Goal: Task Accomplishment & Management: Manage account settings

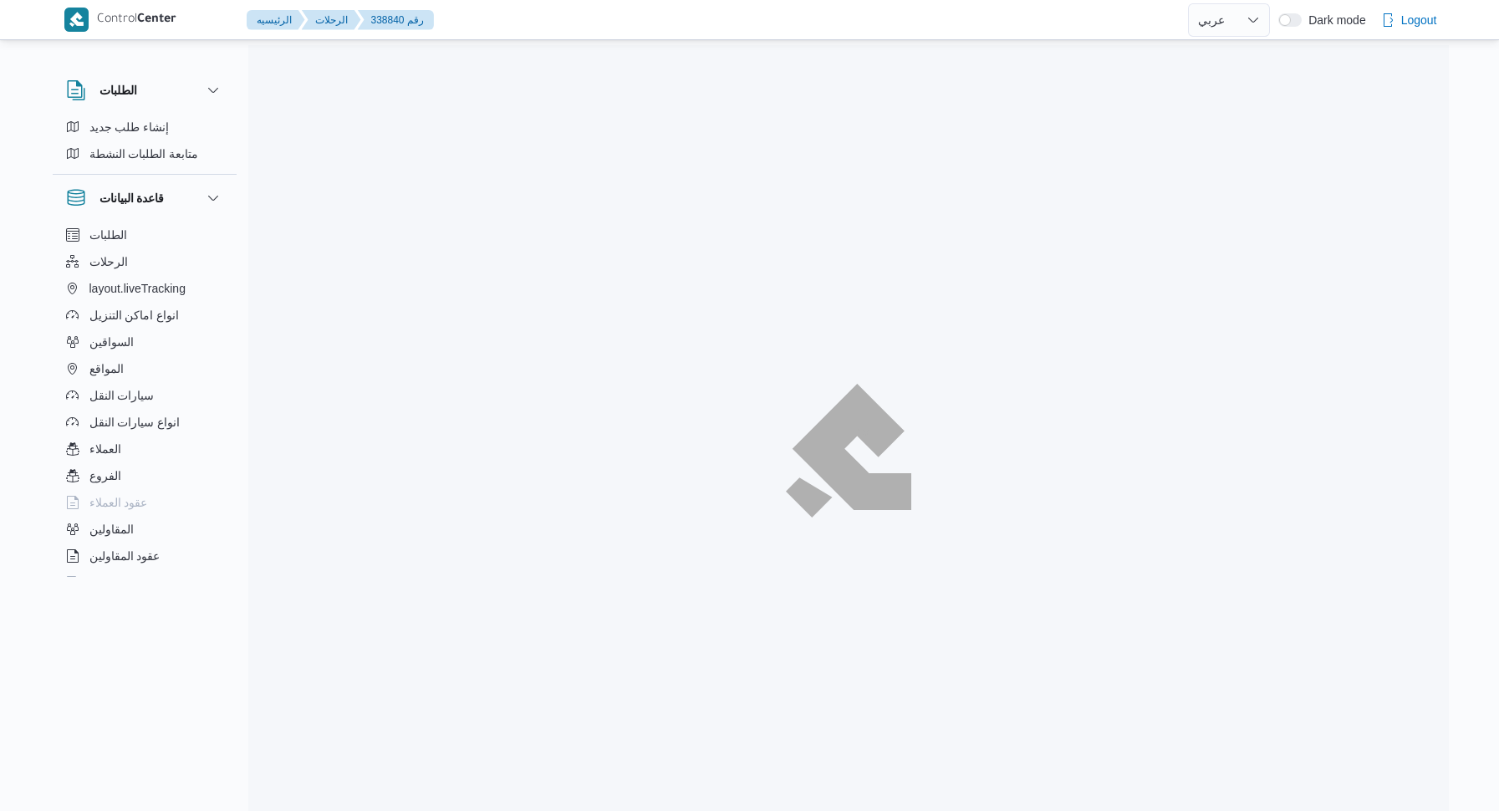
select select "ar"
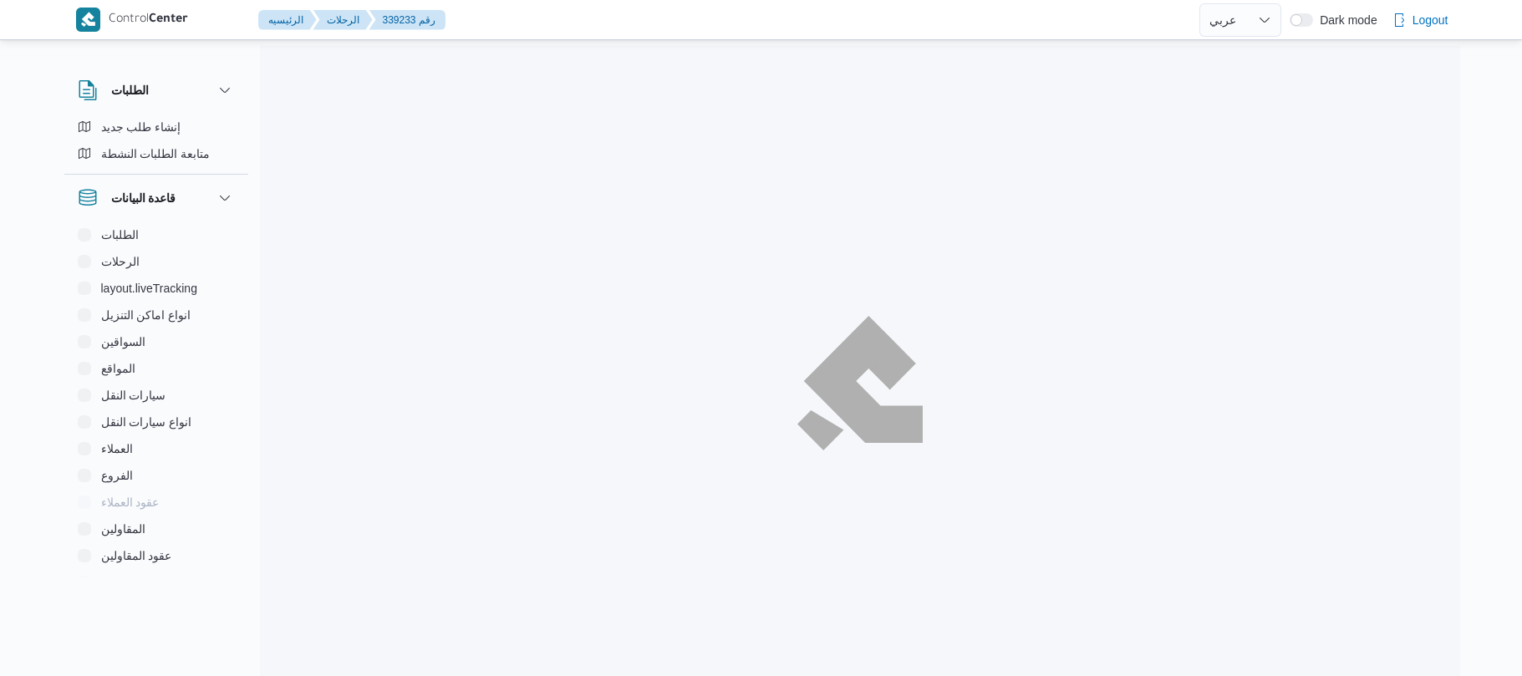
select select "ar"
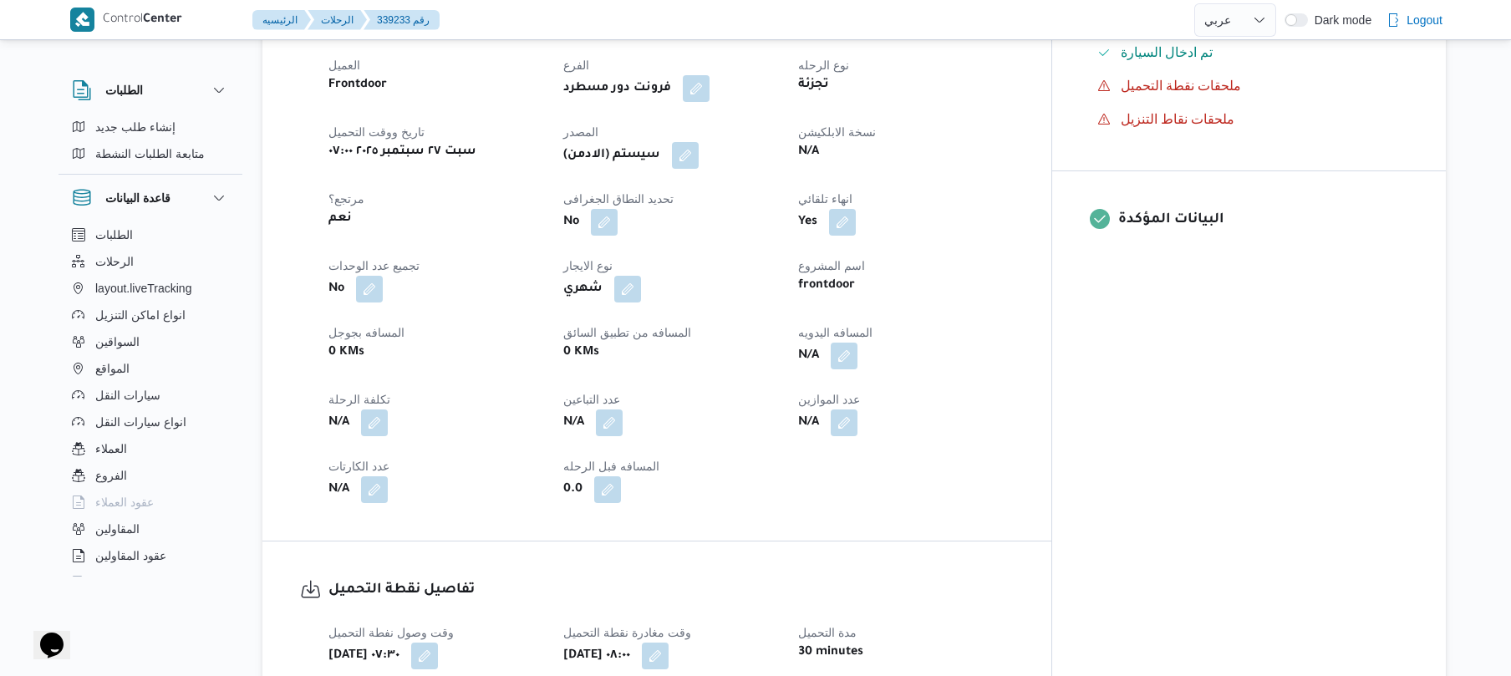
scroll to position [579, 0]
click at [858, 364] on button "button" at bounding box center [844, 354] width 27 height 27
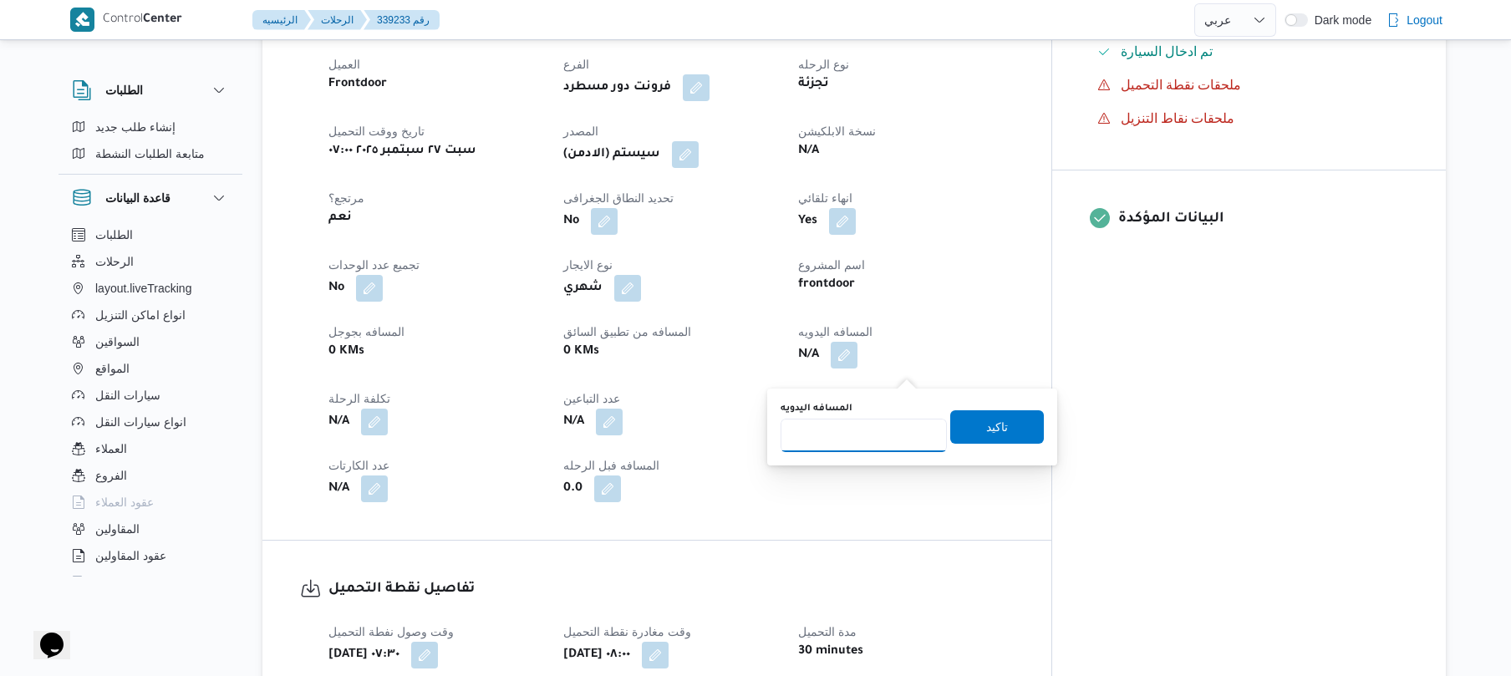
click at [861, 430] on input "المسافه اليدويه" at bounding box center [864, 435] width 166 height 33
type input "120"
click at [986, 426] on span "تاكيد" at bounding box center [997, 426] width 22 height 20
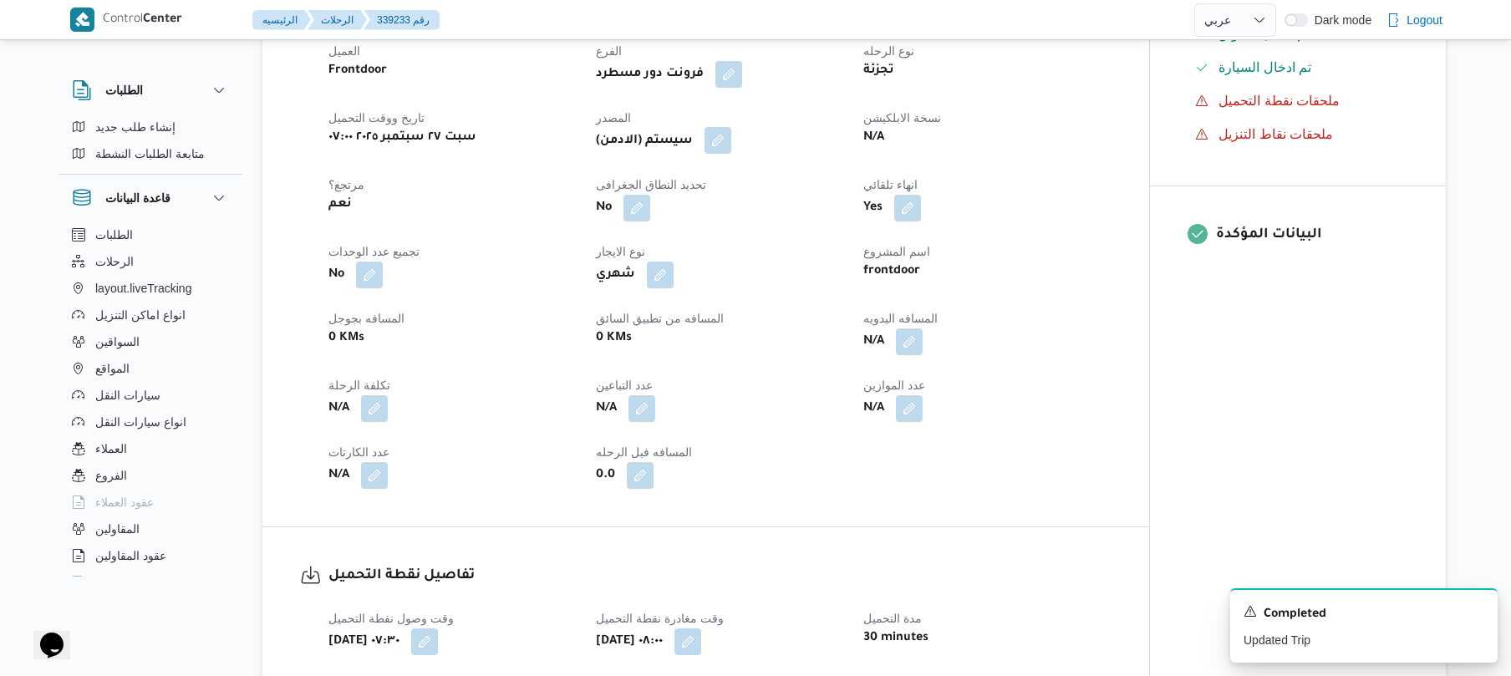
click at [726, 154] on button "button" at bounding box center [718, 140] width 27 height 27
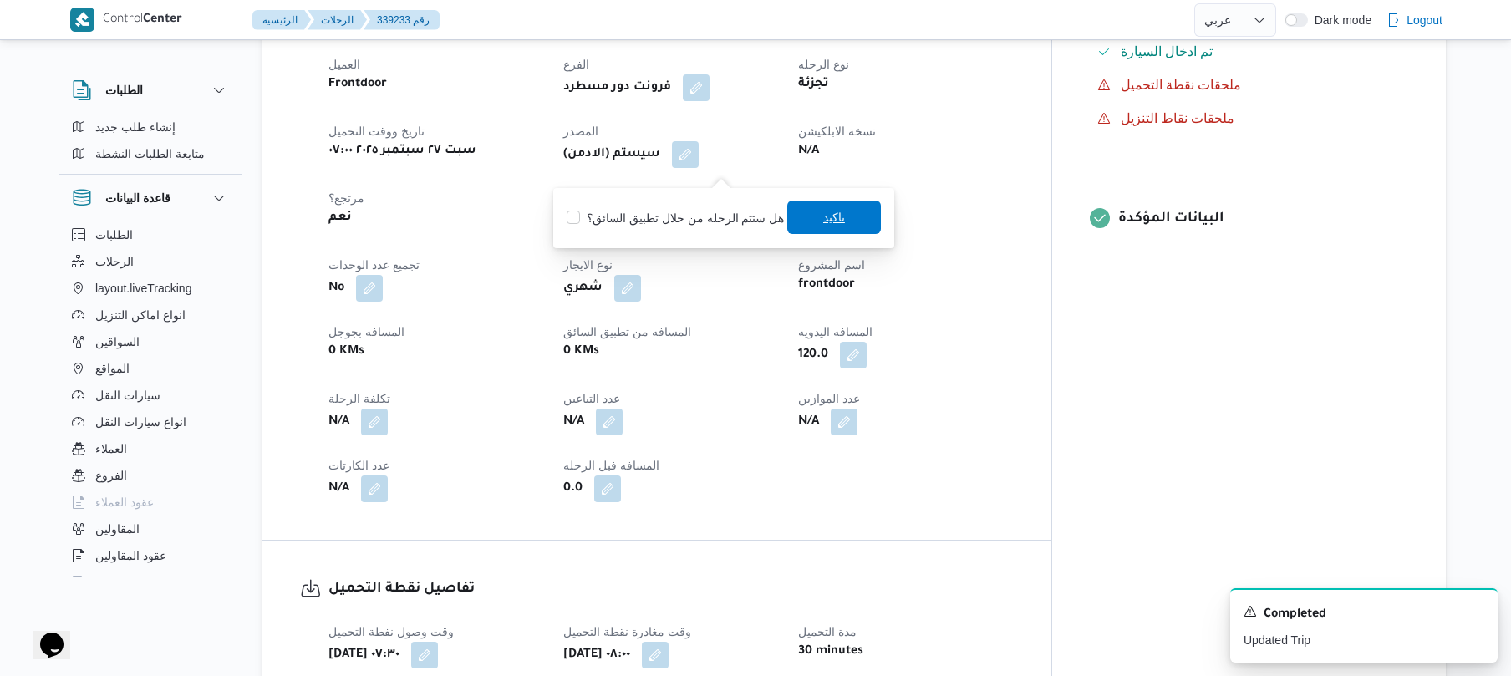
click at [827, 228] on span "تاكيد" at bounding box center [834, 217] width 94 height 33
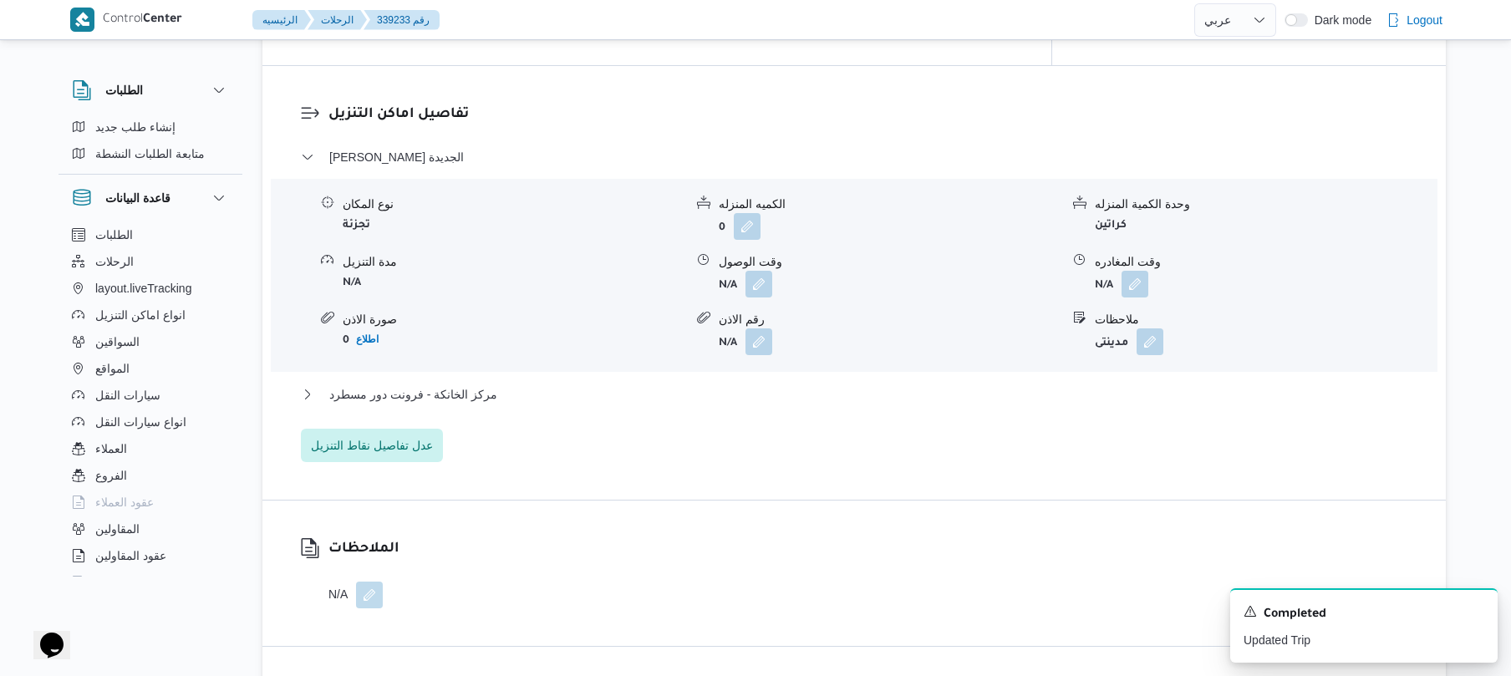
scroll to position [1471, 0]
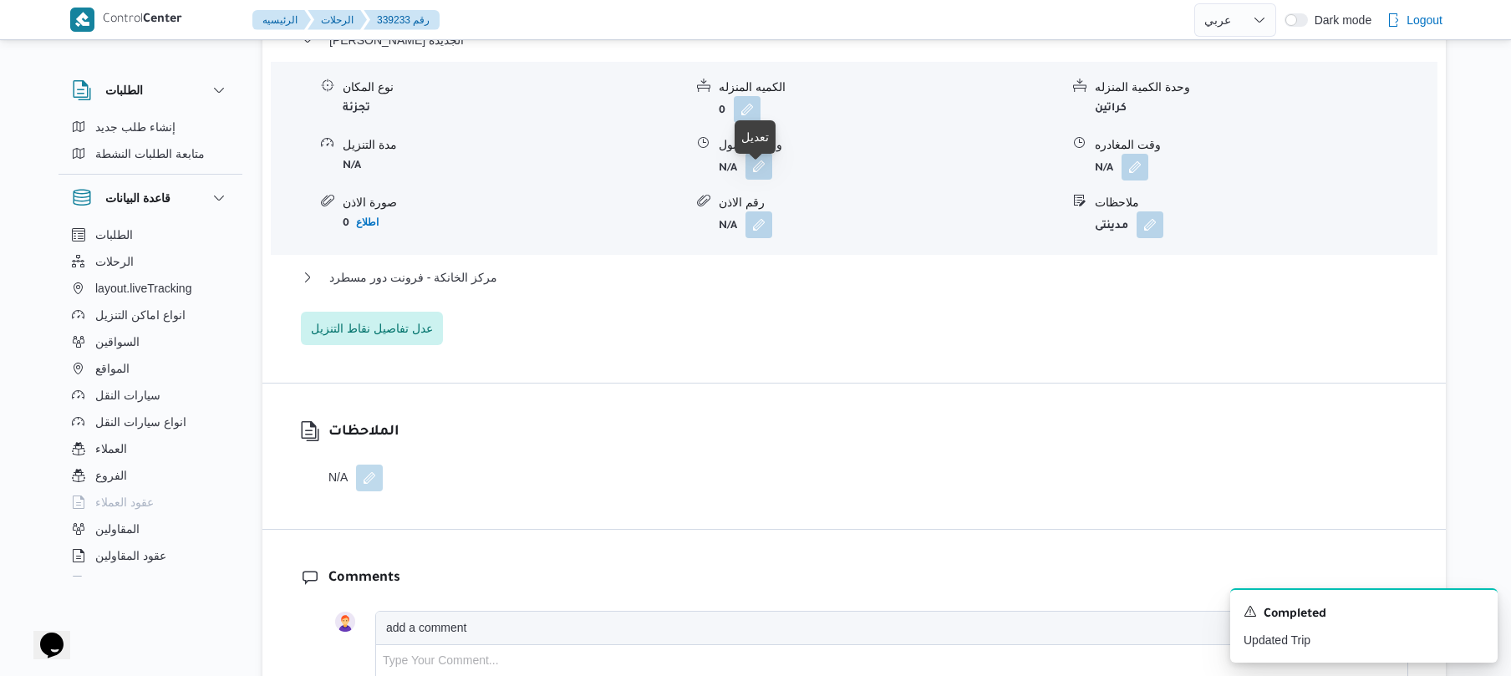
click at [761, 180] on button "button" at bounding box center [759, 166] width 27 height 27
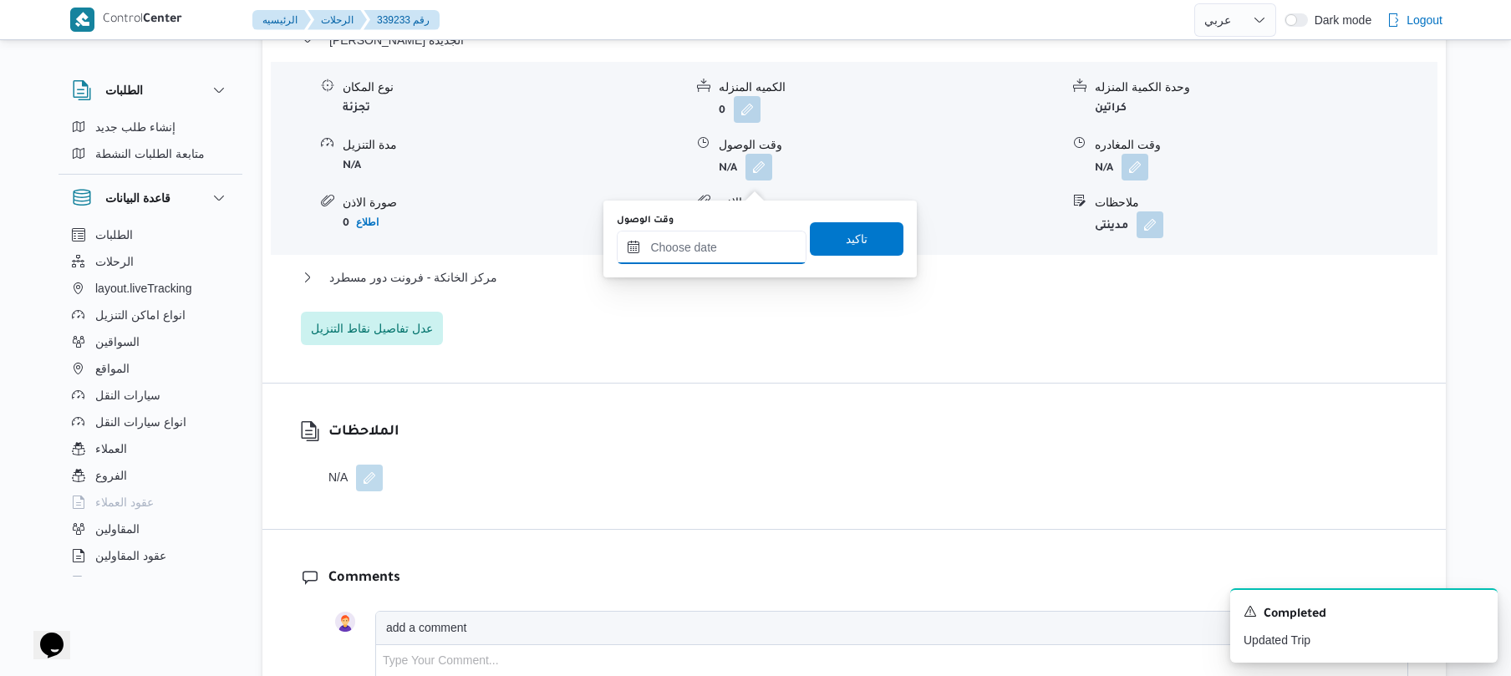
click at [699, 251] on input "وقت الوصول" at bounding box center [712, 247] width 190 height 33
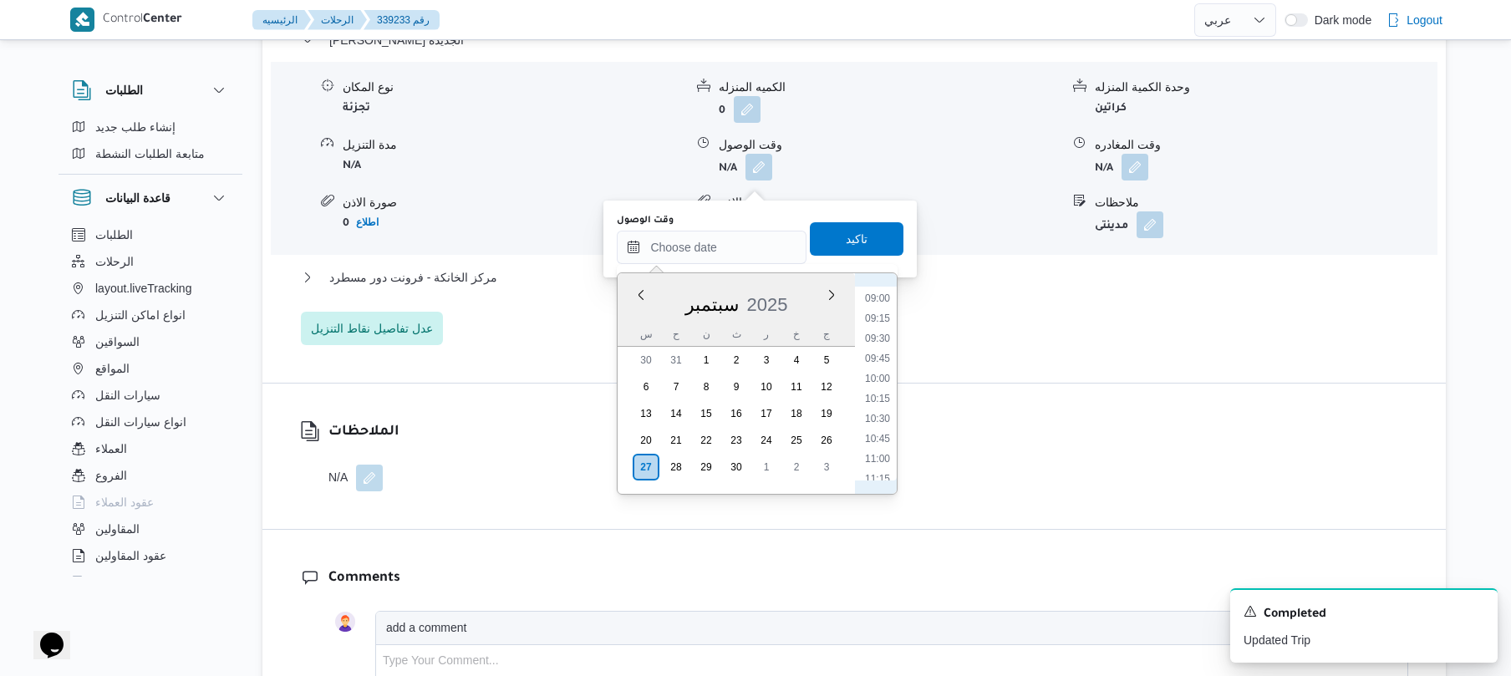
scroll to position [555, 0]
click at [877, 446] on li "08:45" at bounding box center [878, 442] width 38 height 17
type input "٢٧/٠٩/٢٠٢٥ ٠٨:٤٥"
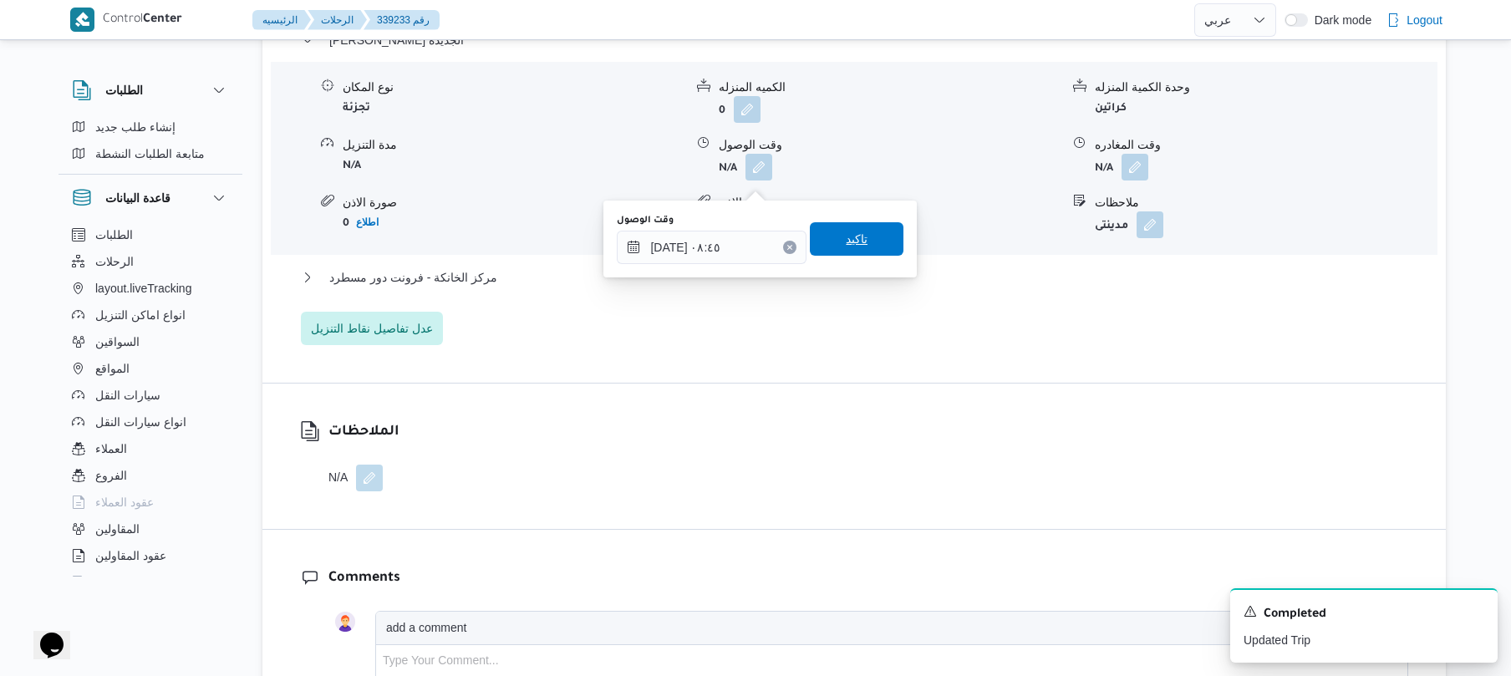
click at [878, 246] on span "تاكيد" at bounding box center [857, 238] width 94 height 33
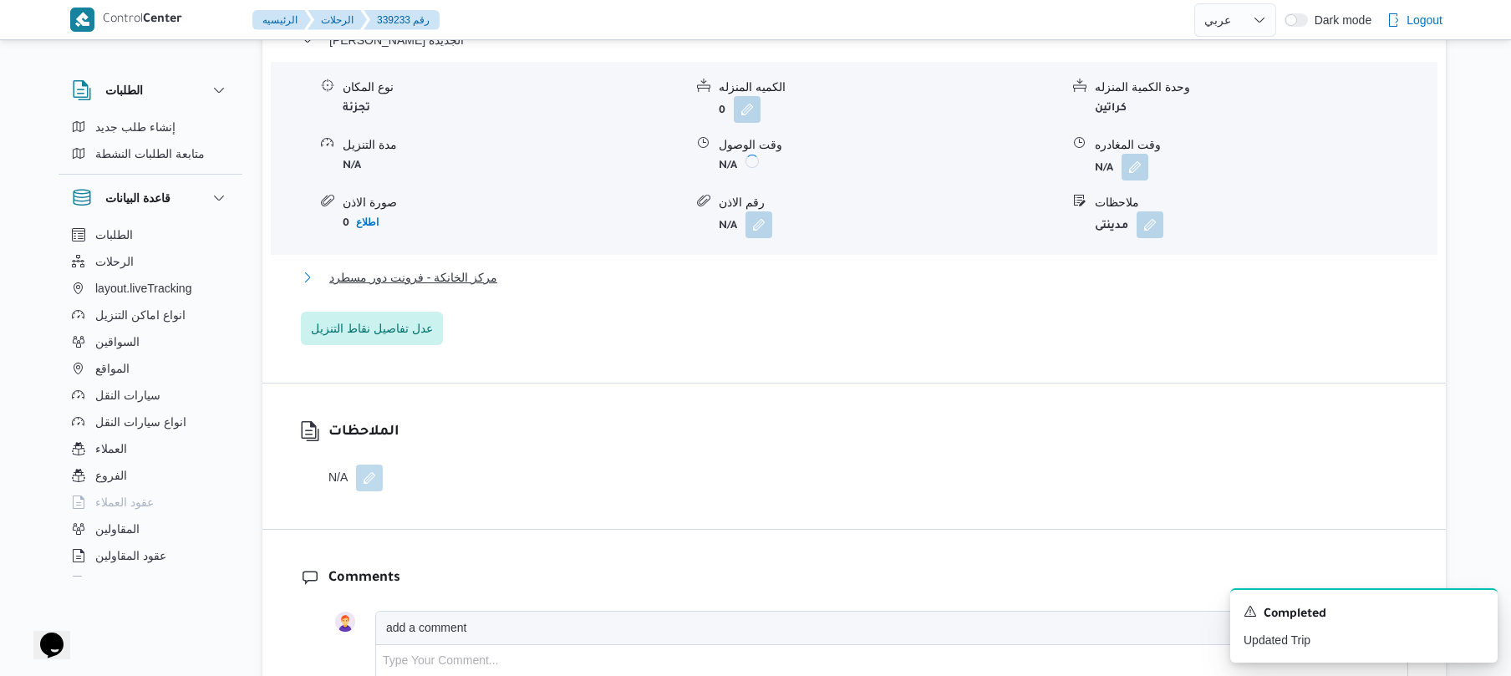
click at [833, 288] on button "مركز الخانكة - فرونت دور مسطرد" at bounding box center [855, 278] width 1108 height 20
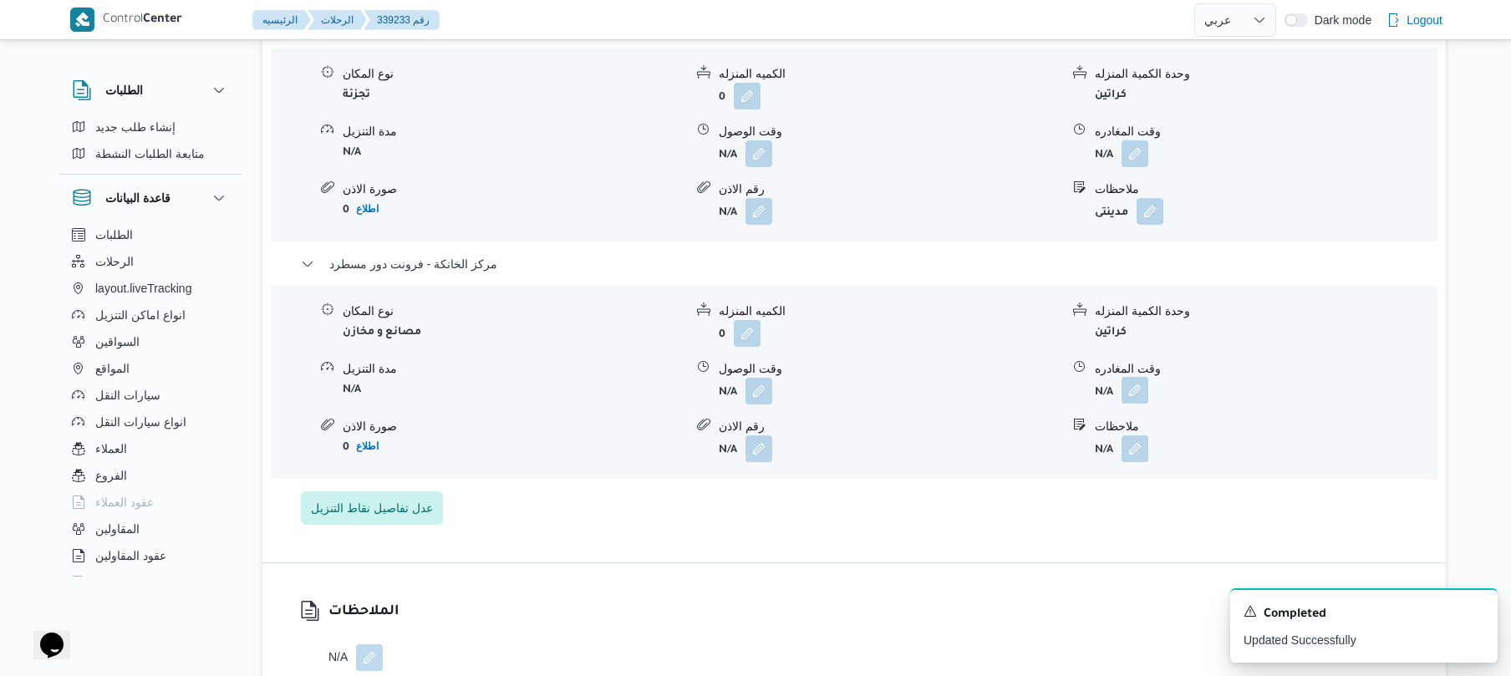
click at [1138, 404] on button "button" at bounding box center [1135, 390] width 27 height 27
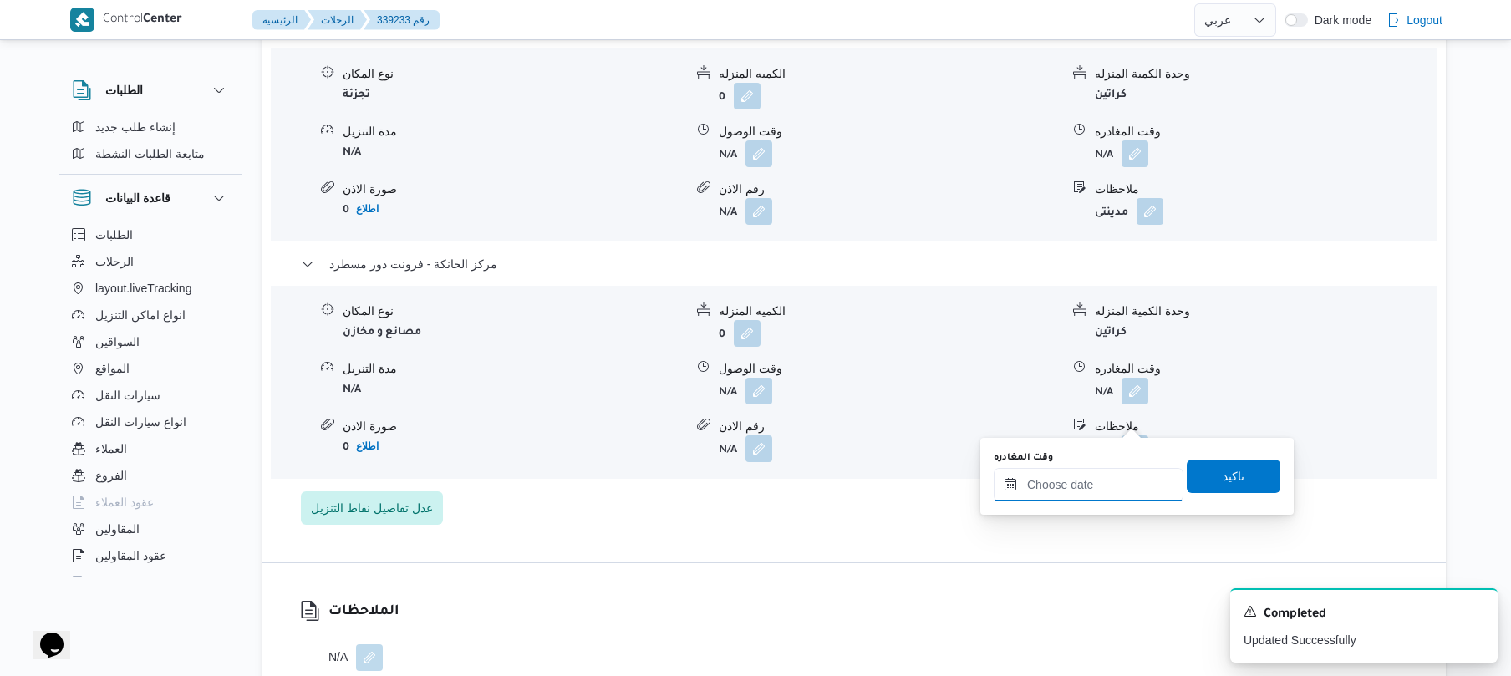
click at [1082, 483] on input "وقت المغادره" at bounding box center [1089, 484] width 190 height 33
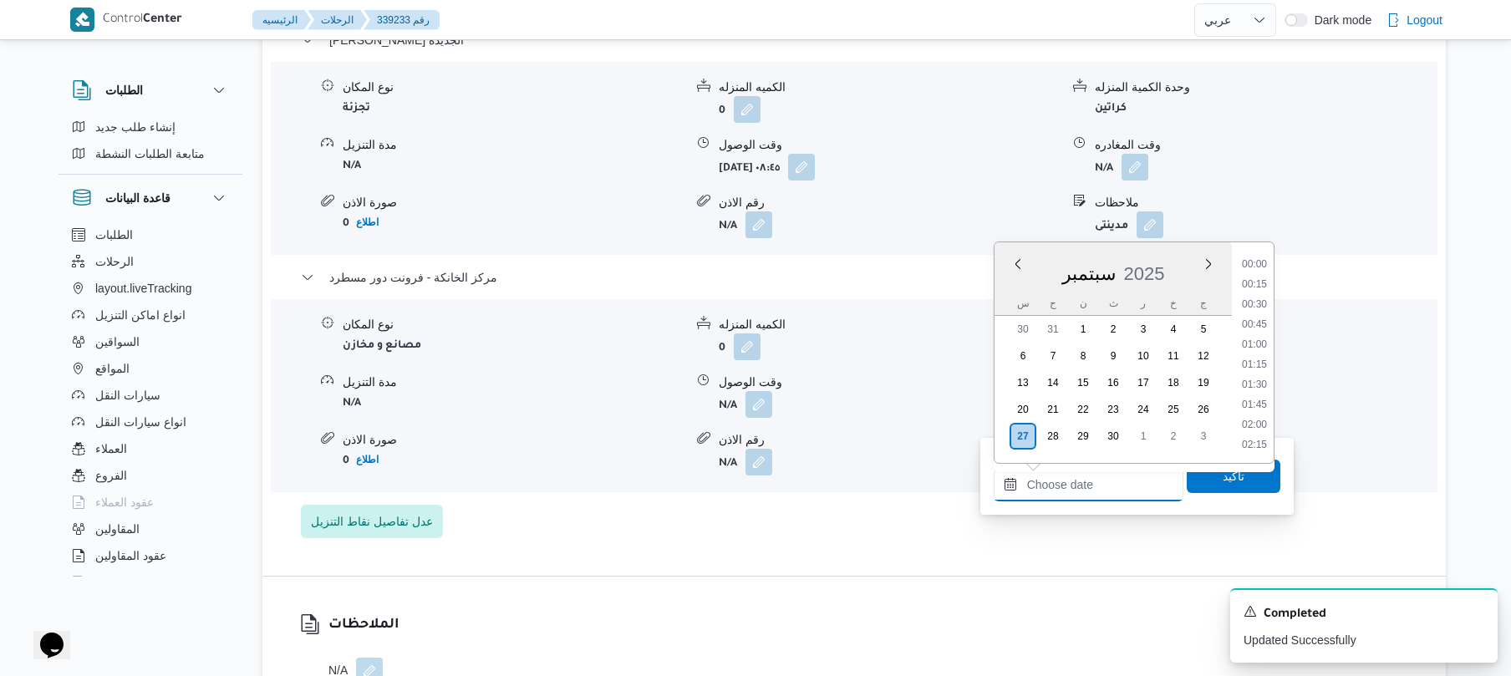
scroll to position [1265, 0]
click at [1257, 286] on li "16:00" at bounding box center [1255, 283] width 38 height 17
type input "٢٧/٠٩/٢٠٢٥ ١٦:٠٠"
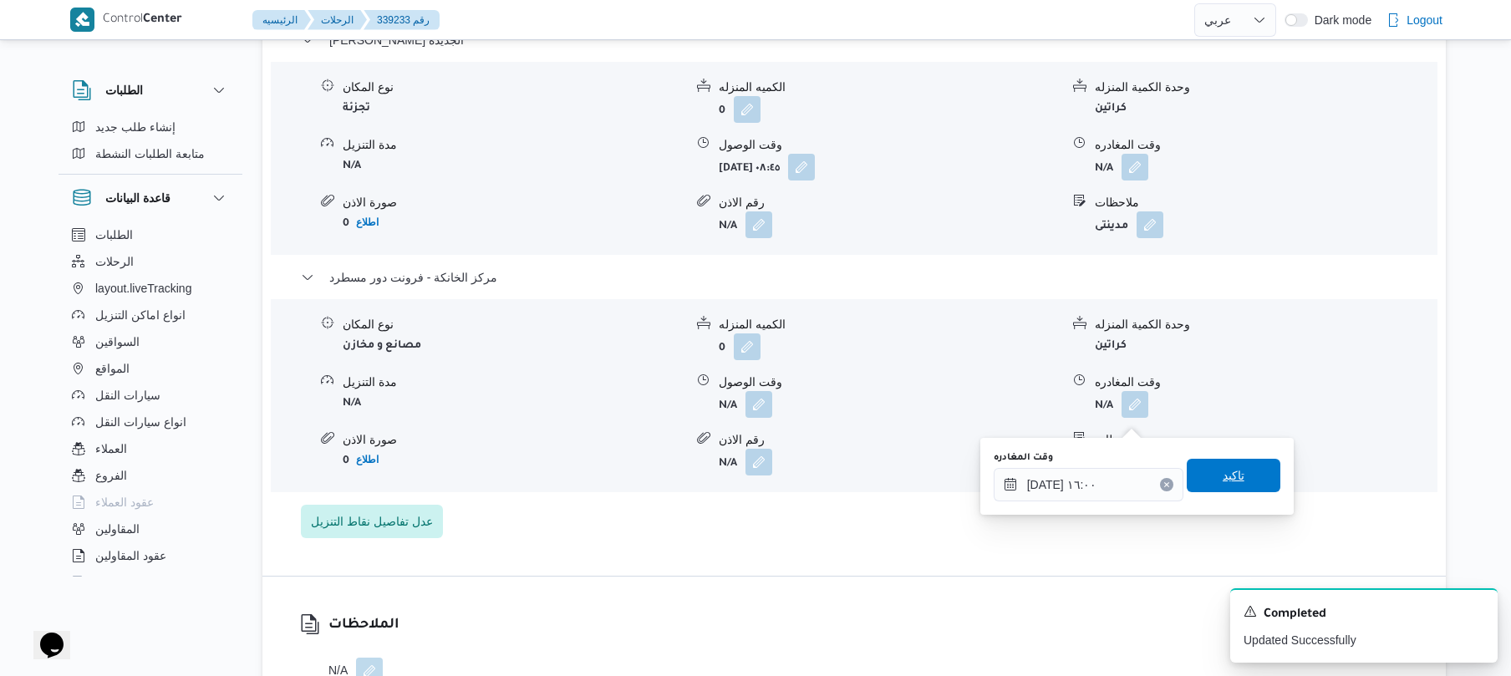
click at [1207, 466] on span "تاكيد" at bounding box center [1234, 475] width 94 height 33
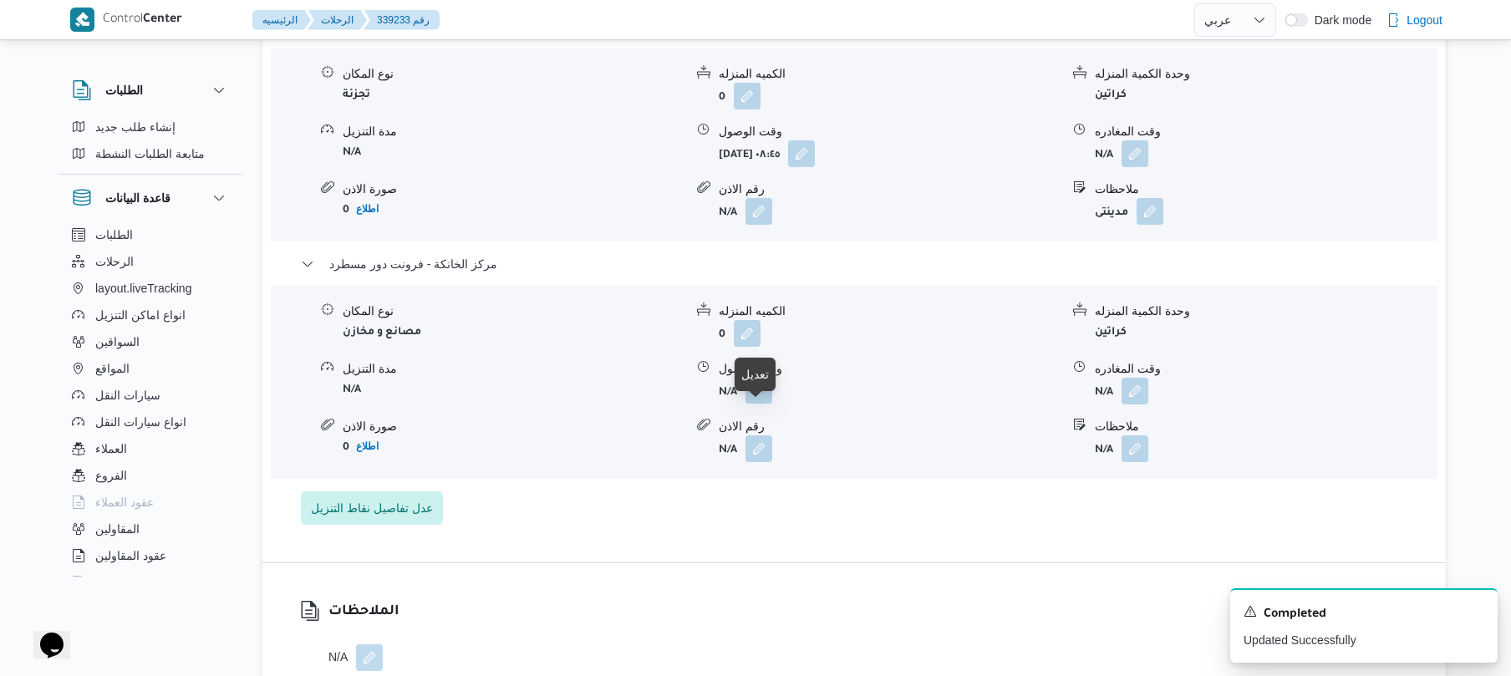
click at [751, 404] on button "button" at bounding box center [759, 390] width 27 height 27
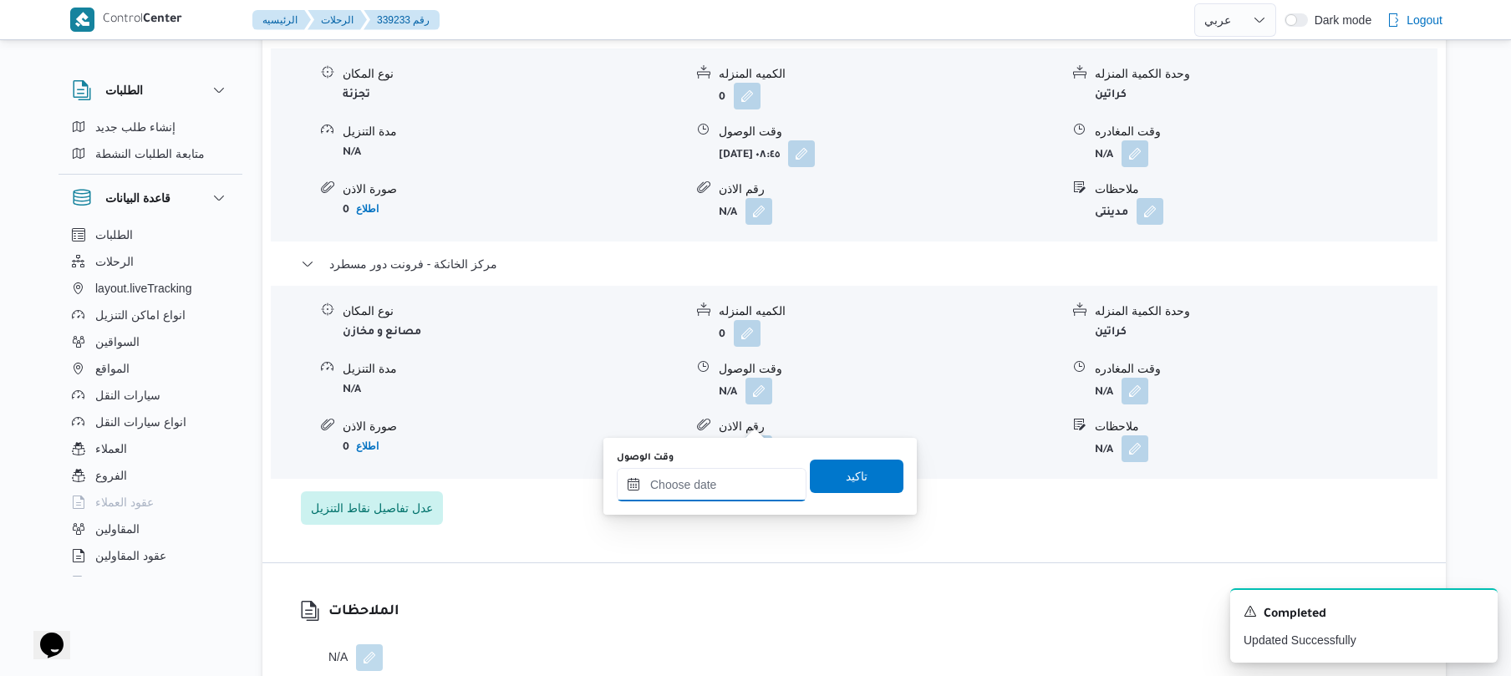
click at [726, 476] on input "وقت الوصول" at bounding box center [712, 484] width 190 height 33
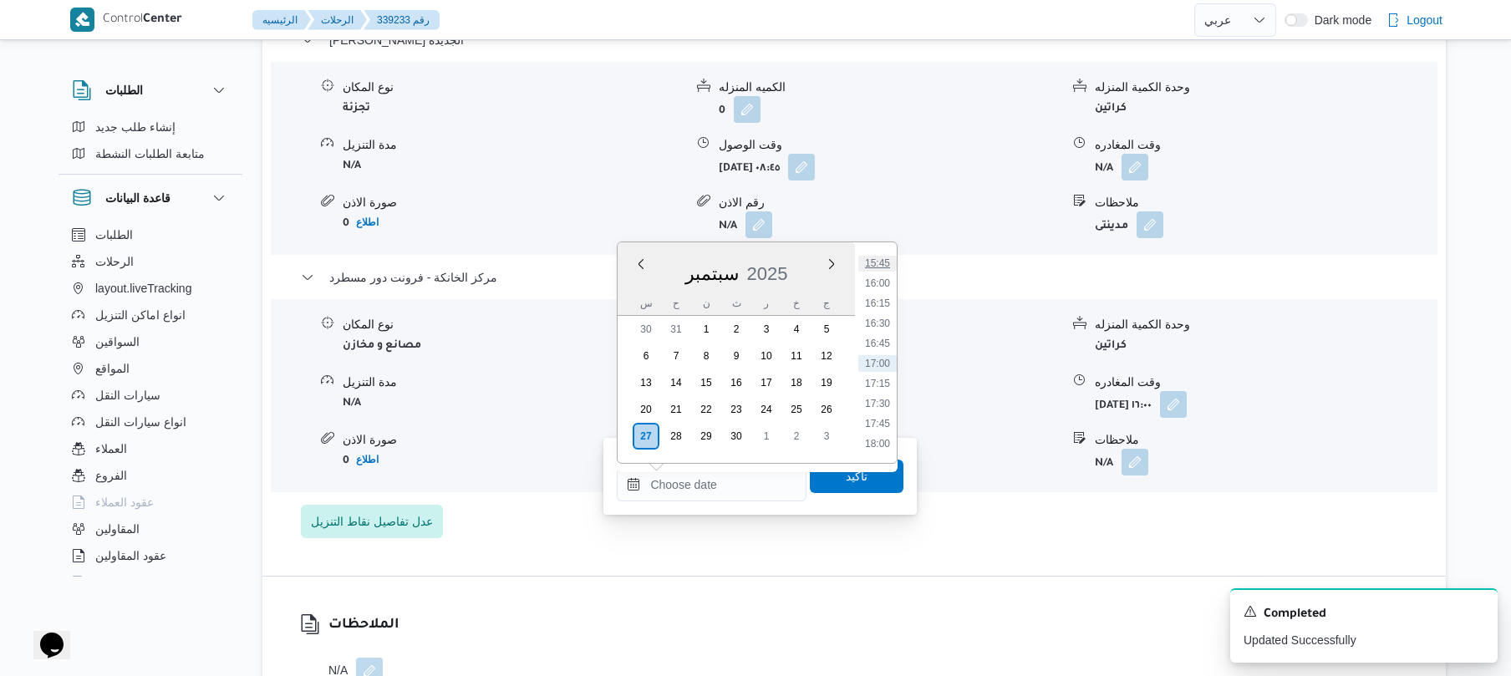
click at [880, 265] on li "15:45" at bounding box center [878, 263] width 38 height 17
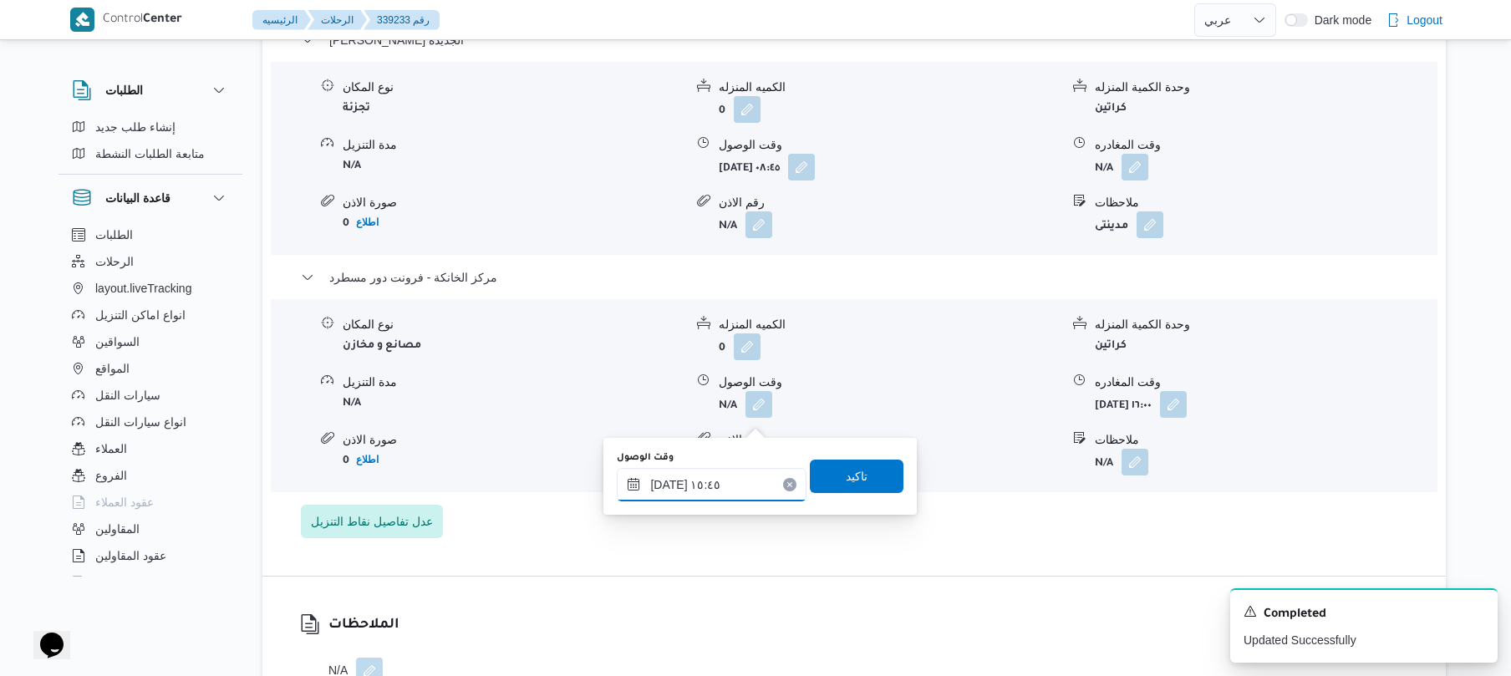
type input "٢٧/٠٩/٢٠٢٥ ١٥:٤٥"
click at [854, 478] on span "تاكيد" at bounding box center [857, 476] width 22 height 20
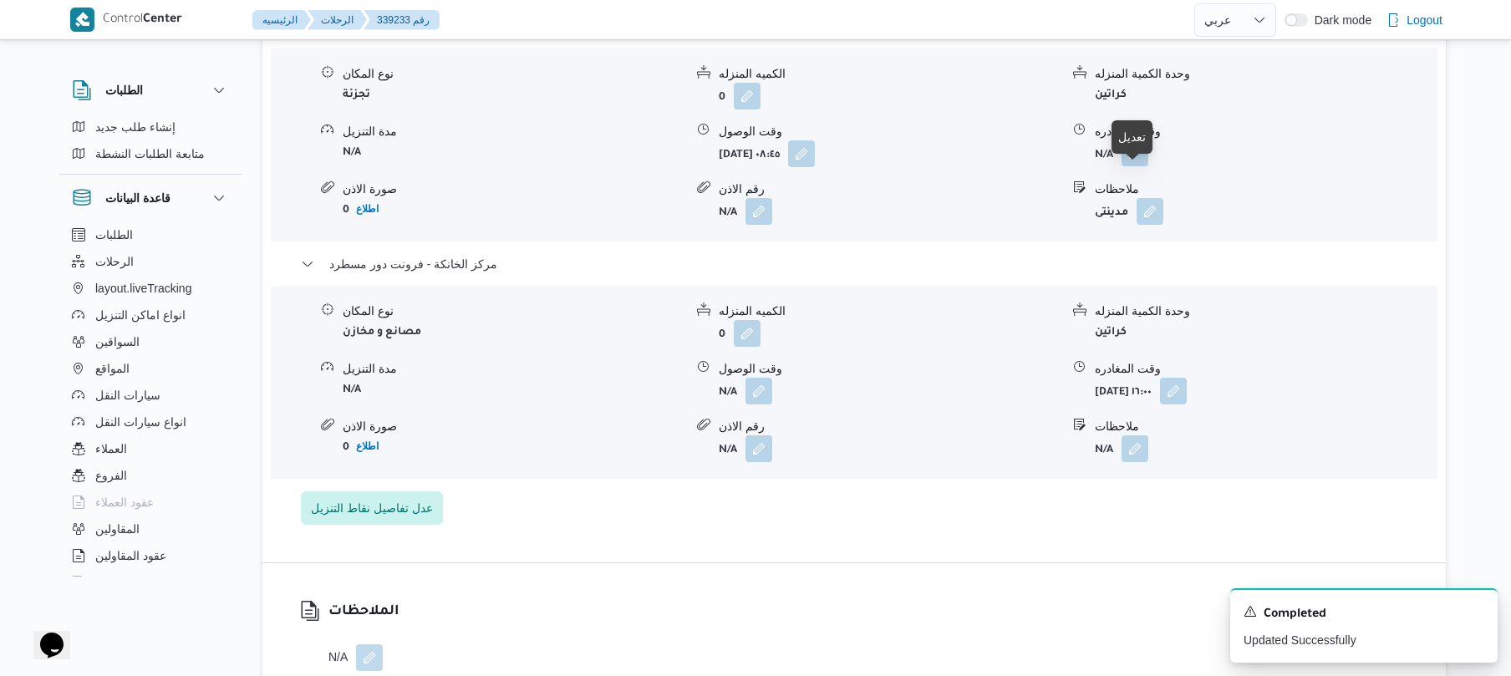
click at [1132, 166] on button "button" at bounding box center [1135, 153] width 27 height 27
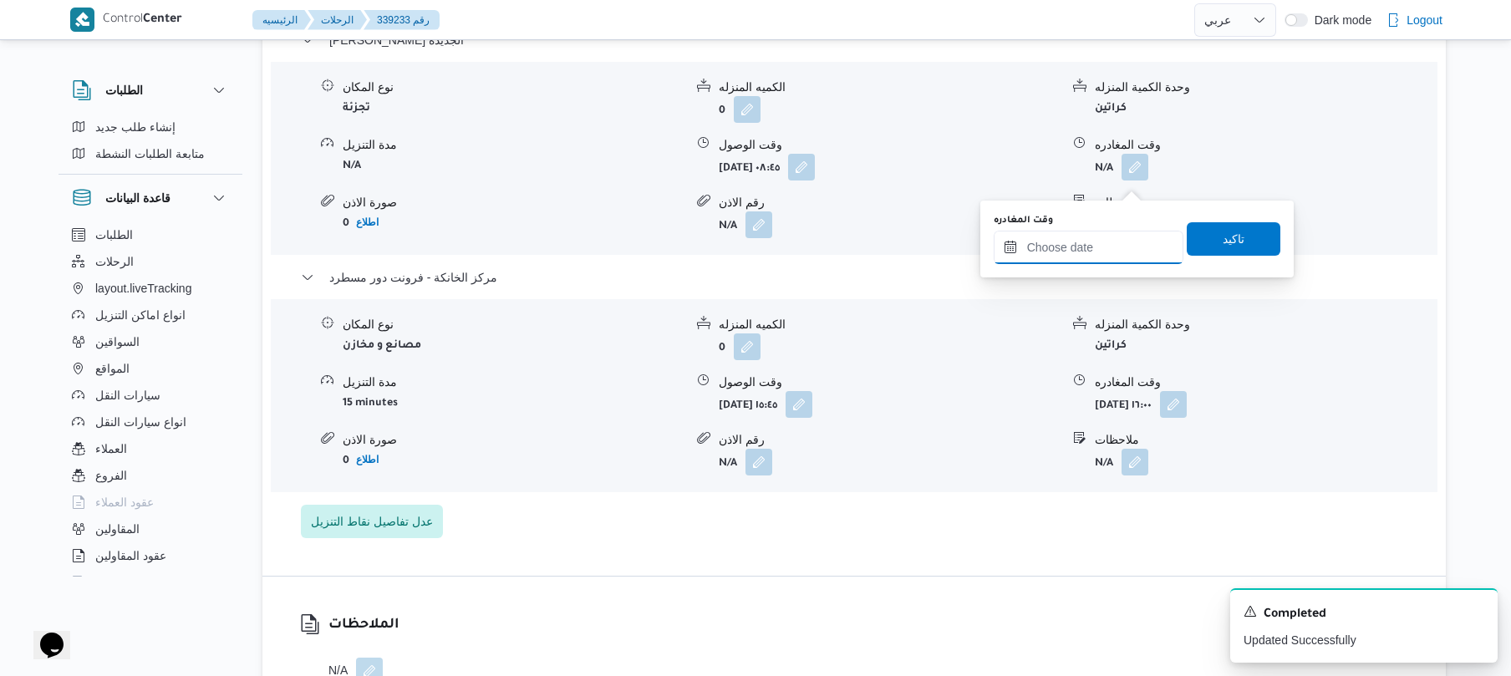
click at [1075, 256] on input "وقت المغادره" at bounding box center [1089, 247] width 190 height 33
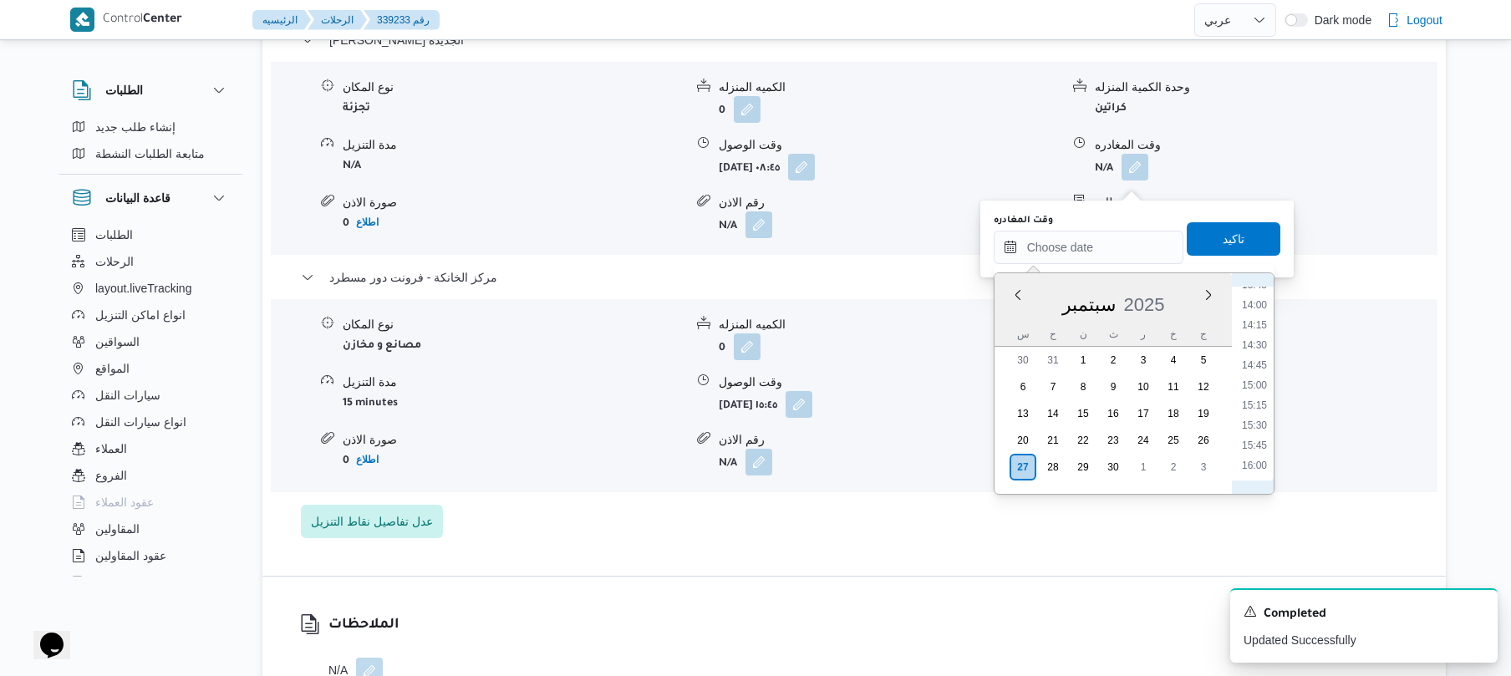
scroll to position [1101, 0]
click at [1259, 401] on li "15:00" at bounding box center [1255, 398] width 38 height 17
type input "٢٧/٠٩/٢٠٢٥ ١٥:٠٠"
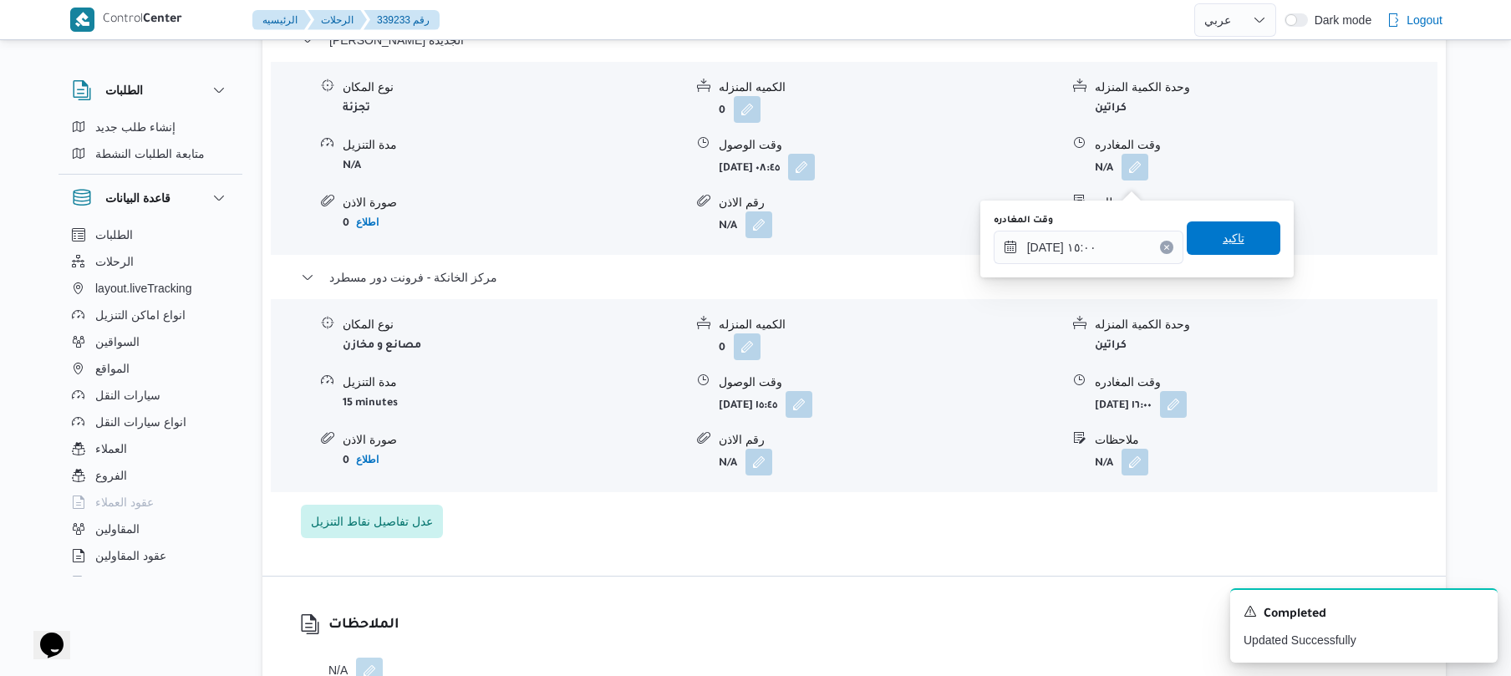
click at [1239, 248] on span "تاكيد" at bounding box center [1234, 238] width 94 height 33
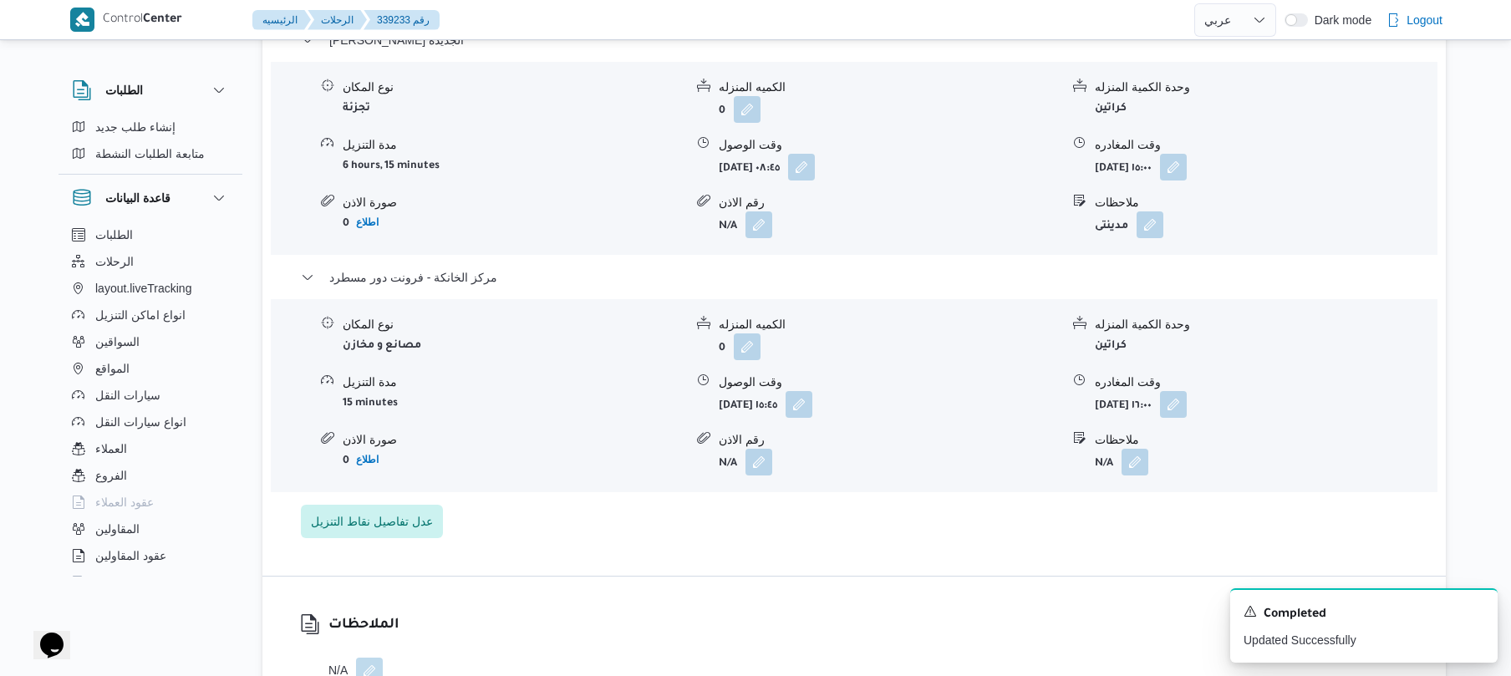
scroll to position [0, 0]
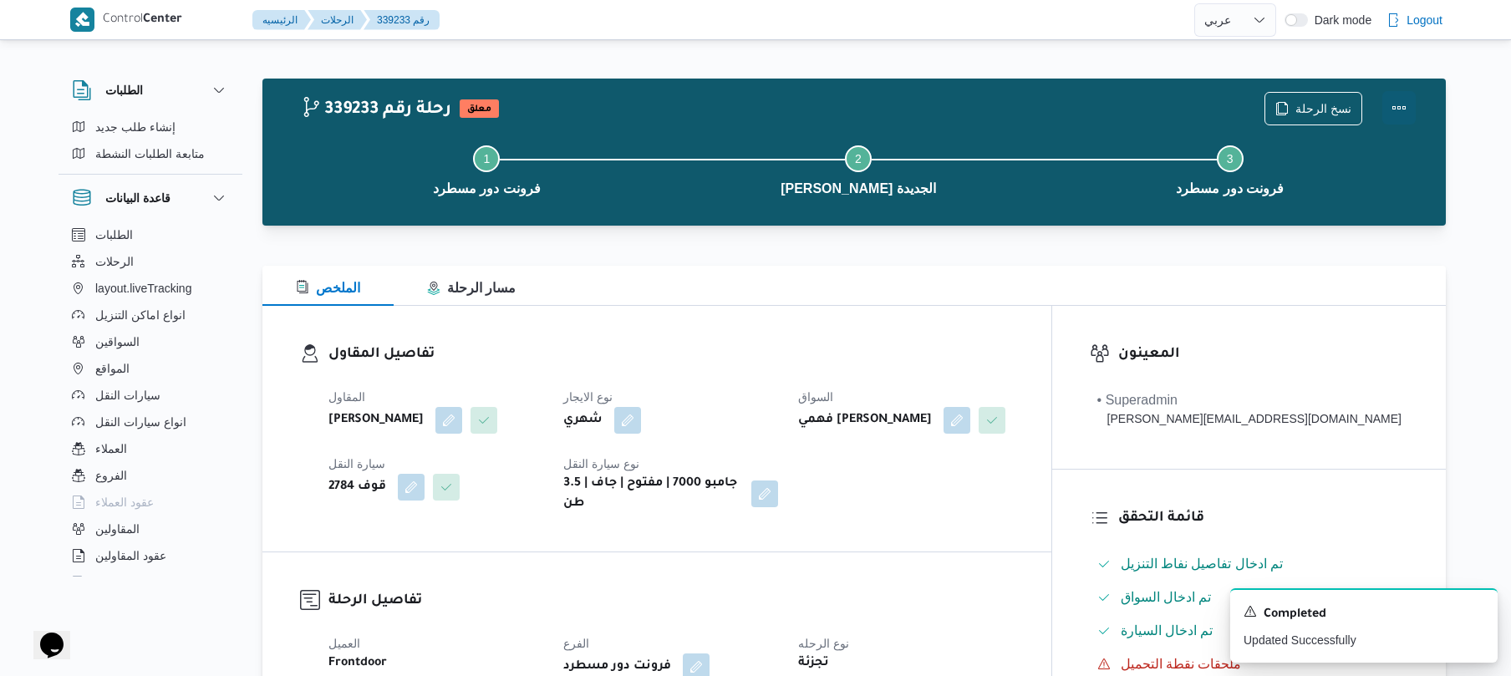
click at [1399, 95] on button "Actions" at bounding box center [1399, 107] width 33 height 33
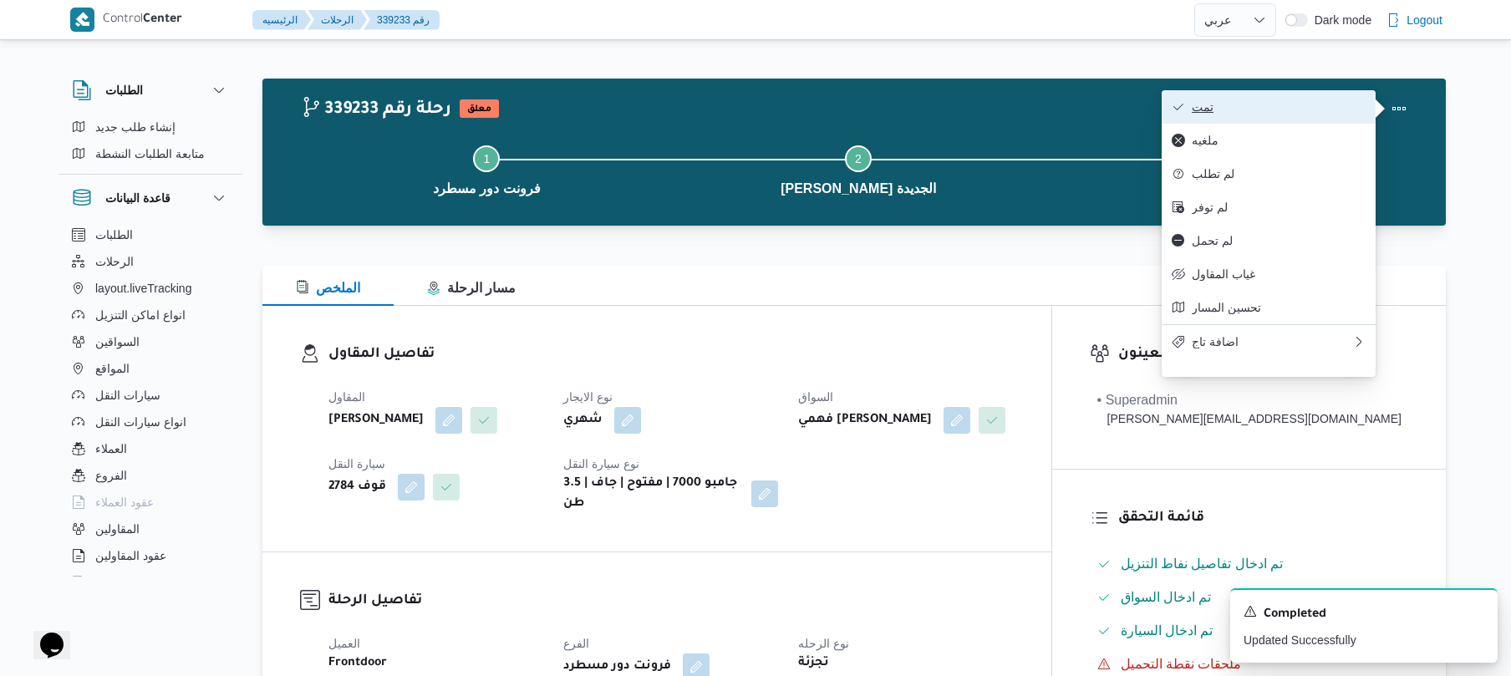
click at [1301, 109] on span "تمت" at bounding box center [1279, 106] width 174 height 13
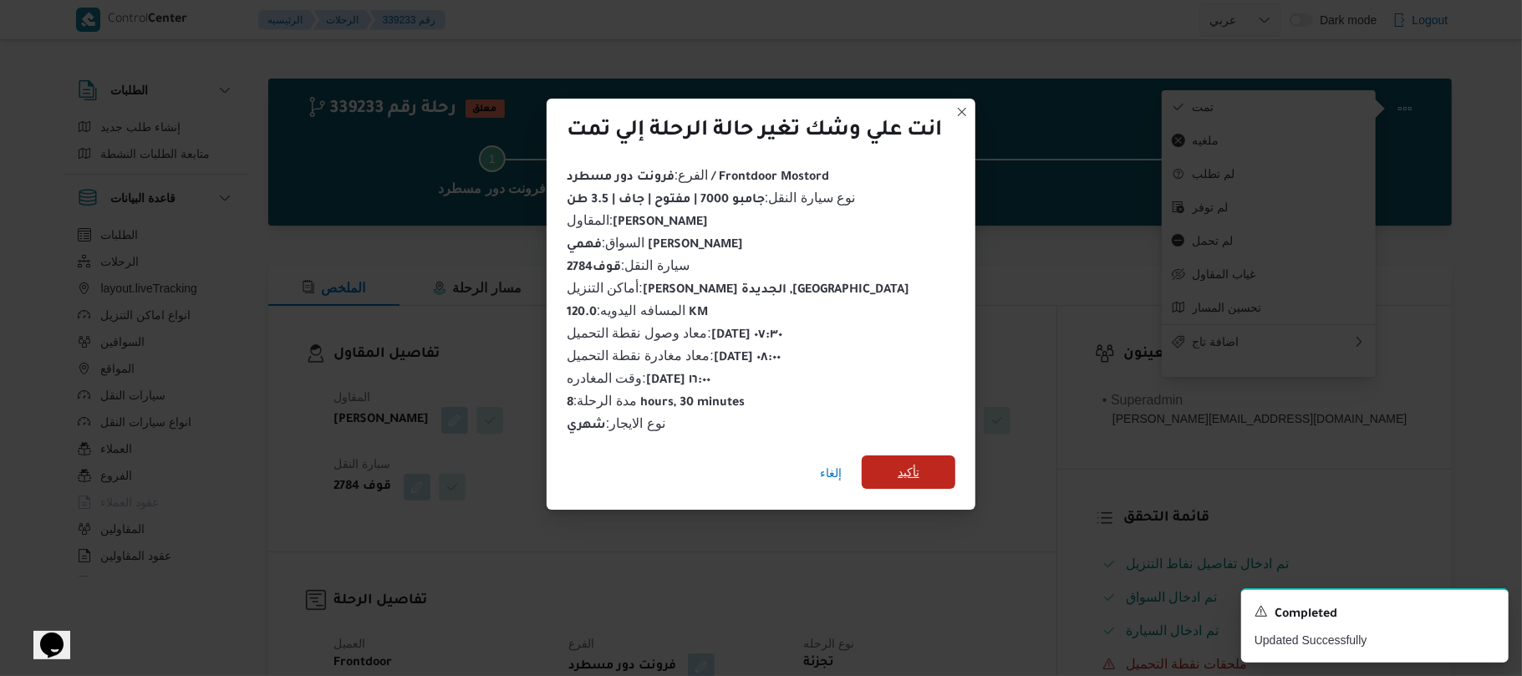
click at [908, 469] on span "تأكيد" at bounding box center [909, 472] width 22 height 20
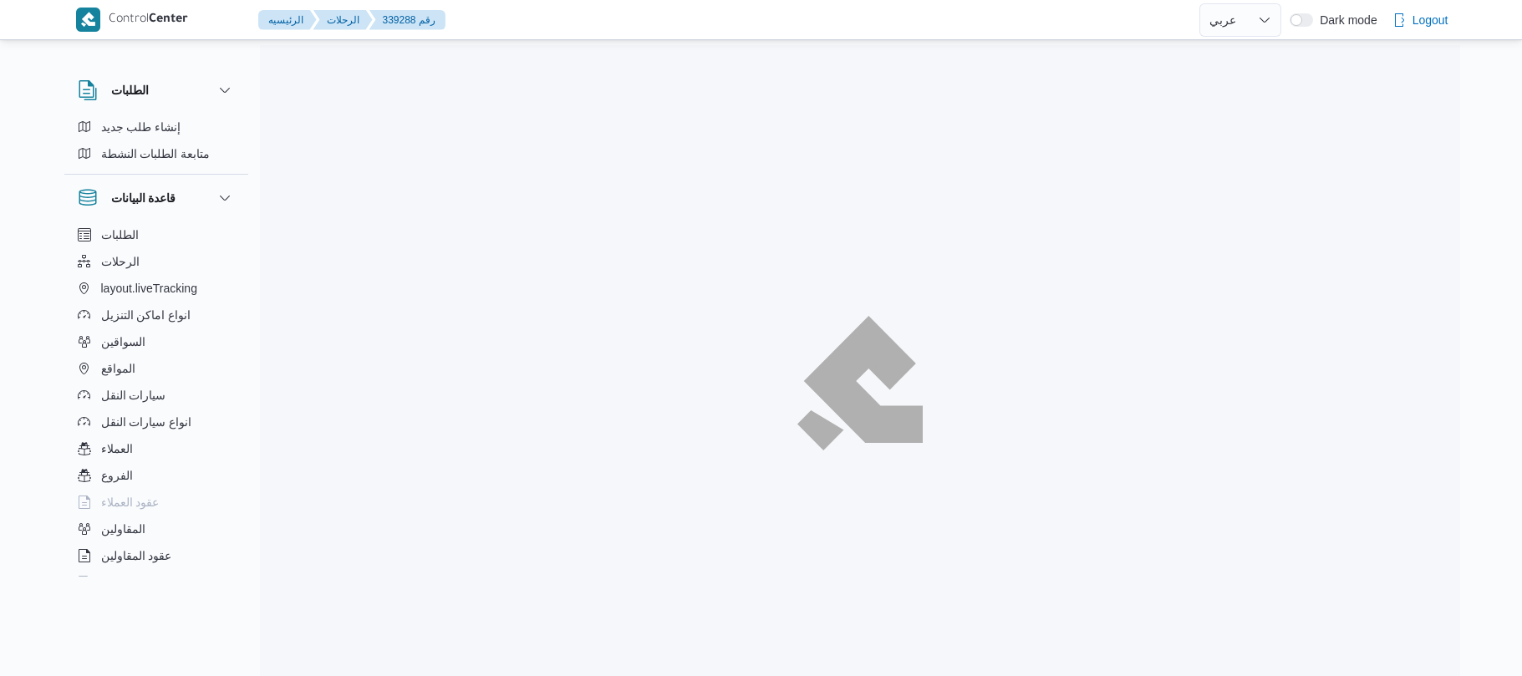
select select "ar"
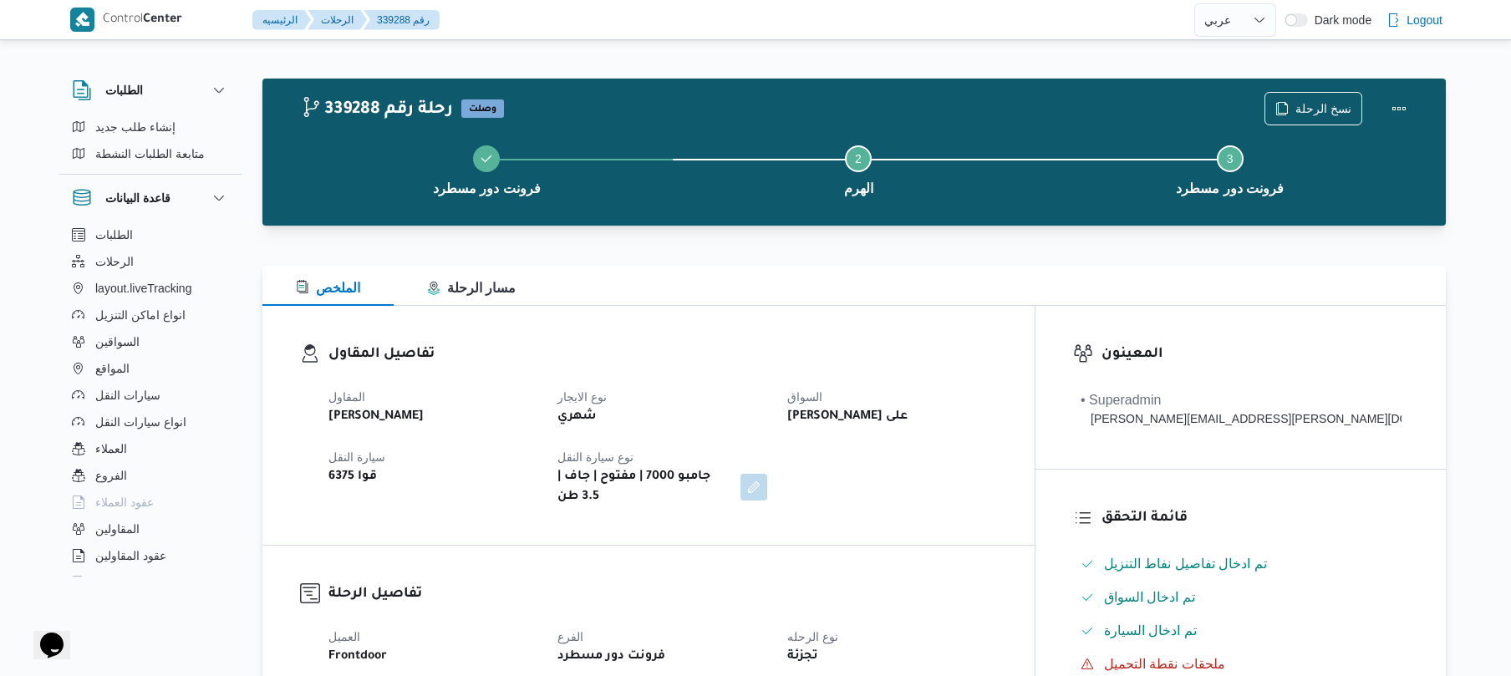
click at [759, 466] on div "جامبو 7000 | مفتوح | جاف | 3.5 طن" at bounding box center [662, 487] width 212 height 43
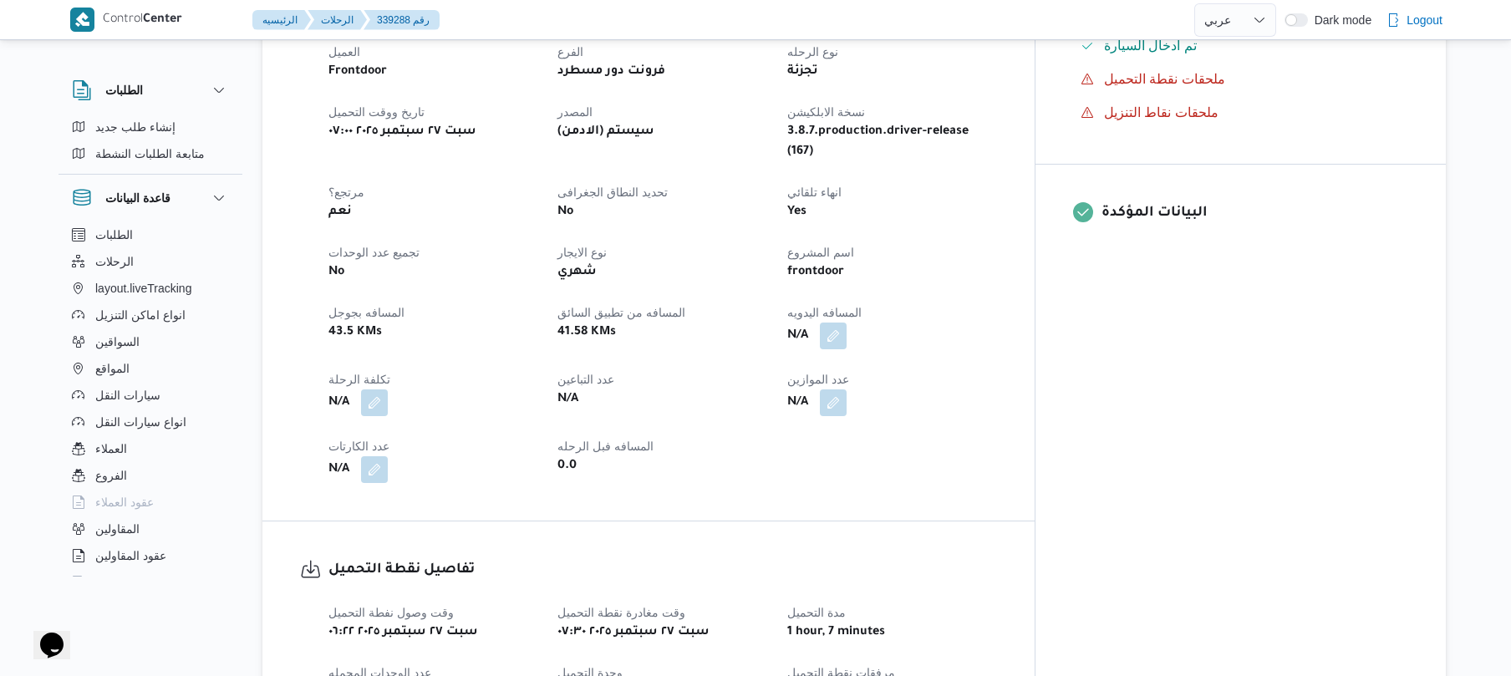
scroll to position [624, 0]
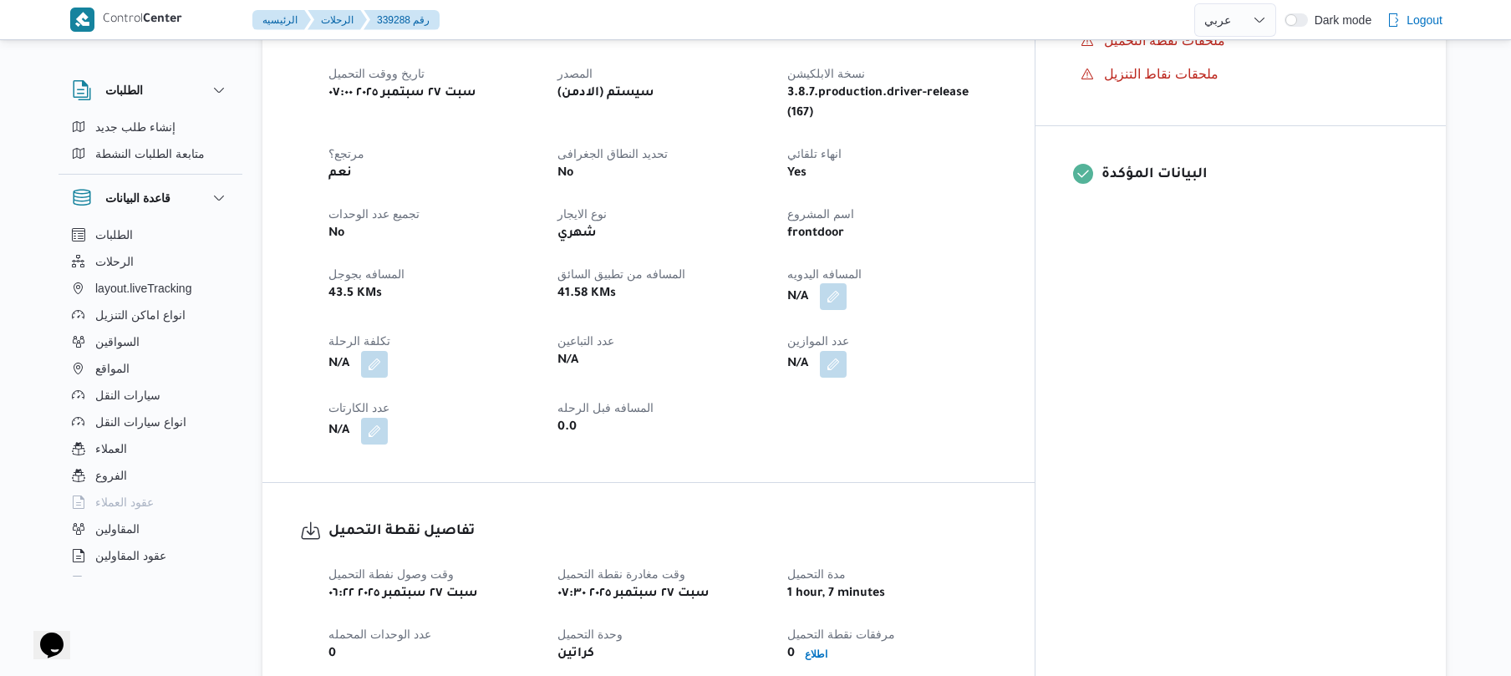
click at [847, 283] on button "button" at bounding box center [833, 296] width 27 height 27
click at [864, 331] on input "المسافه اليدويه" at bounding box center [864, 330] width 166 height 33
type input "90"
click at [994, 321] on span "تاكيد" at bounding box center [997, 322] width 22 height 20
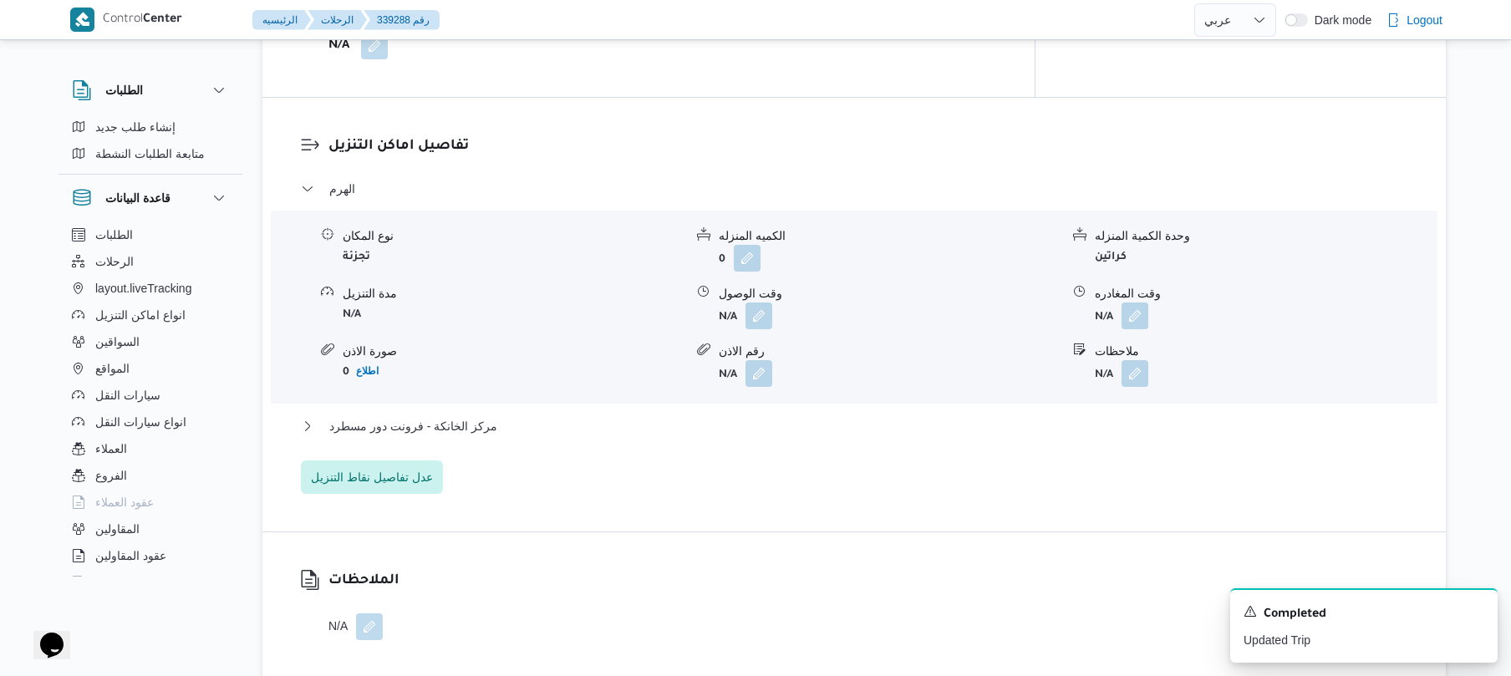
scroll to position [1338, 0]
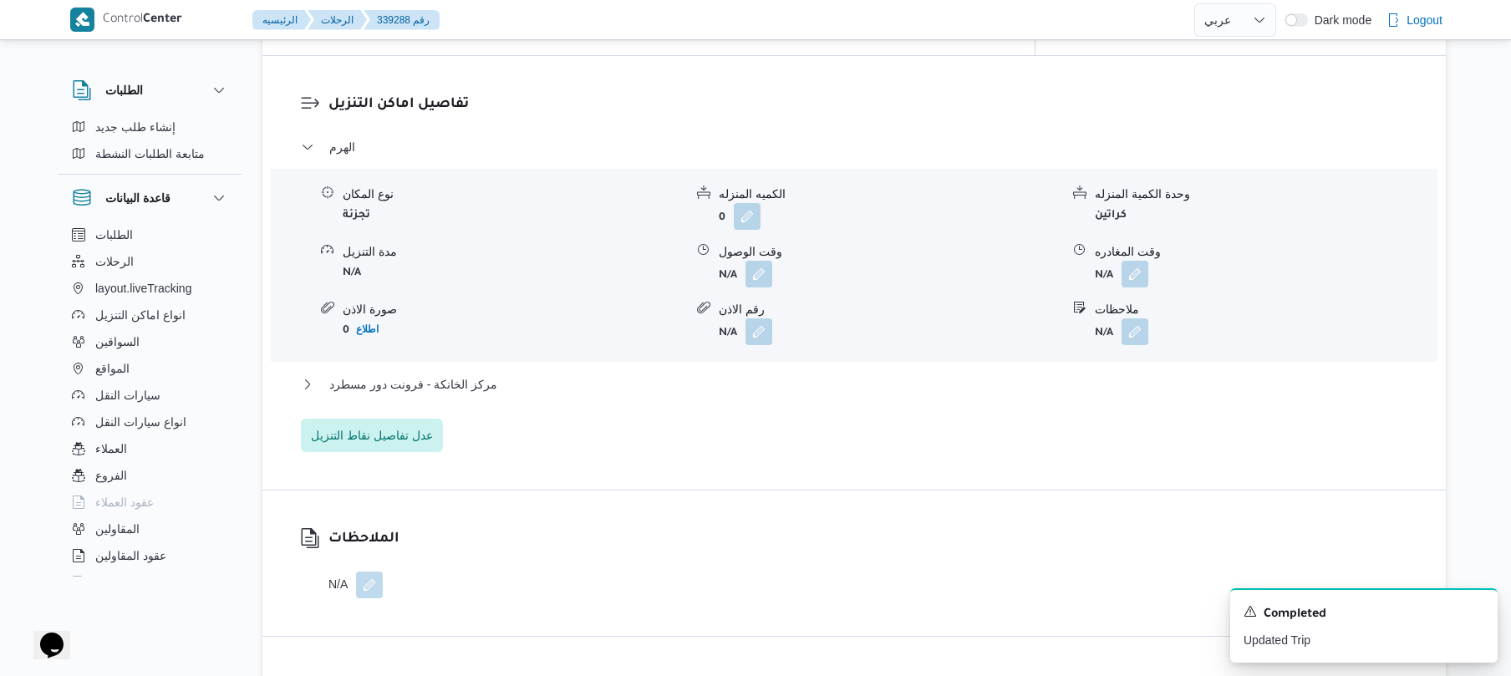
click at [796, 254] on div "نوع المكان تجزئة الكميه المنزله 0 وحدة الكمية المنزله كراتين مدة التنزيل N/A وق…" at bounding box center [854, 266] width 1180 height 190
click at [741, 261] on span at bounding box center [754, 274] width 35 height 27
click at [756, 260] on button "button" at bounding box center [759, 273] width 27 height 27
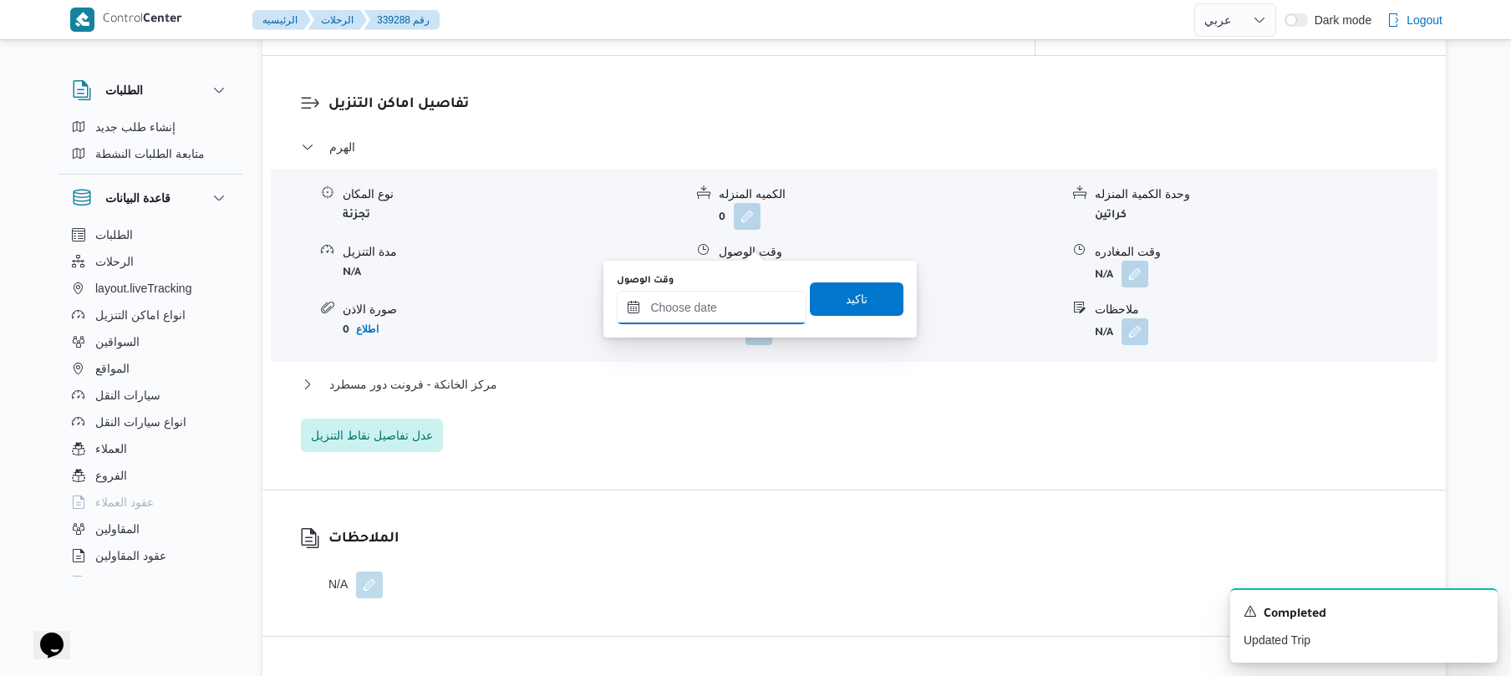
click at [711, 308] on input "وقت الوصول" at bounding box center [712, 307] width 190 height 33
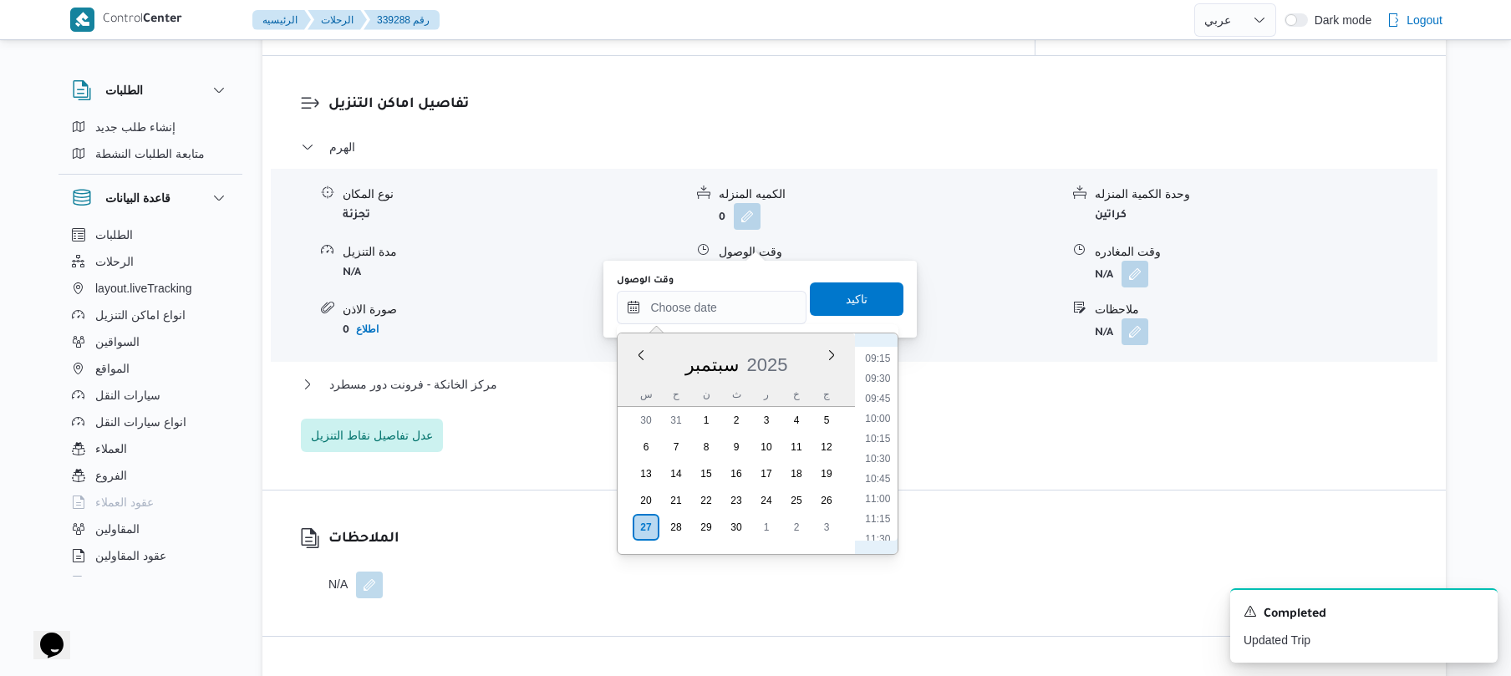
scroll to position [575, 0]
click at [877, 441] on li "08:15" at bounding box center [878, 442] width 38 height 17
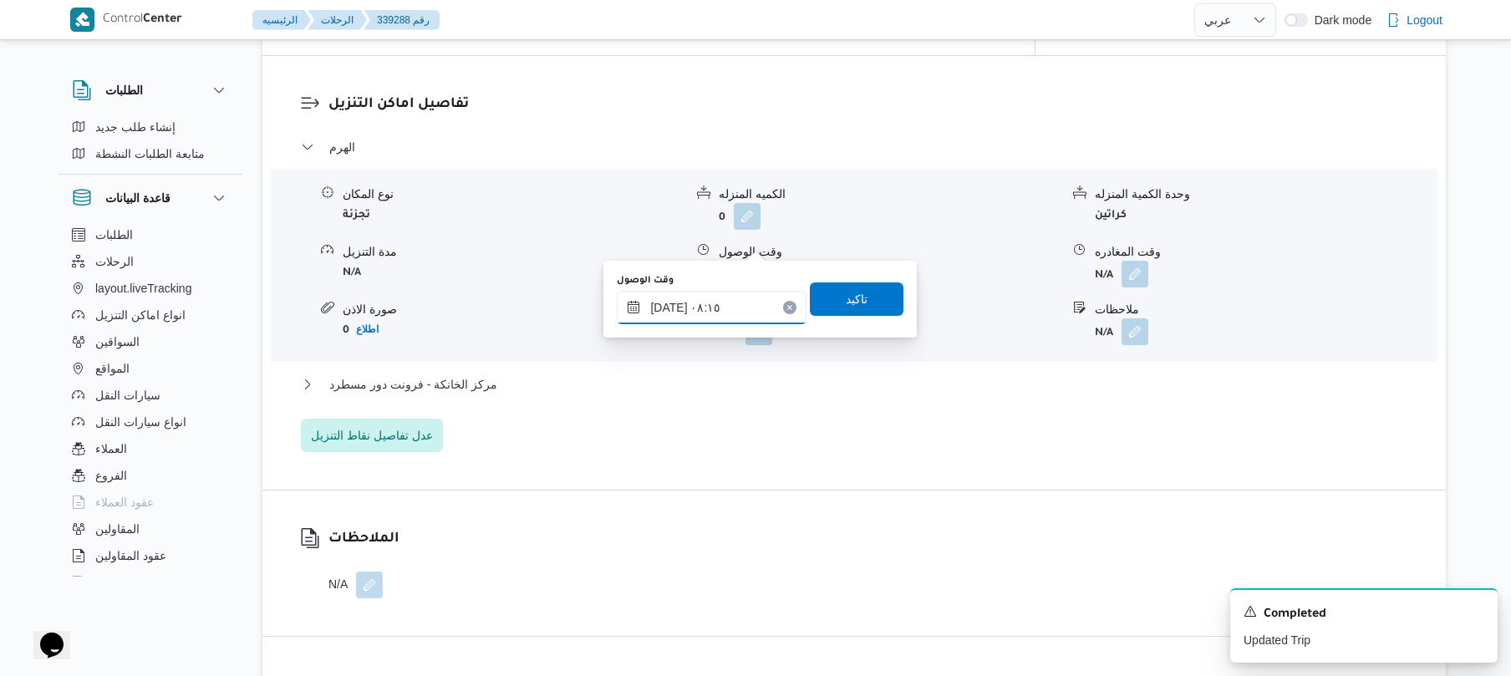
click at [672, 303] on input "٢٧/٠٩/٢٠٢٥ ٠٨:١٥" at bounding box center [712, 307] width 190 height 33
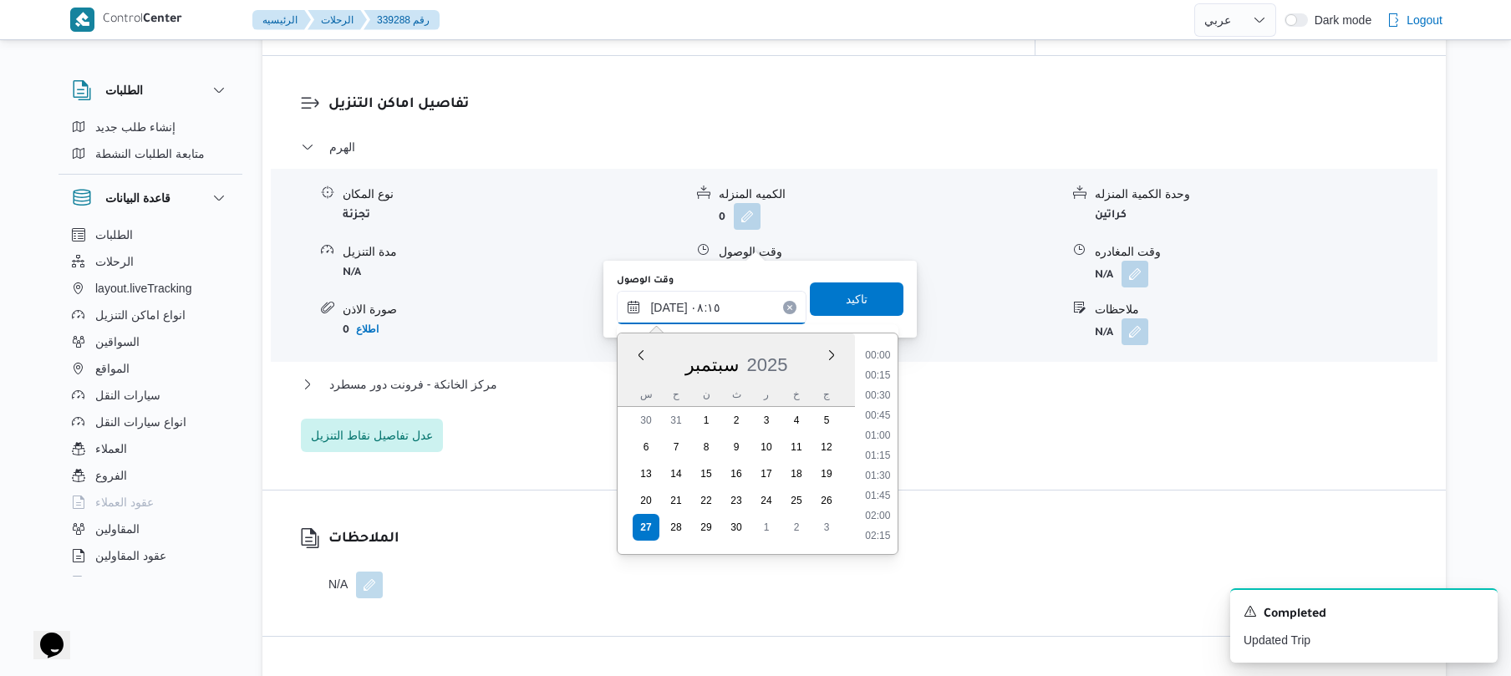
scroll to position [562, 0]
type input "٢٧/٠٩/٢٠٢٥ ٠٨:20"
click at [847, 304] on span "تاكيد" at bounding box center [857, 298] width 22 height 20
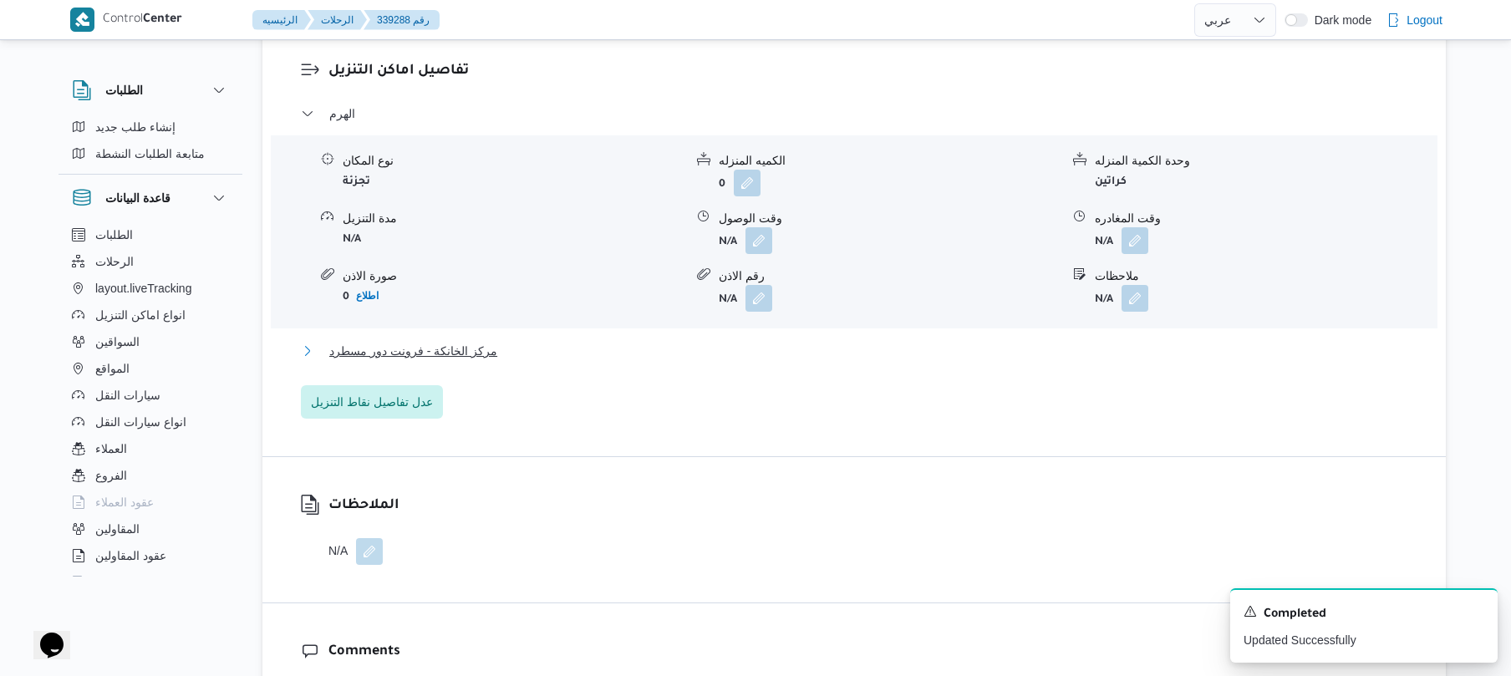
click at [719, 349] on button "مركز الخانكة - فرونت دور مسطرد" at bounding box center [855, 351] width 1108 height 20
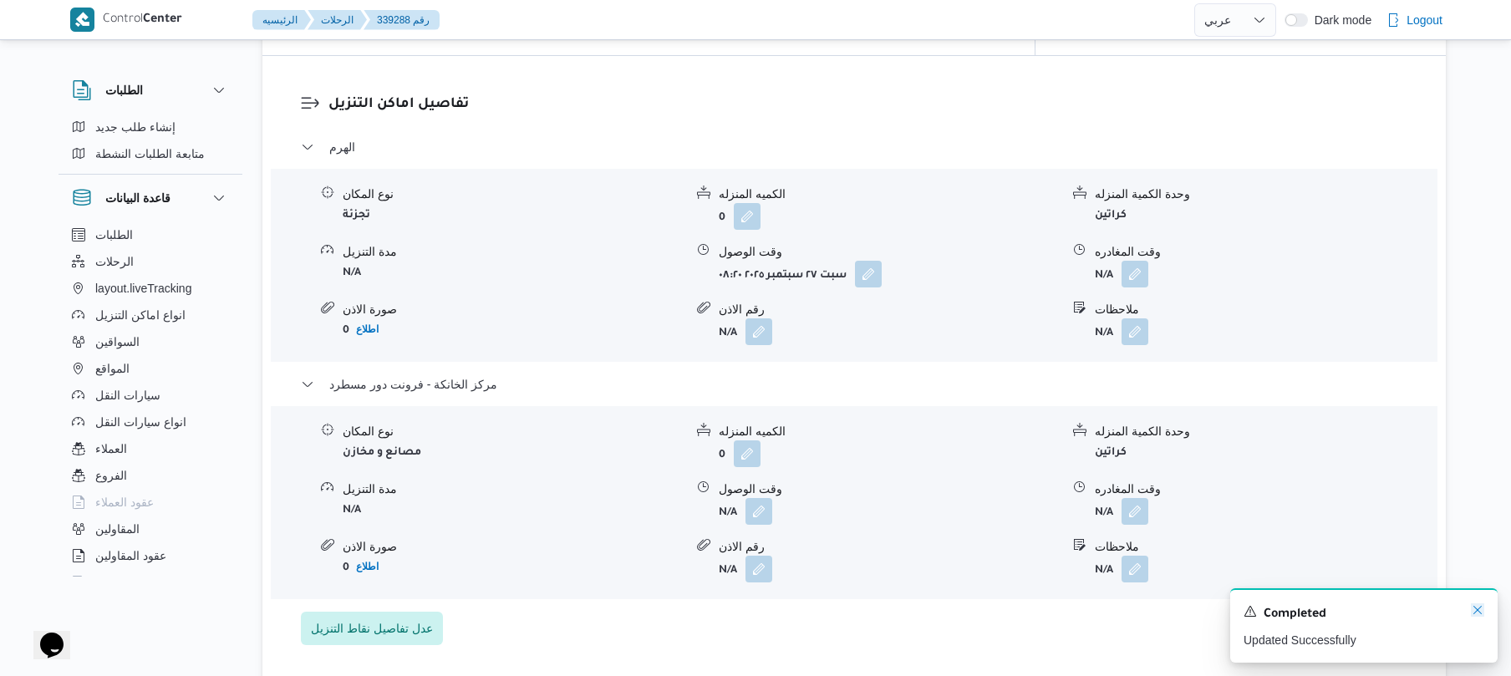
click at [1475, 616] on icon "Dismiss toast" at bounding box center [1477, 610] width 13 height 13
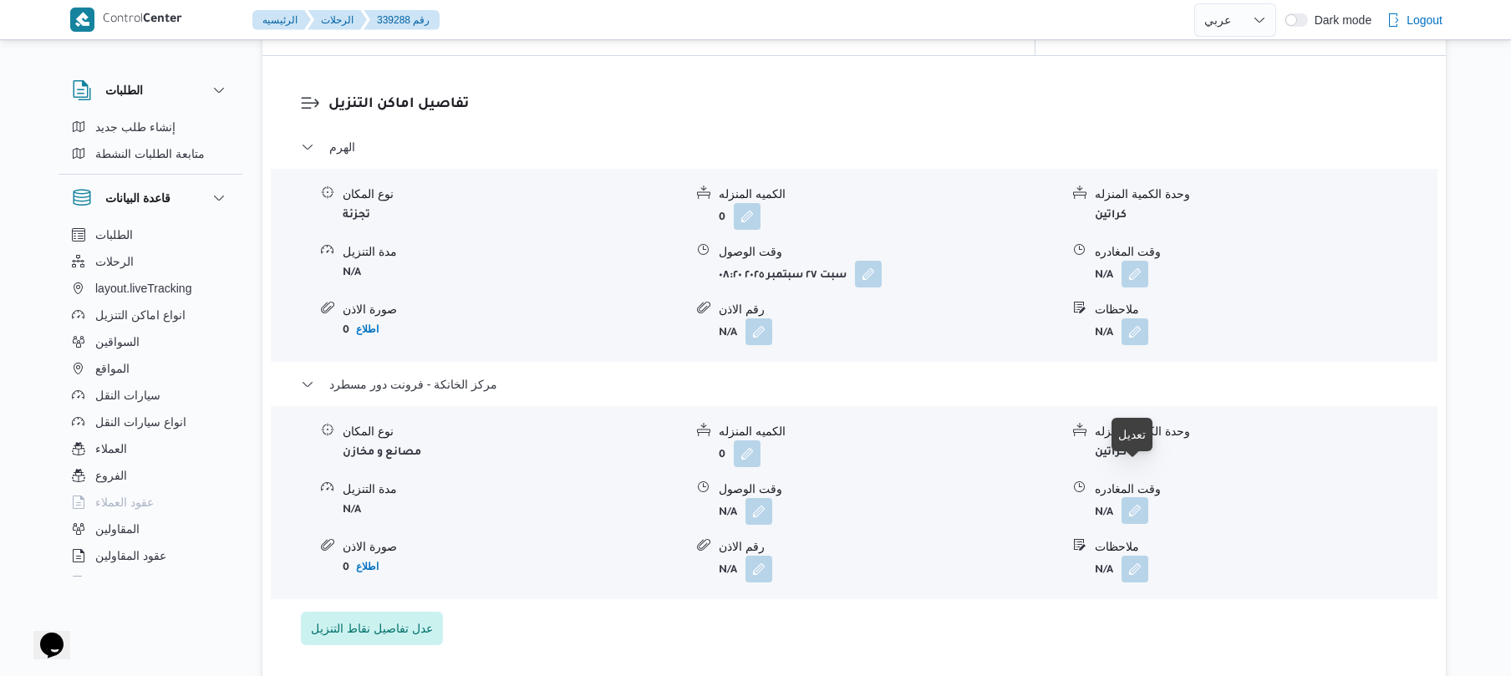
click at [1134, 497] on button "button" at bounding box center [1135, 510] width 27 height 27
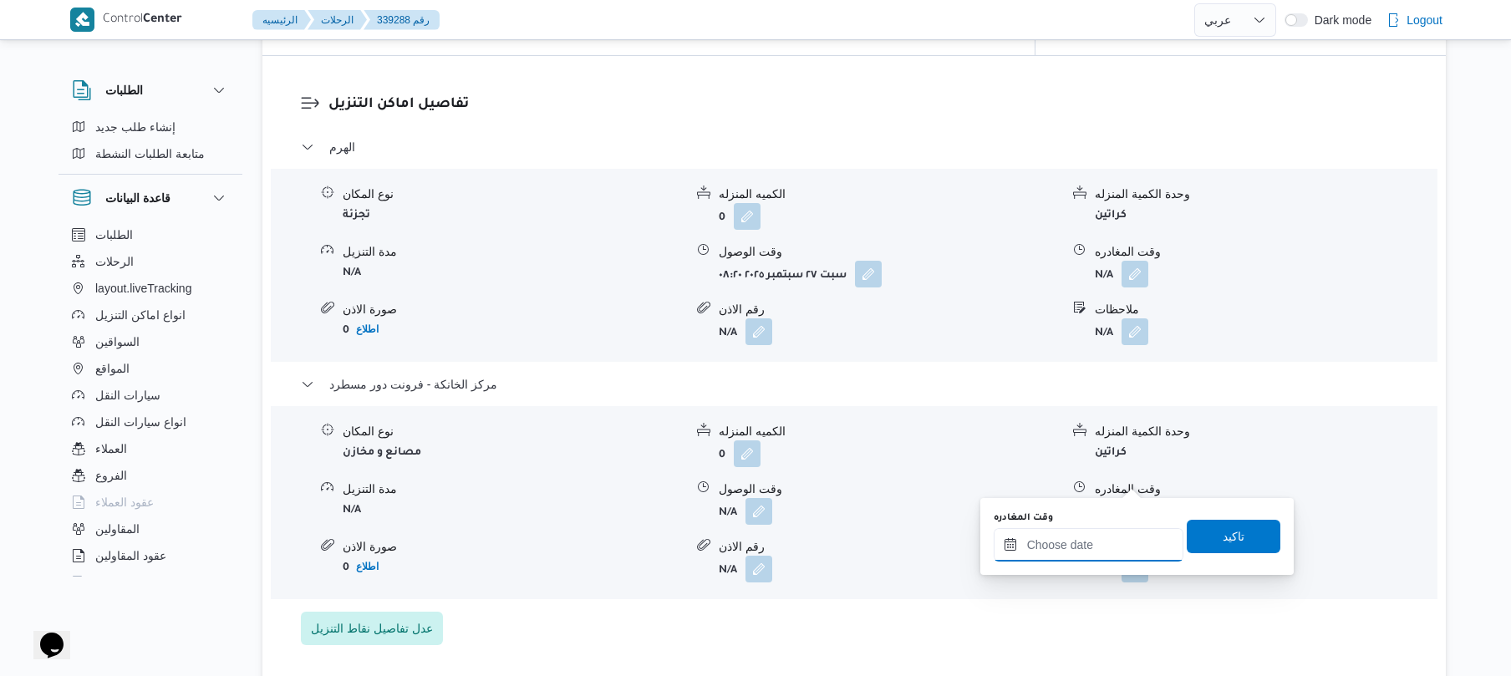
click at [1062, 549] on input "وقت المغادره" at bounding box center [1089, 544] width 190 height 33
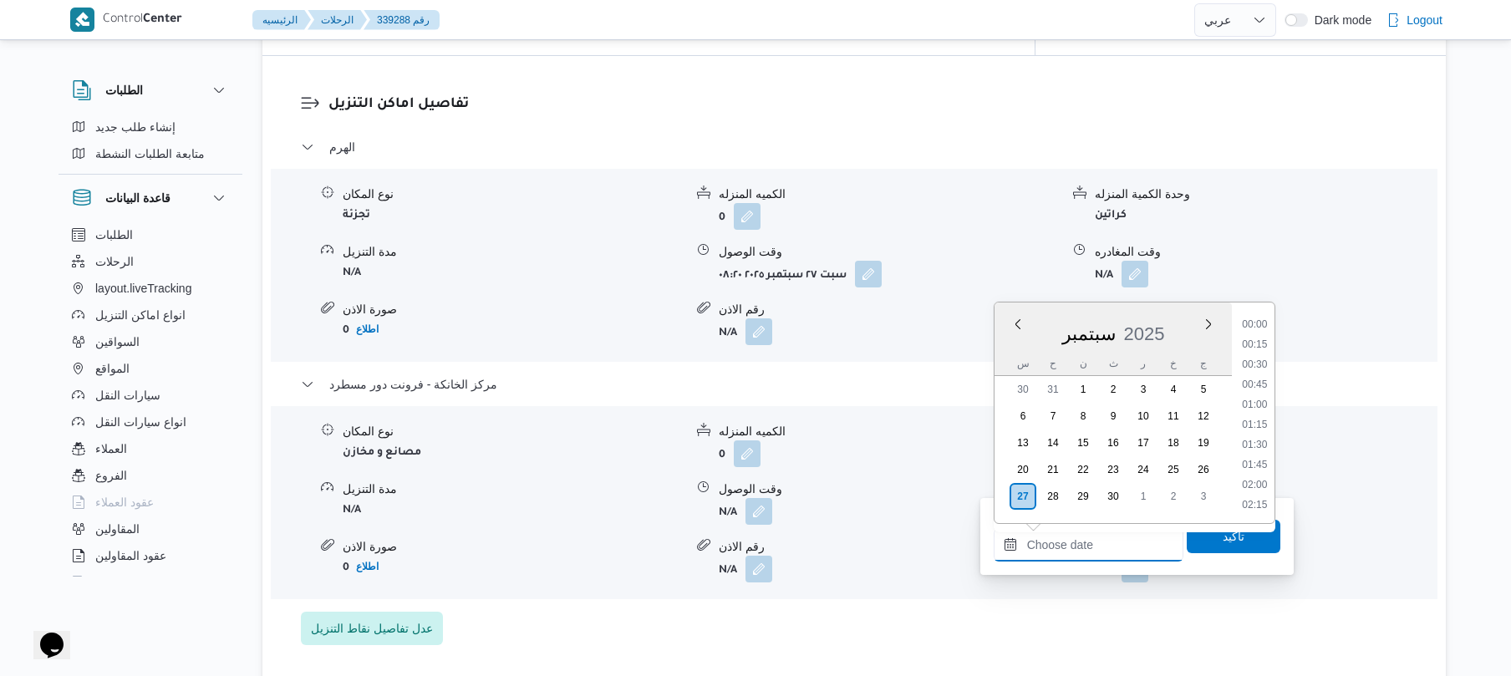
scroll to position [1285, 0]
click at [1261, 365] on li "16:30" at bounding box center [1255, 363] width 38 height 17
type input "٢٧/٠٩/٢٠٢٥ ١٦:٣٠"
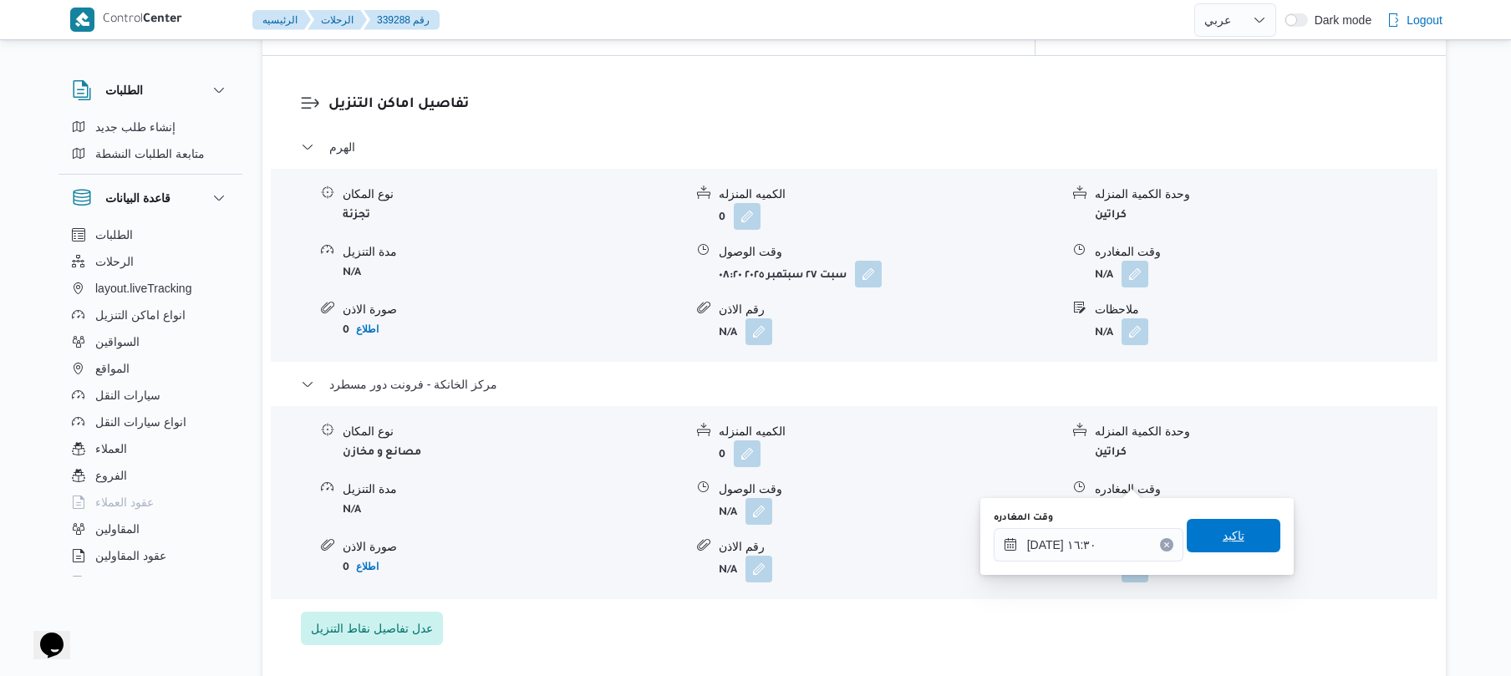
click at [1205, 538] on span "تاكيد" at bounding box center [1234, 535] width 94 height 33
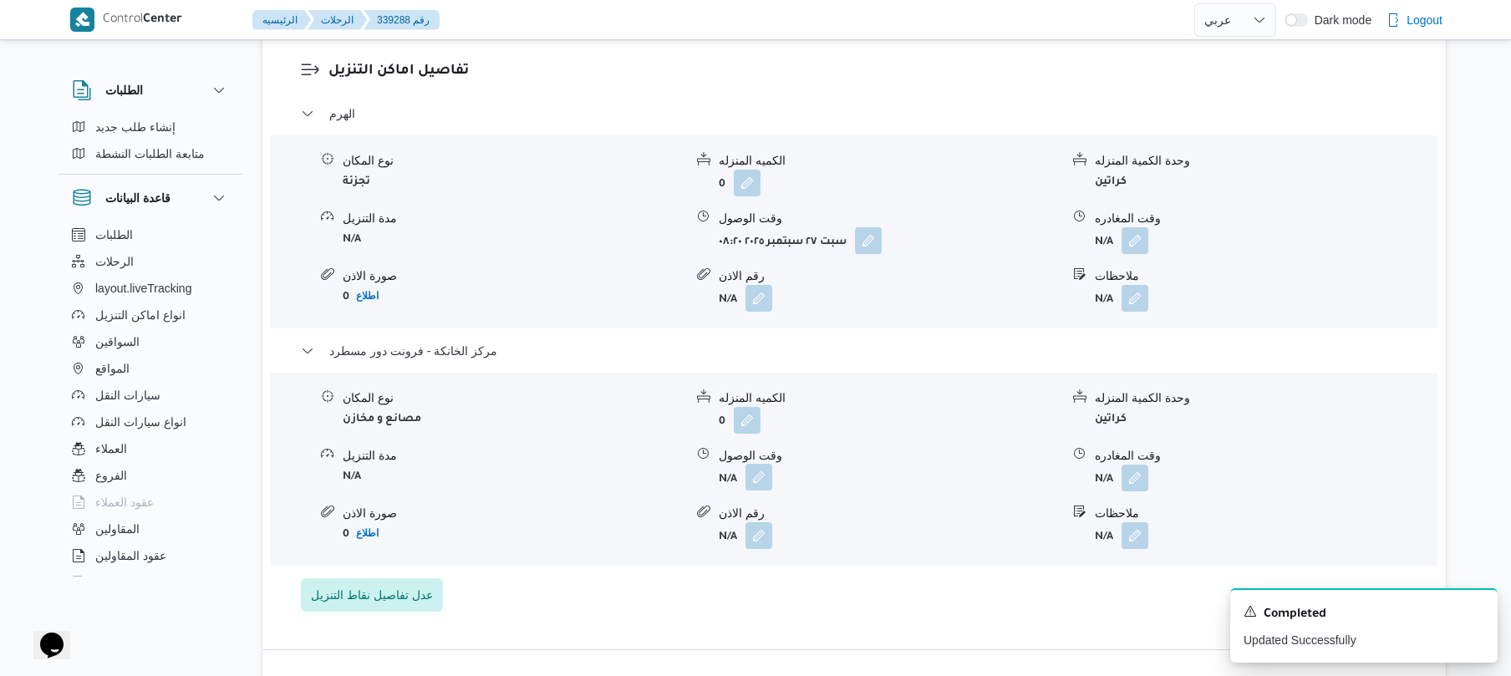
click at [761, 478] on button "button" at bounding box center [759, 477] width 27 height 27
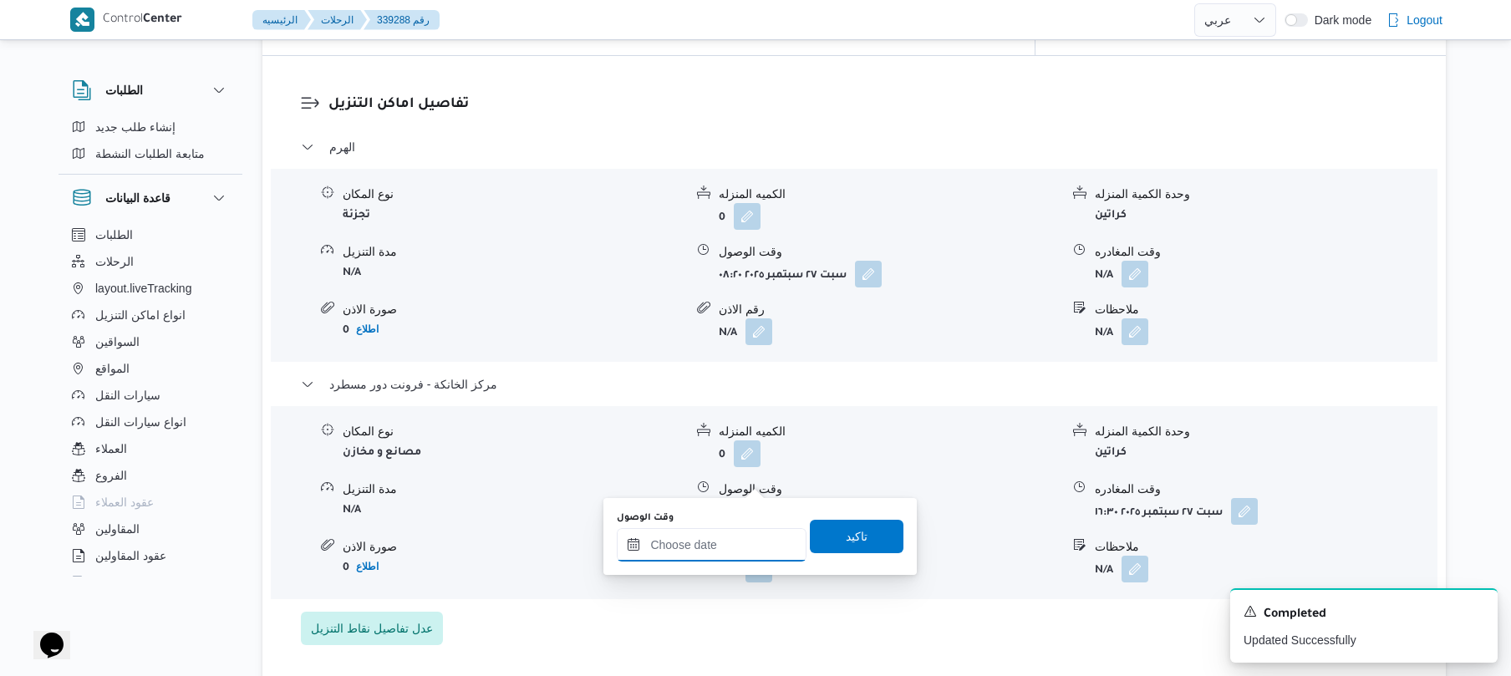
click at [731, 543] on input "وقت الوصول" at bounding box center [712, 544] width 190 height 33
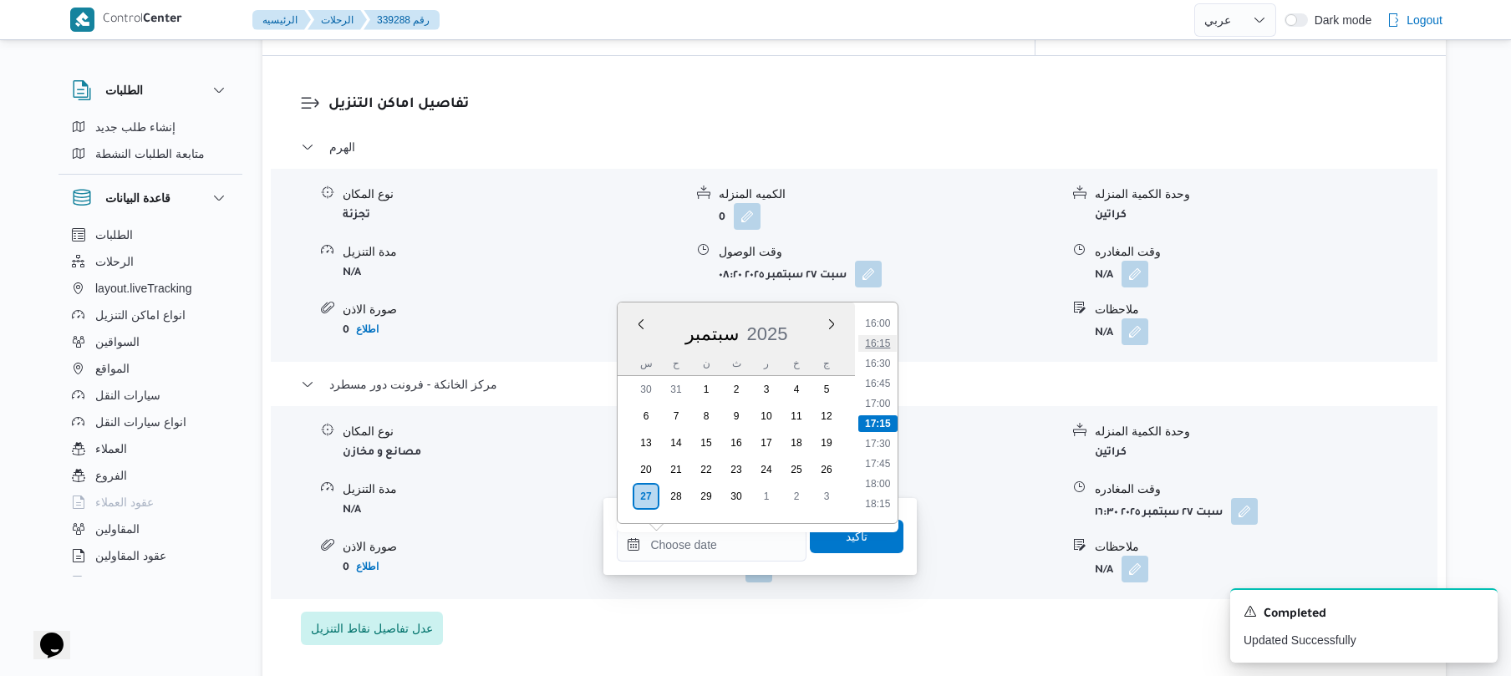
click at [886, 343] on li "16:15" at bounding box center [878, 343] width 38 height 17
type input "٢٧/٠٩/٢٠٢٥ ١٦:١٥"
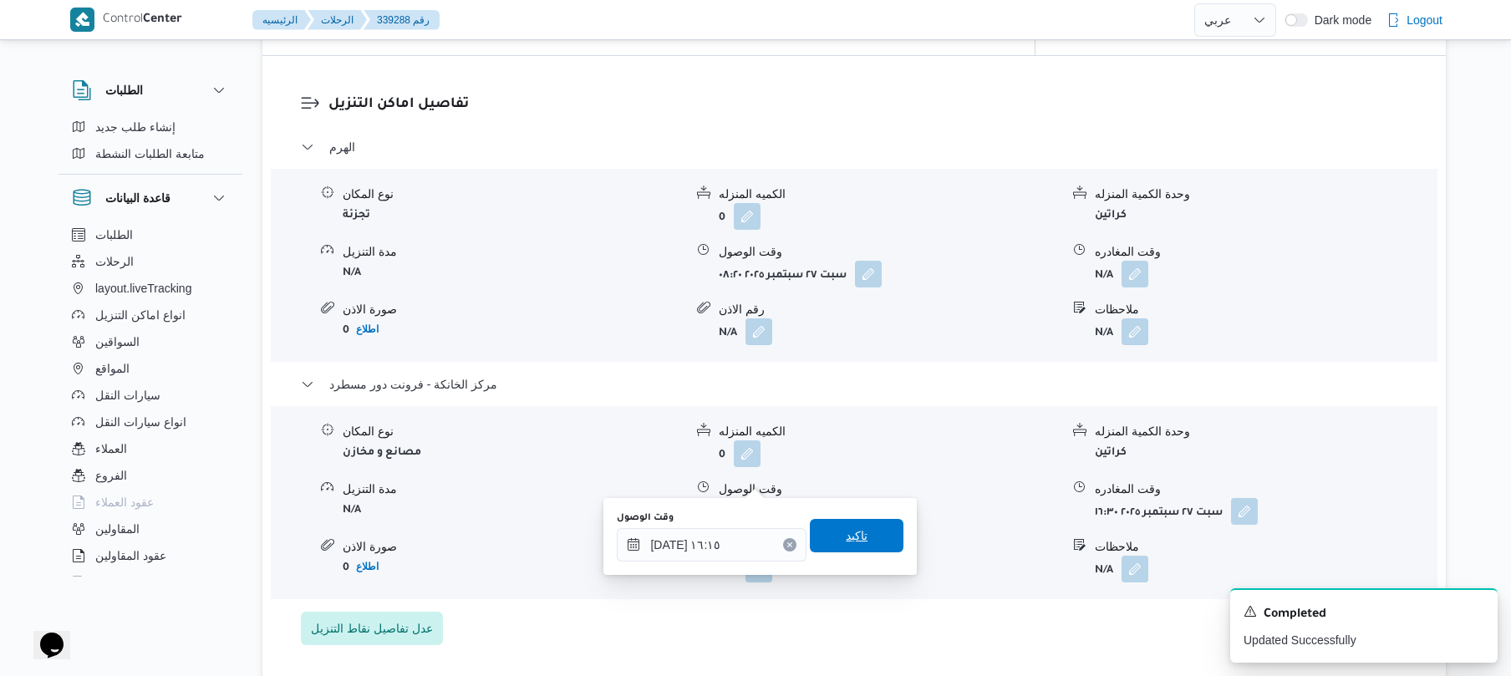
click at [846, 527] on span "تاكيد" at bounding box center [857, 536] width 22 height 20
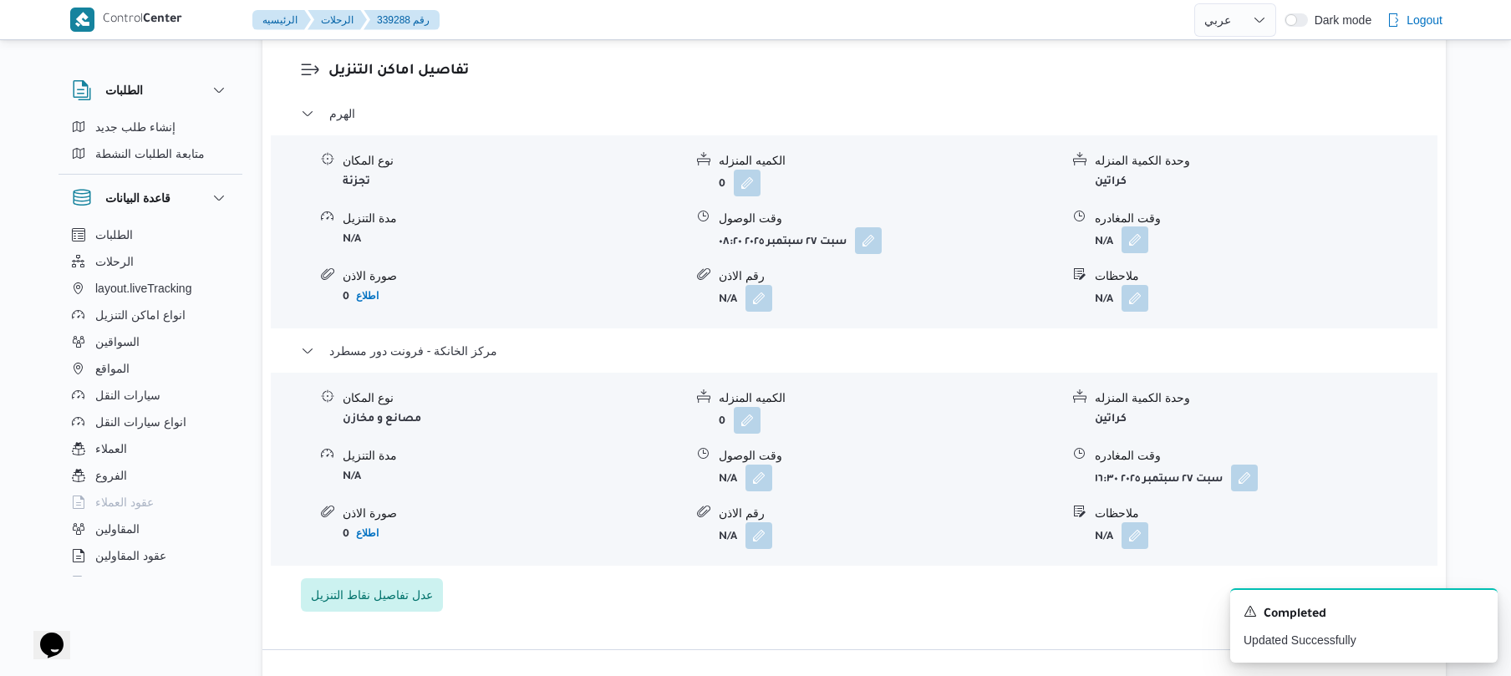
click at [1137, 236] on button "button" at bounding box center [1135, 240] width 27 height 27
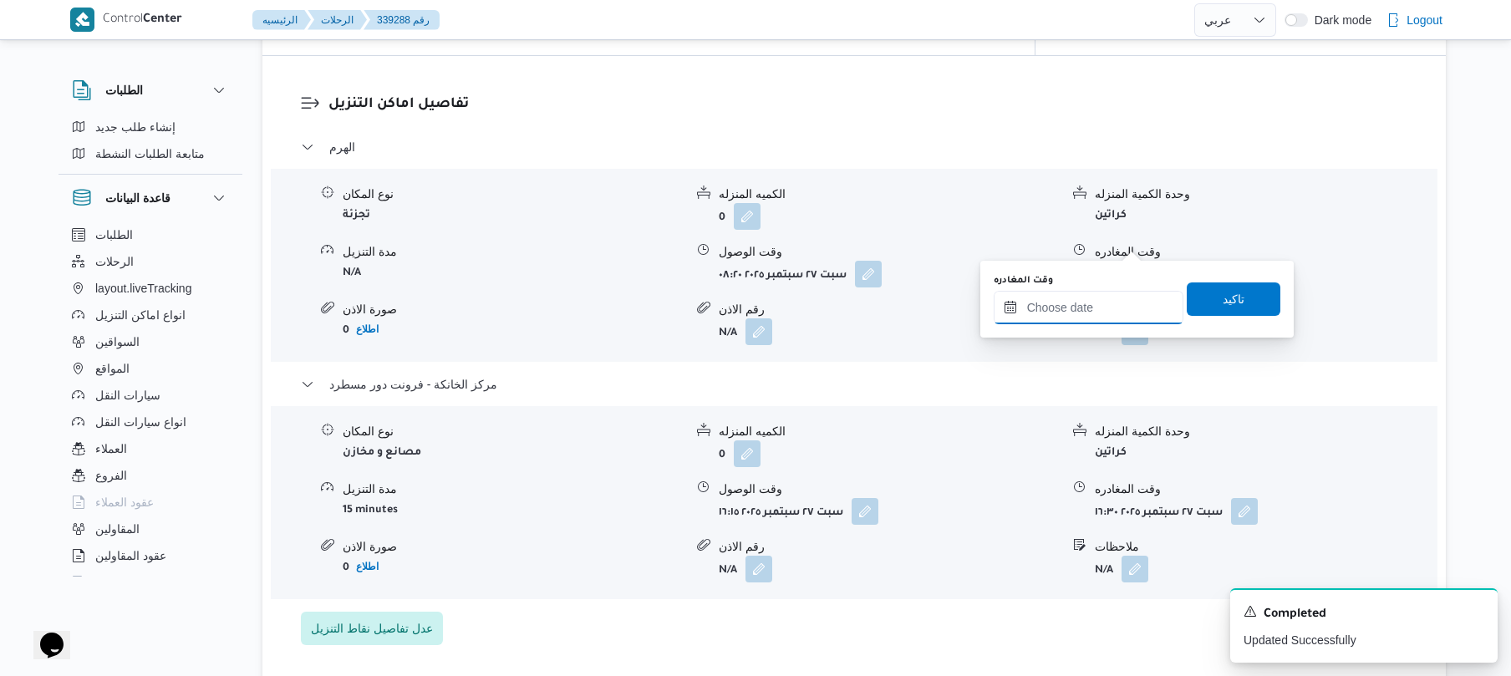
click at [1068, 323] on input "وقت المغادره" at bounding box center [1089, 307] width 190 height 33
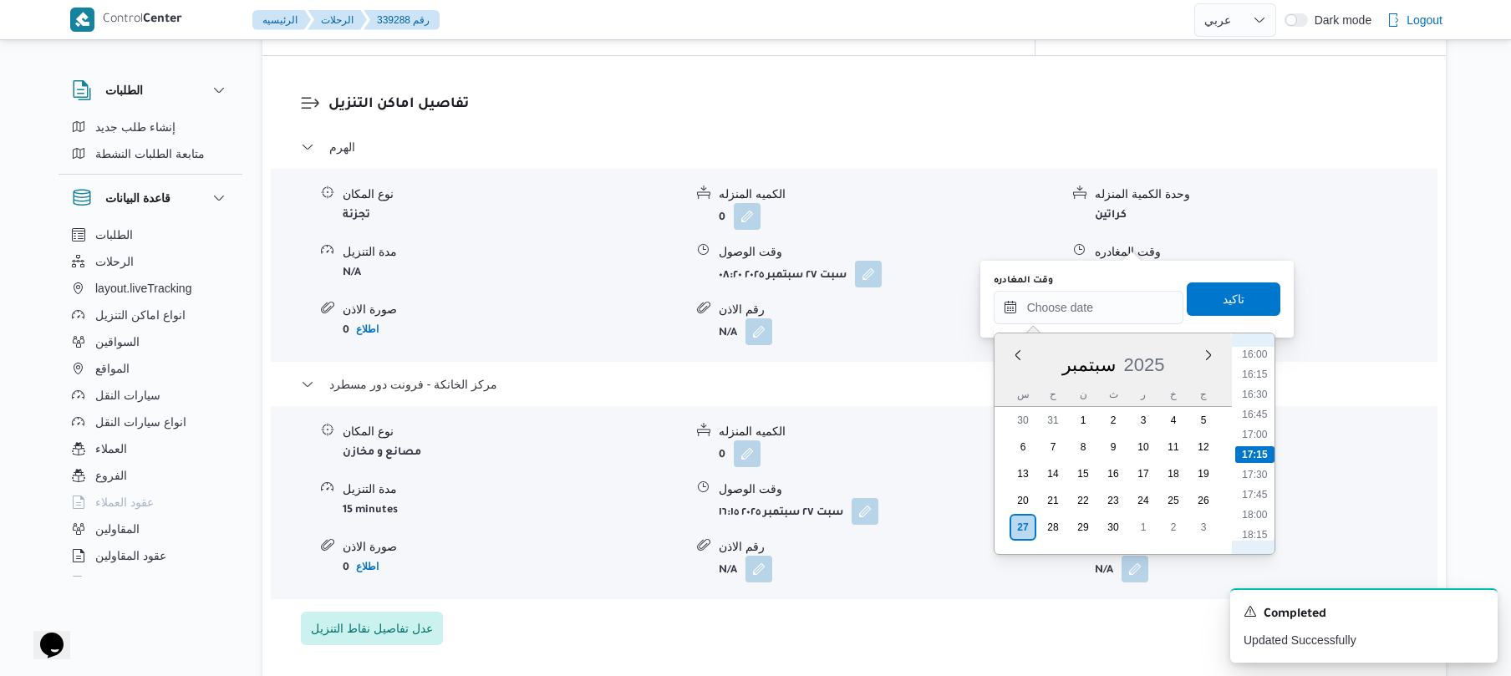
scroll to position [1121, 0]
click at [1251, 492] on li "15:45" at bounding box center [1255, 498] width 38 height 17
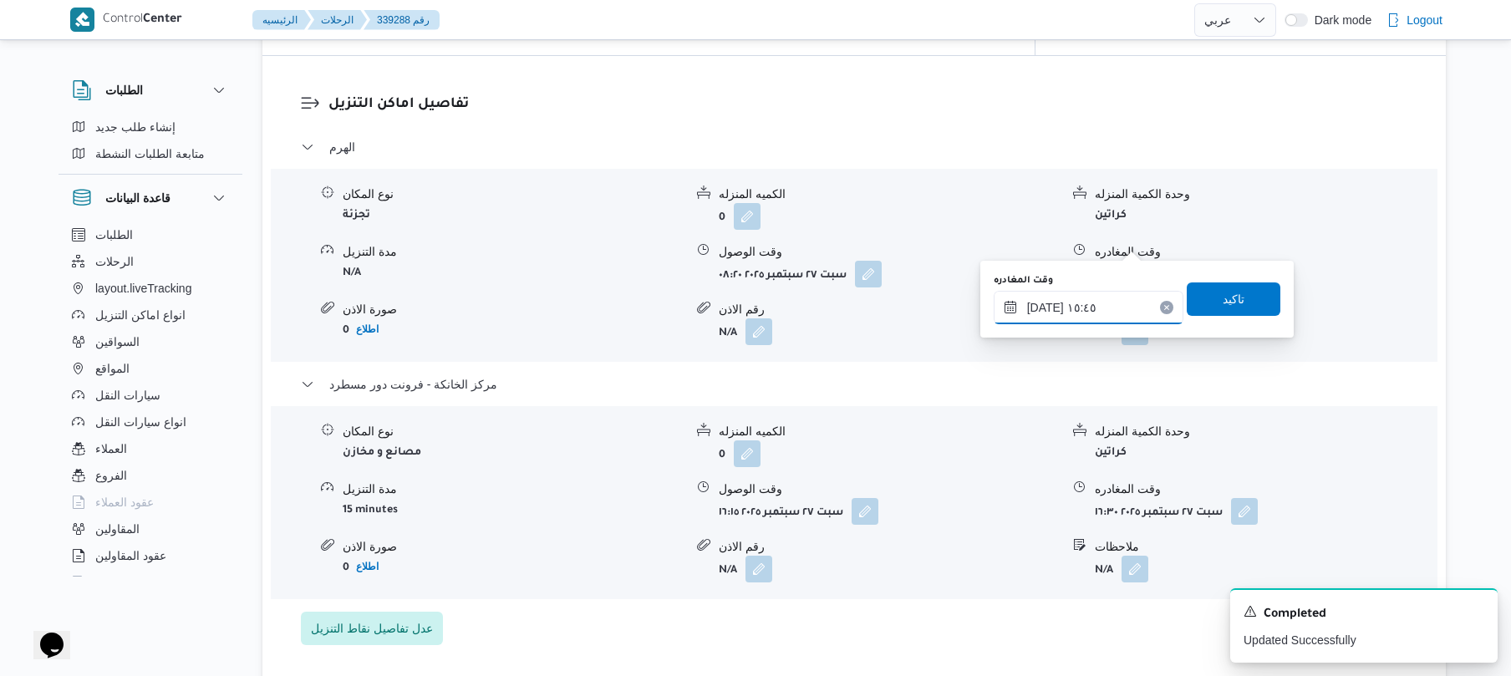
click at [1042, 305] on input "٢٧/٠٩/٢٠٢٥ ١٥:٤٥" at bounding box center [1089, 307] width 190 height 33
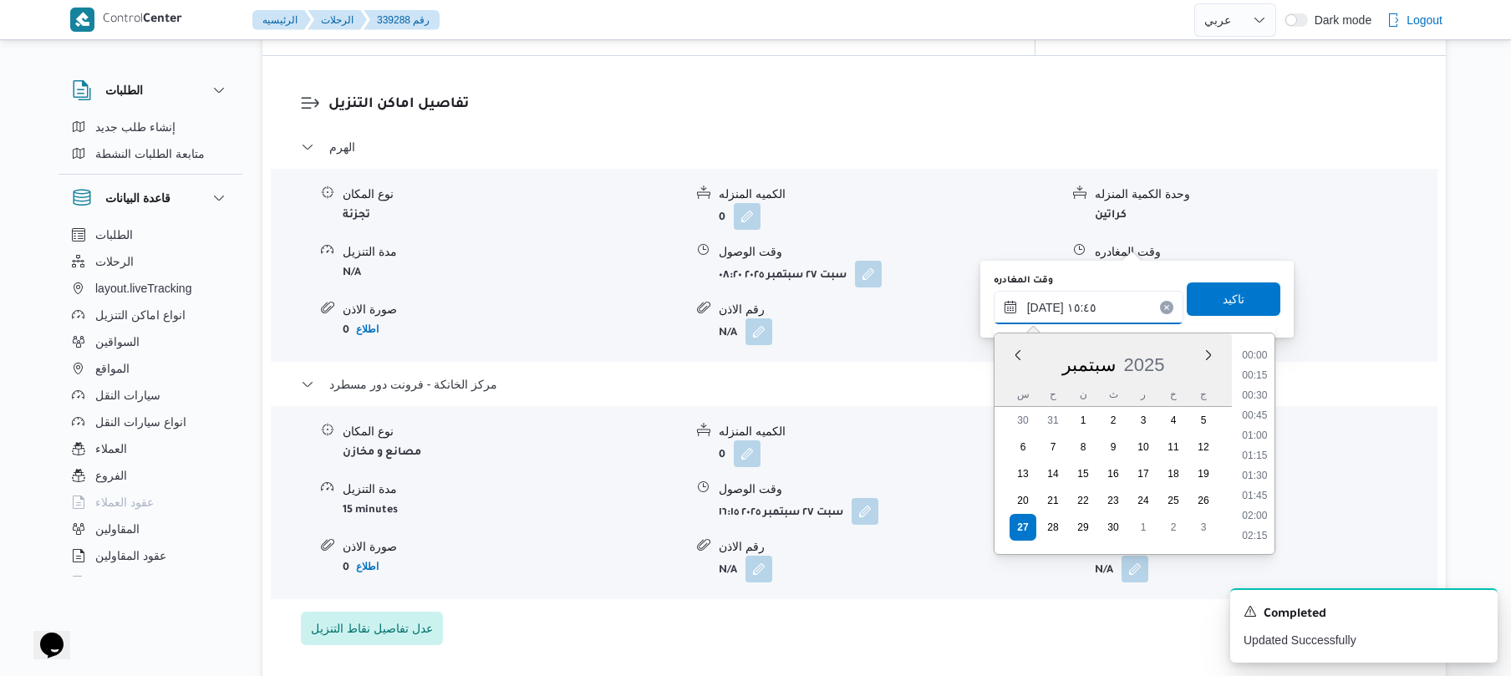
click at [1042, 305] on input "٢٧/٠٩/٢٠٢٥ ١٥:٤٥" at bounding box center [1089, 307] width 190 height 33
type input "٢٧/٠٩/٢٠٢٥ ١٥:25"
click at [1207, 302] on span "تاكيد" at bounding box center [1234, 298] width 94 height 33
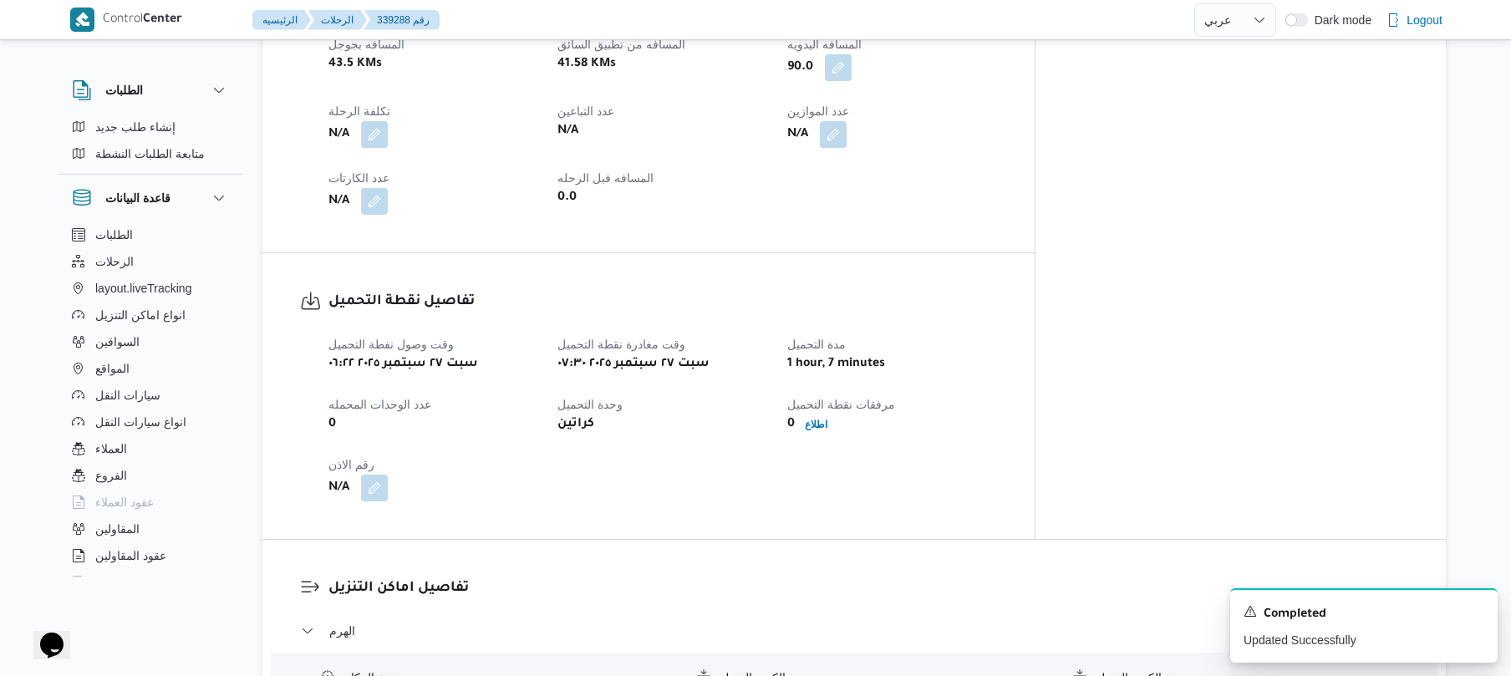
scroll to position [0, 0]
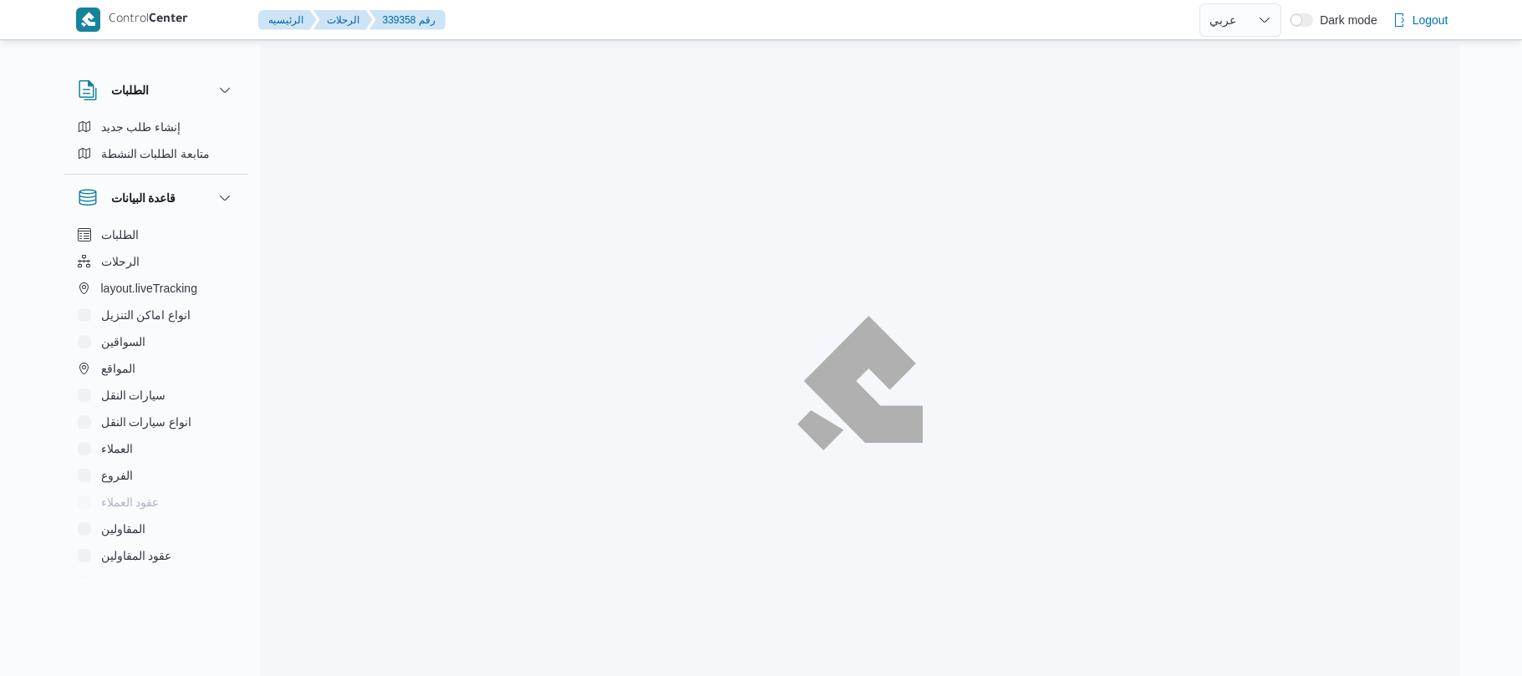
select select "ar"
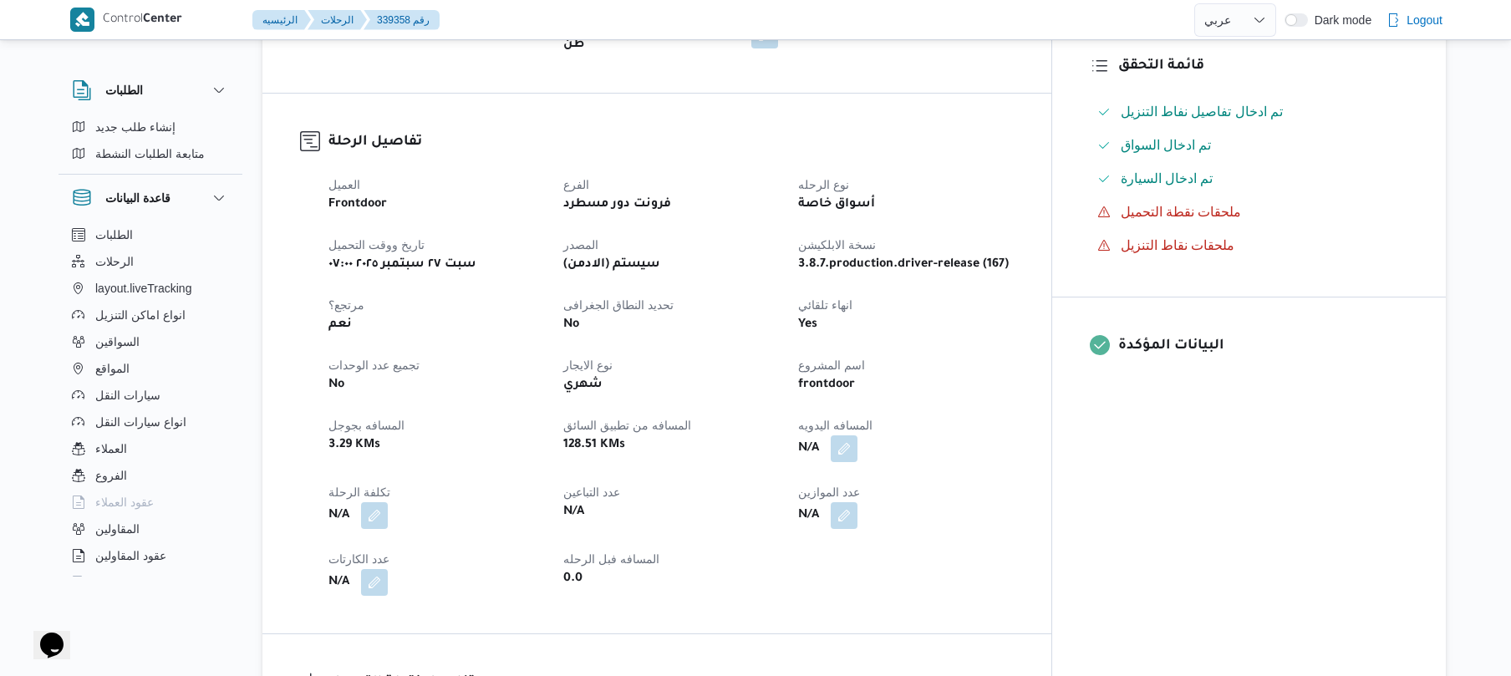
scroll to position [446, 0]
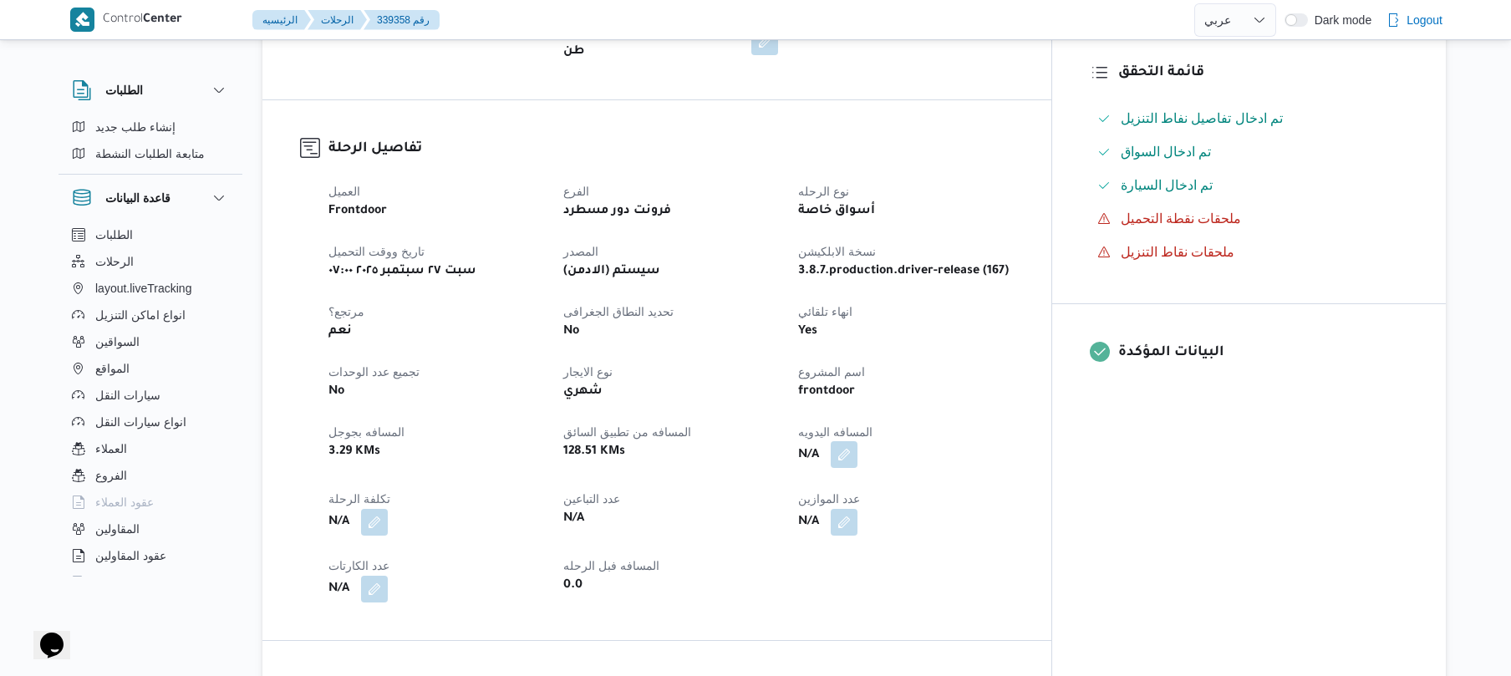
click at [858, 441] on button "button" at bounding box center [844, 454] width 27 height 27
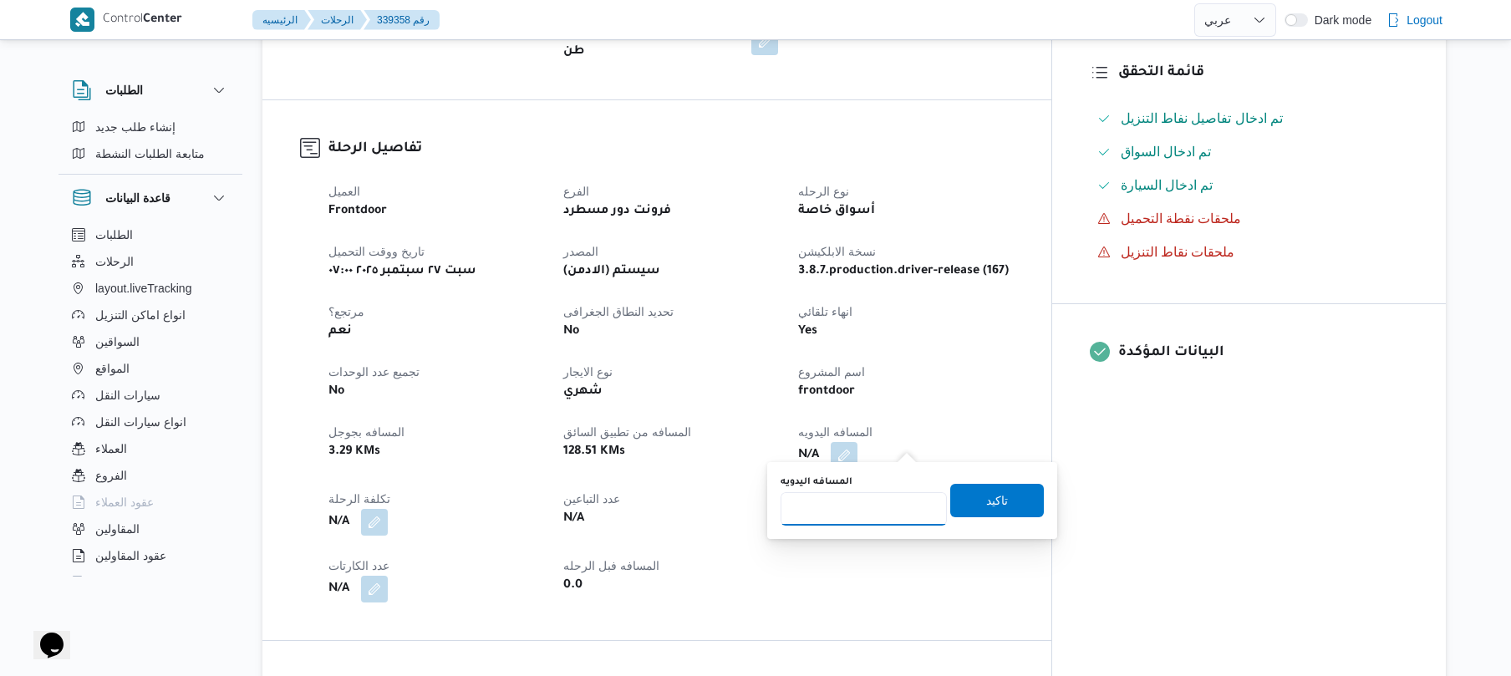
click at [866, 509] on input "المسافه اليدويه" at bounding box center [864, 508] width 166 height 33
type input "130"
click at [986, 502] on span "تاكيد" at bounding box center [997, 500] width 22 height 20
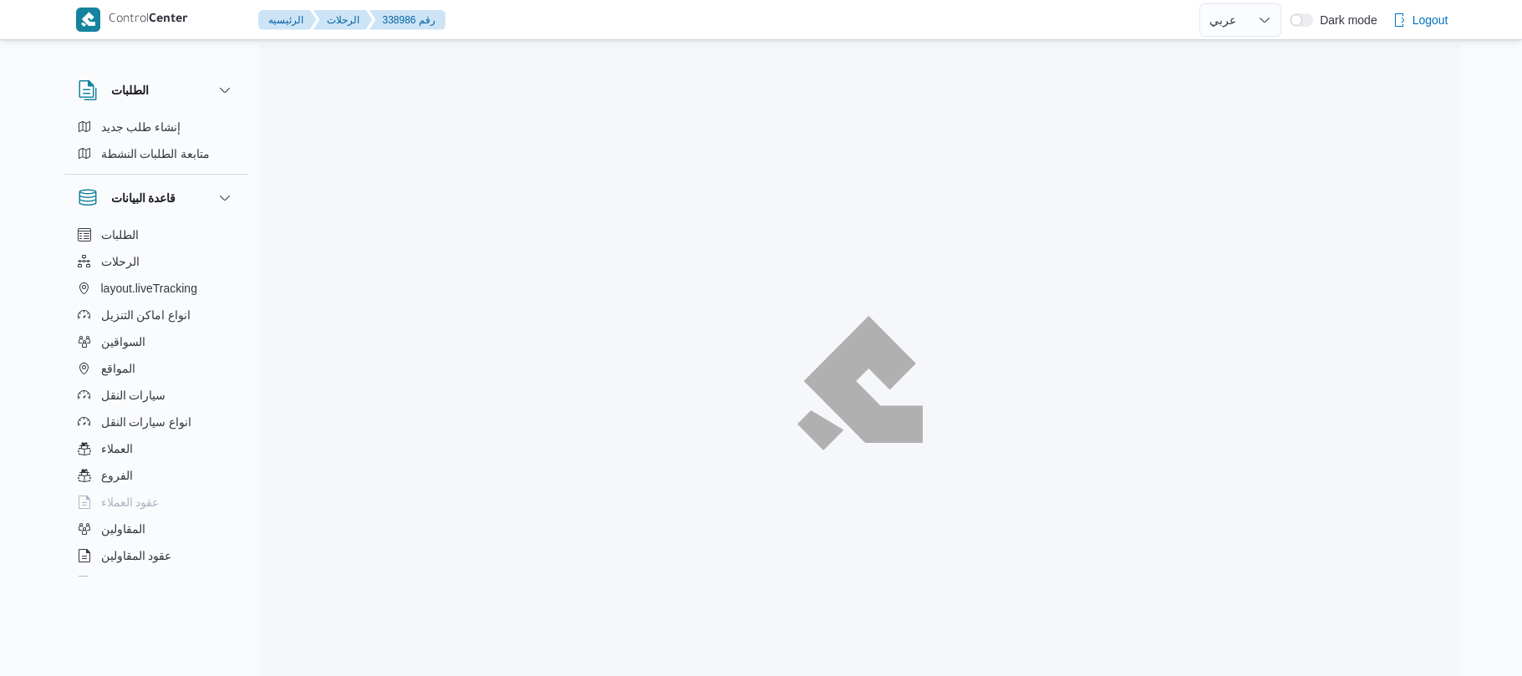
select select "ar"
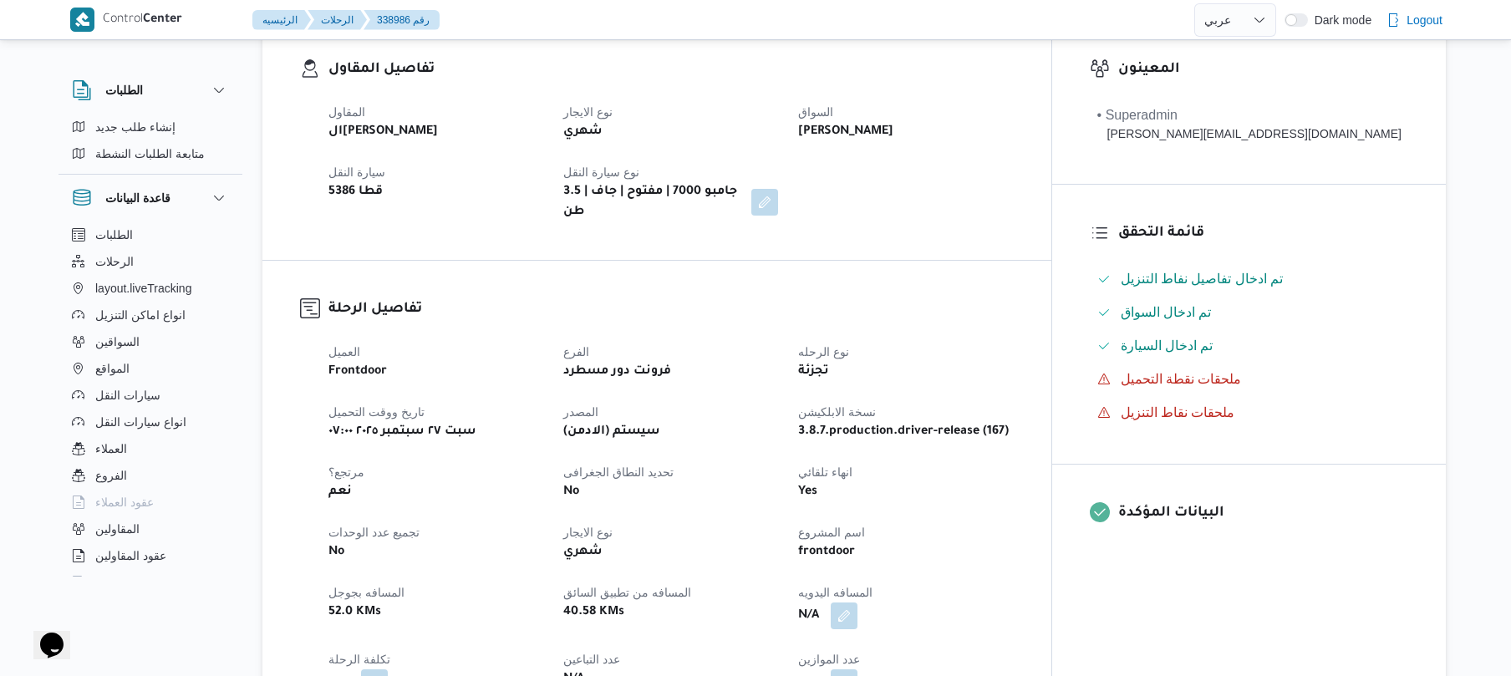
scroll to position [535, 0]
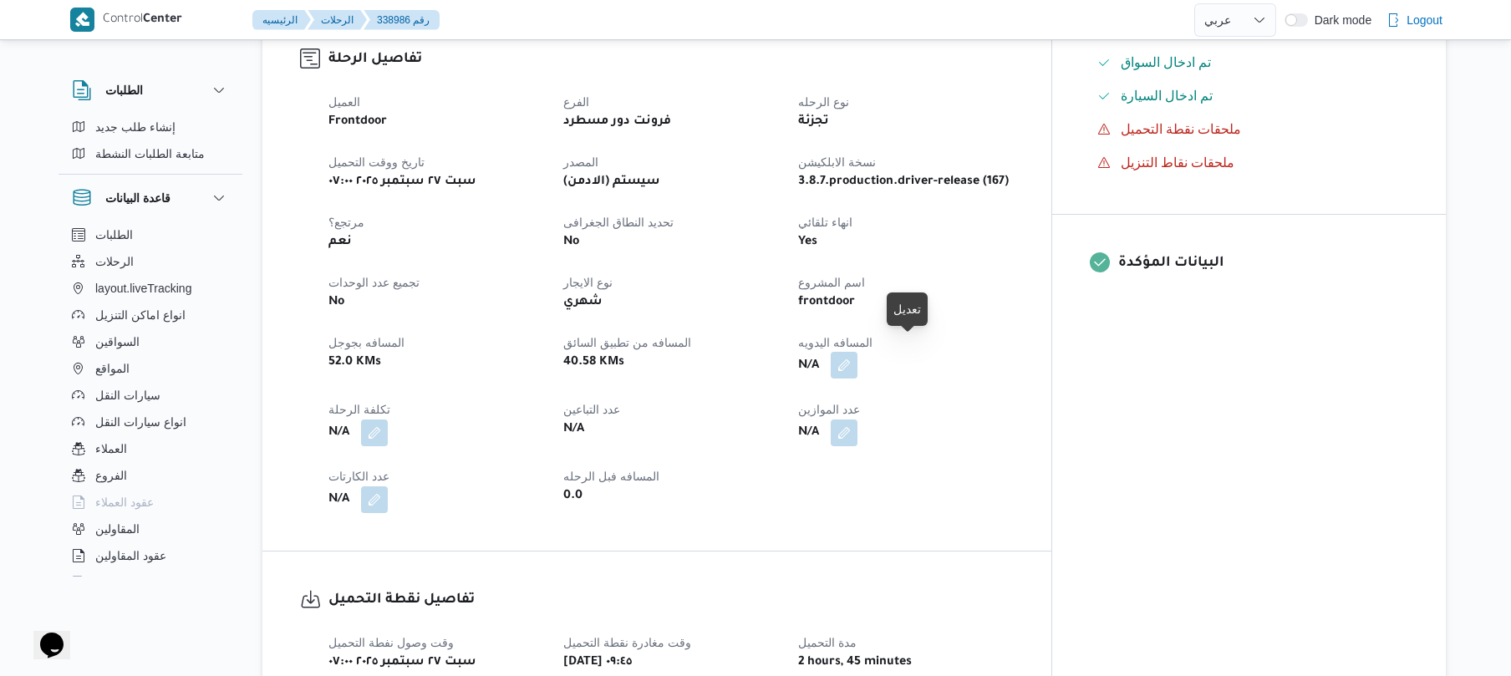
click at [858, 352] on button "button" at bounding box center [844, 365] width 27 height 27
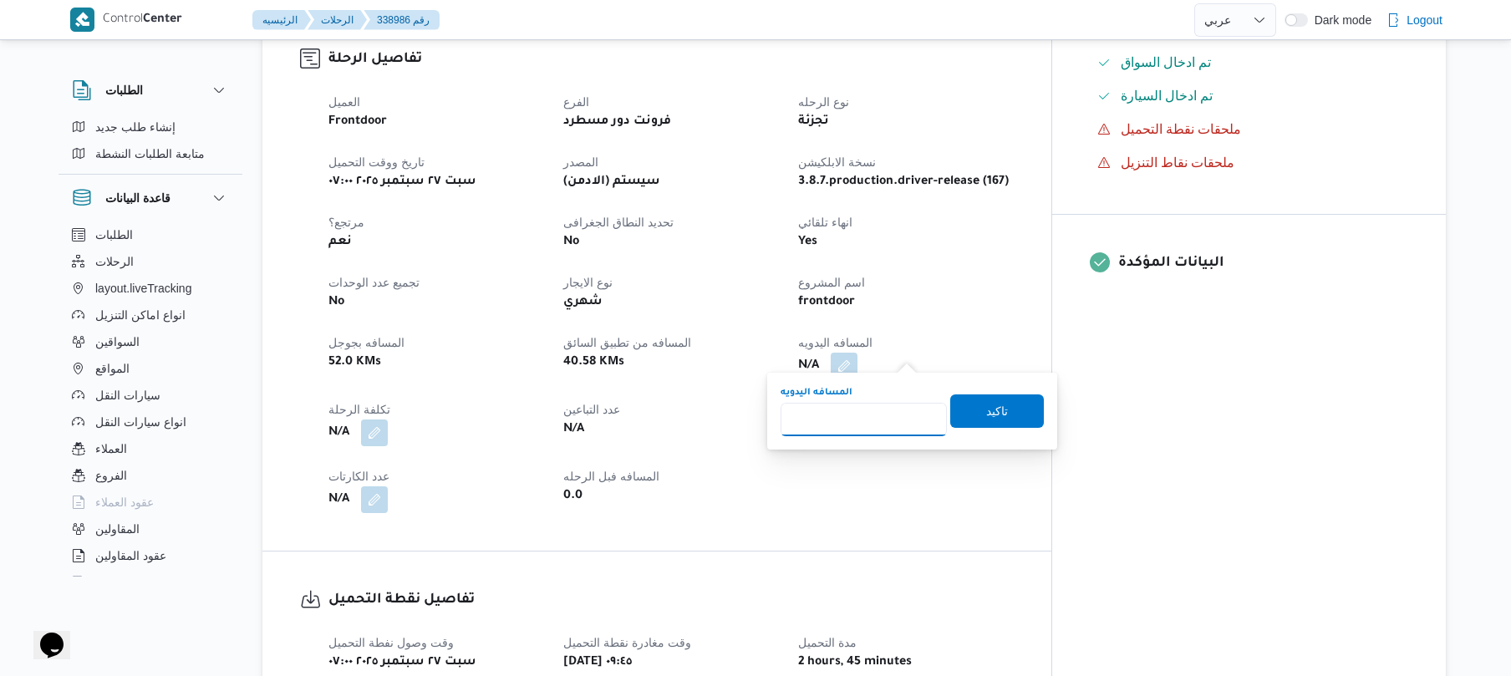
click at [847, 415] on input "المسافه اليدويه" at bounding box center [864, 419] width 166 height 33
type input "130"
click at [996, 415] on span "تاكيد" at bounding box center [997, 410] width 22 height 20
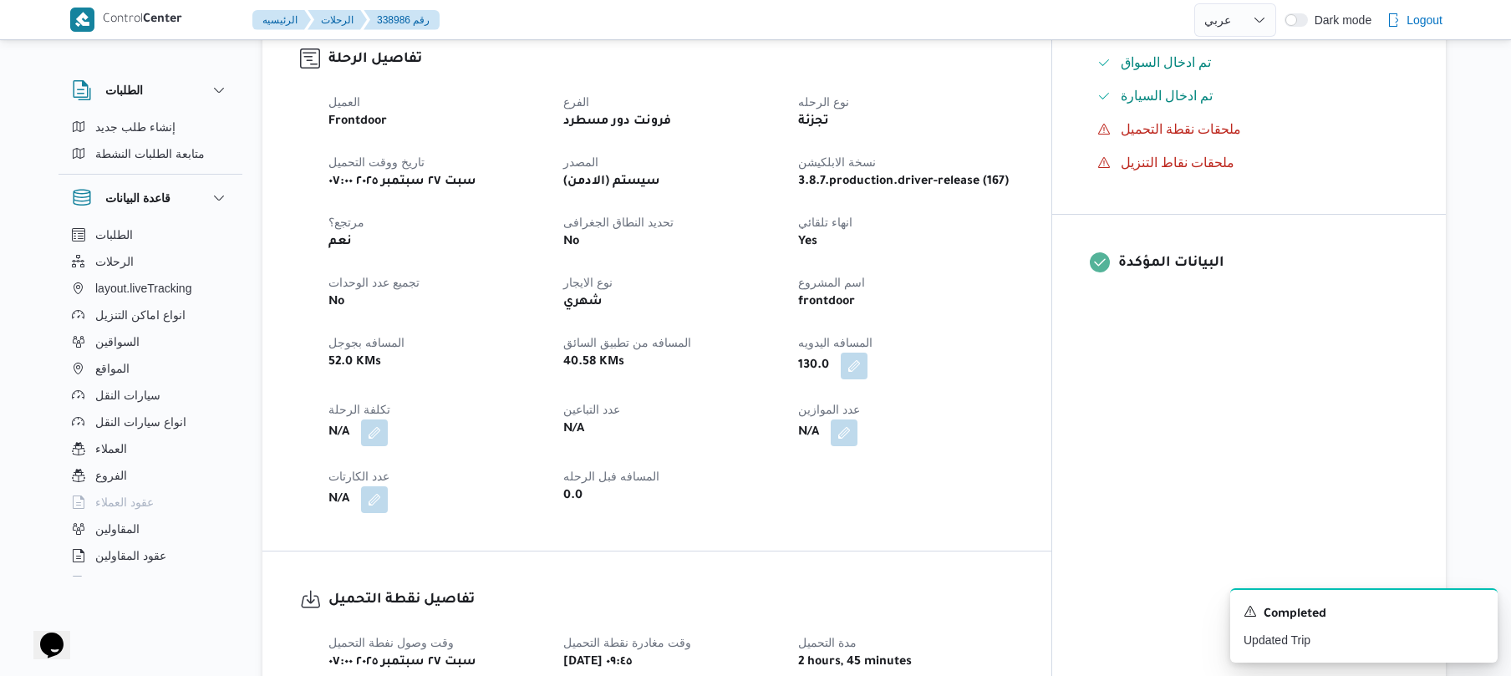
click at [1024, 472] on div "العميل Frontdoor الفرع فرونت دور مسطرد نوع الرحله تجزئة تاريخ ووقت التحميل سبت …" at bounding box center [671, 302] width 706 height 441
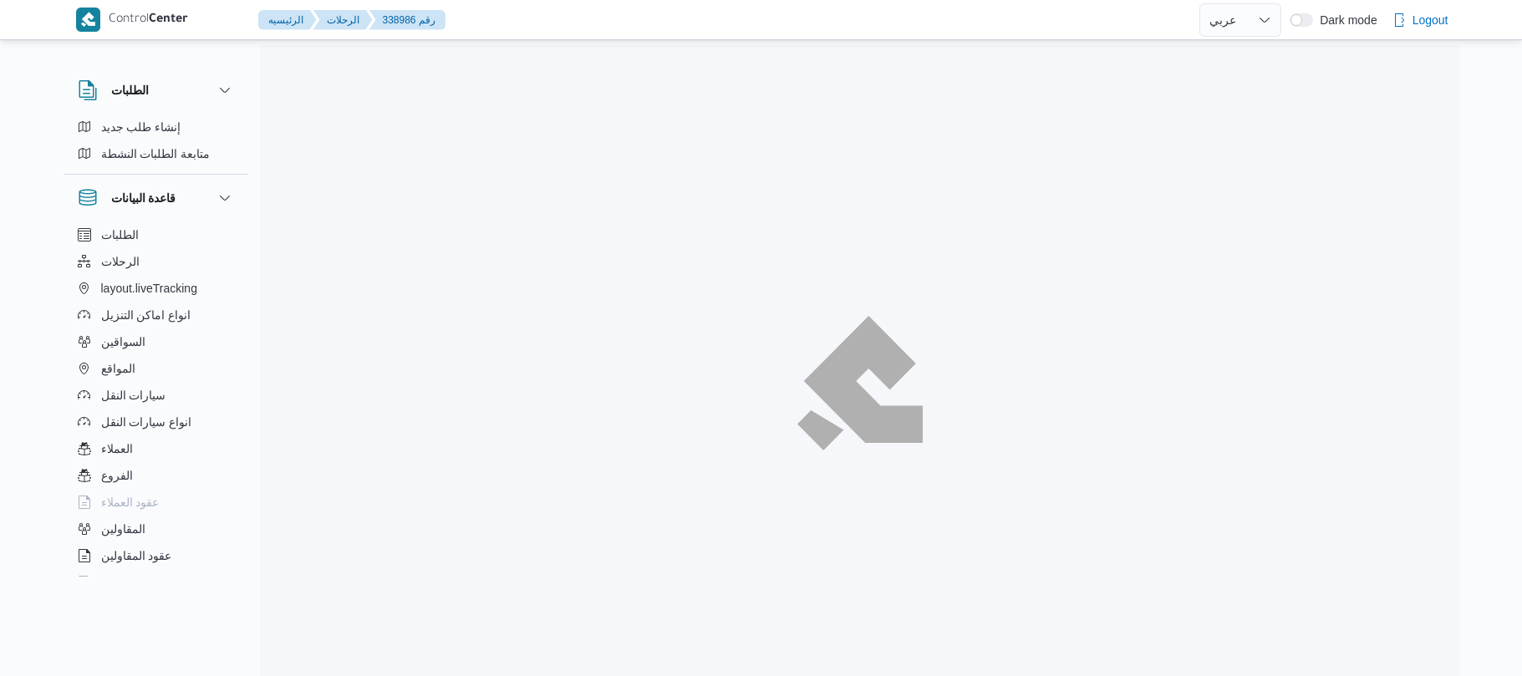
select select "ar"
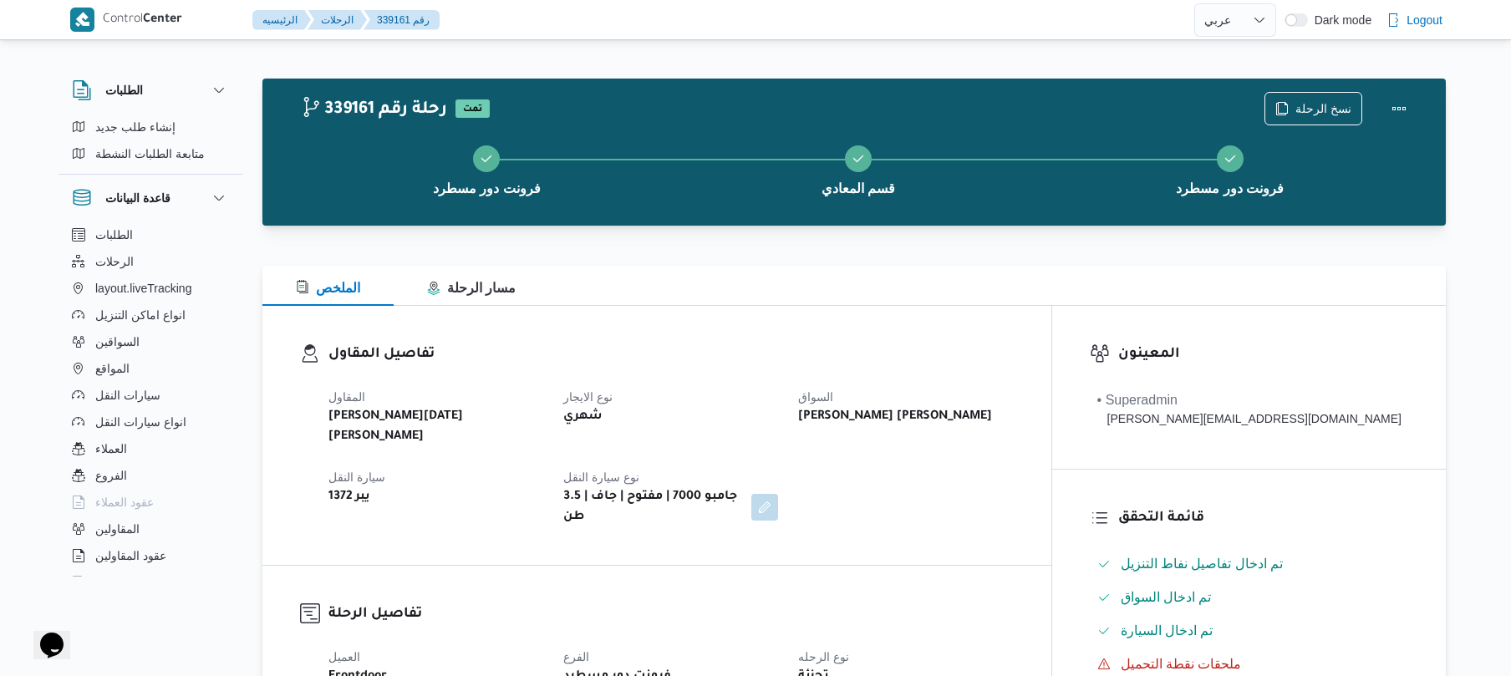
click at [934, 348] on h3 "تفاصيل المقاول" at bounding box center [671, 355] width 685 height 23
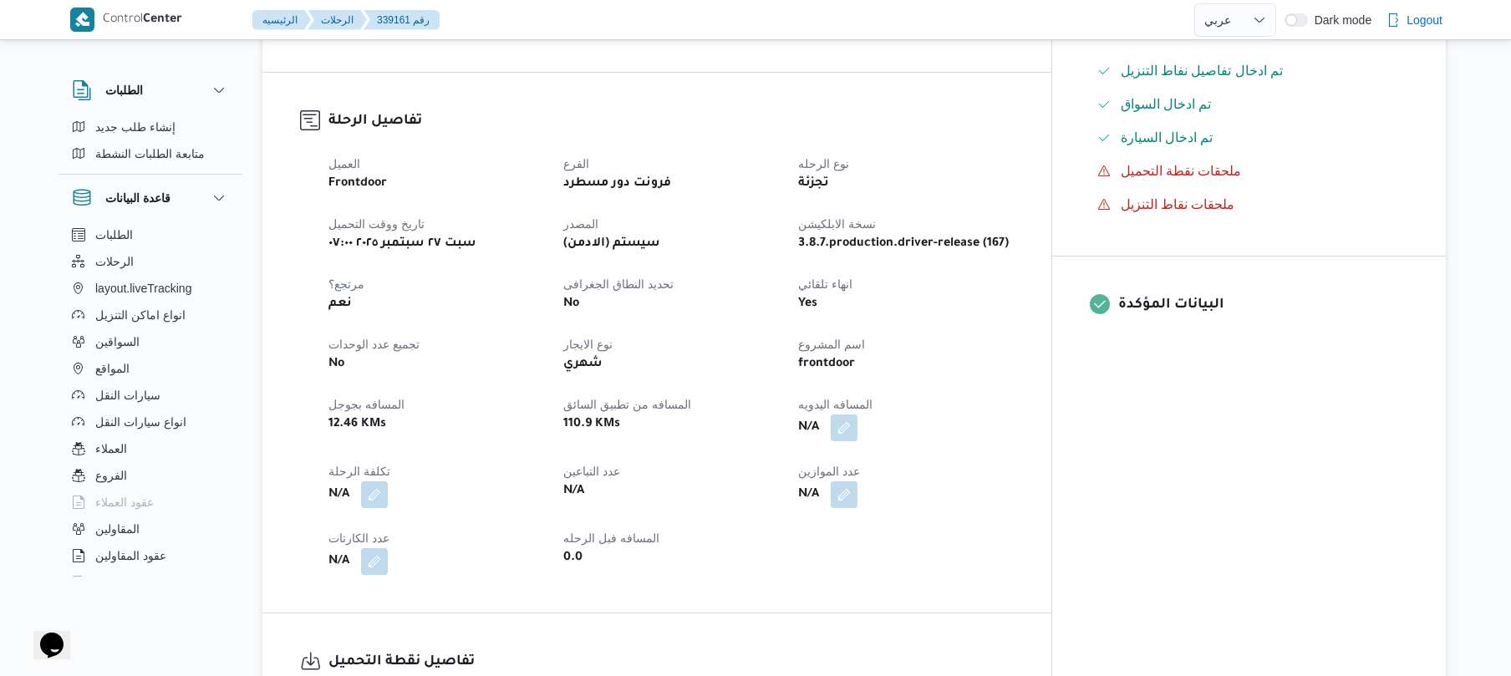
scroll to position [624, 0]
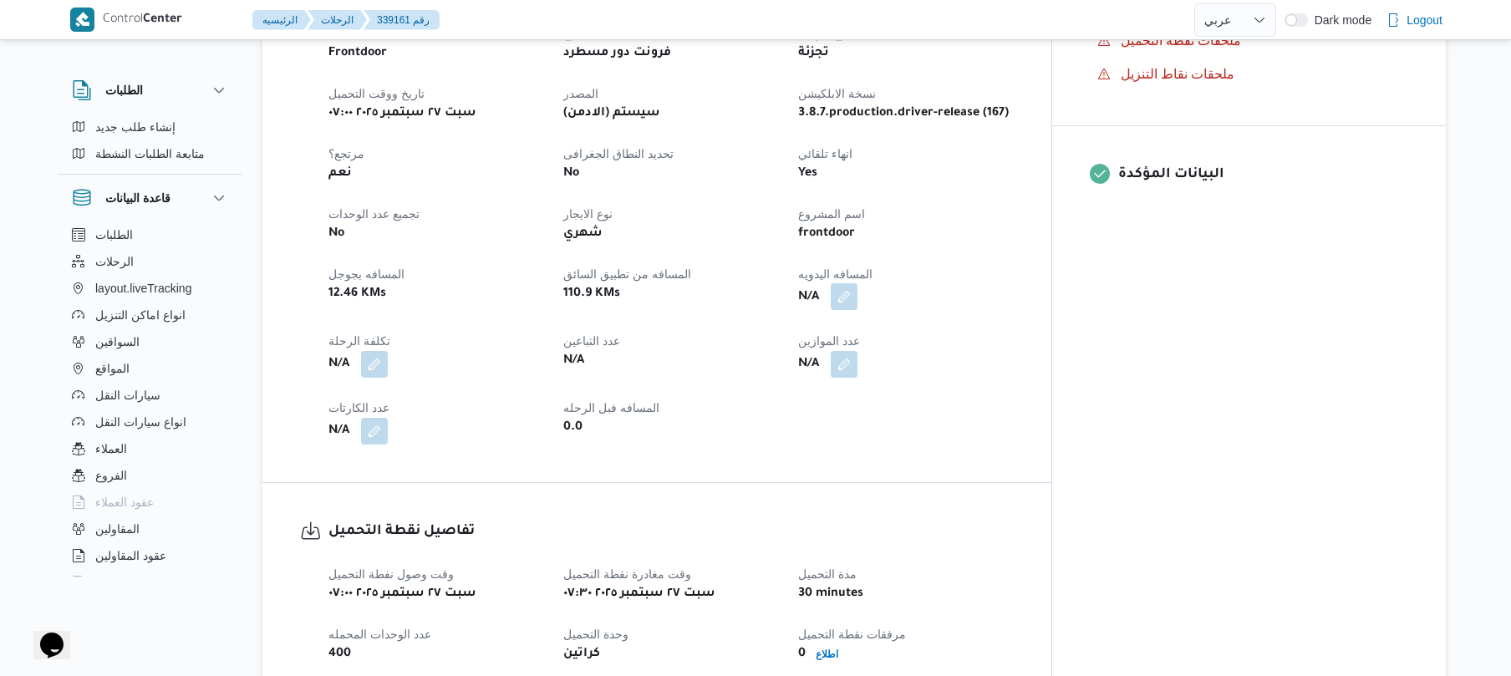
click at [858, 283] on button "button" at bounding box center [844, 296] width 27 height 27
click at [864, 334] on input "المسافه اليدويه" at bounding box center [864, 330] width 166 height 33
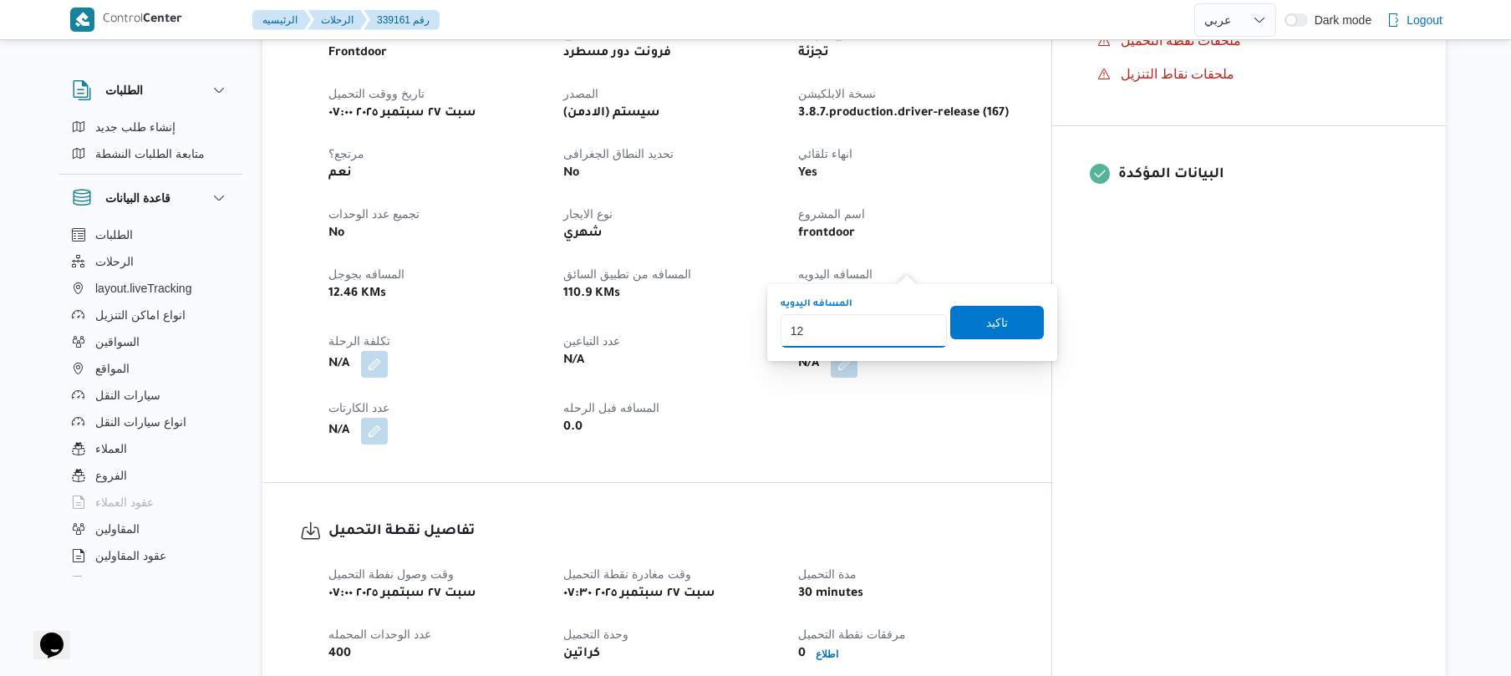
type input "125"
click at [956, 329] on span "تاكيد" at bounding box center [997, 321] width 94 height 33
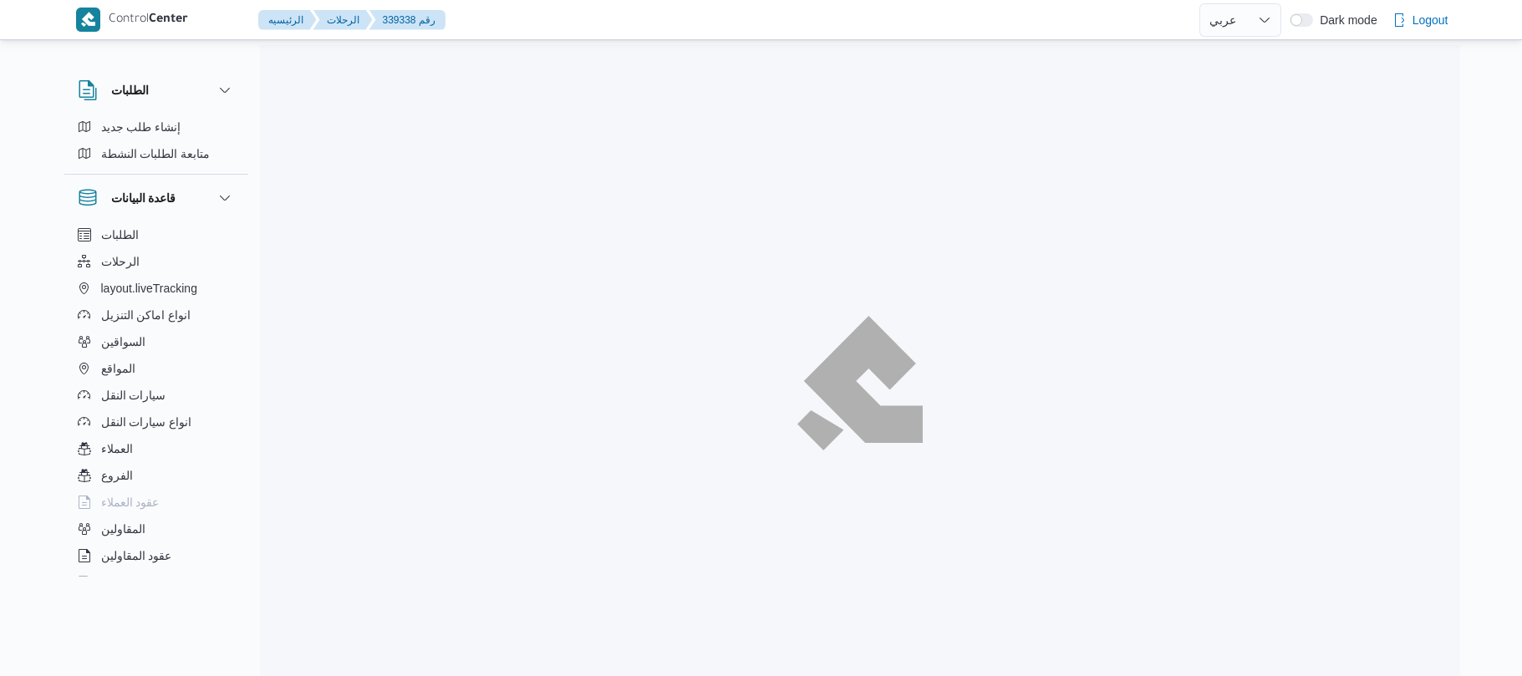
select select "ar"
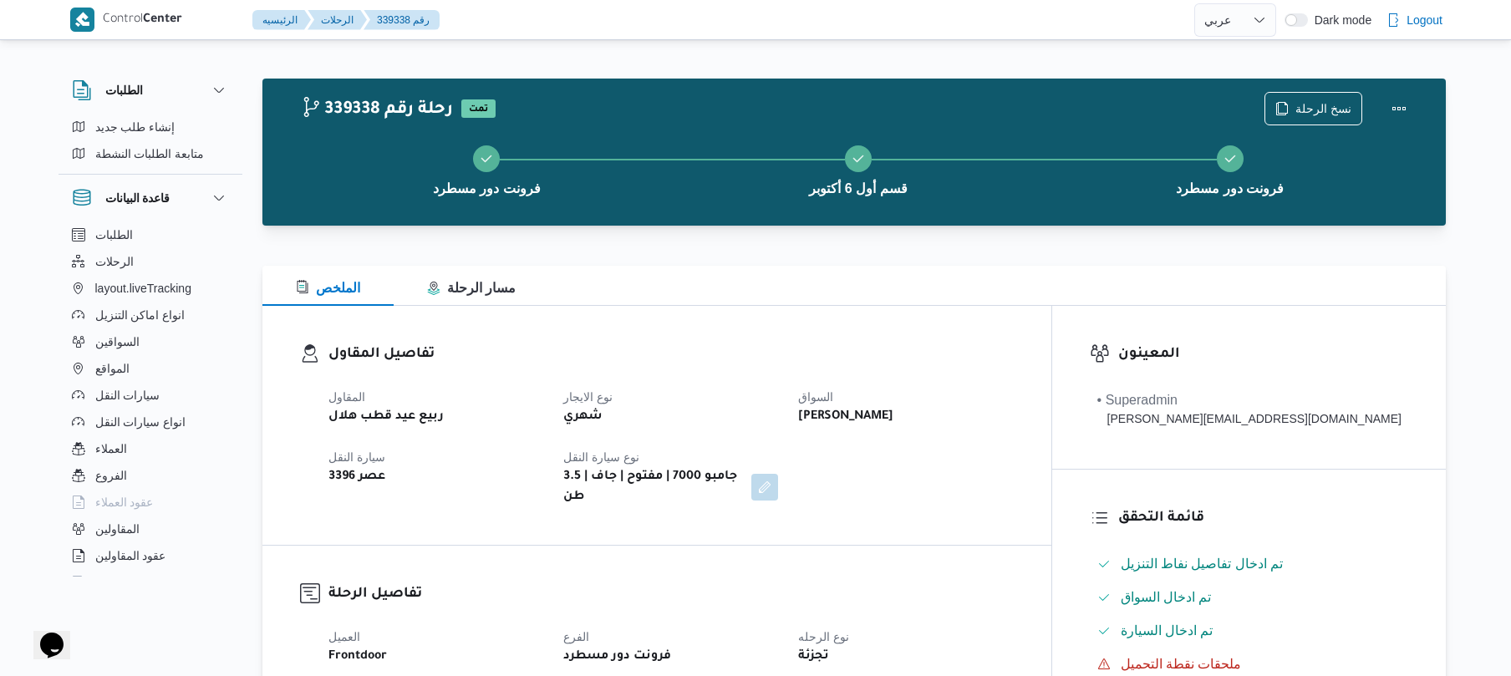
click at [888, 329] on div "تفاصيل المقاول المقاول ربيع عيد قطب هلال نوع الايجار شهري السواق ابراهيم عاطف ا…" at bounding box center [656, 425] width 789 height 239
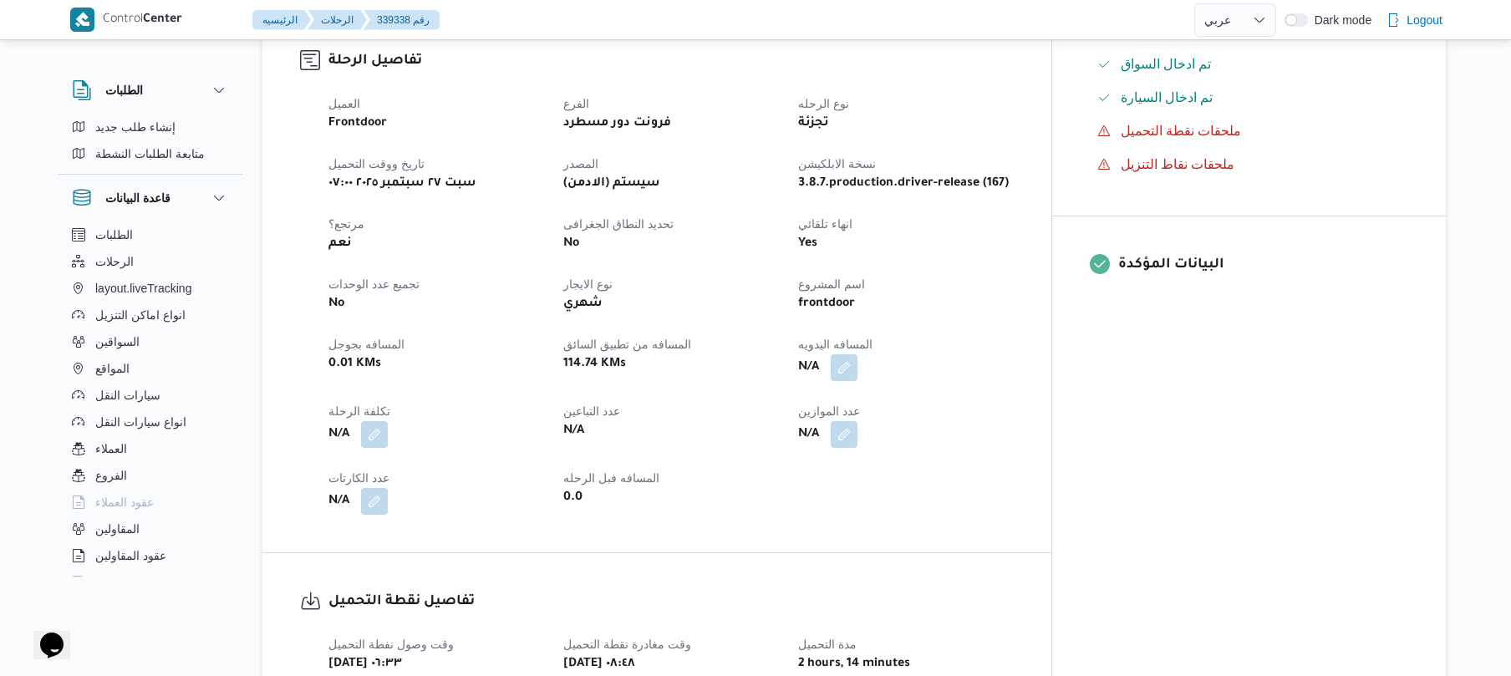
scroll to position [535, 0]
click at [858, 356] on button "button" at bounding box center [844, 365] width 27 height 27
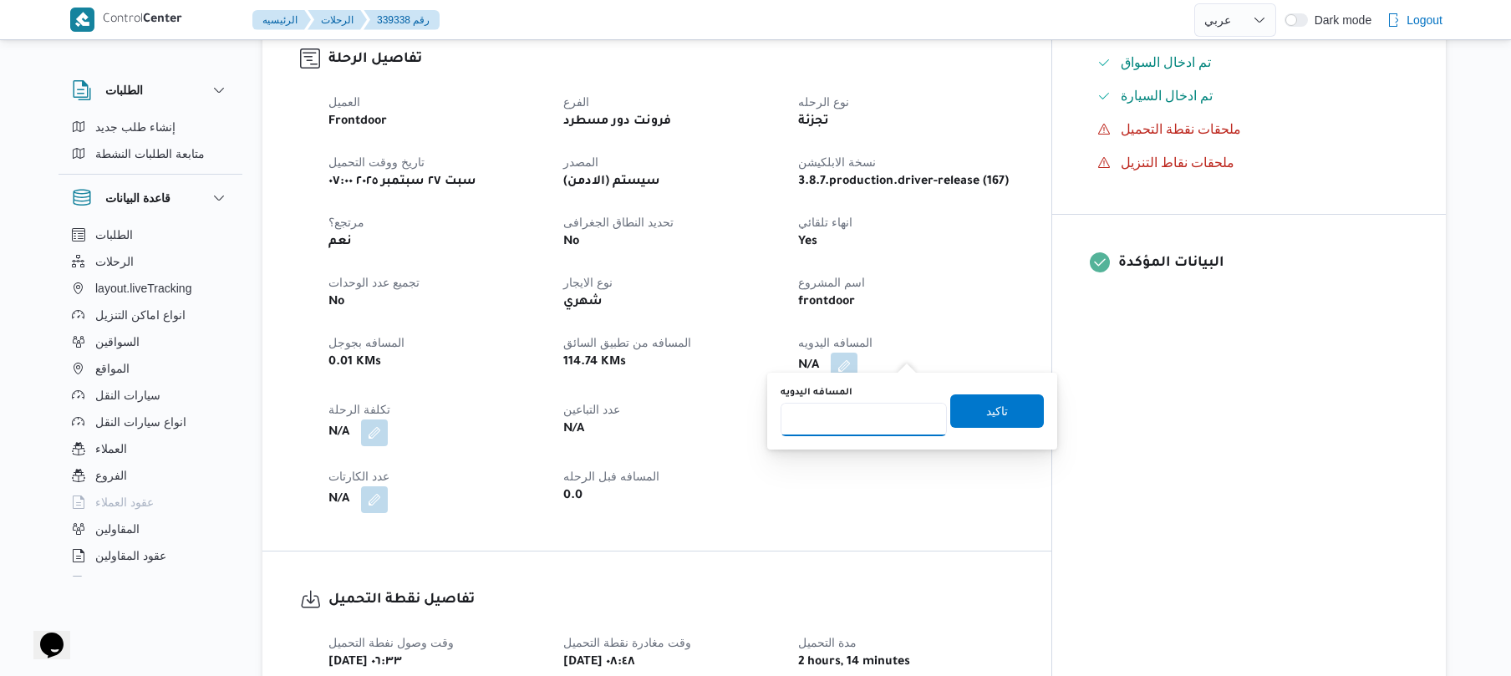
click at [868, 426] on input "المسافه اليدويه" at bounding box center [864, 419] width 166 height 33
type input "130"
click at [970, 420] on span "تاكيد" at bounding box center [997, 411] width 94 height 33
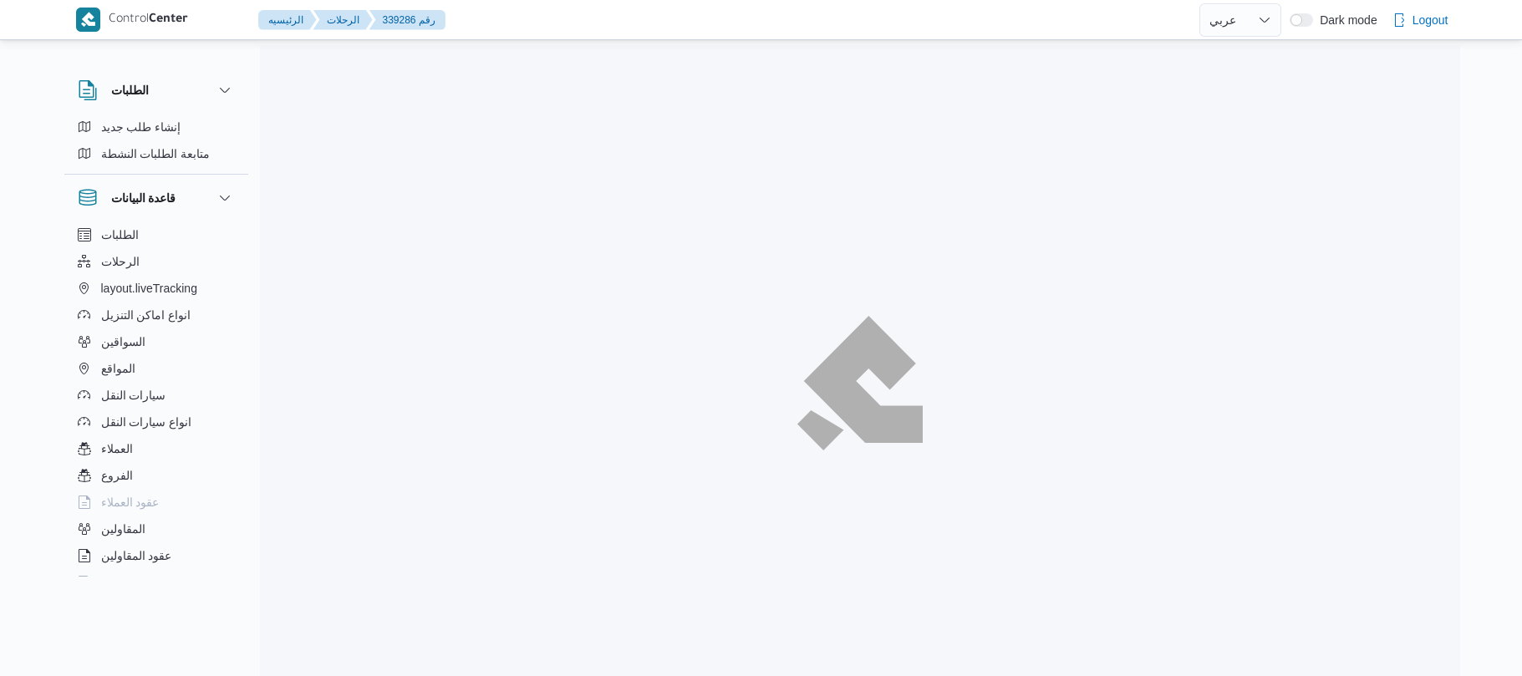
select select "ar"
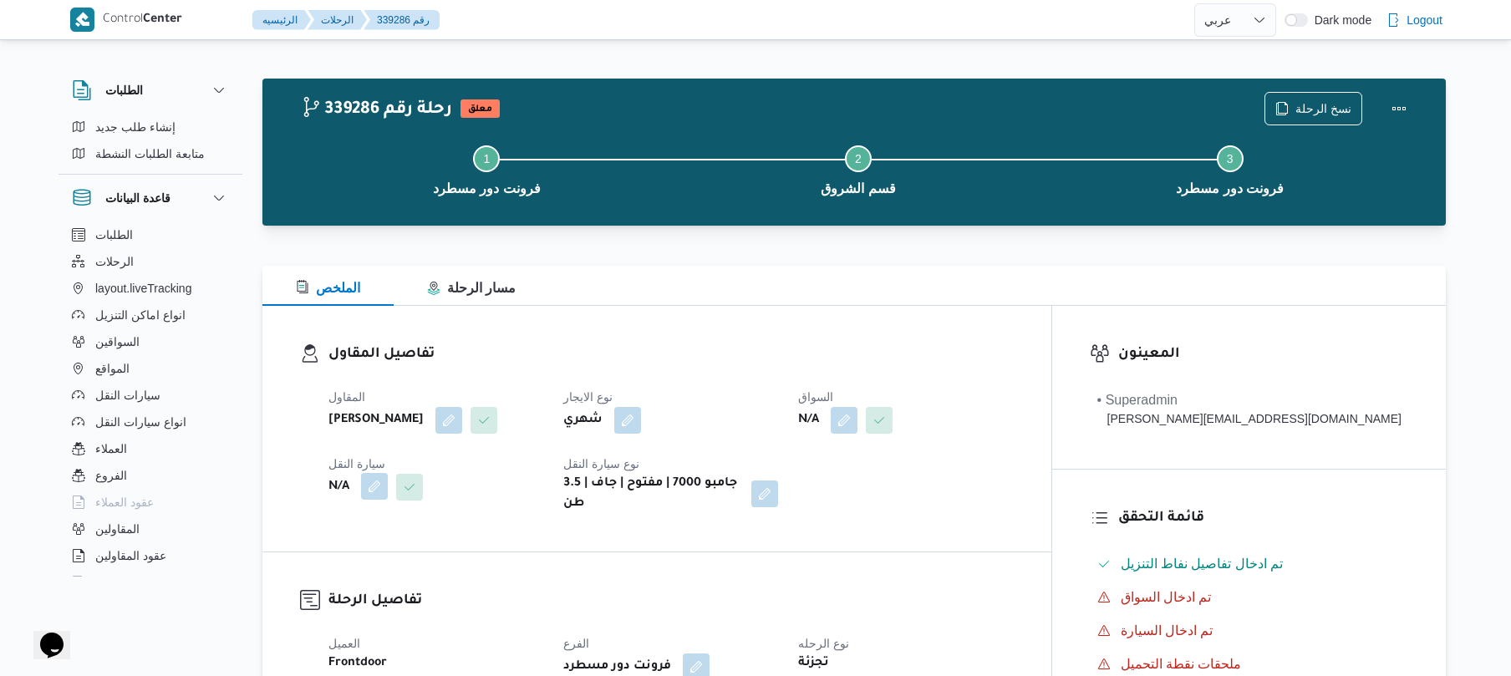
click at [375, 500] on button "button" at bounding box center [374, 486] width 27 height 27
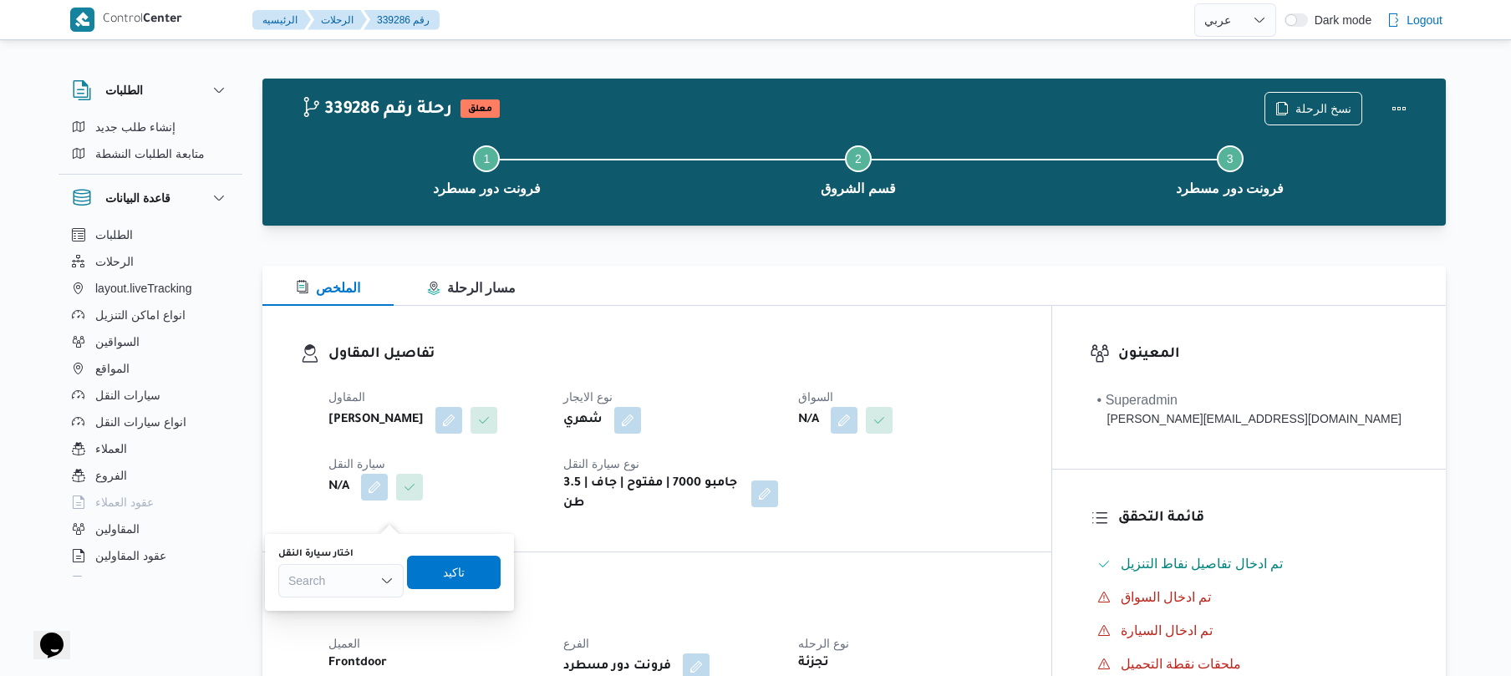
click at [334, 578] on div "Search" at bounding box center [340, 580] width 125 height 33
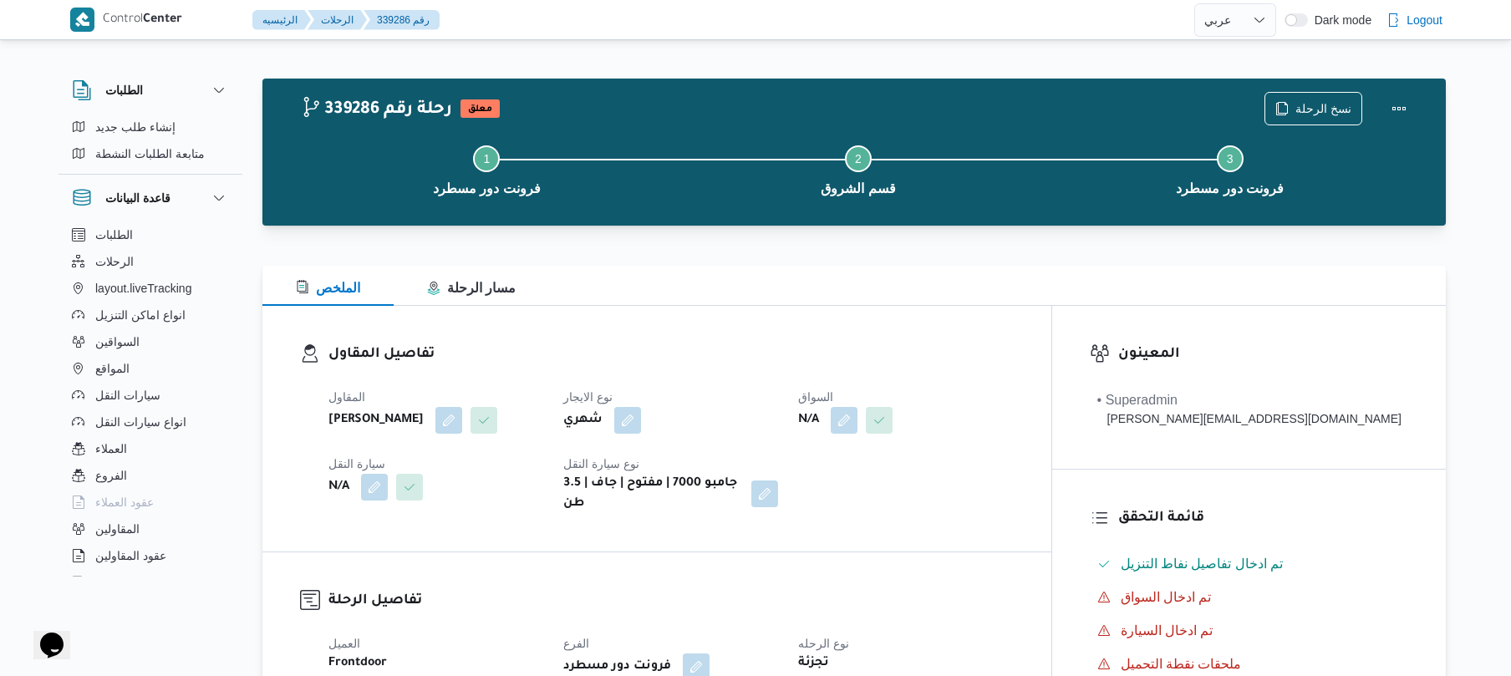
click at [549, 316] on div "تفاصيل المقاول المقاول عبدالقادر عادل عبدالقادر الحسيني نوع الايجار شهري السواق…" at bounding box center [656, 429] width 789 height 246
click at [375, 500] on button "button" at bounding box center [374, 486] width 27 height 27
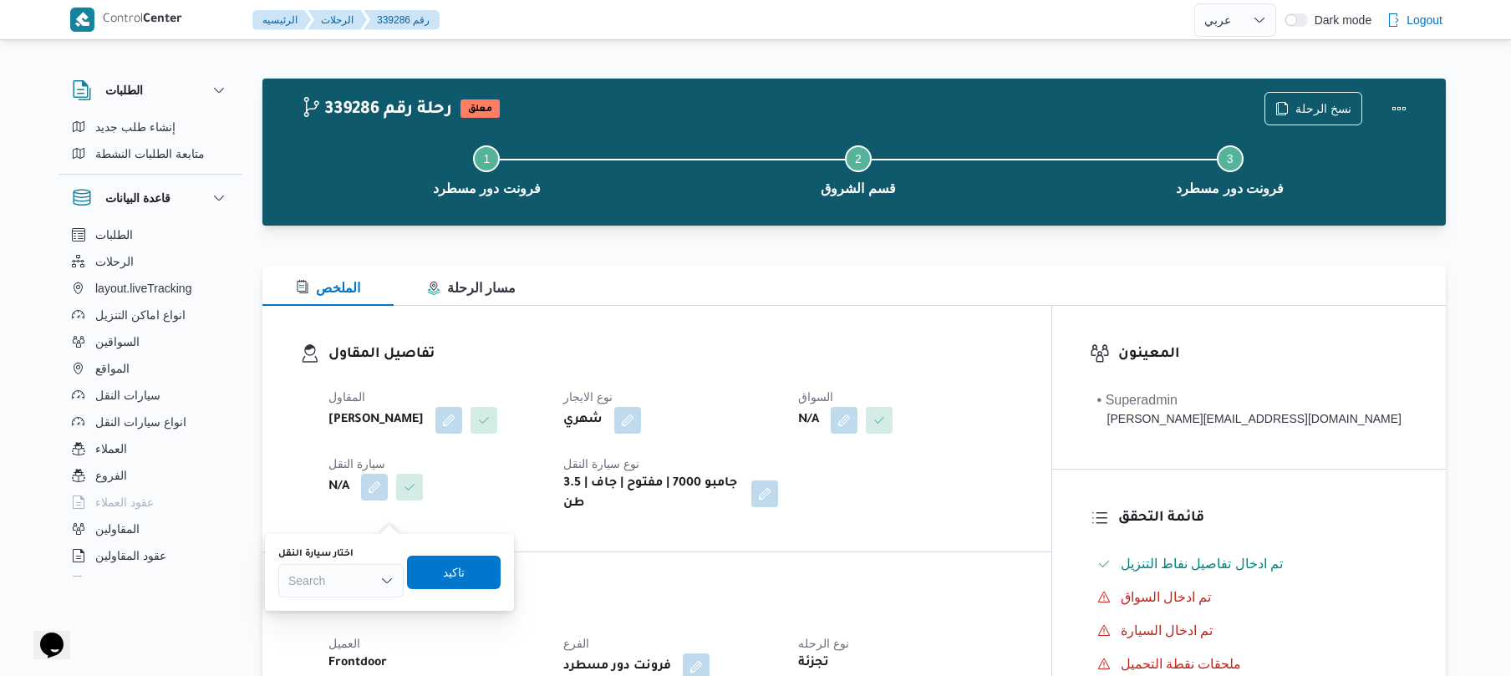
click at [338, 583] on div "Search" at bounding box center [340, 580] width 125 height 33
type input "9346"
click at [589, 346] on h3 "تفاصيل المقاول" at bounding box center [671, 355] width 685 height 23
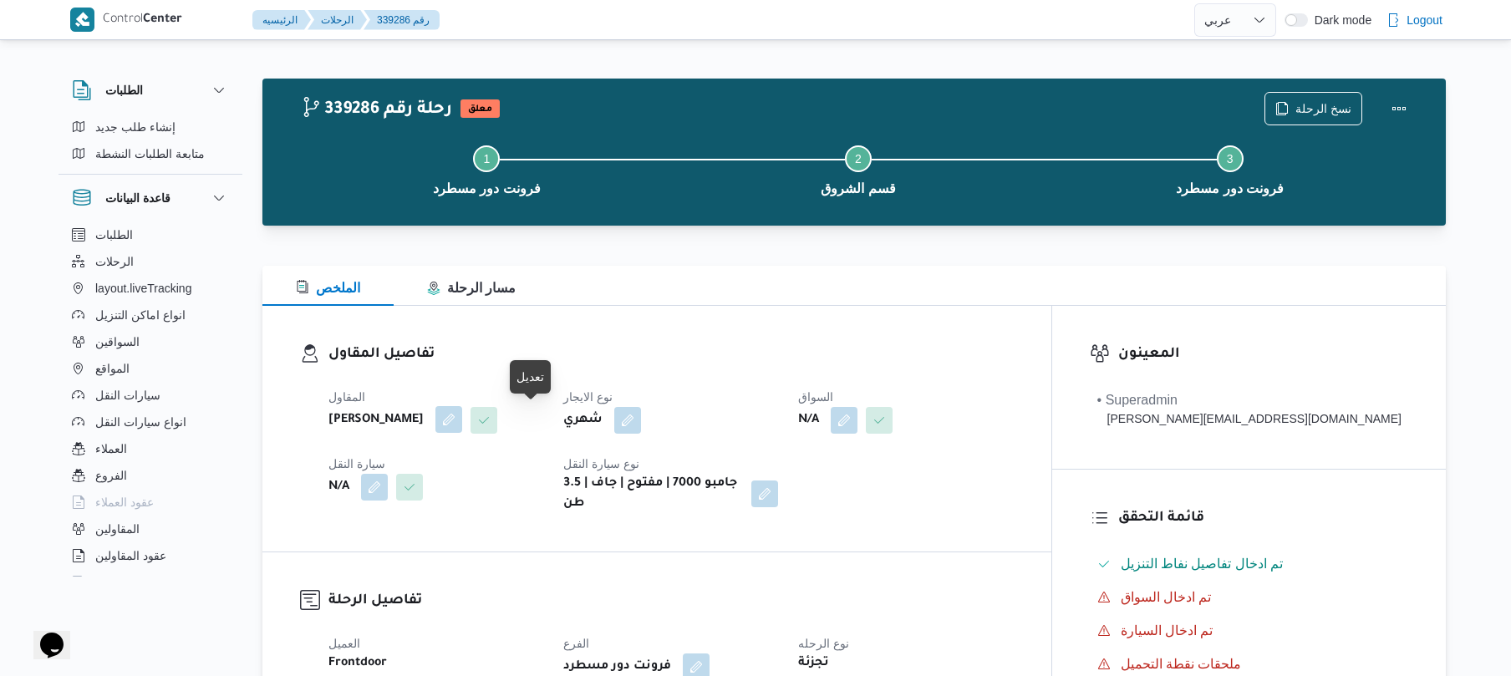
click at [462, 416] on button "button" at bounding box center [449, 419] width 27 height 27
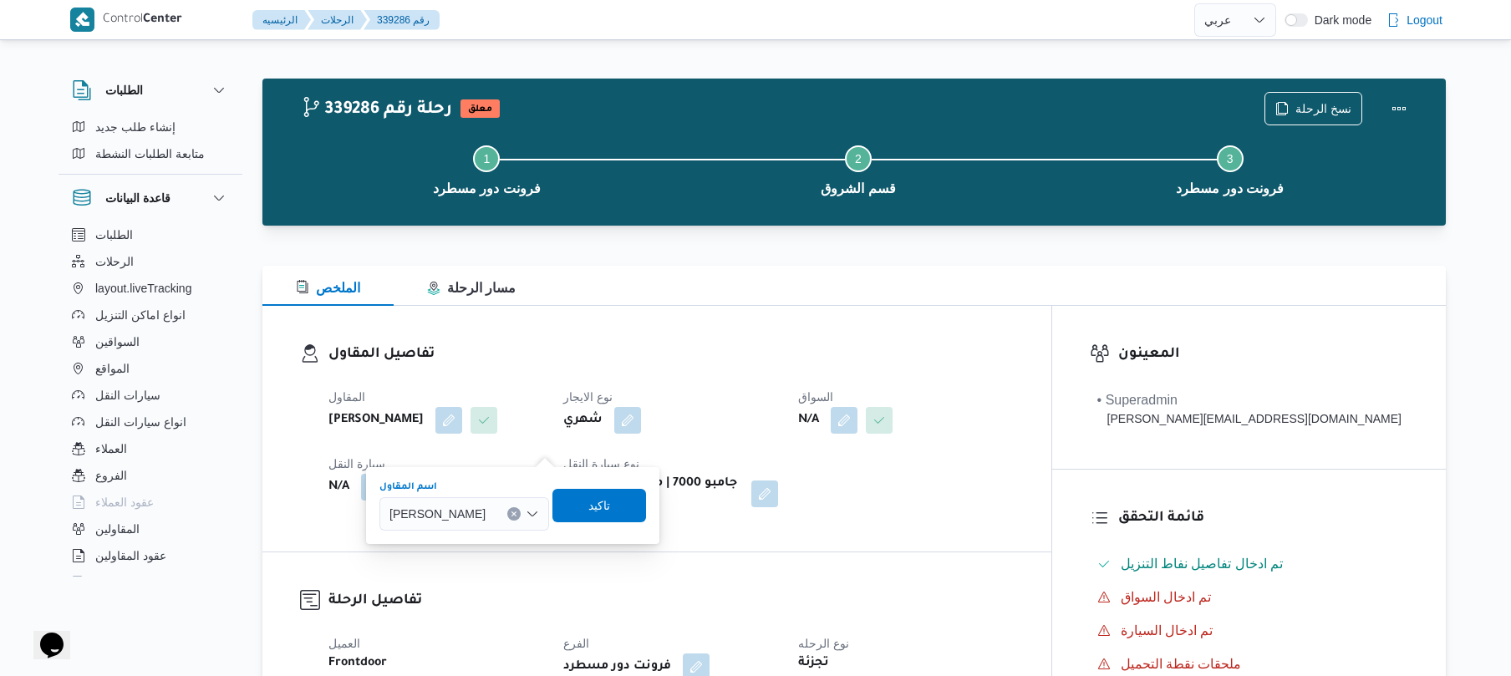
click at [473, 508] on span "عبدالقادر عادل عبدالقادر الحسيني" at bounding box center [438, 513] width 96 height 18
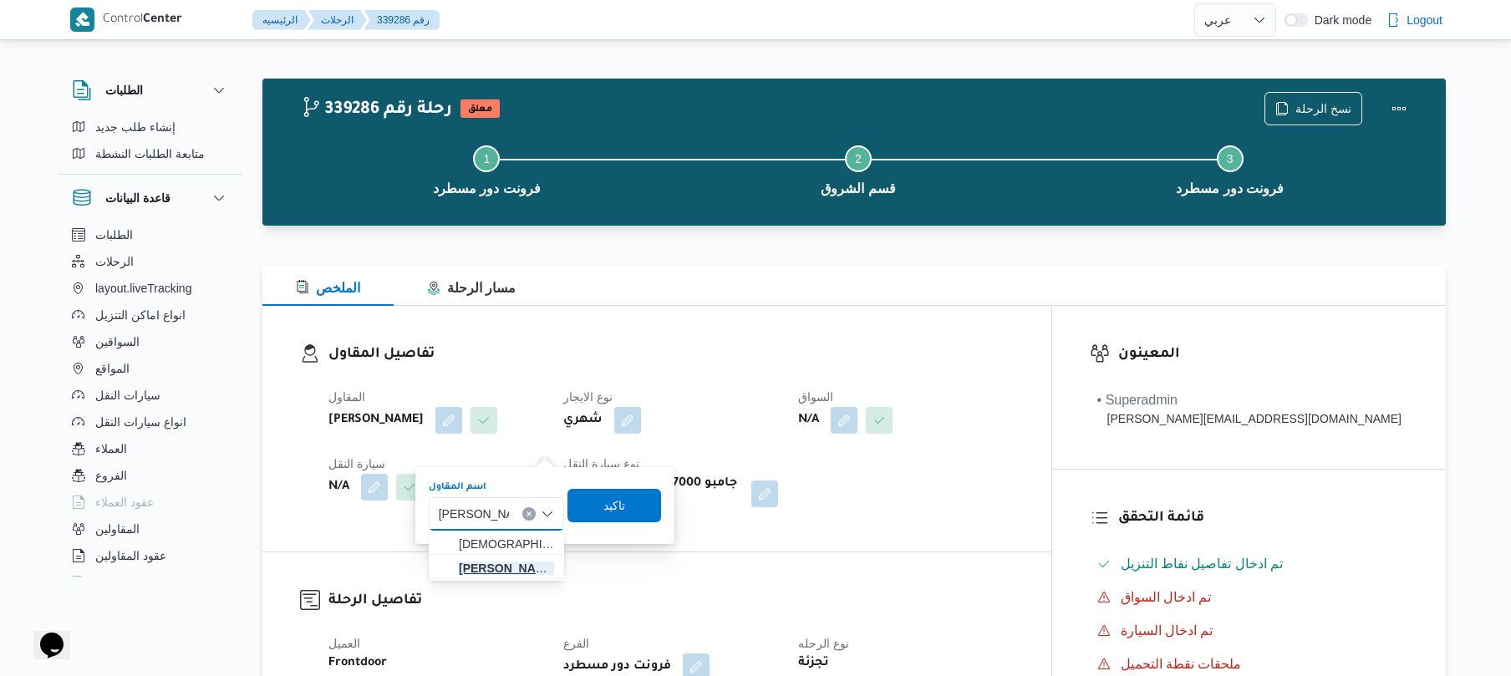
type input "ابراهيم رمضان"
click at [482, 570] on span "ابراهيم رمضان ابراهيم عثمان ابوباشا" at bounding box center [506, 568] width 95 height 20
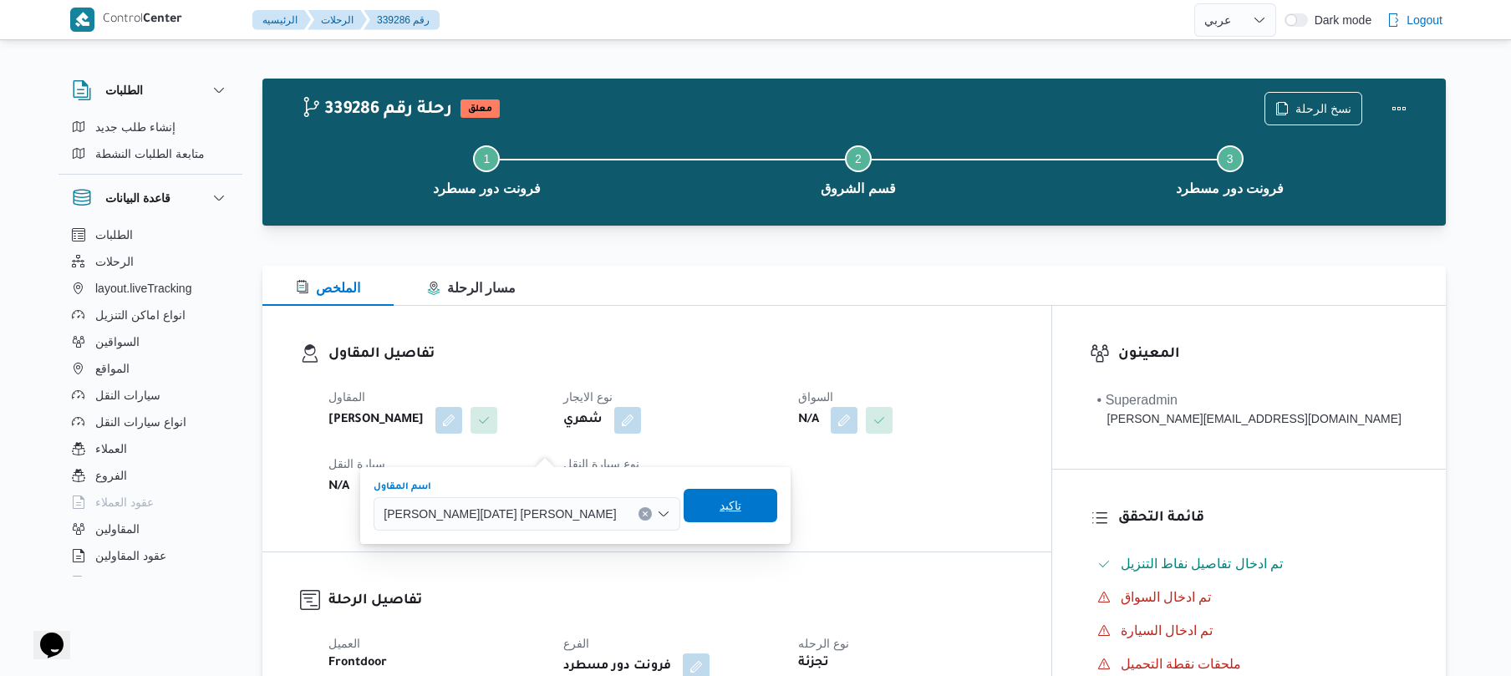
click at [720, 510] on span "تاكيد" at bounding box center [731, 506] width 22 height 20
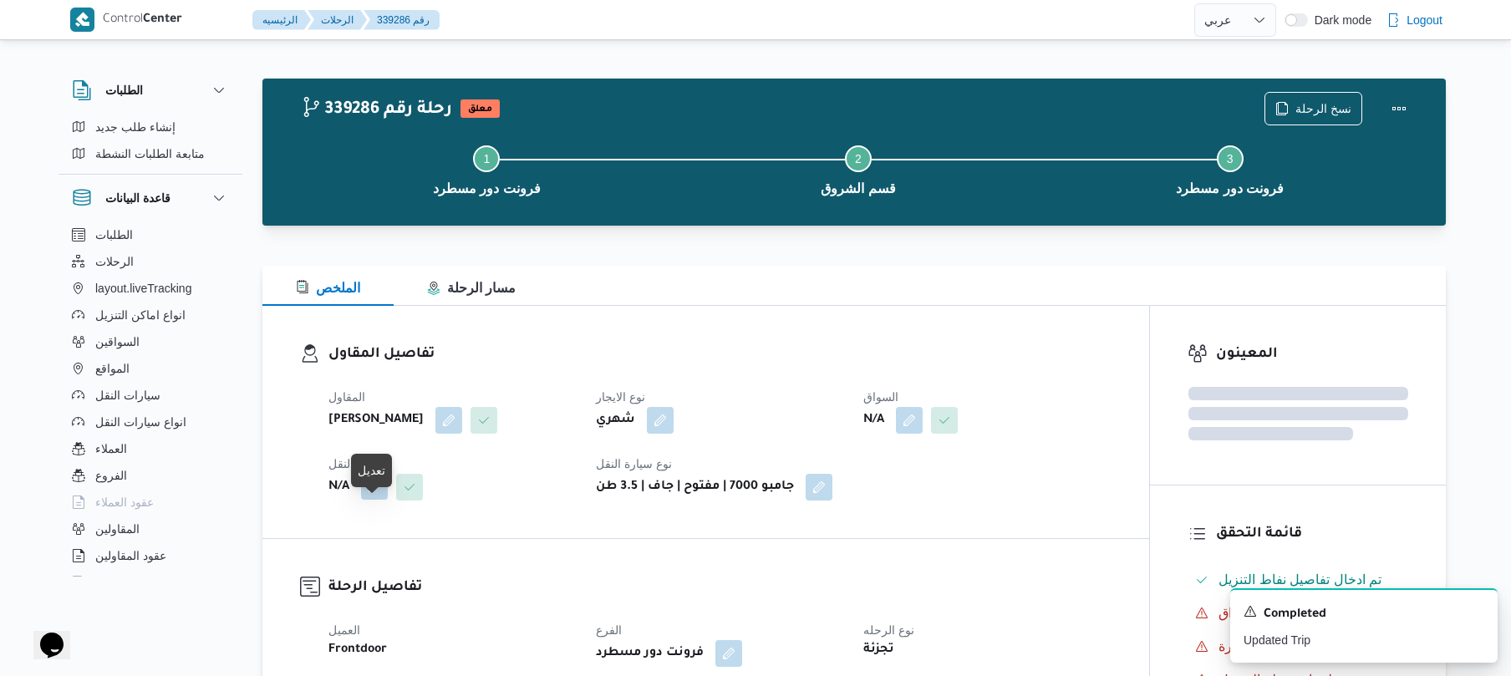
click at [378, 500] on button "button" at bounding box center [374, 486] width 27 height 27
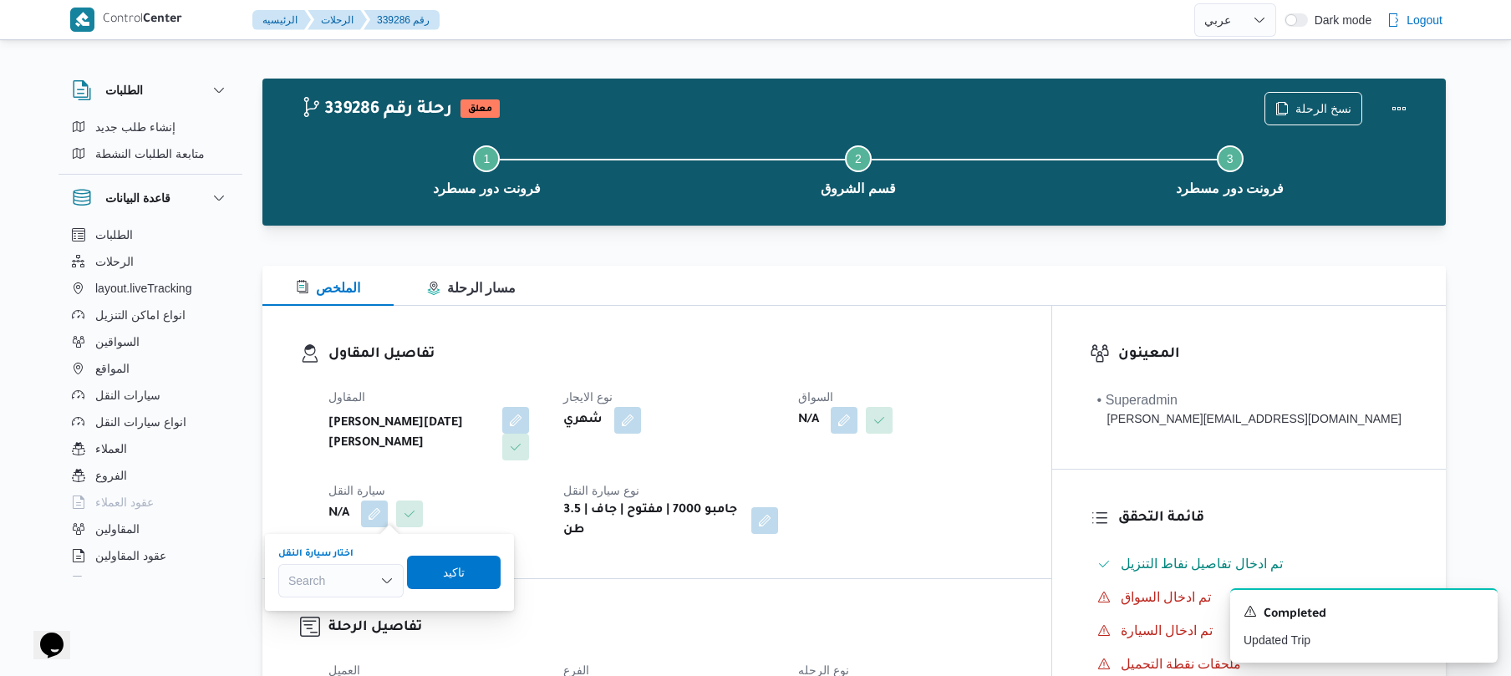
click at [339, 576] on div "Search" at bounding box center [340, 580] width 125 height 33
type input "9346"
click at [319, 610] on mark "9346" at bounding box center [321, 610] width 26 height 13
click at [463, 569] on span "تاكيد" at bounding box center [467, 572] width 22 height 20
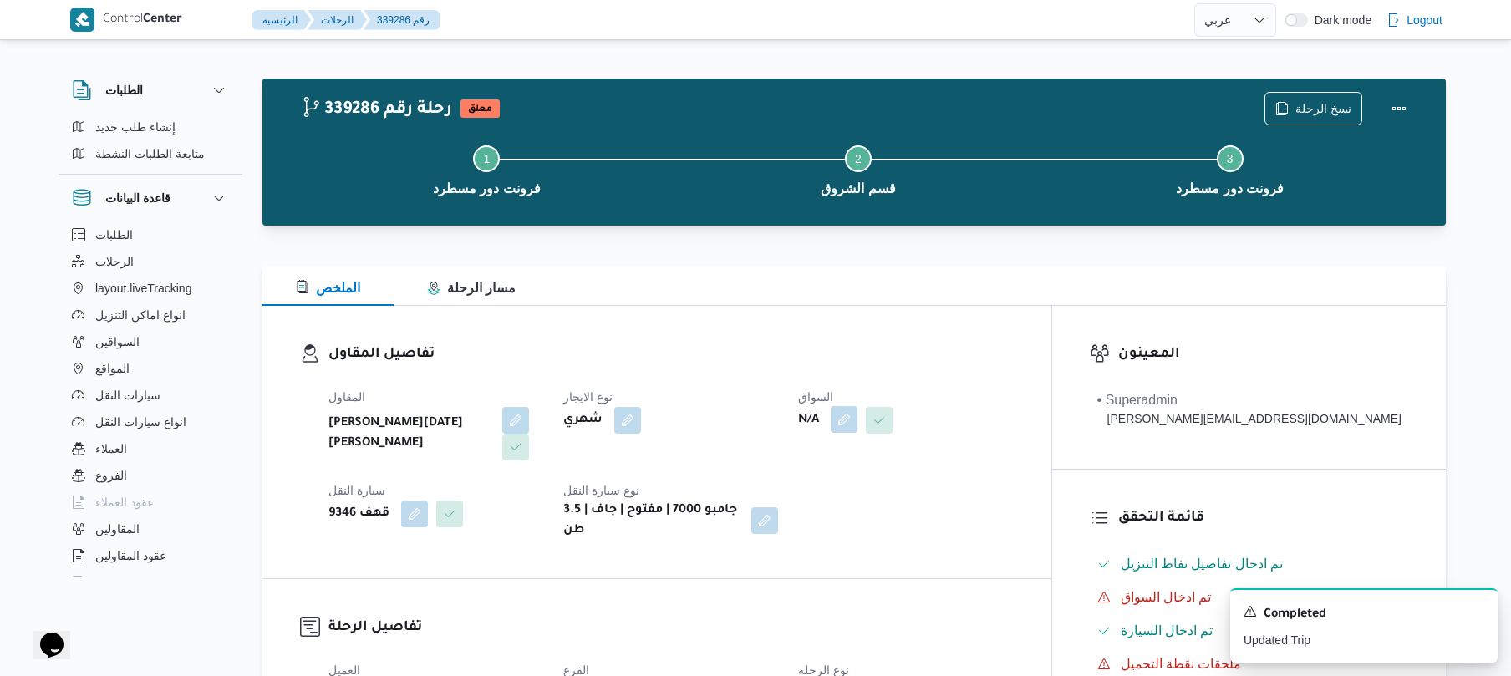
click at [858, 419] on button "button" at bounding box center [844, 419] width 27 height 27
click at [870, 487] on div "Search" at bounding box center [875, 487] width 125 height 33
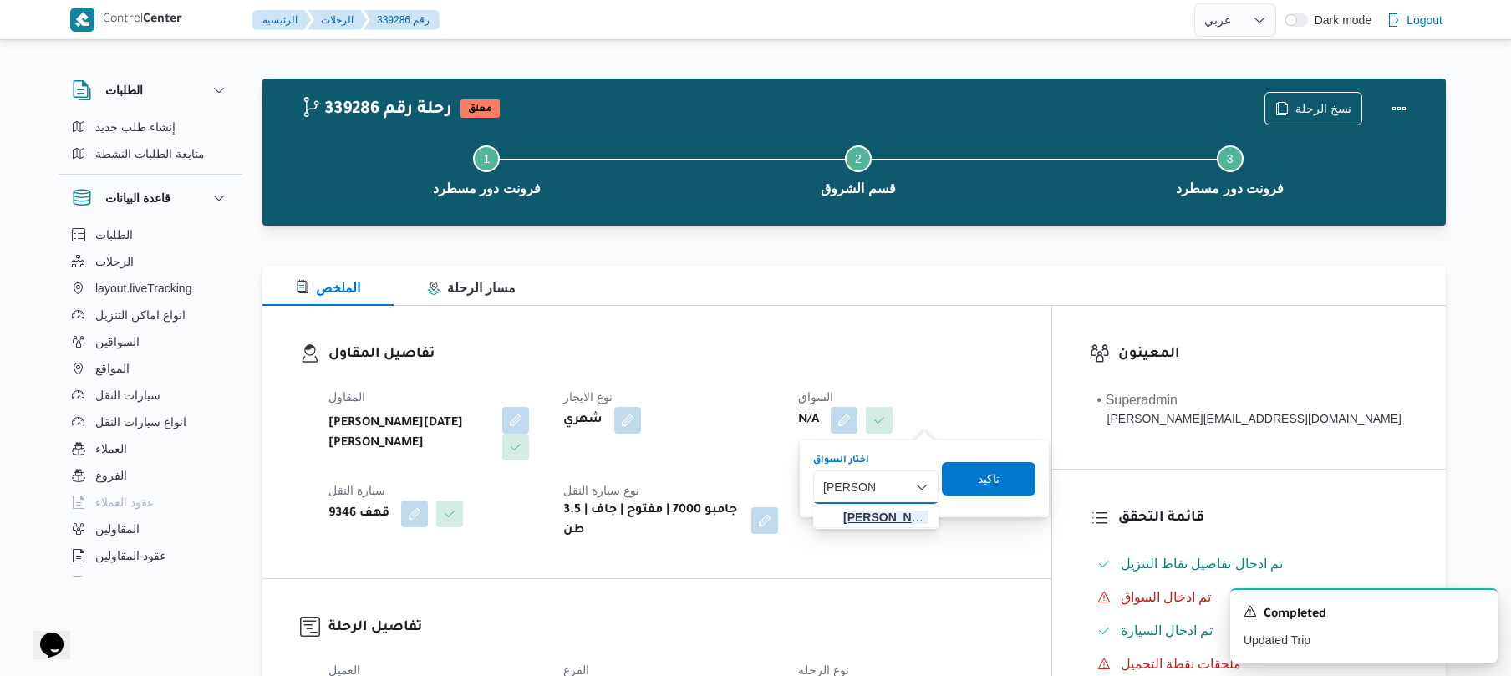
type input "عبدالرحمن"
click at [877, 512] on span "عبدالرحمن ابراهيم جاد ابراهيم" at bounding box center [885, 517] width 85 height 20
click at [1037, 478] on span "تاكيد" at bounding box center [990, 477] width 94 height 33
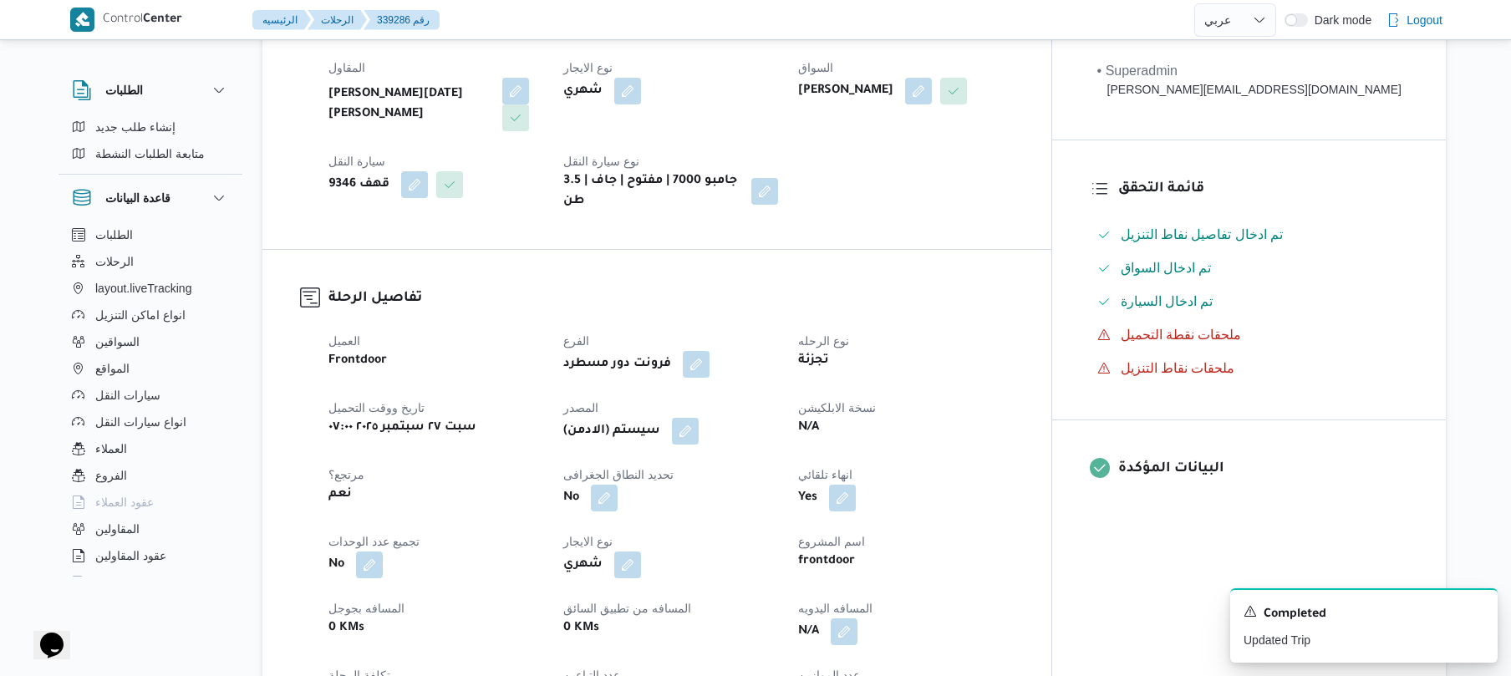
scroll to position [579, 0]
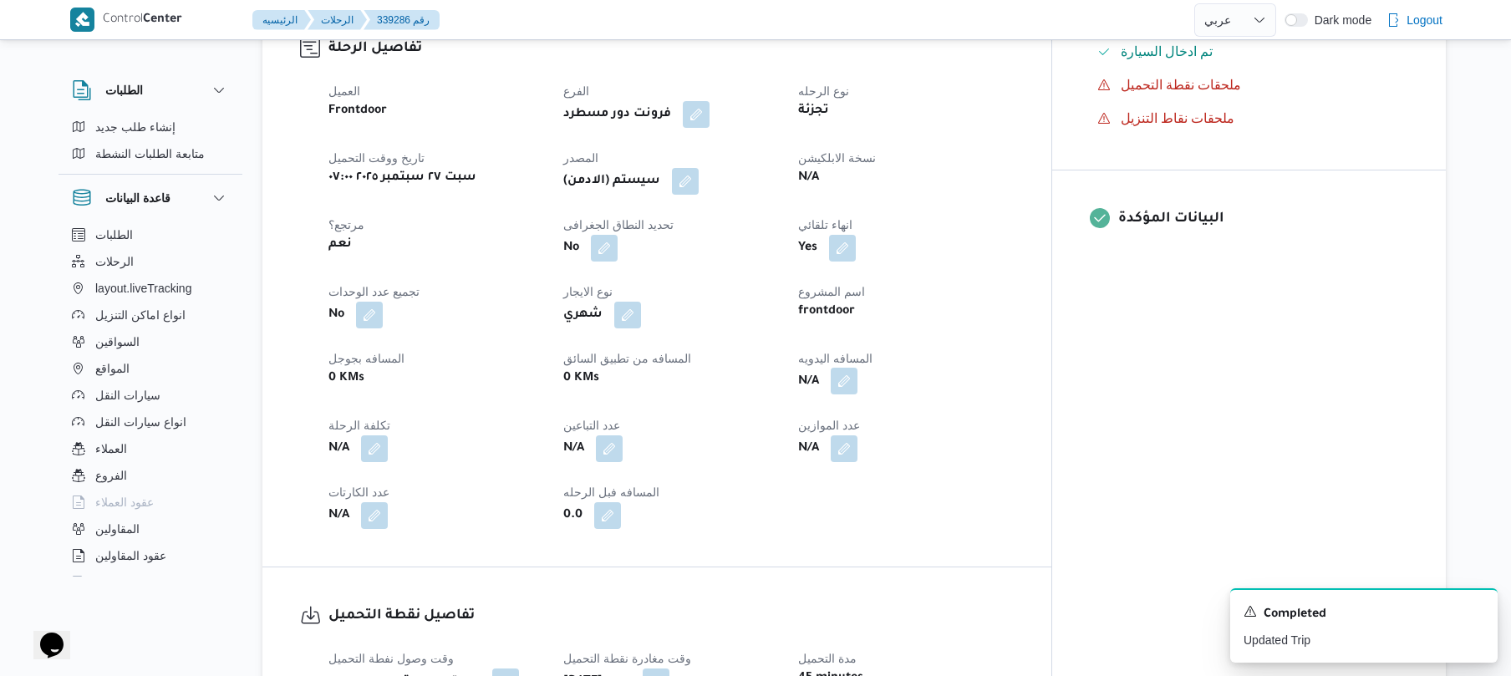
click at [858, 375] on button "button" at bounding box center [844, 381] width 27 height 27
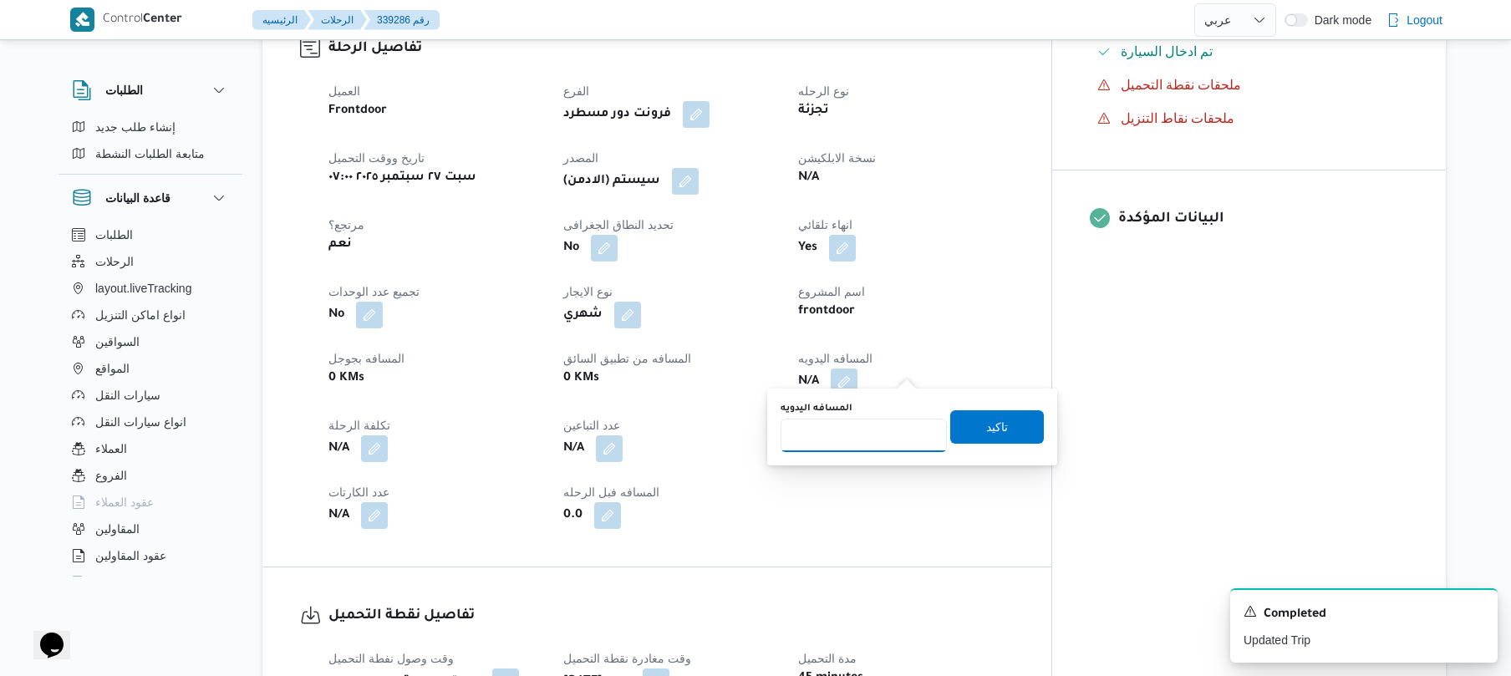
click at [847, 446] on input "المسافه اليدويه" at bounding box center [864, 435] width 166 height 33
type input "120"
click at [974, 430] on span "تاكيد" at bounding box center [997, 426] width 94 height 33
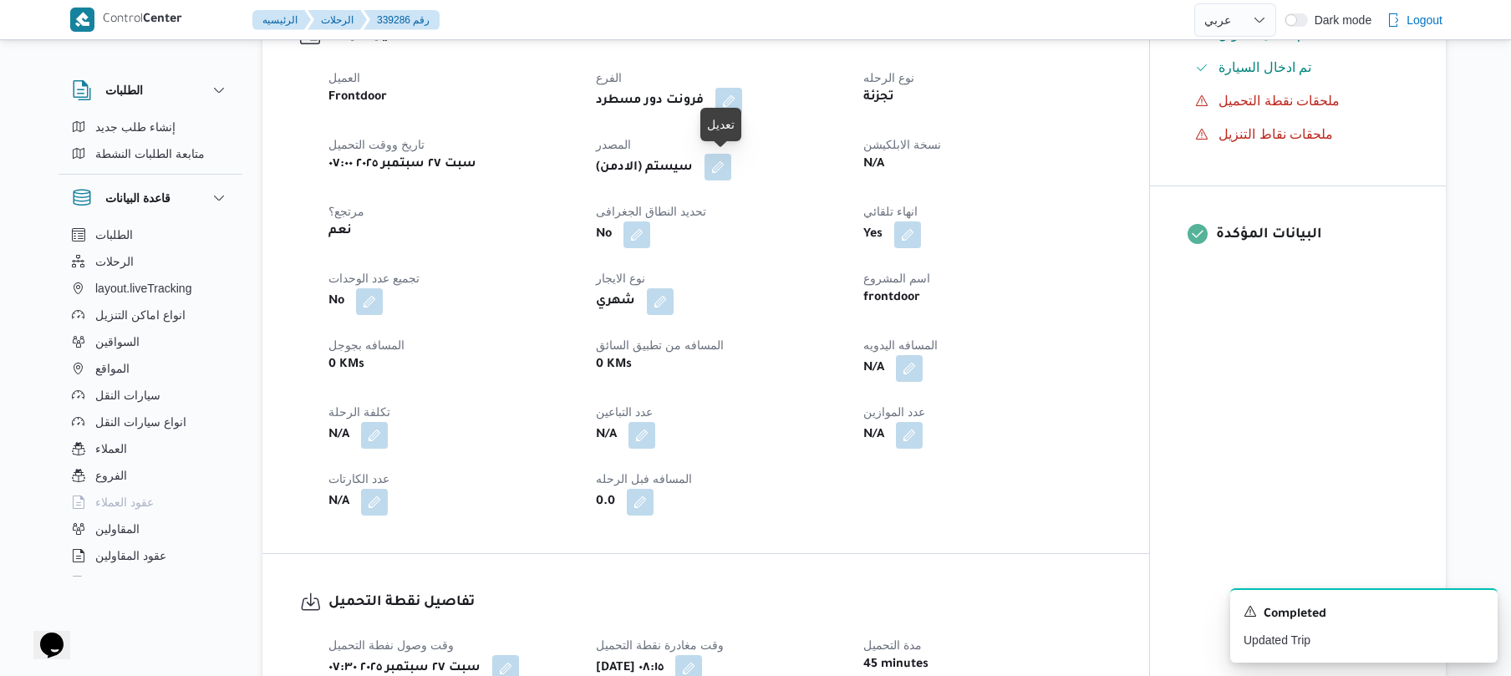
click at [721, 167] on button "button" at bounding box center [718, 167] width 27 height 27
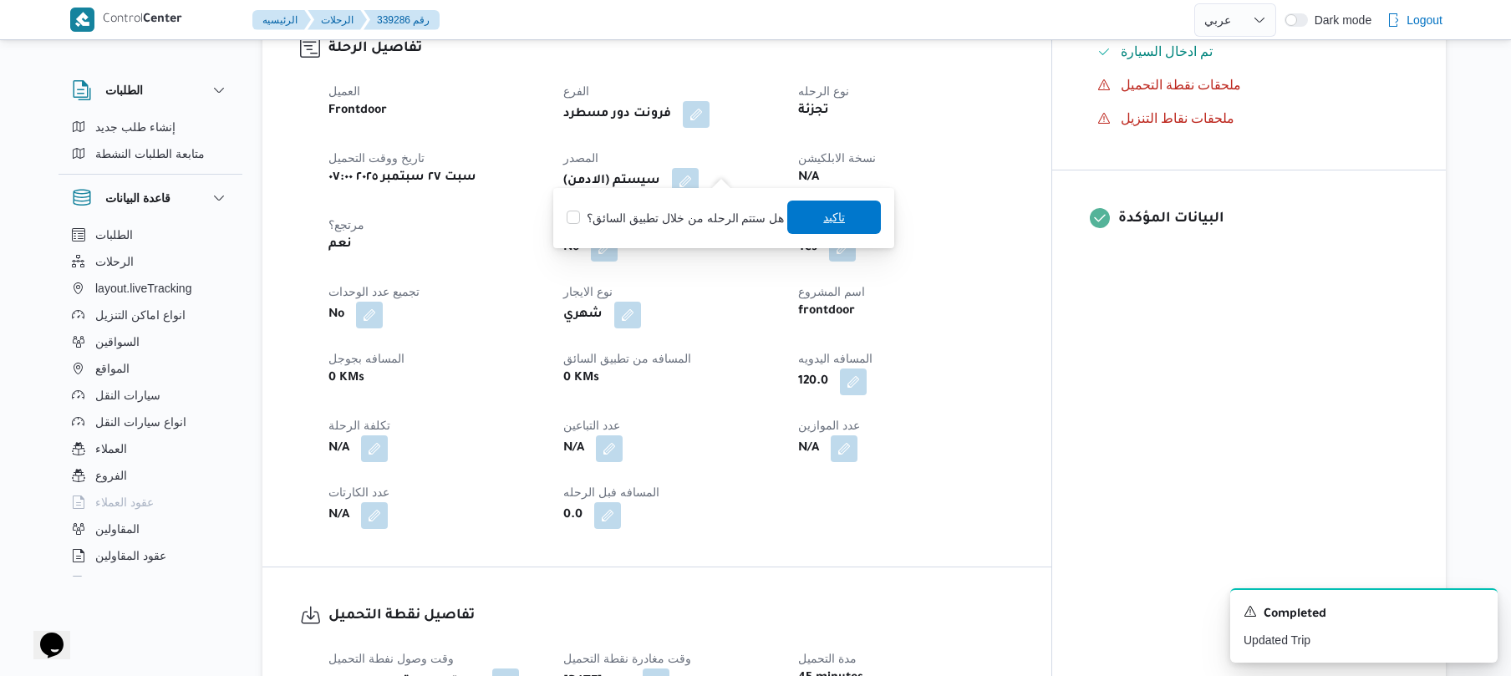
click at [823, 212] on span "تاكيد" at bounding box center [834, 217] width 22 height 20
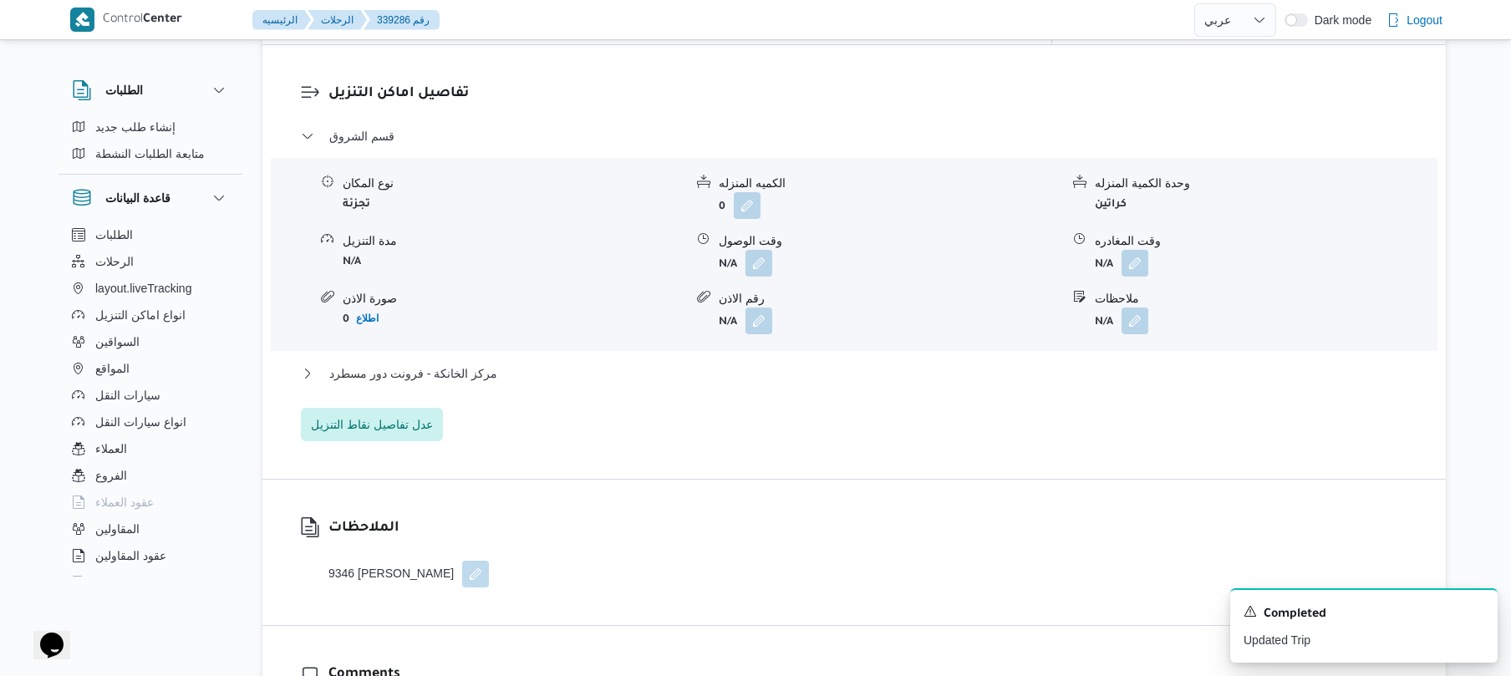
scroll to position [1382, 0]
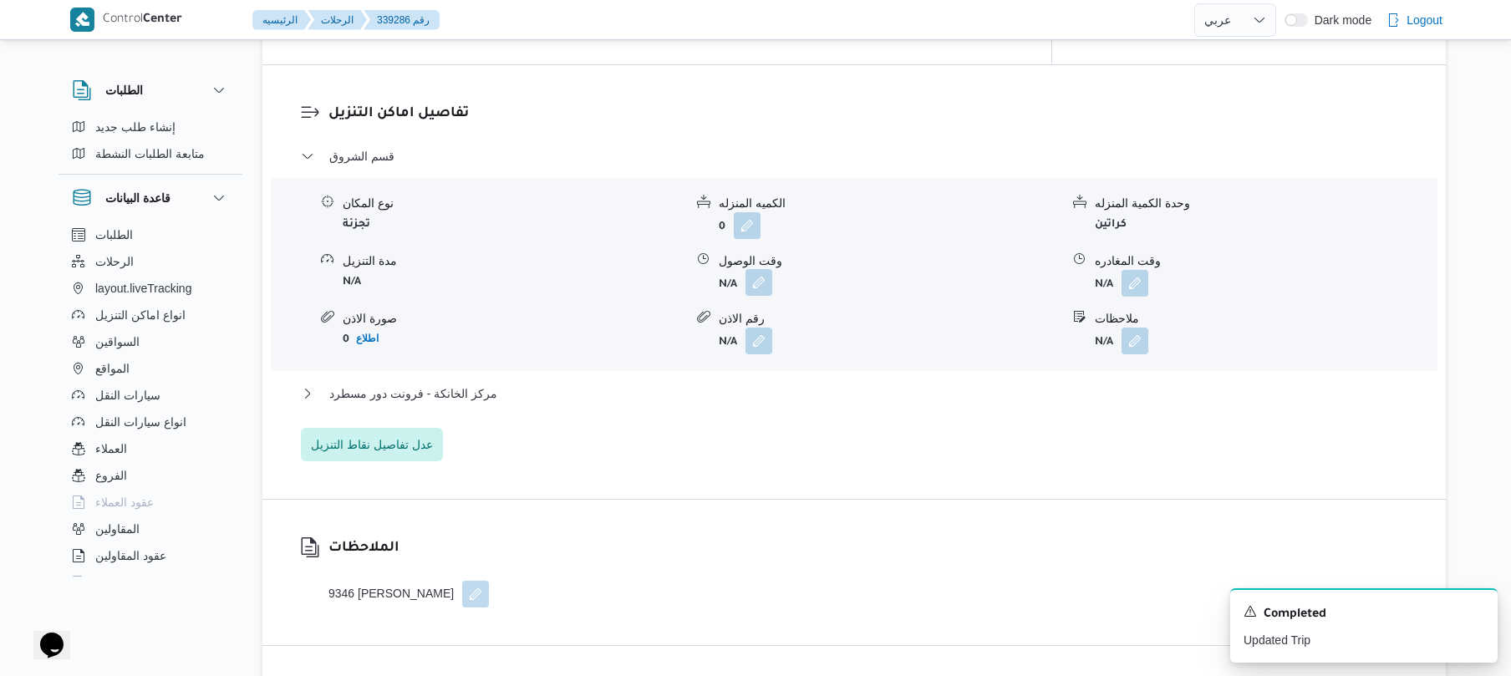
click at [757, 269] on button "button" at bounding box center [759, 282] width 27 height 27
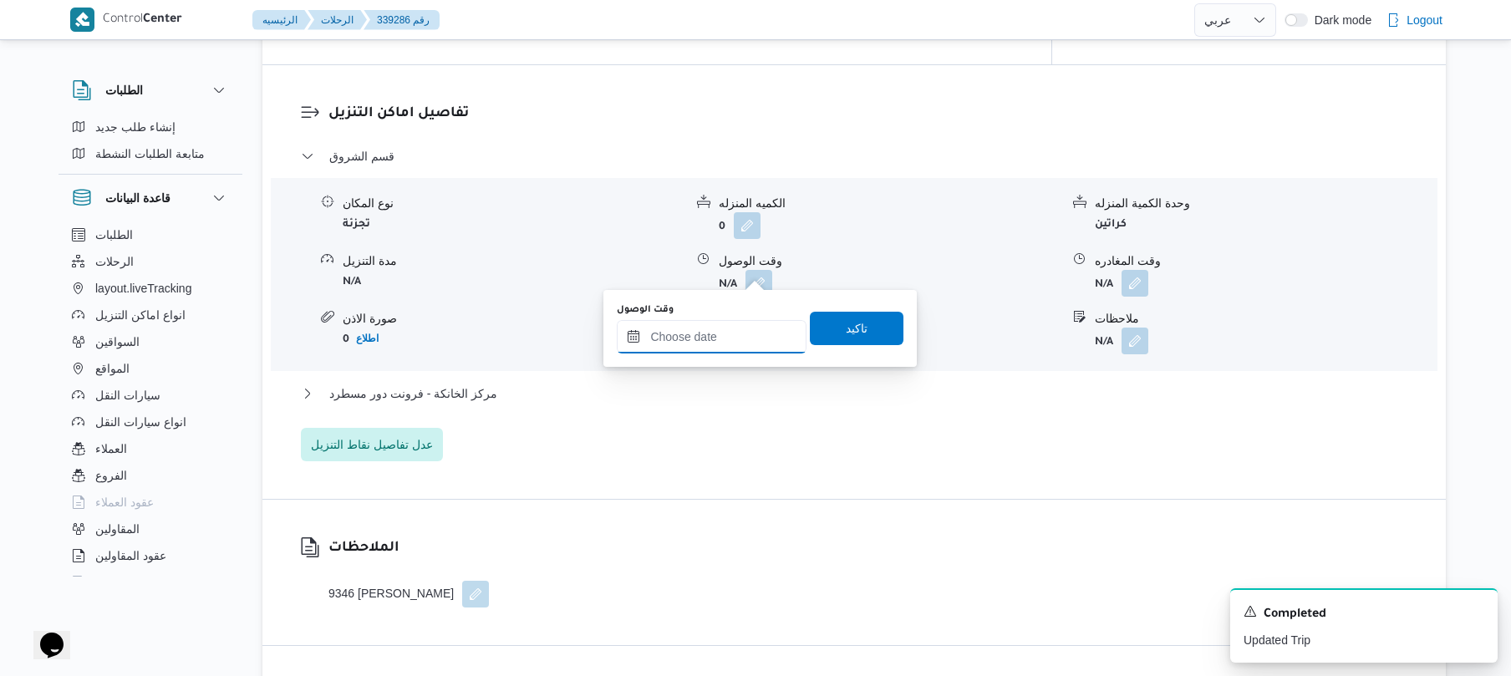
click at [707, 333] on input "وقت الوصول" at bounding box center [712, 336] width 190 height 33
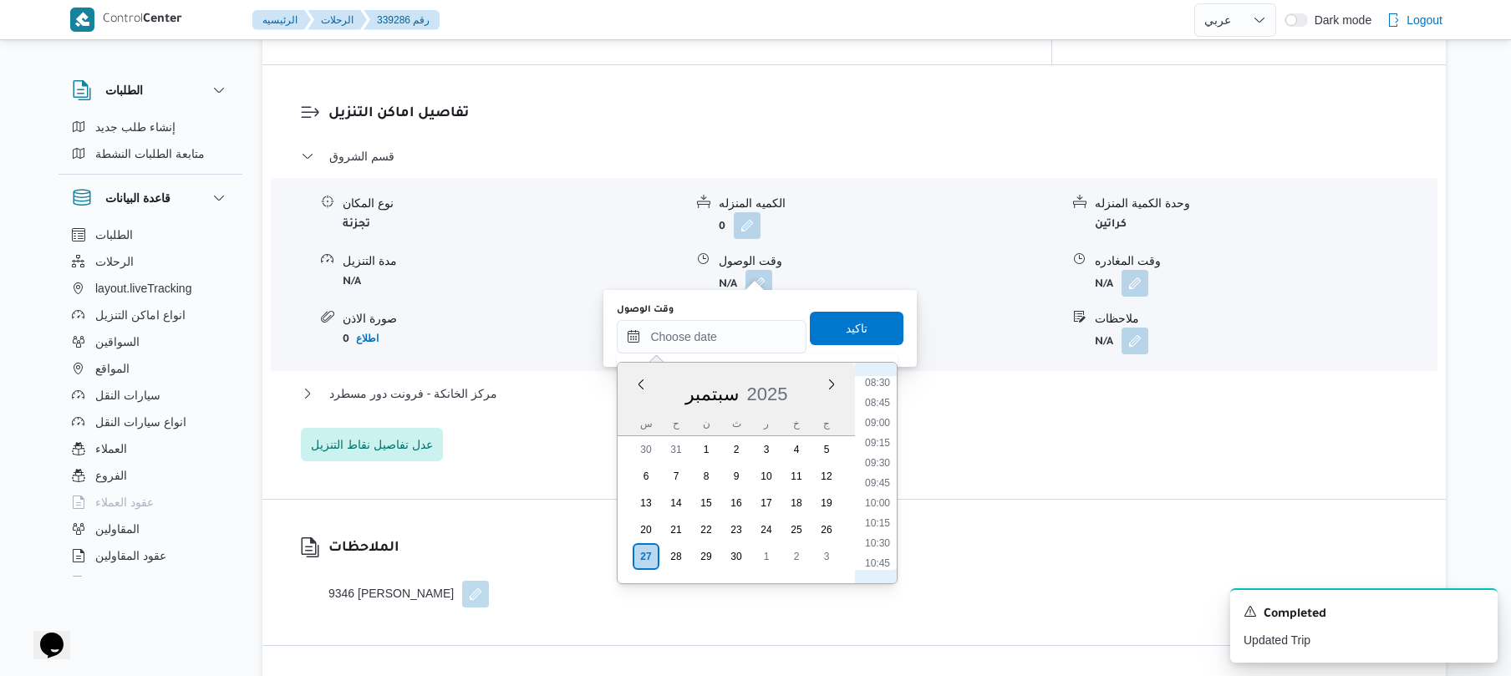
scroll to position [575, 0]
click at [884, 528] on li "09:00" at bounding box center [878, 531] width 38 height 17
type input "٢٧/٠٩/٢٠٢٥ ٠٩:٠٠"
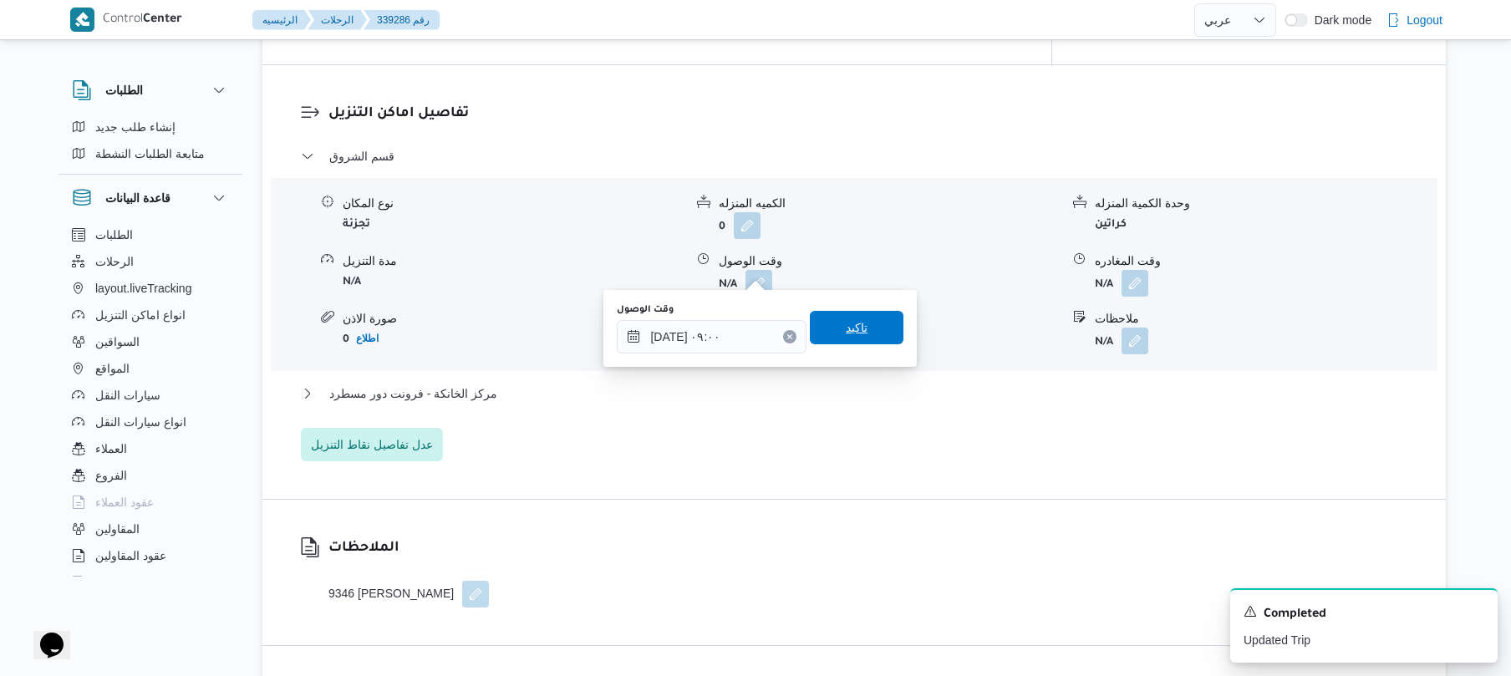
click at [877, 336] on span "تاكيد" at bounding box center [857, 327] width 94 height 33
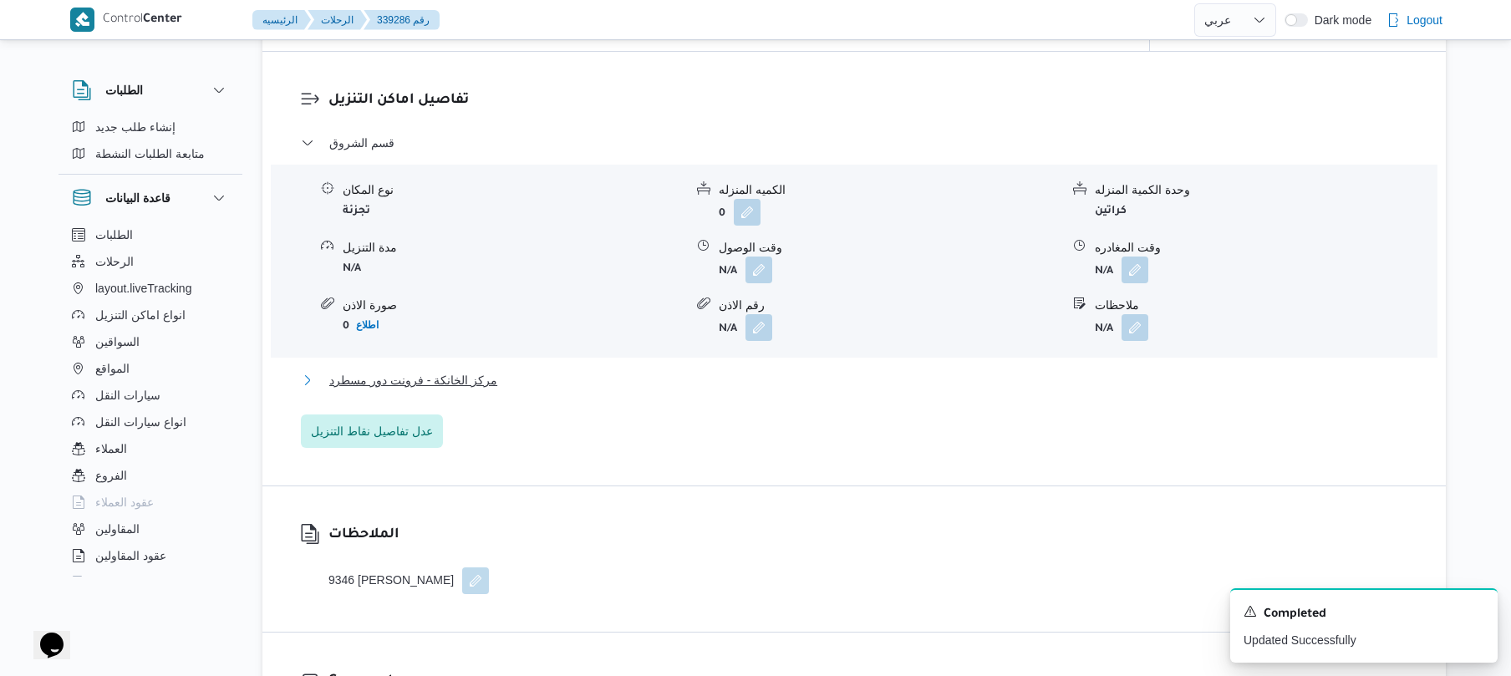
click at [833, 376] on button "مركز الخانكة - فرونت دور مسطرد" at bounding box center [855, 380] width 1108 height 20
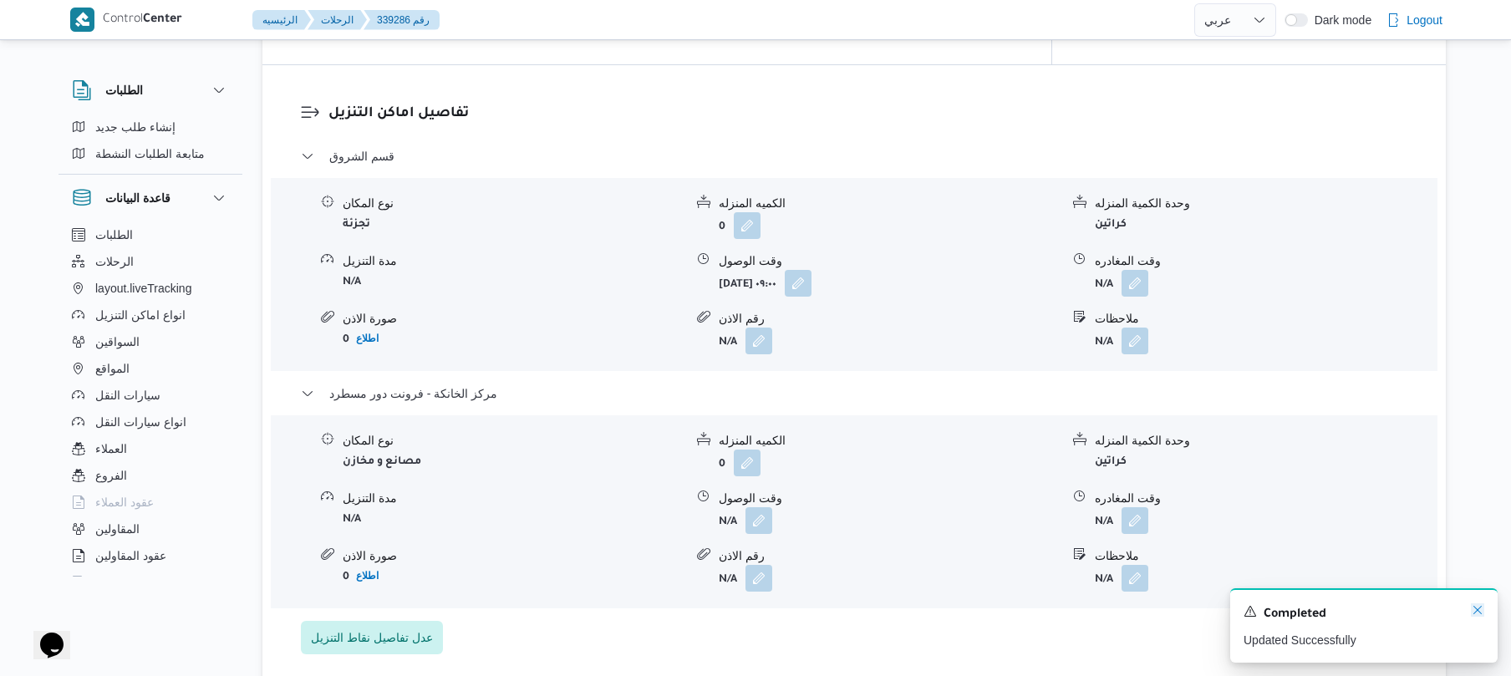
click at [1478, 612] on icon "Dismiss toast" at bounding box center [1478, 610] width 8 height 8
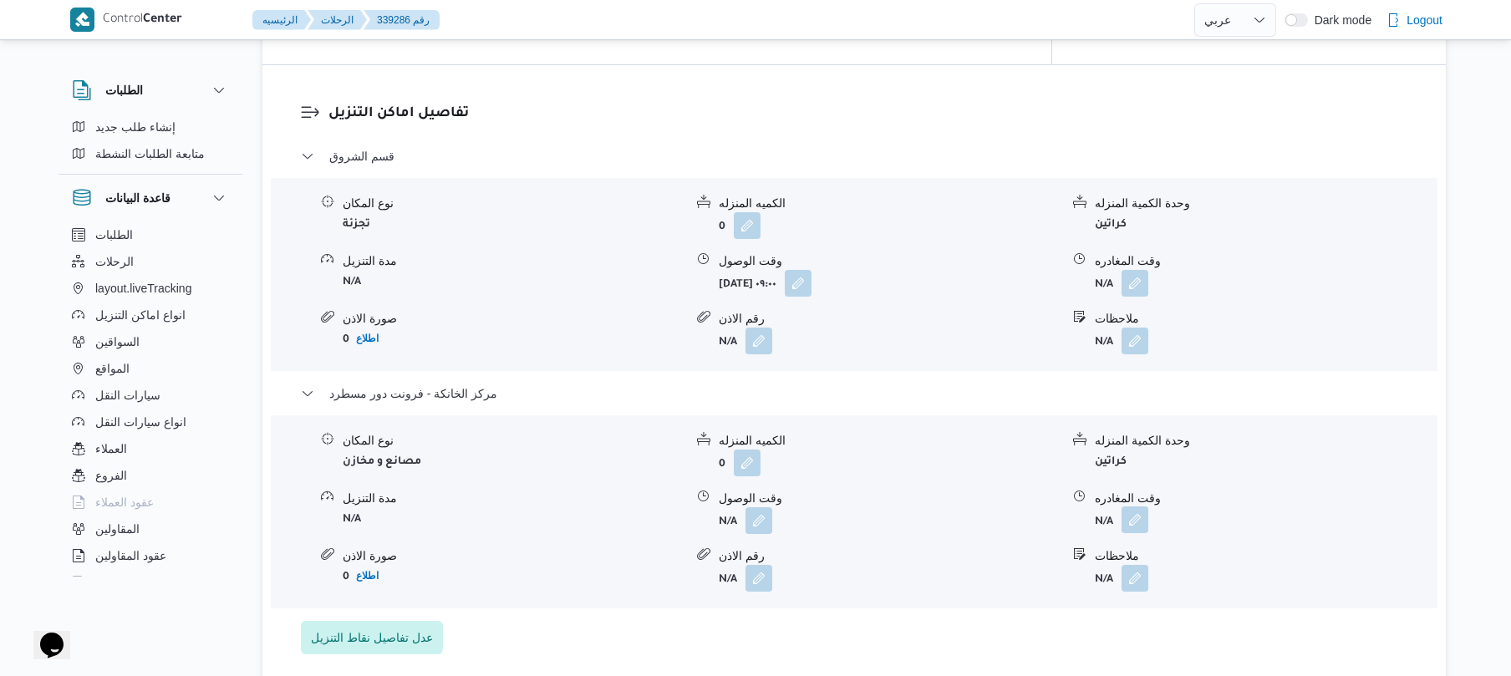
click at [1139, 507] on button "button" at bounding box center [1135, 520] width 27 height 27
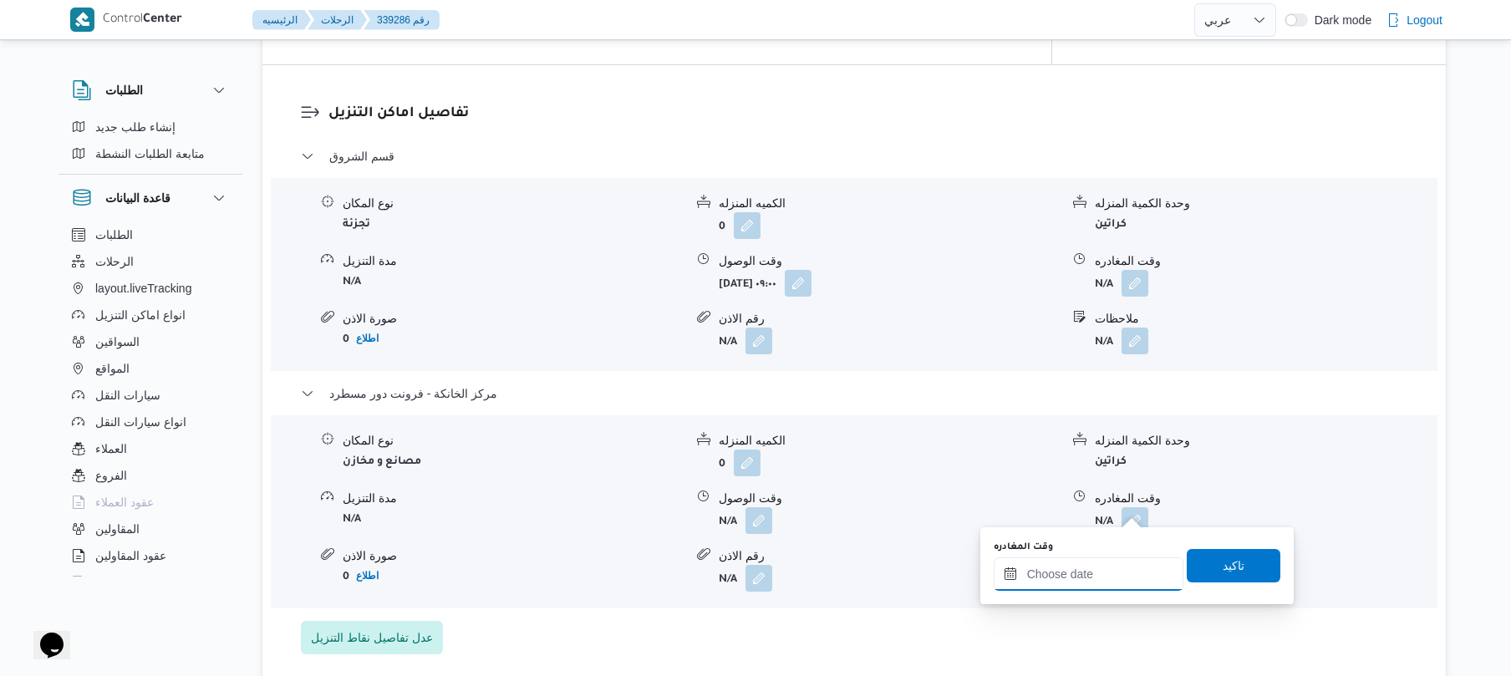
click at [1040, 578] on input "وقت المغادره" at bounding box center [1089, 574] width 190 height 33
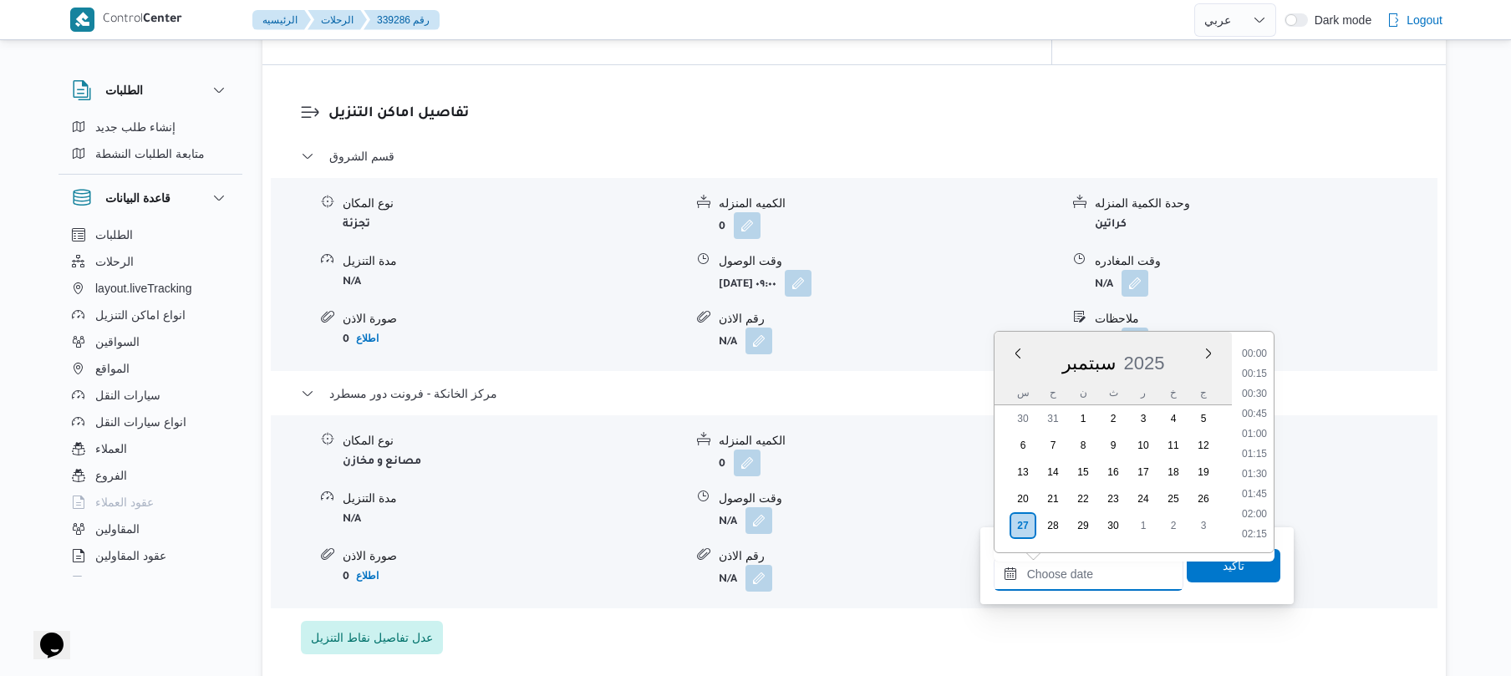
scroll to position [1285, 0]
drag, startPoint x: 1258, startPoint y: 389, endPoint x: 1256, endPoint y: 401, distance: 12.8
click at [1258, 389] on li "16:30" at bounding box center [1255, 393] width 38 height 17
type input "[DATE] ١٦:٣٠"
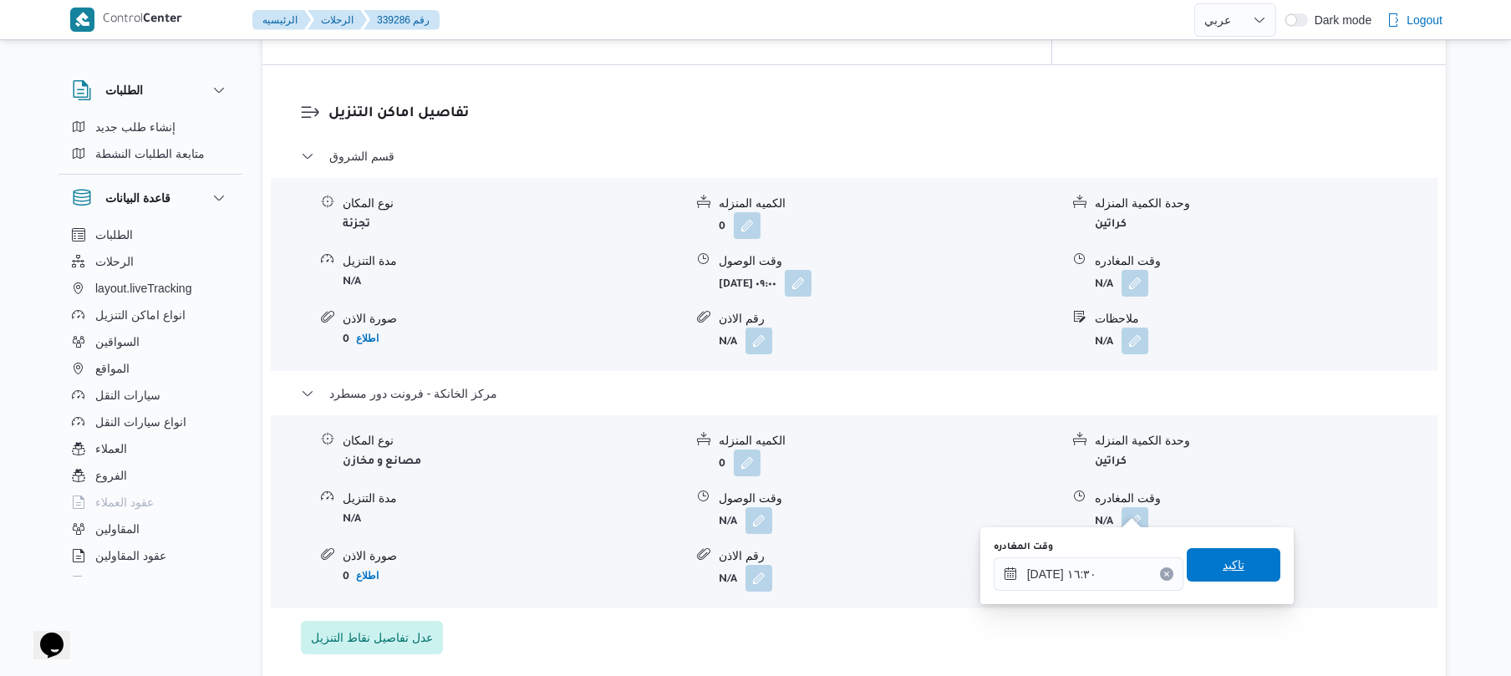
click at [1195, 573] on span "تاكيد" at bounding box center [1234, 564] width 94 height 33
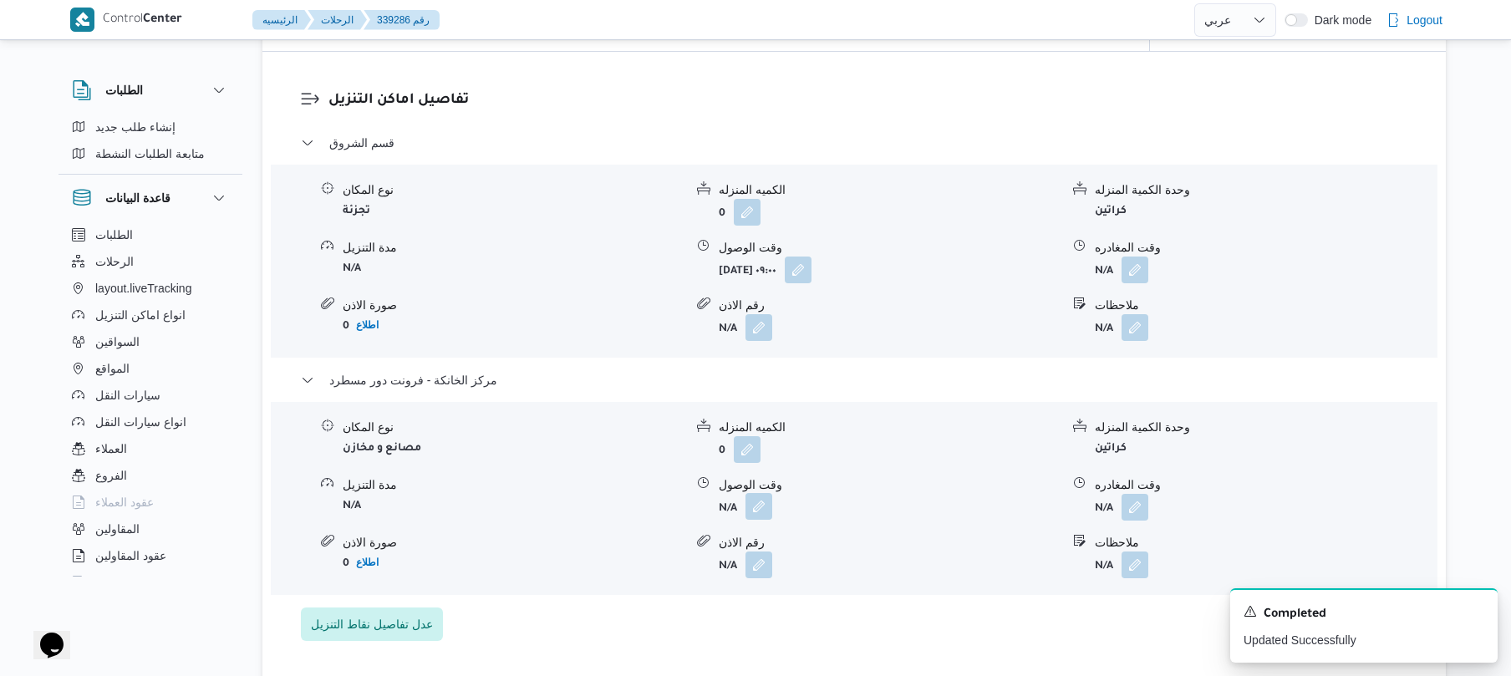
click at [753, 506] on button "button" at bounding box center [759, 506] width 27 height 27
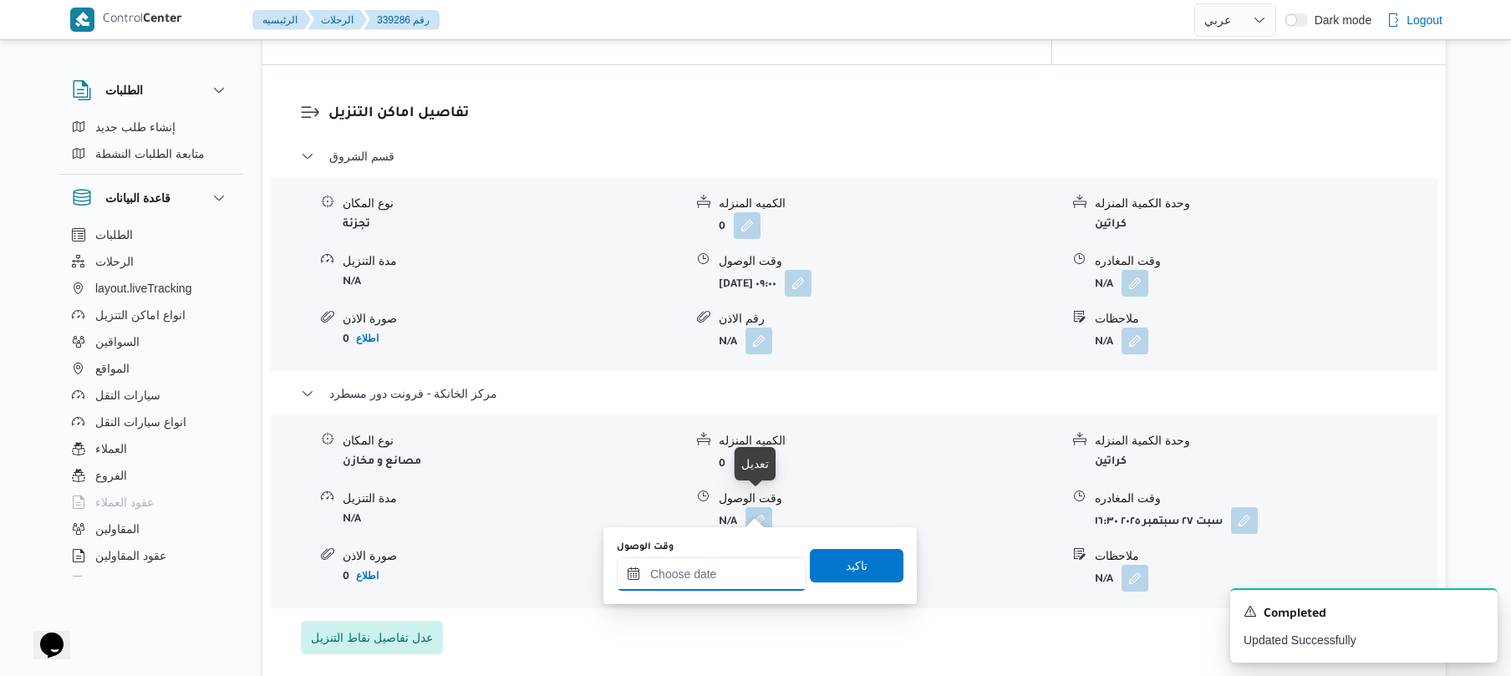
click at [713, 576] on input "وقت الوصول" at bounding box center [712, 574] width 190 height 33
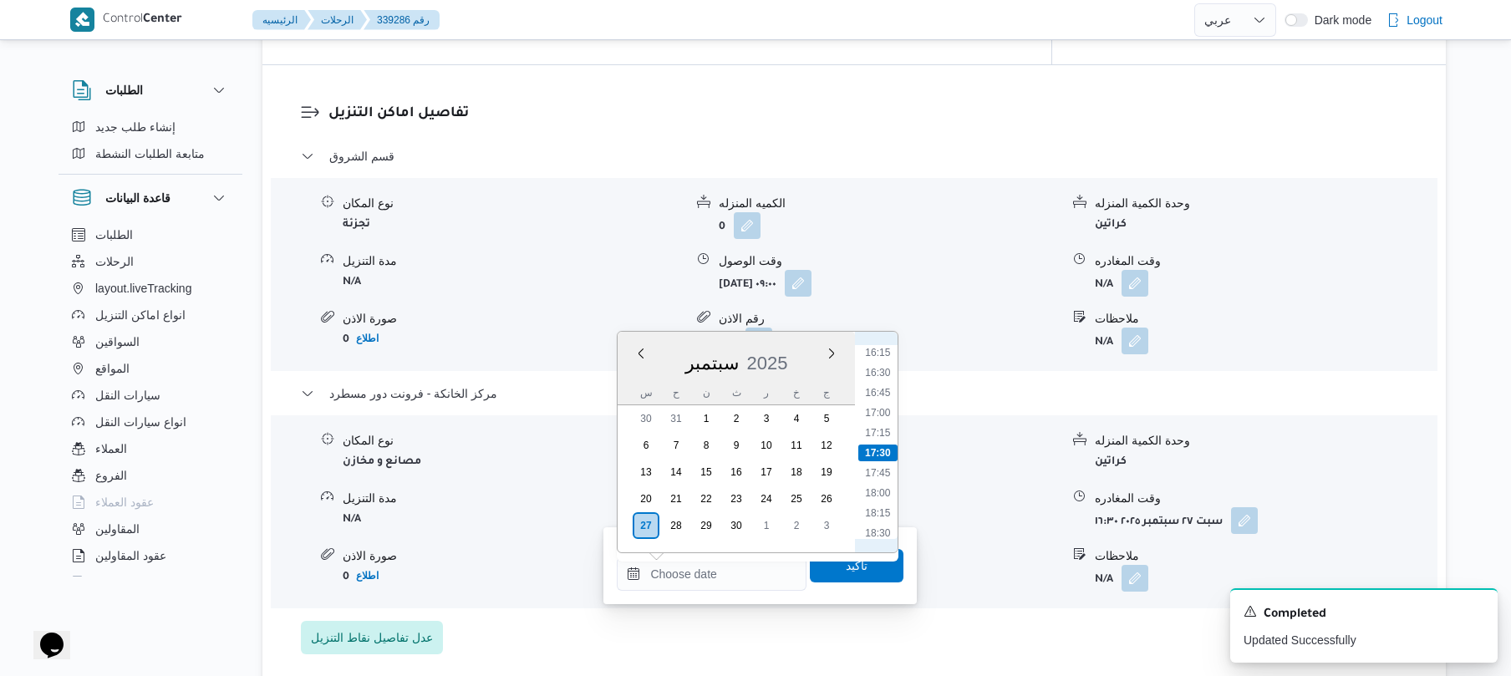
scroll to position [1140, 0]
click at [884, 516] on li "16:15" at bounding box center [878, 517] width 38 height 17
type input "٢٧/٠٩/٢٠٢٥ ١٦:١٥"
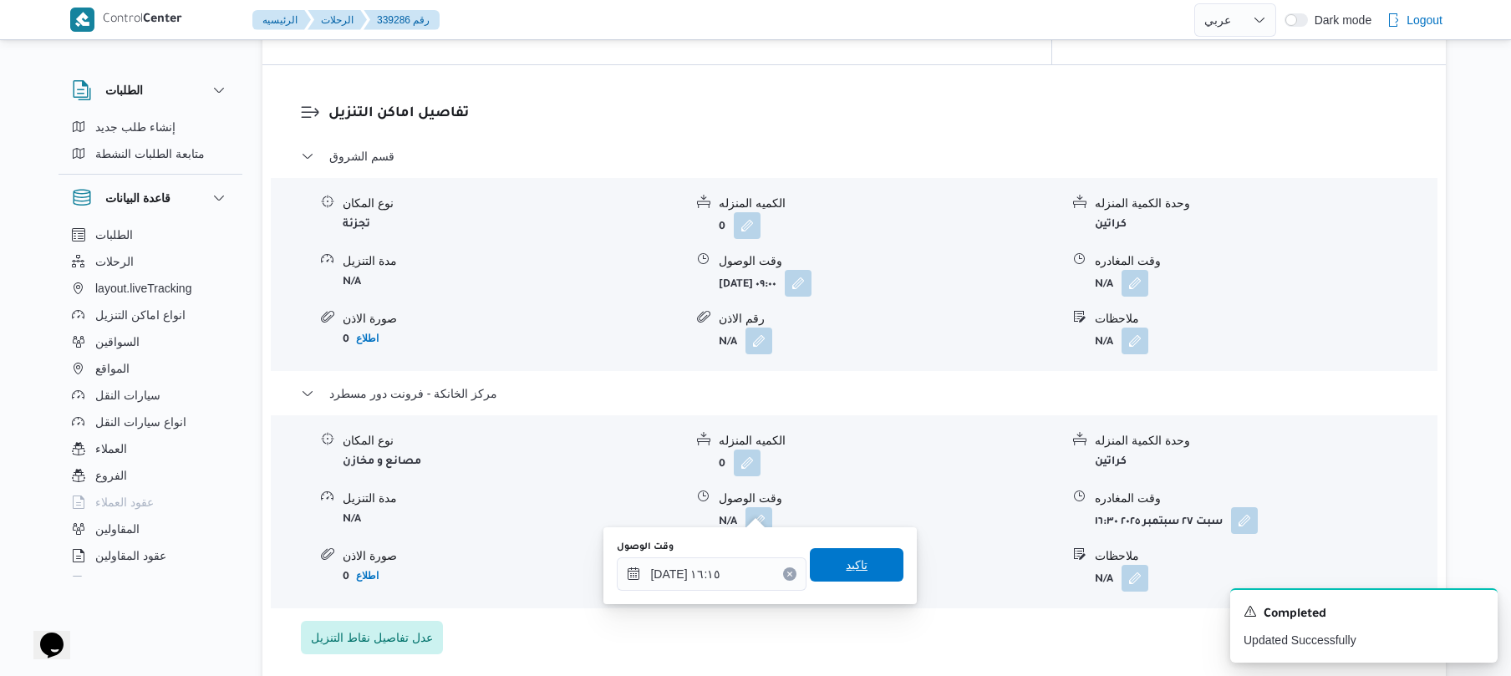
click at [857, 562] on span "تاكيد" at bounding box center [857, 565] width 22 height 20
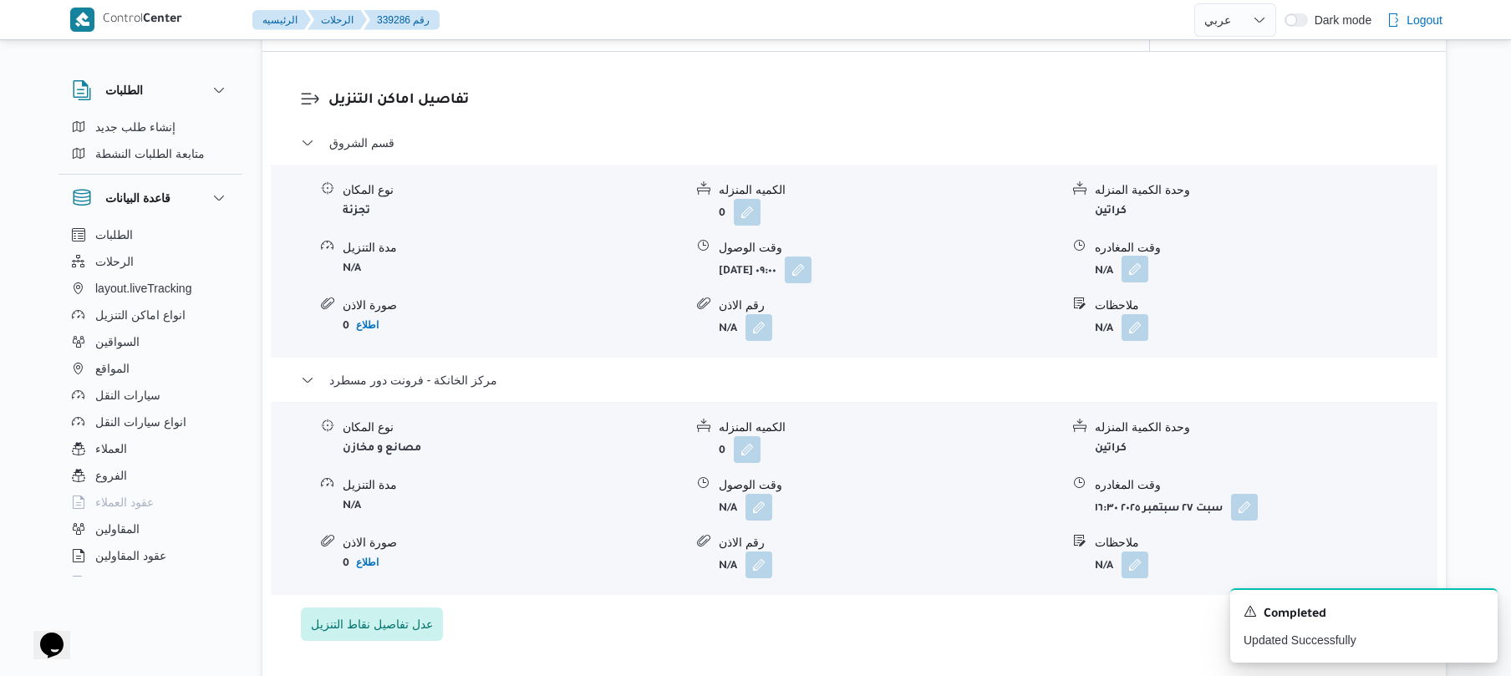
click at [1134, 274] on button "button" at bounding box center [1135, 269] width 27 height 27
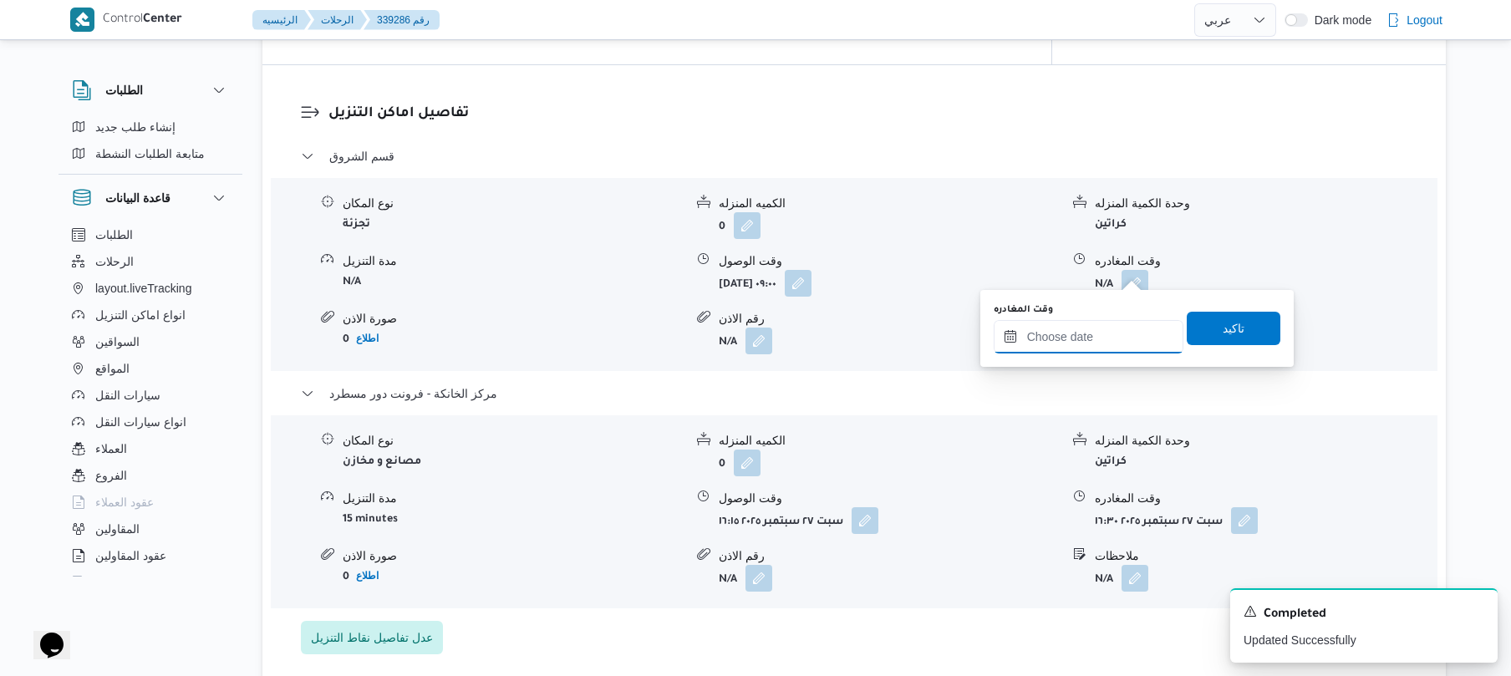
click at [1061, 332] on input "وقت المغادره" at bounding box center [1089, 336] width 190 height 33
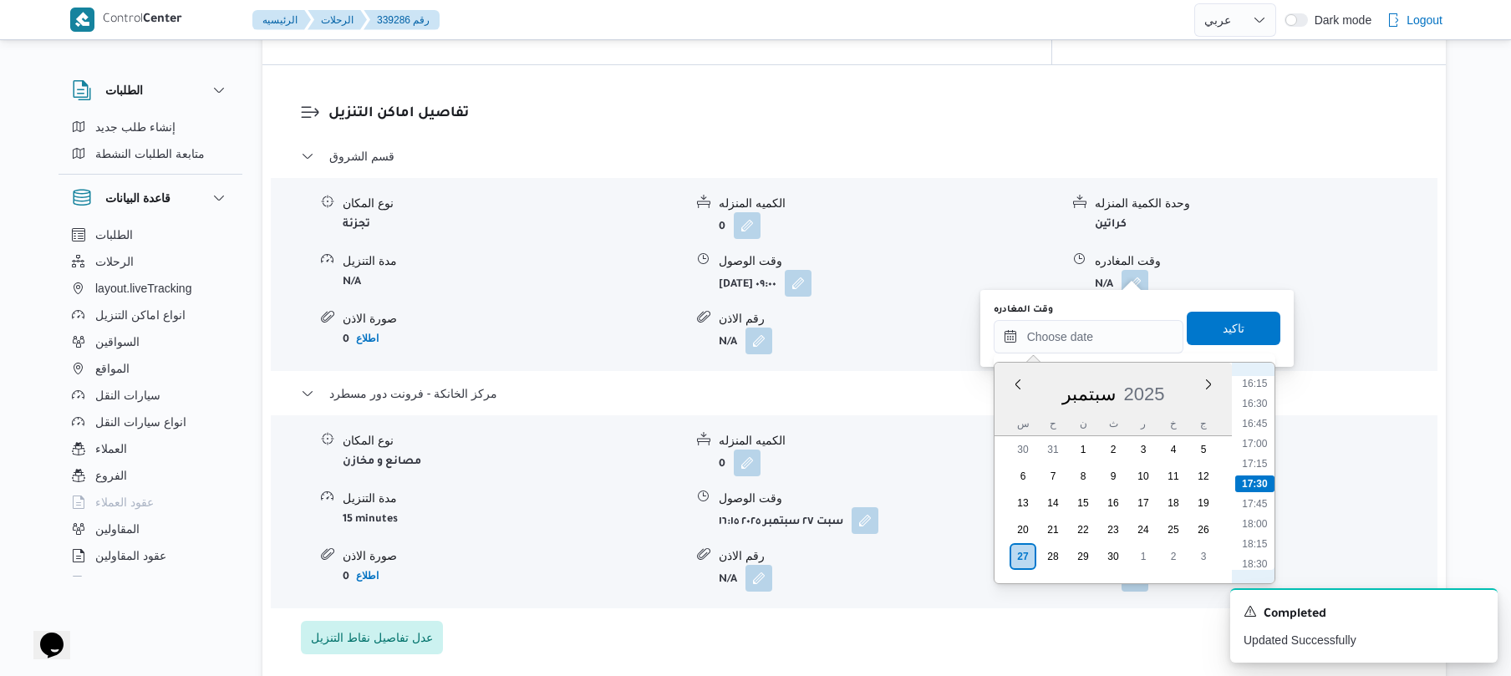
scroll to position [1141, 0]
click at [1257, 488] on li "15:30" at bounding box center [1255, 487] width 38 height 17
type input "٢٧/٠٩/٢٠٢٥ ١٥:٣٠"
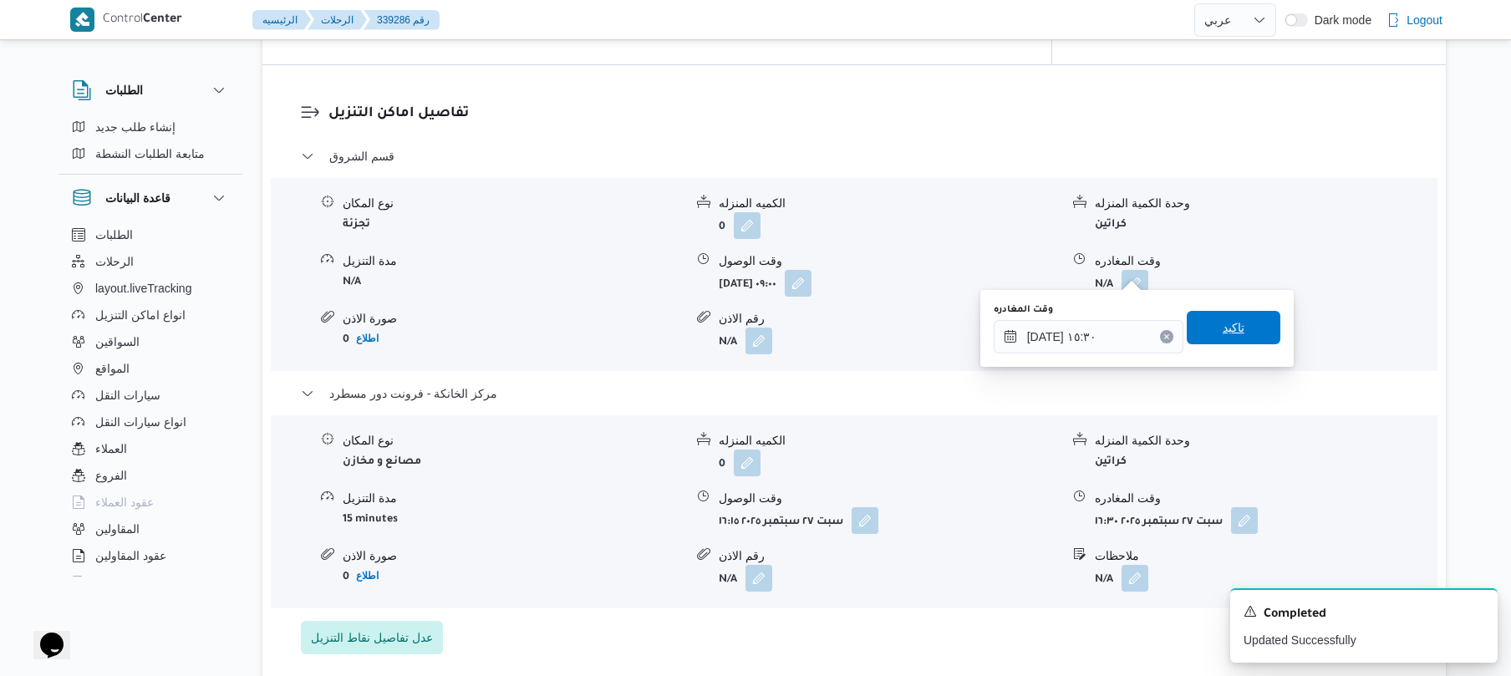
click at [1251, 326] on span "تاكيد" at bounding box center [1234, 327] width 94 height 33
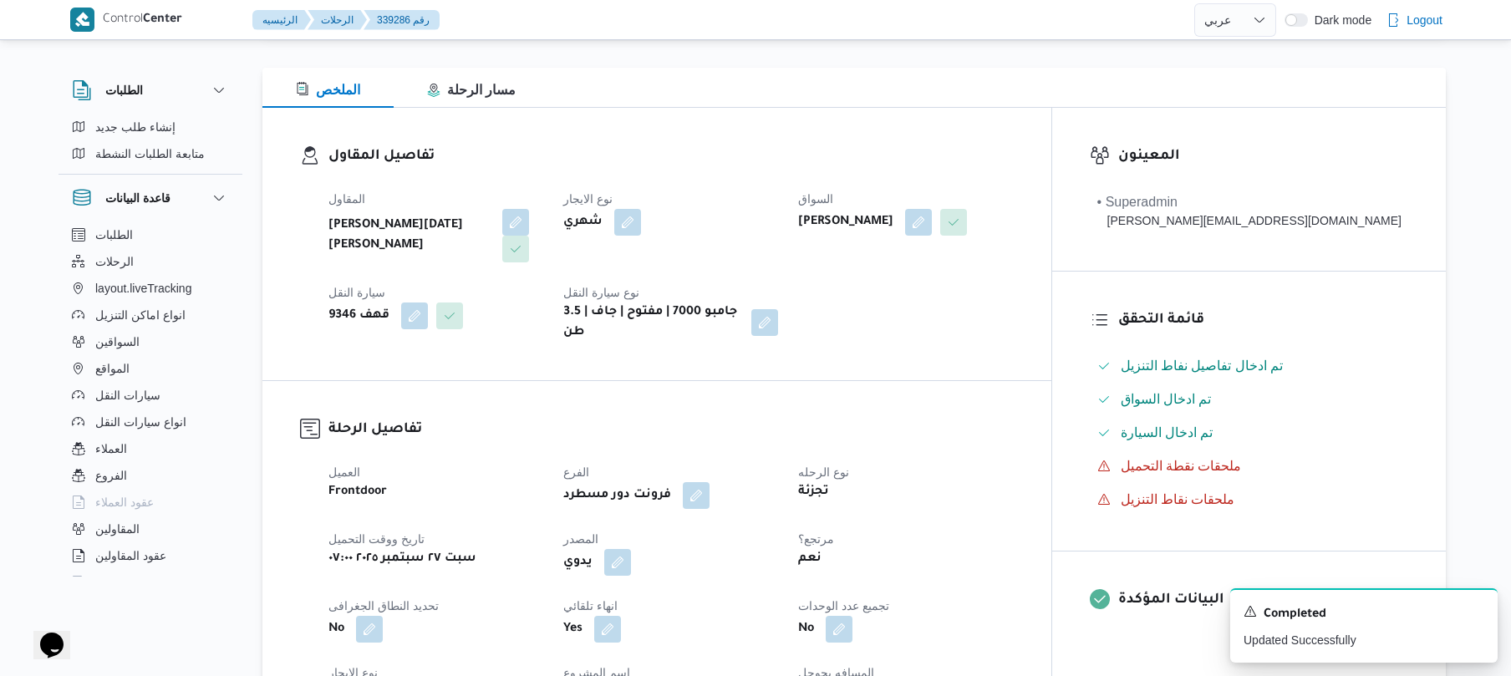
scroll to position [0, 0]
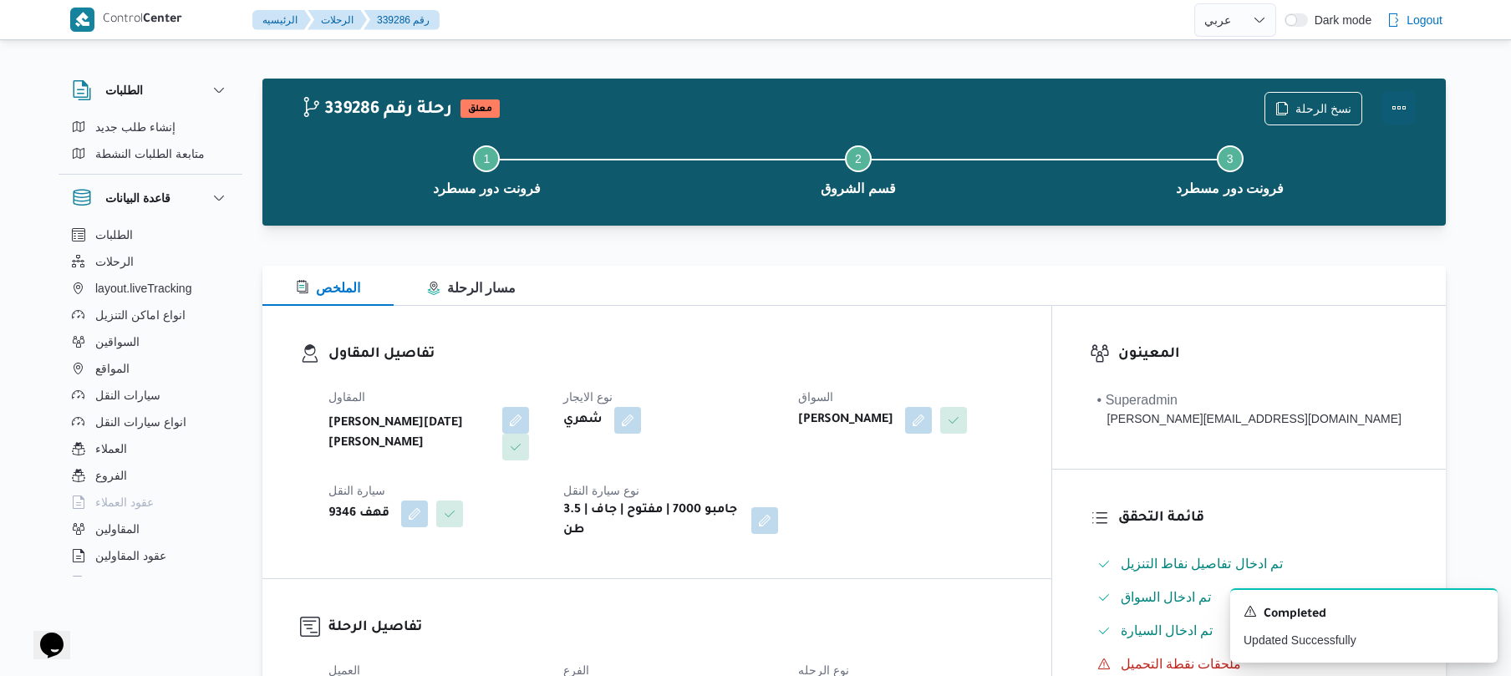
click at [1406, 105] on button "Actions" at bounding box center [1399, 107] width 33 height 33
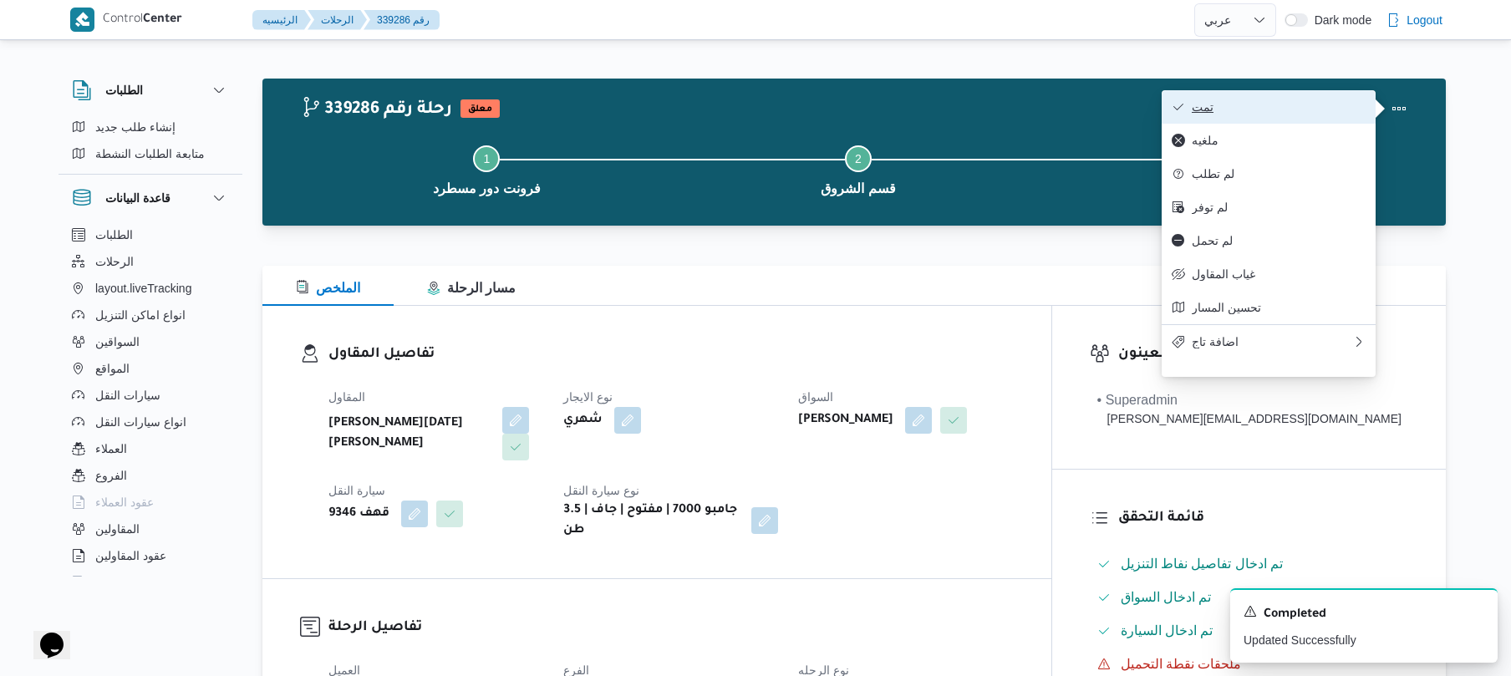
click at [1335, 110] on span "تمت" at bounding box center [1279, 106] width 174 height 13
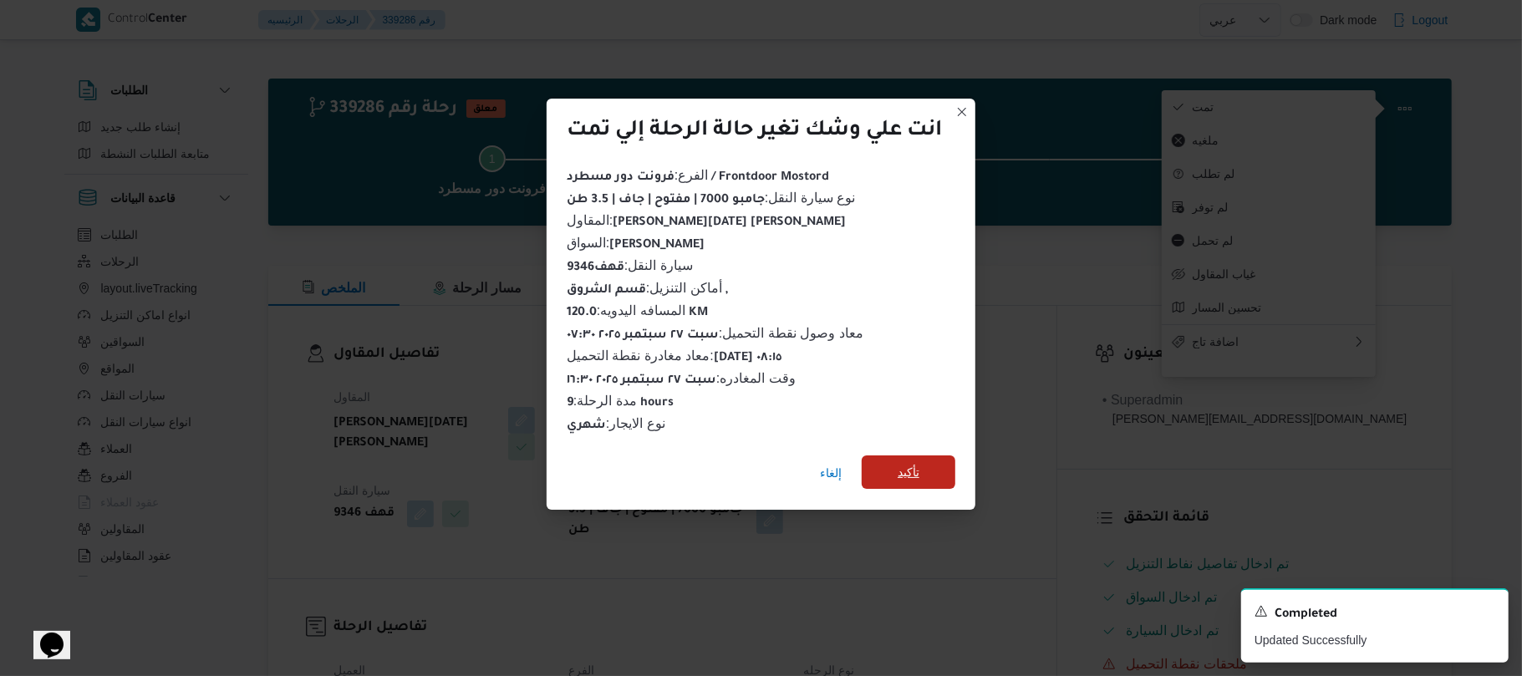
click at [924, 465] on span "تأكيد" at bounding box center [909, 472] width 94 height 33
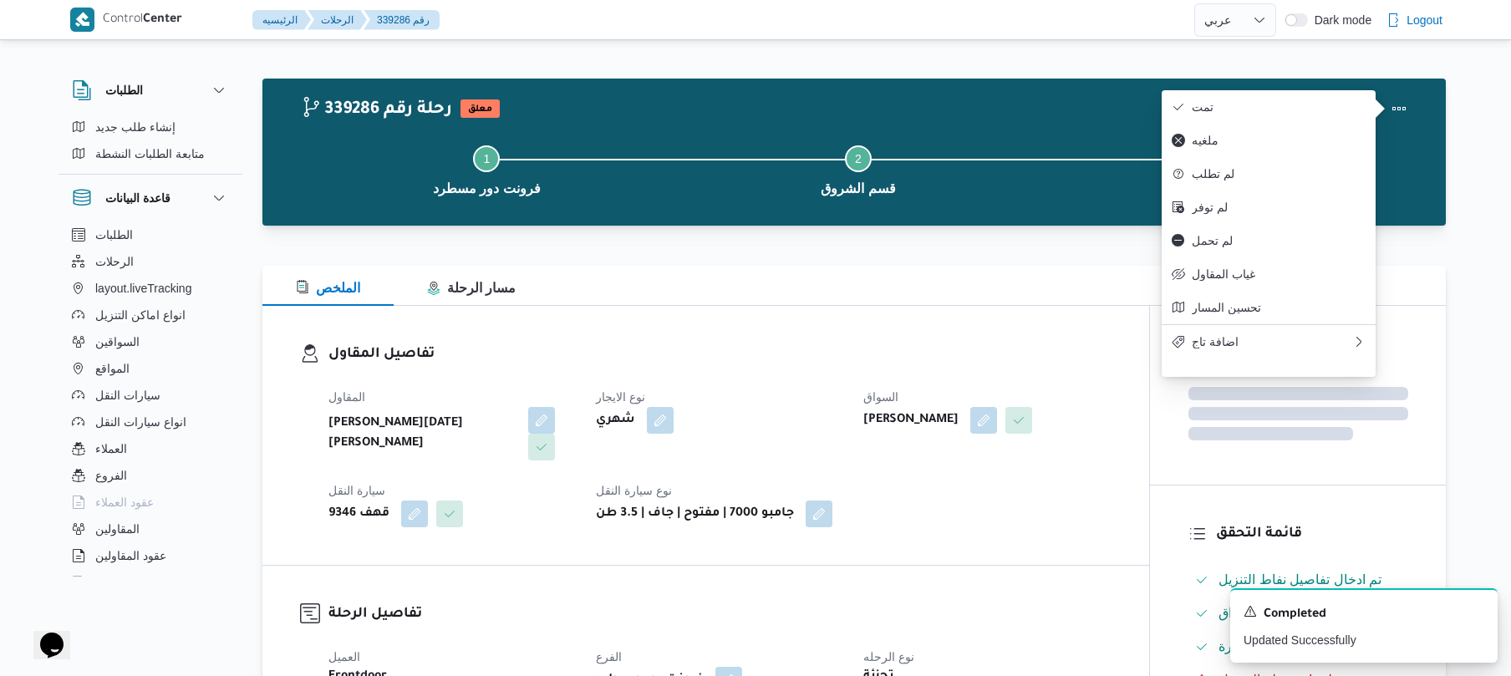
click at [926, 472] on div "المقاول ابراهيم رمضان ابراهيم عثمان ابوباشا نوع الايجار شهري السواق عبدالرحمن ا…" at bounding box center [719, 457] width 803 height 161
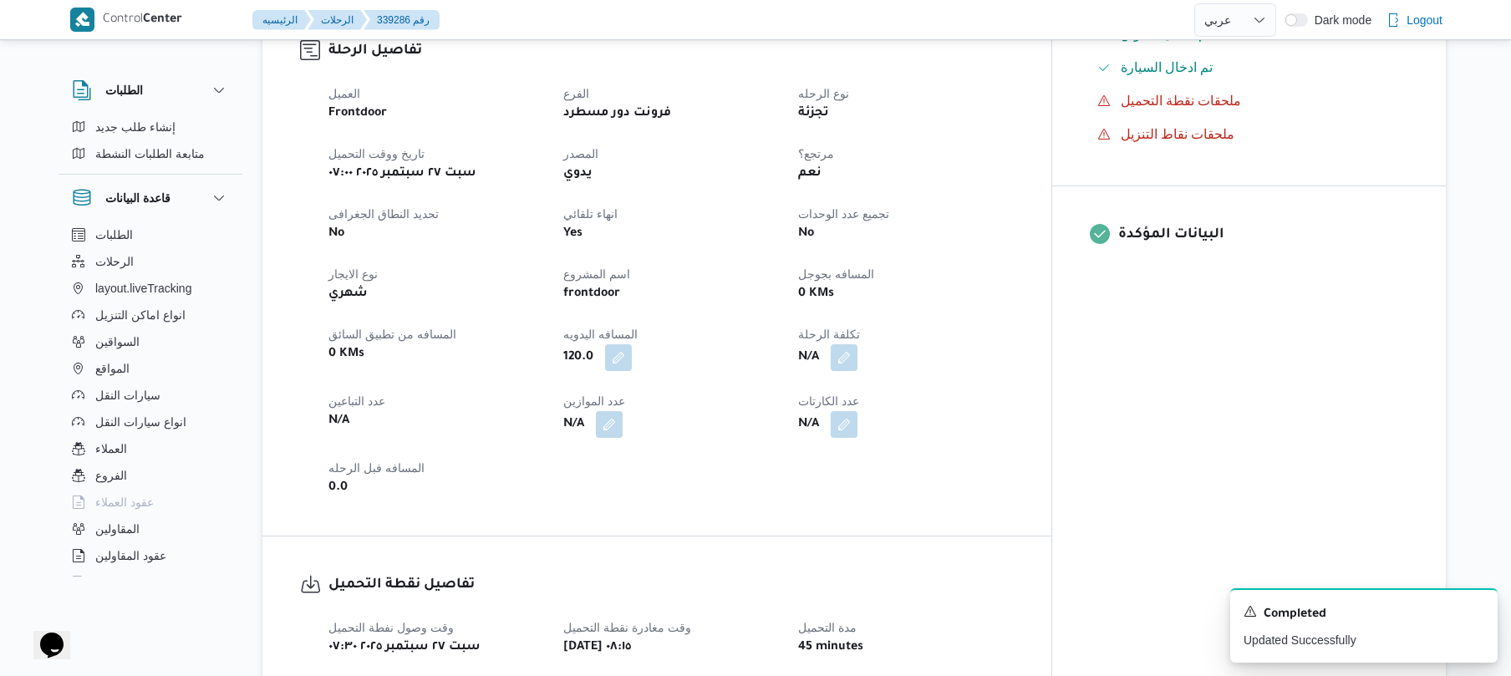
scroll to position [579, 0]
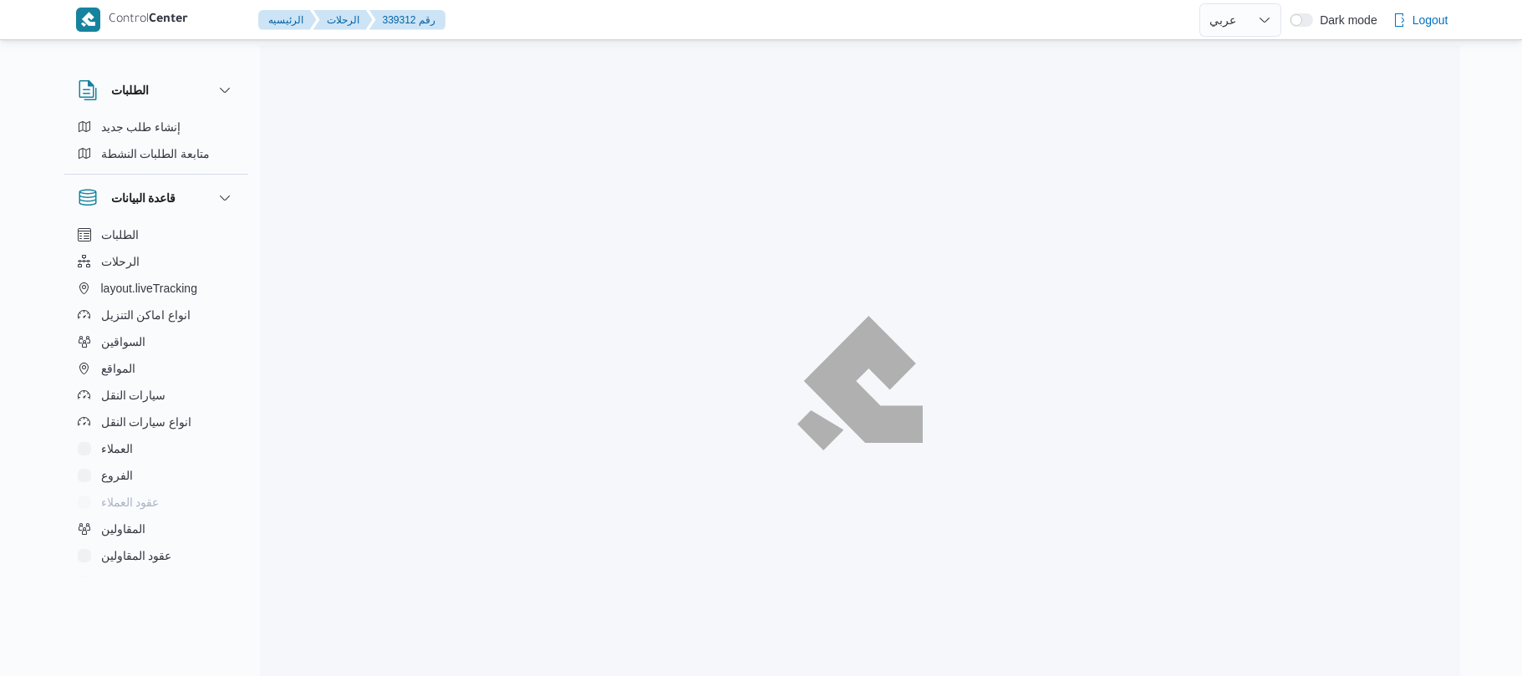
select select "ar"
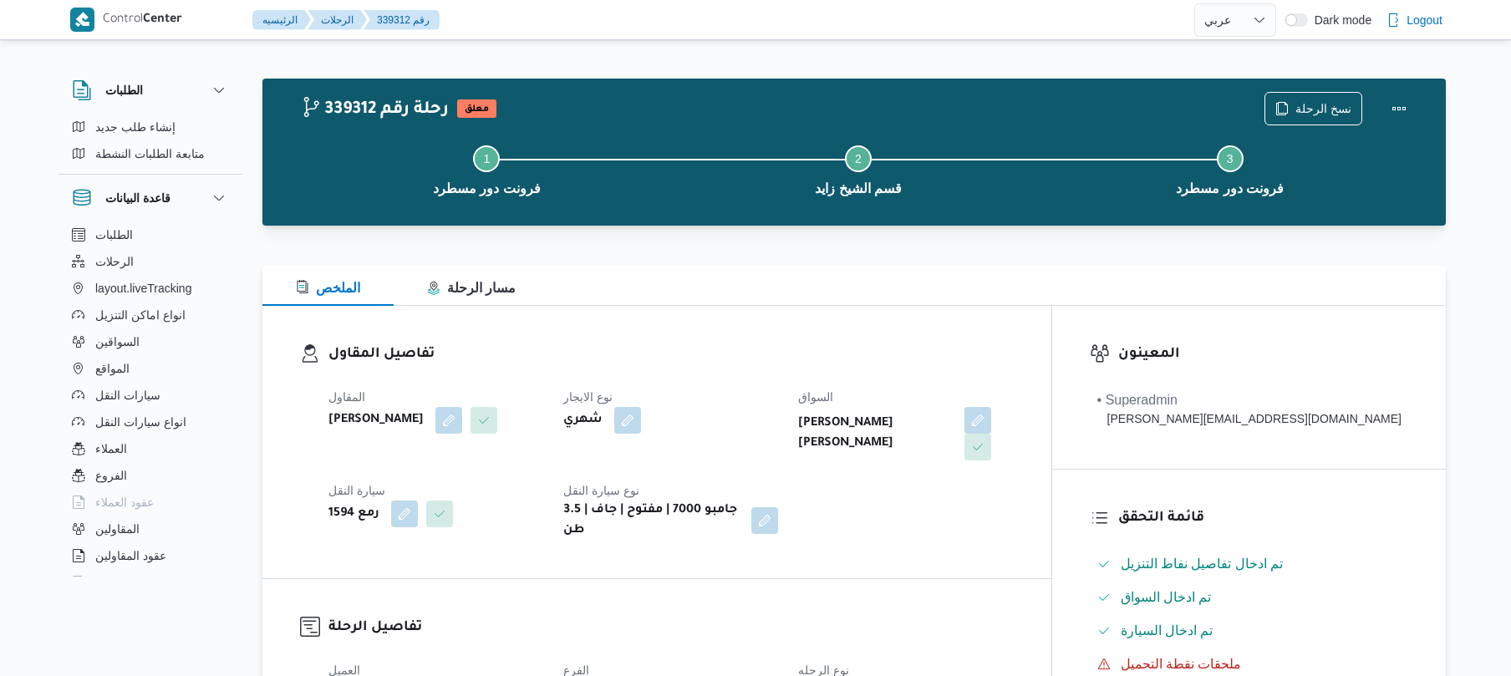
click at [798, 378] on div "المقاول [PERSON_NAME] نوع الايجار شهري السواق [PERSON_NAME] [PERSON_NAME] سيارة…" at bounding box center [671, 464] width 706 height 174
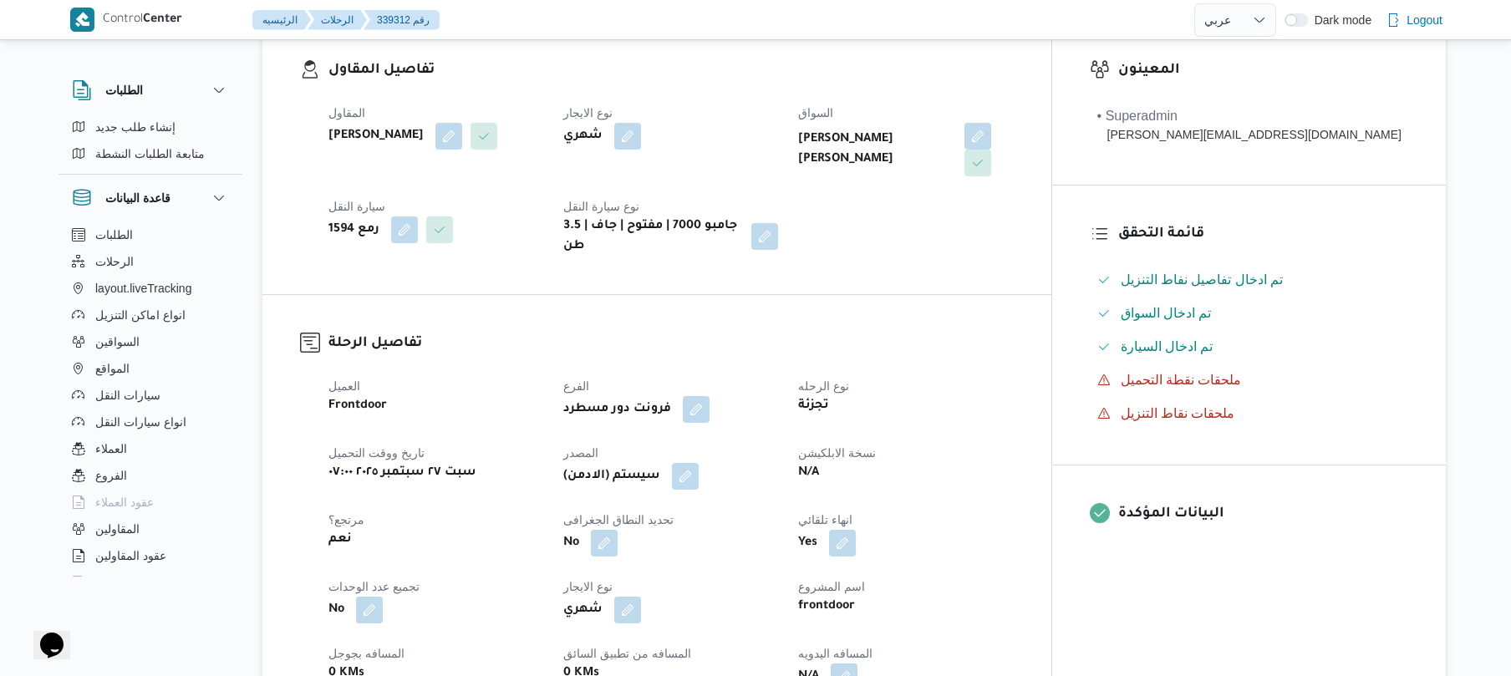
scroll to position [490, 0]
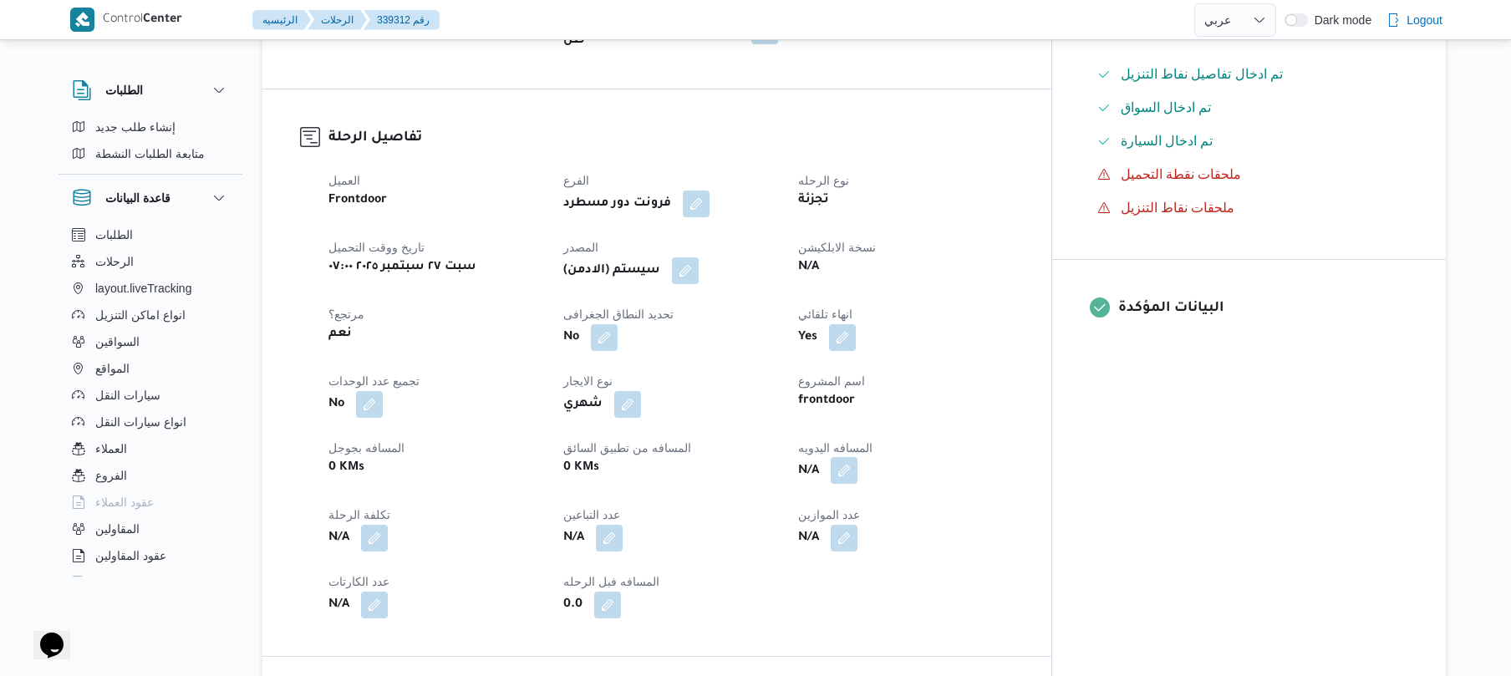
click at [858, 461] on button "button" at bounding box center [844, 470] width 27 height 27
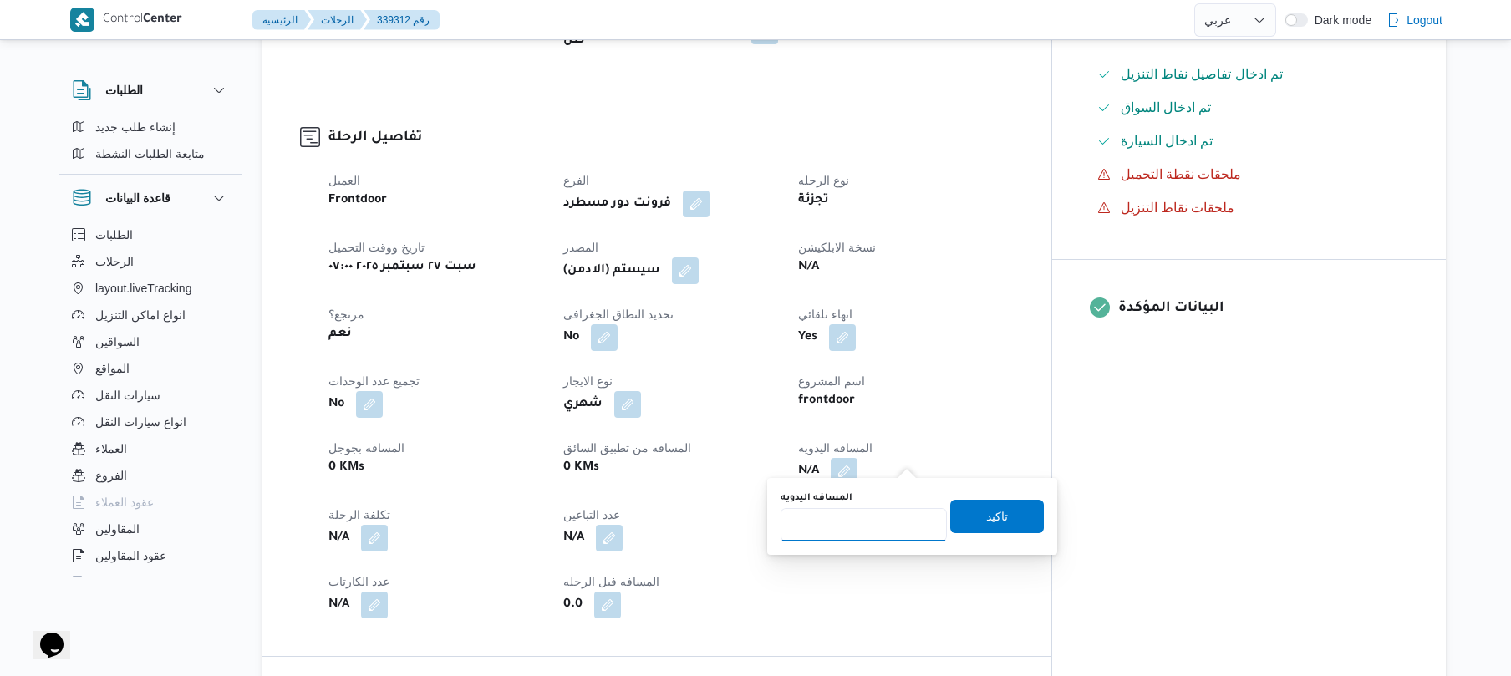
click at [883, 517] on input "المسافه اليدويه" at bounding box center [864, 524] width 166 height 33
type input "130"
click at [964, 515] on span "تاكيد" at bounding box center [997, 515] width 94 height 33
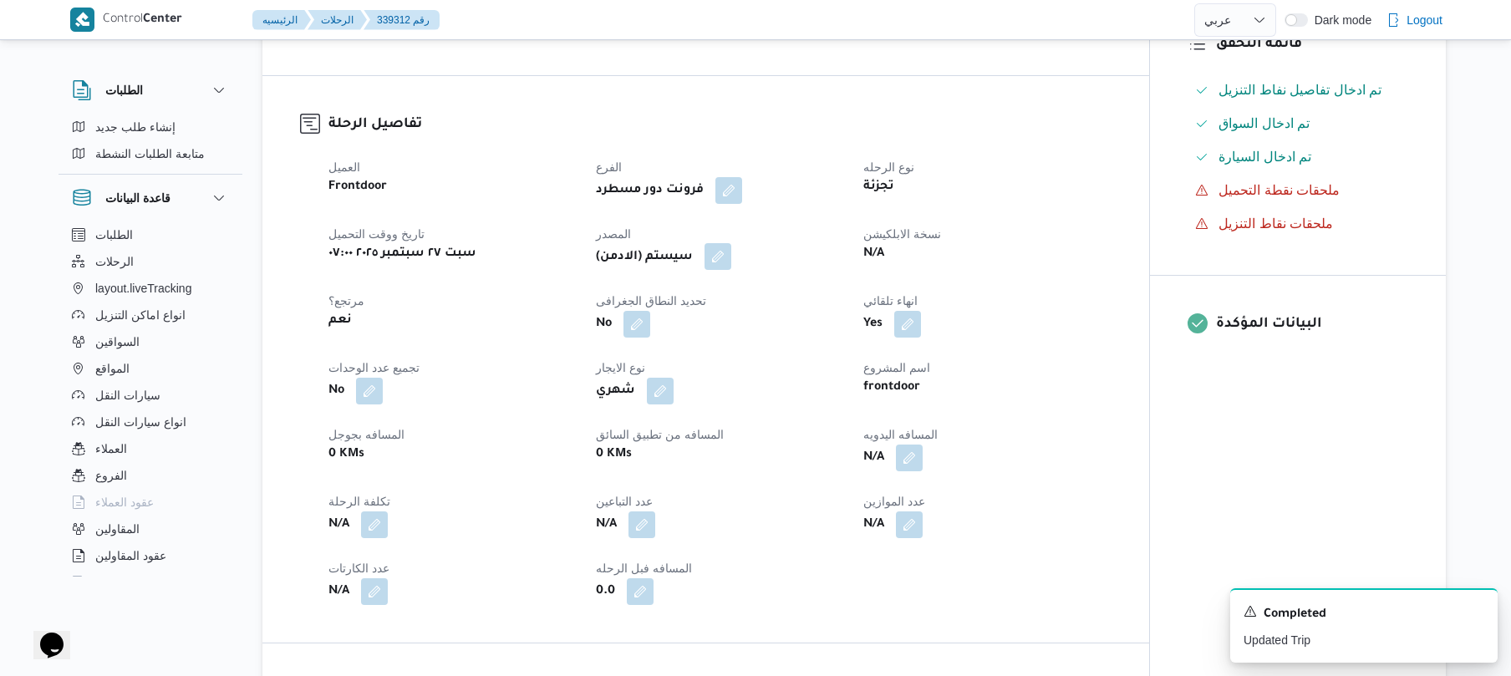
click at [717, 256] on button "button" at bounding box center [718, 256] width 27 height 27
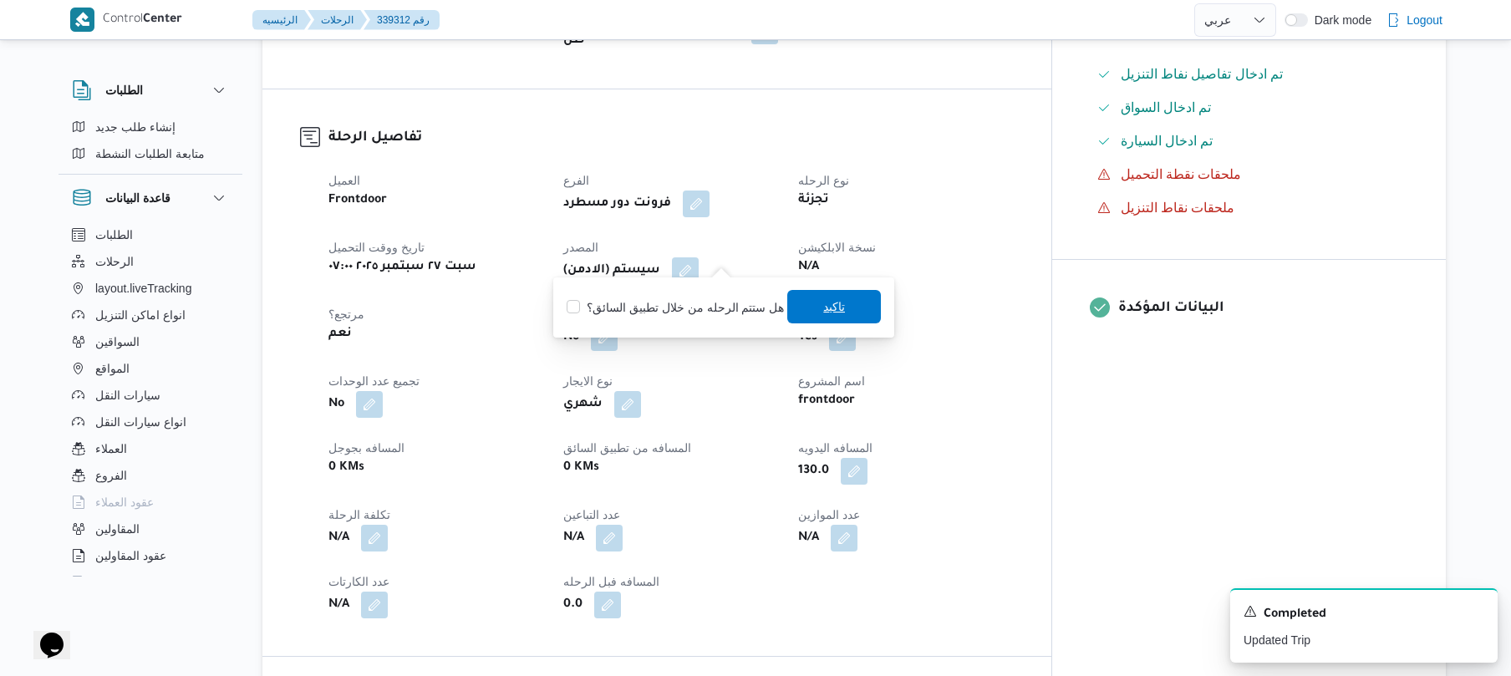
click at [814, 298] on span "تاكيد" at bounding box center [834, 306] width 94 height 33
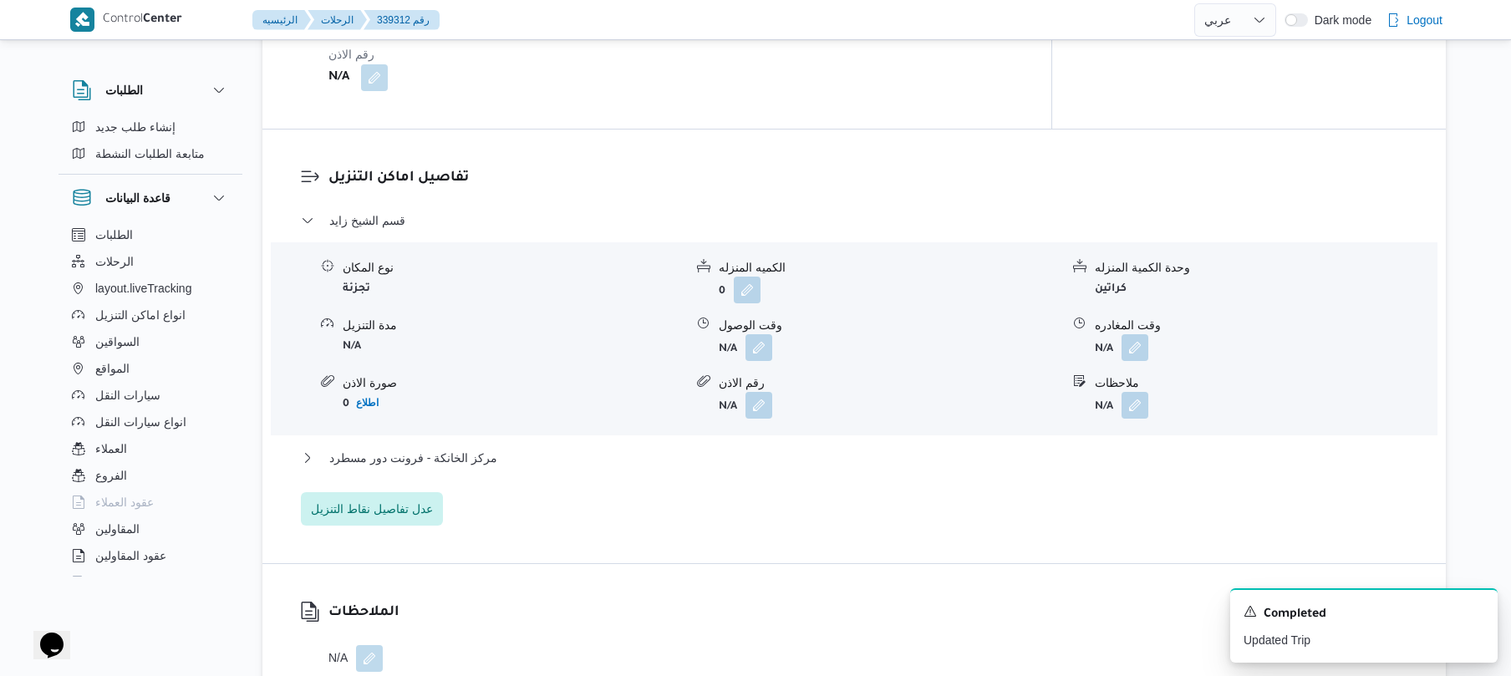
scroll to position [1338, 0]
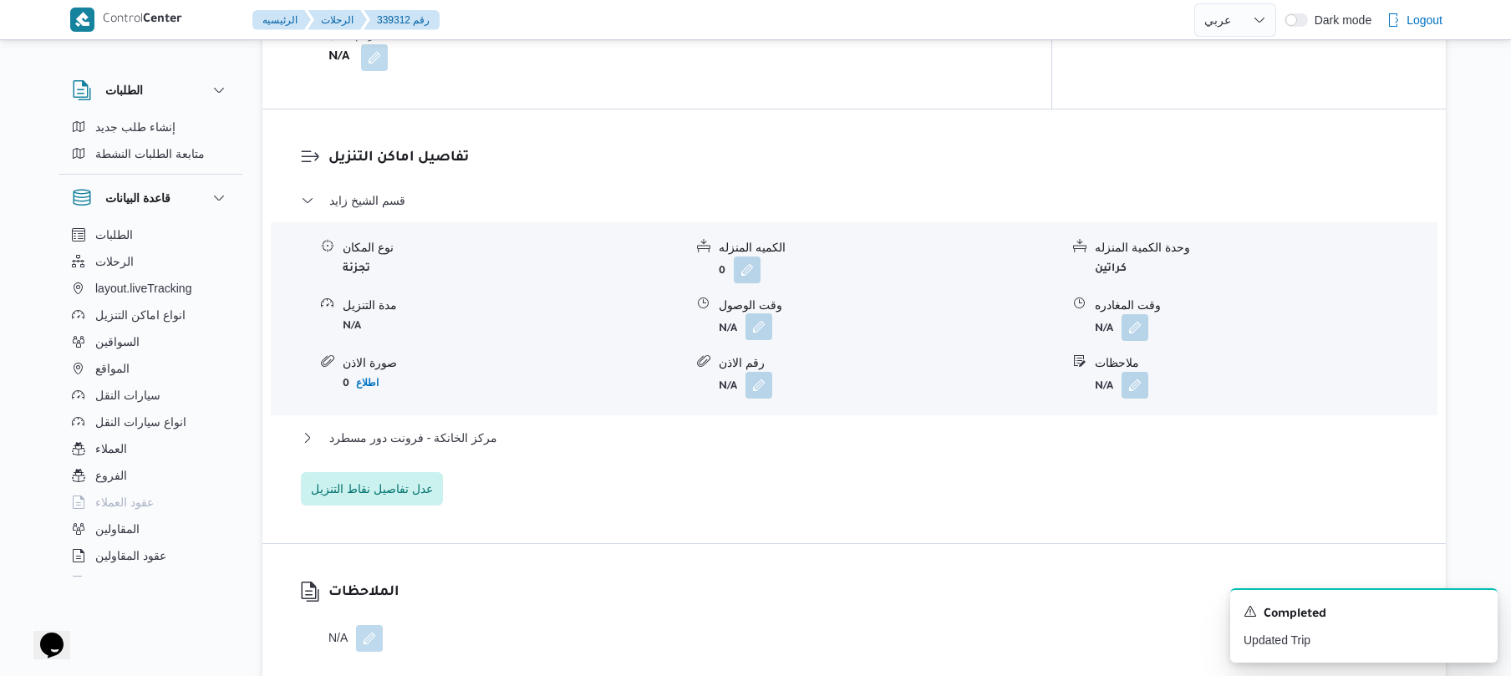
click at [757, 316] on button "button" at bounding box center [759, 326] width 27 height 27
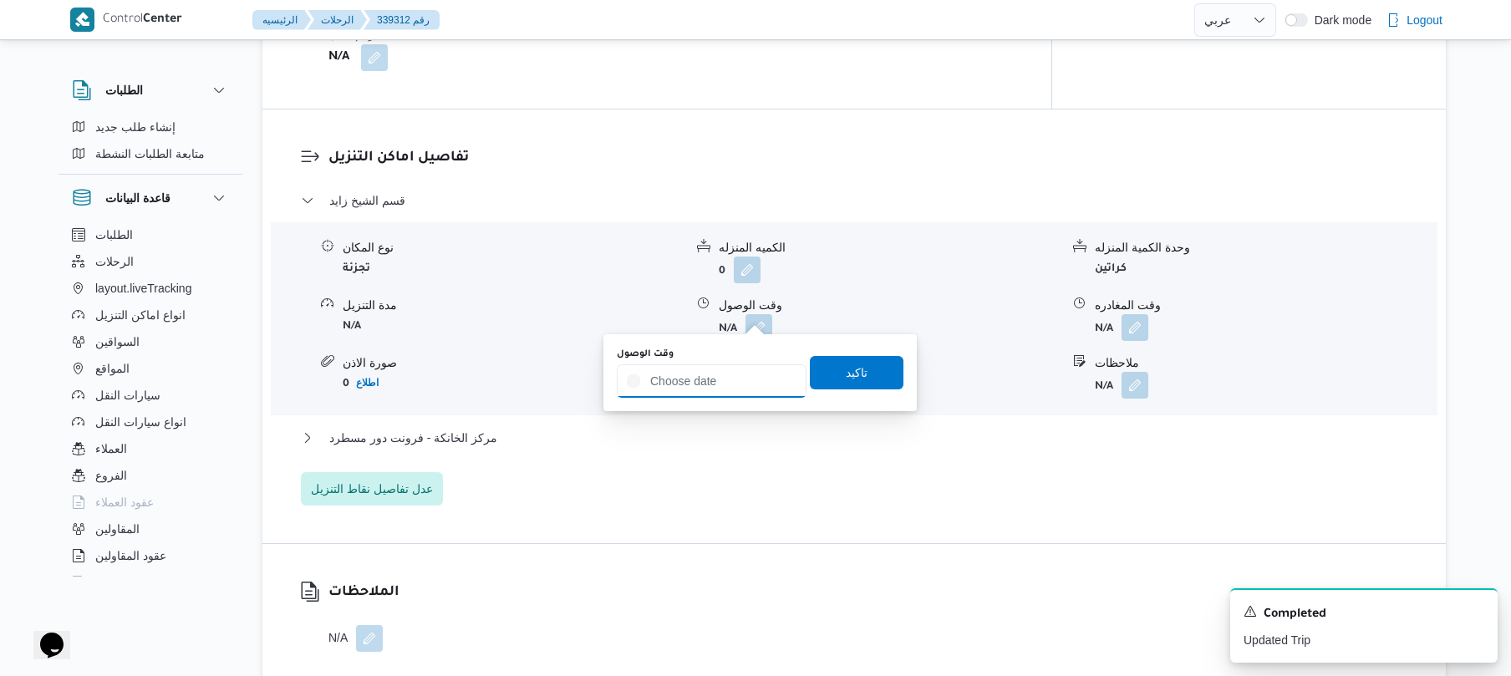
click at [706, 388] on input "وقت الوصول" at bounding box center [712, 380] width 190 height 33
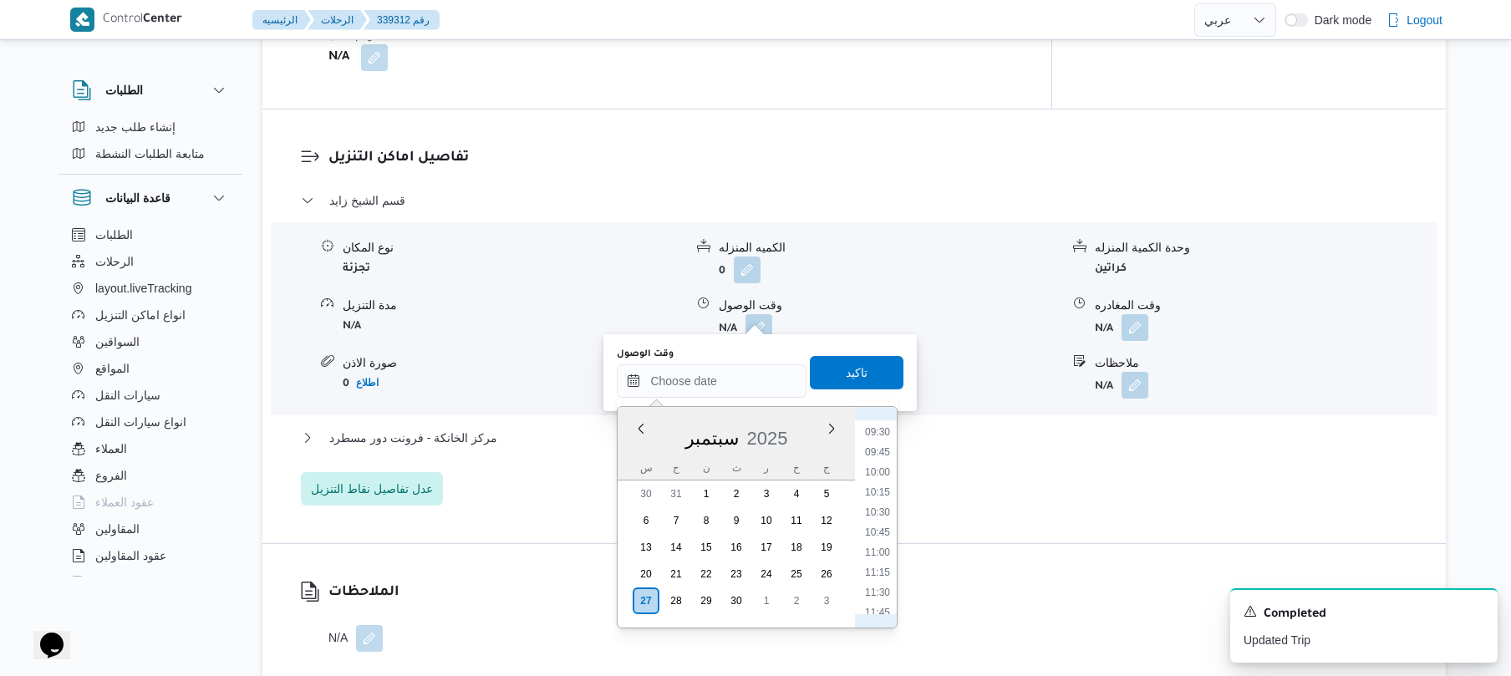
scroll to position [650, 0]
click at [880, 460] on li "08:30" at bounding box center [878, 461] width 38 height 17
type input "٢٧/٠٩/٢٠٢٥ ٠٨:٣٠"
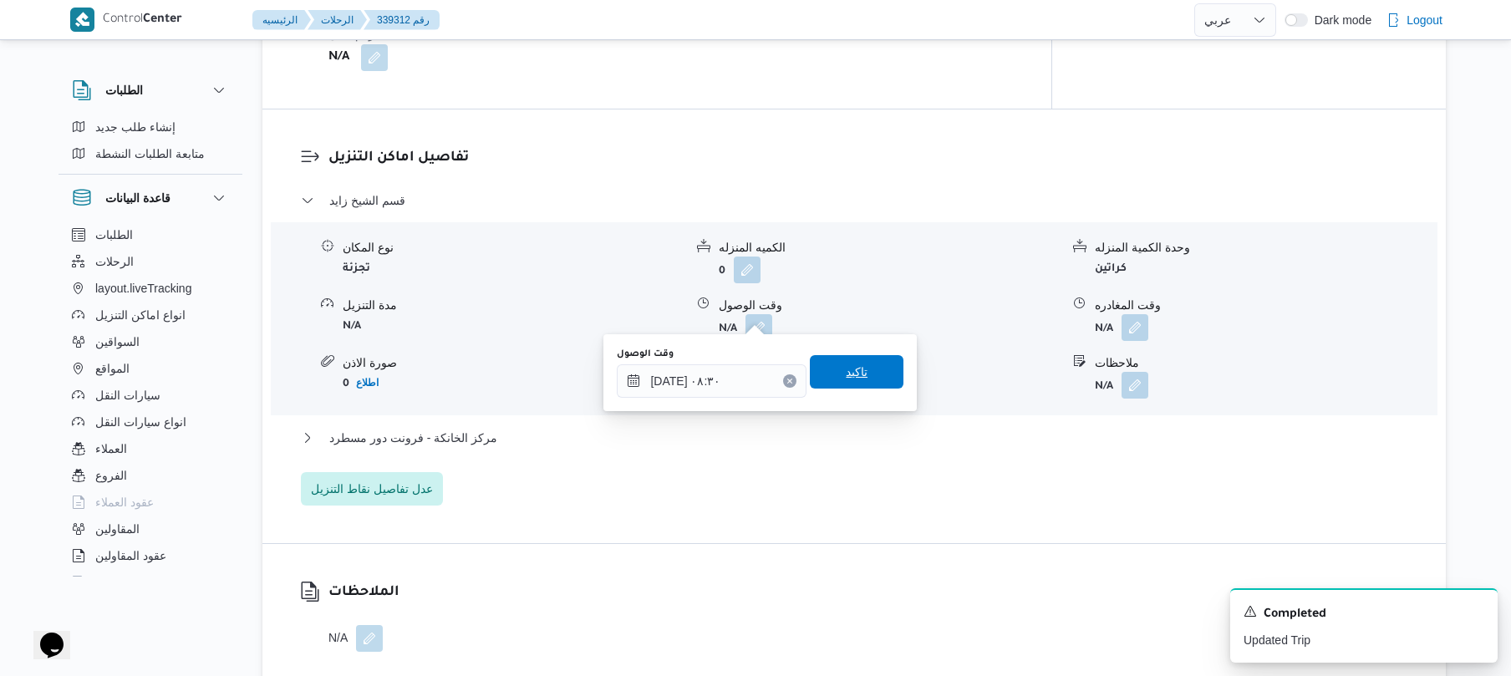
click at [860, 369] on span "تاكيد" at bounding box center [857, 371] width 94 height 33
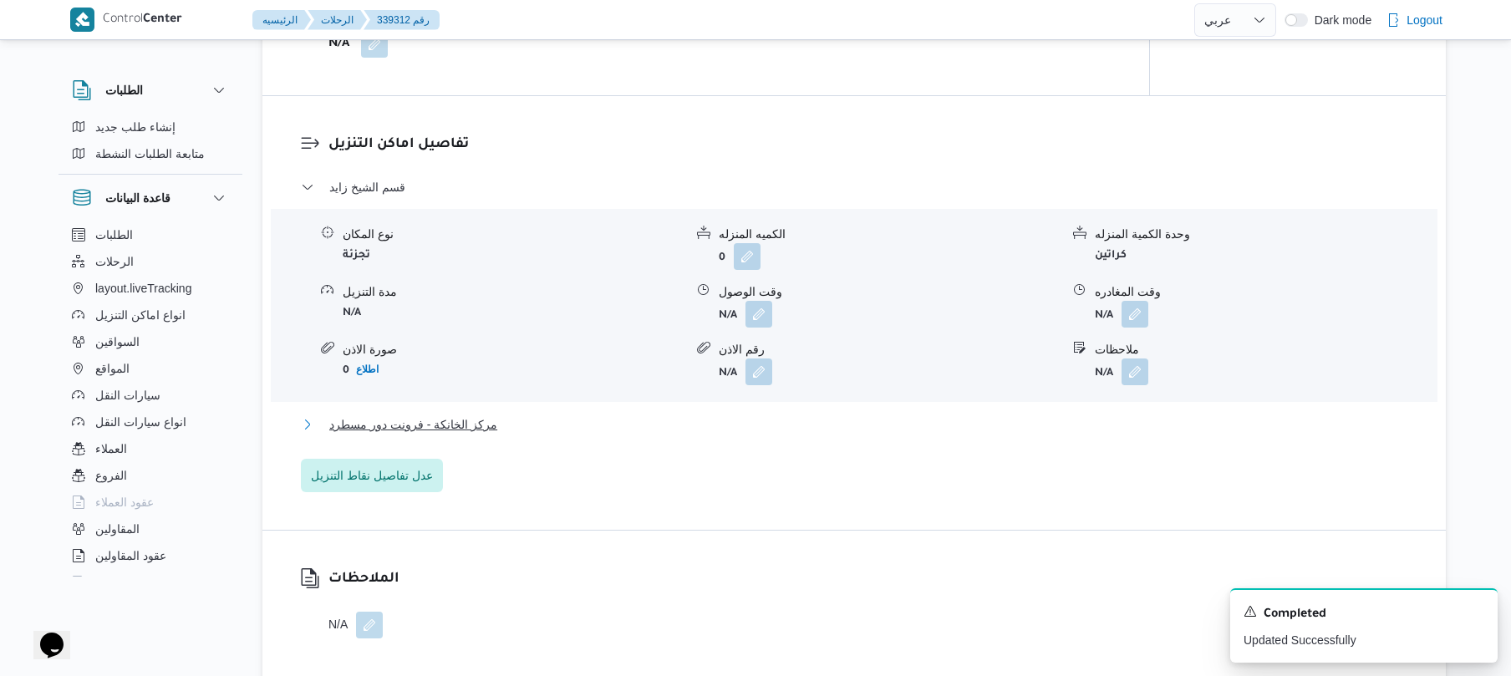
click at [772, 426] on button "مركز الخانكة - فرونت دور مسطرد" at bounding box center [855, 425] width 1108 height 20
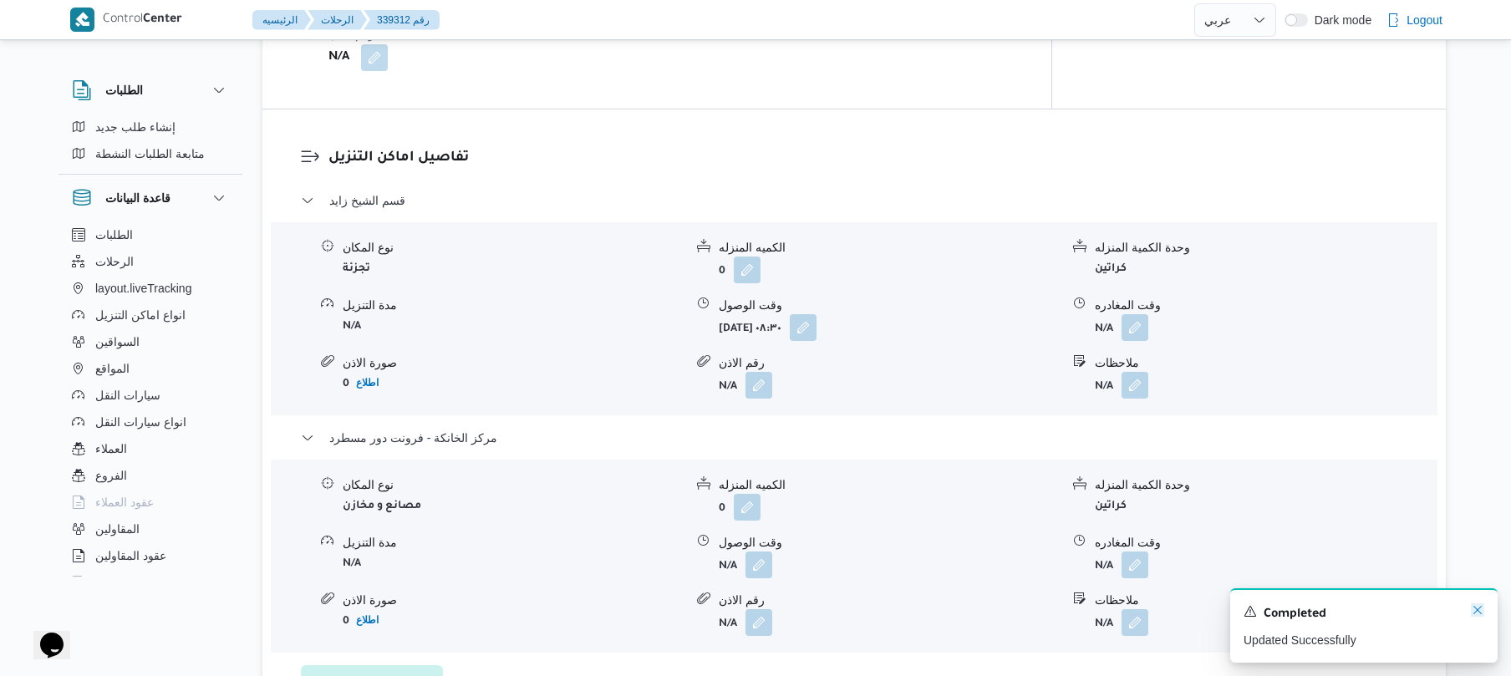
click at [1481, 609] on icon "Dismiss toast" at bounding box center [1477, 610] width 13 height 13
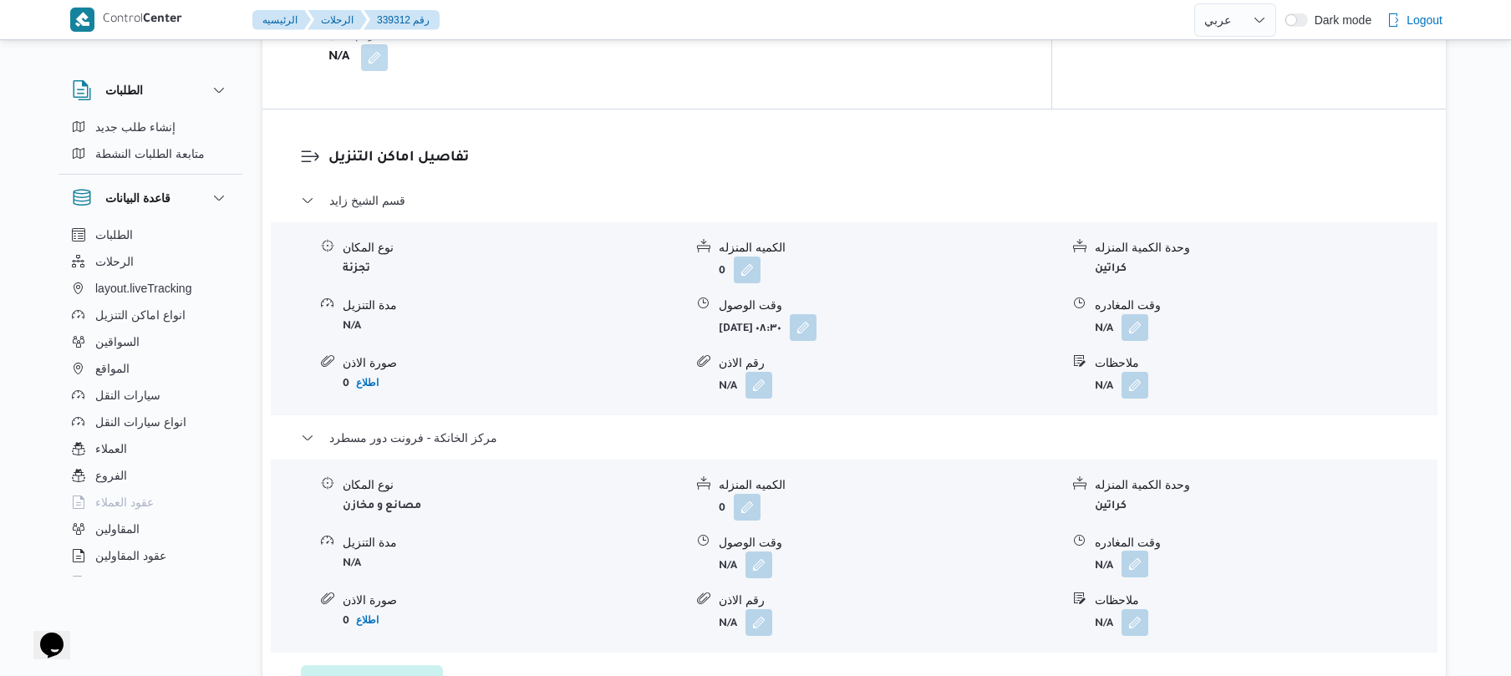
click at [1130, 551] on button "button" at bounding box center [1135, 564] width 27 height 27
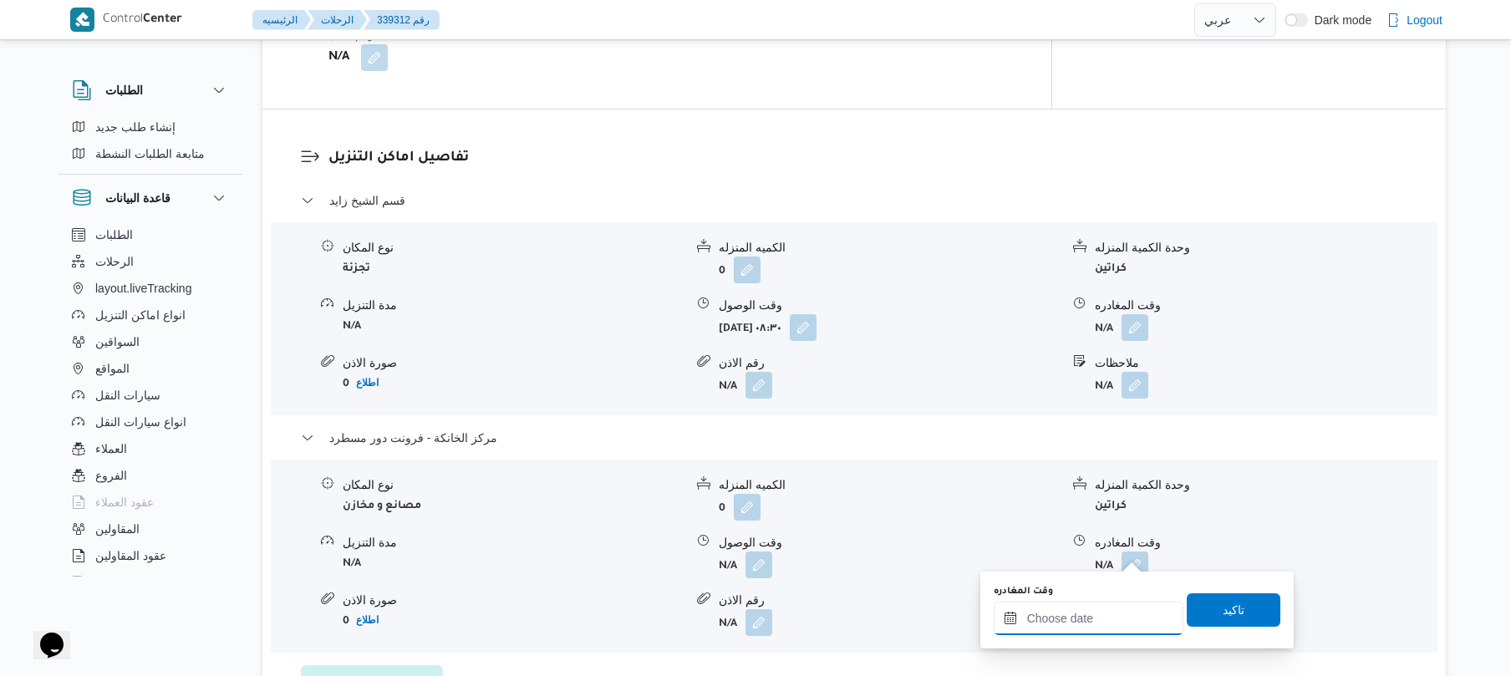
click at [1084, 617] on input "وقت المغادره" at bounding box center [1089, 618] width 190 height 33
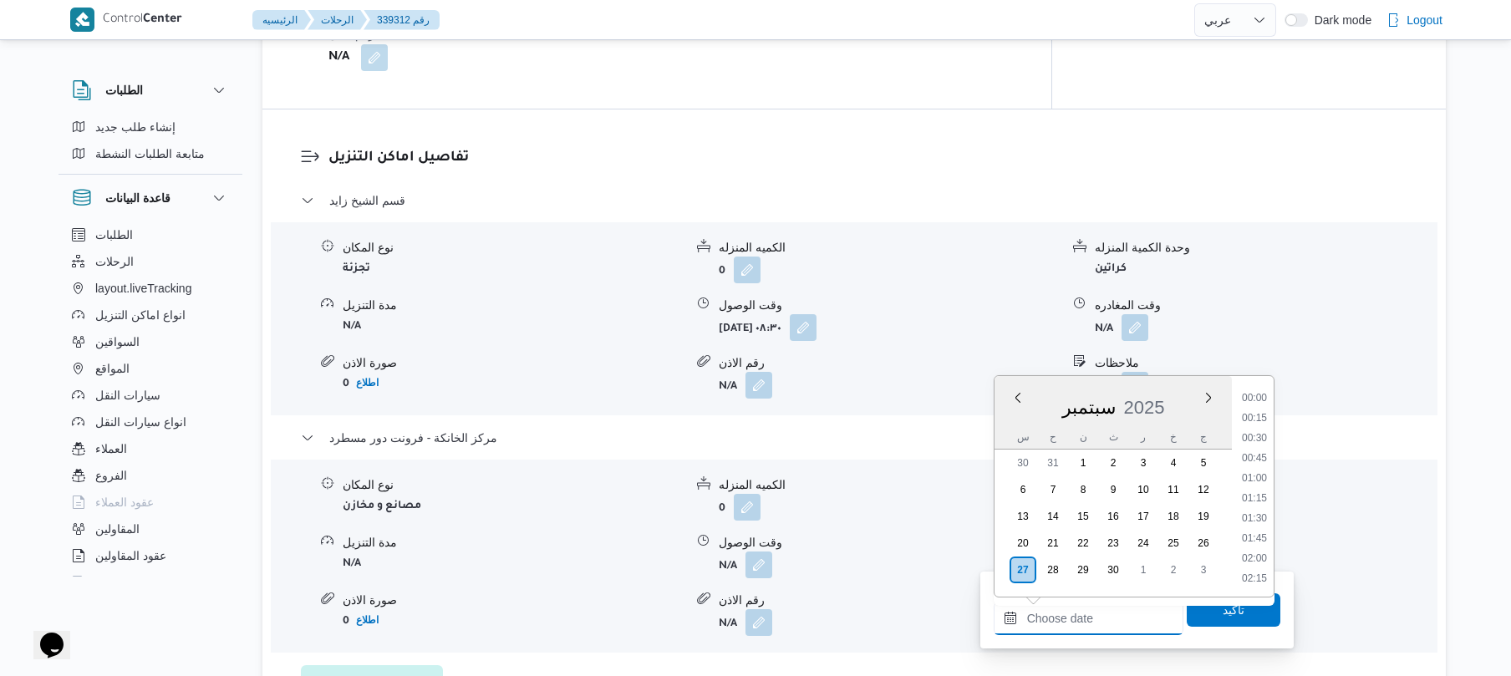
scroll to position [1305, 0]
click at [1259, 440] on li "16:45" at bounding box center [1255, 437] width 38 height 17
type input "[DATE] ١٦:٤٥"
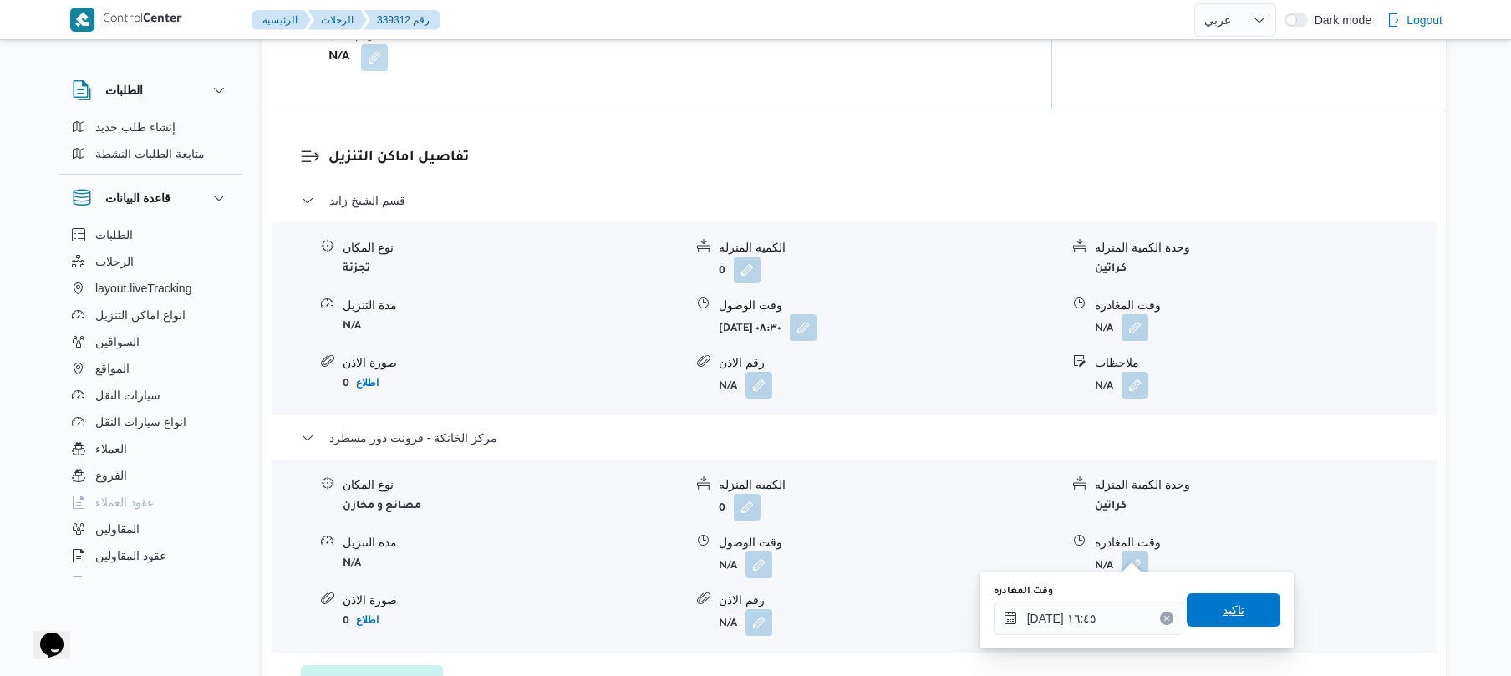
click at [1202, 617] on span "تاكيد" at bounding box center [1234, 610] width 94 height 33
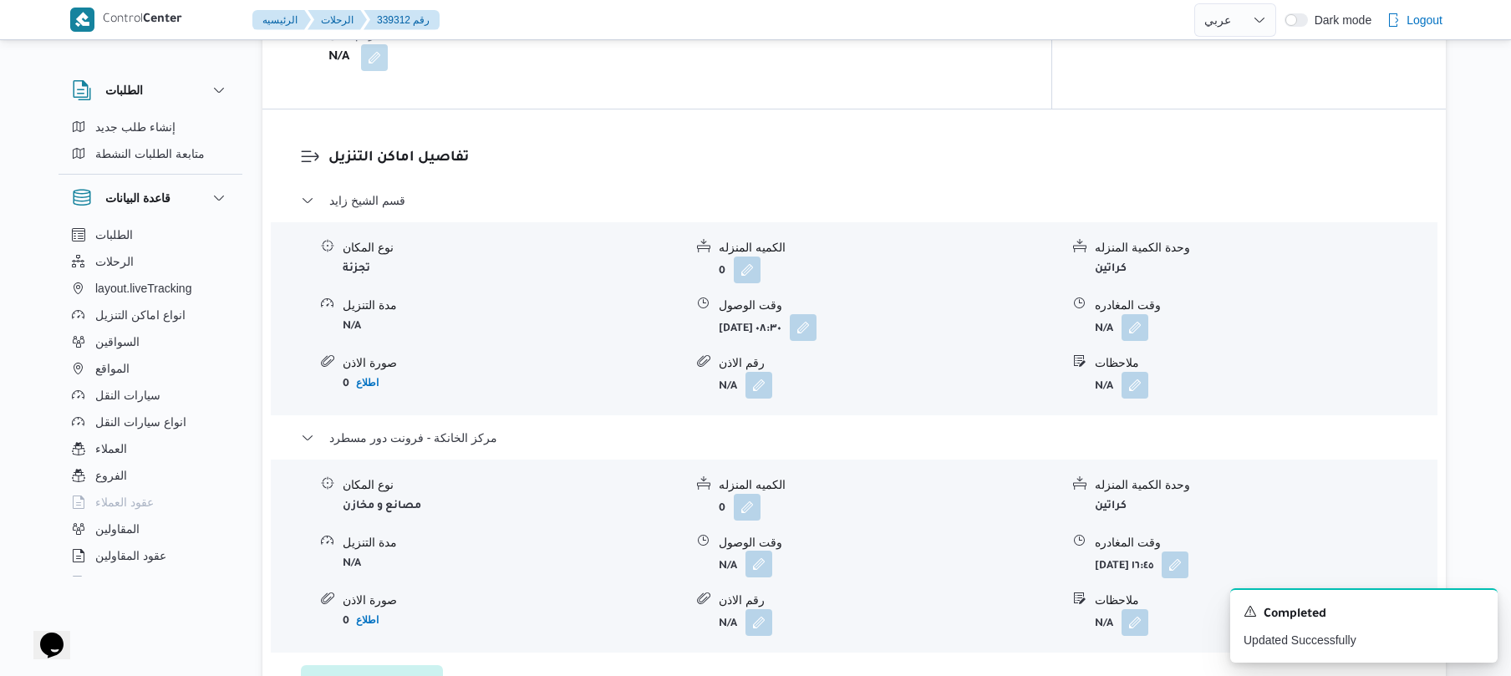
click at [763, 557] on button "button" at bounding box center [759, 564] width 27 height 27
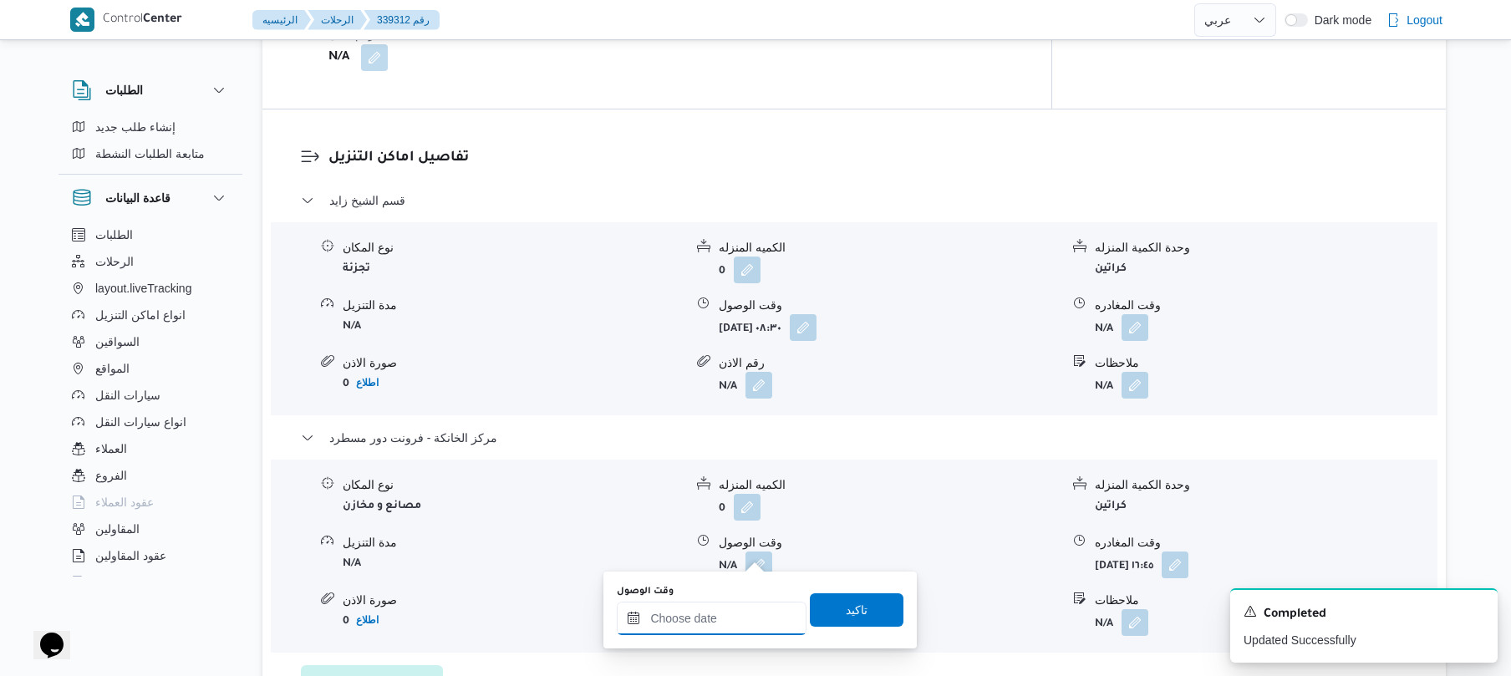
click at [717, 614] on input "وقت الوصول" at bounding box center [712, 618] width 190 height 33
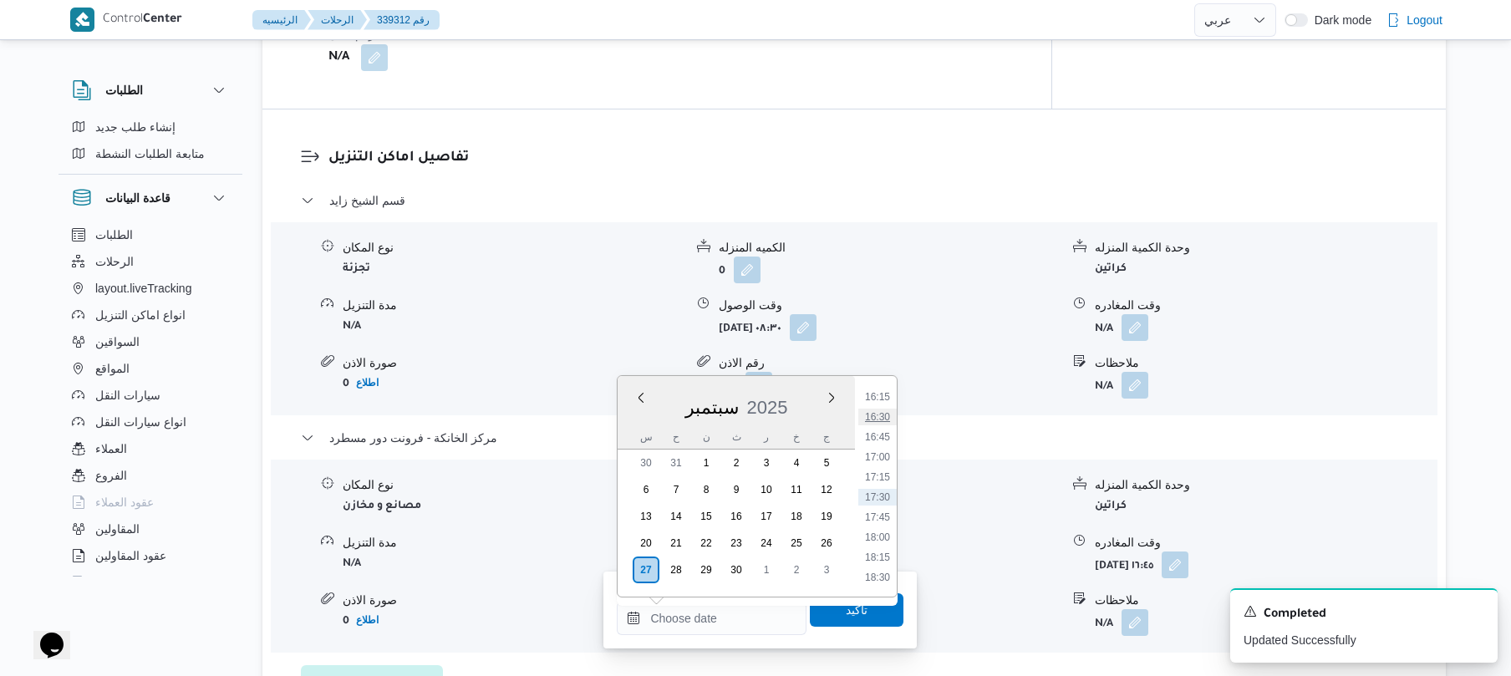
click at [884, 416] on li "16:30" at bounding box center [878, 417] width 38 height 17
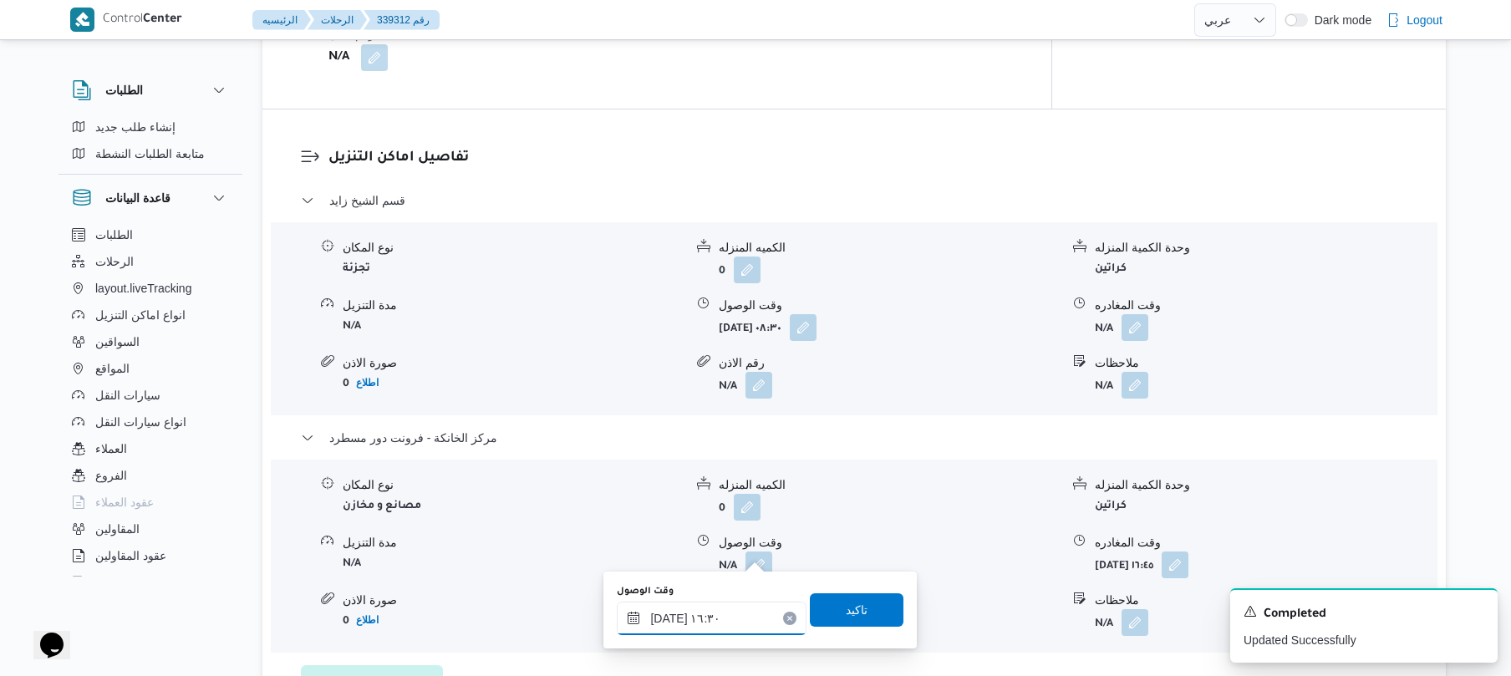
type input "[DATE] ١٦:٣٠"
click at [847, 603] on span "تاكيد" at bounding box center [857, 609] width 22 height 20
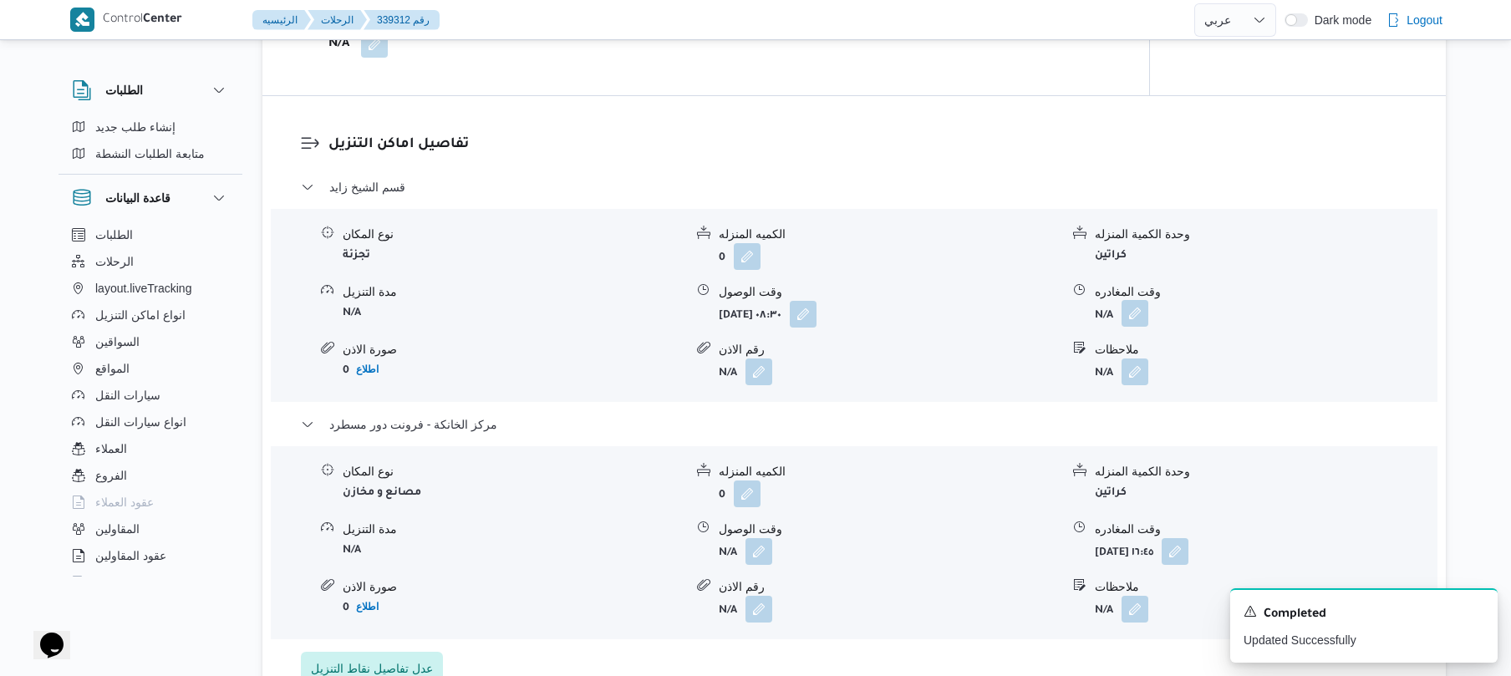
click at [1138, 316] on button "button" at bounding box center [1135, 313] width 27 height 27
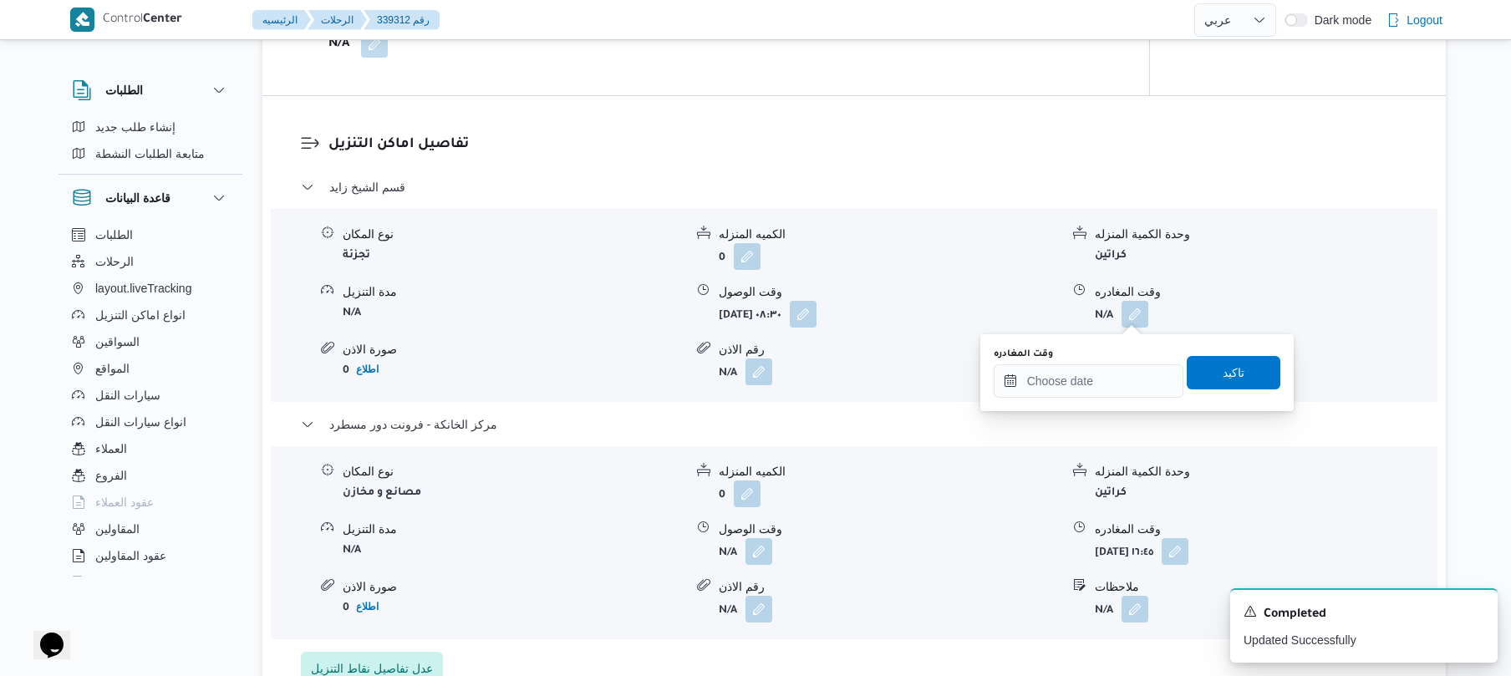
click at [1073, 399] on div "وقت المغادره تاكيد" at bounding box center [1137, 373] width 290 height 54
click at [1078, 385] on input "وقت المغادره" at bounding box center [1089, 380] width 190 height 33
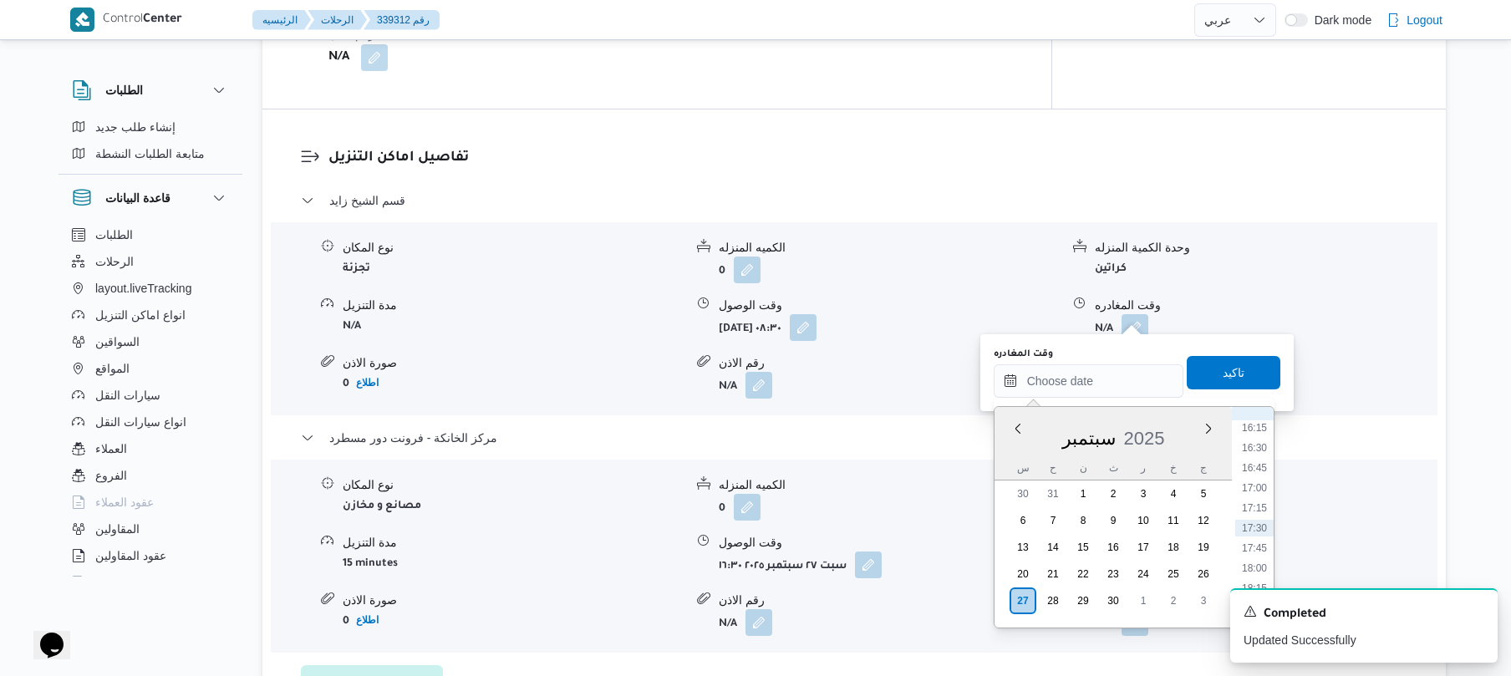
scroll to position [1141, 0]
click at [1257, 529] on li "15:30" at bounding box center [1255, 531] width 38 height 17
type input "٢٧/٠٩/٢٠٢٥ ١٥:٣٠"
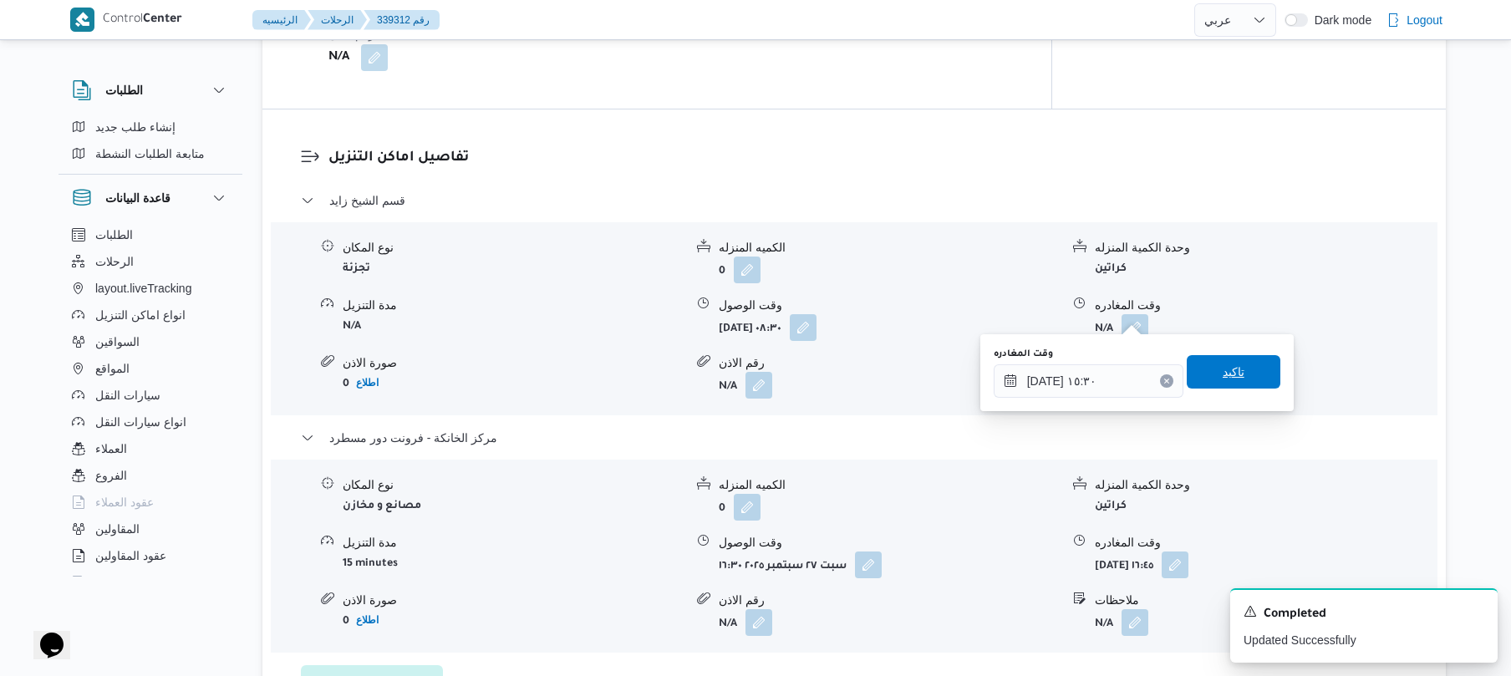
click at [1259, 372] on span "تاكيد" at bounding box center [1234, 371] width 94 height 33
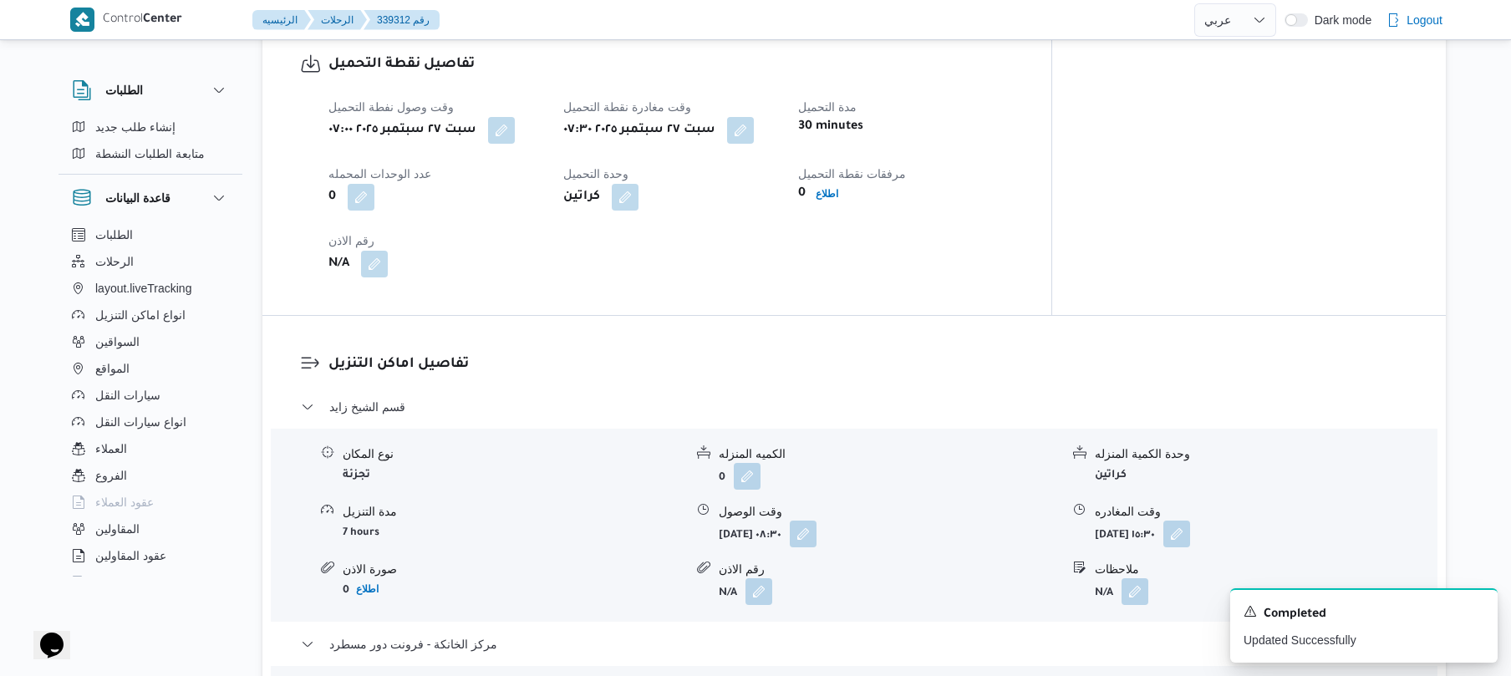
scroll to position [0, 0]
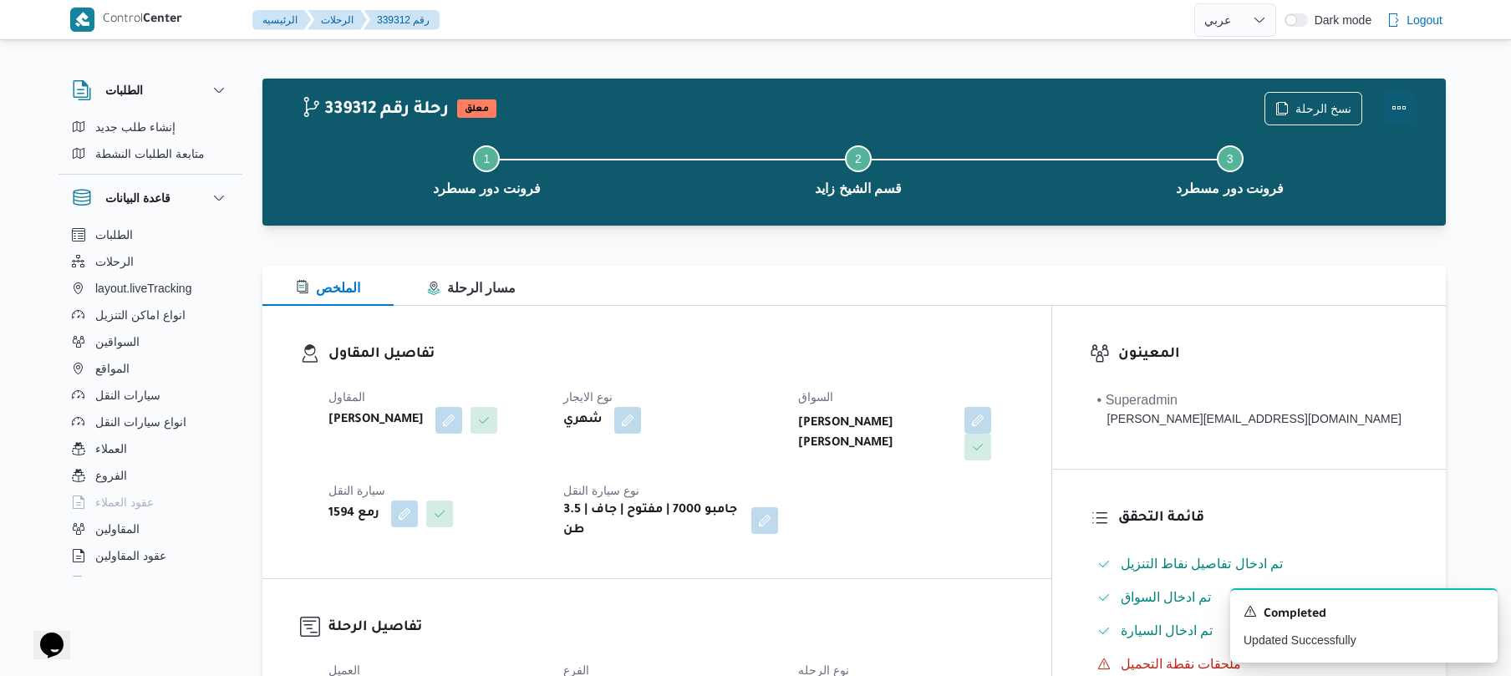
click at [1395, 109] on button "Actions" at bounding box center [1399, 107] width 33 height 33
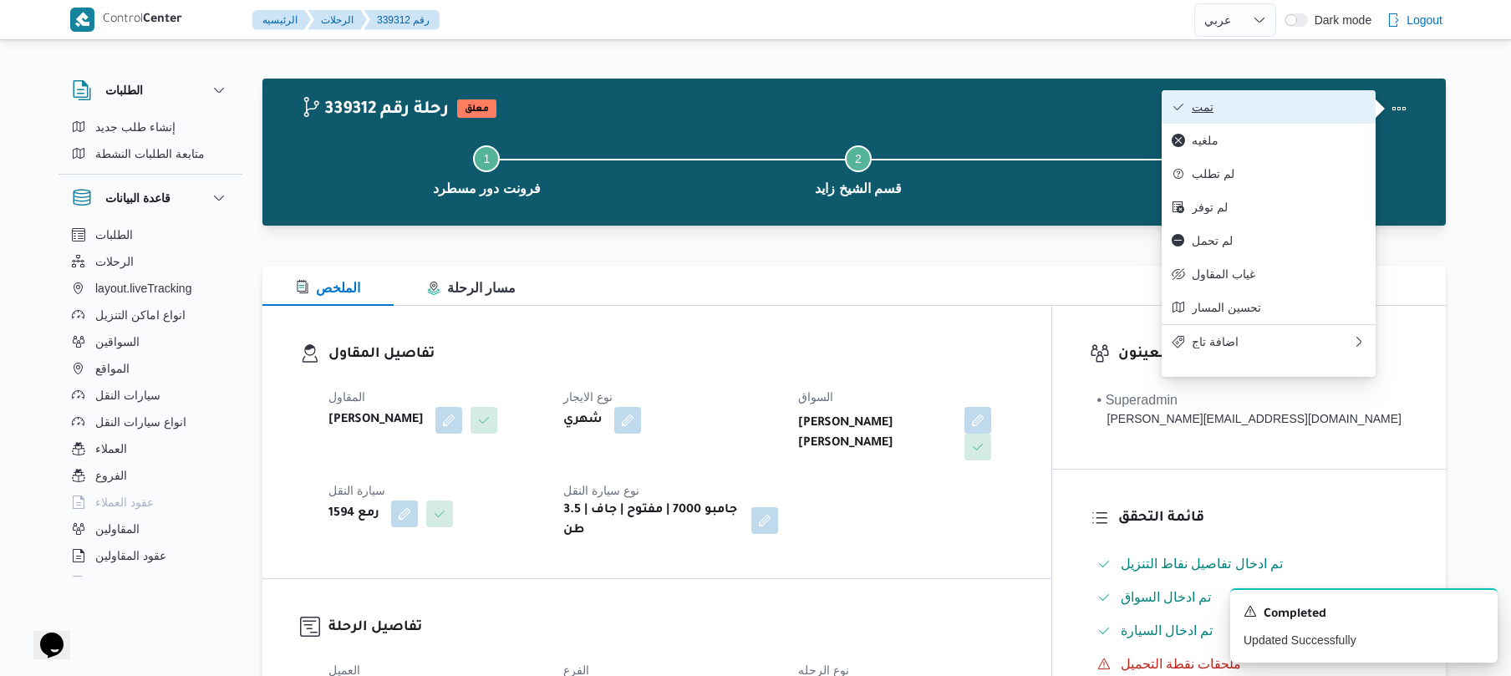
click at [1325, 110] on span "تمت" at bounding box center [1279, 106] width 174 height 13
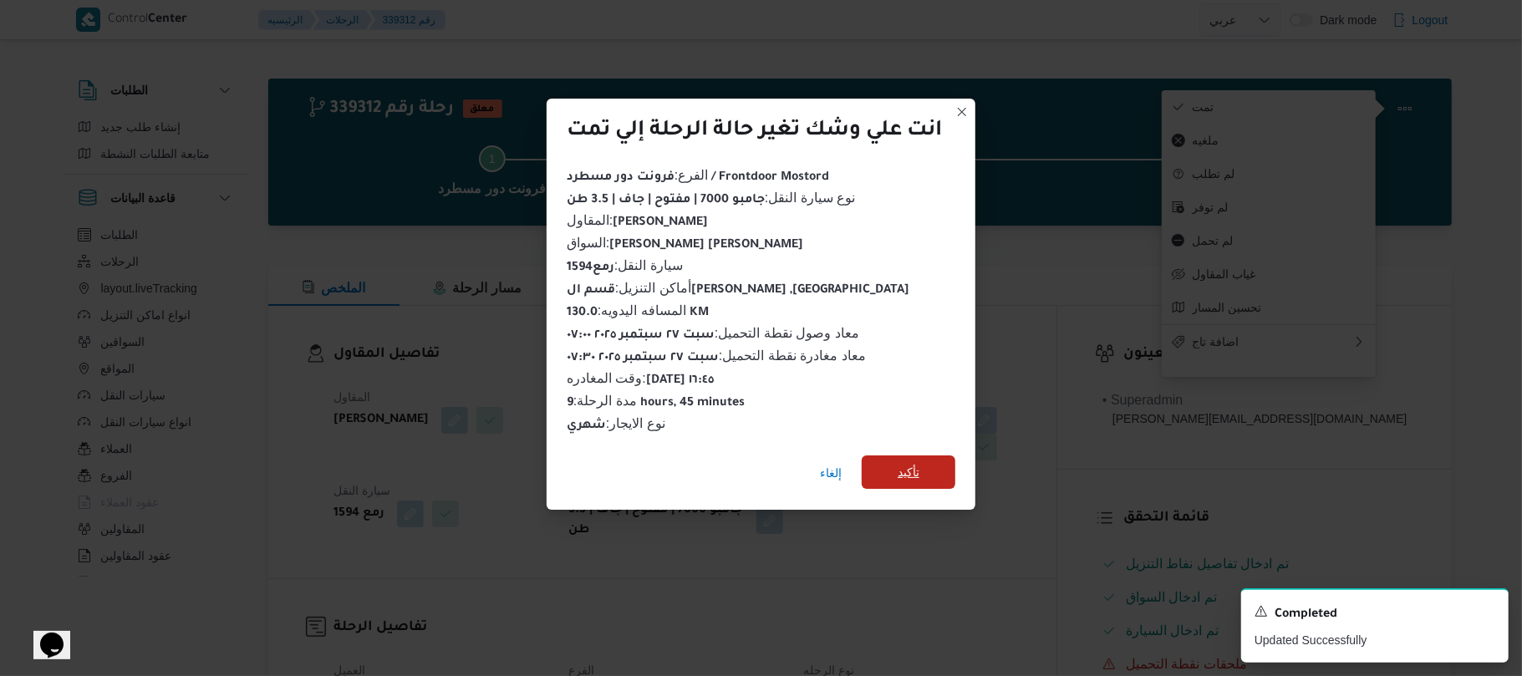
click at [915, 463] on span "تأكيد" at bounding box center [909, 472] width 22 height 20
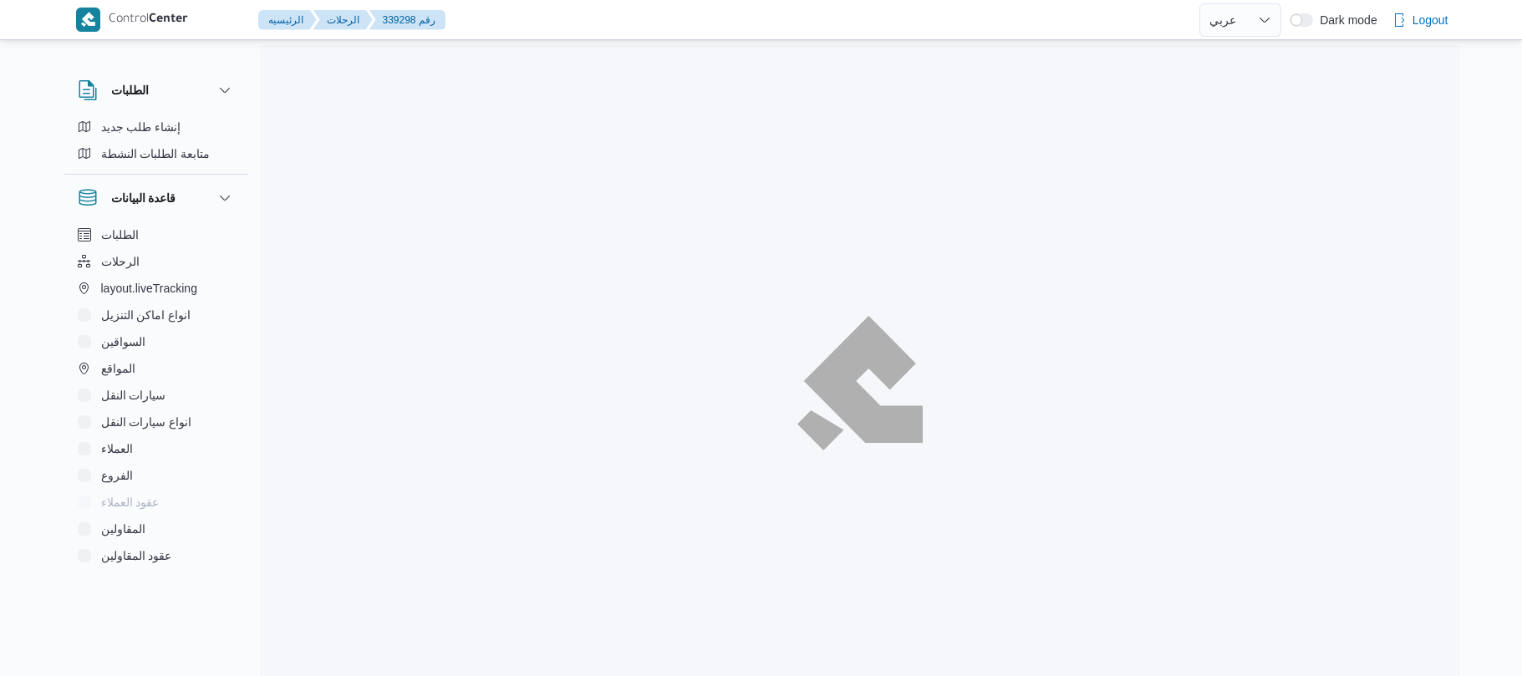
select select "ar"
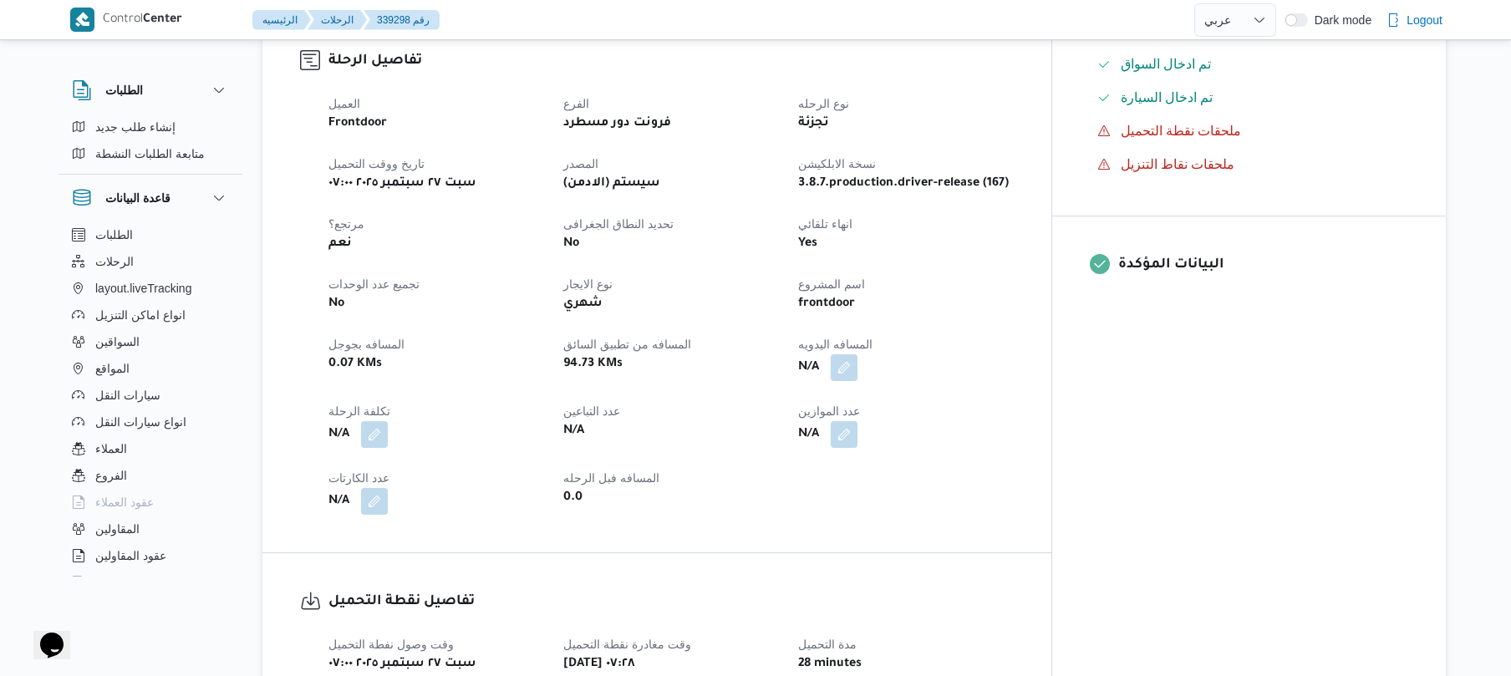
scroll to position [535, 0]
click at [858, 359] on button "button" at bounding box center [844, 365] width 27 height 27
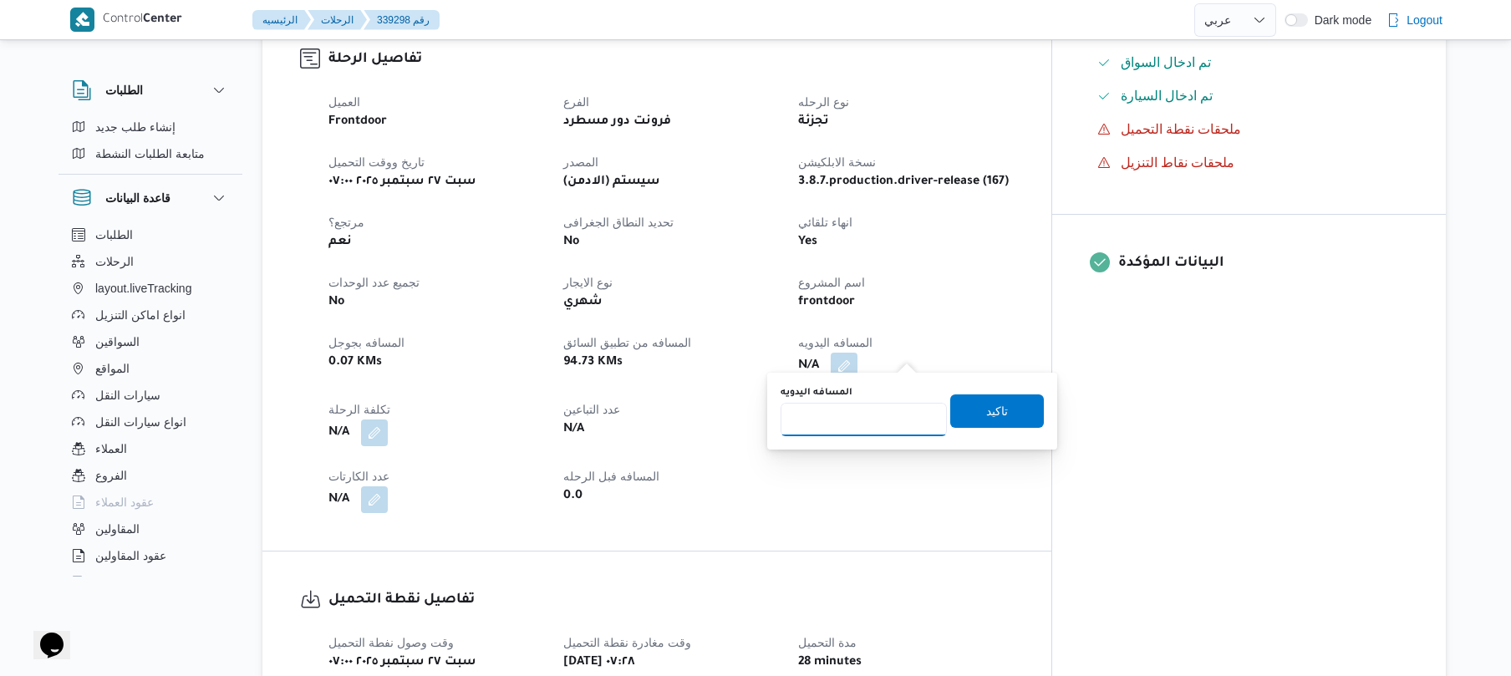
click at [874, 416] on input "المسافه اليدويه" at bounding box center [864, 419] width 166 height 33
type input "120"
click at [1001, 405] on span "تاكيد" at bounding box center [997, 410] width 94 height 33
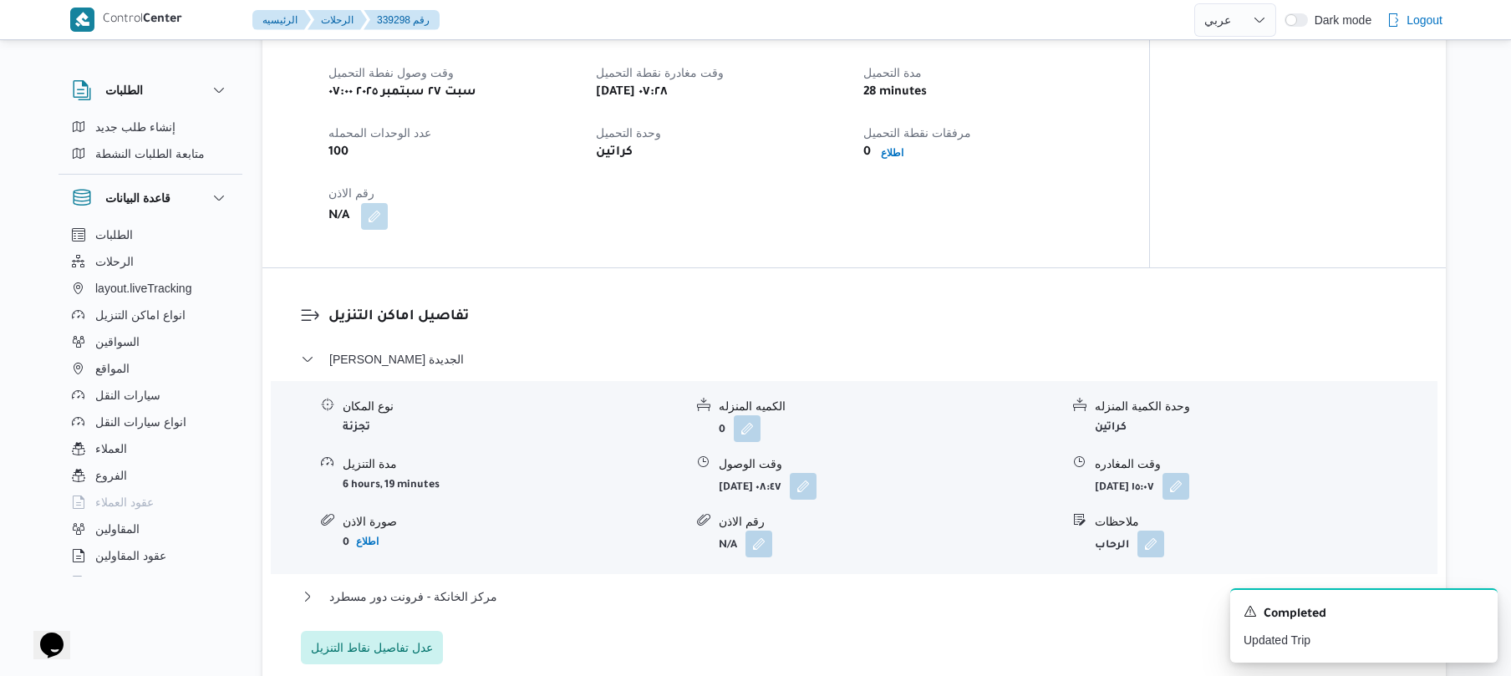
scroll to position [1159, 0]
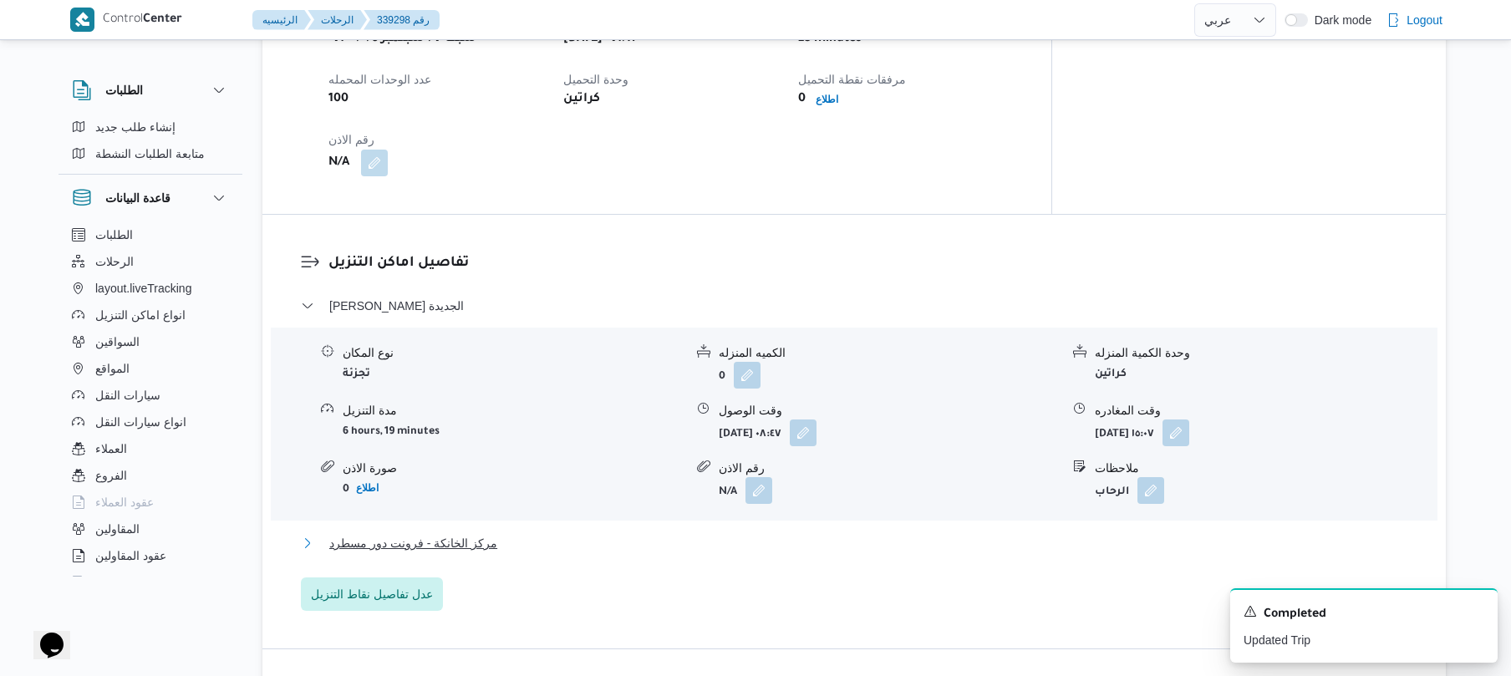
click at [771, 533] on button "مركز الخانكة - فرونت دور مسطرد" at bounding box center [855, 543] width 1108 height 20
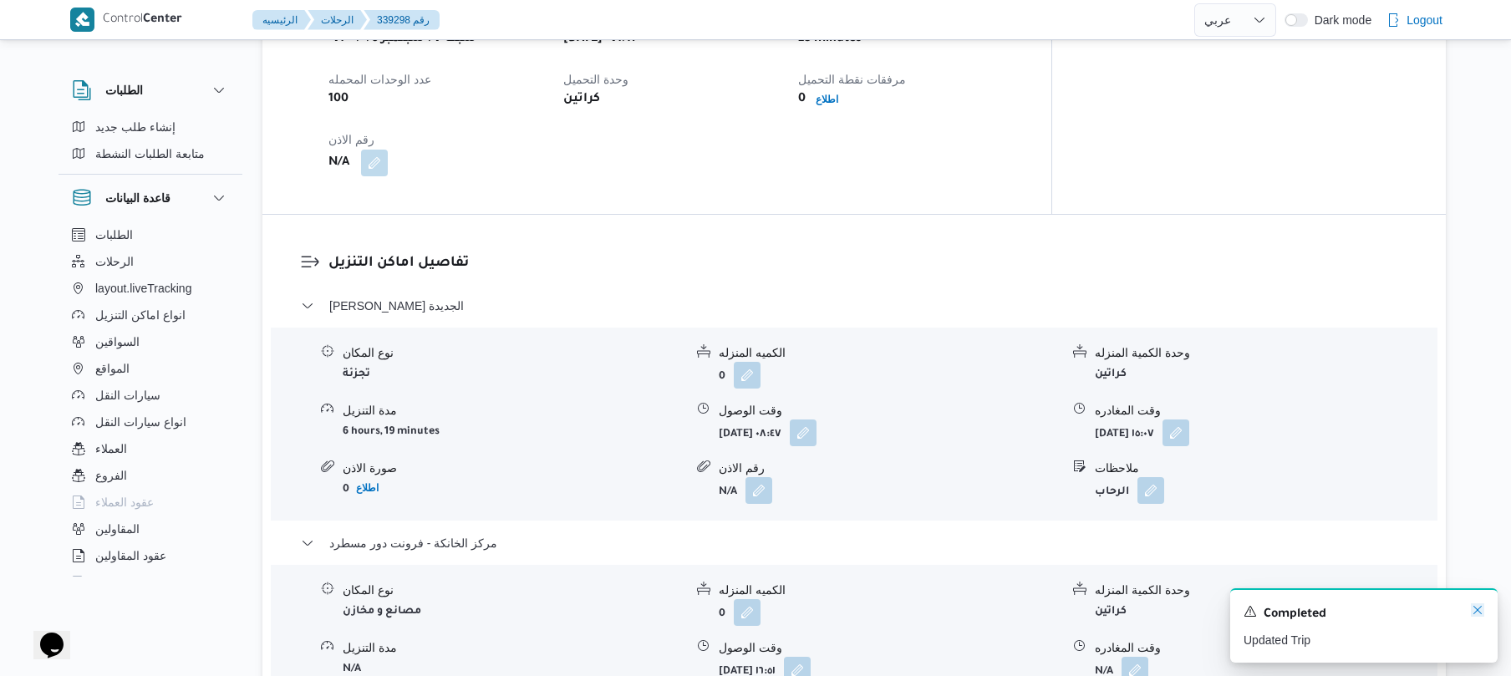
click at [1475, 606] on icon "Dismiss toast" at bounding box center [1477, 610] width 13 height 13
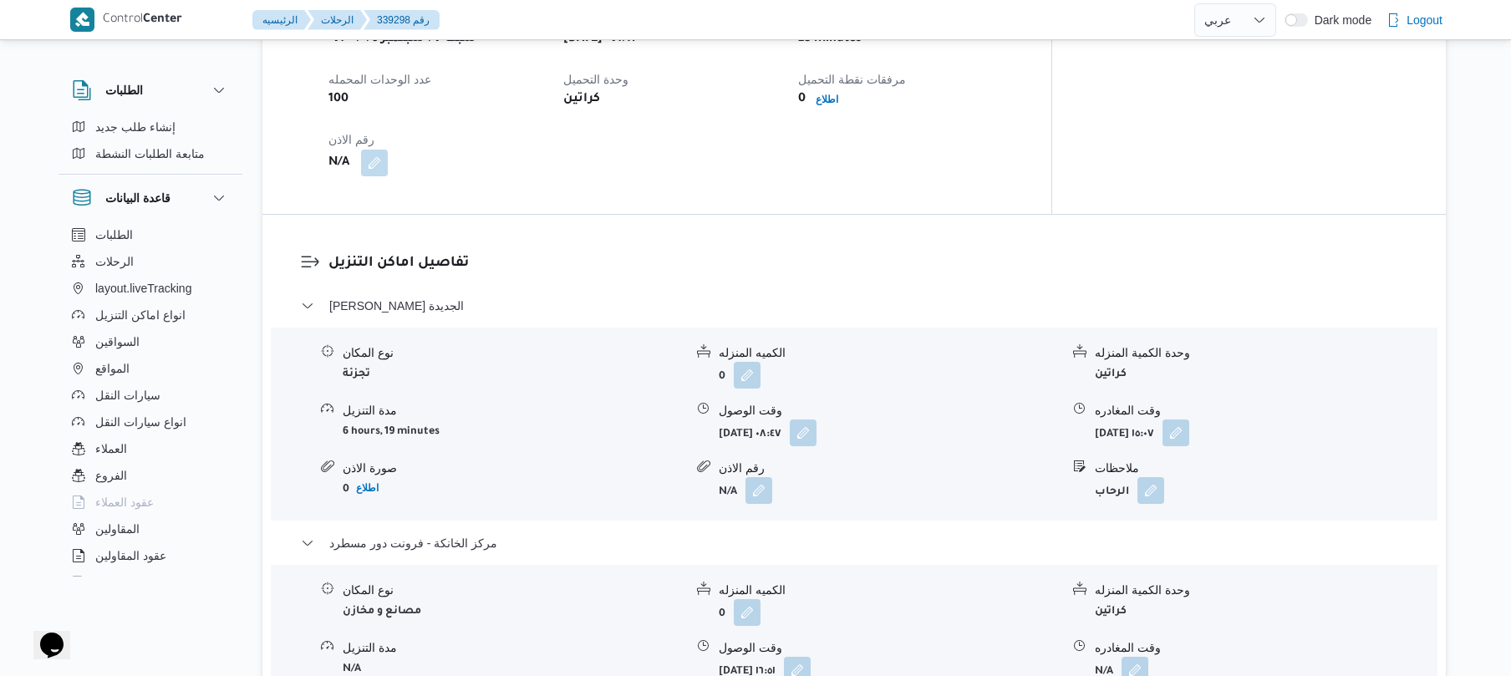
click at [1475, 606] on div "Control Center الرئيسيه الرحلات 339298 رقم English عربي Dark mode Logout الطلبا…" at bounding box center [755, 596] width 1511 height 3511
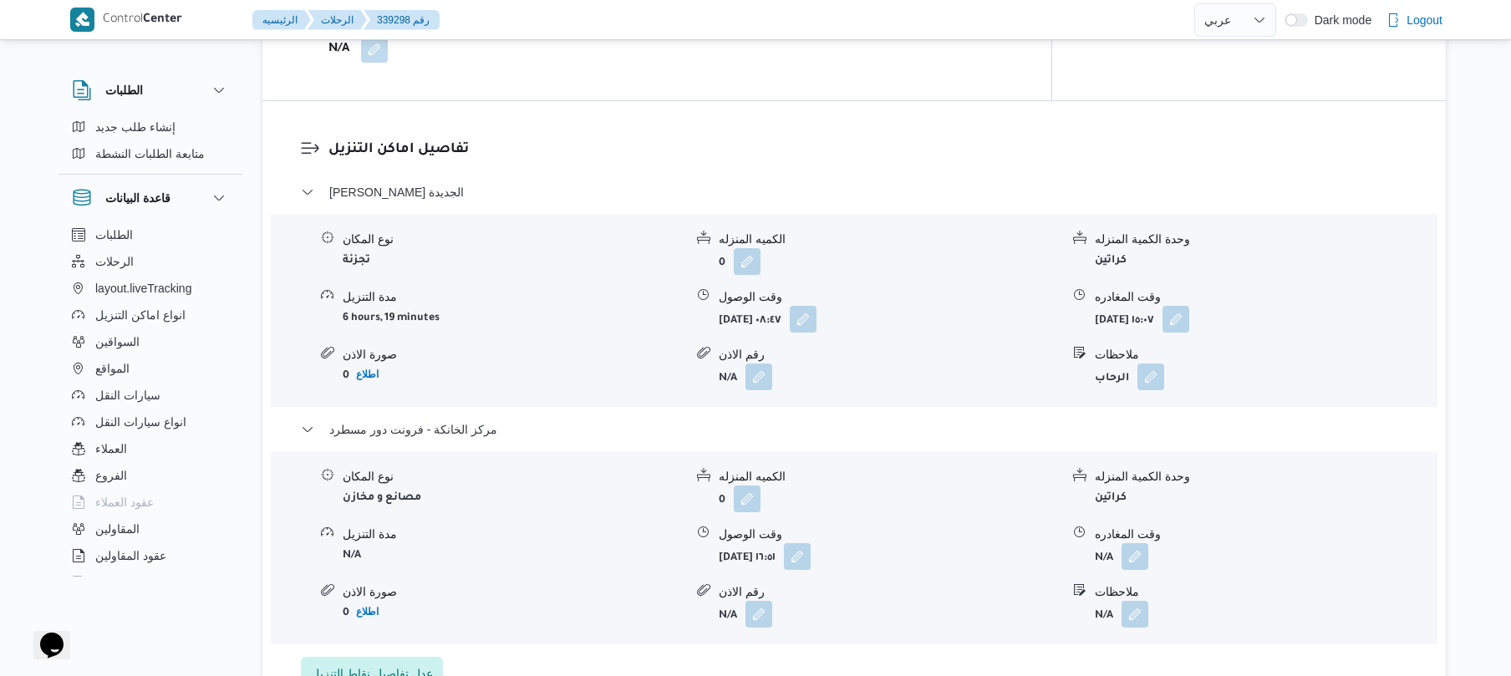
scroll to position [1516, 0]
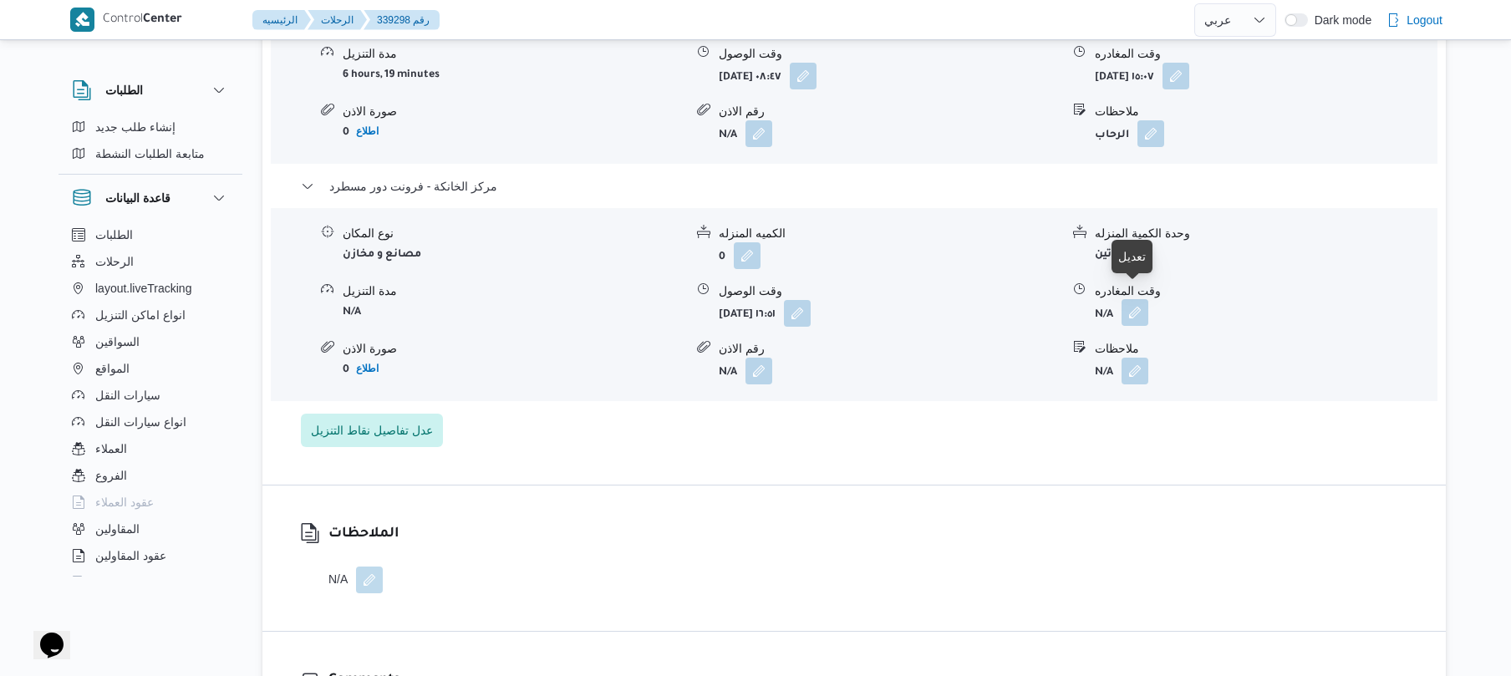
click at [1140, 299] on button "button" at bounding box center [1135, 312] width 27 height 27
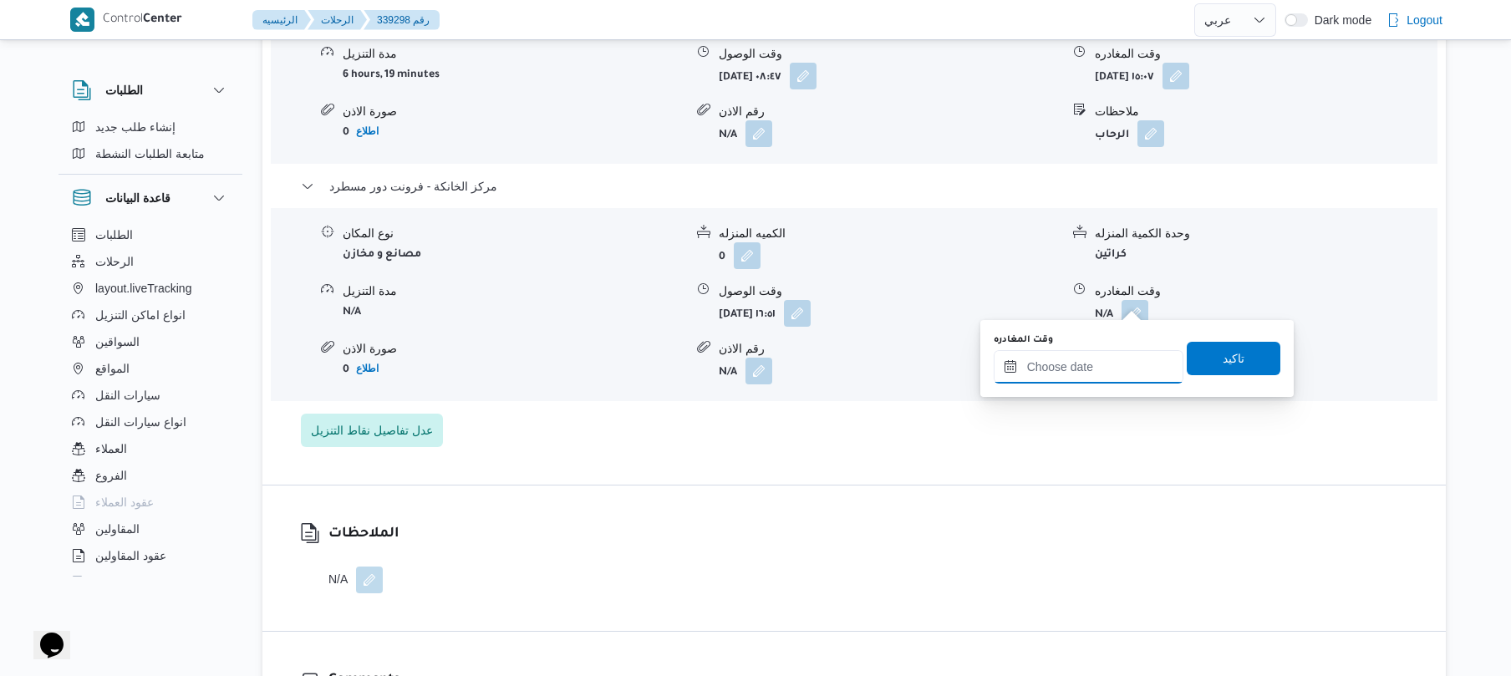
click at [1062, 378] on input "وقت المغادره" at bounding box center [1089, 366] width 190 height 33
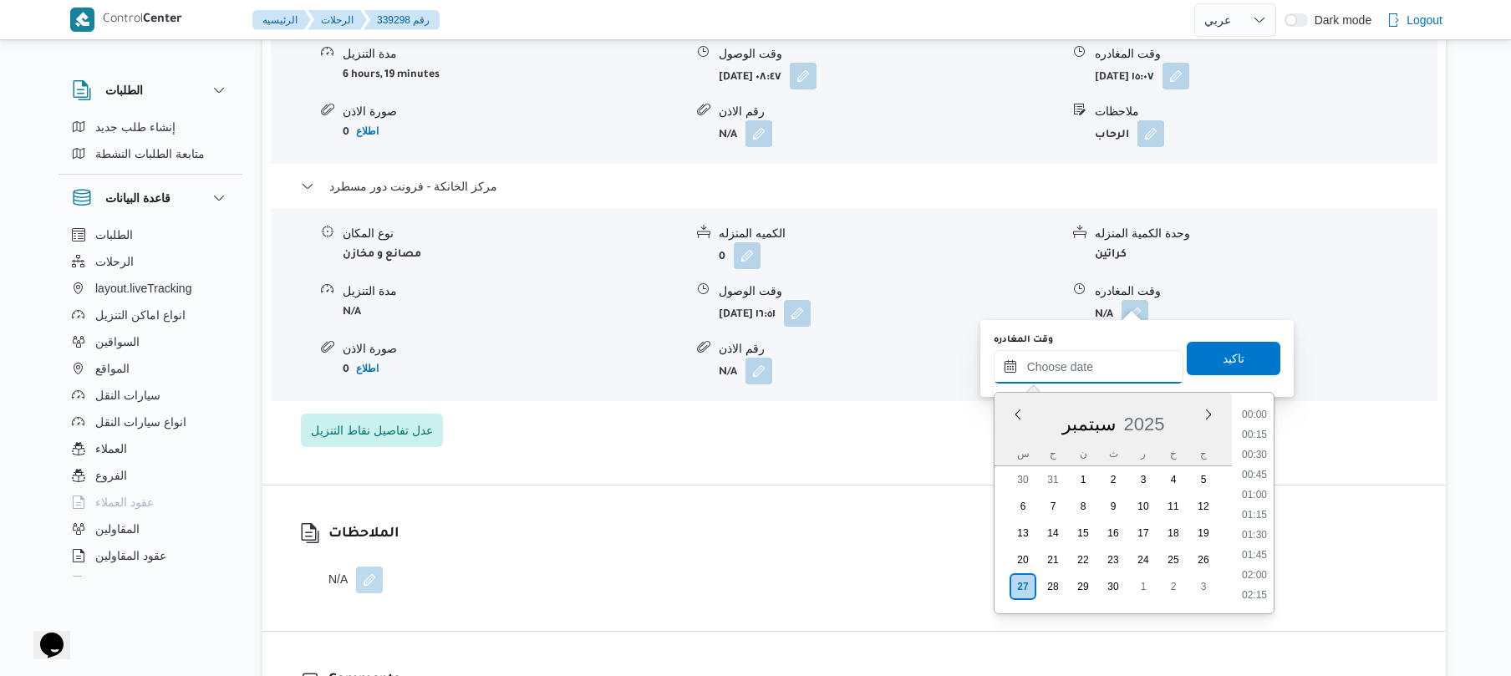
scroll to position [1305, 0]
click at [1248, 471] on li "17:00" at bounding box center [1255, 474] width 38 height 17
type input "[DATE] ١٧:٠٠"
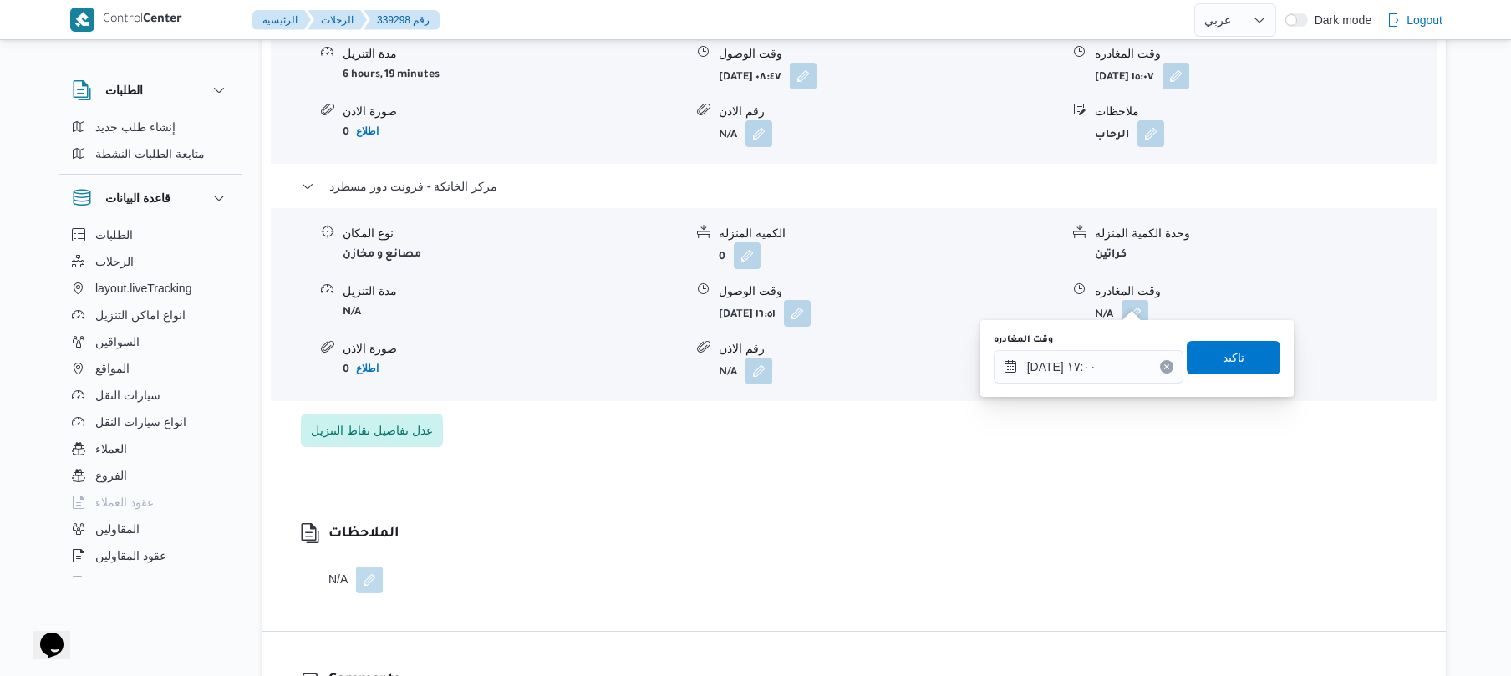
click at [1236, 368] on span "تاكيد" at bounding box center [1234, 357] width 94 height 33
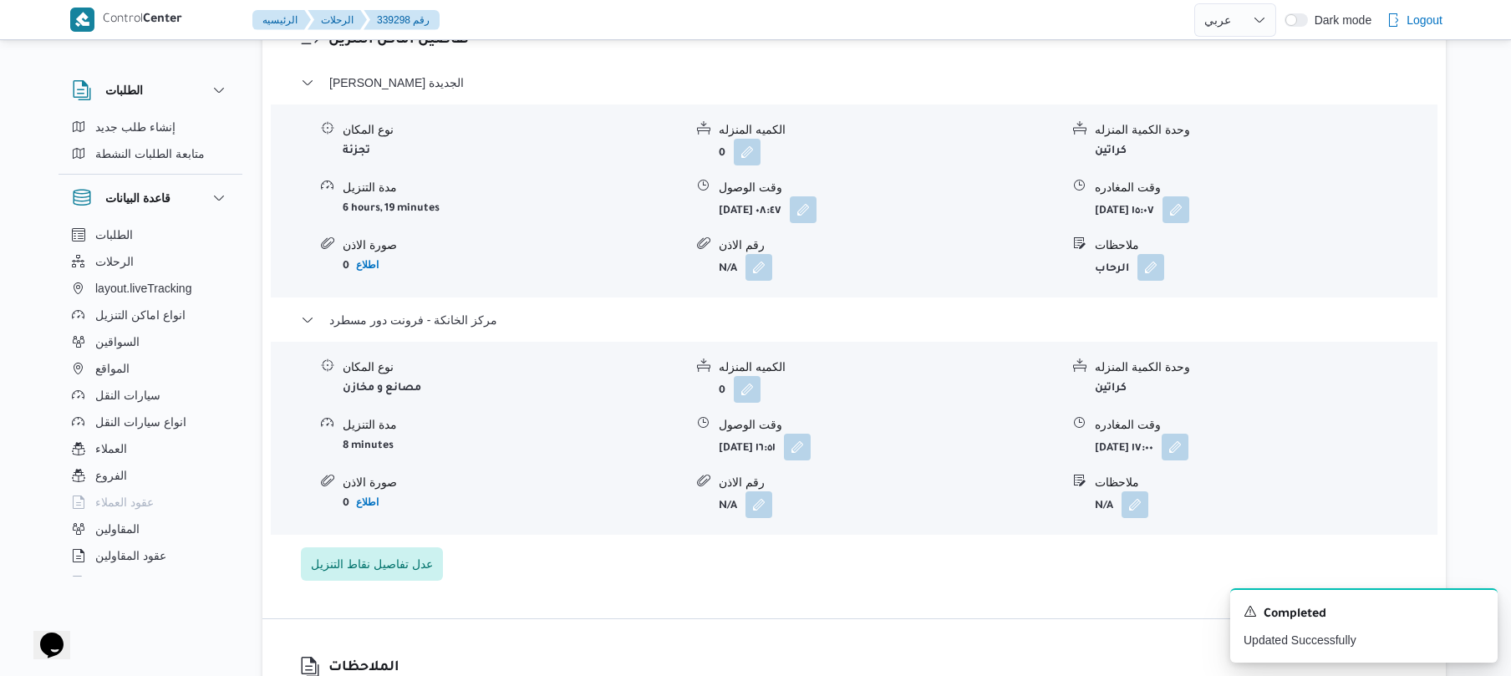
scroll to position [1338, 0]
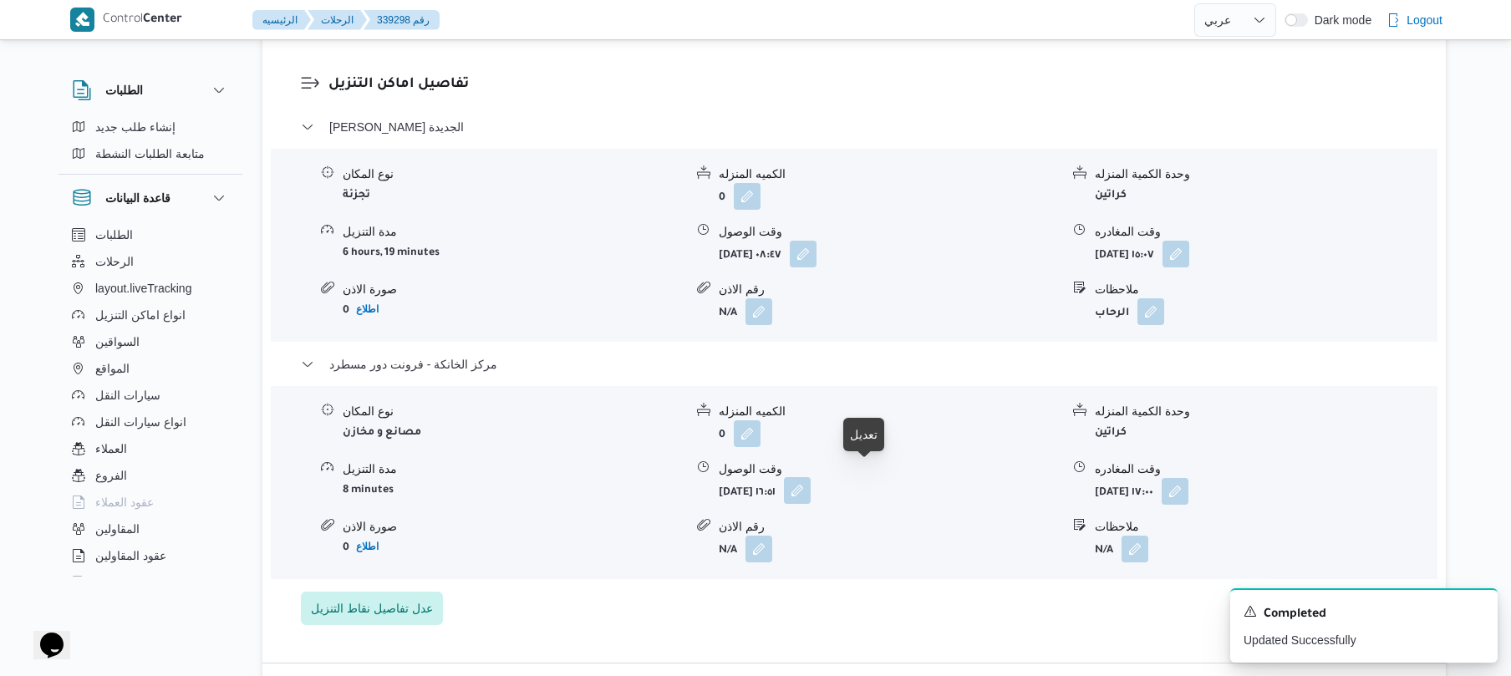
click at [811, 479] on button "button" at bounding box center [797, 490] width 27 height 27
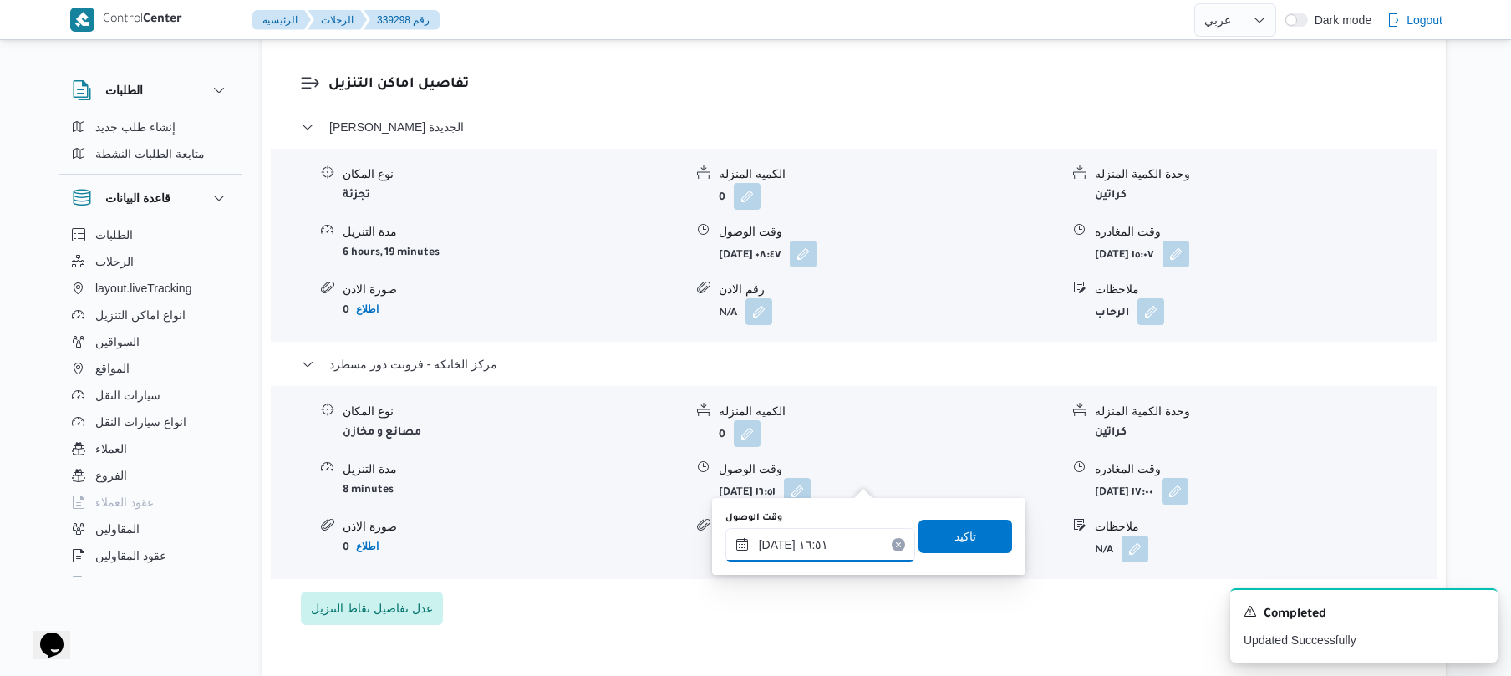
click at [773, 543] on input "[DATE] ١٦:٥١" at bounding box center [821, 544] width 190 height 33
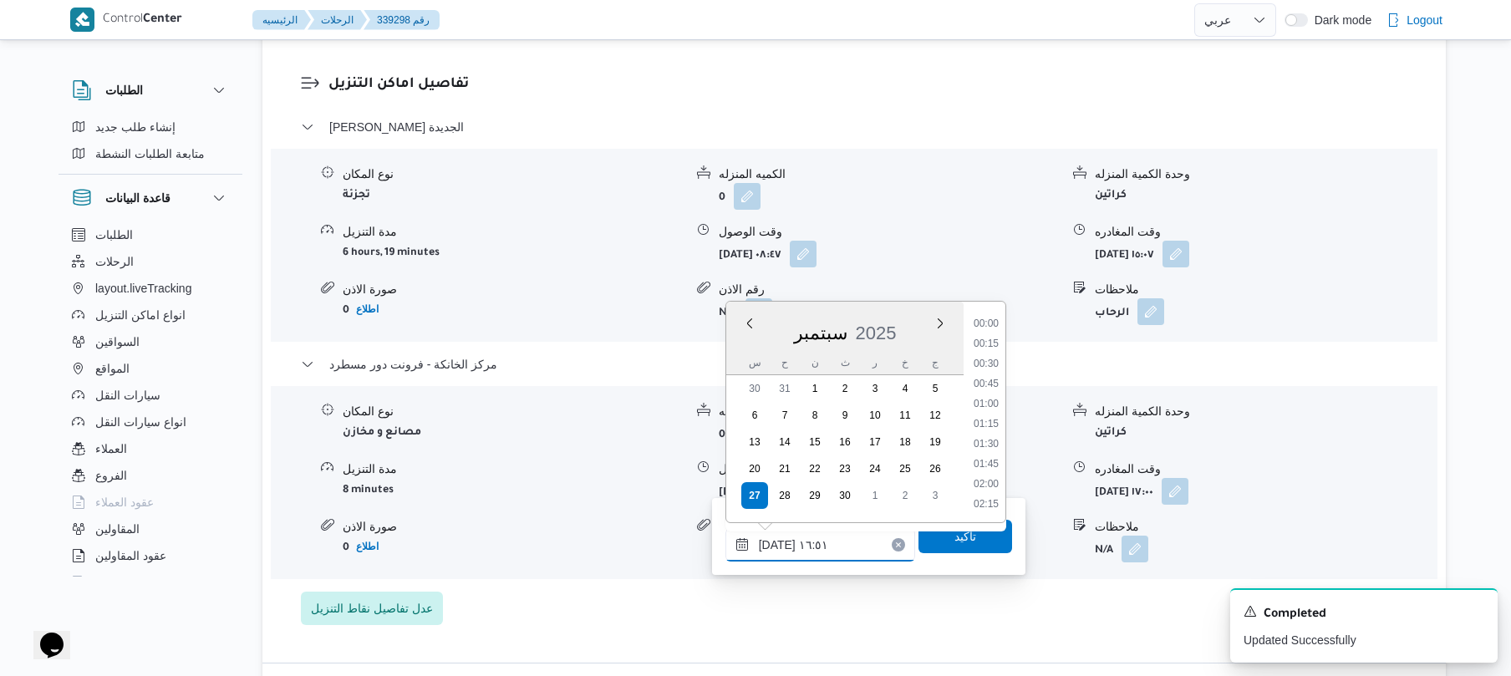
scroll to position [1244, 0]
click at [777, 543] on input "[DATE] ١٦:٥١" at bounding box center [821, 544] width 190 height 33
type input "[DATE] ١٦:10"
click at [927, 542] on span "تاكيد" at bounding box center [966, 535] width 94 height 33
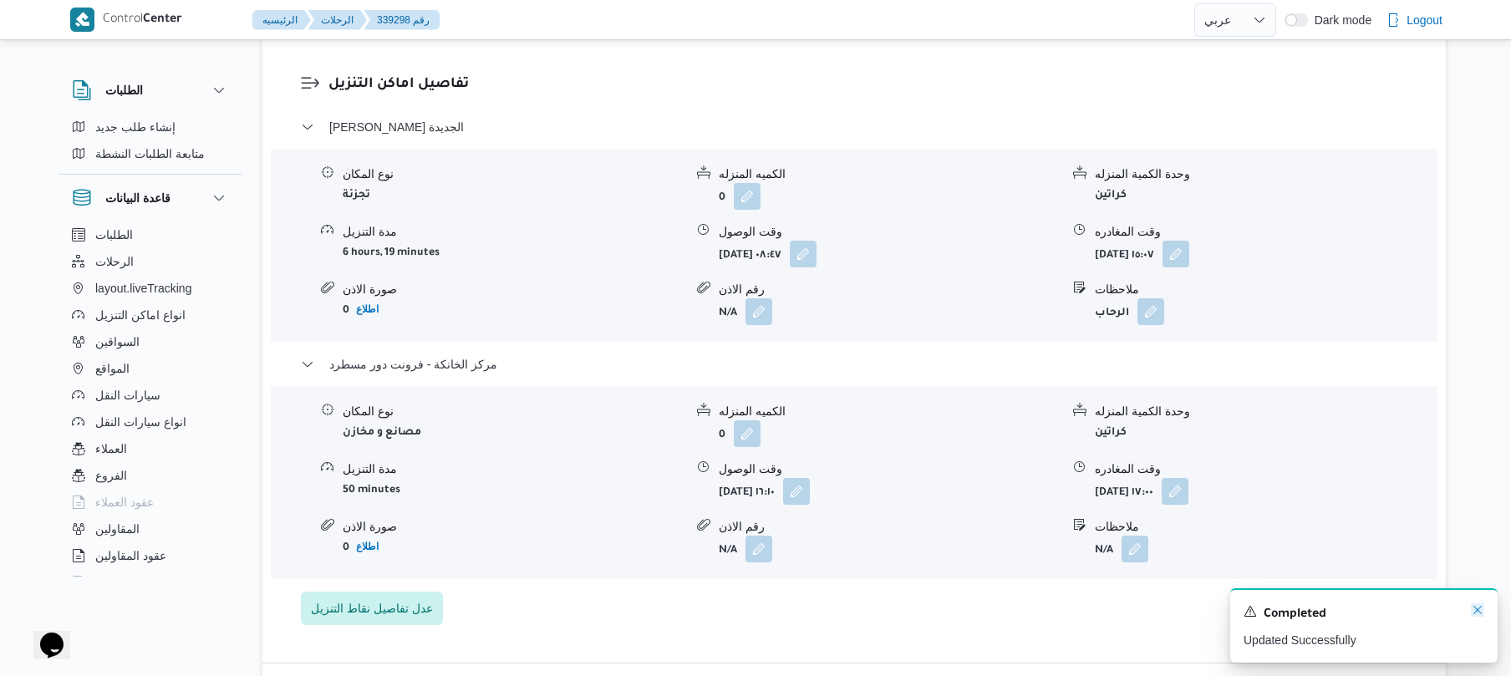
click at [1478, 609] on icon "Dismiss toast" at bounding box center [1477, 610] width 13 height 13
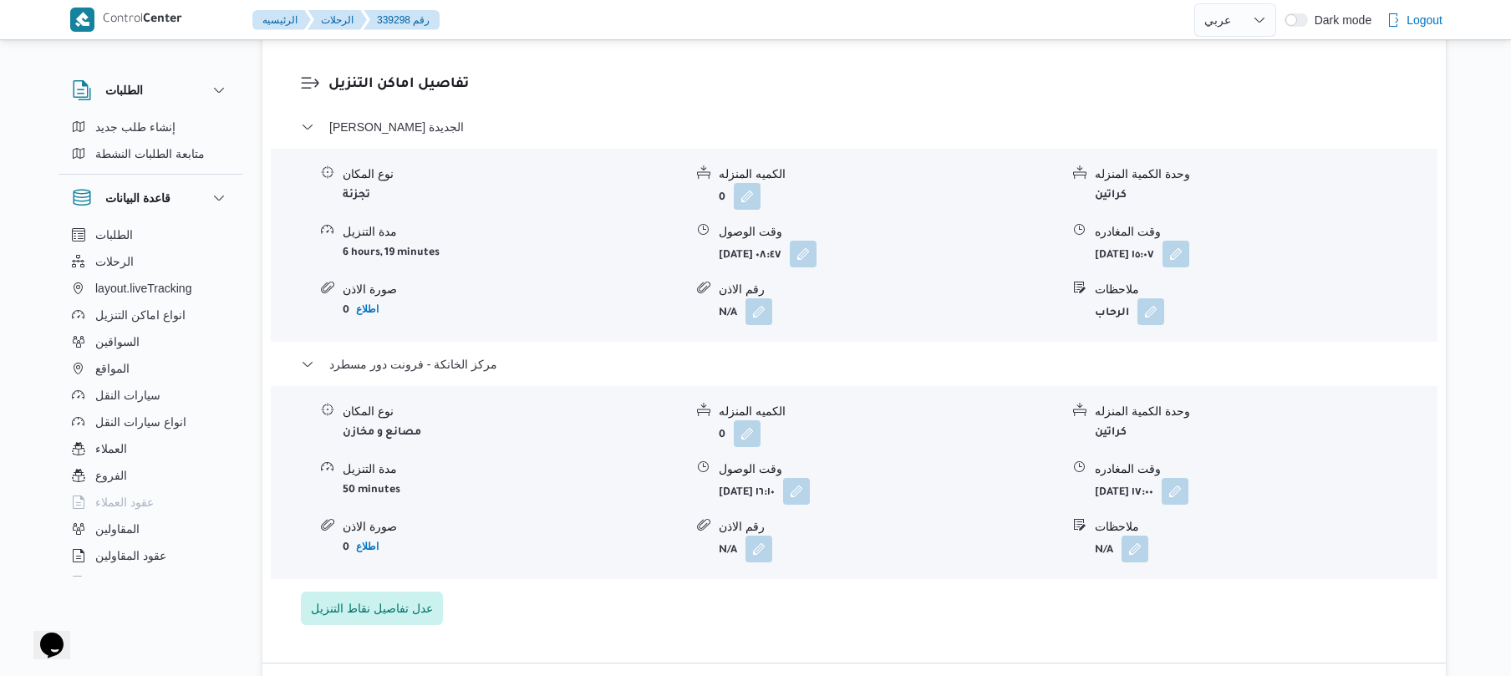
drag, startPoint x: 1265, startPoint y: 550, endPoint x: 1262, endPoint y: 509, distance: 41.0
click at [1264, 549] on div "نوع المكان مصانع و مخازن الكميه المنزله 0 وحدة الكمية المنزله كراتين مدة التنزي…" at bounding box center [854, 483] width 1180 height 190
click at [1189, 486] on button "button" at bounding box center [1175, 490] width 27 height 27
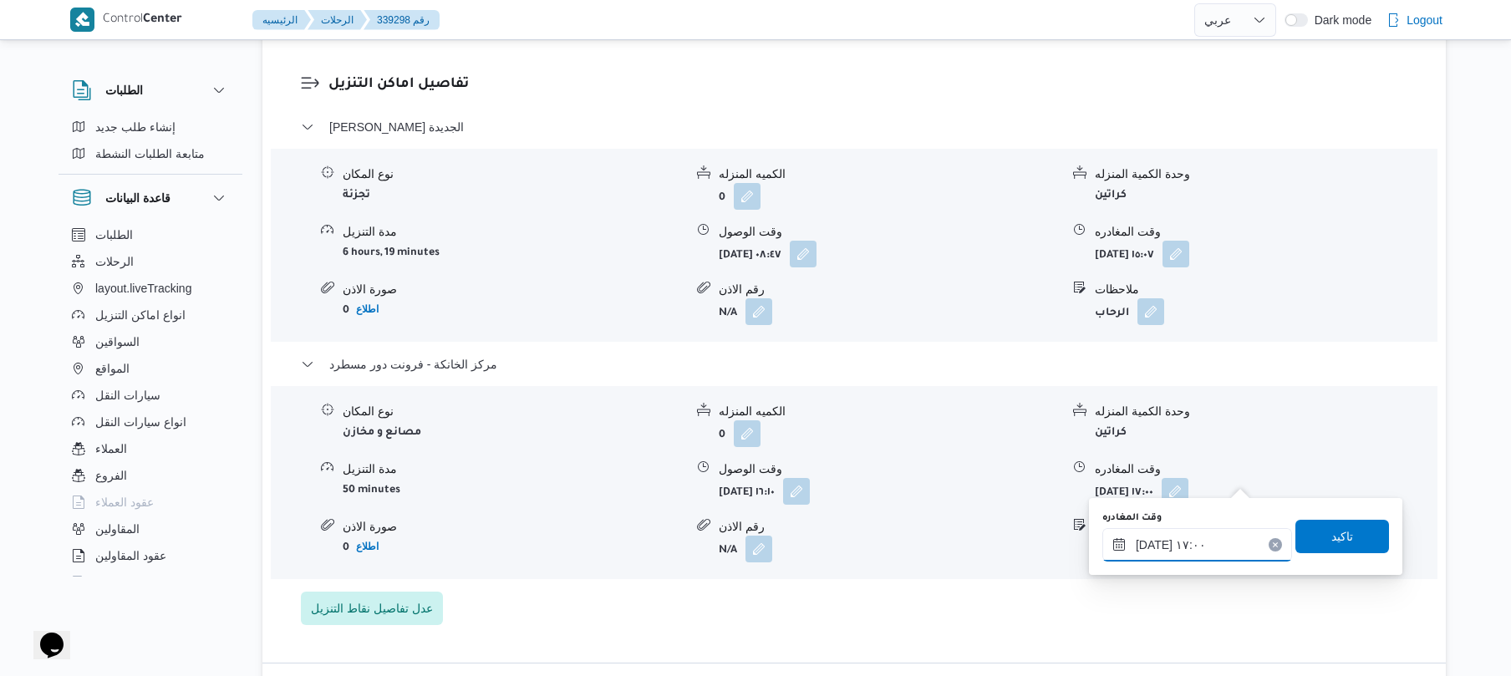
click at [1154, 540] on input "[DATE] ١٧:٠٠" at bounding box center [1198, 544] width 190 height 33
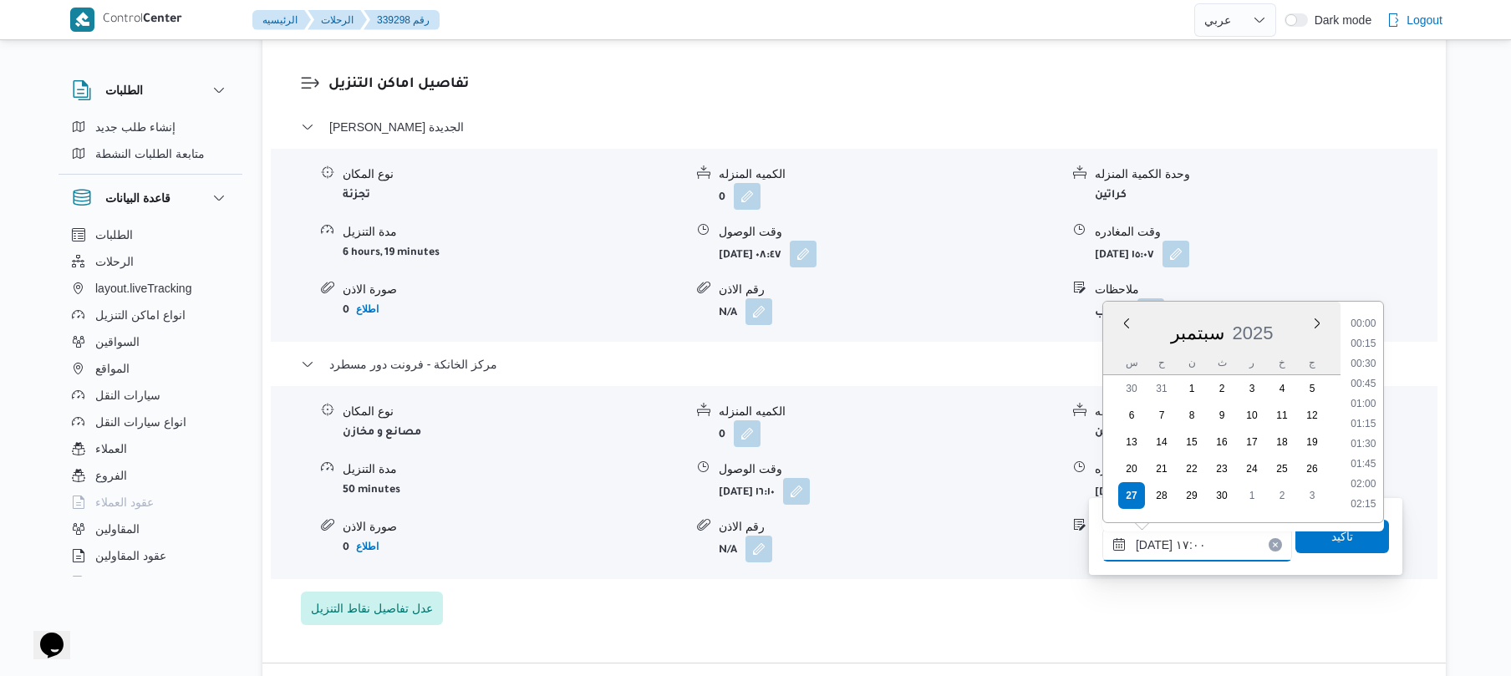
scroll to position [1264, 0]
click at [1358, 382] on li "16:30" at bounding box center [1363, 383] width 38 height 17
type input "[DATE] ١٦:٣٠"
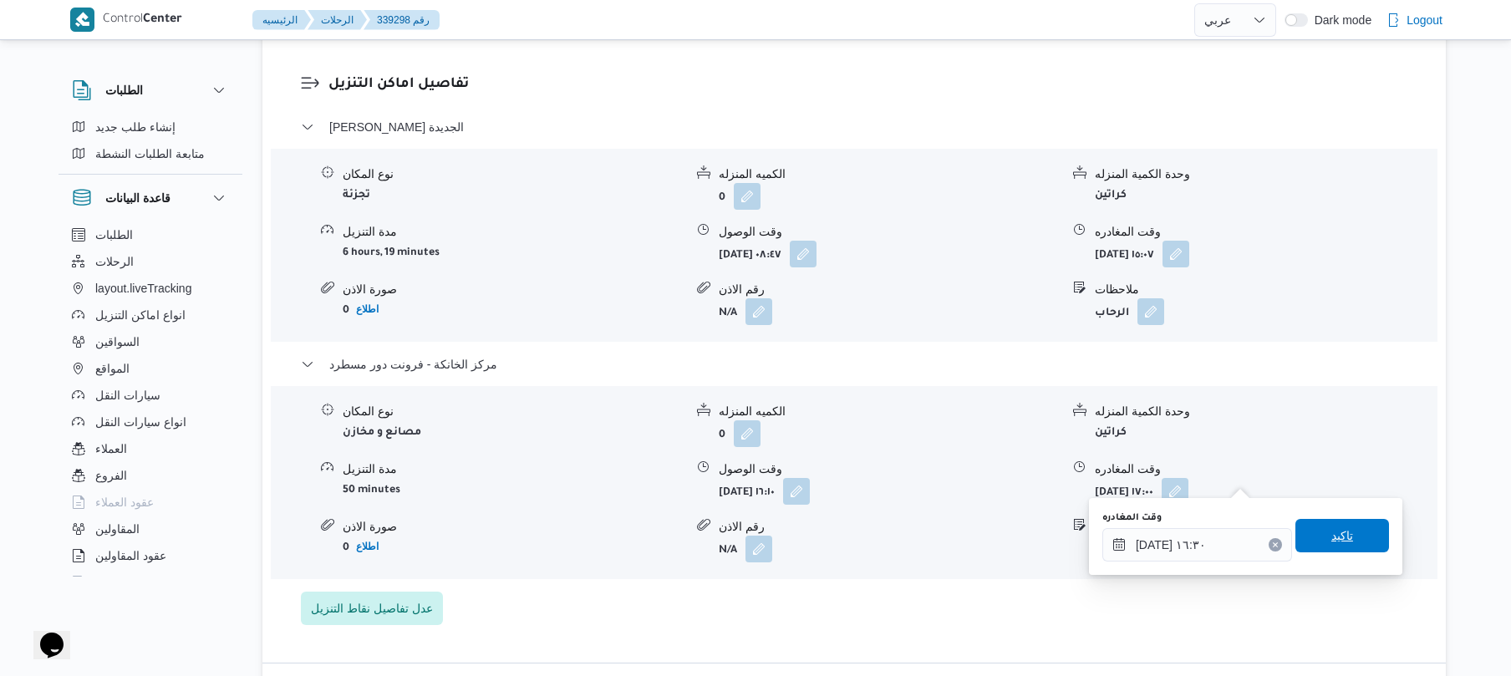
click at [1311, 535] on span "تاكيد" at bounding box center [1343, 535] width 94 height 33
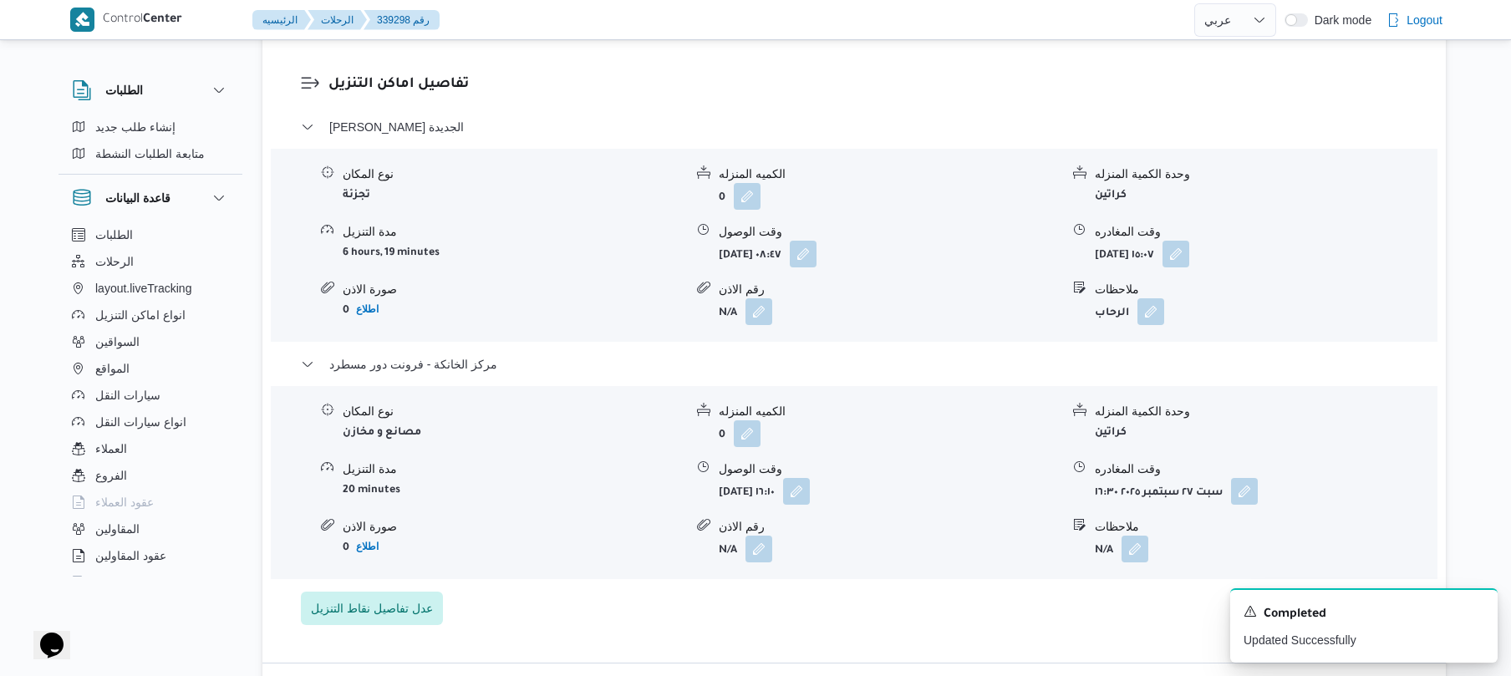
scroll to position [0, 0]
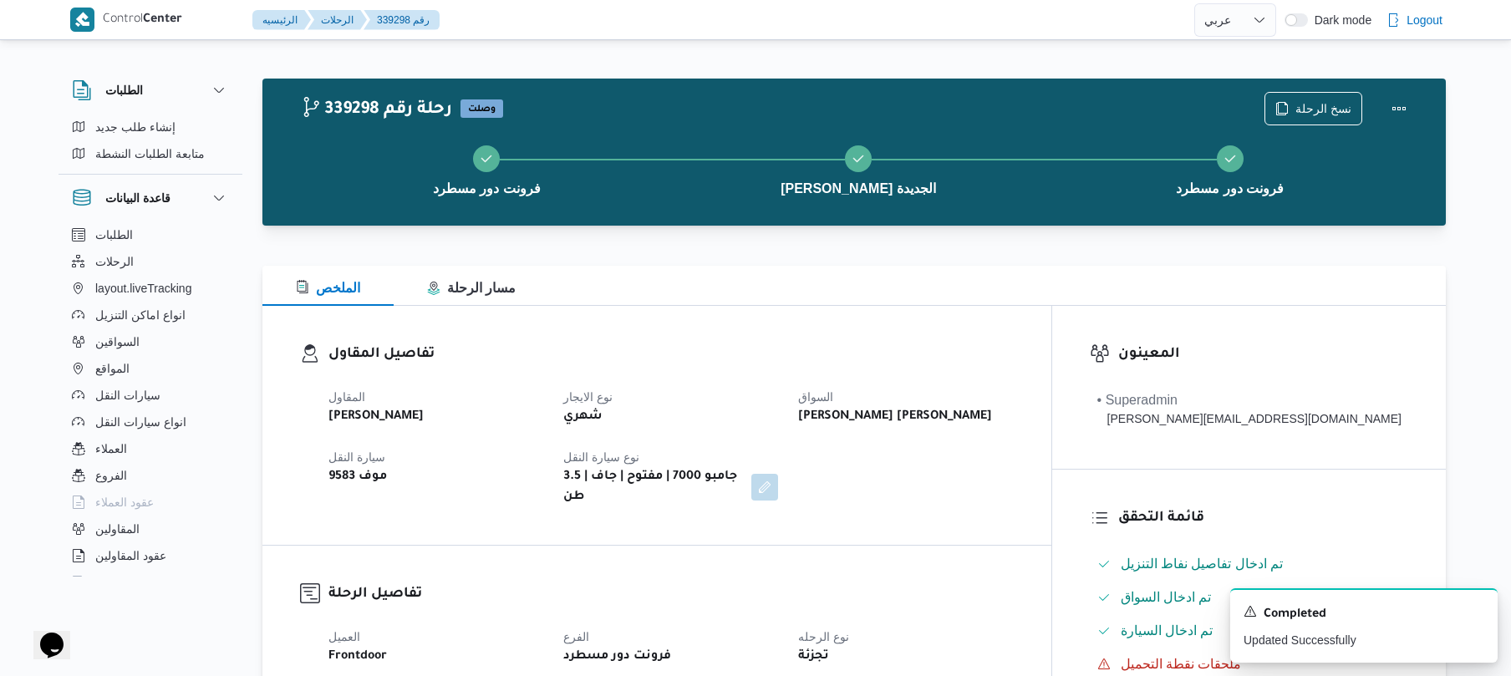
click at [1104, 79] on div "339298 رحلة رقم وصلت نسخ الرحلة فرونت دور مسطرد [PERSON_NAME] الجديدة فرونت دور…" at bounding box center [854, 152] width 1184 height 147
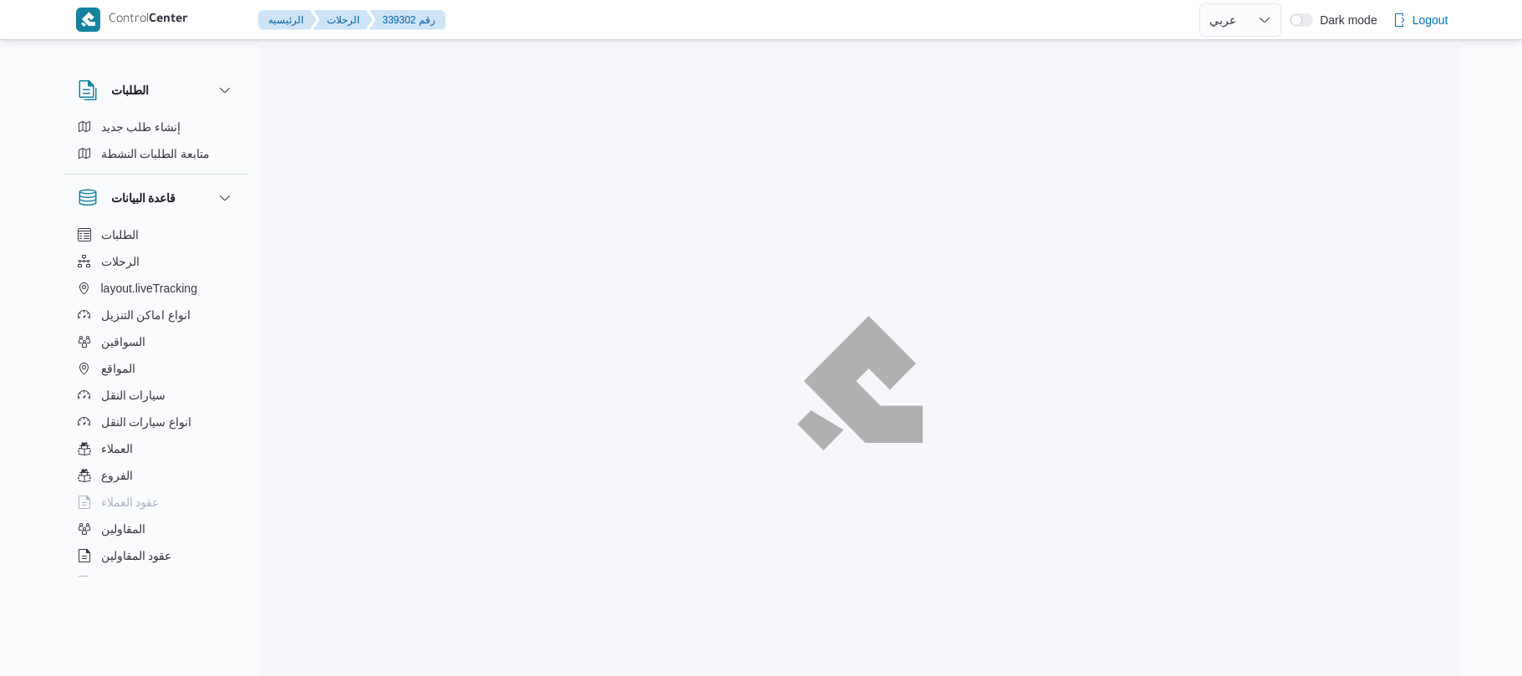
select select "ar"
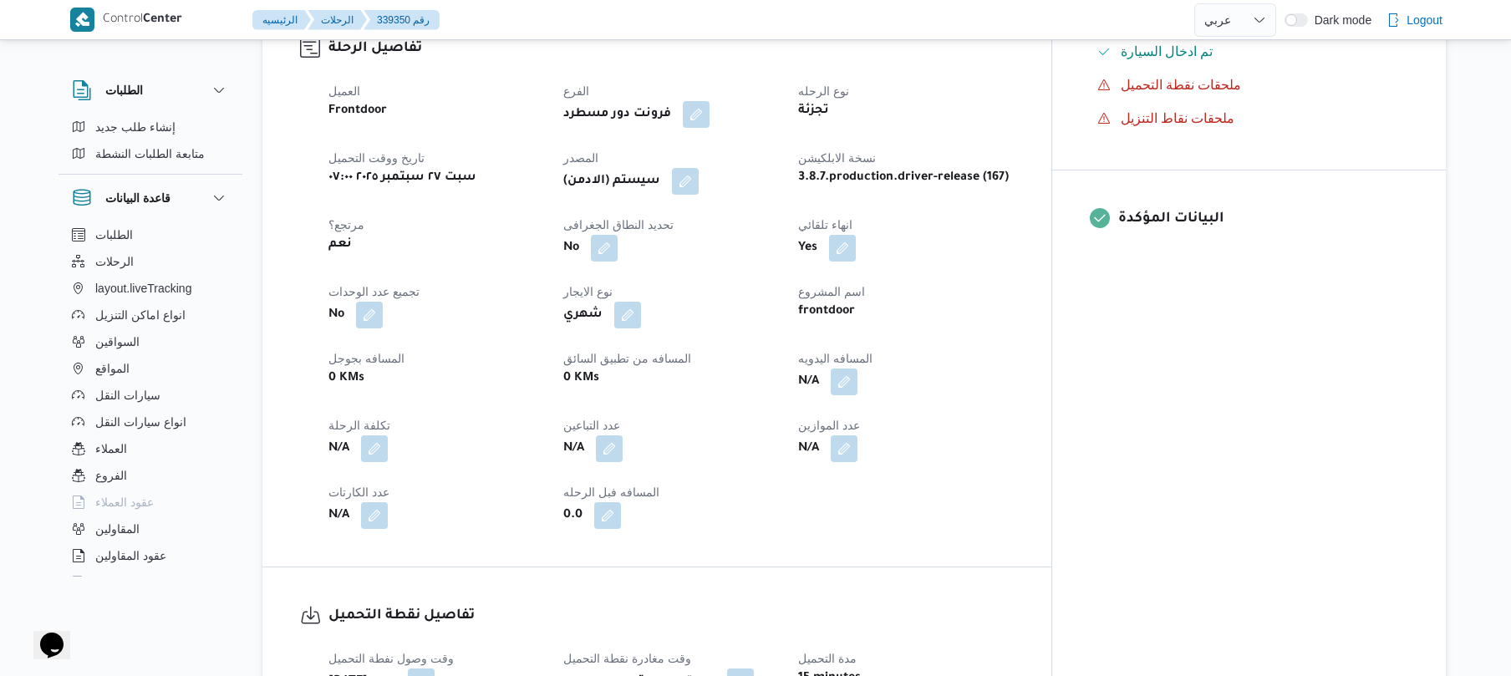
scroll to position [624, 0]
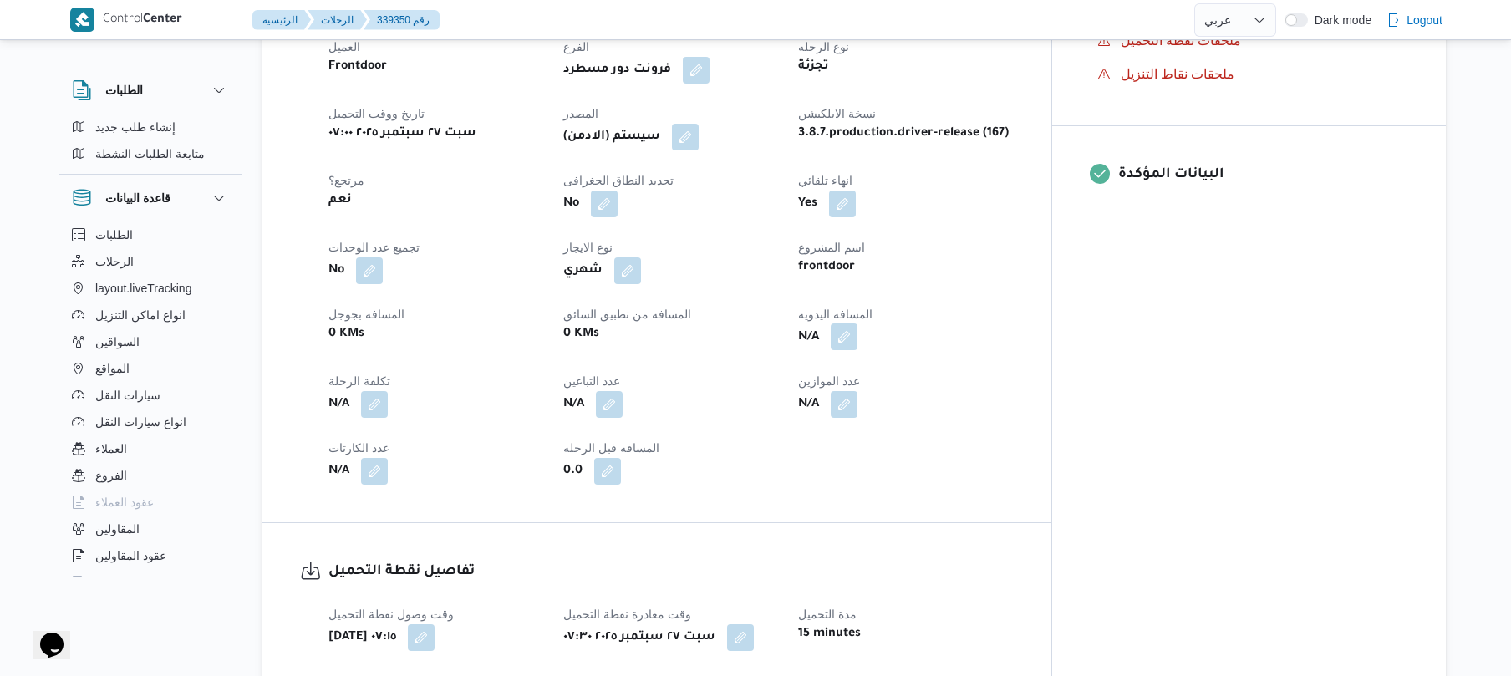
click at [858, 328] on button "button" at bounding box center [844, 337] width 27 height 27
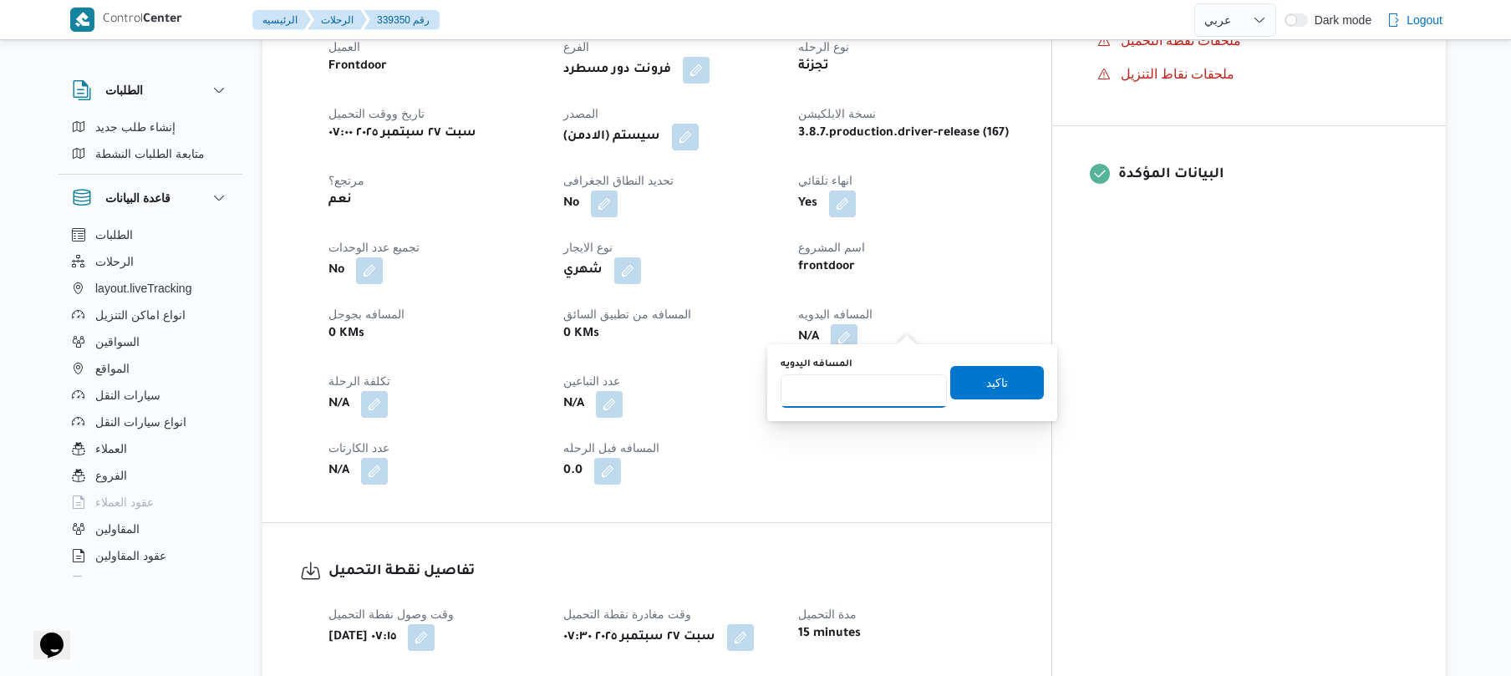
click at [851, 395] on input "المسافه اليدويه" at bounding box center [864, 391] width 166 height 33
type input "120"
click at [996, 385] on span "تاكيد" at bounding box center [997, 382] width 22 height 20
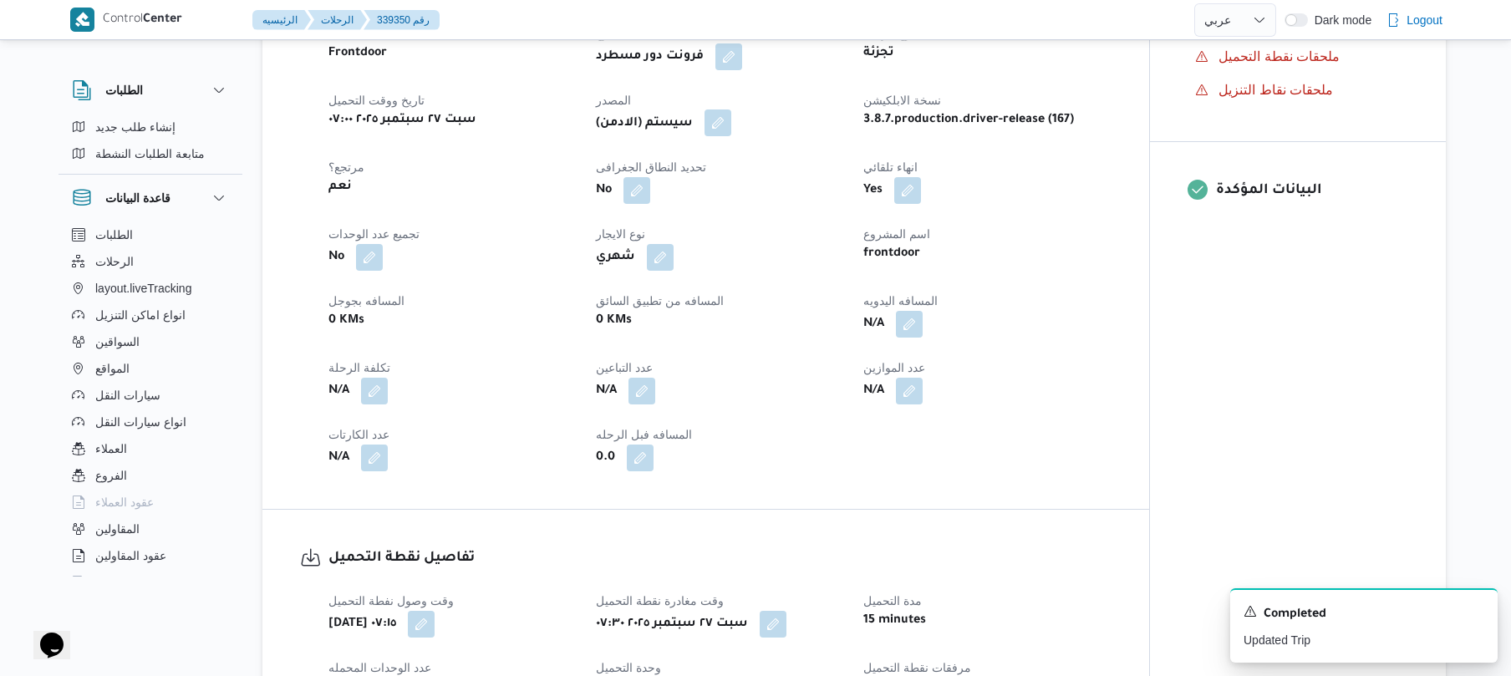
click at [726, 121] on button "button" at bounding box center [718, 123] width 27 height 27
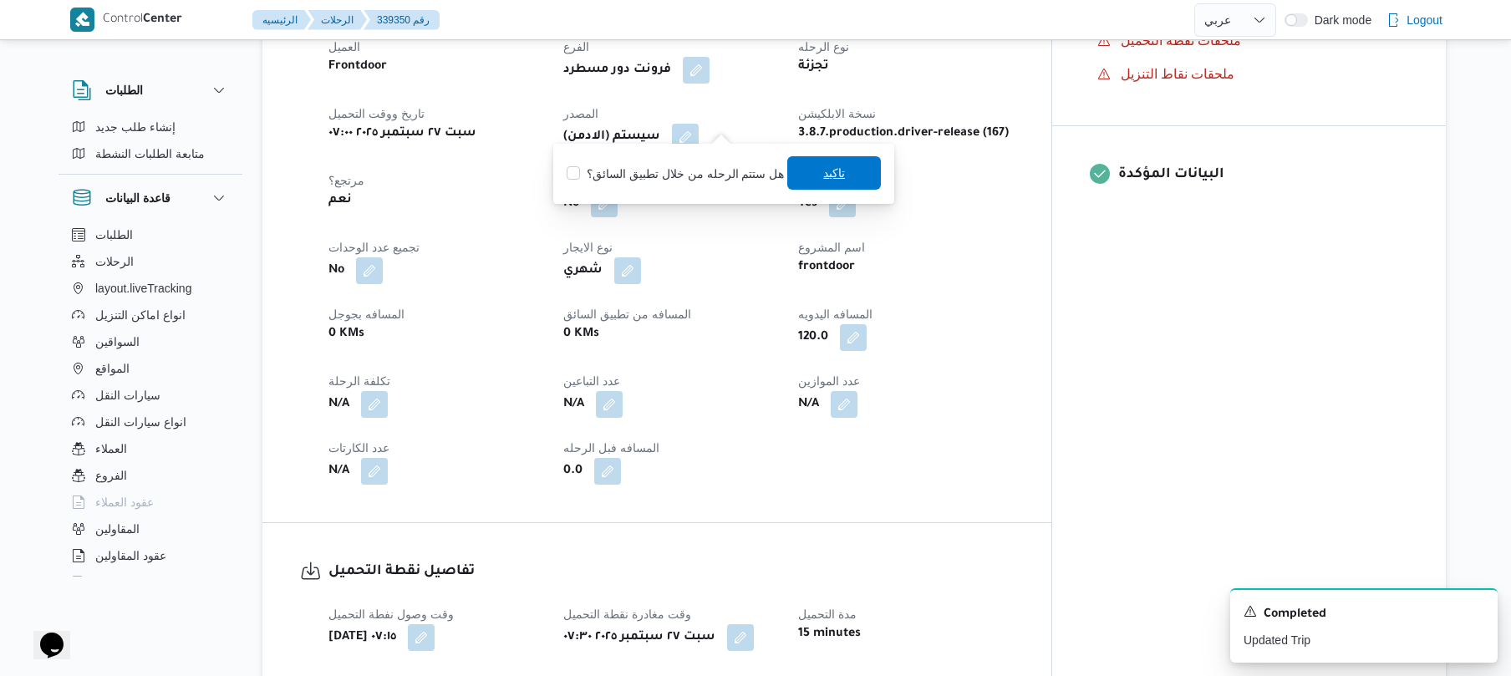
click at [810, 177] on span "تاكيد" at bounding box center [834, 172] width 94 height 33
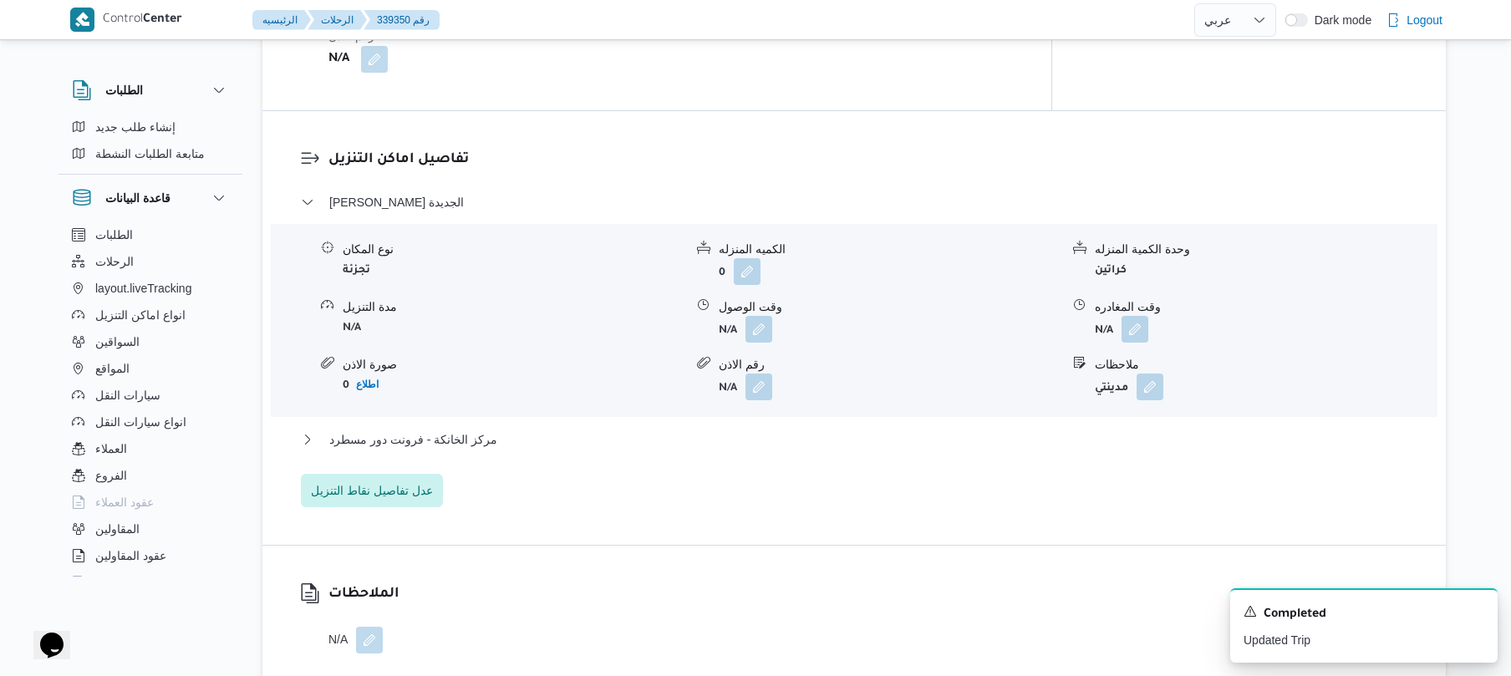
scroll to position [1338, 0]
click at [767, 319] on button "button" at bounding box center [759, 326] width 27 height 27
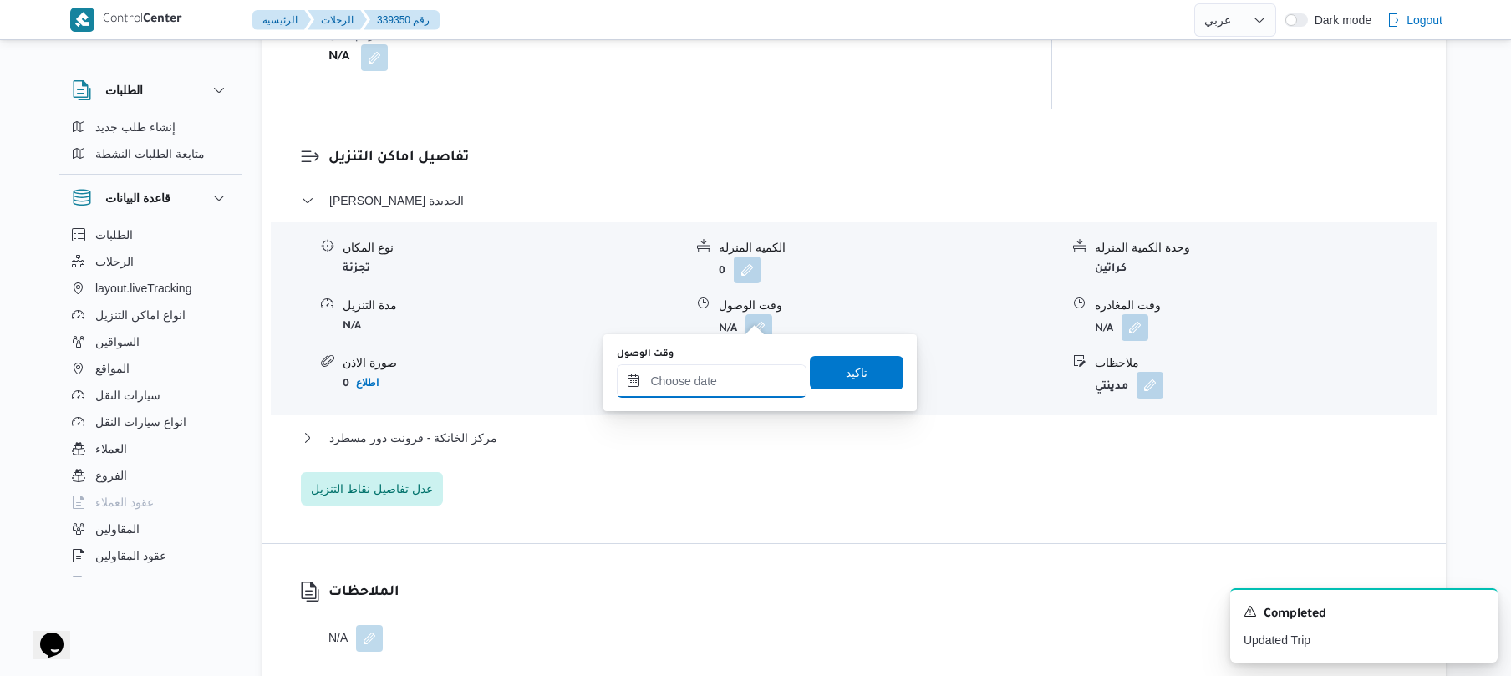
click at [714, 392] on input "وقت الوصول" at bounding box center [712, 380] width 190 height 33
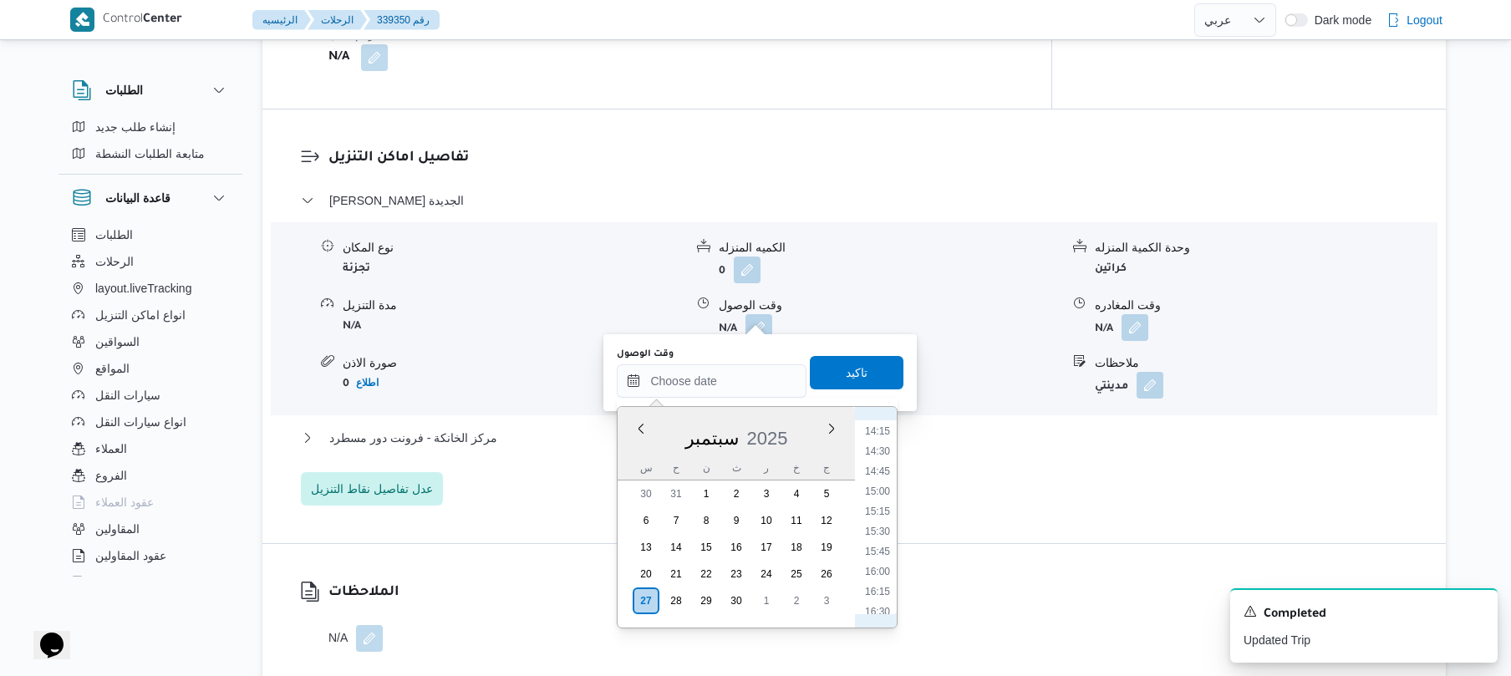
scroll to position [645, 0]
click at [873, 523] on li "09:15" at bounding box center [878, 525] width 38 height 17
type input "[DATE] ٠٩:١٥"
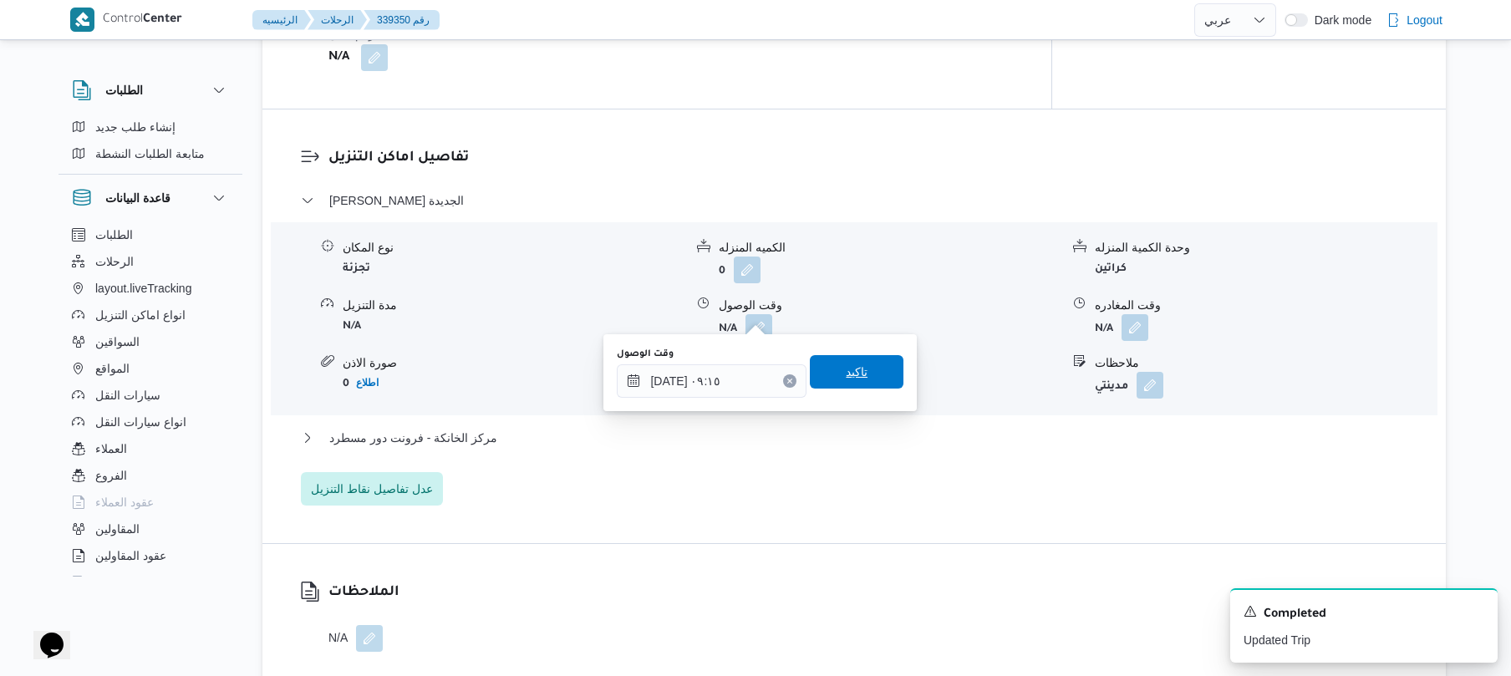
click at [870, 388] on span "تاكيد" at bounding box center [857, 371] width 94 height 33
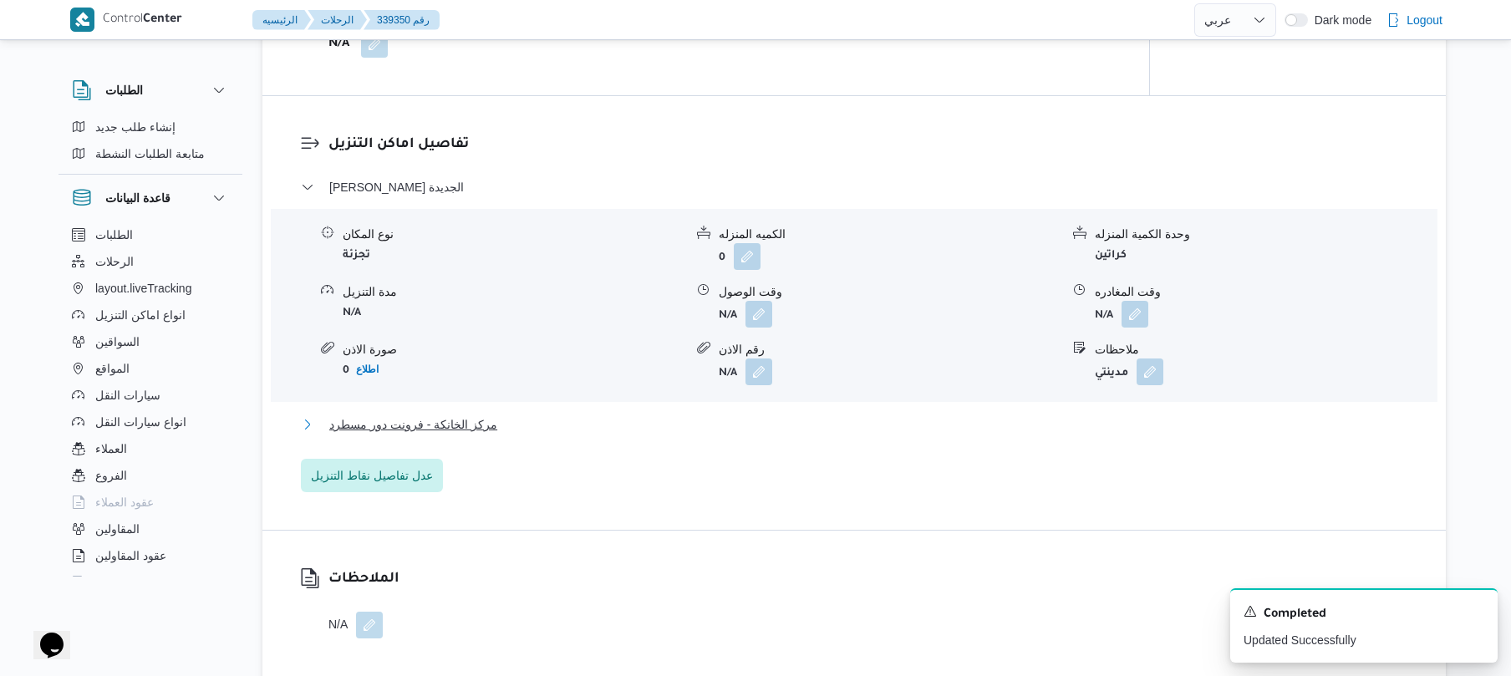
click at [782, 430] on button "مركز الخانكة - فرونت دور مسطرد" at bounding box center [855, 425] width 1108 height 20
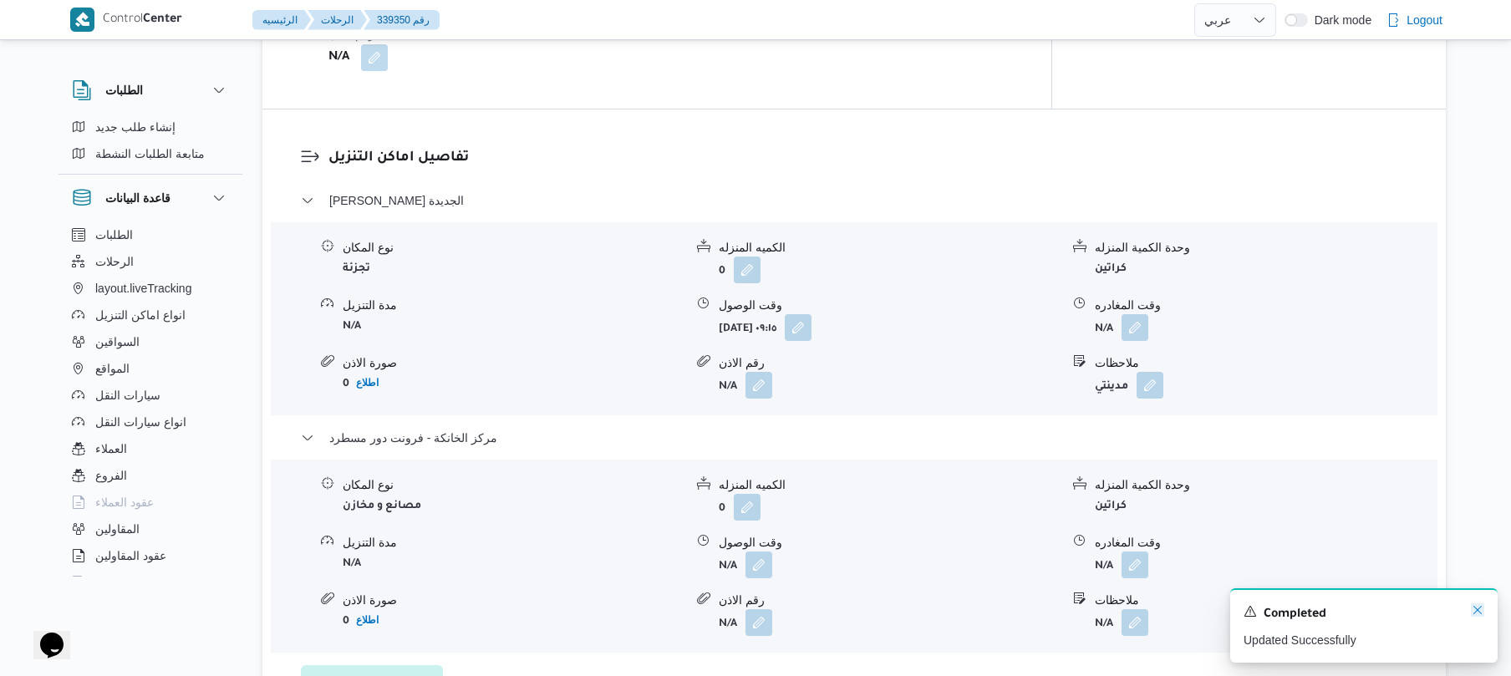
click at [1481, 617] on icon "Dismiss toast" at bounding box center [1477, 610] width 13 height 13
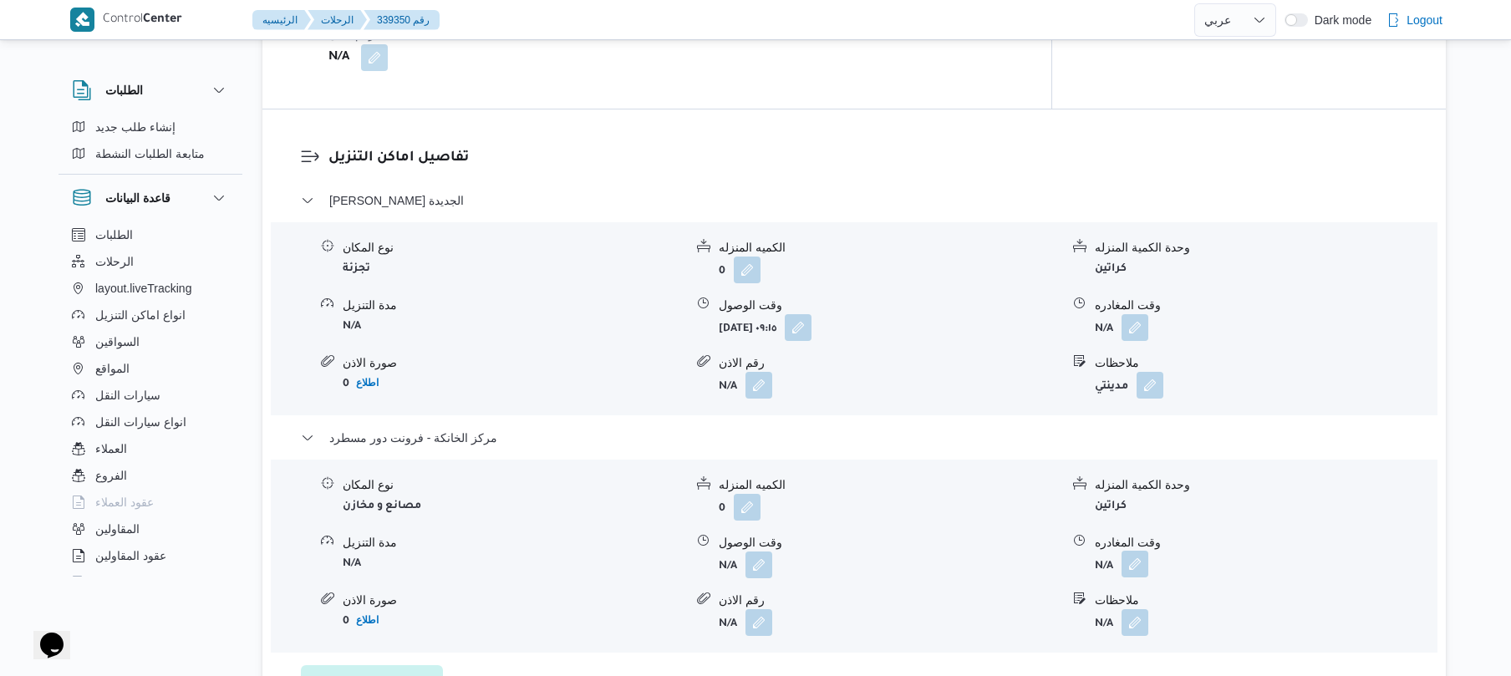
click at [1138, 553] on button "button" at bounding box center [1135, 564] width 27 height 27
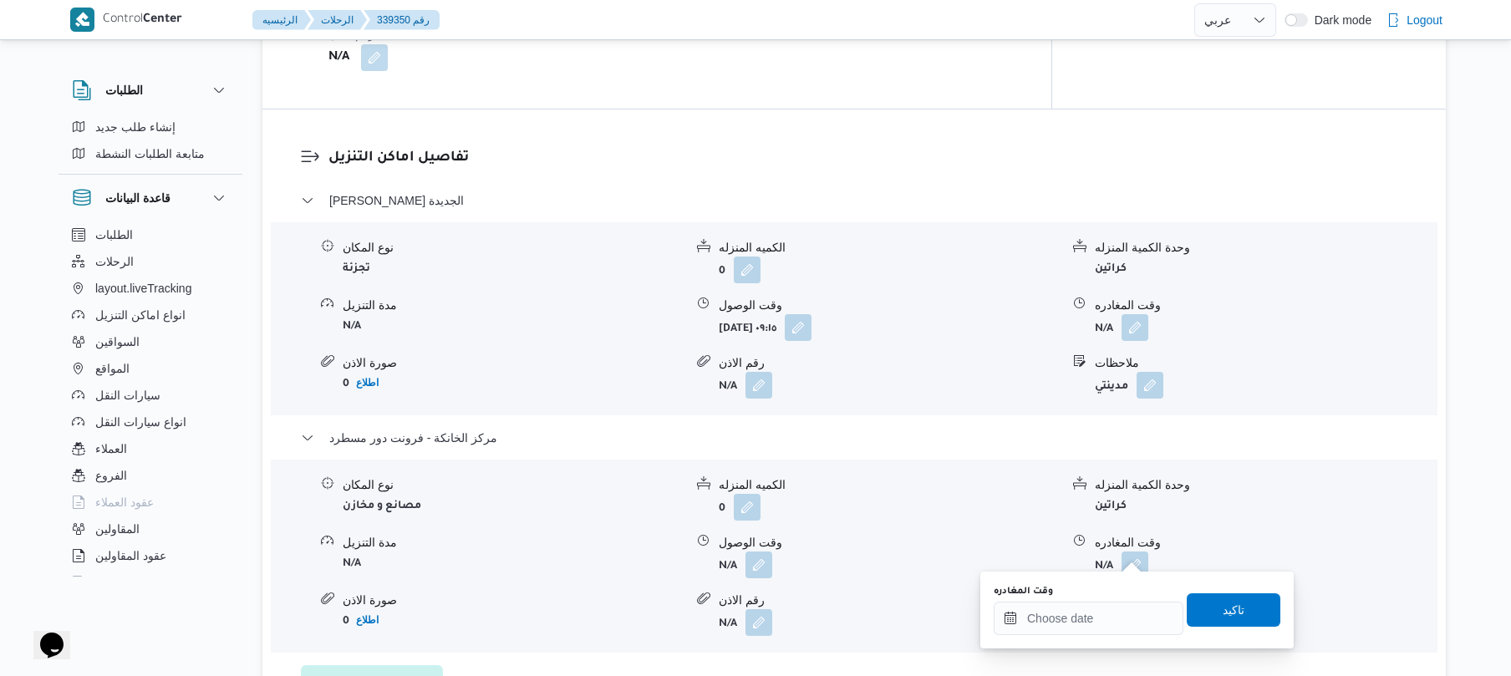
click at [1108, 600] on div "وقت المغادره" at bounding box center [1089, 610] width 190 height 50
click at [1135, 612] on input "وقت المغادره" at bounding box center [1089, 618] width 190 height 33
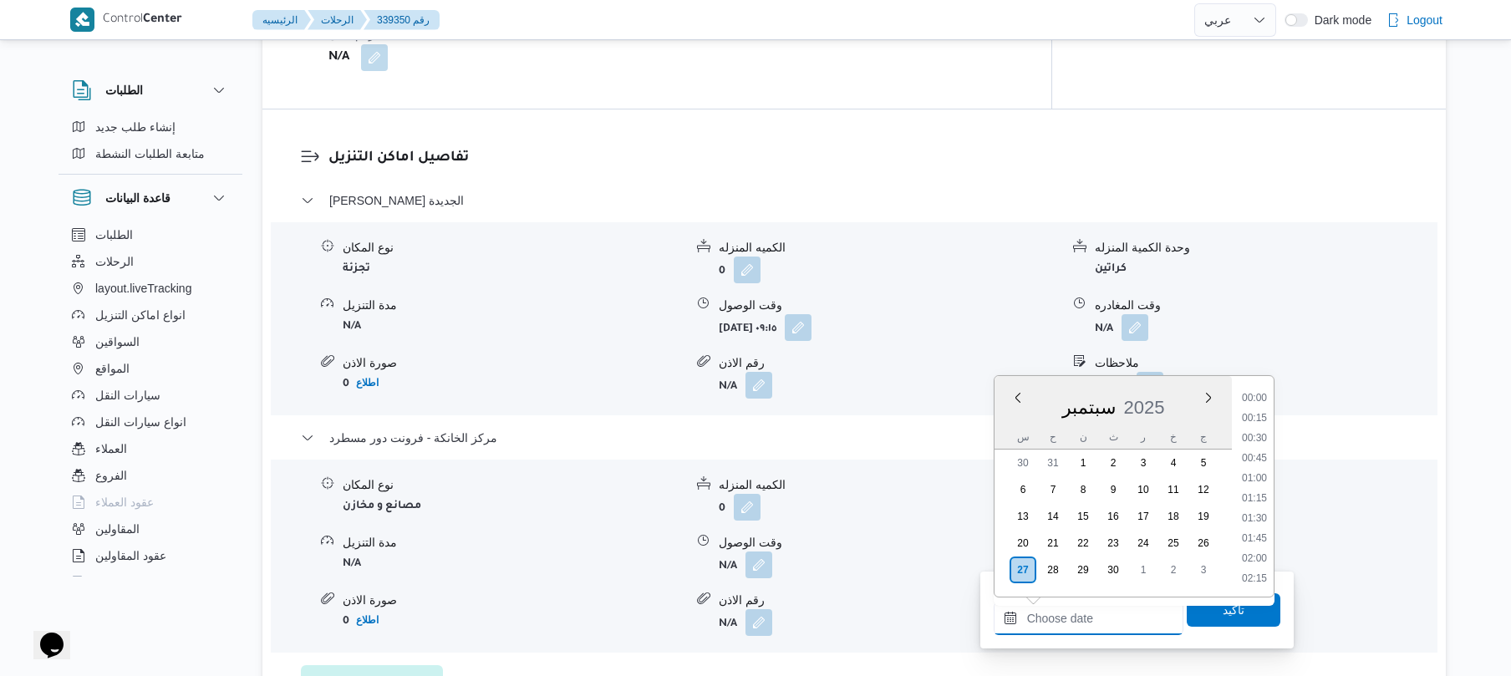
scroll to position [1305, 0]
click at [1259, 438] on li "16:45" at bounding box center [1255, 437] width 38 height 17
type input "٢٧/٠٩/٢٠٢٥ ١٦:٤٥"
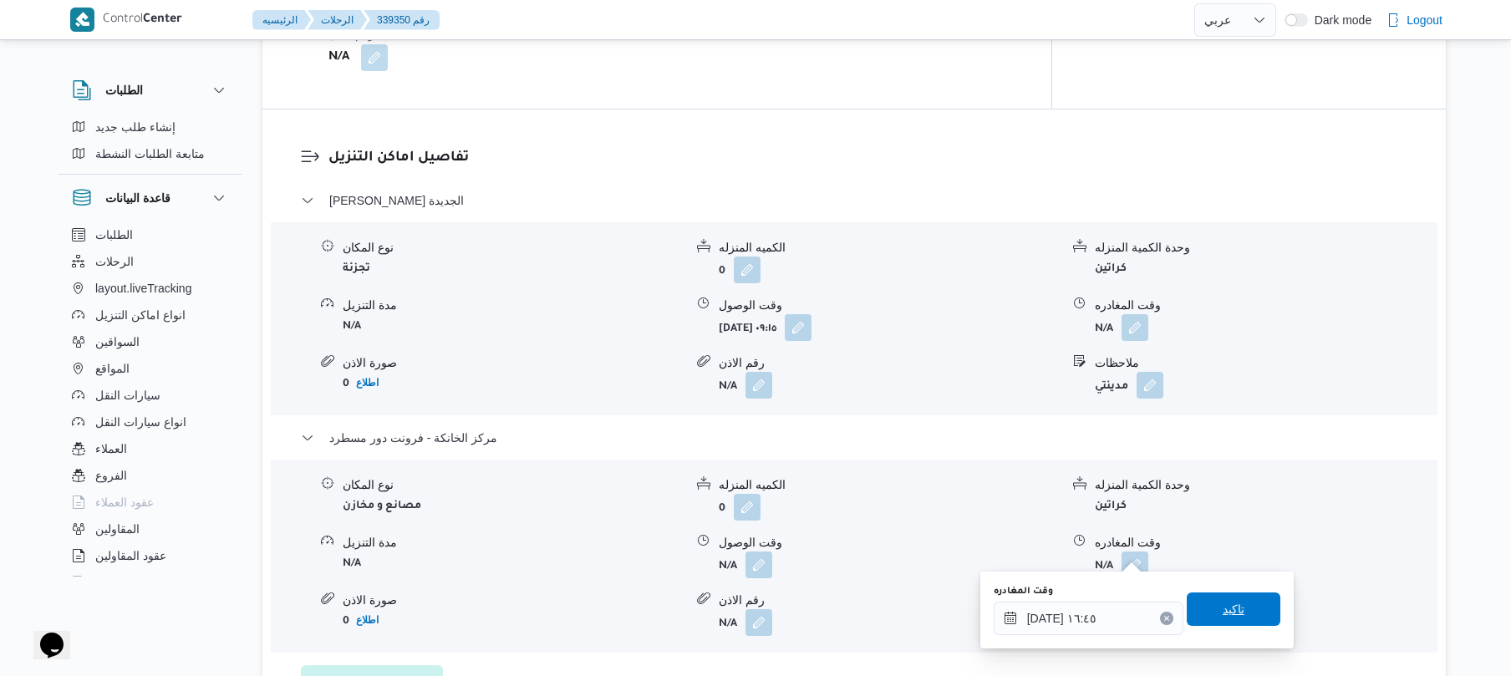
click at [1205, 617] on span "تاكيد" at bounding box center [1234, 609] width 94 height 33
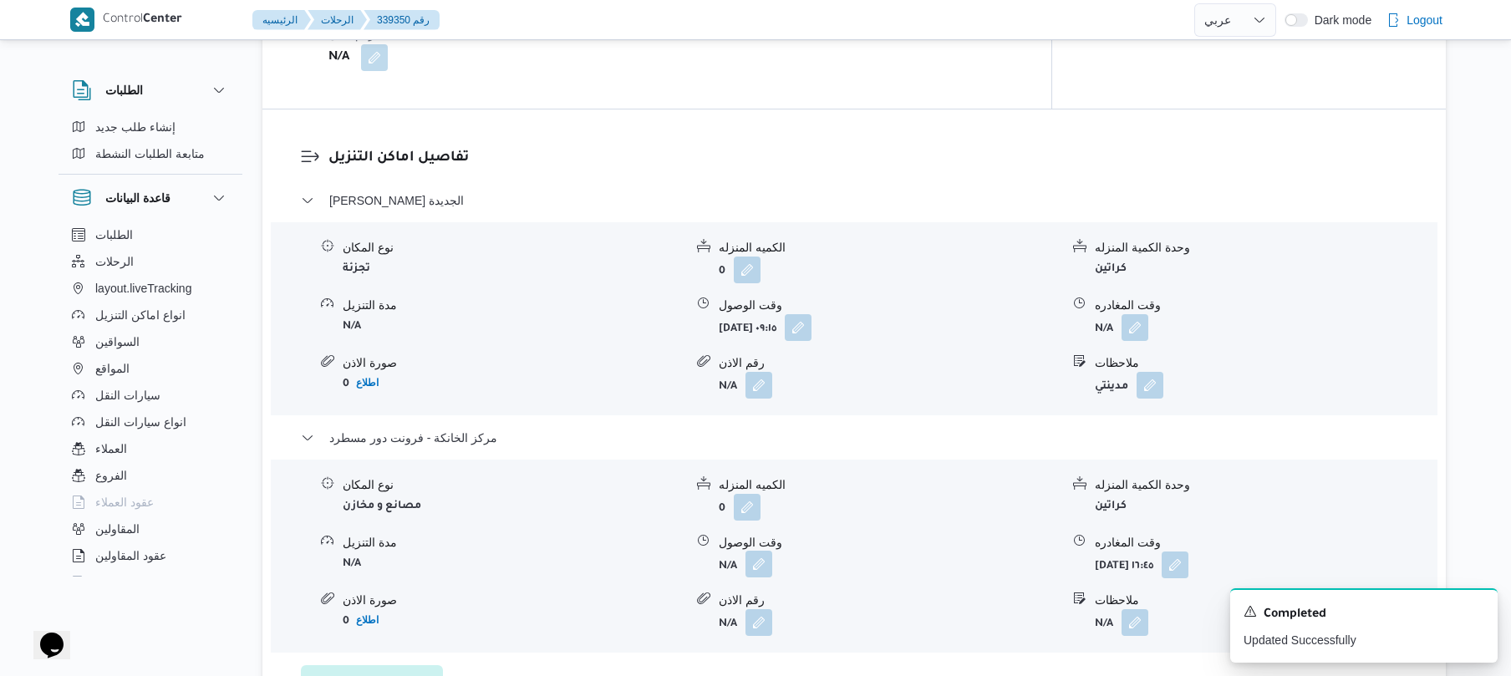
click at [764, 551] on button "button" at bounding box center [759, 564] width 27 height 27
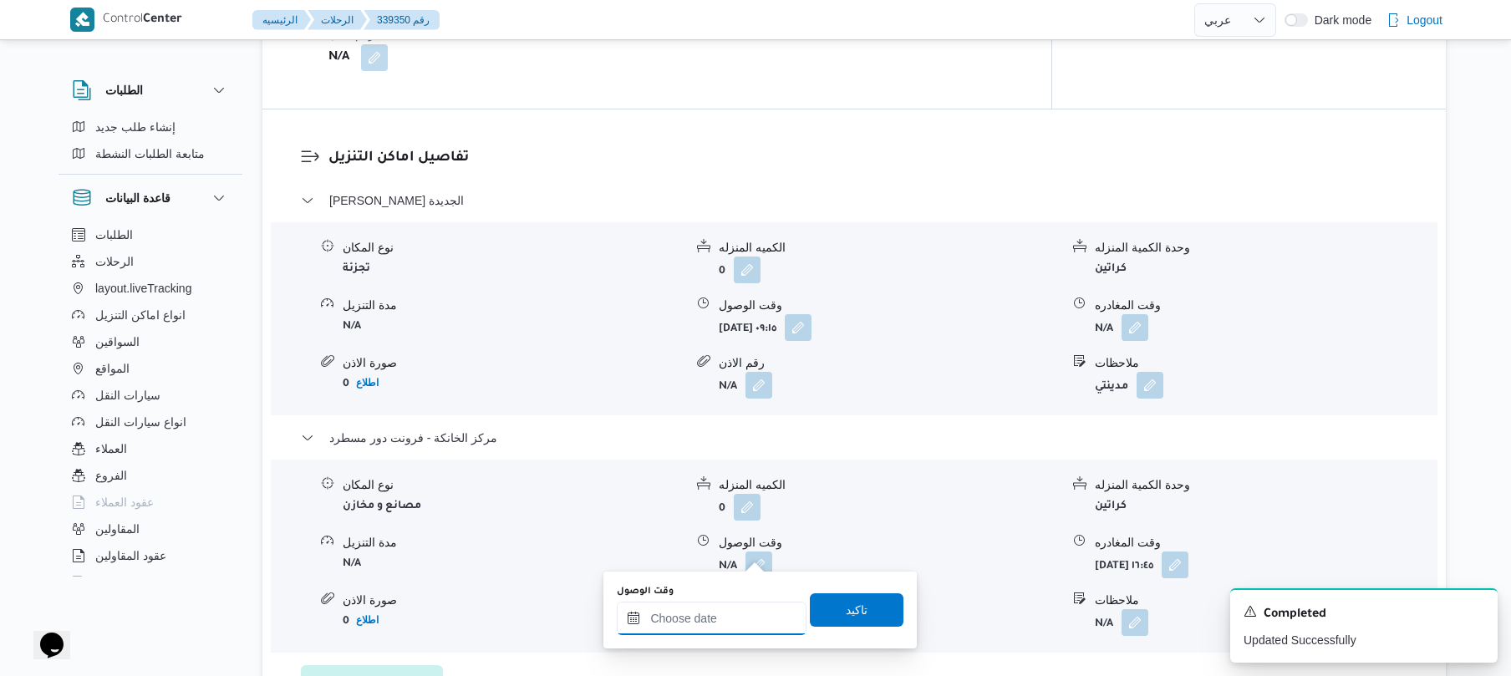
click at [716, 619] on input "وقت الوصول" at bounding box center [712, 618] width 190 height 33
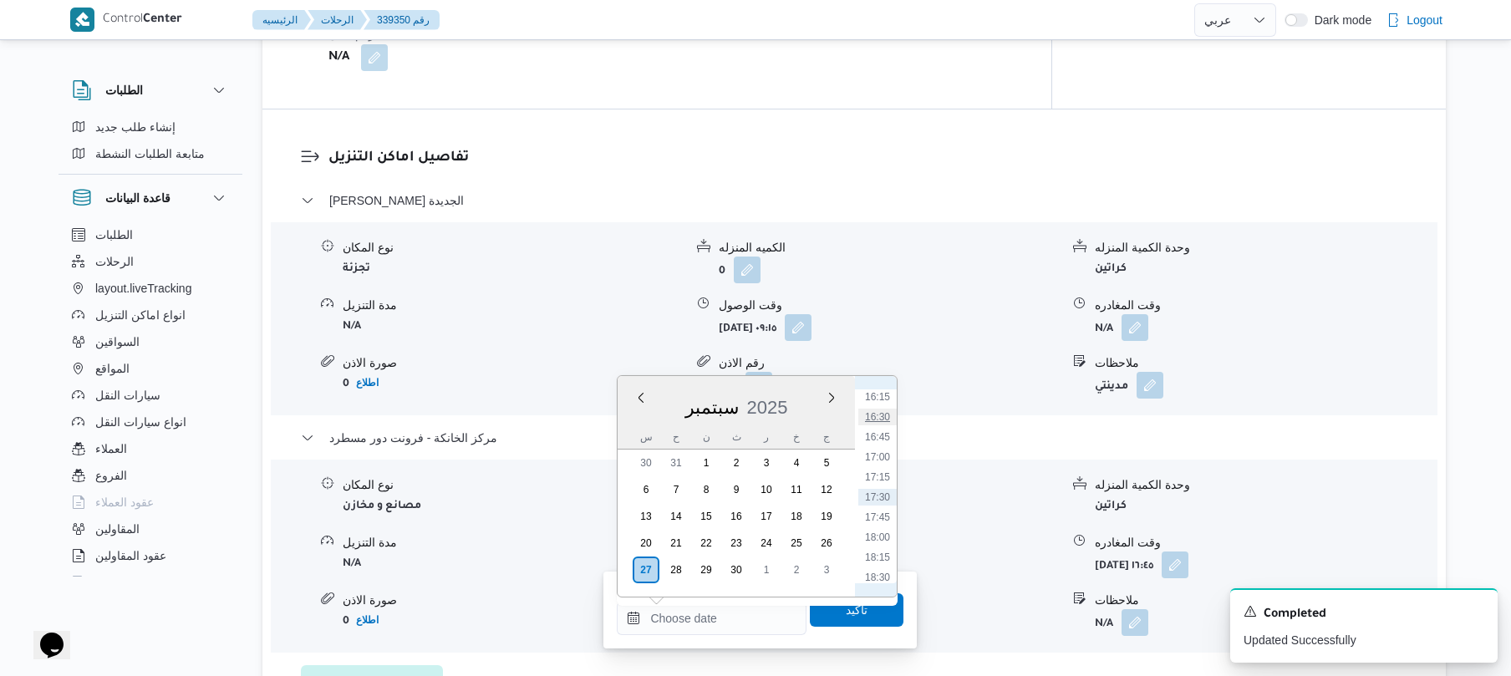
click at [884, 418] on li "16:30" at bounding box center [878, 417] width 38 height 17
type input "٢٧/٠٩/٢٠٢٥ ١٦:٣٠"
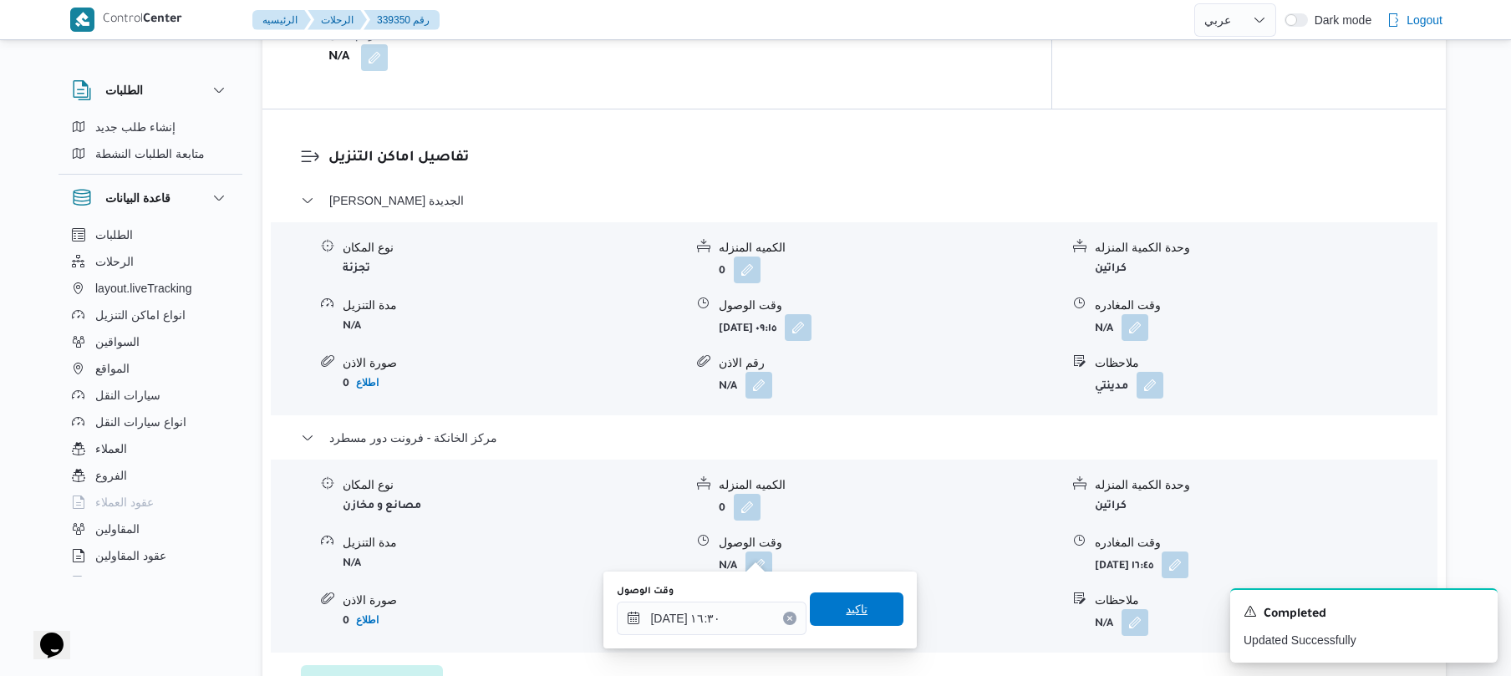
click at [861, 609] on span "تاكيد" at bounding box center [857, 609] width 94 height 33
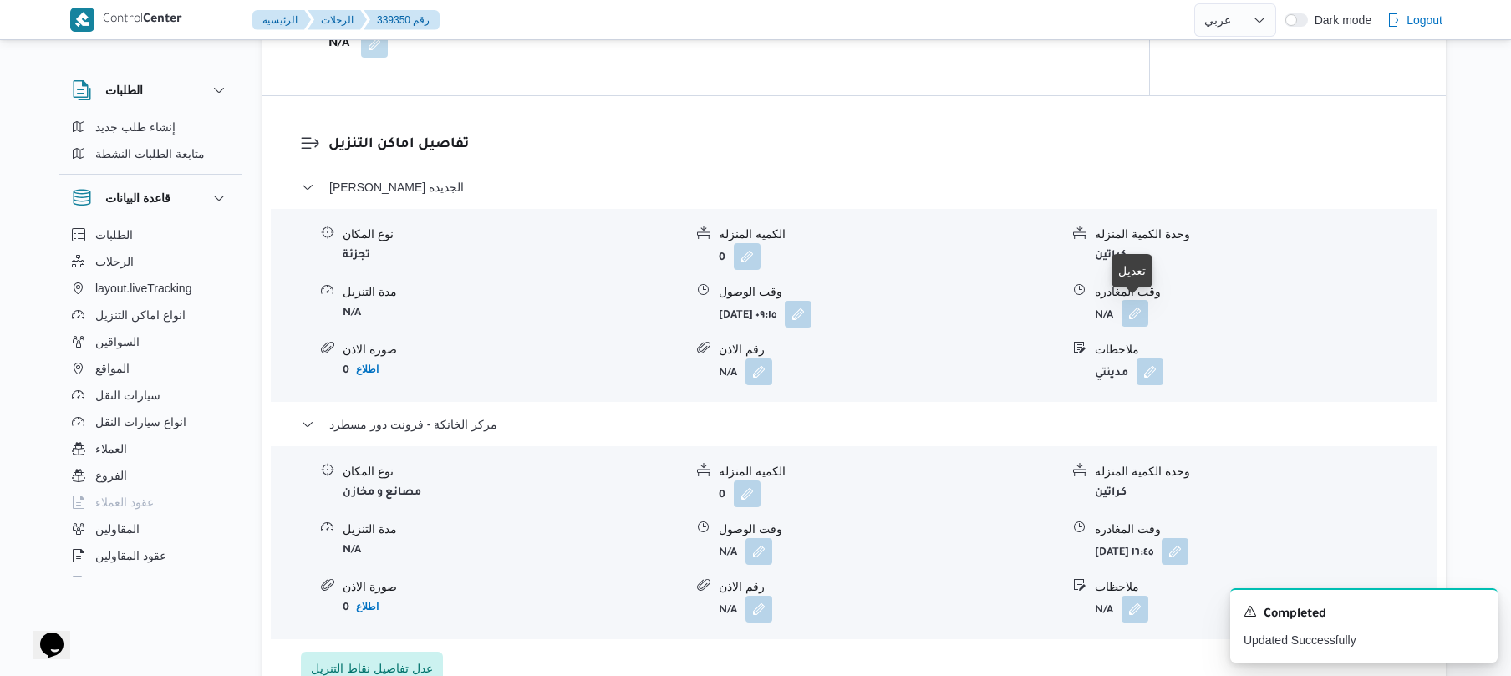
click at [1134, 316] on button "button" at bounding box center [1135, 313] width 27 height 27
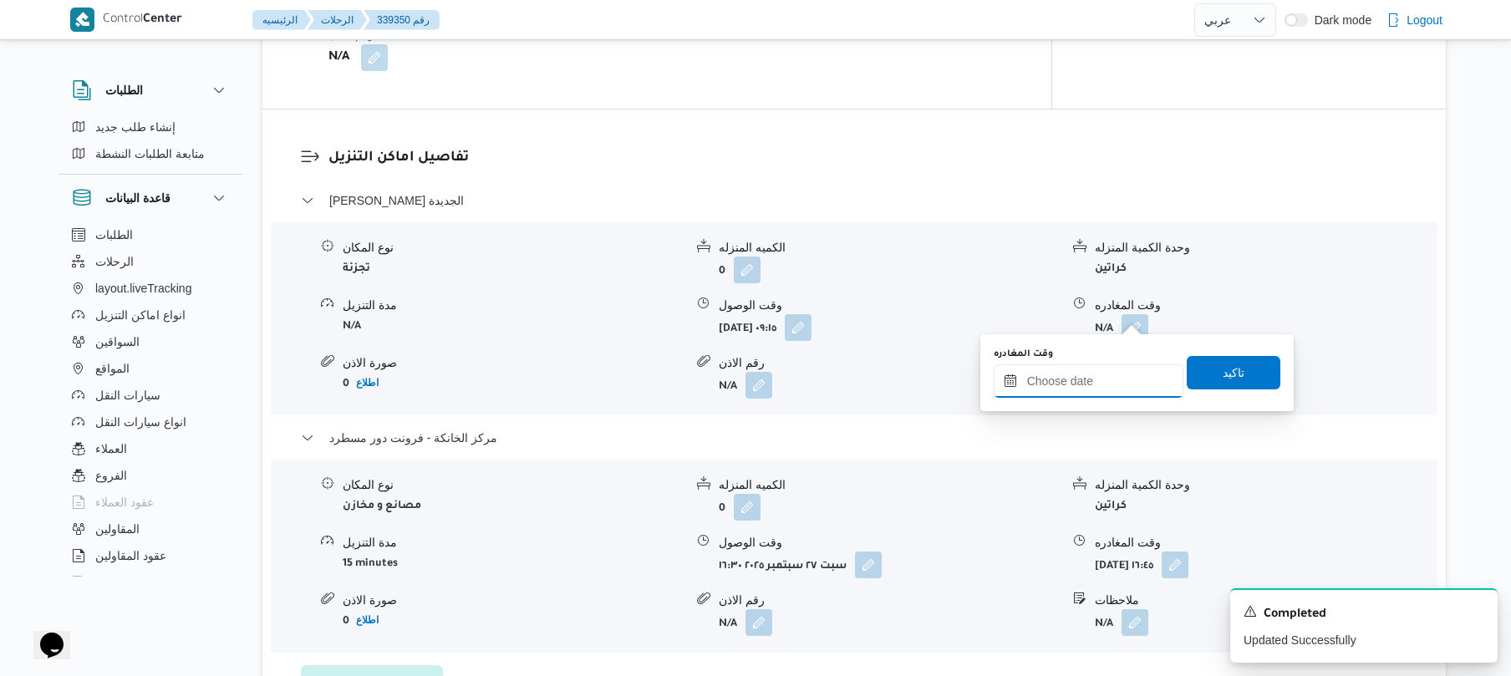
click at [1104, 382] on input "وقت المغادره" at bounding box center [1089, 380] width 190 height 33
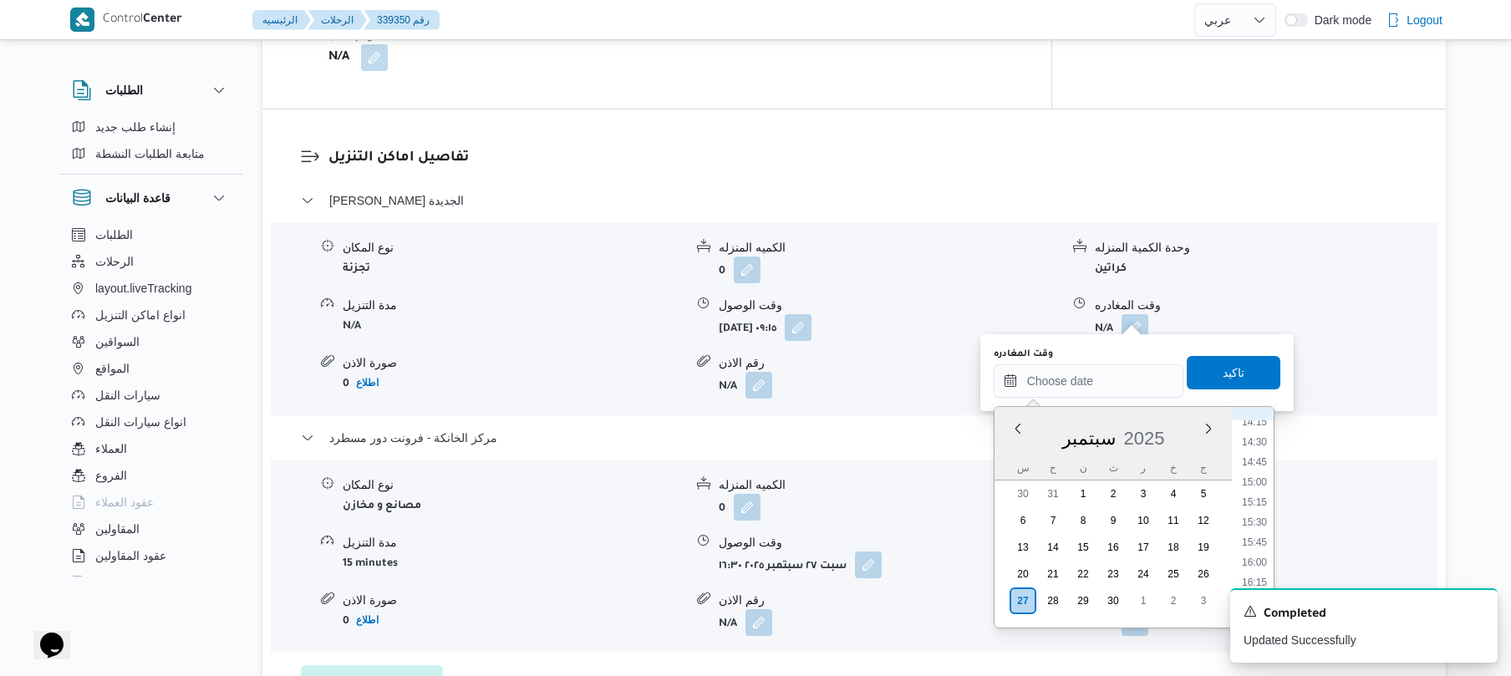
scroll to position [1141, 0]
click at [1254, 550] on li "15:45" at bounding box center [1255, 551] width 38 height 17
type input "٢٧/٠٩/٢٠٢٥ ١٥:٤٥"
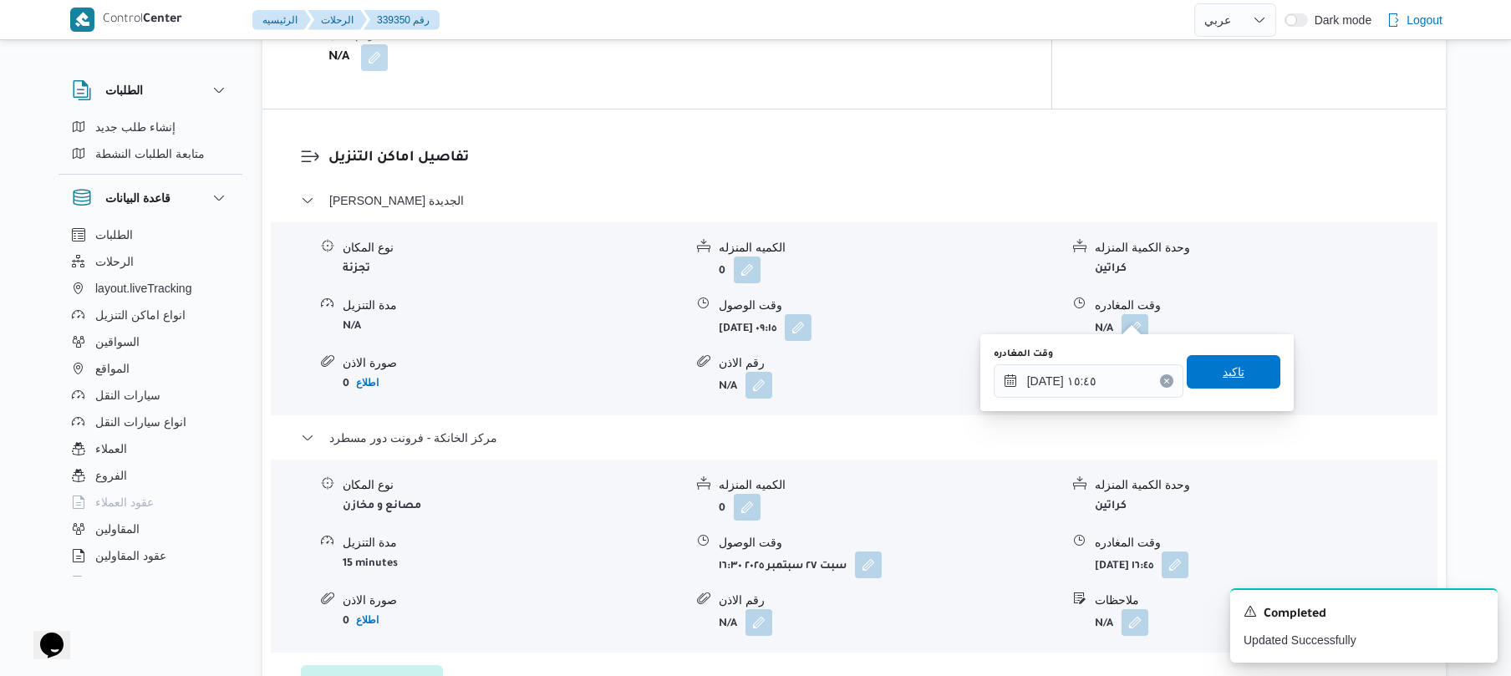
click at [1231, 369] on span "تاكيد" at bounding box center [1234, 372] width 22 height 20
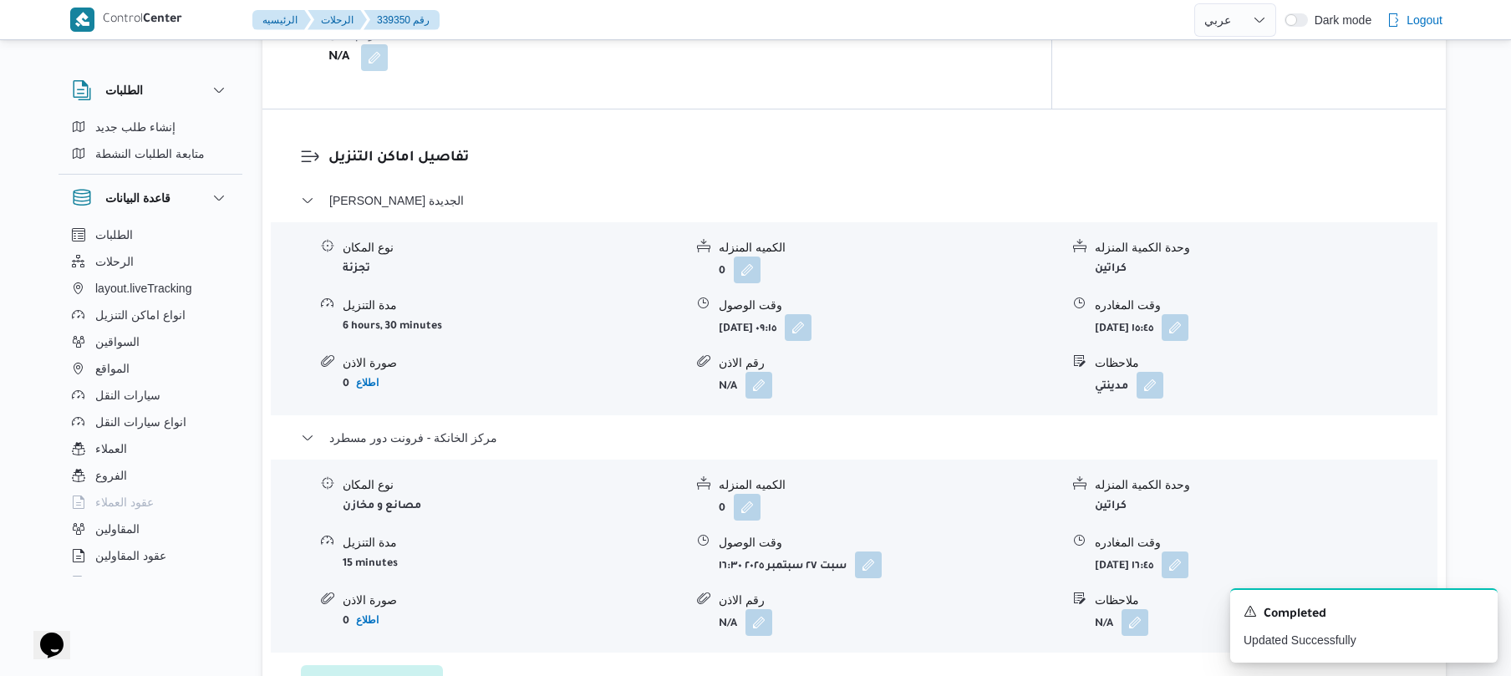
scroll to position [0, 0]
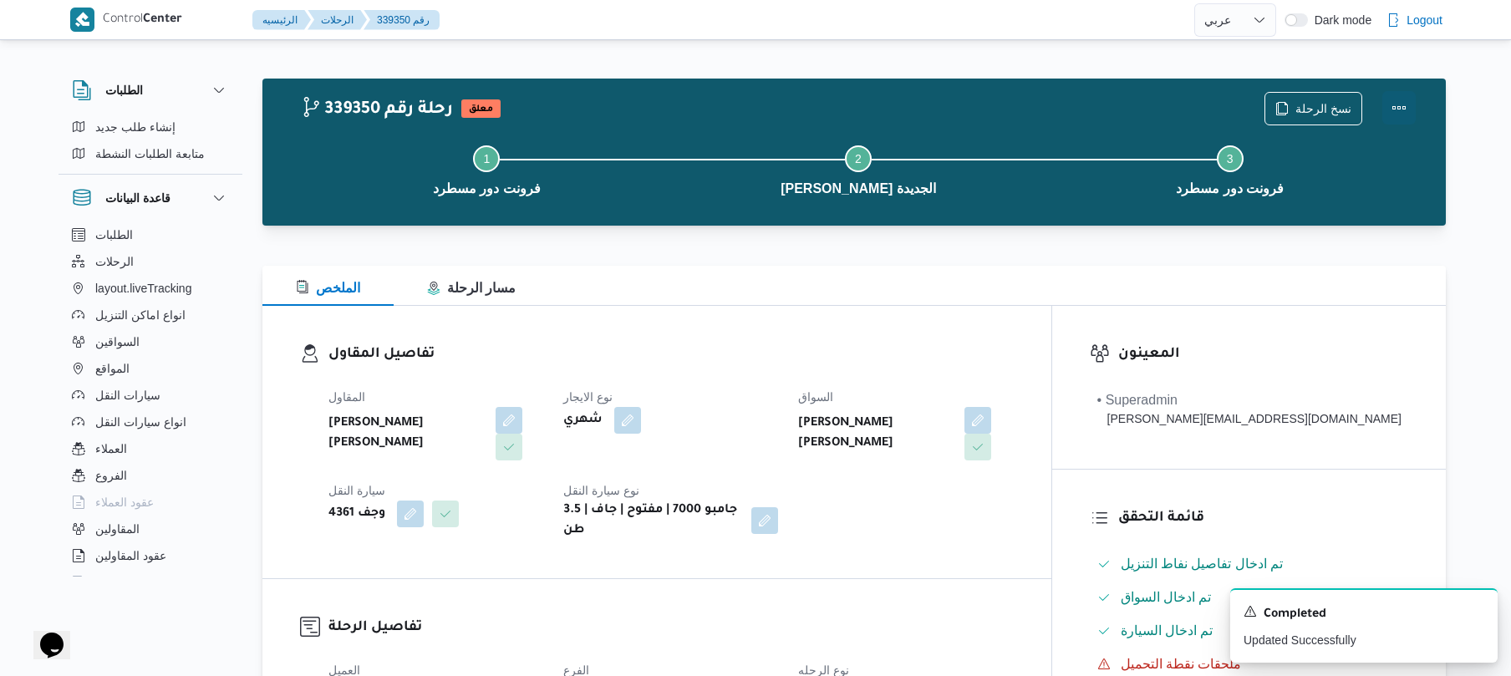
click at [1401, 115] on button "Actions" at bounding box center [1399, 107] width 33 height 33
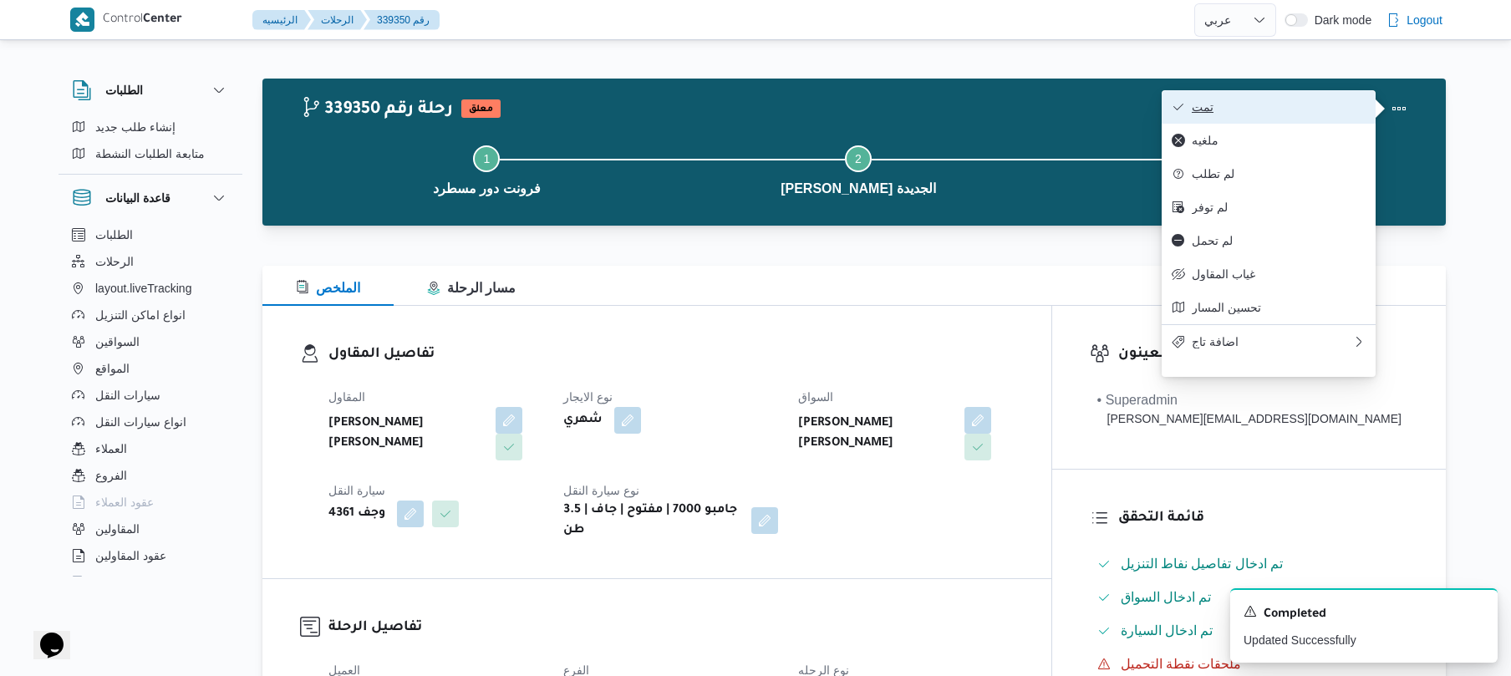
click at [1339, 114] on span "تمت" at bounding box center [1279, 106] width 174 height 13
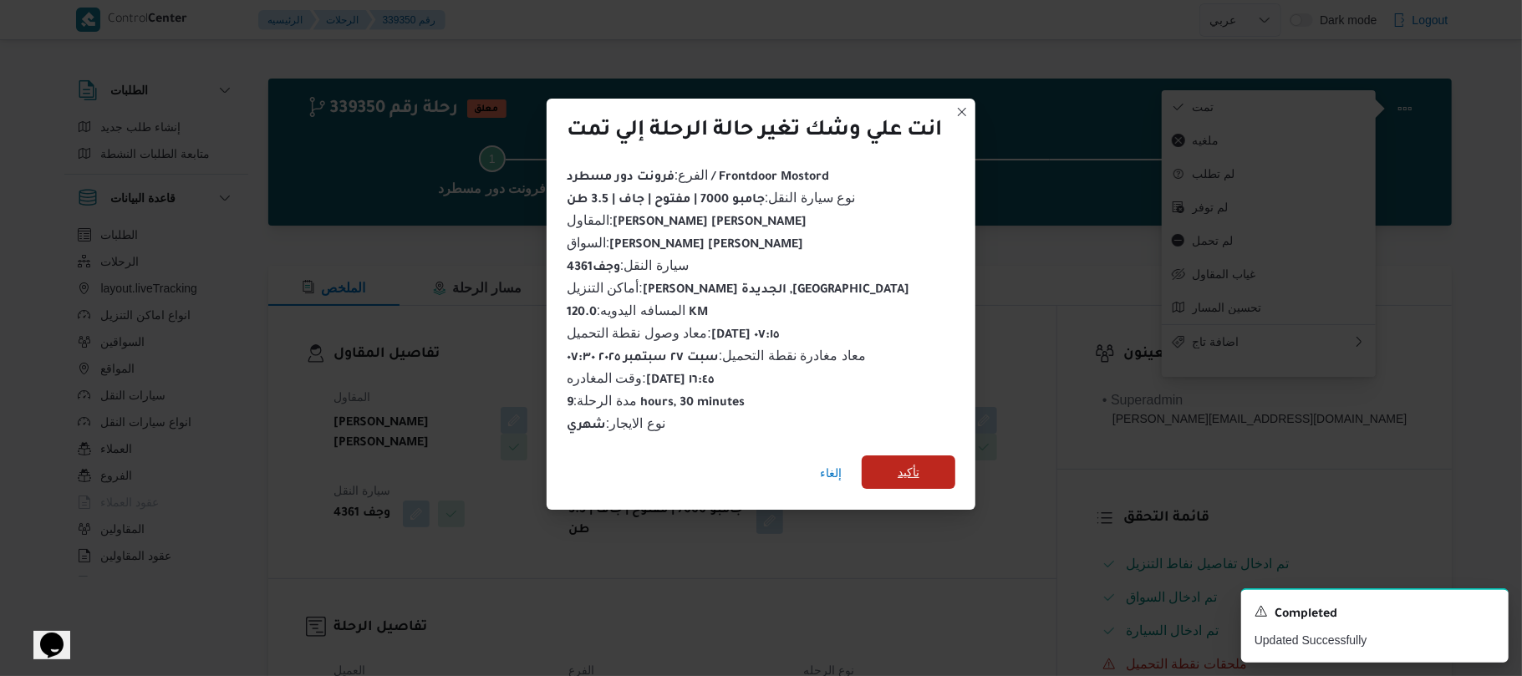
click at [941, 476] on span "تأكيد" at bounding box center [909, 472] width 94 height 33
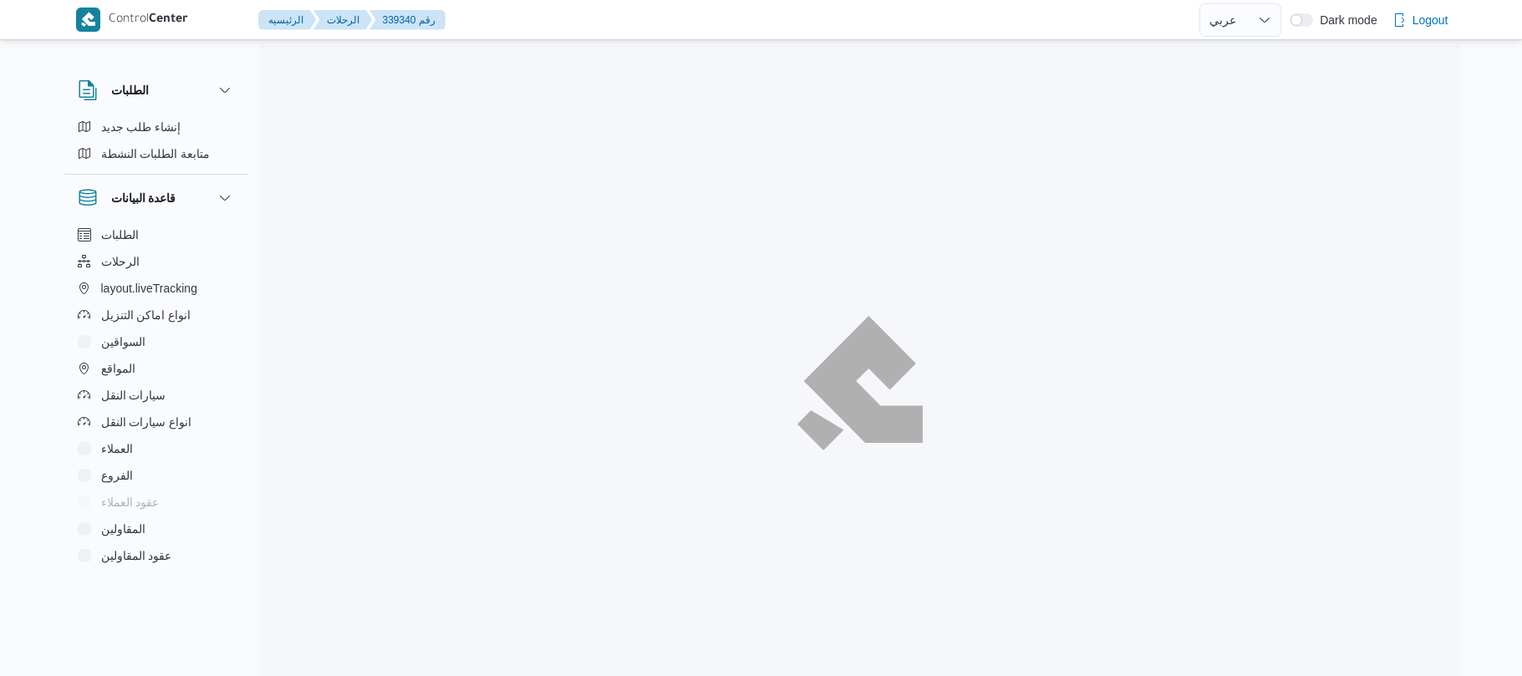
select select "ar"
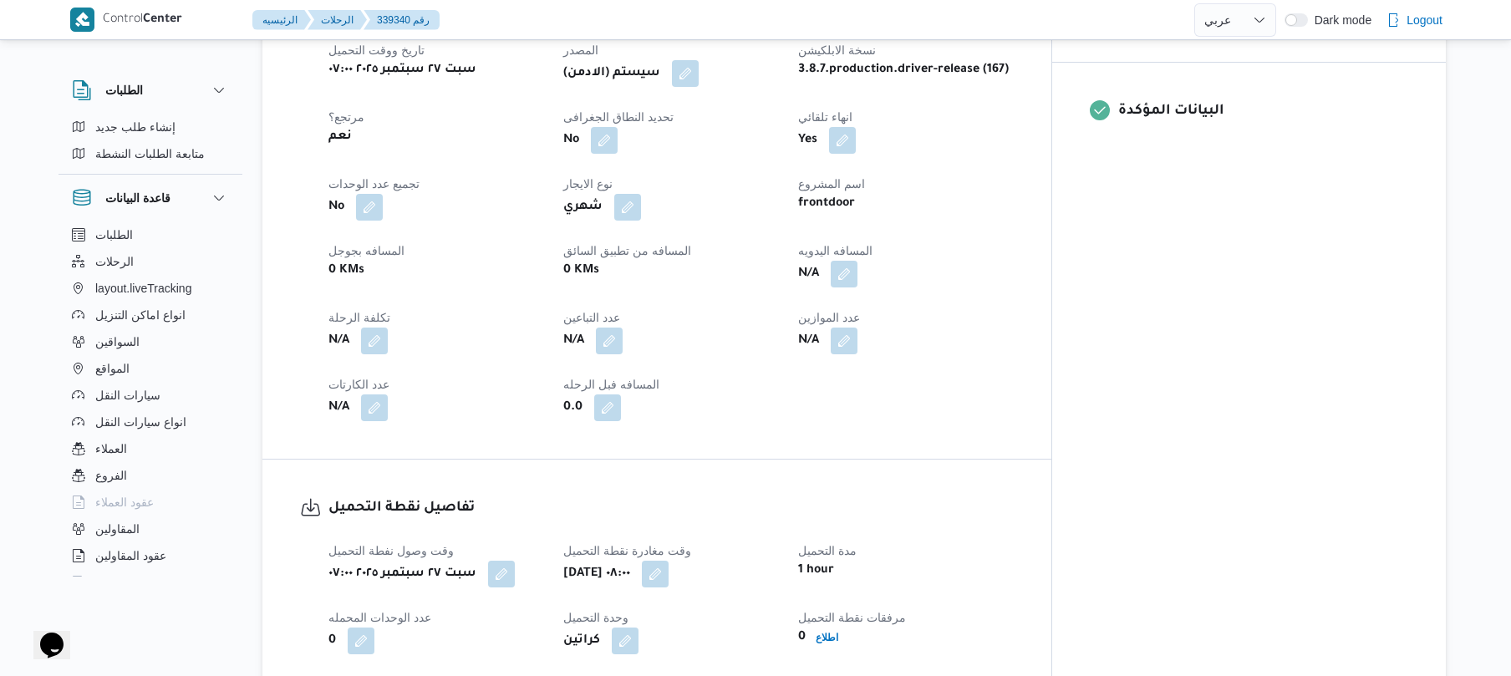
scroll to position [713, 0]
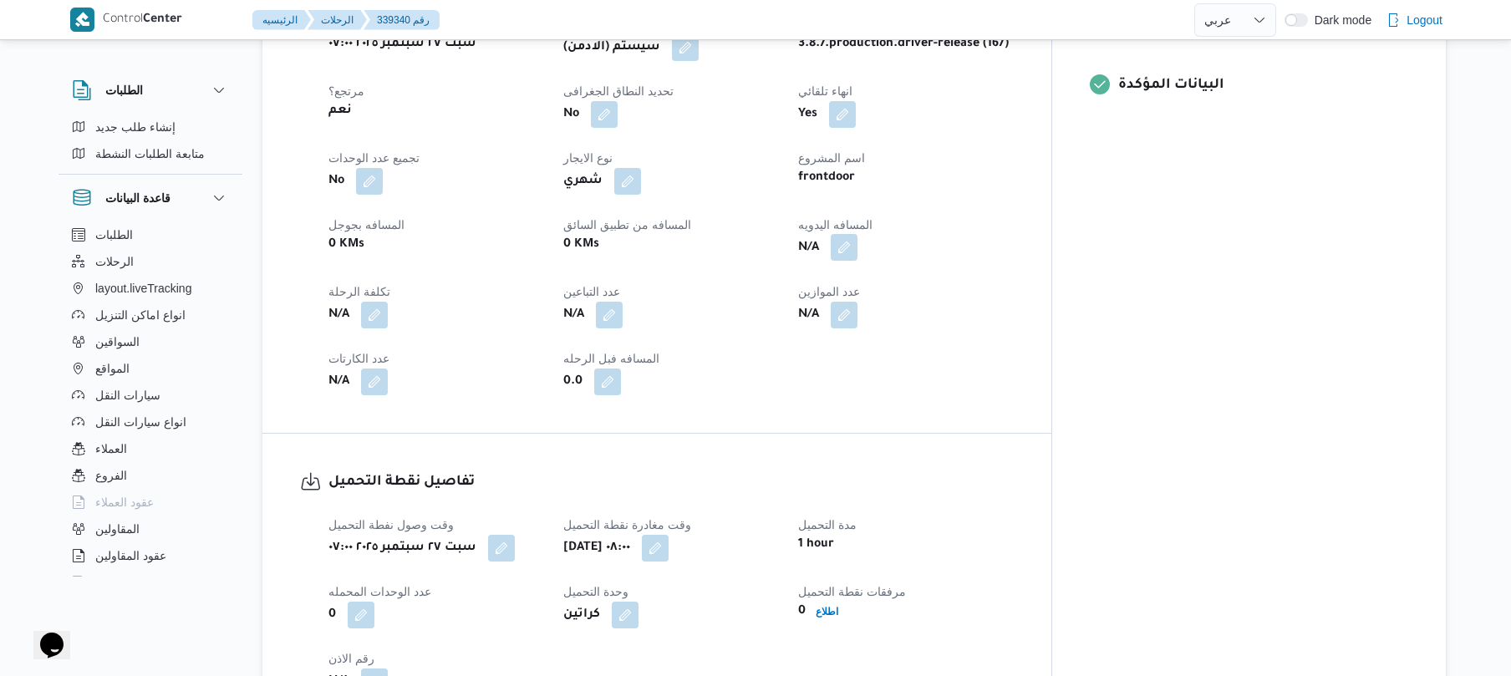
click at [858, 234] on button "button" at bounding box center [844, 247] width 27 height 27
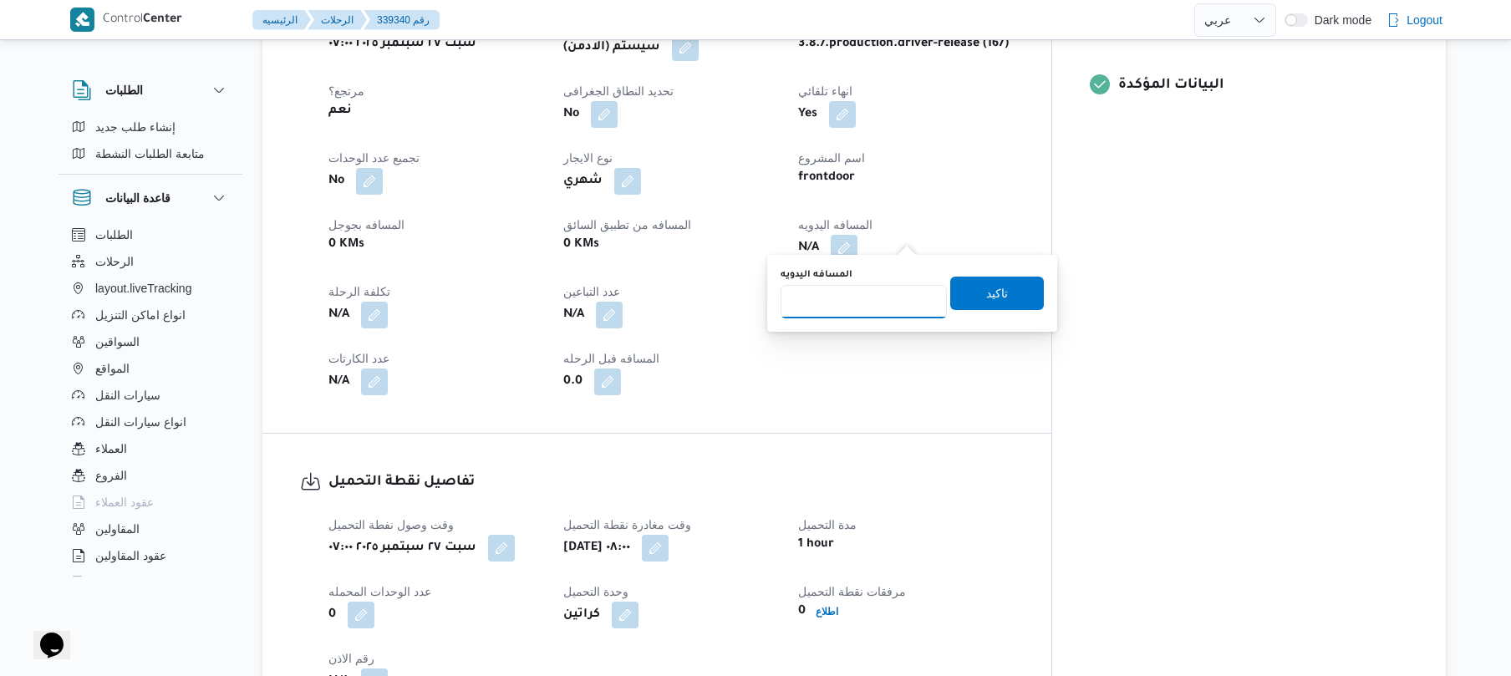
click at [864, 309] on input "المسافه اليدويه" at bounding box center [864, 301] width 166 height 33
type input "120"
click at [986, 295] on span "تاكيد" at bounding box center [997, 293] width 22 height 20
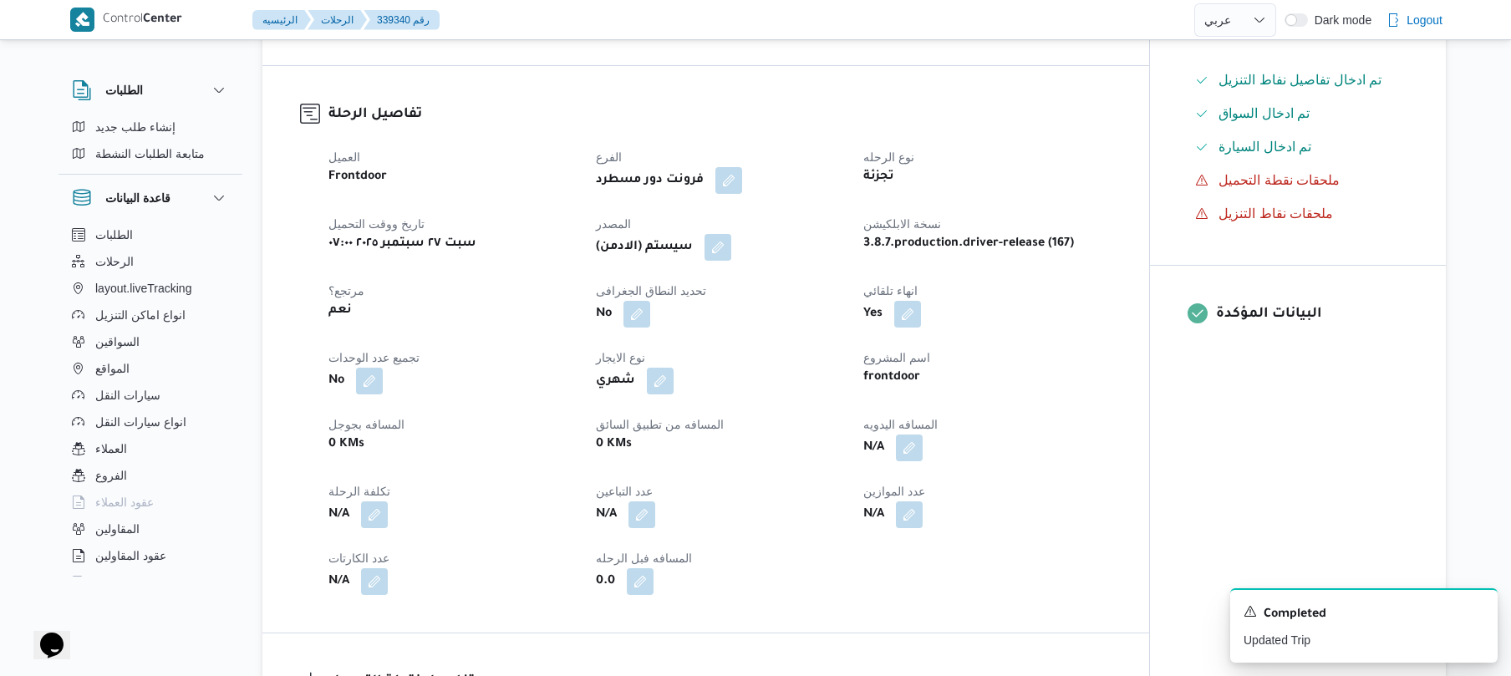
scroll to position [490, 0]
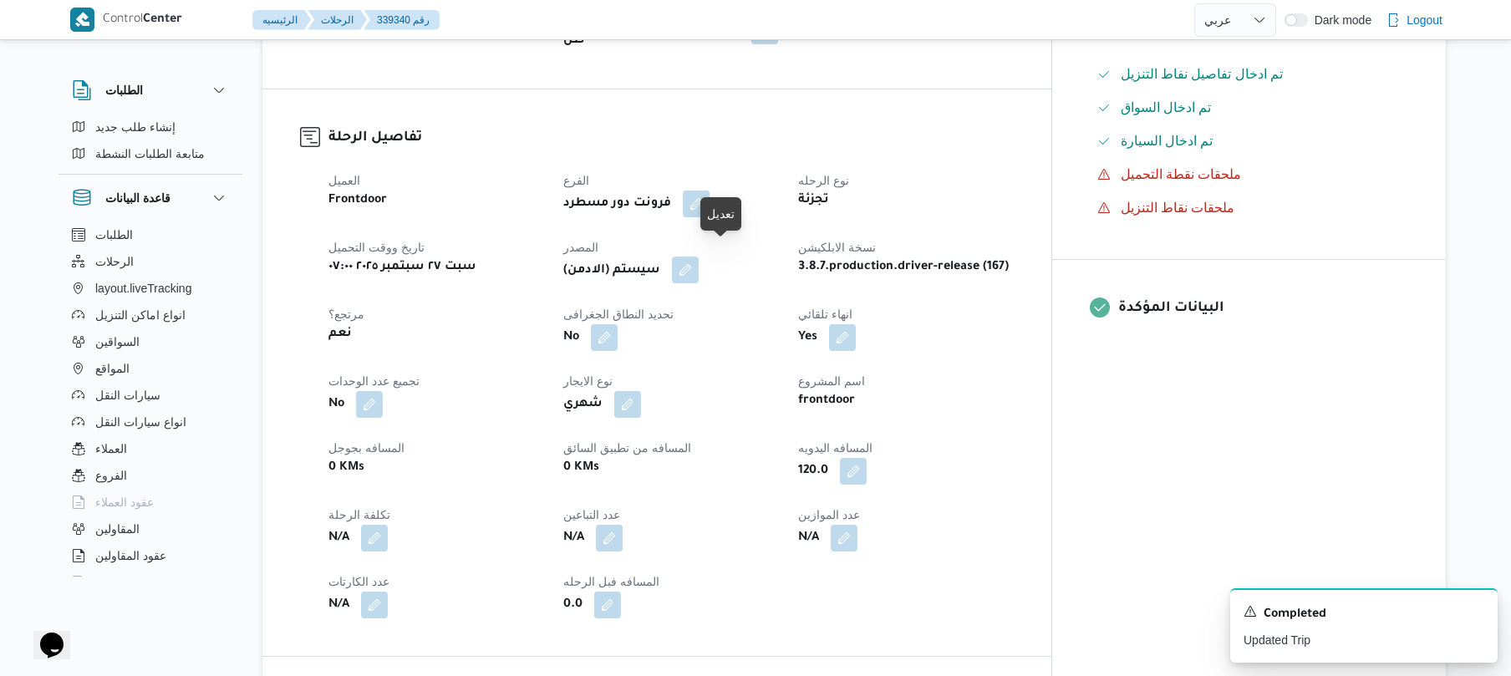
click at [699, 266] on button "button" at bounding box center [685, 270] width 27 height 27
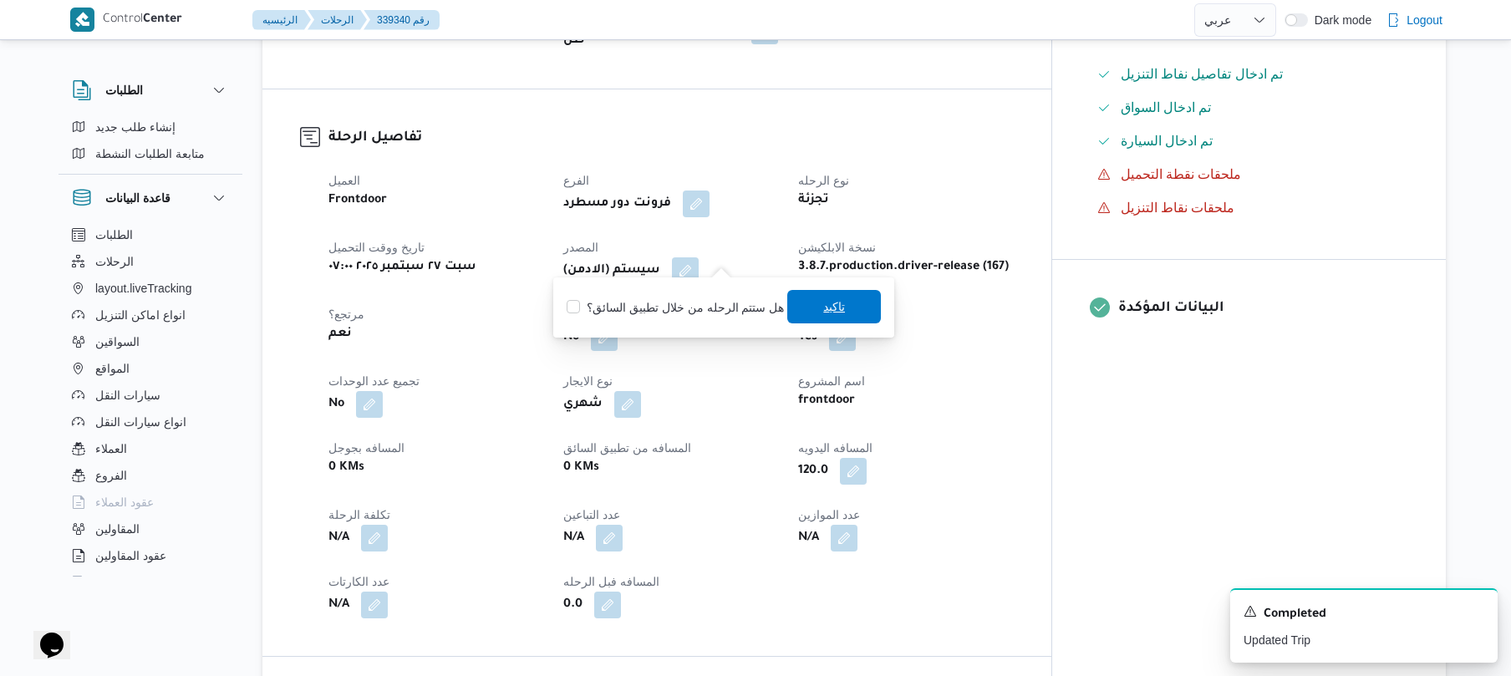
click at [799, 306] on span "تاكيد" at bounding box center [834, 306] width 94 height 33
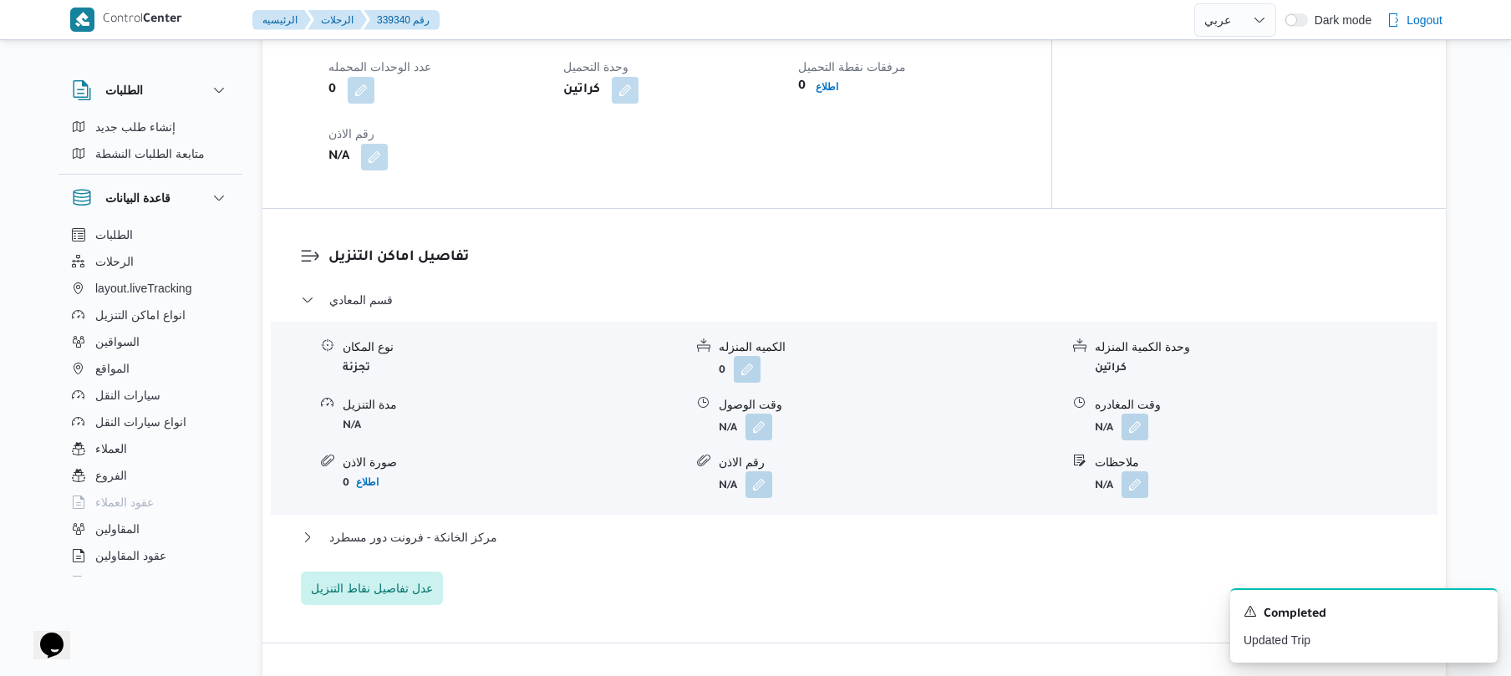
scroll to position [1248, 0]
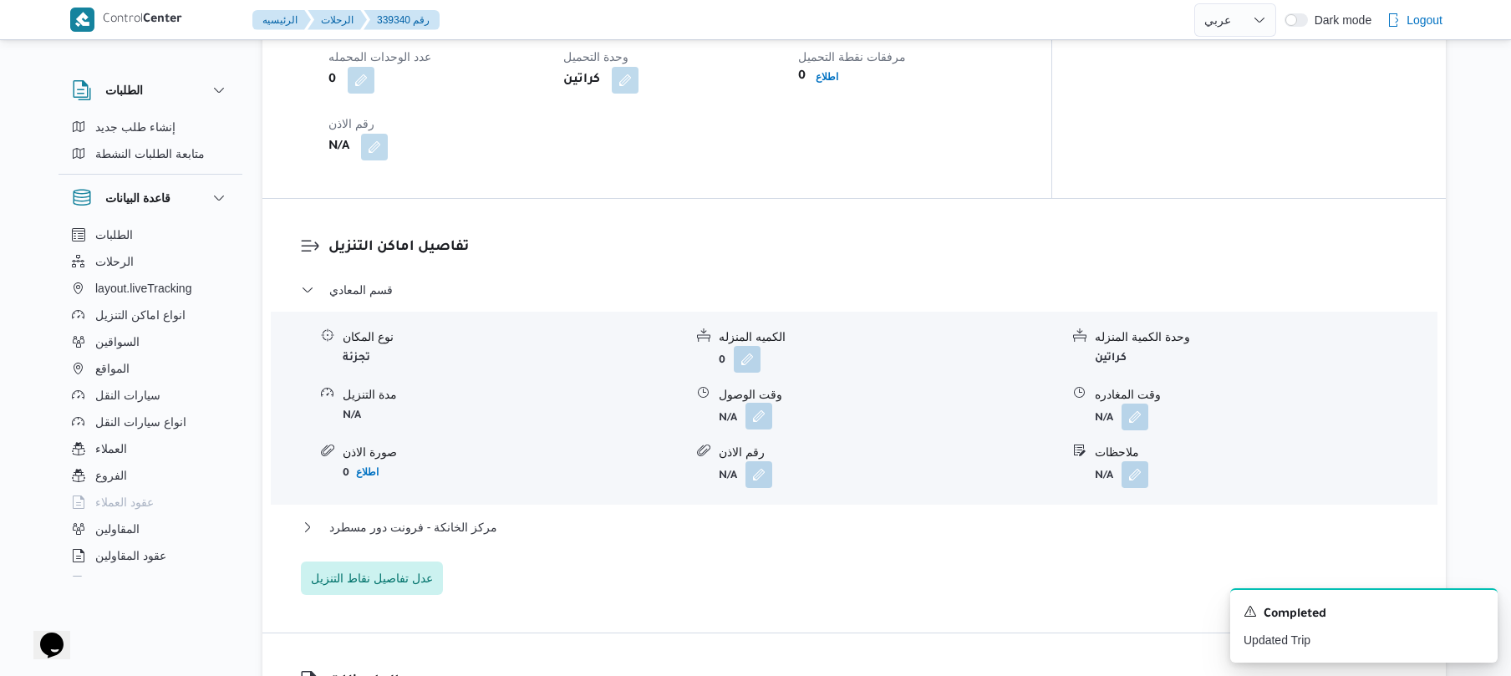
click at [763, 408] on button "button" at bounding box center [759, 416] width 27 height 27
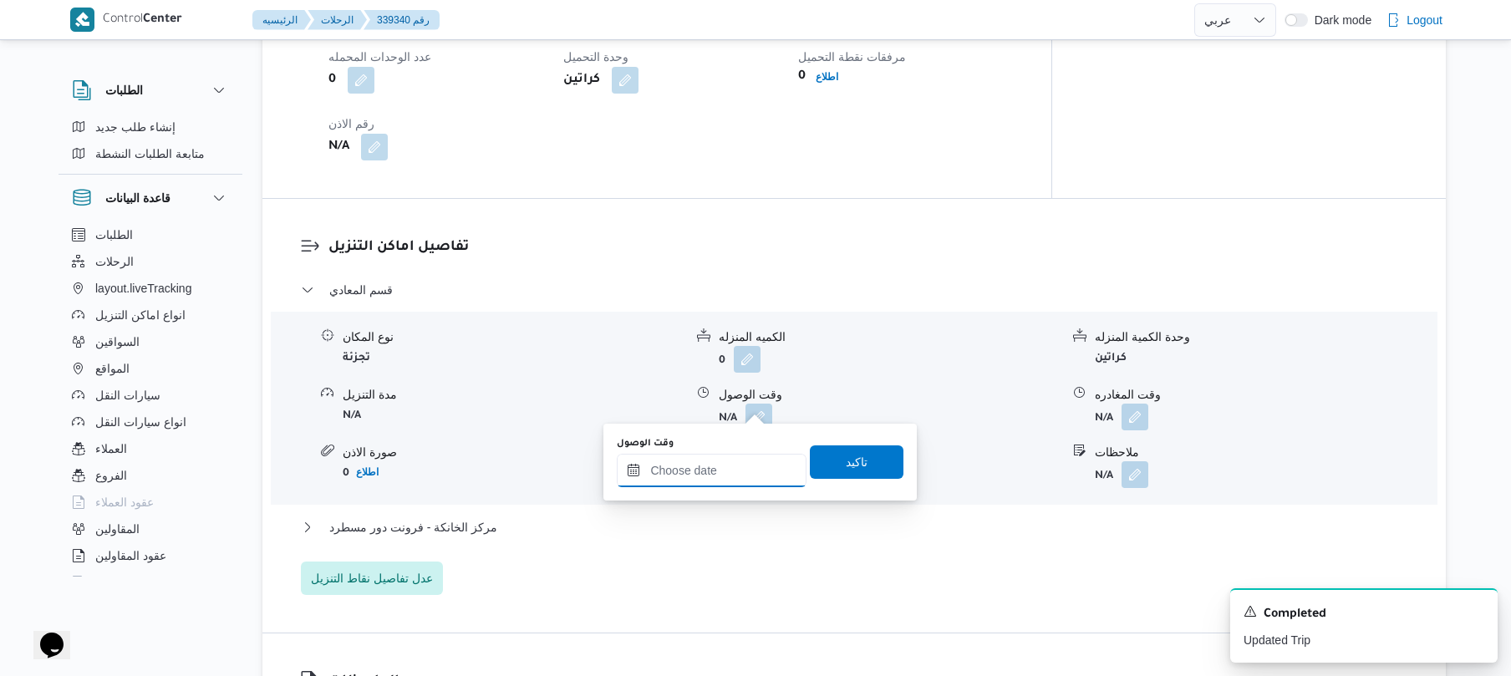
click at [700, 469] on input "وقت الوصول" at bounding box center [712, 470] width 190 height 33
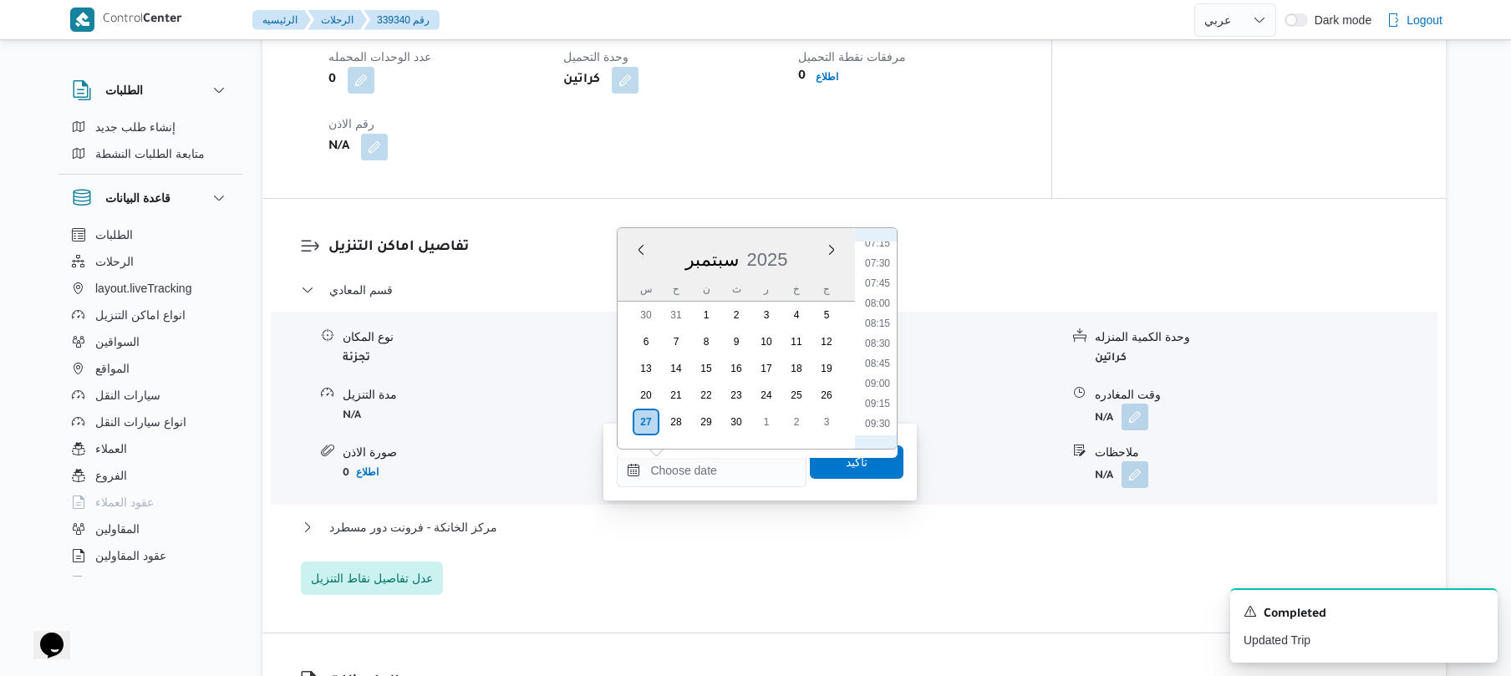
scroll to position [589, 0]
click at [878, 382] on li "09:00" at bounding box center [878, 383] width 38 height 17
type input "٢٧/٠٩/٢٠٢٥ ٠٩:٠٠"
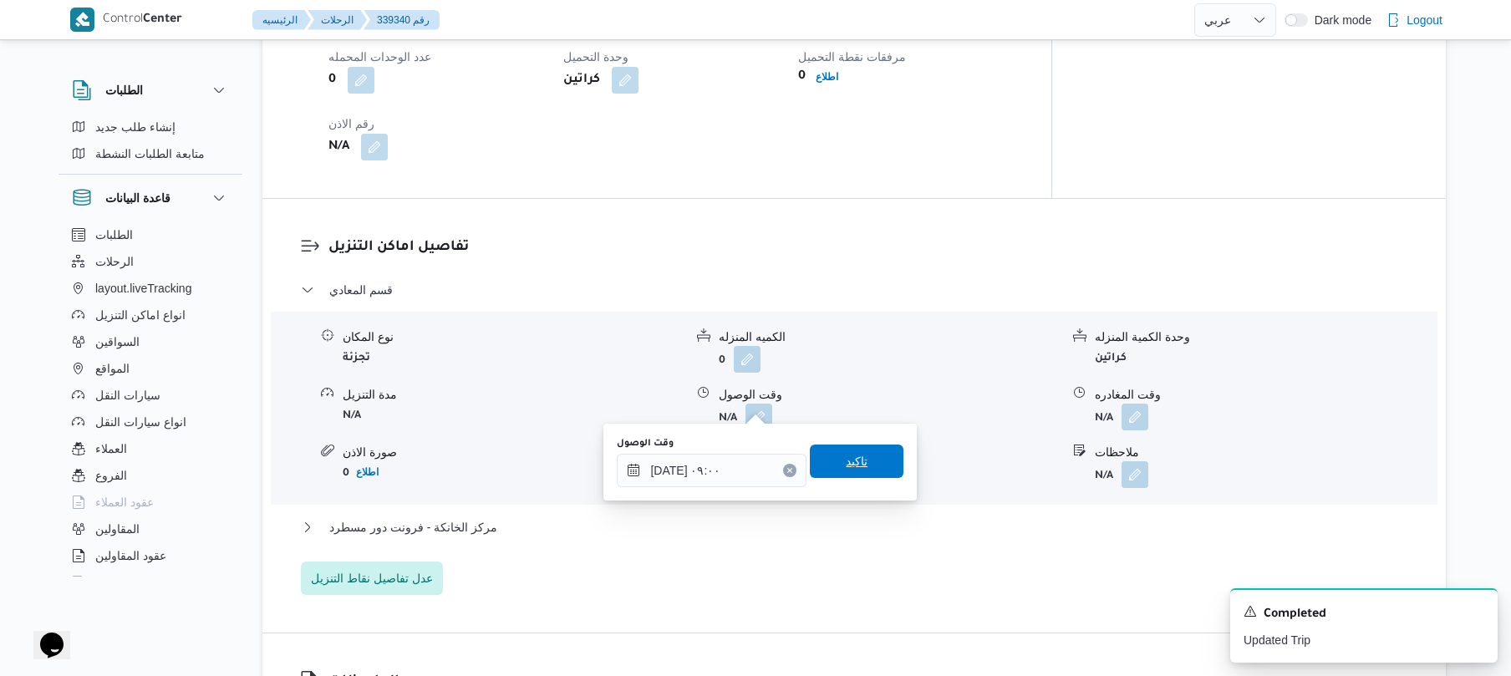
click at [846, 453] on span "تاكيد" at bounding box center [857, 461] width 22 height 20
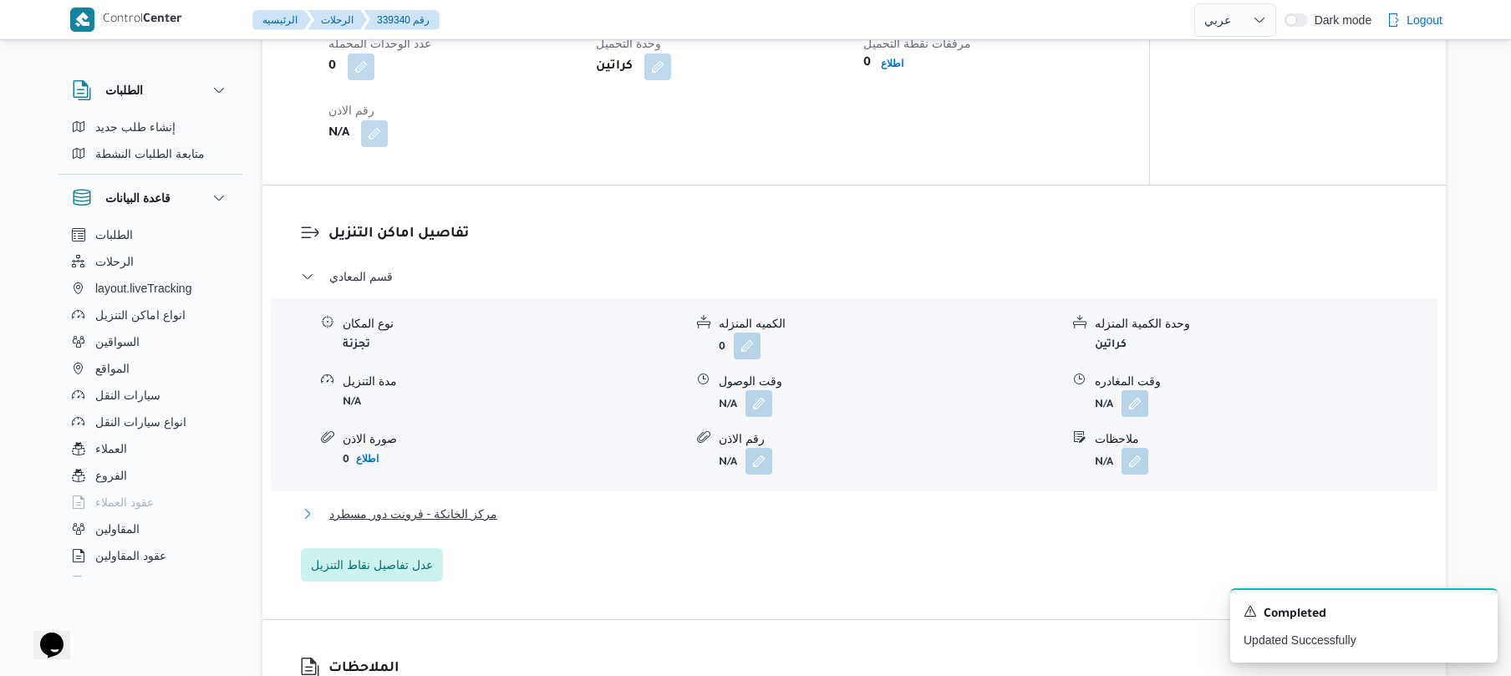
click at [757, 516] on button "مركز الخانكة - فرونت دور مسطرد" at bounding box center [855, 514] width 1108 height 20
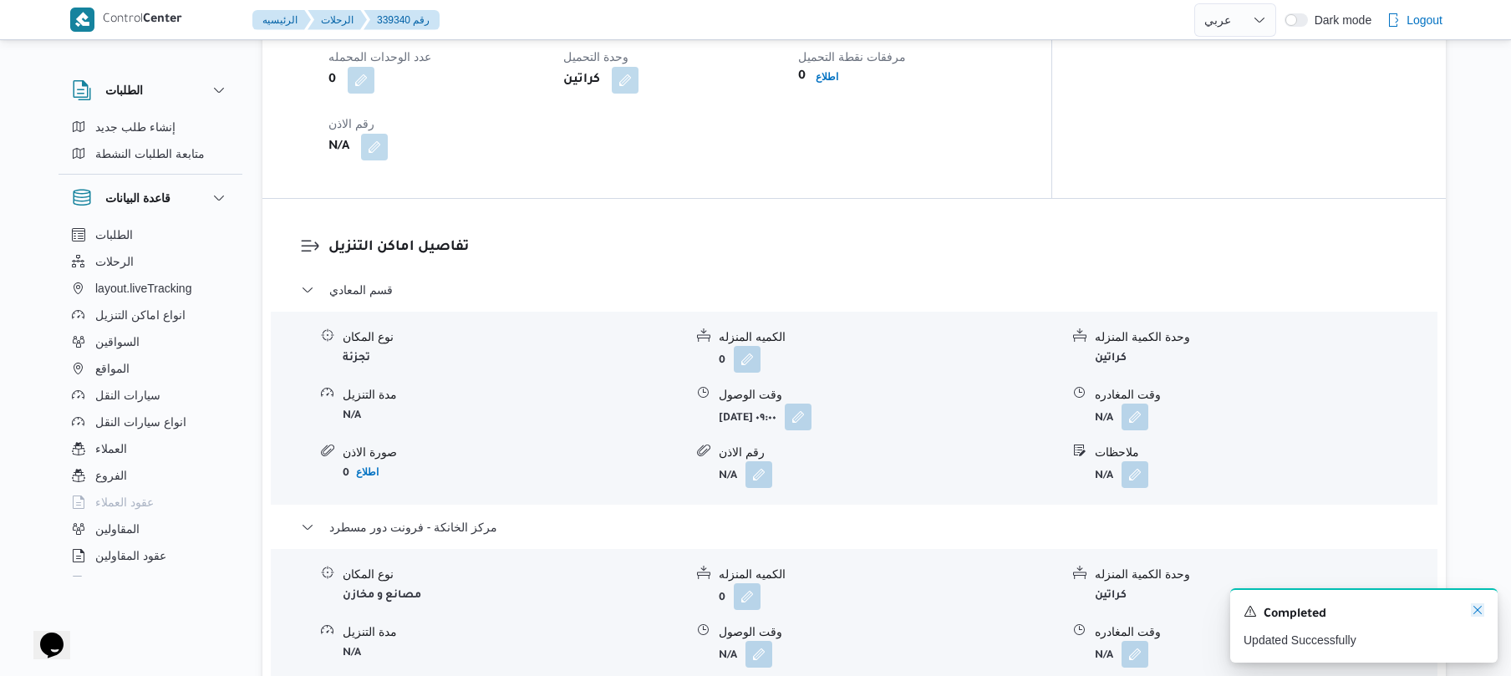
click at [1475, 610] on icon "Dismiss toast" at bounding box center [1477, 610] width 13 height 13
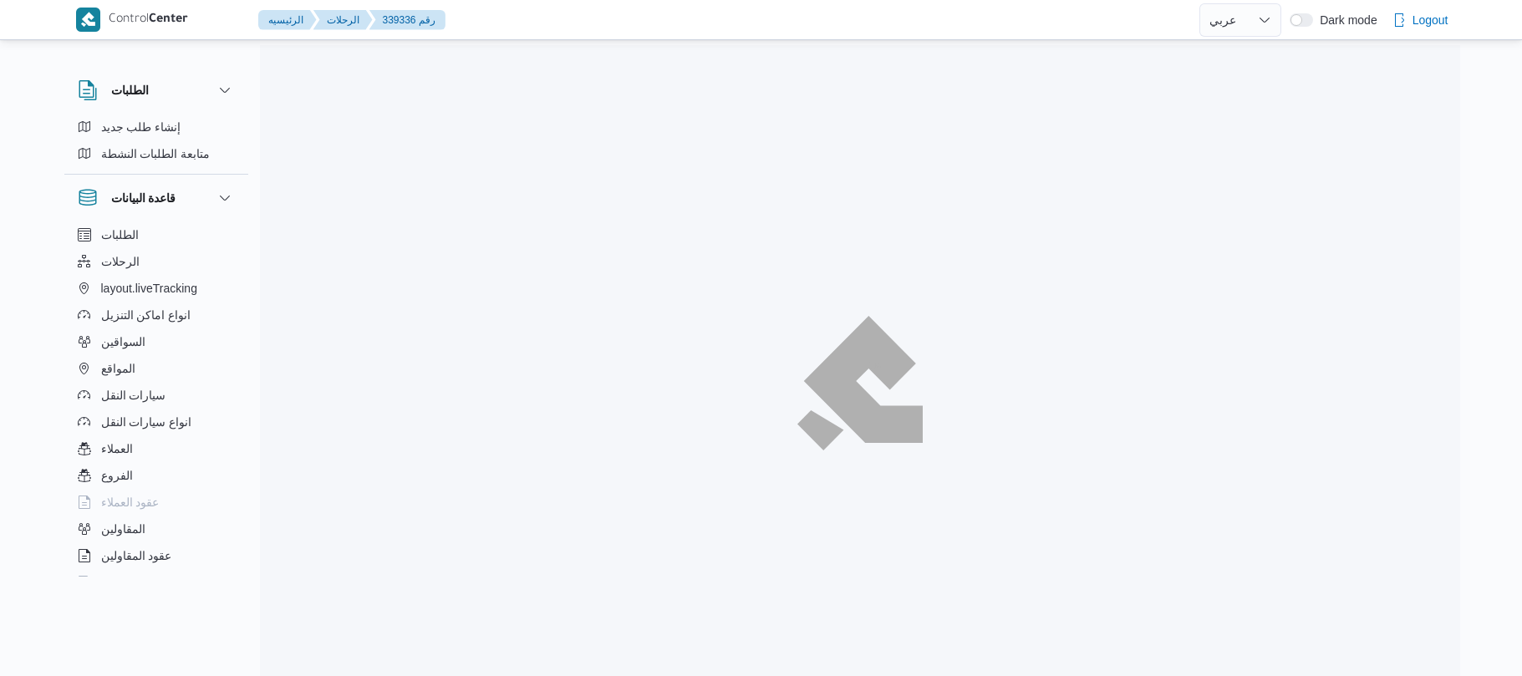
select select "ar"
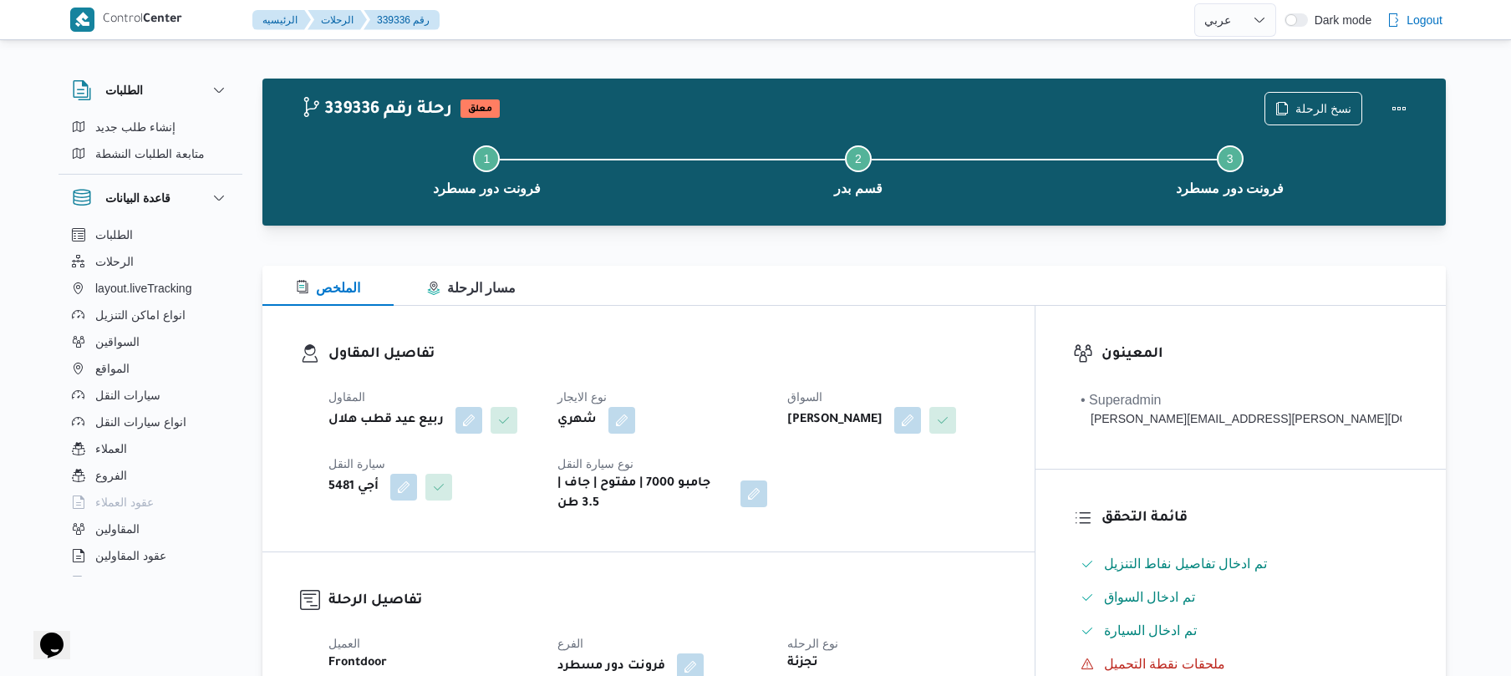
click at [737, 285] on div "الملخص مسار الرحلة" at bounding box center [854, 286] width 1184 height 40
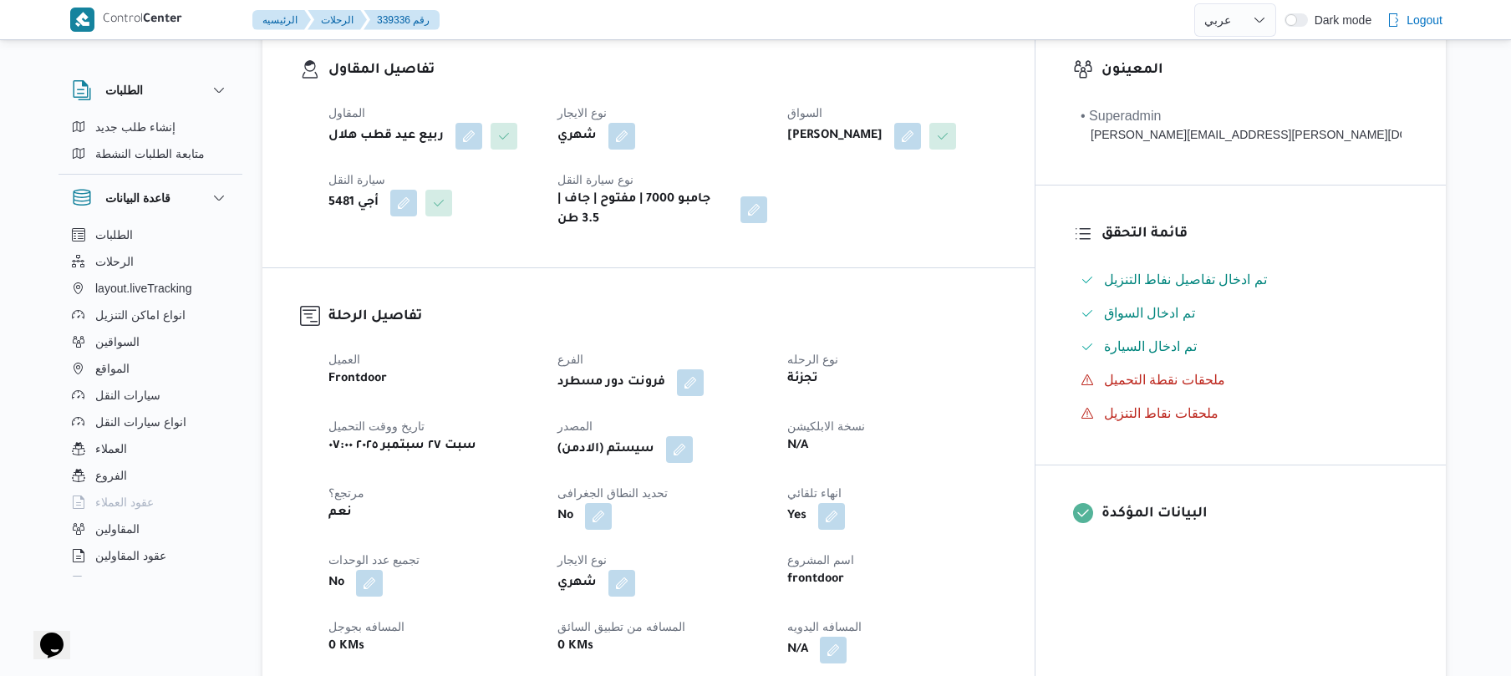
scroll to position [490, 0]
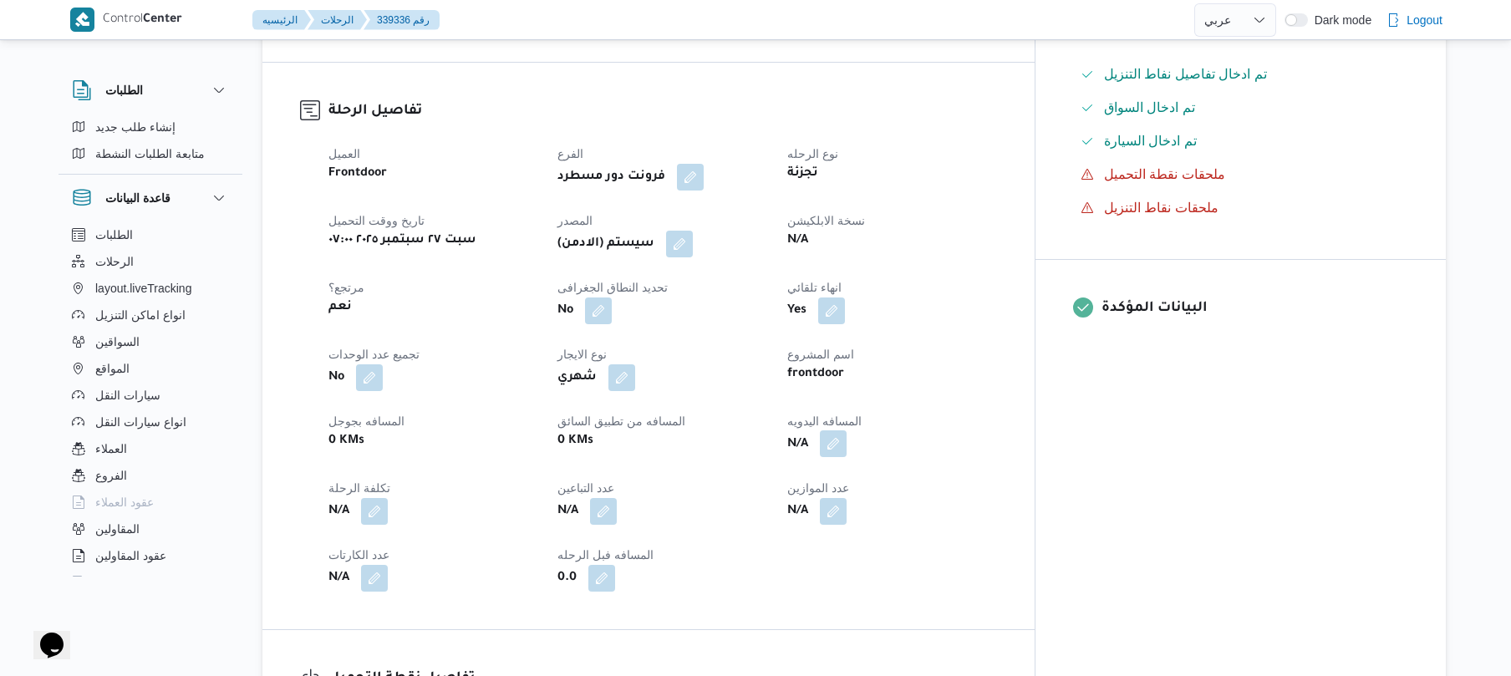
click at [847, 431] on button "button" at bounding box center [833, 444] width 27 height 27
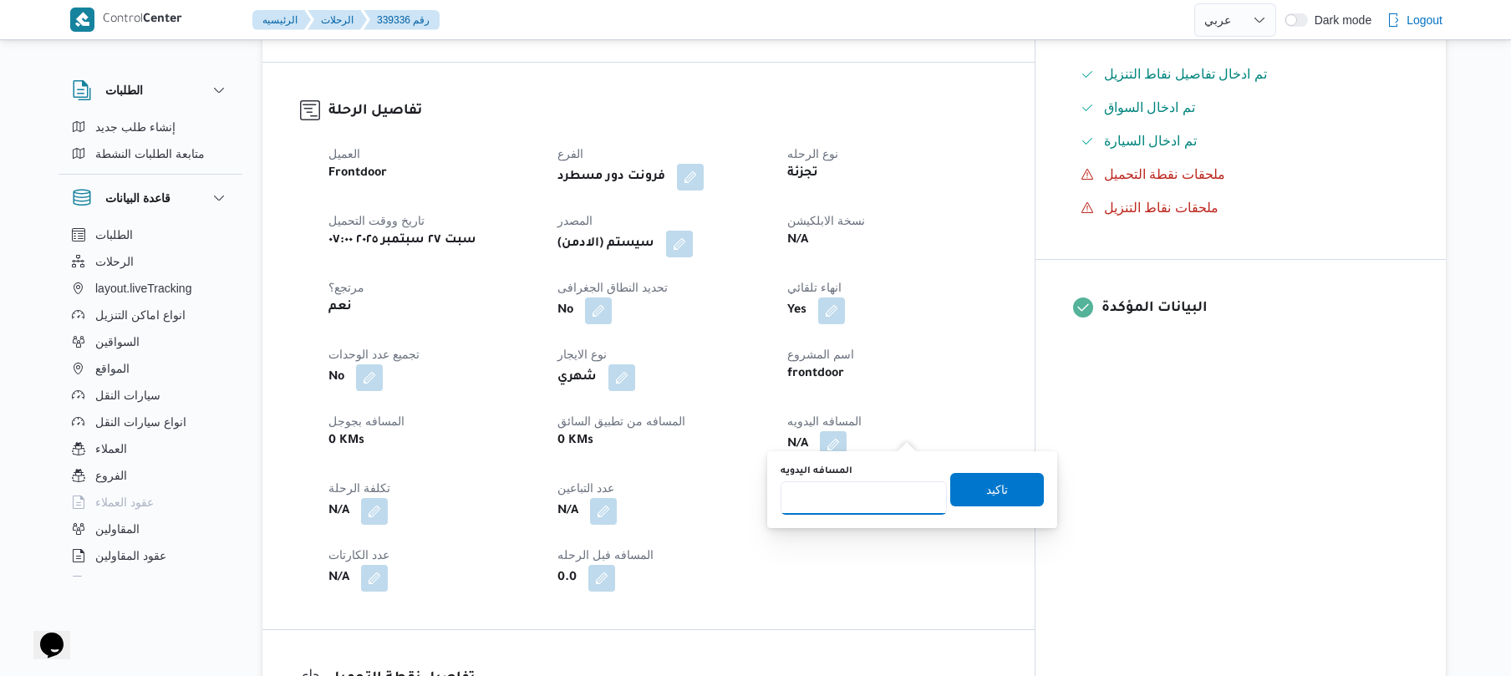
click at [864, 502] on input "المسافه اليدويه" at bounding box center [864, 498] width 166 height 33
type input "120"
click at [1008, 490] on span "تاكيد" at bounding box center [997, 488] width 94 height 33
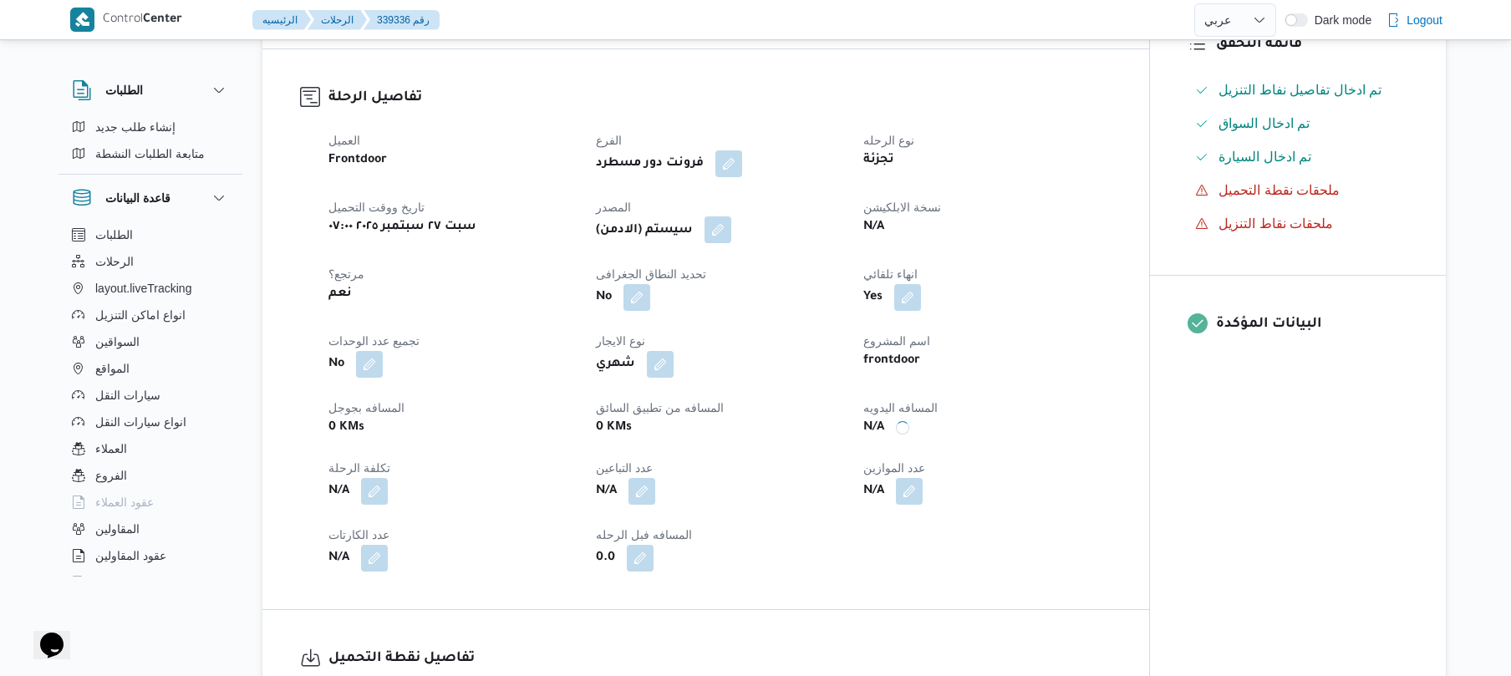
click at [727, 232] on button "button" at bounding box center [718, 230] width 27 height 27
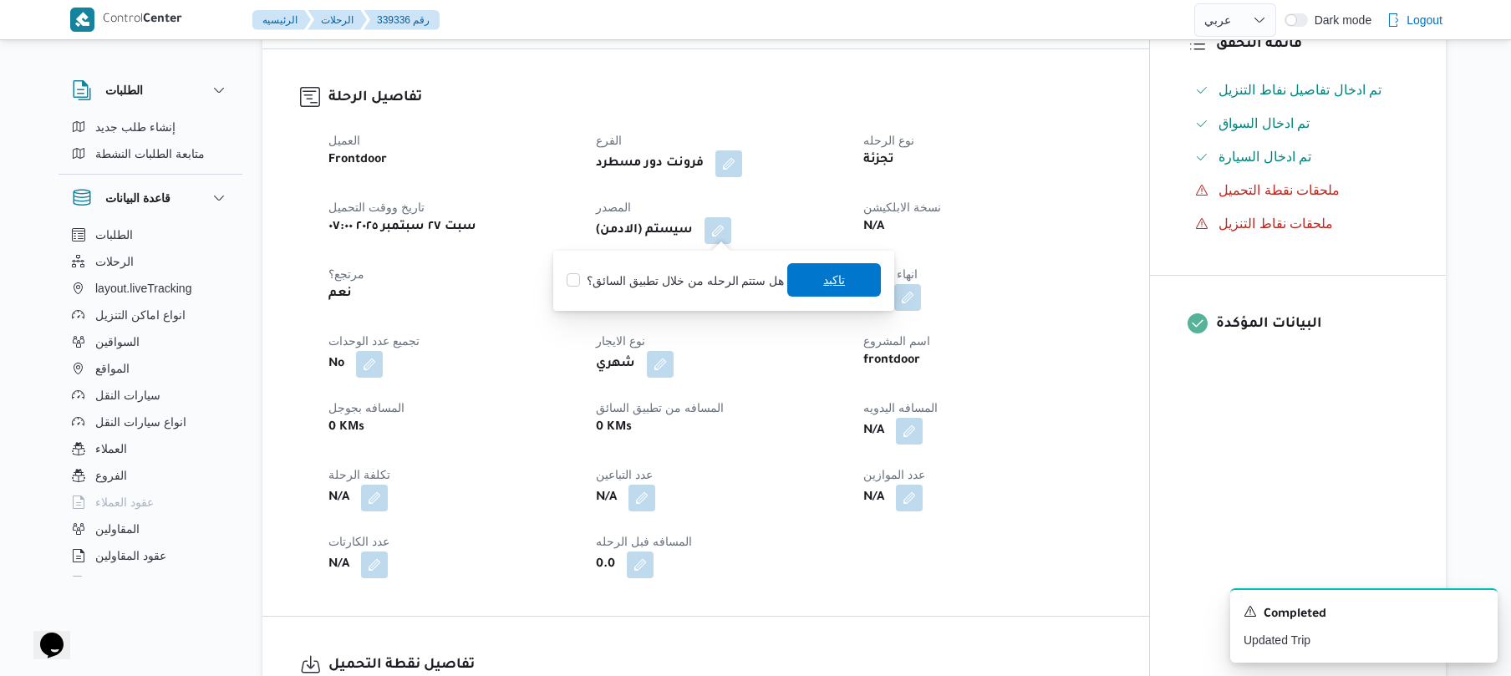
click at [787, 274] on span "تاكيد" at bounding box center [834, 279] width 94 height 33
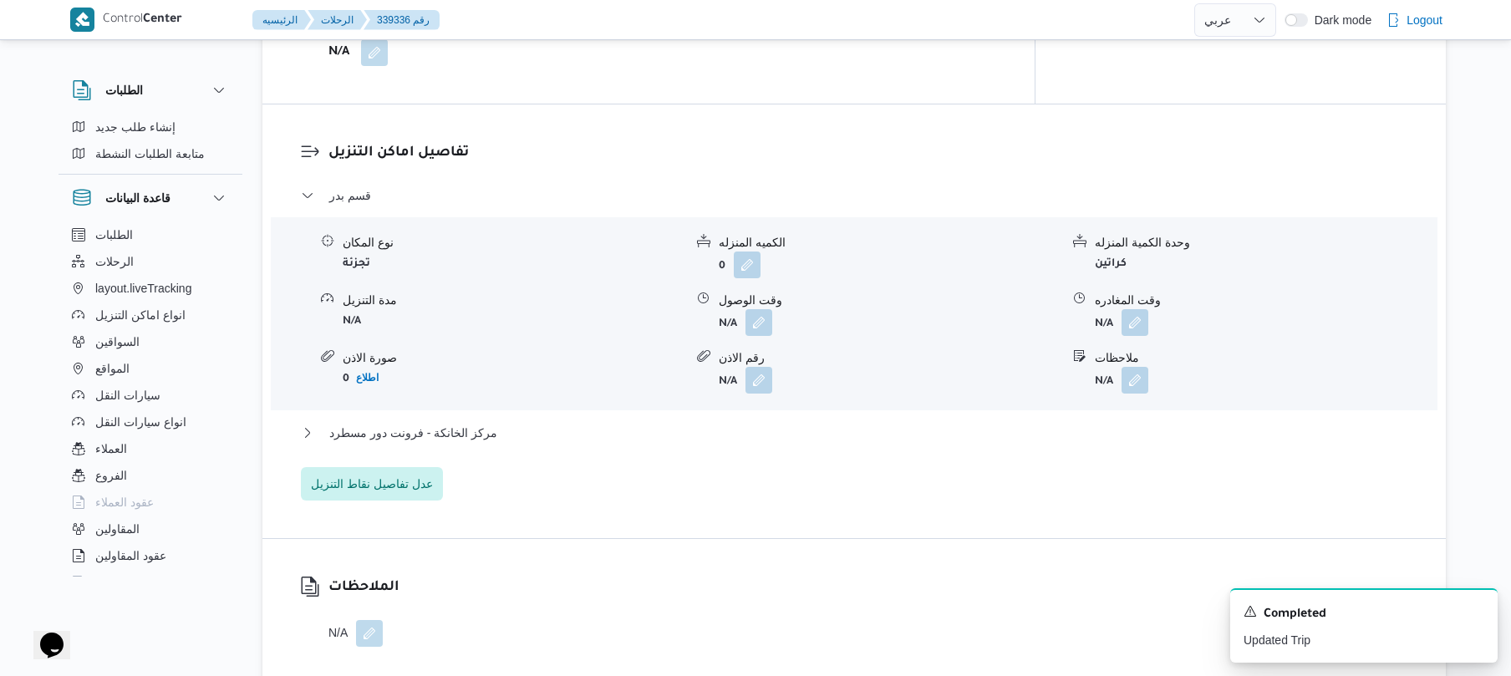
scroll to position [1338, 0]
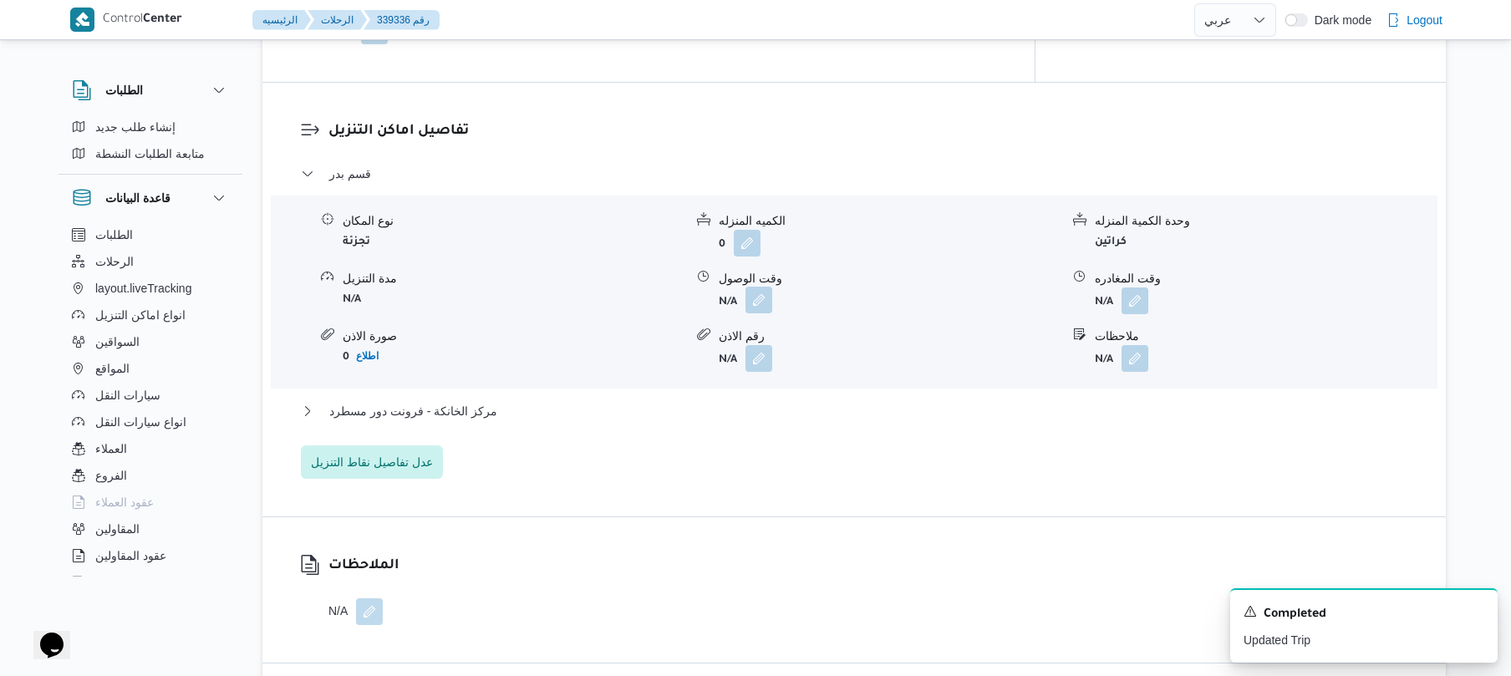
click at [762, 288] on button "button" at bounding box center [759, 300] width 27 height 27
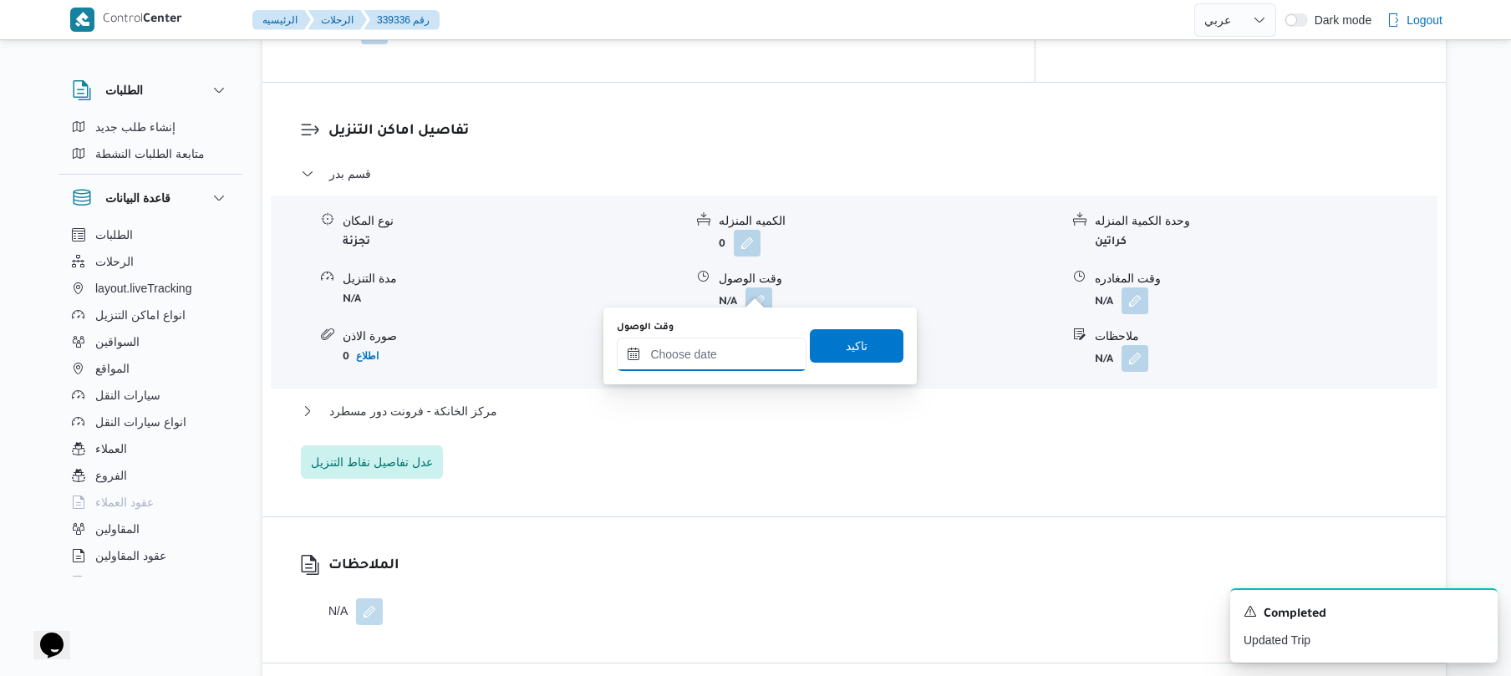
click at [717, 353] on input "وقت الوصول" at bounding box center [712, 354] width 190 height 33
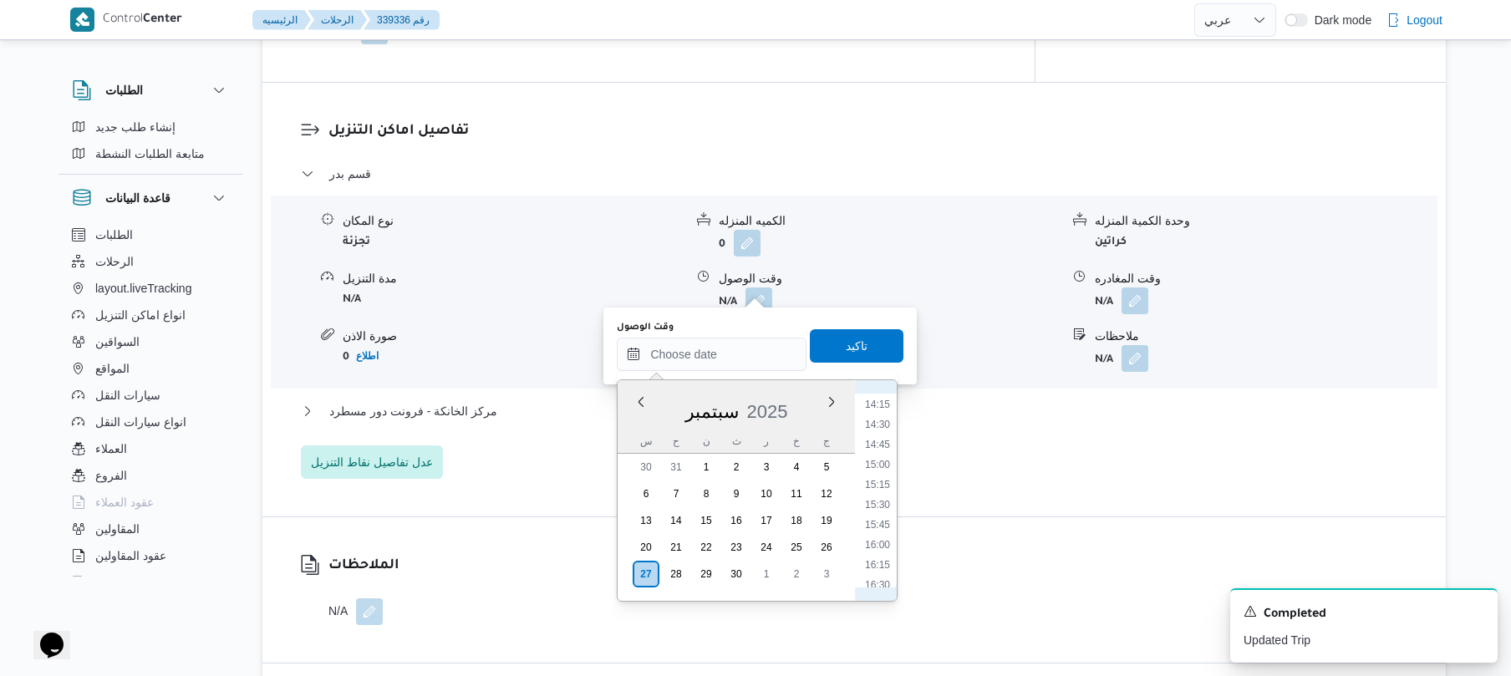
scroll to position [704, 0]
click at [876, 502] on li "10:00" at bounding box center [878, 500] width 38 height 17
type input "٢٧/٠٩/٢٠٢٥ ١٠:٠٠"
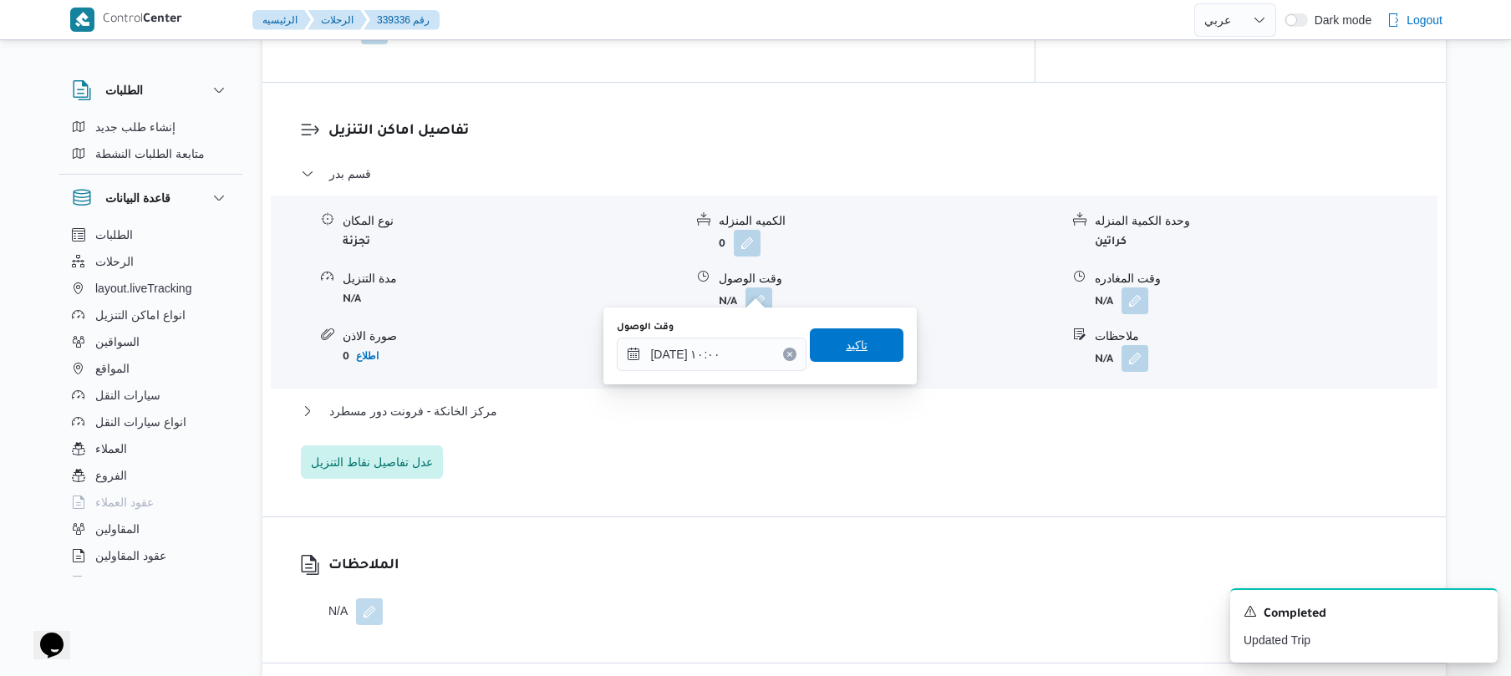
click at [864, 349] on span "تاكيد" at bounding box center [857, 345] width 94 height 33
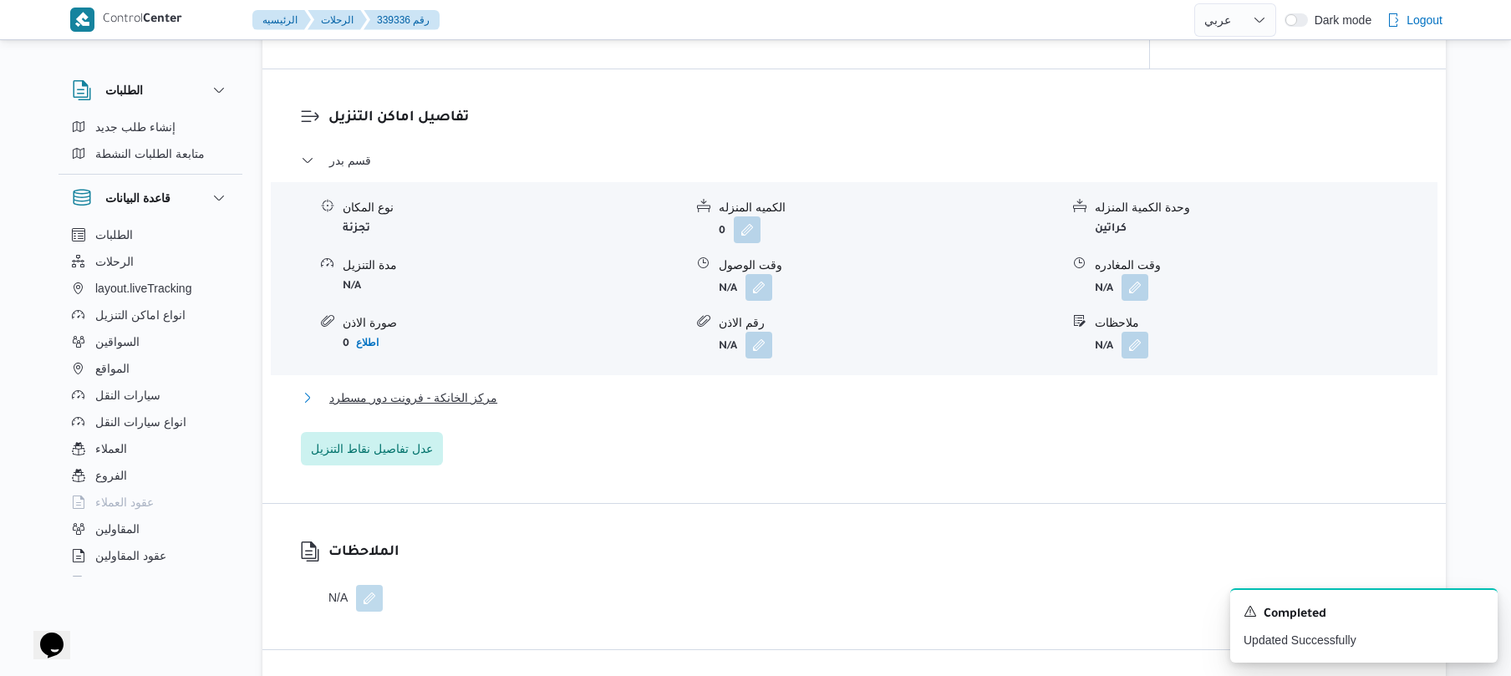
click at [804, 399] on button "مركز الخانكة - فرونت دور مسطرد" at bounding box center [855, 398] width 1108 height 20
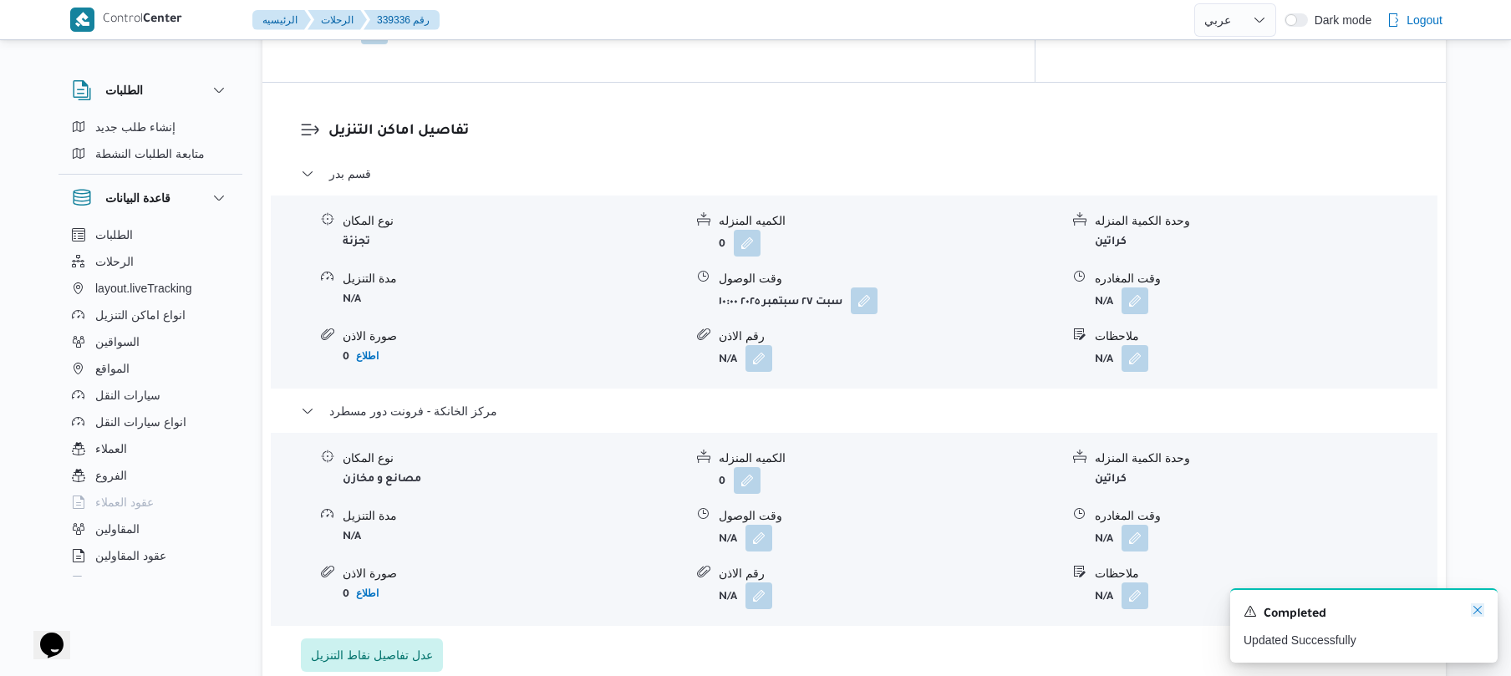
click at [1475, 609] on icon "Dismiss toast" at bounding box center [1477, 610] width 13 height 13
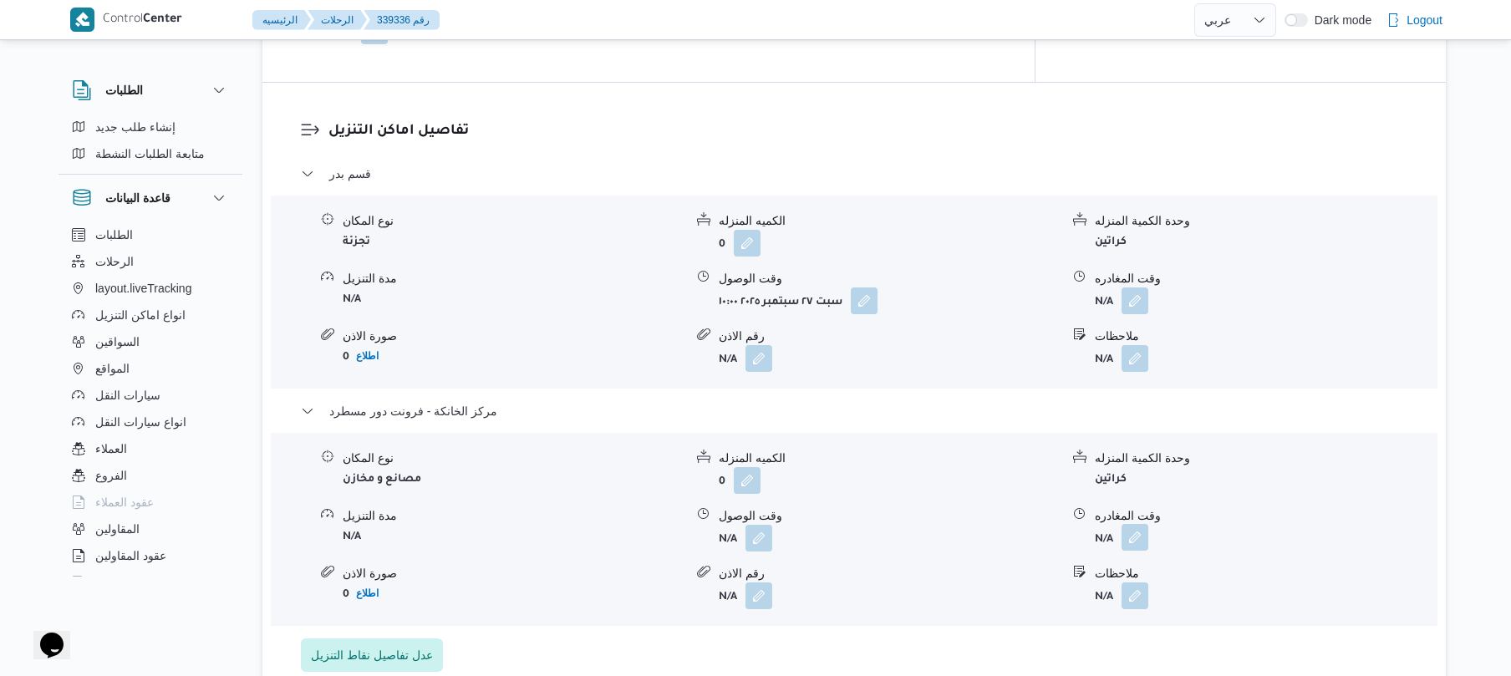
click at [1137, 526] on button "button" at bounding box center [1135, 537] width 27 height 27
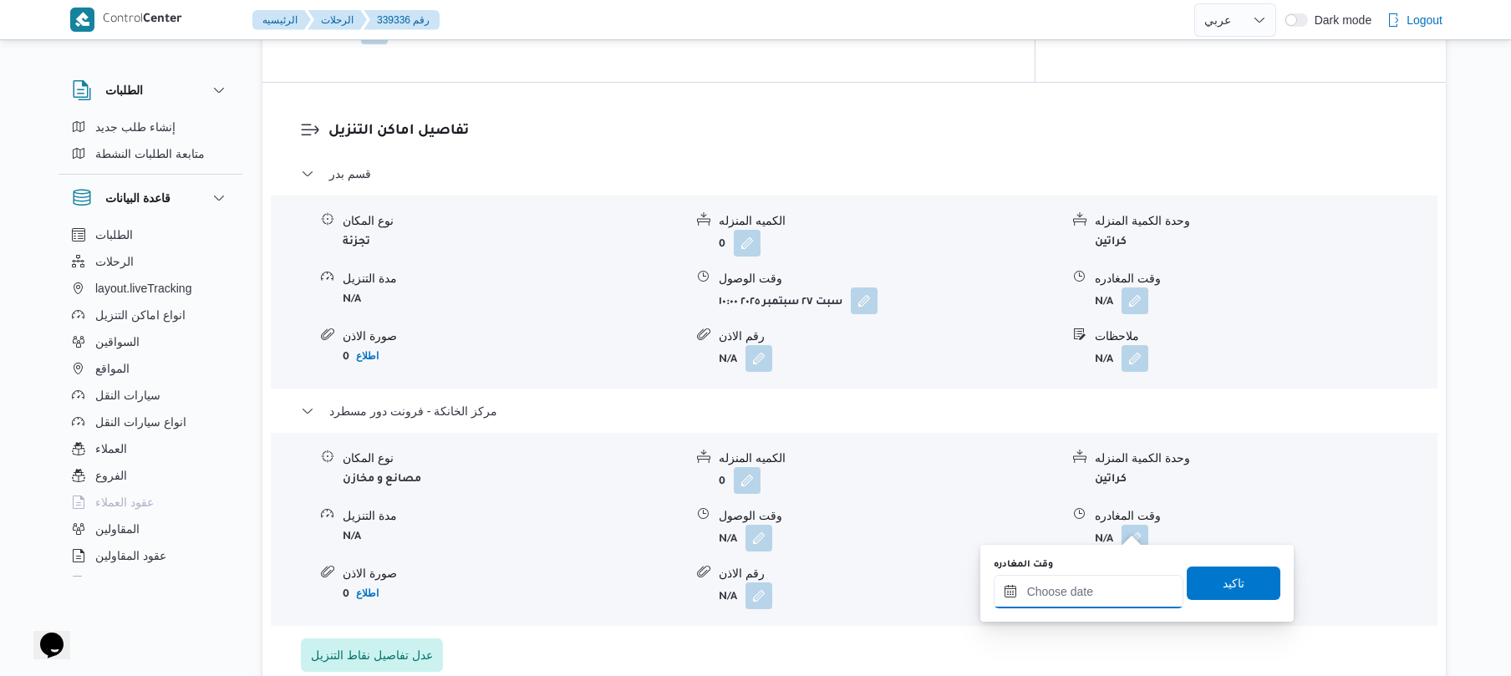
click at [1090, 592] on input "وقت المغادره" at bounding box center [1089, 591] width 190 height 33
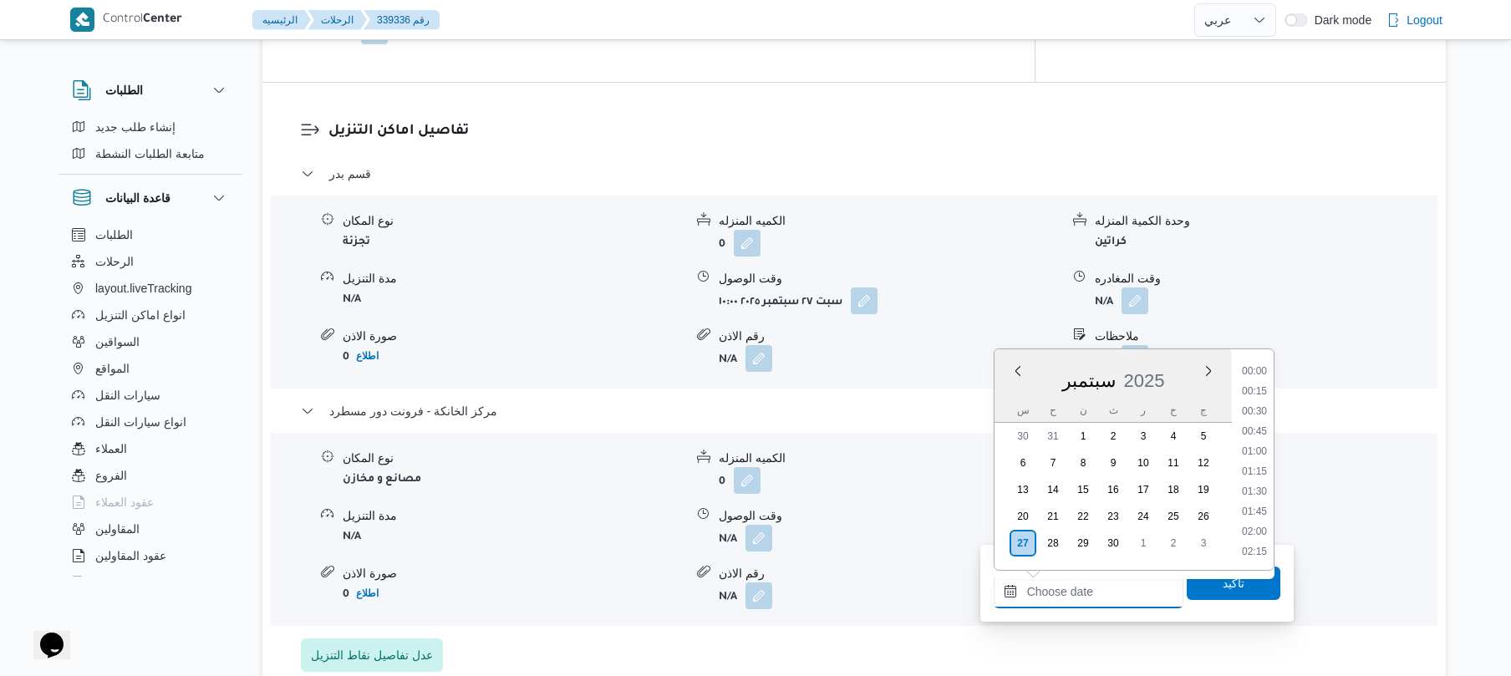
scroll to position [1305, 0]
drag, startPoint x: 1256, startPoint y: 410, endPoint x: 1256, endPoint y: 438, distance: 28.4
click at [1256, 410] on li "16:45" at bounding box center [1255, 410] width 38 height 17
type input "٢٧/٠٩/٢٠٢٥ ١٦:٤٥"
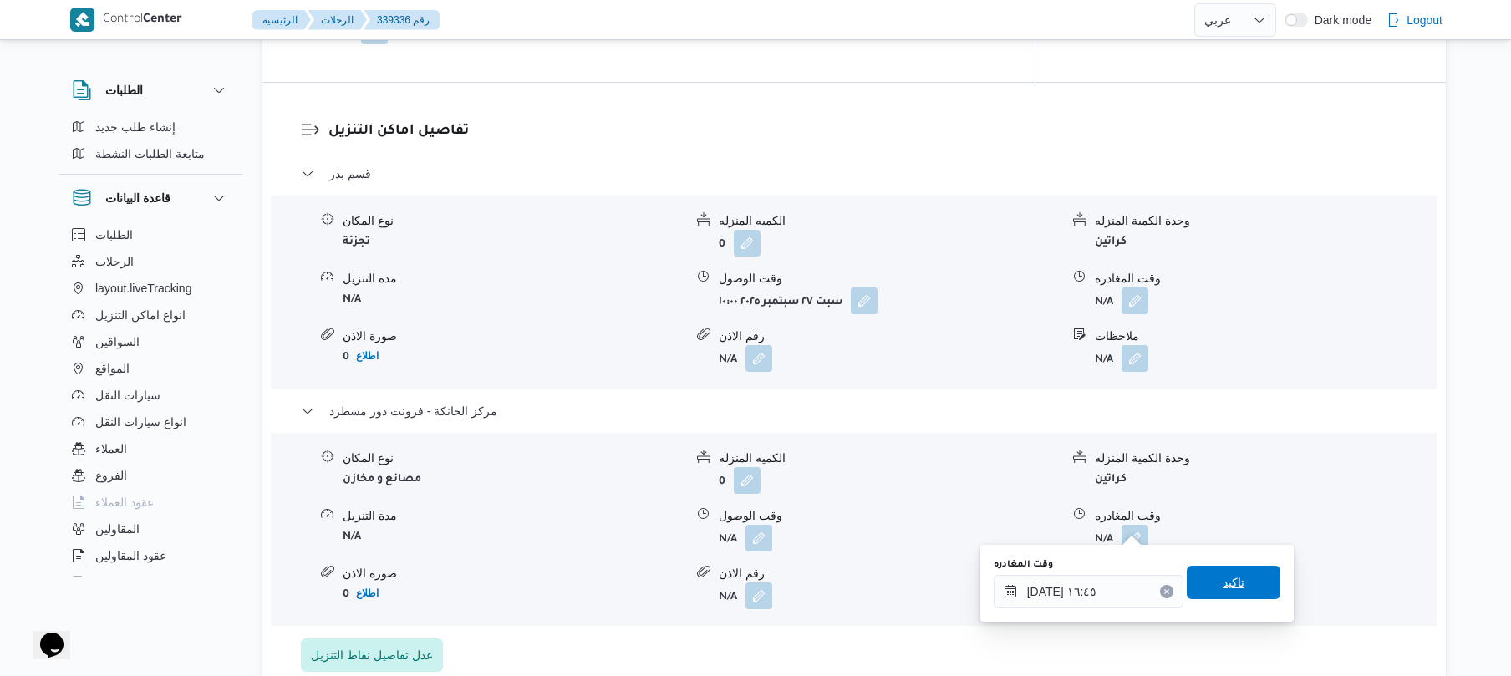
click at [1223, 582] on span "تاكيد" at bounding box center [1234, 583] width 22 height 20
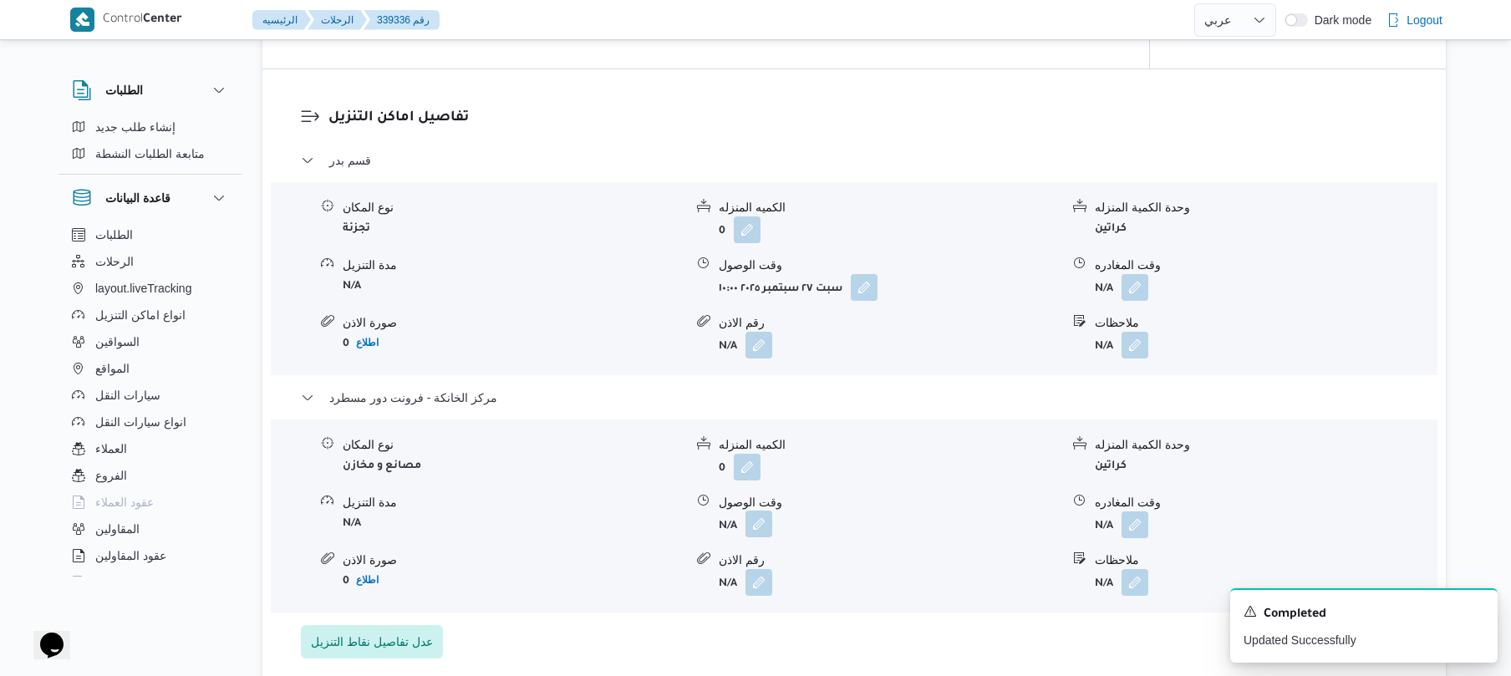
click at [767, 520] on button "button" at bounding box center [759, 524] width 27 height 27
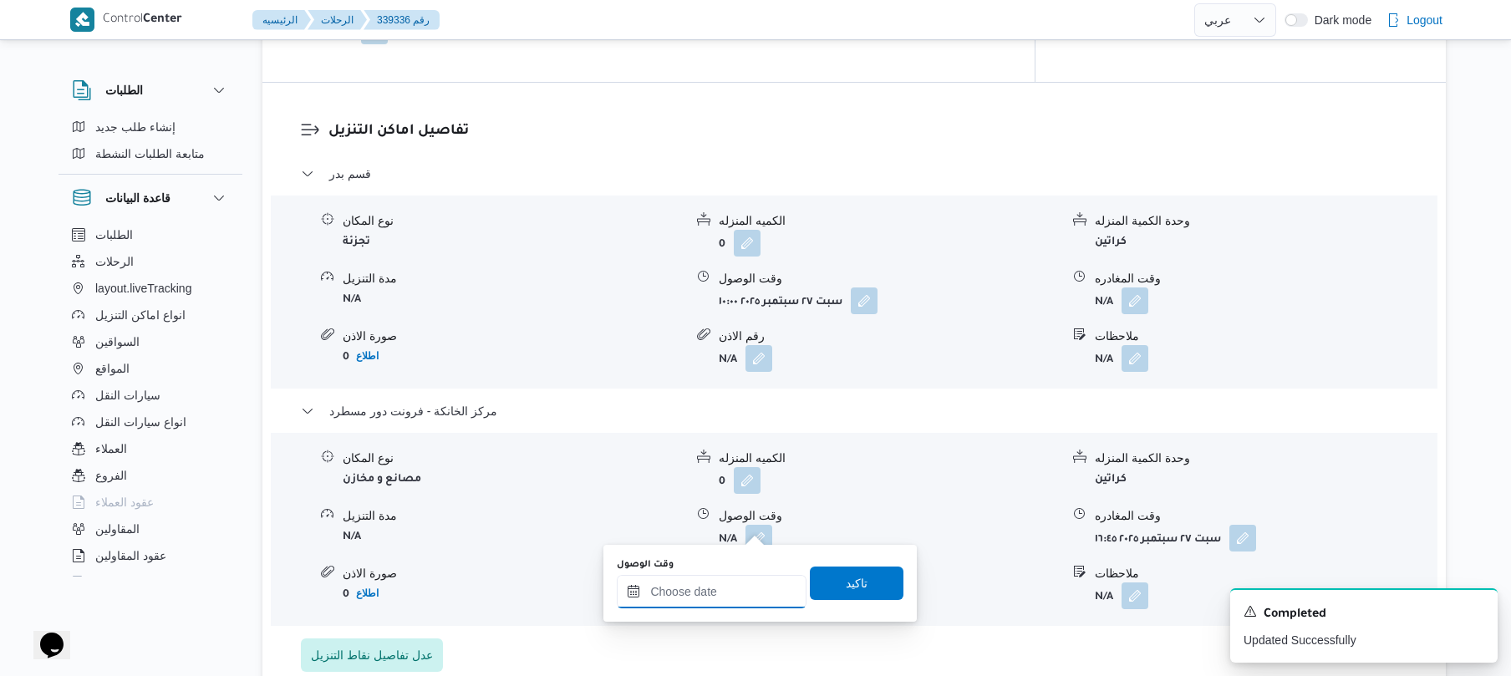
click at [726, 604] on input "وقت الوصول" at bounding box center [712, 591] width 190 height 33
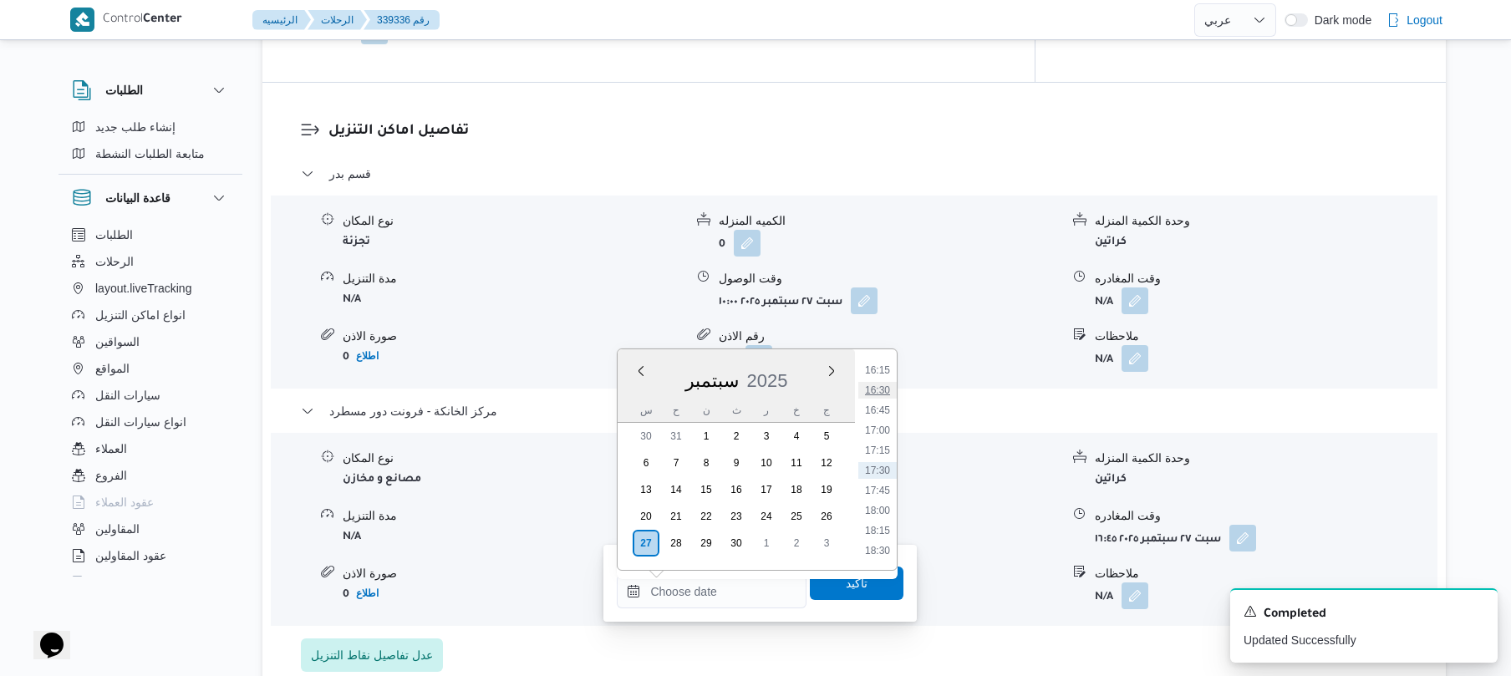
click at [888, 395] on li "16:30" at bounding box center [878, 390] width 38 height 17
type input "٢٧/٠٩/٢٠٢٥ ١٦:٣٠"
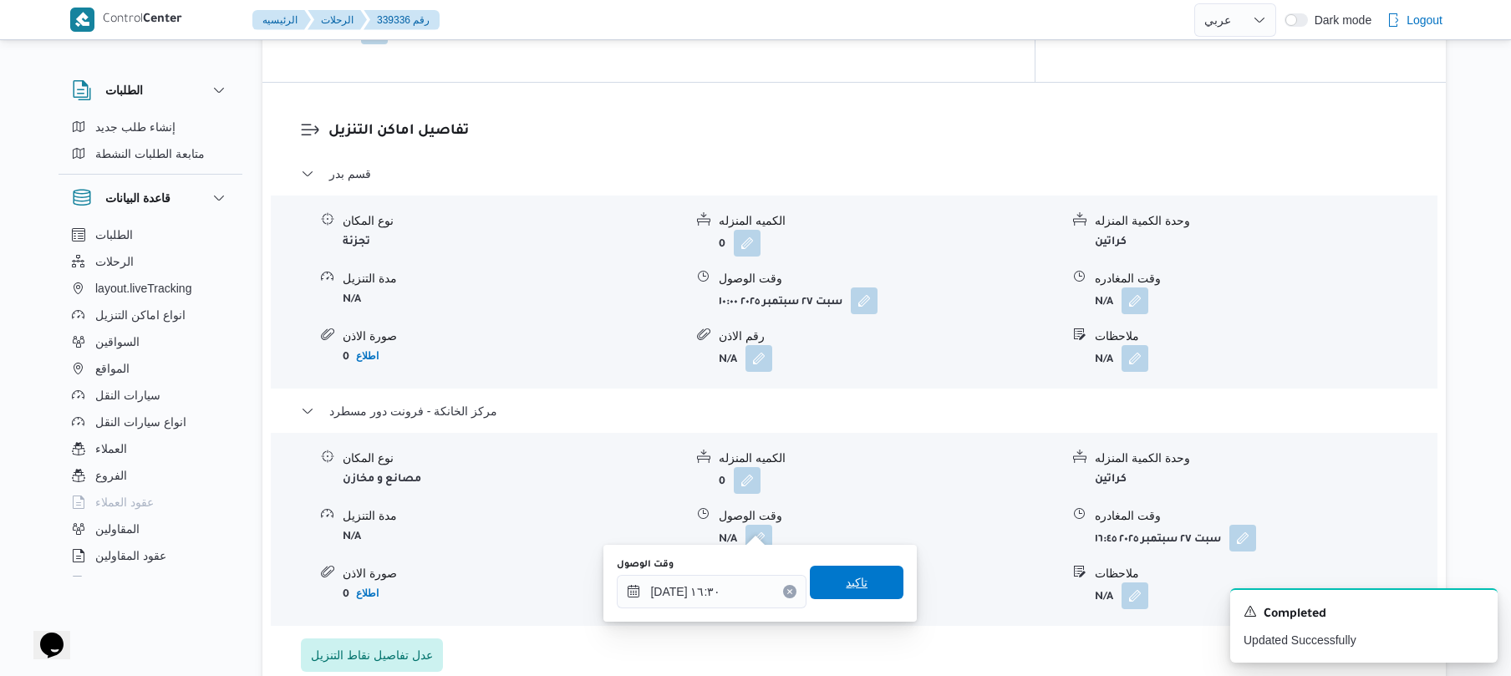
click at [846, 589] on span "تاكيد" at bounding box center [857, 583] width 22 height 20
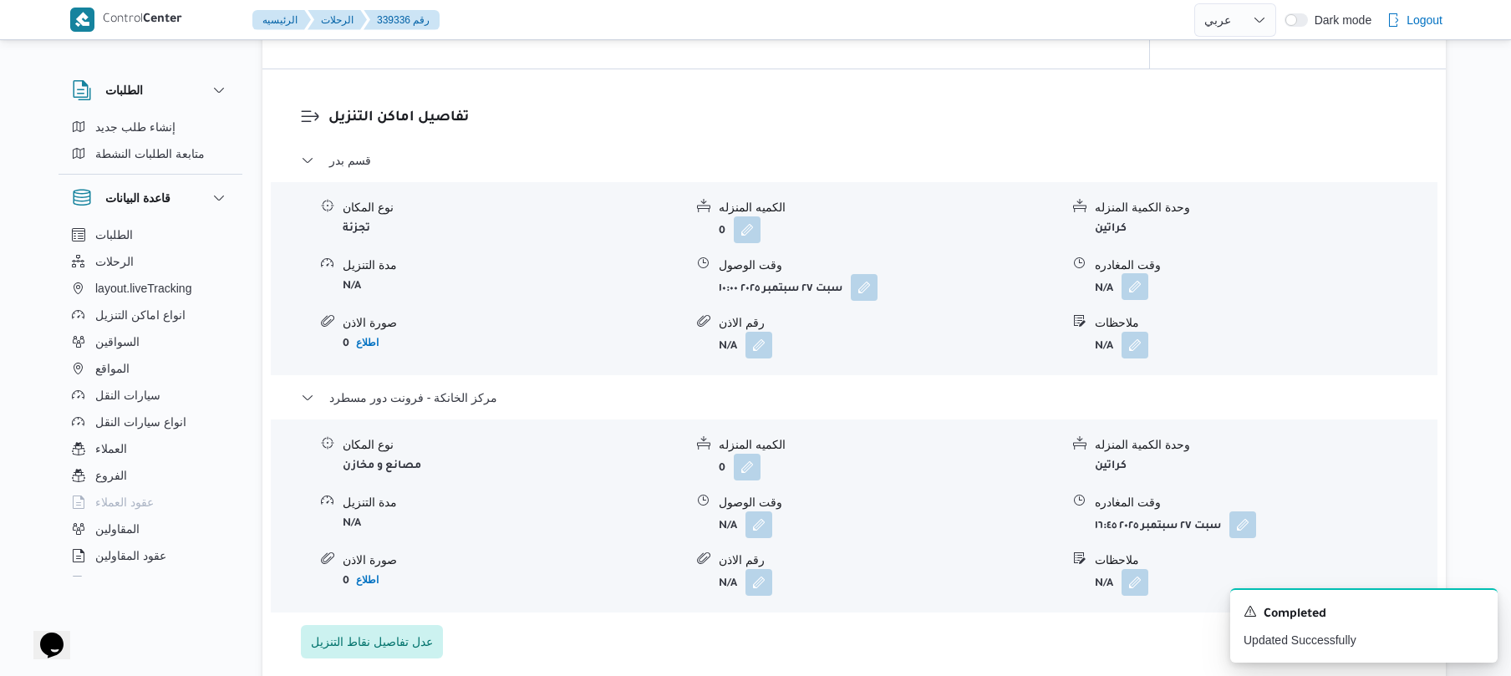
click at [1135, 288] on button "button" at bounding box center [1135, 286] width 27 height 27
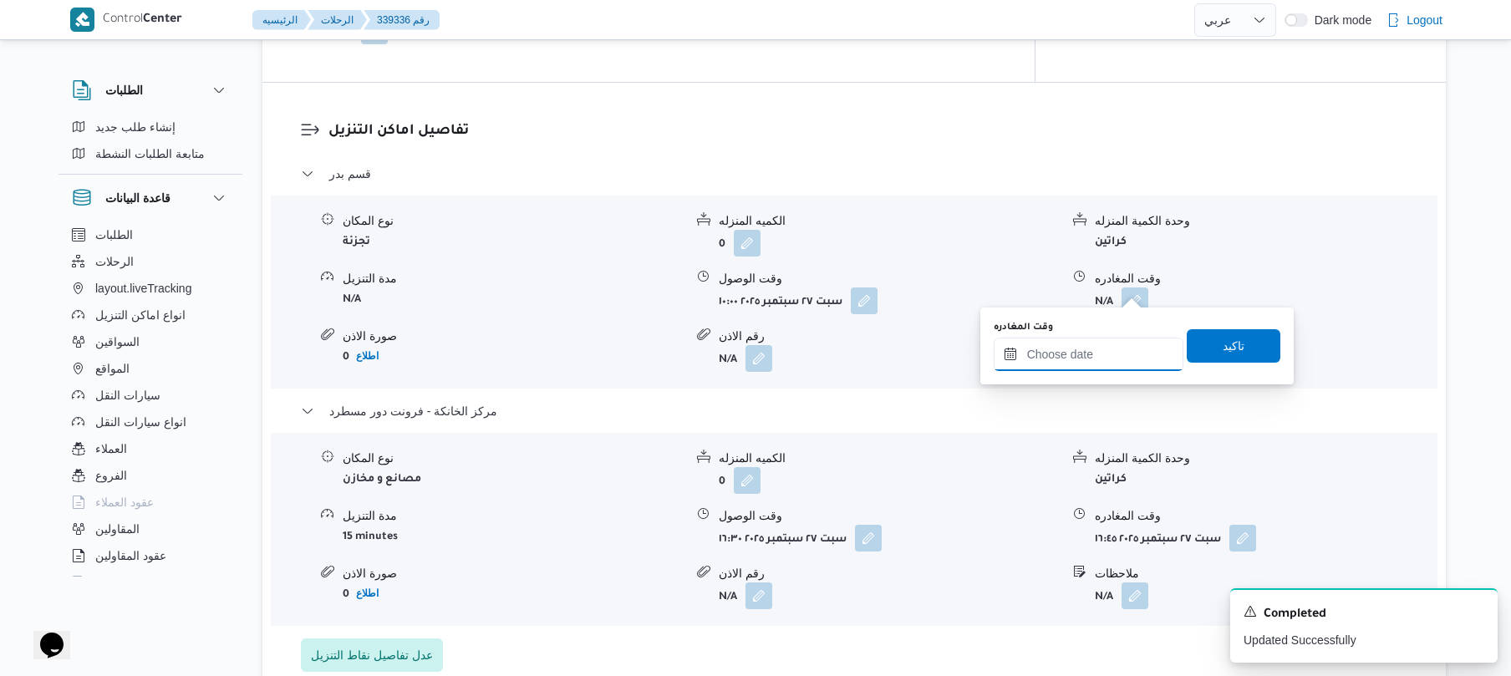
click at [1071, 351] on input "وقت المغادره" at bounding box center [1089, 354] width 190 height 33
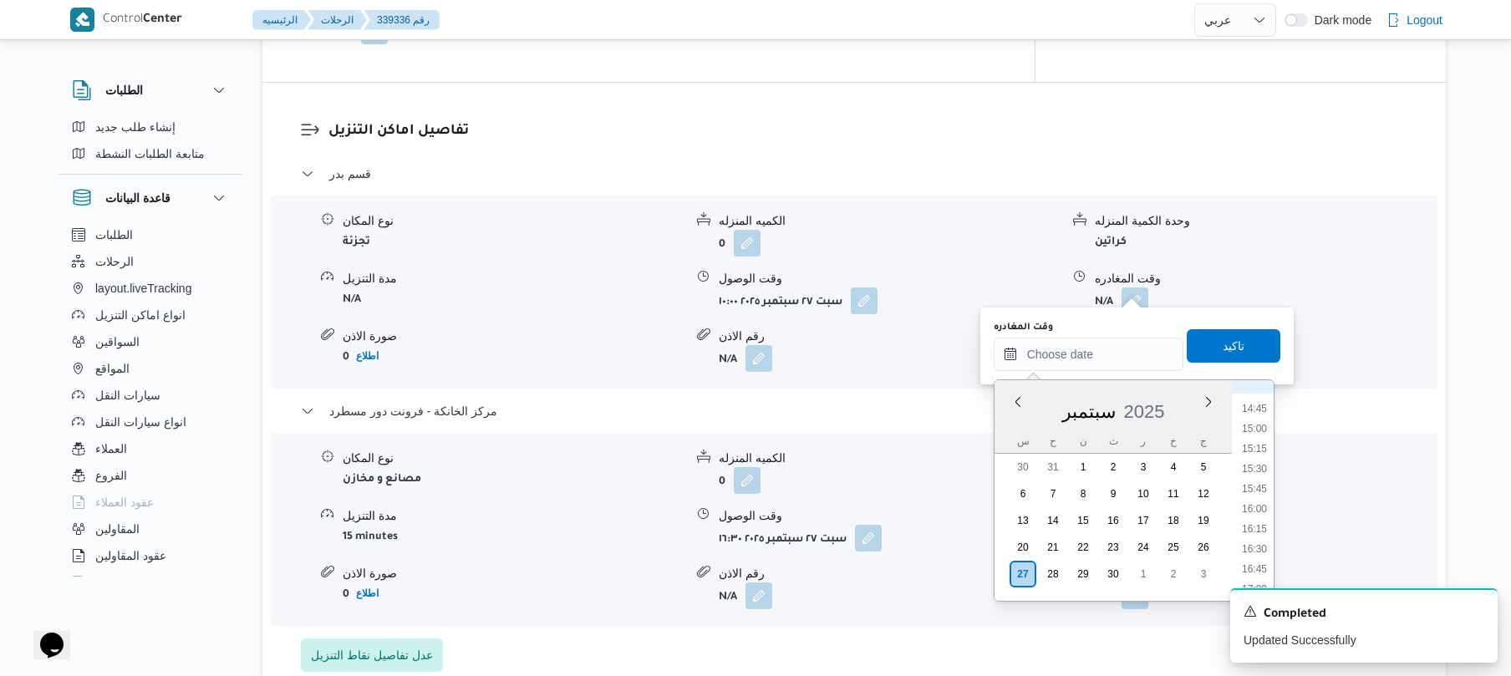
scroll to position [1141, 0]
click at [1258, 503] on li "15:30" at bounding box center [1255, 505] width 38 height 17
type input "٢٧/٠٩/٢٠٢٥ ١٥:٣٠"
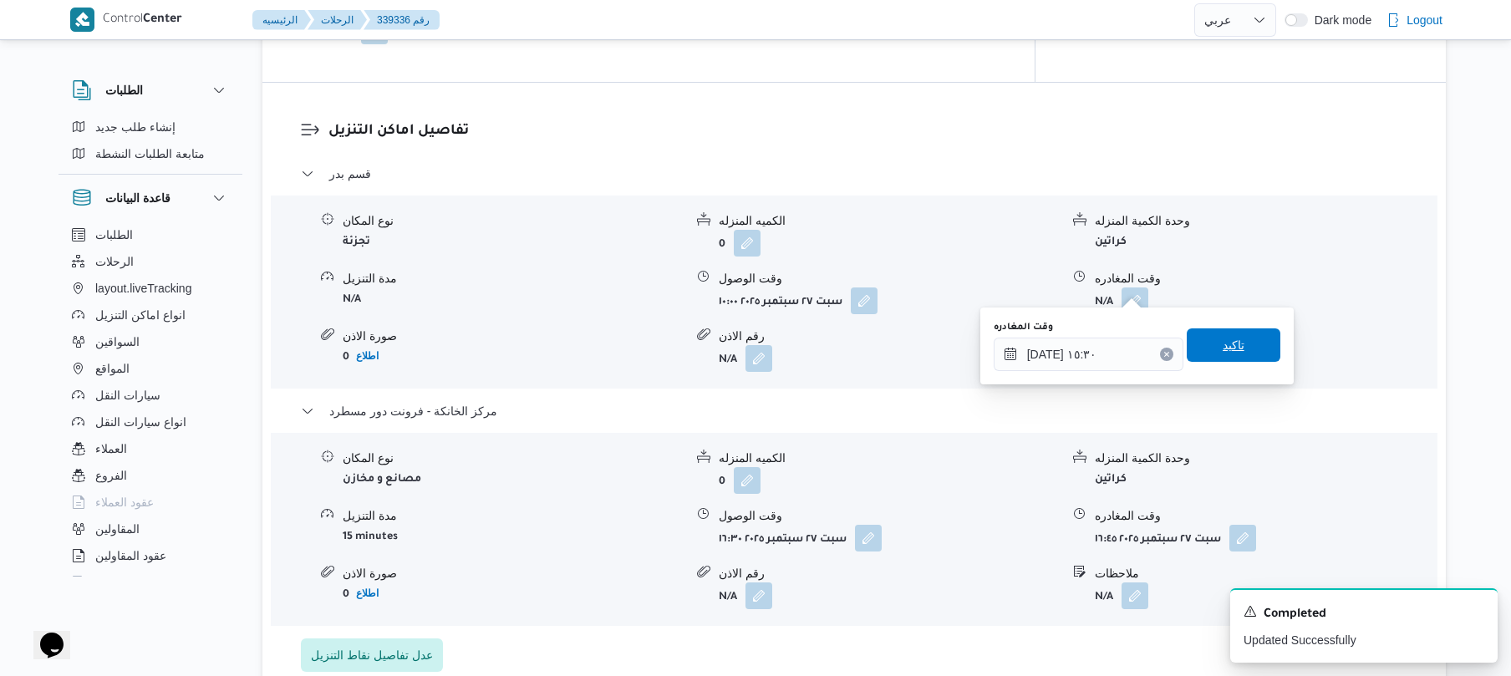
click at [1238, 346] on span "تاكيد" at bounding box center [1234, 345] width 94 height 33
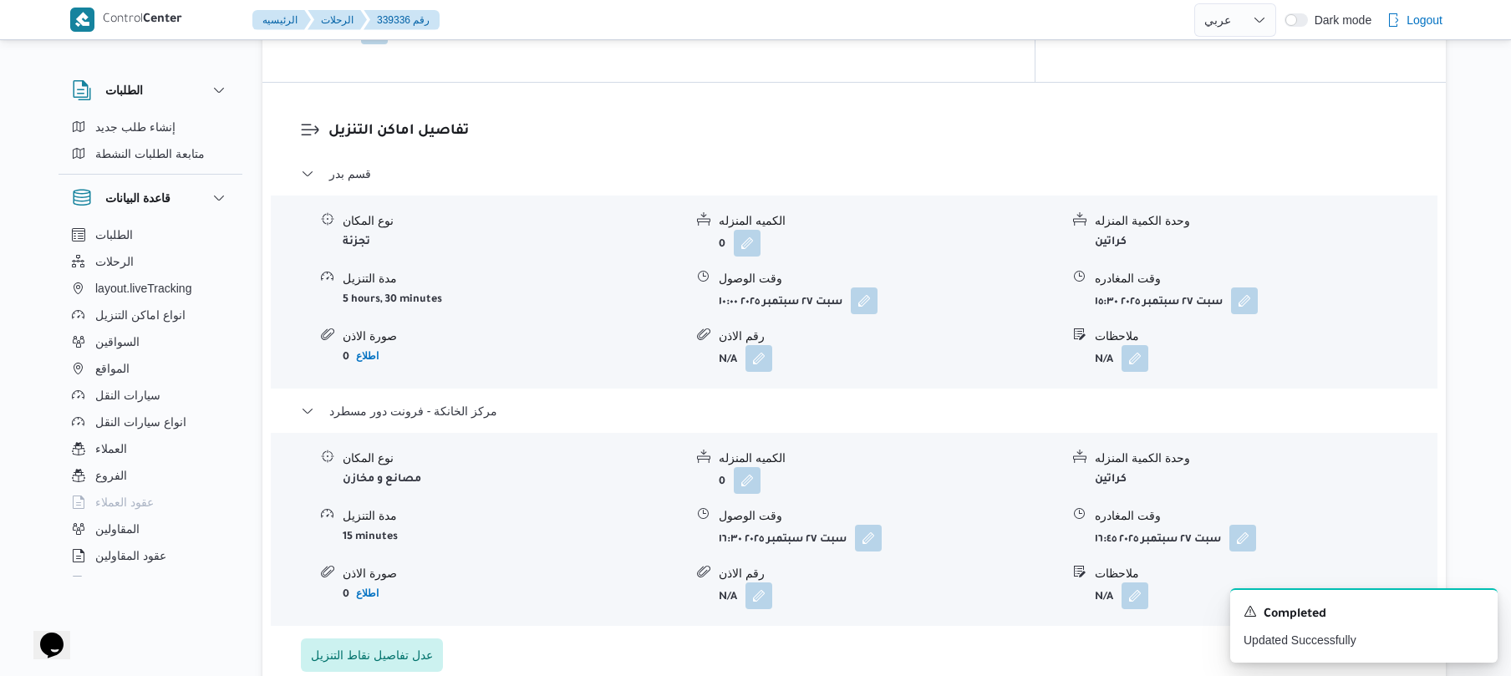
scroll to position [0, 0]
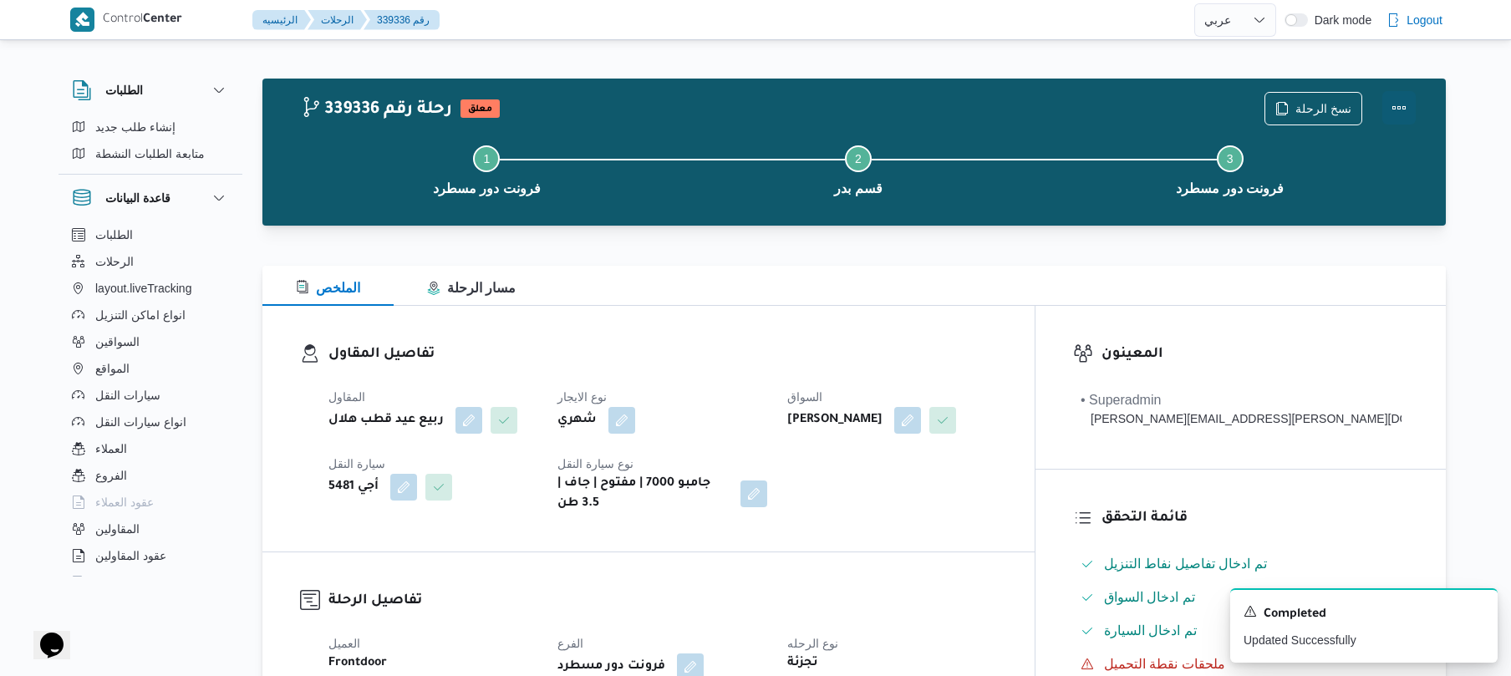
click at [1399, 115] on button "Actions" at bounding box center [1399, 107] width 33 height 33
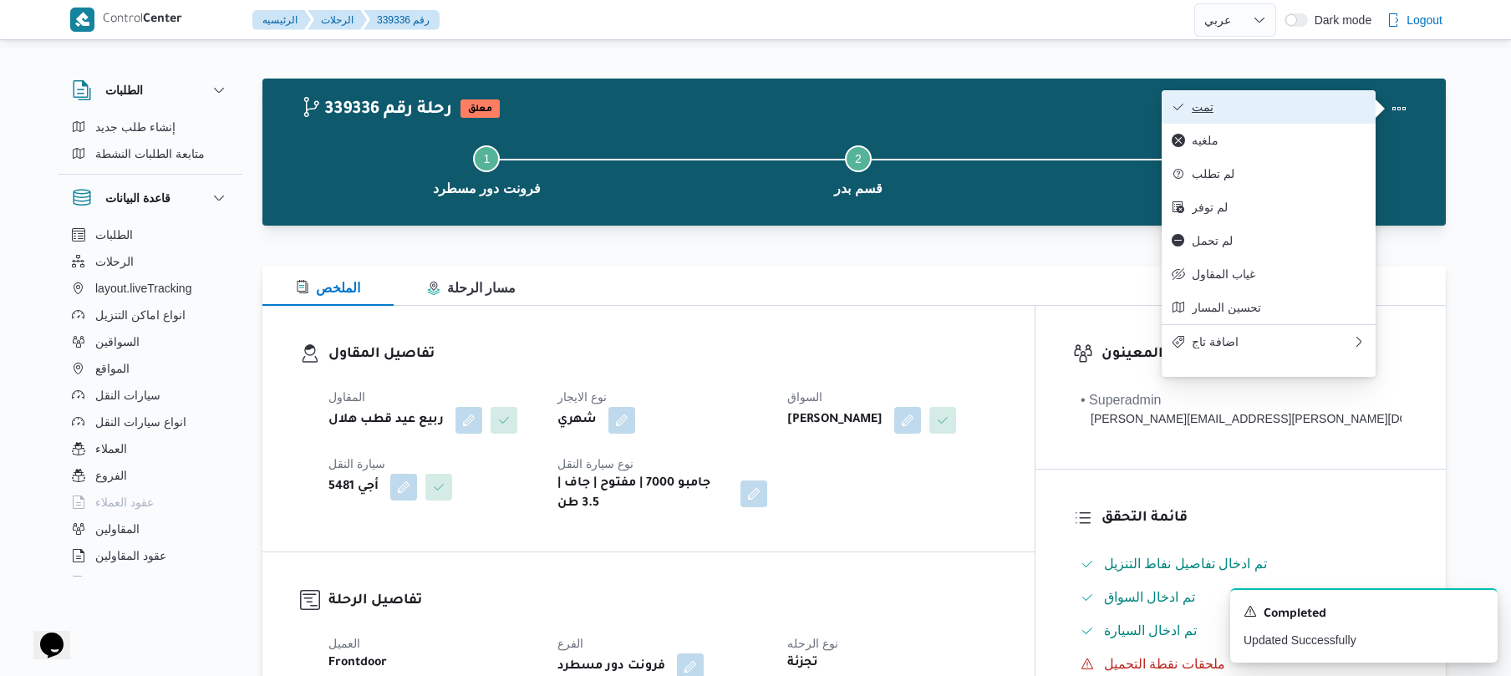
click at [1344, 114] on span "تمت" at bounding box center [1279, 106] width 174 height 13
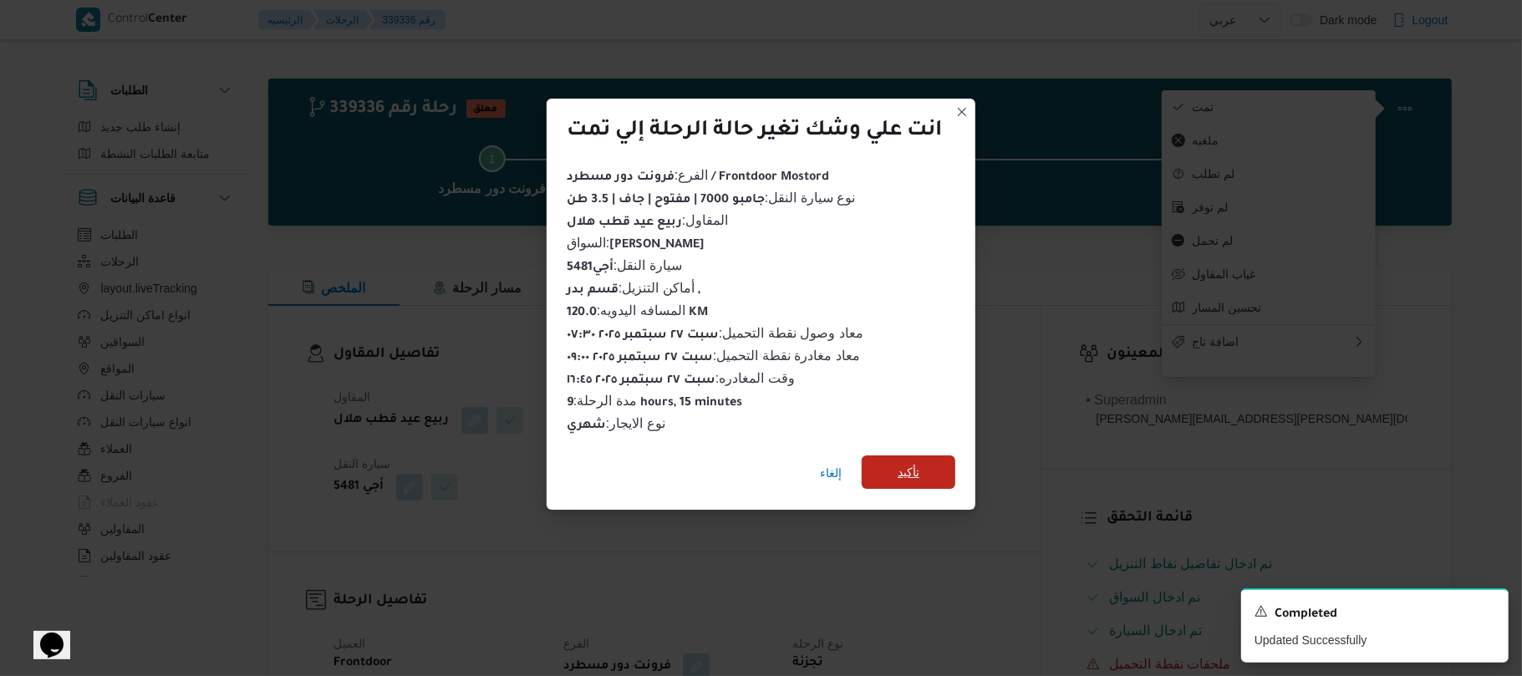
click at [940, 463] on span "تأكيد" at bounding box center [909, 472] width 94 height 33
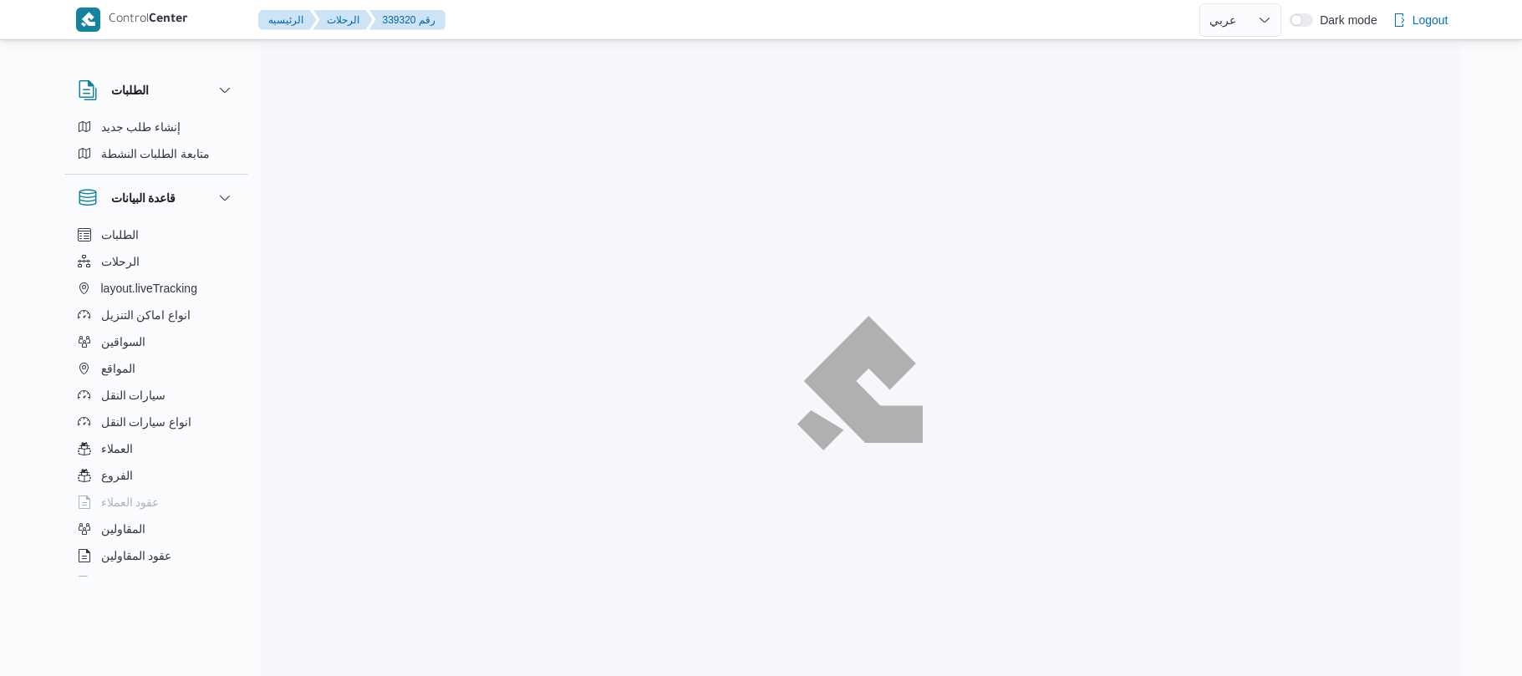
select select "ar"
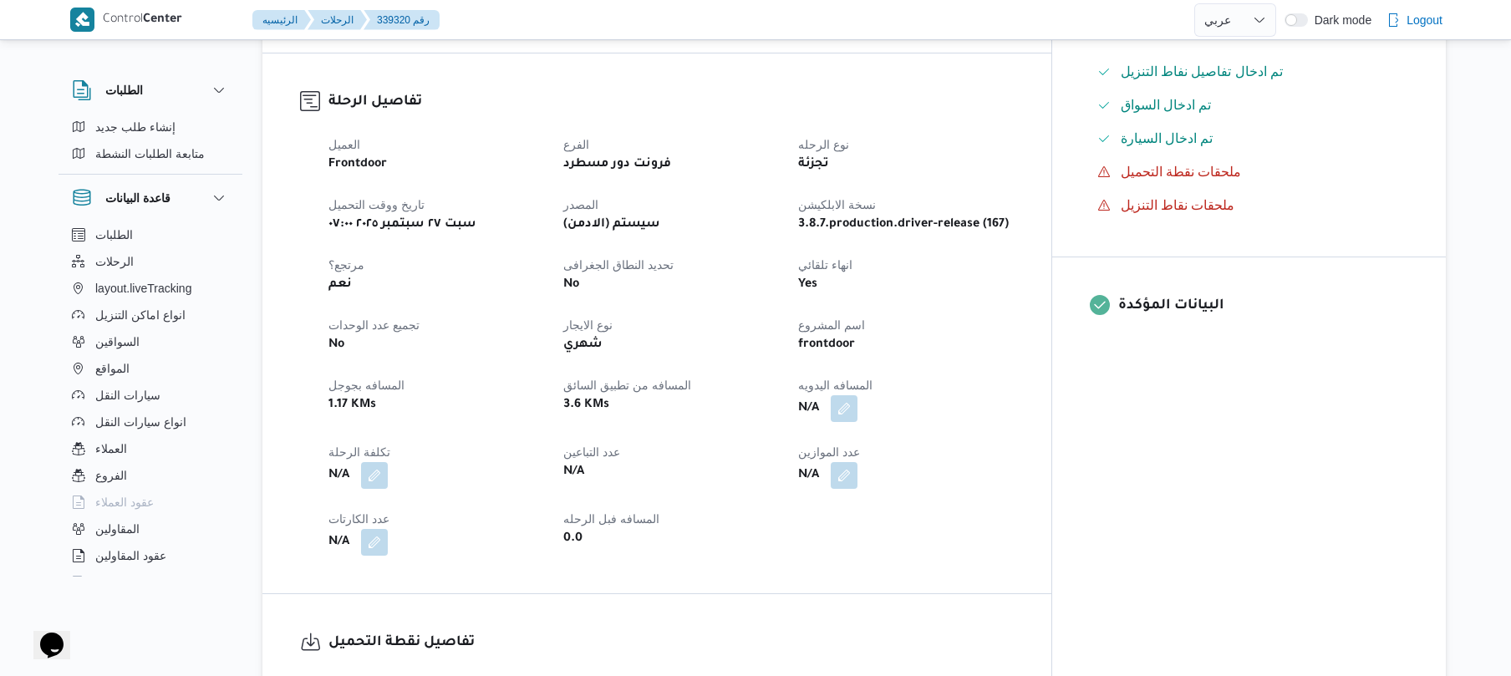
scroll to position [579, 0]
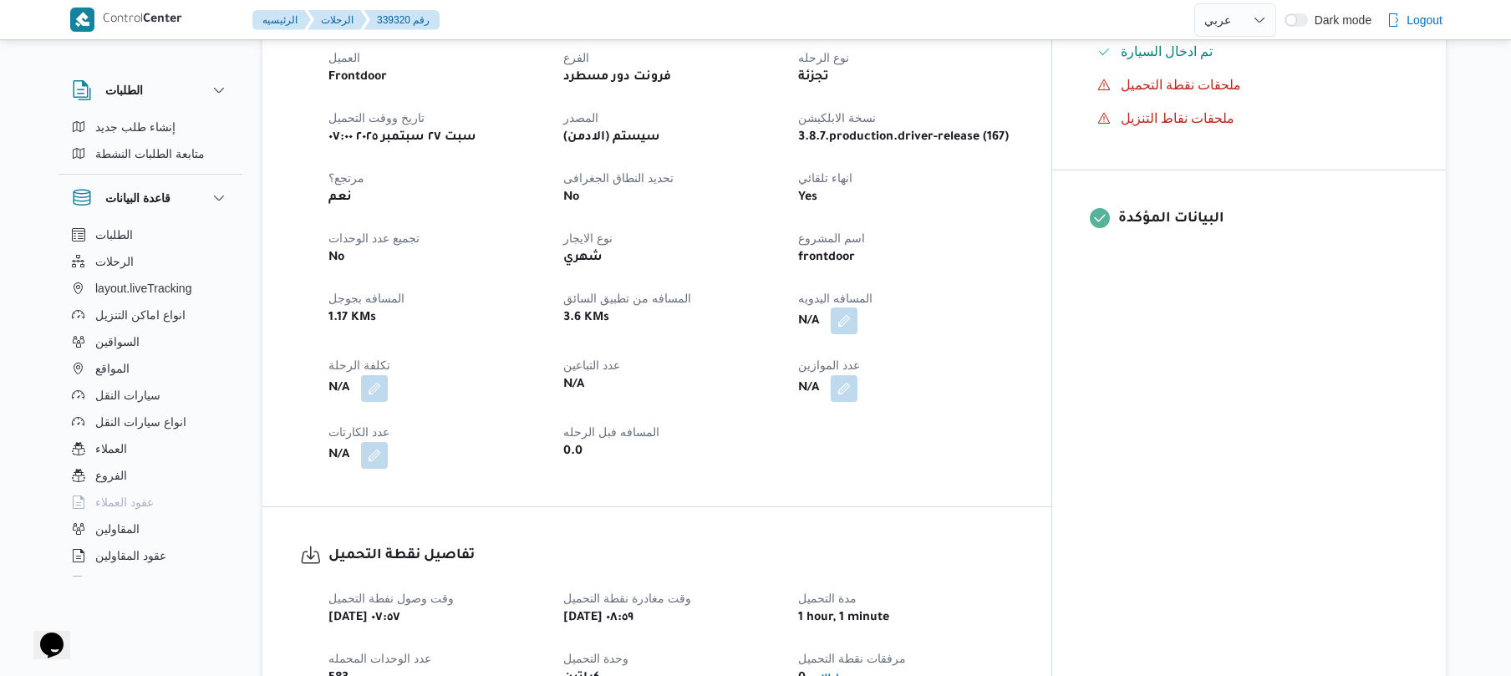
click at [858, 312] on button "button" at bounding box center [844, 321] width 27 height 27
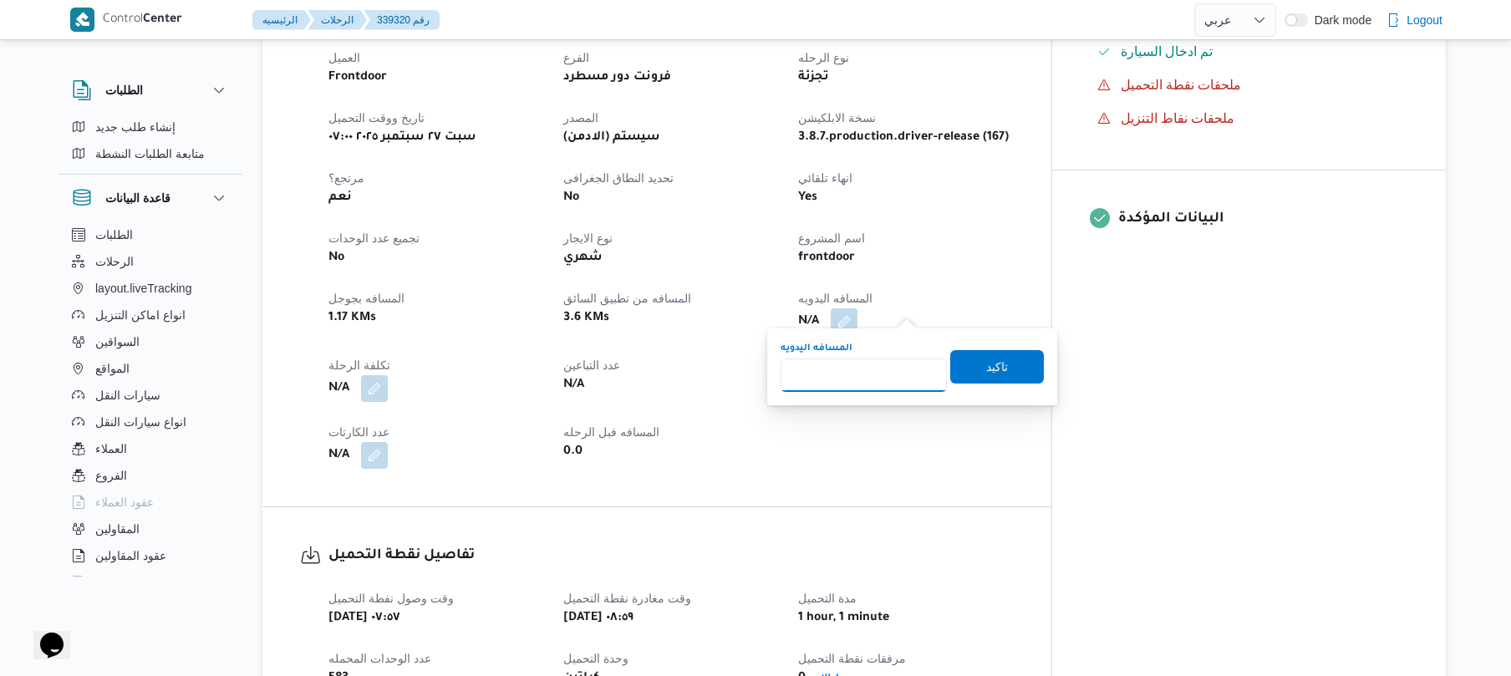
click at [870, 372] on input "المسافه اليدويه" at bounding box center [864, 375] width 166 height 33
type input "90"
click at [1017, 366] on span "تاكيد" at bounding box center [997, 365] width 94 height 33
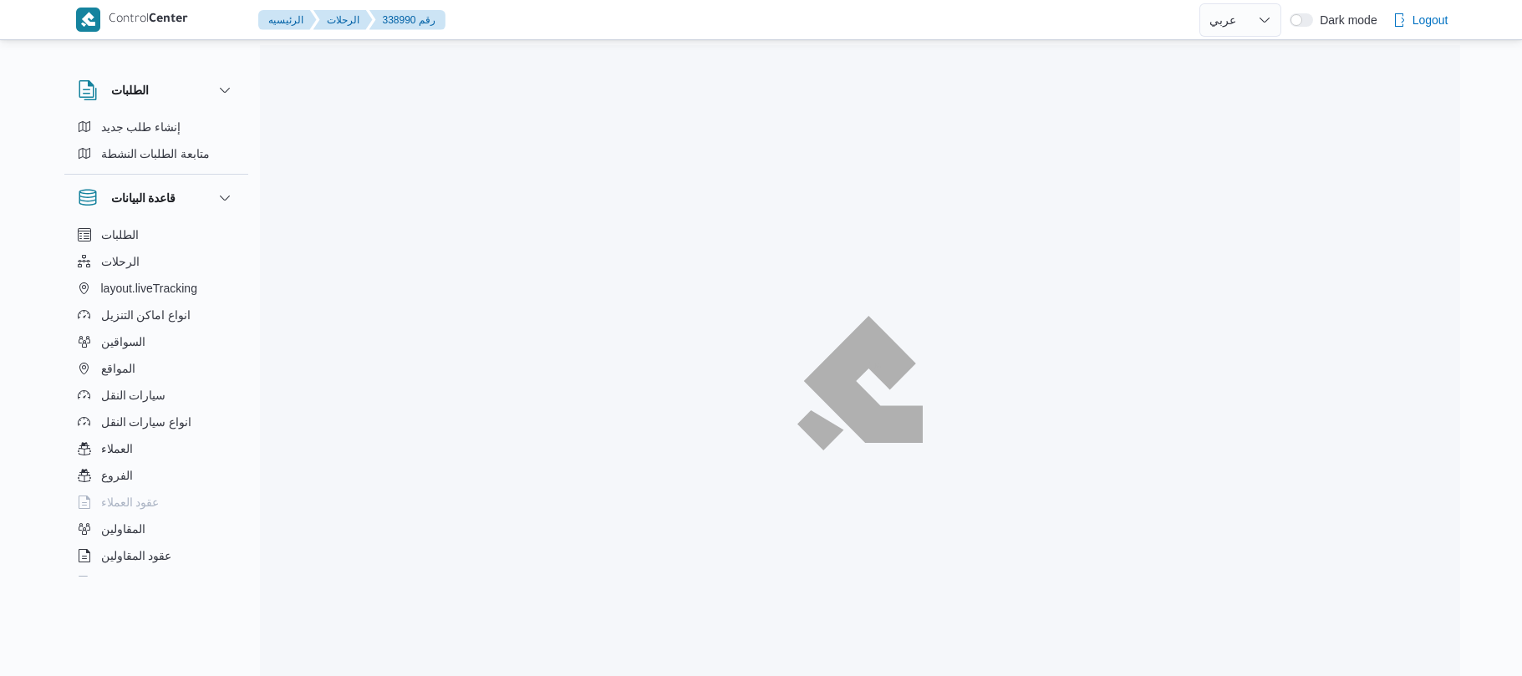
select select "ar"
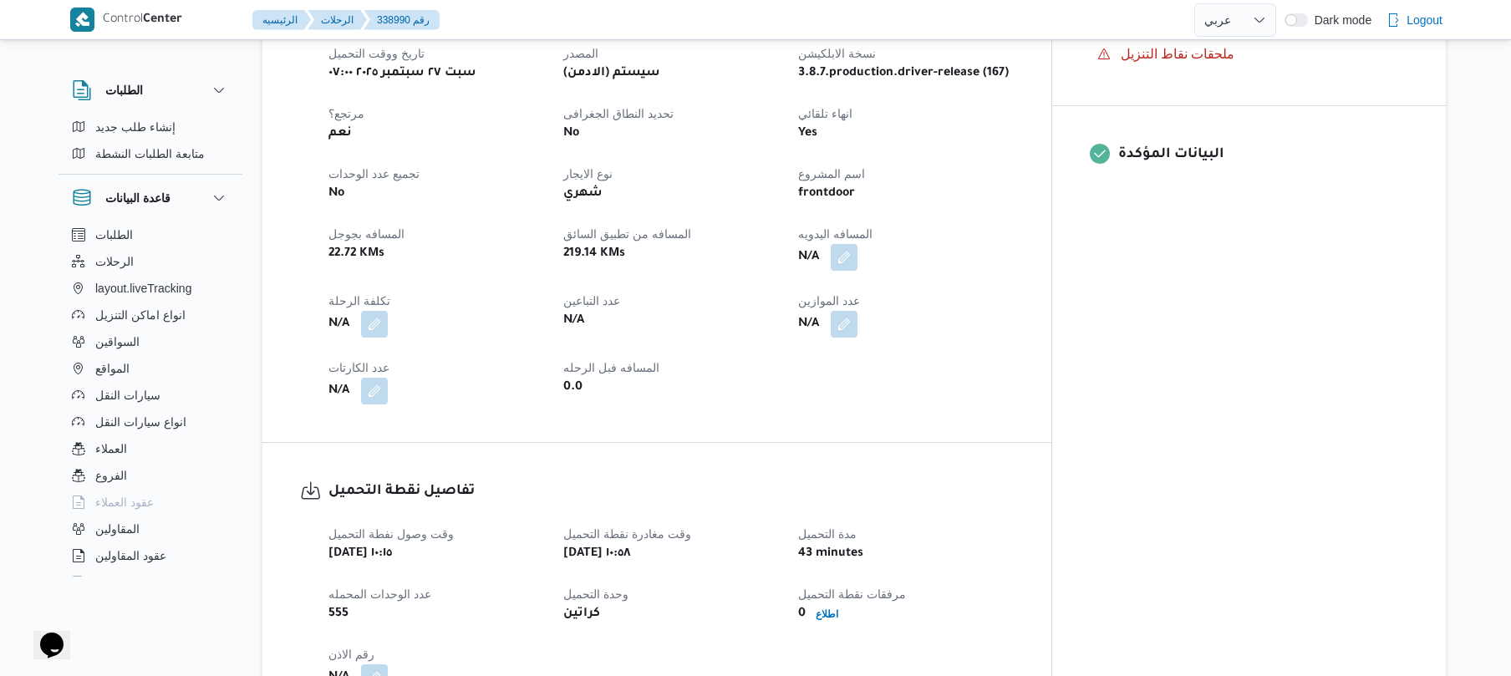
scroll to position [672, 0]
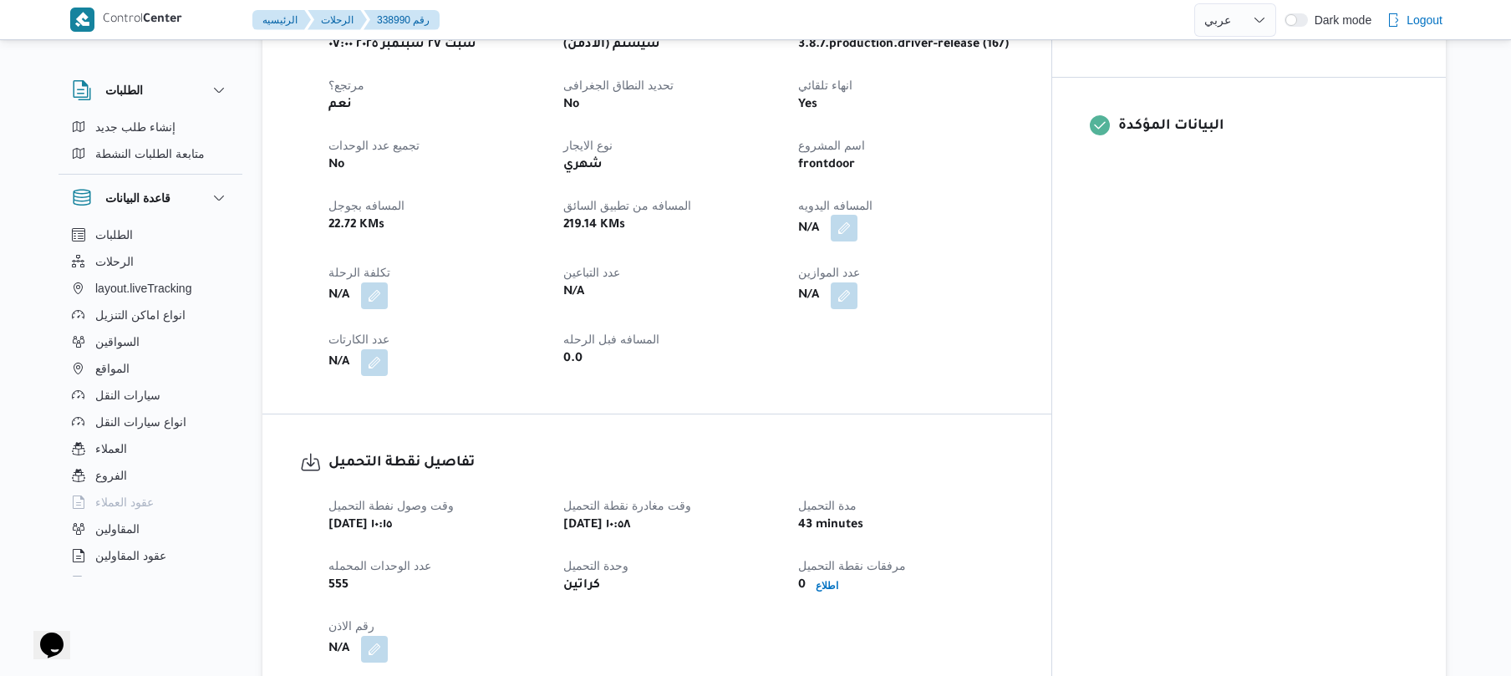
click at [858, 218] on button "button" at bounding box center [844, 228] width 27 height 27
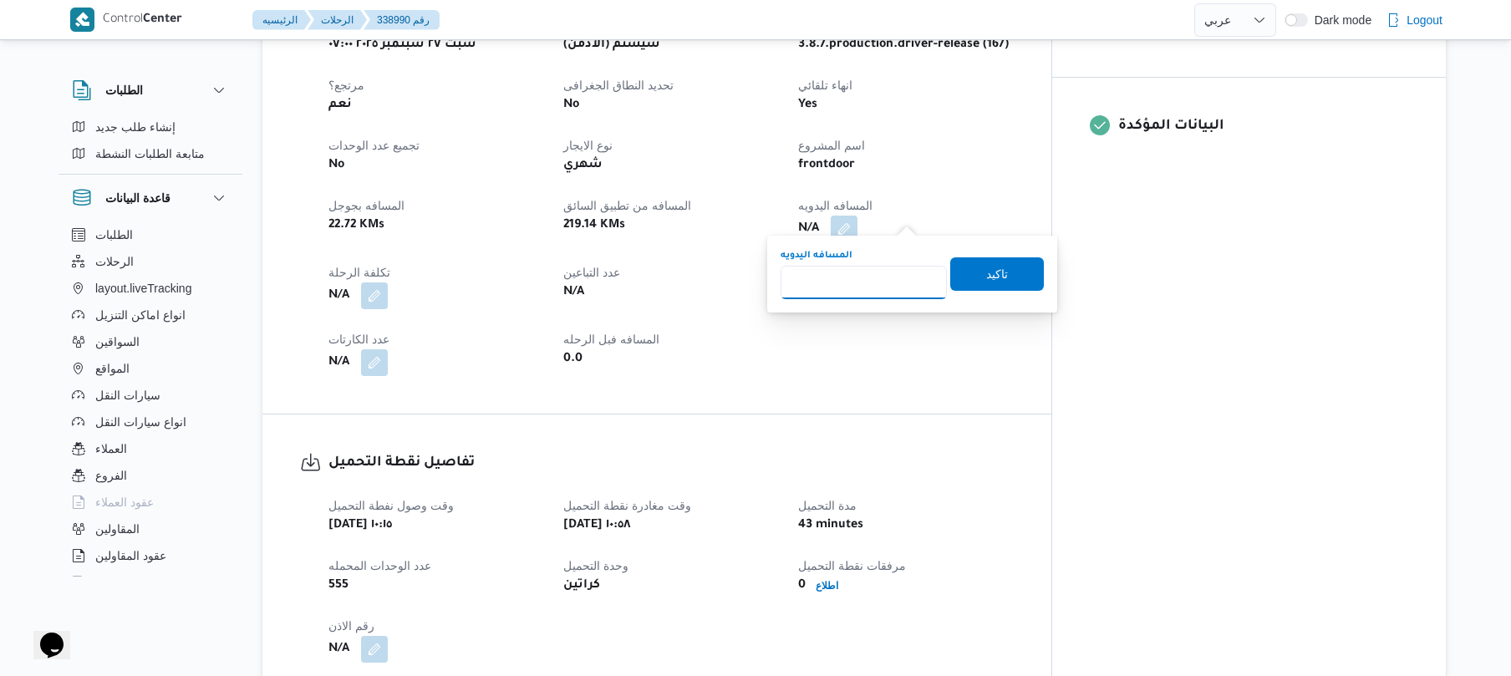
click at [891, 282] on input "المسافه اليدويه" at bounding box center [864, 282] width 166 height 33
type input "70"
click at [1025, 271] on span "تاكيد" at bounding box center [997, 273] width 94 height 33
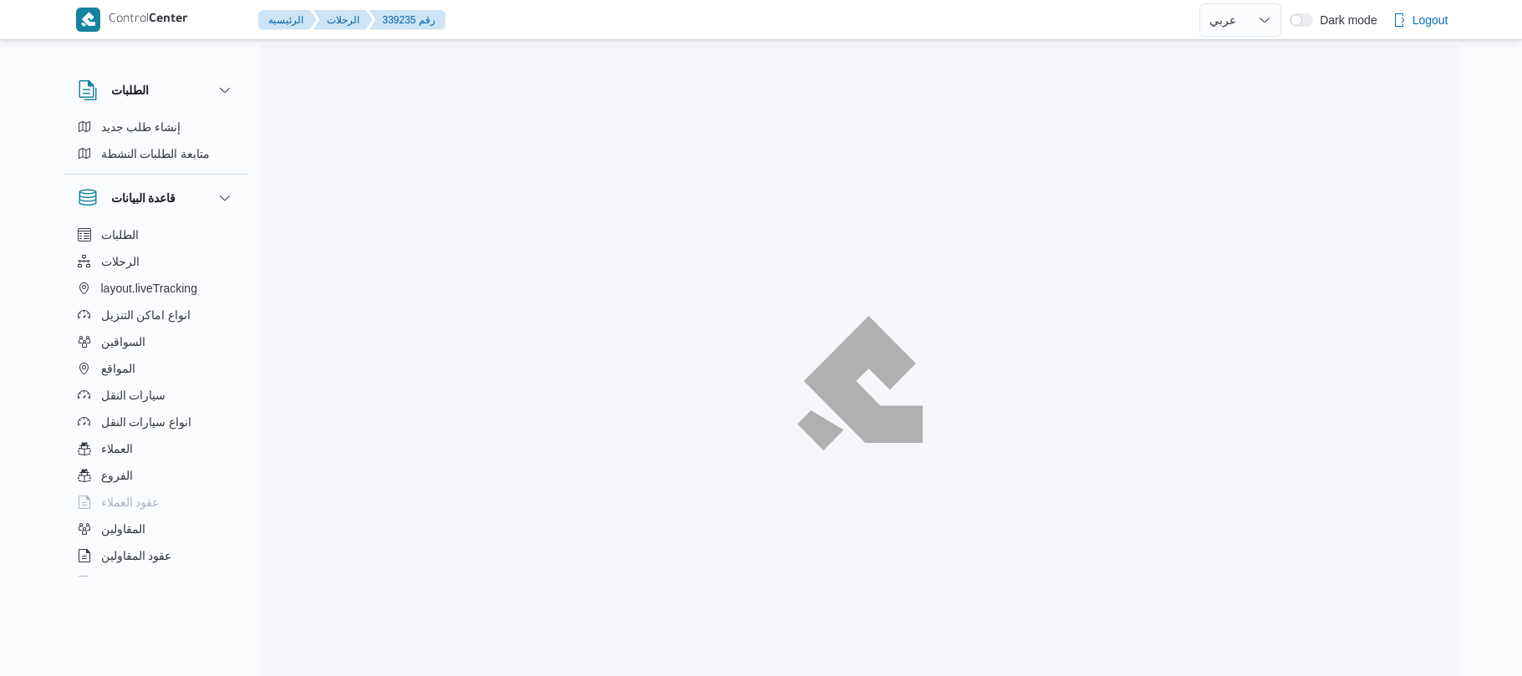
select select "ar"
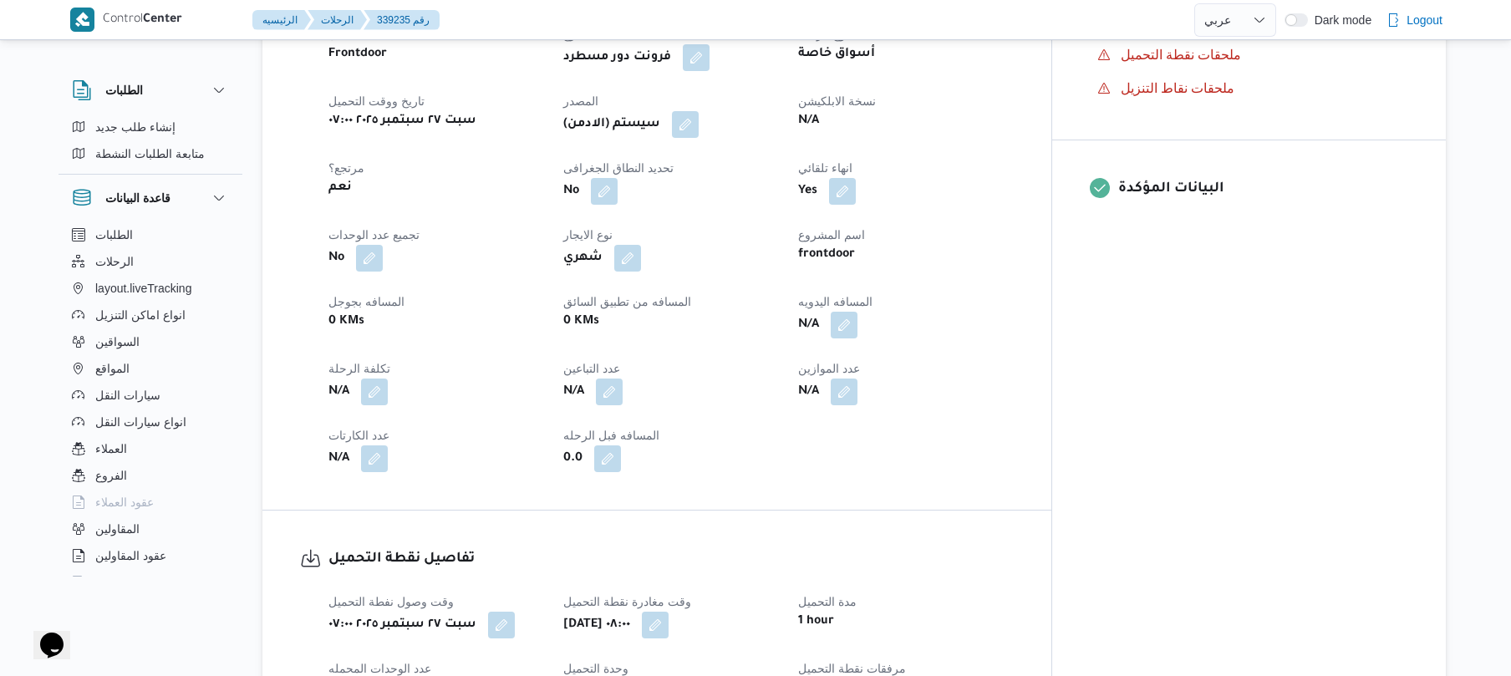
scroll to position [624, 0]
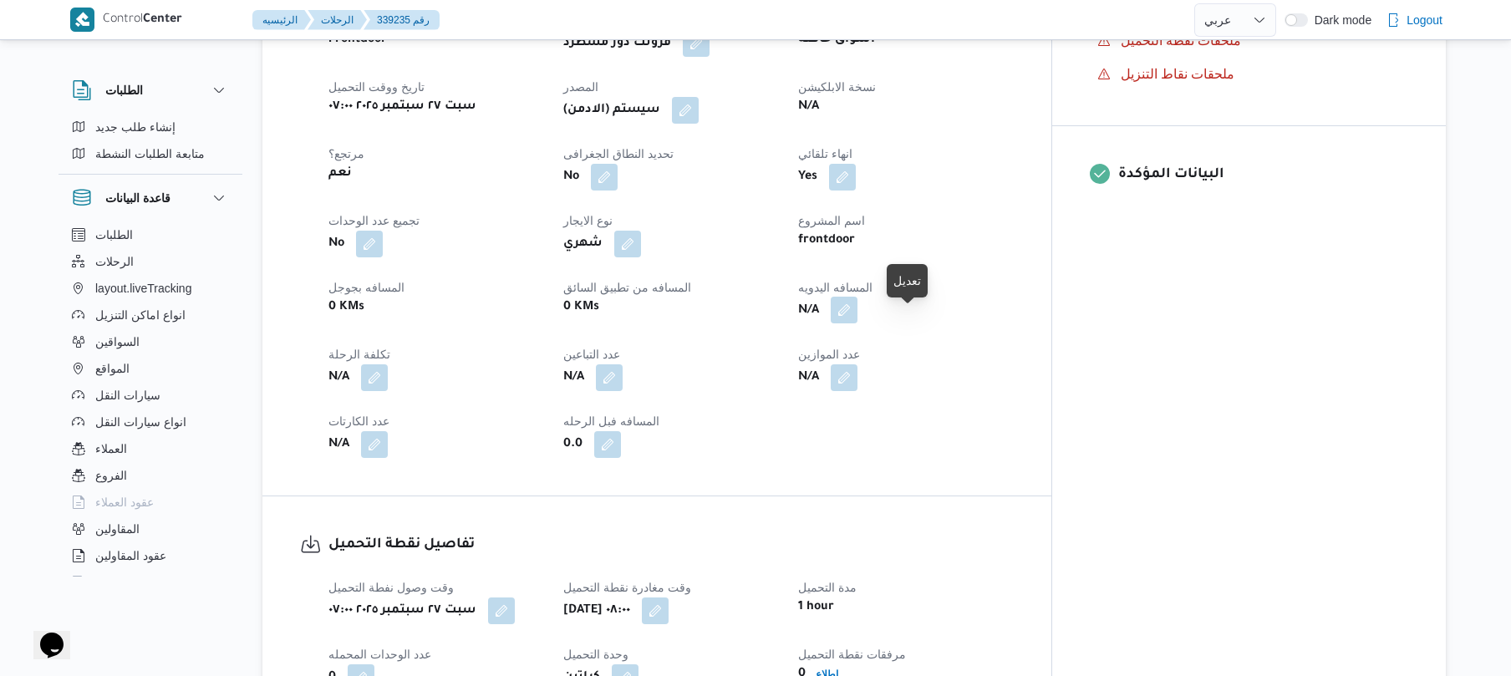
click at [858, 324] on button "button" at bounding box center [844, 310] width 27 height 27
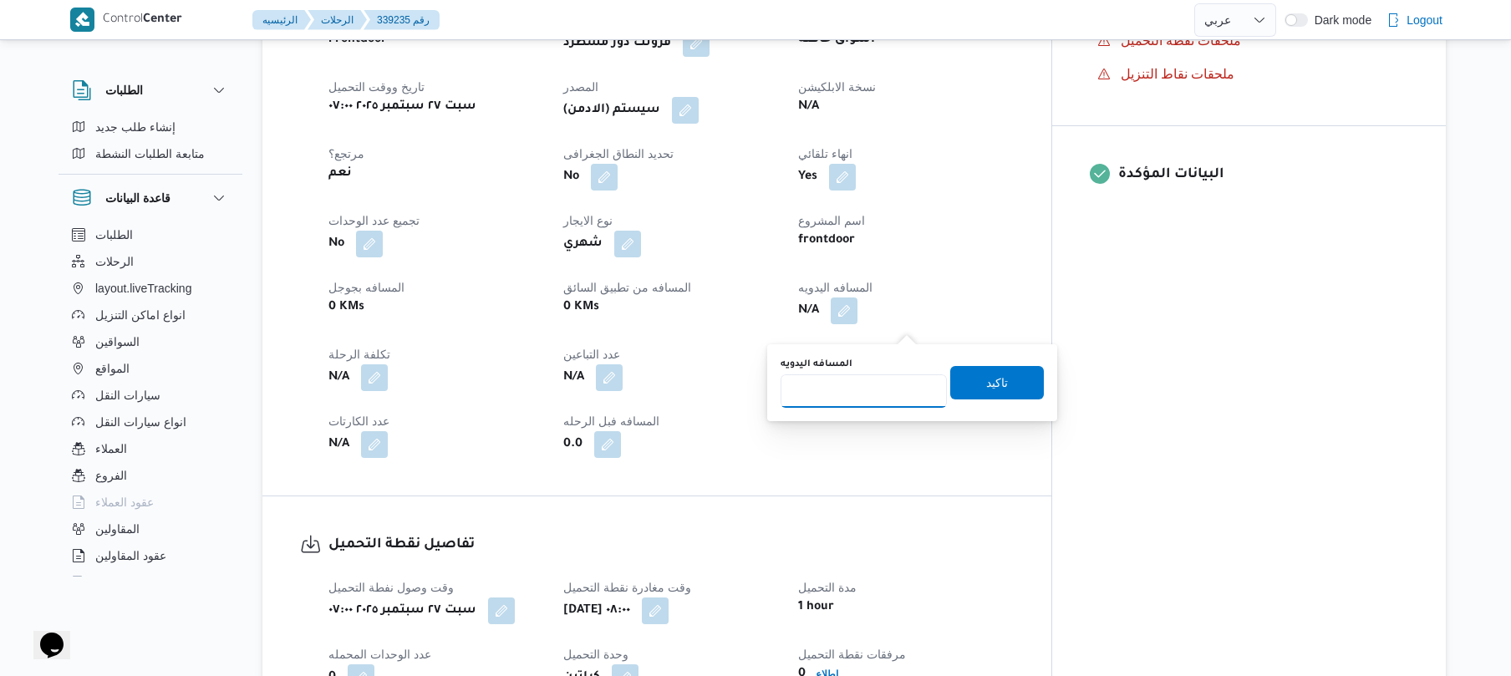
click at [878, 392] on input "المسافه اليدويه" at bounding box center [864, 391] width 166 height 33
type input "120"
click at [961, 388] on span "تاكيد" at bounding box center [997, 381] width 94 height 33
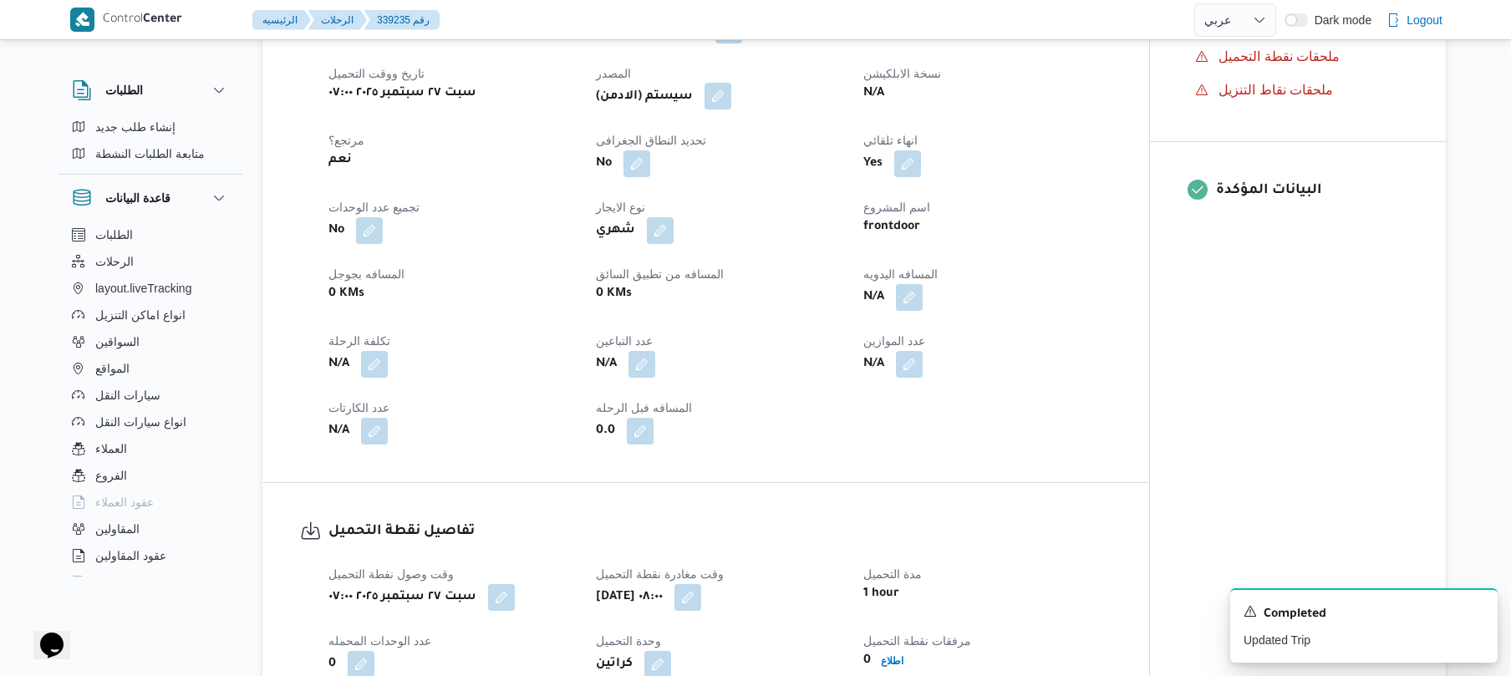
click at [730, 110] on button "button" at bounding box center [718, 96] width 27 height 27
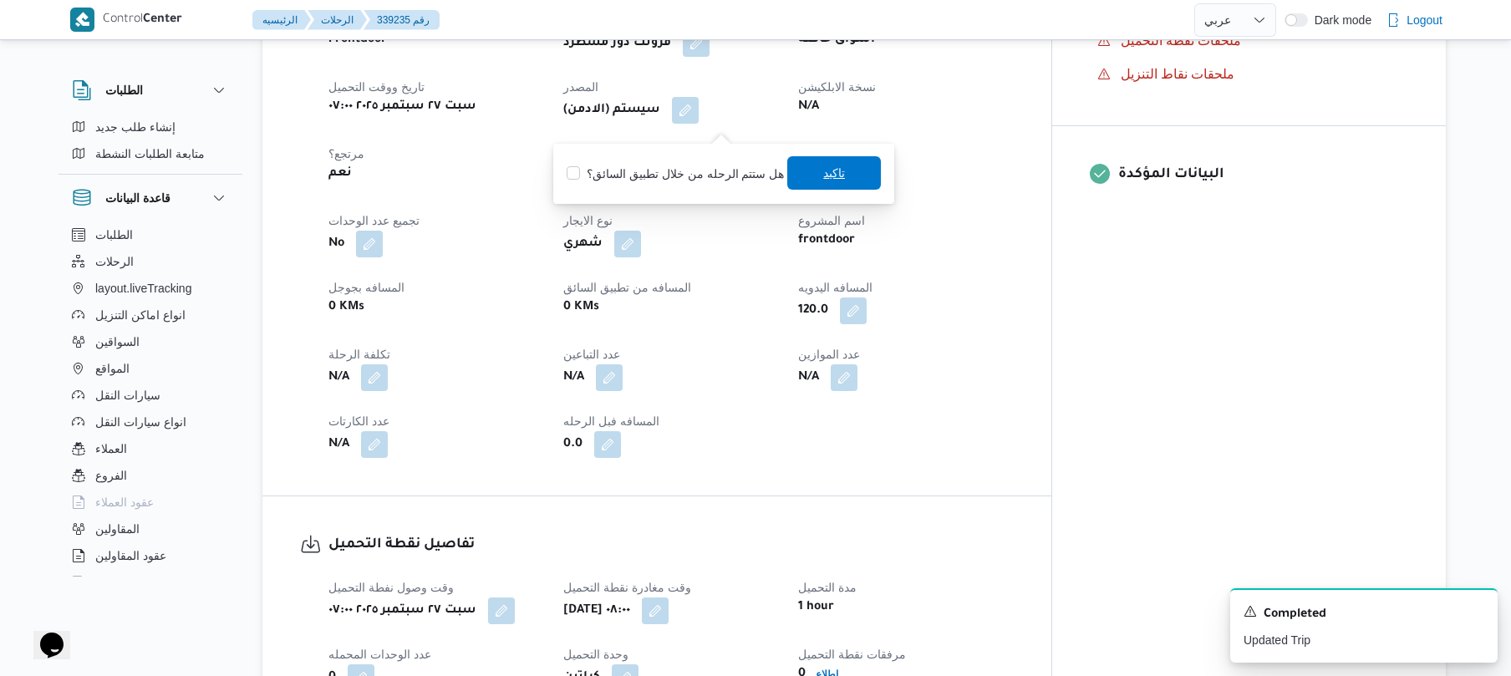
click at [839, 174] on span "تاكيد" at bounding box center [834, 173] width 22 height 20
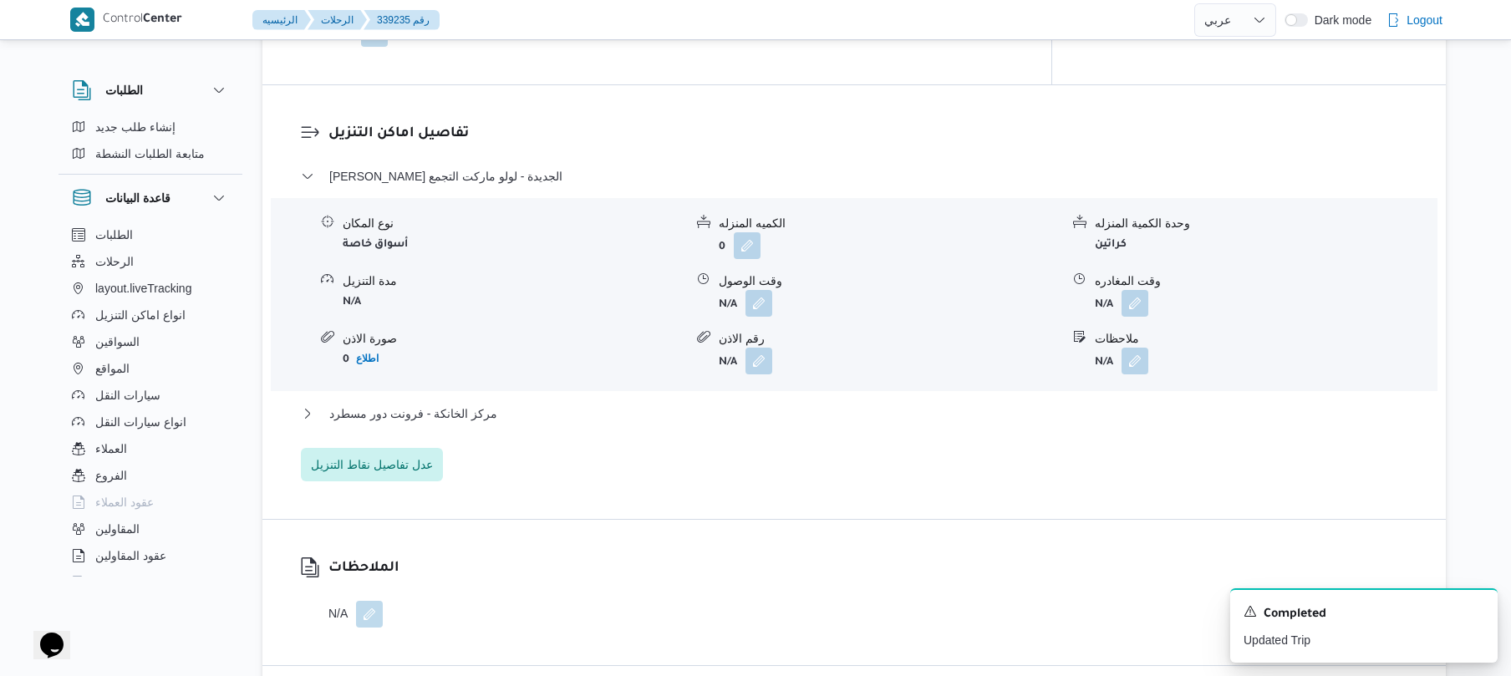
scroll to position [1338, 0]
click at [762, 313] on button "button" at bounding box center [759, 300] width 27 height 27
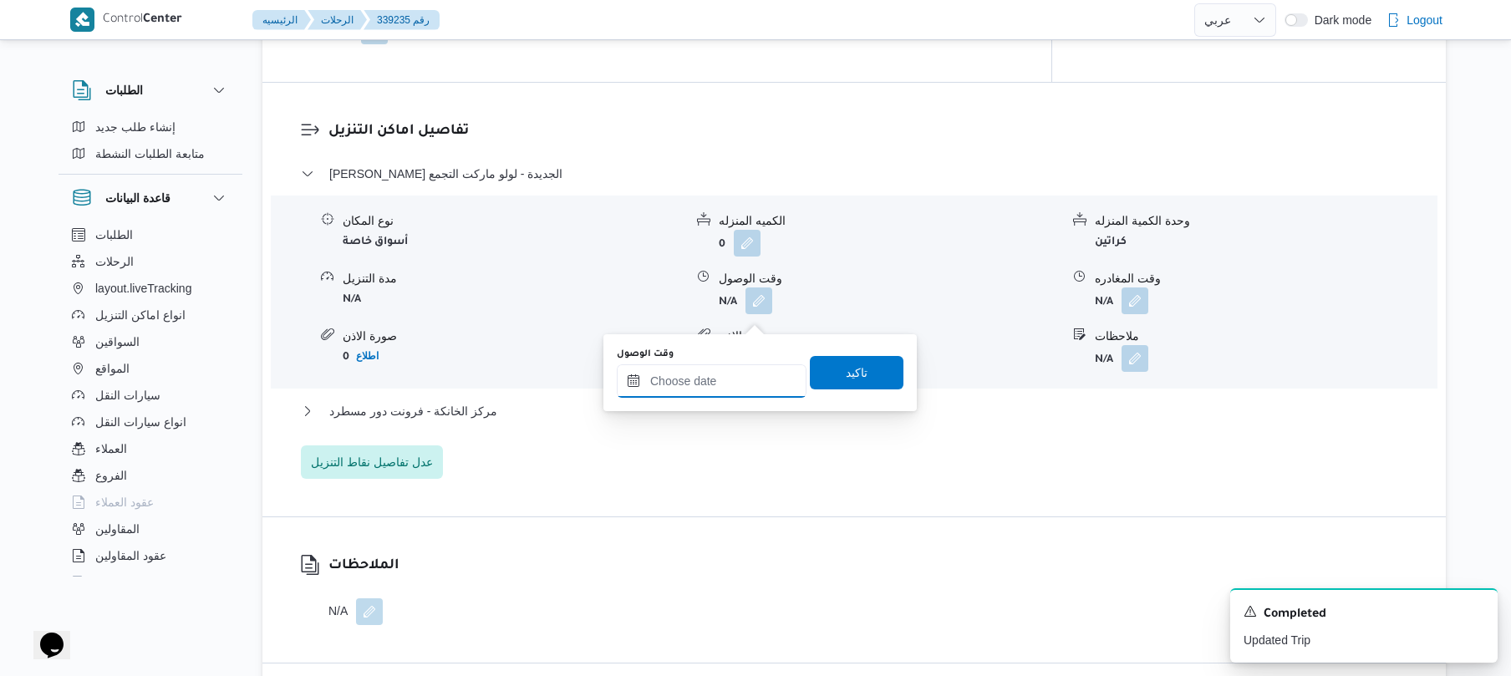
click at [714, 395] on input "وقت الوصول" at bounding box center [712, 380] width 190 height 33
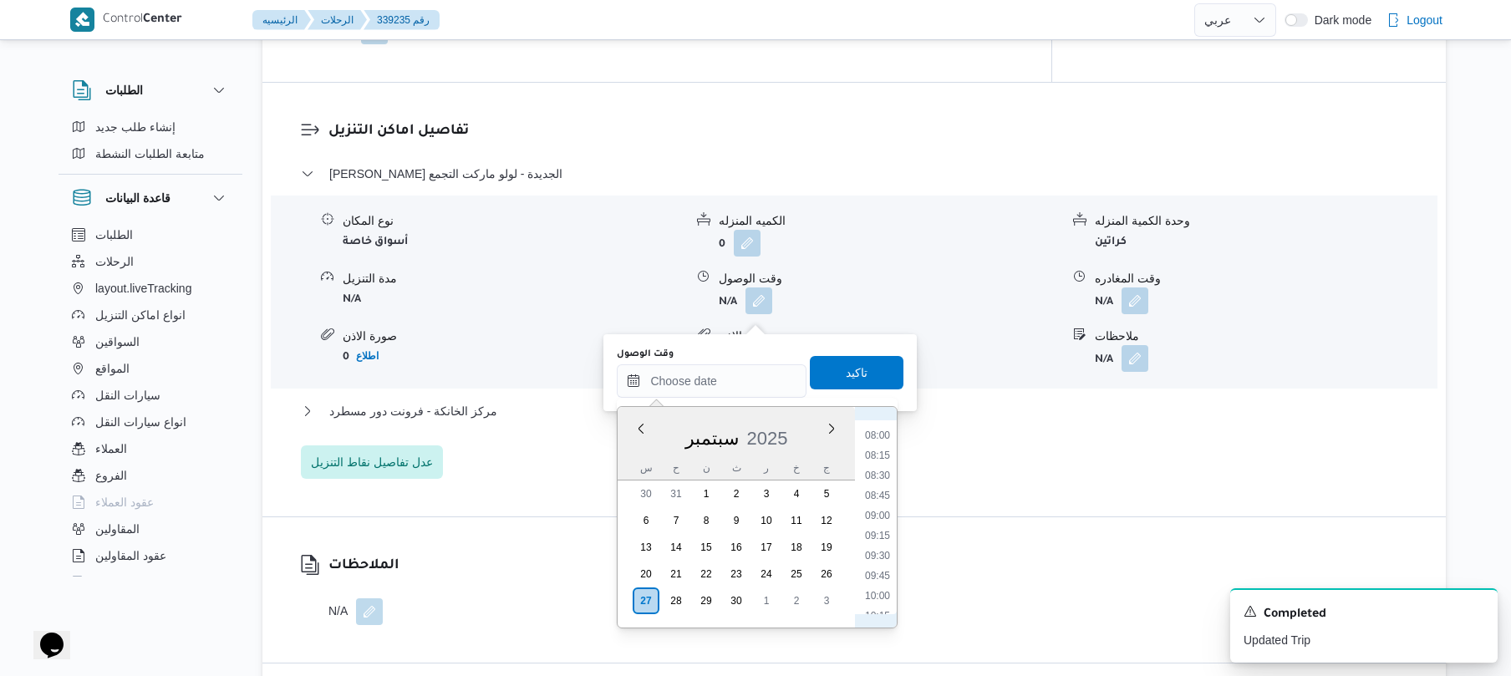
scroll to position [670, 0]
click at [884, 465] on li "08:45" at bounding box center [878, 461] width 38 height 17
type input "٢٧/٠٩/٢٠٢٥ ٠٨:٤٥"
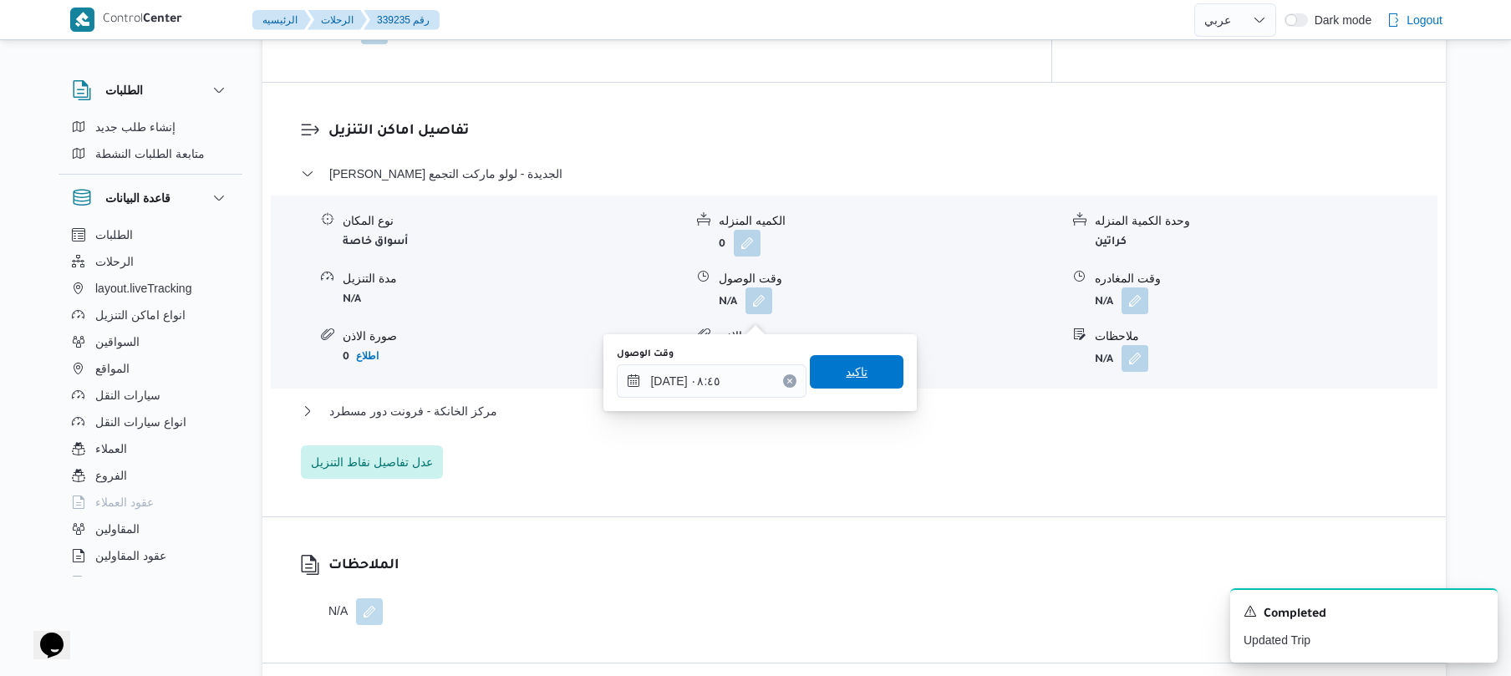
click at [869, 375] on span "تاكيد" at bounding box center [857, 371] width 94 height 33
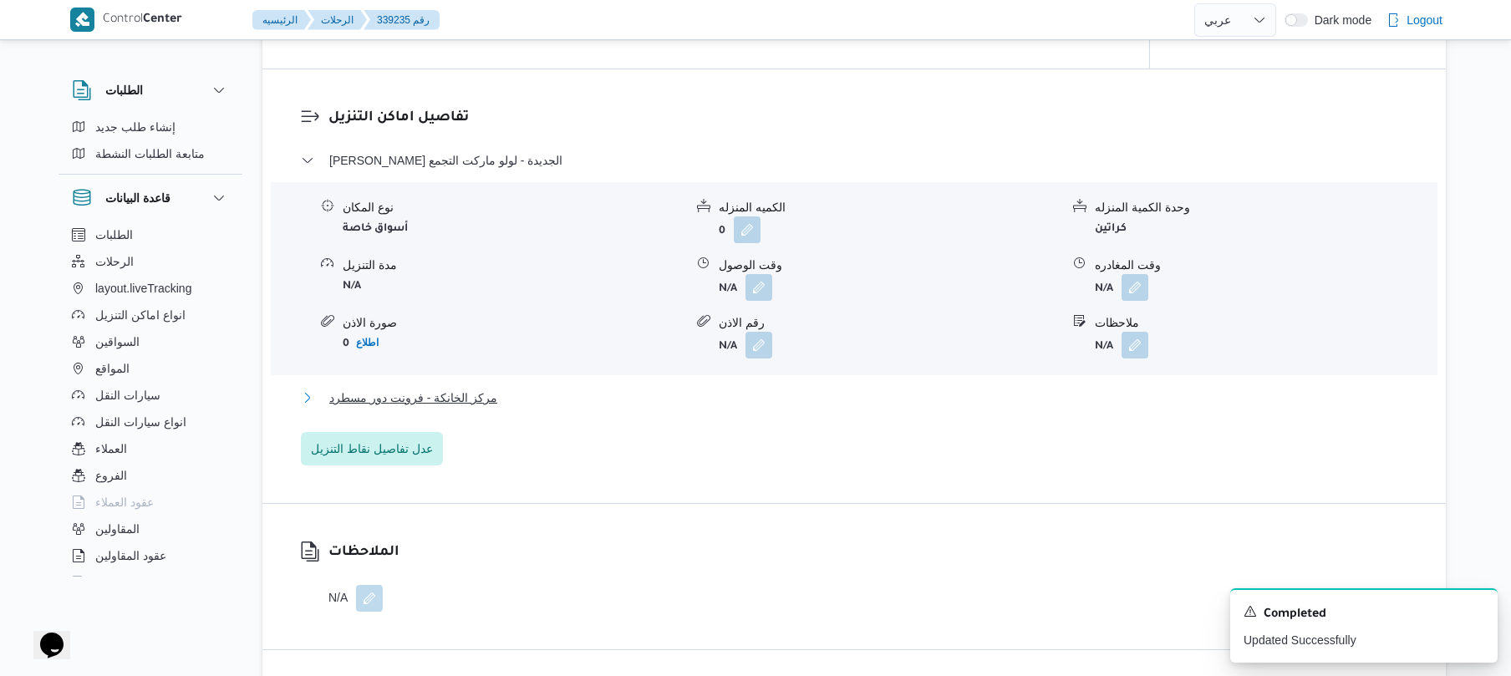
click at [782, 408] on button "مركز الخانكة - فرونت دور مسطرد" at bounding box center [855, 398] width 1108 height 20
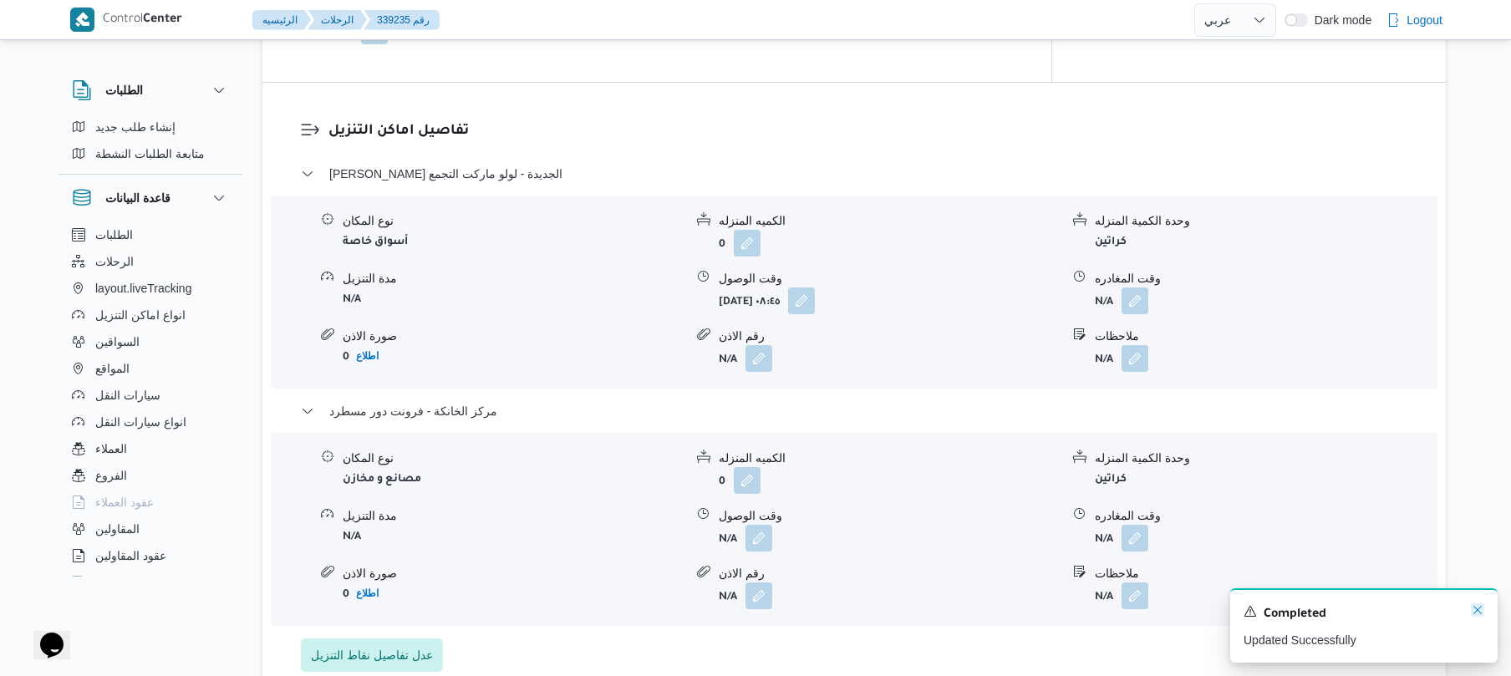
click at [1475, 614] on icon "Dismiss toast" at bounding box center [1477, 610] width 13 height 13
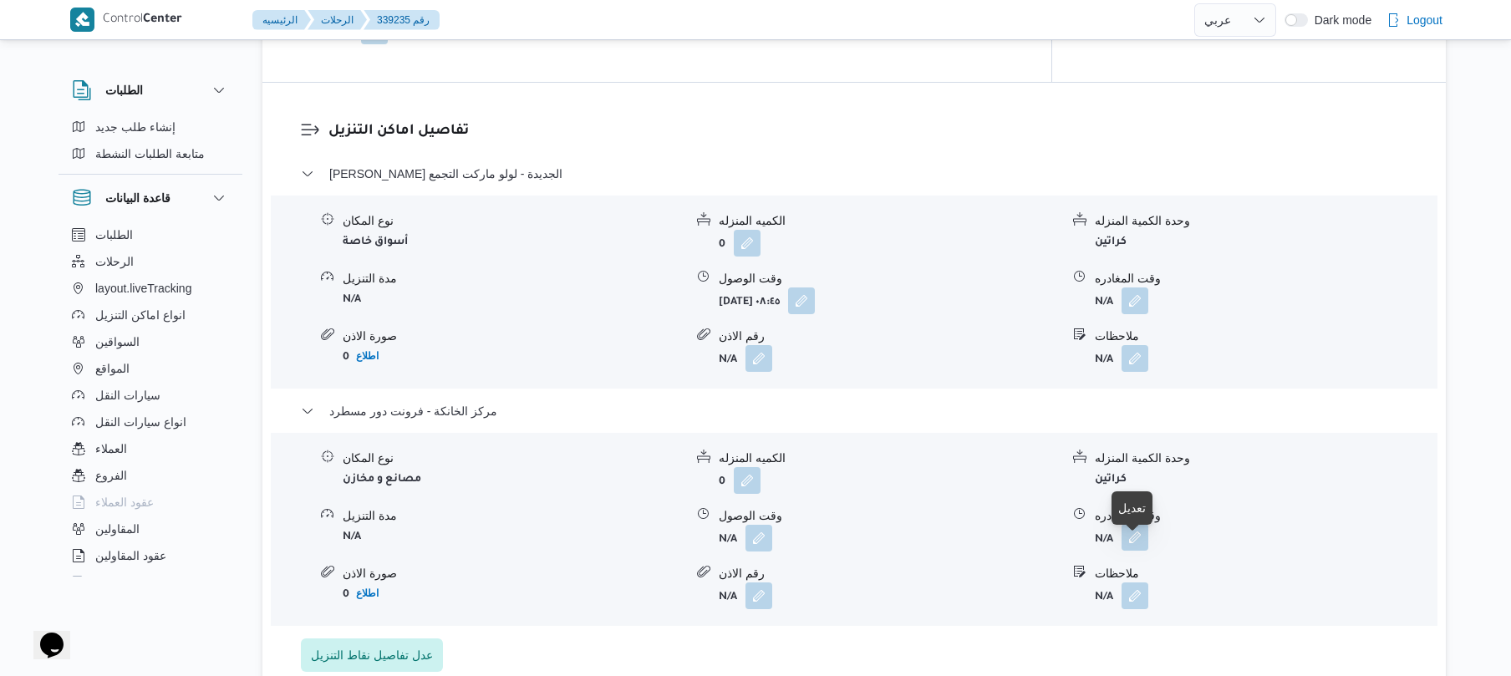
click at [1137, 551] on button "button" at bounding box center [1135, 537] width 27 height 27
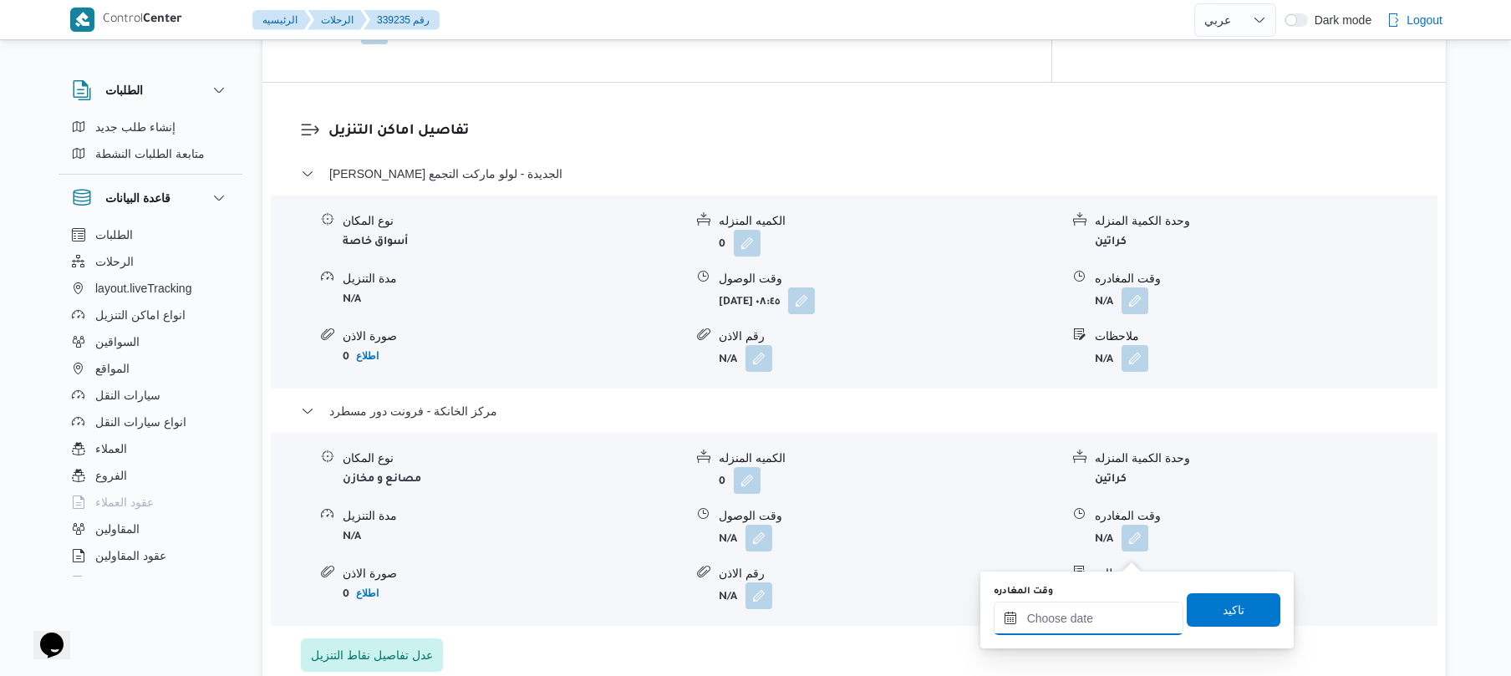
click at [1068, 619] on input "وقت المغادره" at bounding box center [1089, 618] width 190 height 33
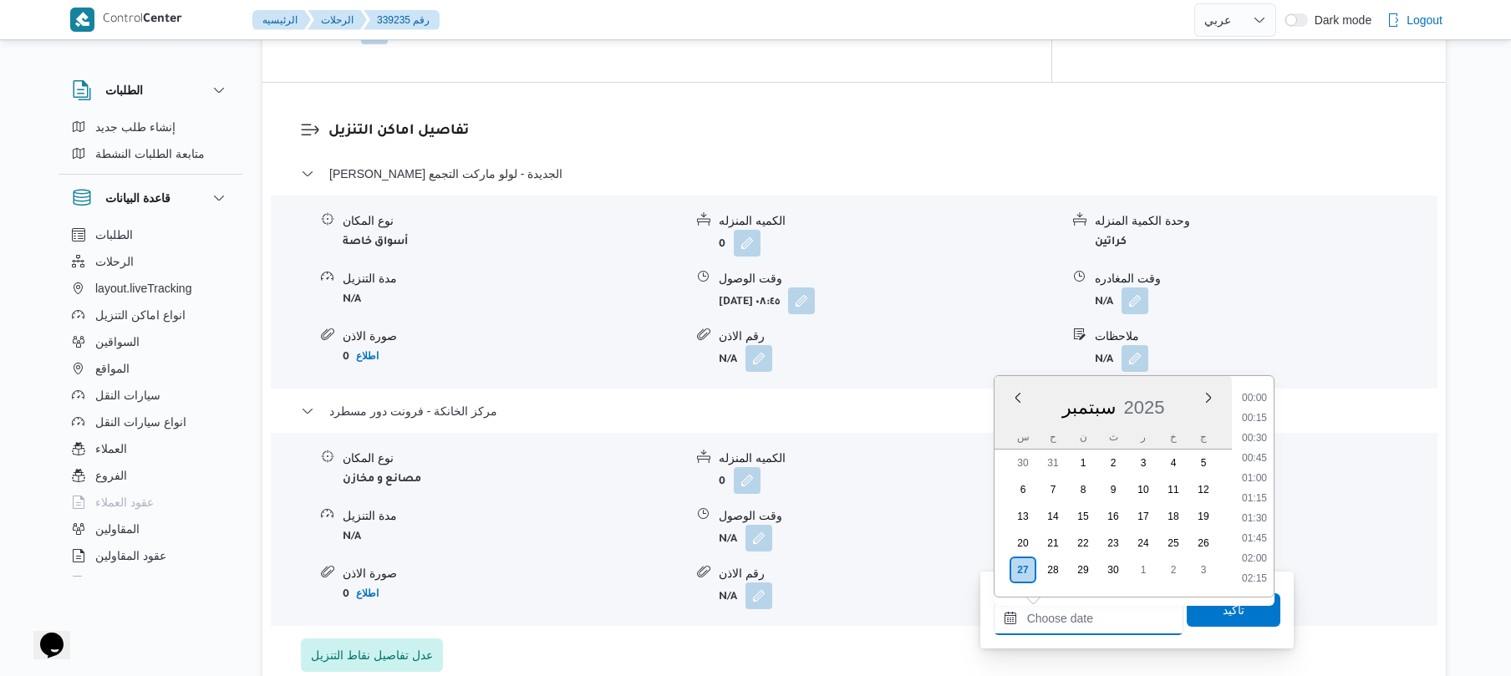
scroll to position [1325, 0]
click at [1259, 400] on li "16:30" at bounding box center [1255, 397] width 38 height 17
type input "٢٧/٠٩/٢٠٢٥ ١٦:٣٠"
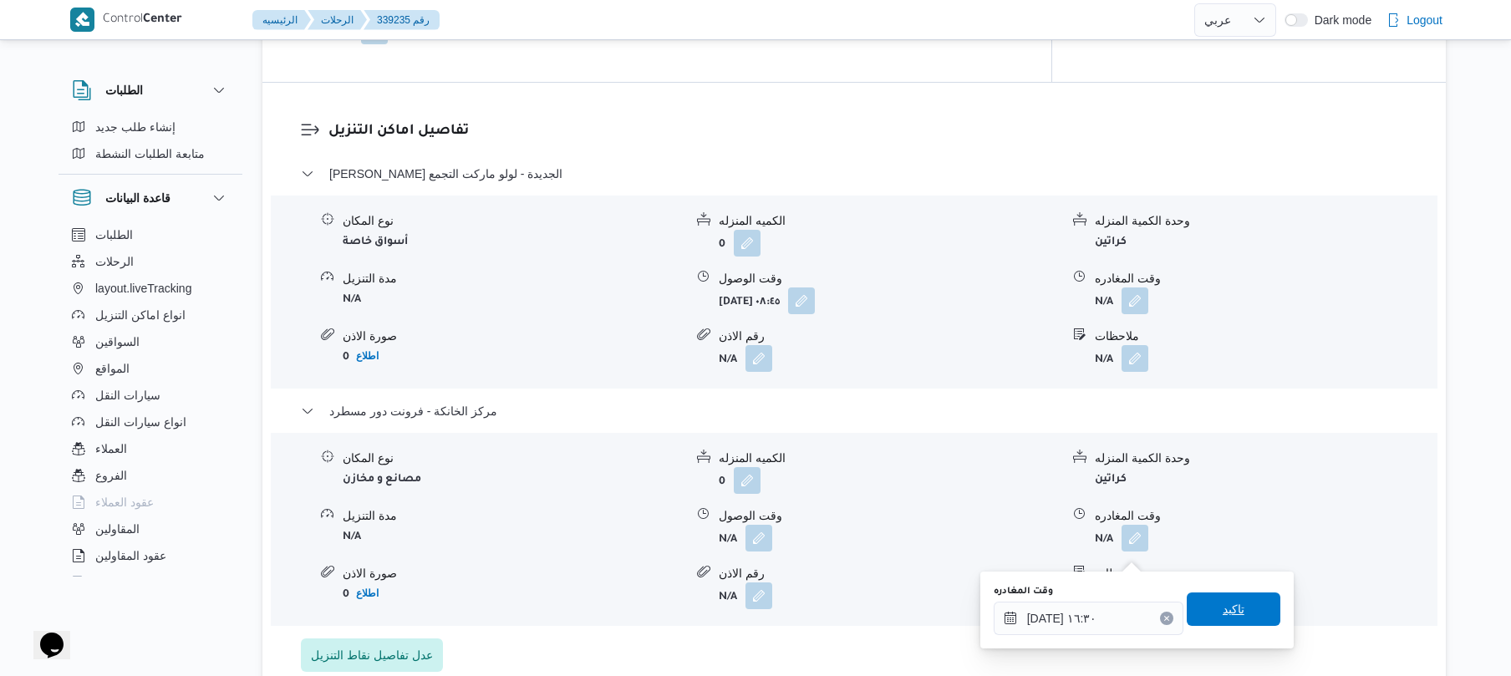
click at [1205, 612] on span "تاكيد" at bounding box center [1234, 609] width 94 height 33
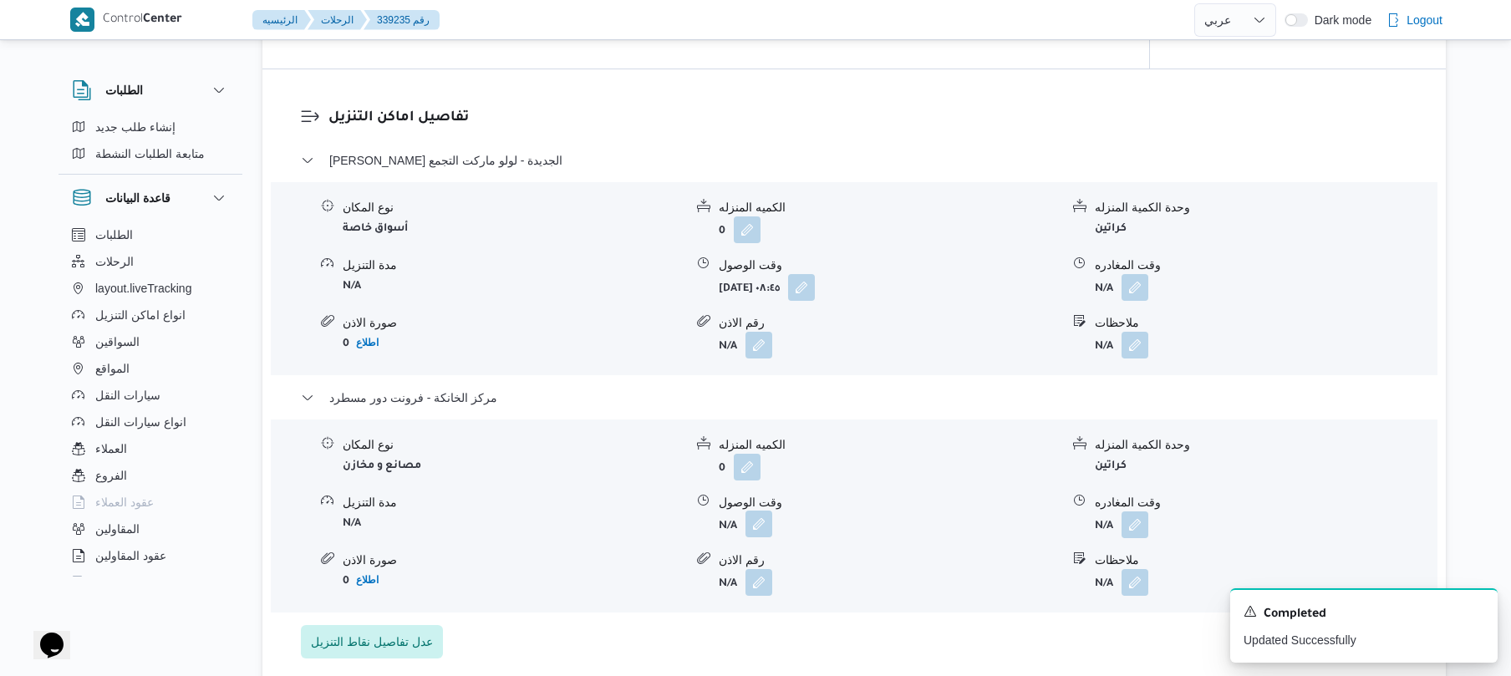
click at [757, 538] on button "button" at bounding box center [759, 524] width 27 height 27
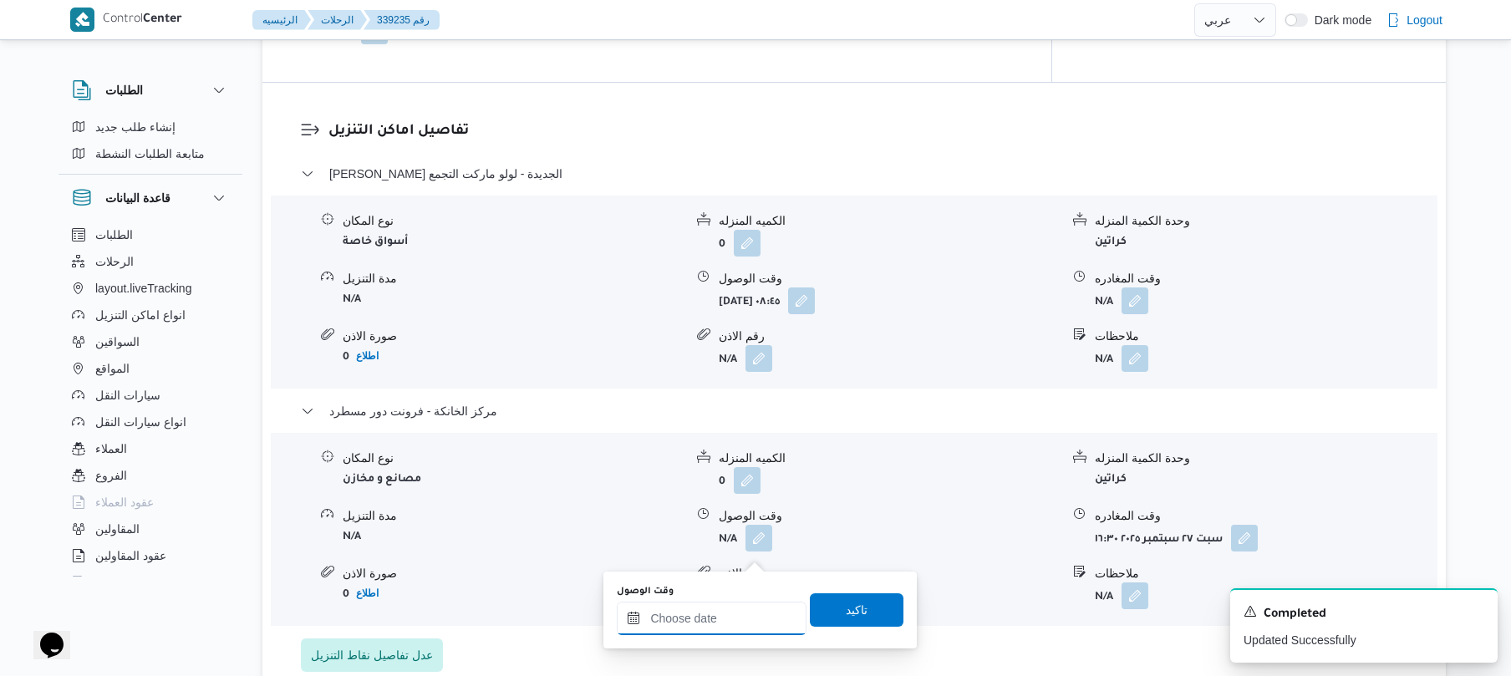
click at [744, 615] on input "وقت الوصول" at bounding box center [712, 618] width 190 height 33
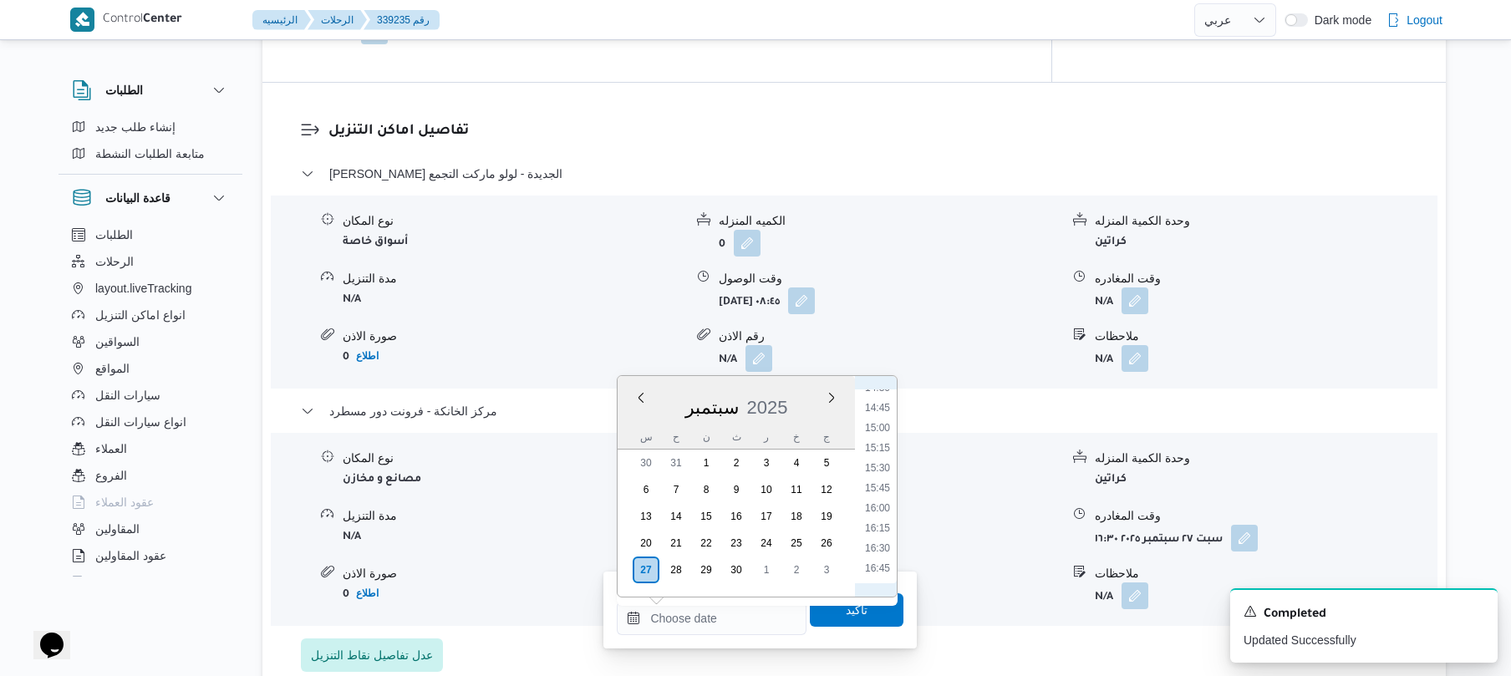
scroll to position [1160, 0]
click at [880, 539] on li "16:15" at bounding box center [878, 541] width 38 height 17
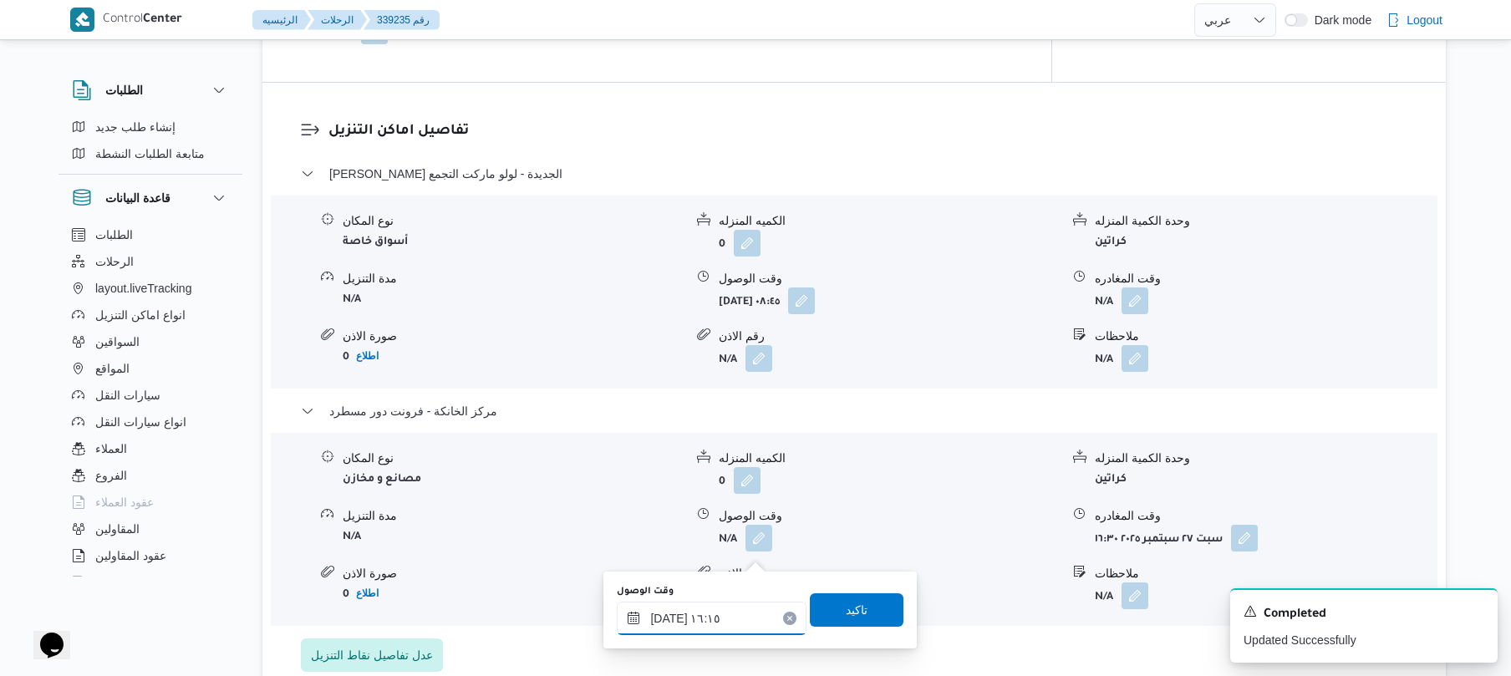
type input "٢٧/٠٩/٢٠٢٥ ١٦:١٥"
click at [859, 609] on span "تاكيد" at bounding box center [857, 609] width 94 height 33
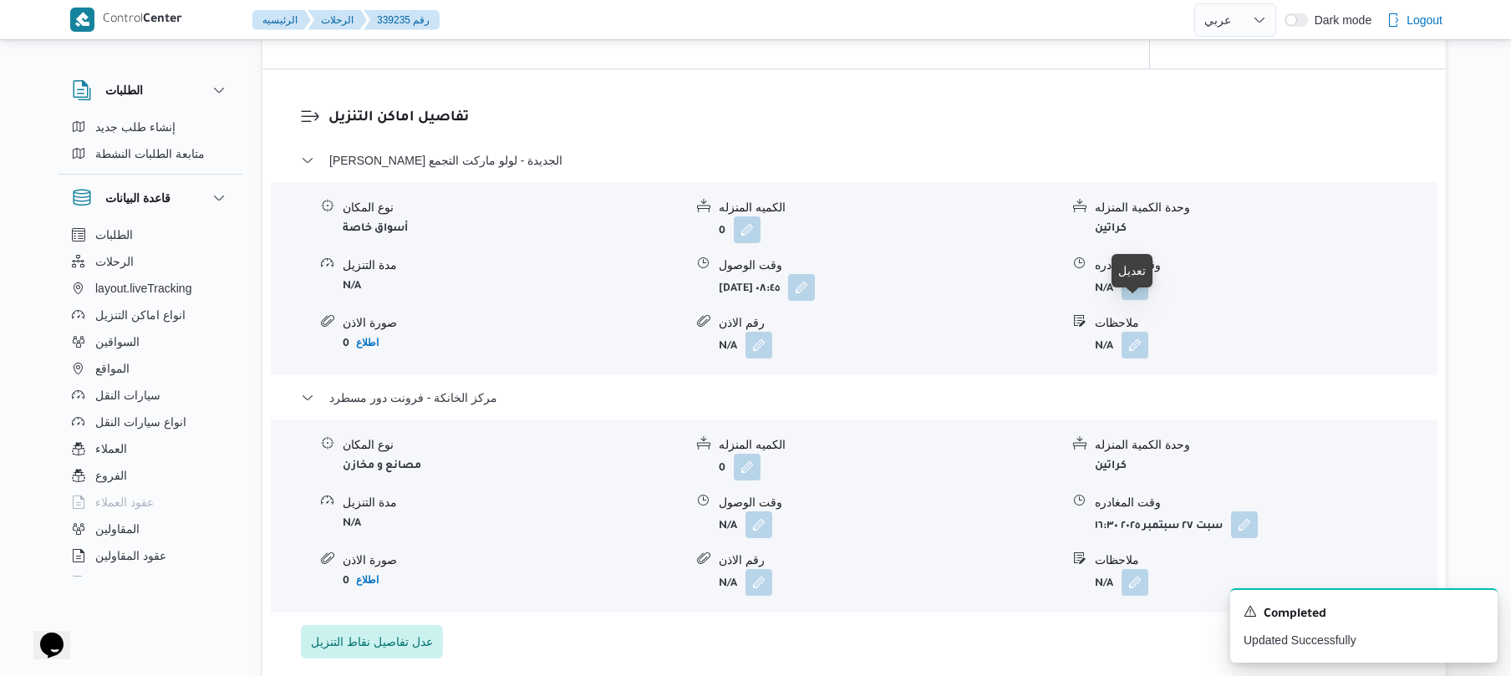
click at [1138, 300] on button "button" at bounding box center [1135, 286] width 27 height 27
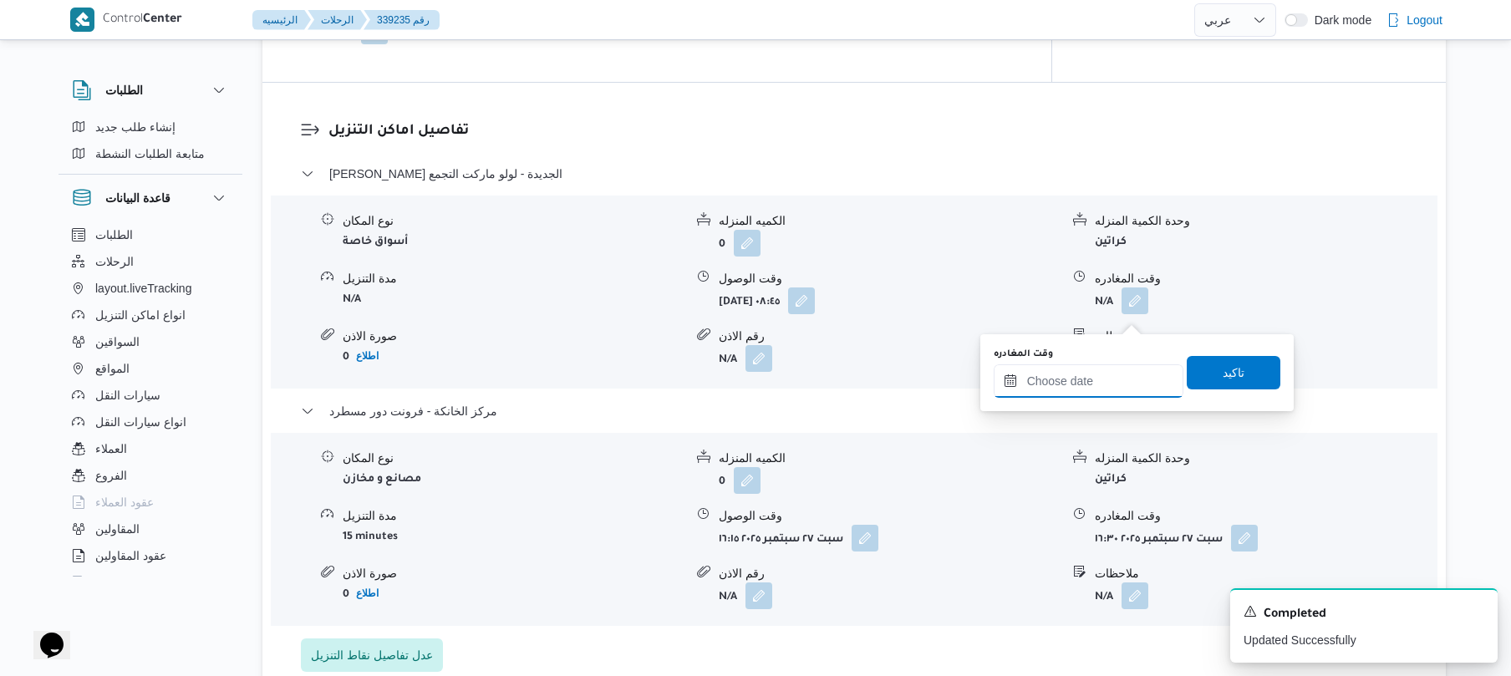
click at [1072, 378] on input "وقت المغادره" at bounding box center [1089, 380] width 190 height 33
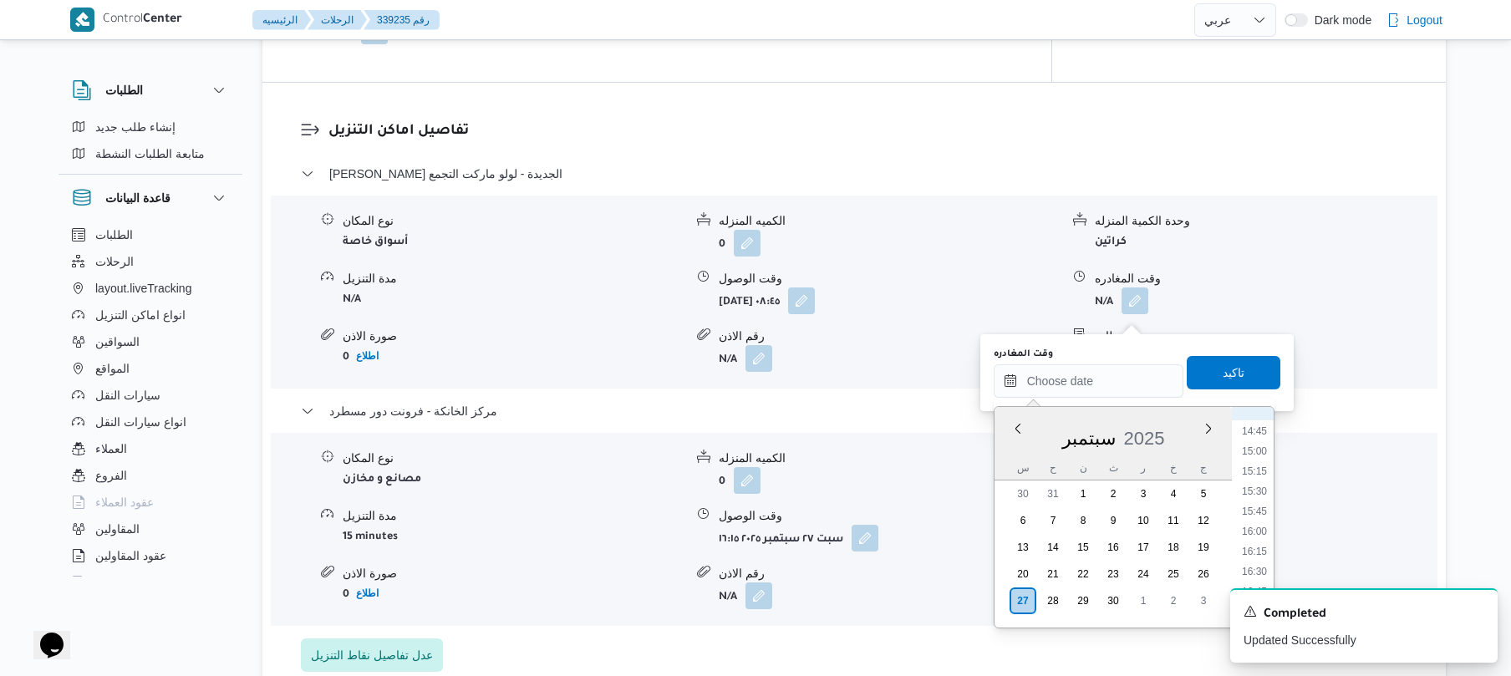
scroll to position [1161, 0]
click at [1259, 515] on li "15:30" at bounding box center [1255, 511] width 38 height 17
type input "٢٧/٠٩/٢٠٢٥ ١٥:٣٠"
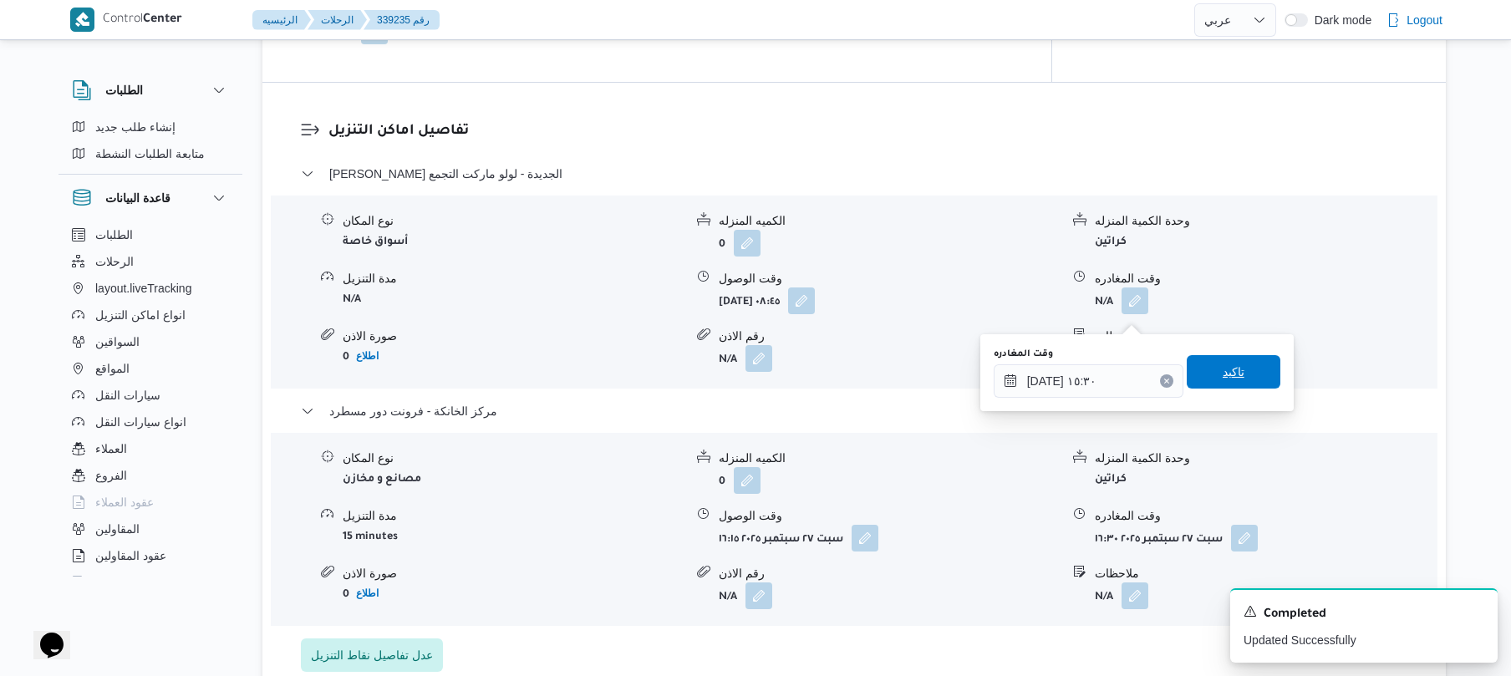
click at [1245, 378] on span "تاكيد" at bounding box center [1234, 371] width 94 height 33
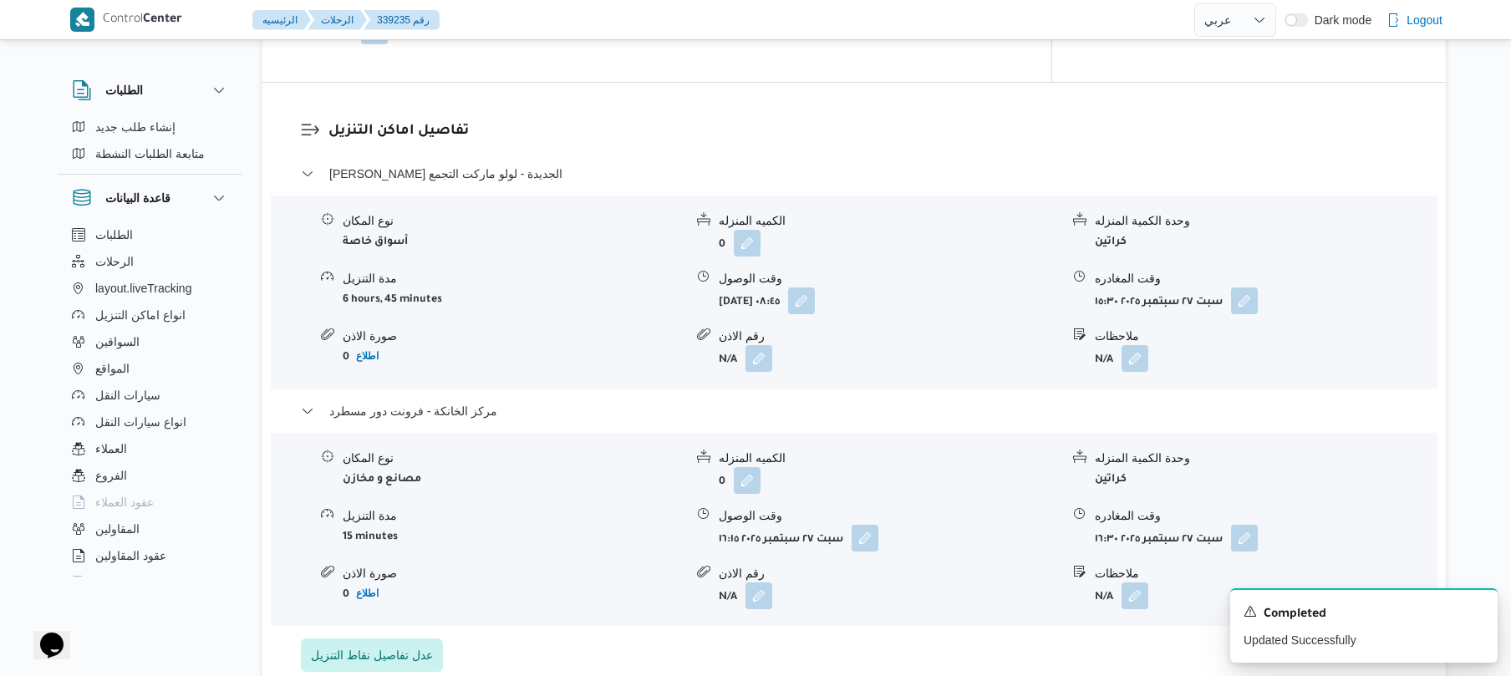
scroll to position [0, 0]
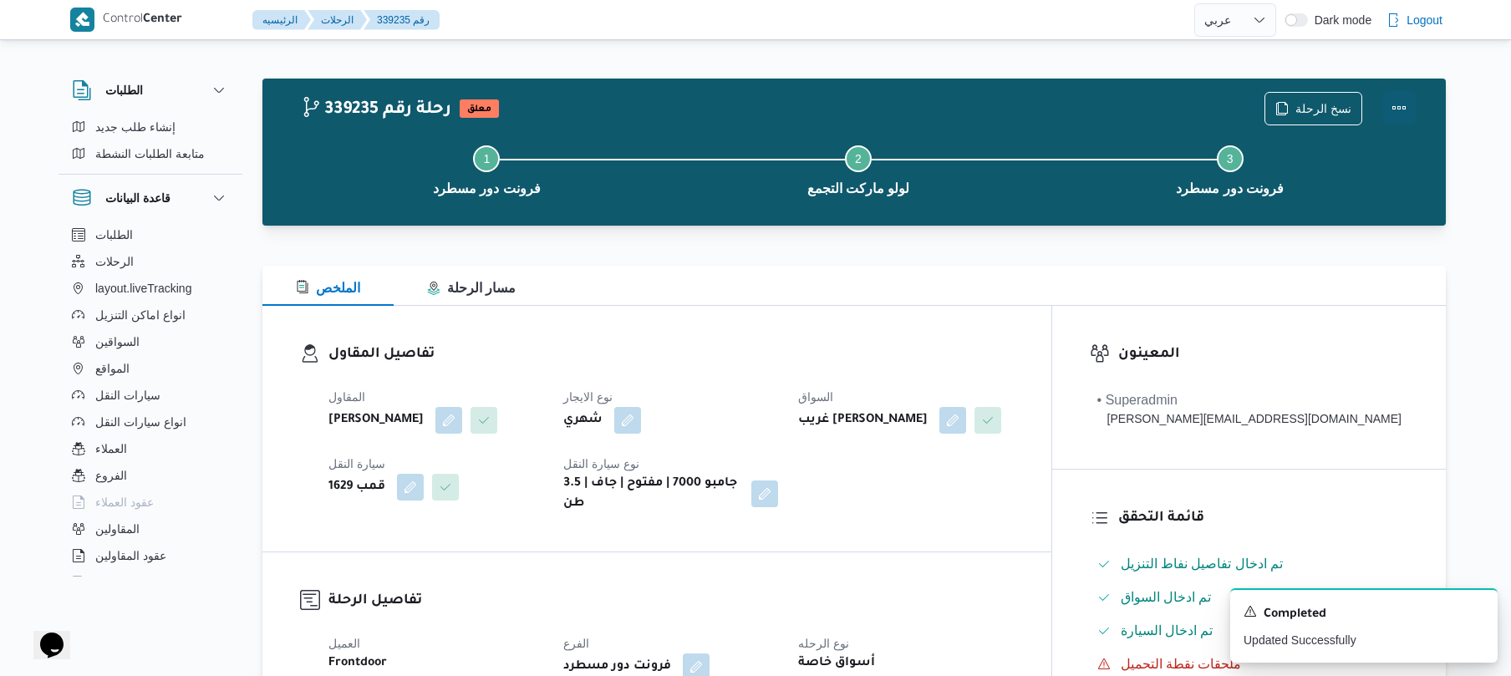
click at [1395, 104] on button "Actions" at bounding box center [1399, 107] width 33 height 33
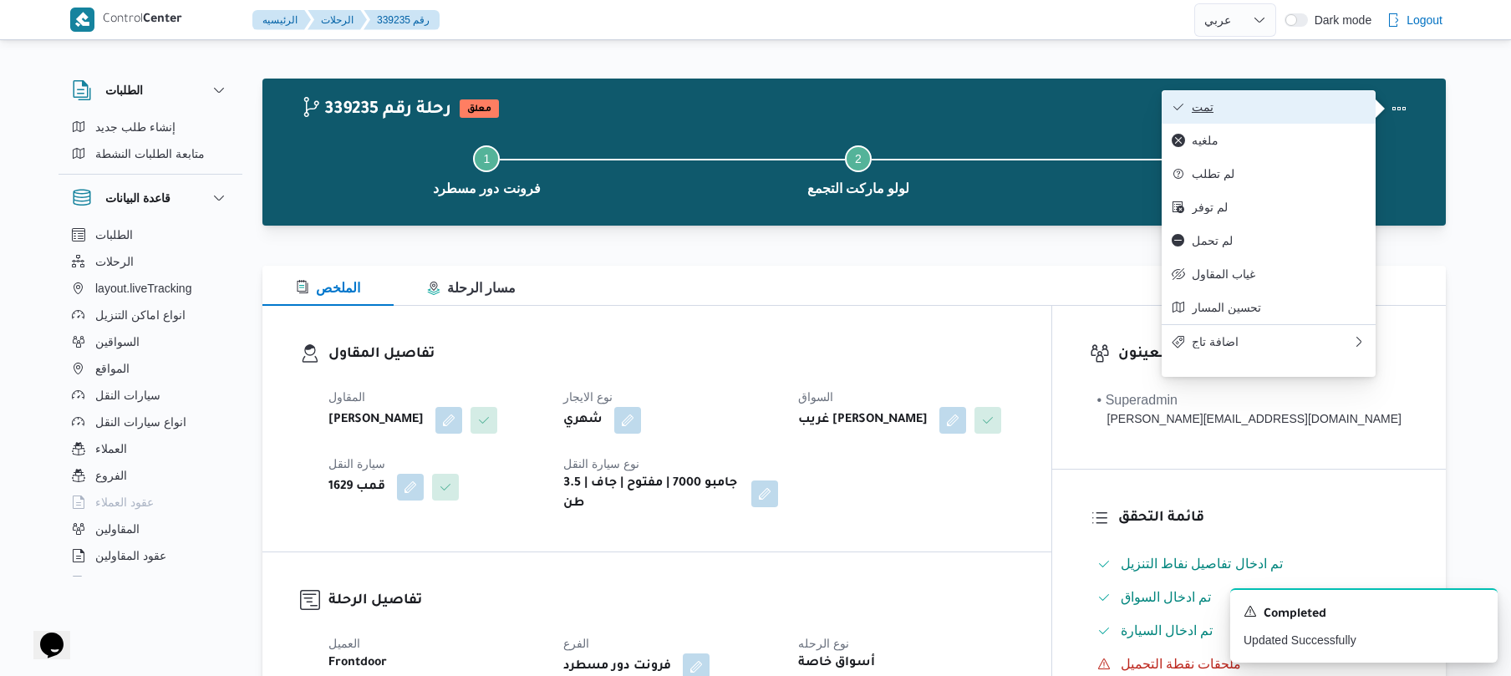
click at [1299, 111] on span "تمت" at bounding box center [1279, 106] width 174 height 13
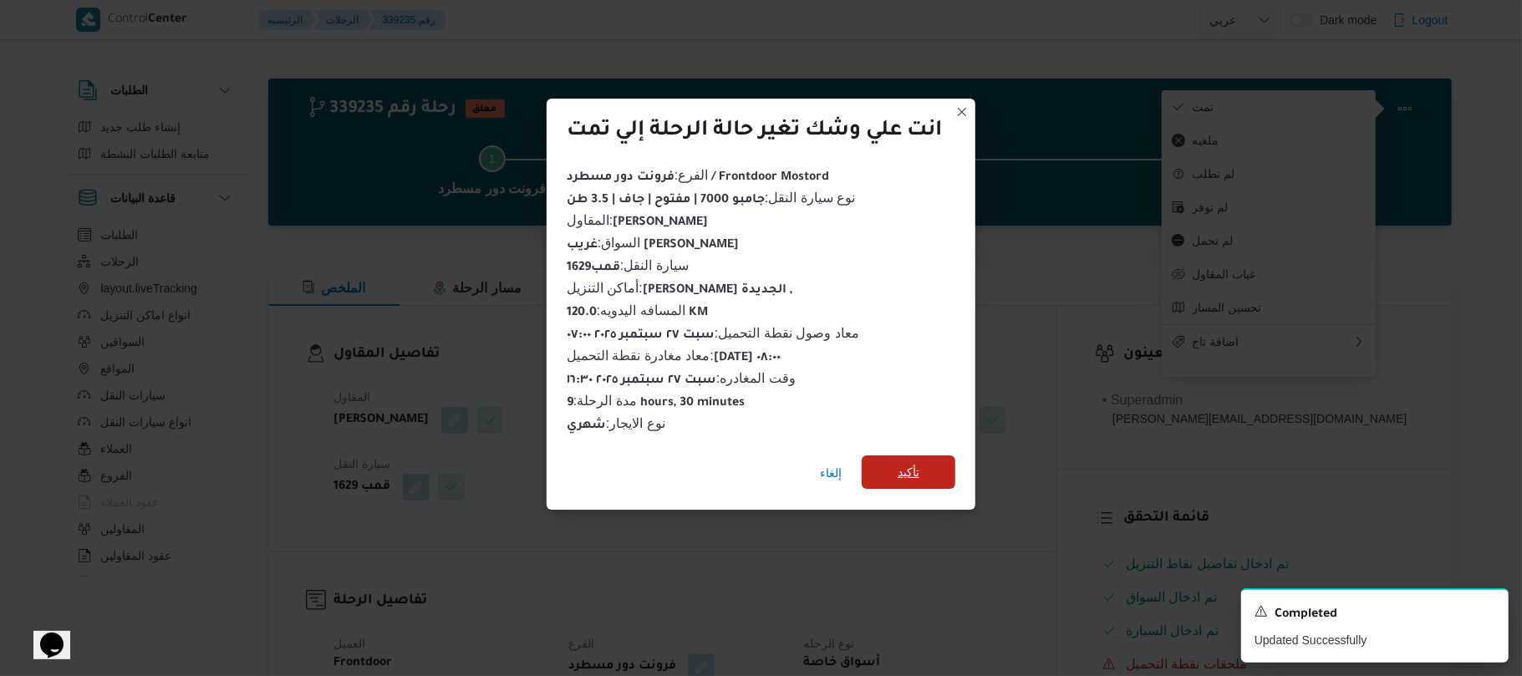
click at [930, 468] on span "تأكيد" at bounding box center [909, 472] width 94 height 33
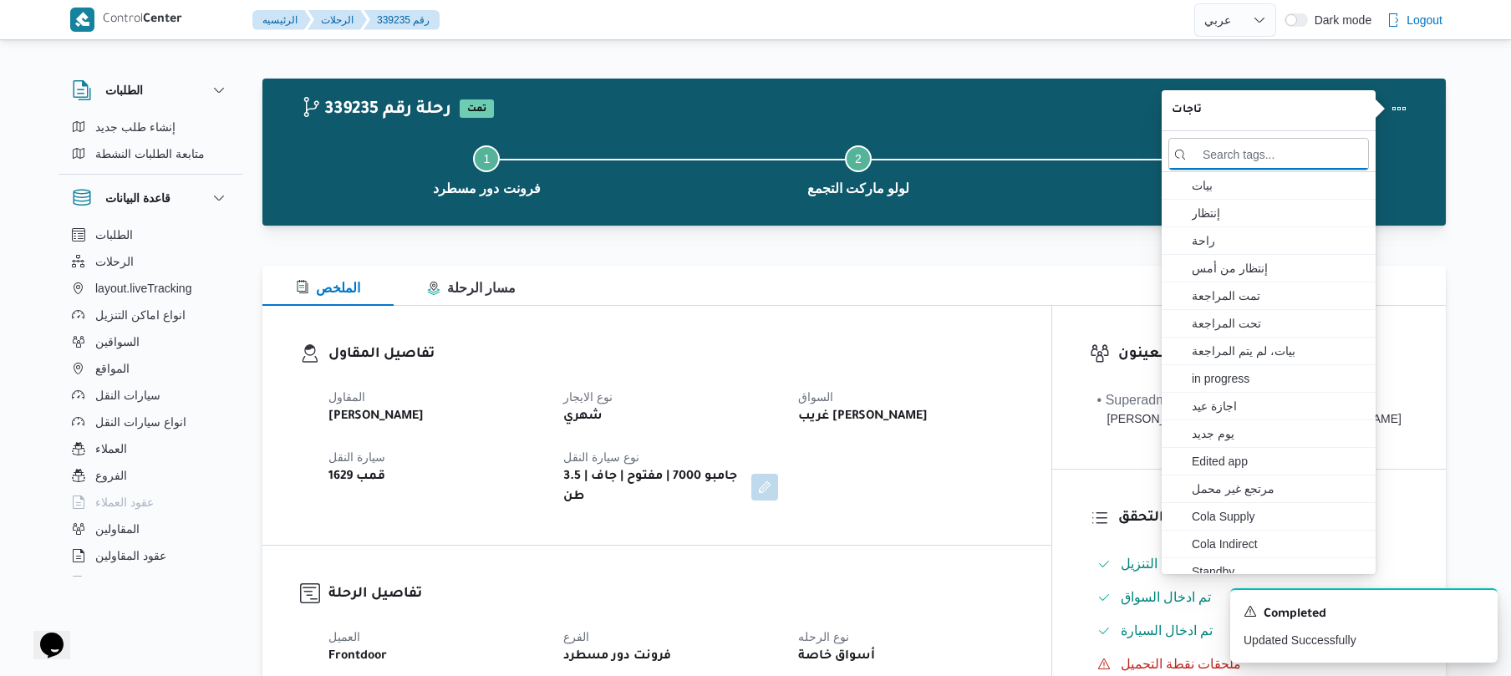
click at [961, 487] on div "المقاول علي عبدالناصر علي بخيت علي نوع الايجار شهري السواق غريب جابر عبدالله مح…" at bounding box center [671, 447] width 706 height 140
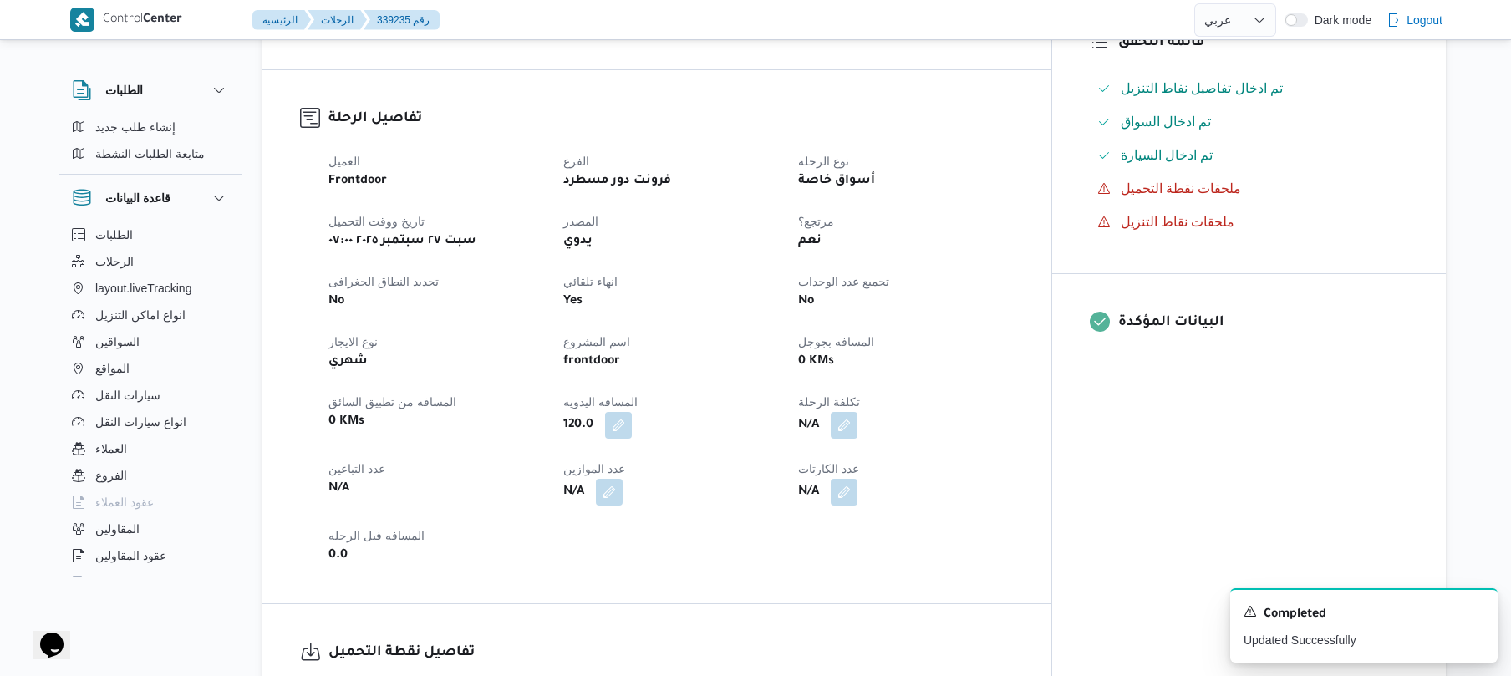
scroll to position [490, 0]
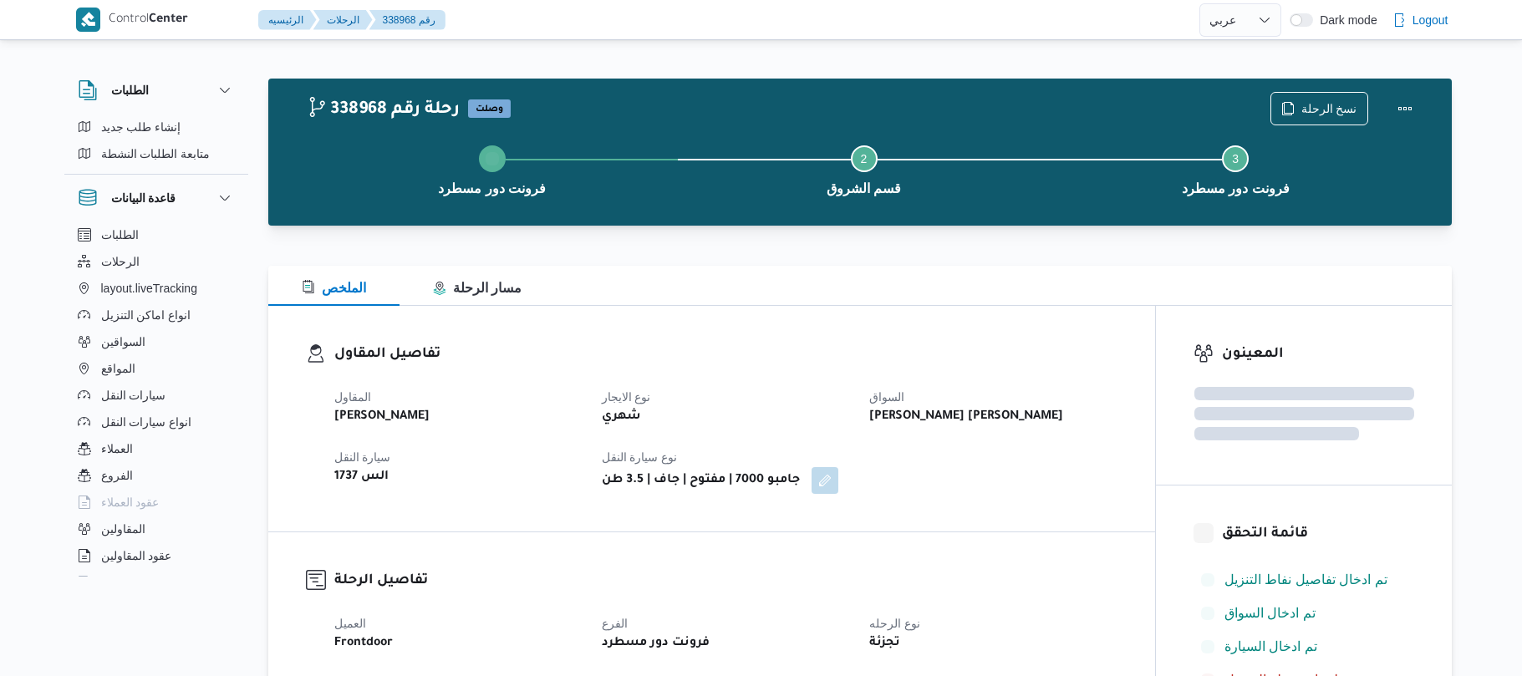
select select "ar"
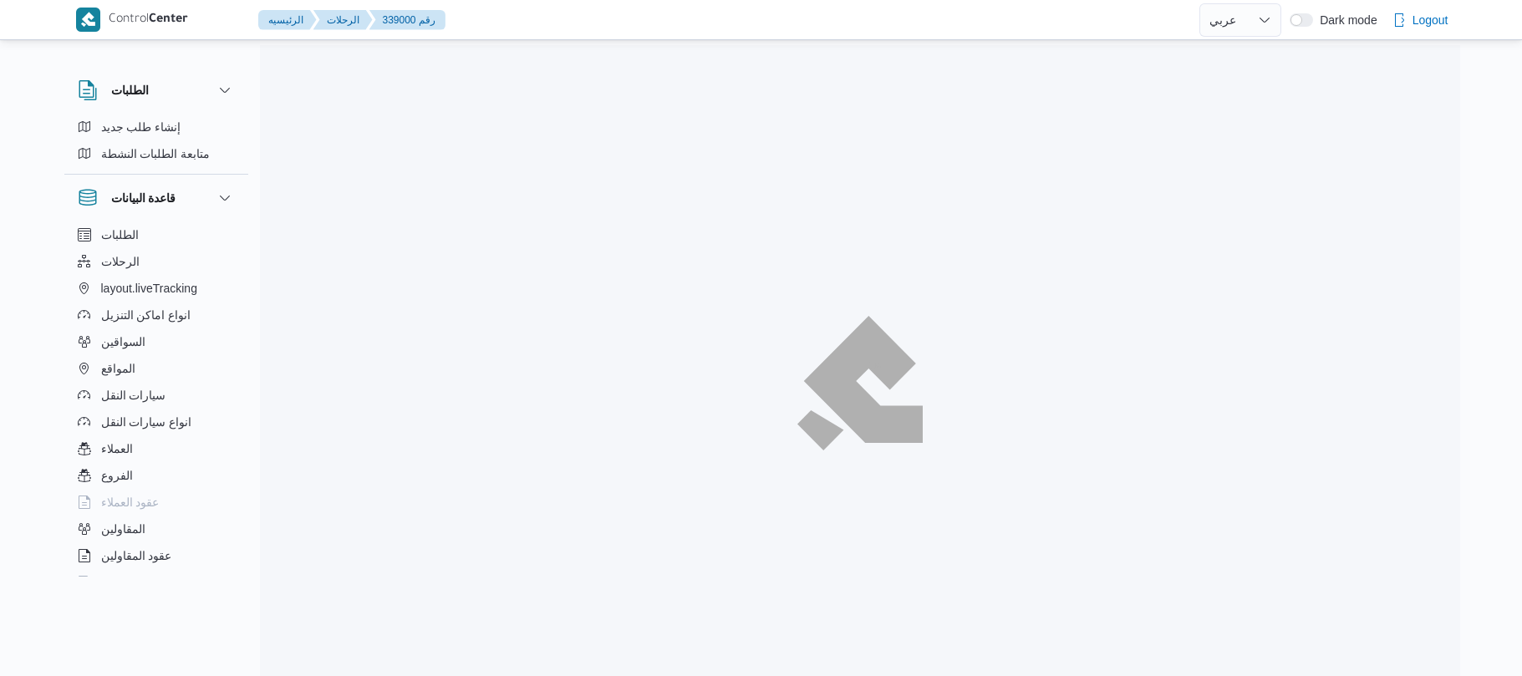
select select "ar"
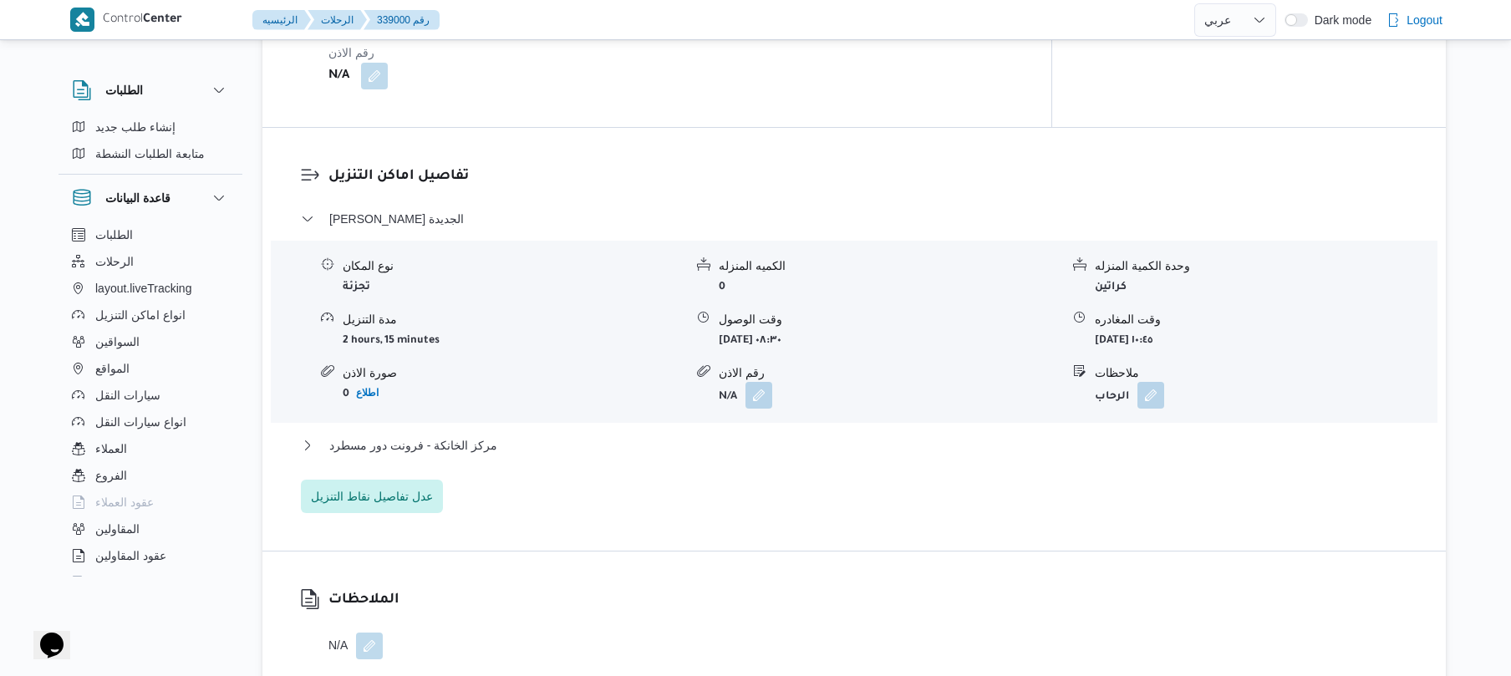
scroll to position [1248, 0]
click at [823, 433] on button "مركز الخانكة - فرونت دور مسطرد" at bounding box center [855, 443] width 1108 height 20
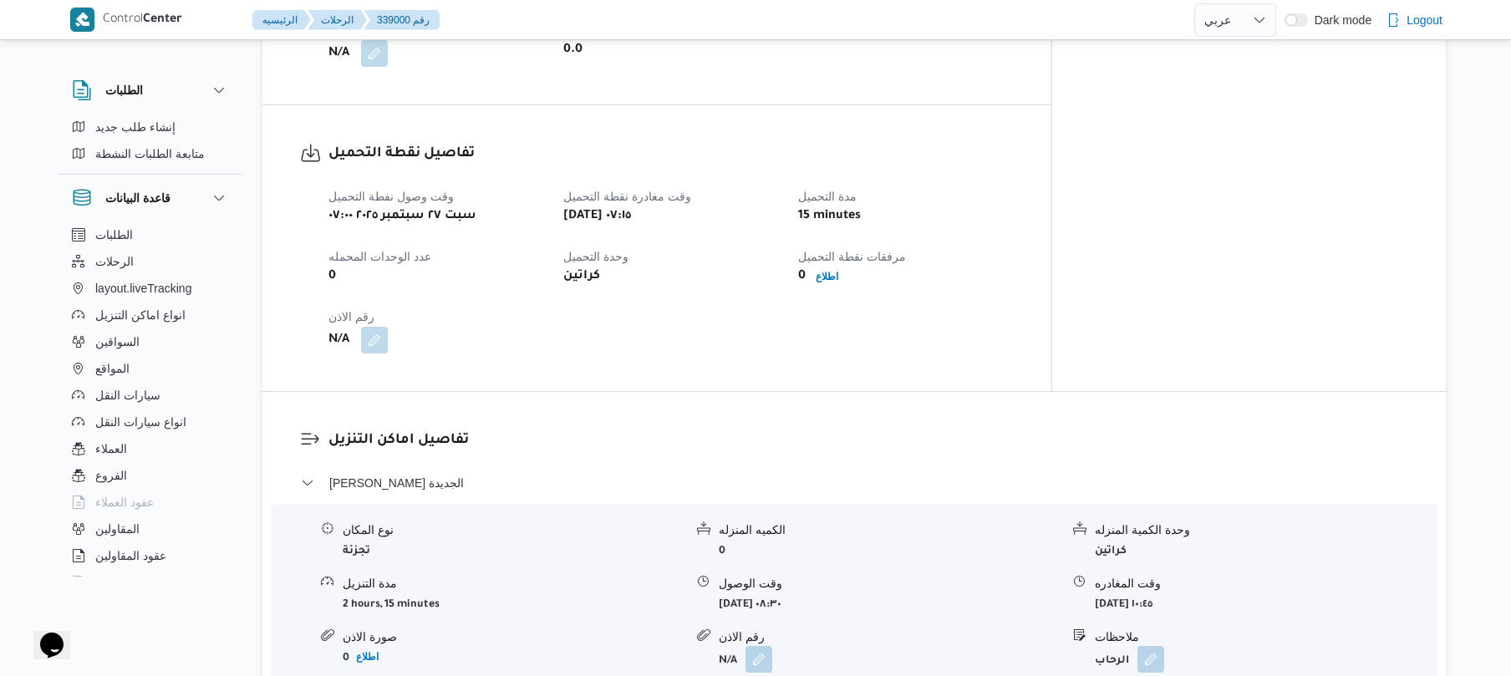
scroll to position [390, 0]
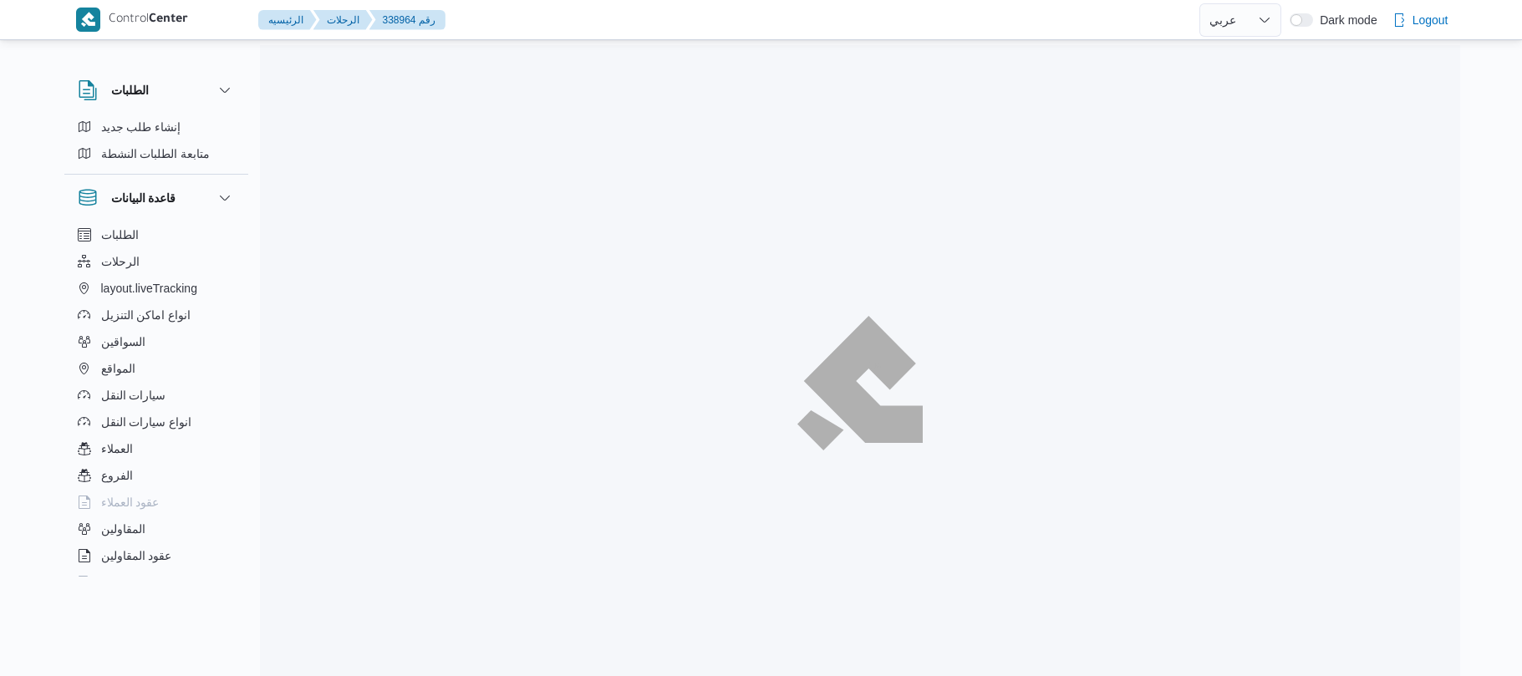
select select "ar"
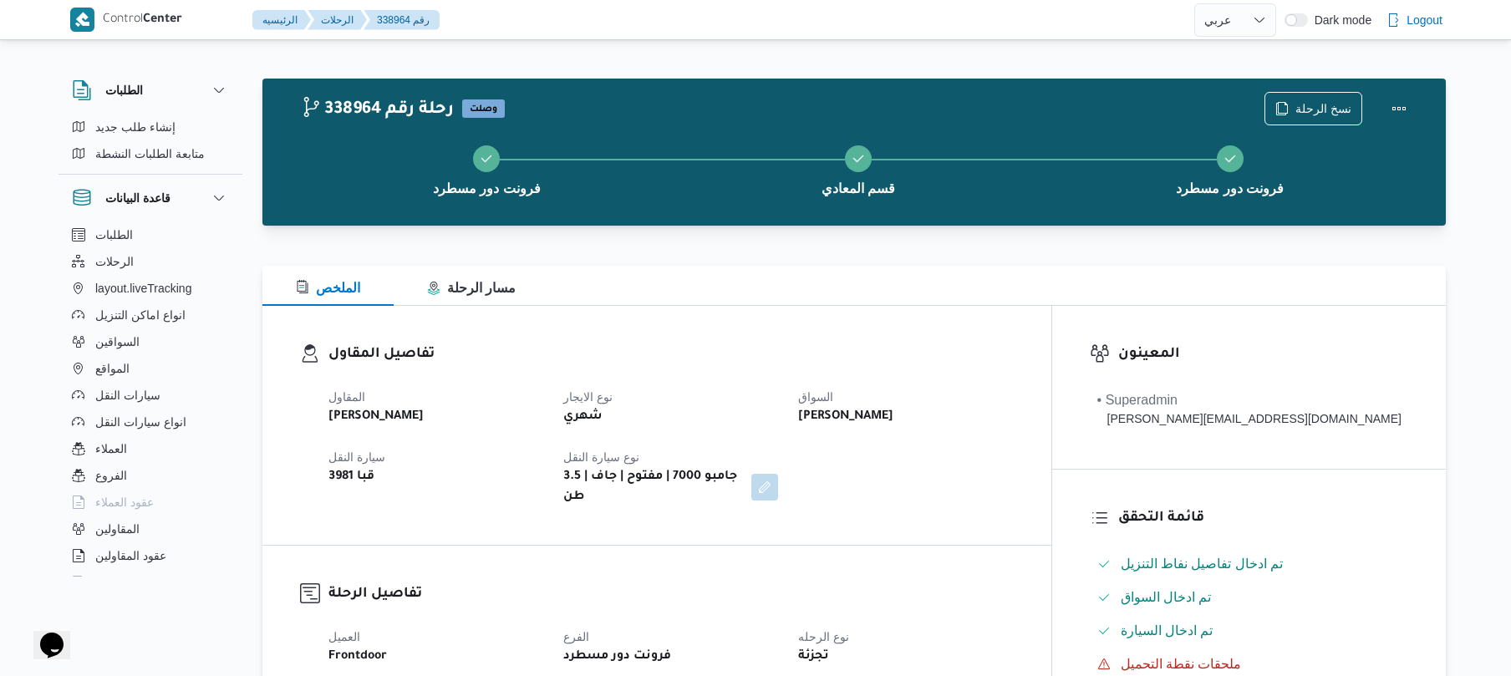
click at [742, 319] on div "تفاصيل المقاول المقاول عبدالواحد محمد احمد مسعد نوع الايجار شهري السواق شريف مح…" at bounding box center [656, 425] width 789 height 239
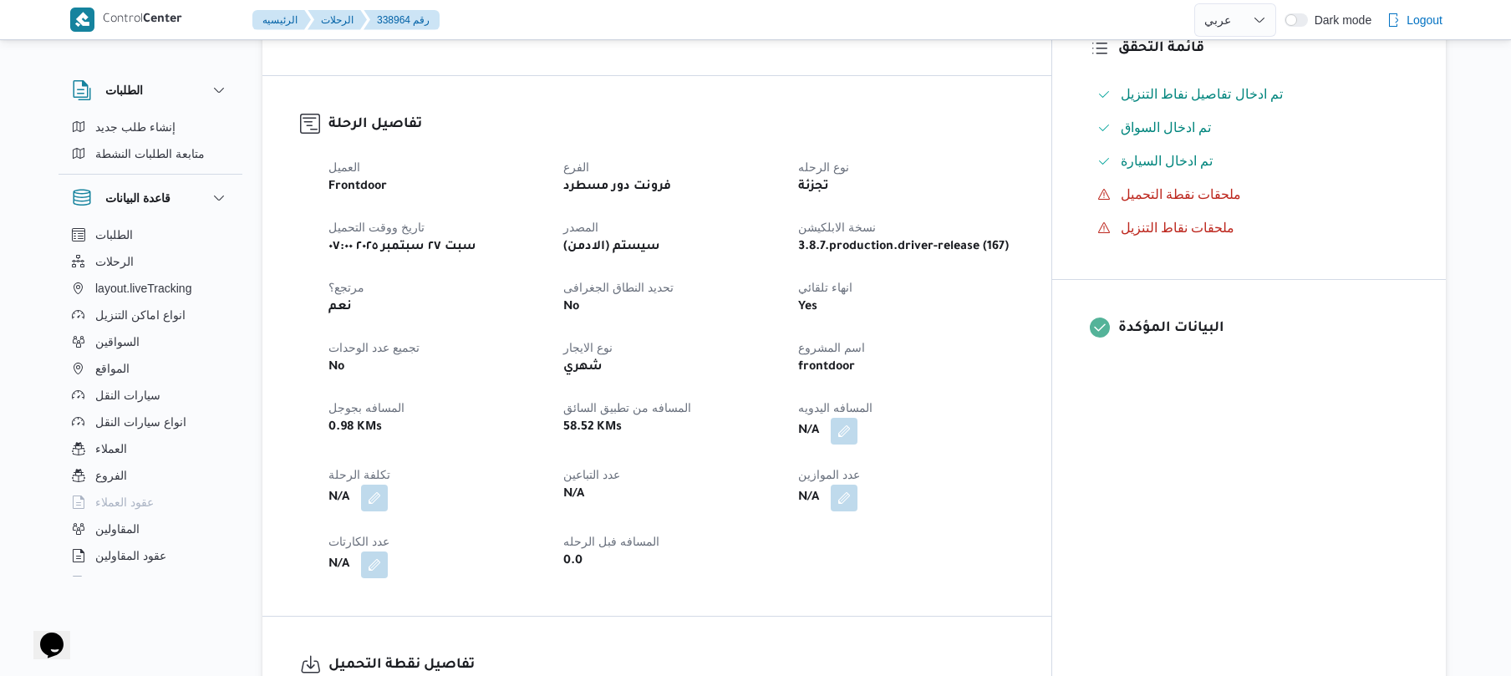
scroll to position [579, 0]
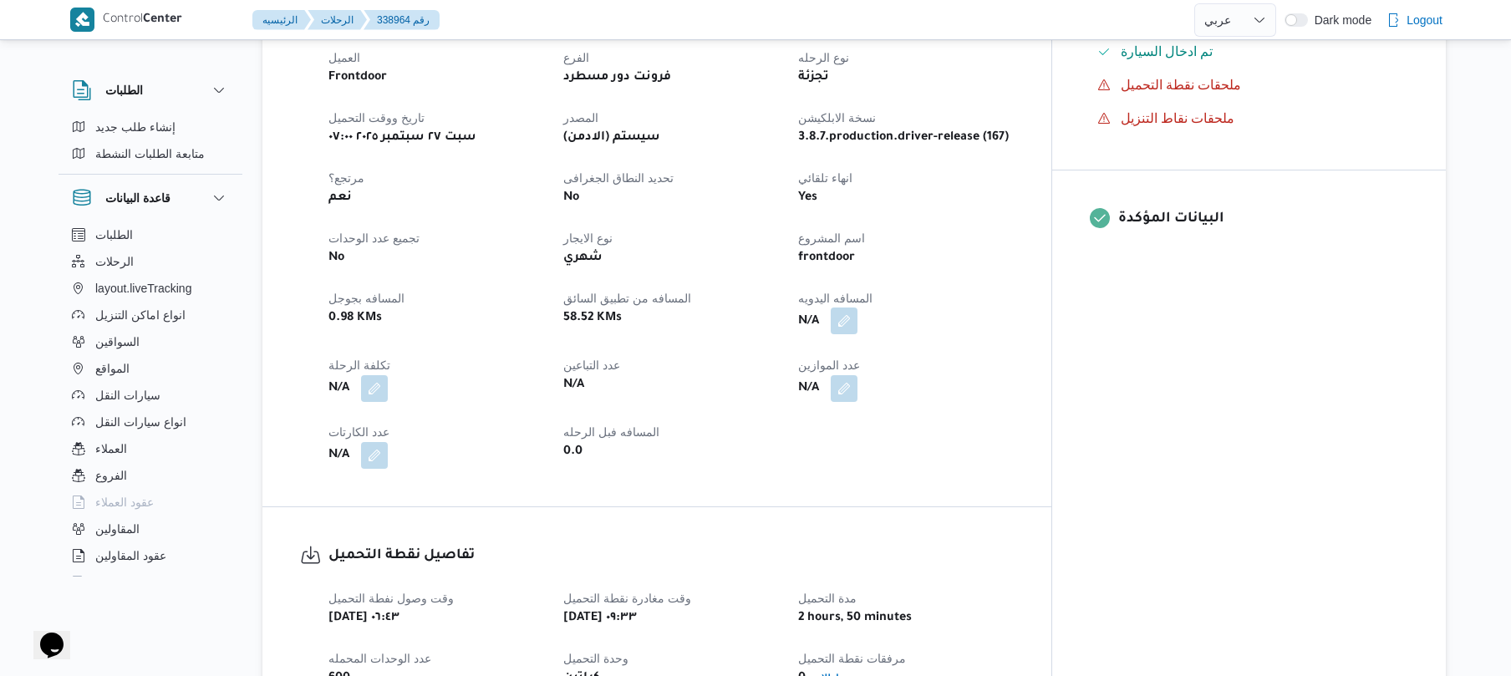
click at [858, 308] on button "button" at bounding box center [844, 321] width 27 height 27
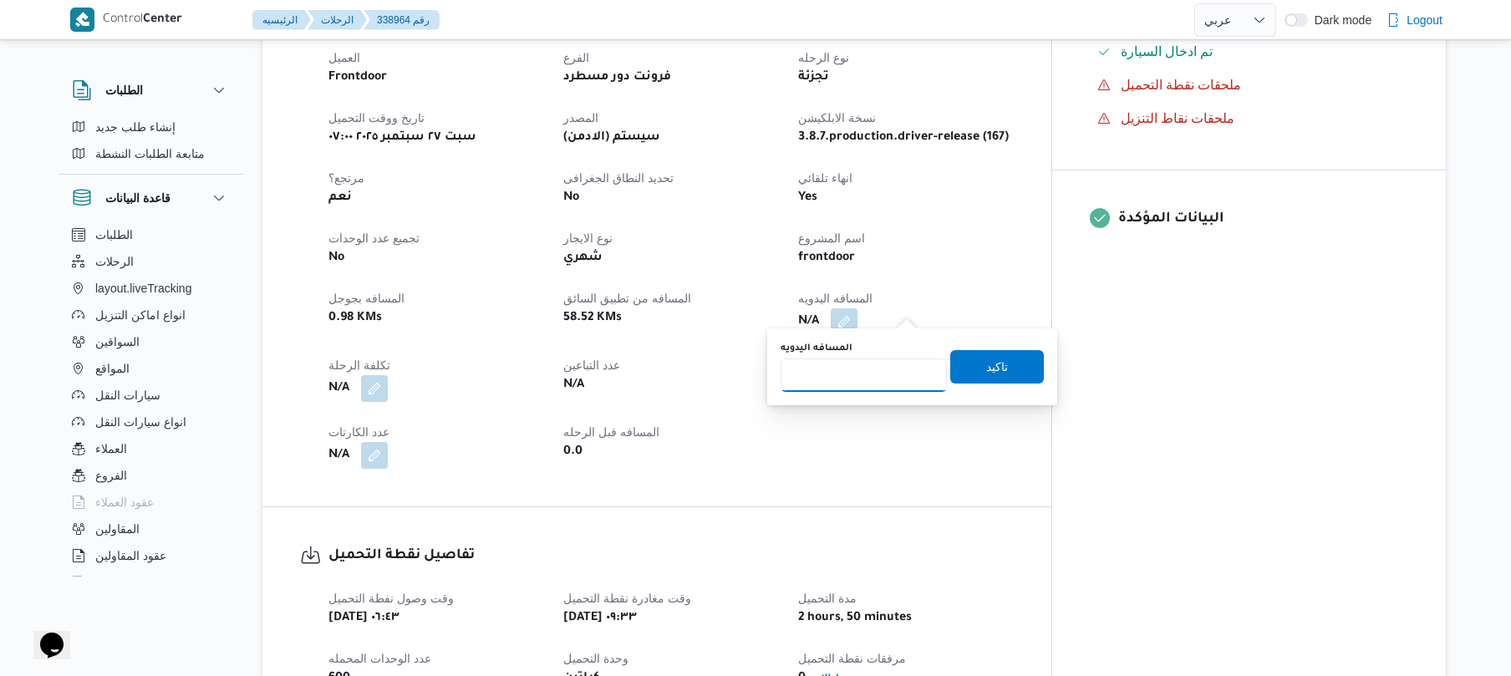
click at [868, 378] on input "المسافه اليدويه" at bounding box center [864, 375] width 166 height 33
type input "125"
click at [995, 366] on span "تاكيد" at bounding box center [997, 366] width 22 height 20
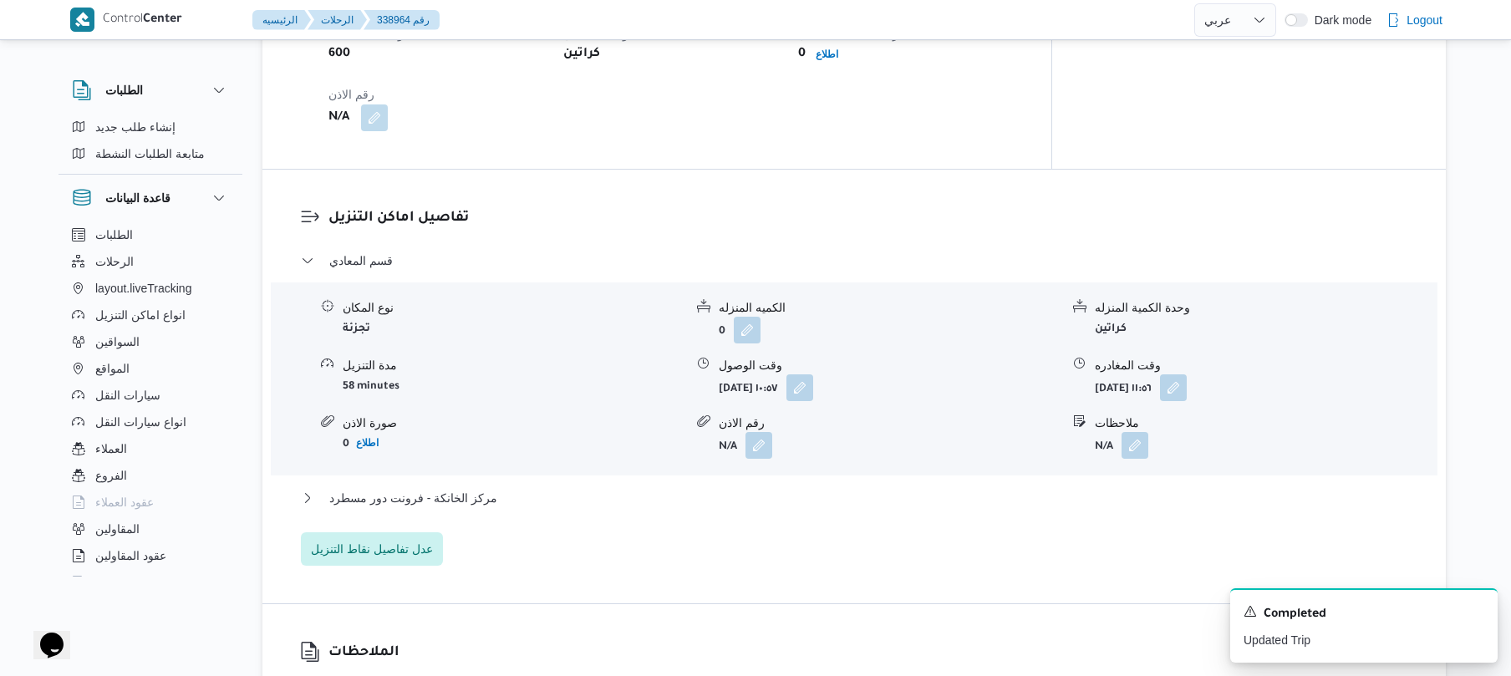
scroll to position [1248, 0]
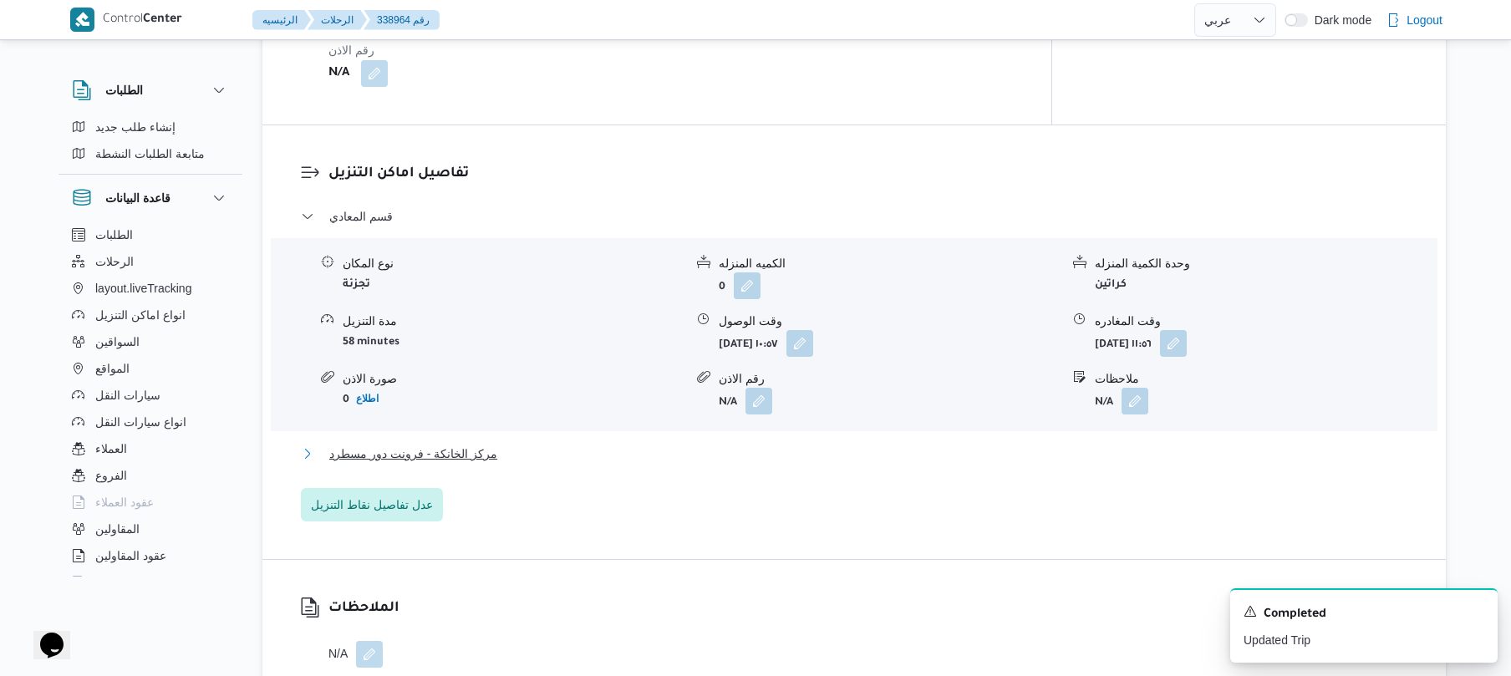
click at [820, 444] on button "مركز الخانكة - فرونت دور مسطرد" at bounding box center [855, 454] width 1108 height 20
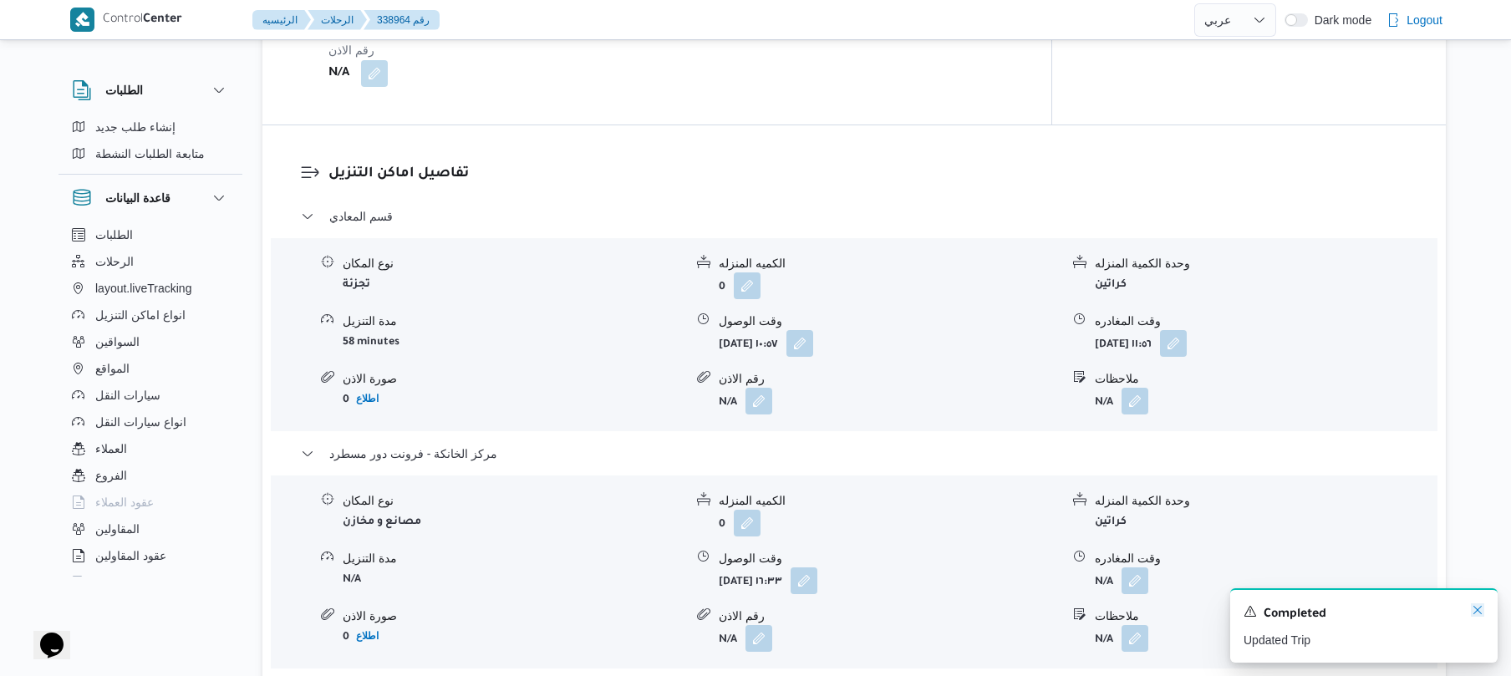
click at [1475, 607] on icon "Dismiss toast" at bounding box center [1477, 610] width 13 height 13
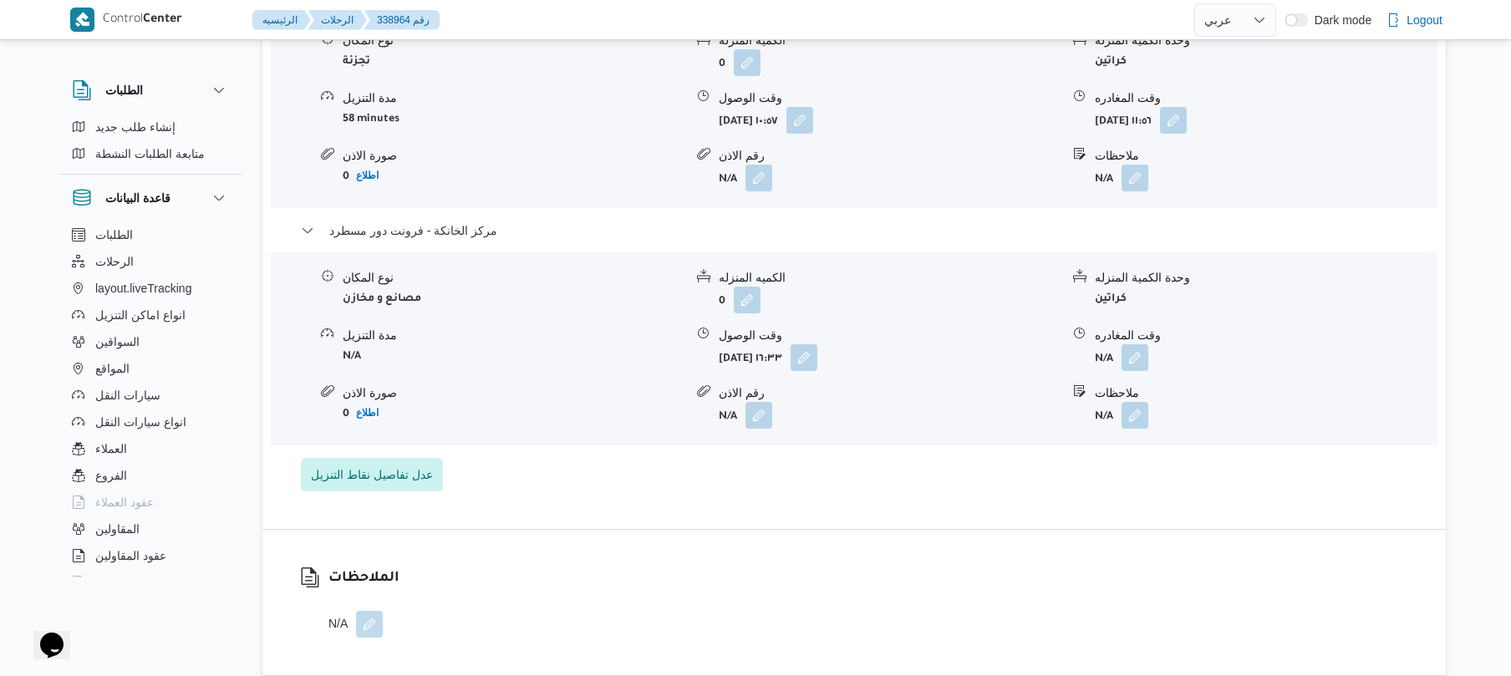
scroll to position [1516, 0]
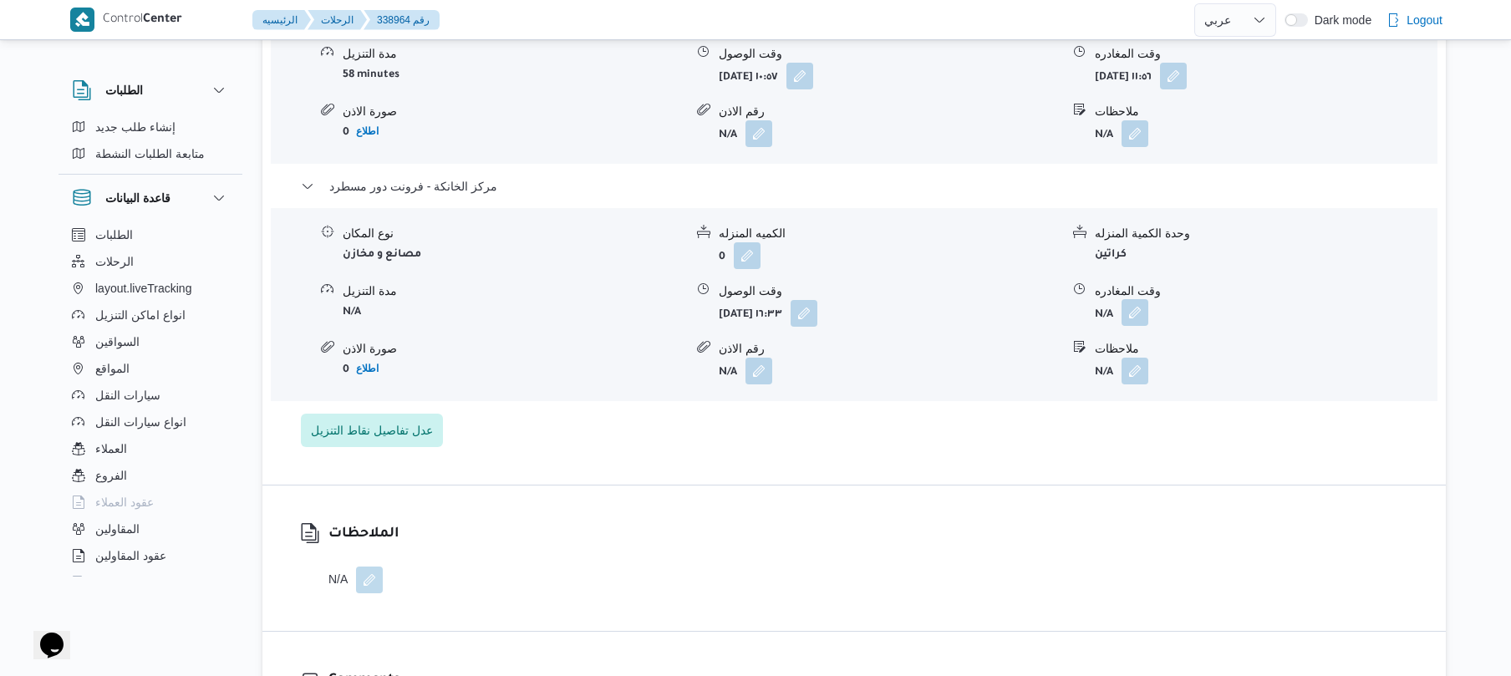
click at [1142, 299] on button "button" at bounding box center [1135, 312] width 27 height 27
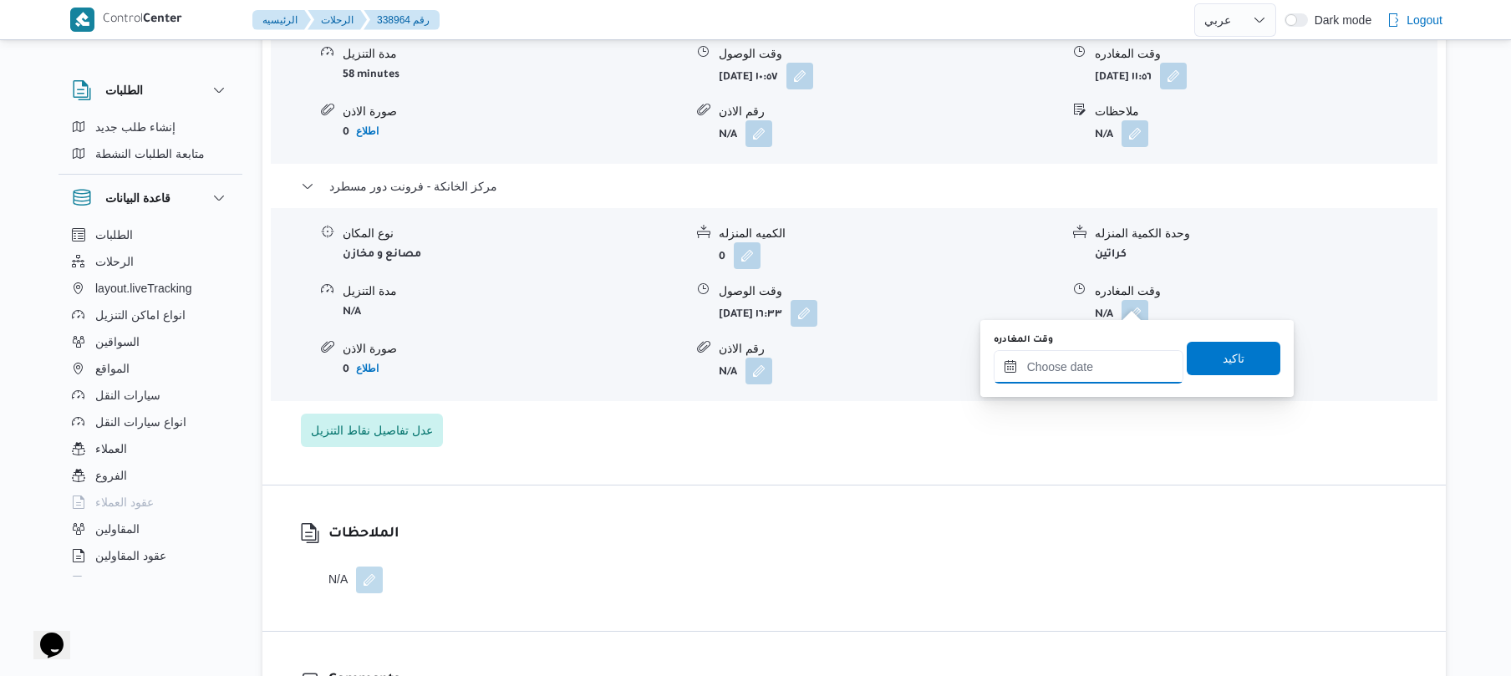
click at [1088, 356] on input "وقت المغادره" at bounding box center [1089, 366] width 190 height 33
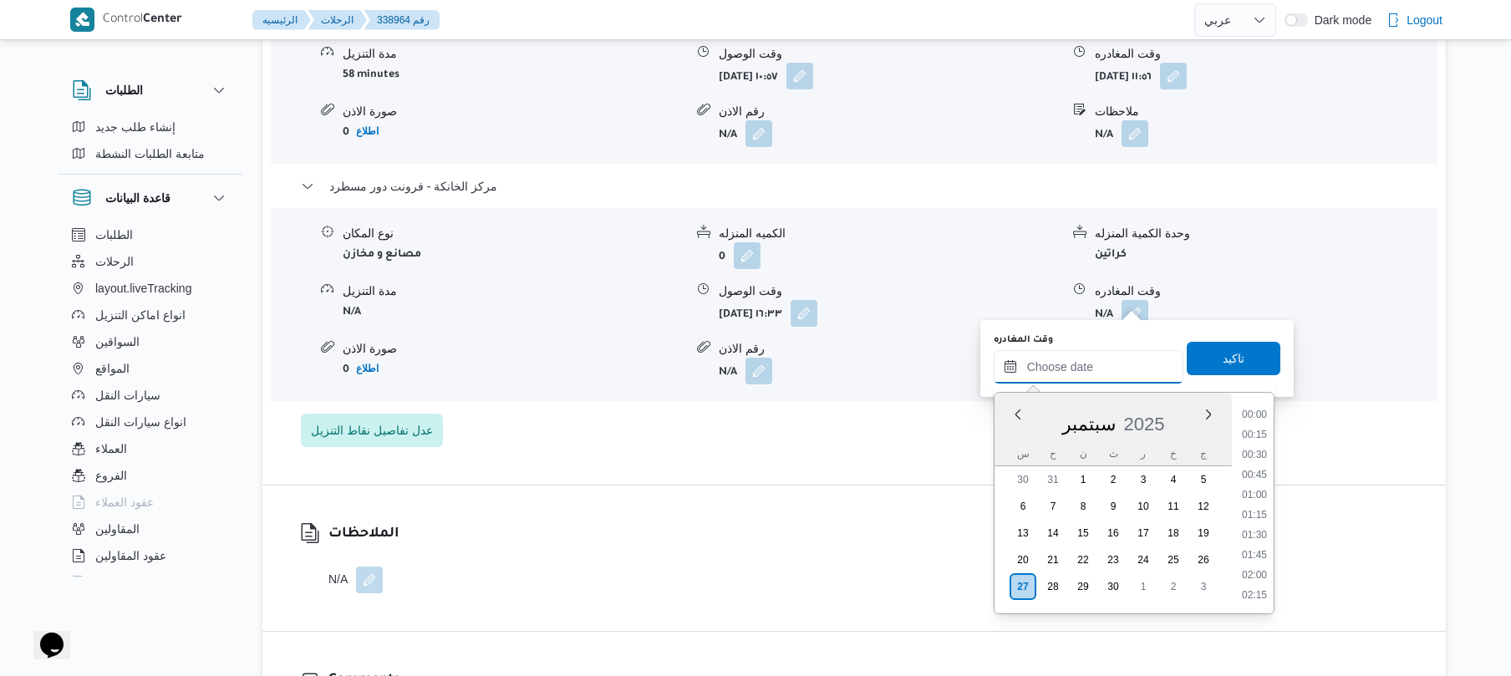
scroll to position [1325, 0]
click at [1261, 432] on li "16:45" at bounding box center [1255, 434] width 38 height 17
type input "٢٧/٠٩/٢٠٢٥ ١٦:٤٥"
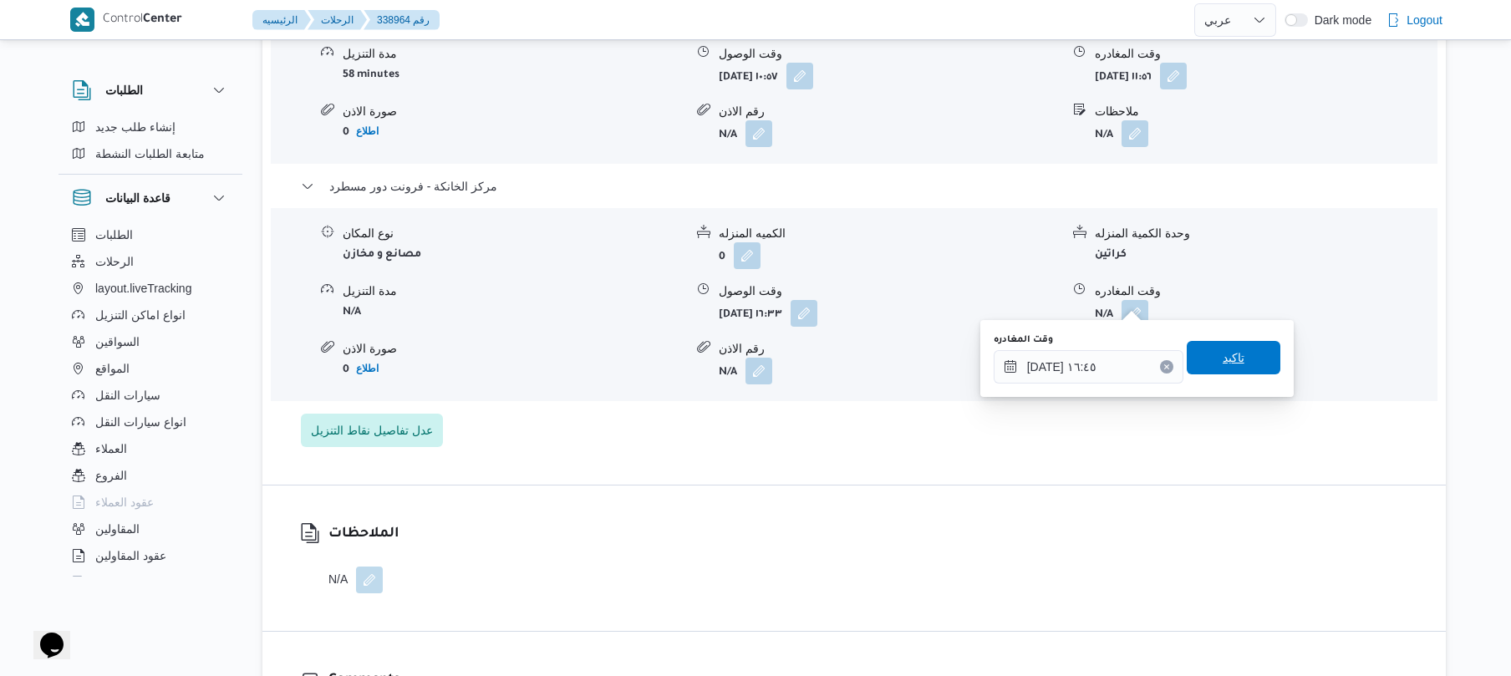
click at [1241, 345] on span "تاكيد" at bounding box center [1234, 357] width 94 height 33
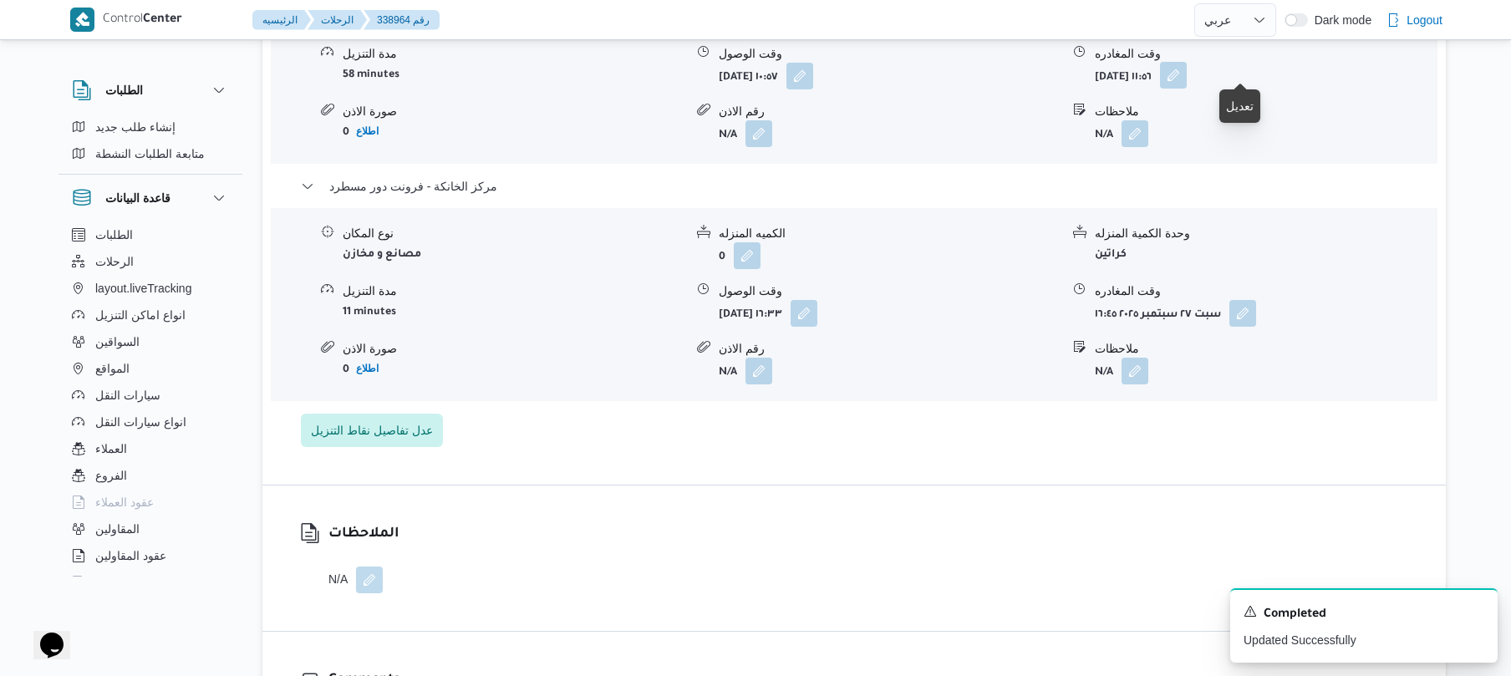
click at [1187, 68] on button "button" at bounding box center [1173, 75] width 27 height 27
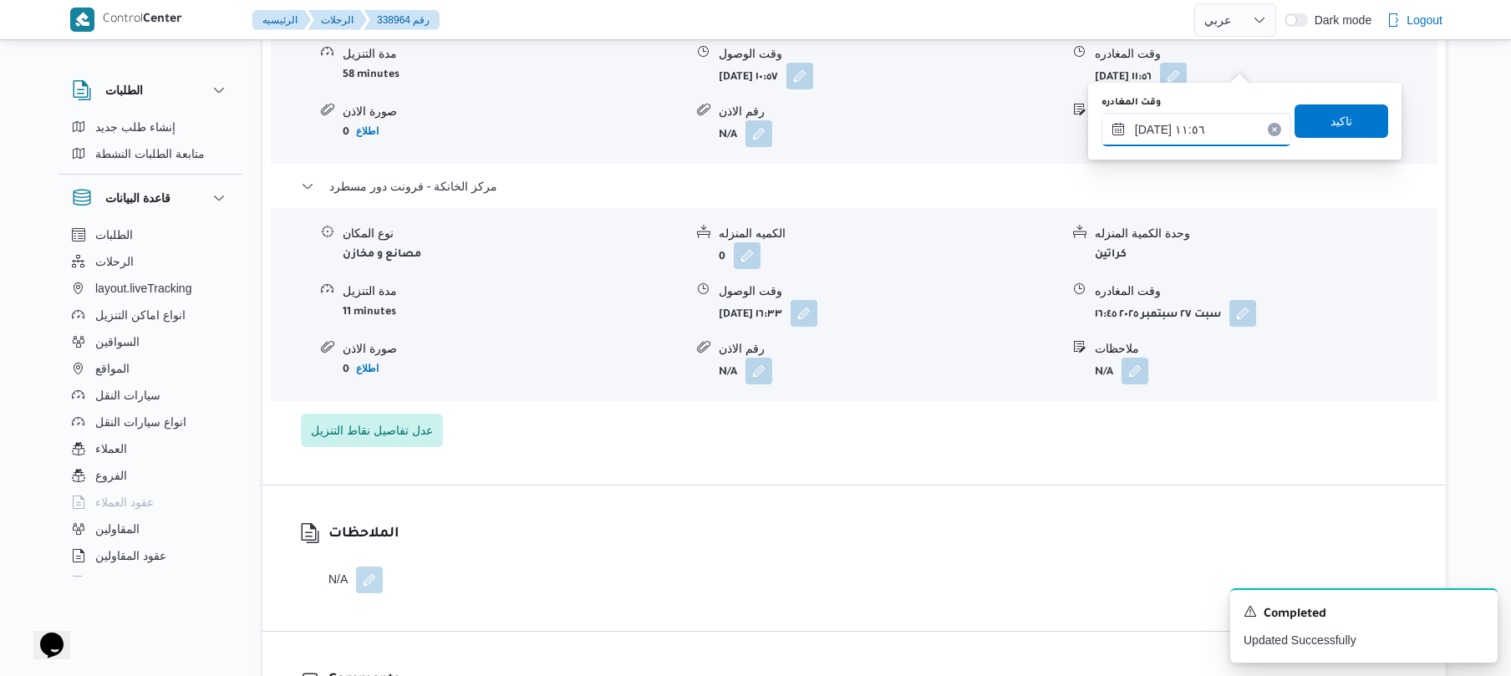
click at [1192, 121] on input "٢٧/٠٩/٢٠٢٥ ١١:٥٦" at bounding box center [1197, 129] width 190 height 33
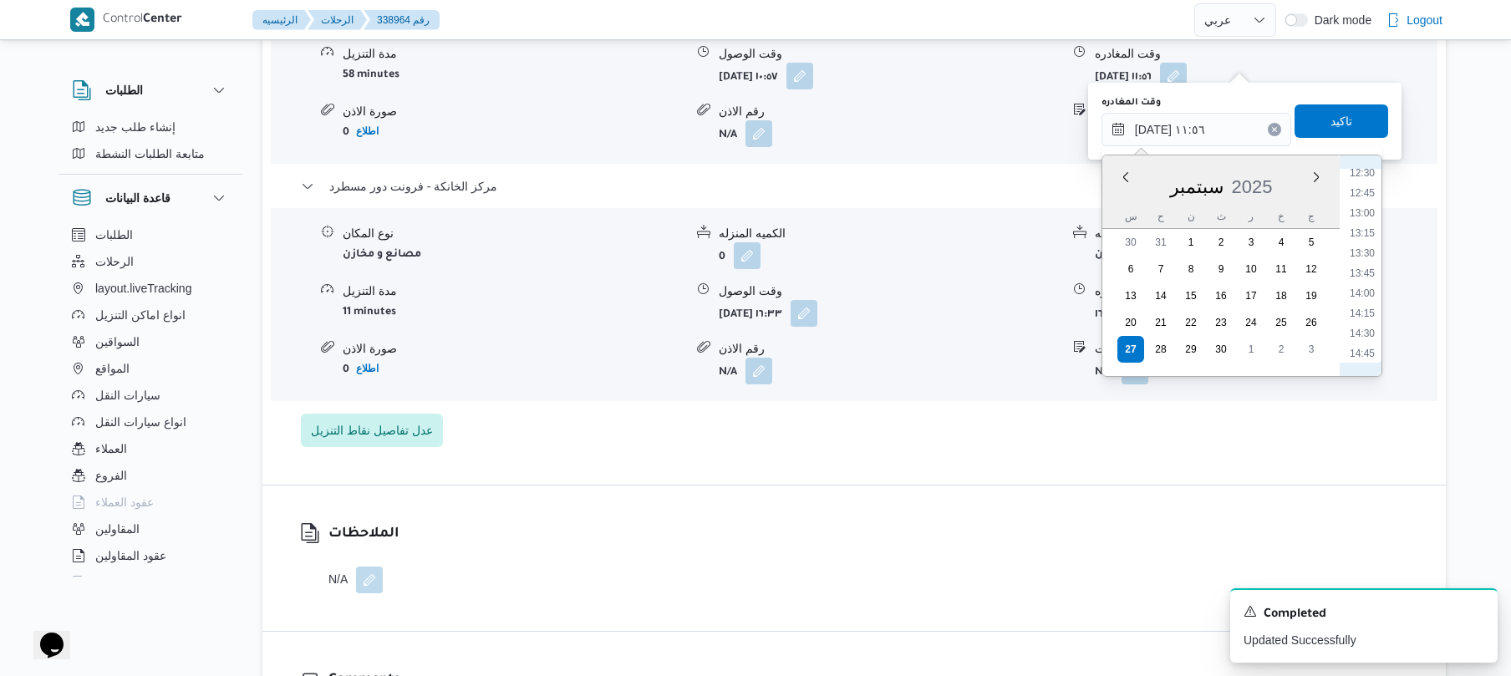
scroll to position [1172, 0]
click at [1369, 246] on li "15:30" at bounding box center [1362, 249] width 38 height 17
type input "٢٧/٠٩/٢٠٢٥ ١٥:٣٠"
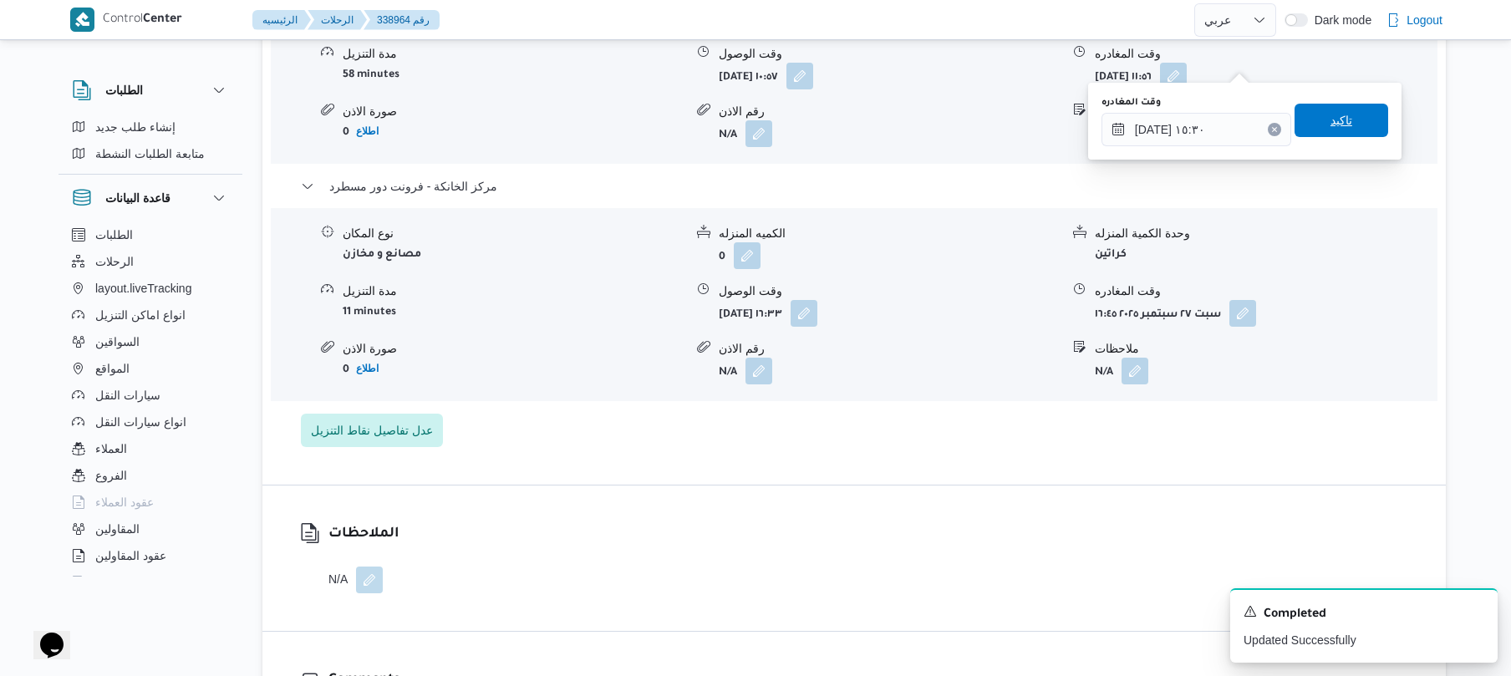
click at [1338, 124] on span "تاكيد" at bounding box center [1342, 120] width 22 height 20
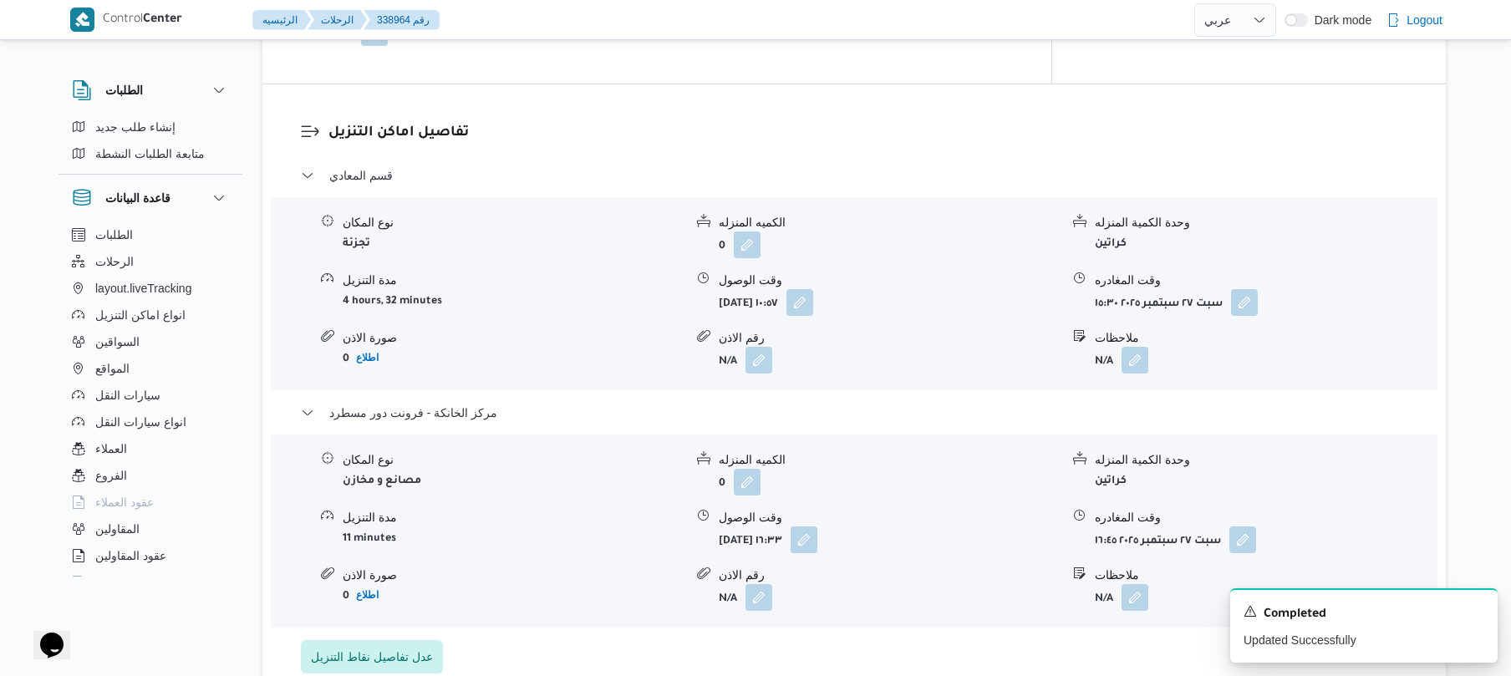
scroll to position [1292, 0]
click at [813, 285] on button "button" at bounding box center [800, 298] width 27 height 27
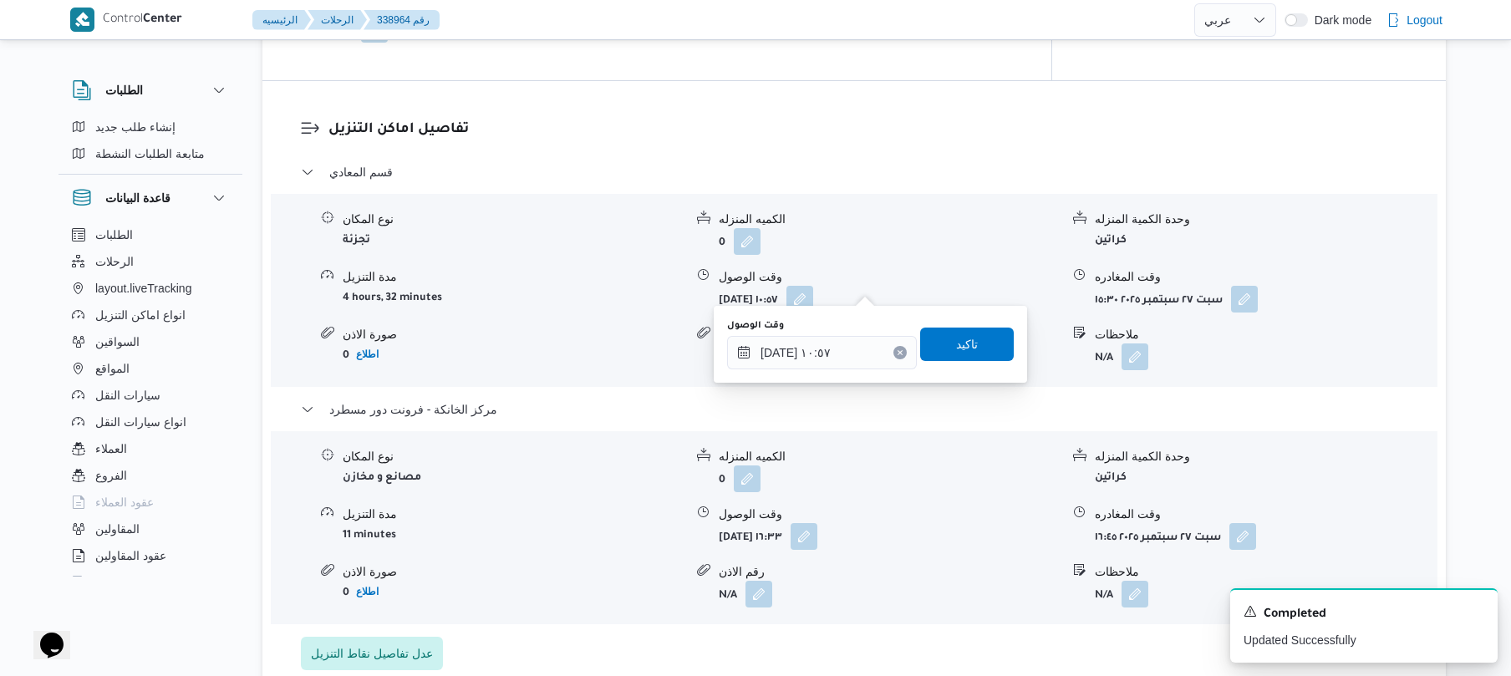
click at [800, 369] on div "وقت الوصول ٢٧/٠٩/٢٠٢٥ ١٠:٥٧ تاكيد" at bounding box center [871, 345] width 290 height 54
click at [780, 352] on input "٢٧/٠٩/٢٠٢٥ ١٠:٥٧" at bounding box center [822, 352] width 190 height 33
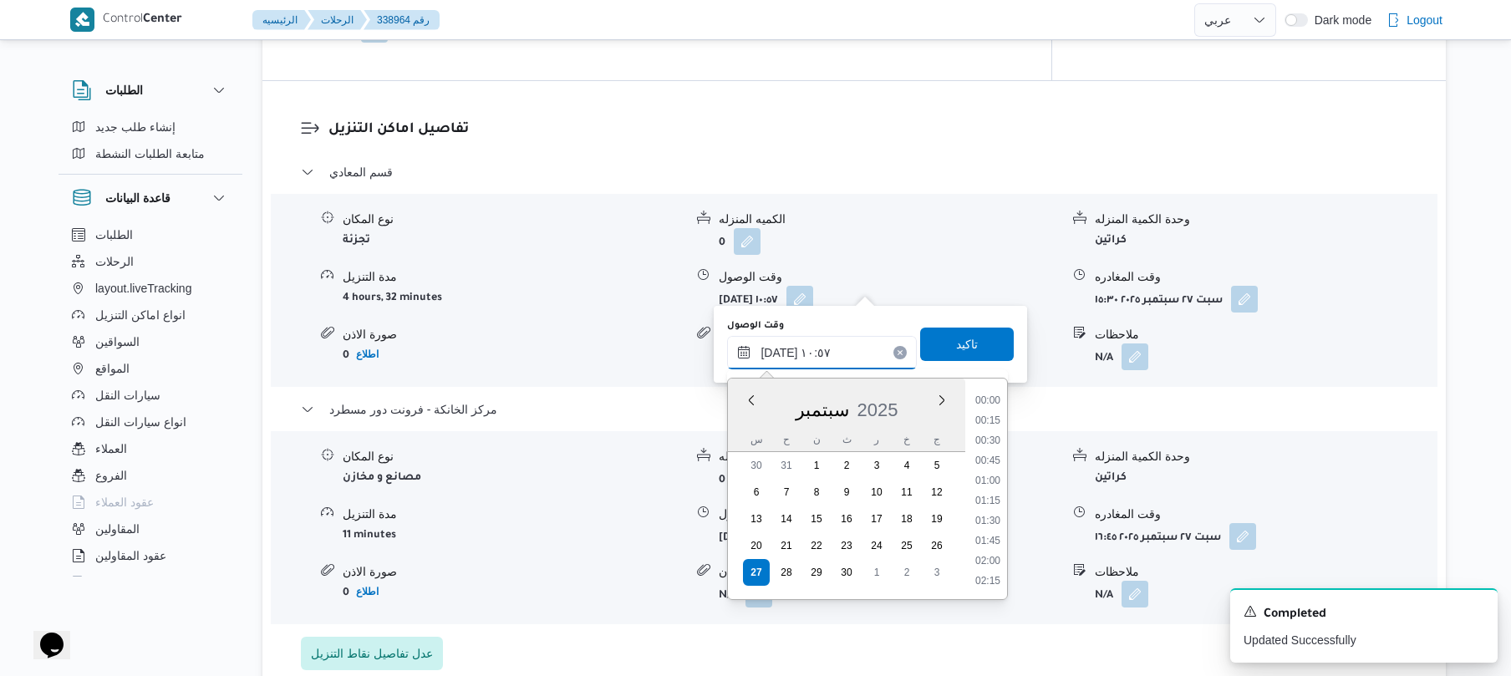
click at [780, 352] on input "٢٧/٠٩/٢٠٢٥ ١٠:٥٧" at bounding box center [822, 352] width 190 height 33
type input "٢٧/٠٩/٢٠٢٥ ١٠:35"
click at [977, 343] on span "تاكيد" at bounding box center [967, 343] width 94 height 33
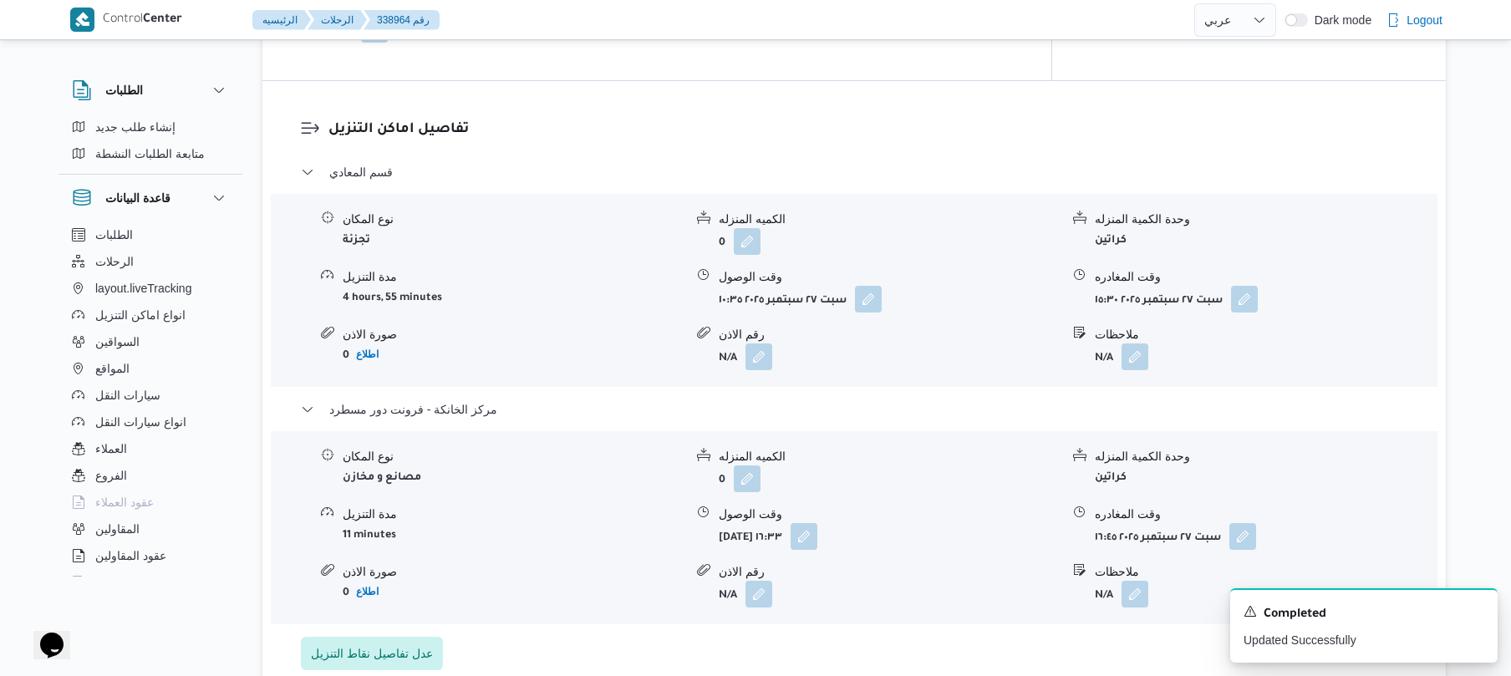
scroll to position [0, 0]
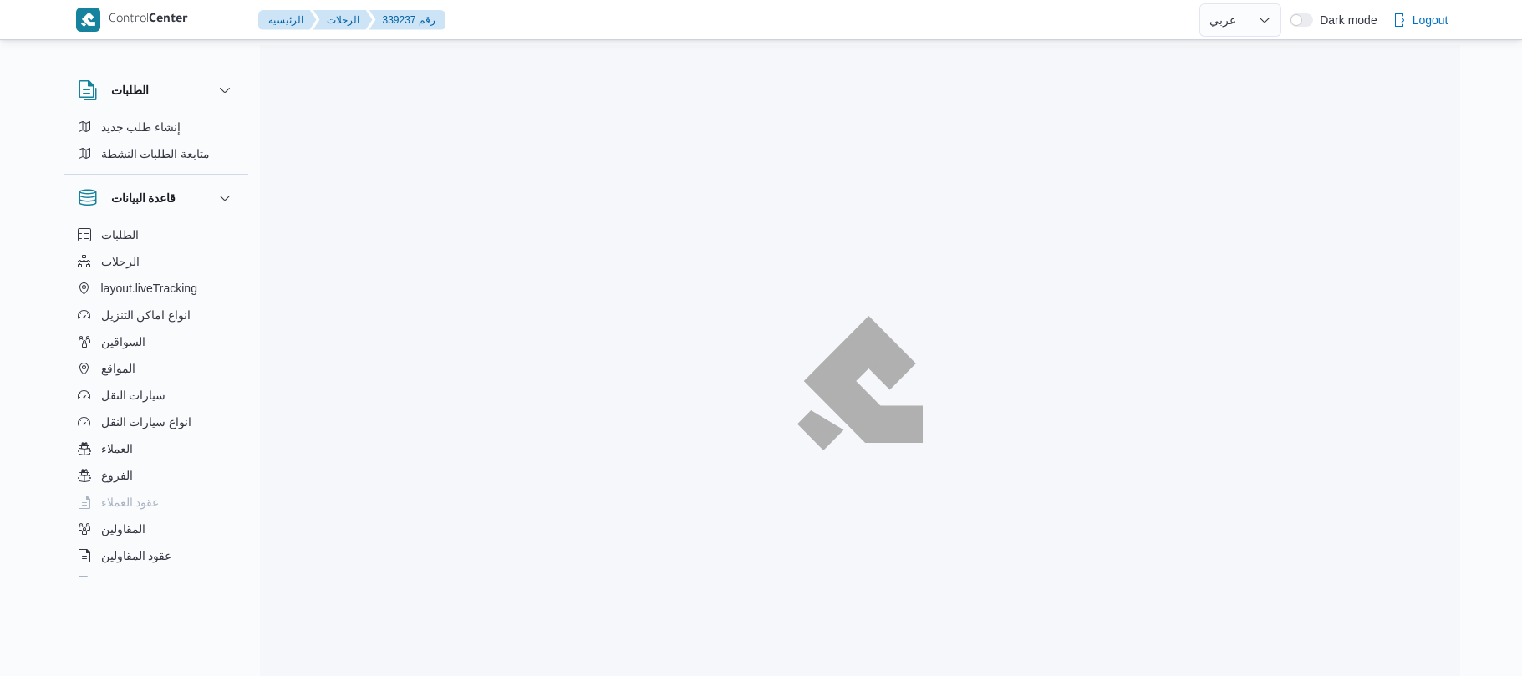
select select "ar"
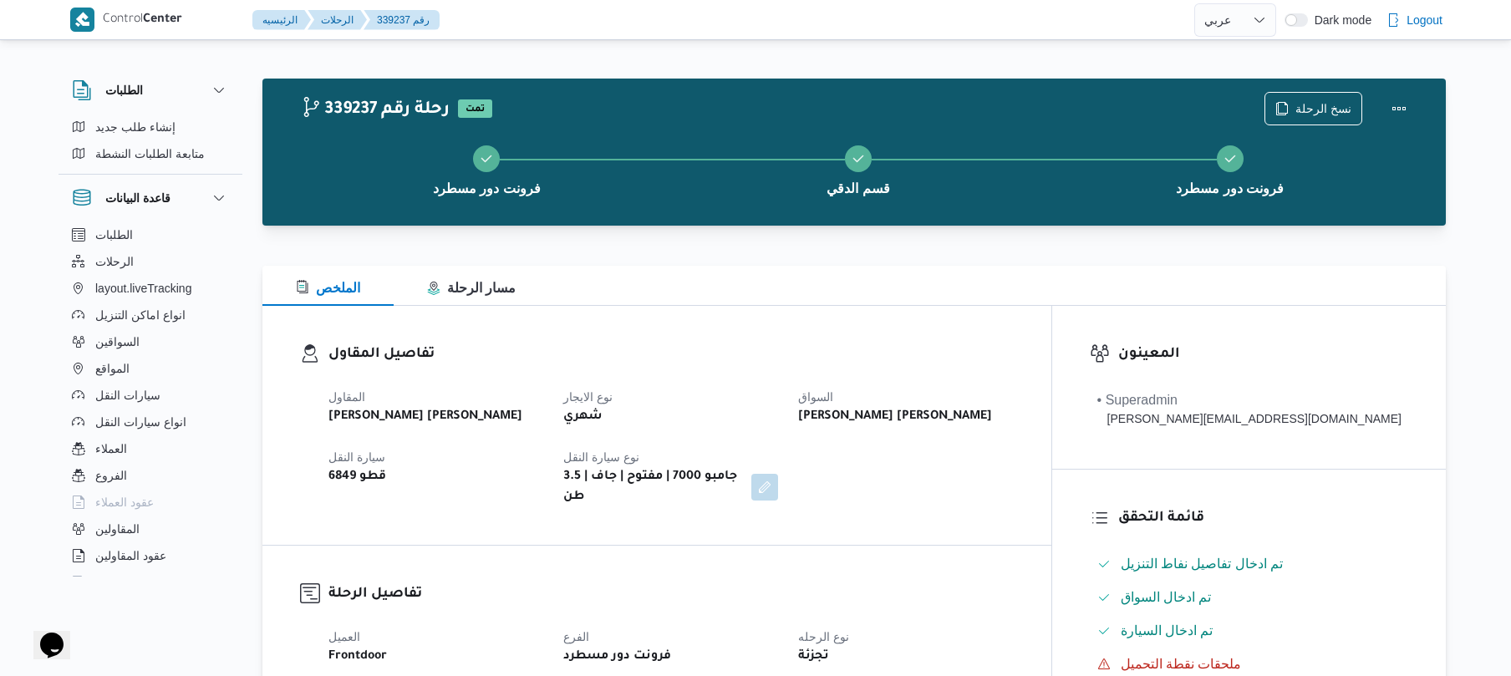
click at [803, 372] on dl "تفاصيل المقاول المقاول [PERSON_NAME] [PERSON_NAME] نوع الايجار شهري السواق [PER…" at bounding box center [671, 426] width 685 height 164
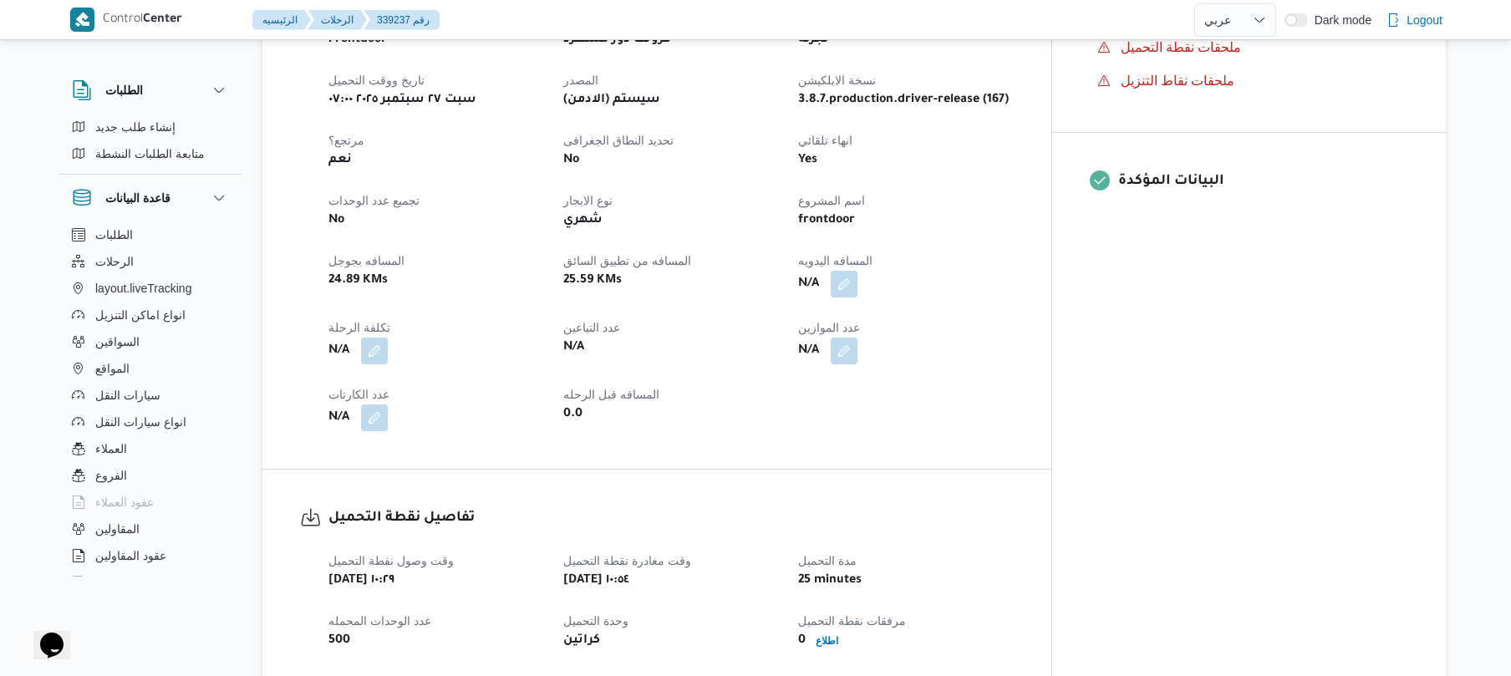
scroll to position [624, 0]
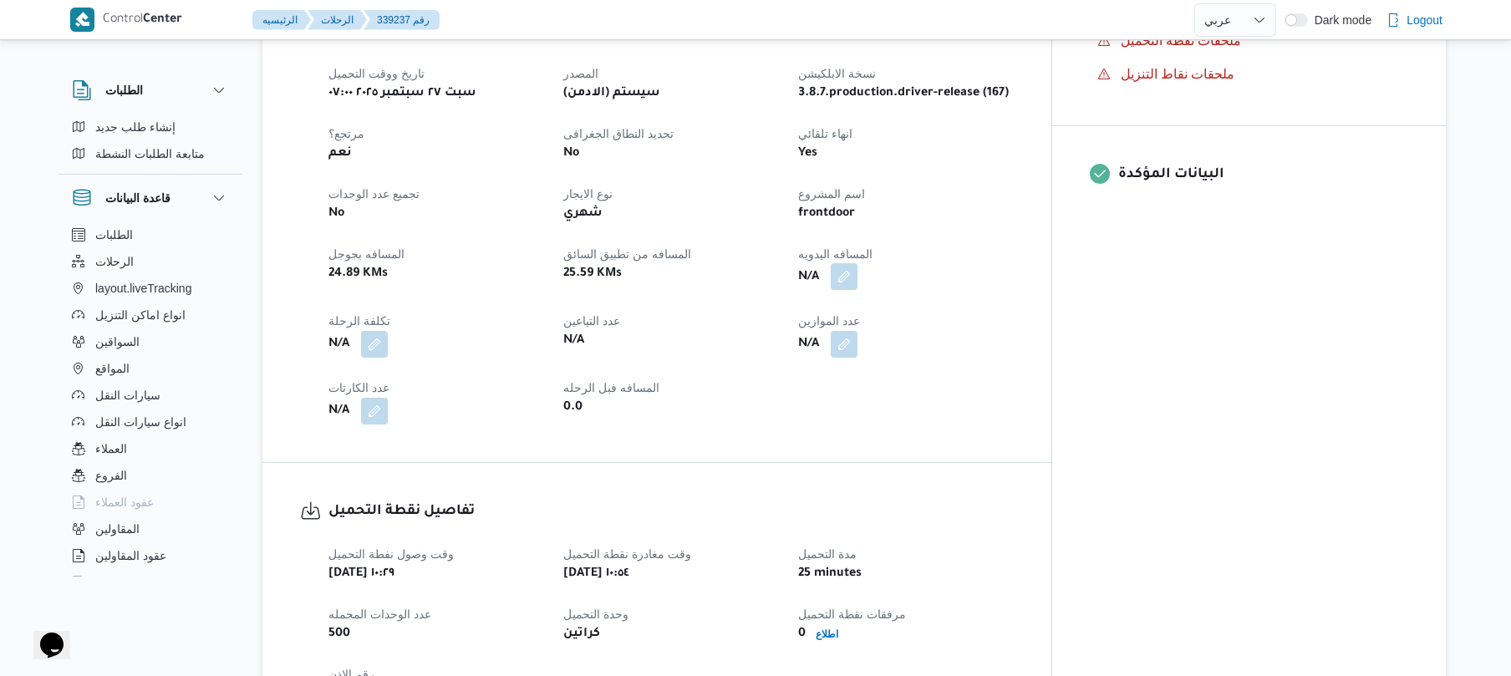
click at [858, 268] on button "button" at bounding box center [844, 276] width 27 height 27
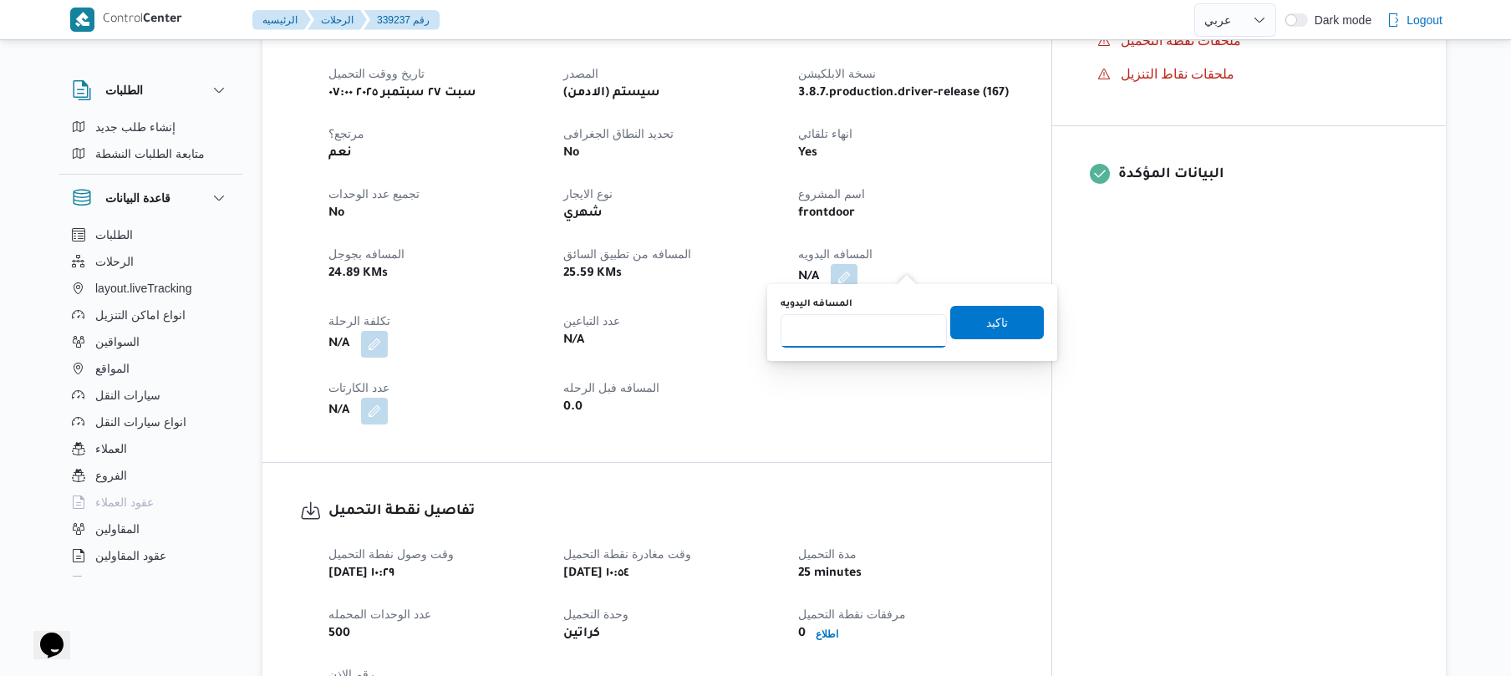
click at [881, 326] on input "المسافه اليدويه" at bounding box center [864, 330] width 166 height 33
type input "80"
click at [986, 329] on span "تاكيد" at bounding box center [997, 322] width 22 height 20
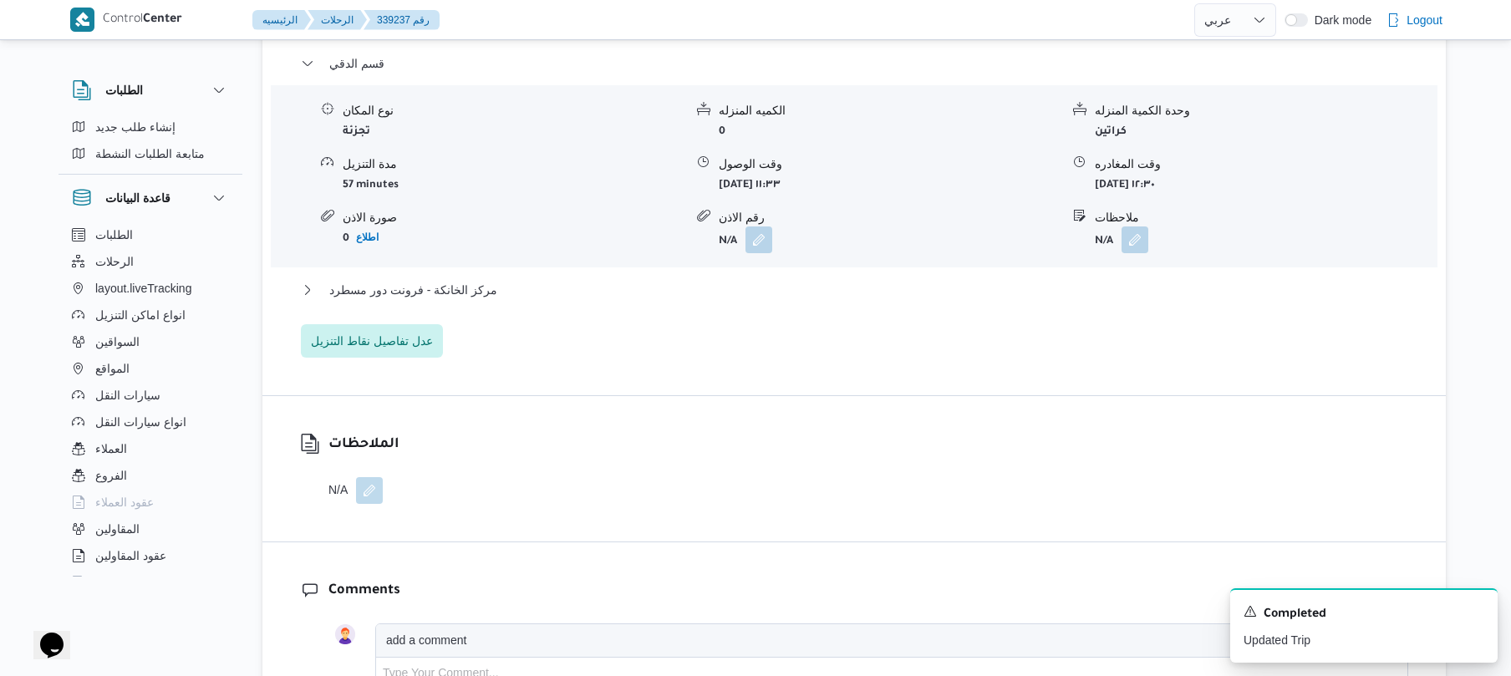
scroll to position [1329, 0]
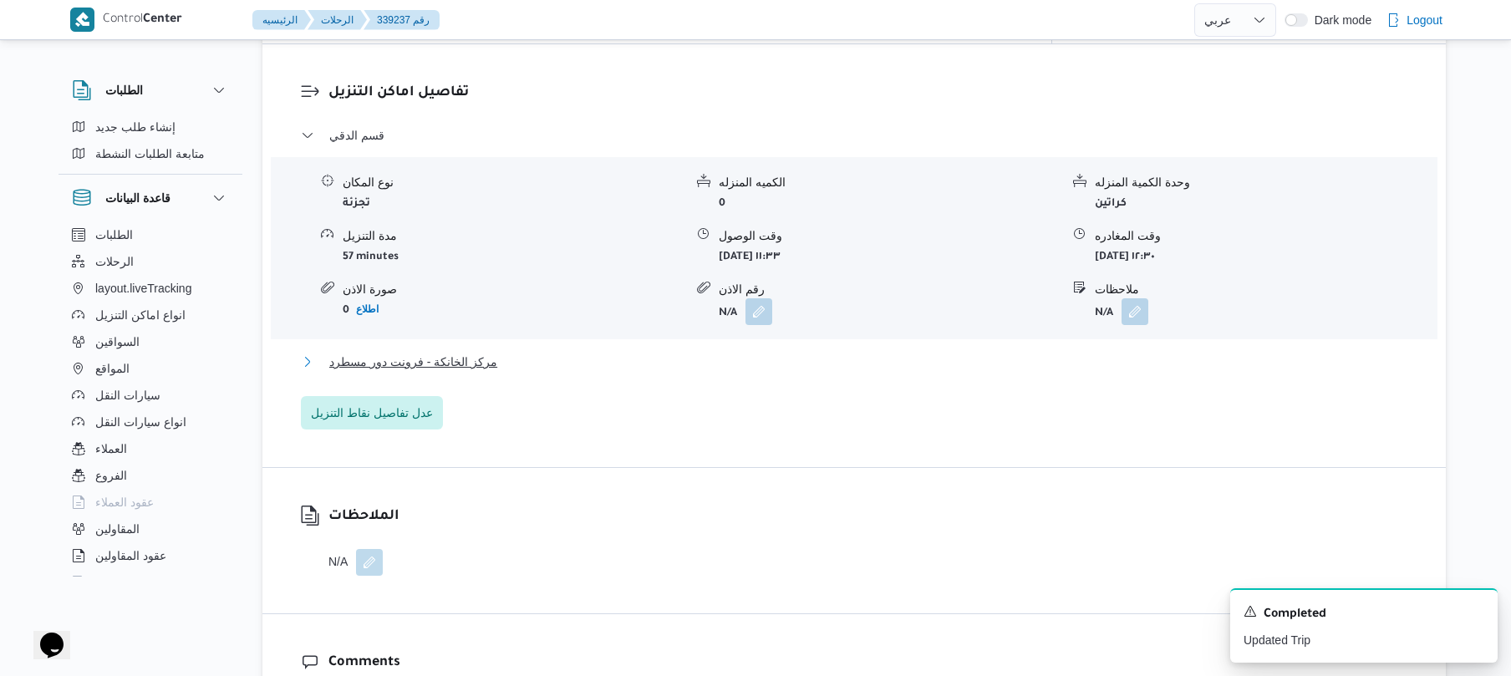
click at [953, 352] on button "مركز الخانكة - فرونت دور مسطرد" at bounding box center [855, 362] width 1108 height 20
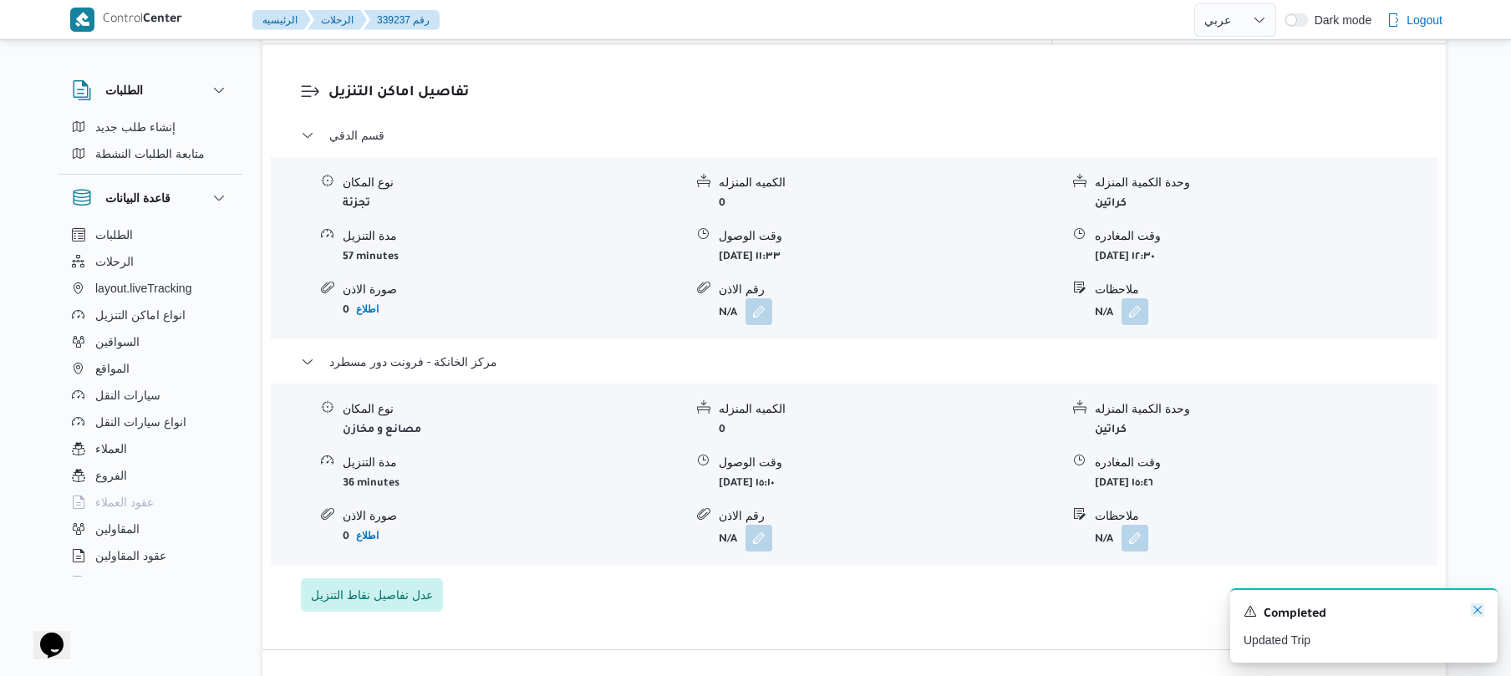
click at [1480, 609] on icon "Dismiss toast" at bounding box center [1477, 610] width 13 height 13
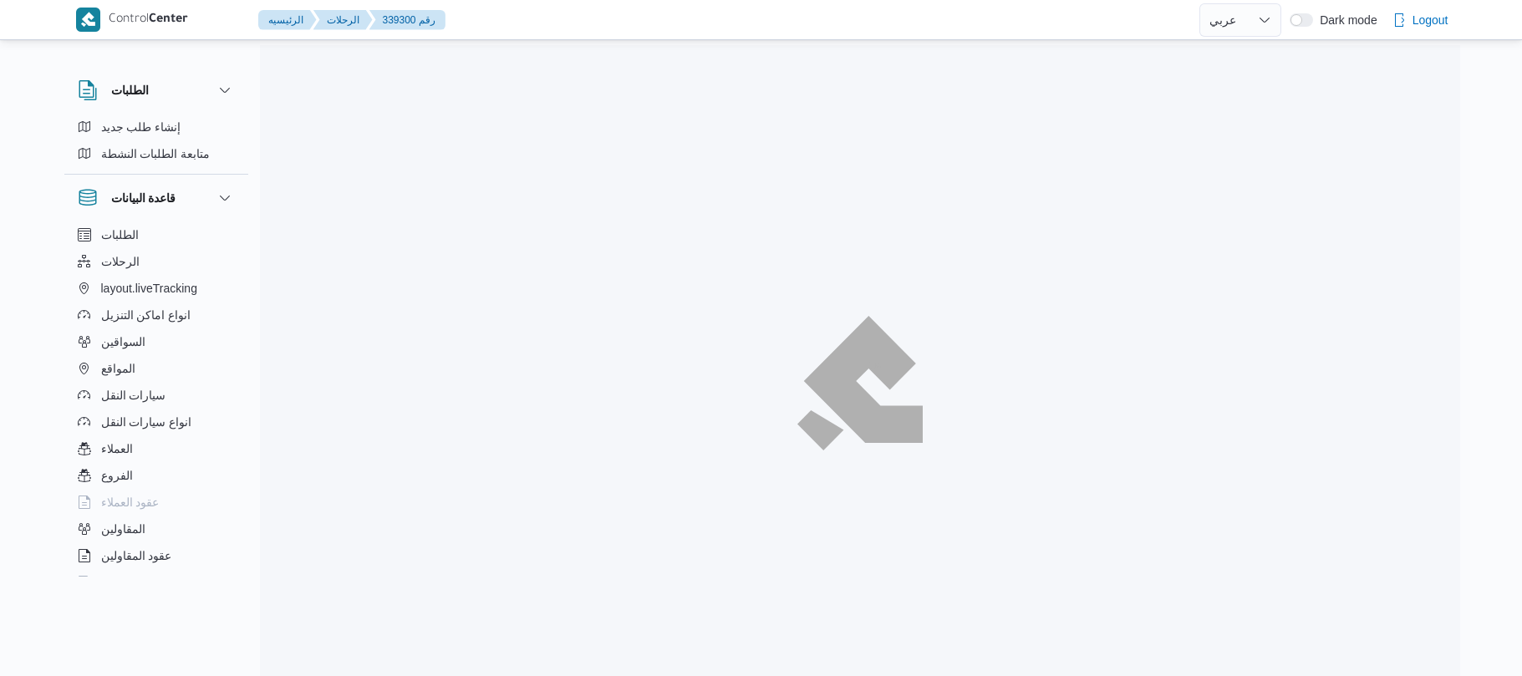
select select "ar"
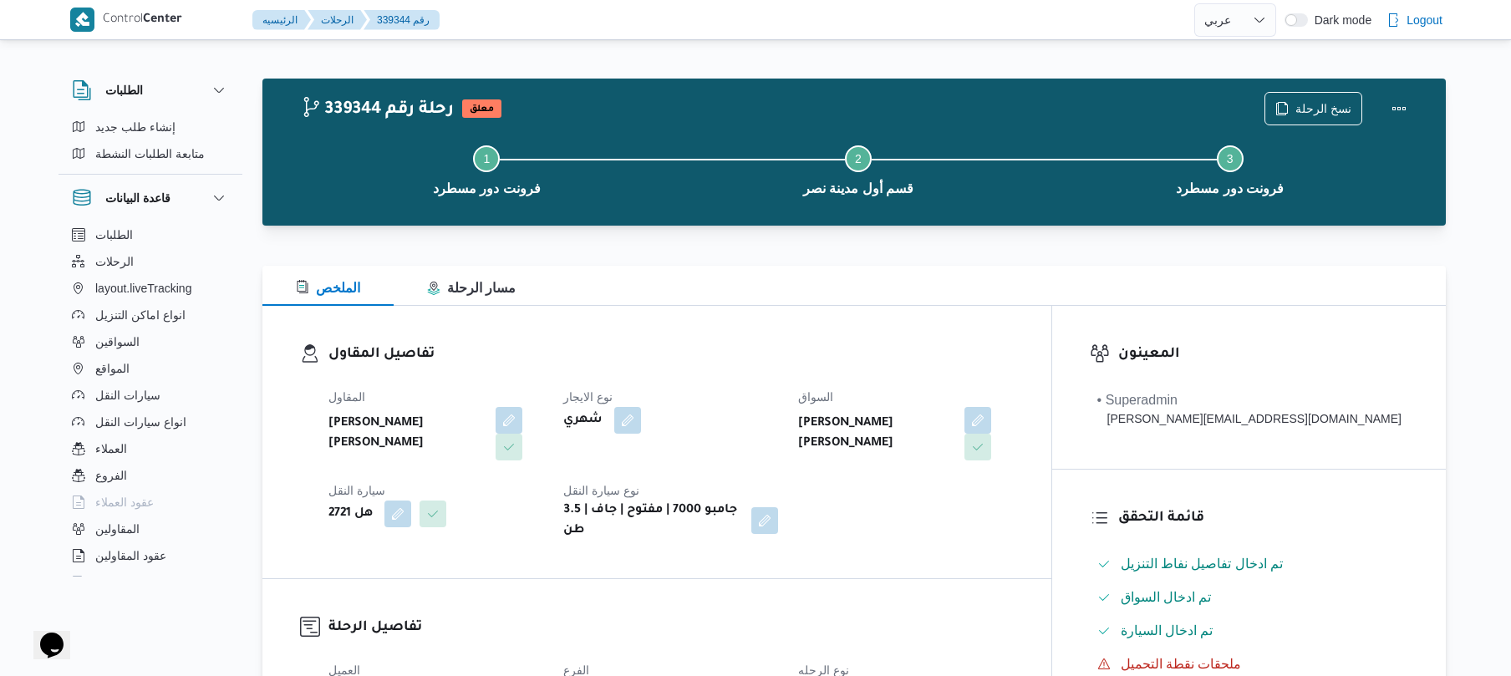
click at [933, 259] on div at bounding box center [854, 256] width 1184 height 20
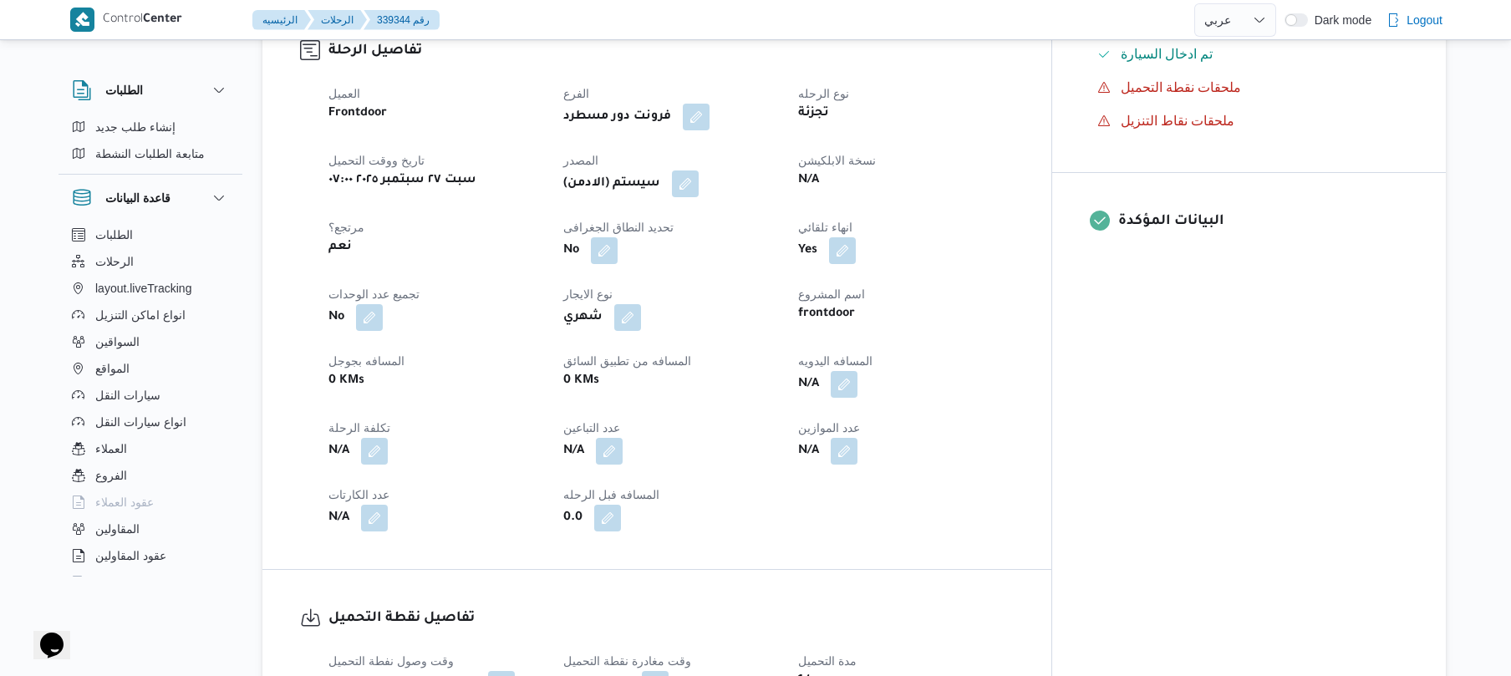
scroll to position [579, 0]
click at [858, 372] on button "button" at bounding box center [844, 381] width 27 height 27
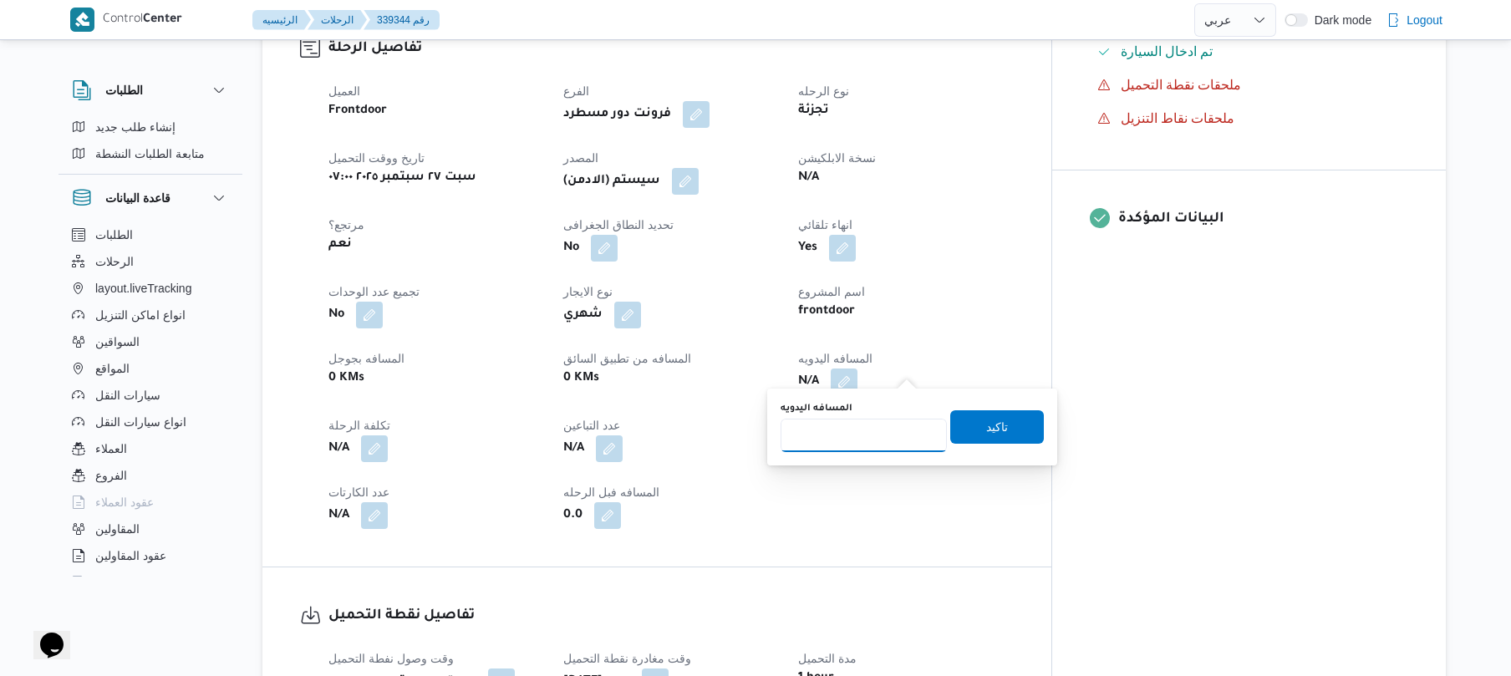
click at [880, 438] on input "المسافه اليدويه" at bounding box center [864, 435] width 166 height 33
type input "90"
click at [988, 426] on span "تاكيد" at bounding box center [997, 426] width 22 height 20
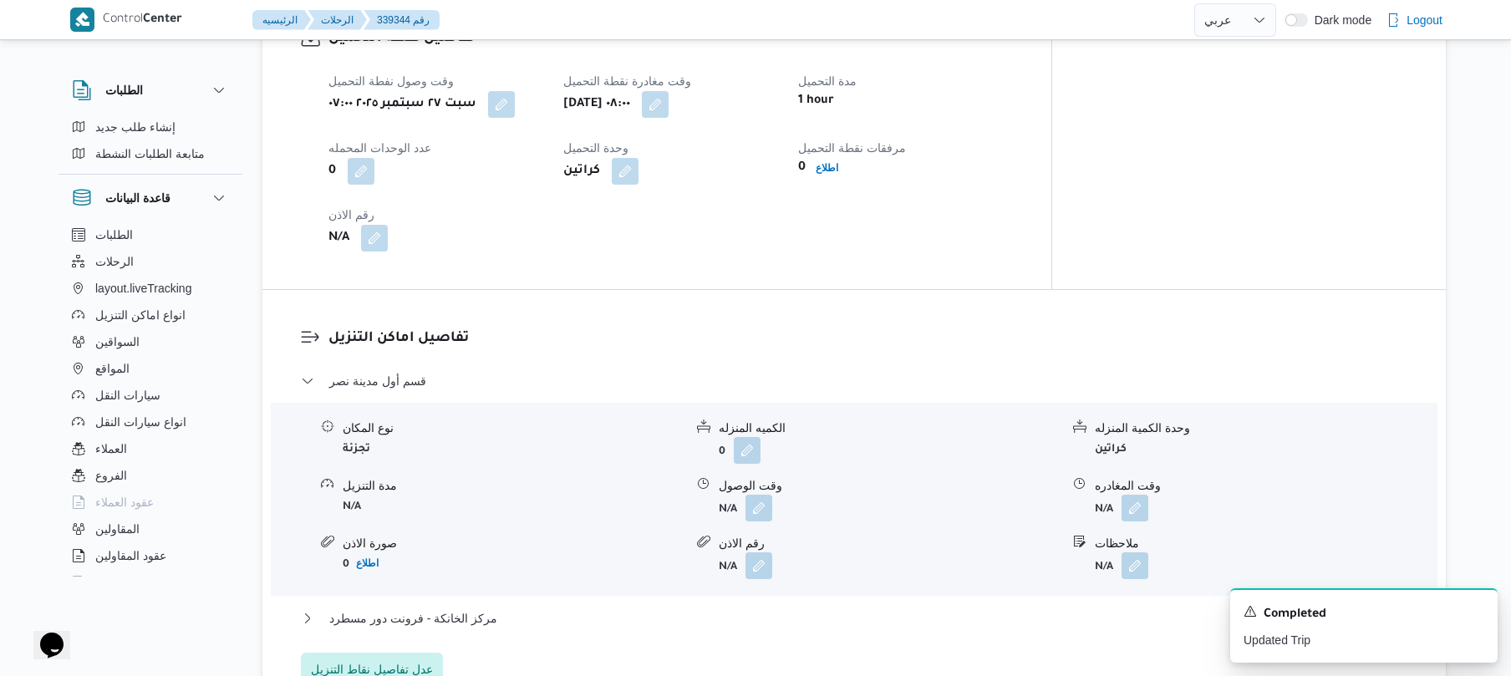
scroll to position [1159, 0]
click at [757, 496] on button "button" at bounding box center [759, 505] width 27 height 27
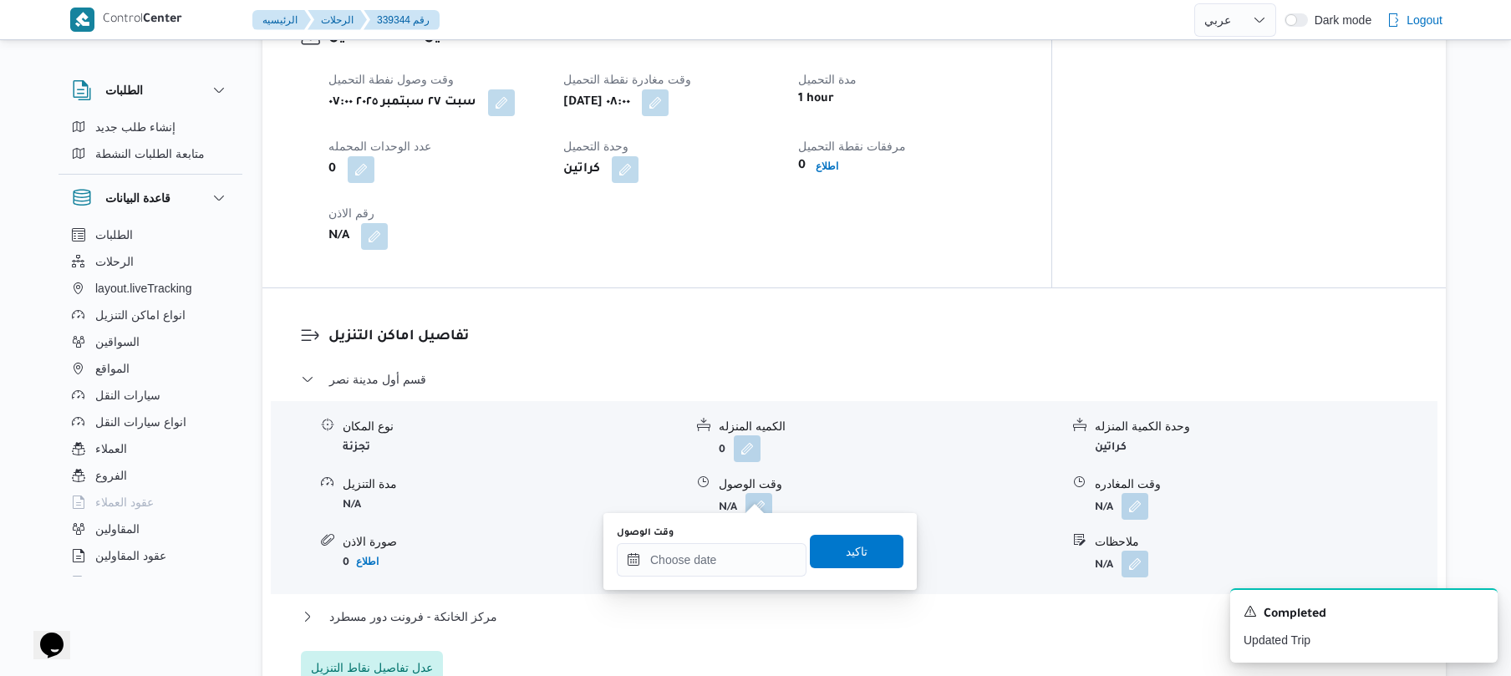
click at [684, 583] on div "You are in a dialog. To close this dialog, hit escape. وقت الوصول تاكيد" at bounding box center [760, 551] width 313 height 77
click at [697, 563] on input "وقت الوصول" at bounding box center [712, 559] width 190 height 33
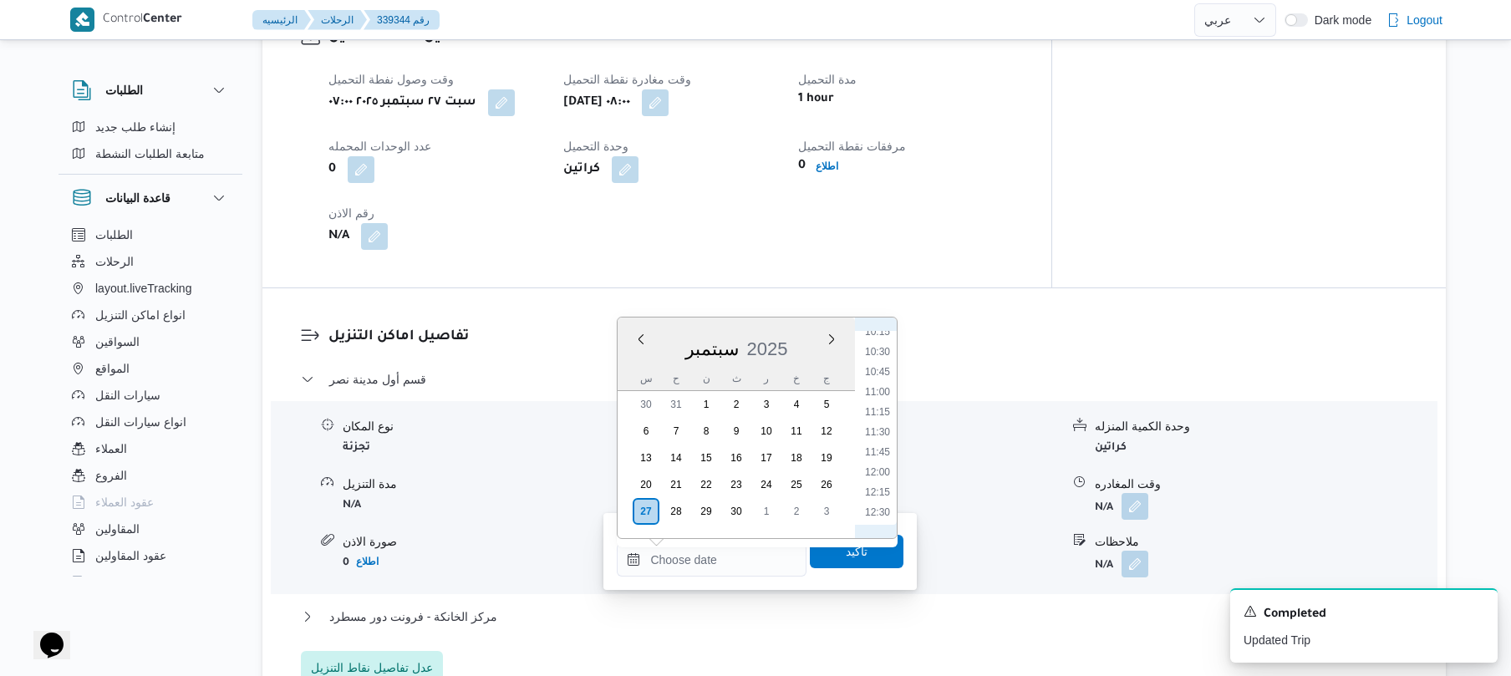
scroll to position [665, 0]
click at [879, 376] on li "08:45" at bounding box center [878, 376] width 38 height 17
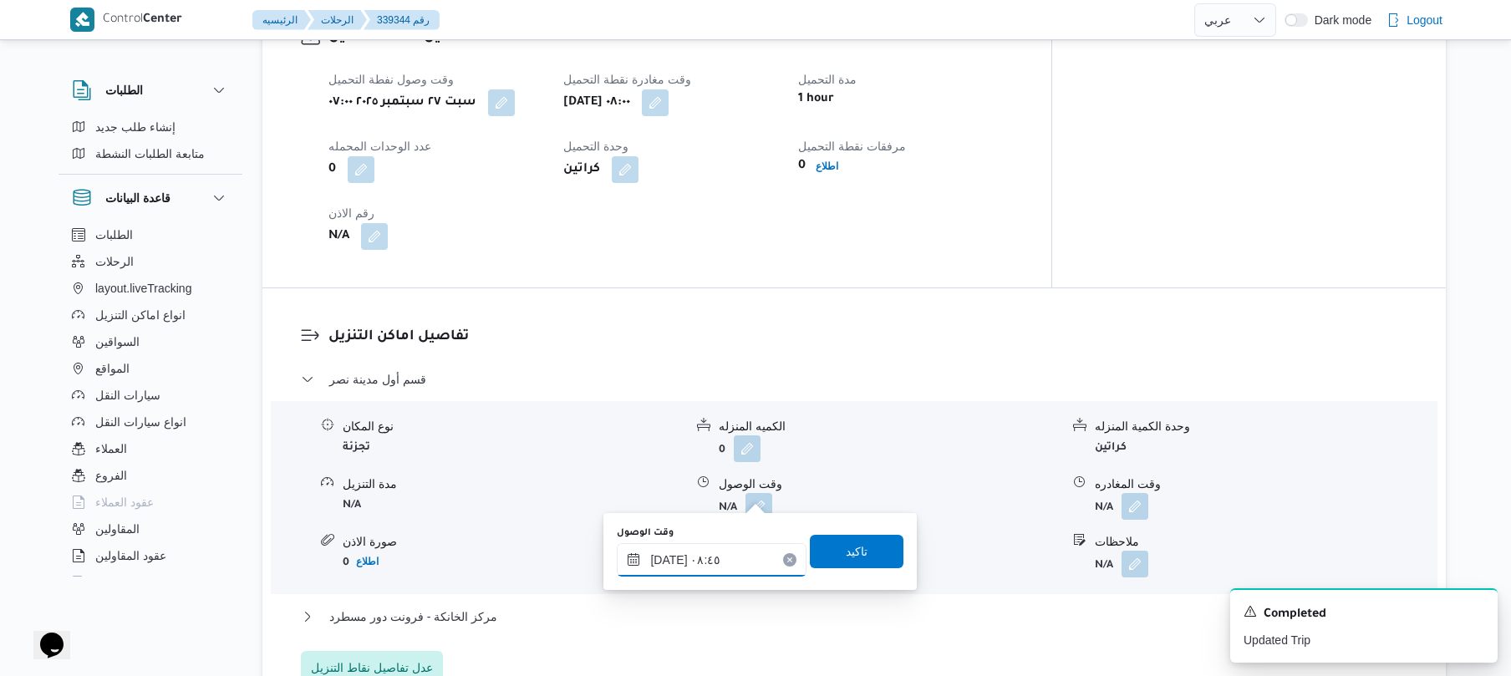
click at [670, 557] on input "[DATE] ٠٨:٤٥" at bounding box center [712, 559] width 190 height 33
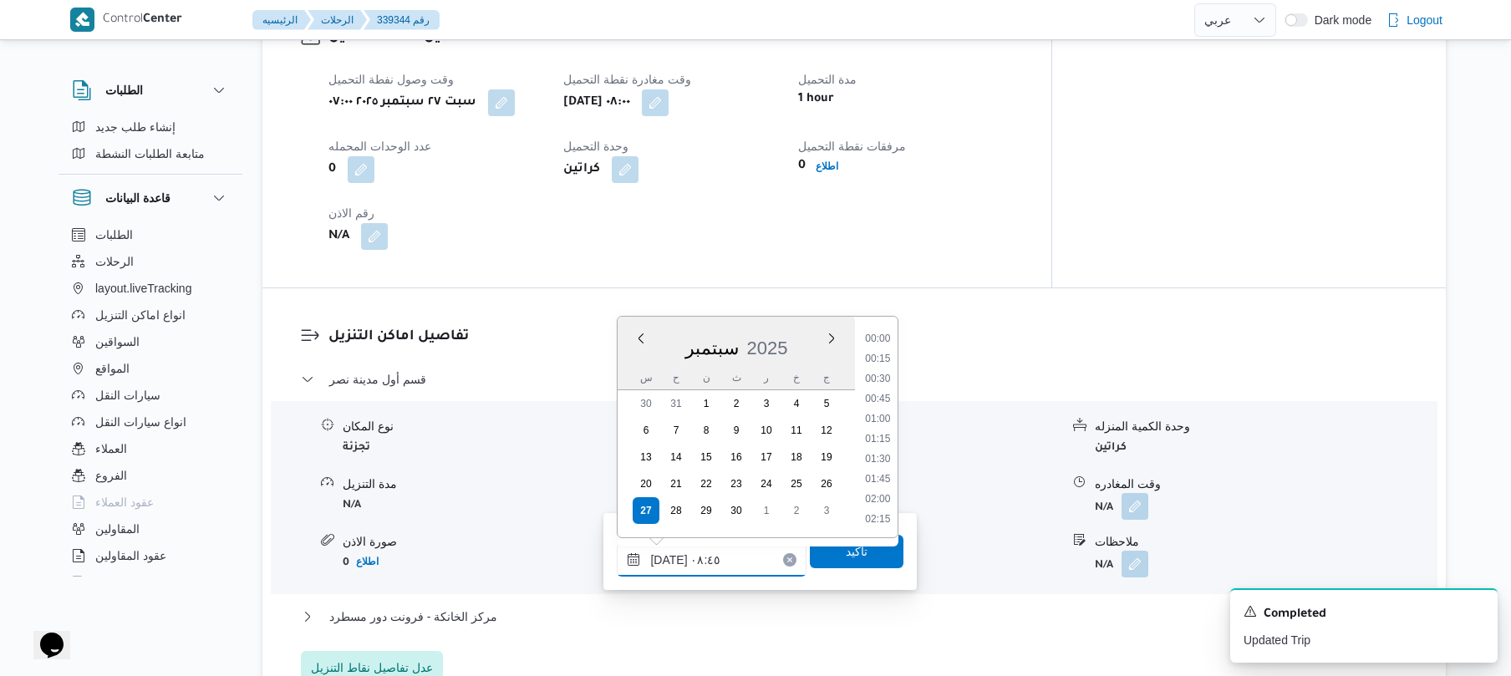
click at [670, 557] on input "[DATE] ٠٨:٤٥" at bounding box center [712, 559] width 190 height 33
type input "[DATE] ٠٨:٤٠"
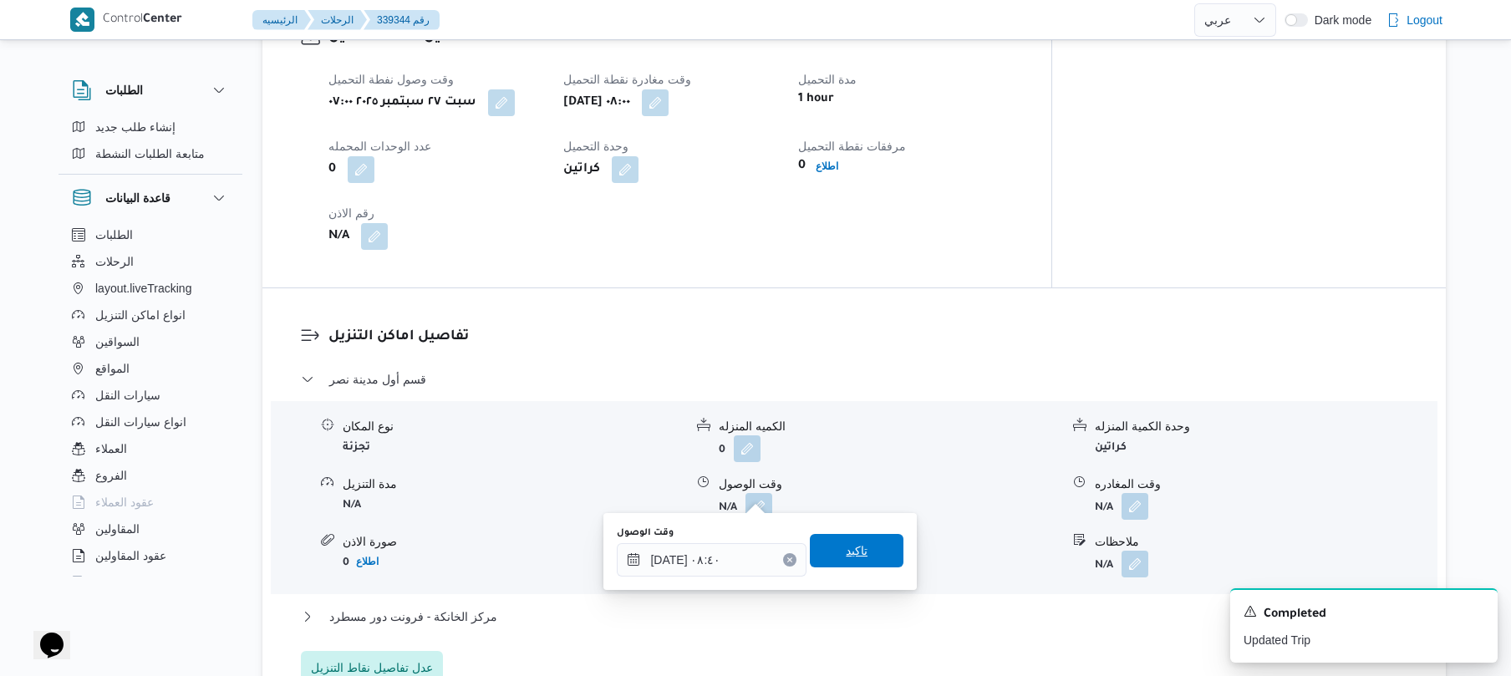
click at [863, 549] on span "تاكيد" at bounding box center [857, 550] width 94 height 33
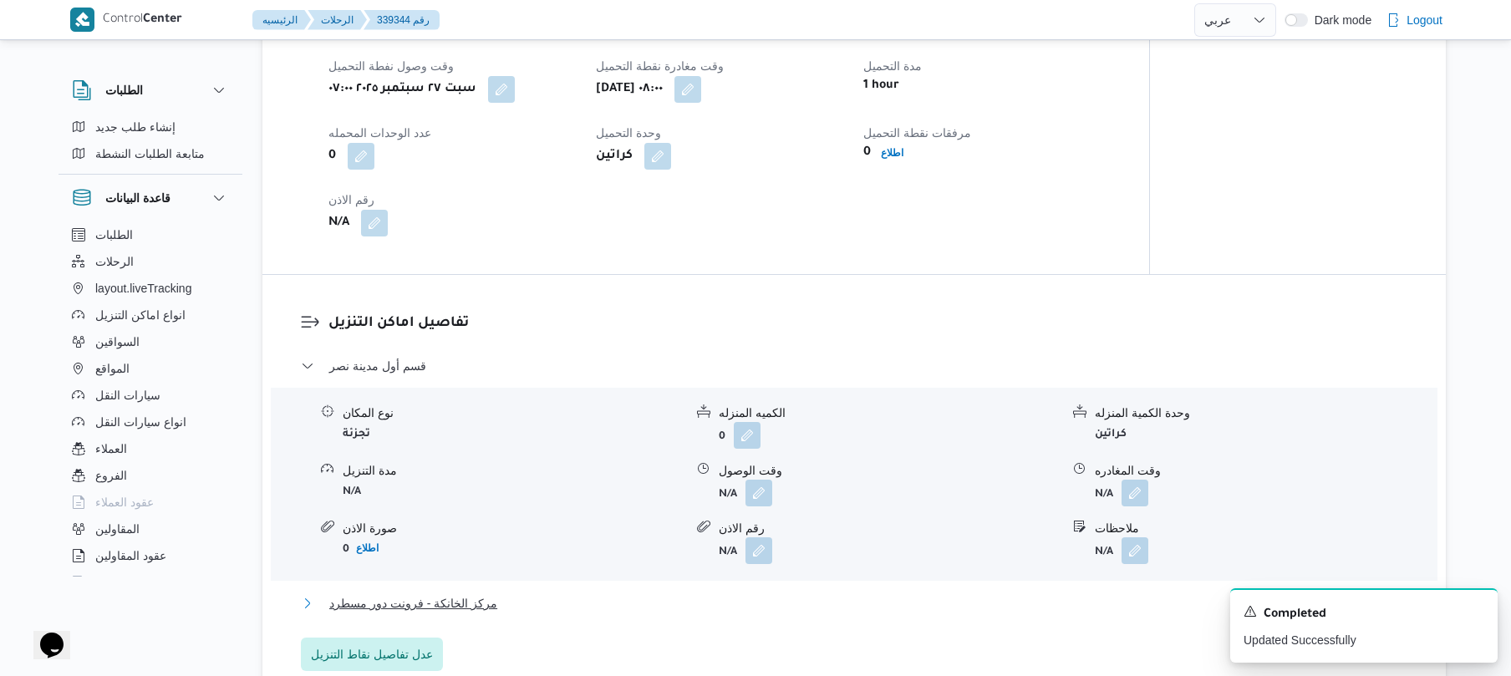
click at [829, 595] on button "مركز الخانكة - فرونت دور مسطرد" at bounding box center [855, 604] width 1108 height 20
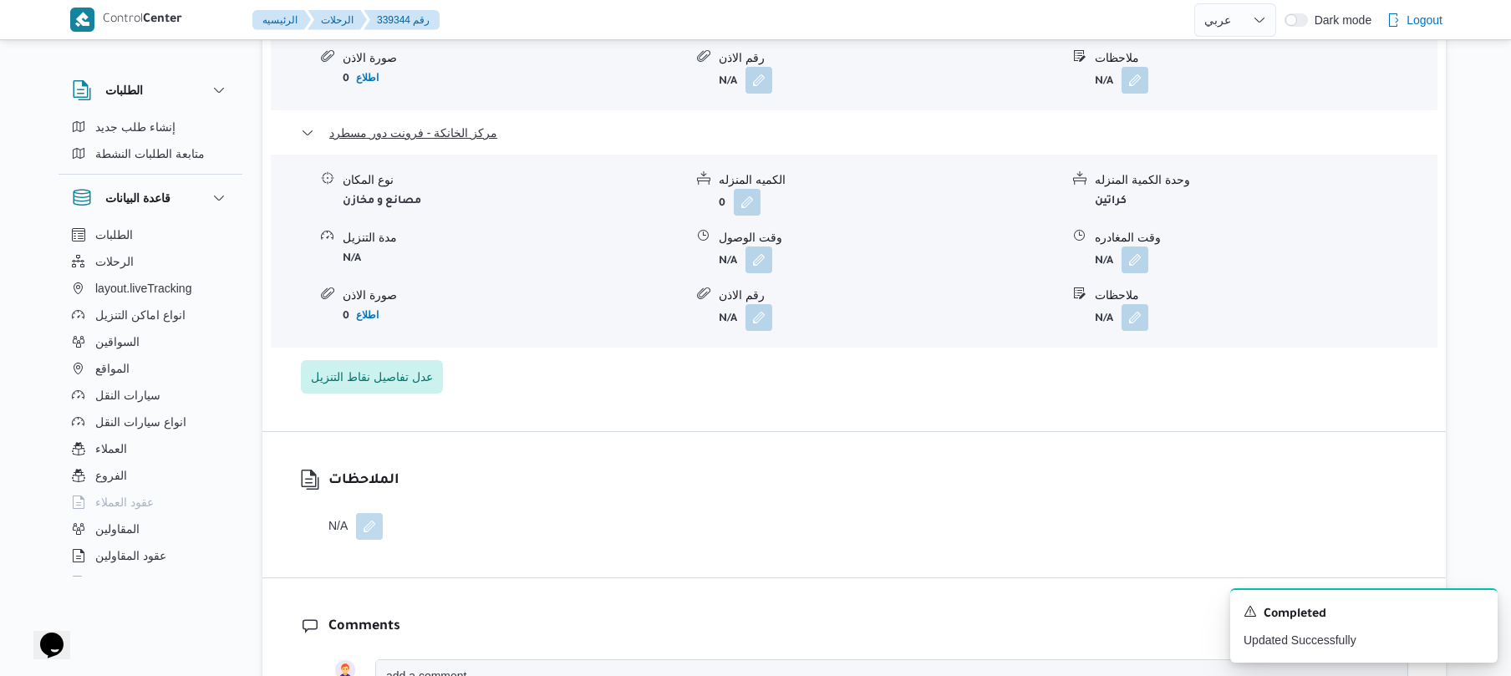
scroll to position [1649, 0]
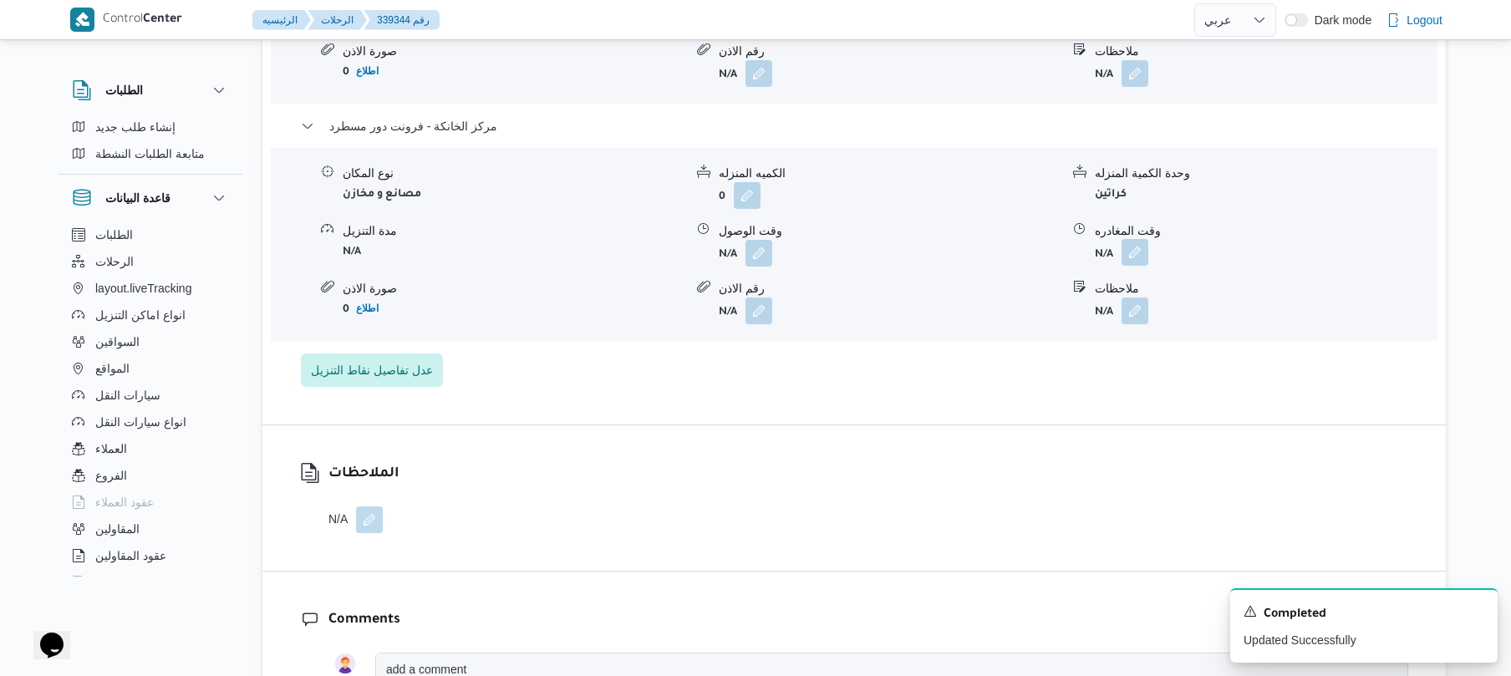
click at [1138, 239] on button "button" at bounding box center [1135, 252] width 27 height 27
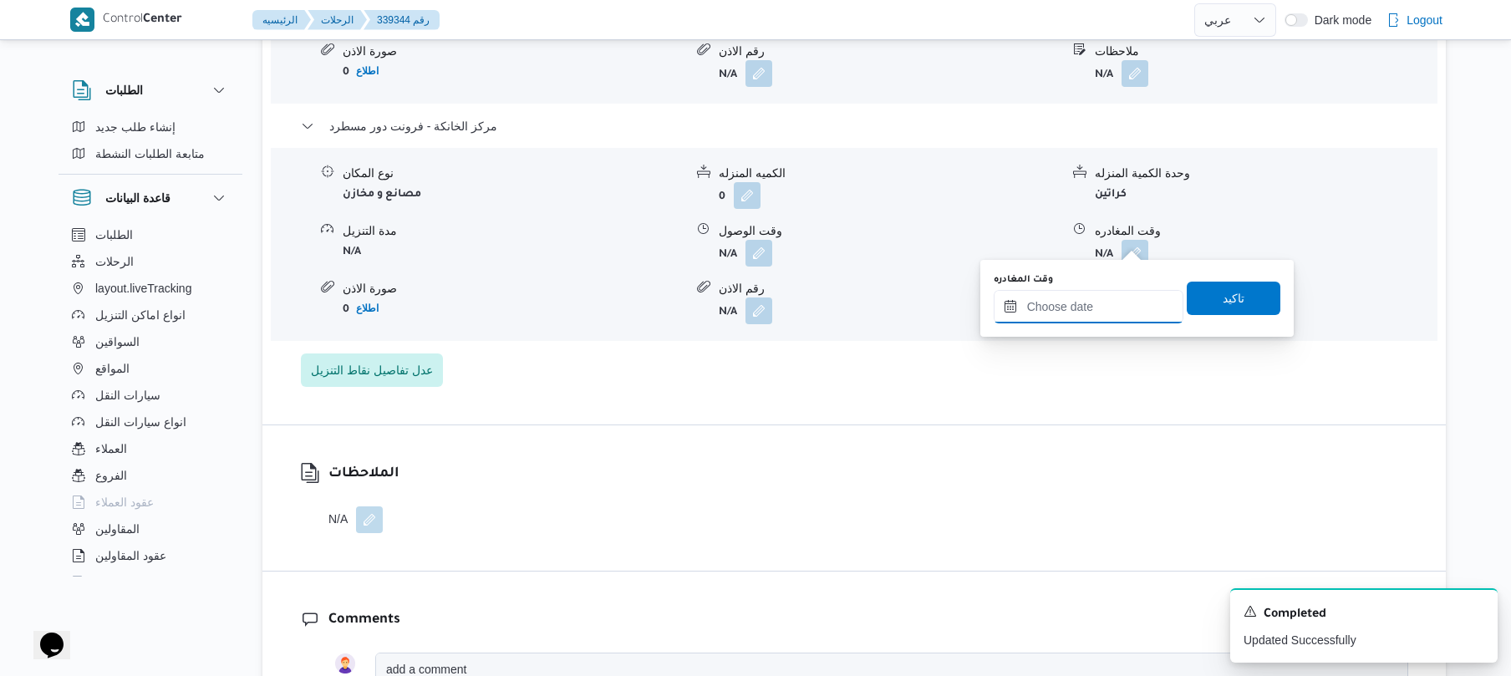
click at [1068, 314] on input "وقت المغادره" at bounding box center [1089, 306] width 190 height 33
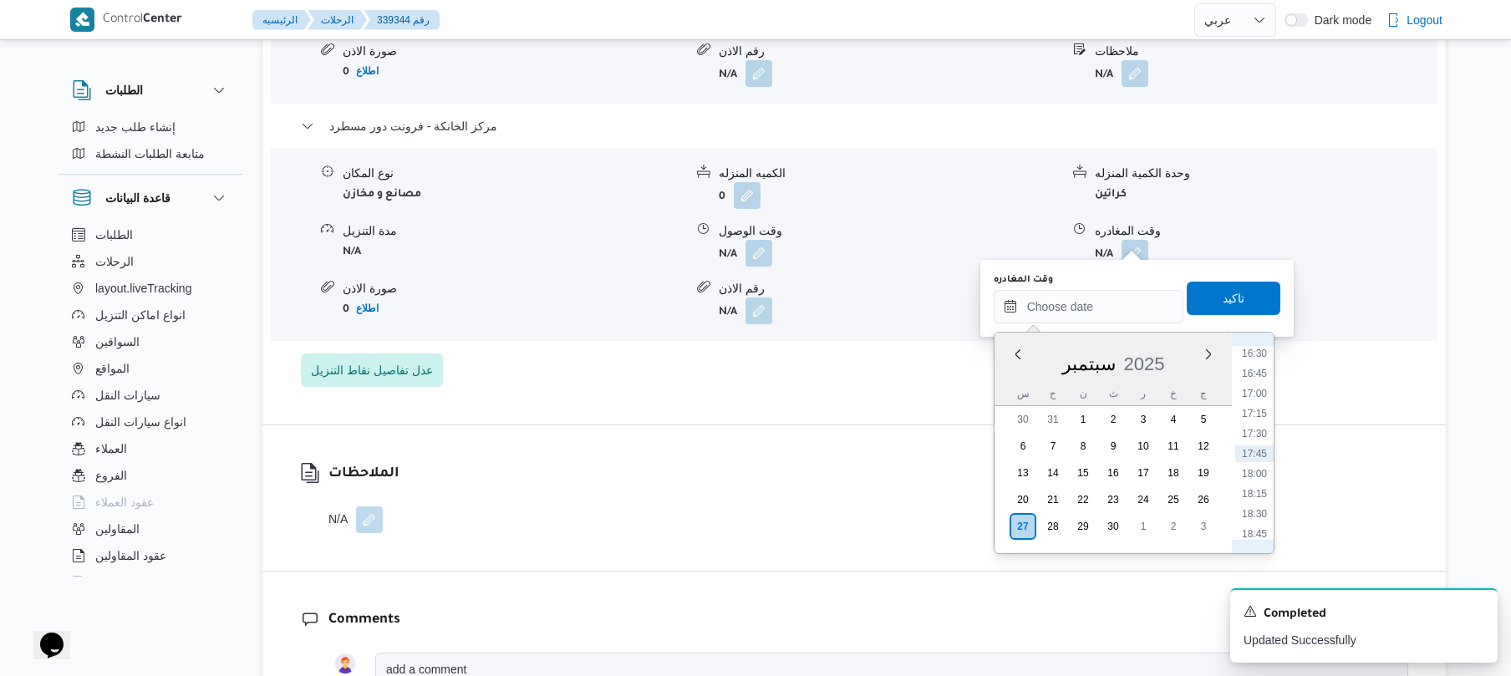
scroll to position [1161, 0]
click at [1257, 479] on li "16:00" at bounding box center [1255, 477] width 38 height 17
type input "٢٧/٠٩/٢٠٢٥ ١٦:٠٠"
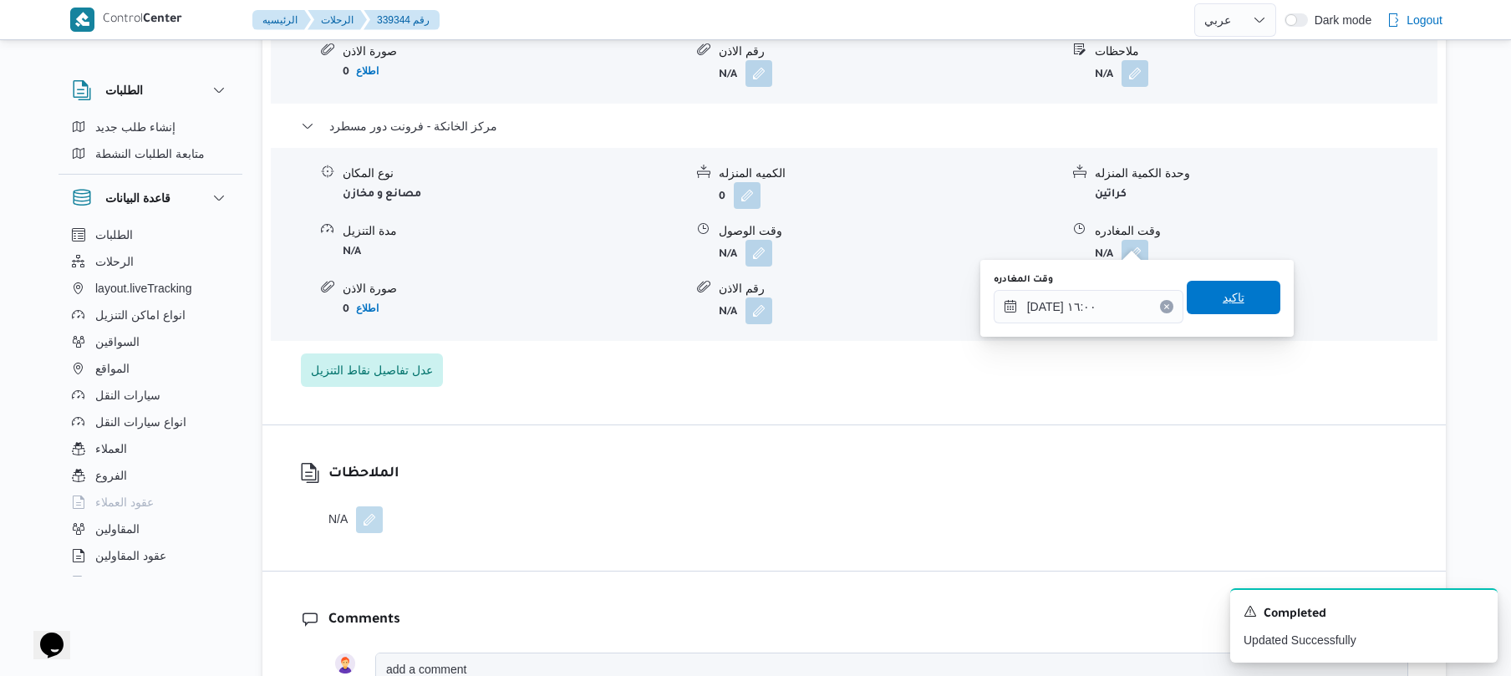
click at [1238, 306] on span "تاكيد" at bounding box center [1234, 297] width 94 height 33
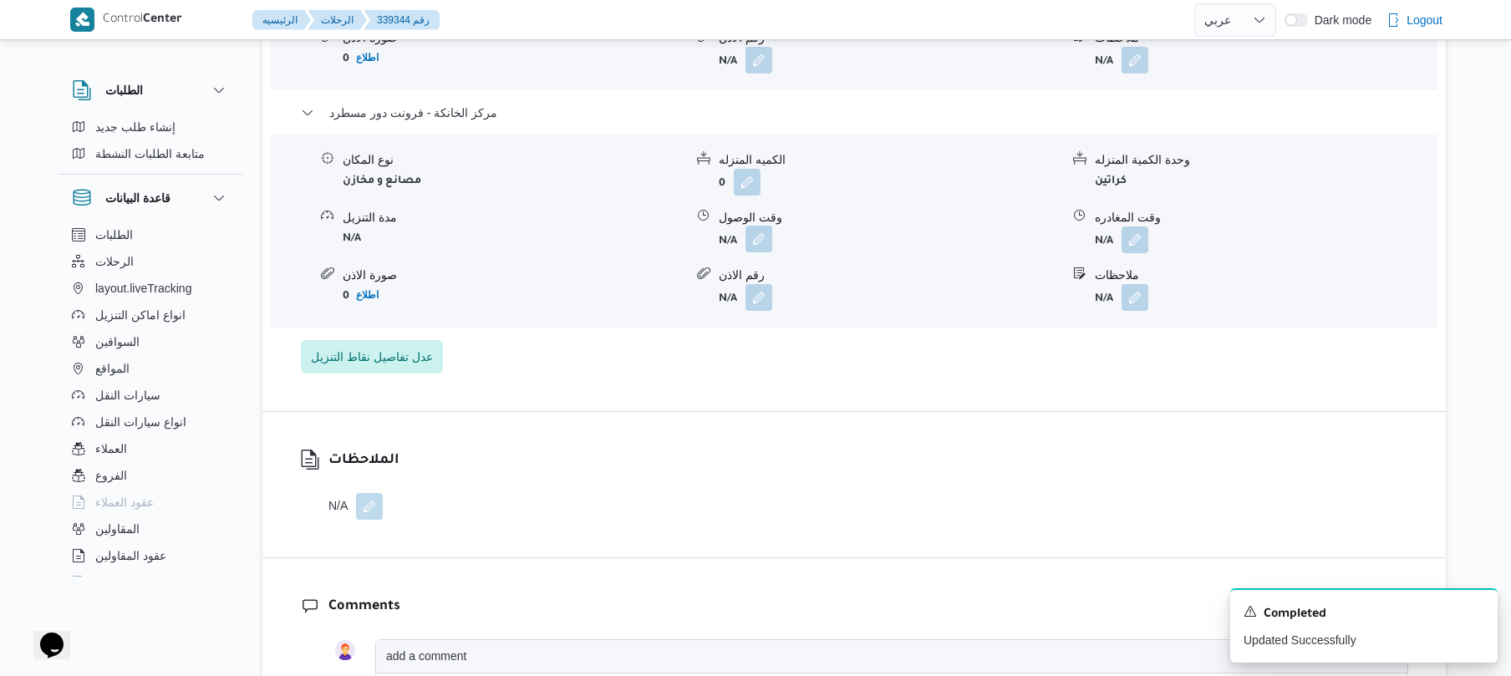
click at [767, 237] on button "button" at bounding box center [759, 239] width 27 height 27
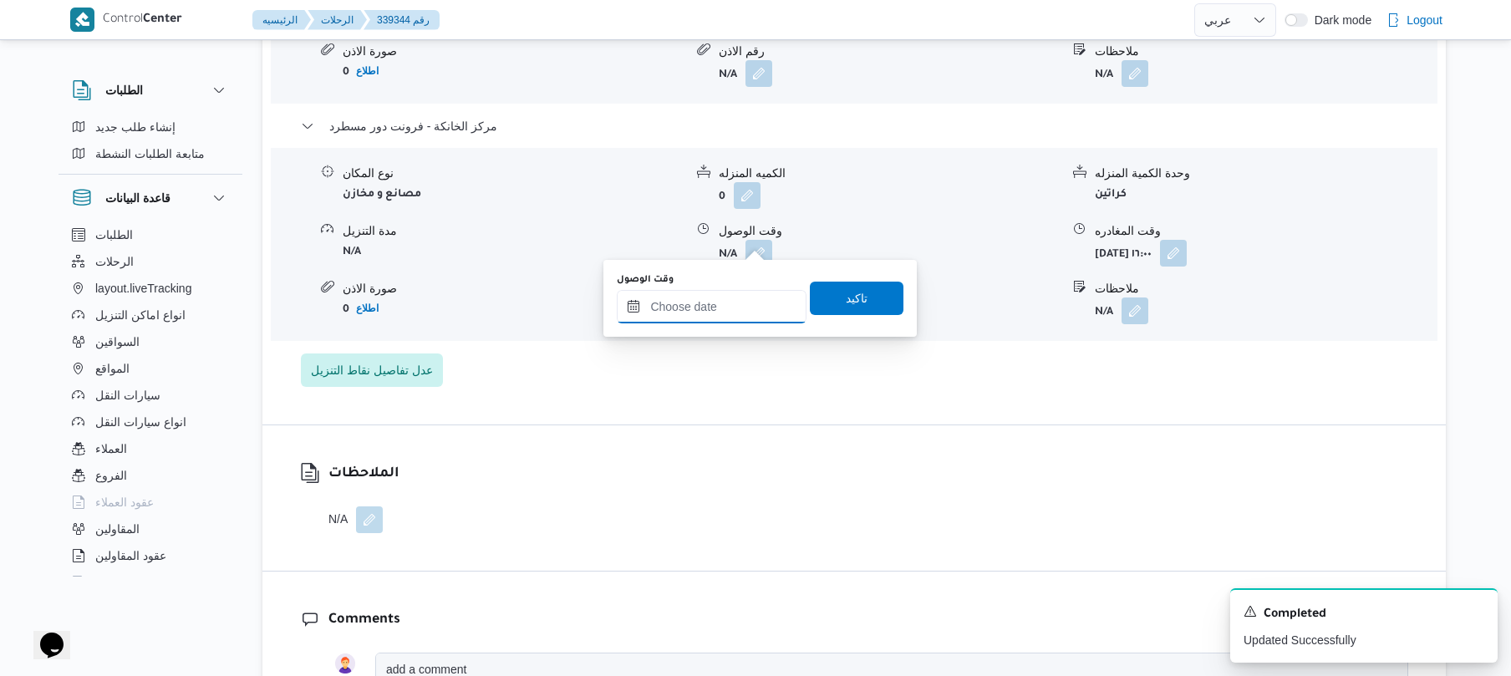
click at [739, 306] on input "وقت الوصول" at bounding box center [712, 306] width 190 height 33
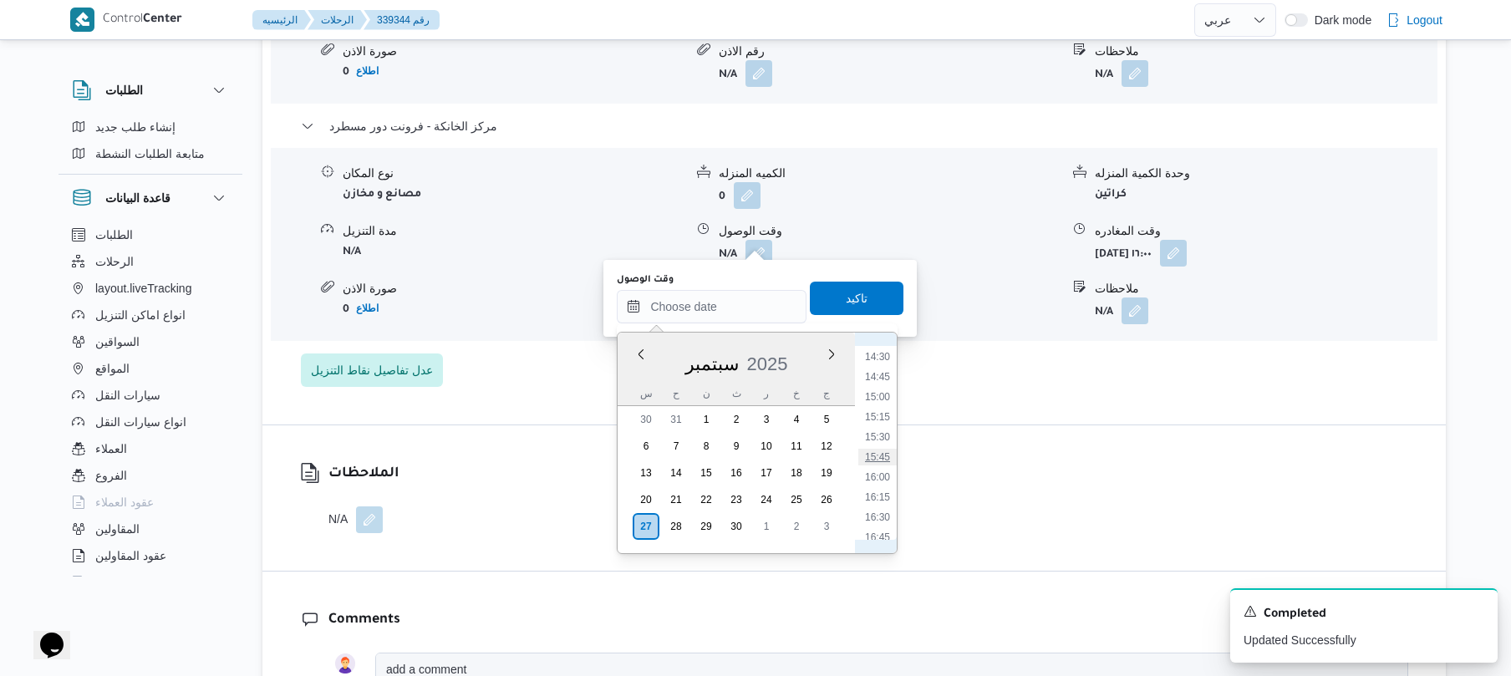
click at [888, 453] on li "15:45" at bounding box center [878, 457] width 38 height 17
type input "٢٧/٠٩/٢٠٢٥ ١٥:٤٥"
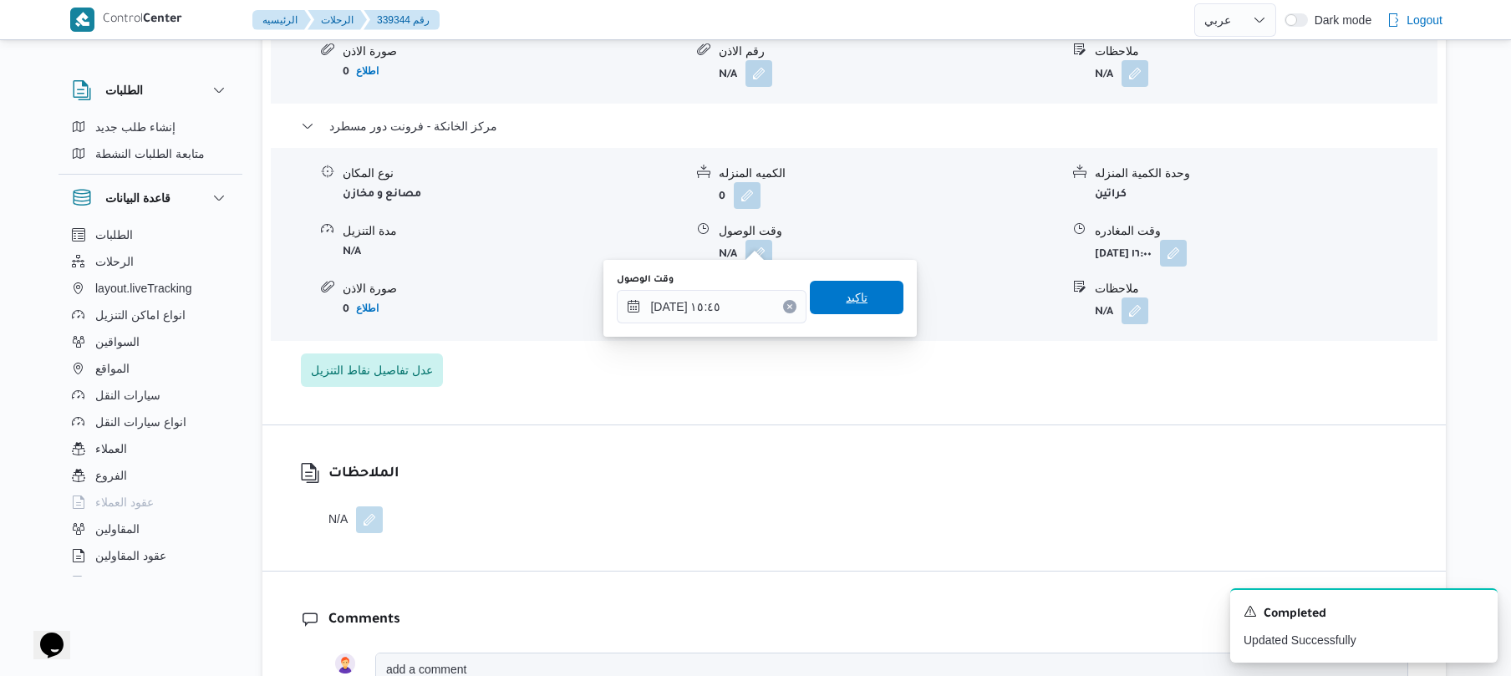
click at [864, 309] on span "تاكيد" at bounding box center [857, 297] width 94 height 33
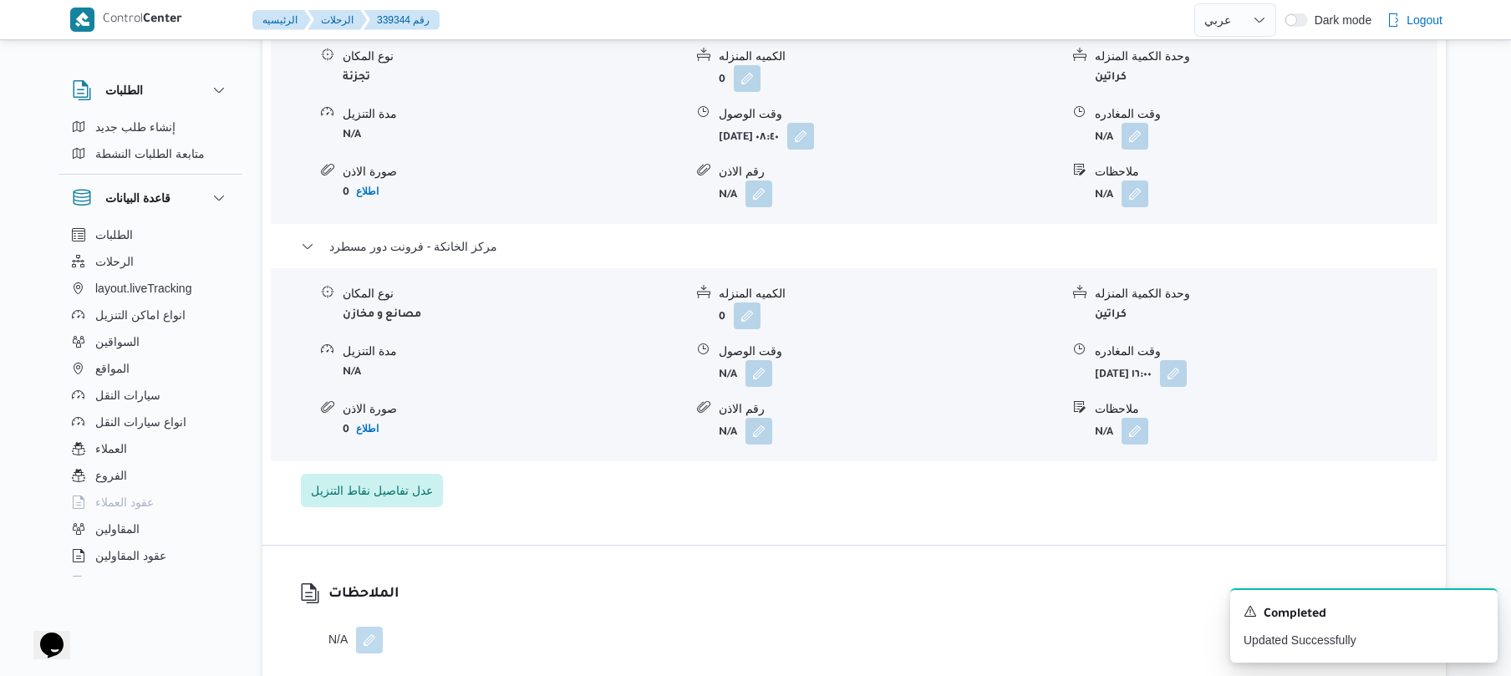
scroll to position [1471, 0]
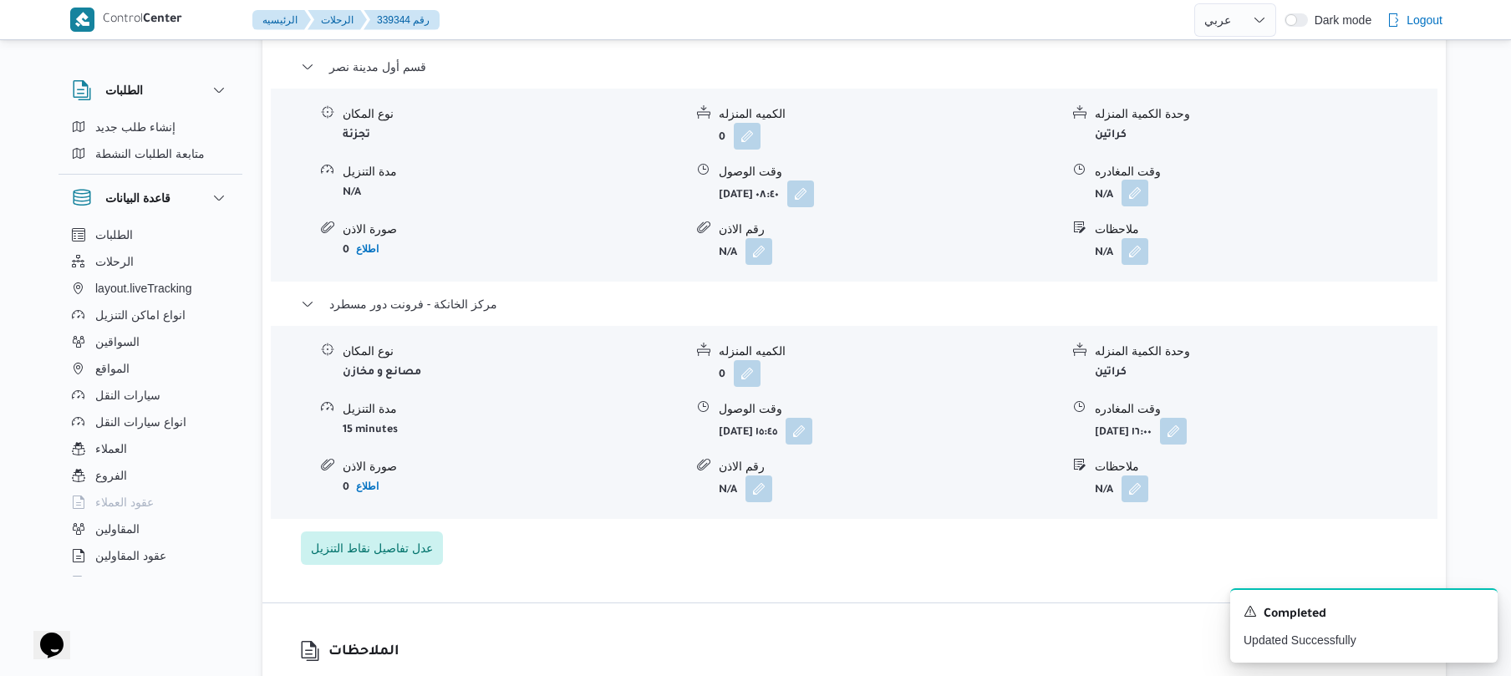
click at [1128, 181] on button "button" at bounding box center [1135, 193] width 27 height 27
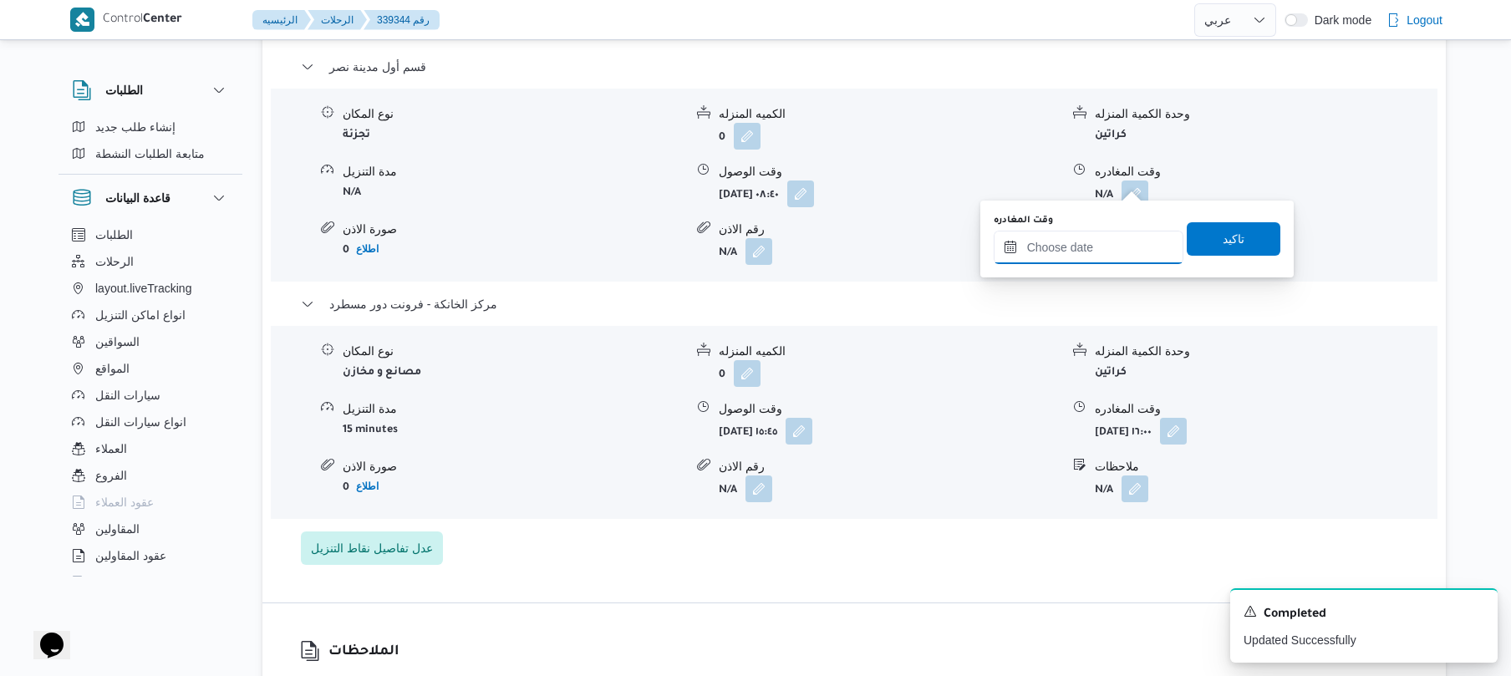
click at [1062, 246] on input "وقت المغادره" at bounding box center [1089, 247] width 190 height 33
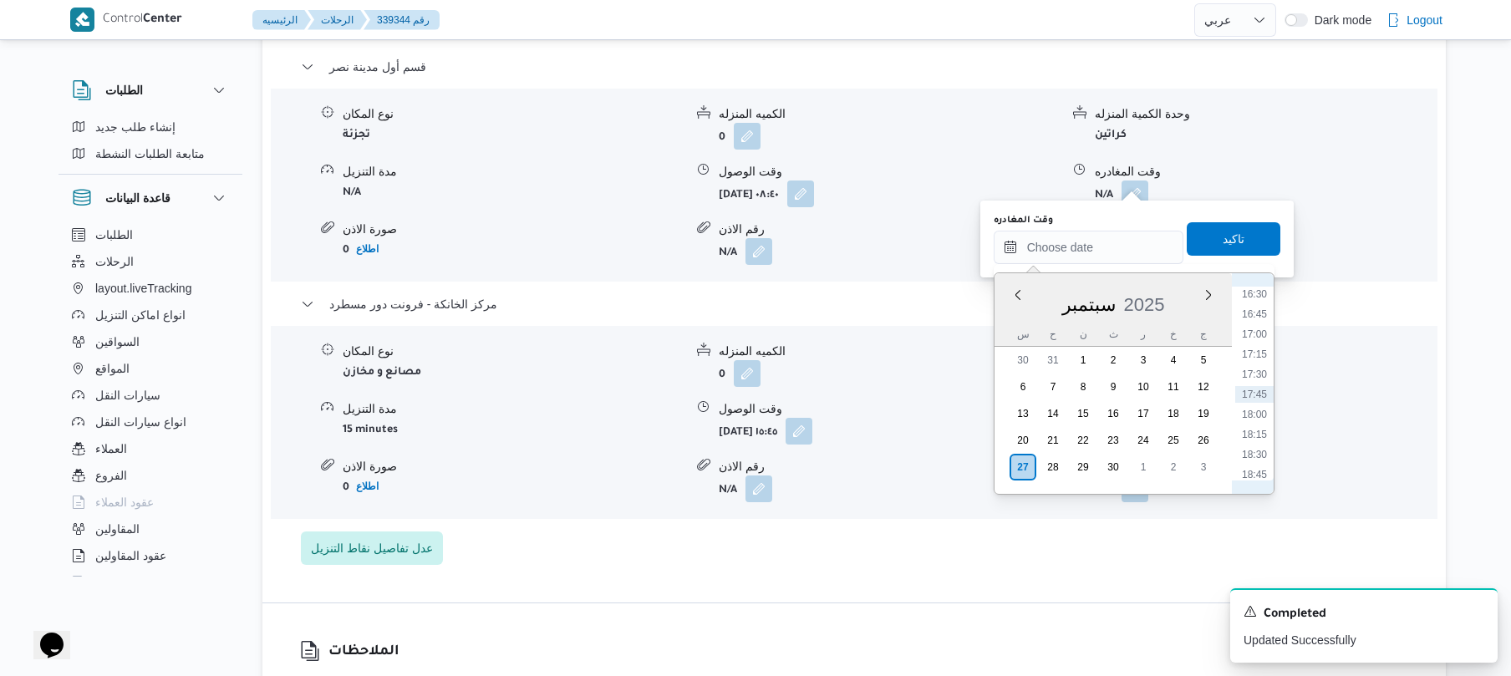
scroll to position [1161, 0]
click at [1255, 333] on li "15:00" at bounding box center [1255, 337] width 38 height 17
type input "٢٧/٠٩/٢٠٢٥ ١٥:٠٠"
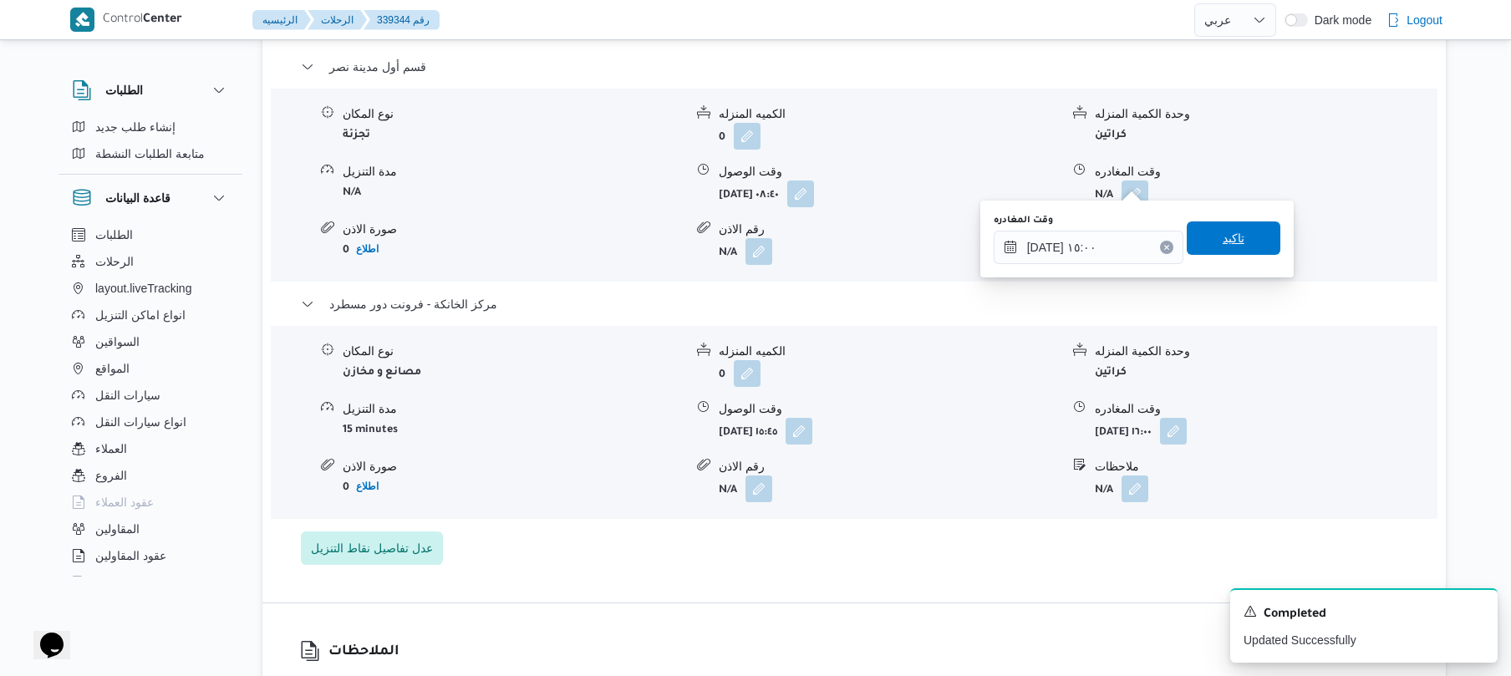
click at [1245, 245] on span "تاكيد" at bounding box center [1234, 238] width 94 height 33
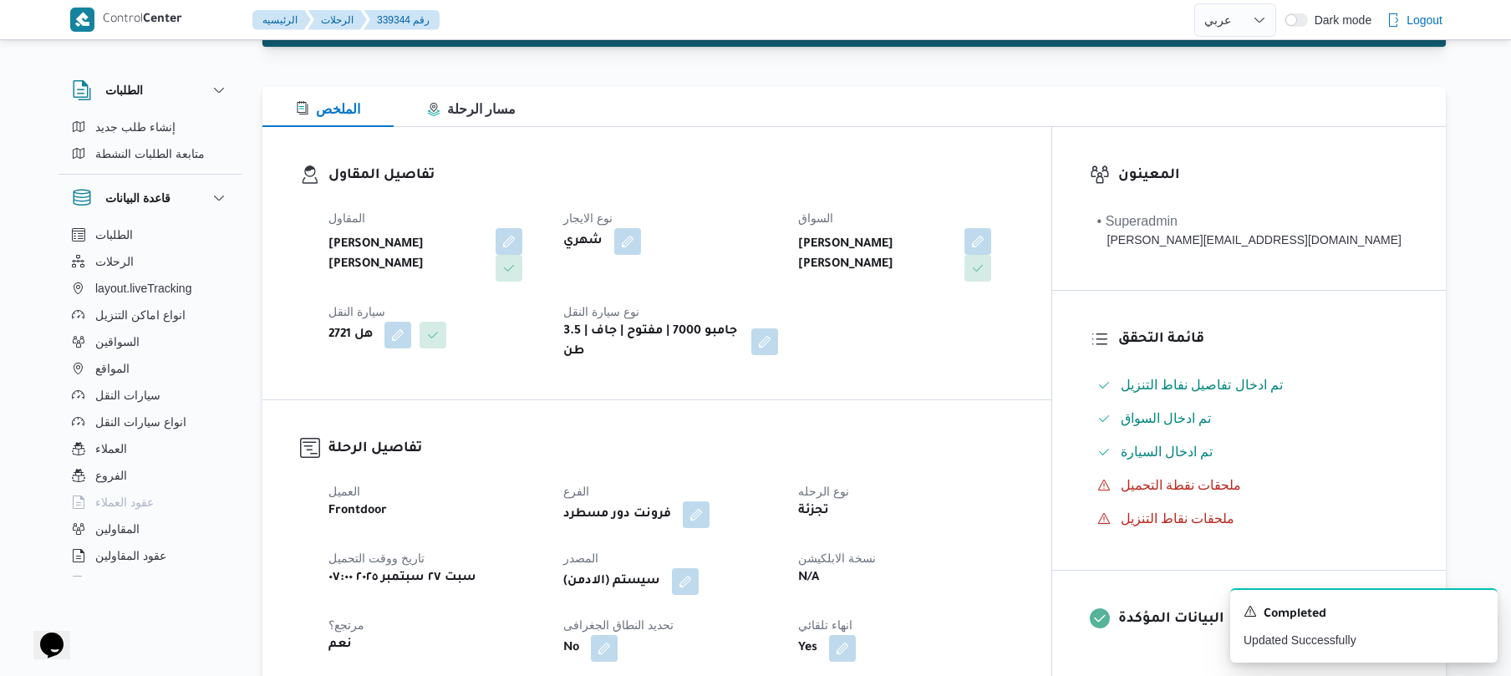
scroll to position [0, 0]
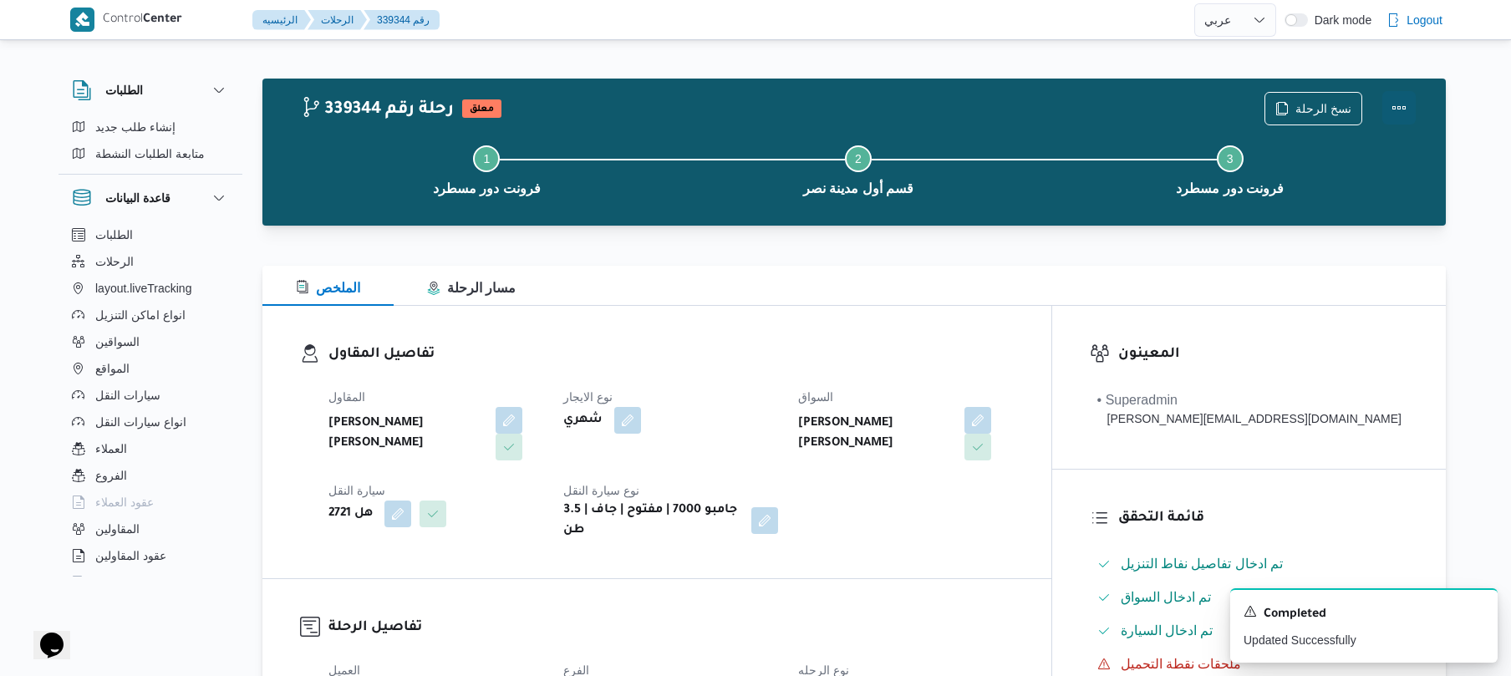
click at [1402, 107] on button "Actions" at bounding box center [1399, 107] width 33 height 33
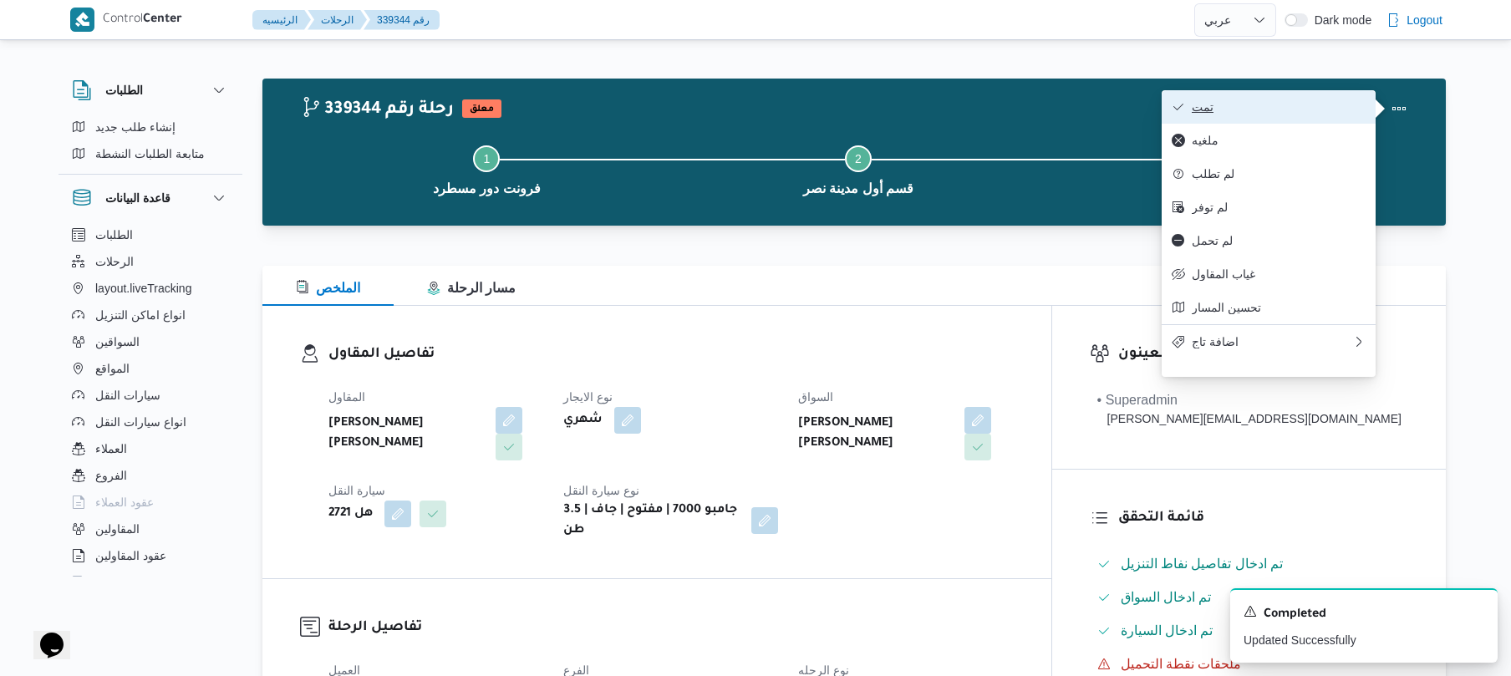
click at [1267, 104] on span "تمت" at bounding box center [1279, 106] width 174 height 13
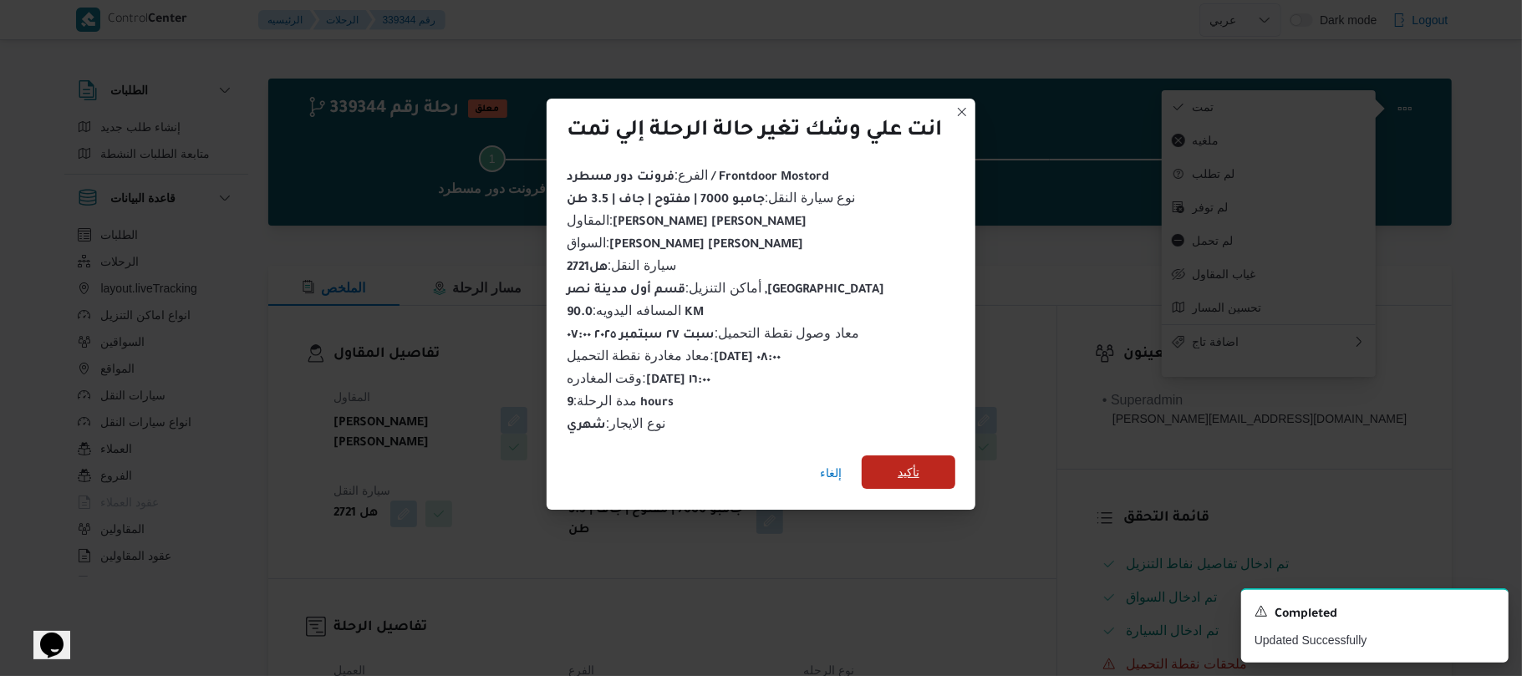
click at [938, 461] on span "تأكيد" at bounding box center [909, 472] width 94 height 33
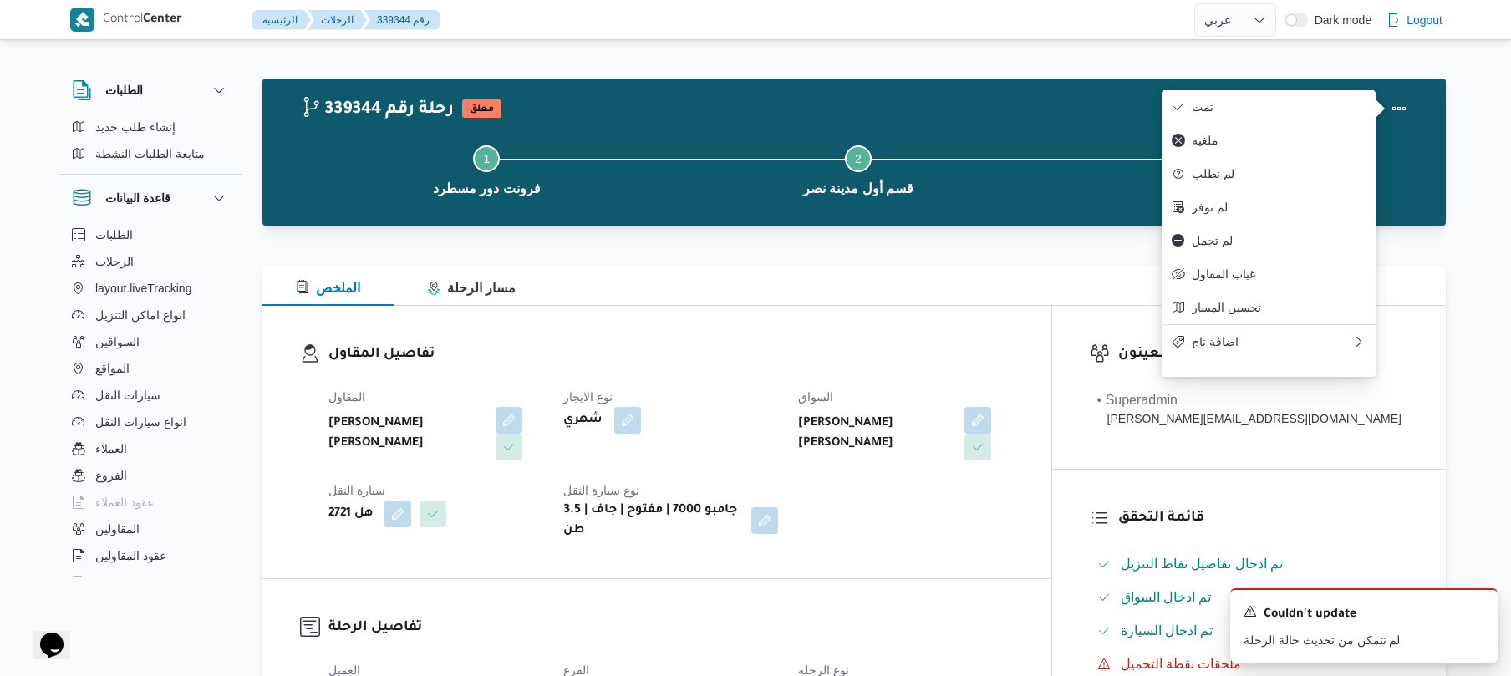
click at [970, 273] on div "الملخص مسار الرحلة" at bounding box center [854, 286] width 1184 height 40
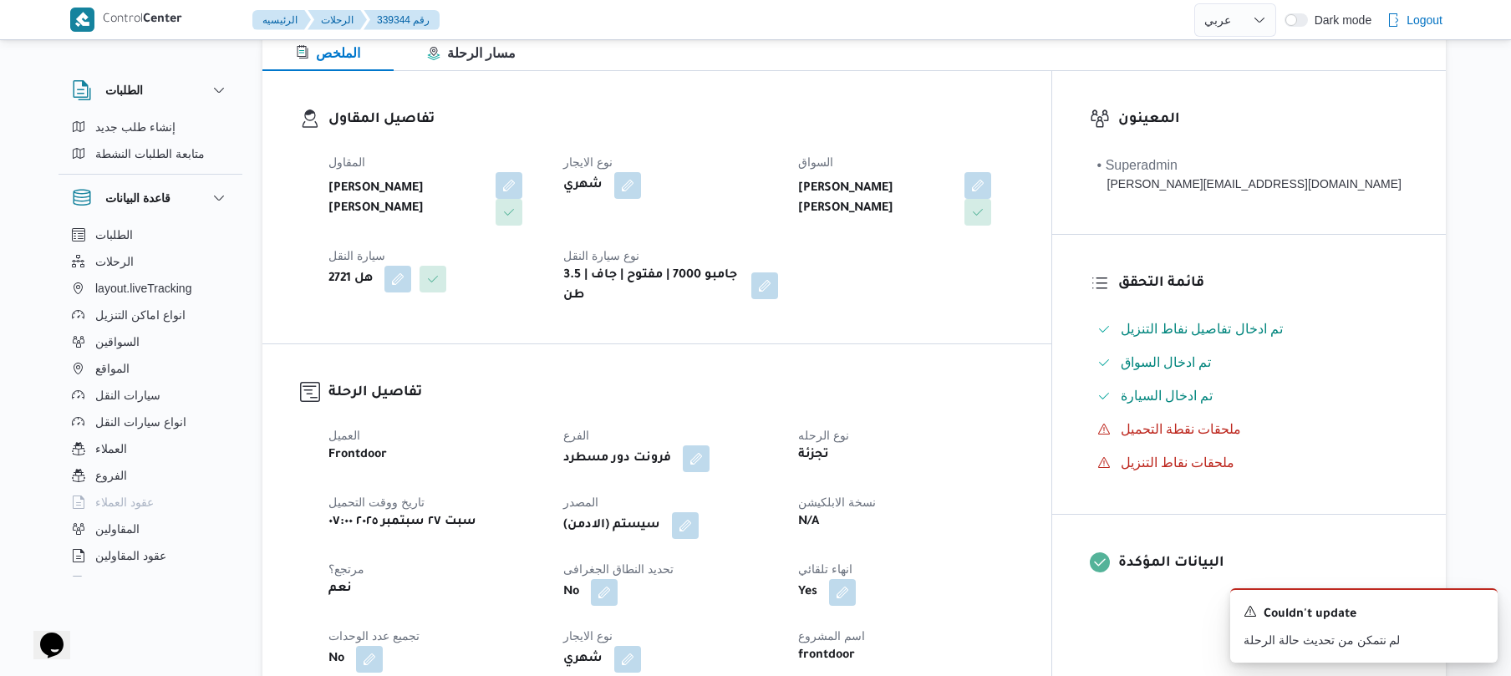
scroll to position [446, 0]
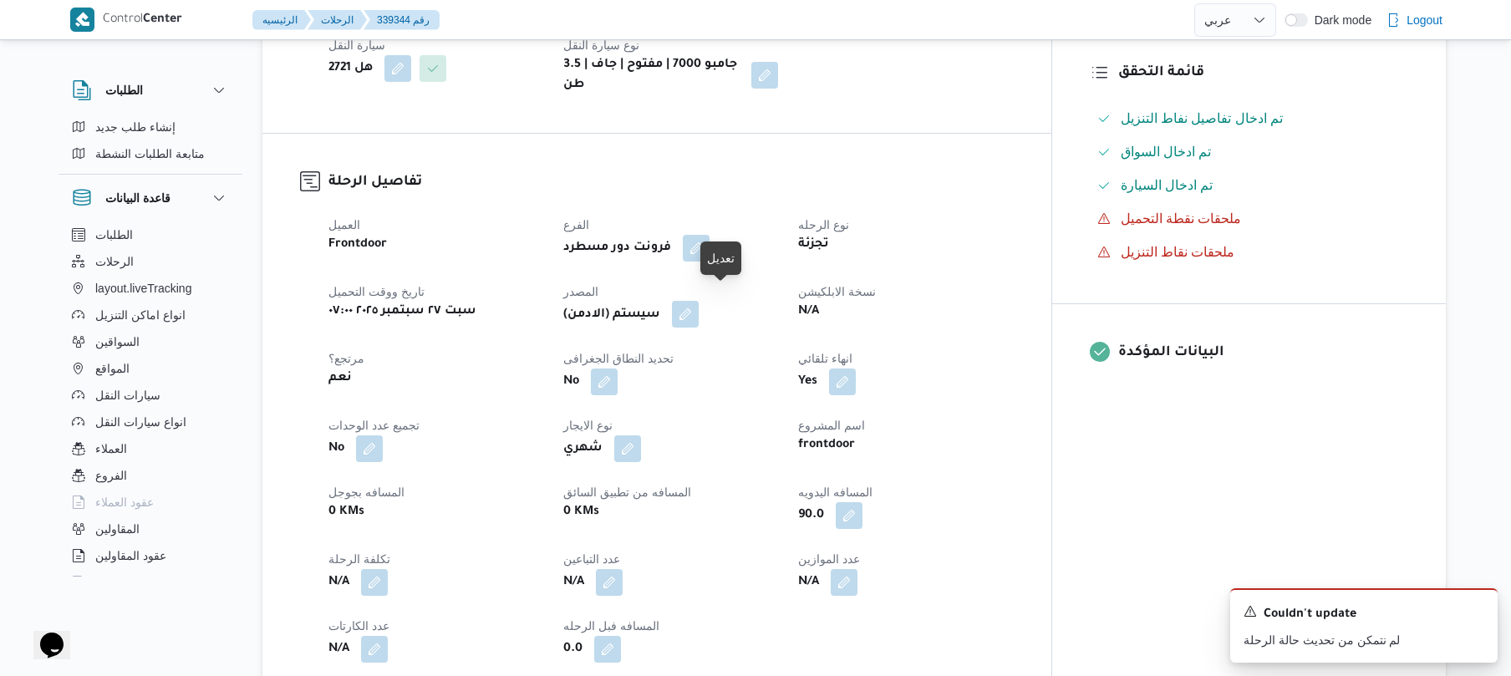
click at [699, 301] on button "button" at bounding box center [685, 314] width 27 height 27
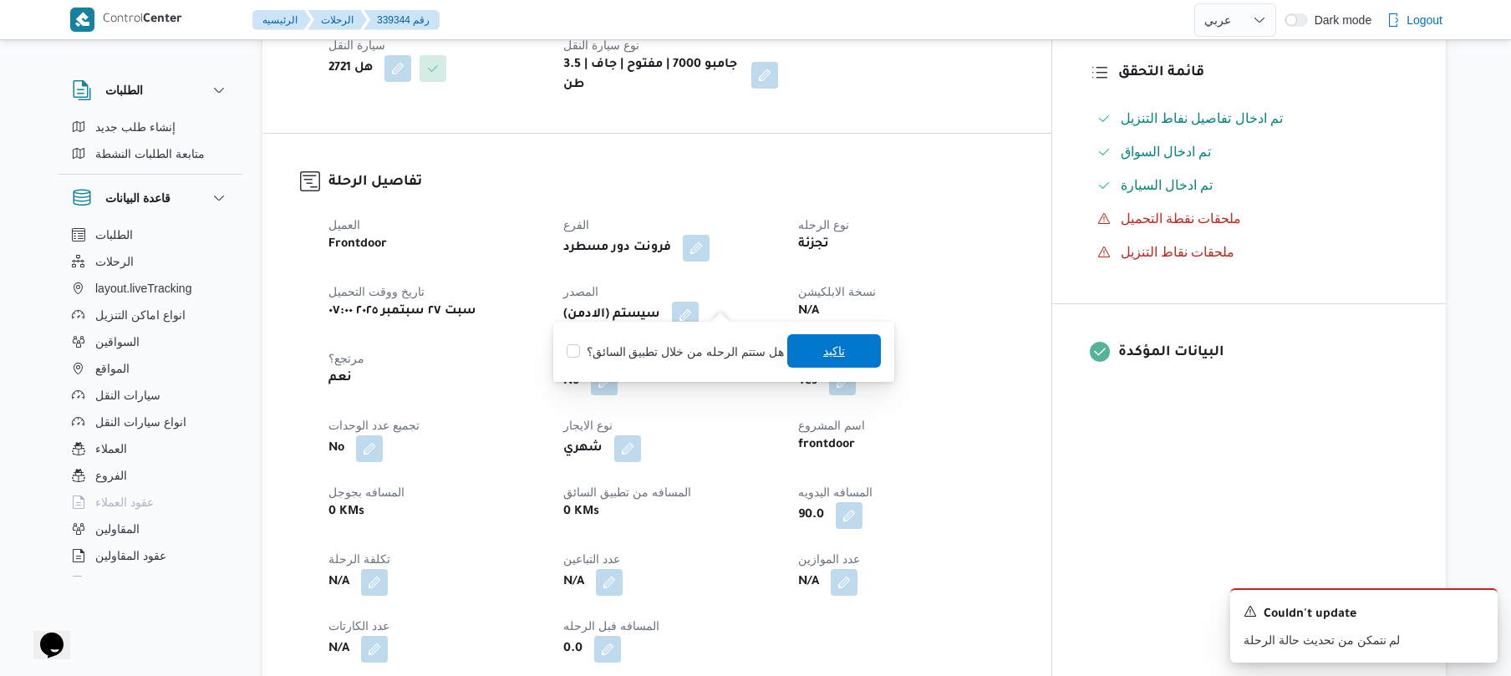
click at [823, 351] on span "تاكيد" at bounding box center [834, 351] width 22 height 20
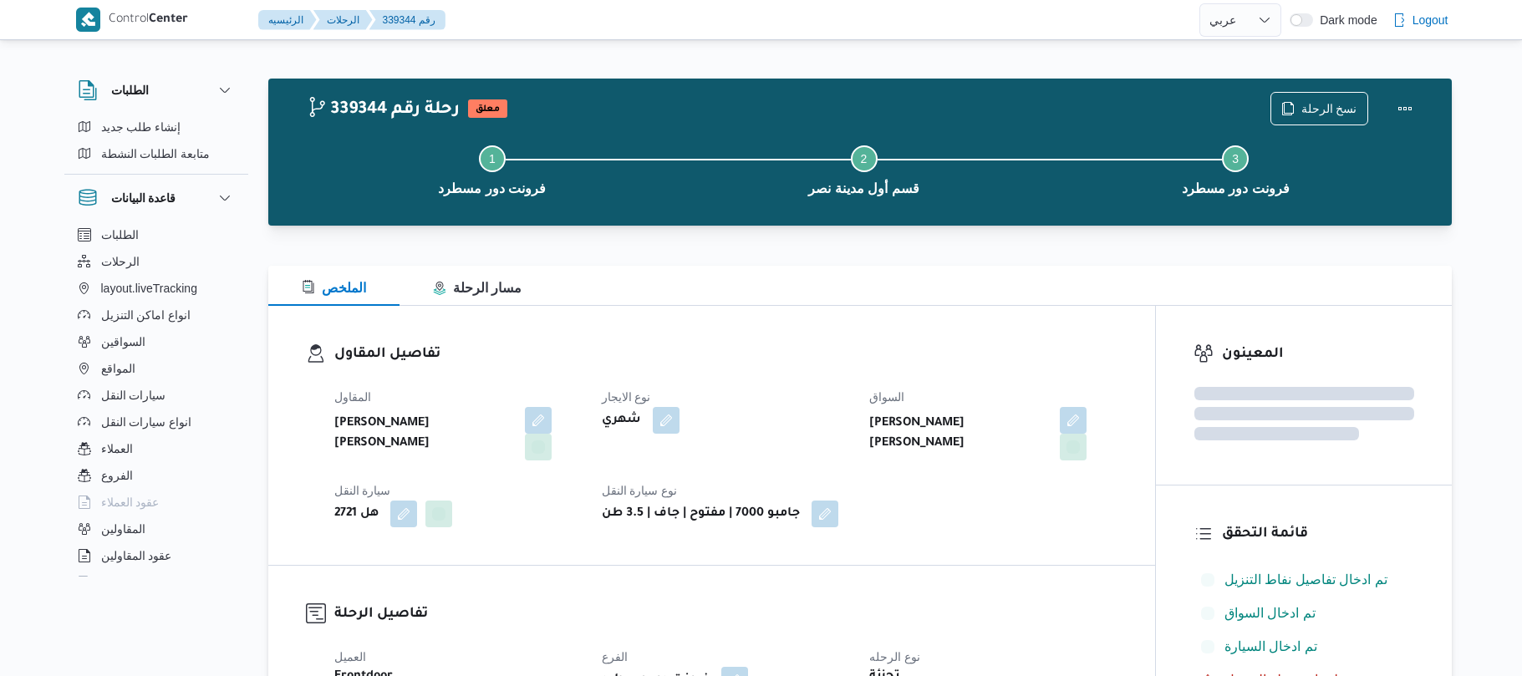
select select "ar"
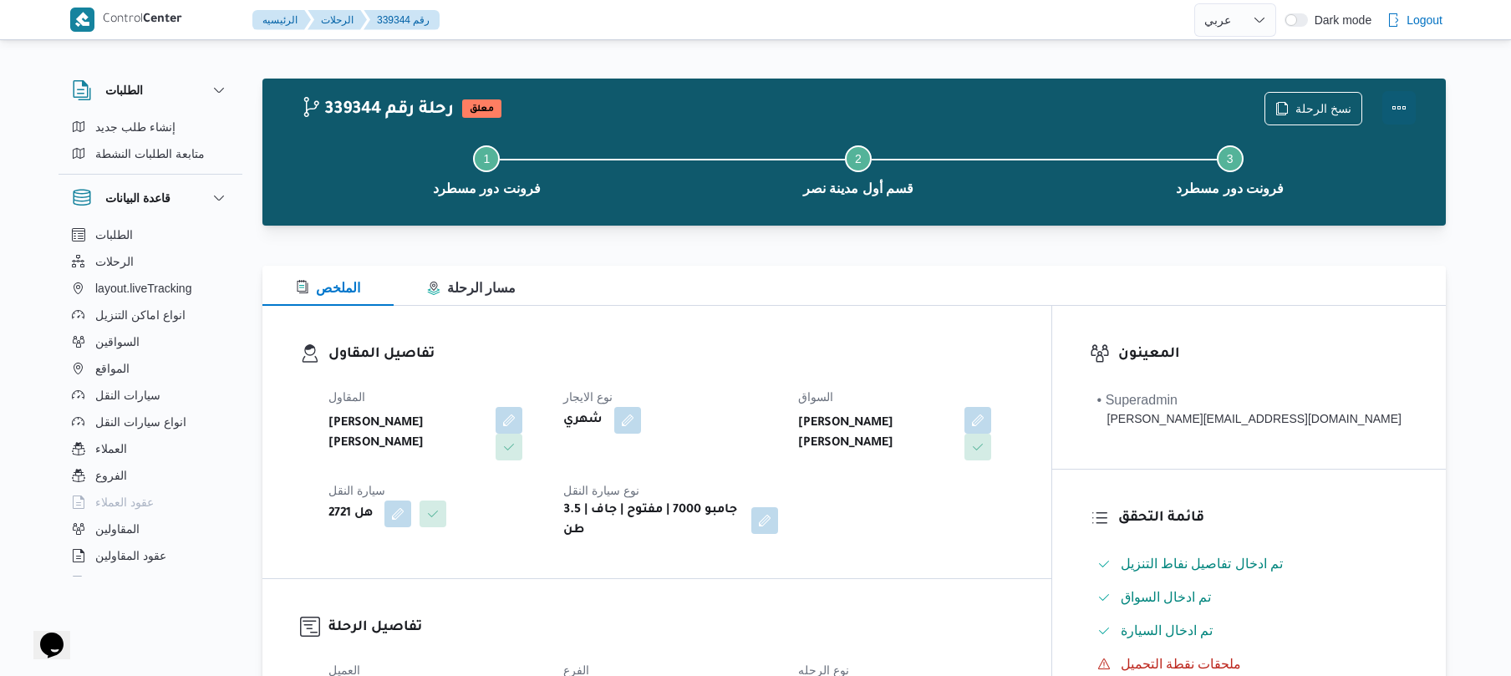
click at [1399, 98] on button "Actions" at bounding box center [1399, 107] width 33 height 33
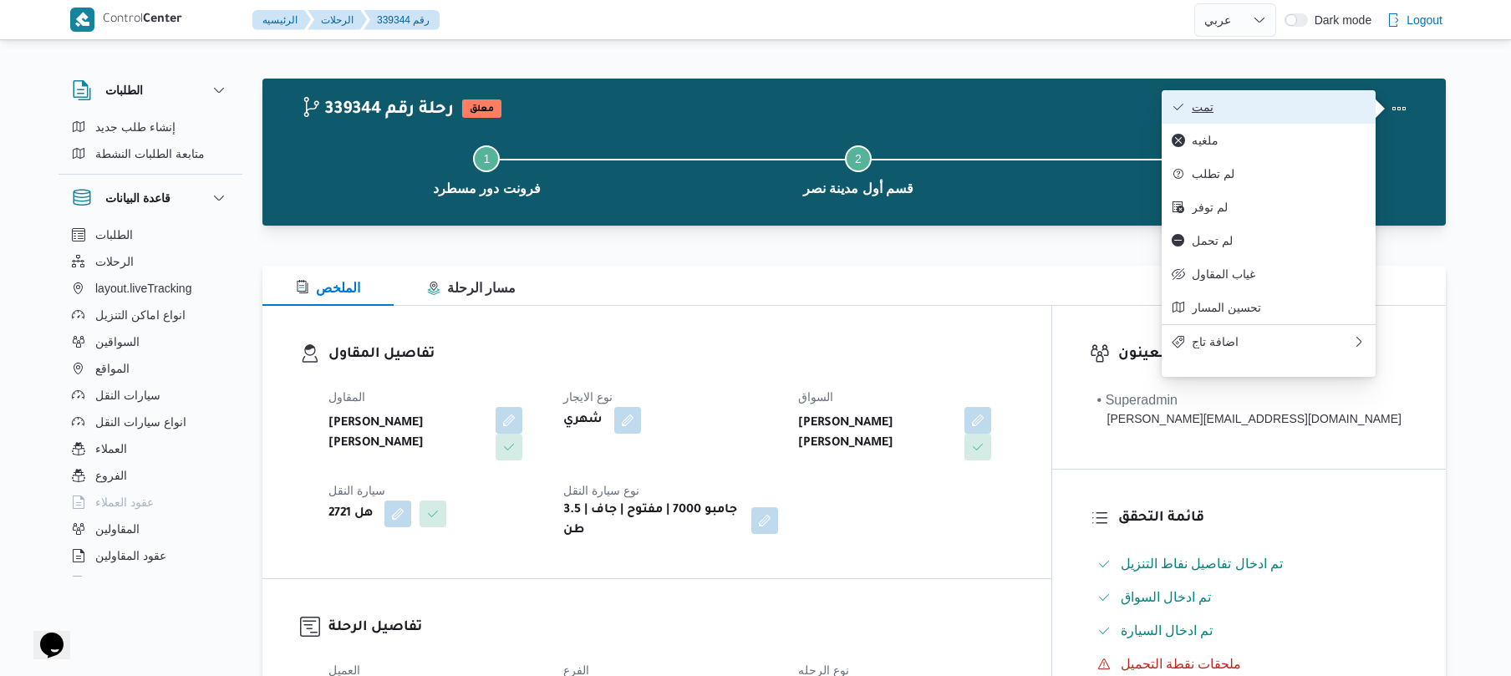
click at [1326, 111] on span "تمت" at bounding box center [1279, 106] width 174 height 13
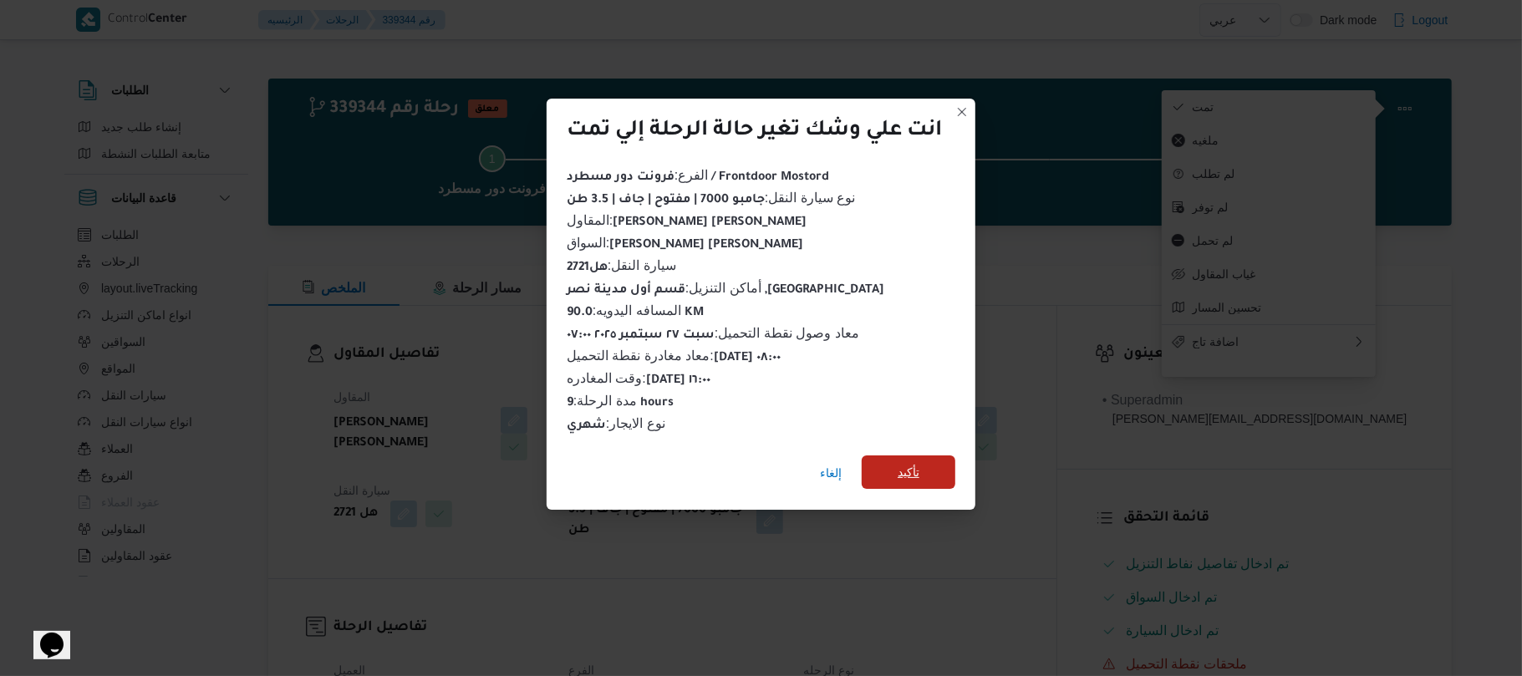
click at [915, 462] on span "تأكيد" at bounding box center [909, 472] width 22 height 20
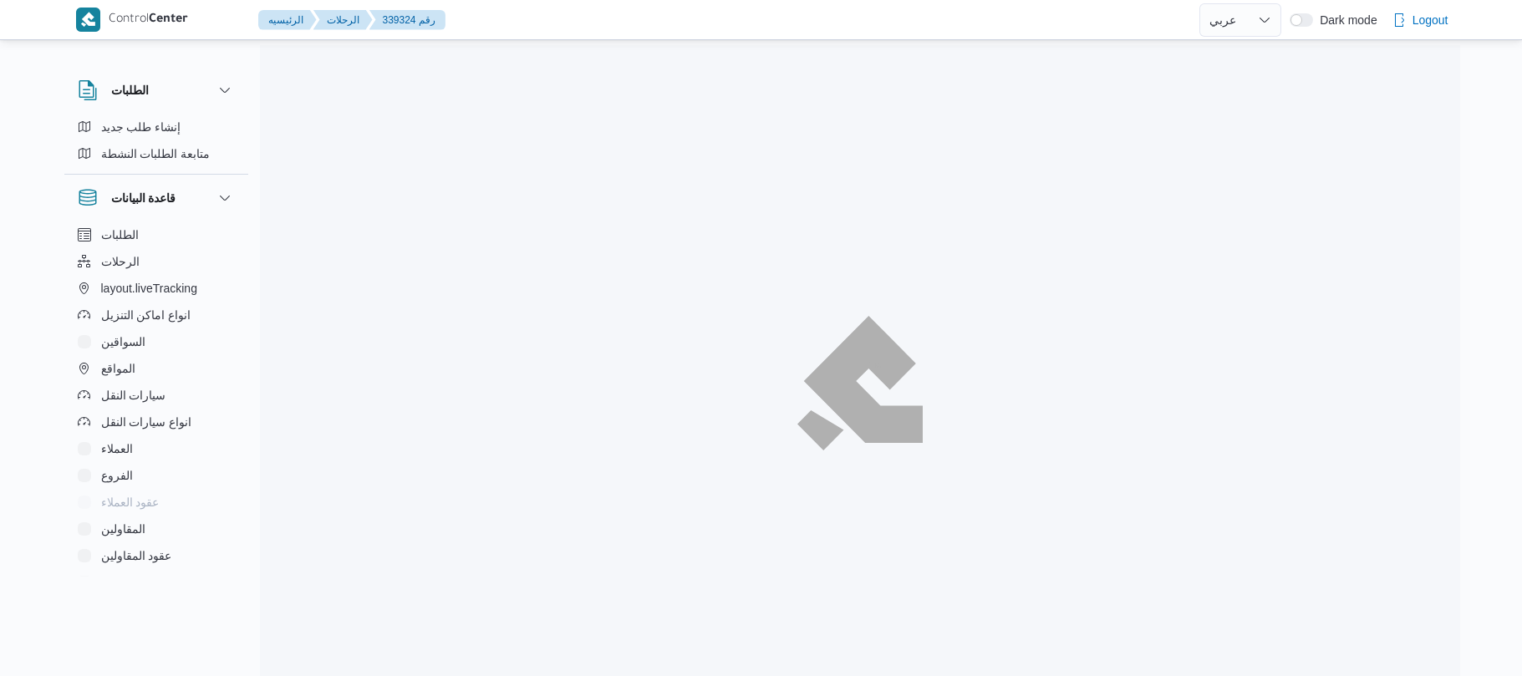
select select "ar"
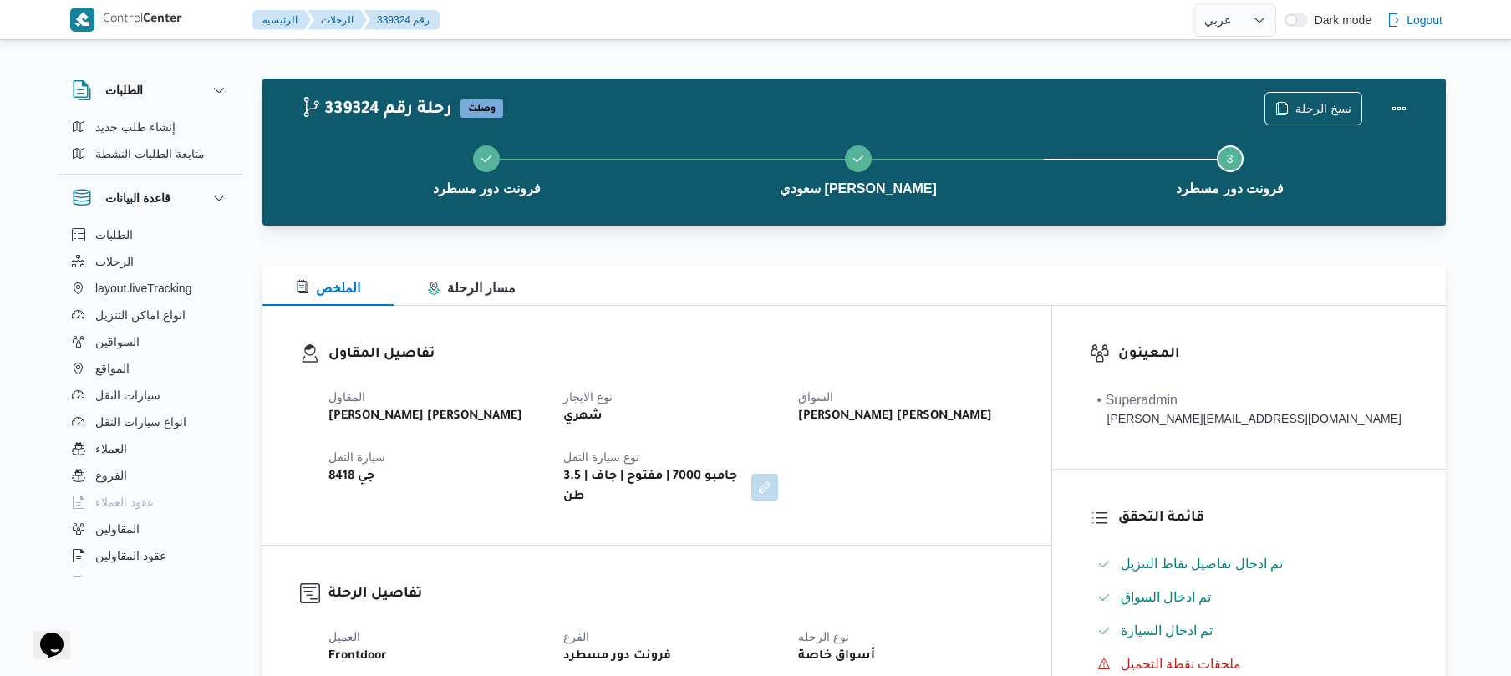
click at [692, 355] on h3 "تفاصيل المقاول" at bounding box center [671, 355] width 685 height 23
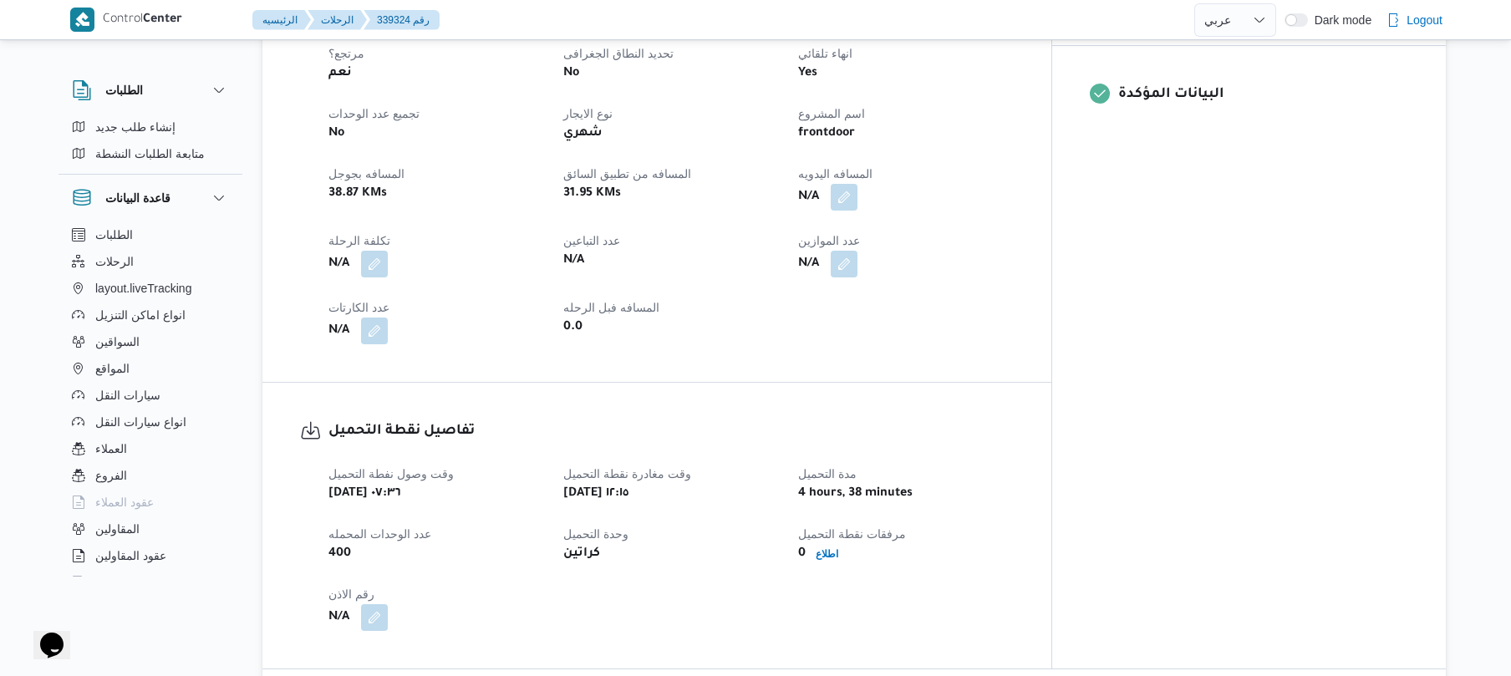
scroll to position [620, 0]
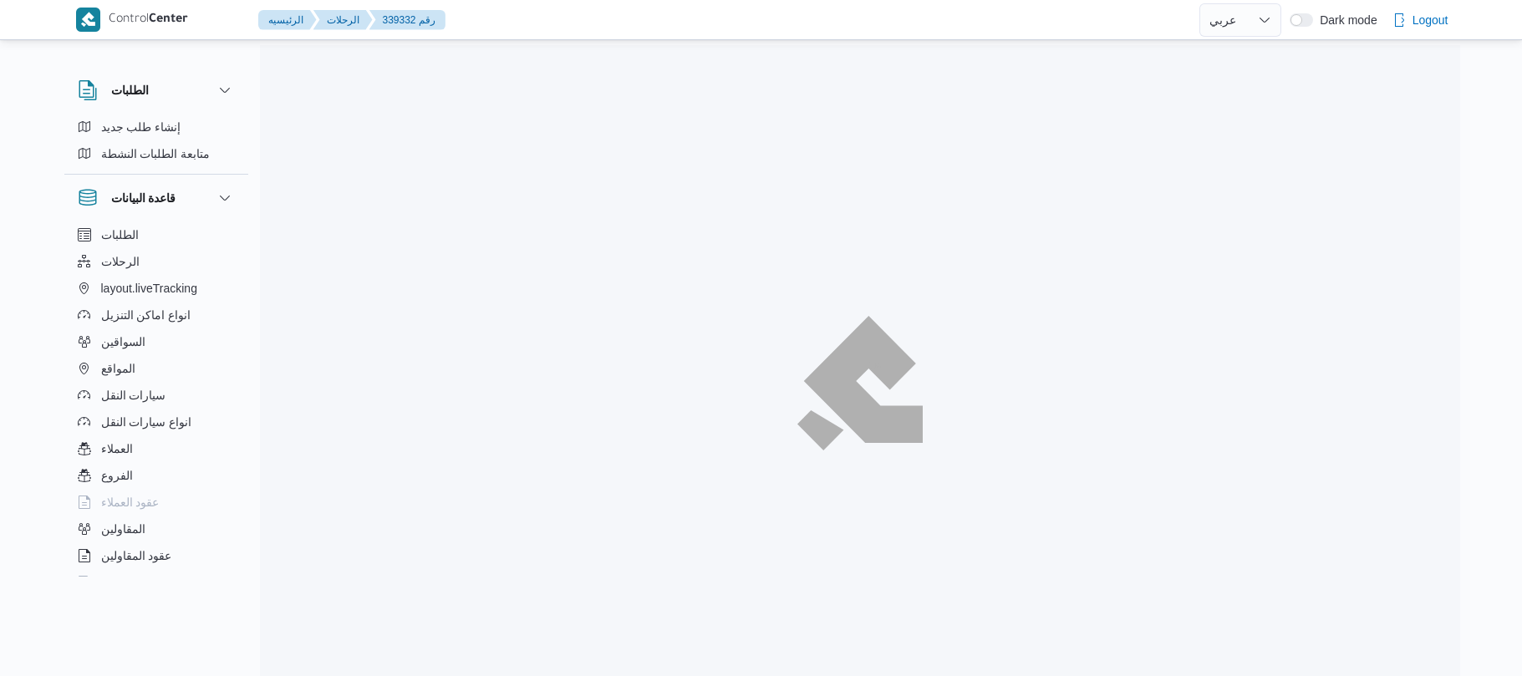
select select "ar"
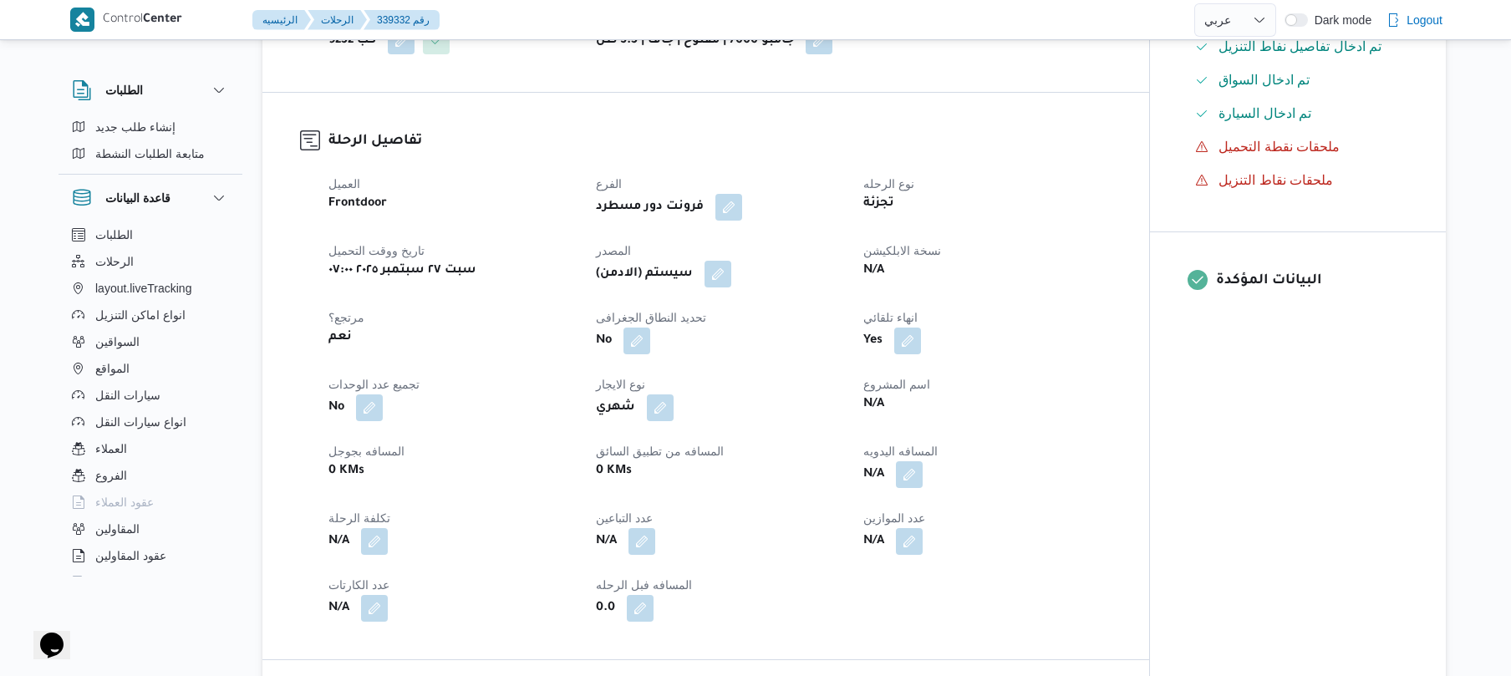
scroll to position [624, 0]
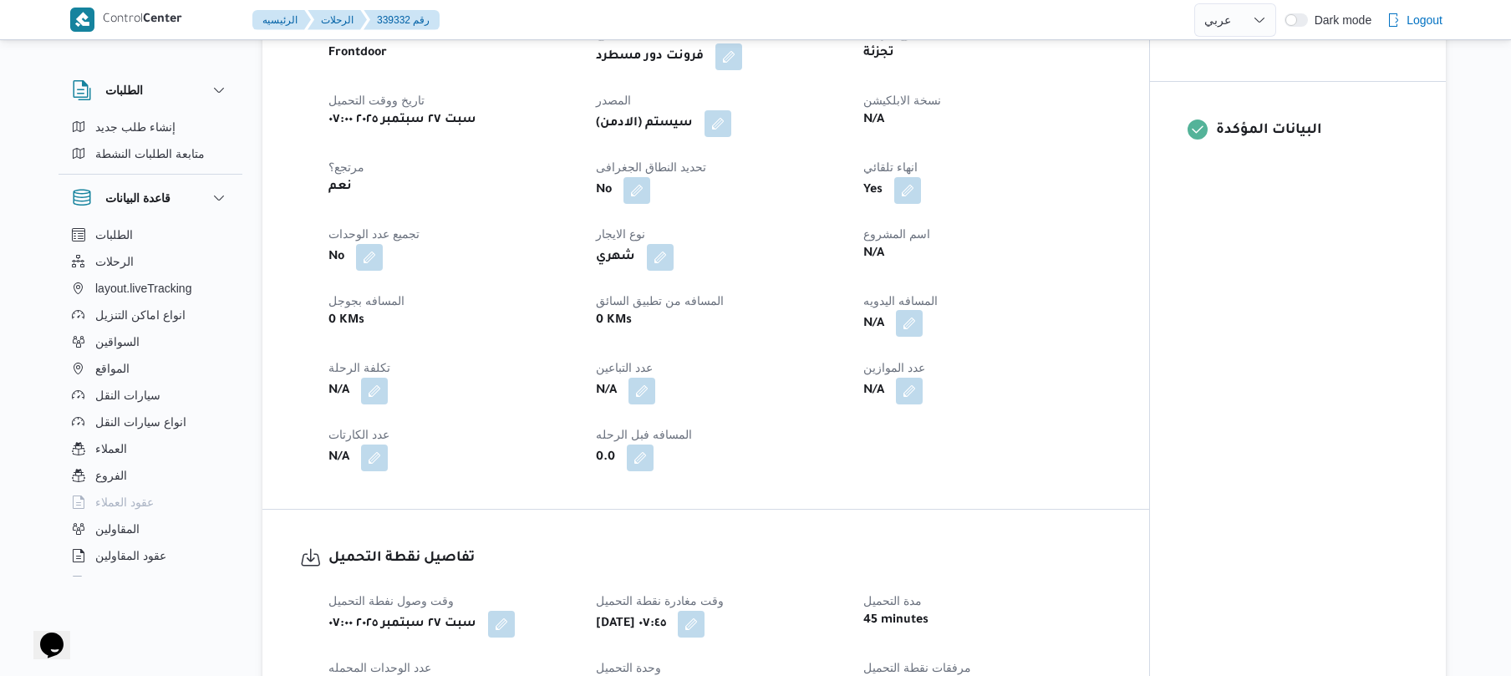
click at [908, 329] on button "button" at bounding box center [909, 323] width 27 height 27
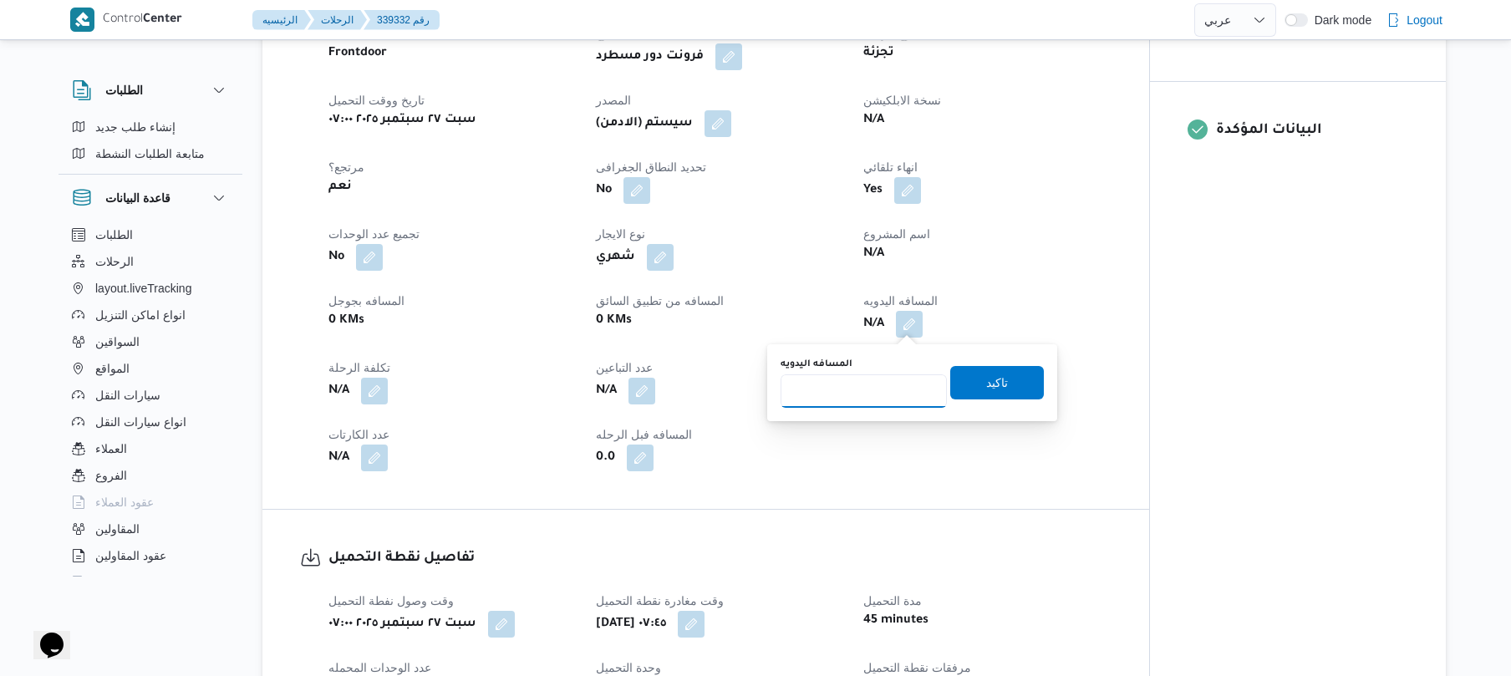
click at [839, 401] on input "المسافه اليدويه" at bounding box center [864, 391] width 166 height 33
type input "90"
click at [997, 373] on span "تاكيد" at bounding box center [997, 382] width 22 height 20
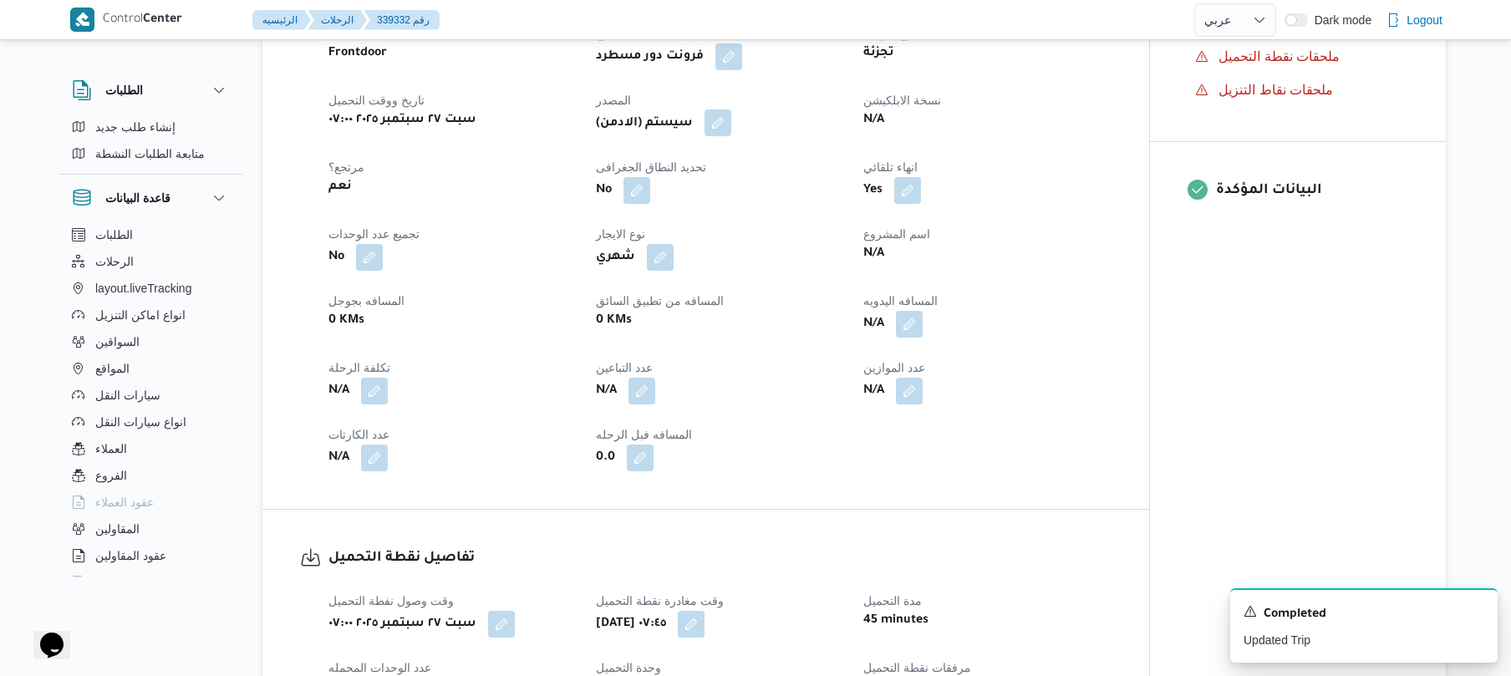
click at [729, 125] on button "button" at bounding box center [718, 123] width 27 height 27
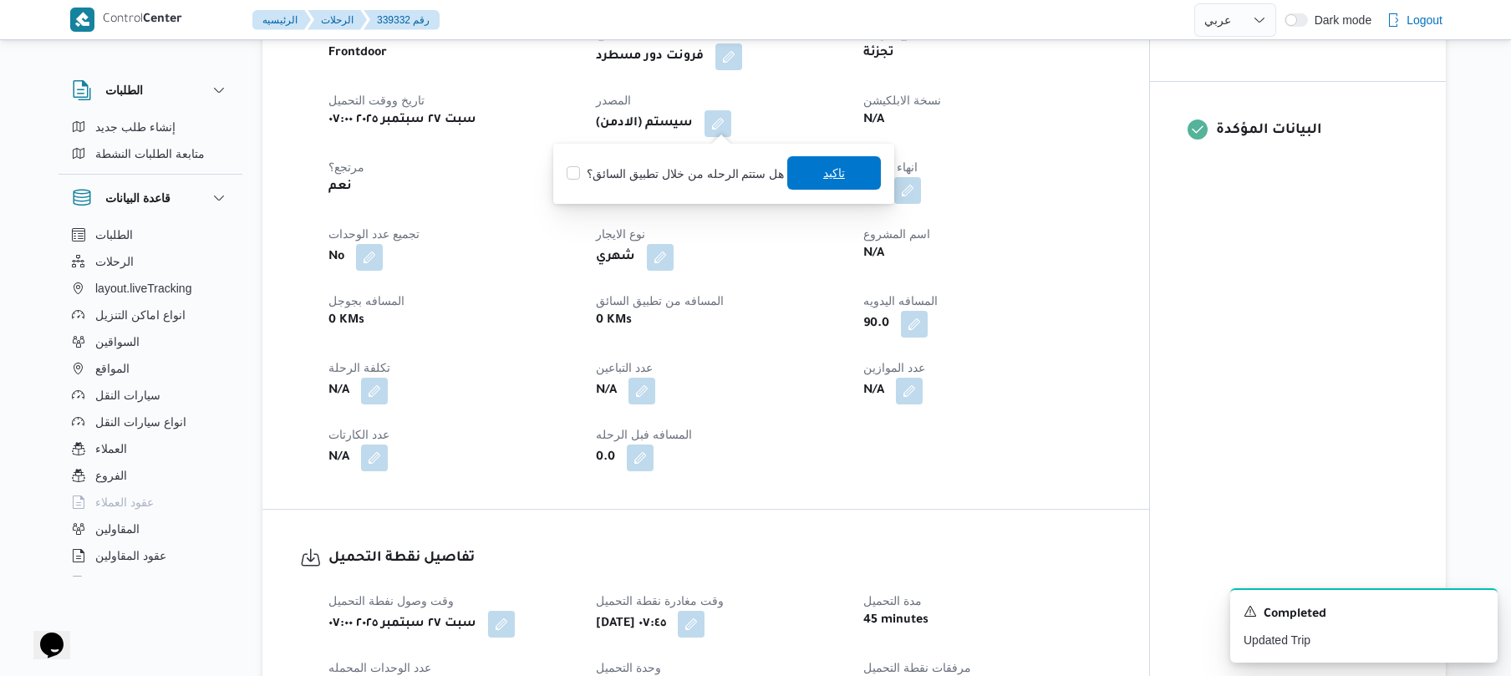
click at [827, 169] on span "تاكيد" at bounding box center [834, 173] width 22 height 20
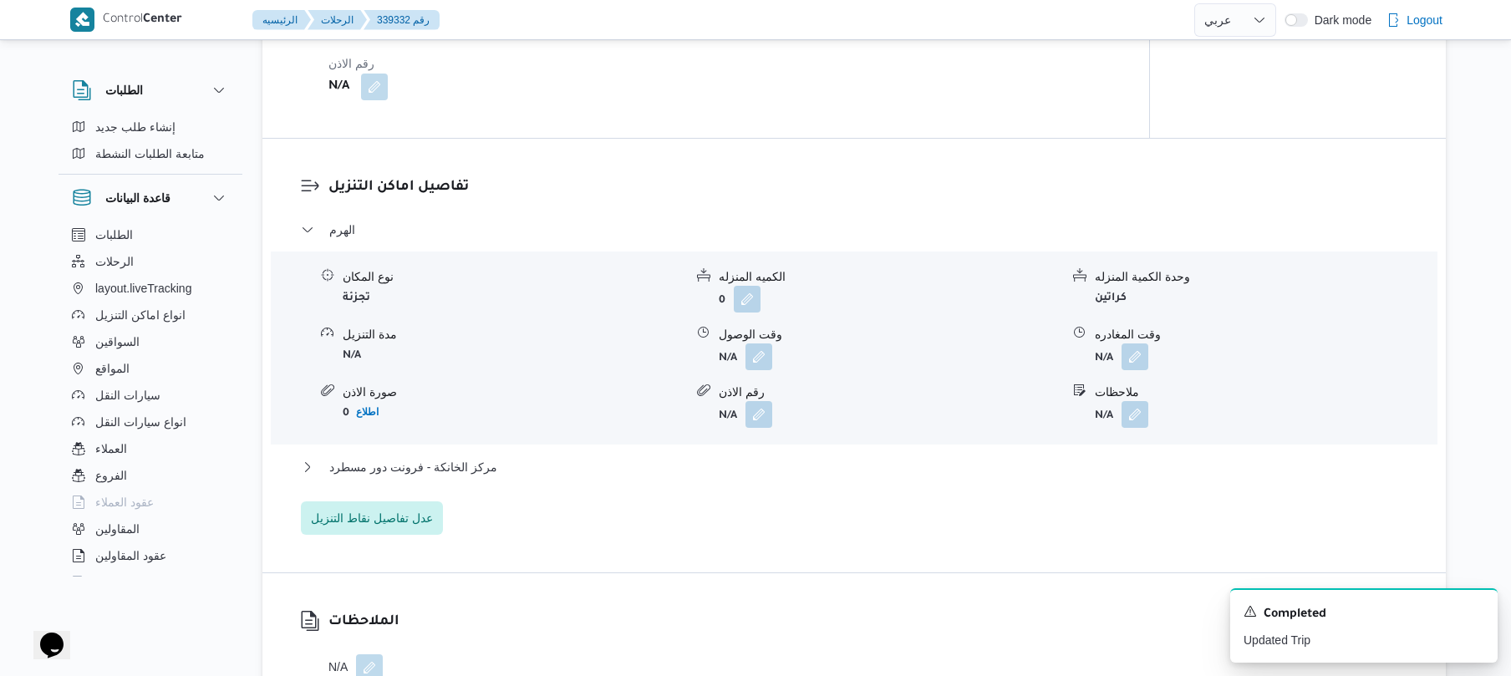
scroll to position [1382, 0]
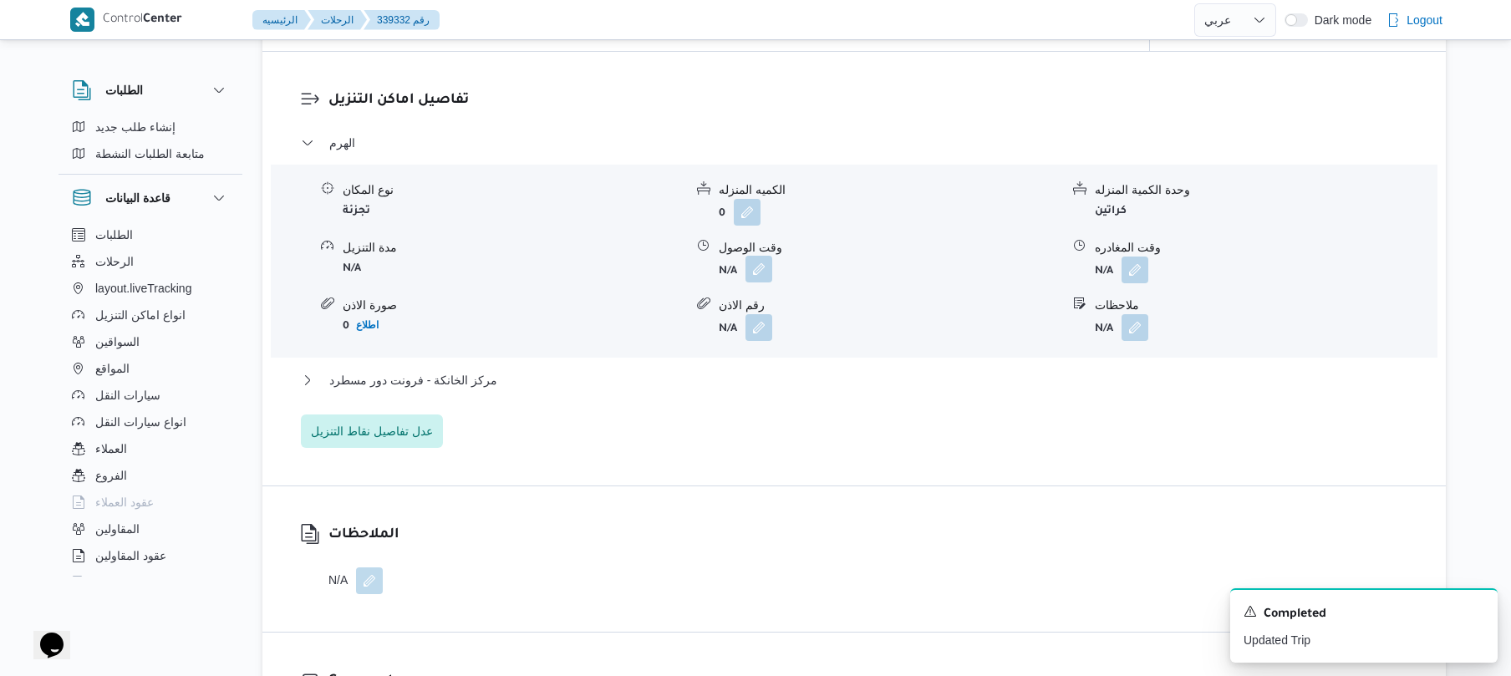
click at [763, 269] on button "button" at bounding box center [759, 269] width 27 height 27
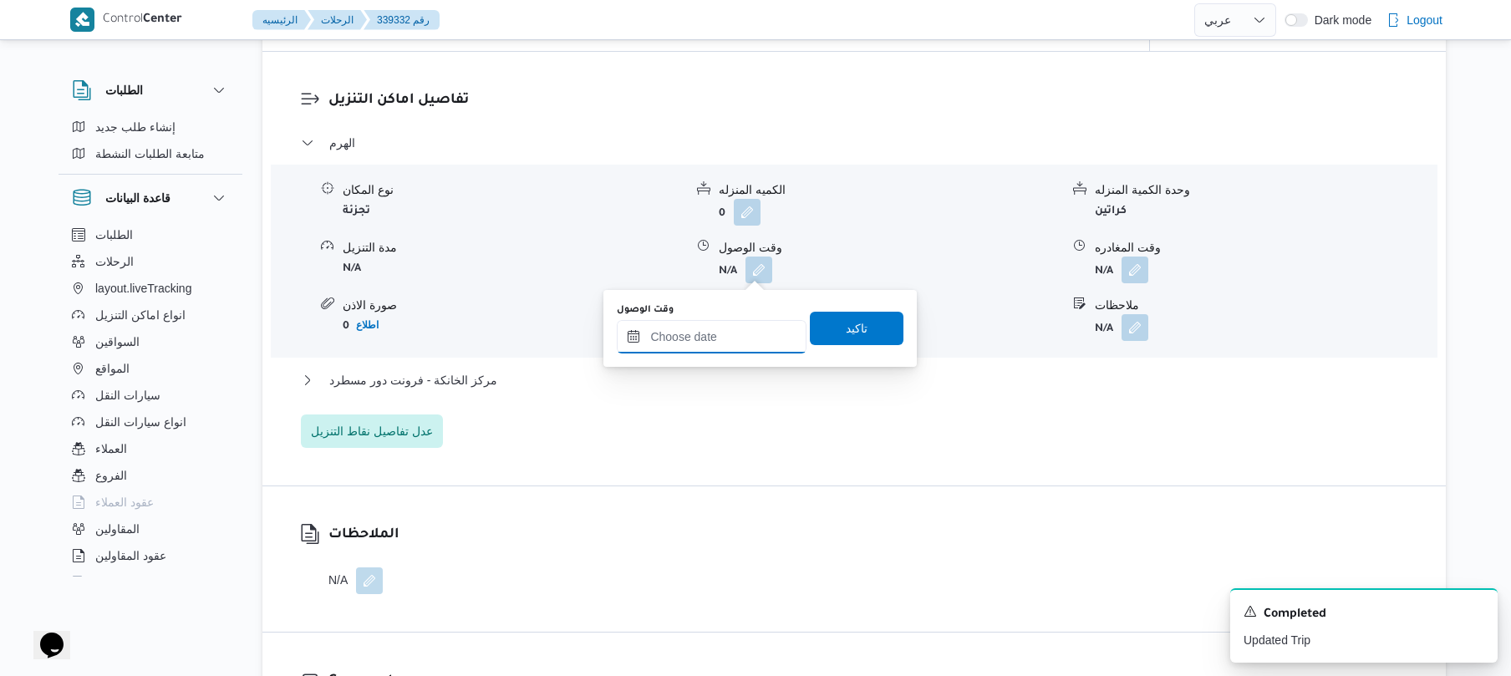
click at [714, 334] on input "وقت الوصول" at bounding box center [712, 336] width 190 height 33
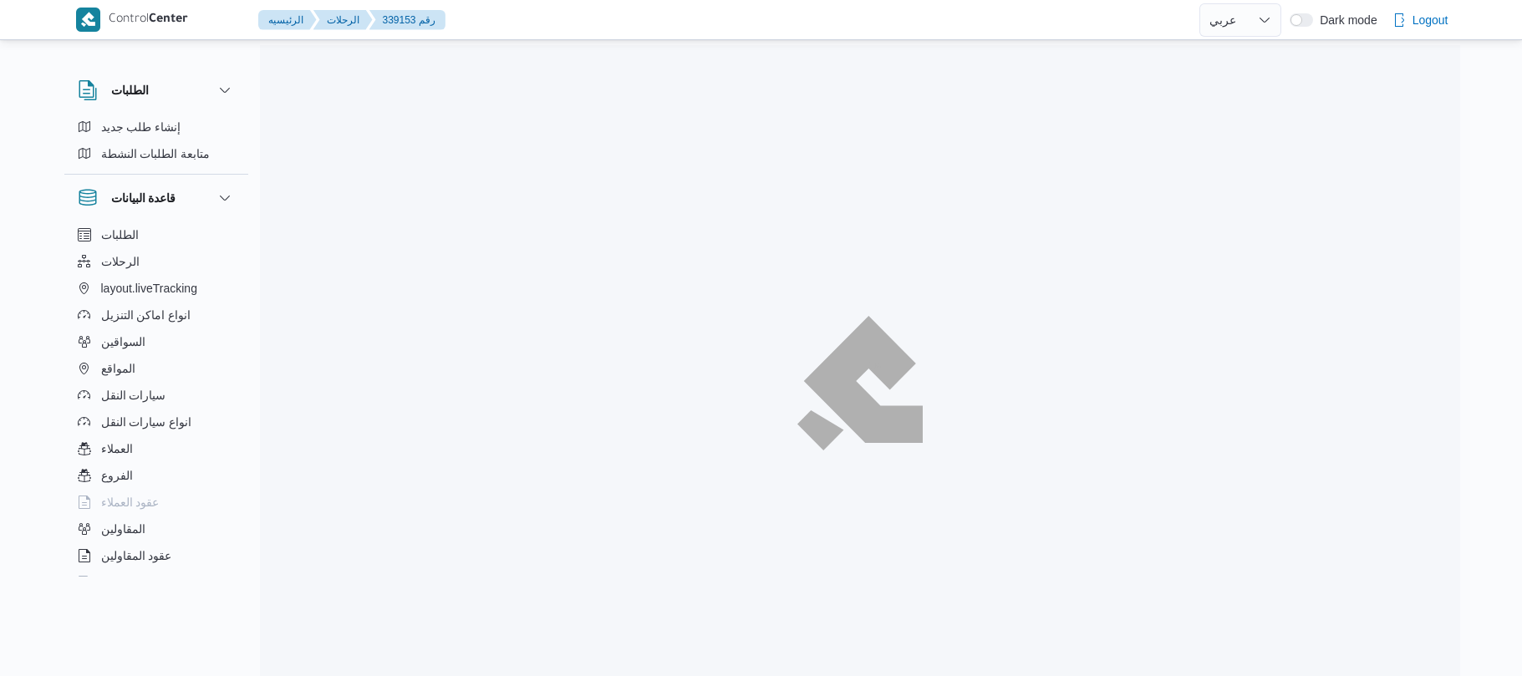
select select "ar"
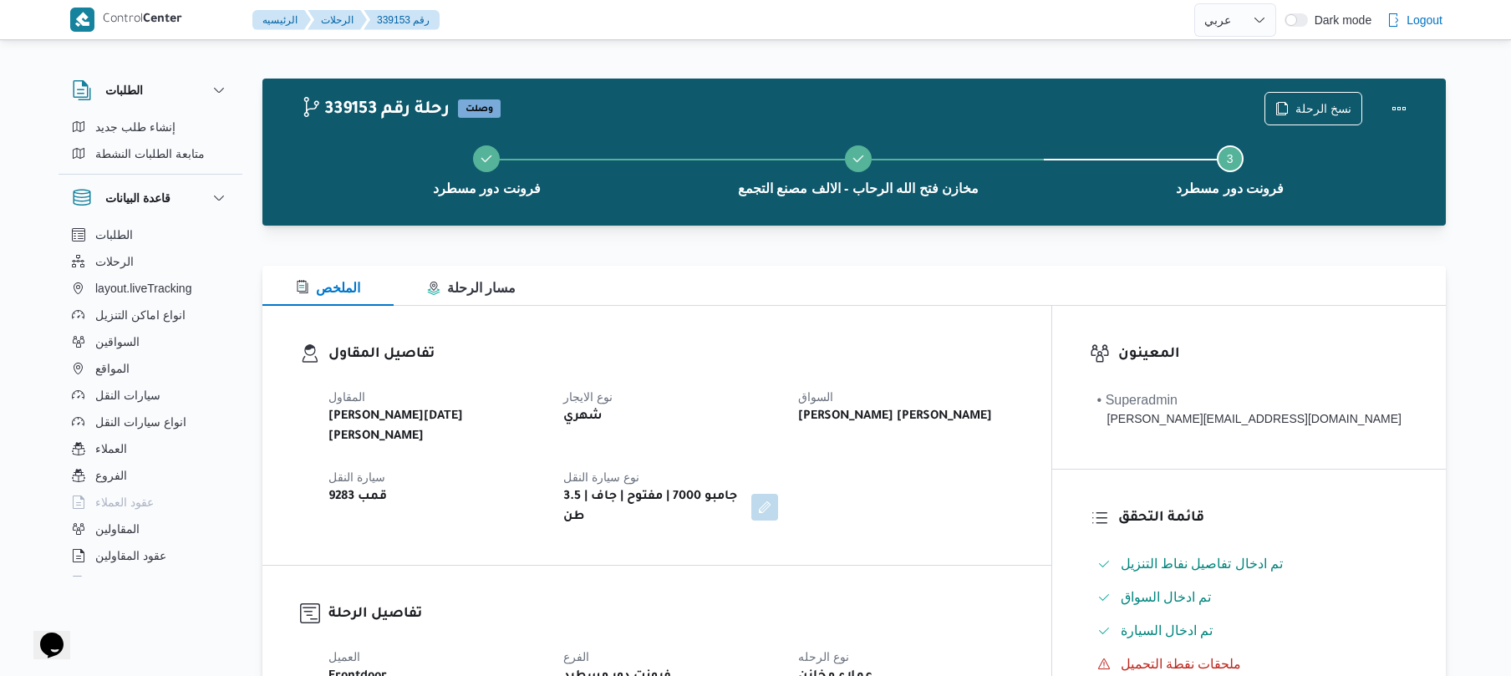
click at [780, 406] on div "شهري" at bounding box center [671, 416] width 218 height 23
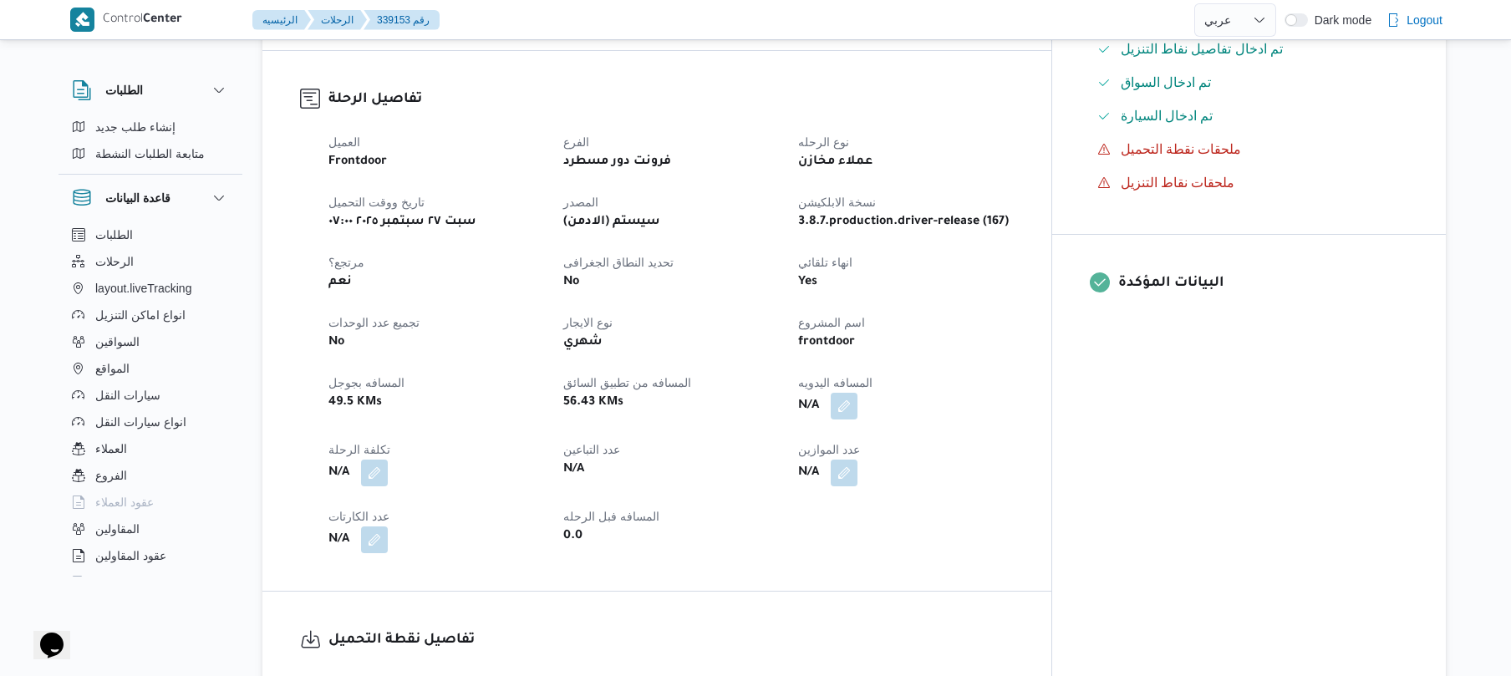
scroll to position [579, 0]
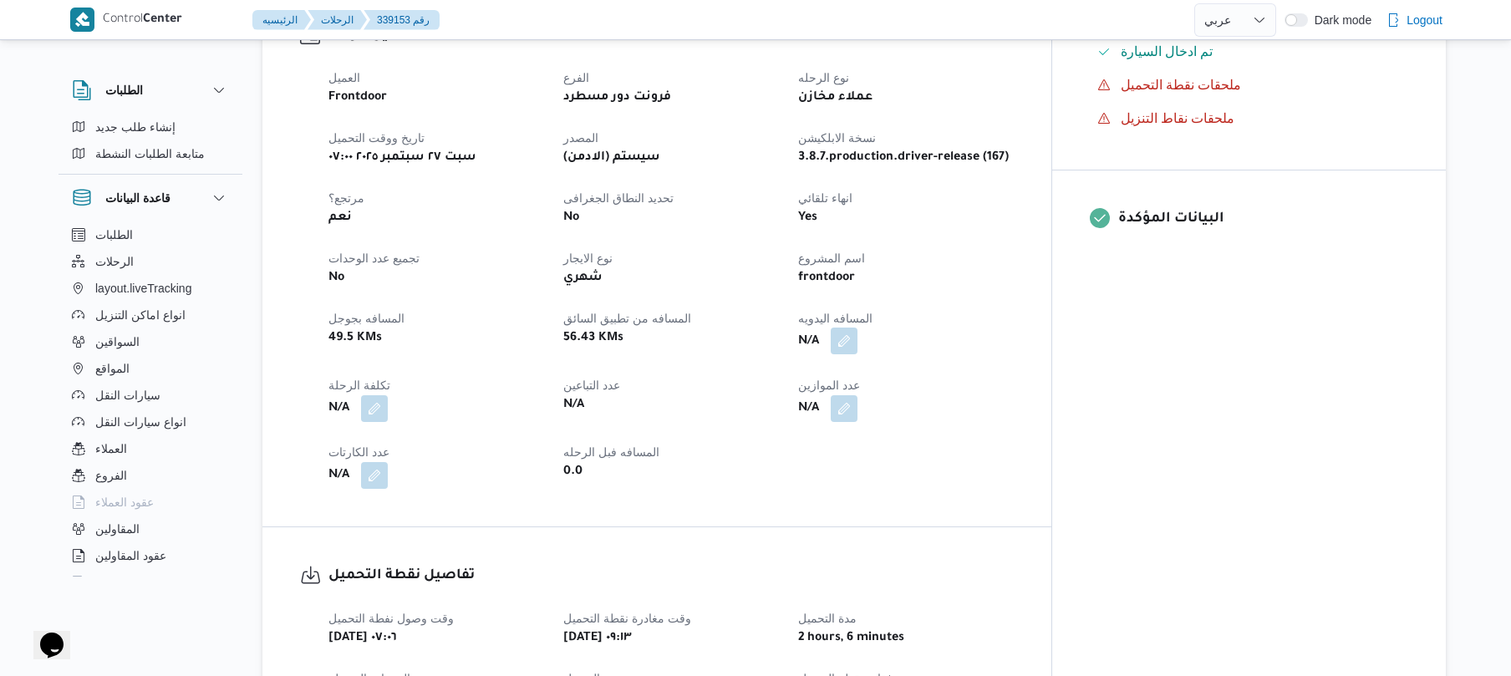
click at [858, 328] on button "button" at bounding box center [844, 341] width 27 height 27
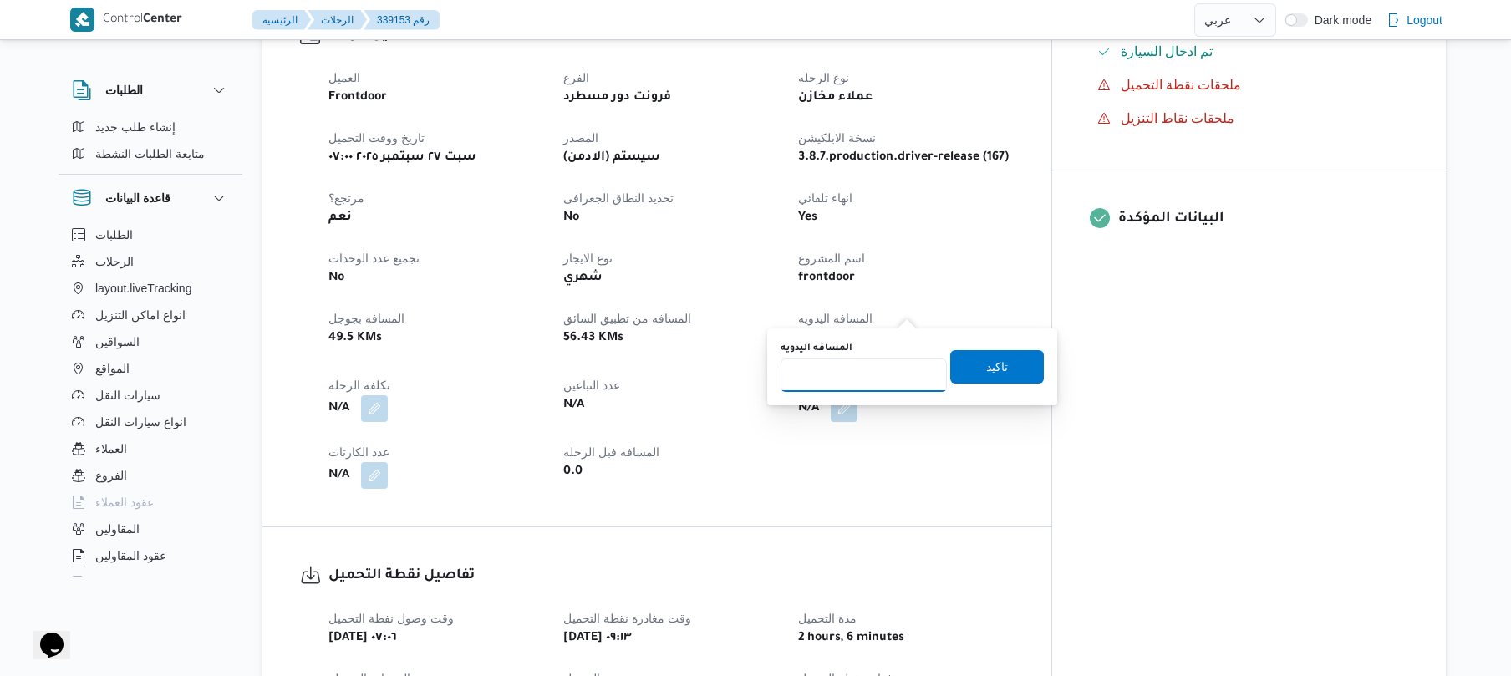
click at [884, 378] on input "المسافه اليدويه" at bounding box center [864, 375] width 166 height 33
type input "120"
click at [996, 366] on span "تاكيد" at bounding box center [997, 366] width 22 height 20
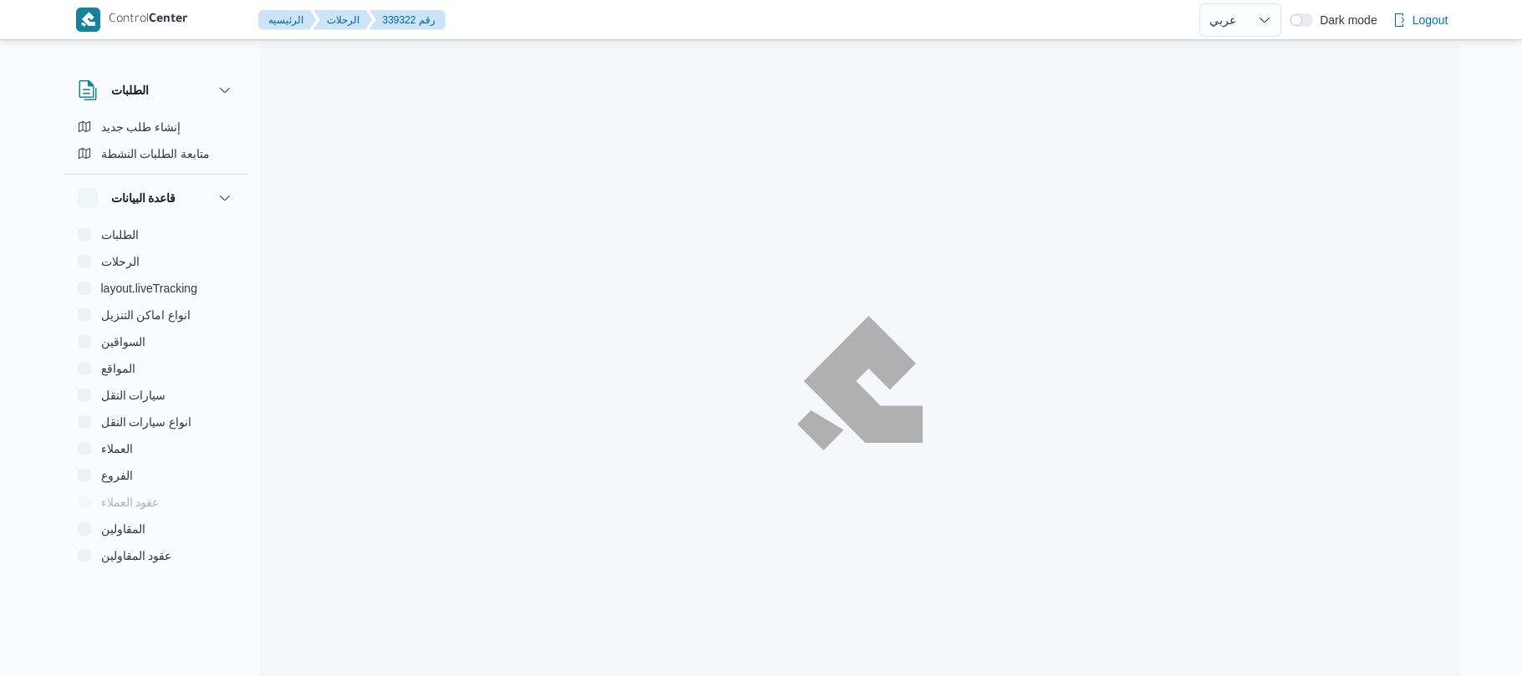
select select "ar"
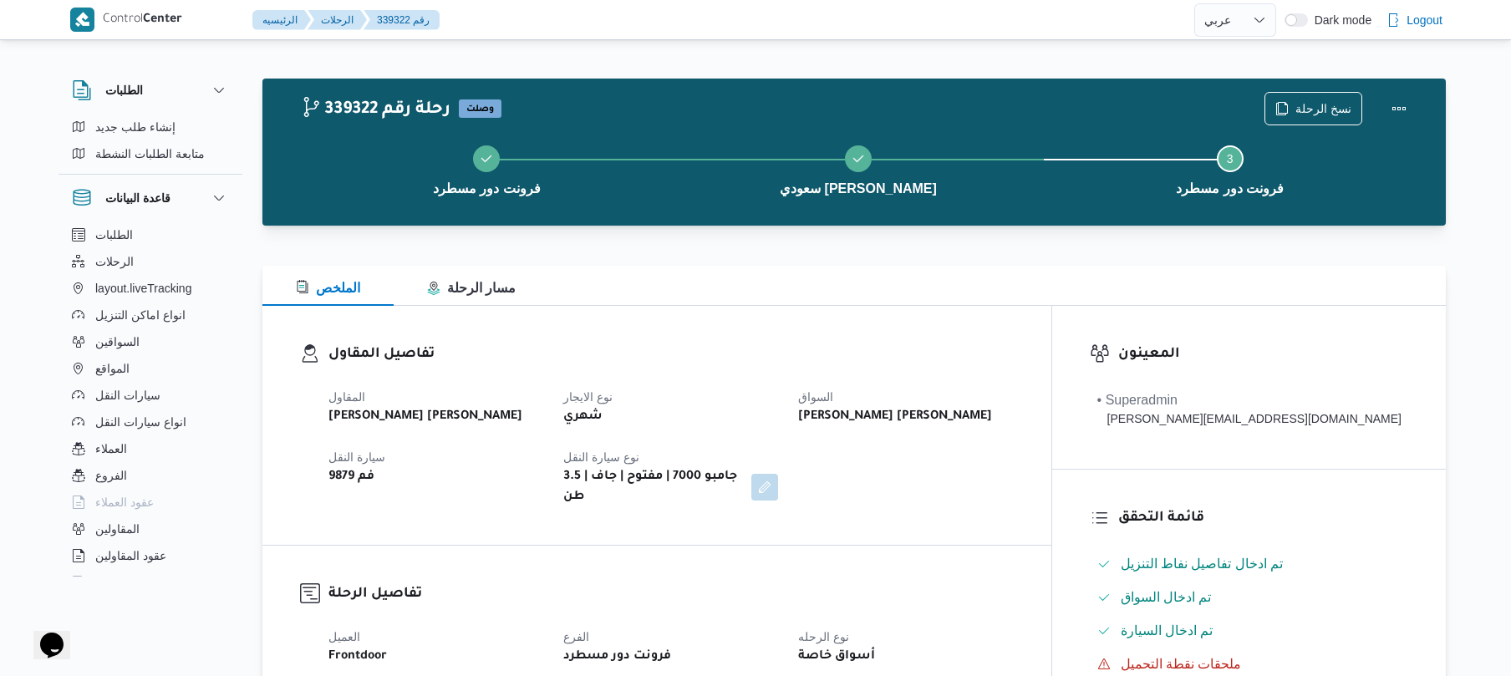
click at [890, 284] on div "الملخص مسار الرحلة" at bounding box center [854, 286] width 1184 height 40
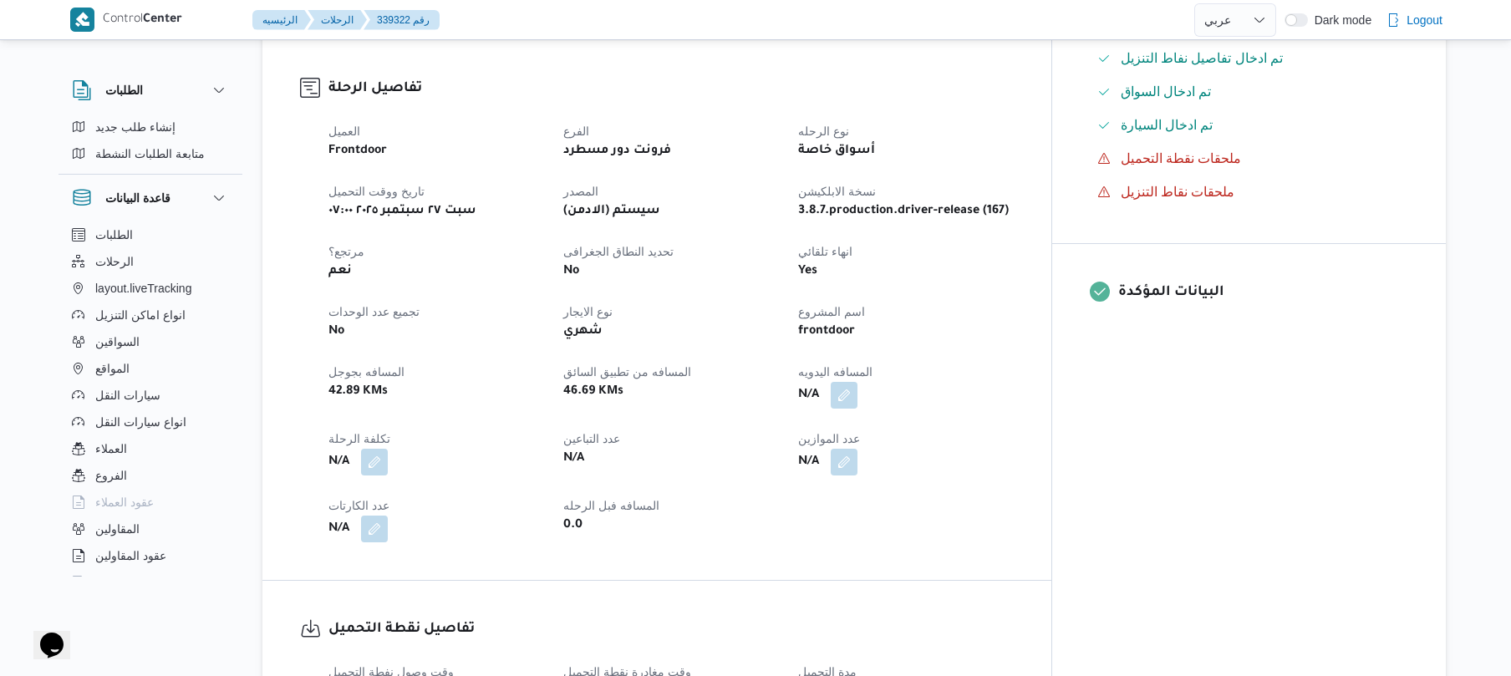
scroll to position [490, 0]
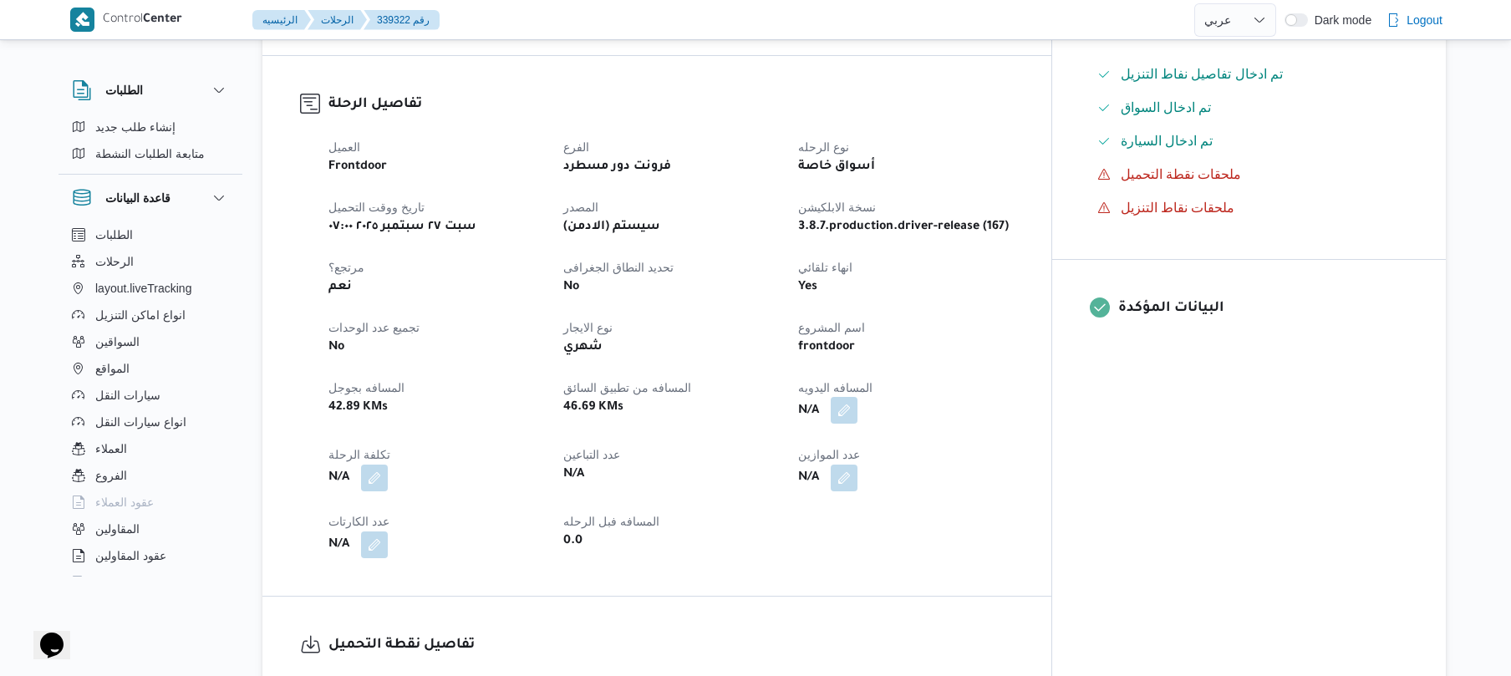
click at [858, 398] on button "button" at bounding box center [844, 410] width 27 height 27
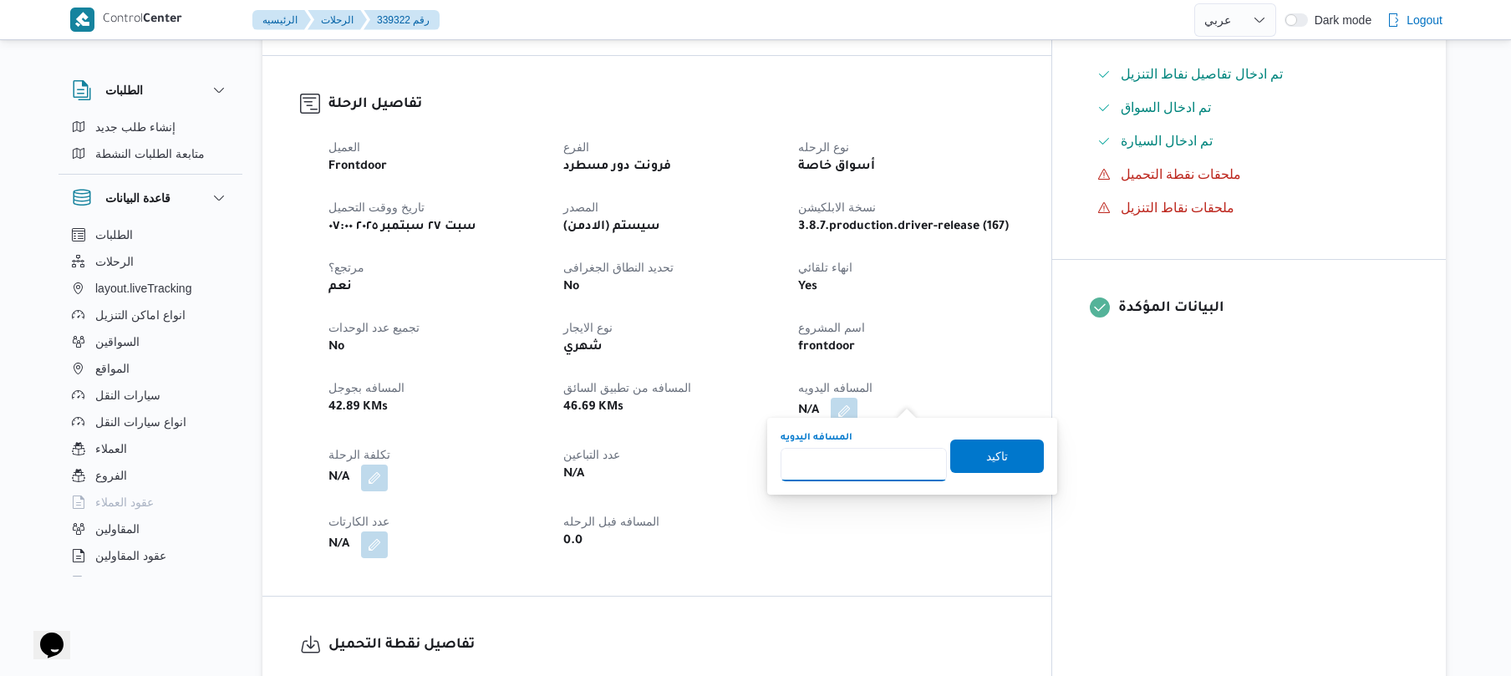
click at [877, 460] on input "المسافه اليدويه" at bounding box center [864, 464] width 166 height 33
type input "120"
click at [991, 456] on span "تاكيد" at bounding box center [997, 456] width 22 height 20
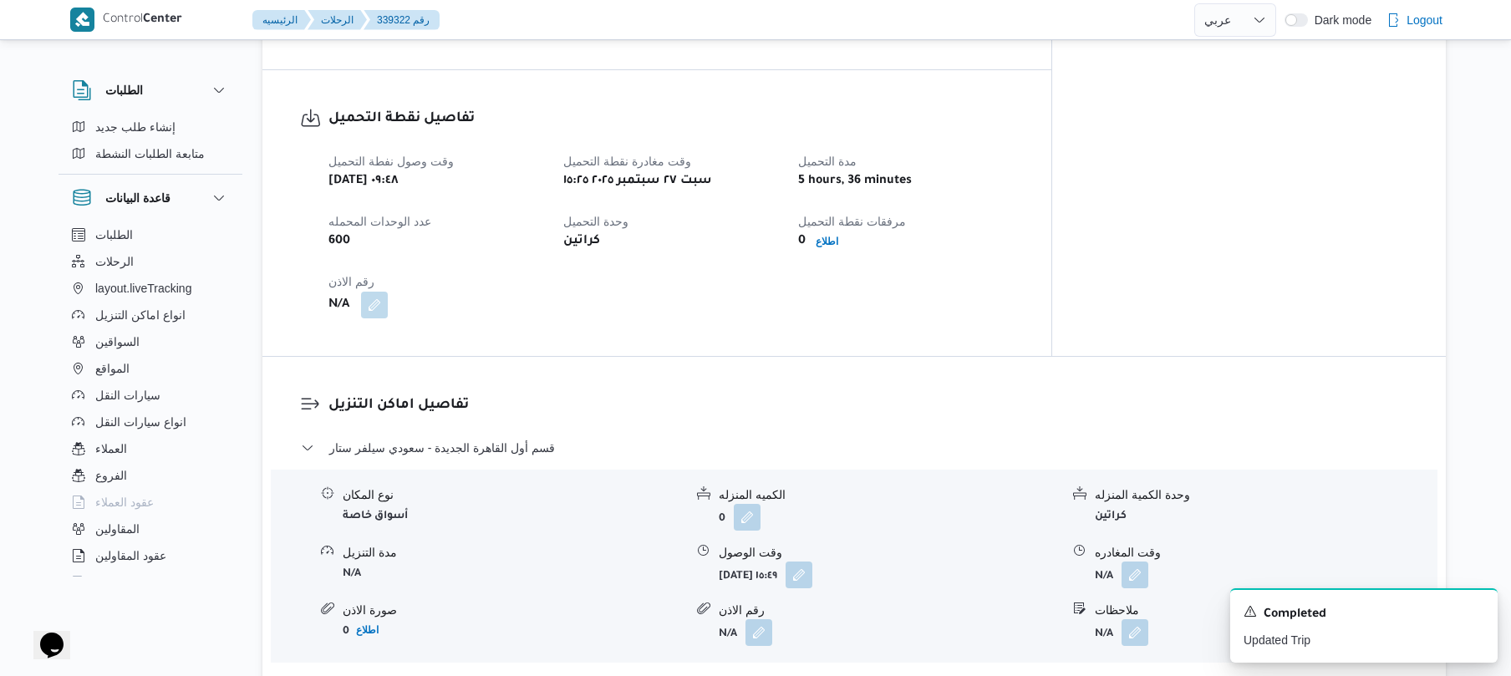
scroll to position [1068, 0]
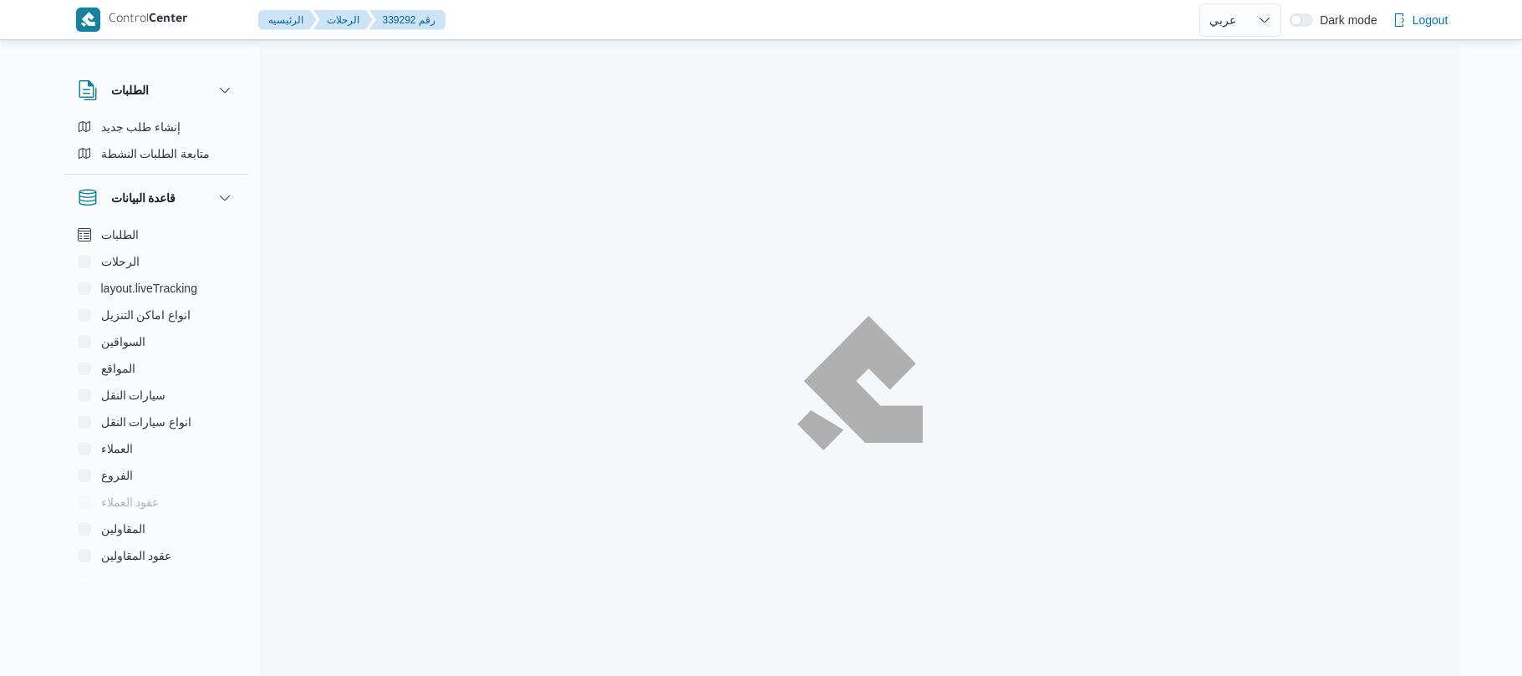
select select "ar"
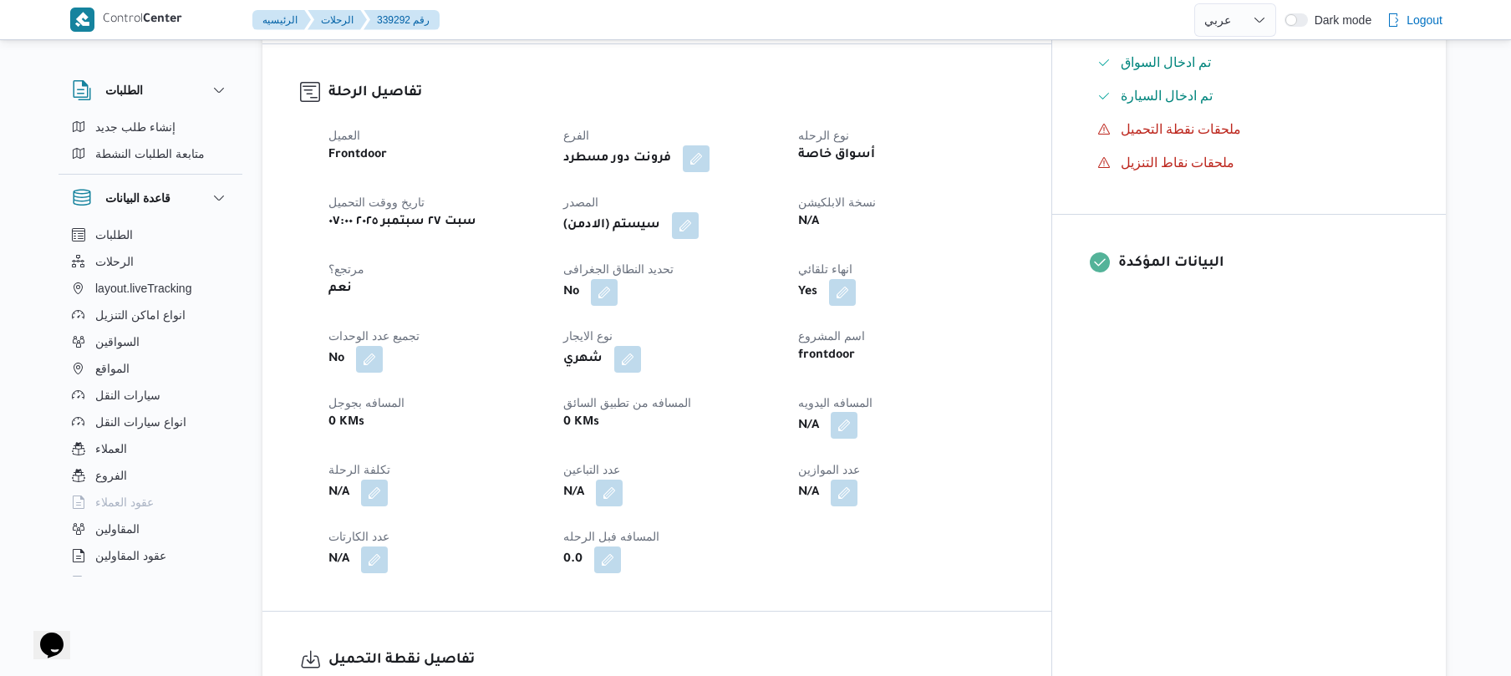
click at [858, 415] on button "button" at bounding box center [844, 425] width 27 height 27
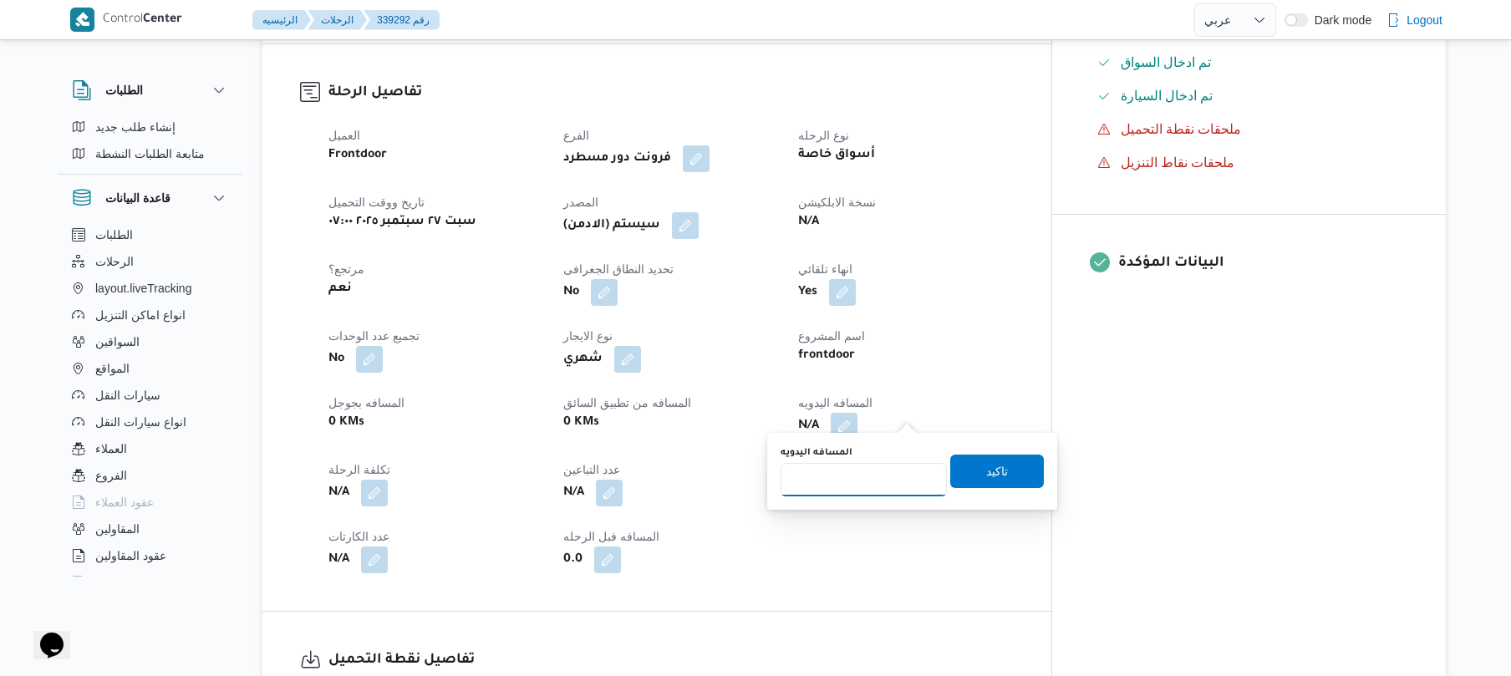
click at [871, 476] on input "المسافه اليدويه" at bounding box center [864, 479] width 166 height 33
type input "70"
click at [988, 471] on span "تاكيد" at bounding box center [997, 471] width 22 height 20
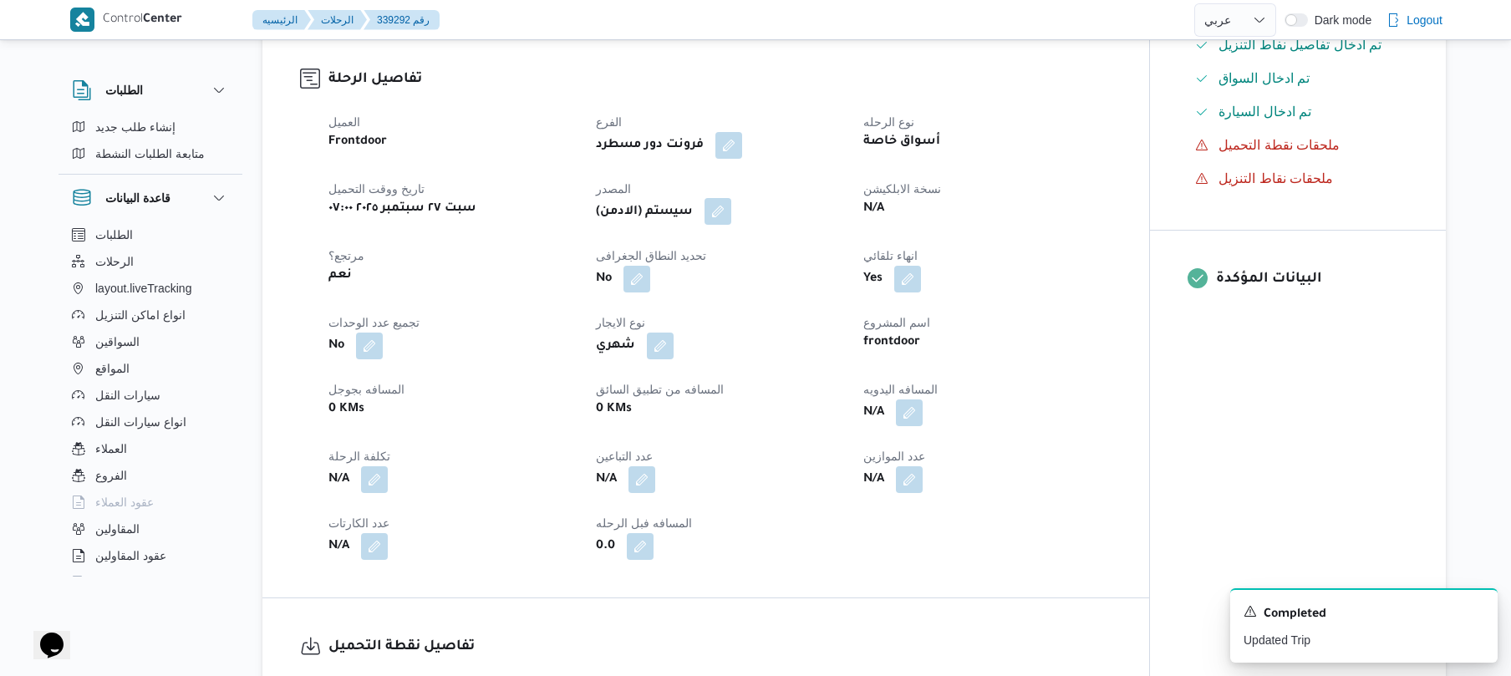
click at [731, 217] on button "button" at bounding box center [718, 211] width 27 height 27
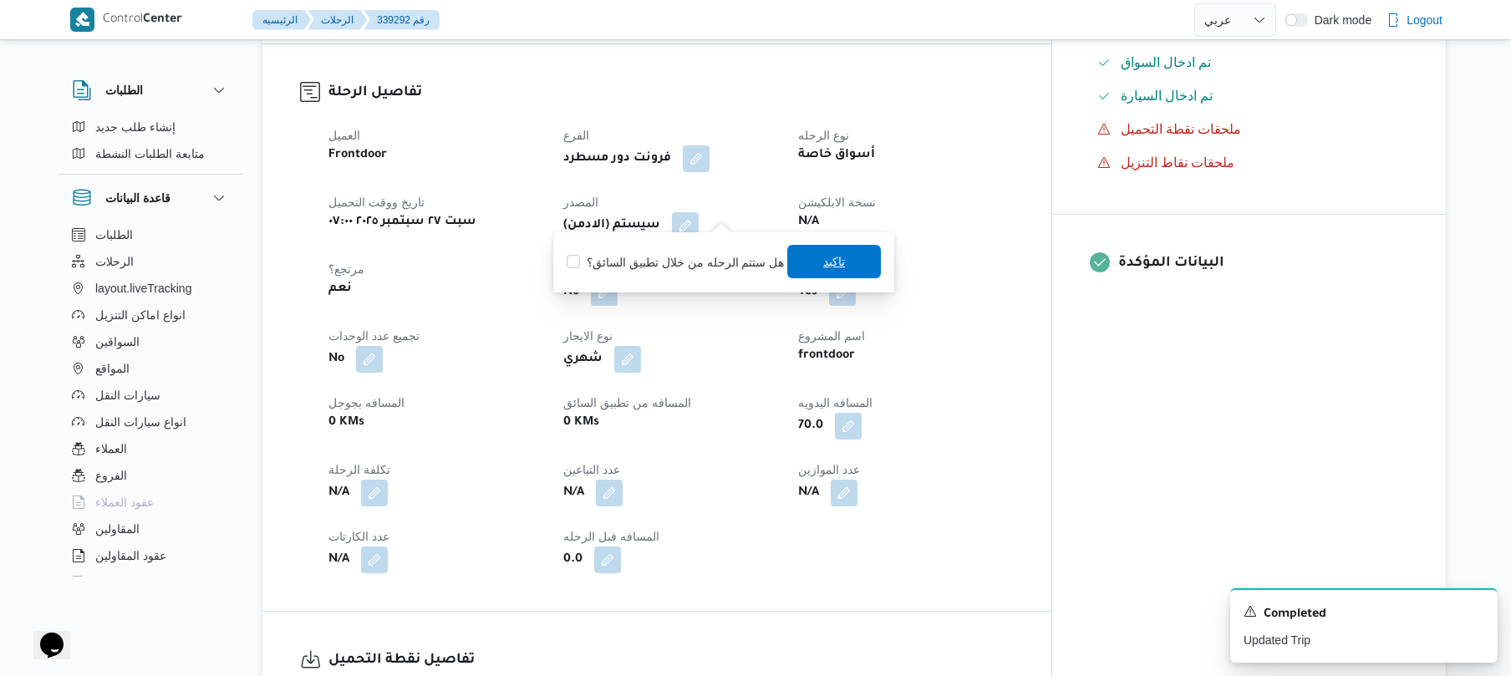
click at [833, 273] on span "تاكيد" at bounding box center [834, 261] width 94 height 33
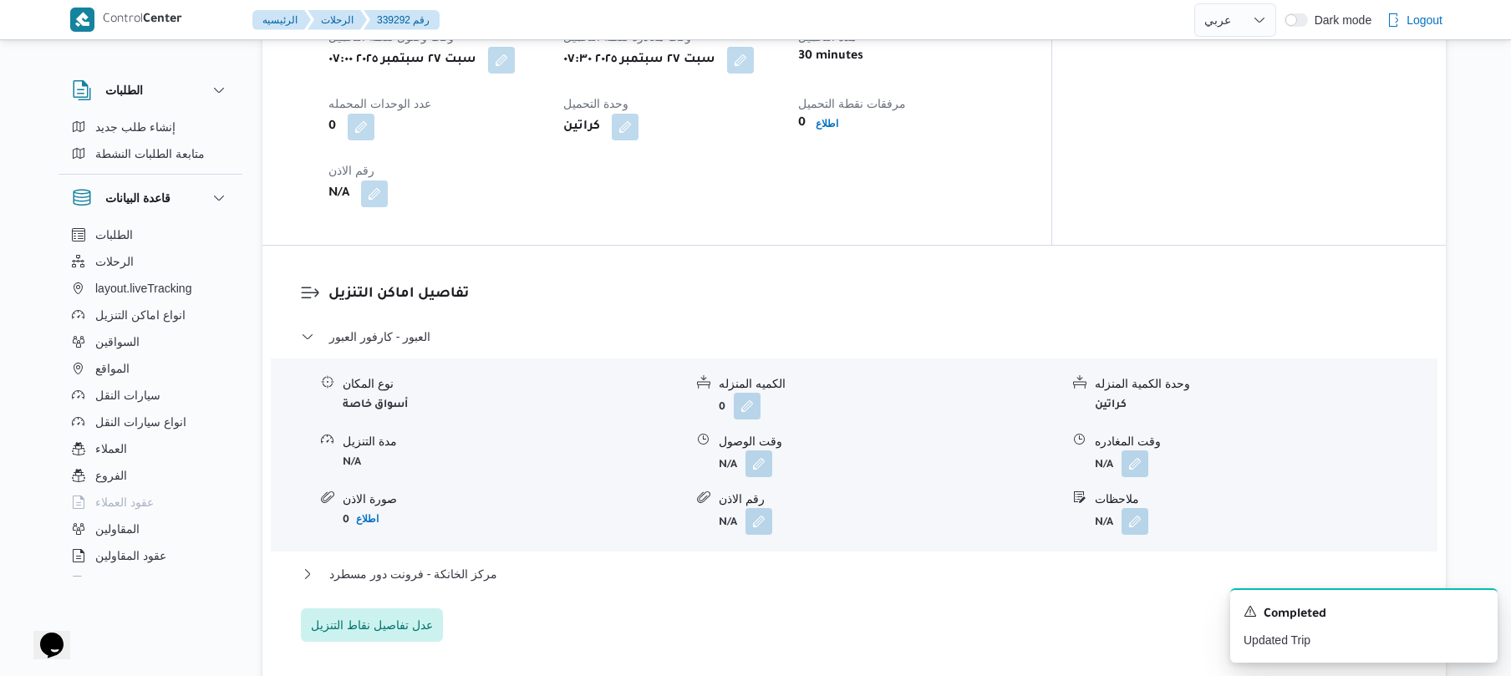
scroll to position [1204, 0]
click at [757, 456] on button "button" at bounding box center [759, 460] width 27 height 27
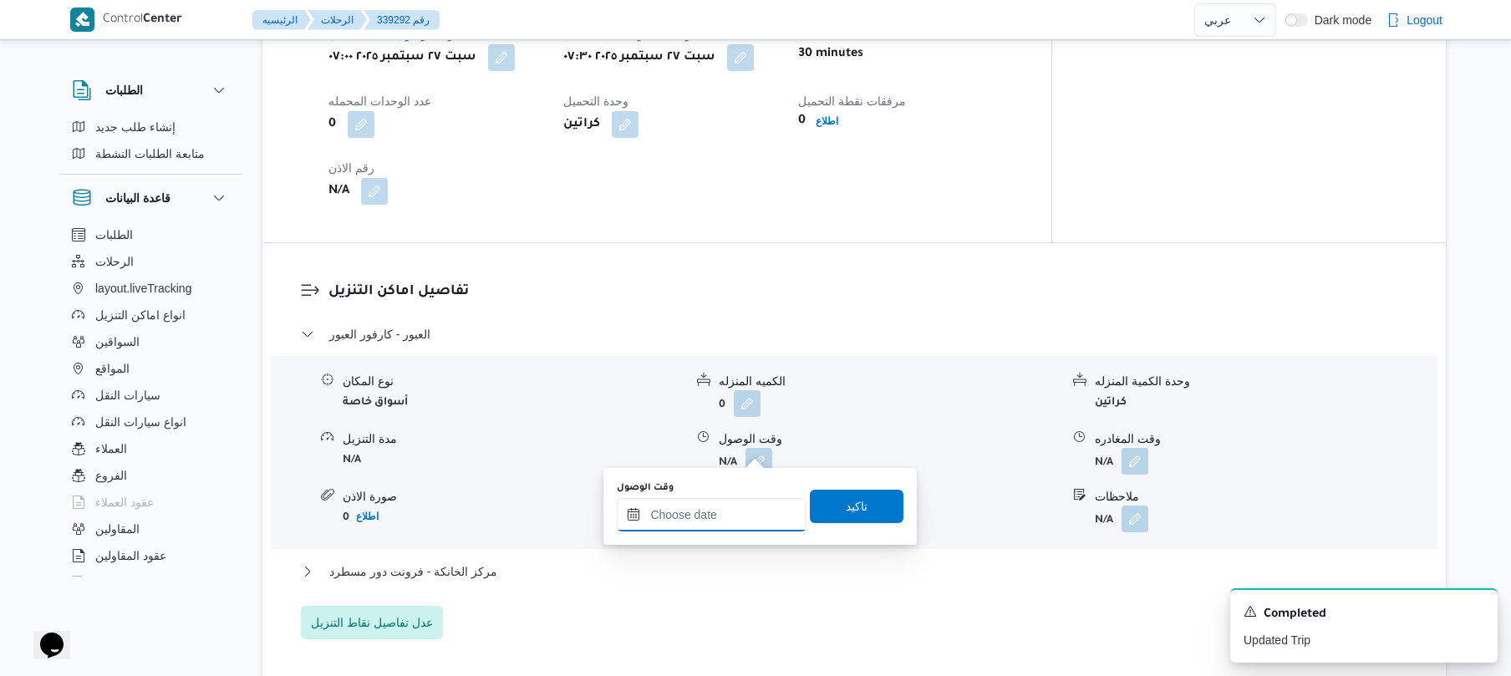
click at [724, 510] on input "وقت الوصول" at bounding box center [712, 514] width 190 height 33
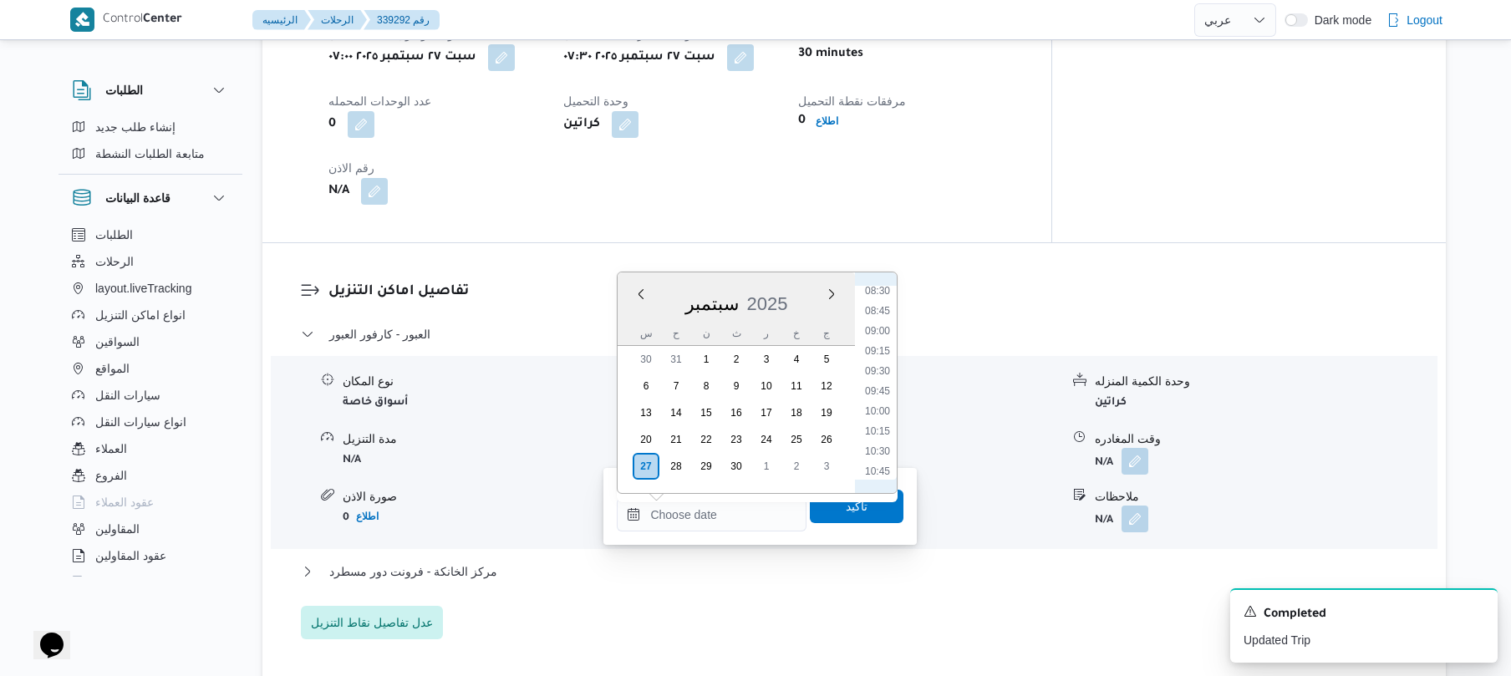
scroll to position [520, 0]
click at [879, 410] on li "08:00" at bounding box center [878, 416] width 38 height 17
type input "٢٧/٠٩/٢٠٢٥ ٠٨:٠٠"
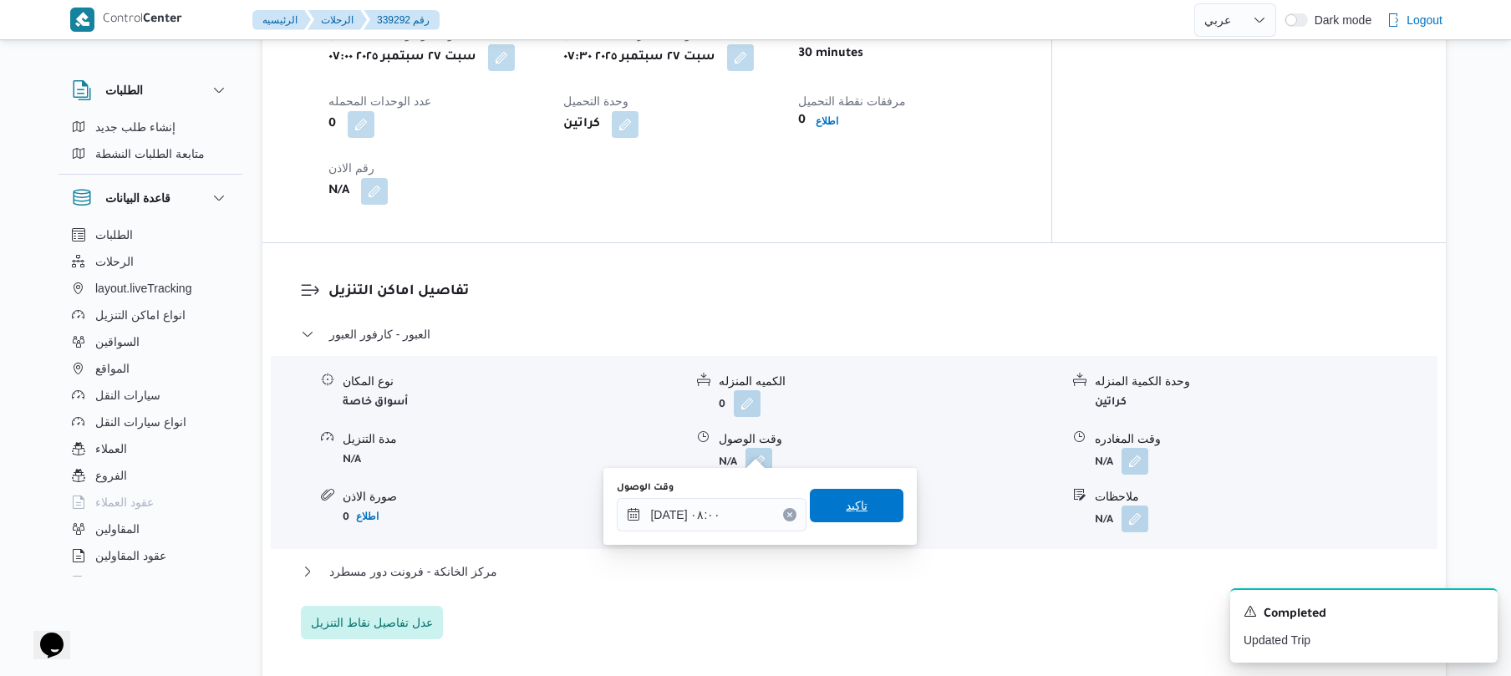
click at [846, 505] on span "تاكيد" at bounding box center [857, 506] width 22 height 20
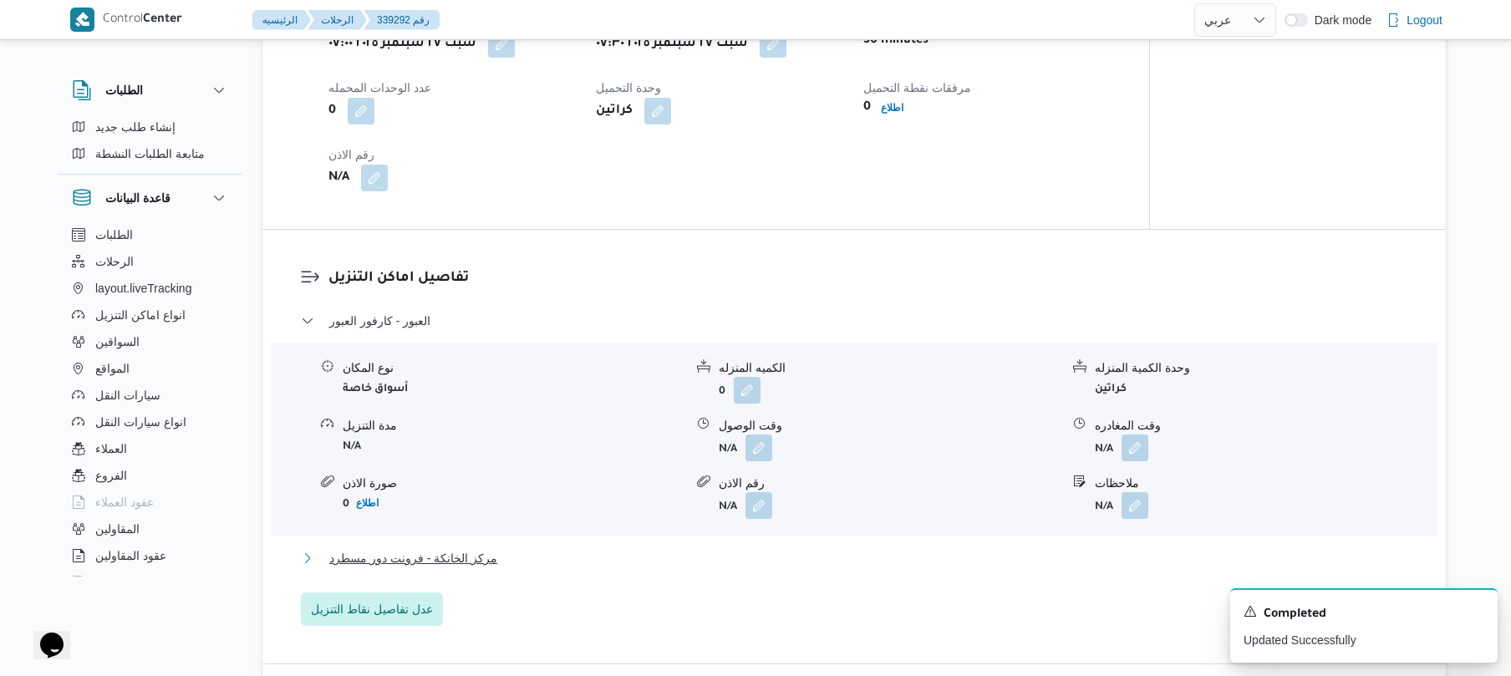
click at [746, 553] on button "مركز الخانكة - فرونت دور مسطرد" at bounding box center [855, 558] width 1108 height 20
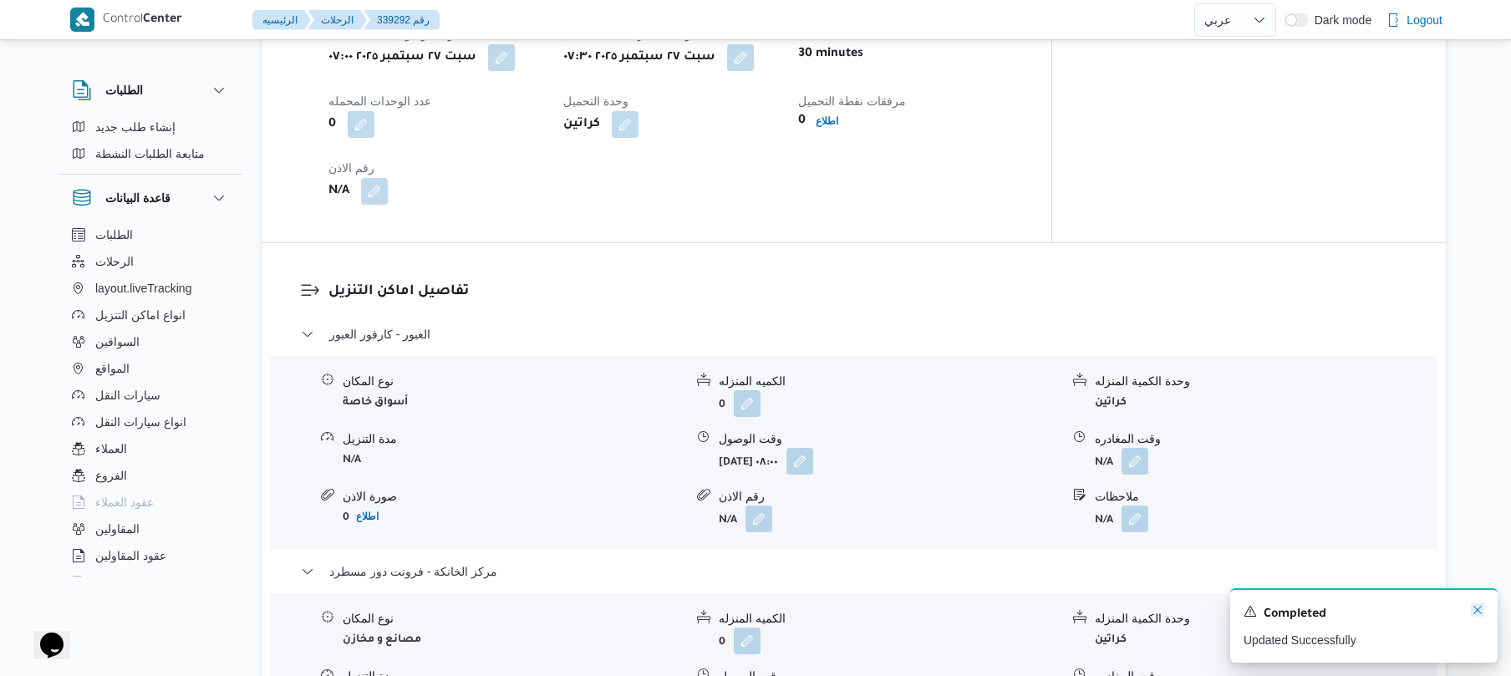
click at [1479, 605] on icon "Dismiss toast" at bounding box center [1477, 610] width 13 height 13
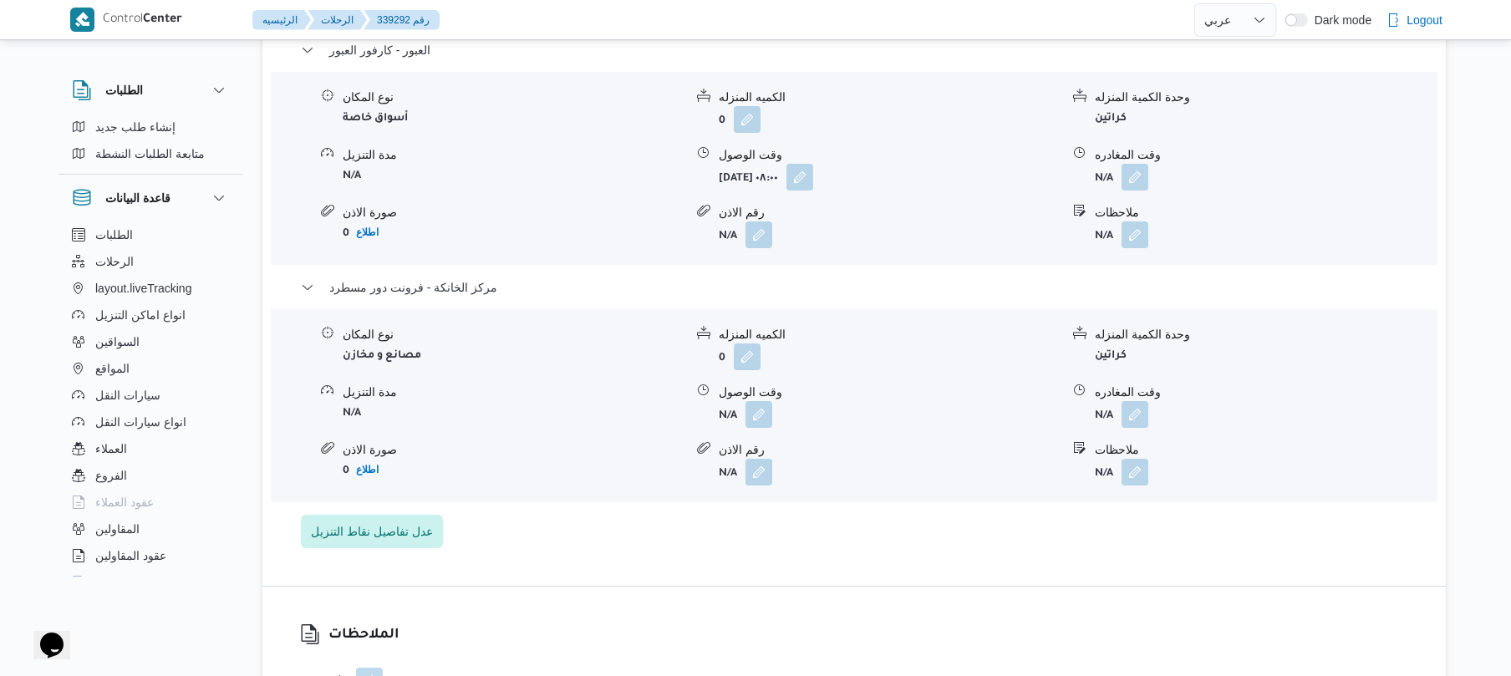
scroll to position [1560, 0]
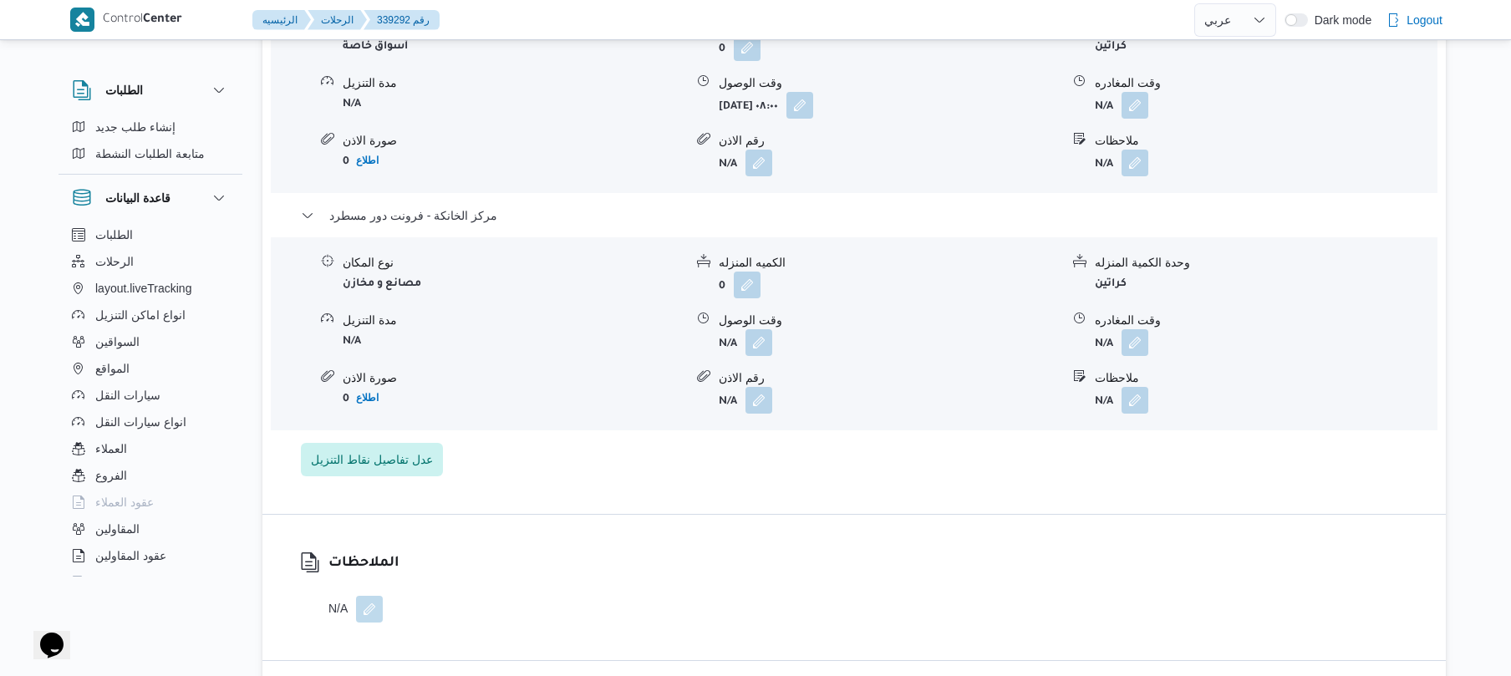
click at [1114, 329] on span at bounding box center [1130, 342] width 35 height 27
click at [1134, 332] on button "button" at bounding box center [1135, 342] width 27 height 27
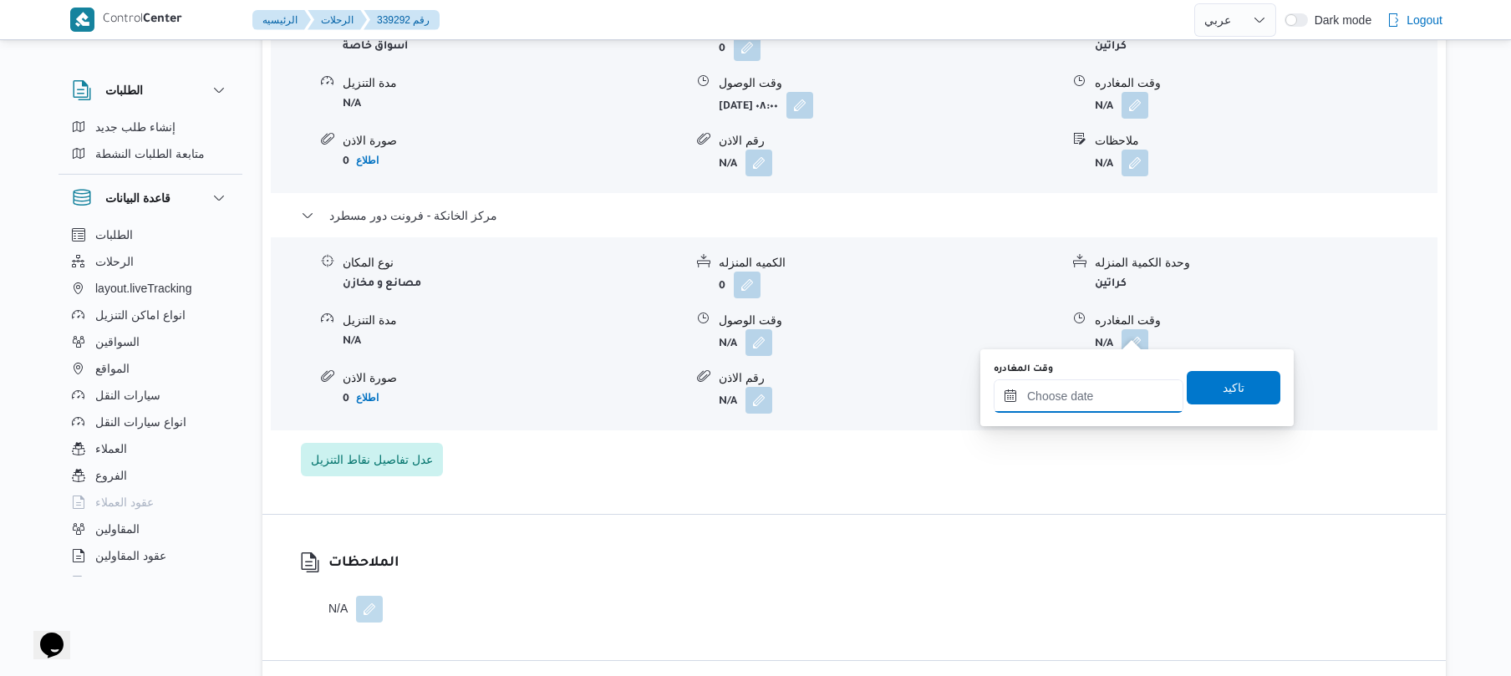
click at [1098, 386] on input "وقت المغادره" at bounding box center [1089, 396] width 190 height 33
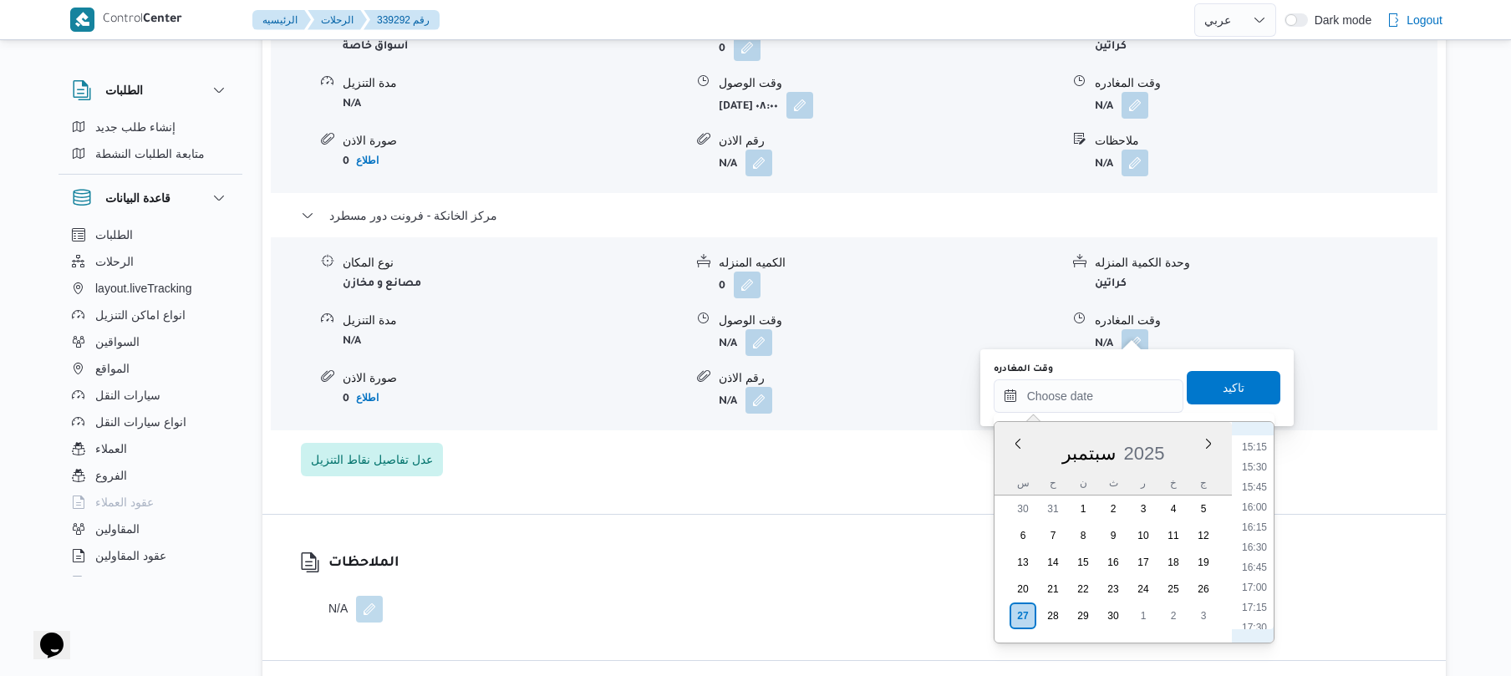
scroll to position [1181, 0]
click at [1256, 553] on li "16:00" at bounding box center [1255, 546] width 38 height 17
type input "٢٧/٠٩/٢٠٢٥ ١٦:٠٠"
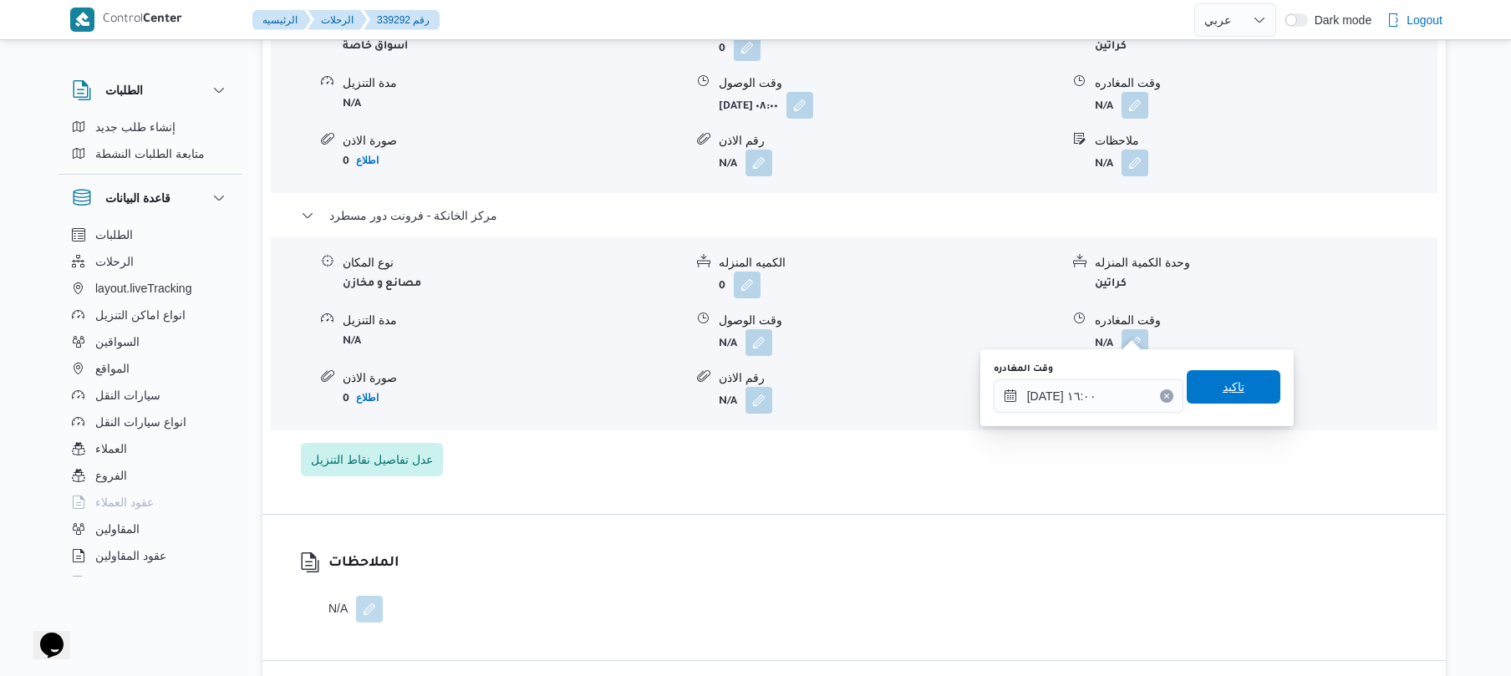
click at [1238, 391] on span "تاكيد" at bounding box center [1234, 386] width 94 height 33
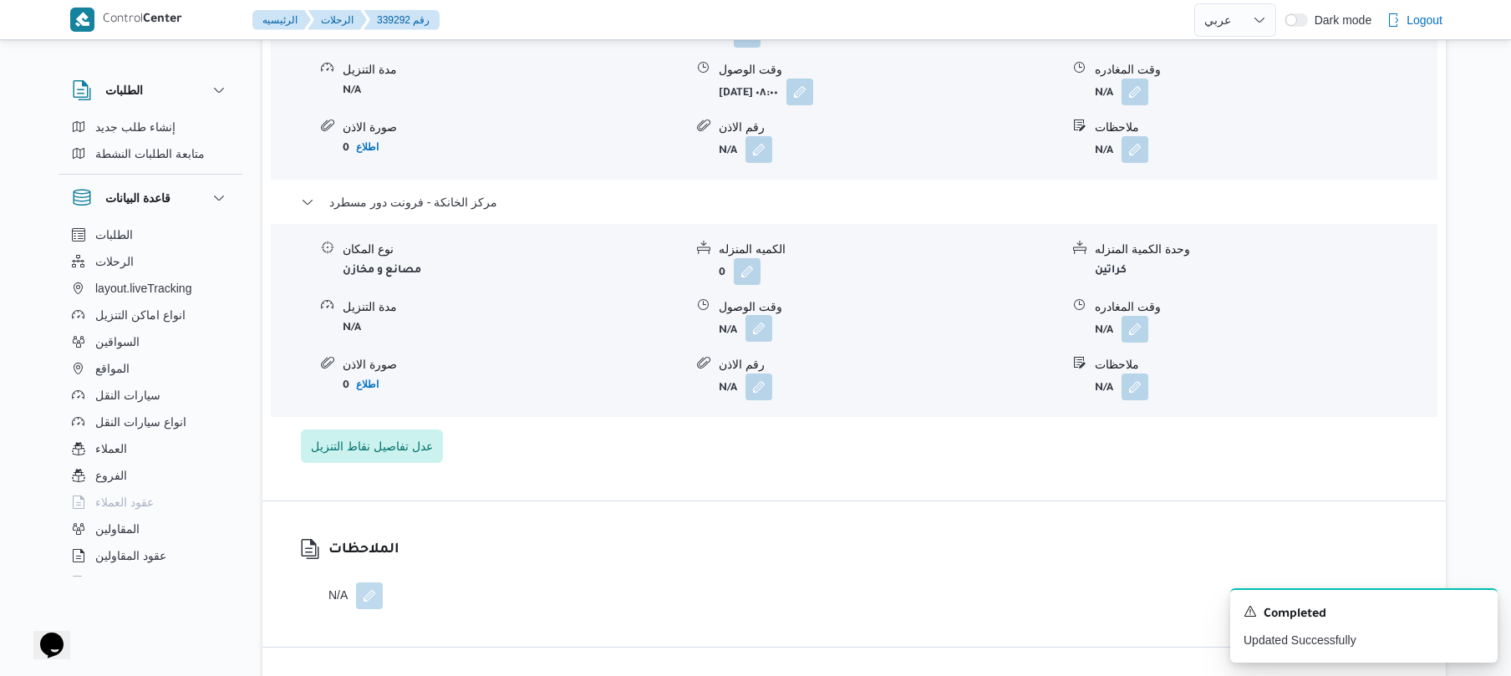
click at [756, 324] on button "button" at bounding box center [759, 328] width 27 height 27
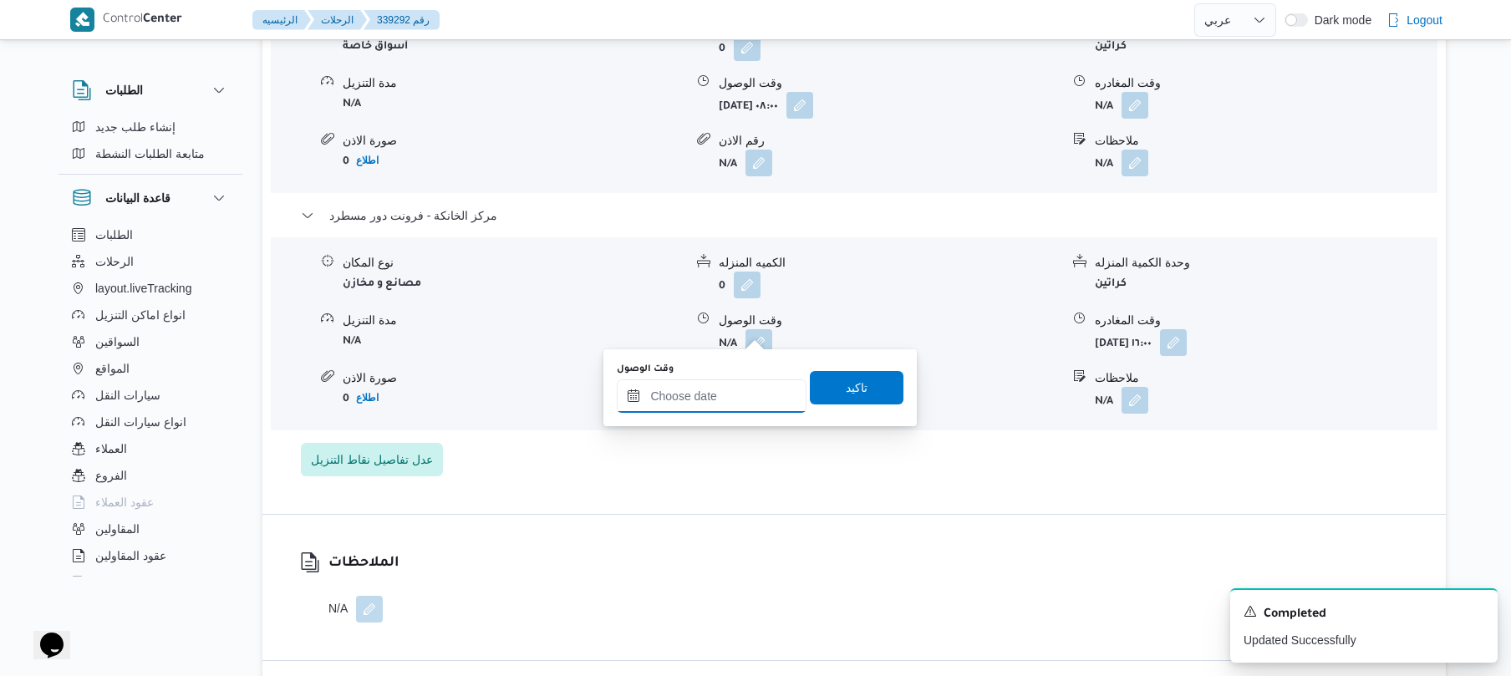
click at [731, 396] on input "وقت الوصول" at bounding box center [712, 396] width 190 height 33
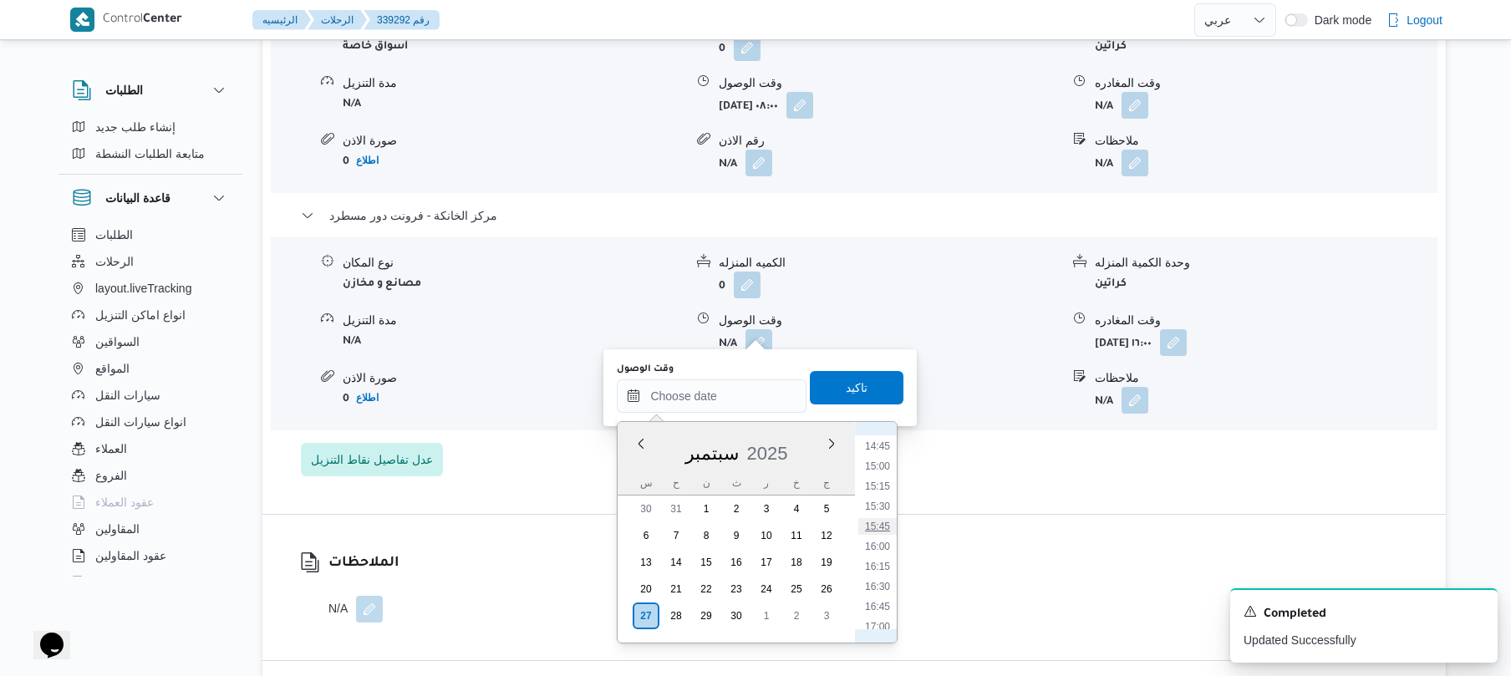
click at [884, 526] on li "15:45" at bounding box center [878, 526] width 38 height 17
type input "٢٧/٠٩/٢٠٢٥ ١٥:٤٥"
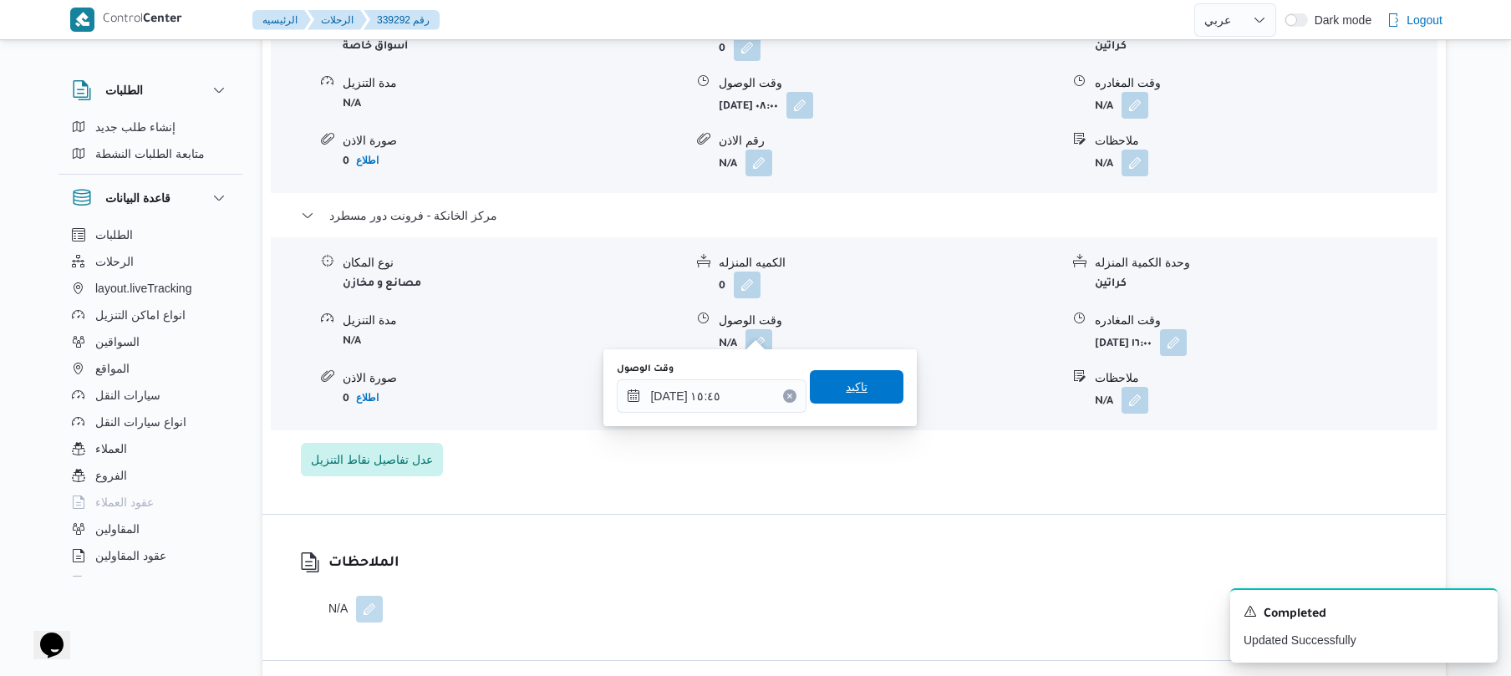
click at [871, 393] on span "تاكيد" at bounding box center [857, 386] width 94 height 33
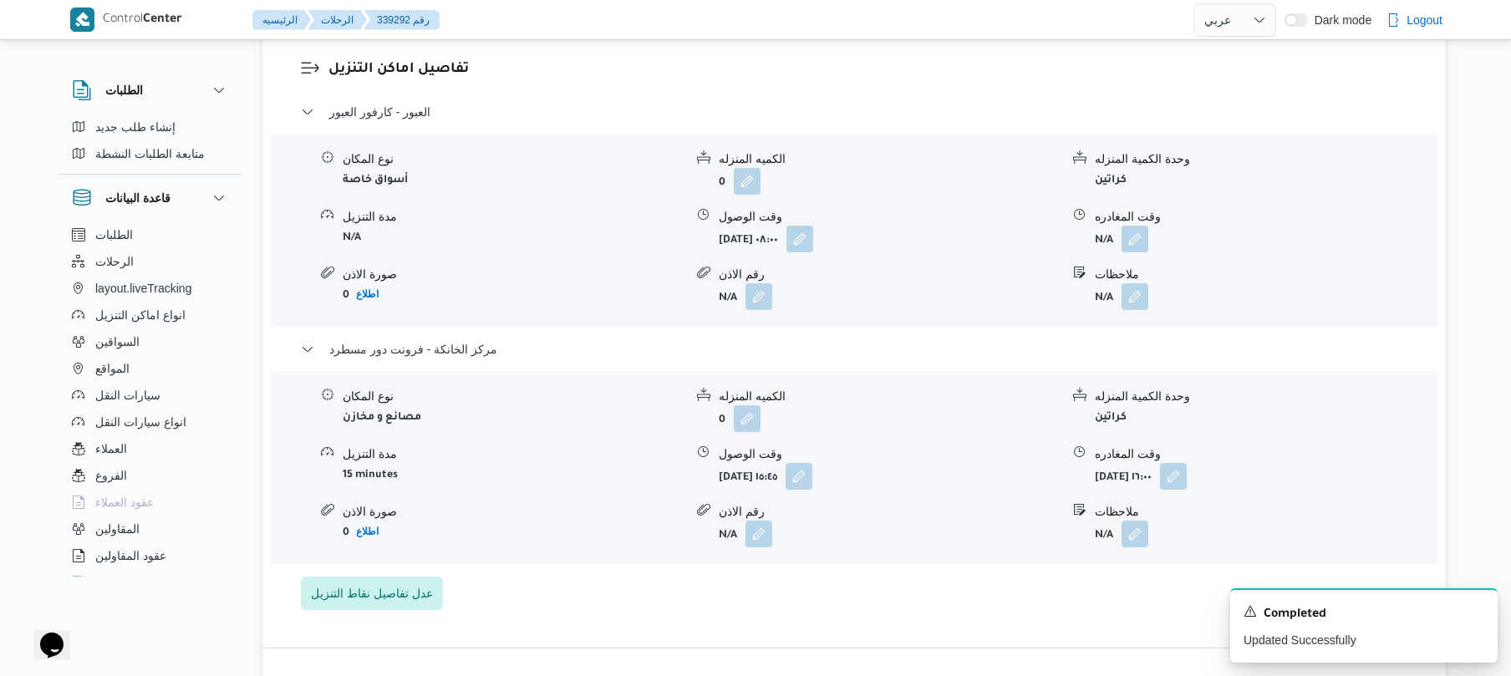
scroll to position [1382, 0]
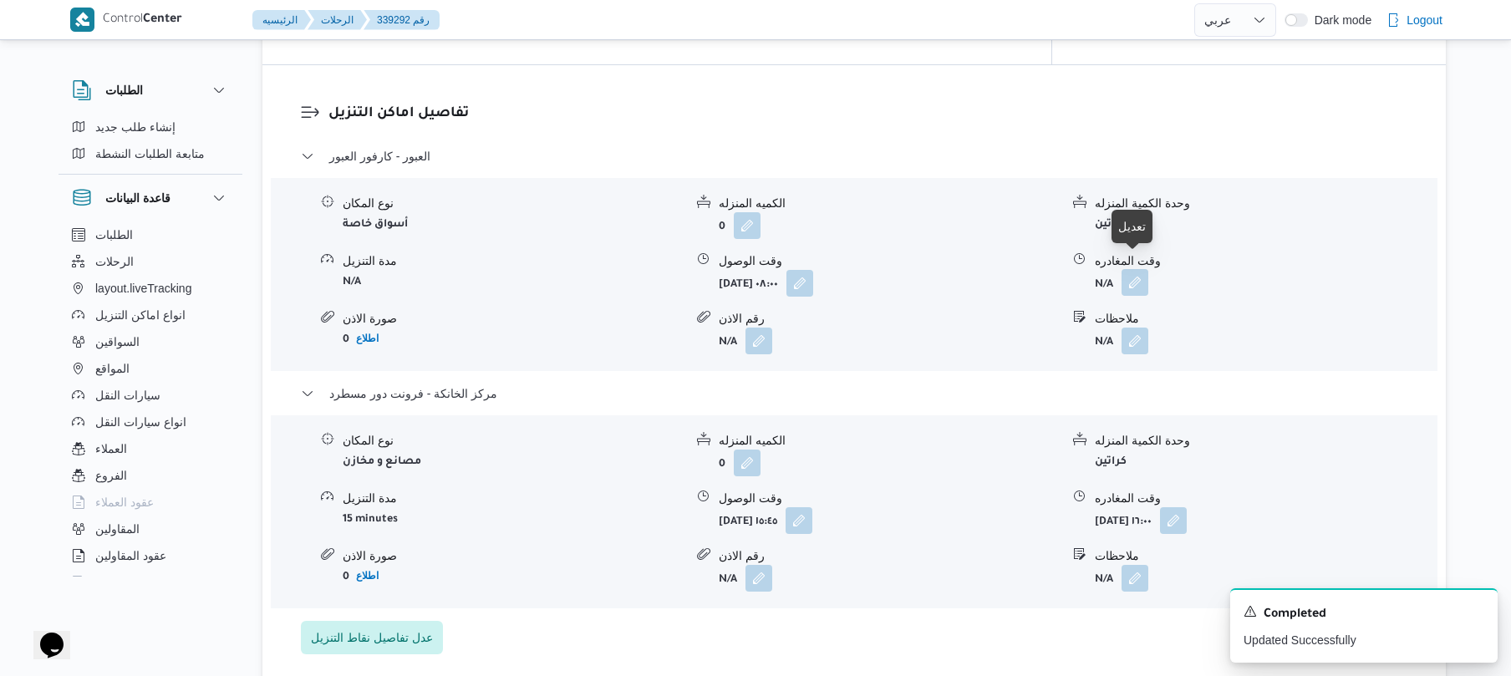
click at [1138, 269] on button "button" at bounding box center [1135, 282] width 27 height 27
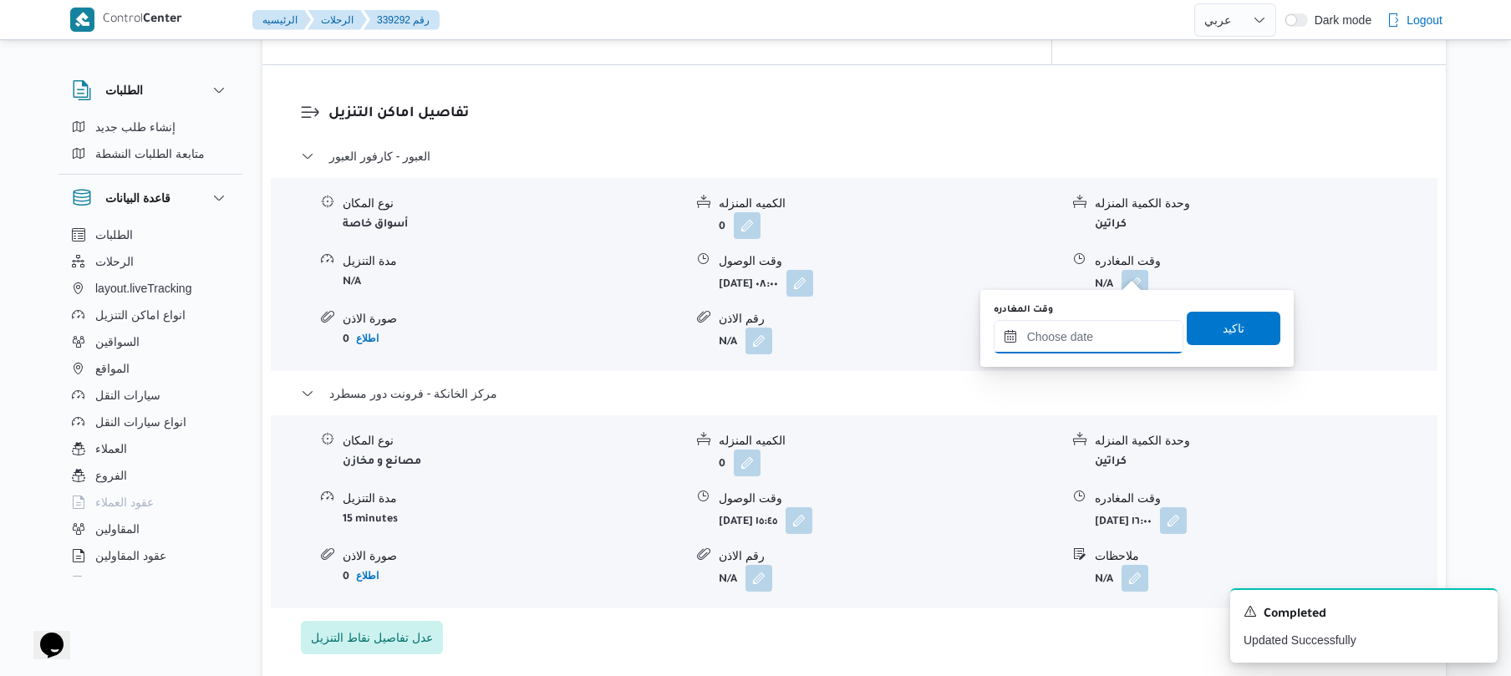
click at [1061, 338] on input "وقت المغادره" at bounding box center [1089, 336] width 190 height 33
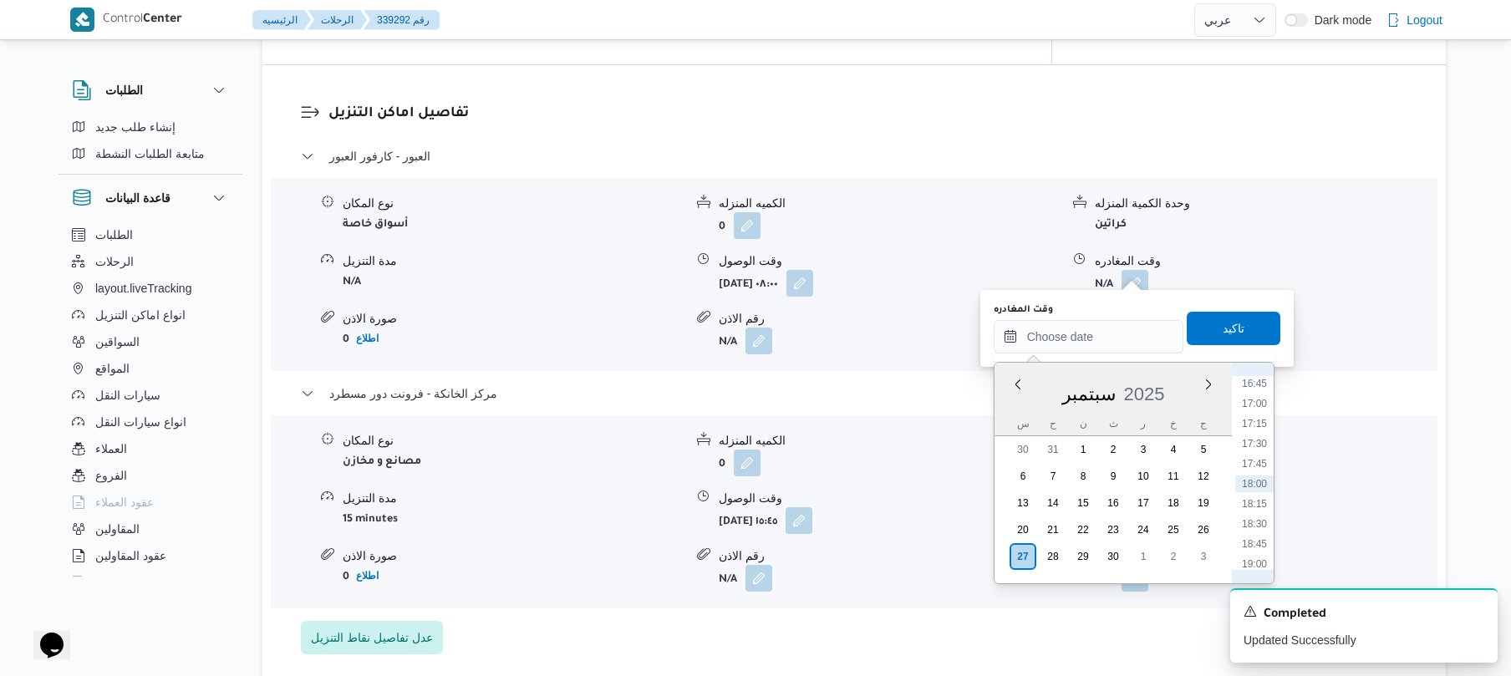
scroll to position [1181, 0]
click at [1254, 426] on li "15:15" at bounding box center [1255, 427] width 38 height 17
type input "٢٧/٠٩/٢٠٢٥ ١٥:١٥"
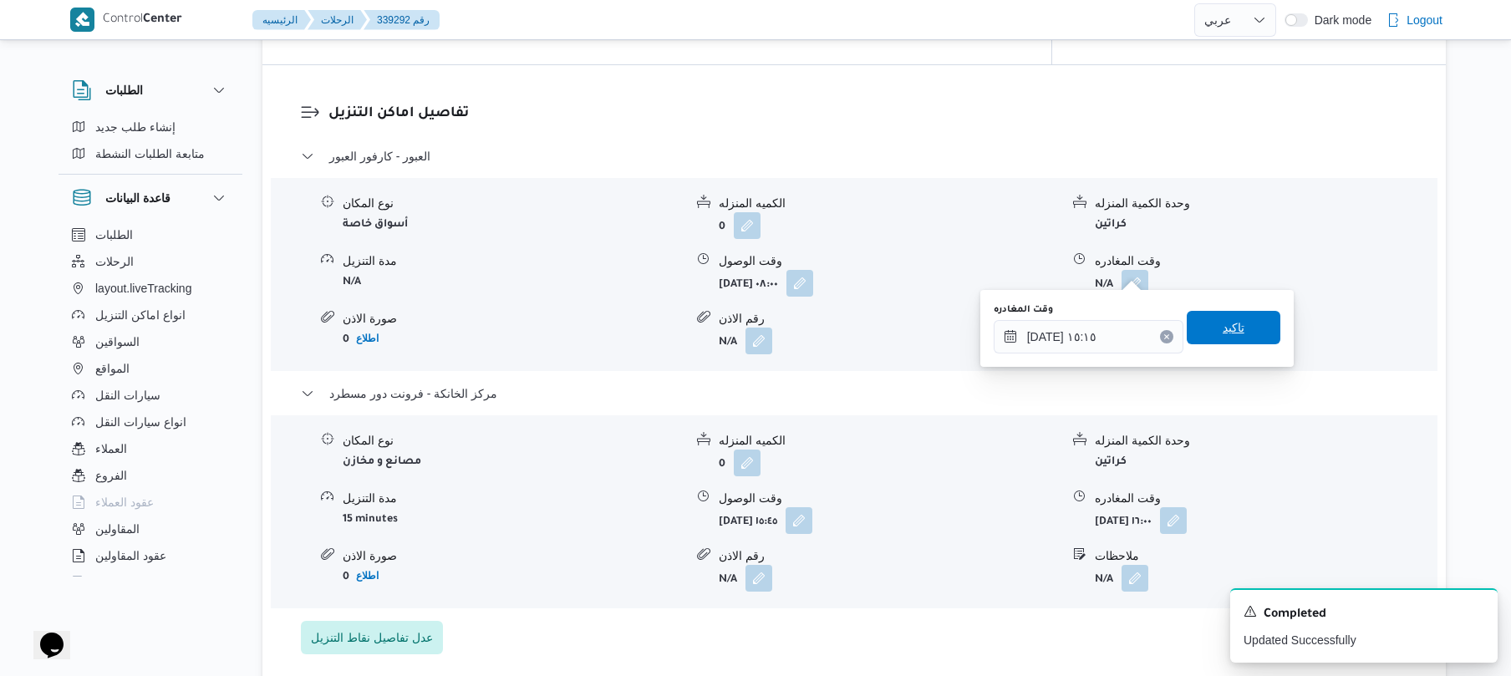
click at [1245, 324] on span "تاكيد" at bounding box center [1234, 327] width 94 height 33
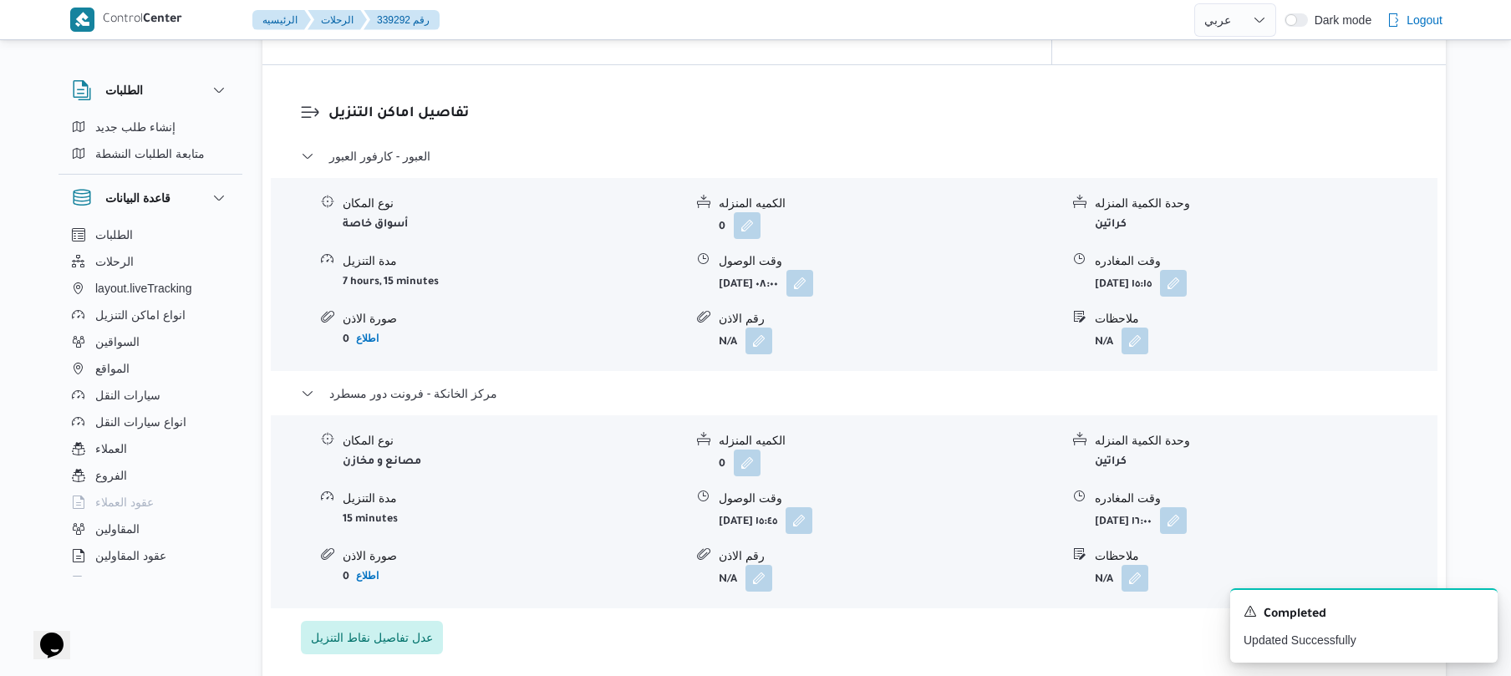
scroll to position [0, 0]
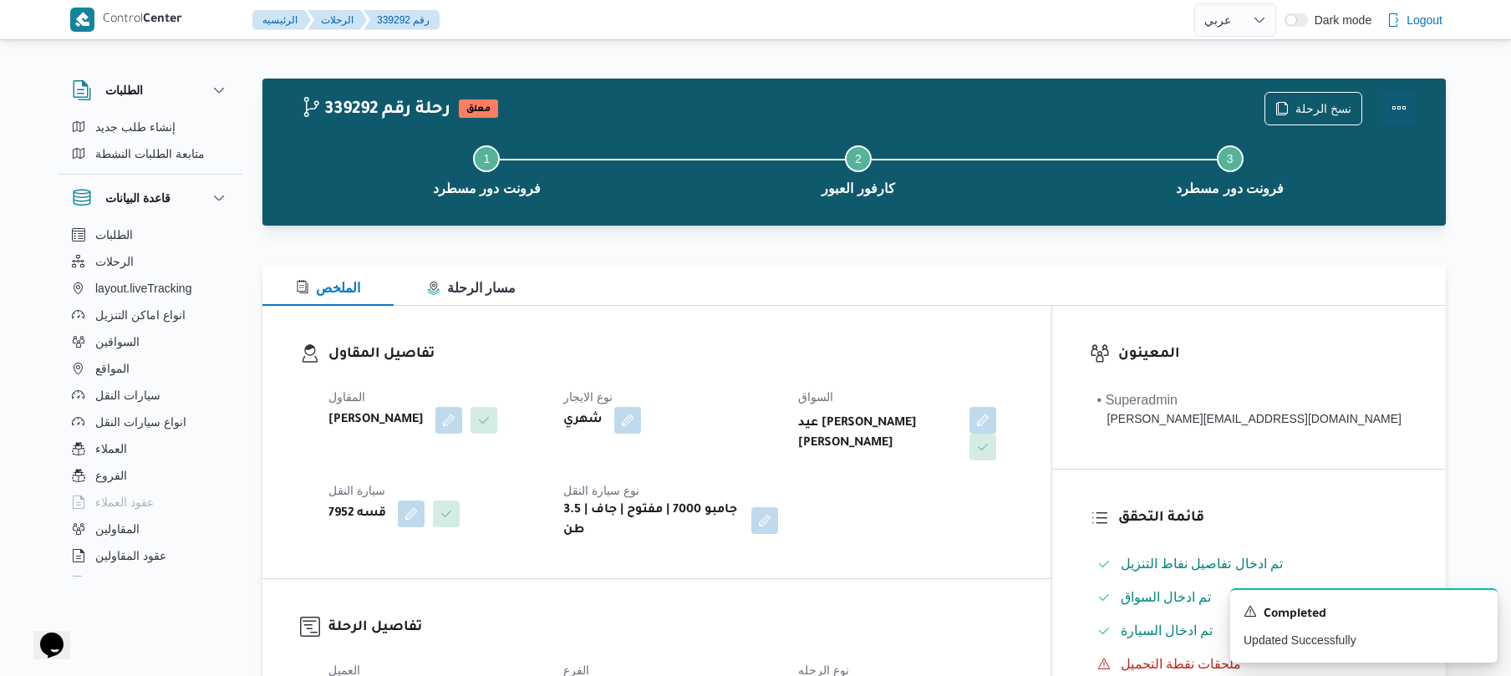
click at [1406, 95] on button "Actions" at bounding box center [1399, 107] width 33 height 33
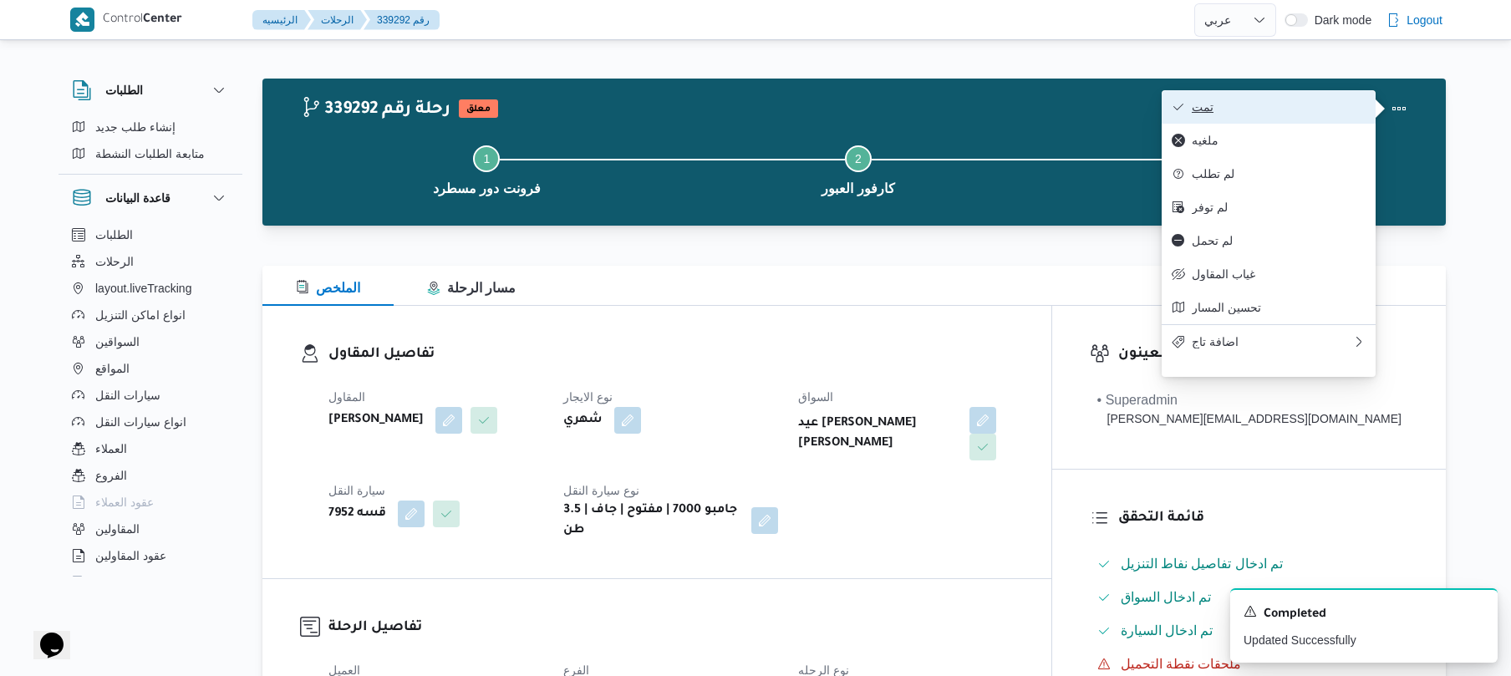
click at [1341, 107] on span "تمت" at bounding box center [1279, 106] width 174 height 13
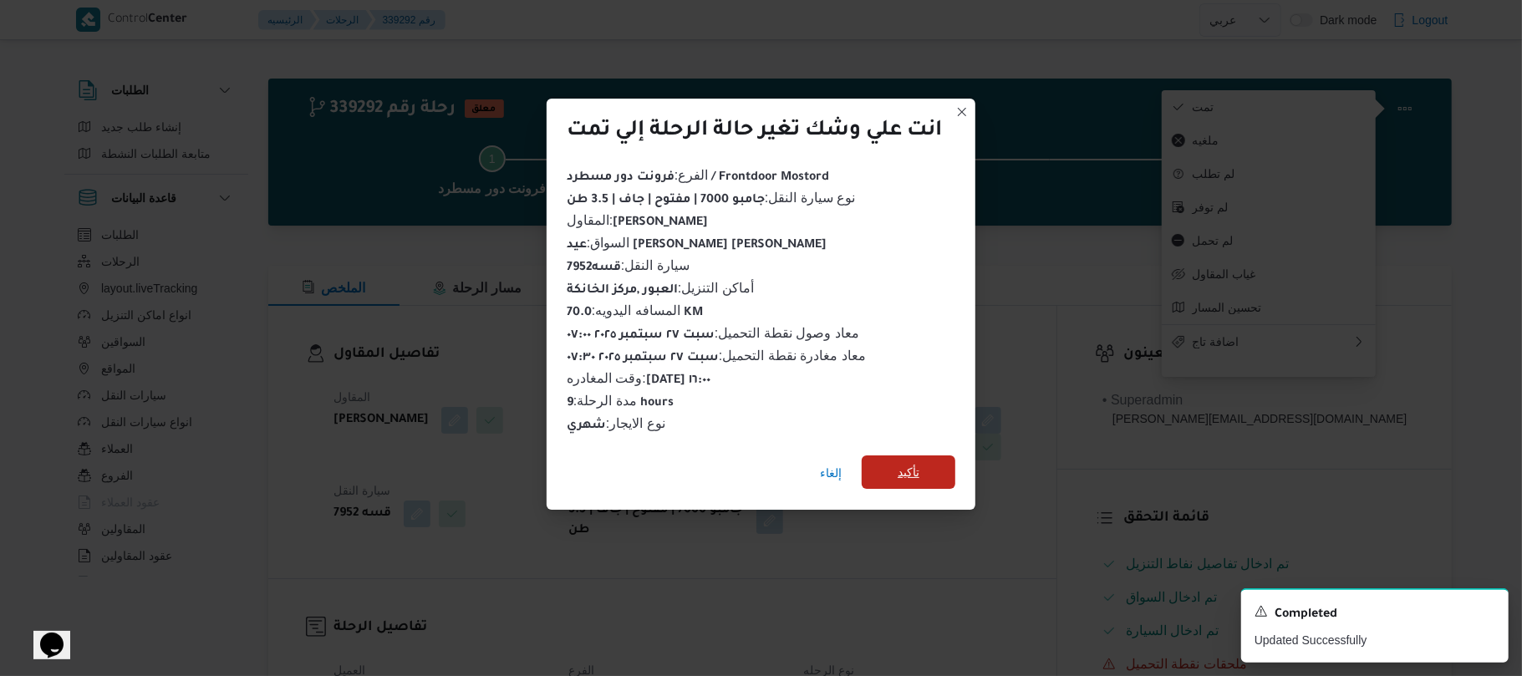
click at [915, 465] on span "تأكيد" at bounding box center [909, 472] width 22 height 20
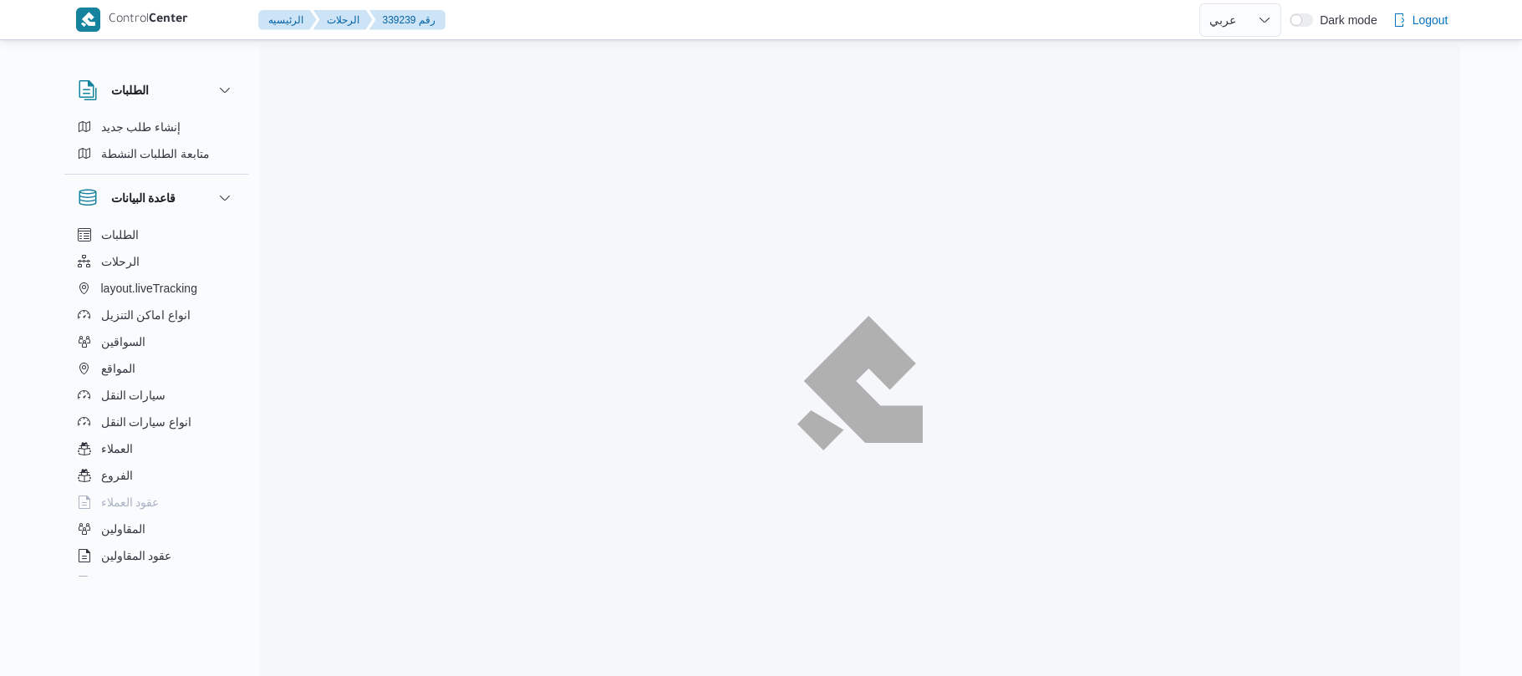
select select "ar"
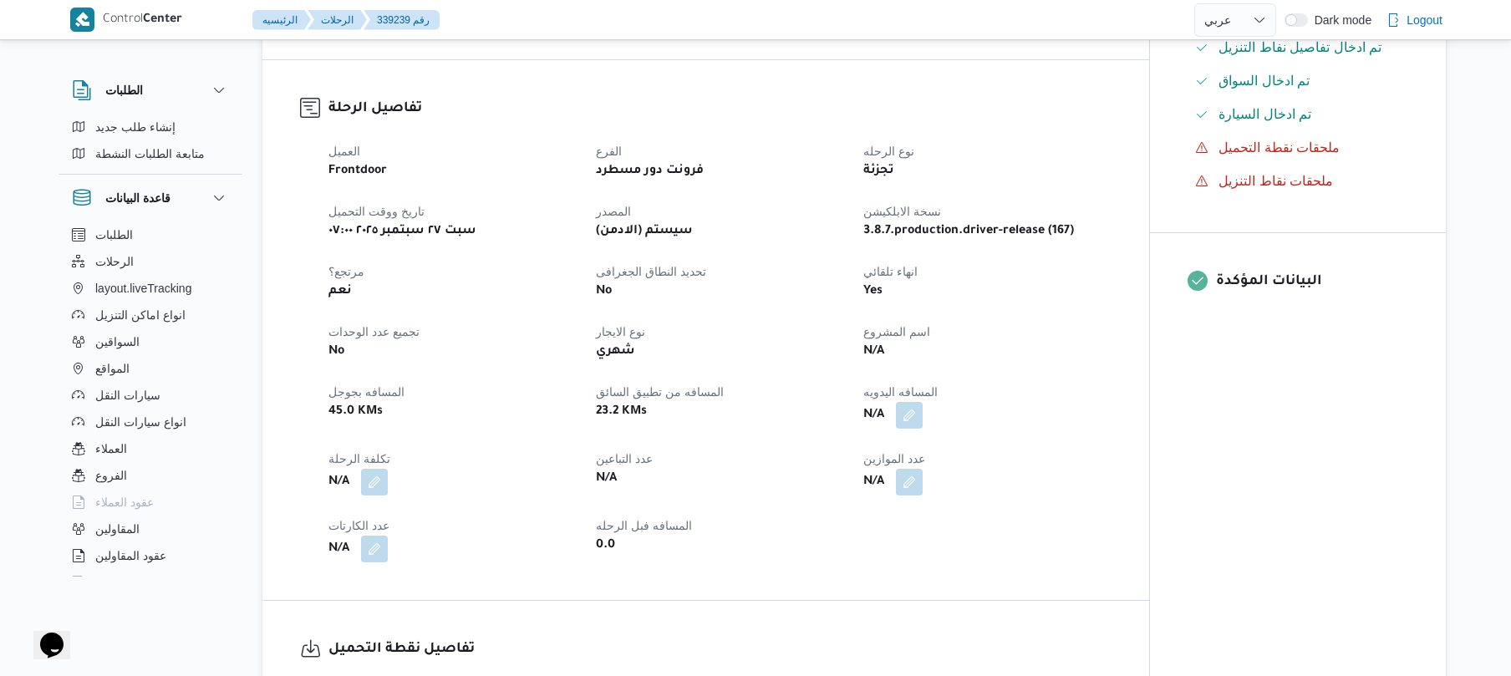
scroll to position [579, 0]
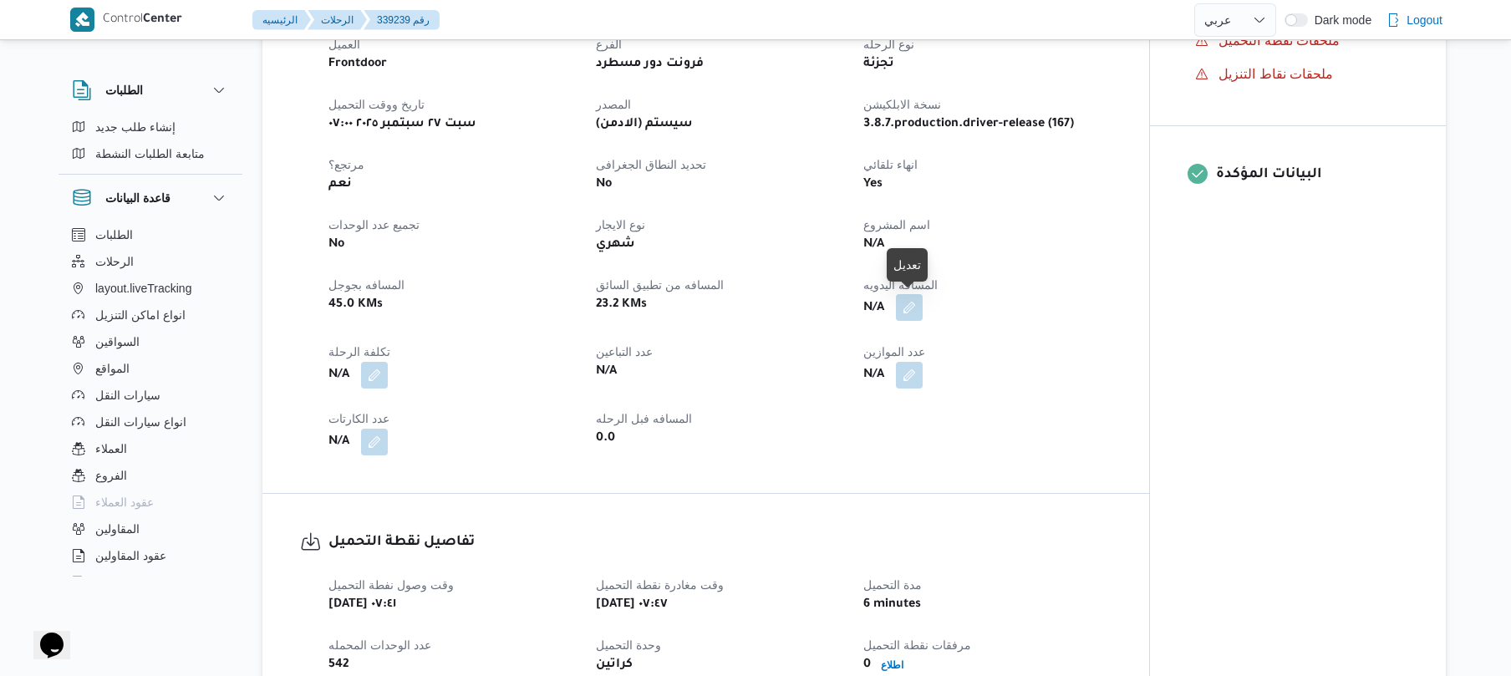
click at [911, 303] on button "button" at bounding box center [909, 307] width 27 height 27
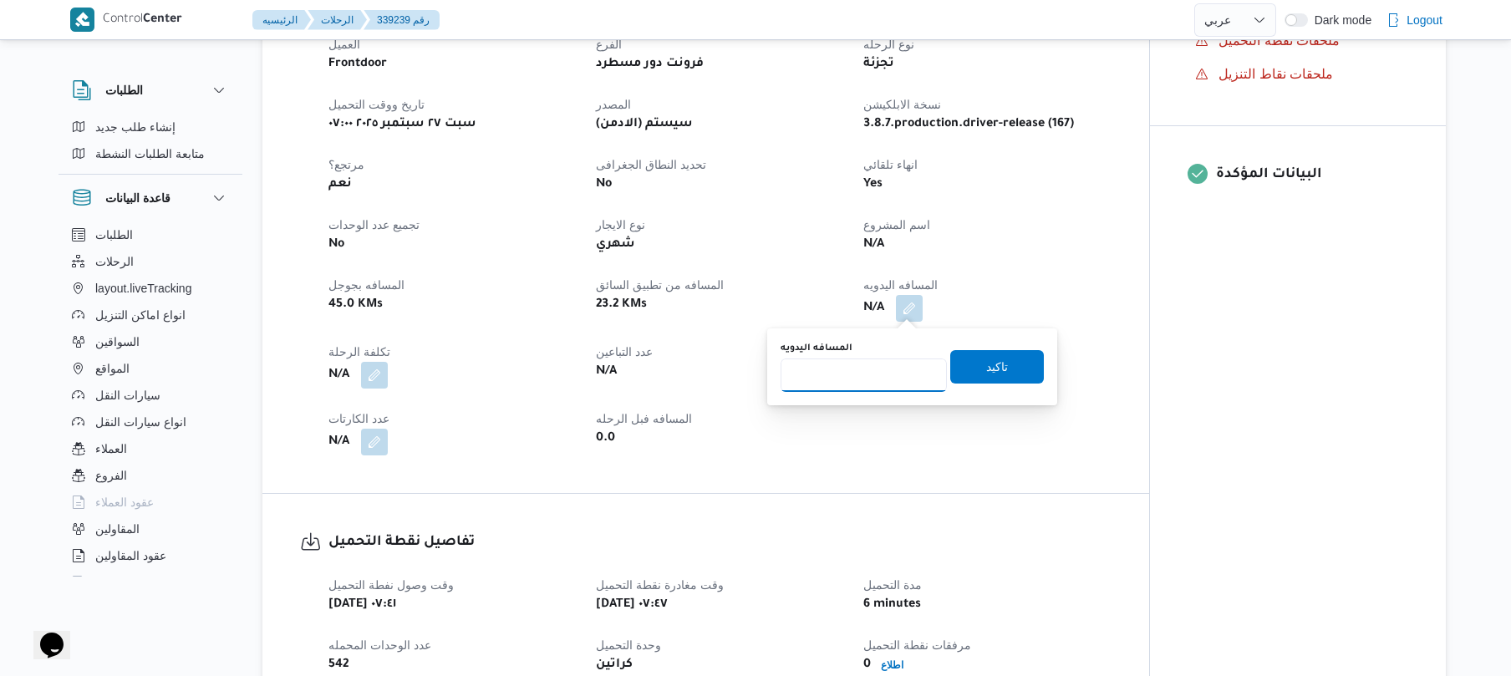
click at [857, 379] on input "المسافه اليدويه" at bounding box center [864, 375] width 166 height 33
type input "70"
click at [971, 371] on span "تاكيد" at bounding box center [997, 365] width 94 height 33
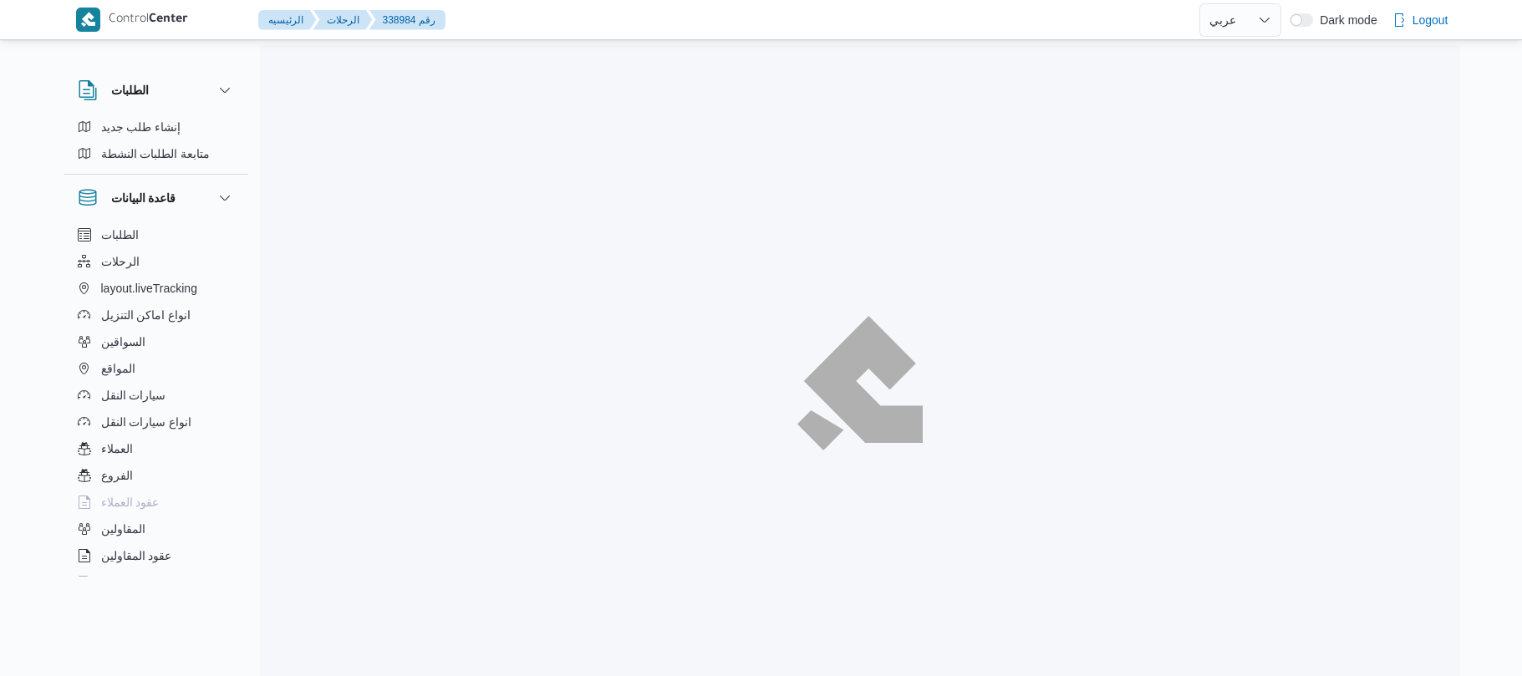
select select "ar"
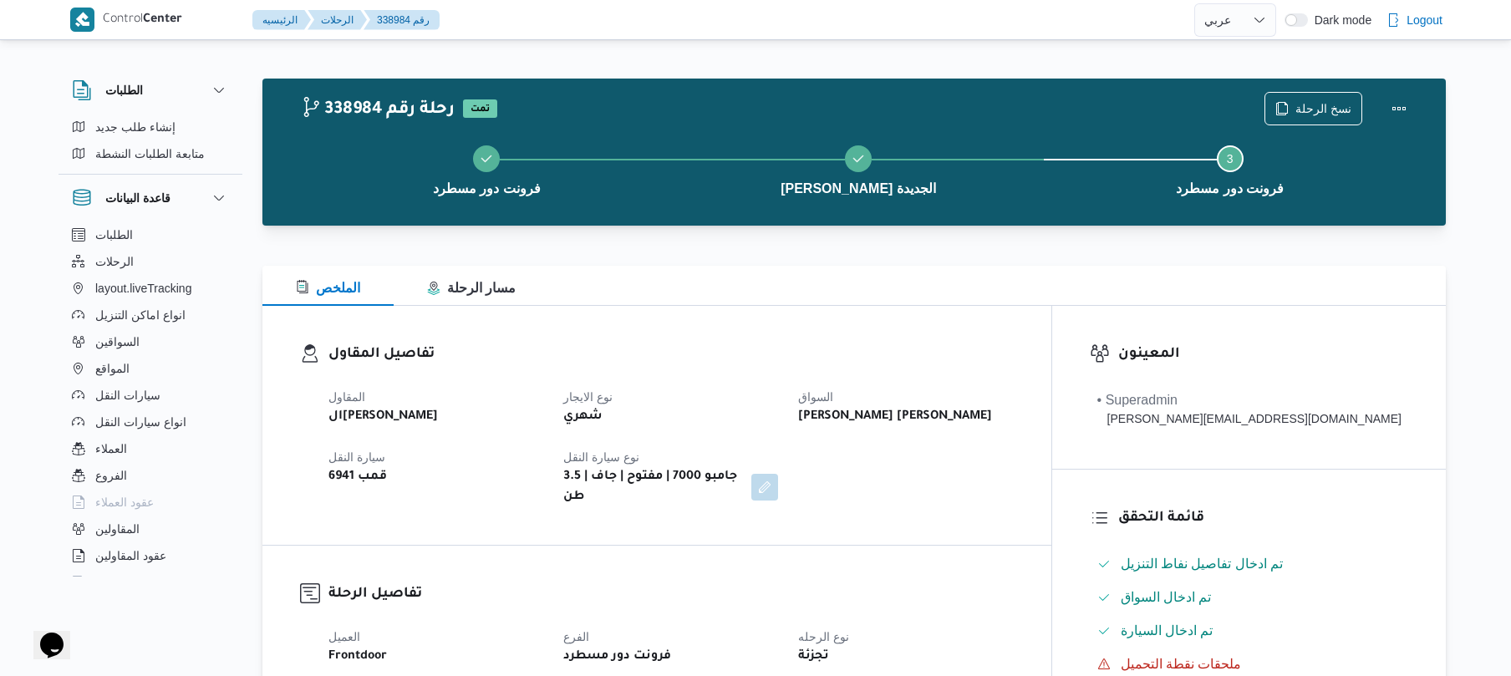
click at [652, 301] on div "الملخص مسار الرحلة" at bounding box center [854, 286] width 1184 height 40
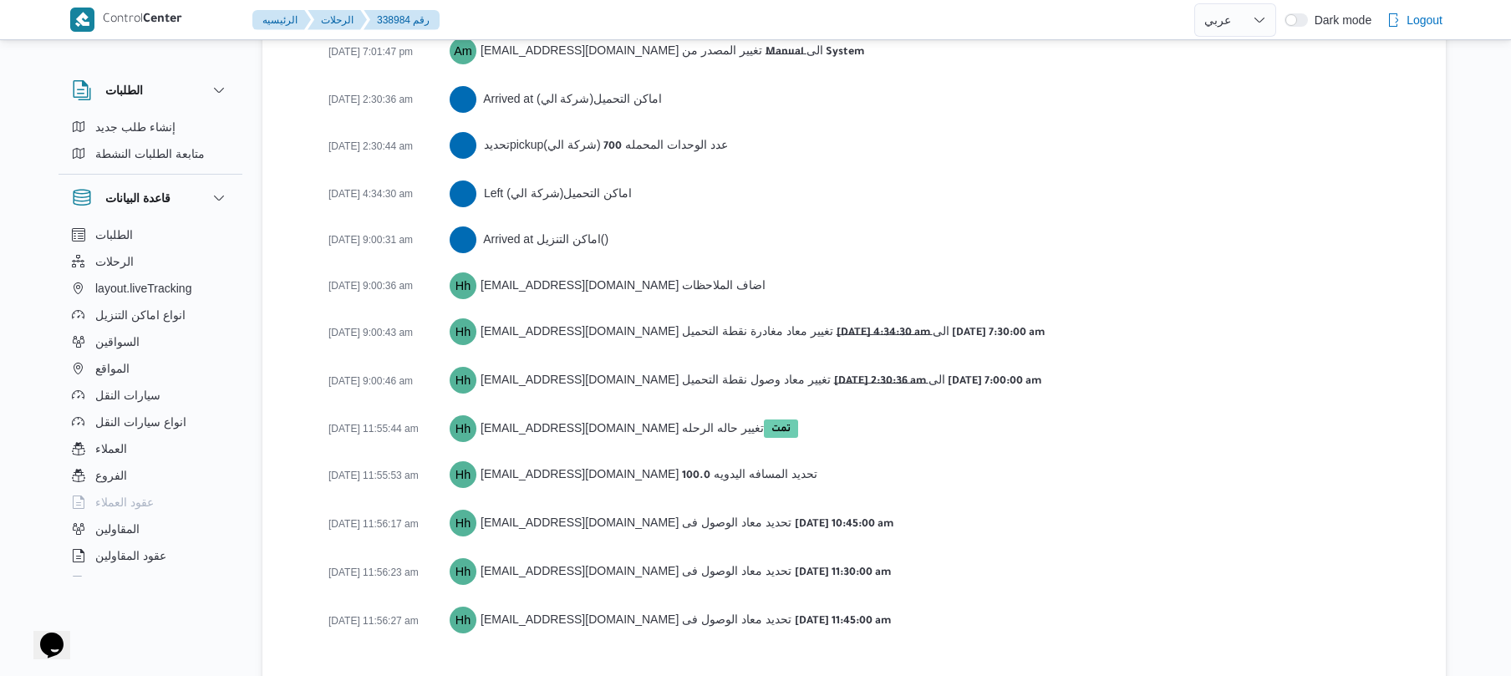
scroll to position [2713, 0]
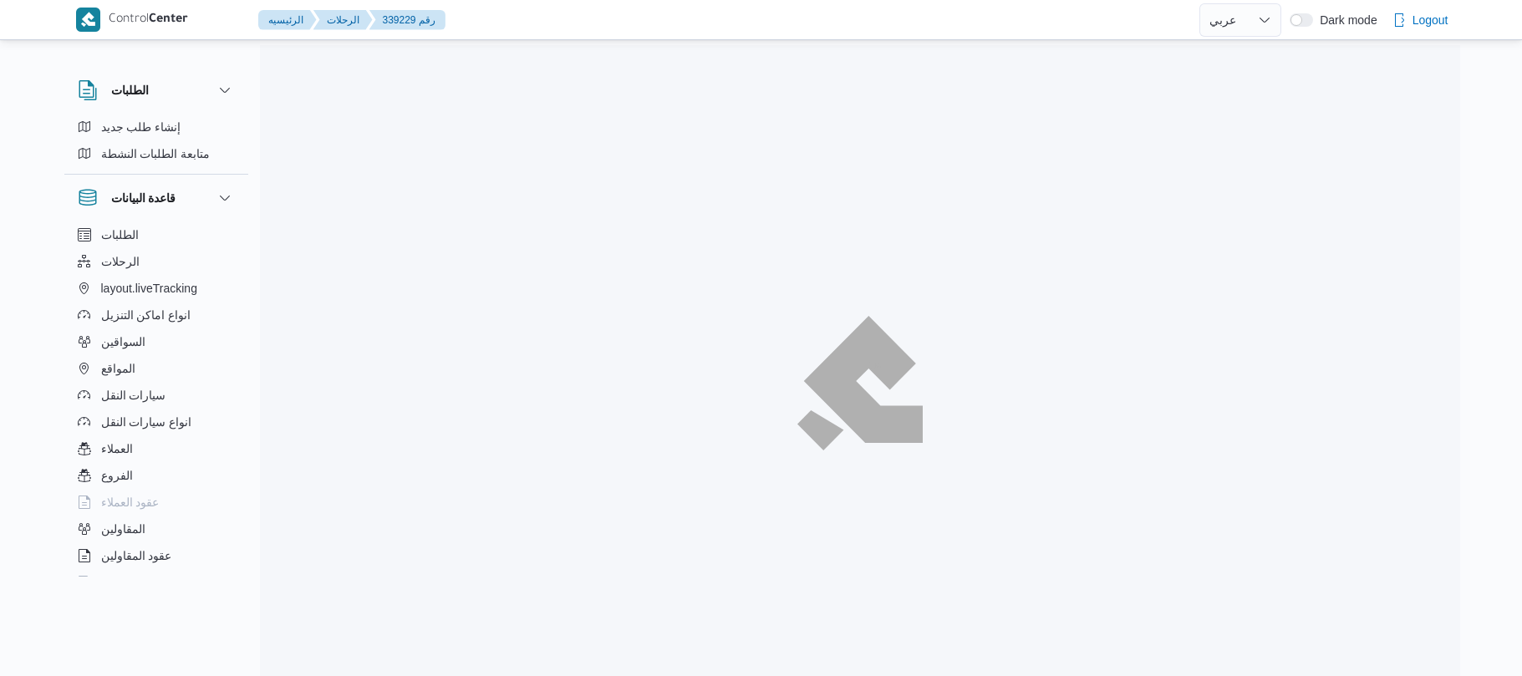
select select "ar"
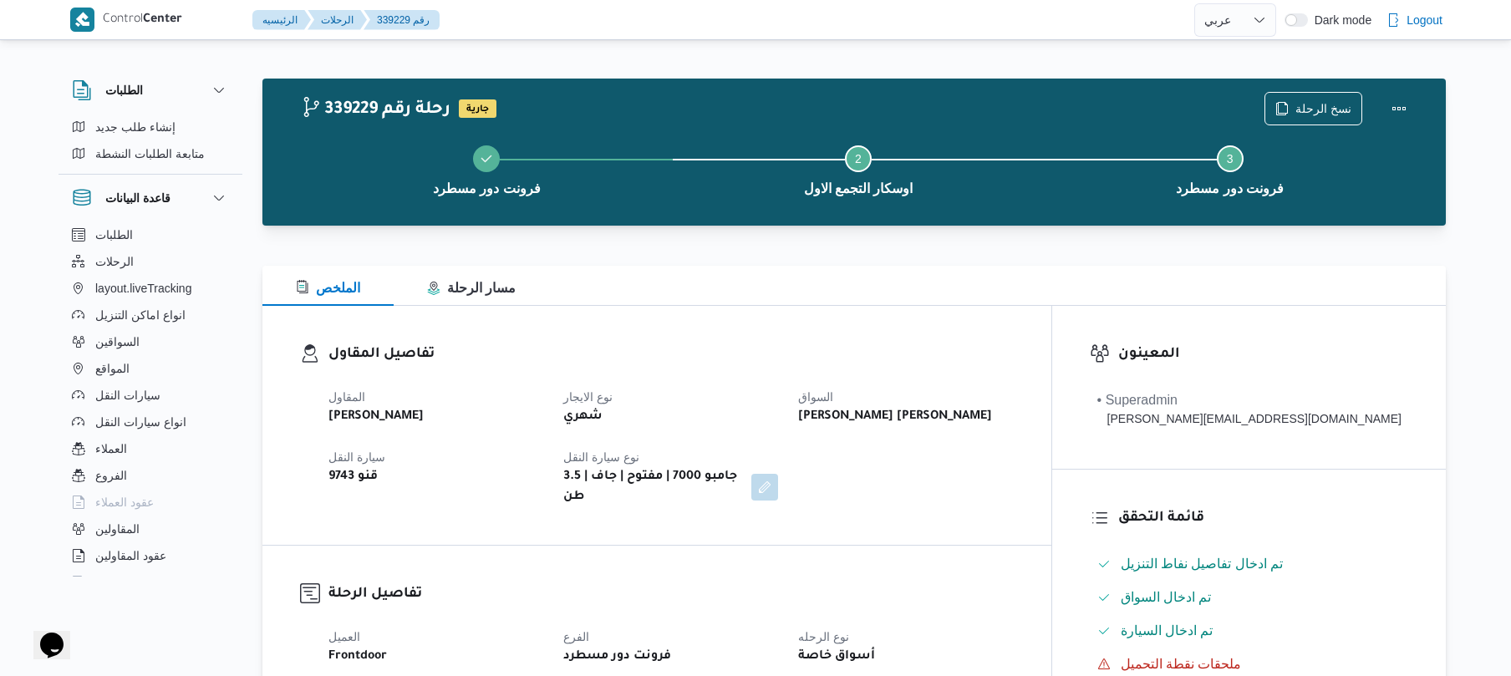
click at [948, 426] on b "[PERSON_NAME] [PERSON_NAME]" at bounding box center [895, 417] width 194 height 20
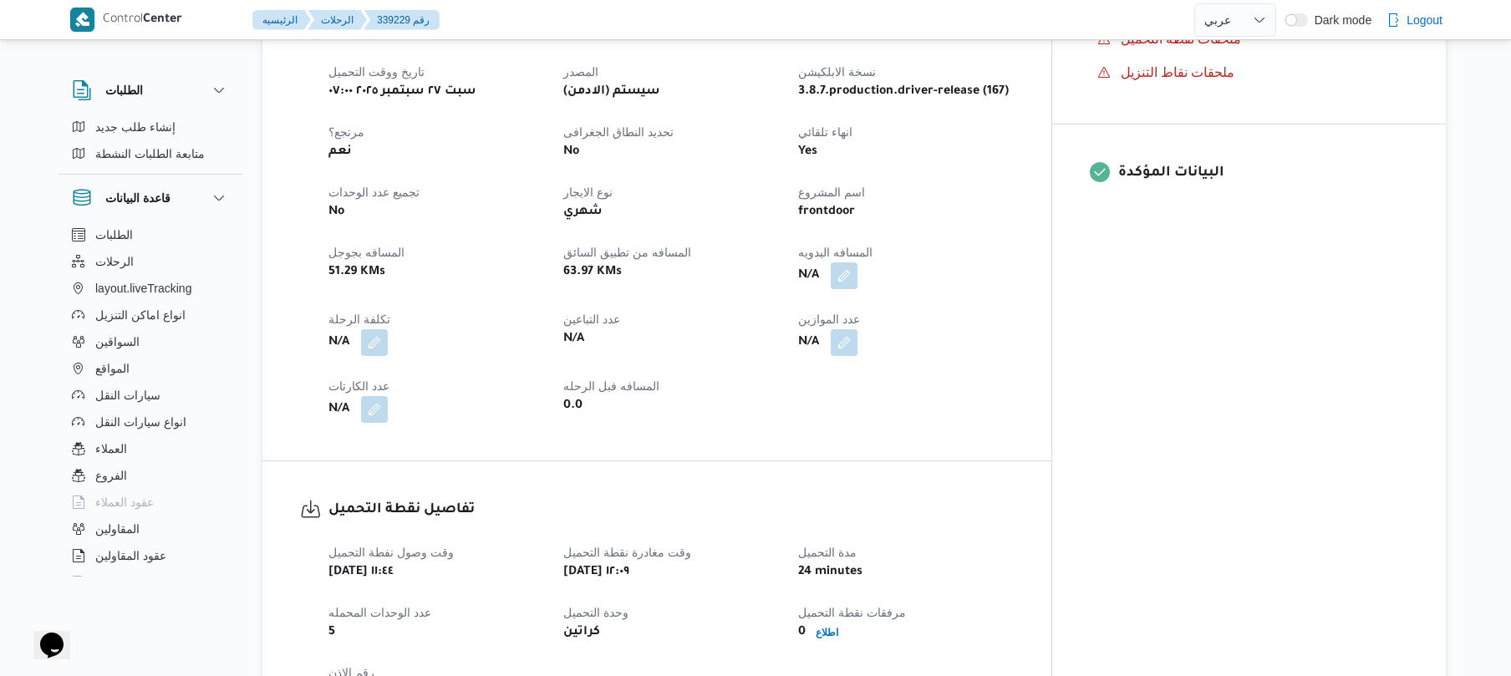
scroll to position [669, 0]
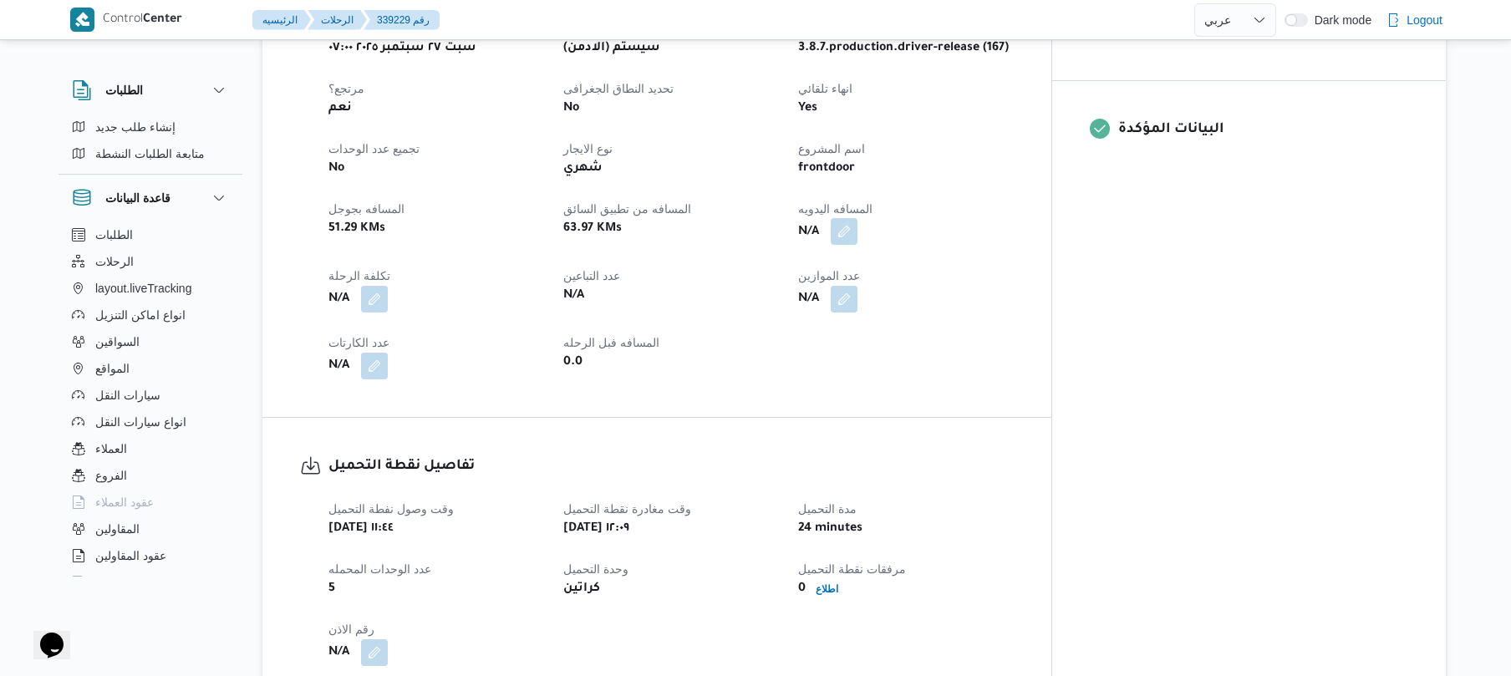
click at [858, 219] on button "button" at bounding box center [844, 231] width 27 height 27
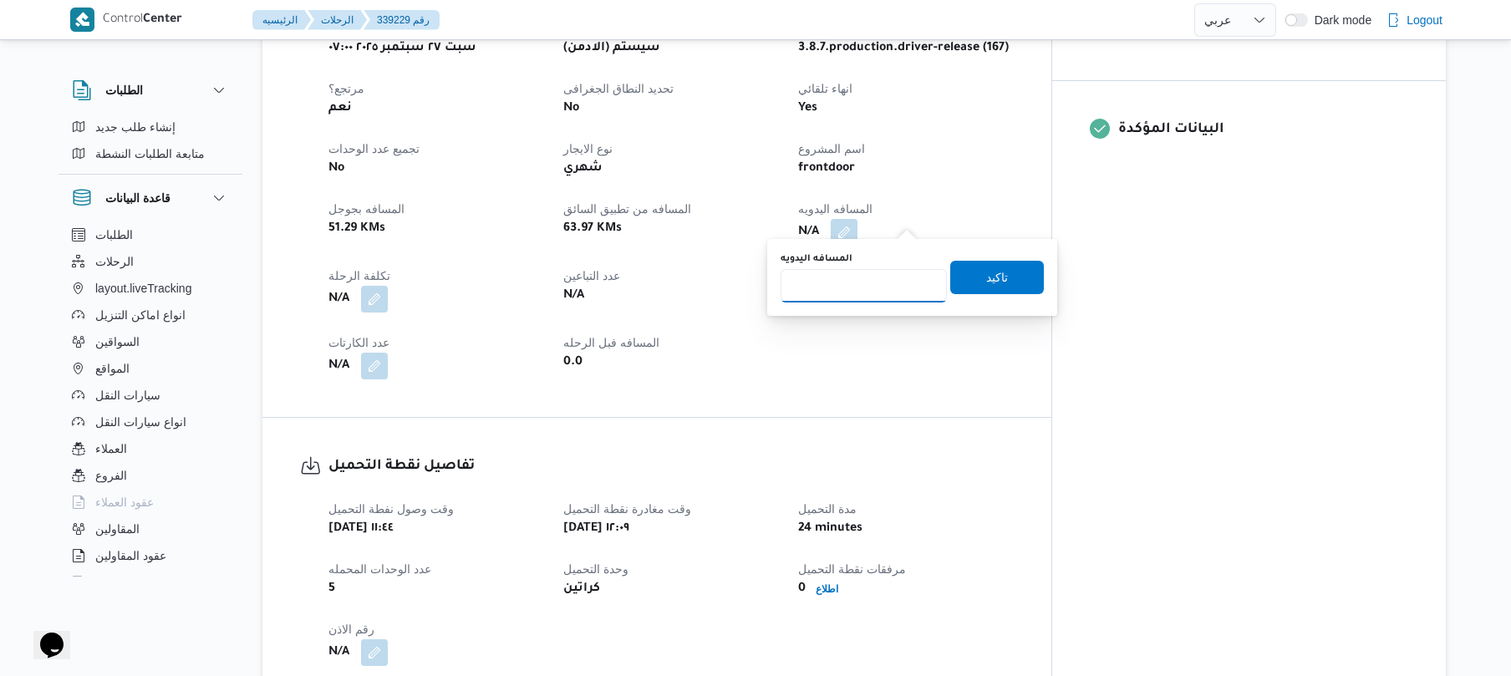
click at [884, 282] on input "المسافه اليدويه" at bounding box center [864, 285] width 166 height 33
type input "120"
click at [1008, 281] on span "تاكيد" at bounding box center [997, 276] width 94 height 33
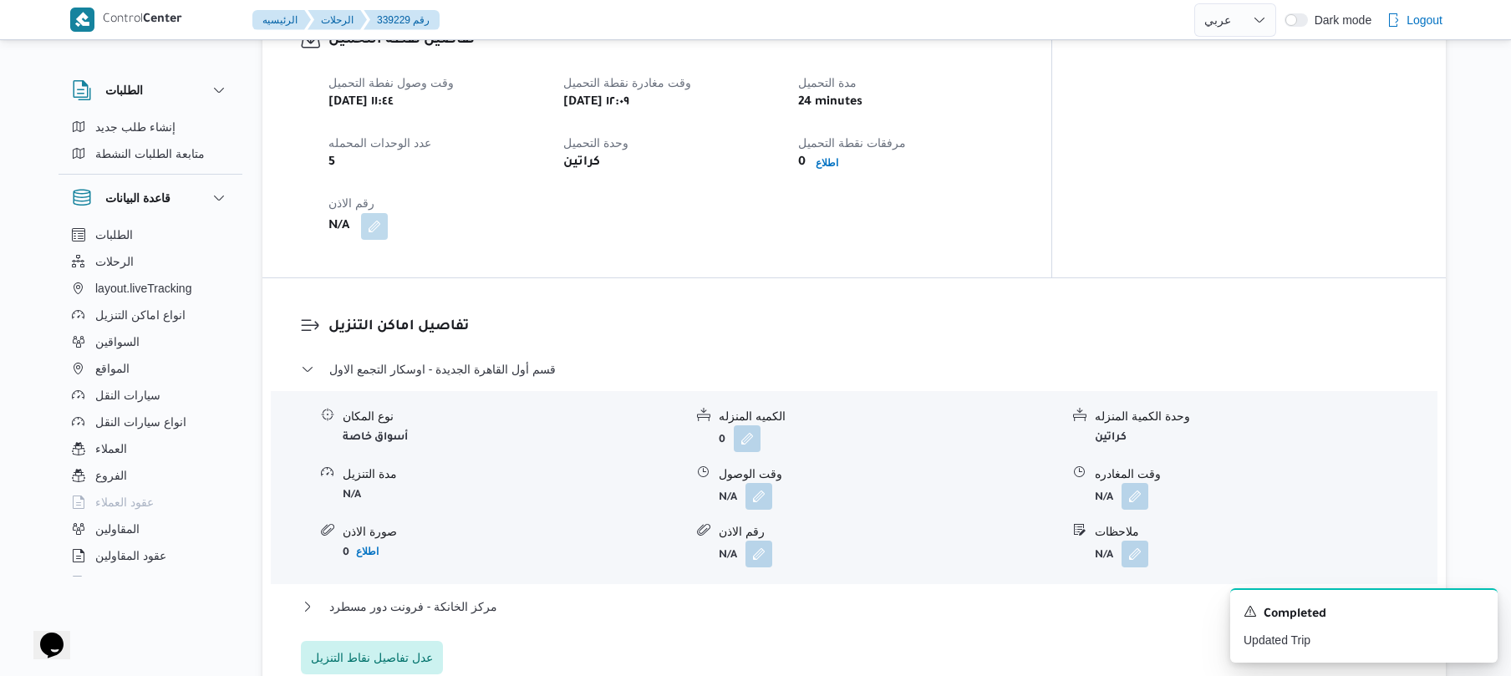
scroll to position [1298, 0]
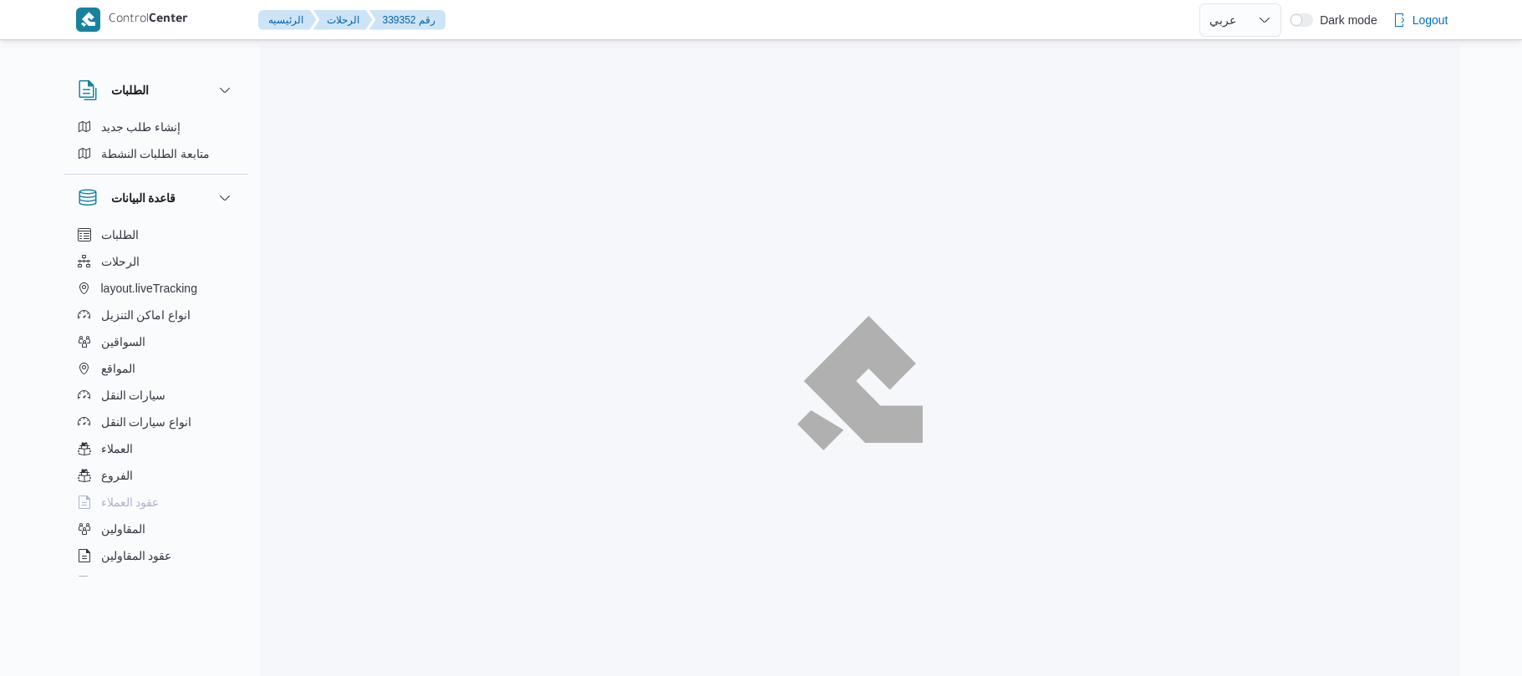
select select "ar"
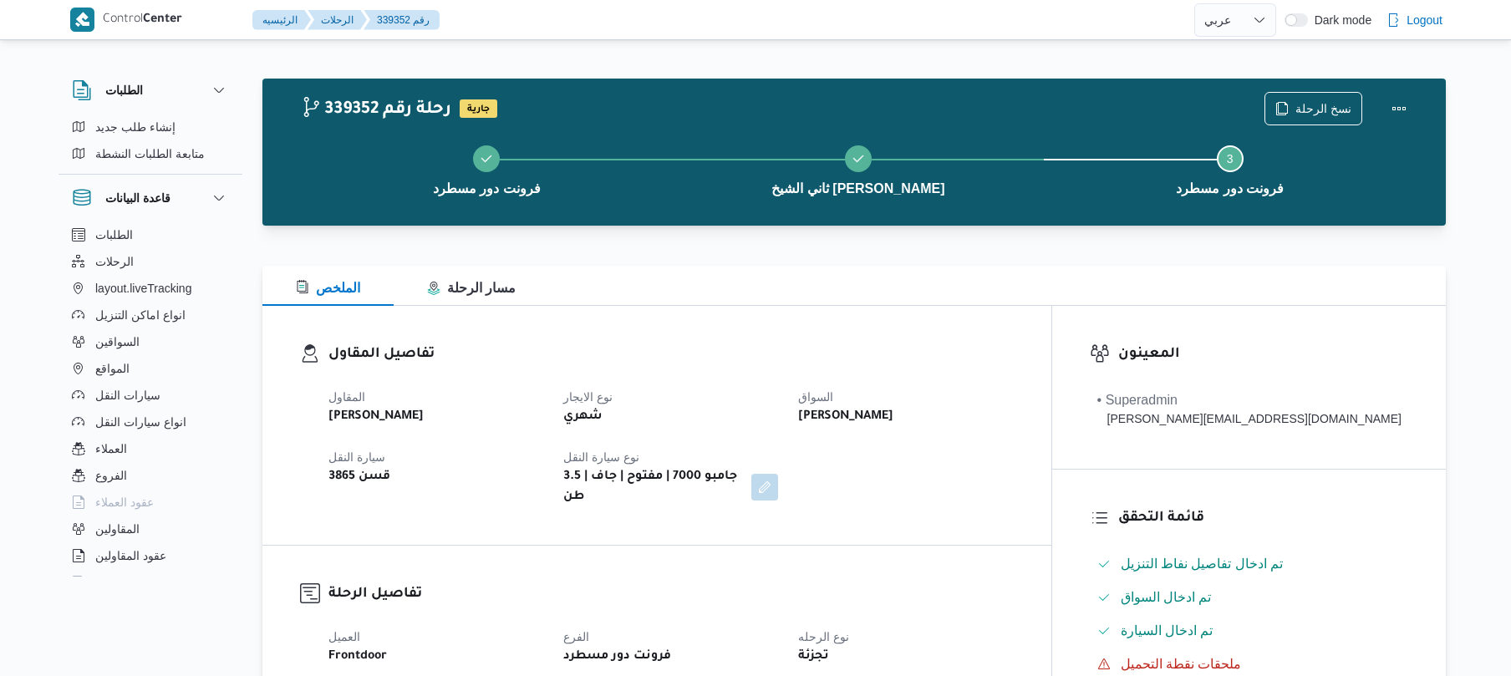
click at [838, 298] on div "الملخص مسار الرحلة" at bounding box center [854, 286] width 1184 height 40
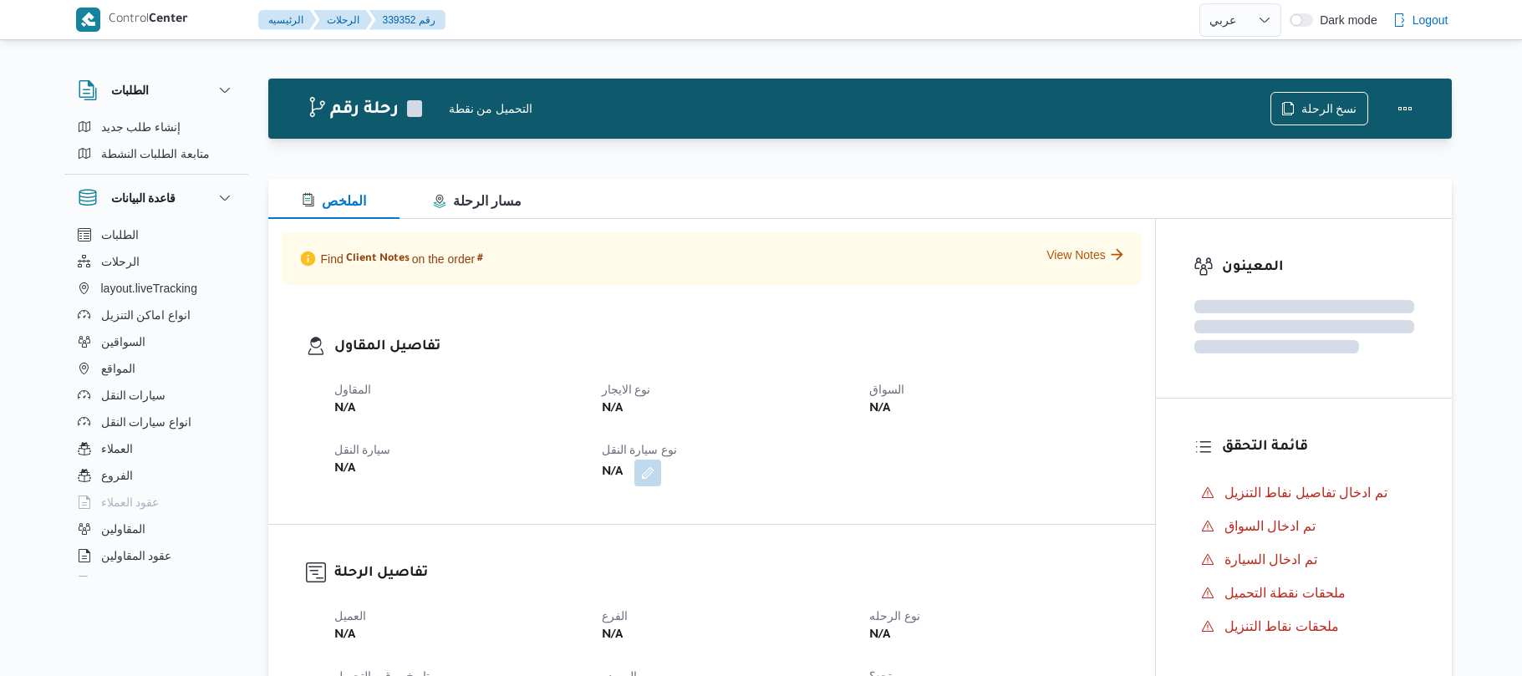
select select "ar"
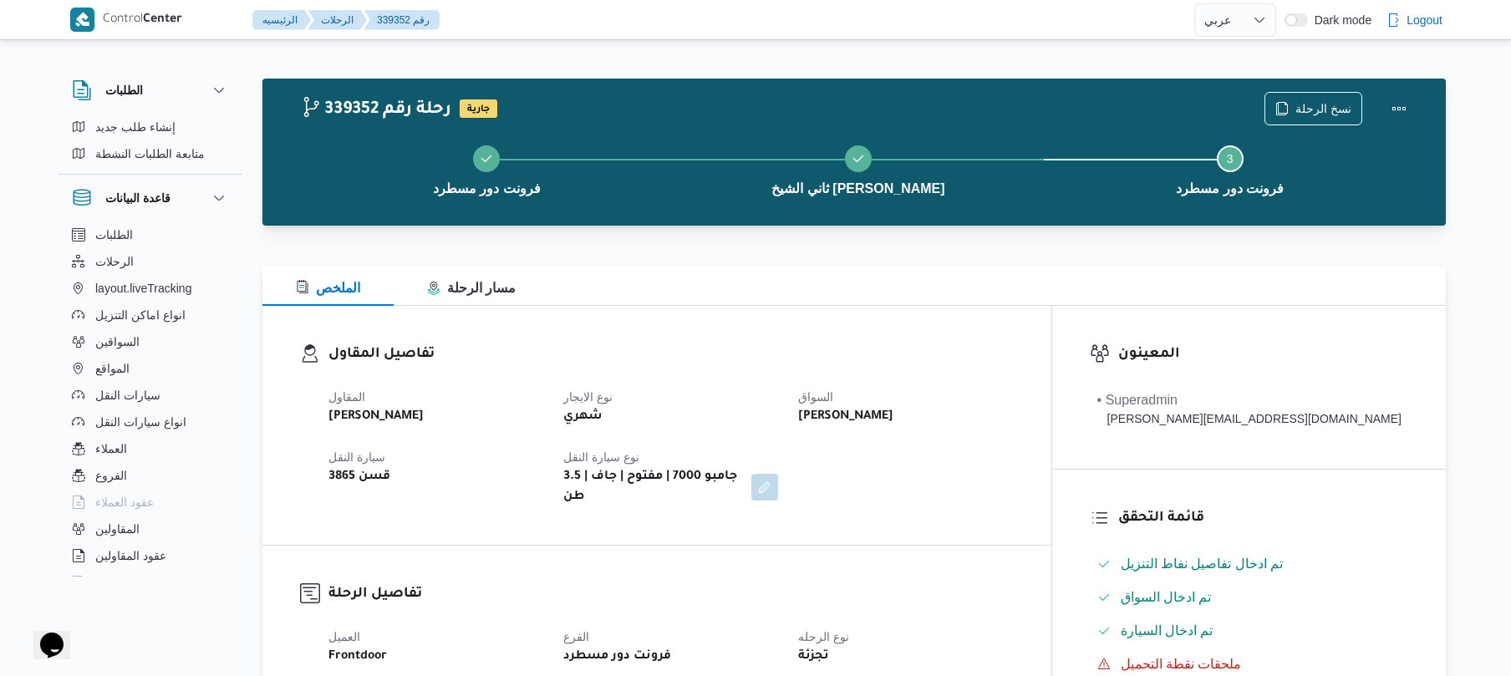
click at [957, 283] on div "الملخص مسار الرحلة" at bounding box center [854, 286] width 1184 height 40
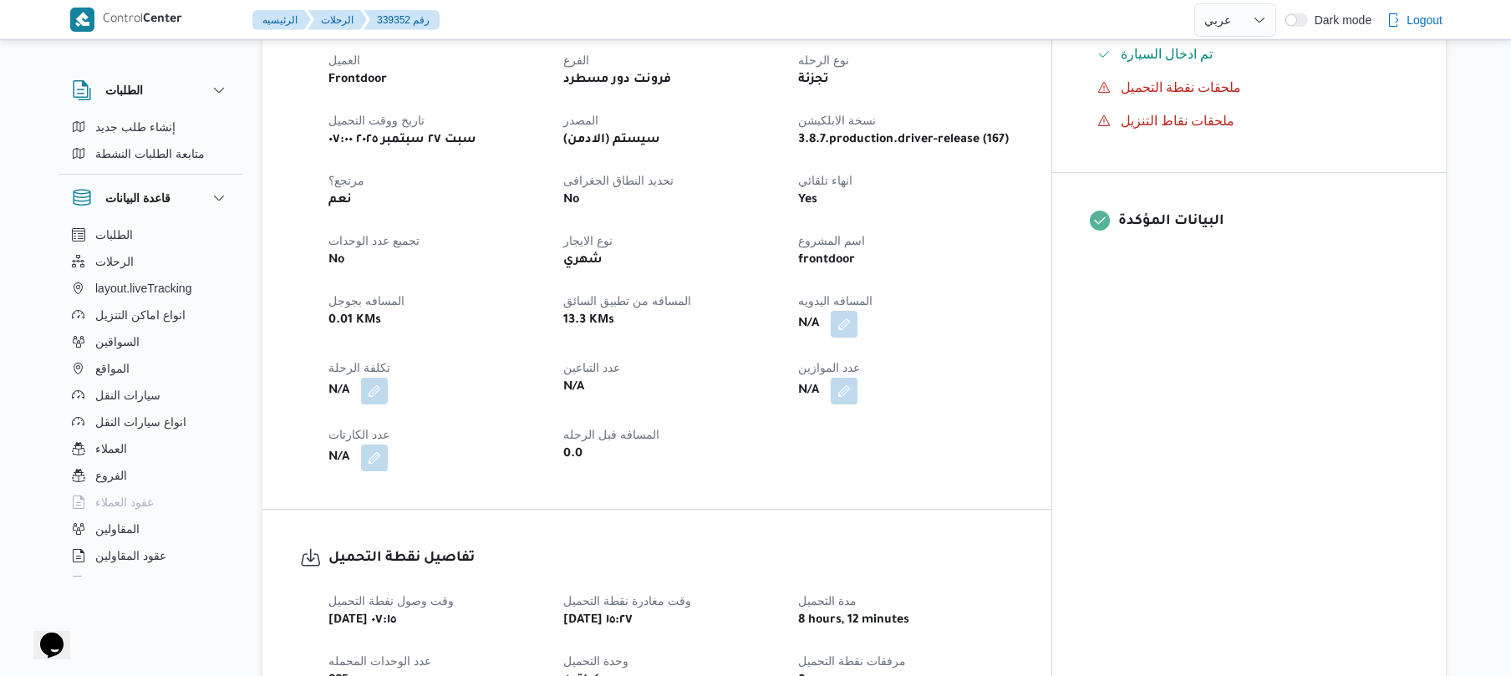
scroll to position [579, 0]
click at [858, 308] on button "button" at bounding box center [844, 321] width 27 height 27
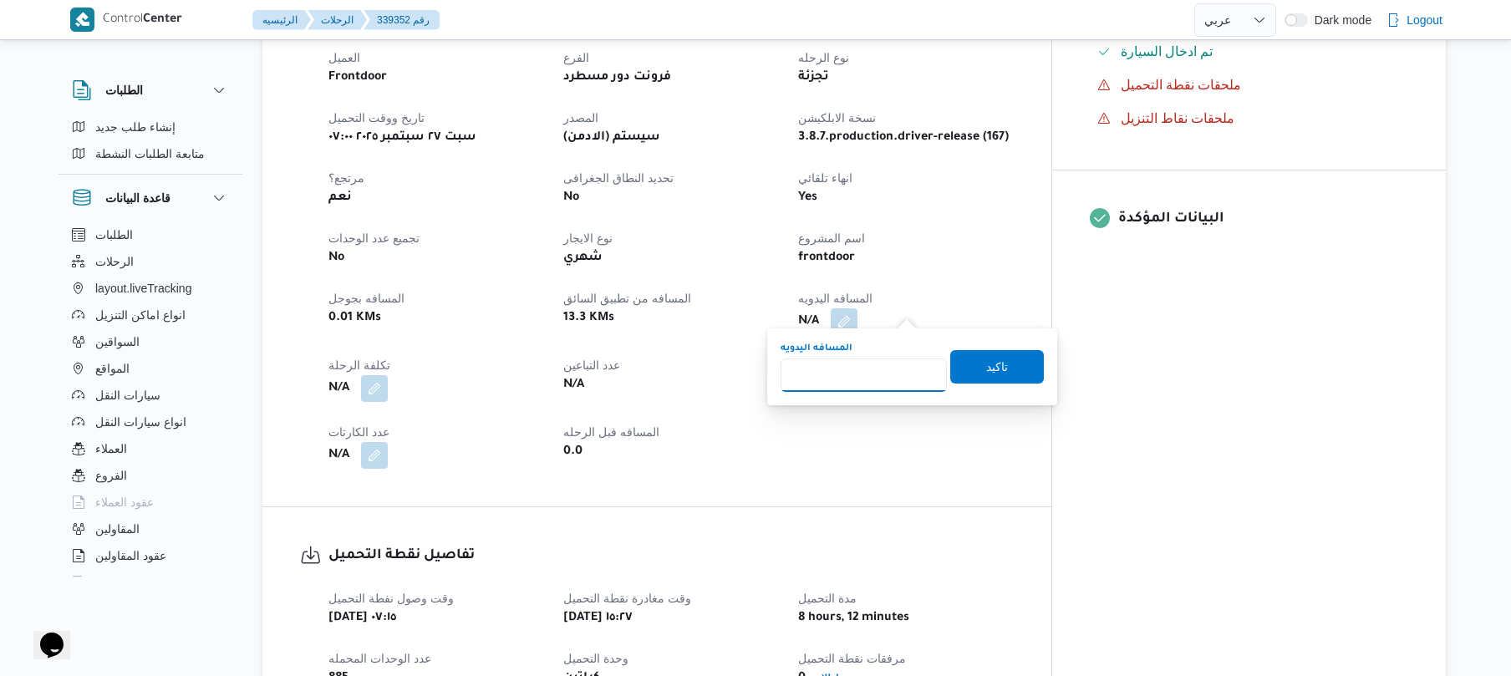
click at [864, 369] on input "المسافه اليدويه" at bounding box center [864, 375] width 166 height 33
type input "130"
click at [986, 369] on span "تاكيد" at bounding box center [997, 366] width 22 height 20
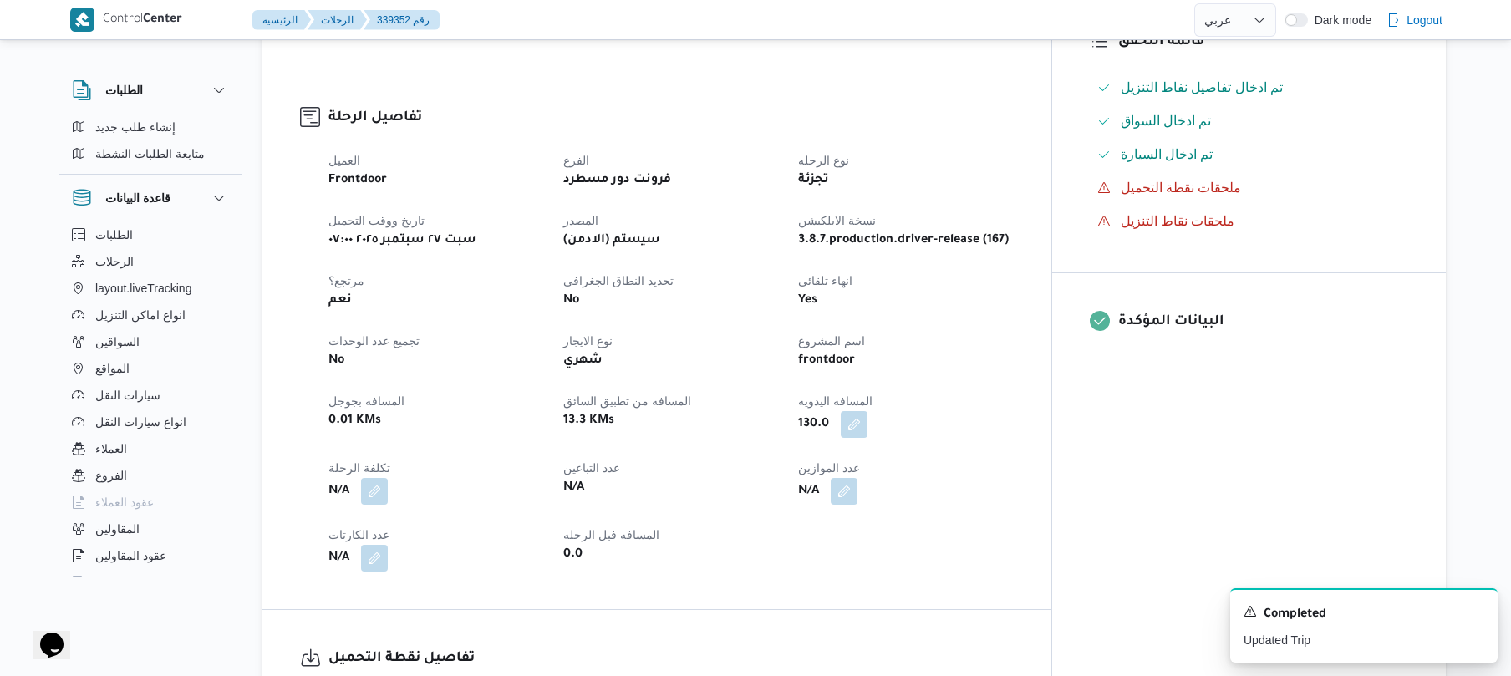
scroll to position [405, 0]
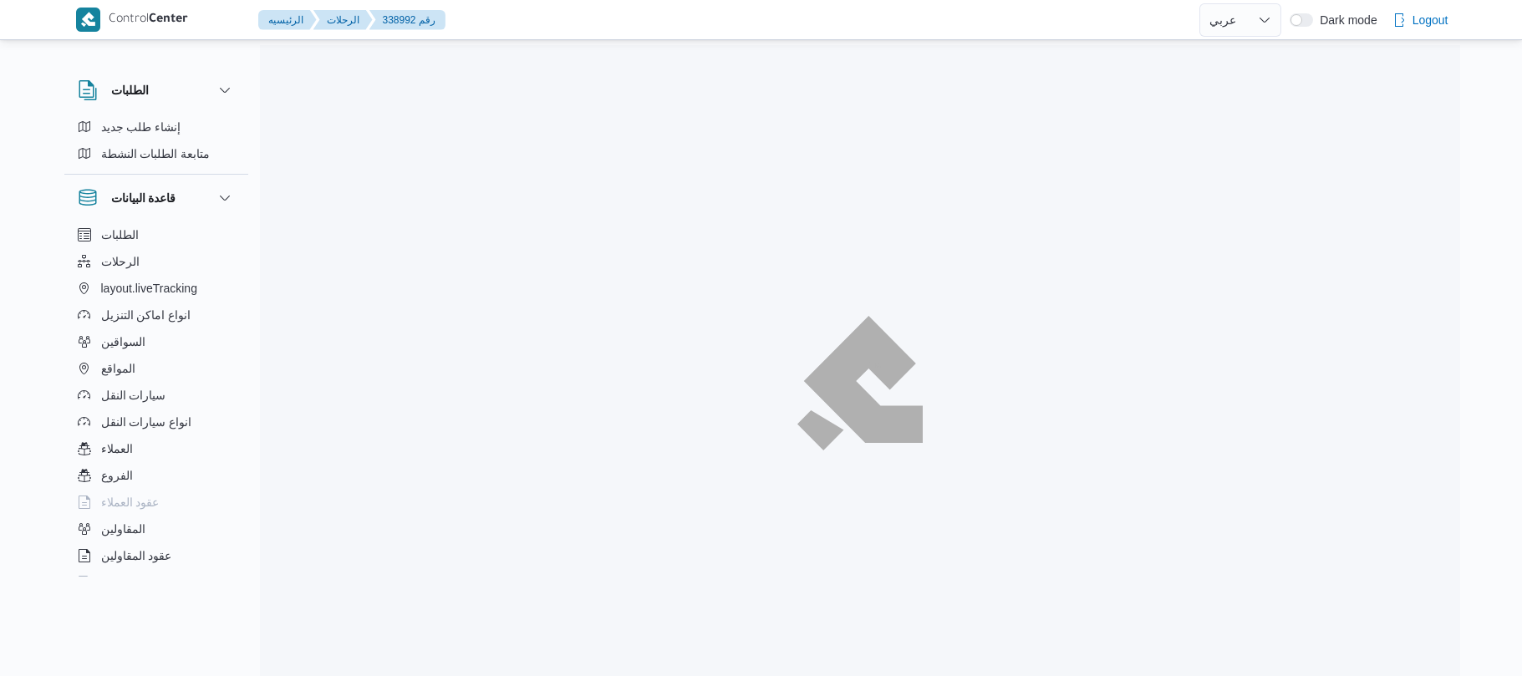
select select "ar"
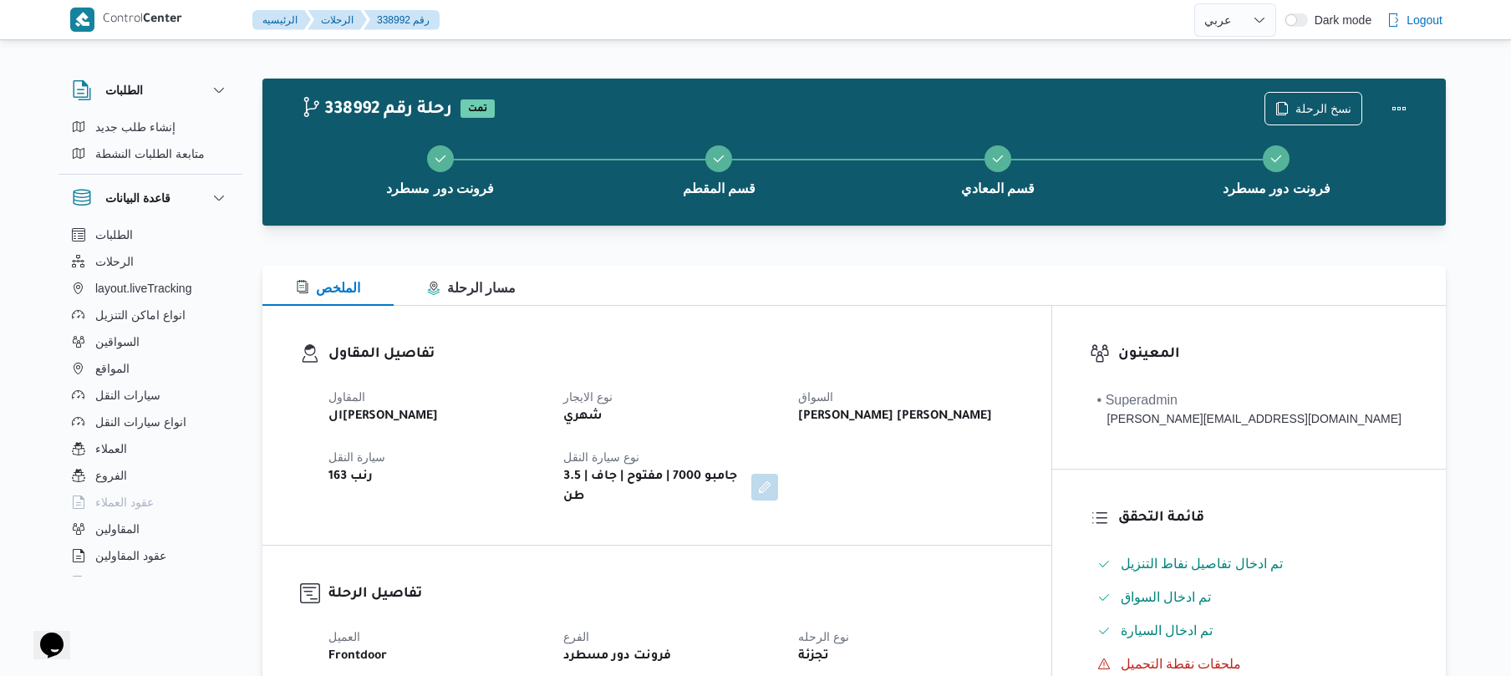
click at [931, 351] on h3 "تفاصيل المقاول" at bounding box center [671, 355] width 685 height 23
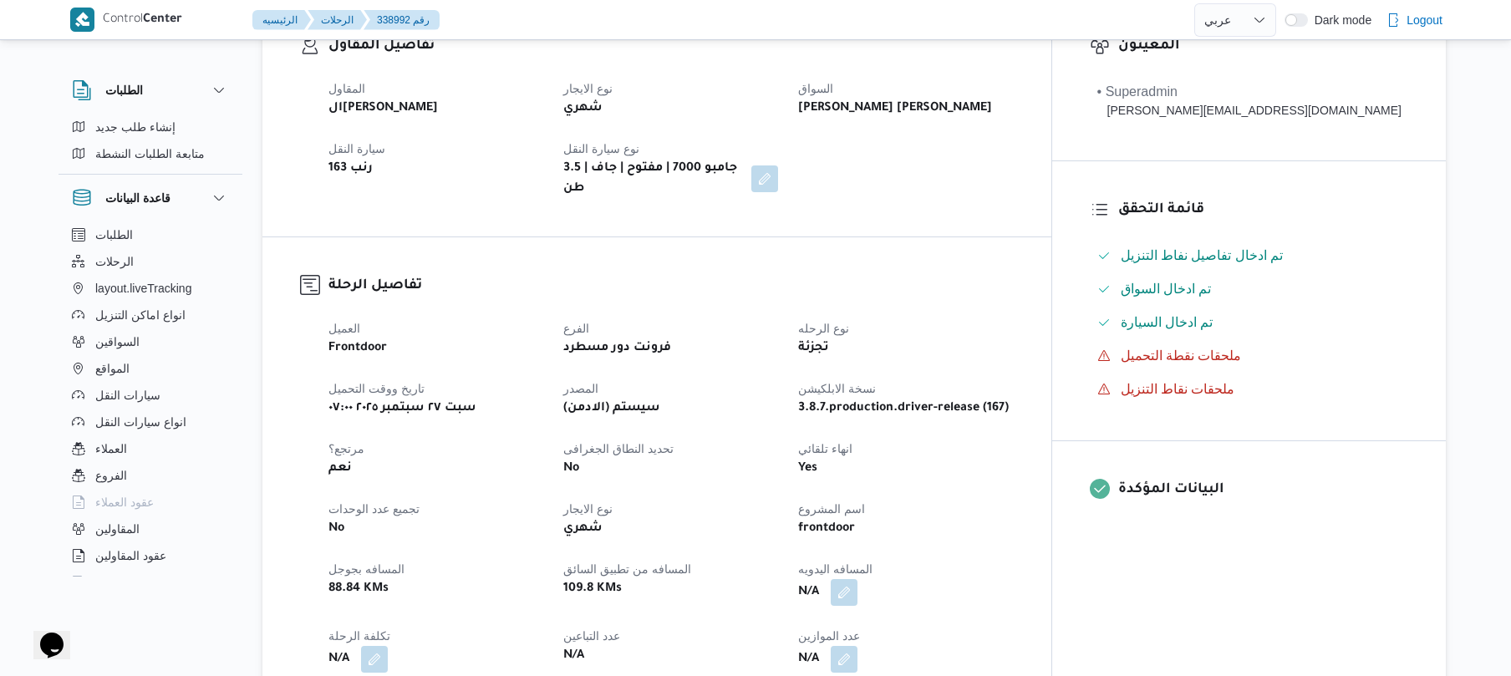
scroll to position [535, 0]
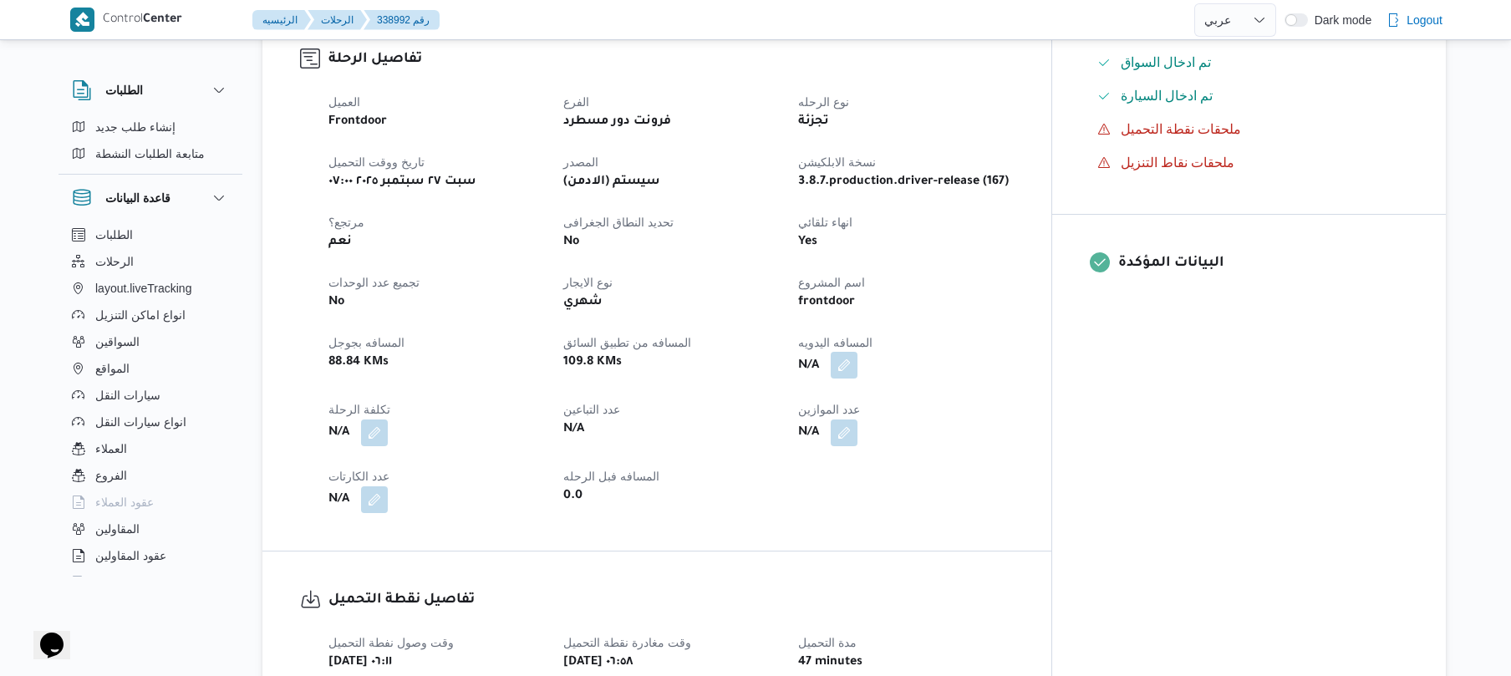
click at [858, 354] on button "button" at bounding box center [844, 365] width 27 height 27
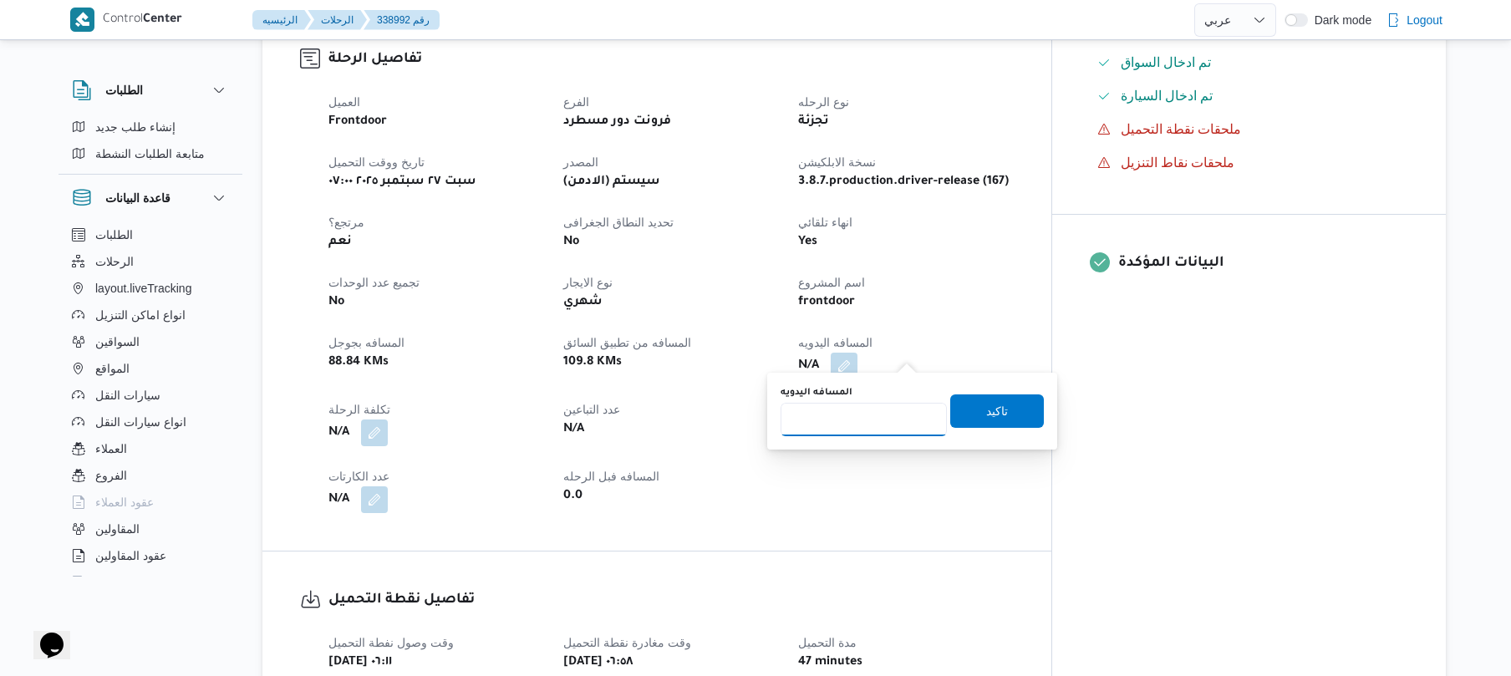
click at [860, 426] on input "المسافه اليدويه" at bounding box center [864, 419] width 166 height 33
type input "125"
click at [965, 415] on span "تاكيد" at bounding box center [997, 410] width 94 height 33
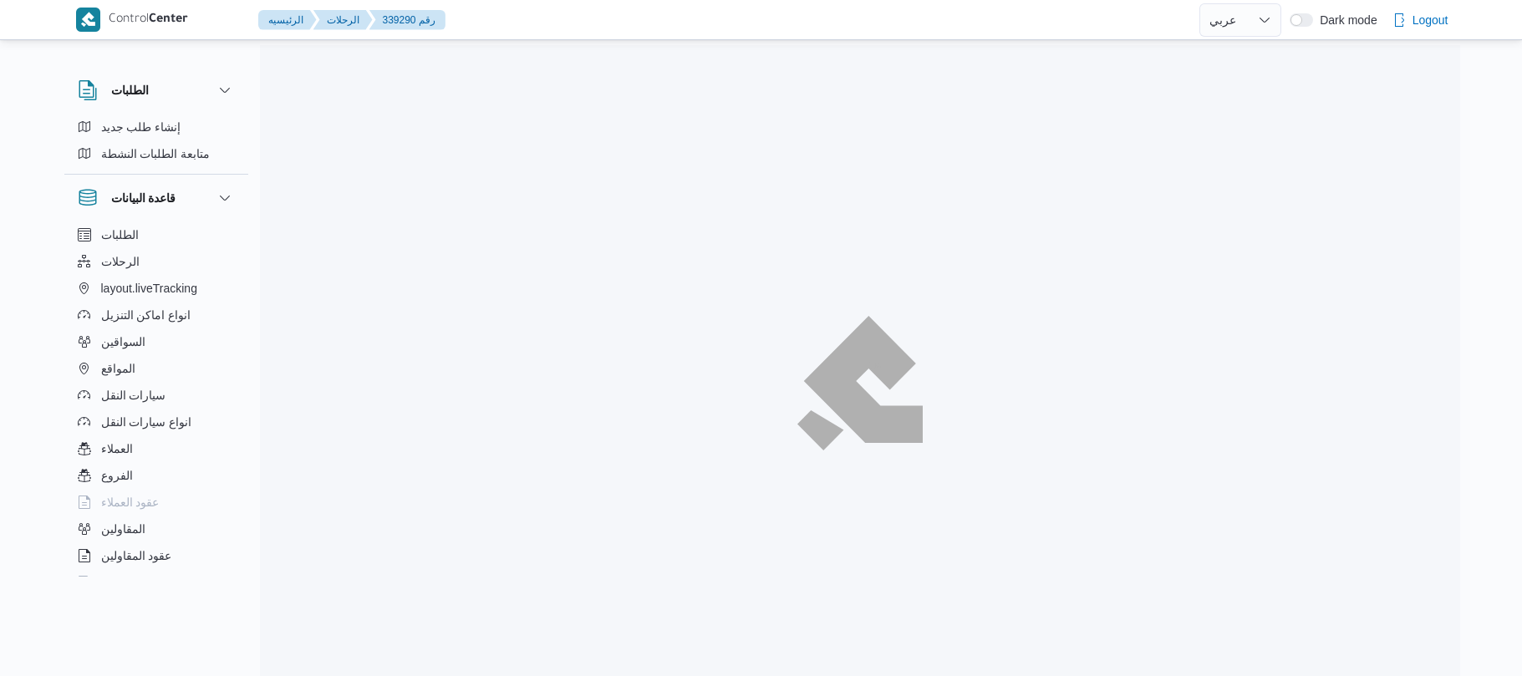
select select "ar"
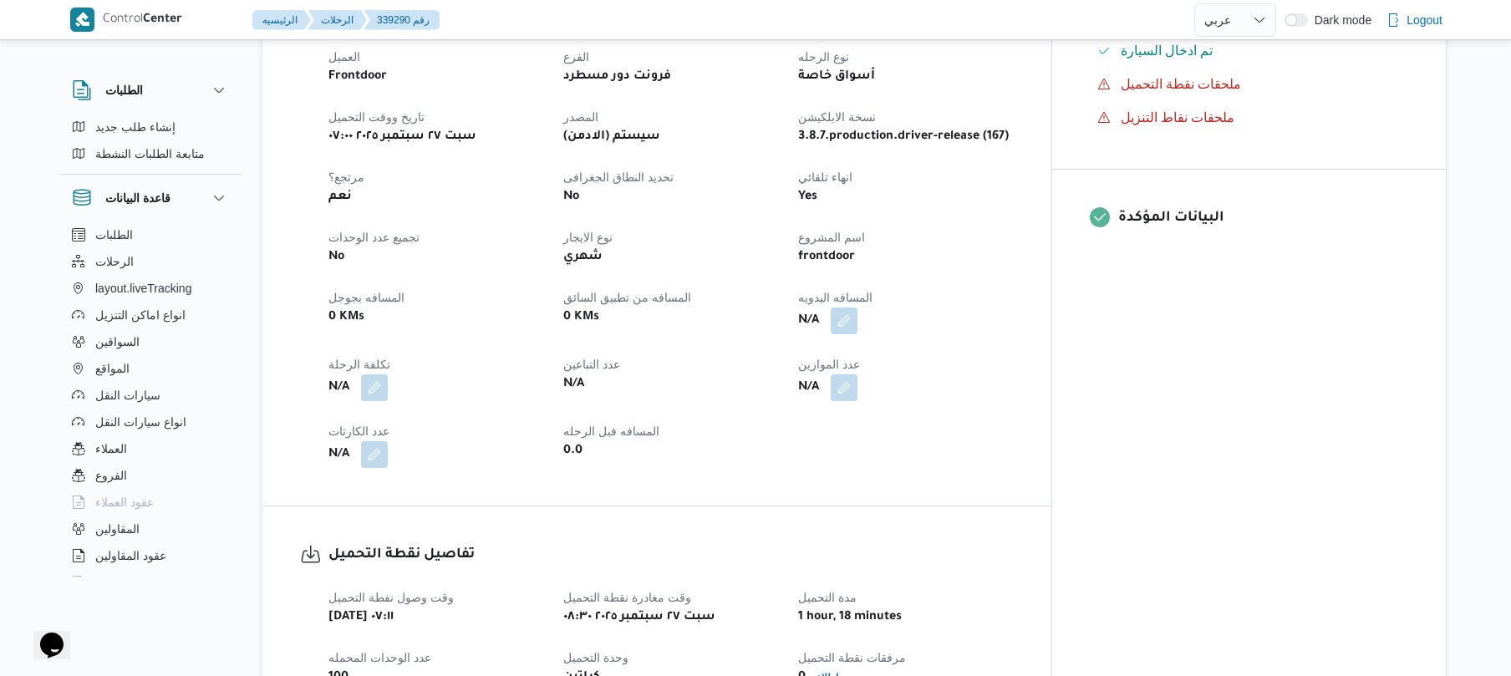
scroll to position [624, 0]
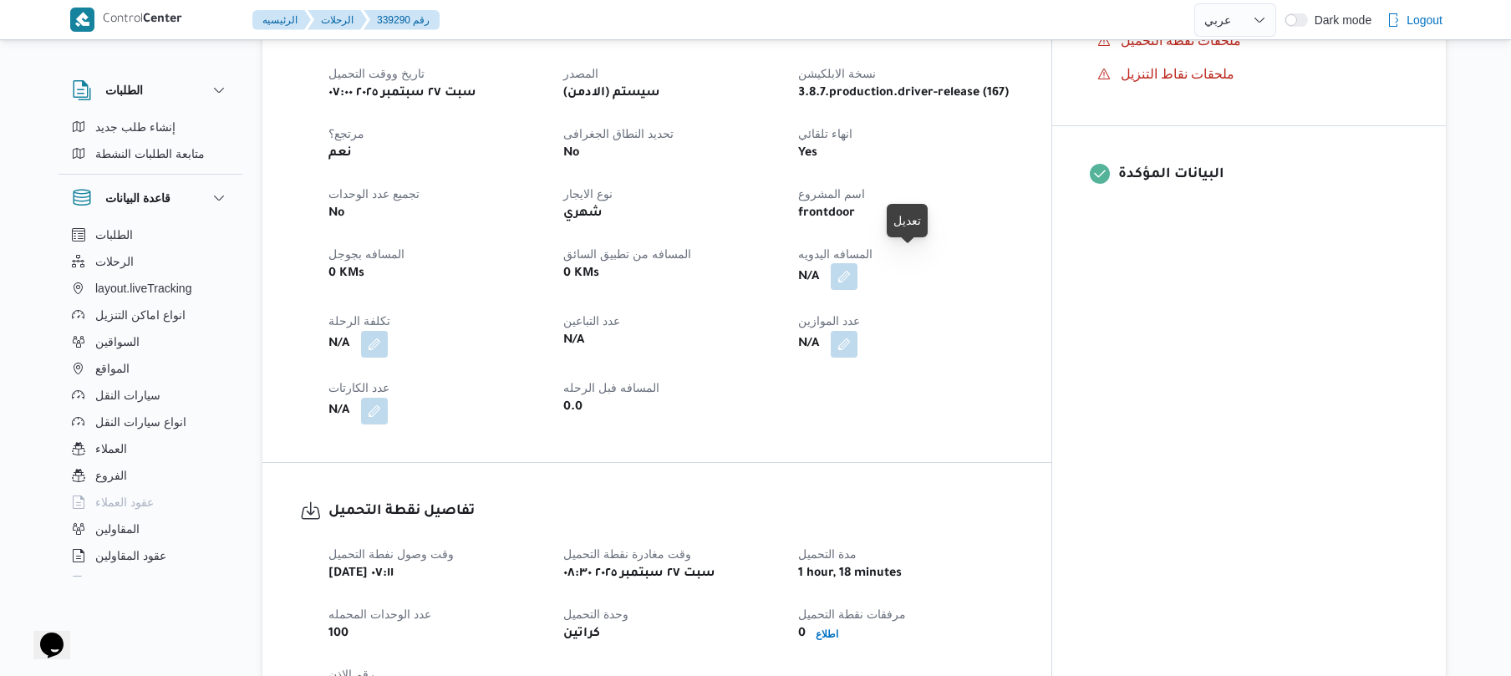
click at [858, 265] on button "button" at bounding box center [844, 276] width 27 height 27
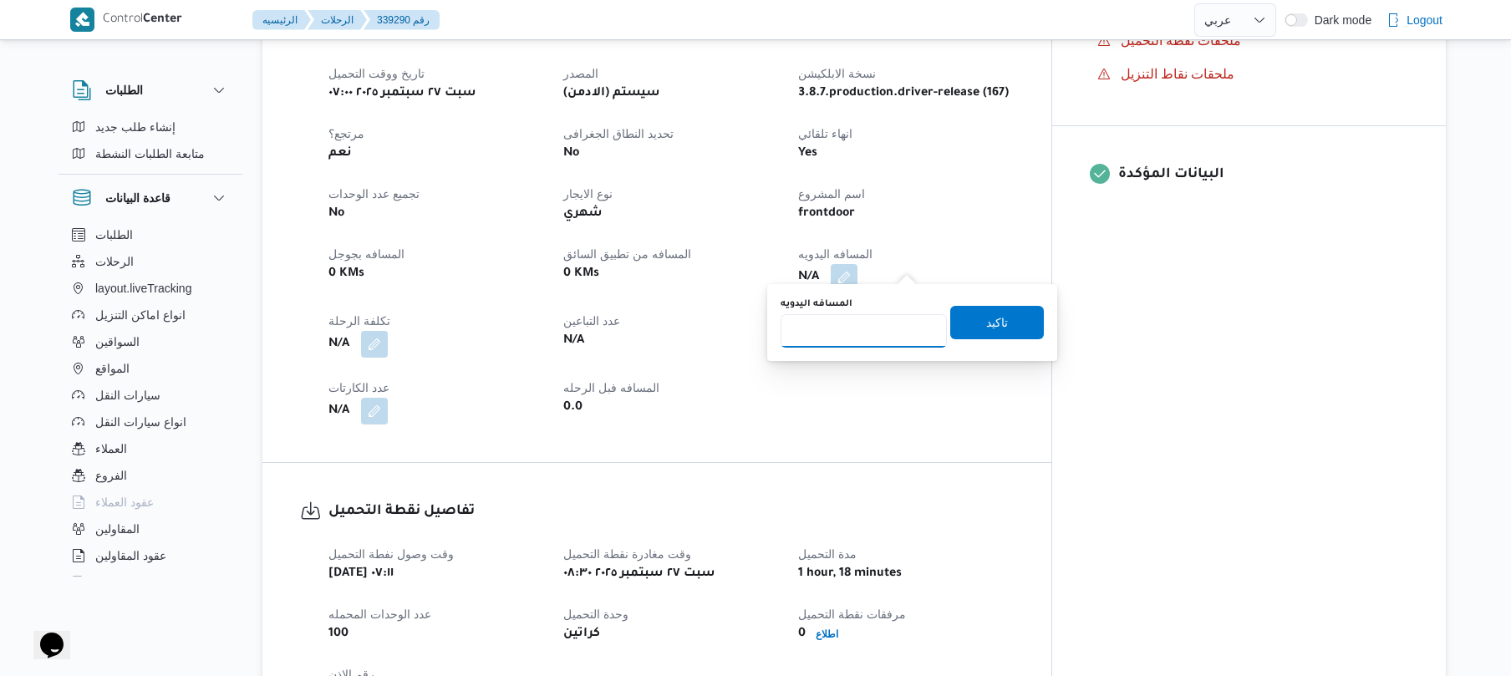
click at [858, 324] on input "المسافه اليدويه" at bounding box center [864, 330] width 166 height 33
type input "120"
click at [968, 328] on span "تاكيد" at bounding box center [997, 321] width 94 height 33
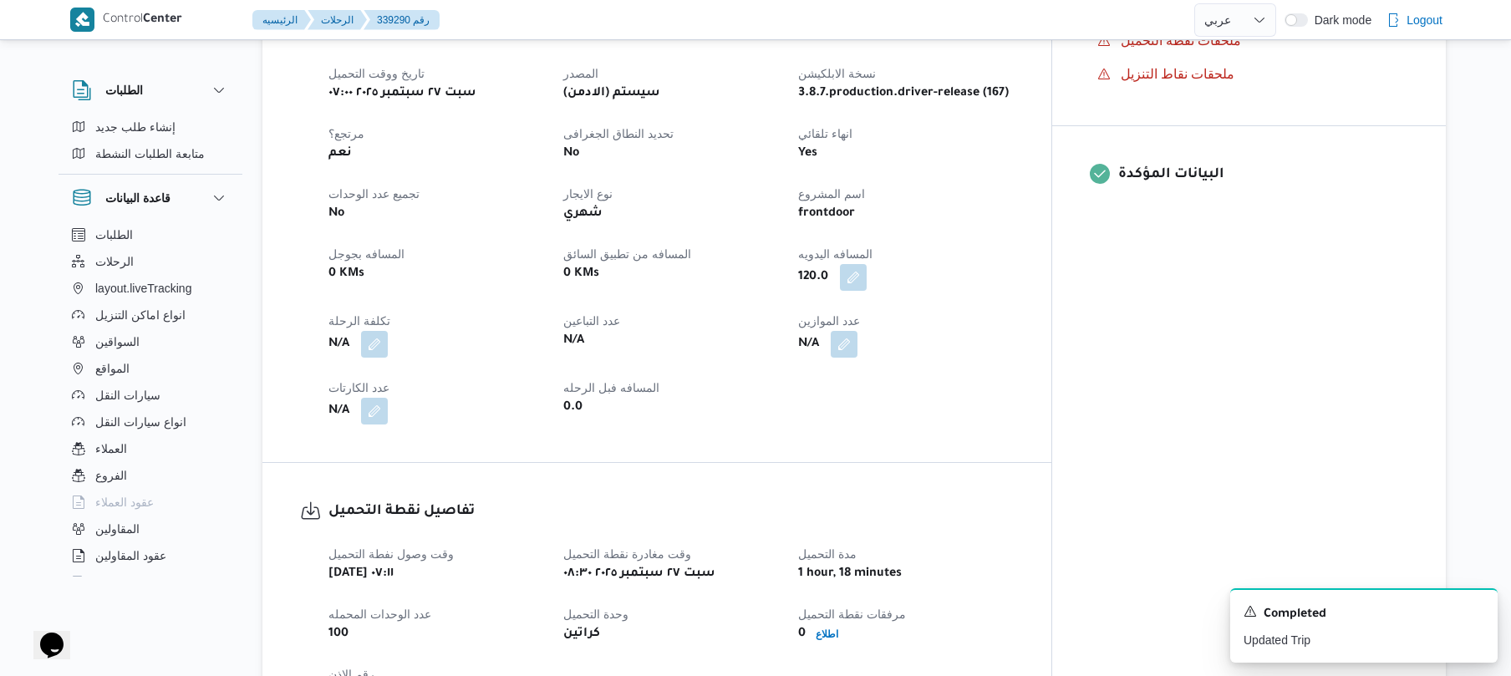
click at [1013, 311] on dt "عدد الموازين" at bounding box center [905, 321] width 215 height 20
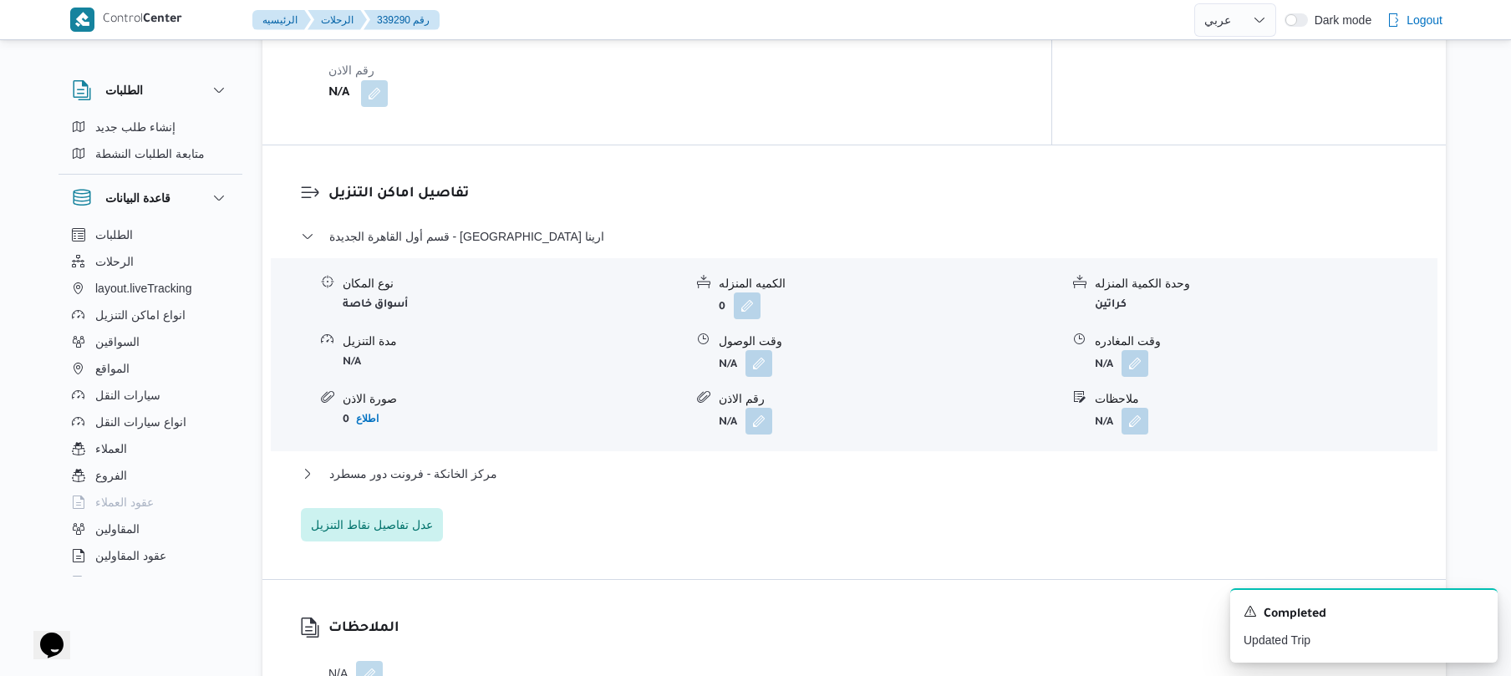
scroll to position [1292, 0]
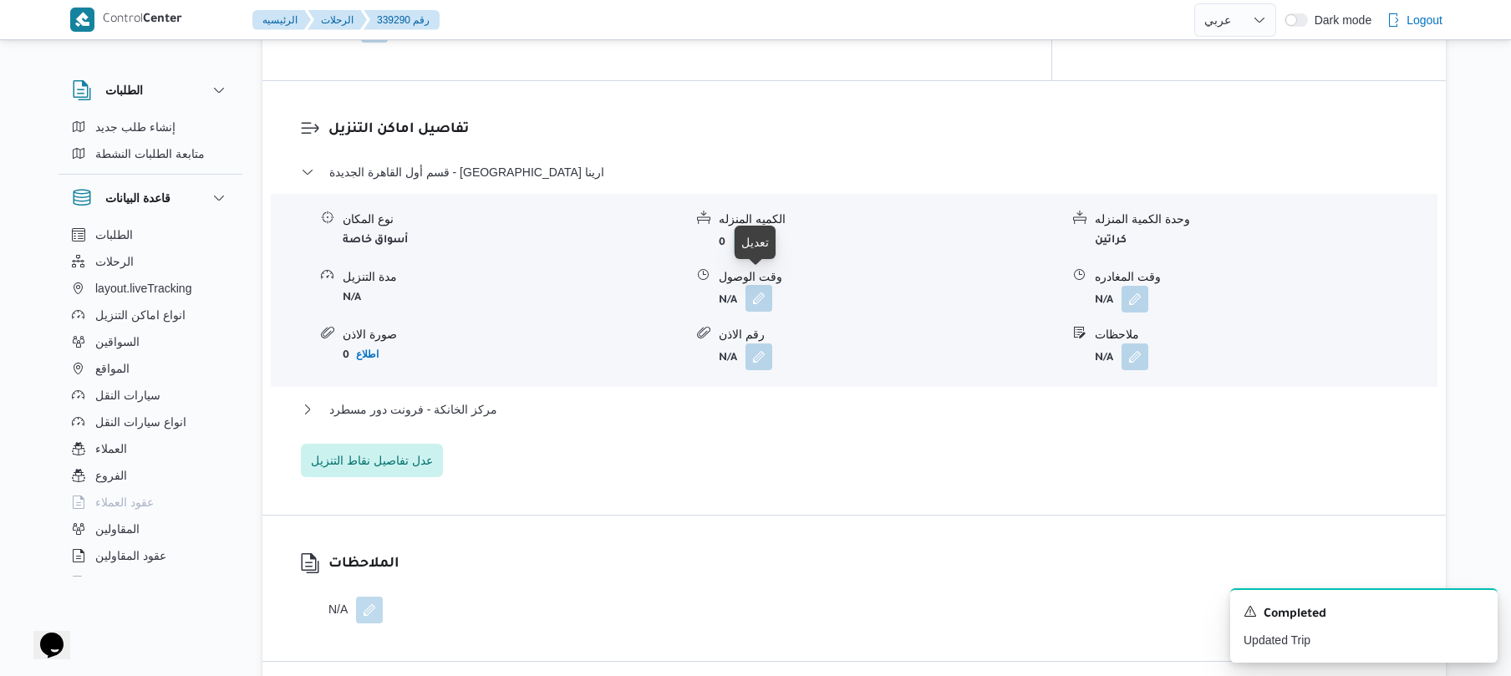
click at [754, 291] on button "button" at bounding box center [759, 298] width 27 height 27
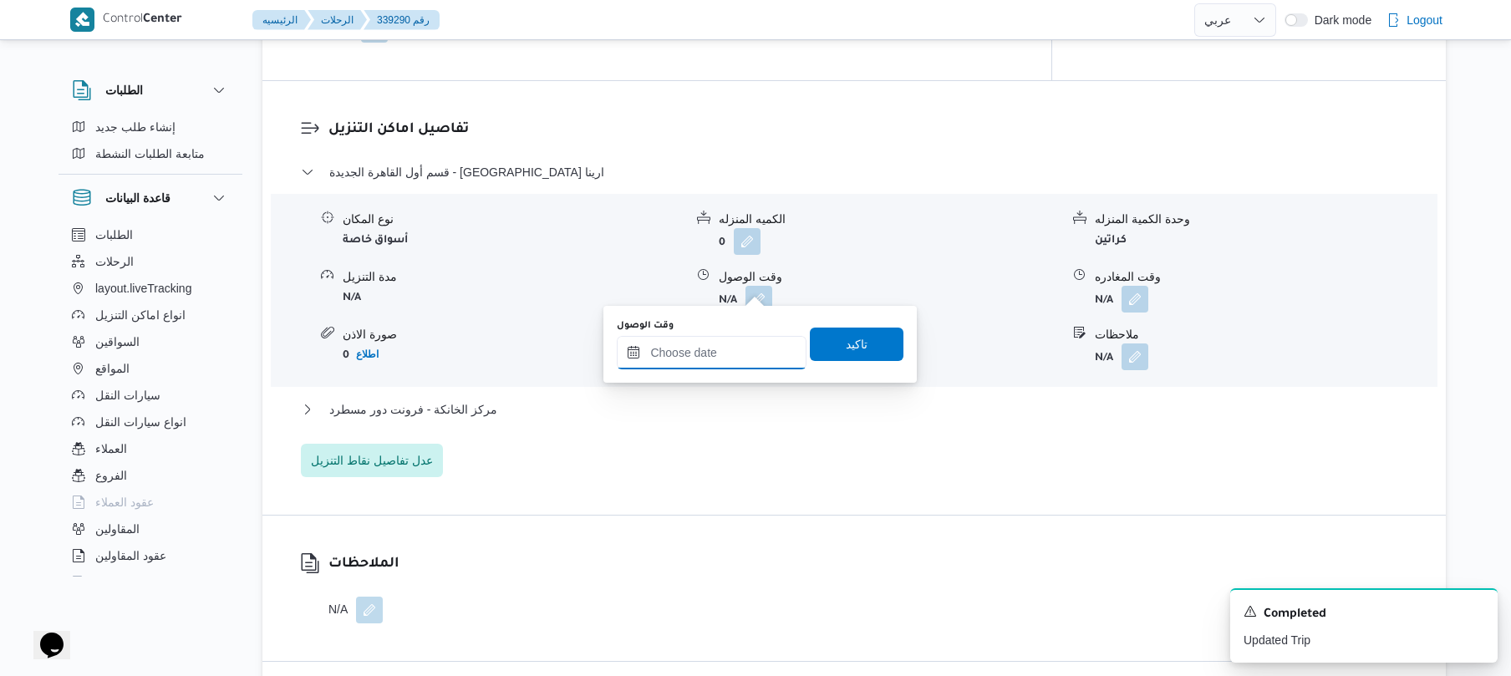
click at [693, 349] on input "وقت الوصول" at bounding box center [712, 352] width 190 height 33
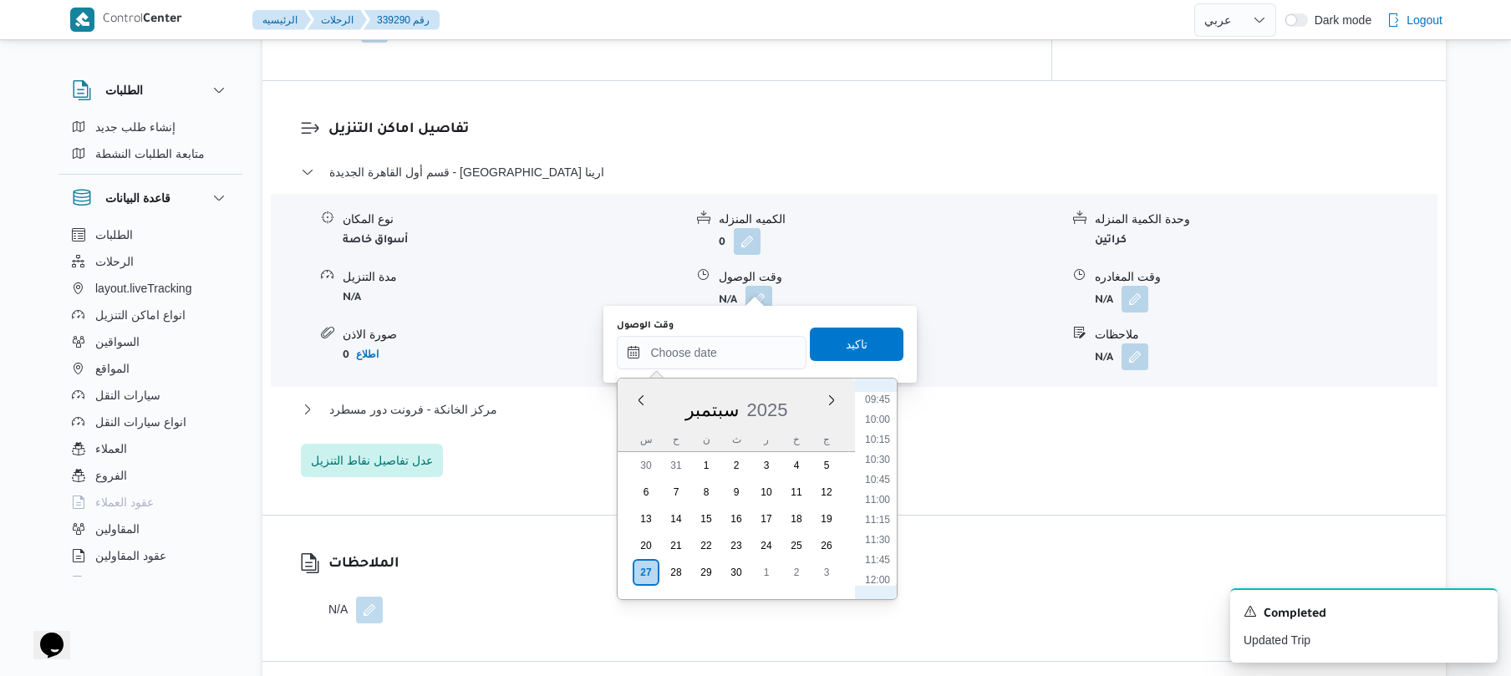
scroll to position [710, 0]
click at [874, 435] on li "09:15" at bounding box center [878, 433] width 38 height 17
type input "[DATE] ٠٩:١٥"
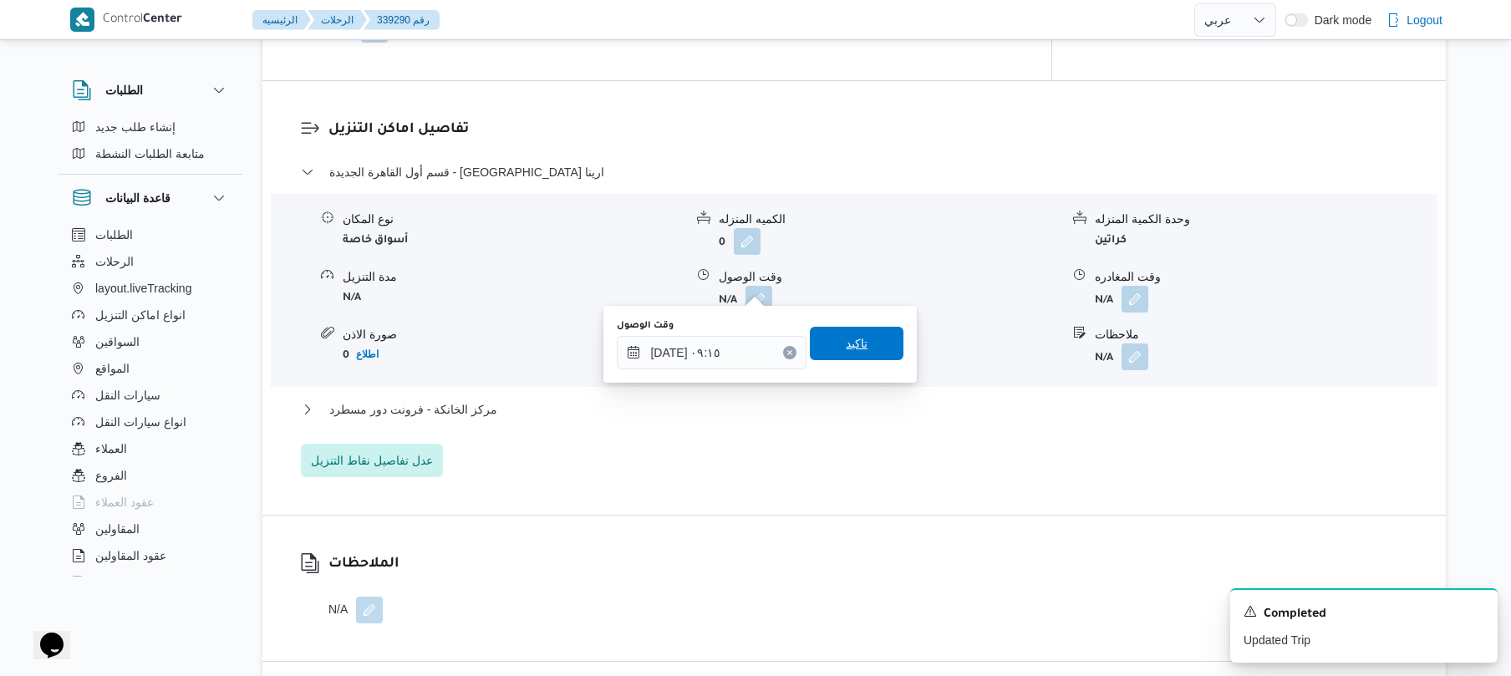
click at [869, 353] on span "تاكيد" at bounding box center [857, 343] width 94 height 33
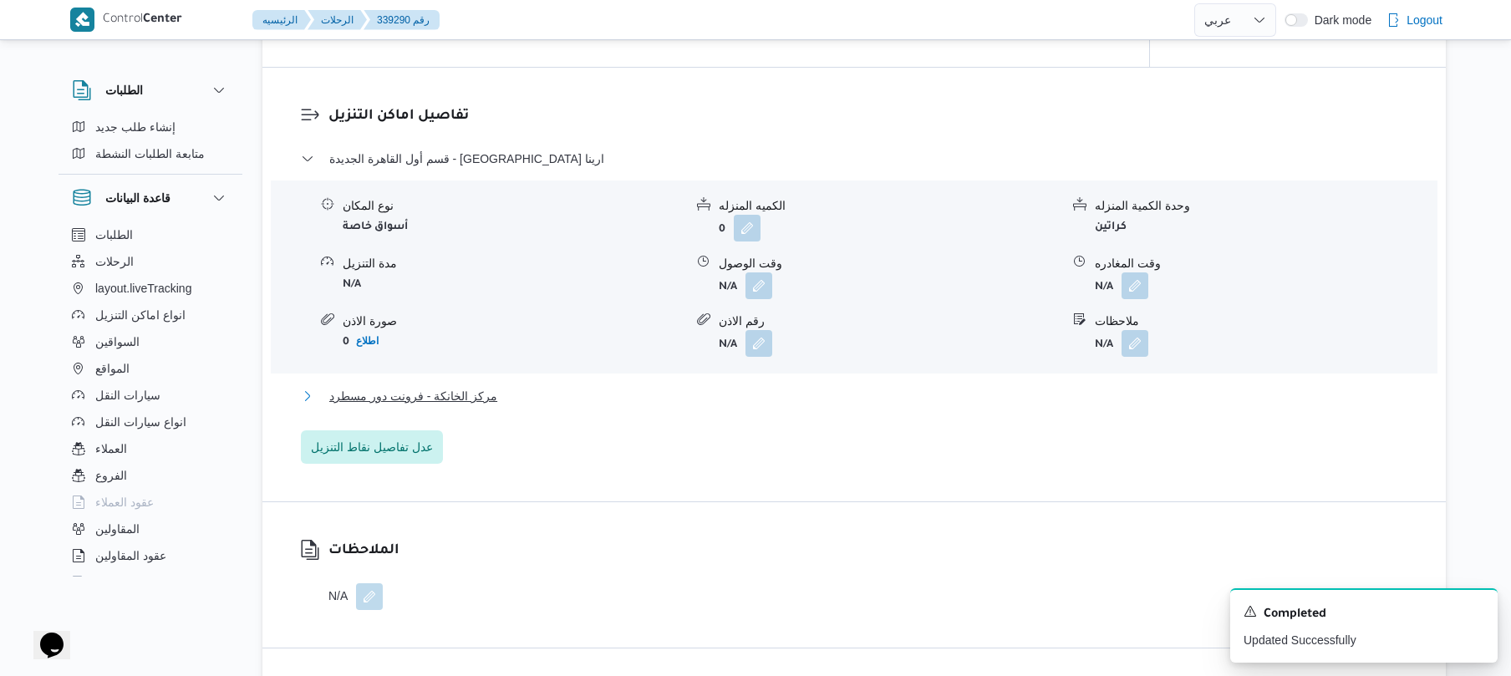
click at [800, 395] on button "مركز الخانكة - فرونت دور مسطرد" at bounding box center [855, 396] width 1108 height 20
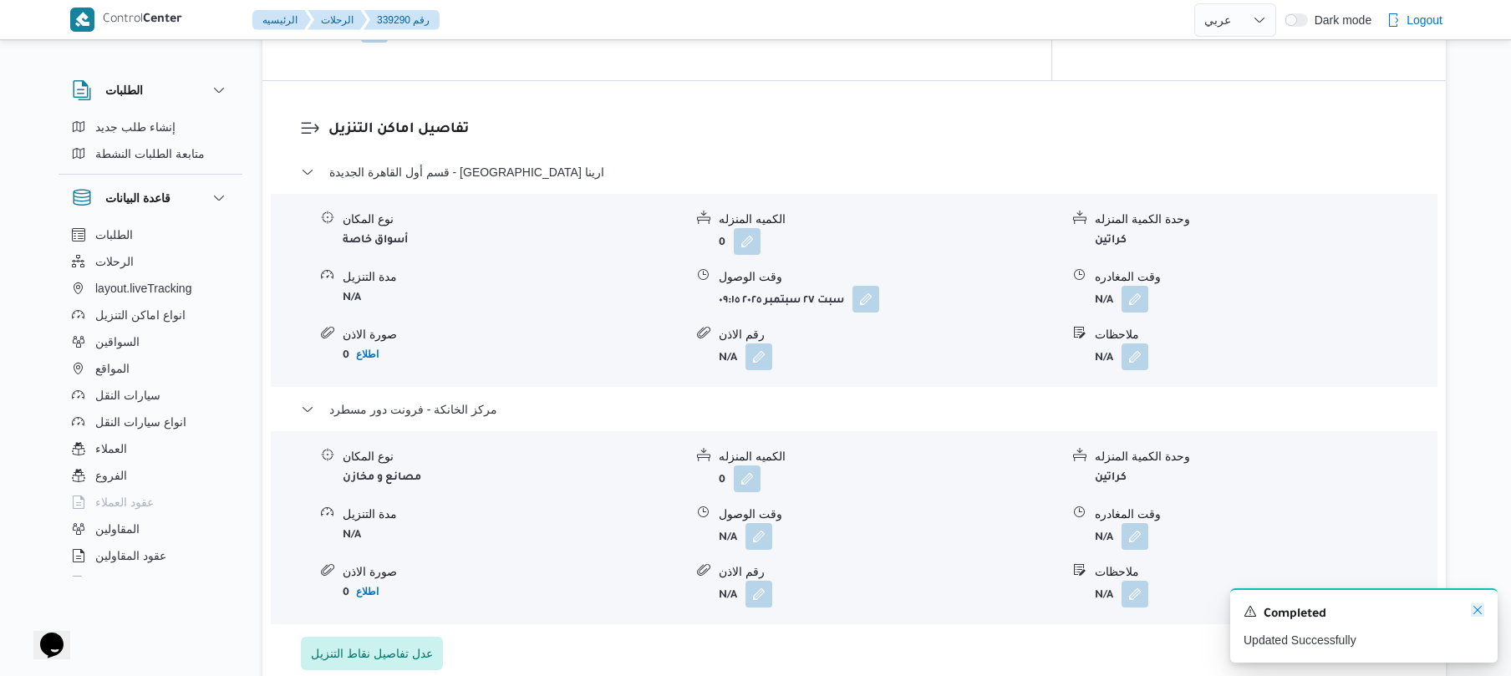
click at [1471, 615] on icon "Dismiss toast" at bounding box center [1477, 610] width 13 height 13
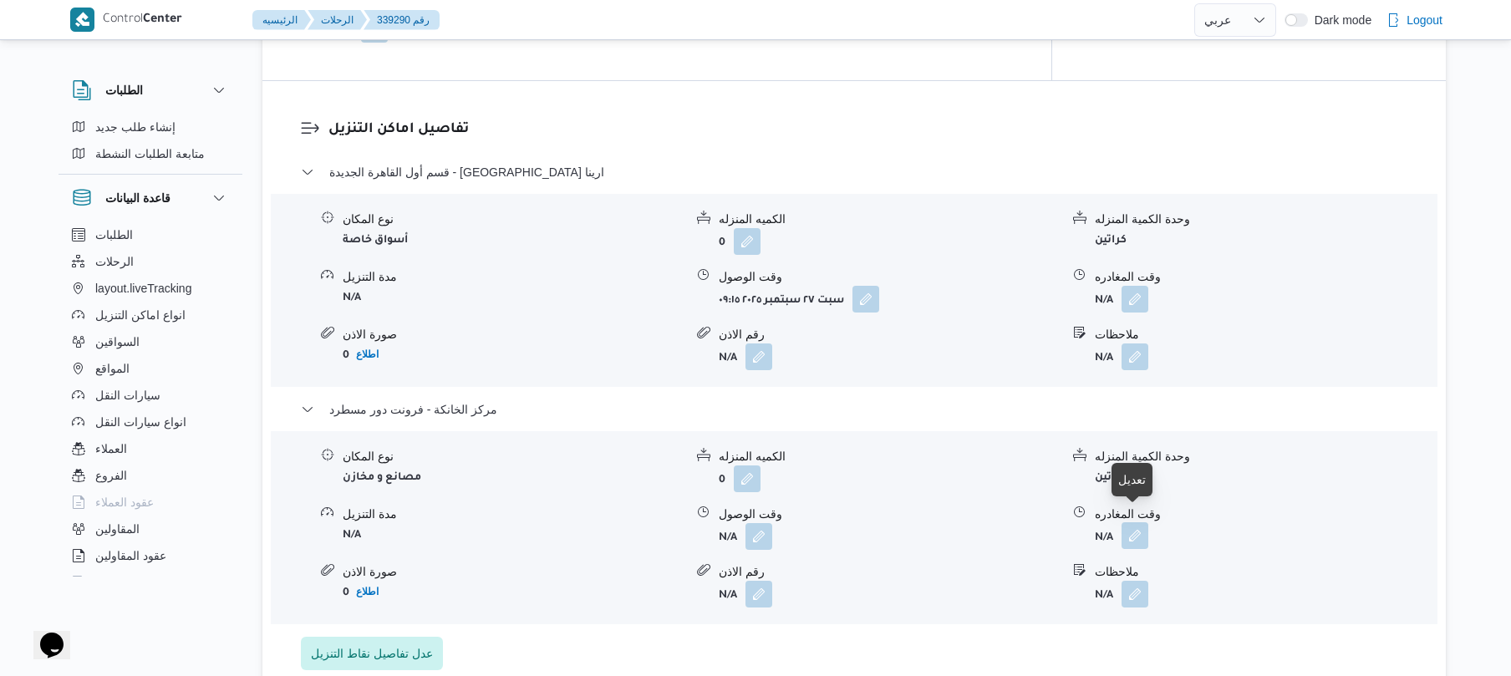
click at [1132, 527] on button "button" at bounding box center [1135, 535] width 27 height 27
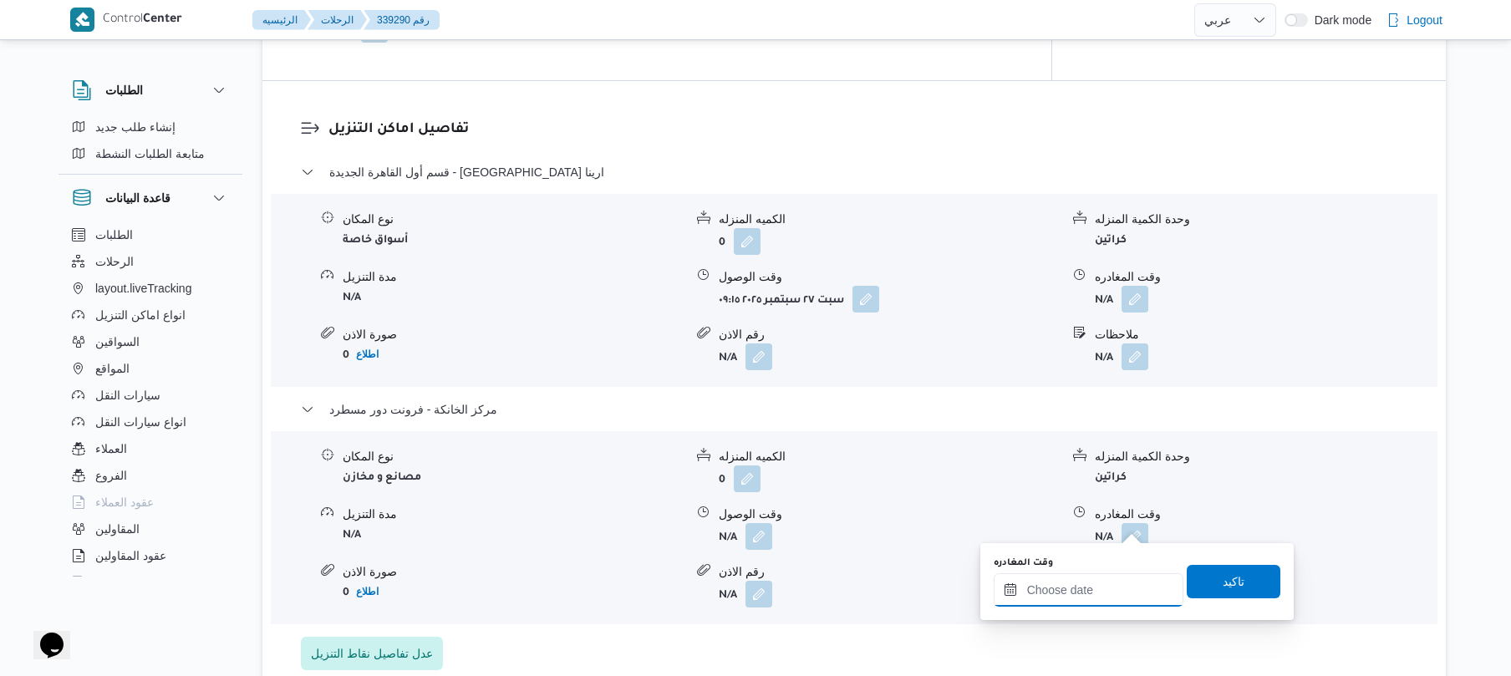
click at [1071, 592] on input "وقت المغادره" at bounding box center [1089, 589] width 190 height 33
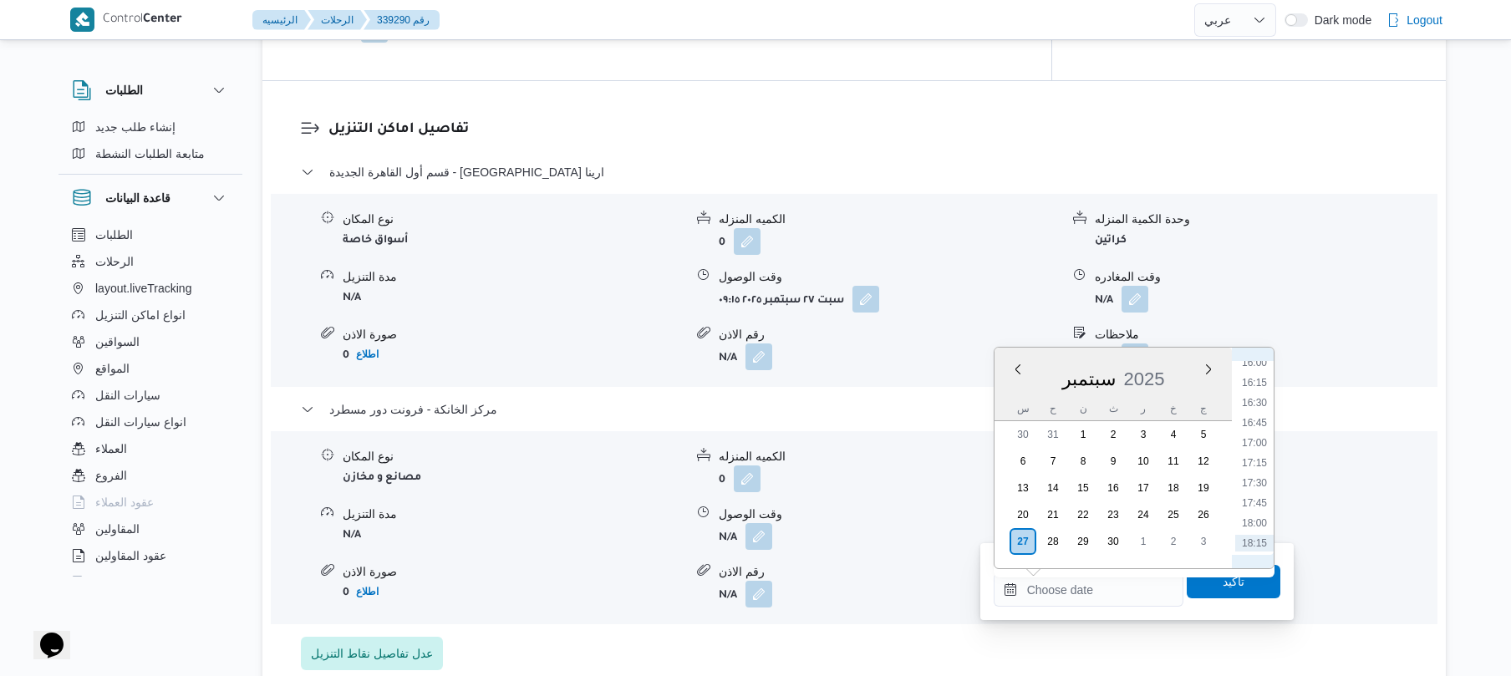
scroll to position [1200, 0]
click at [1257, 492] on li "16:30" at bounding box center [1255, 493] width 38 height 17
type input "[DATE] ١٦:٣٠"
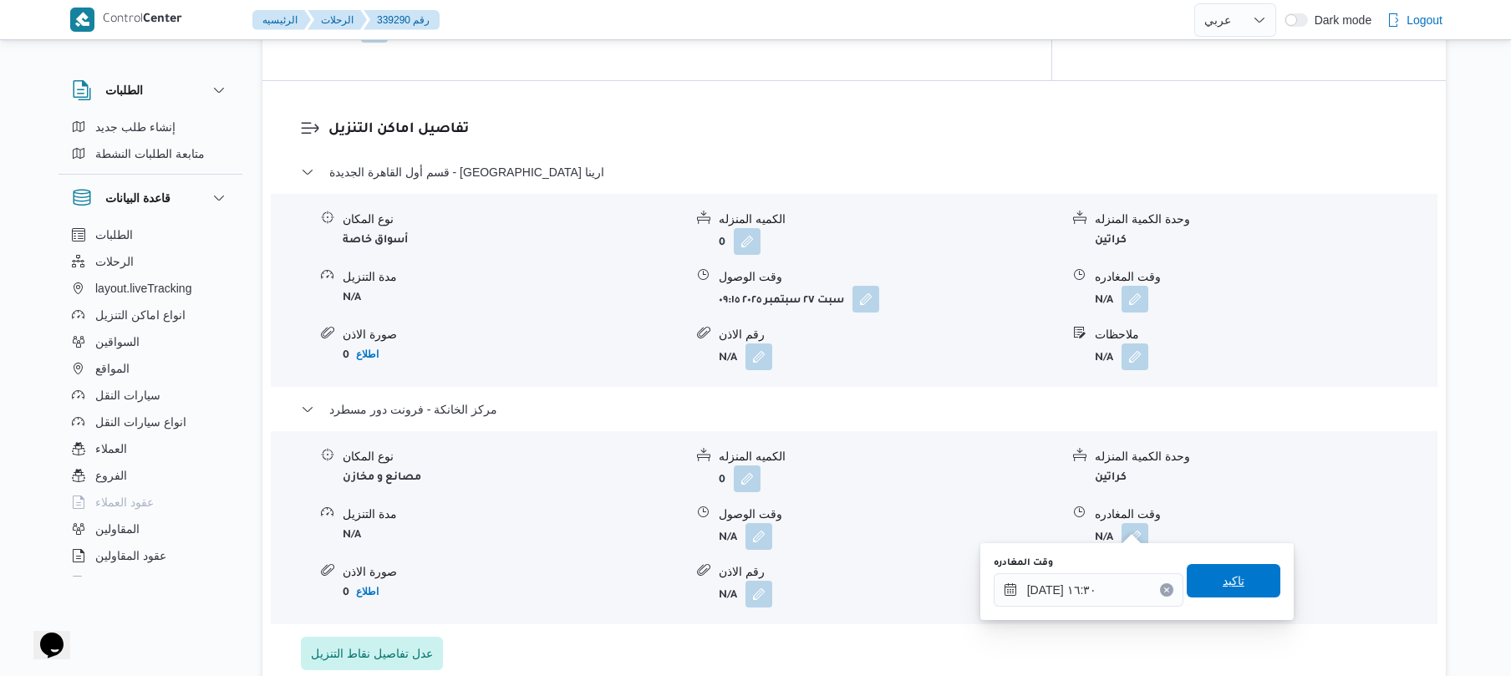
click at [1244, 586] on span "تاكيد" at bounding box center [1234, 580] width 94 height 33
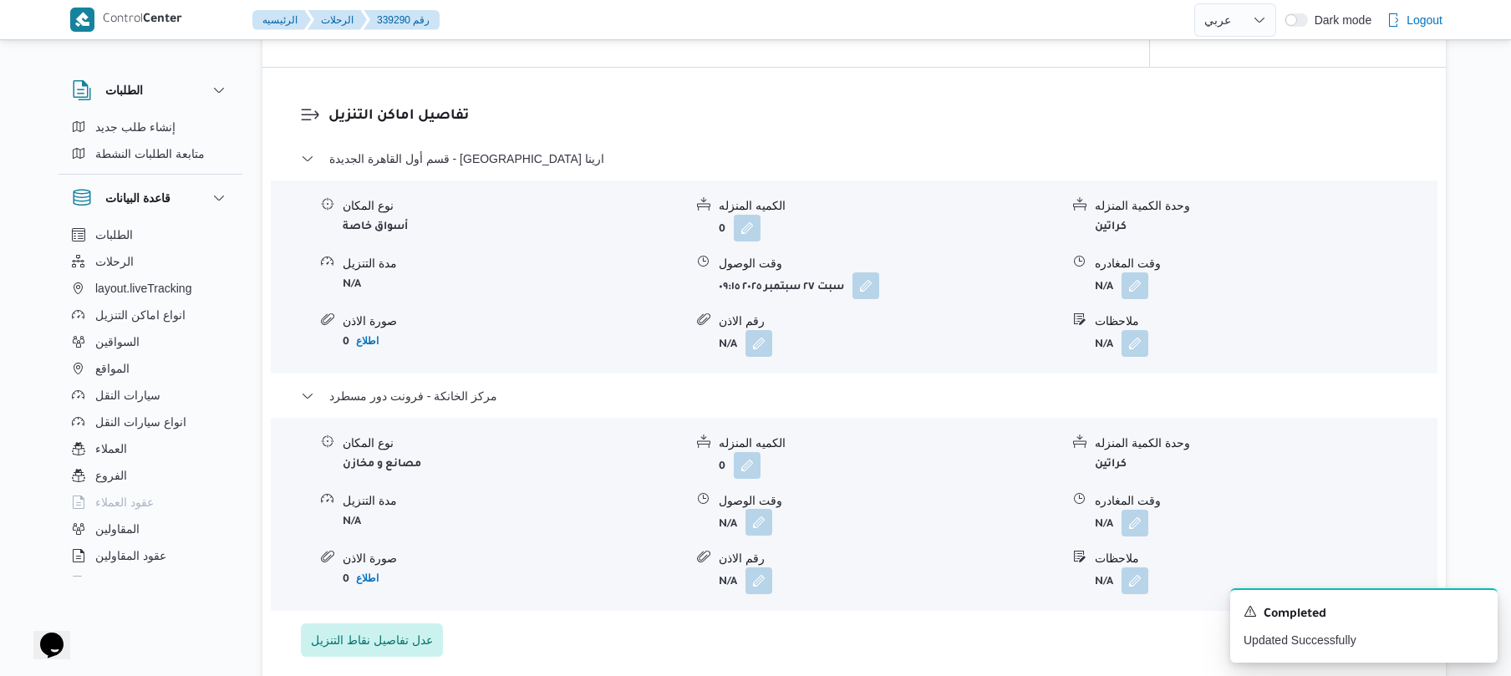
click at [760, 522] on button "button" at bounding box center [759, 522] width 27 height 27
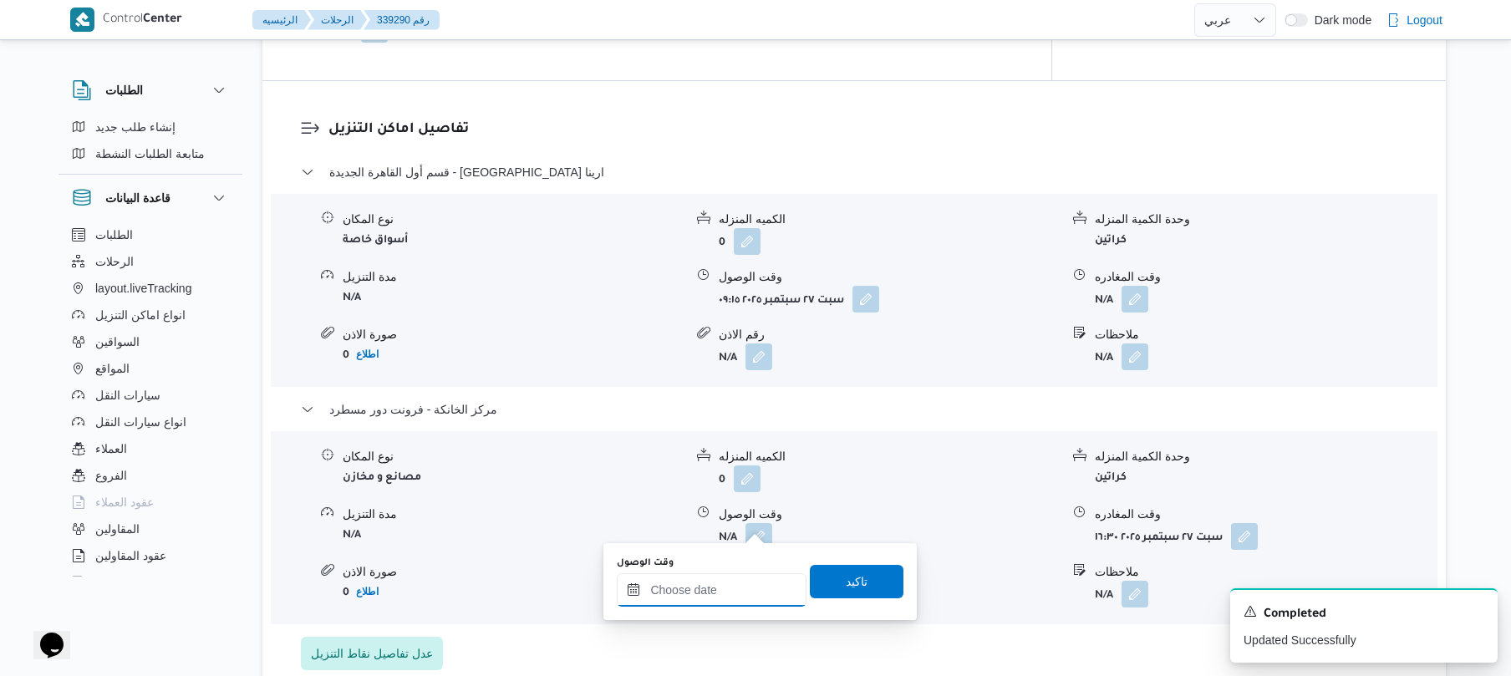
click at [732, 587] on input "وقت الوصول" at bounding box center [712, 589] width 190 height 33
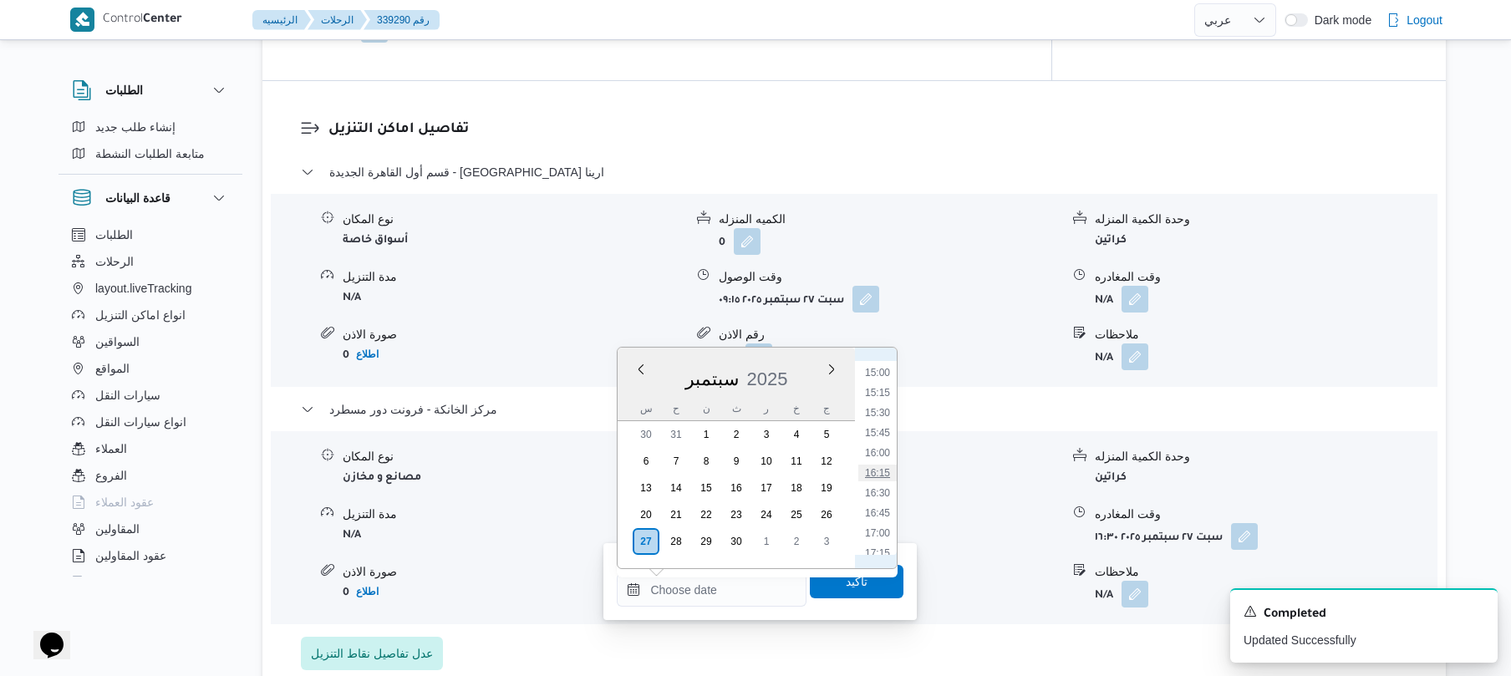
click at [876, 476] on li "16:15" at bounding box center [878, 473] width 38 height 17
type input "[DATE] ١٦:١٥"
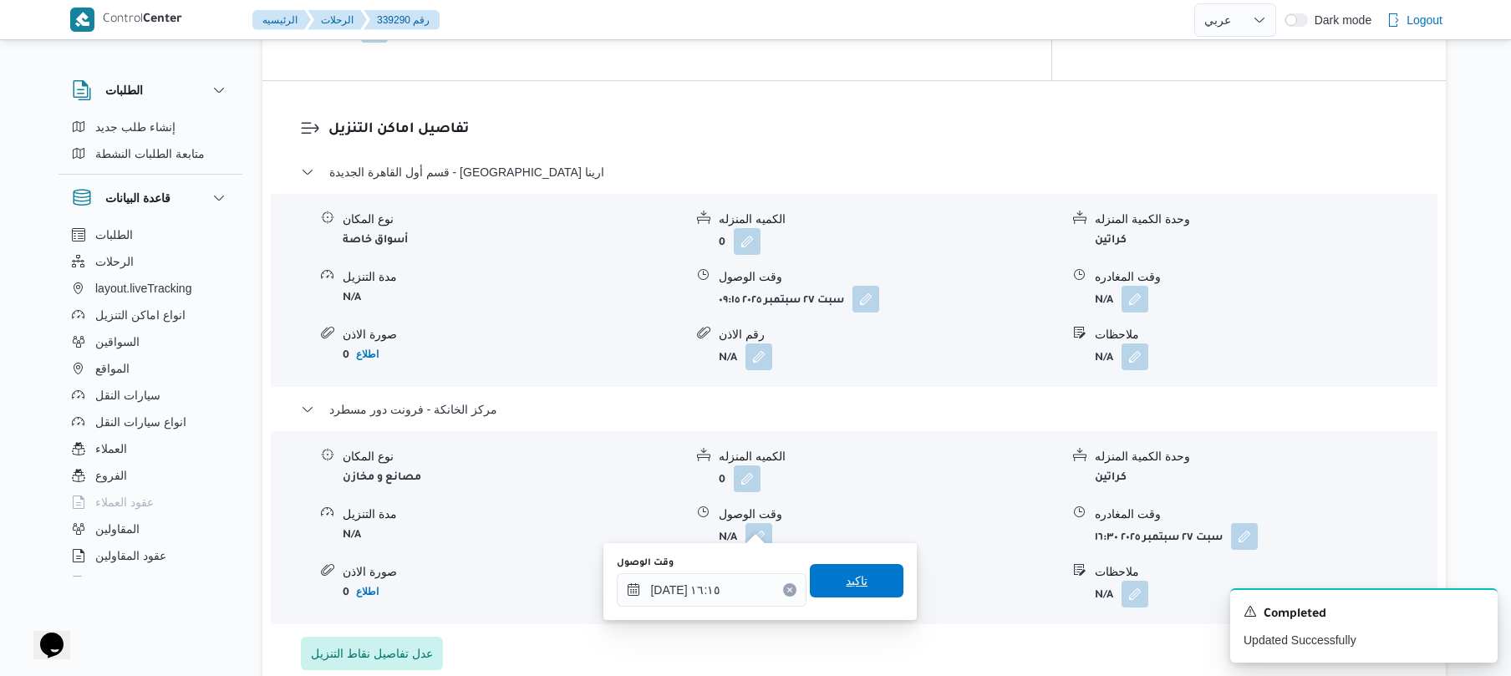
click at [846, 589] on span "تاكيد" at bounding box center [857, 581] width 22 height 20
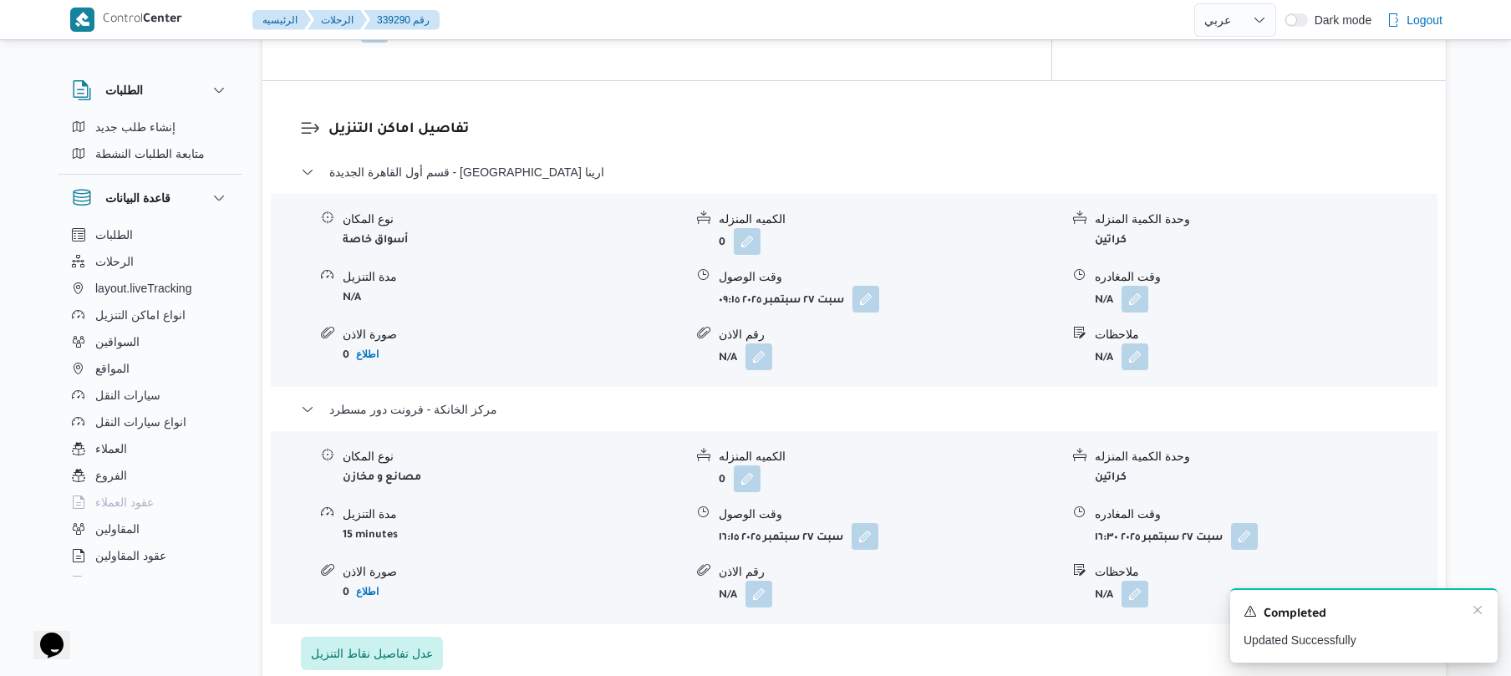
click at [1478, 600] on div "A new notification appears Completed Updated Successfully" at bounding box center [1365, 626] width 268 height 74
click at [1479, 616] on icon "Dismiss toast" at bounding box center [1477, 610] width 13 height 13
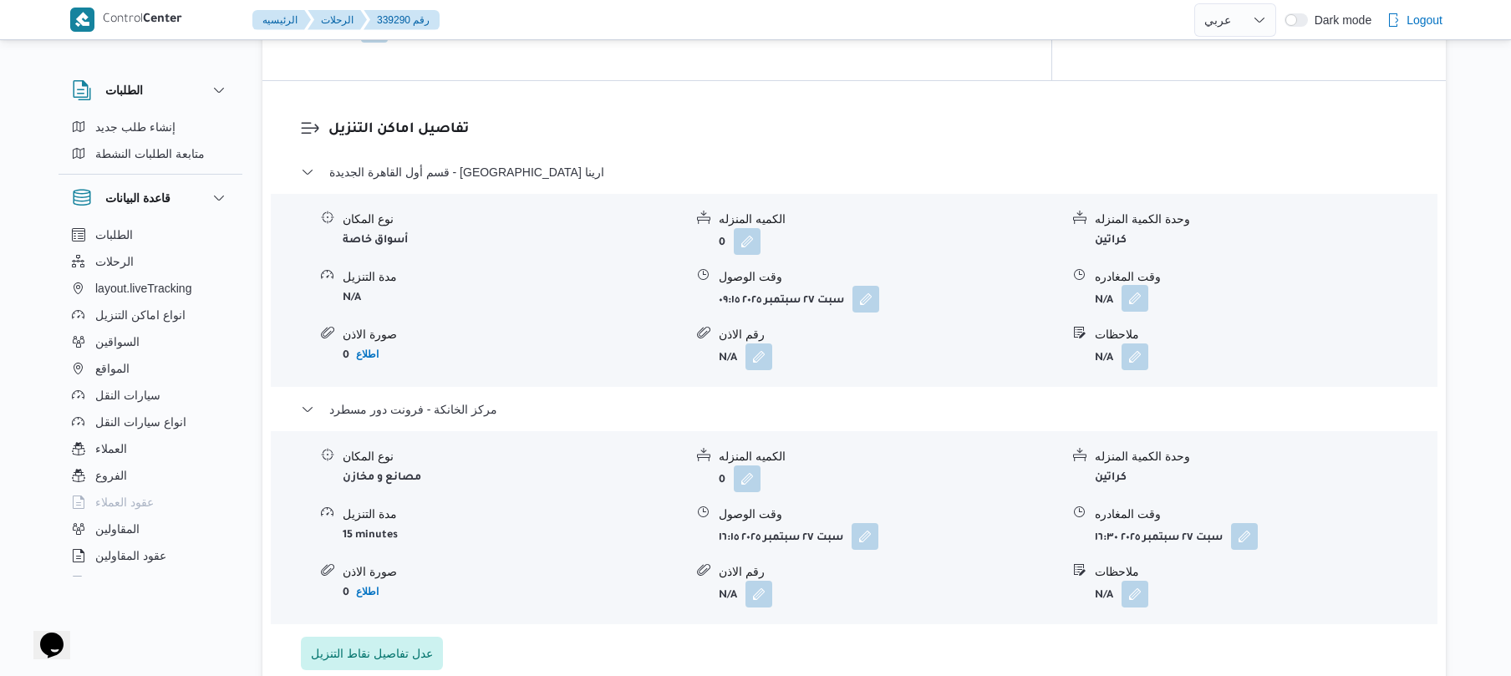
click at [1134, 285] on button "button" at bounding box center [1135, 298] width 27 height 27
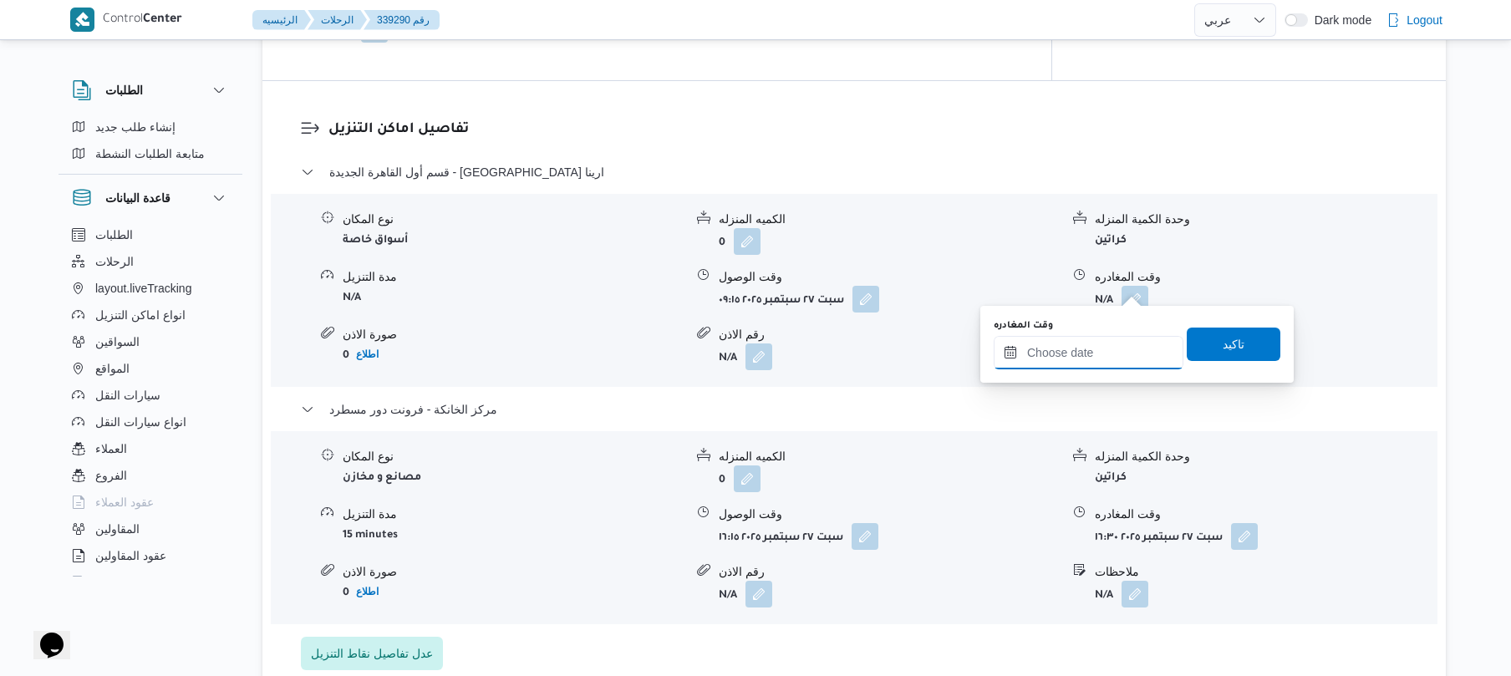
click at [1098, 354] on input "وقت المغادره" at bounding box center [1089, 352] width 190 height 33
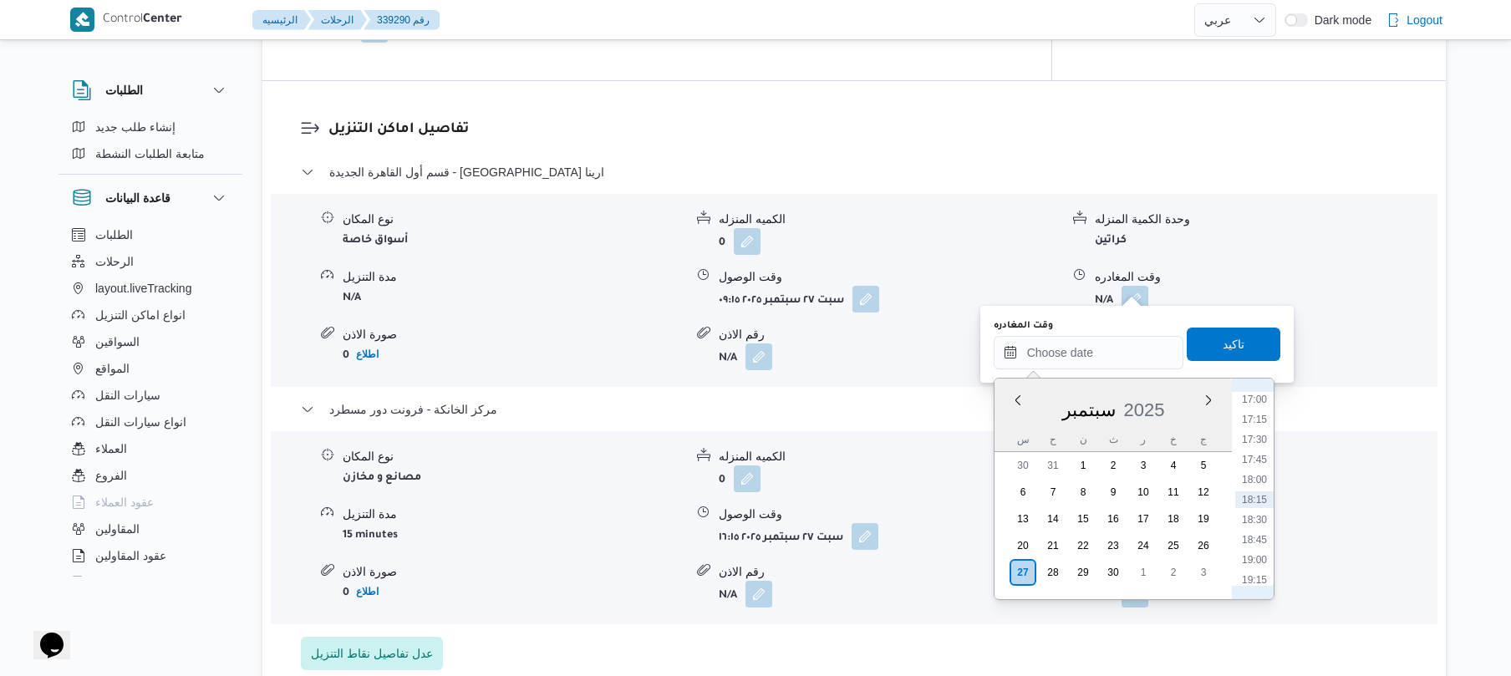
scroll to position [1201, 0]
click at [1259, 449] on li "15:30" at bounding box center [1255, 443] width 38 height 17
type input "[DATE] ١٥:٣٠"
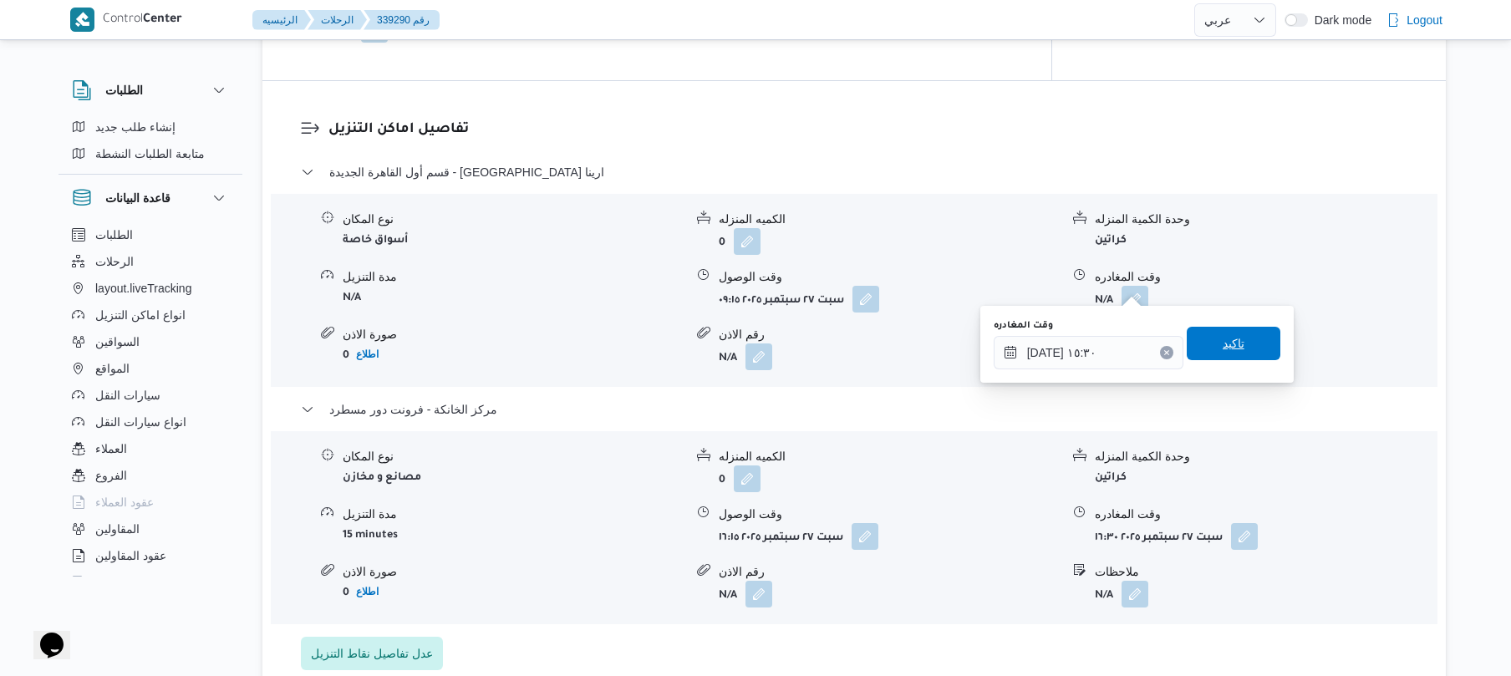
click at [1226, 339] on span "تاكيد" at bounding box center [1234, 344] width 22 height 20
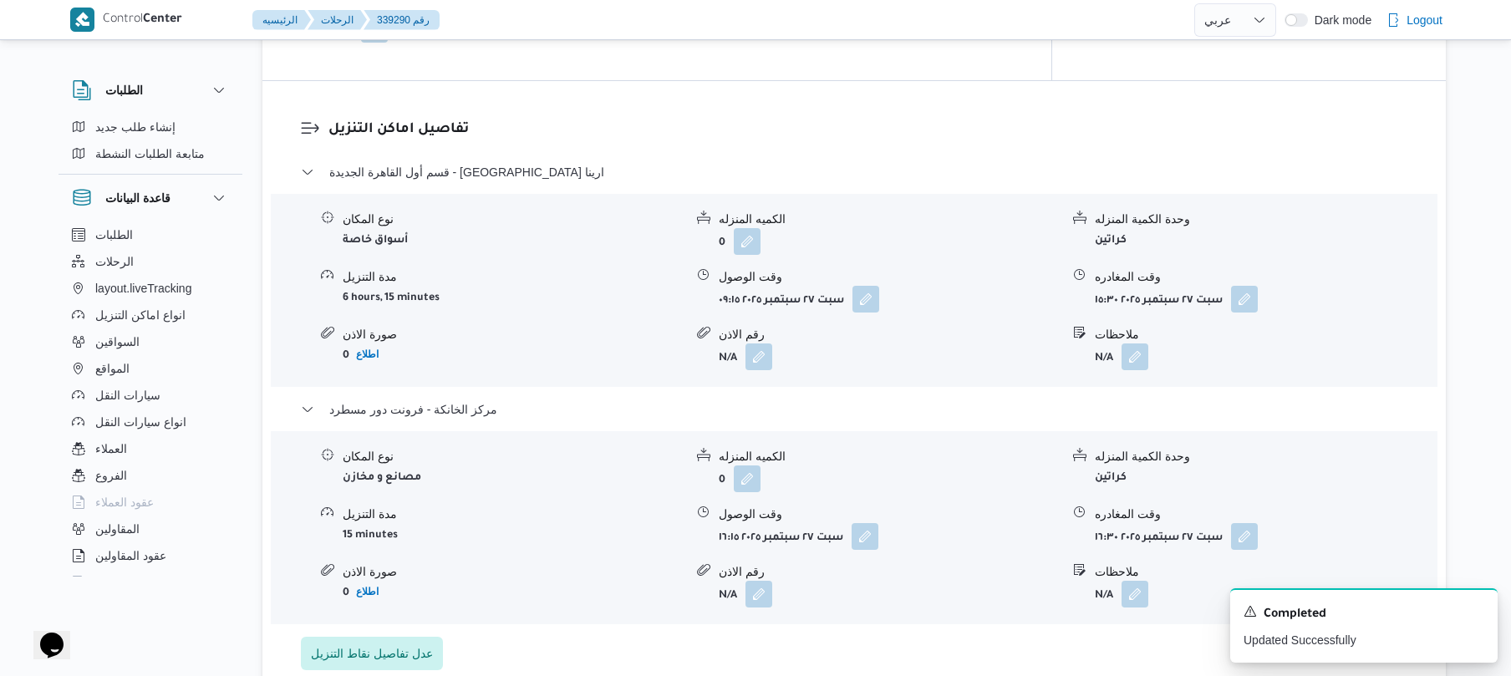
scroll to position [373, 0]
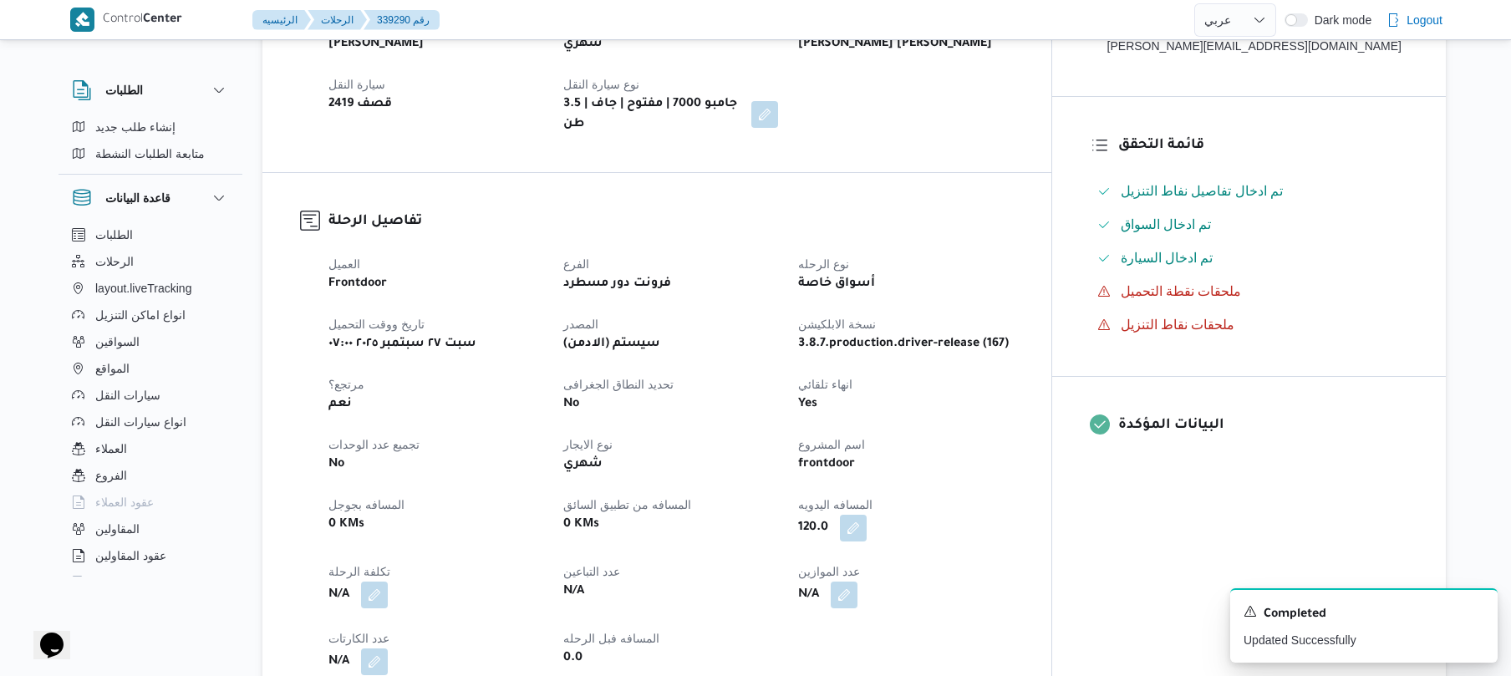
click at [1008, 185] on div "تفاصيل الرحلة العميل Frontdoor الفرع فرونت دور مسطرد نوع الرحله أسواق خاصة تاري…" at bounding box center [656, 443] width 789 height 540
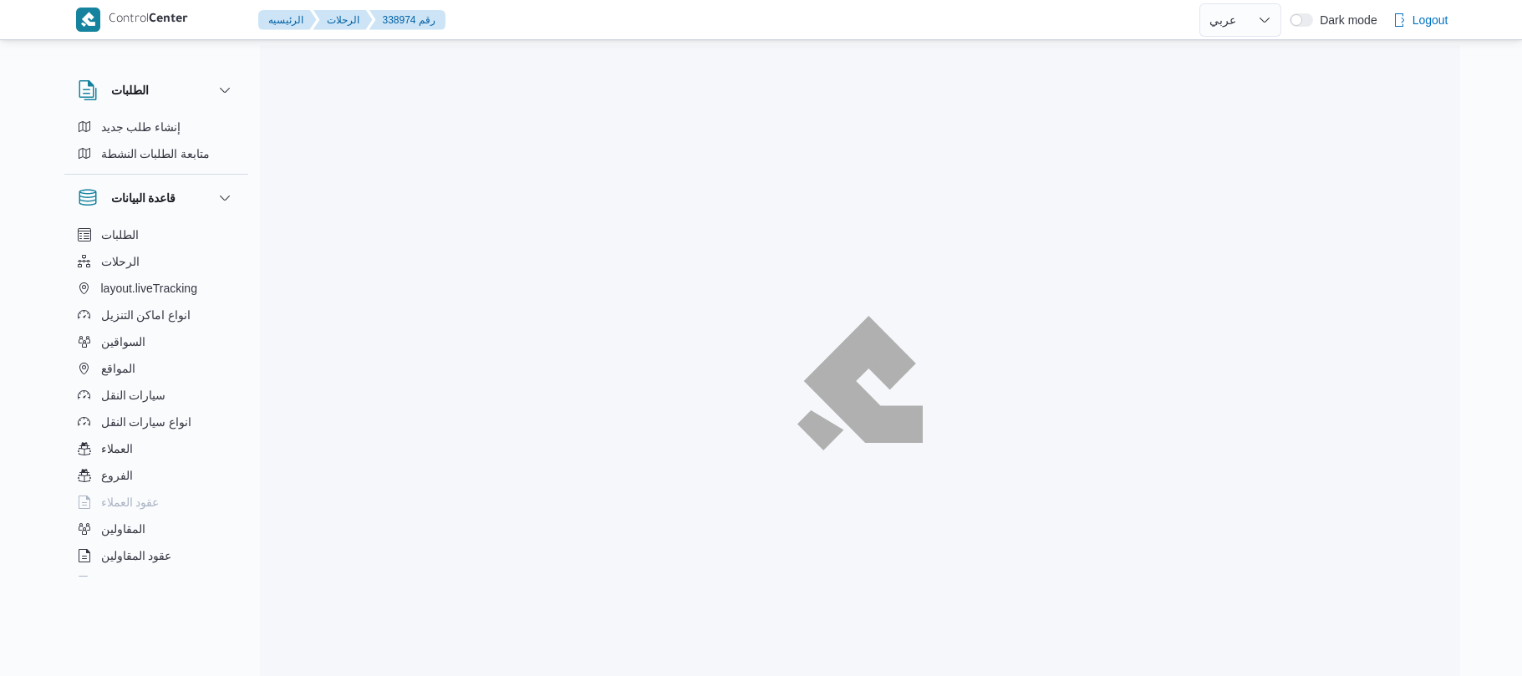
select select "ar"
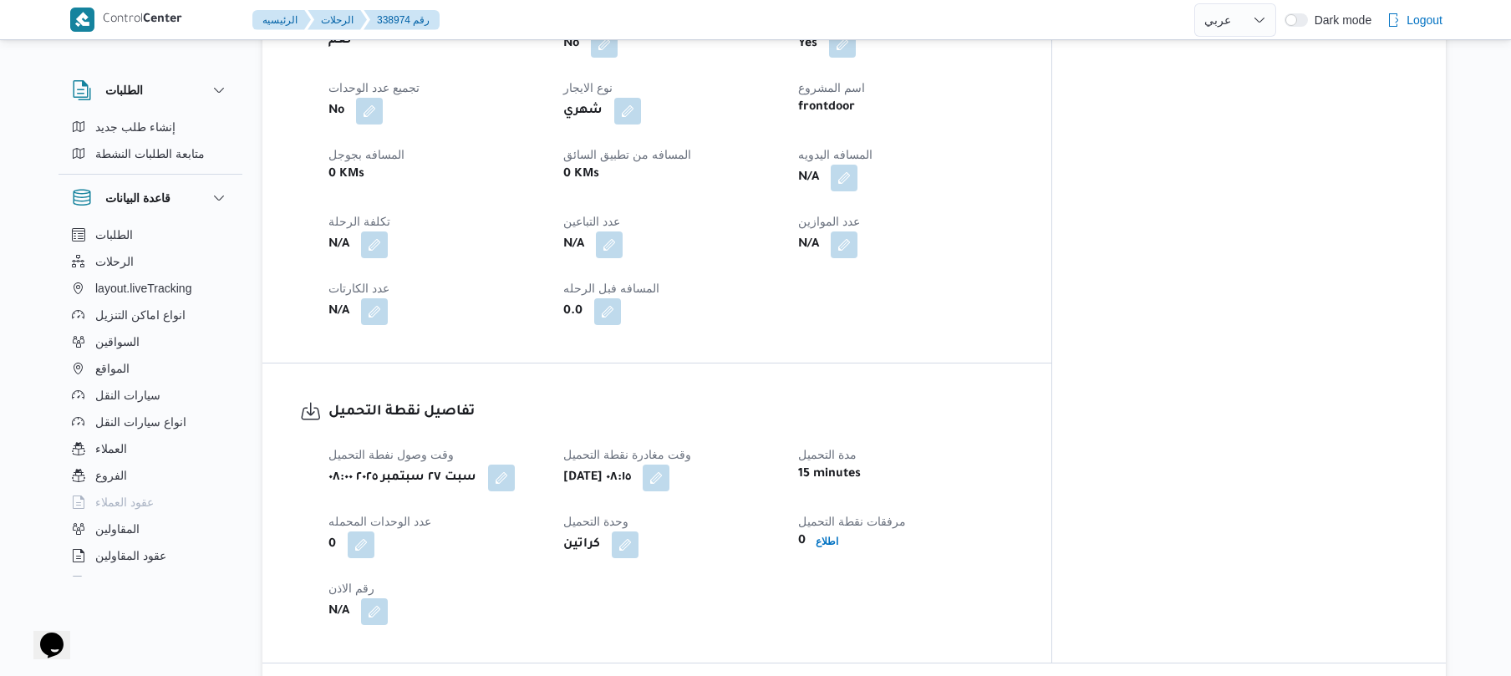
scroll to position [624, 0]
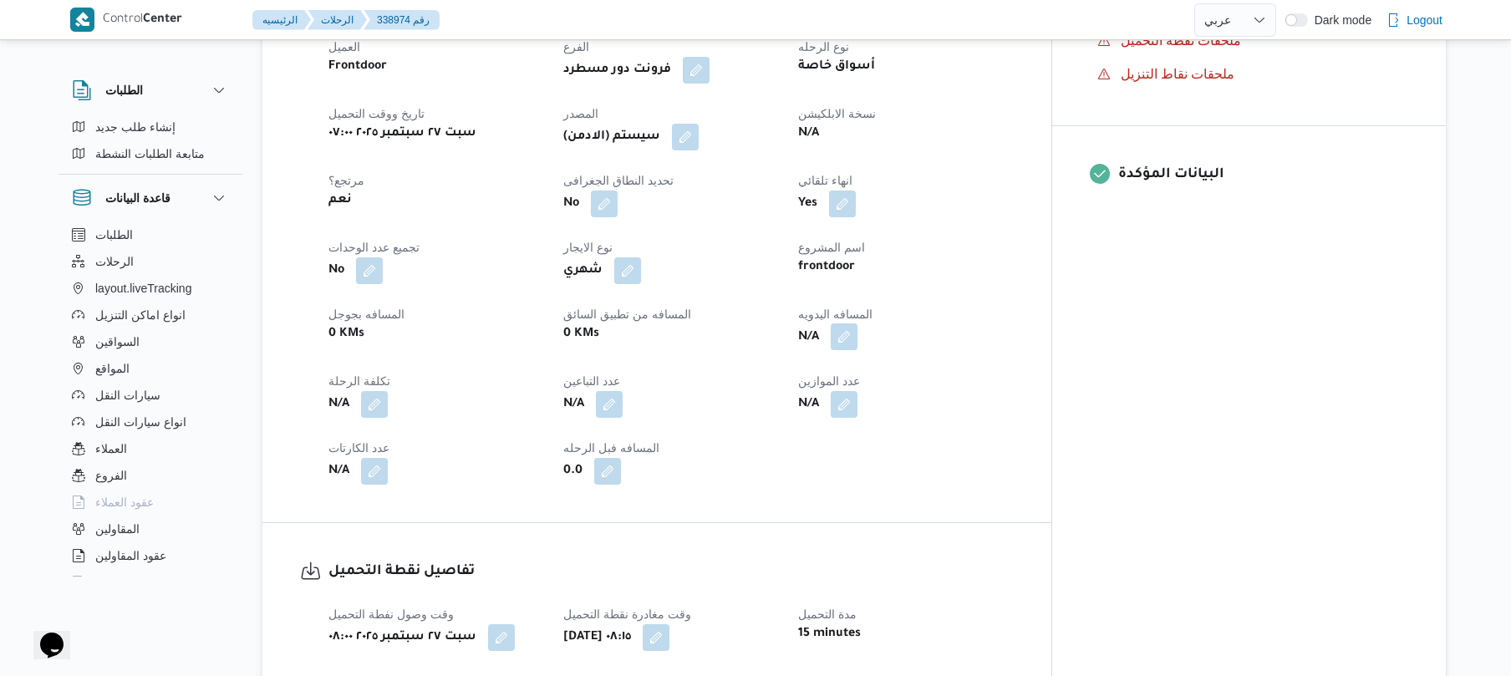
click at [858, 324] on button "button" at bounding box center [844, 337] width 27 height 27
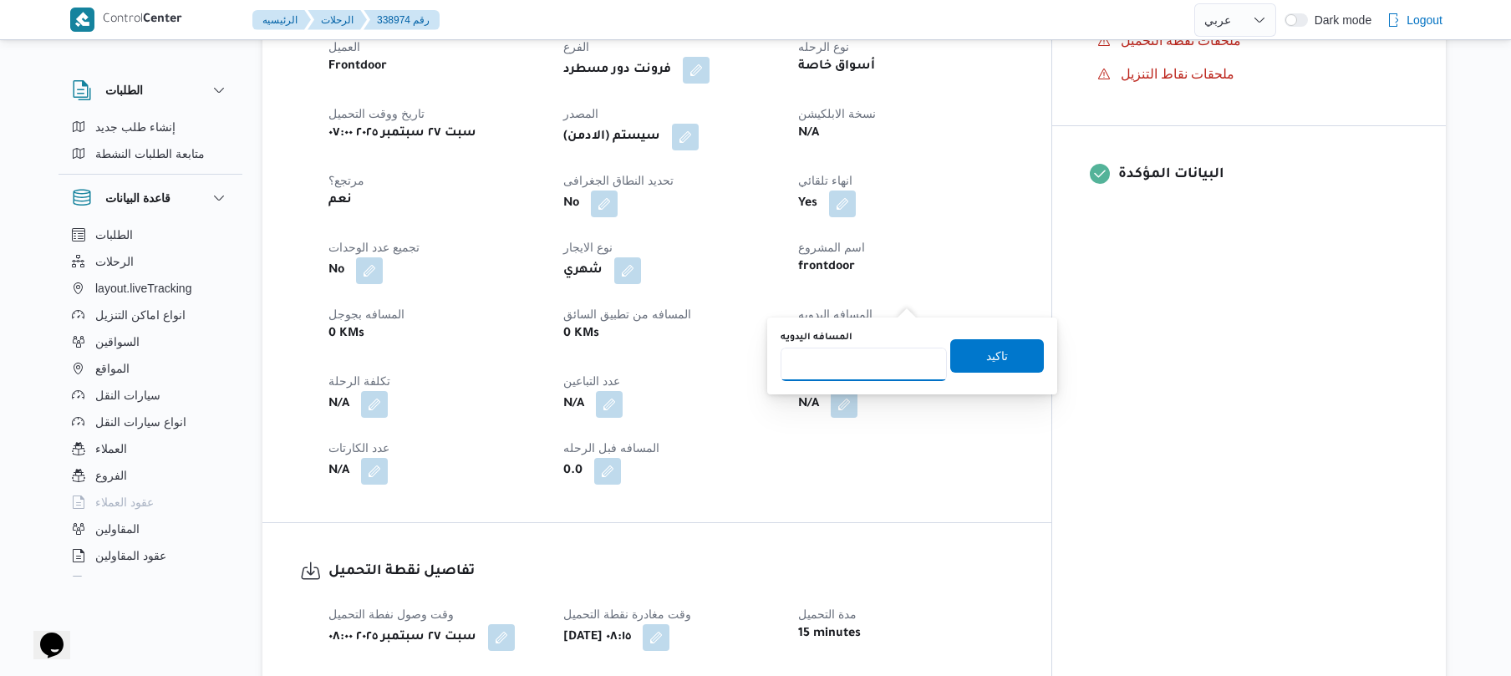
click at [844, 369] on input "المسافه اليدويه" at bounding box center [864, 364] width 166 height 33
type input "120"
click at [955, 361] on span "تاكيد" at bounding box center [997, 355] width 94 height 33
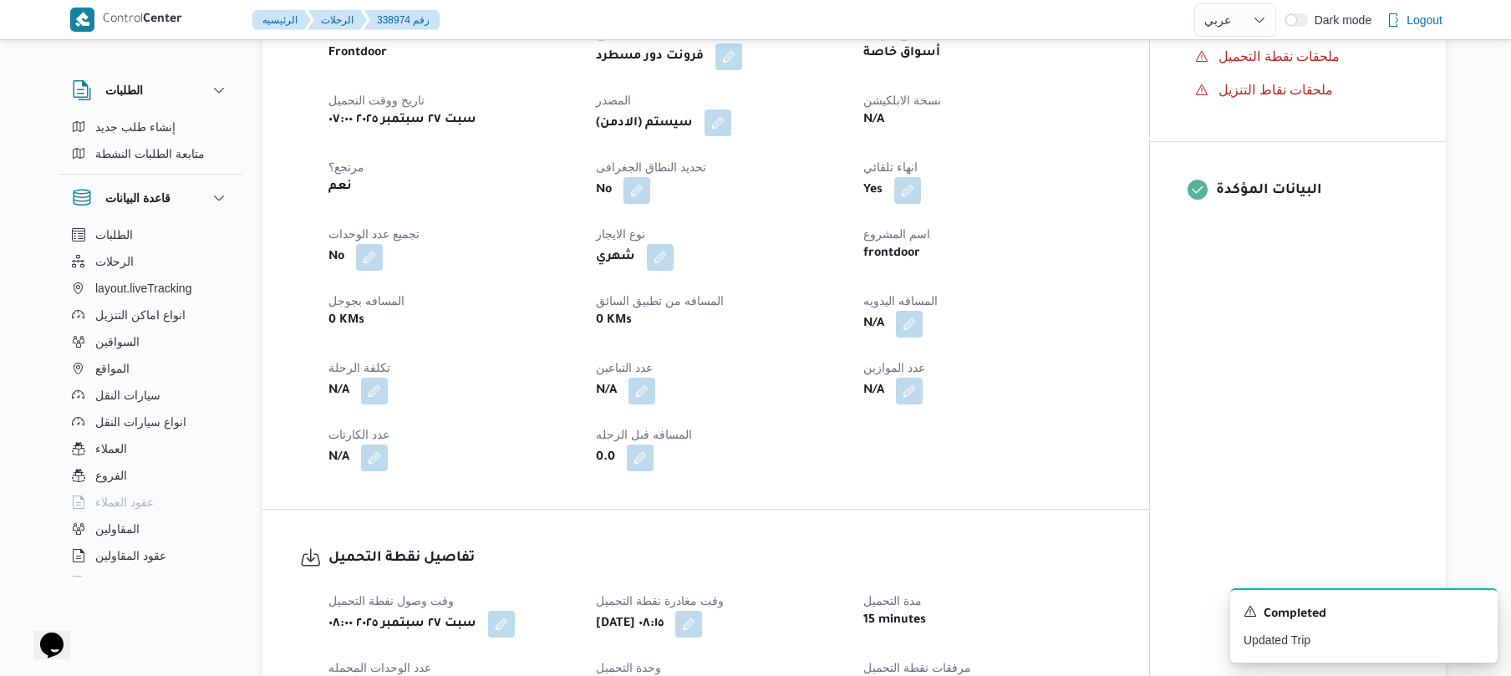
click at [721, 110] on button "button" at bounding box center [718, 123] width 27 height 27
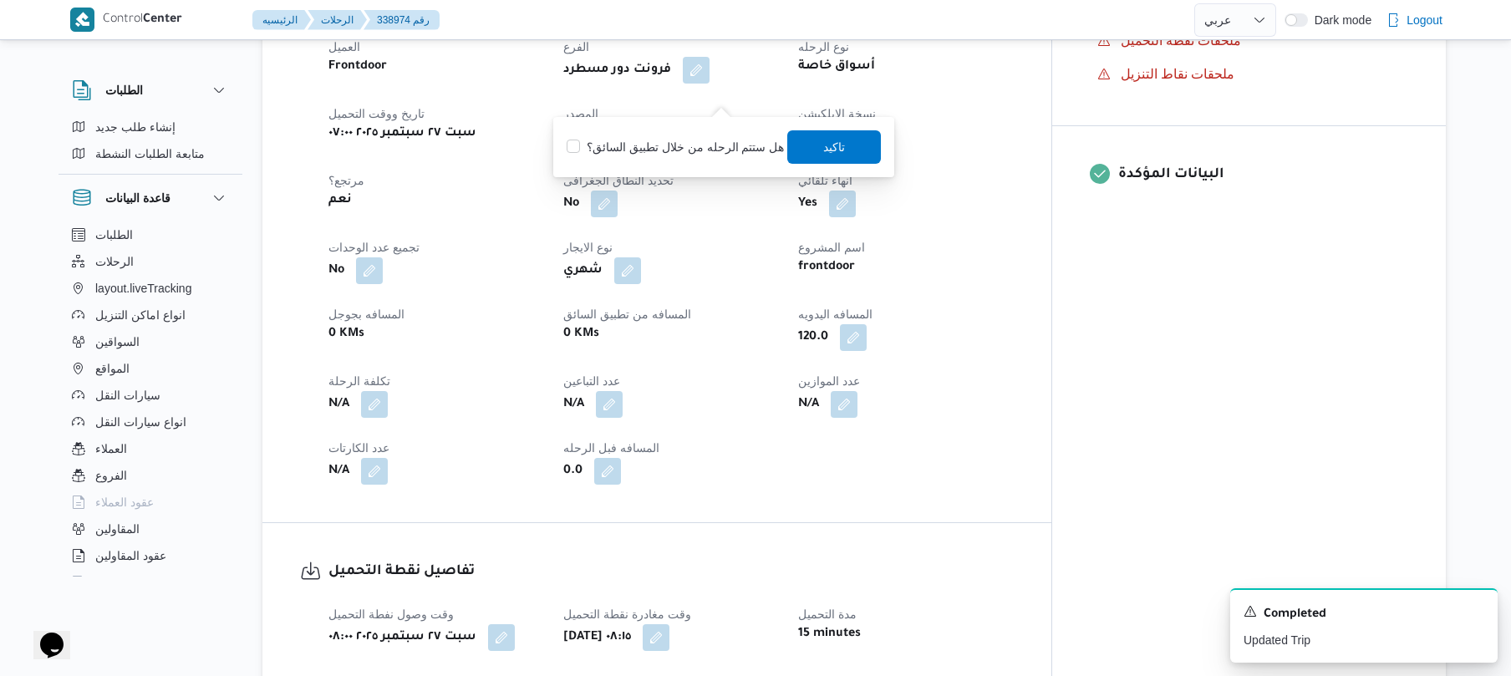
click at [846, 171] on div "You are in a dialog. To close this dialog, hit escape. هل ستتم الرحله من خلال ت…" at bounding box center [723, 147] width 341 height 60
click at [846, 155] on span "تاكيد" at bounding box center [834, 146] width 94 height 33
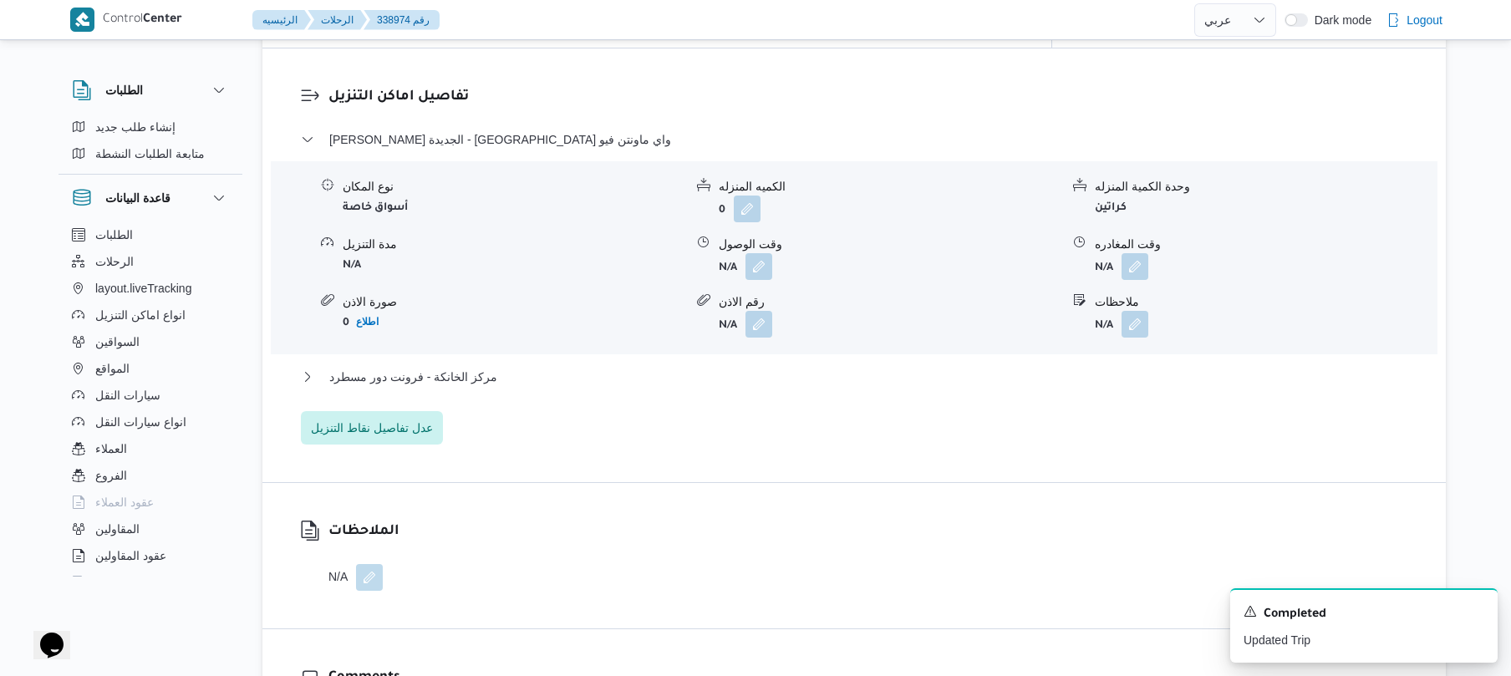
scroll to position [1560, 0]
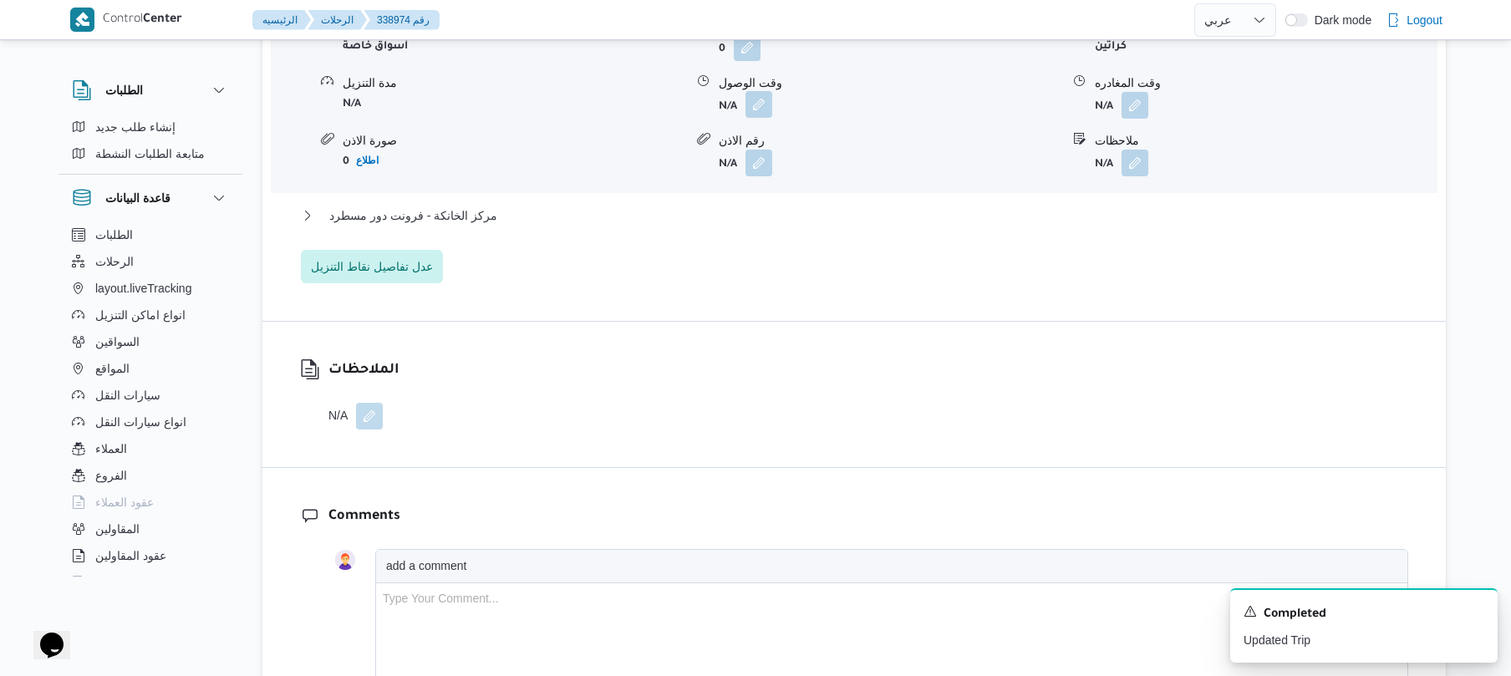
click at [753, 91] on button "button" at bounding box center [759, 104] width 27 height 27
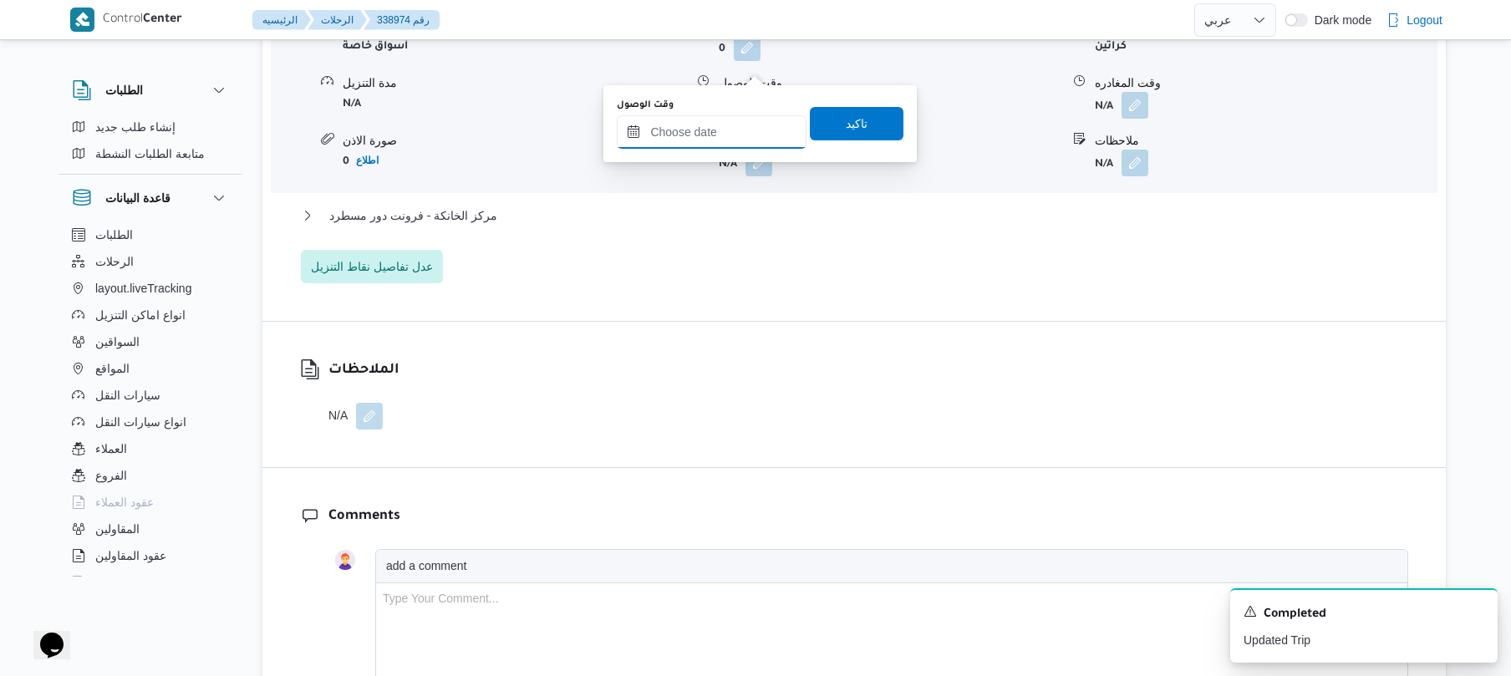
click at [709, 120] on input "وقت الوصول" at bounding box center [712, 131] width 190 height 33
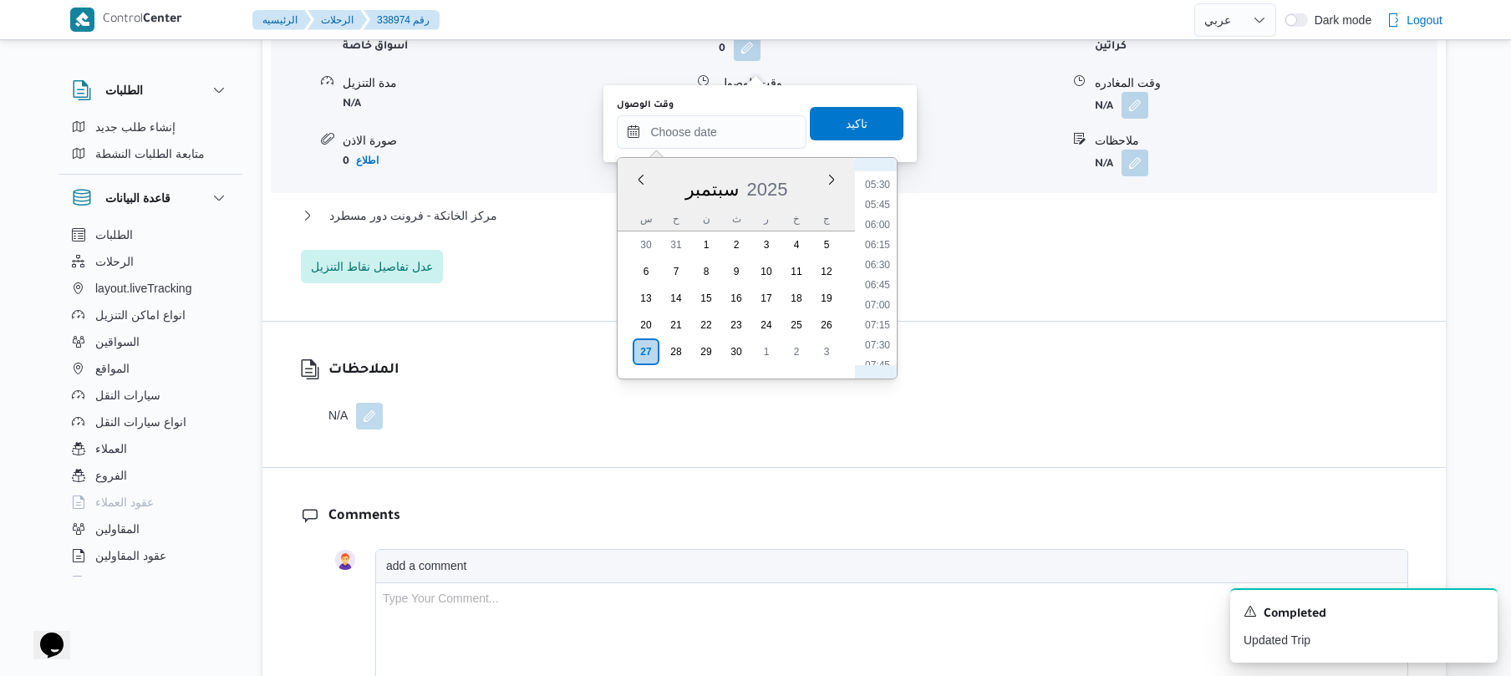
scroll to position [600, 0]
click at [884, 298] on li "09:00" at bounding box center [878, 301] width 38 height 17
type input "[DATE] ٠٩:٠٠"
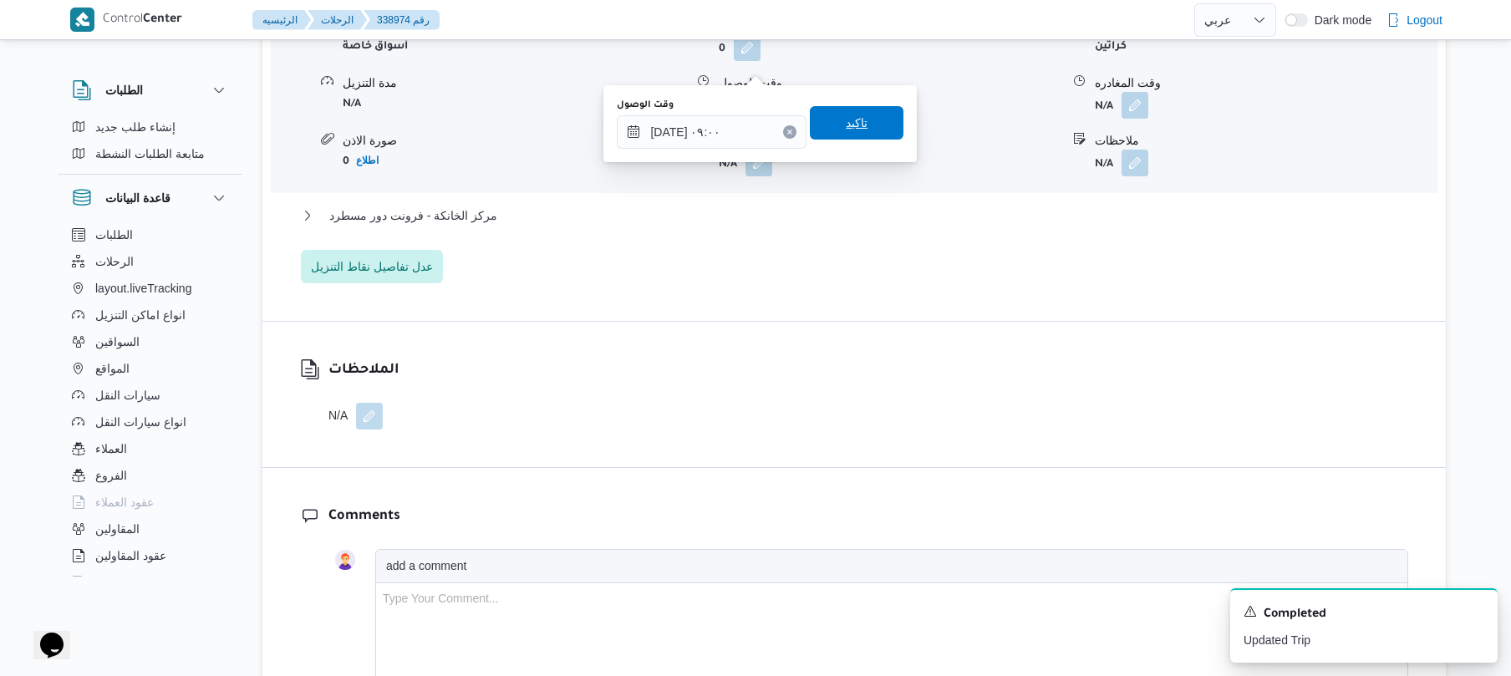
click at [866, 115] on span "تاكيد" at bounding box center [857, 122] width 94 height 33
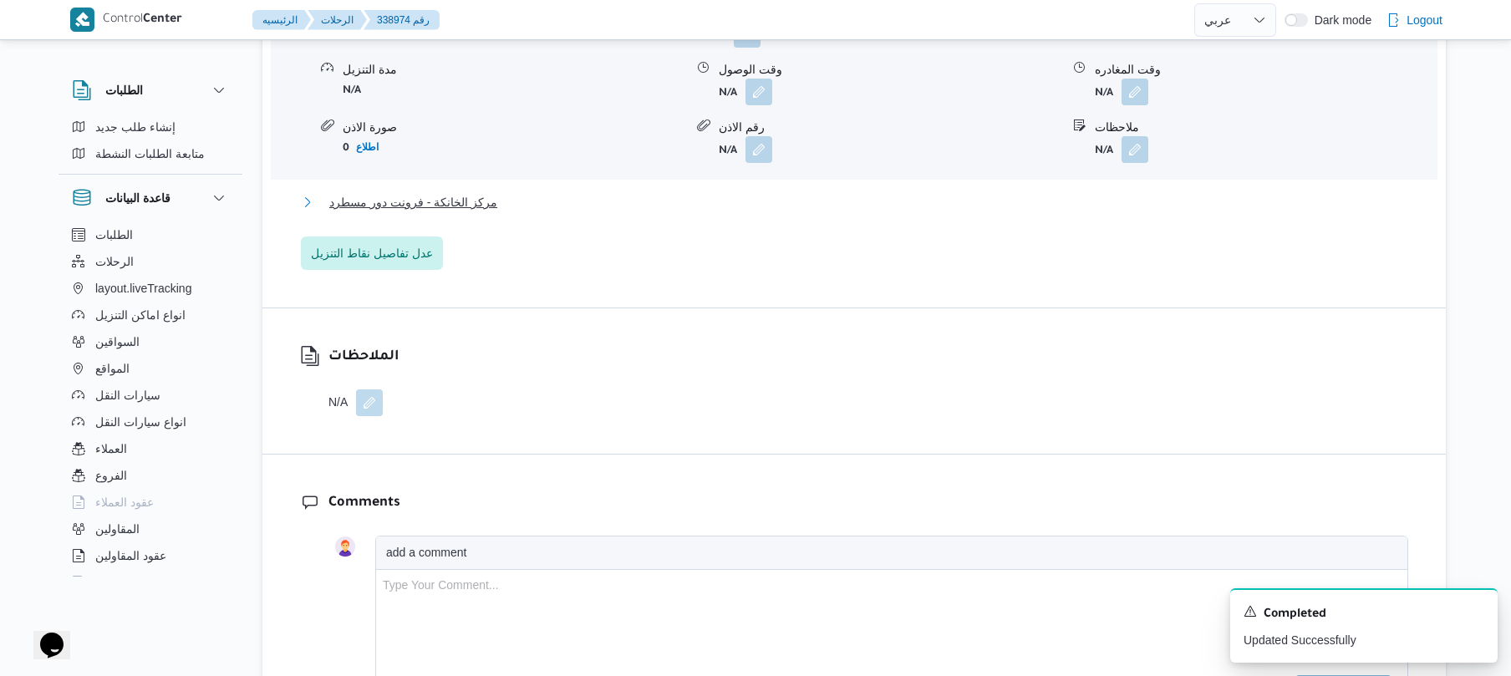
click at [828, 192] on button "مركز الخانكة - فرونت دور مسطرد" at bounding box center [855, 202] width 1108 height 20
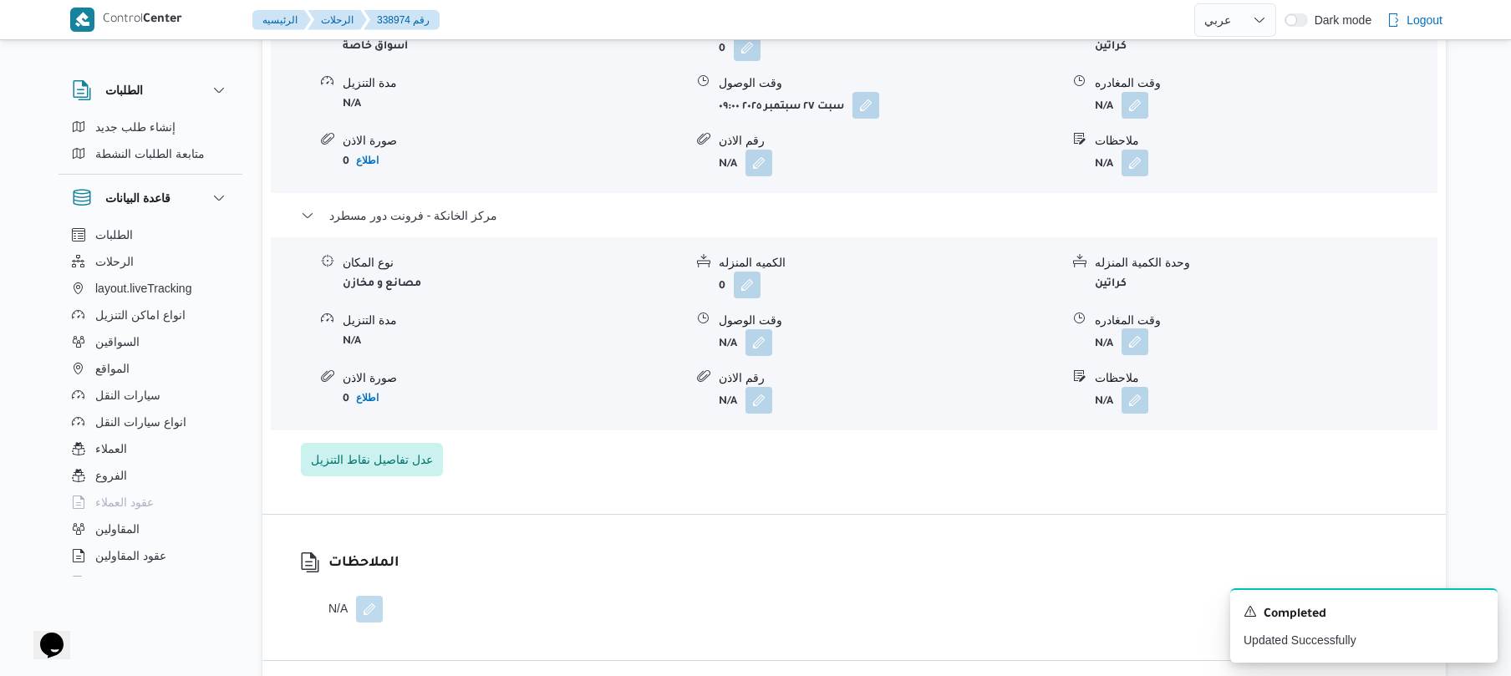
click at [1134, 329] on button "button" at bounding box center [1135, 342] width 27 height 27
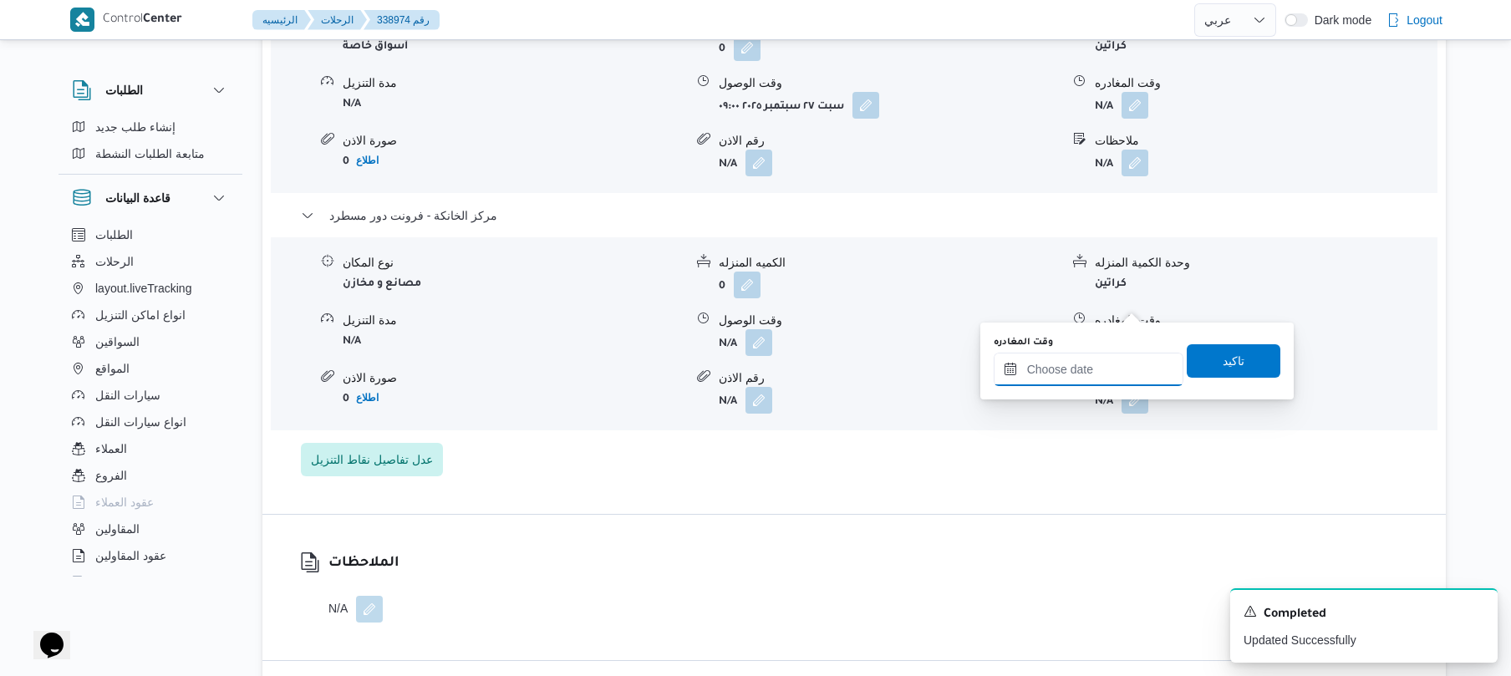
click at [1037, 375] on input "وقت المغادره" at bounding box center [1089, 369] width 190 height 33
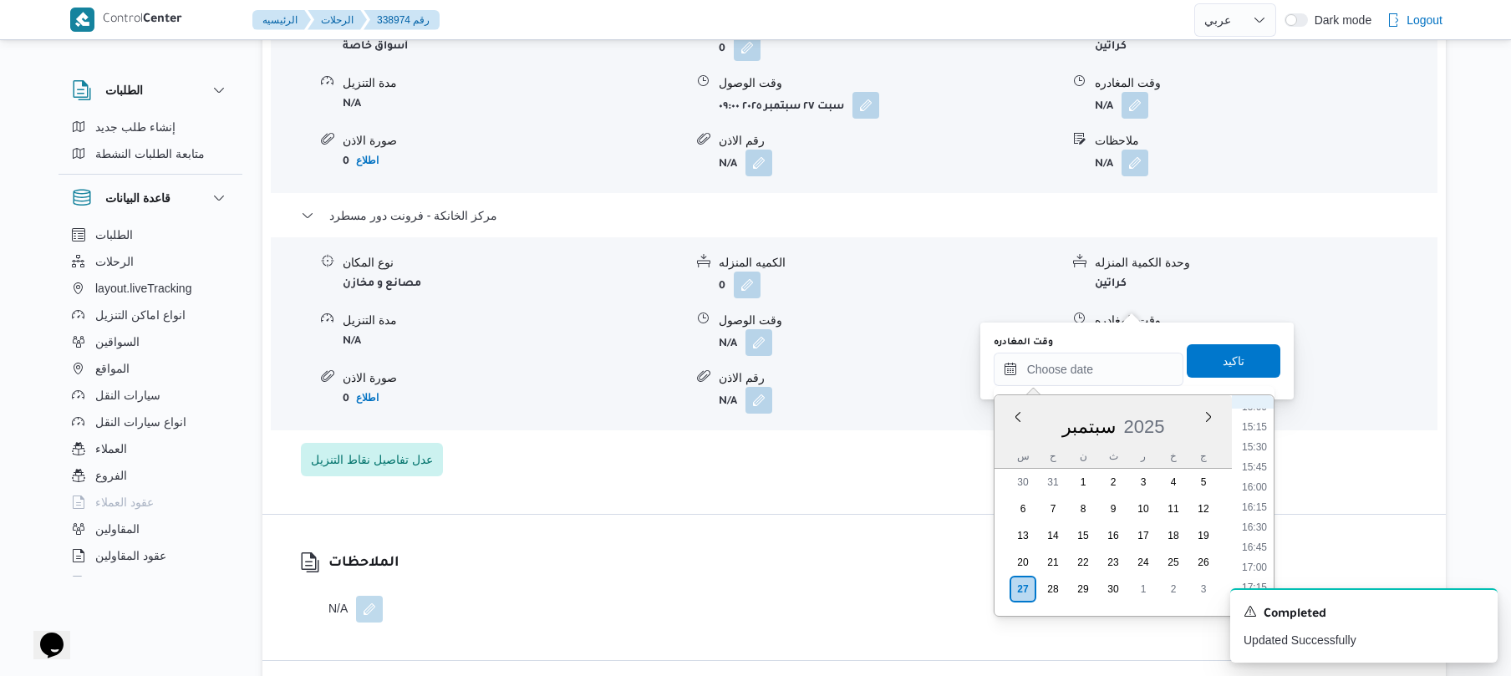
scroll to position [1201, 0]
click at [1259, 518] on li "16:15" at bounding box center [1255, 520] width 38 height 17
type input "[DATE] ١٦:١٥"
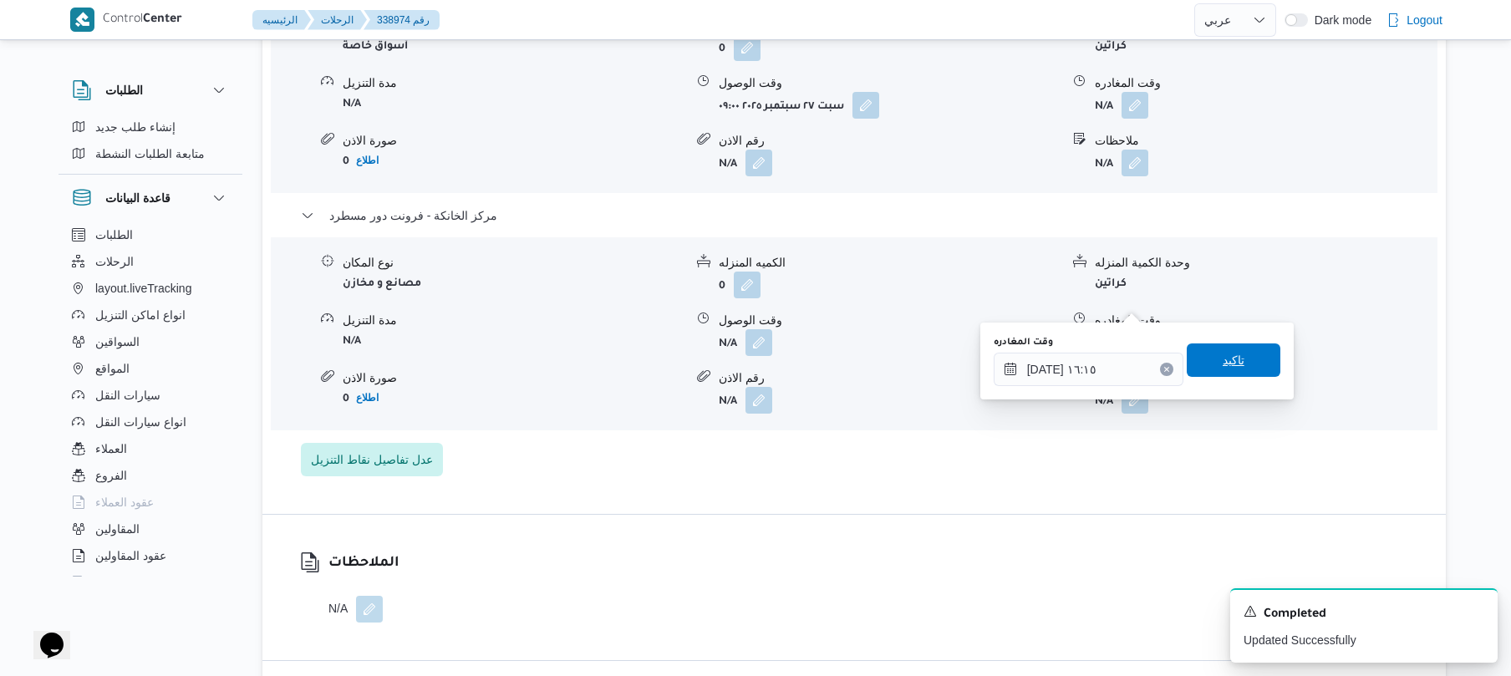
click at [1225, 342] on div "وقت المغادره [DATE] ١٦:١٥ تاكيد" at bounding box center [1137, 361] width 290 height 54
click at [1223, 362] on span "تاكيد" at bounding box center [1234, 360] width 22 height 20
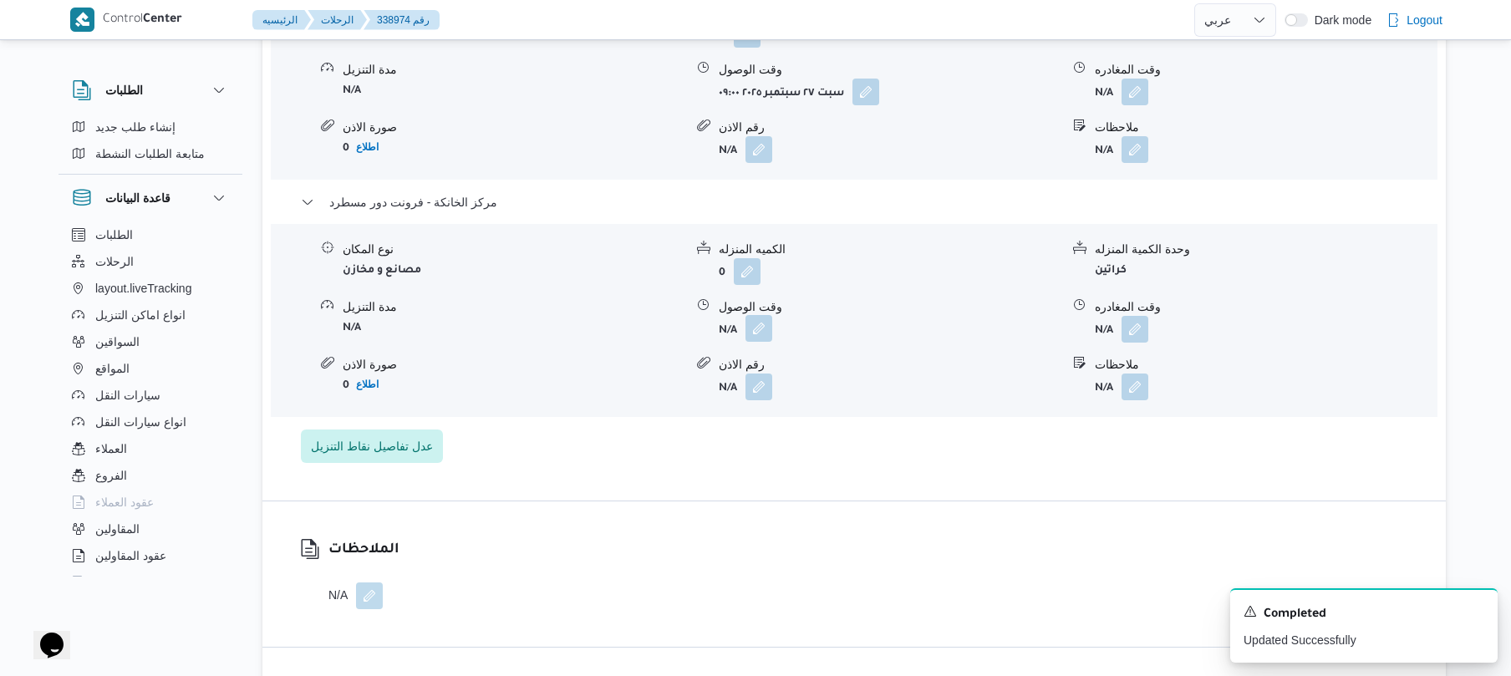
click at [754, 315] on button "button" at bounding box center [759, 328] width 27 height 27
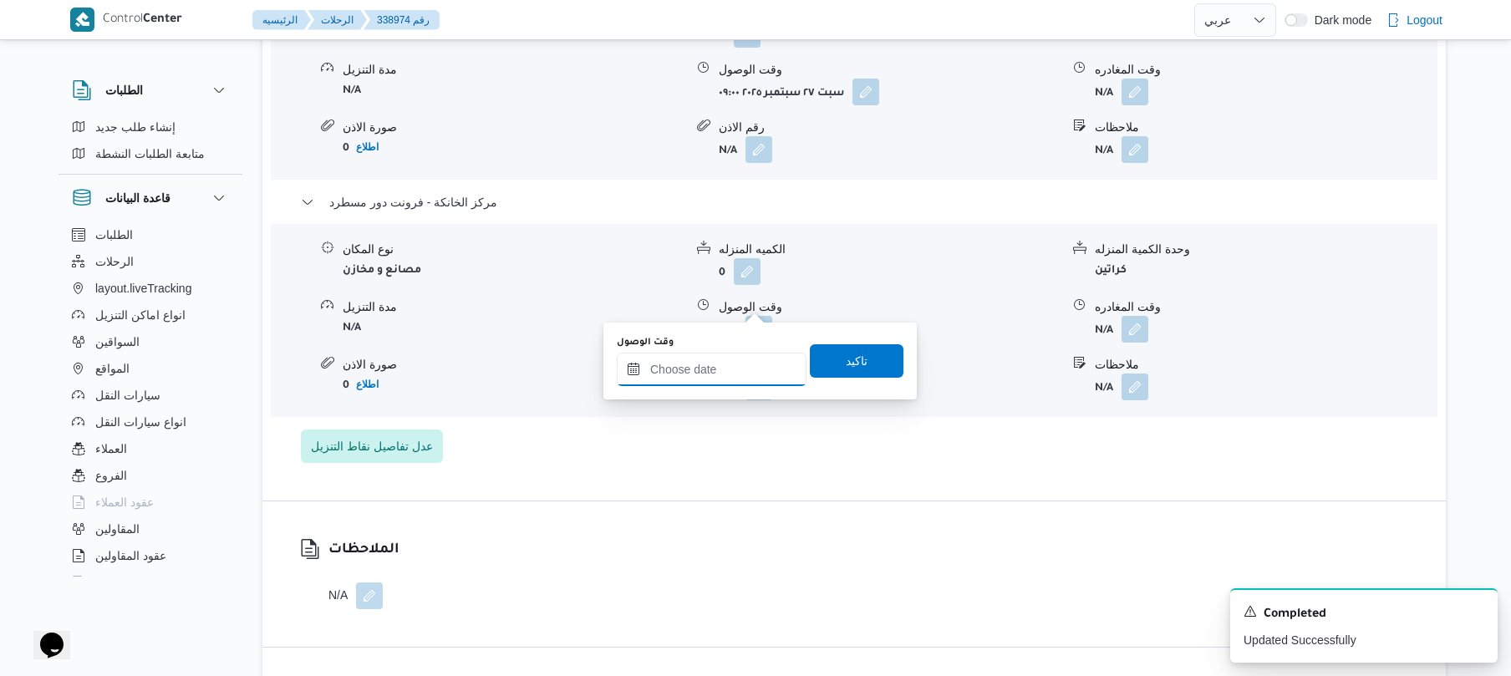
click at [741, 356] on input "وقت الوصول" at bounding box center [712, 369] width 190 height 33
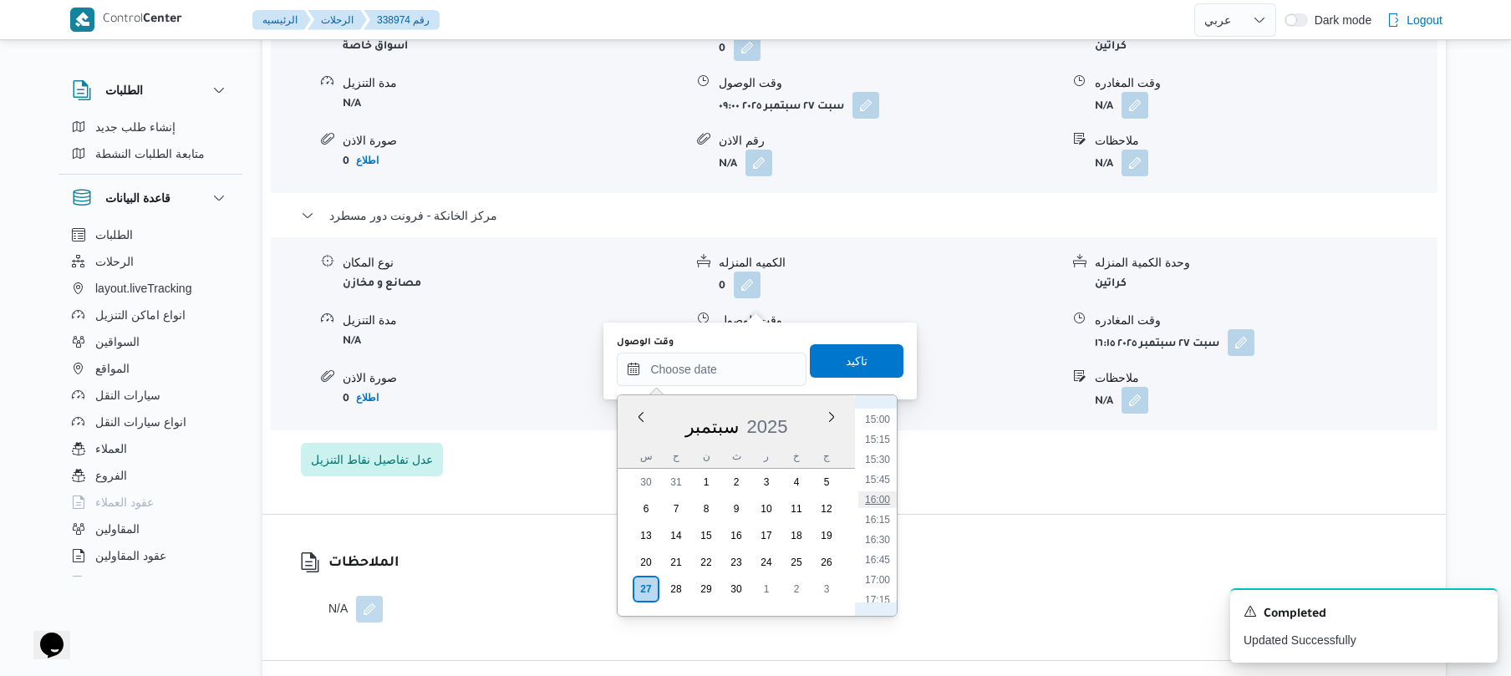
click at [886, 502] on li "16:00" at bounding box center [878, 500] width 38 height 17
type input "[DATE] ١٦:٠٠"
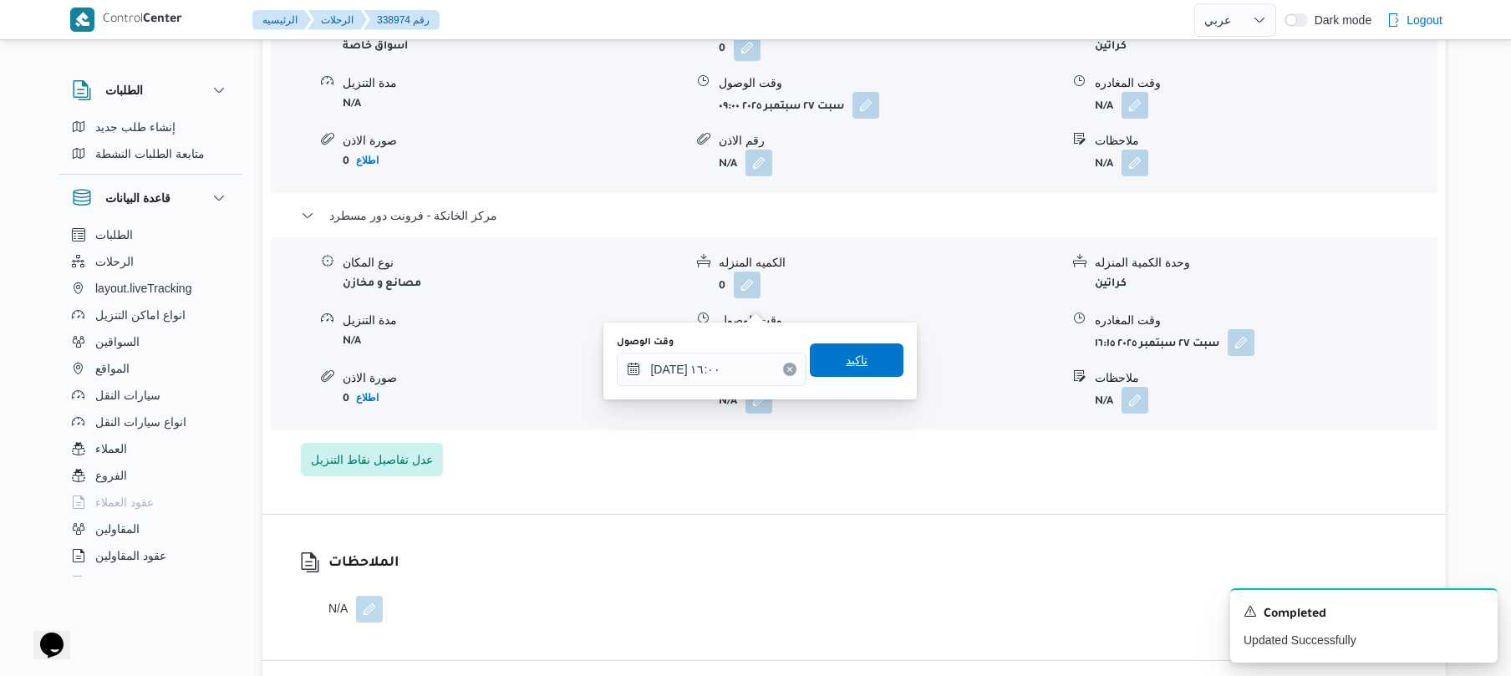
click at [866, 359] on span "تاكيد" at bounding box center [857, 360] width 94 height 33
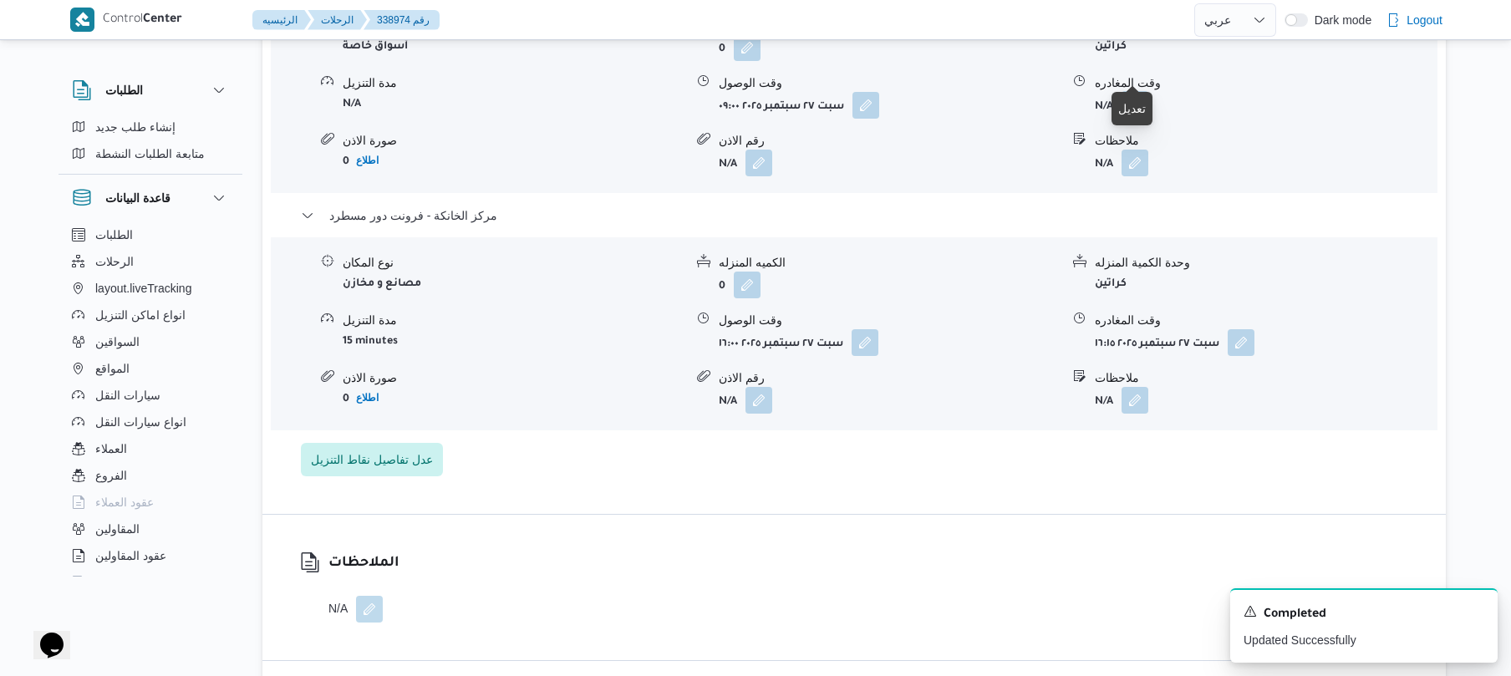
click at [1139, 91] on button "button" at bounding box center [1135, 104] width 27 height 27
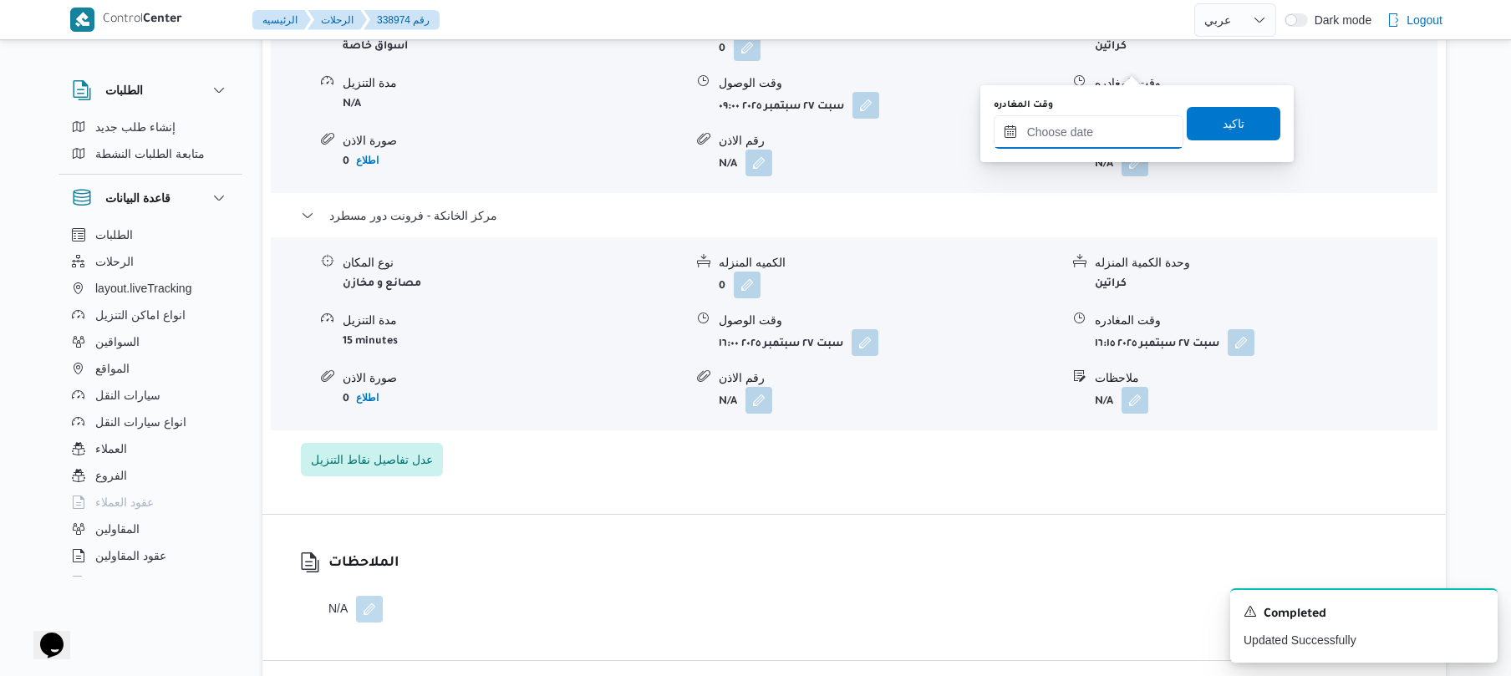
click at [1087, 130] on input "وقت المغادره" at bounding box center [1089, 131] width 190 height 33
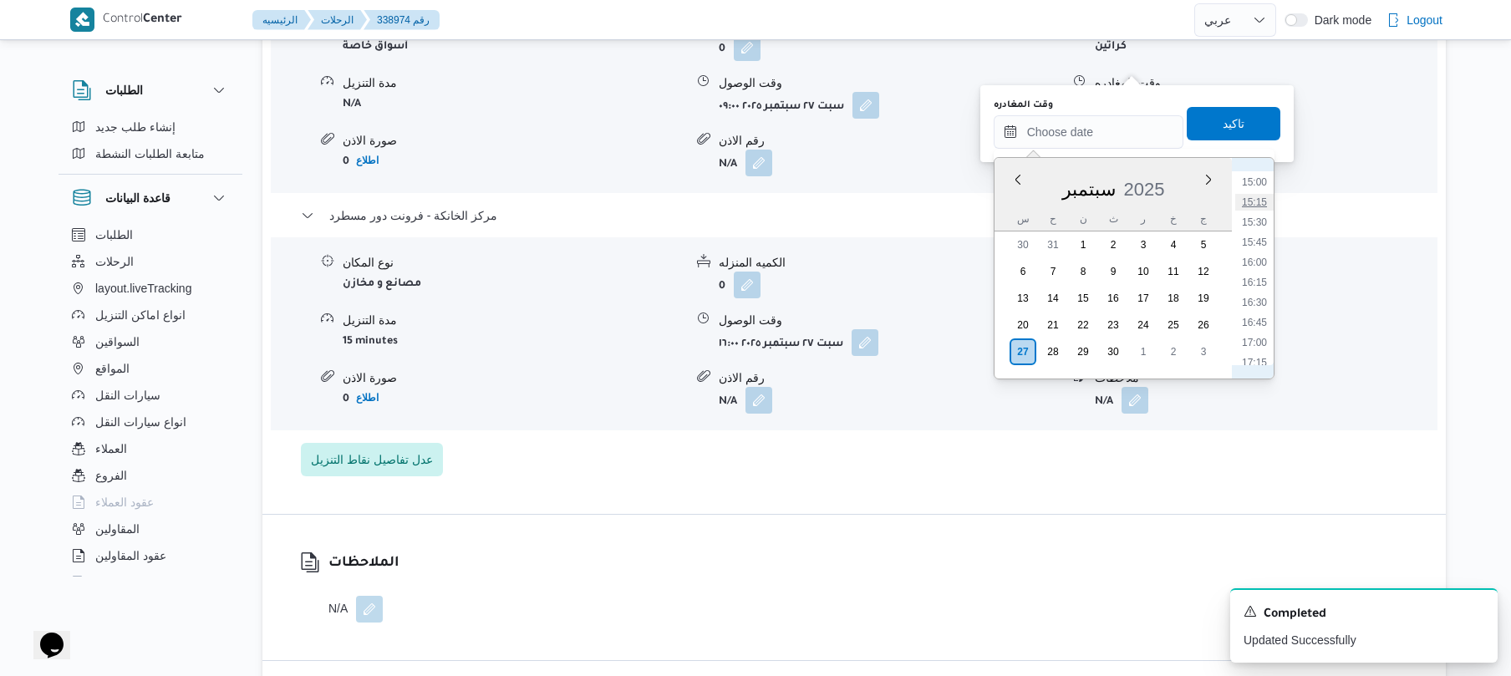
click at [1257, 204] on li "15:15" at bounding box center [1255, 202] width 38 height 17
type input "[DATE] ١٥:١٥"
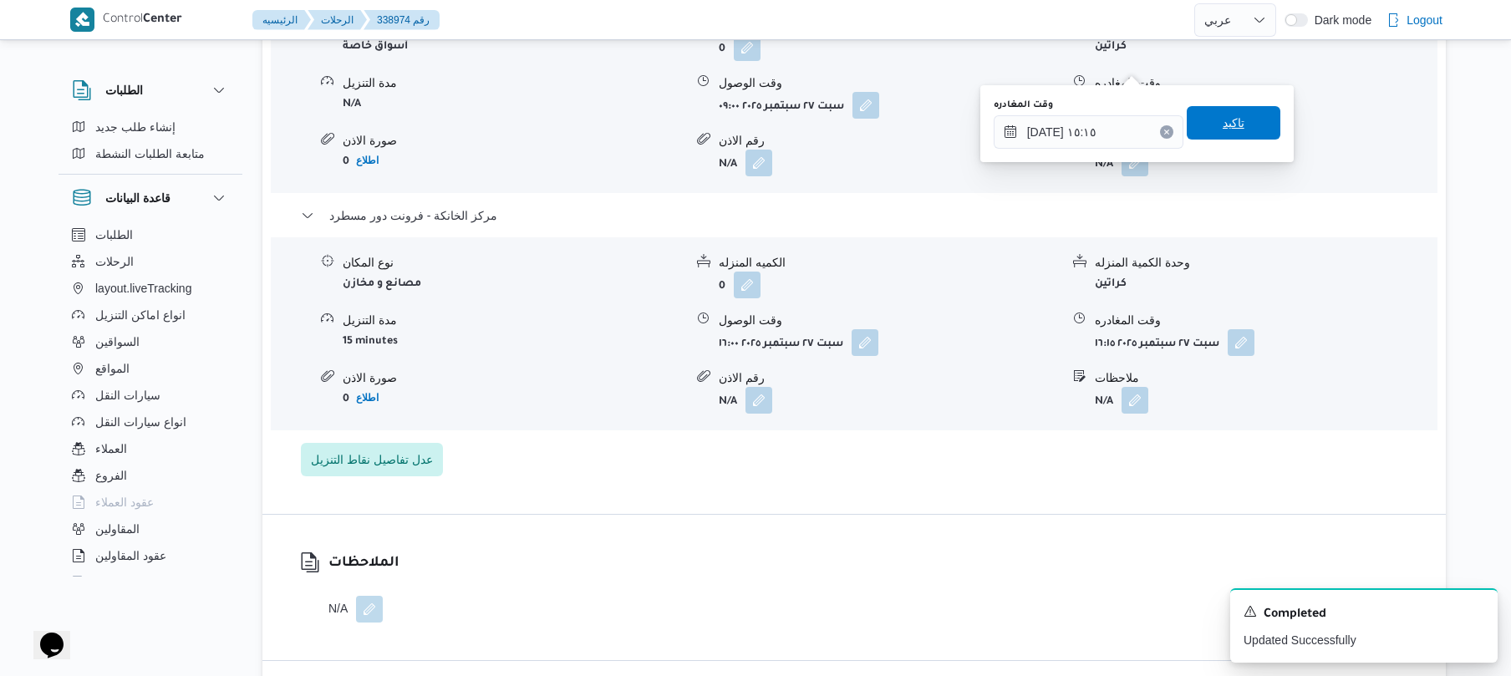
click at [1244, 131] on span "تاكيد" at bounding box center [1234, 122] width 94 height 33
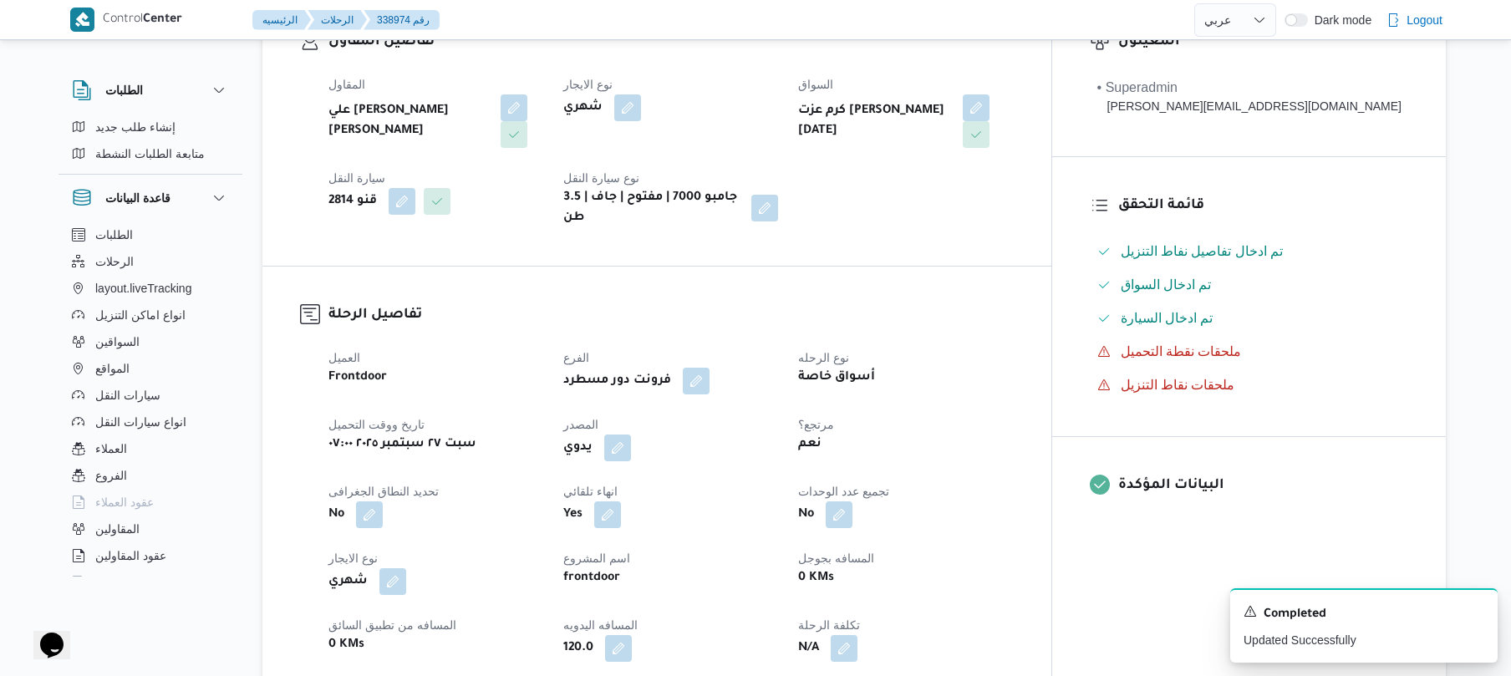
scroll to position [14, 0]
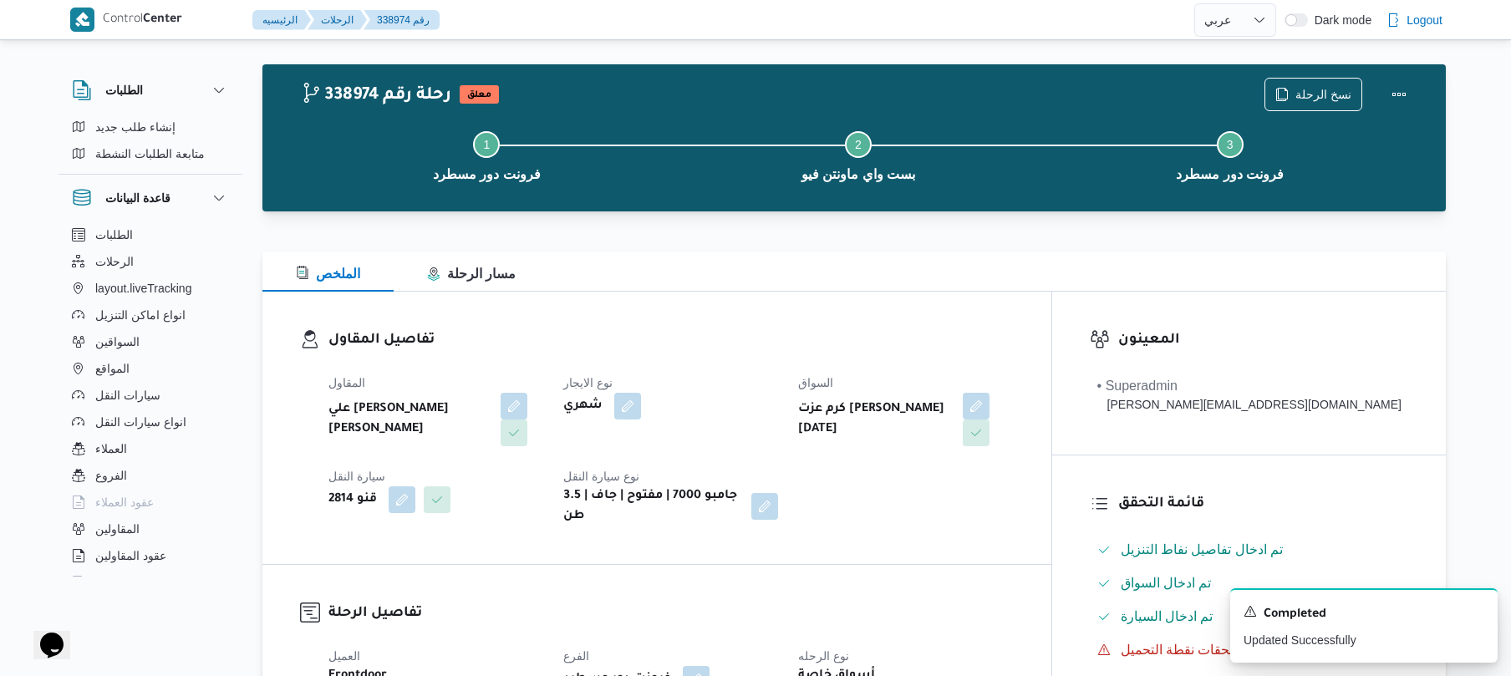
click at [1371, 90] on div "نسخ الرحلة" at bounding box center [1340, 95] width 171 height 54
click at [1391, 89] on button "Actions" at bounding box center [1399, 93] width 33 height 33
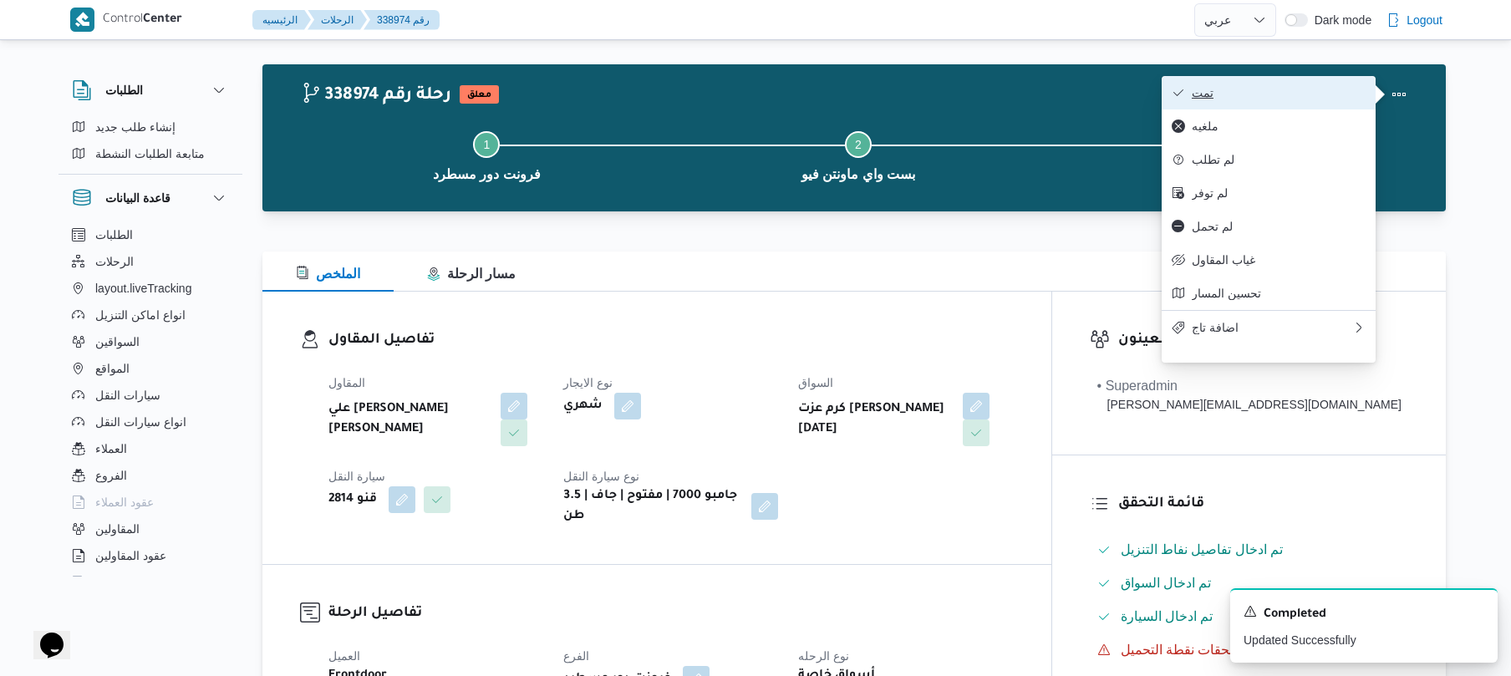
click at [1311, 98] on span "تمت" at bounding box center [1279, 92] width 174 height 13
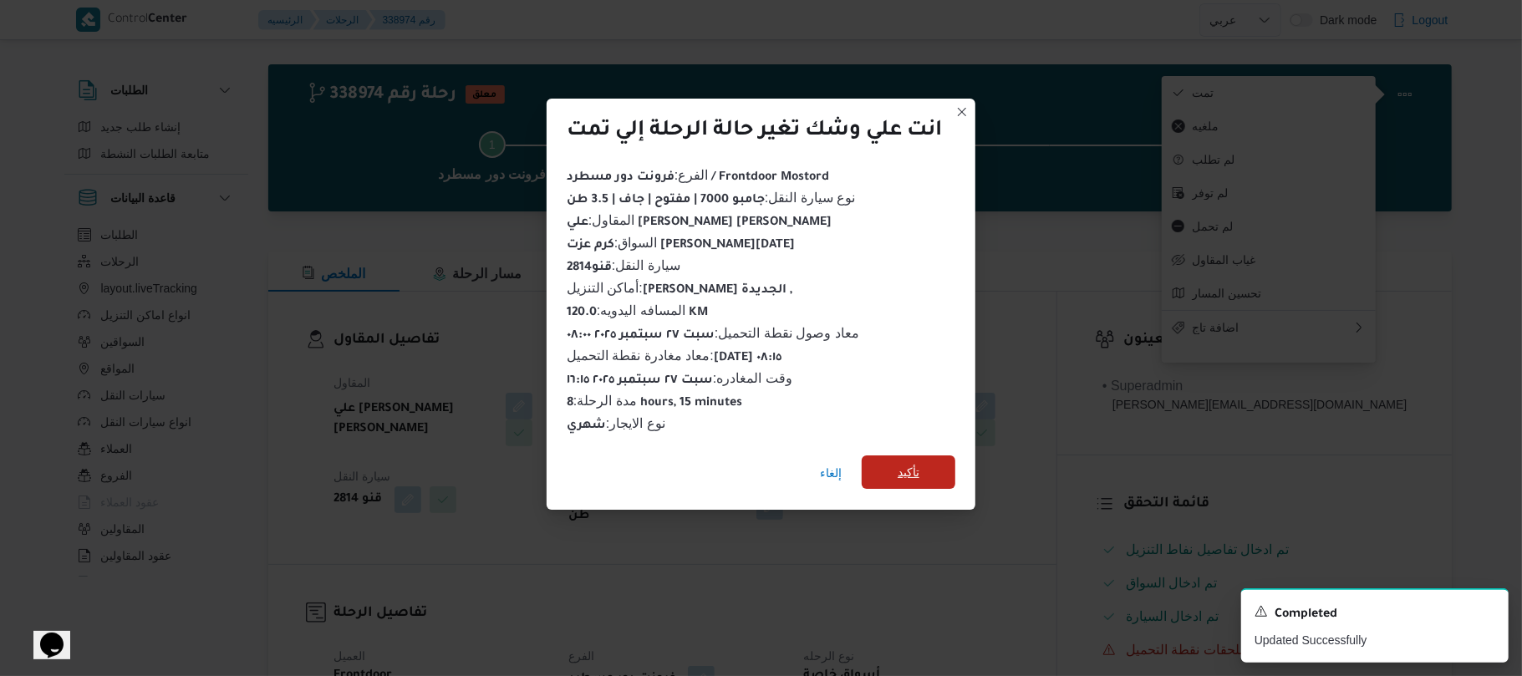
click at [918, 466] on span "تأكيد" at bounding box center [909, 472] width 22 height 20
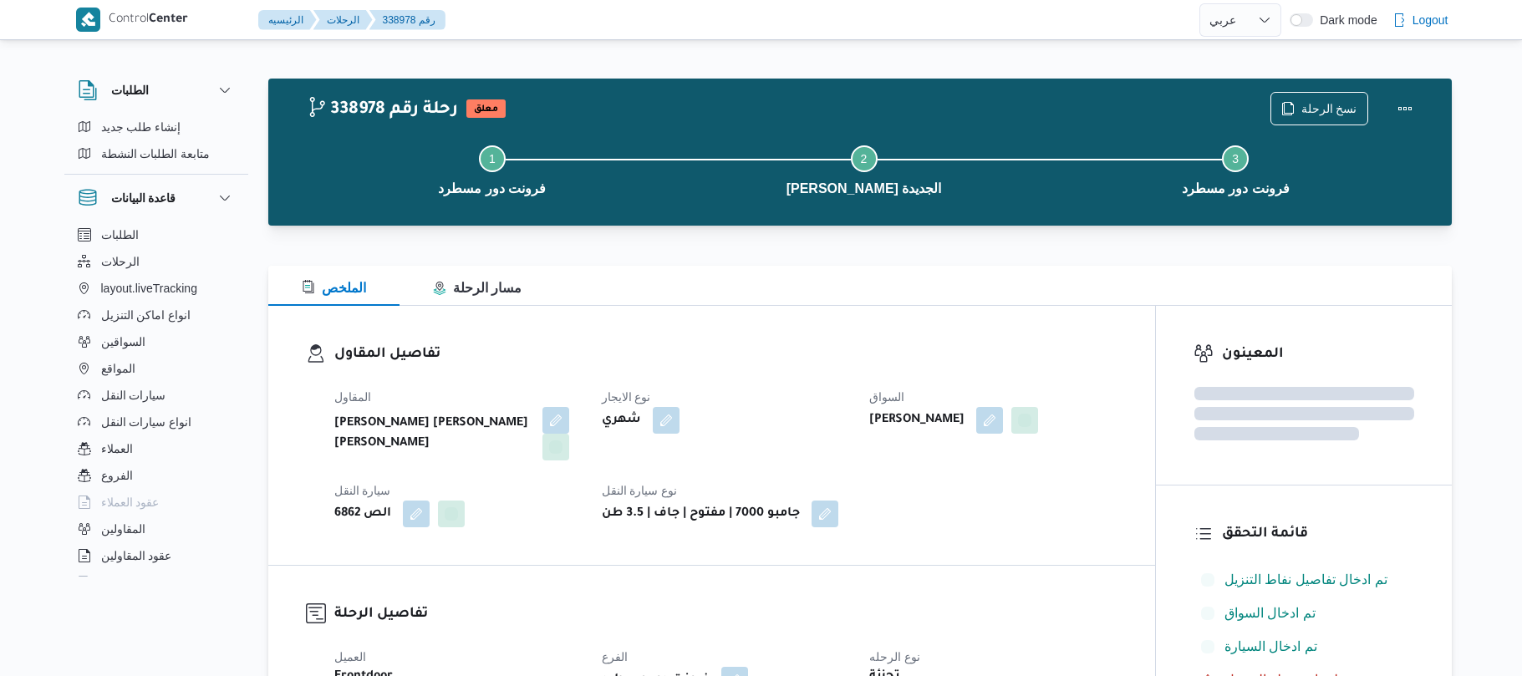
select select "ar"
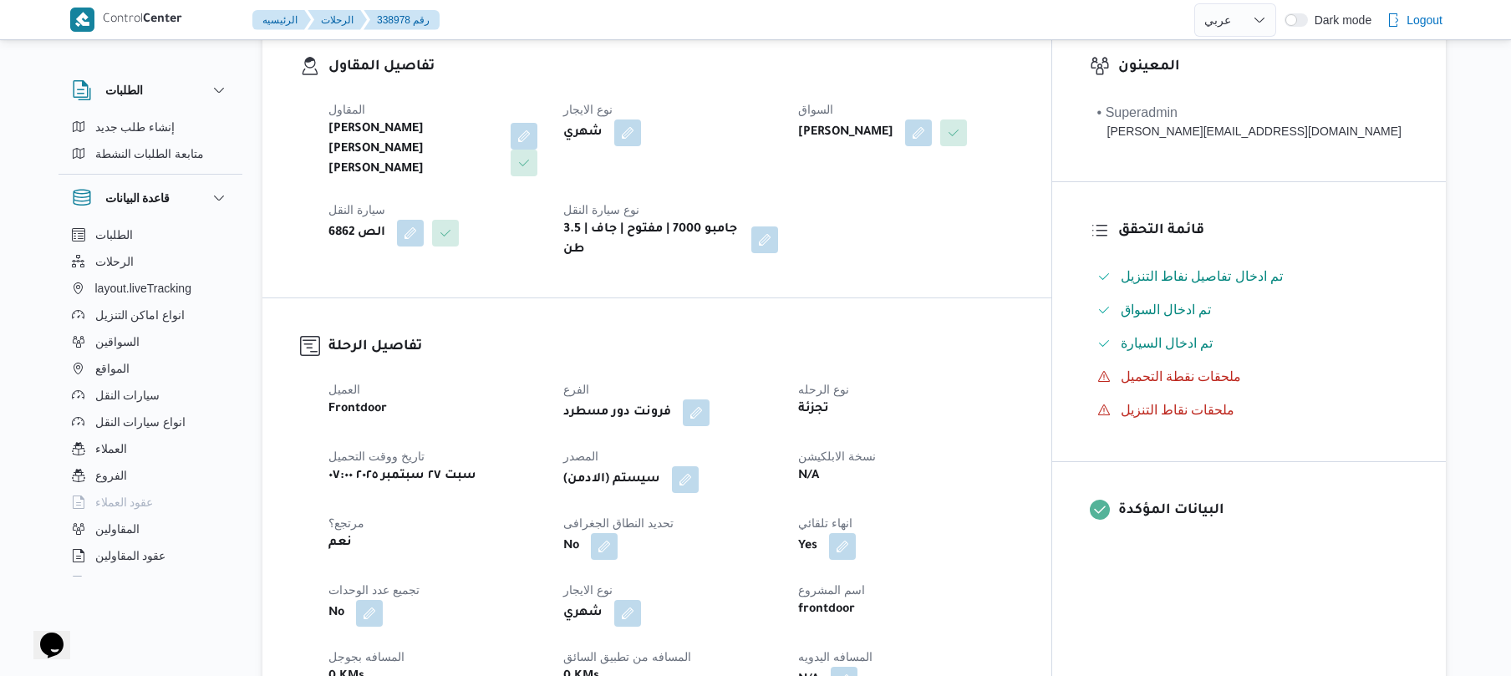
scroll to position [579, 0]
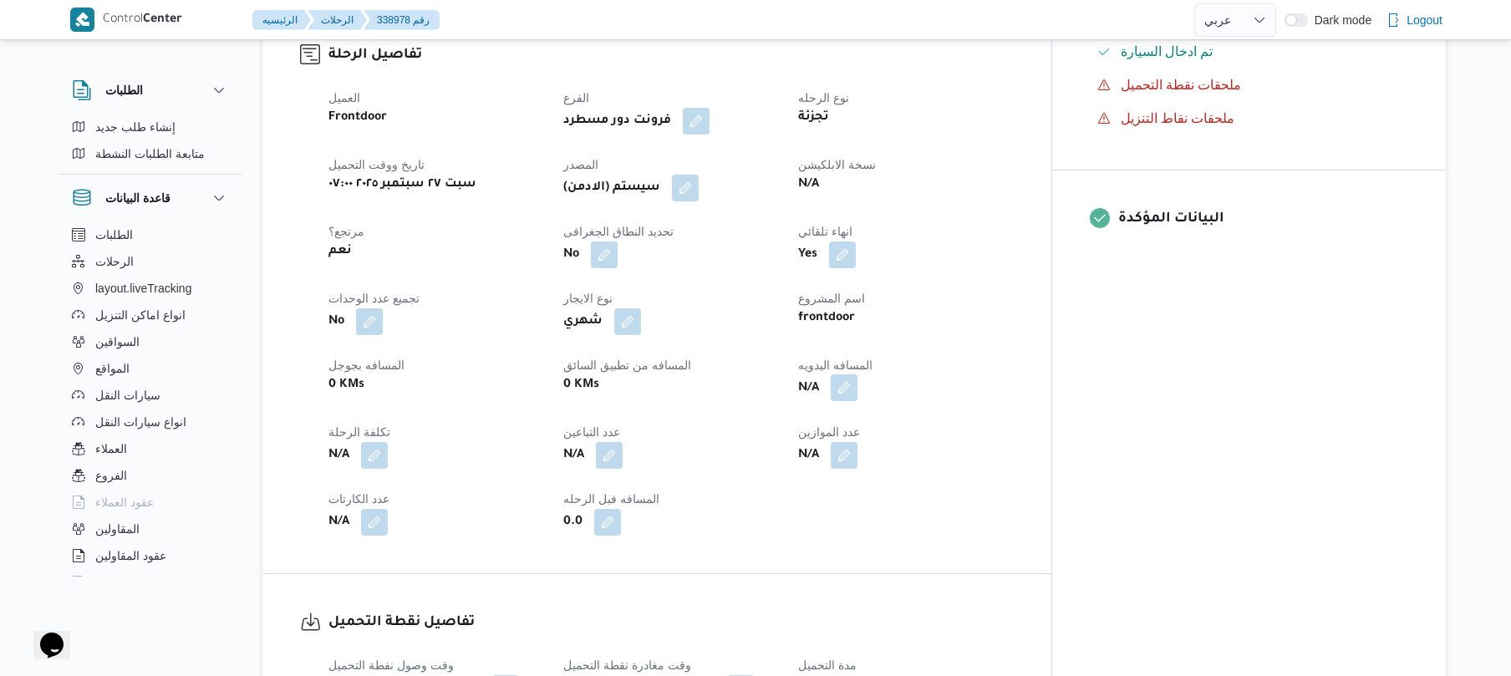
click at [858, 375] on button "button" at bounding box center [844, 388] width 27 height 27
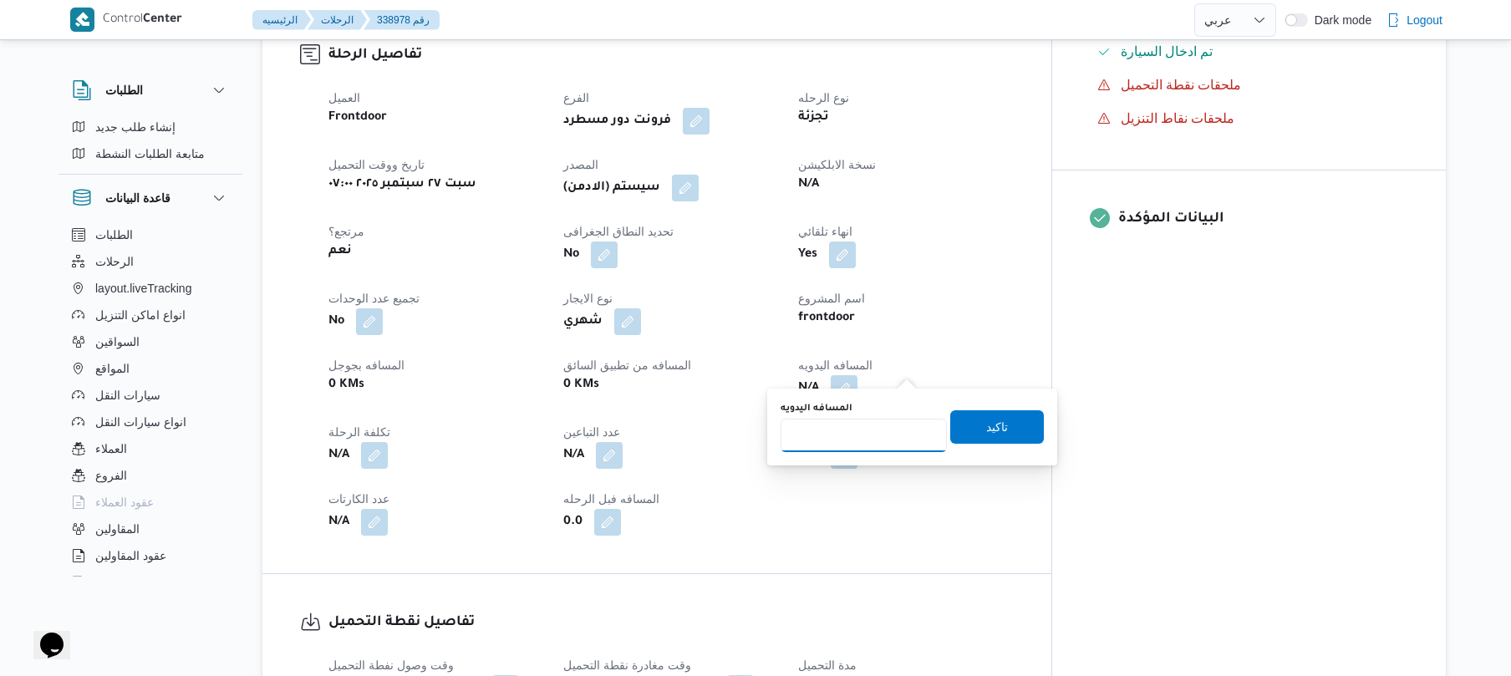
click at [871, 439] on input "المسافه اليدويه" at bounding box center [864, 435] width 166 height 33
type input "120"
click at [991, 422] on span "تاكيد" at bounding box center [997, 426] width 22 height 20
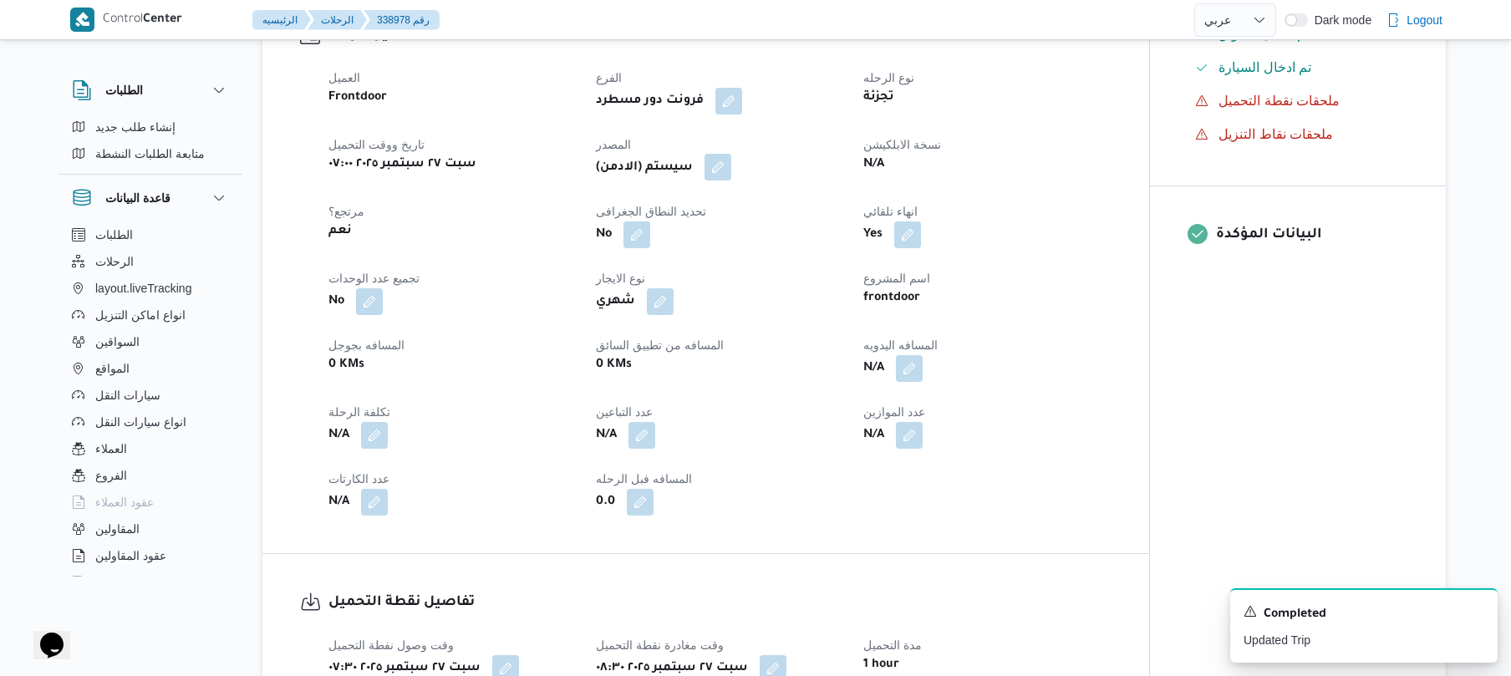
click at [720, 175] on button "button" at bounding box center [718, 167] width 27 height 27
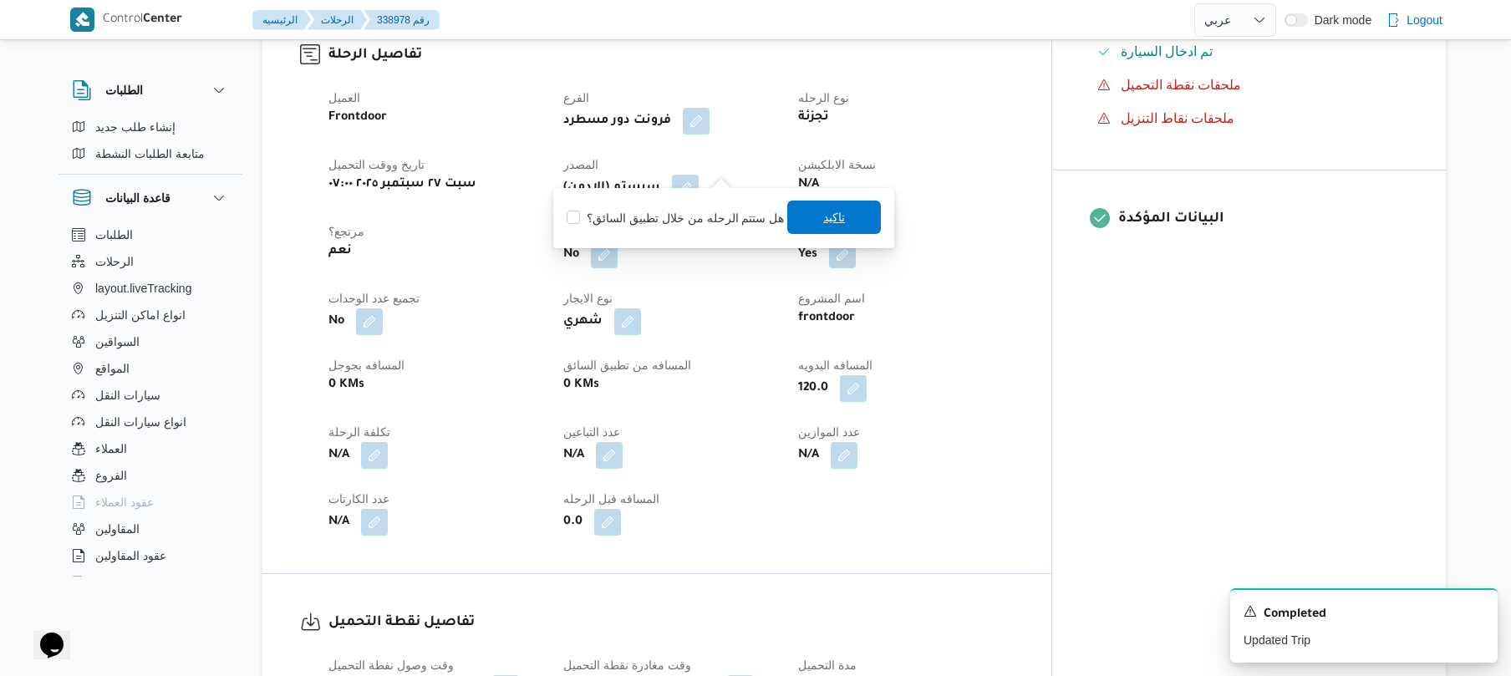
click at [799, 214] on span "تاكيد" at bounding box center [834, 217] width 94 height 33
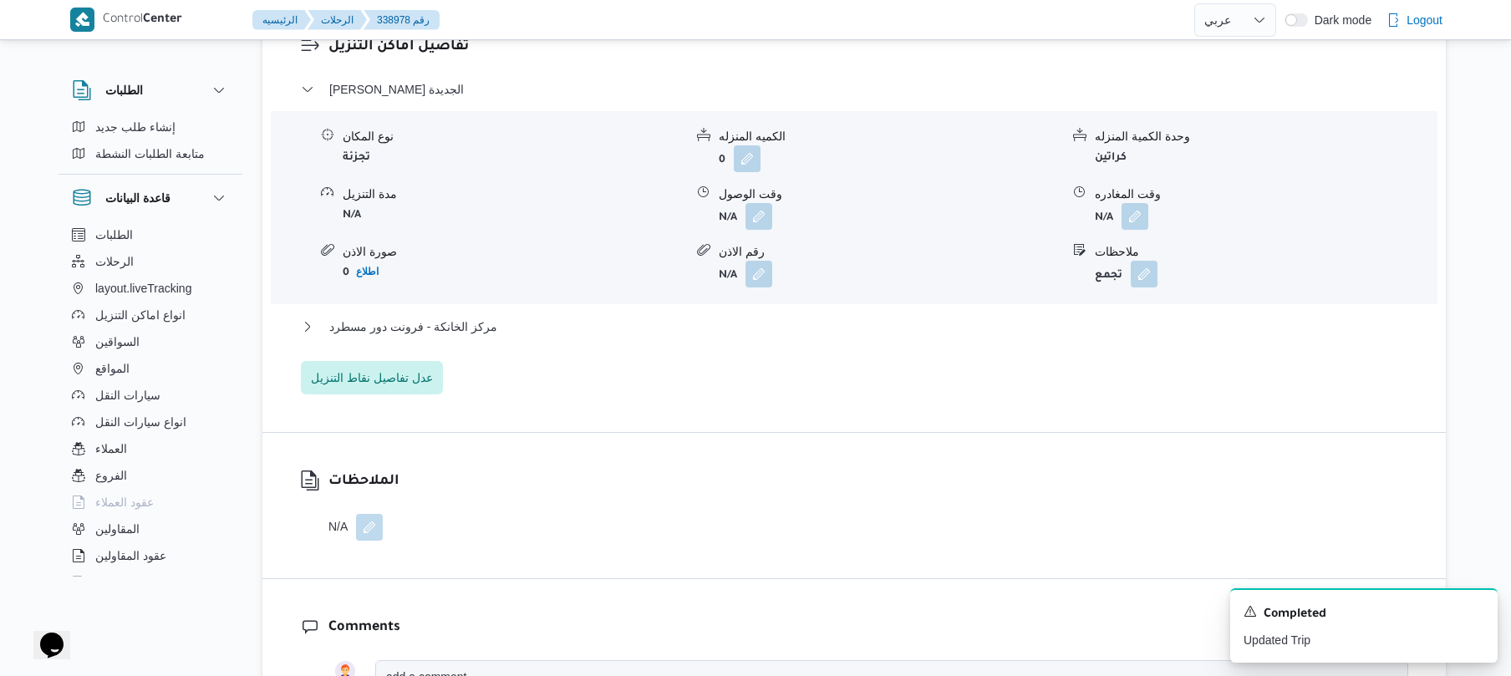
scroll to position [1471, 0]
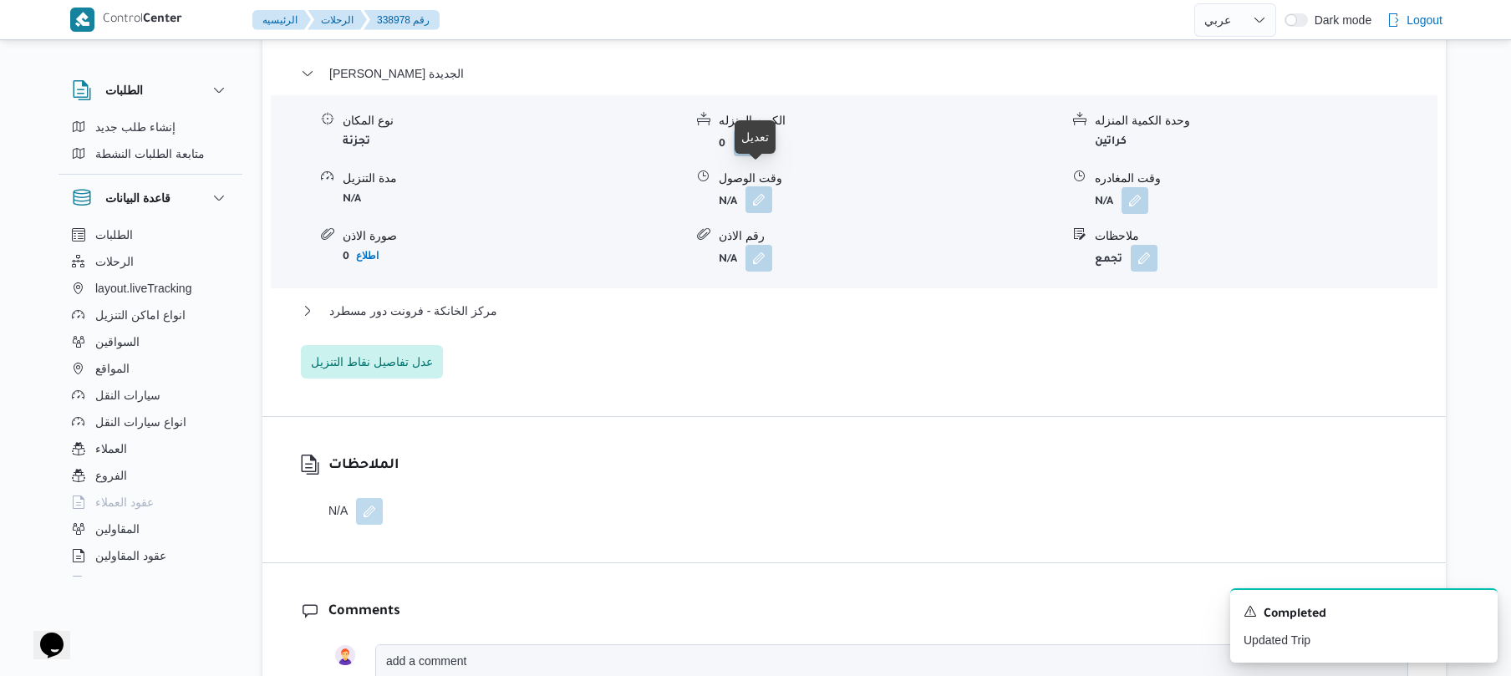
click at [764, 188] on button "button" at bounding box center [759, 199] width 27 height 27
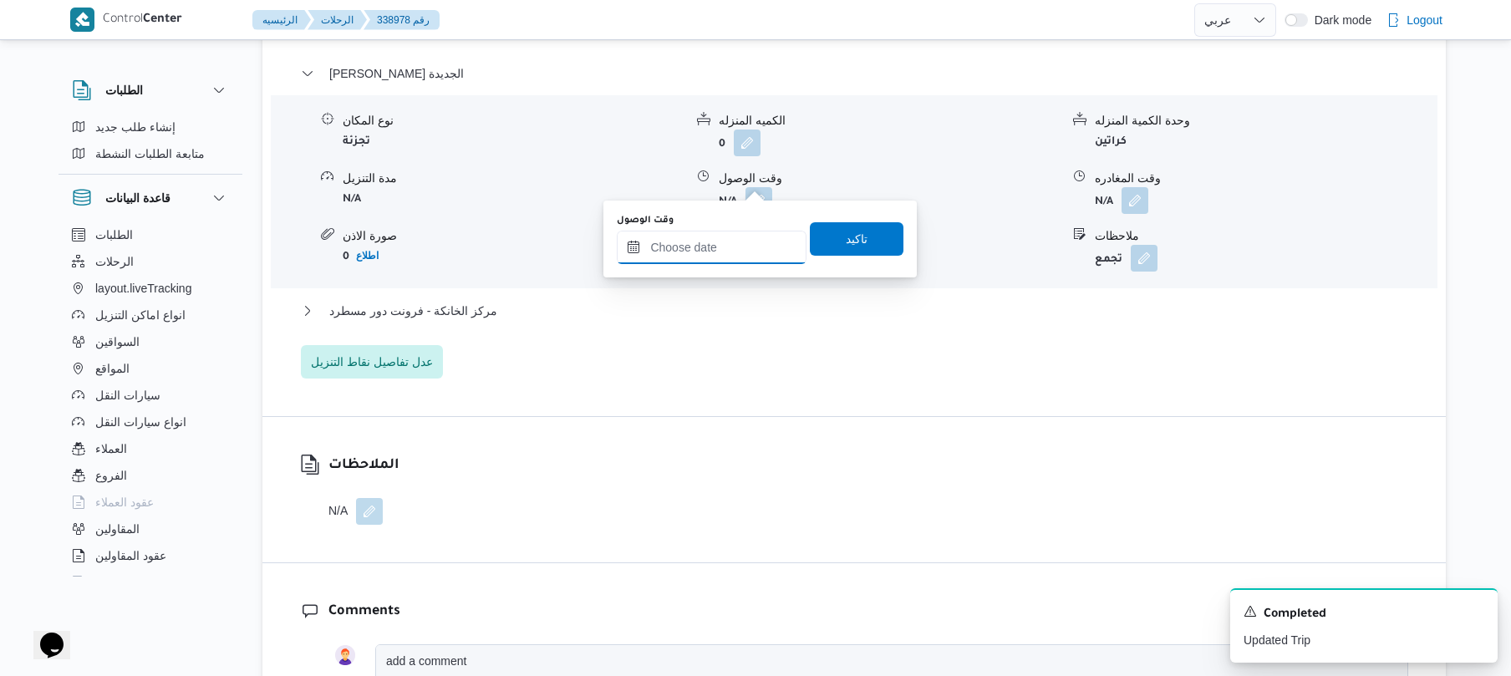
click at [710, 252] on input "وقت الوصول" at bounding box center [712, 247] width 190 height 33
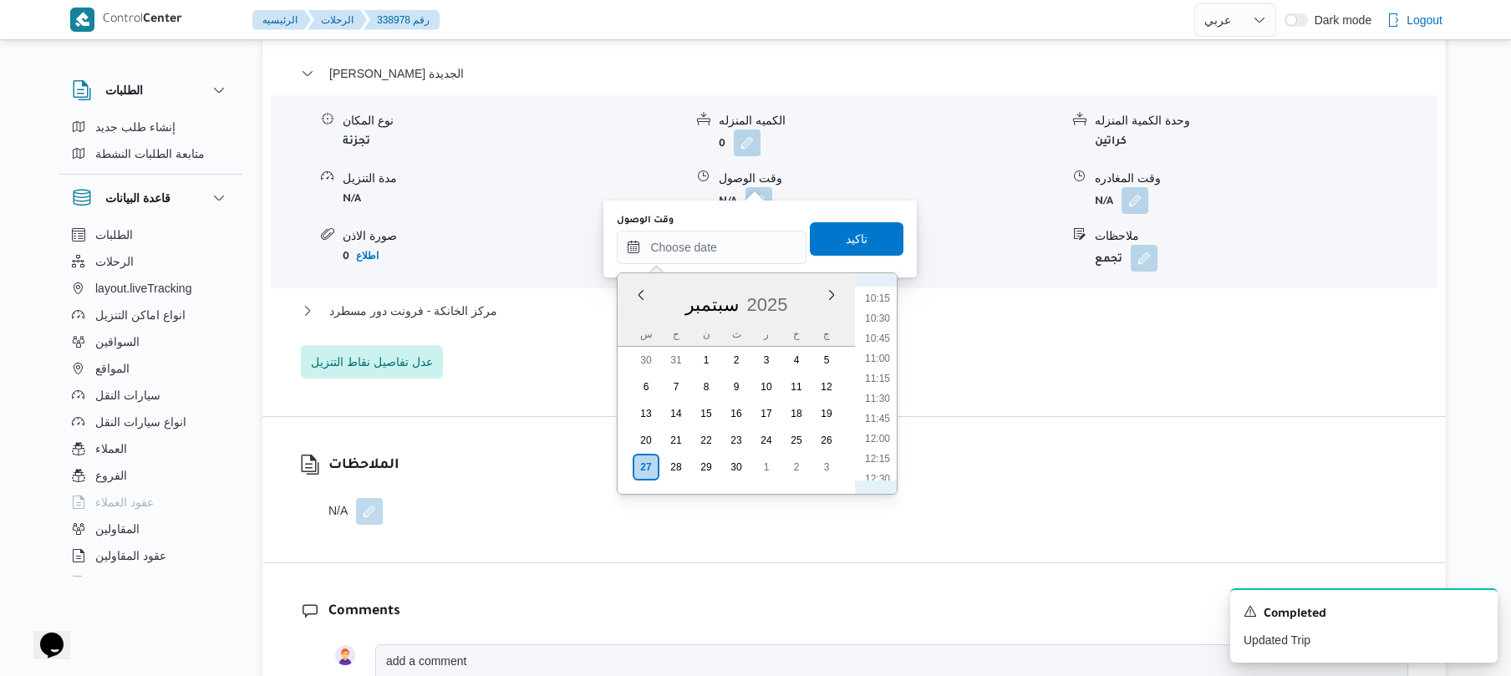
scroll to position [600, 0]
click at [873, 442] on li "09:15" at bounding box center [878, 437] width 38 height 17
type input "[DATE] ٠٩:١٥"
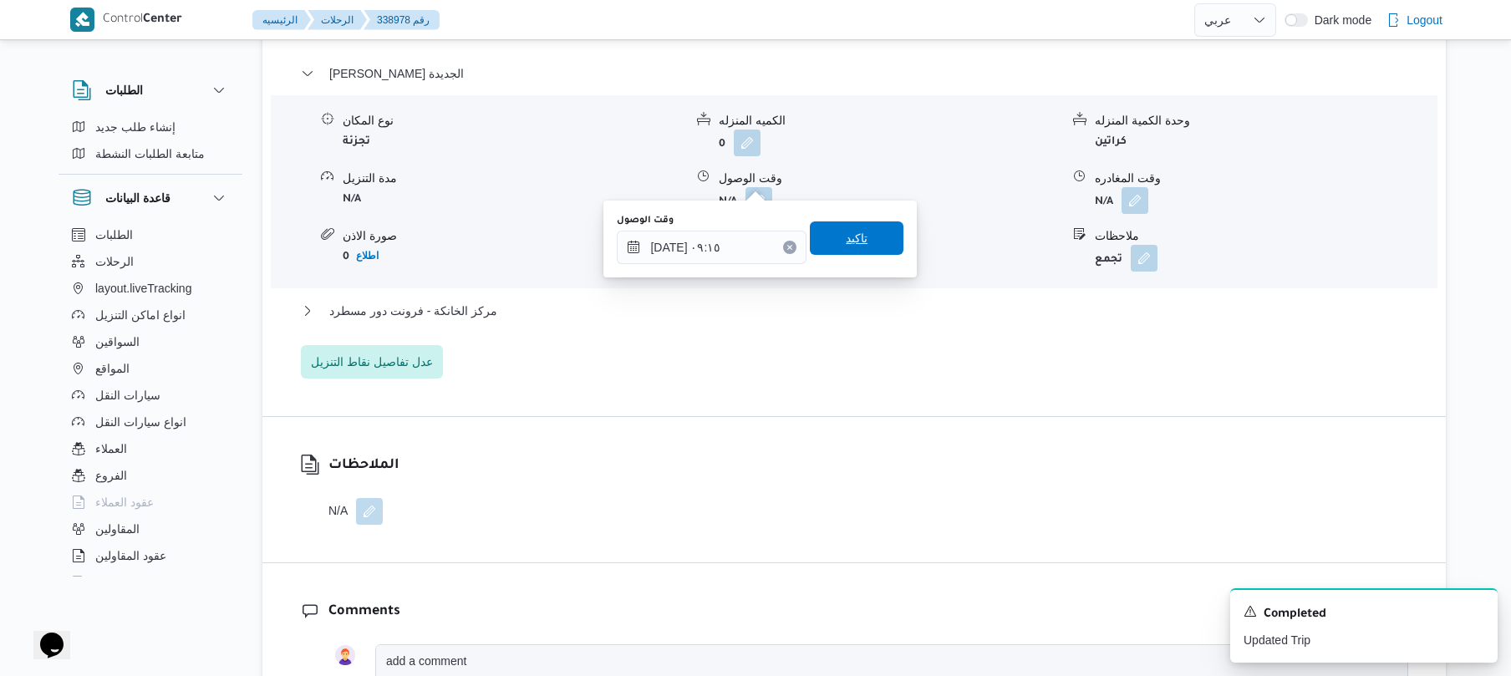
click at [869, 245] on span "تاكيد" at bounding box center [857, 238] width 94 height 33
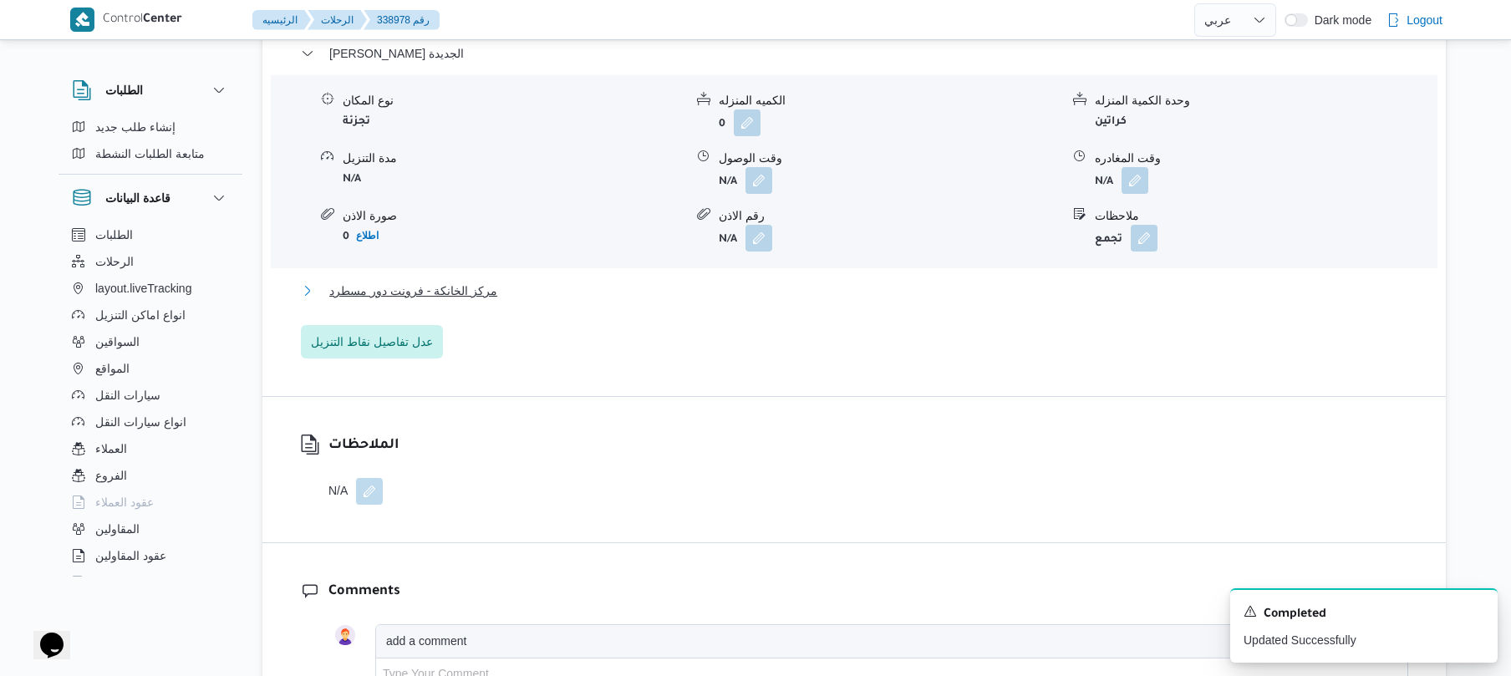
click at [816, 291] on button "مركز الخانكة - فرونت دور مسطرد" at bounding box center [855, 291] width 1108 height 20
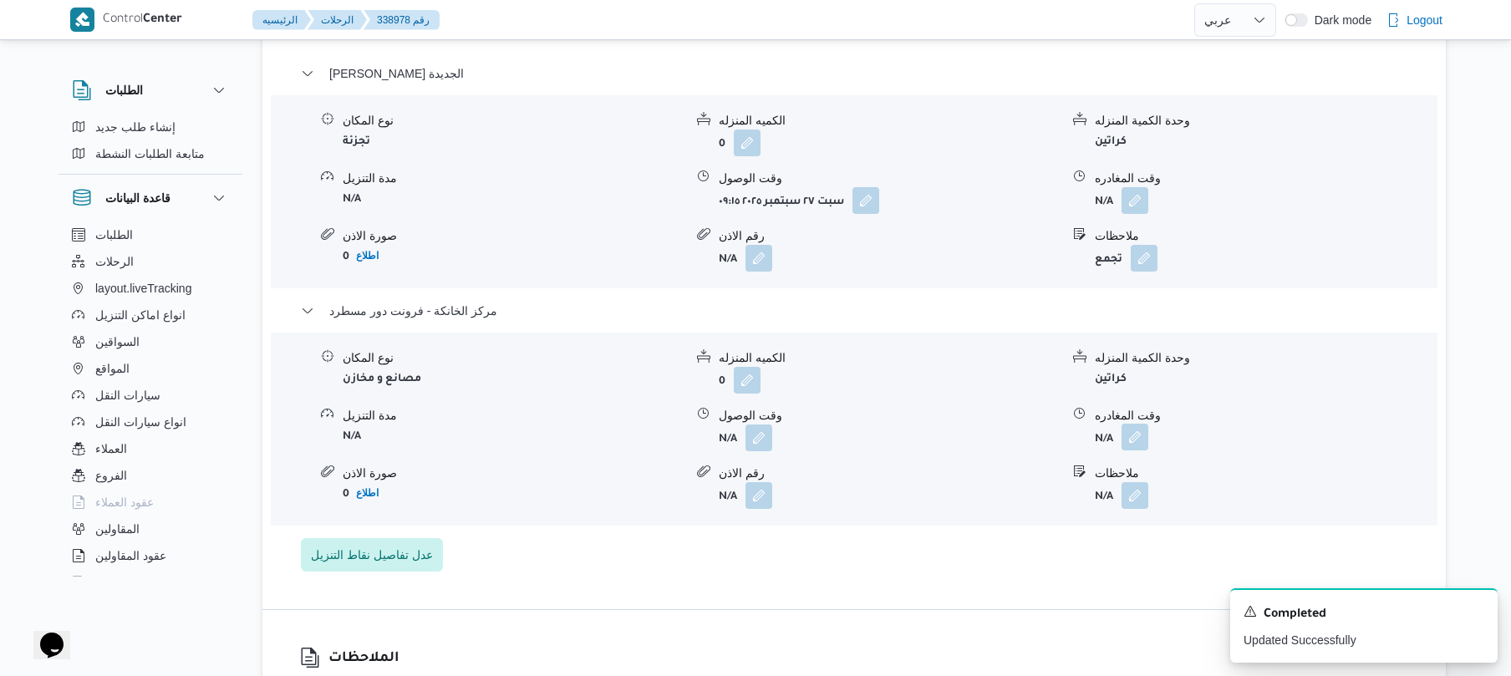
click at [1138, 424] on button "button" at bounding box center [1135, 437] width 27 height 27
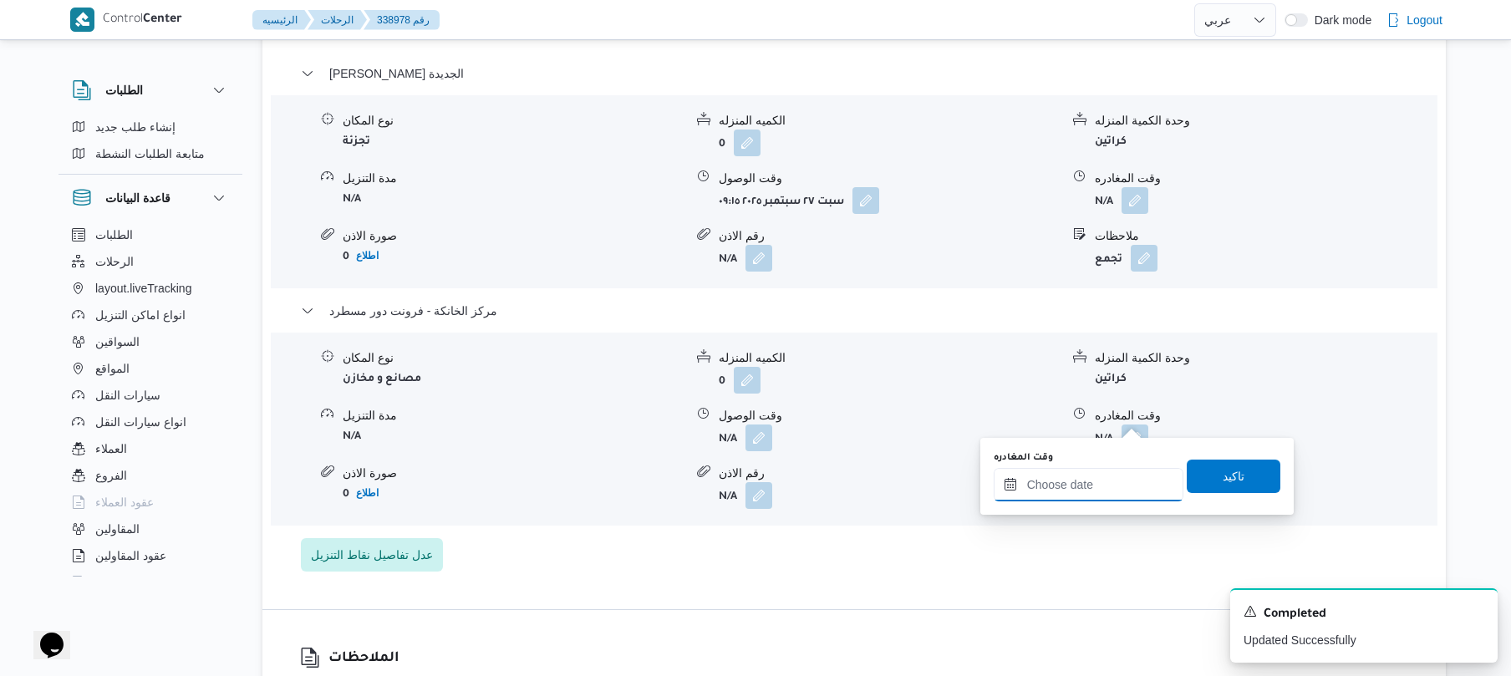
click at [1025, 485] on input "وقت المغادره" at bounding box center [1089, 484] width 190 height 33
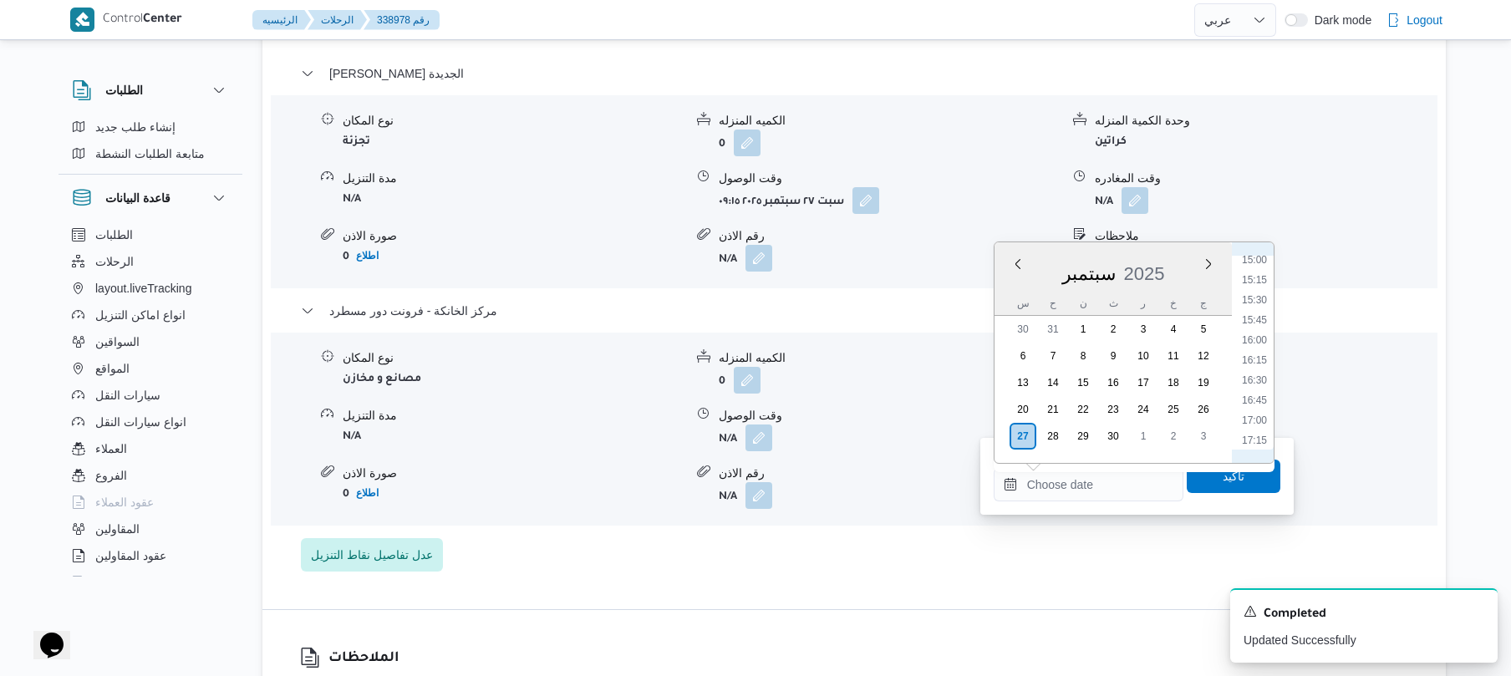
scroll to position [1200, 0]
click at [1258, 380] on li "16:30" at bounding box center [1255, 388] width 38 height 17
type input "[DATE] ١٦:٣٠"
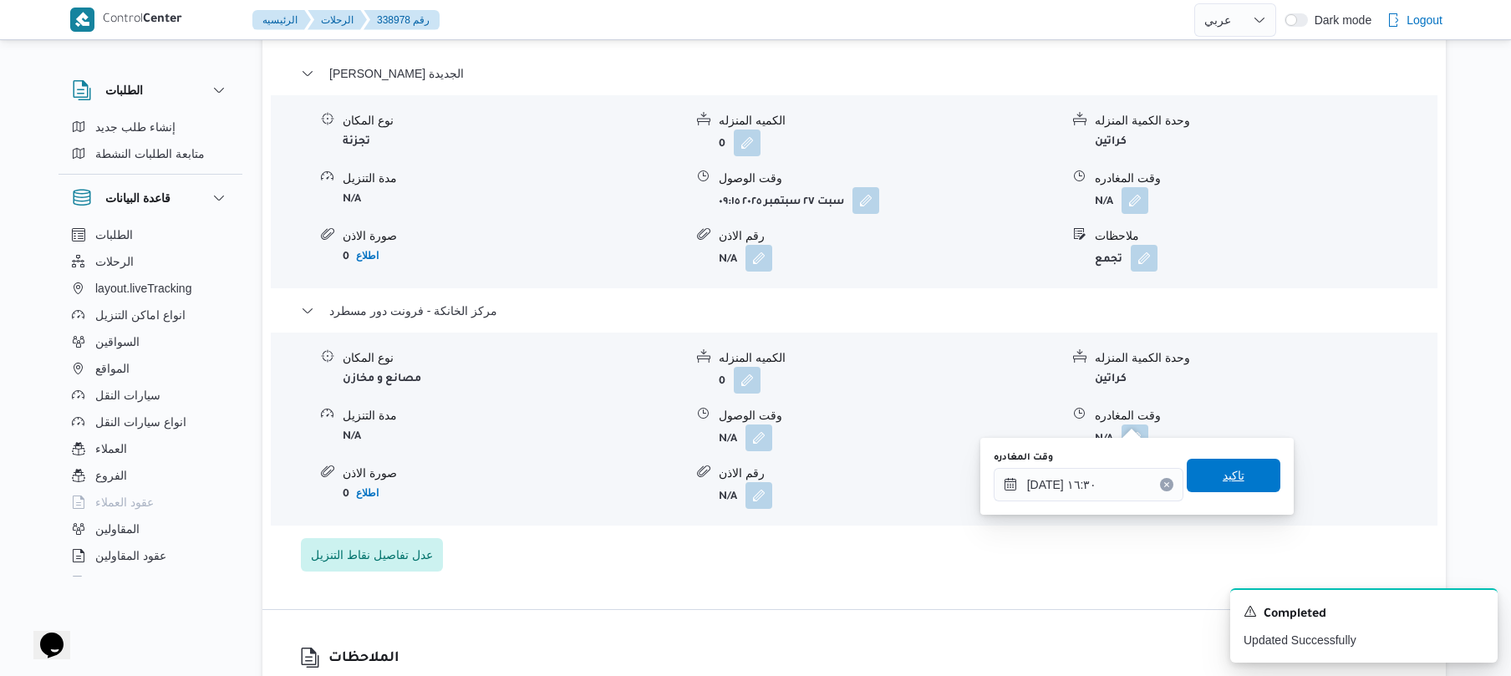
click at [1205, 476] on span "تاكيد" at bounding box center [1234, 475] width 94 height 33
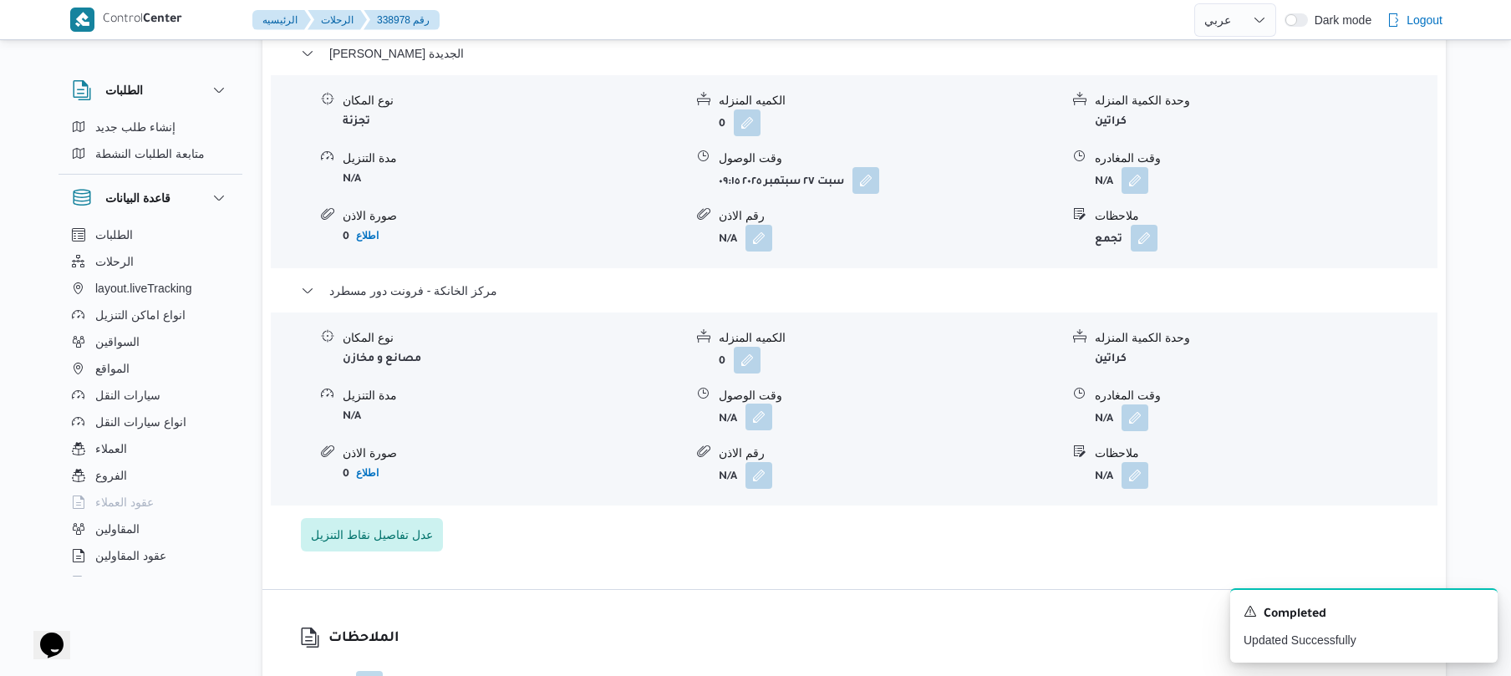
click at [757, 415] on button "button" at bounding box center [759, 417] width 27 height 27
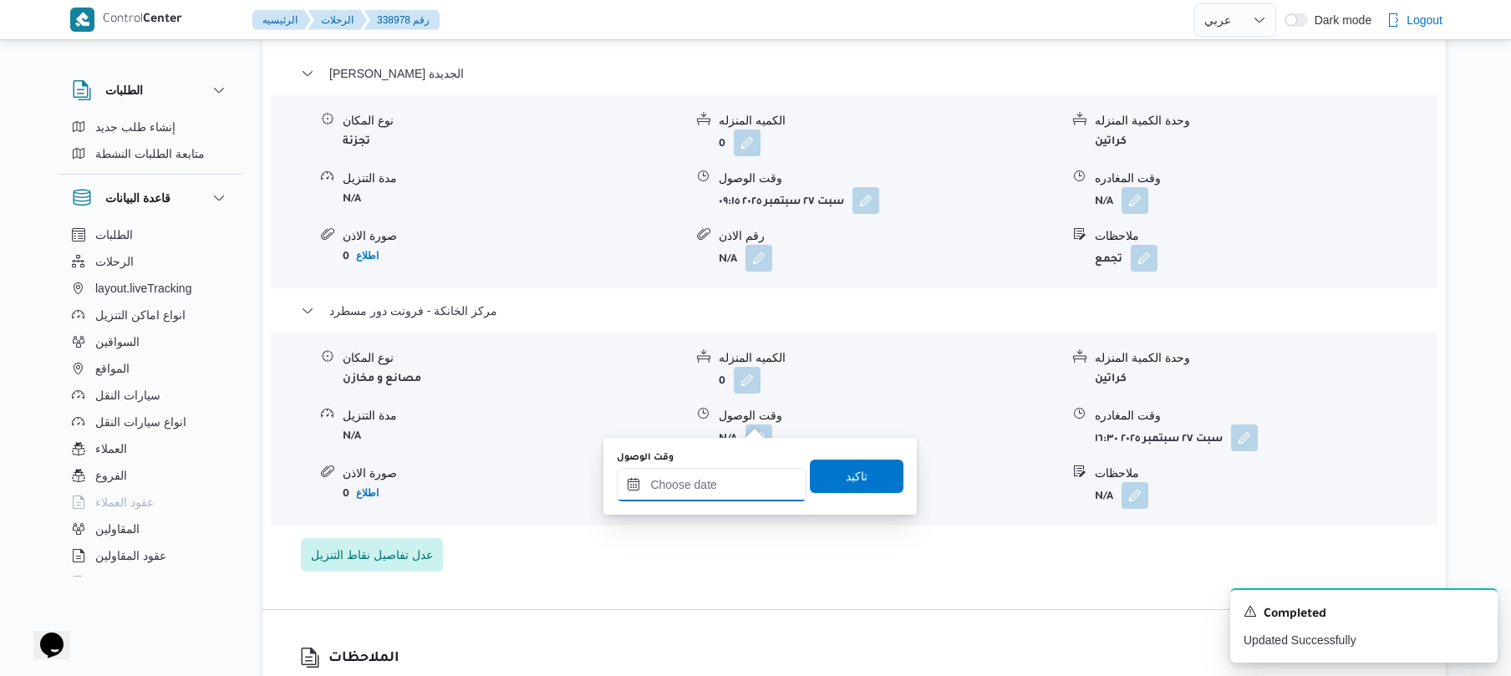
click at [733, 482] on input "وقت الوصول" at bounding box center [712, 484] width 190 height 33
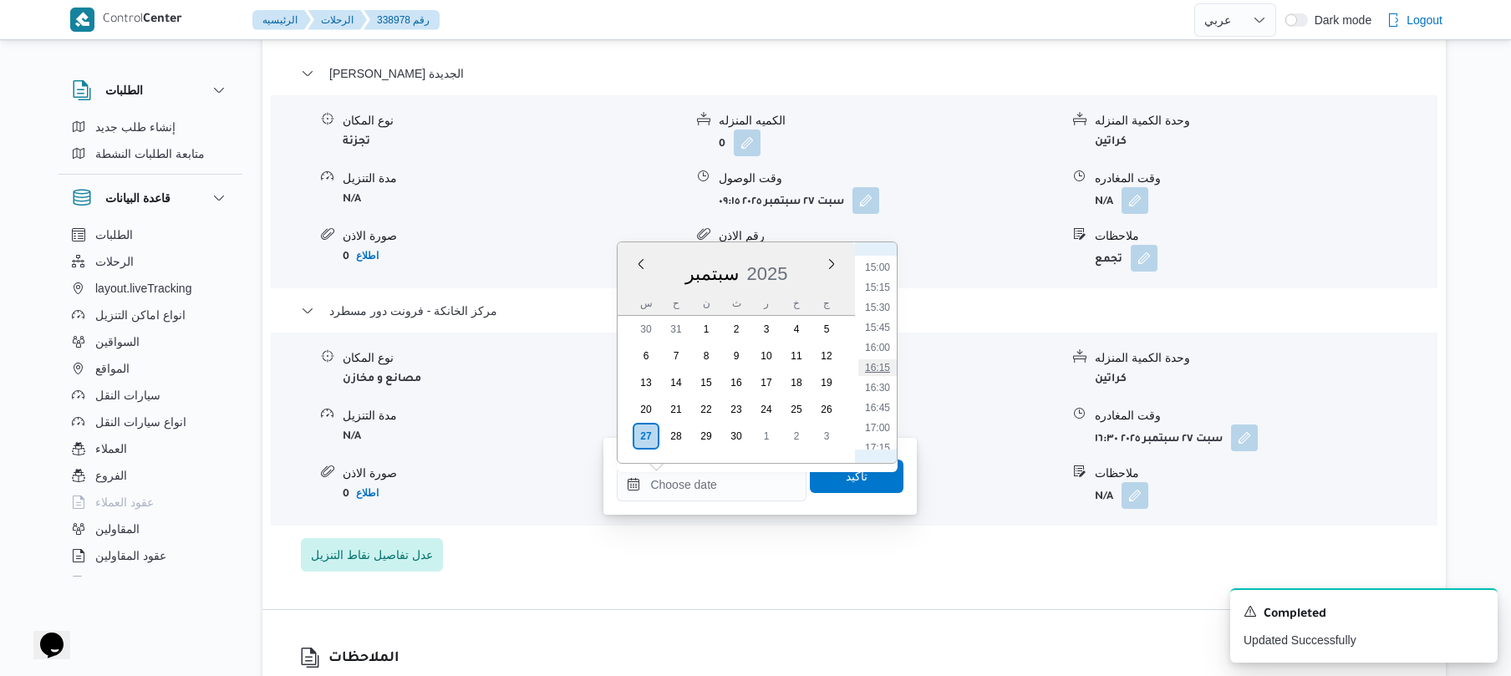
click at [883, 363] on li "16:15" at bounding box center [878, 367] width 38 height 17
type input "[DATE] ١٦:١٥"
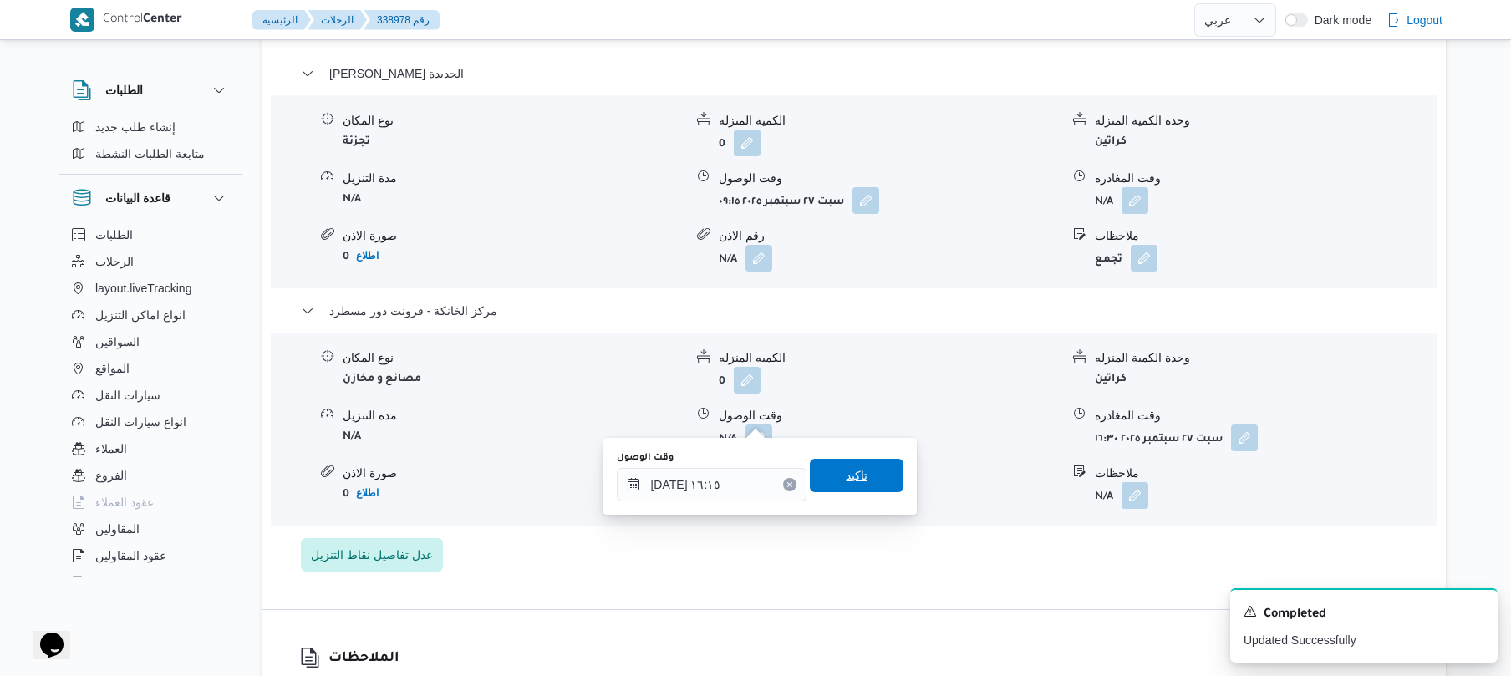
click at [846, 478] on span "تاكيد" at bounding box center [857, 476] width 22 height 20
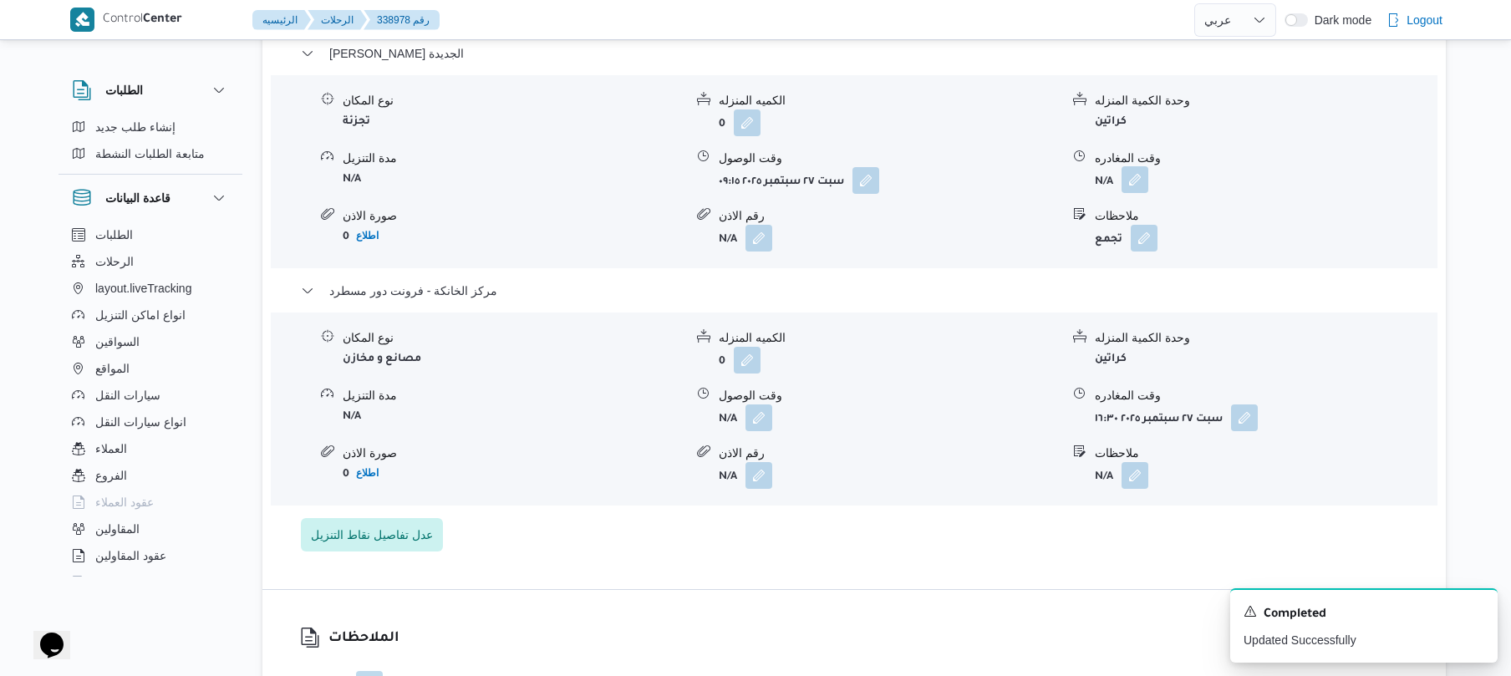
click at [1138, 179] on button "button" at bounding box center [1135, 179] width 27 height 27
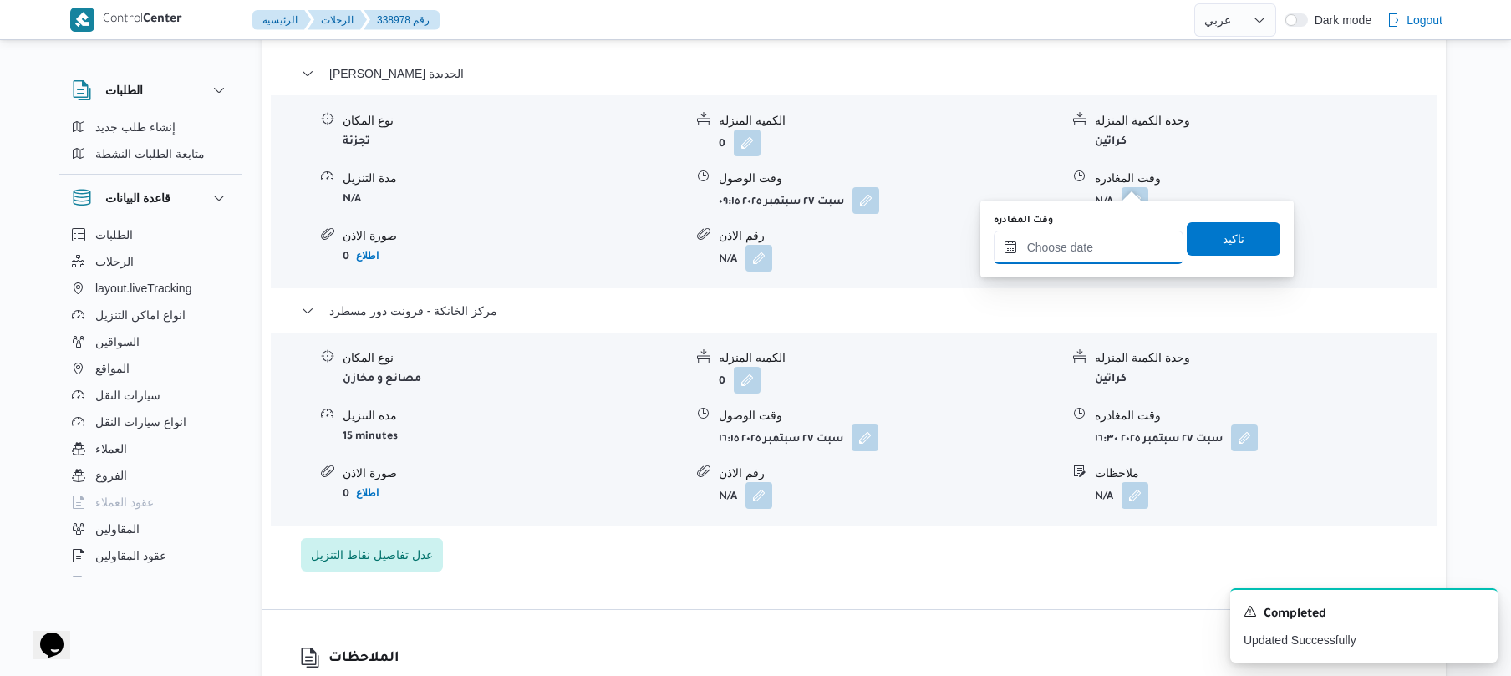
click at [1037, 248] on input "وقت المغادره" at bounding box center [1089, 247] width 190 height 33
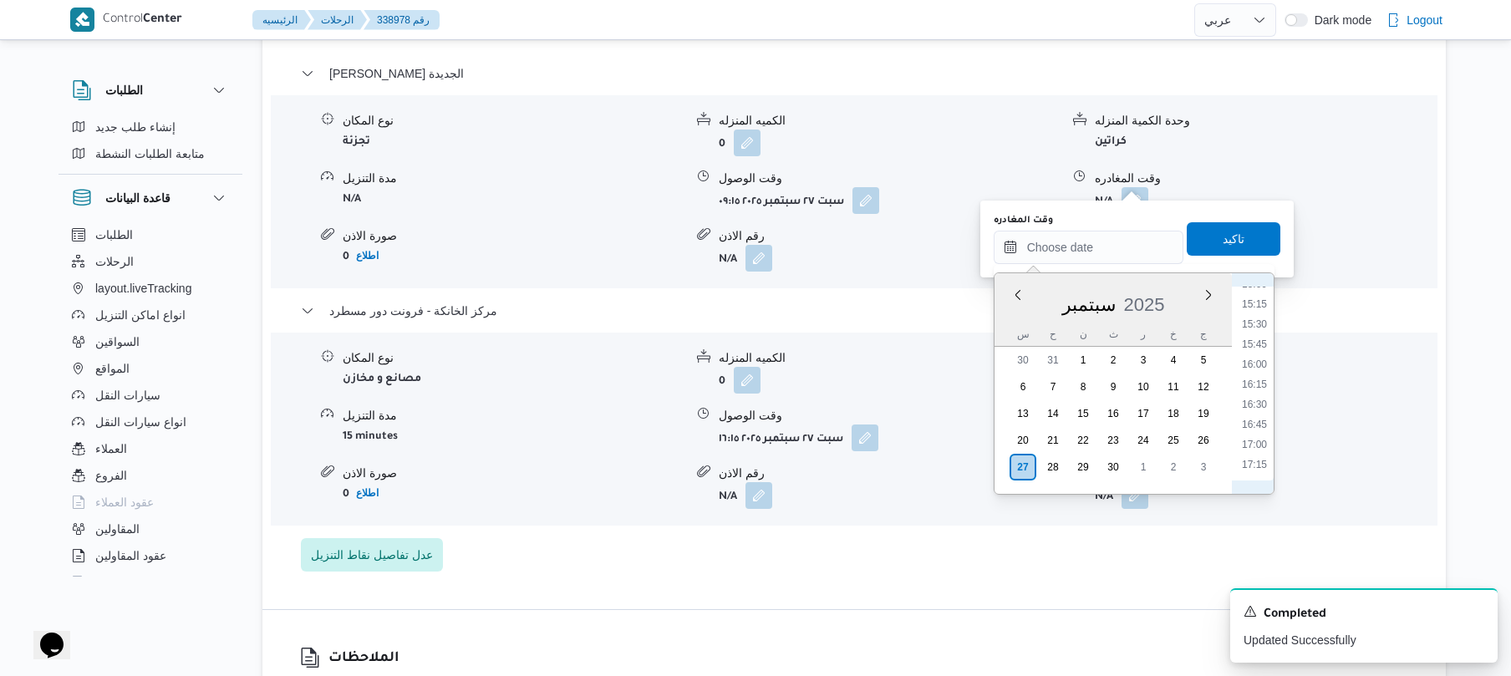
scroll to position [1201, 0]
click at [1261, 339] on li "15:30" at bounding box center [1255, 337] width 38 height 17
type input "[DATE] ١٥:٣٠"
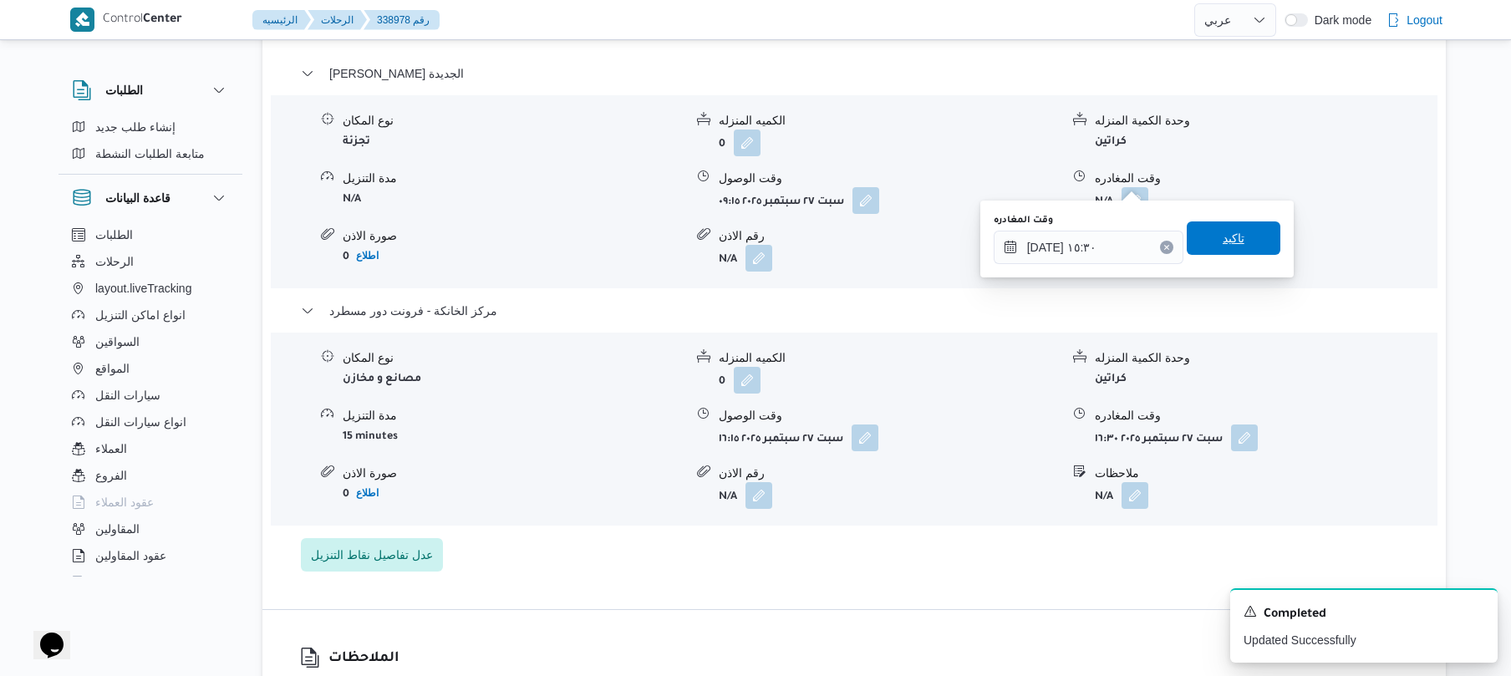
click at [1246, 244] on span "تاكيد" at bounding box center [1234, 238] width 94 height 33
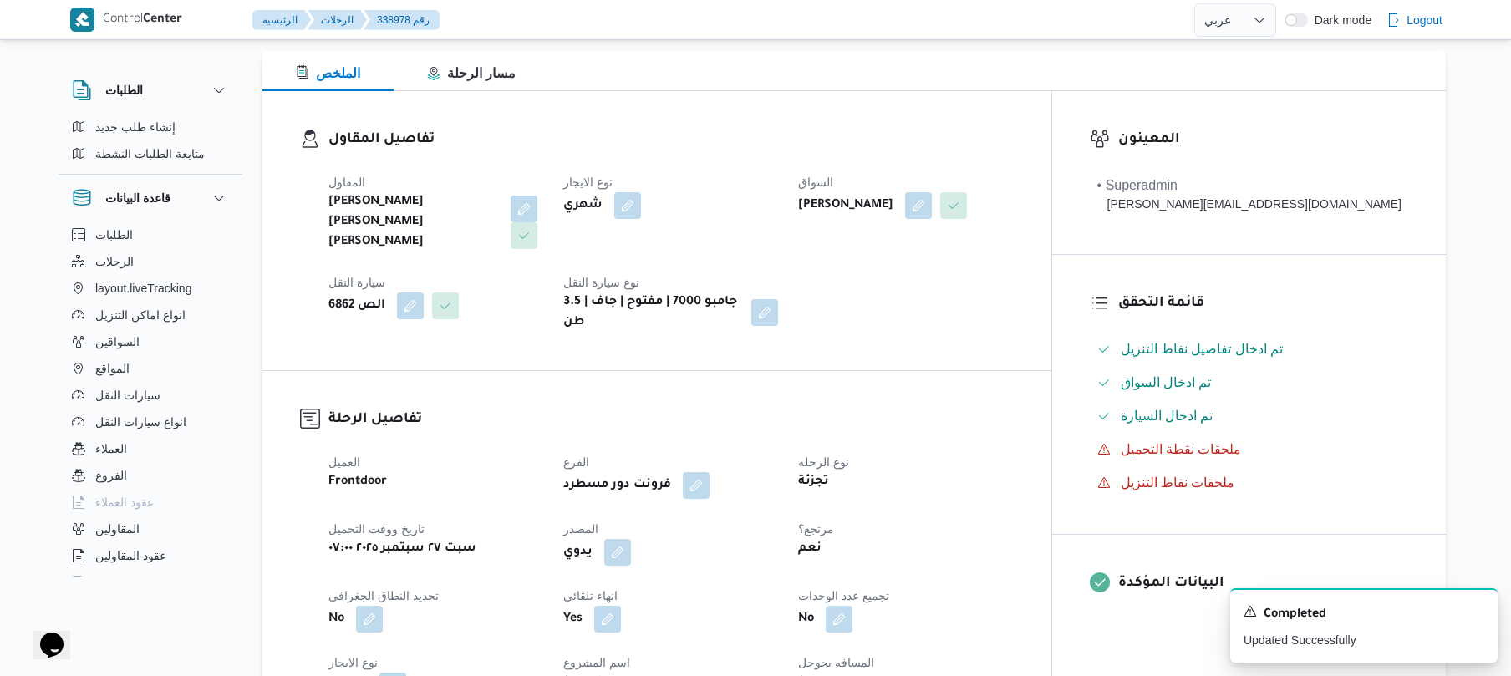
scroll to position [0, 0]
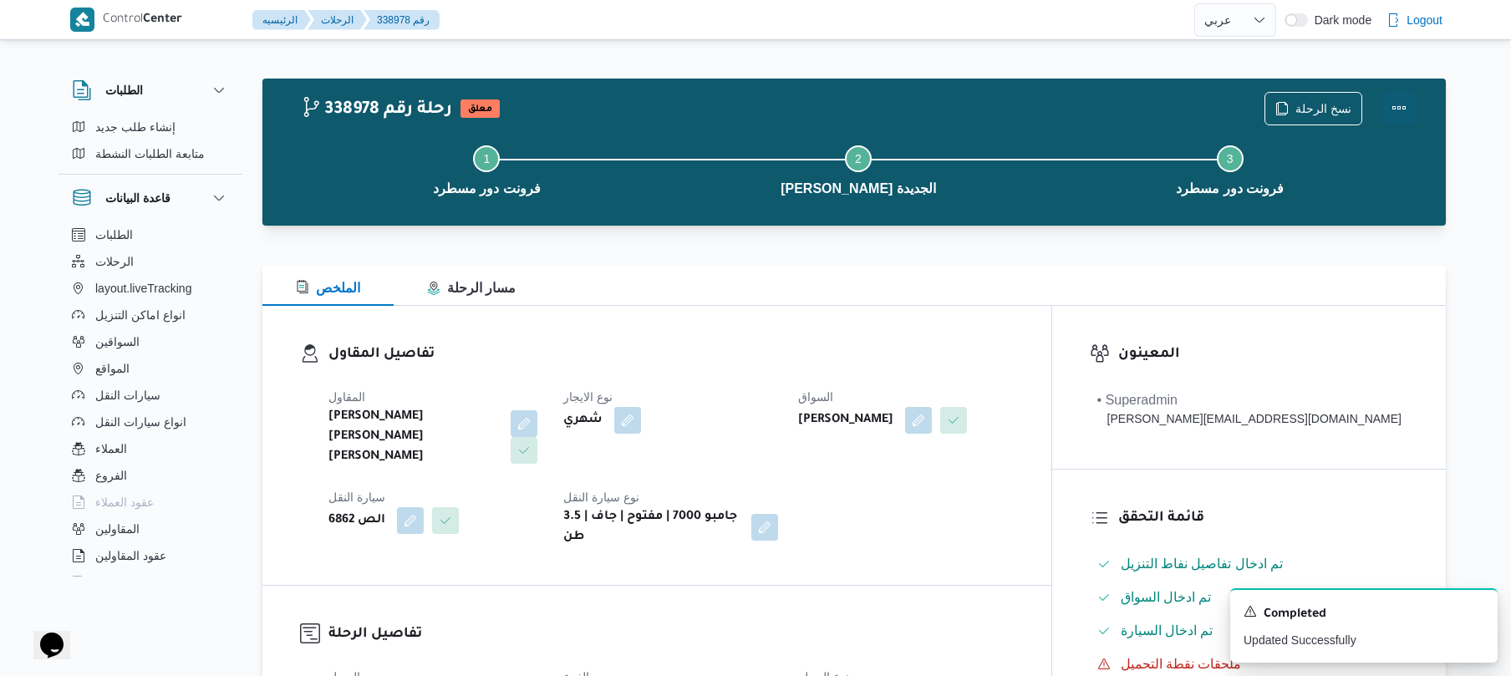
click at [1402, 105] on button "Actions" at bounding box center [1399, 107] width 33 height 33
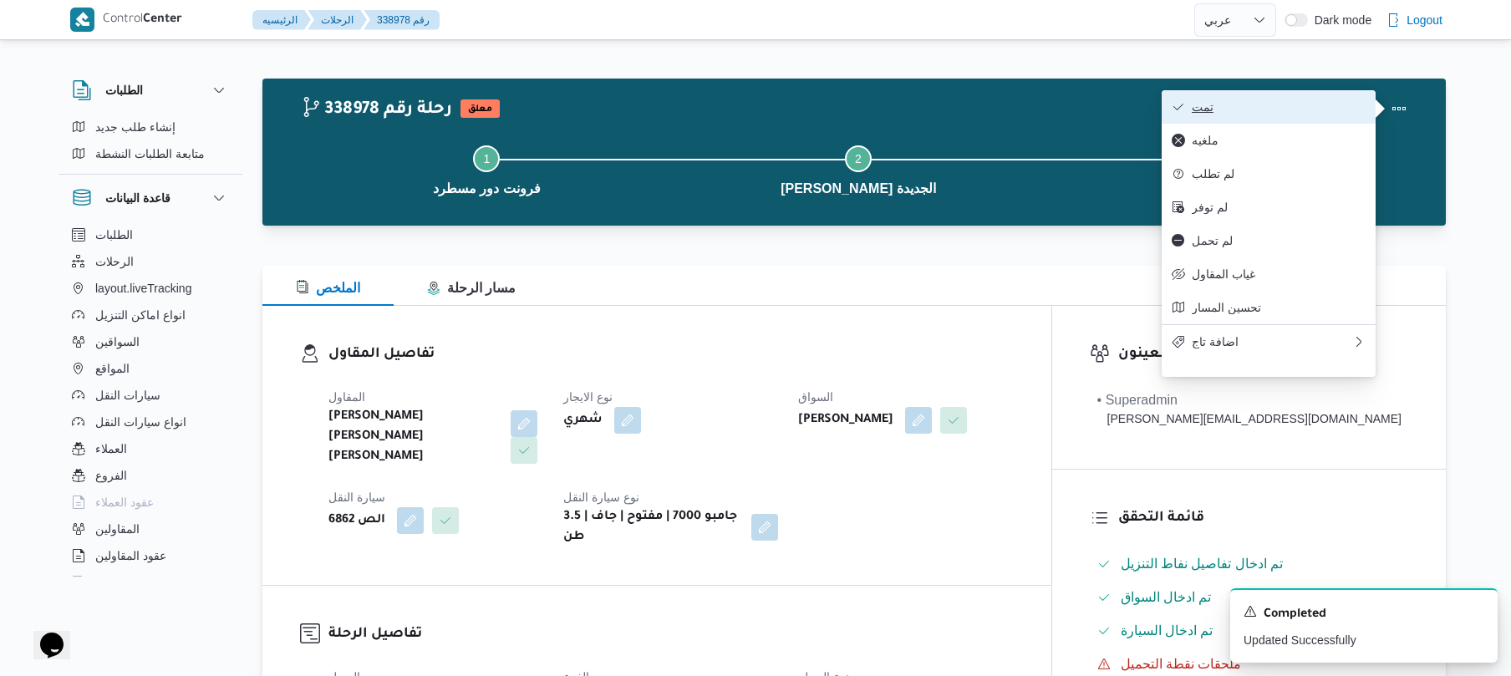
click at [1339, 112] on span "تمت" at bounding box center [1279, 106] width 174 height 13
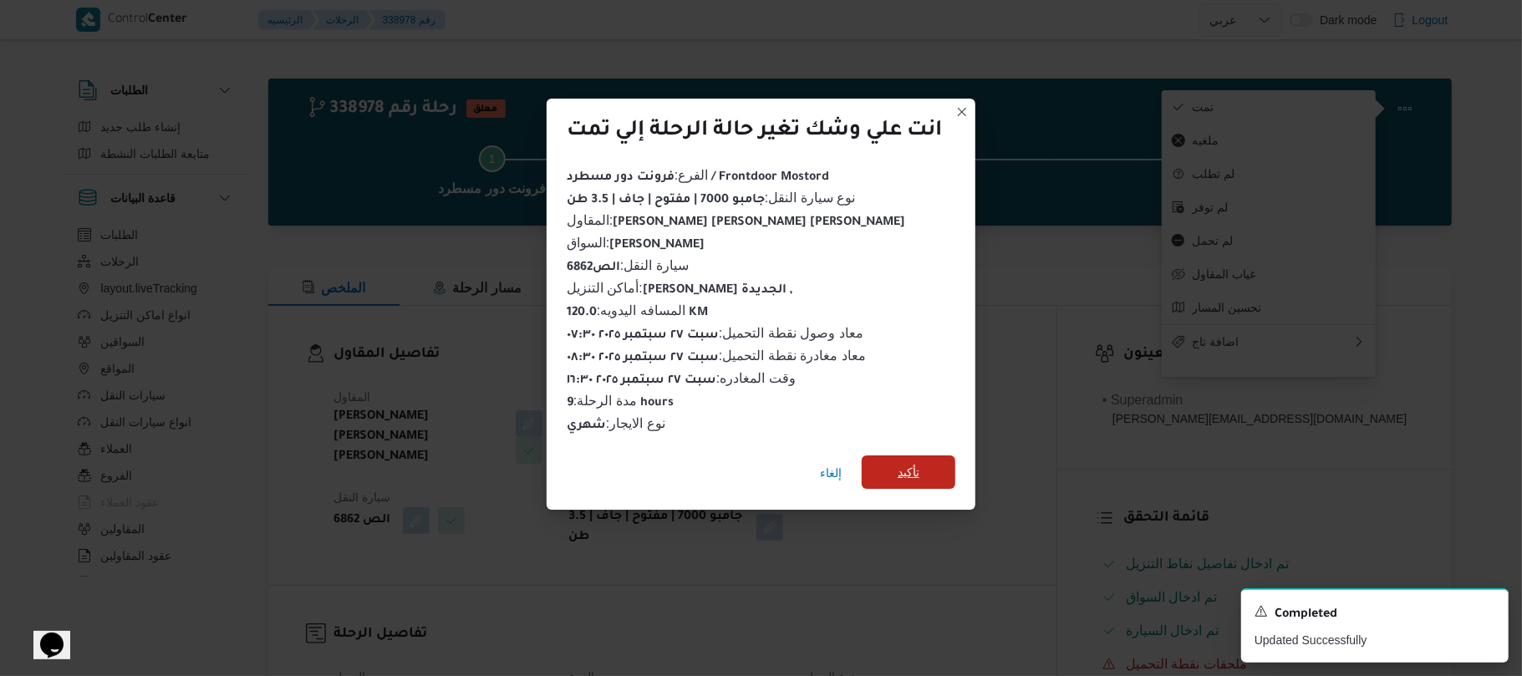
click at [925, 462] on span "تأكيد" at bounding box center [909, 472] width 94 height 33
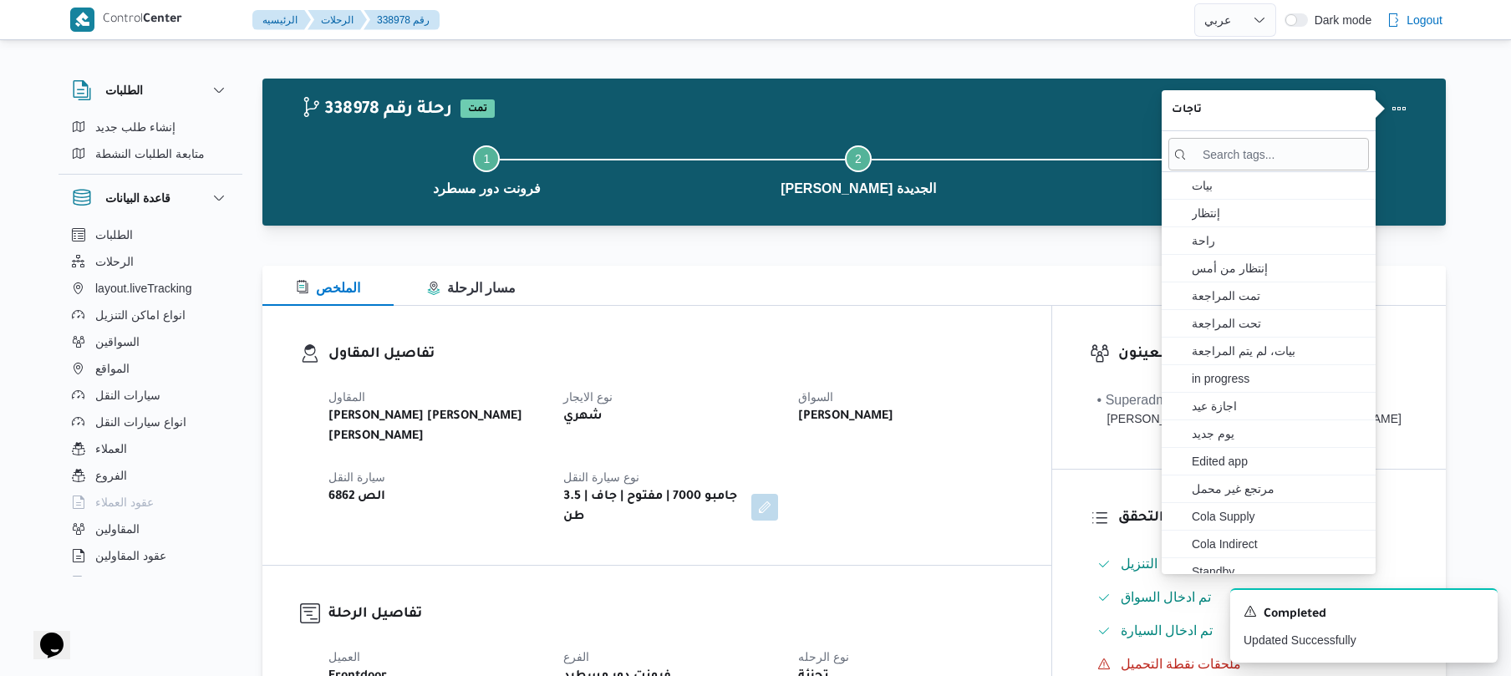
click at [1165, 171] on div at bounding box center [1269, 151] width 214 height 41
click at [1031, 241] on div at bounding box center [854, 236] width 1184 height 20
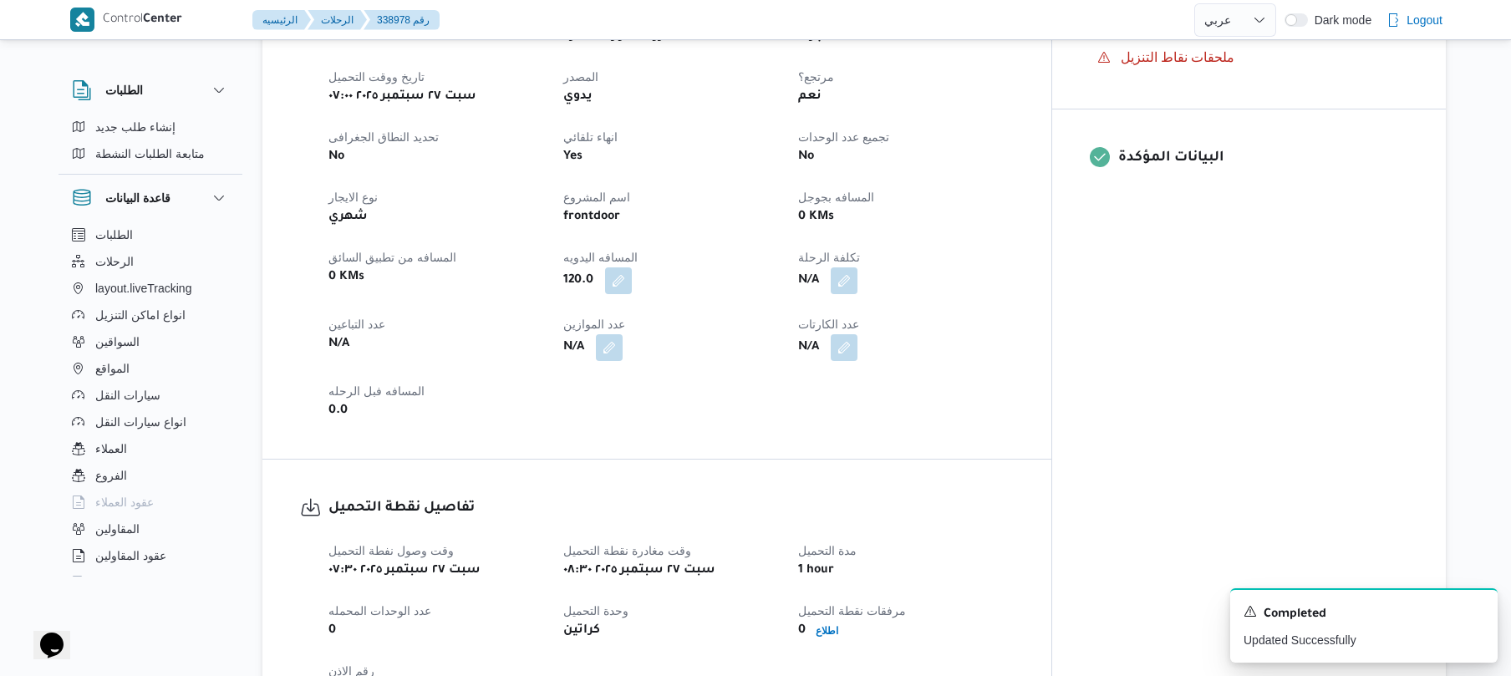
scroll to position [669, 0]
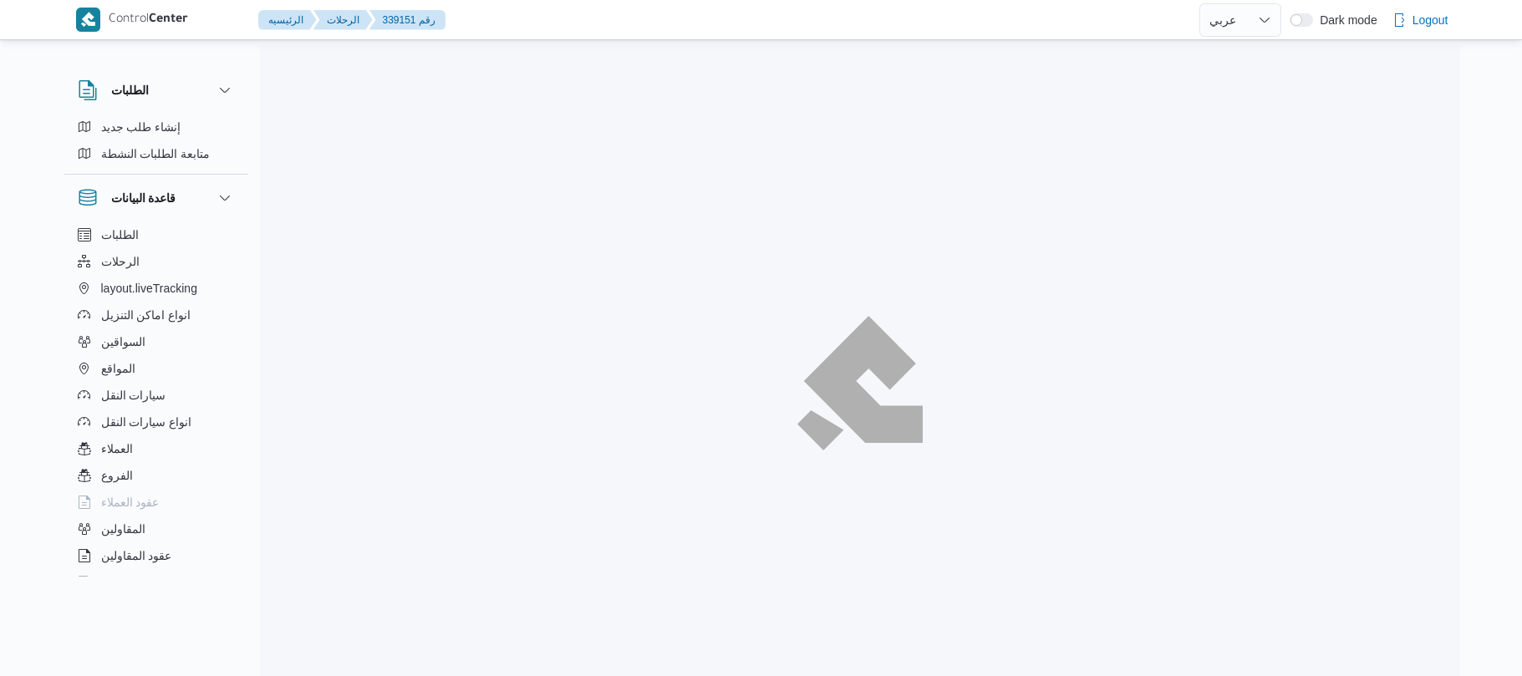
select select "ar"
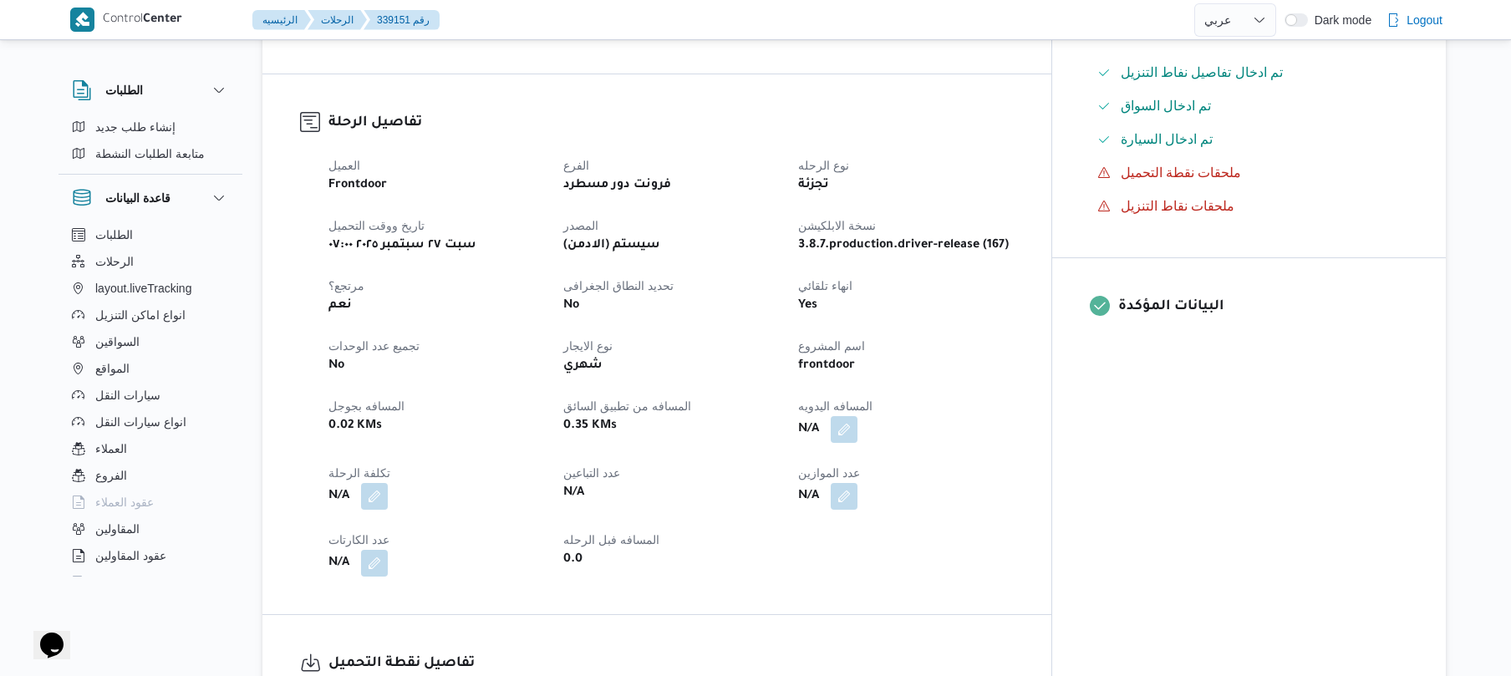
scroll to position [535, 0]
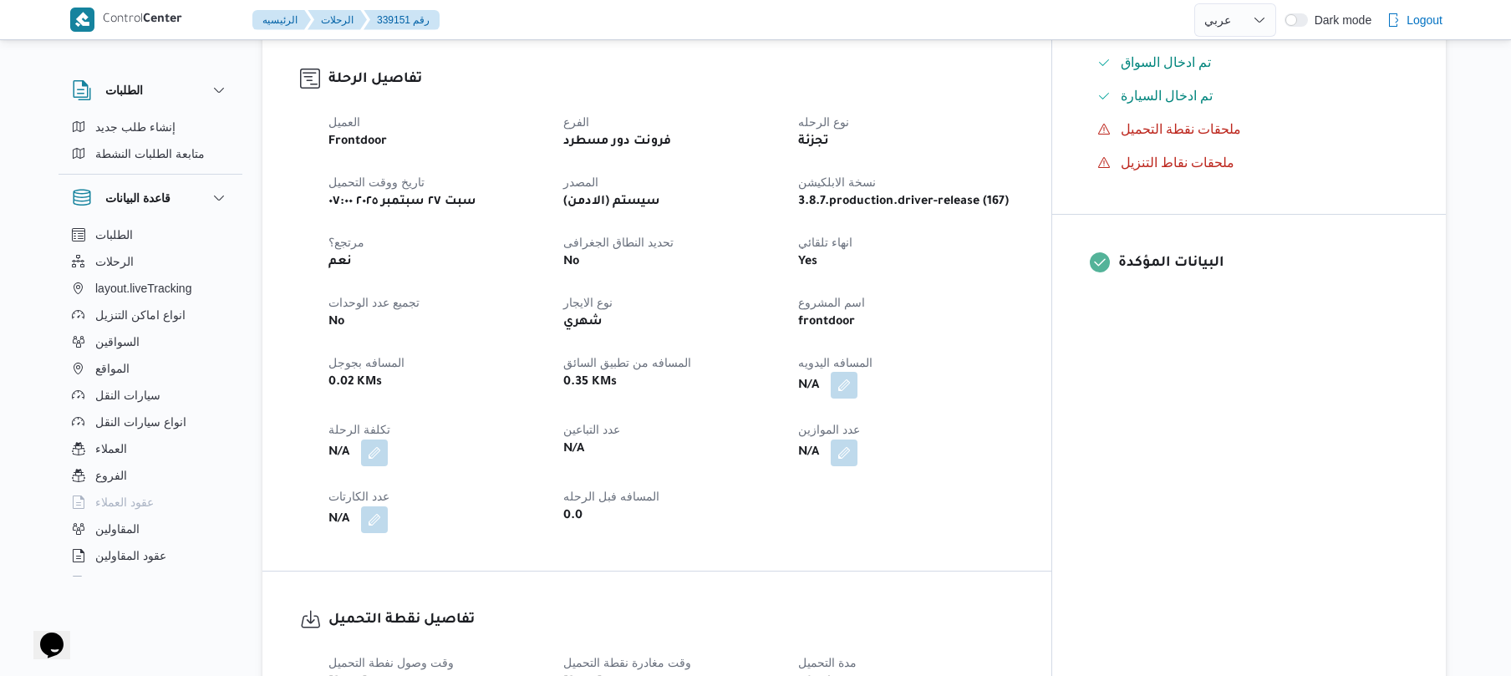
click at [858, 372] on button "button" at bounding box center [844, 385] width 27 height 27
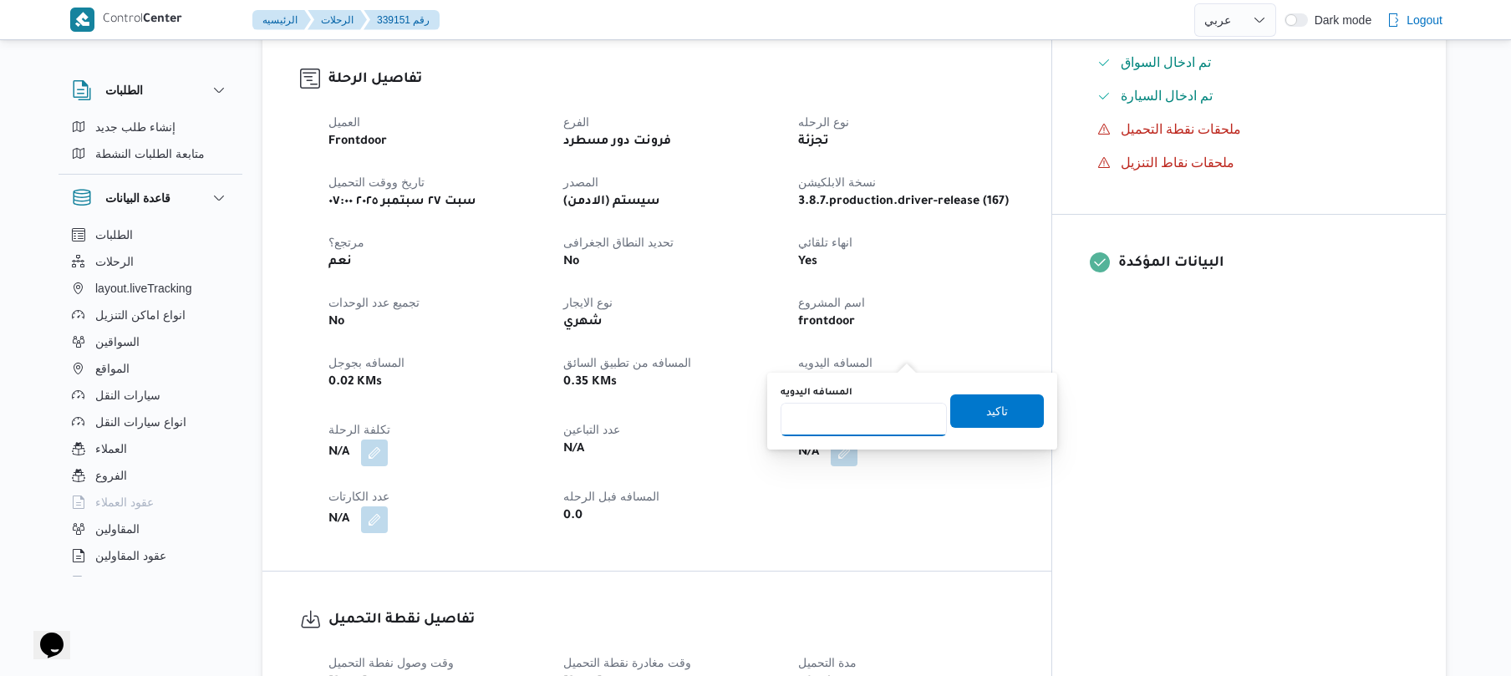
click at [857, 421] on input "المسافه اليدويه" at bounding box center [864, 419] width 166 height 33
type input "120"
click at [986, 413] on span "تاكيد" at bounding box center [997, 410] width 22 height 20
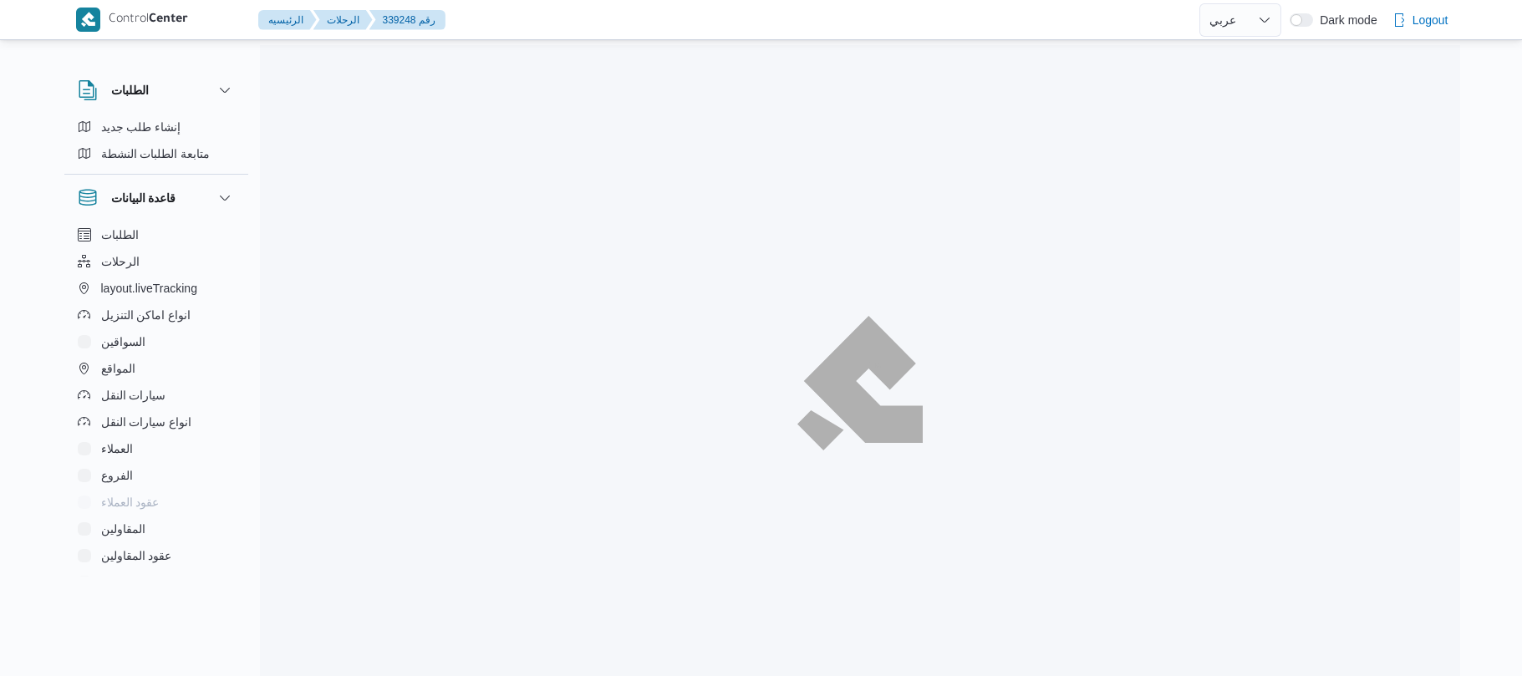
select select "ar"
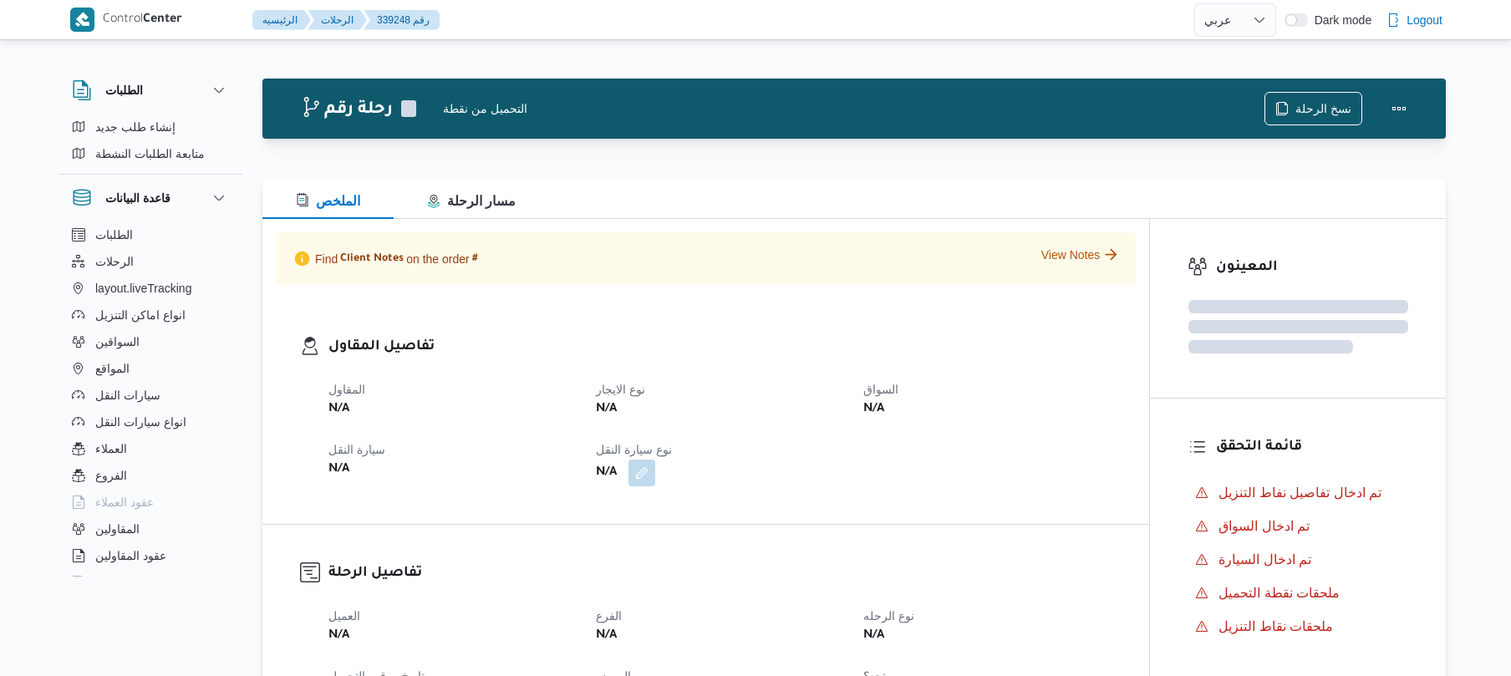
click at [970, 344] on h3 "تفاصيل المقاول" at bounding box center [720, 347] width 783 height 23
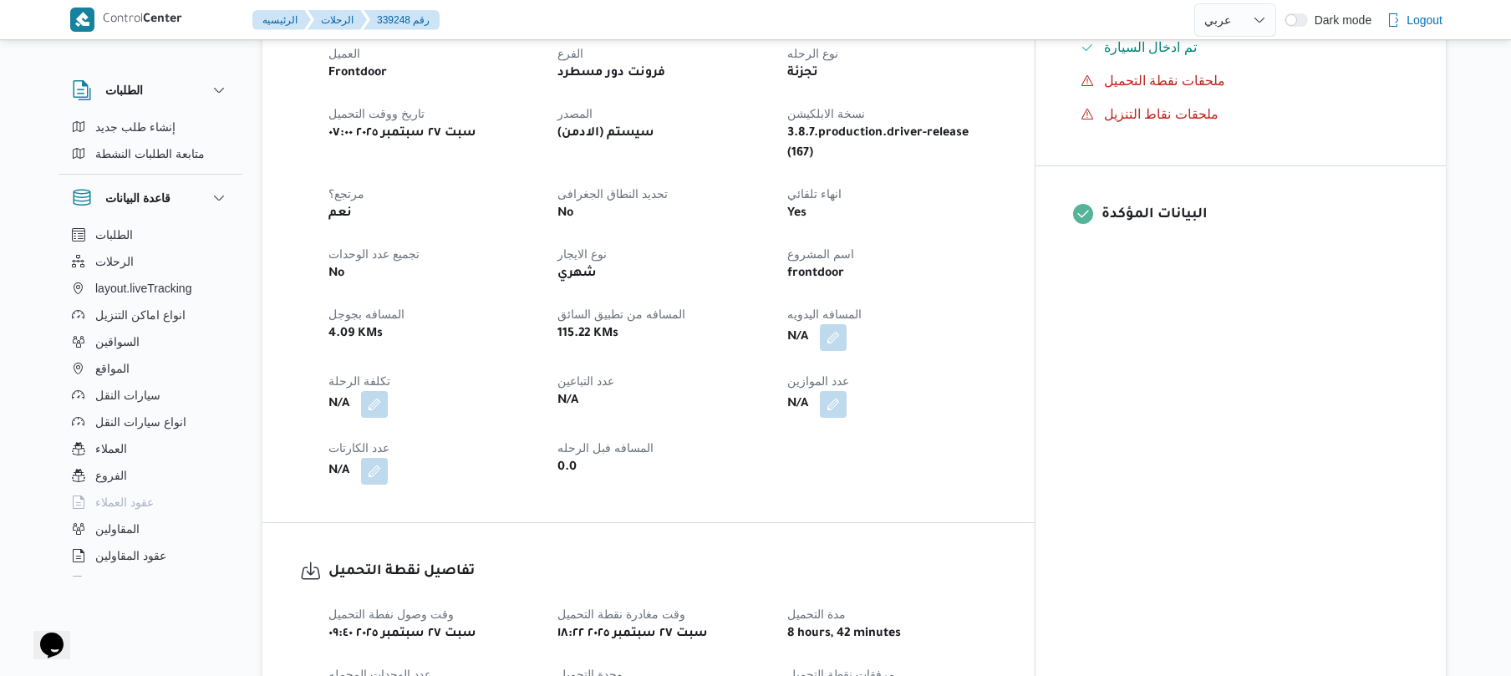
scroll to position [624, 0]
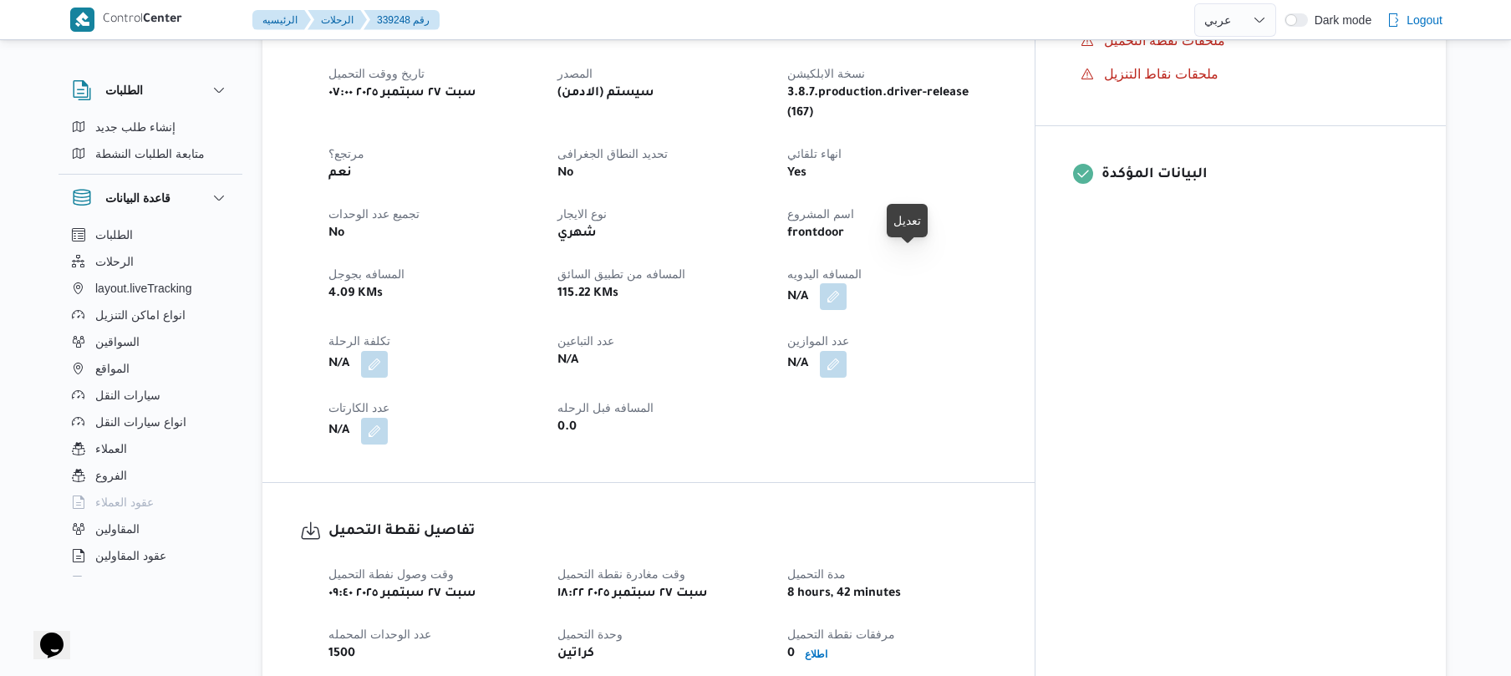
click at [847, 283] on button "button" at bounding box center [833, 296] width 27 height 27
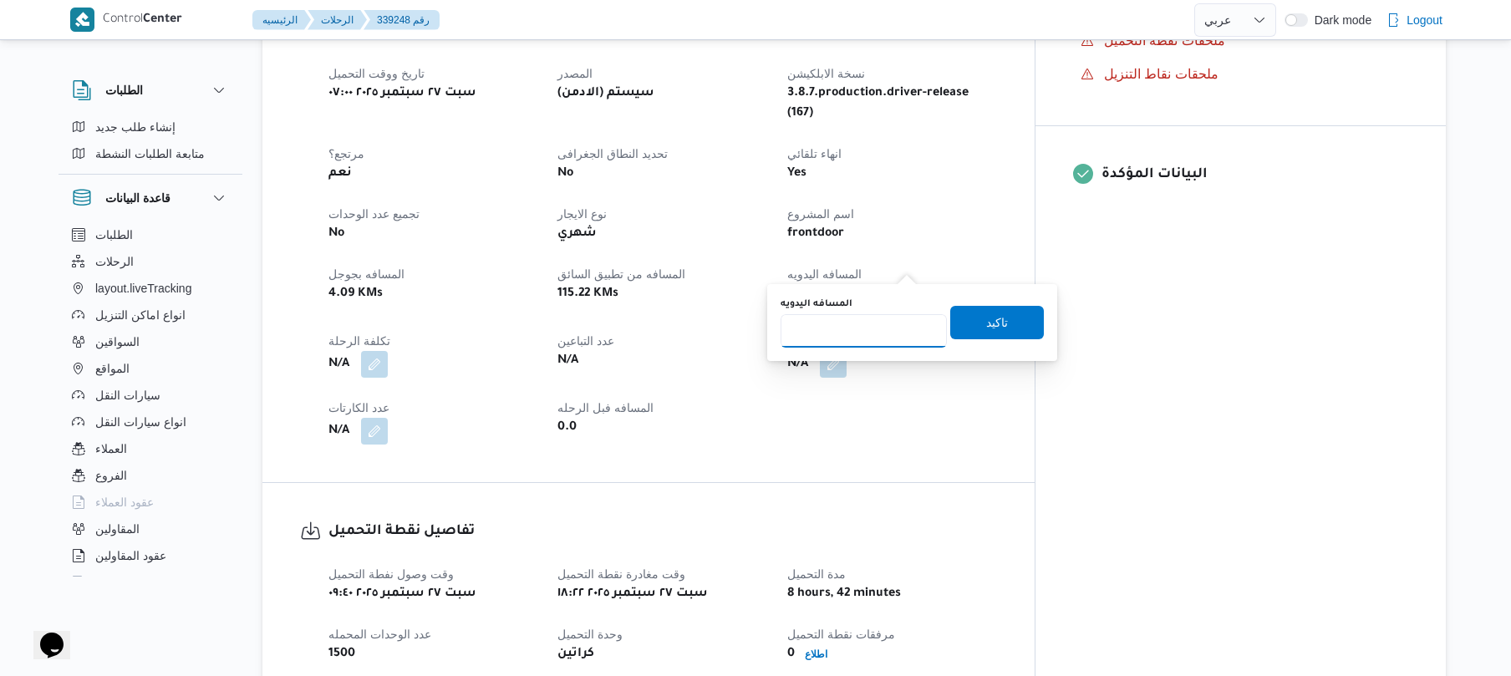
click at [866, 329] on input "المسافه اليدويه" at bounding box center [864, 330] width 166 height 33
type input "140"
click at [986, 329] on span "تاكيد" at bounding box center [997, 322] width 22 height 20
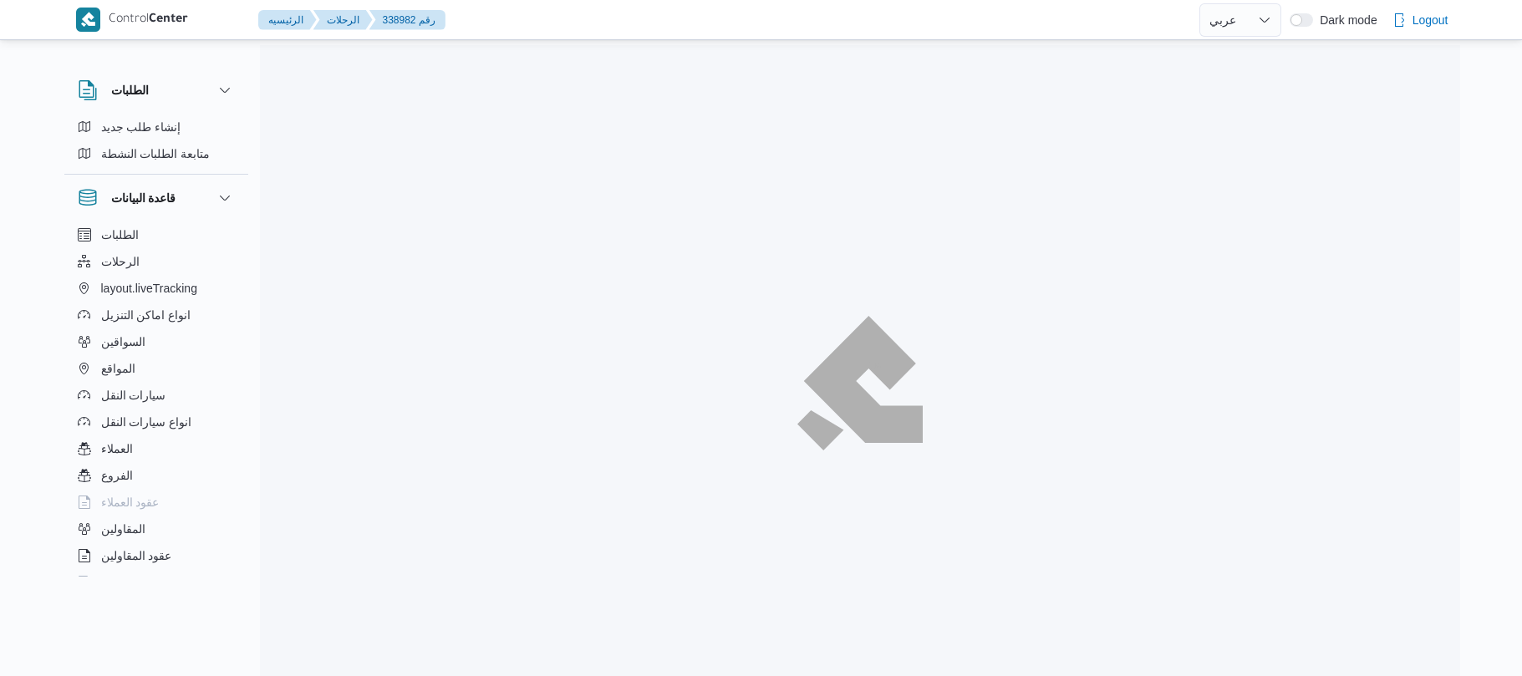
select select "ar"
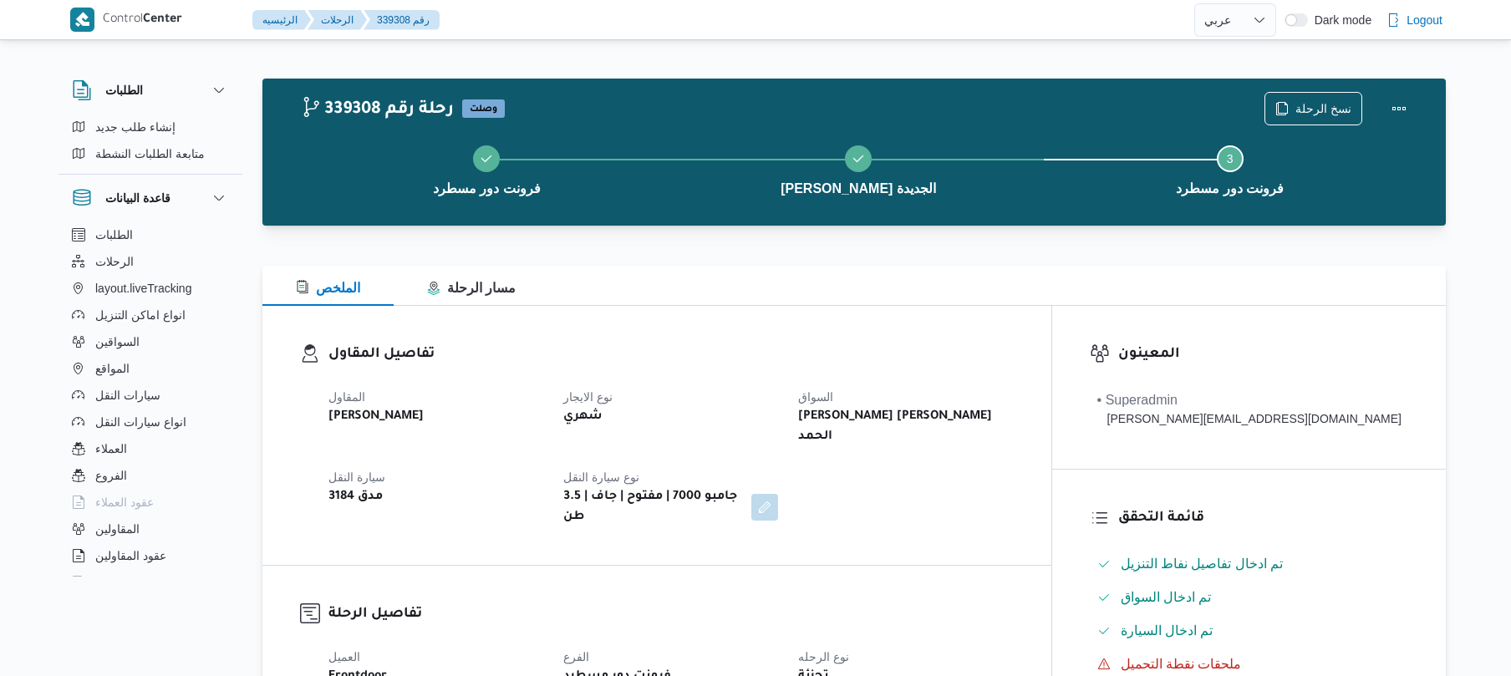
click at [916, 349] on h3 "تفاصيل المقاول" at bounding box center [671, 355] width 685 height 23
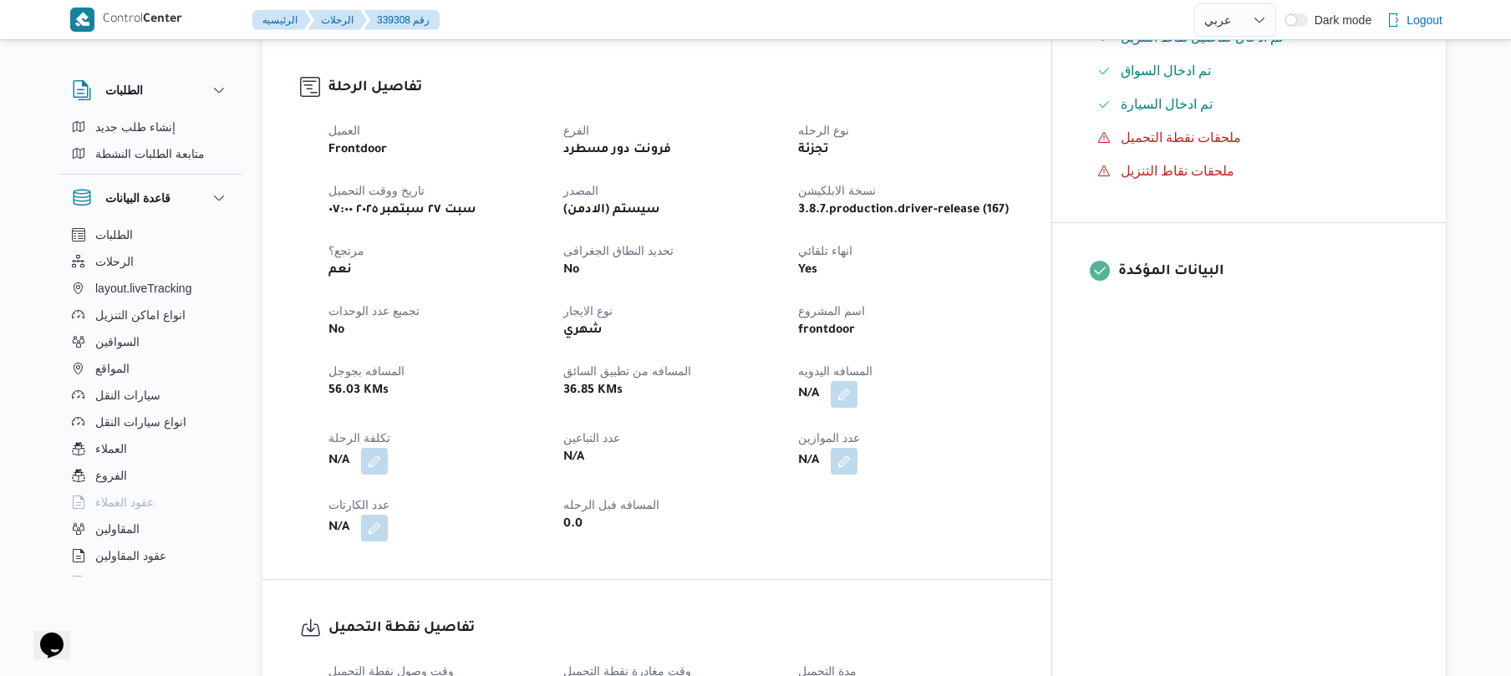
scroll to position [535, 0]
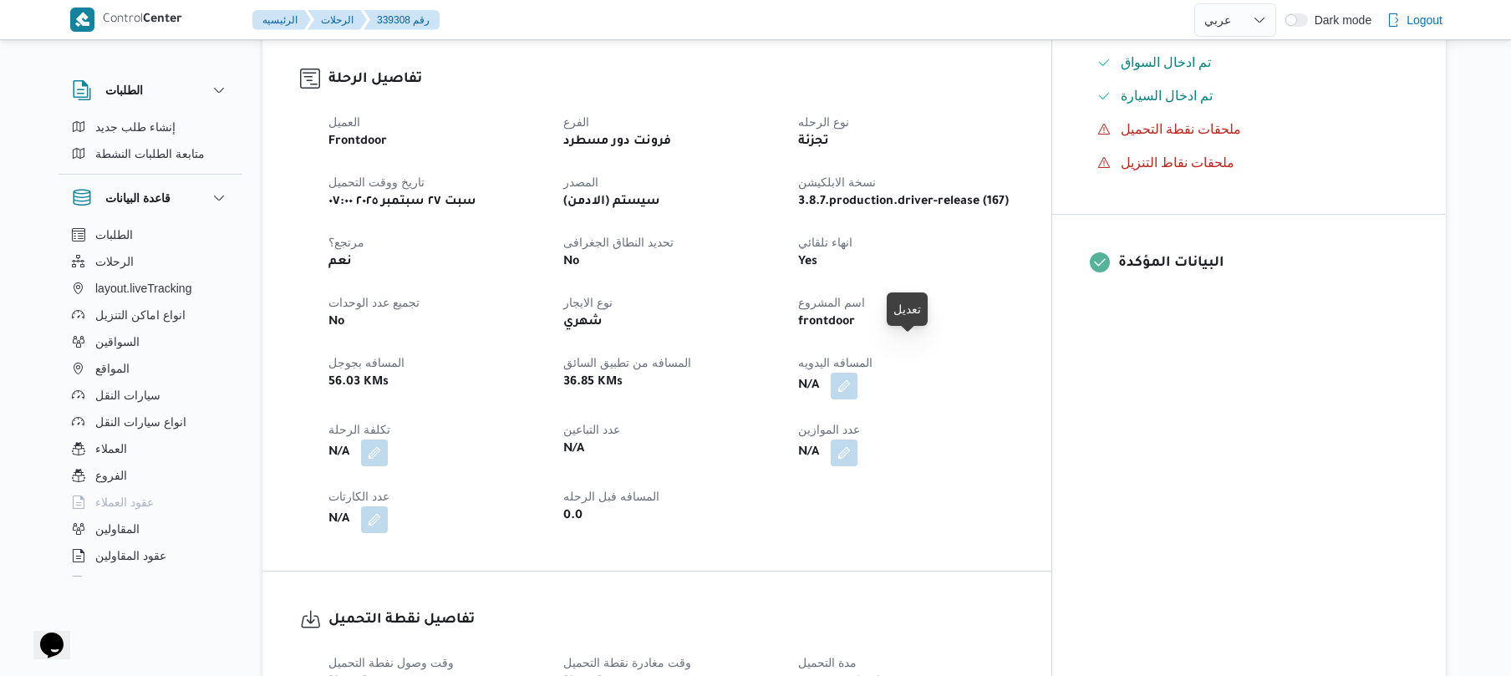
click at [858, 373] on button "button" at bounding box center [844, 386] width 27 height 27
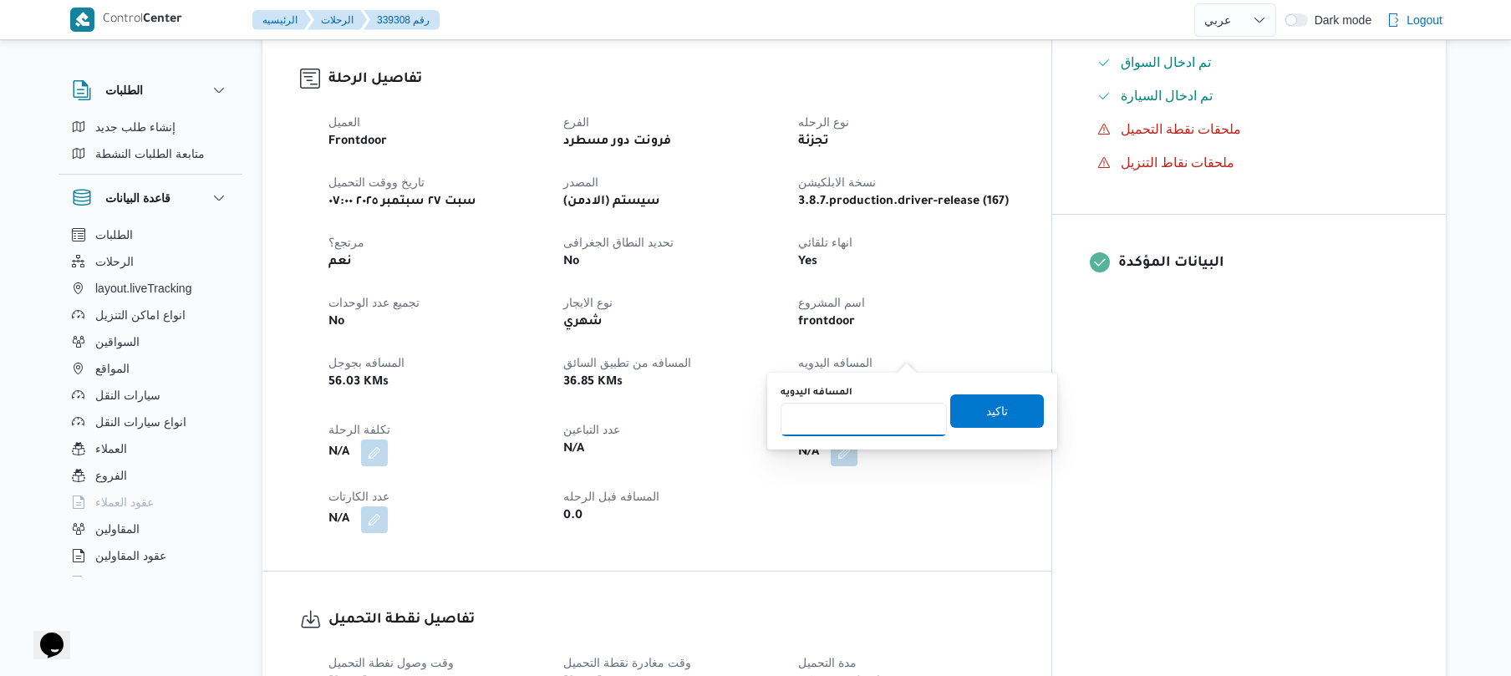
click at [861, 421] on input "المسافه اليدويه" at bounding box center [864, 419] width 166 height 33
type input "120"
click at [986, 408] on span "تاكيد" at bounding box center [997, 410] width 22 height 20
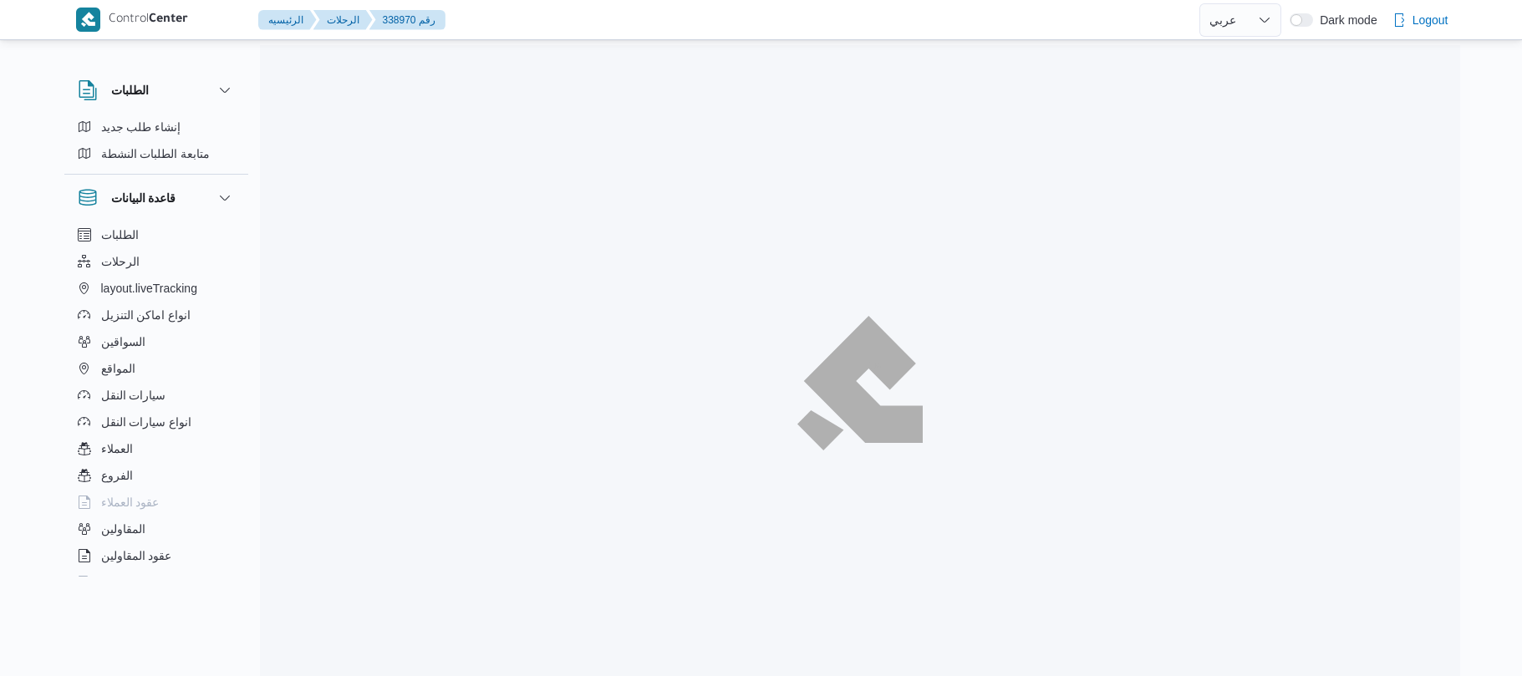
select select "ar"
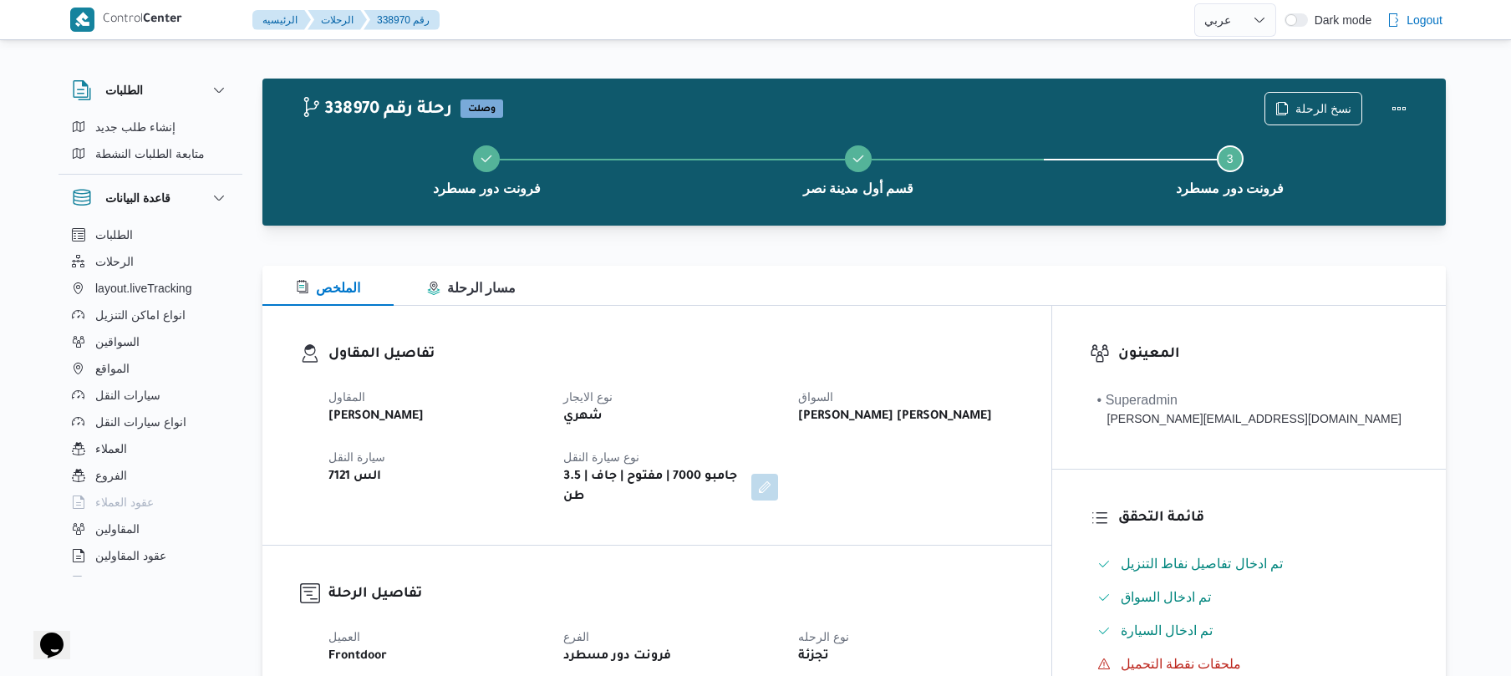
click at [772, 421] on div "شهري" at bounding box center [671, 416] width 218 height 23
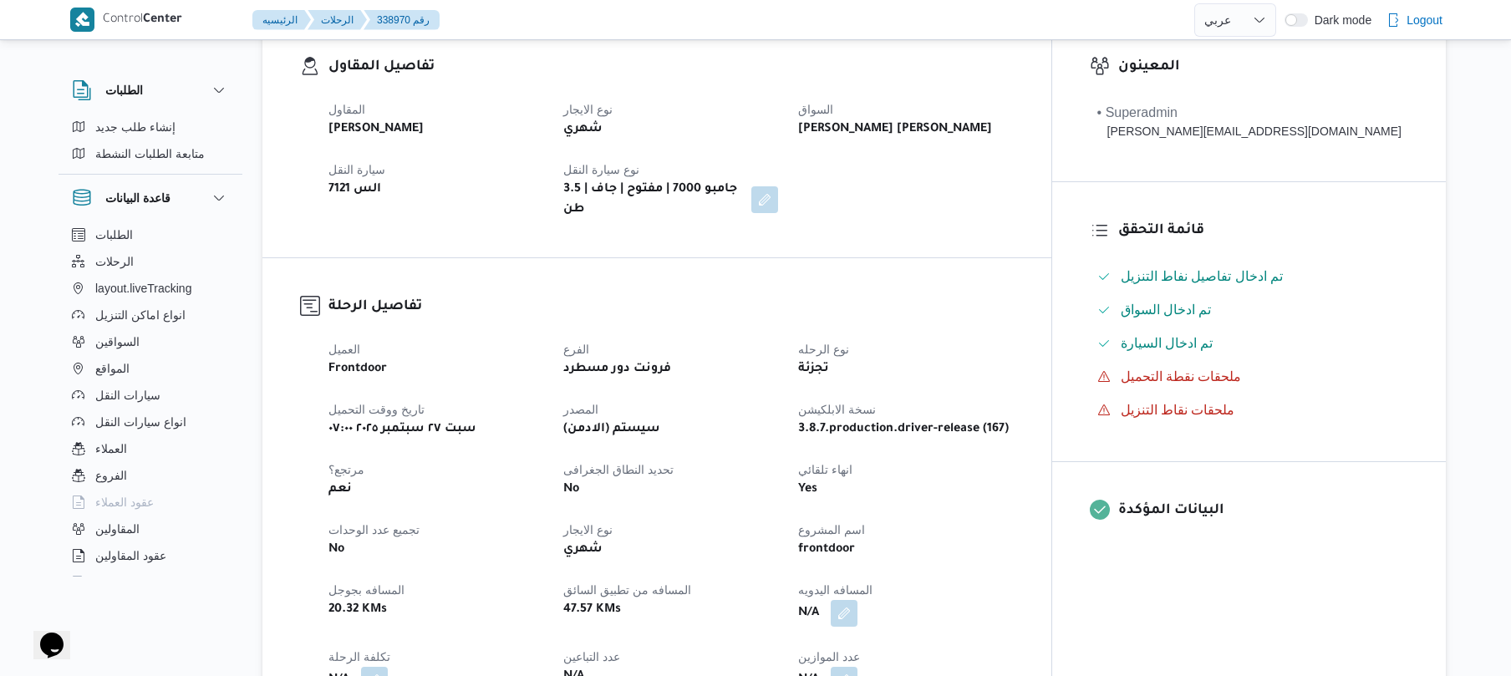
scroll to position [535, 0]
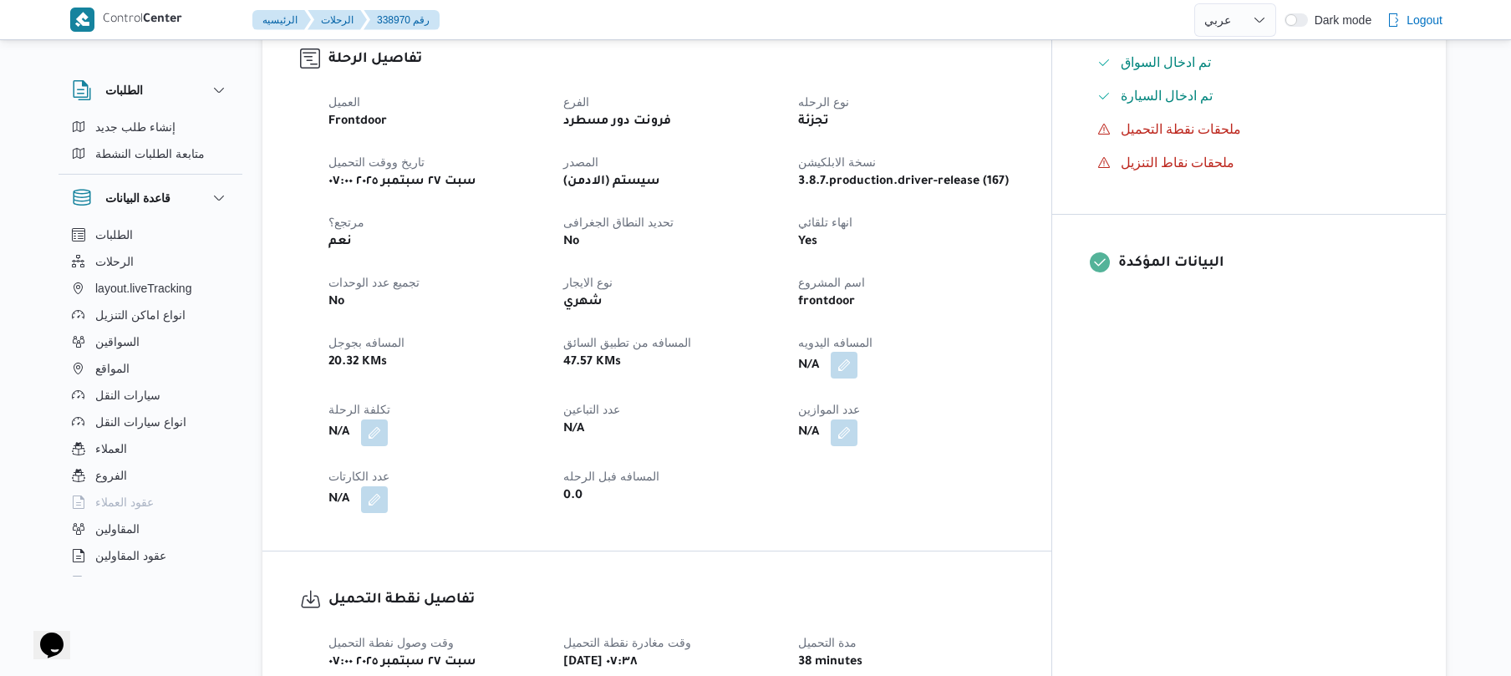
click at [858, 356] on button "button" at bounding box center [844, 365] width 27 height 27
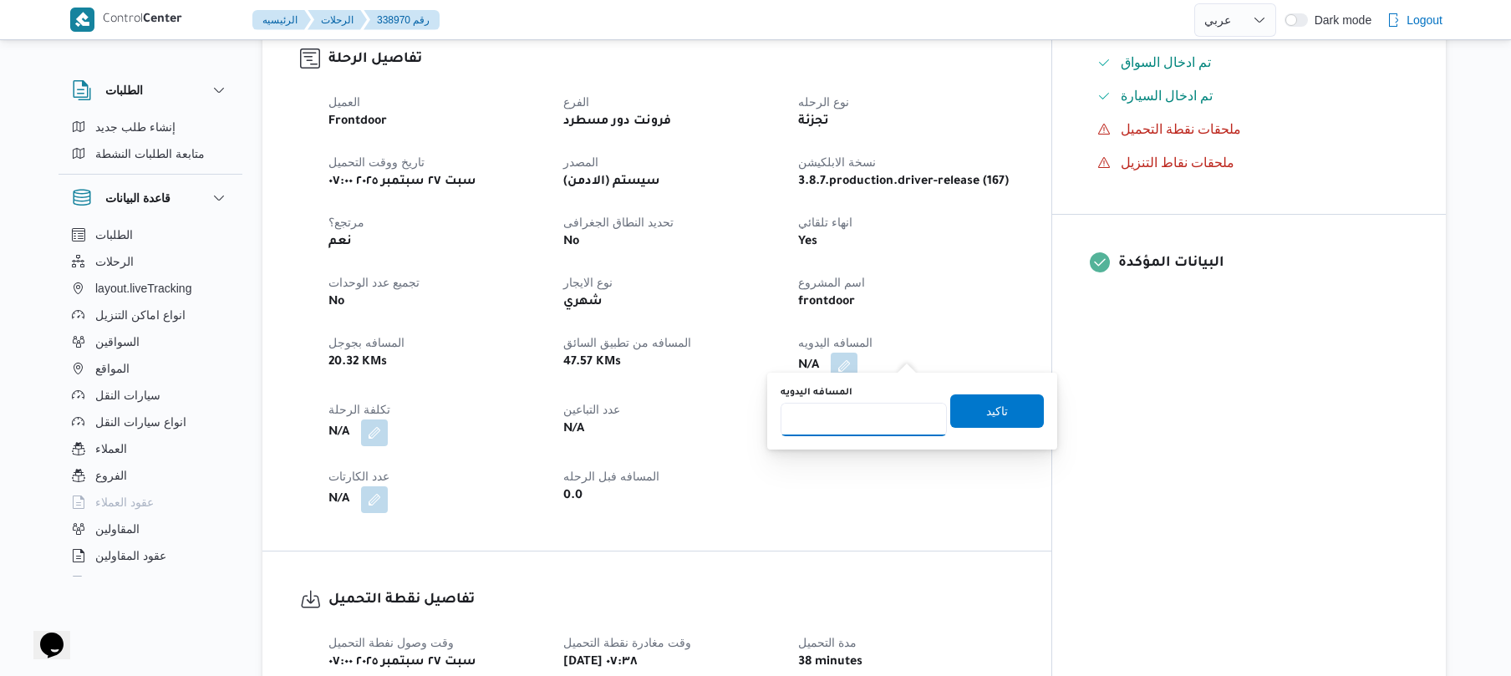
click at [881, 406] on input "المسافه اليدويه" at bounding box center [864, 419] width 166 height 33
type input "90"
click at [963, 426] on span "تاكيد" at bounding box center [997, 410] width 94 height 33
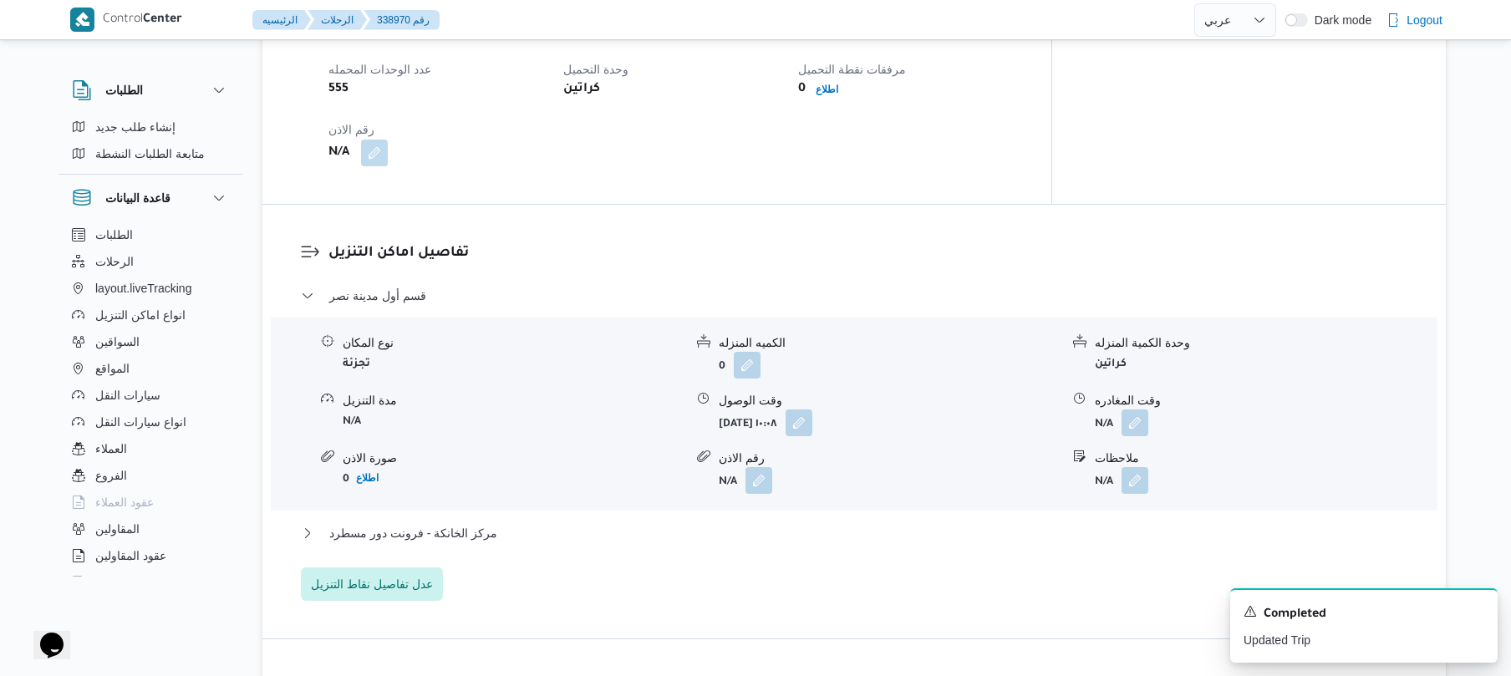
scroll to position [1204, 0]
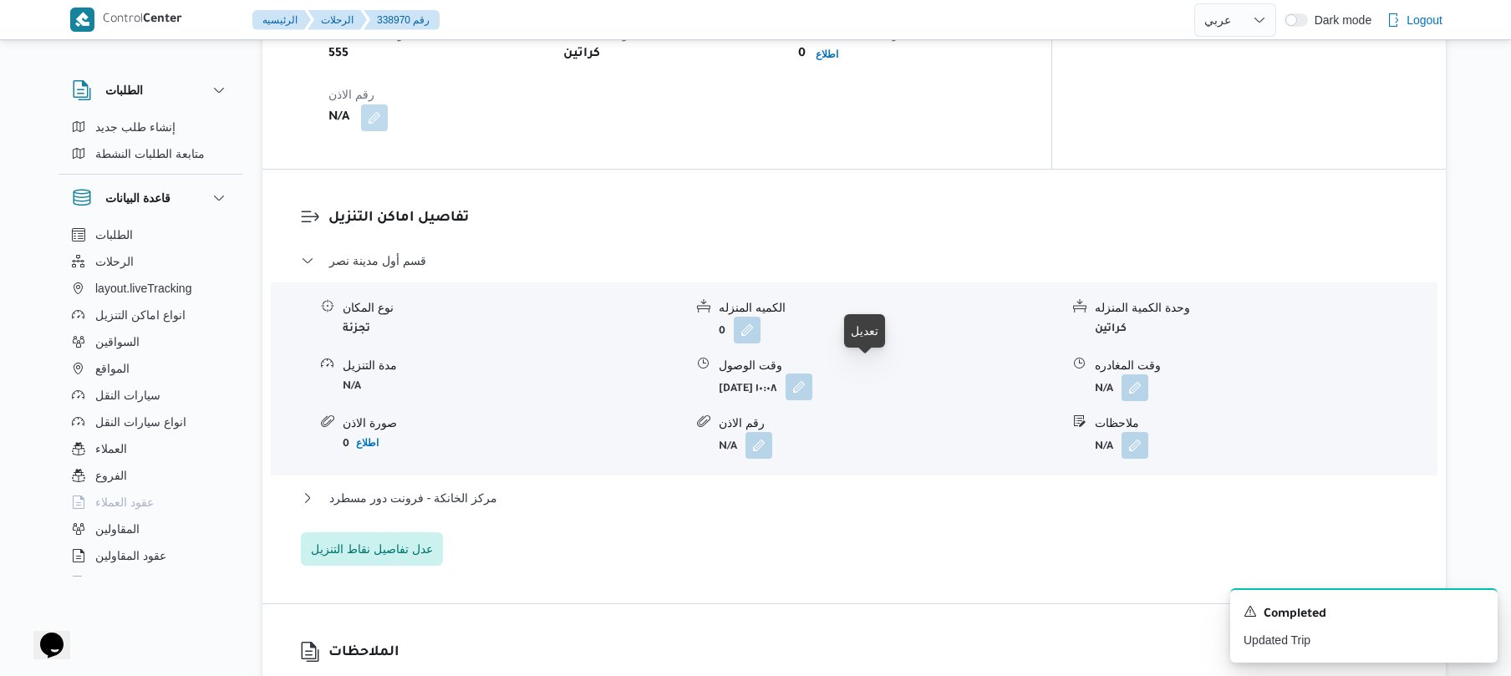
click at [813, 375] on button "button" at bounding box center [799, 387] width 27 height 27
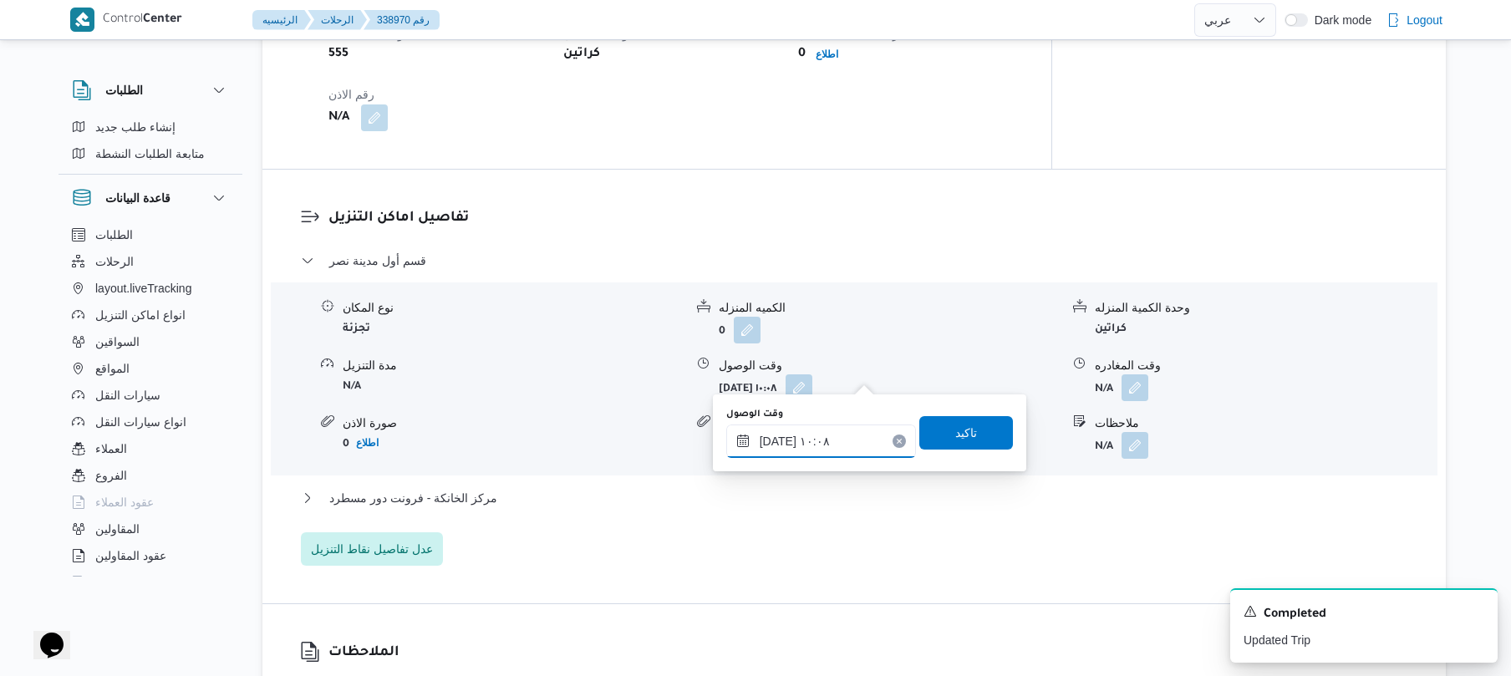
click at [820, 443] on input "[DATE] ١٠:٠٨" at bounding box center [821, 441] width 190 height 33
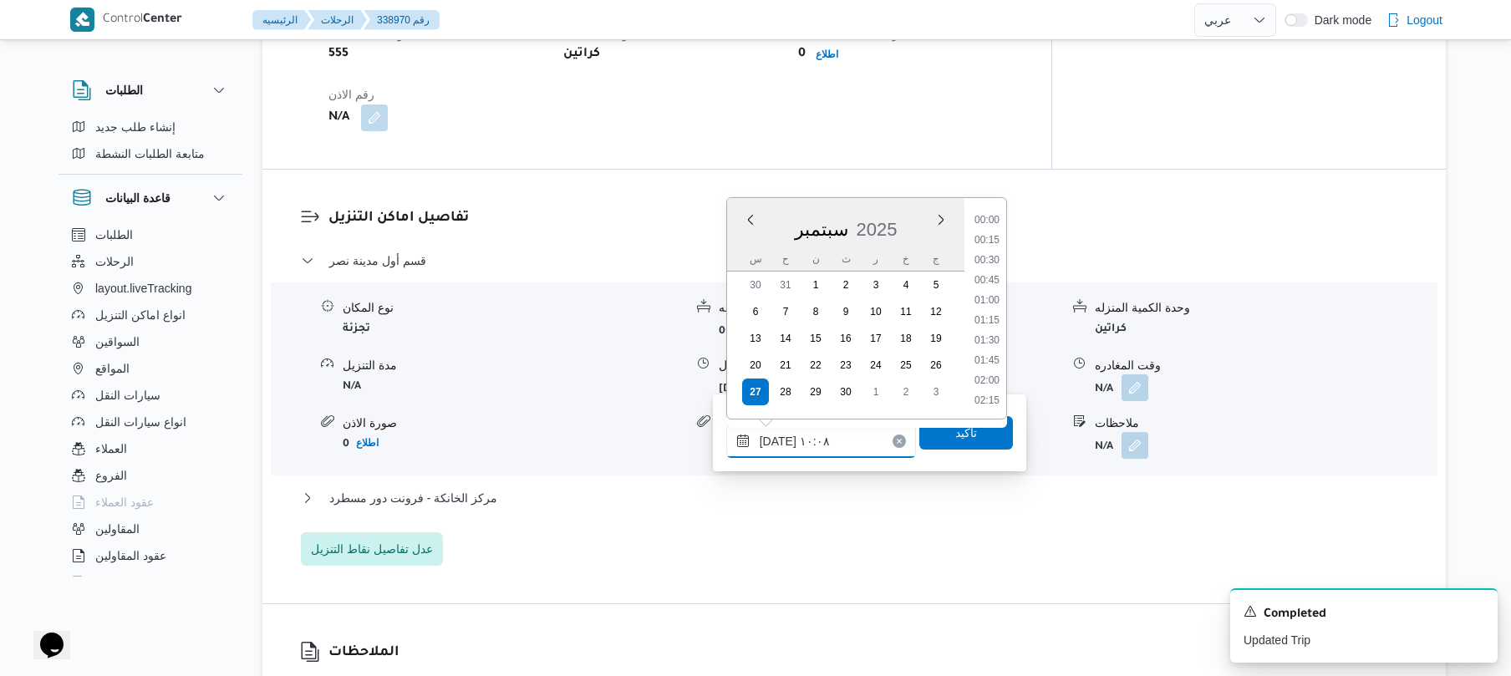
scroll to position [702, 0]
click at [995, 257] on li "09:15" at bounding box center [987, 260] width 38 height 17
type input "[DATE] ٠٩:١٥"
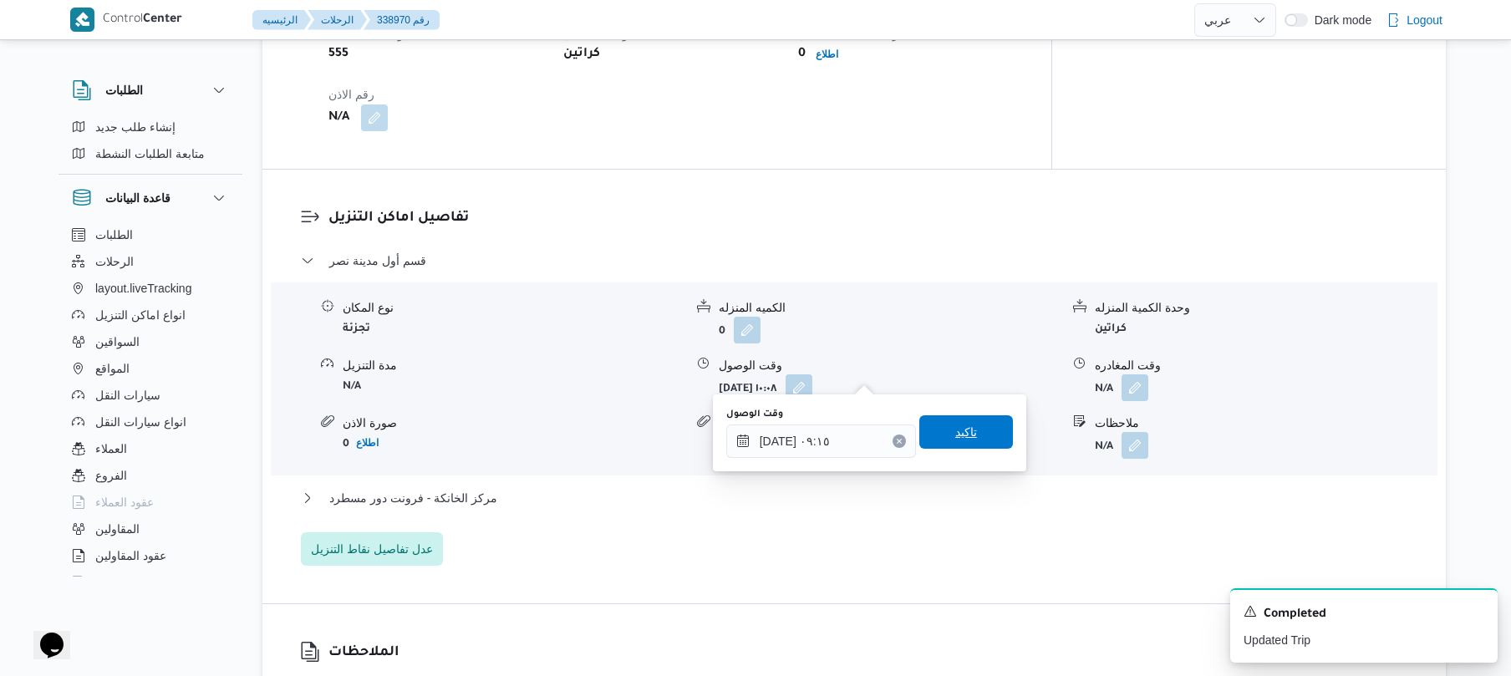
click at [955, 430] on span "تاكيد" at bounding box center [966, 432] width 22 height 20
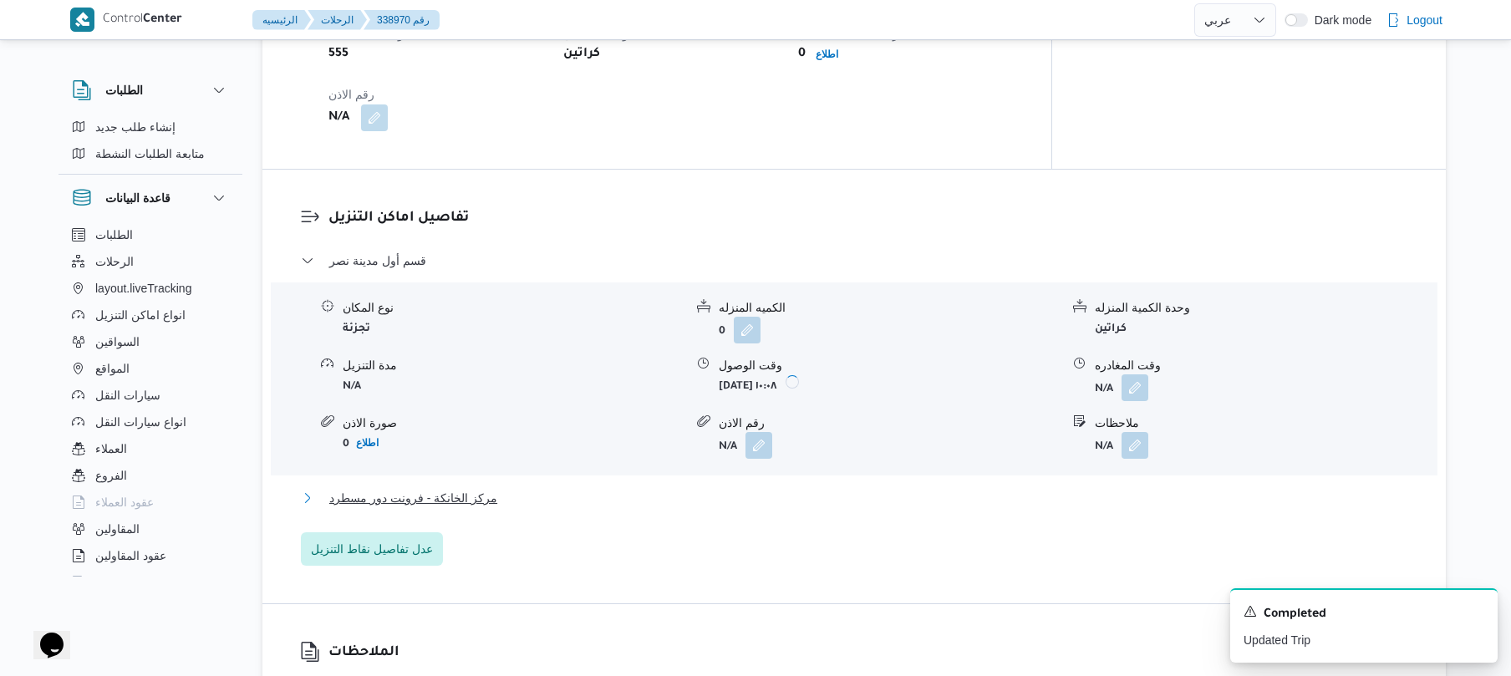
click at [803, 488] on button "مركز الخانكة - فرونت دور مسطرد" at bounding box center [855, 498] width 1108 height 20
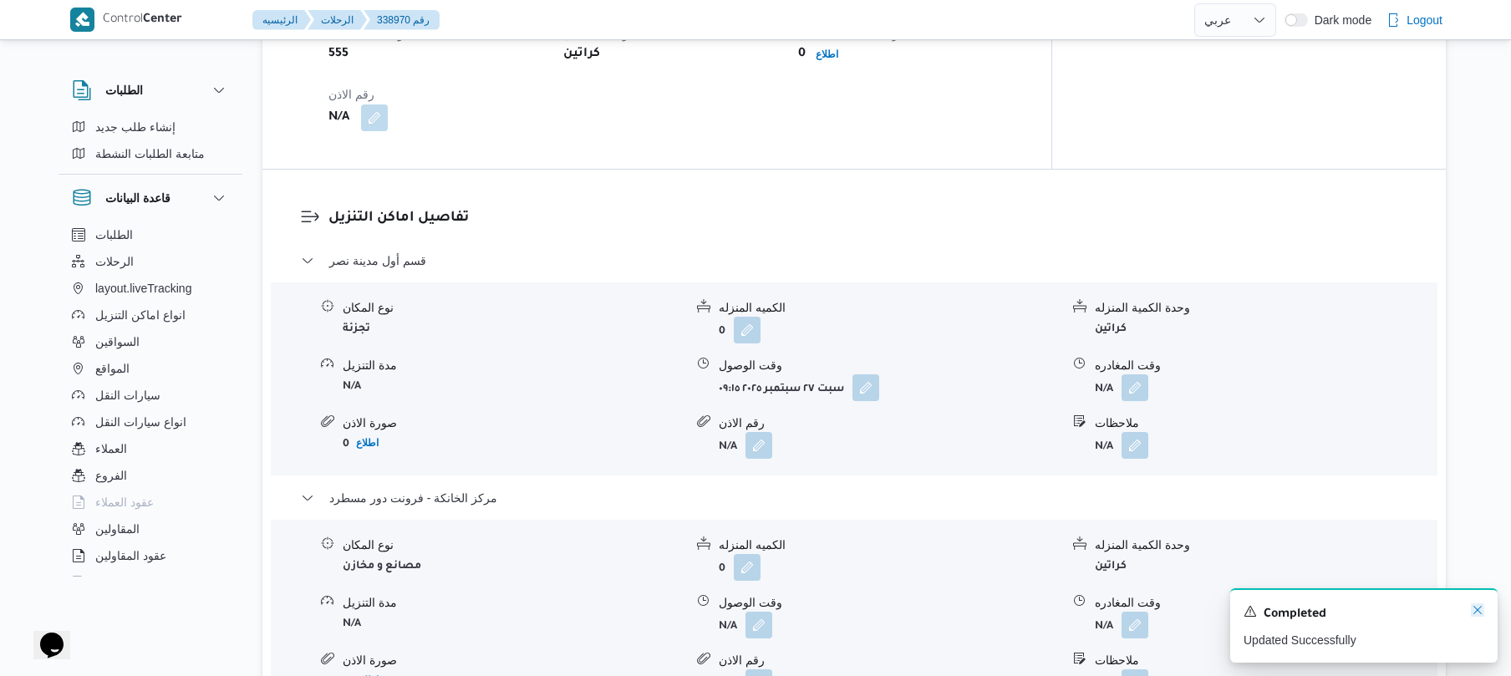
click at [1476, 610] on icon "Dismiss toast" at bounding box center [1478, 610] width 8 height 8
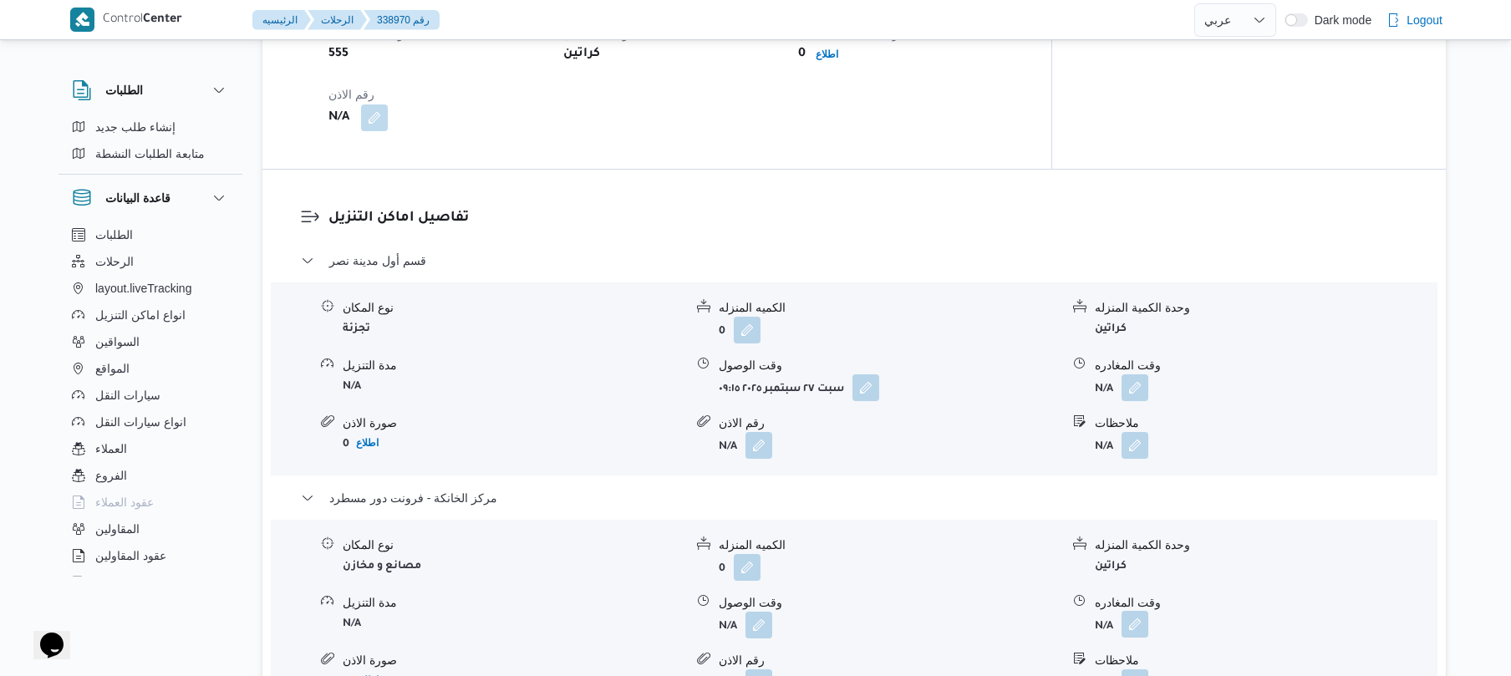
click at [1139, 611] on button "button" at bounding box center [1135, 624] width 27 height 27
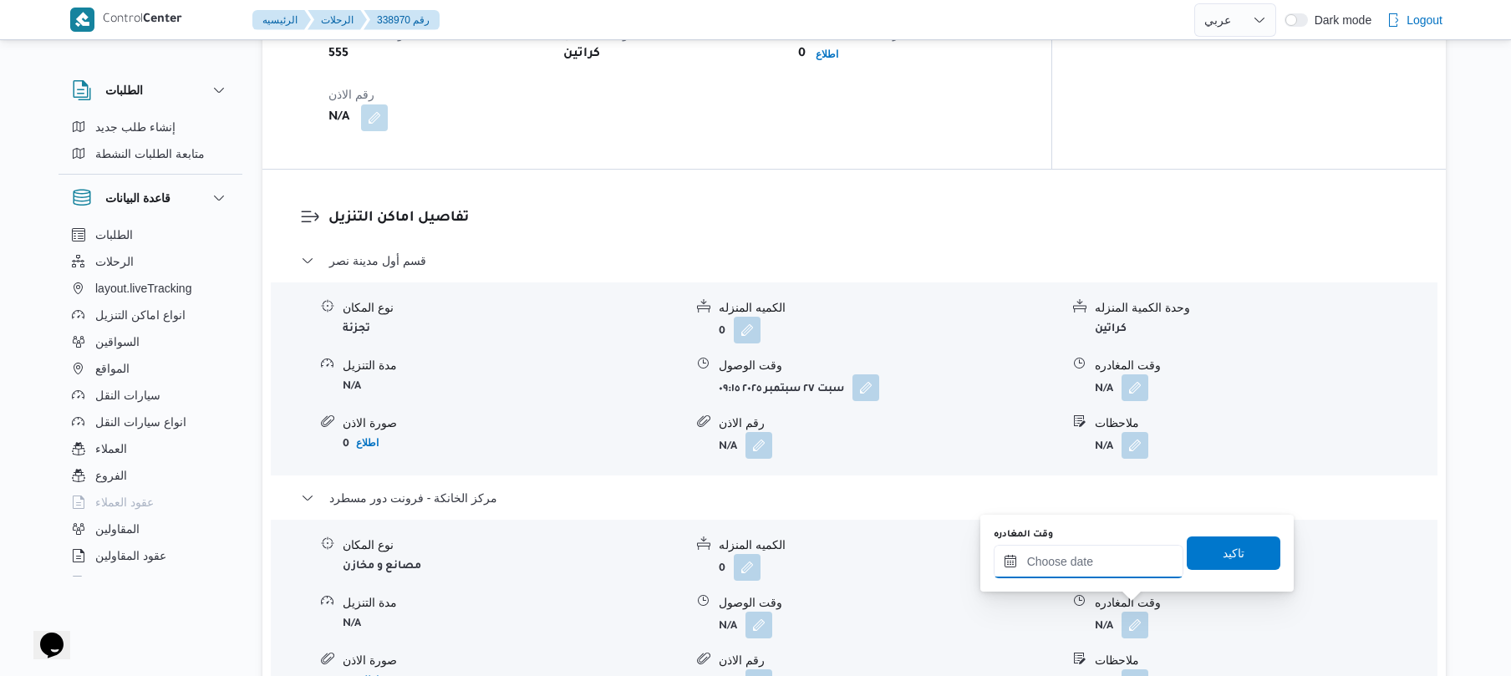
click at [1120, 563] on input "وقت المغادره" at bounding box center [1089, 561] width 190 height 33
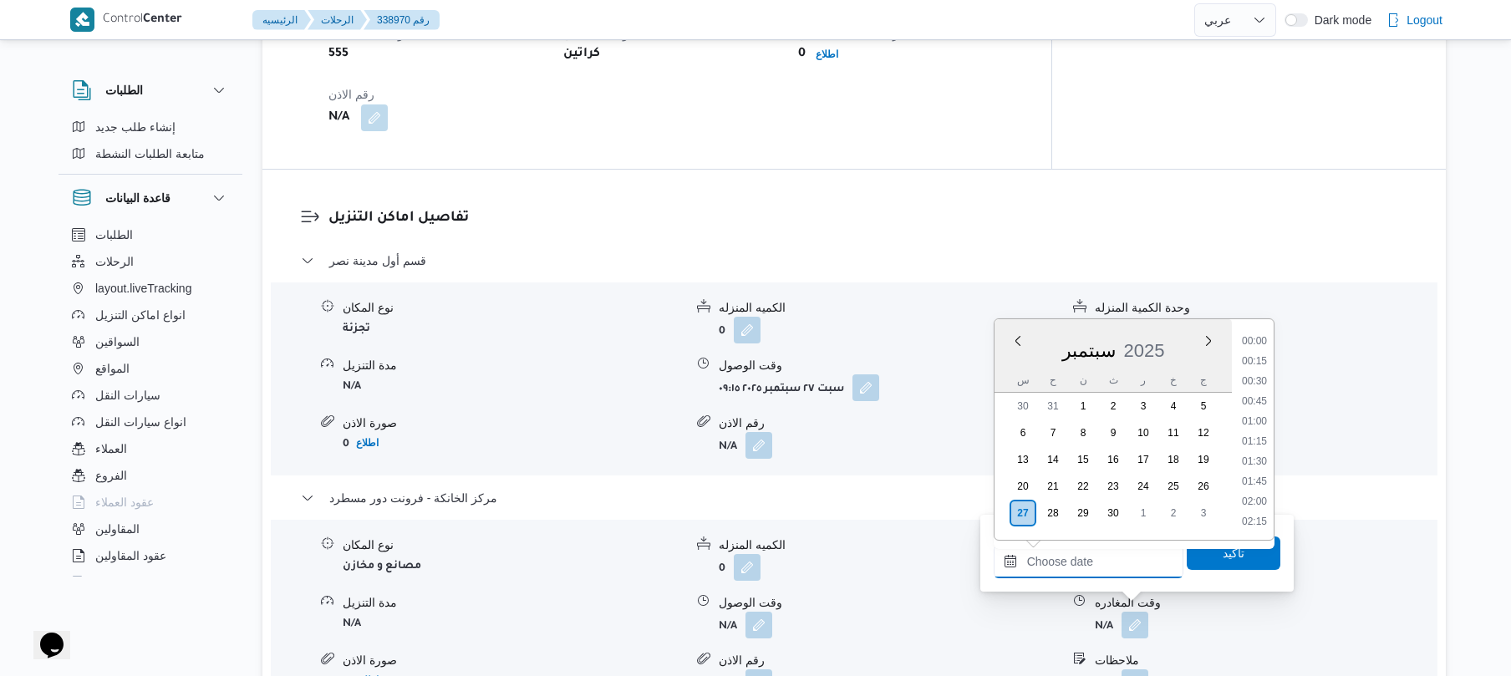
scroll to position [1405, 0]
click at [1259, 359] on ul "00:00 00:15 00:30 00:45 01:00 01:15 01:30 01:45 02:00 02:15 02:30 02:45 03:00 0…" at bounding box center [1255, 430] width 38 height 194
click at [1255, 379] on li "18:00" at bounding box center [1255, 380] width 38 height 17
type input "[DATE] ١٨:٠٠"
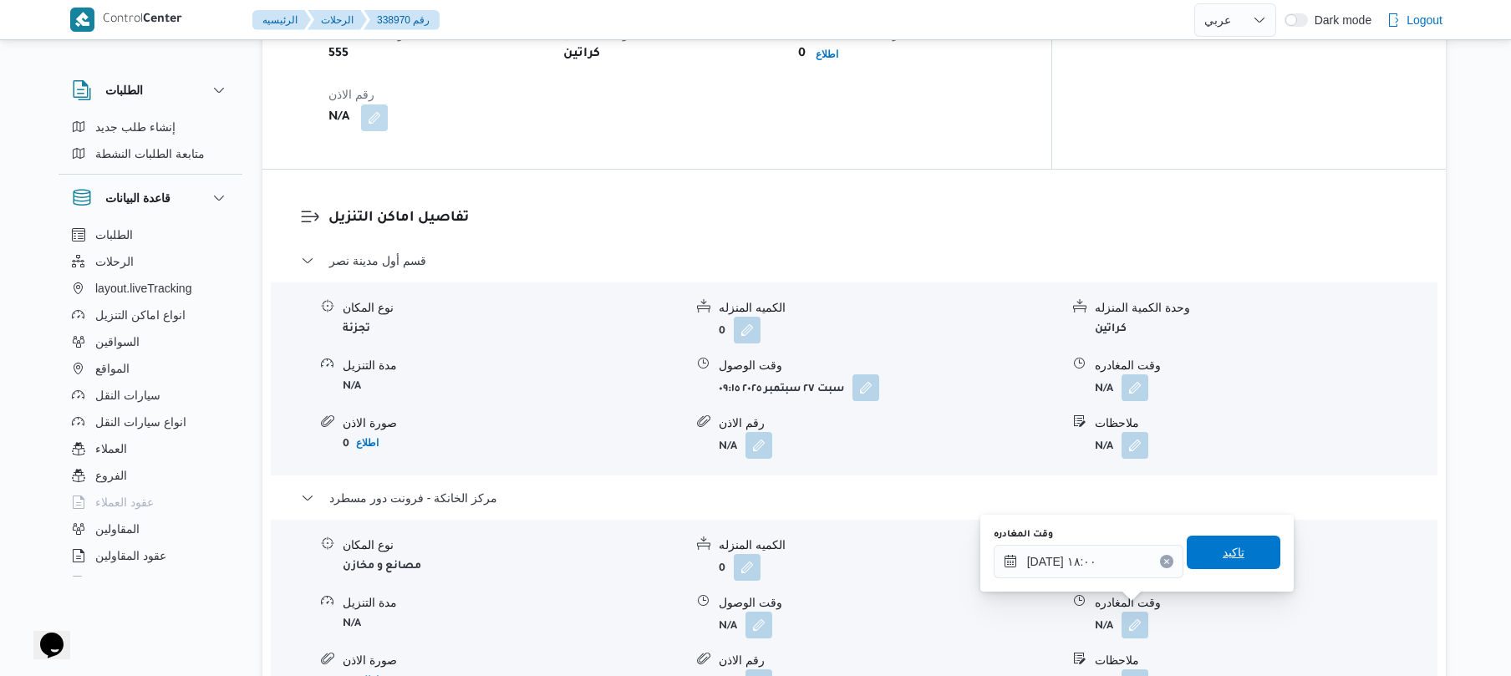
click at [1207, 553] on span "تاكيد" at bounding box center [1234, 552] width 94 height 33
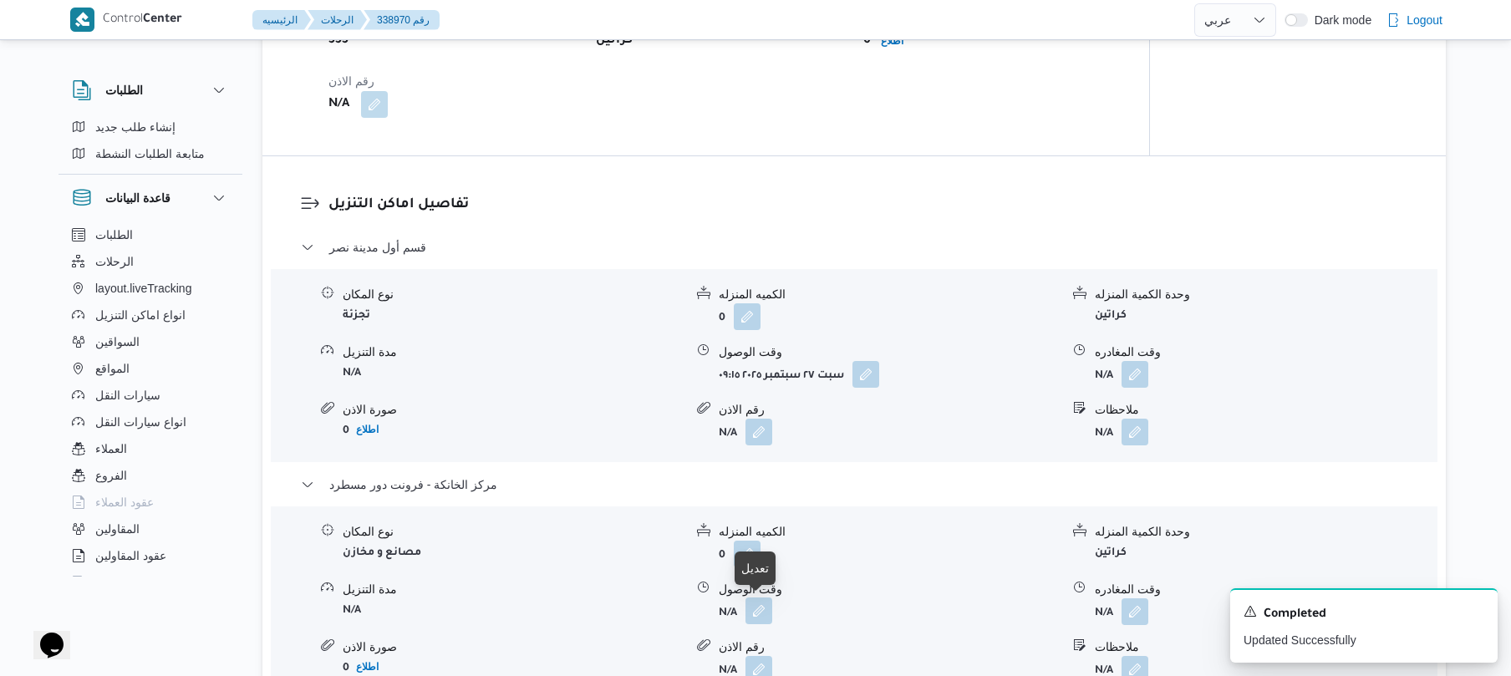
click at [763, 612] on button "button" at bounding box center [759, 611] width 27 height 27
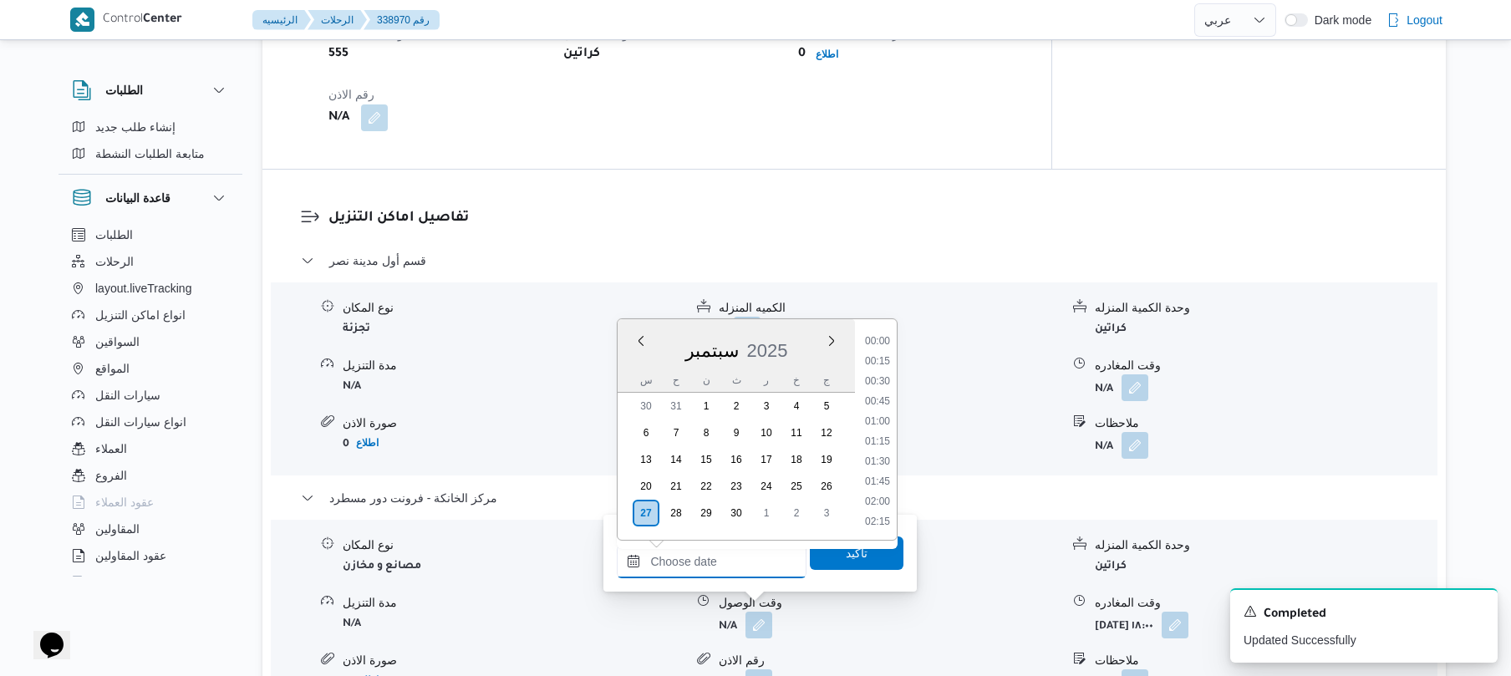
click at [754, 566] on input "وقت الوصول" at bounding box center [712, 561] width 190 height 33
click at [884, 359] on li "17:45" at bounding box center [878, 360] width 38 height 17
type input "[DATE] ١٧:٤٥"
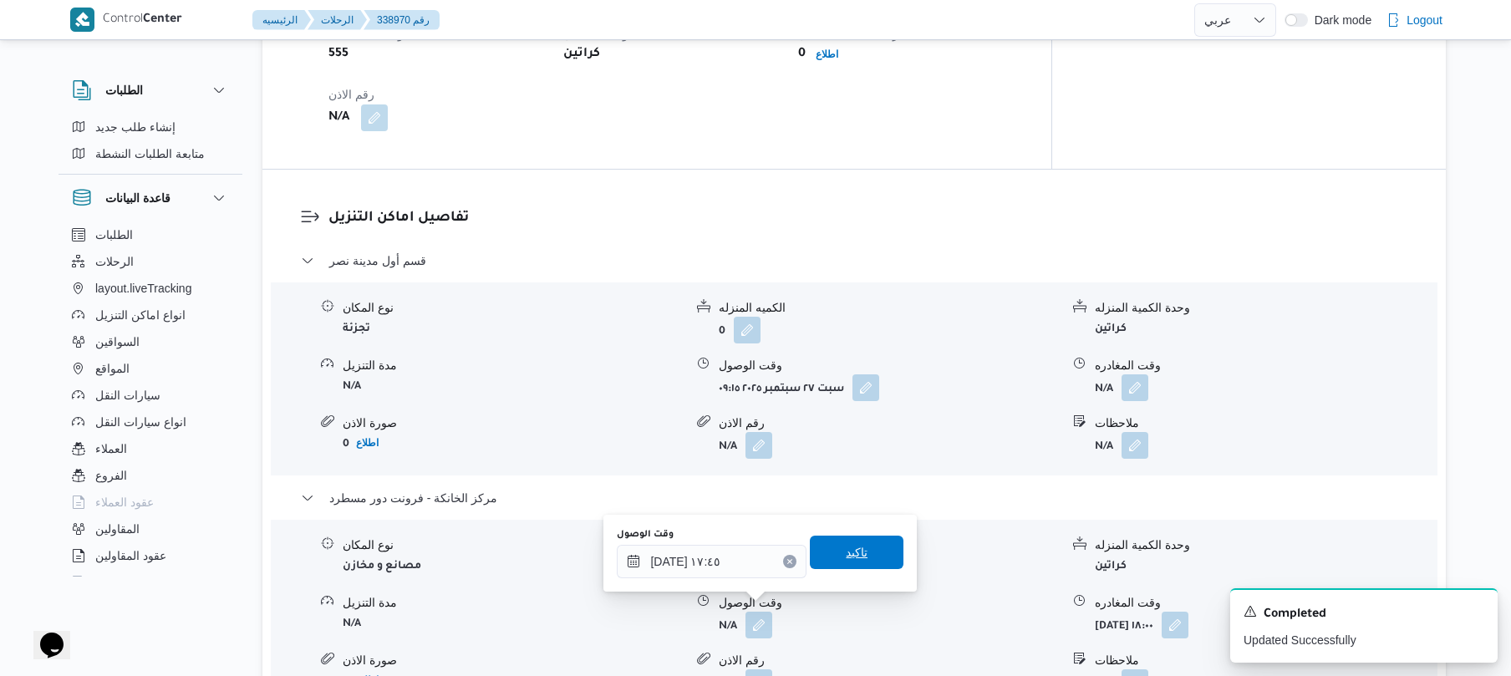
click at [846, 552] on span "تاكيد" at bounding box center [857, 553] width 22 height 20
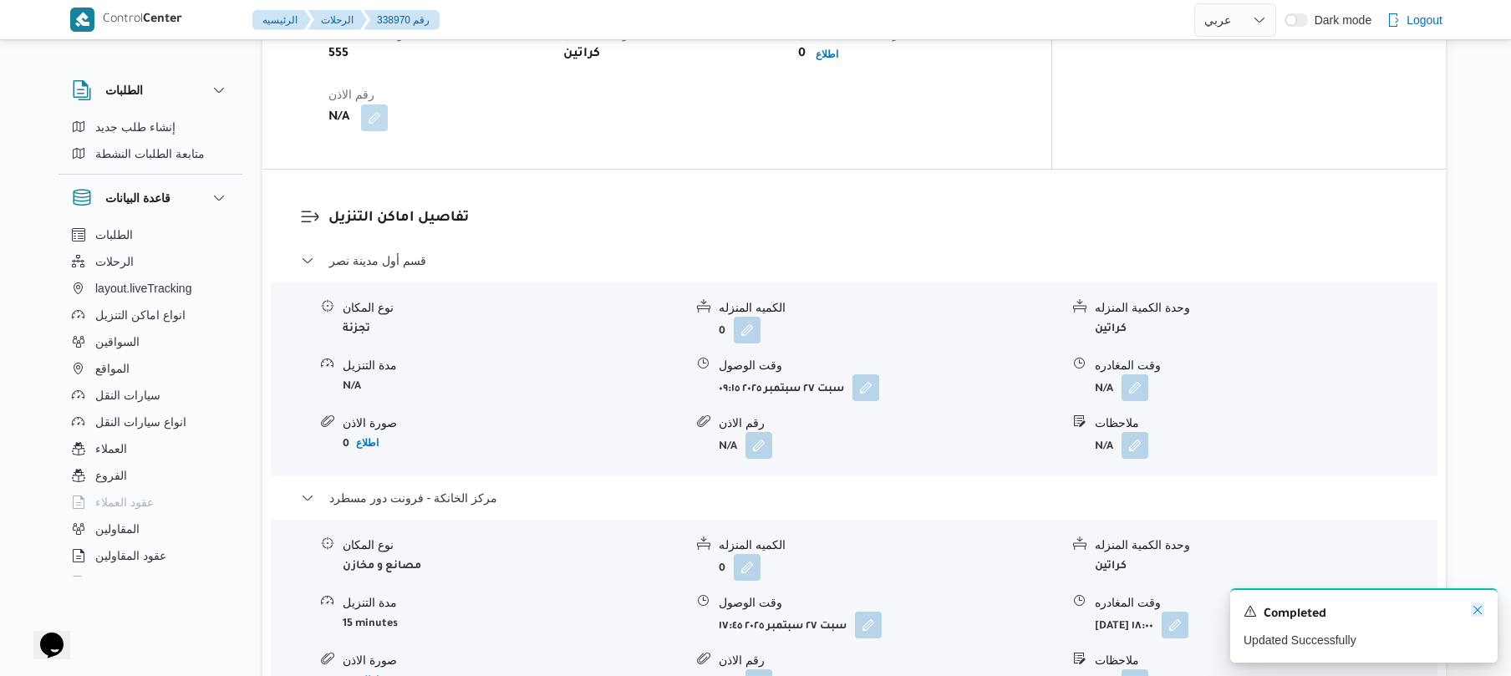
click at [1476, 613] on icon "Dismiss toast" at bounding box center [1478, 610] width 8 height 8
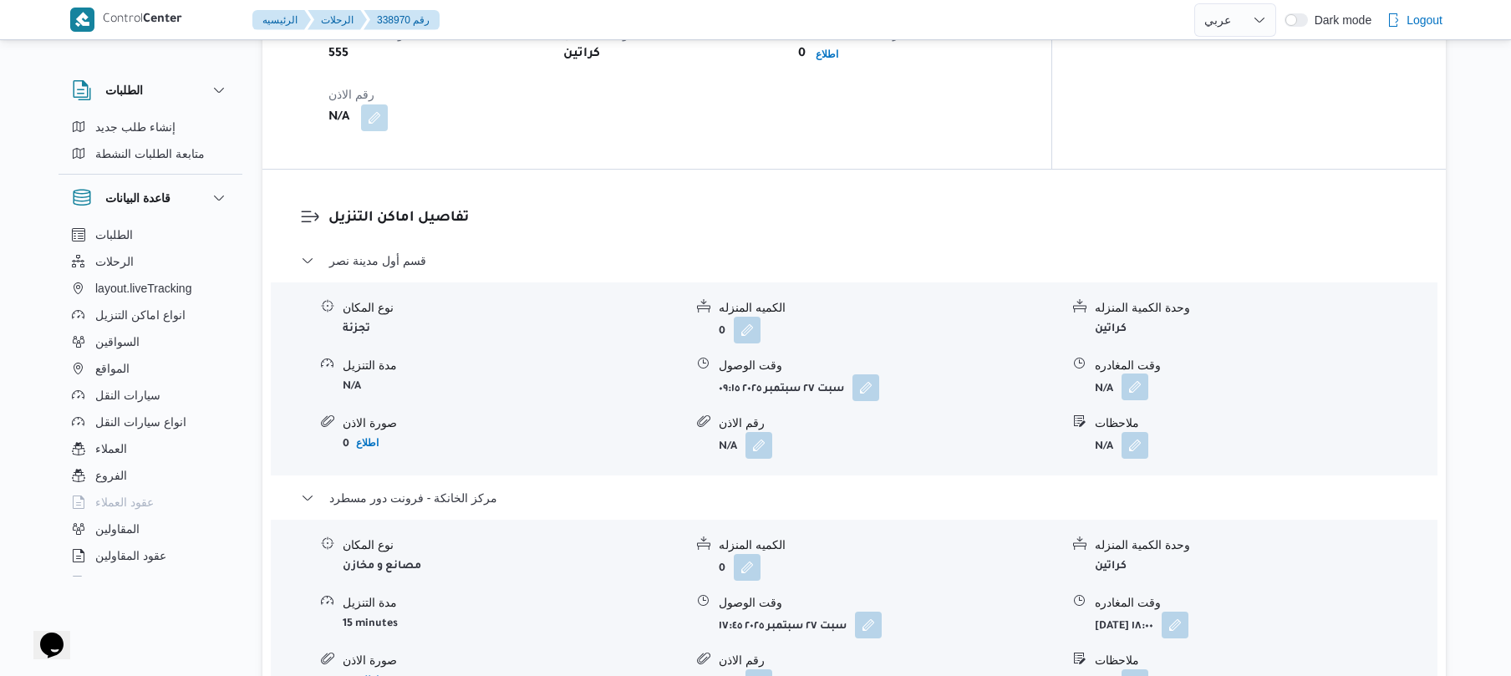
click at [1134, 374] on button "button" at bounding box center [1135, 387] width 27 height 27
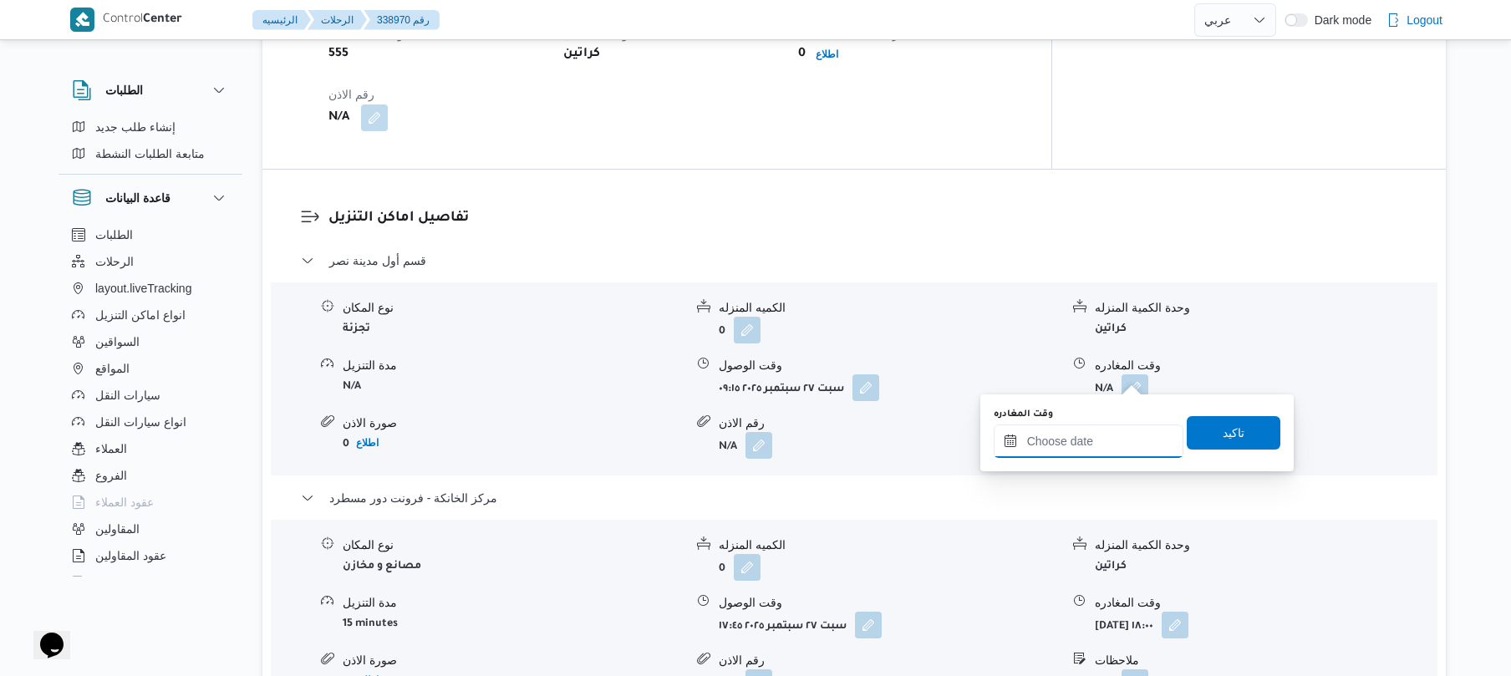
click at [1108, 441] on input "وقت المغادره" at bounding box center [1089, 441] width 190 height 33
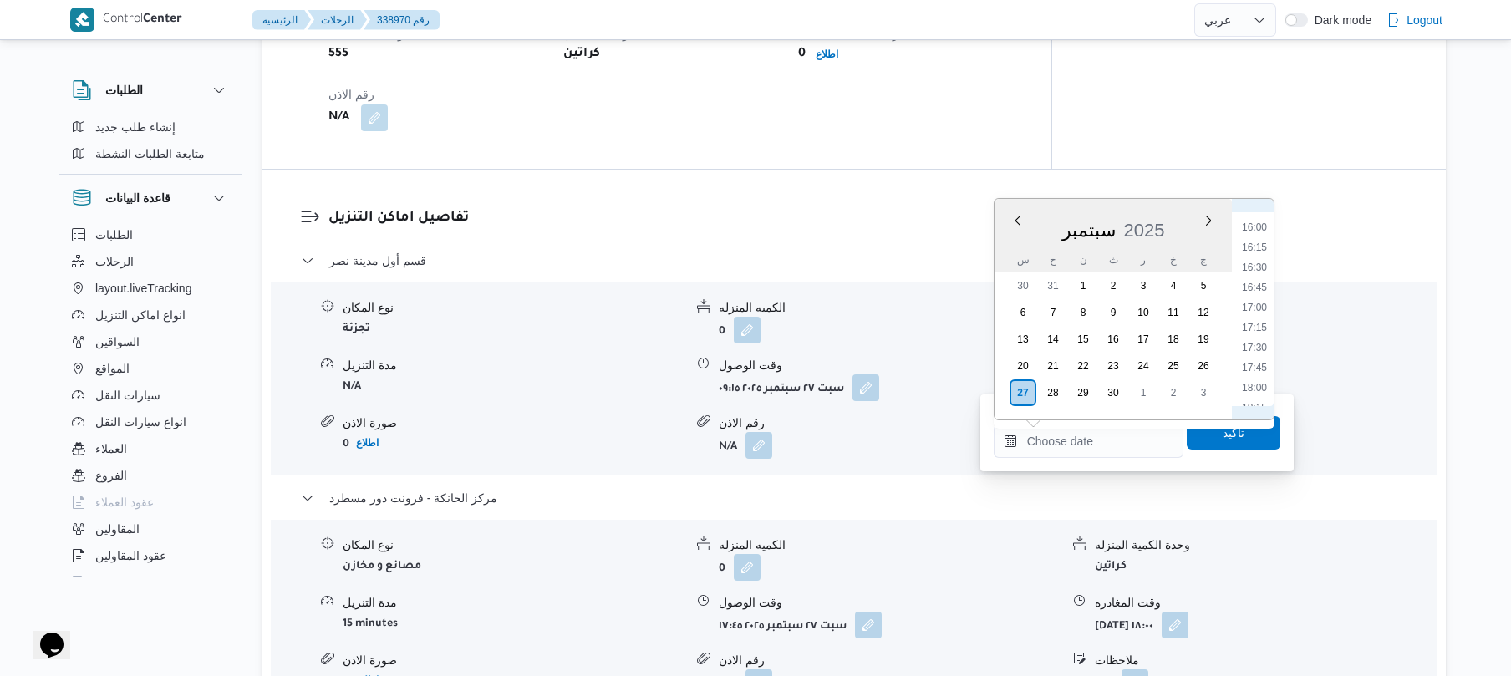
scroll to position [1241, 0]
click at [1255, 338] on li "17:00" at bounding box center [1255, 344] width 38 height 17
type input "[DATE] ١٧:٠٠"
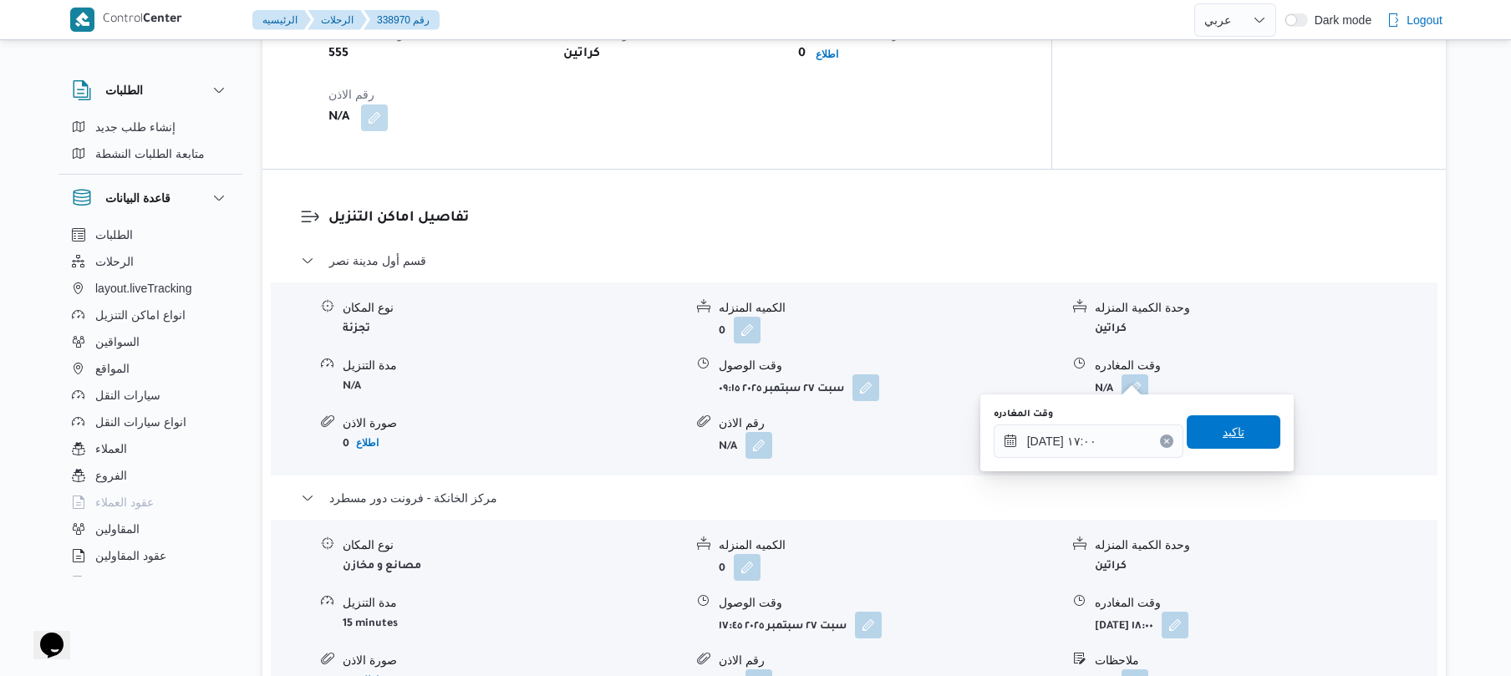
click at [1228, 422] on span "تاكيد" at bounding box center [1234, 431] width 94 height 33
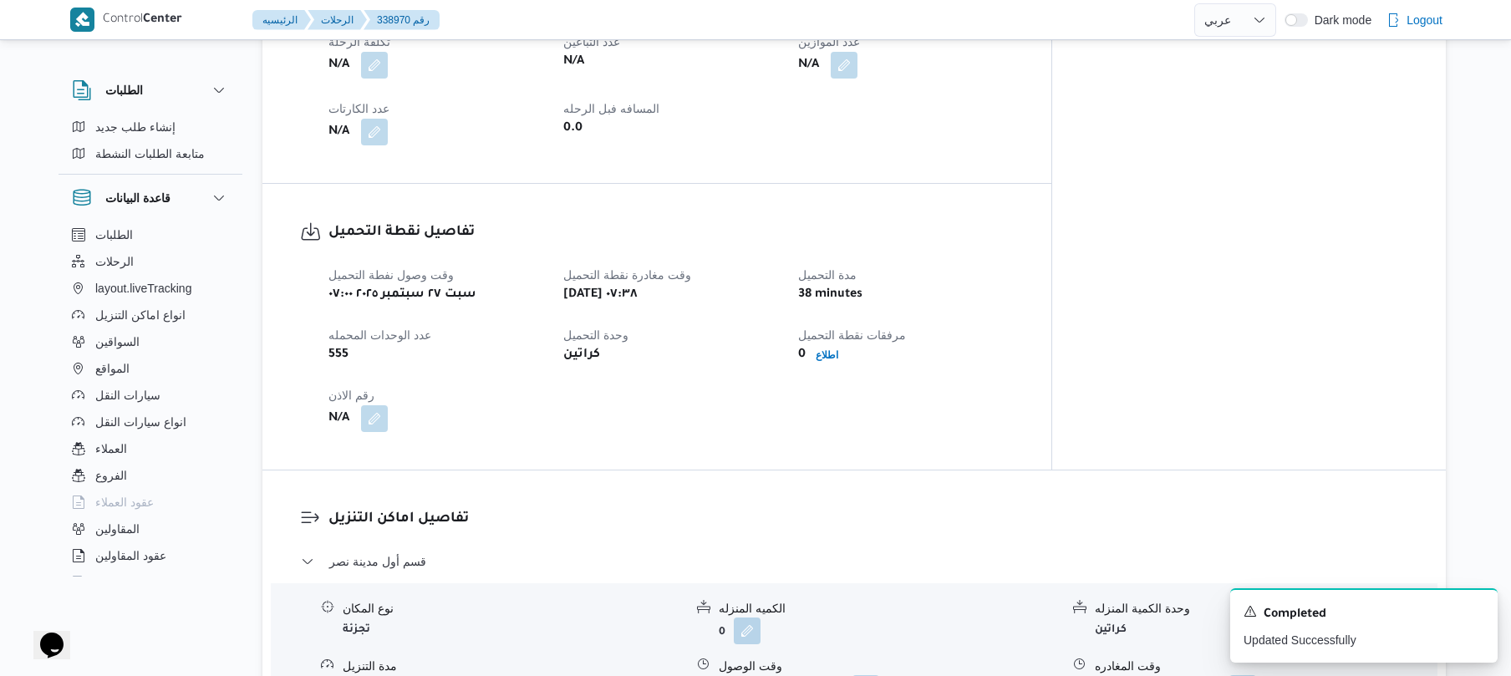
scroll to position [0, 0]
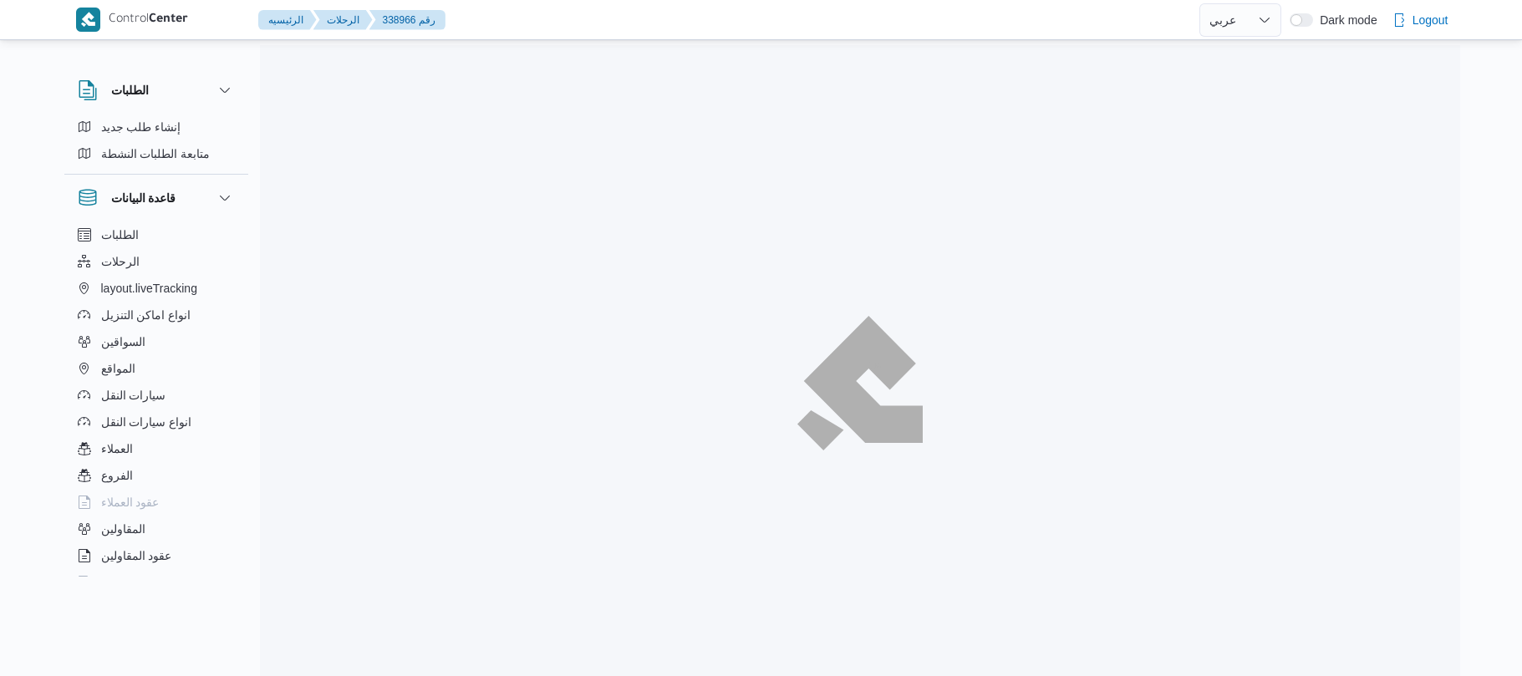
select select "ar"
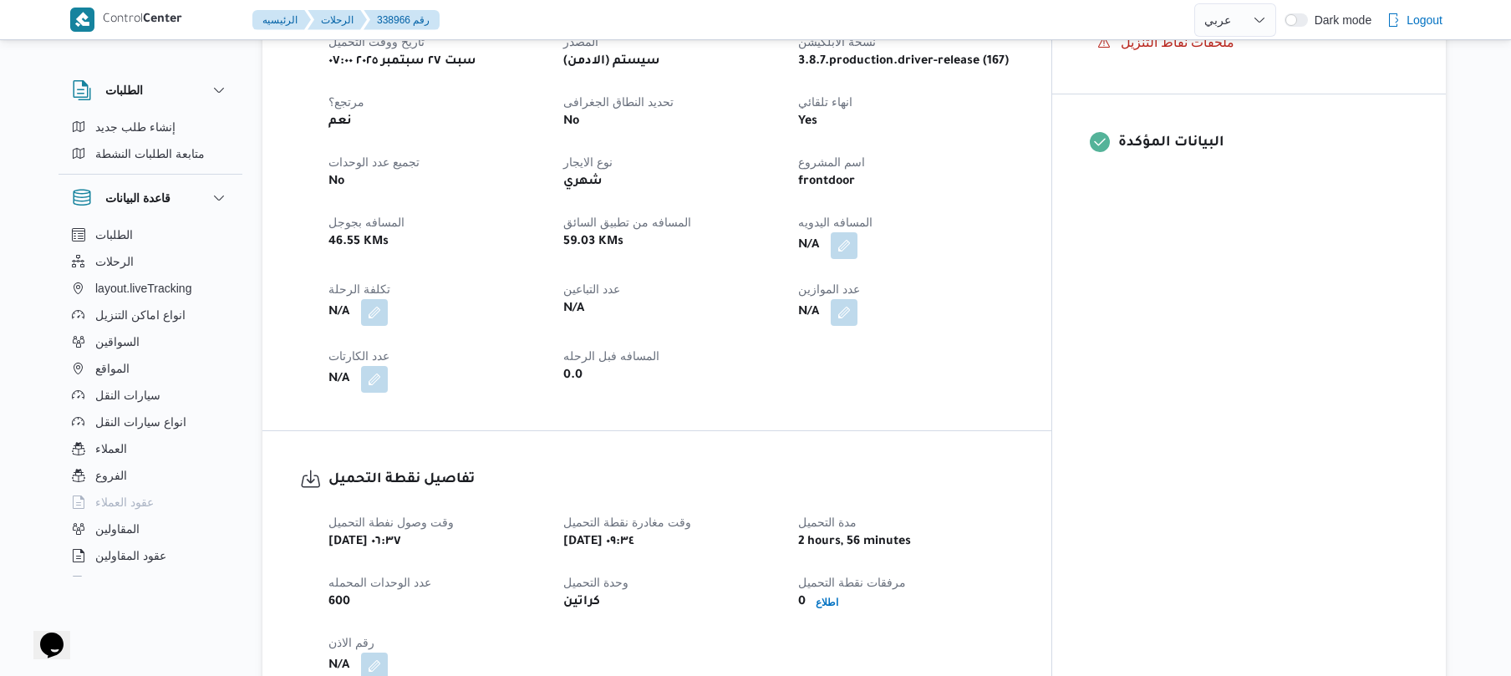
scroll to position [669, 0]
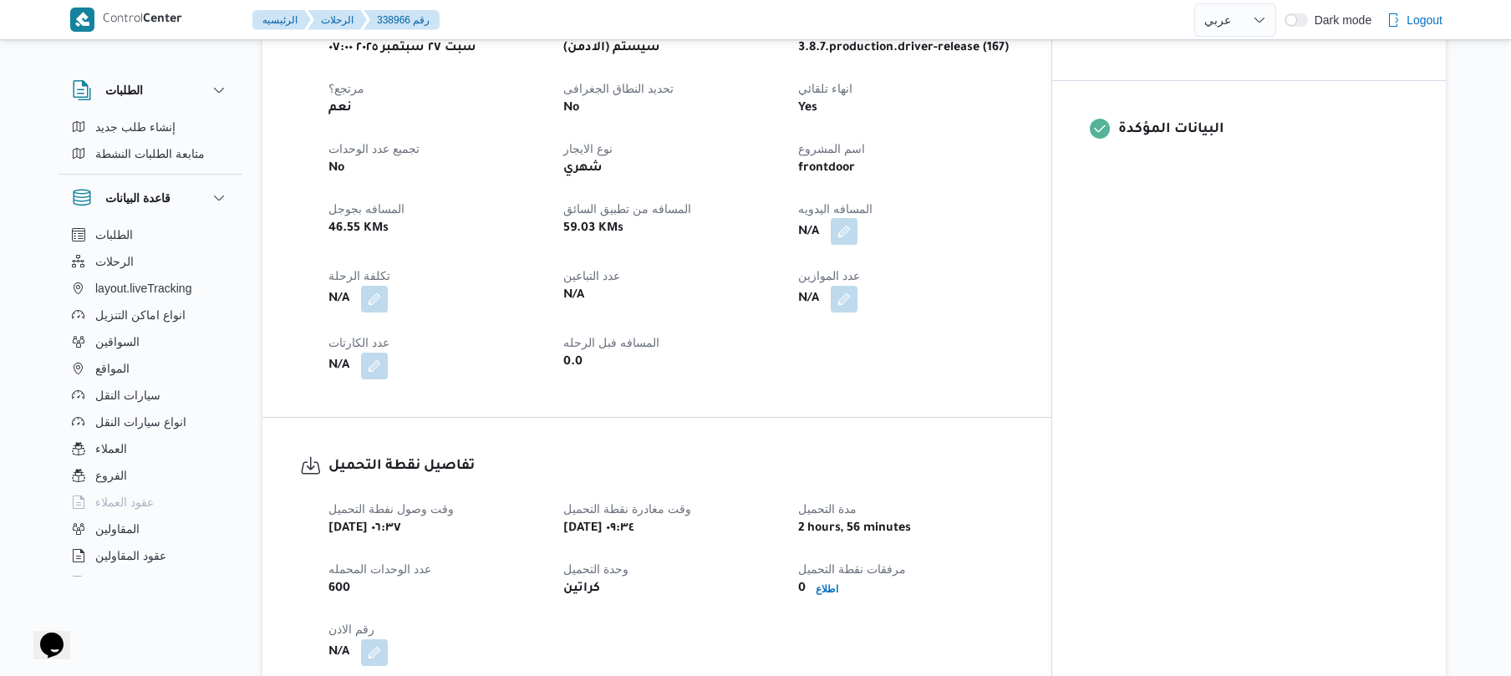
click at [858, 227] on button "button" at bounding box center [844, 231] width 27 height 27
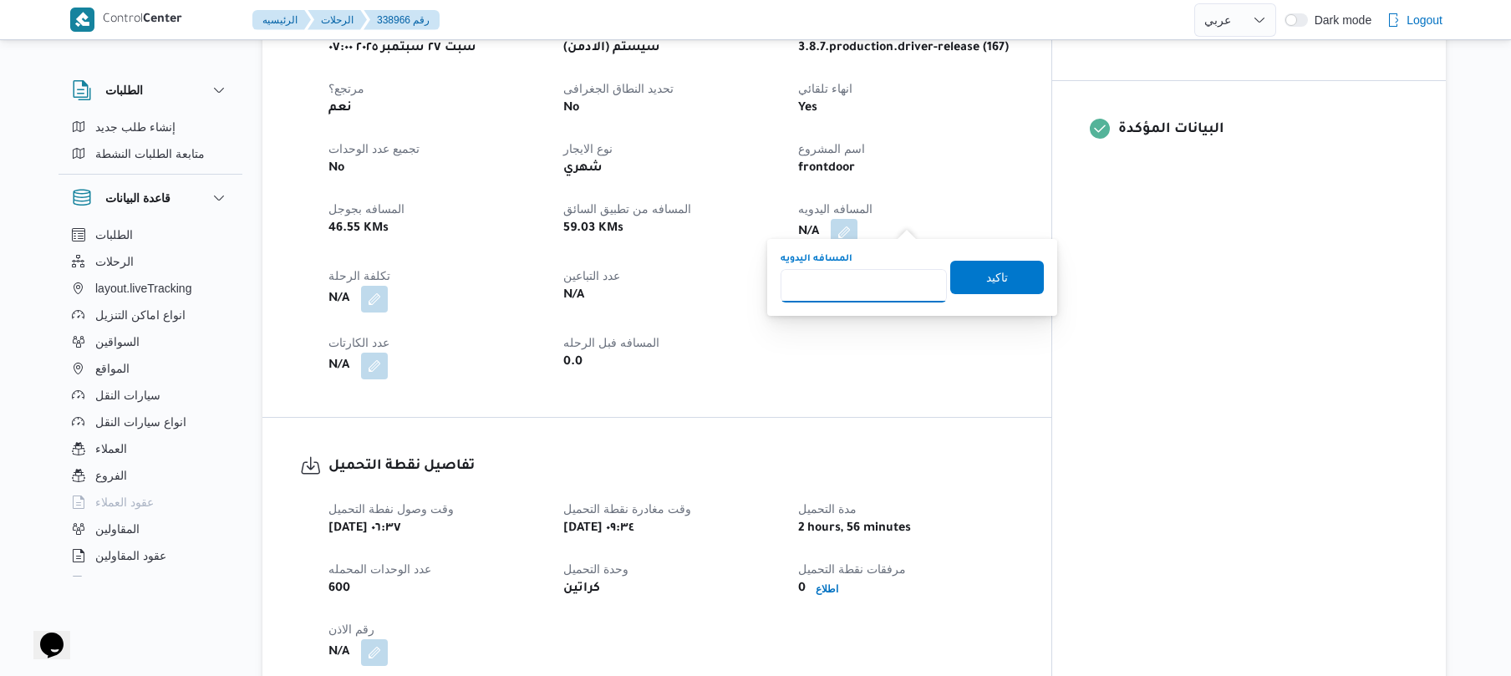
click at [878, 289] on input "المسافه اليدويه" at bounding box center [864, 285] width 166 height 33
type input "130"
click at [986, 286] on span "تاكيد" at bounding box center [997, 277] width 22 height 20
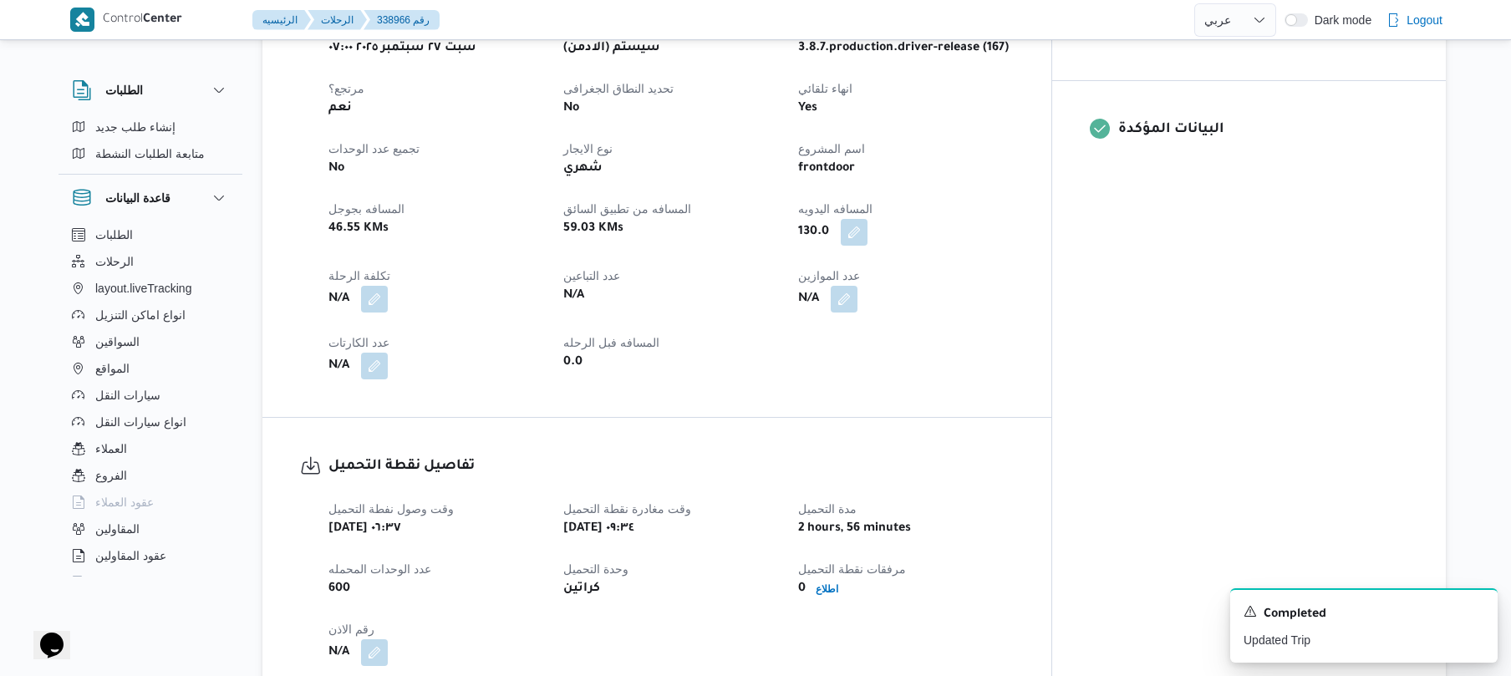
click at [1052, 398] on div "تفاصيل الرحلة العميل Frontdoor الفرع فرونت دور مسطرد نوع الرحله تجزئة تاريخ ووق…" at bounding box center [656, 147] width 789 height 540
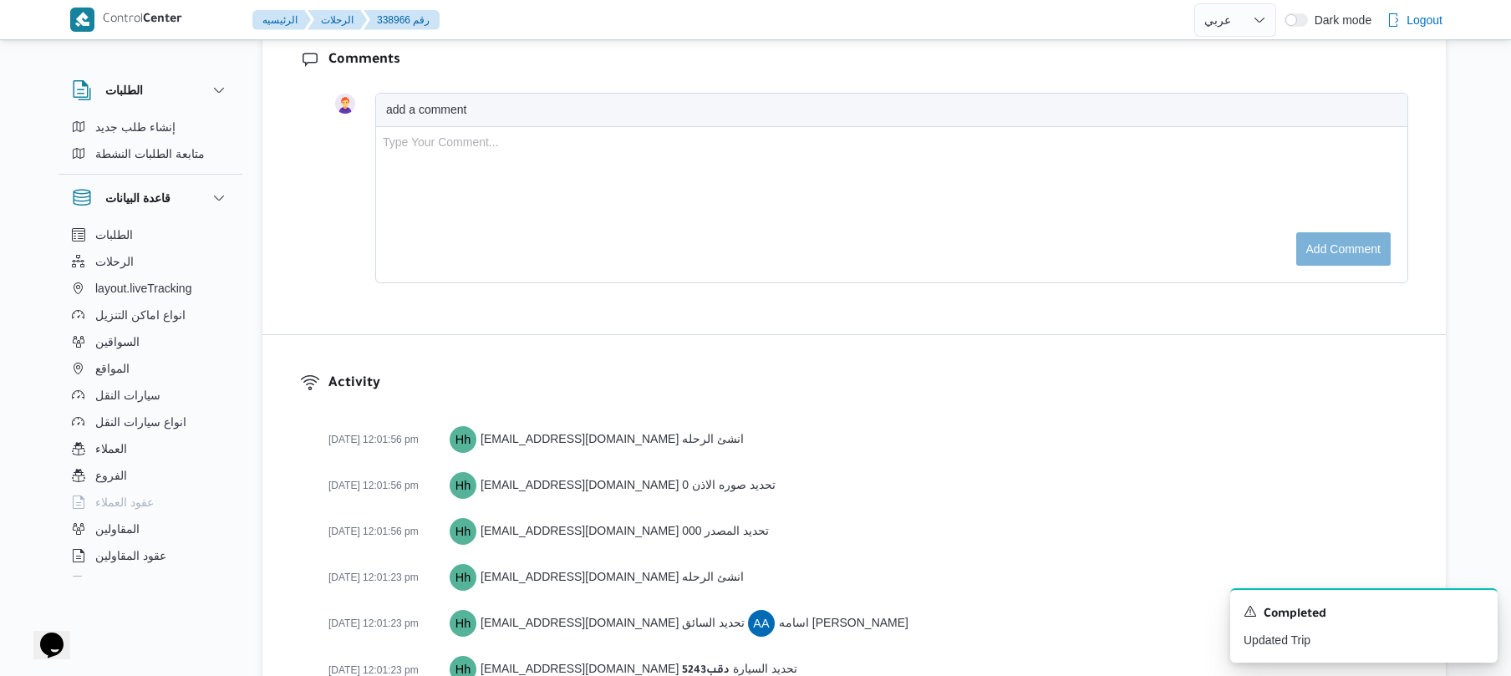
scroll to position [1897, 0]
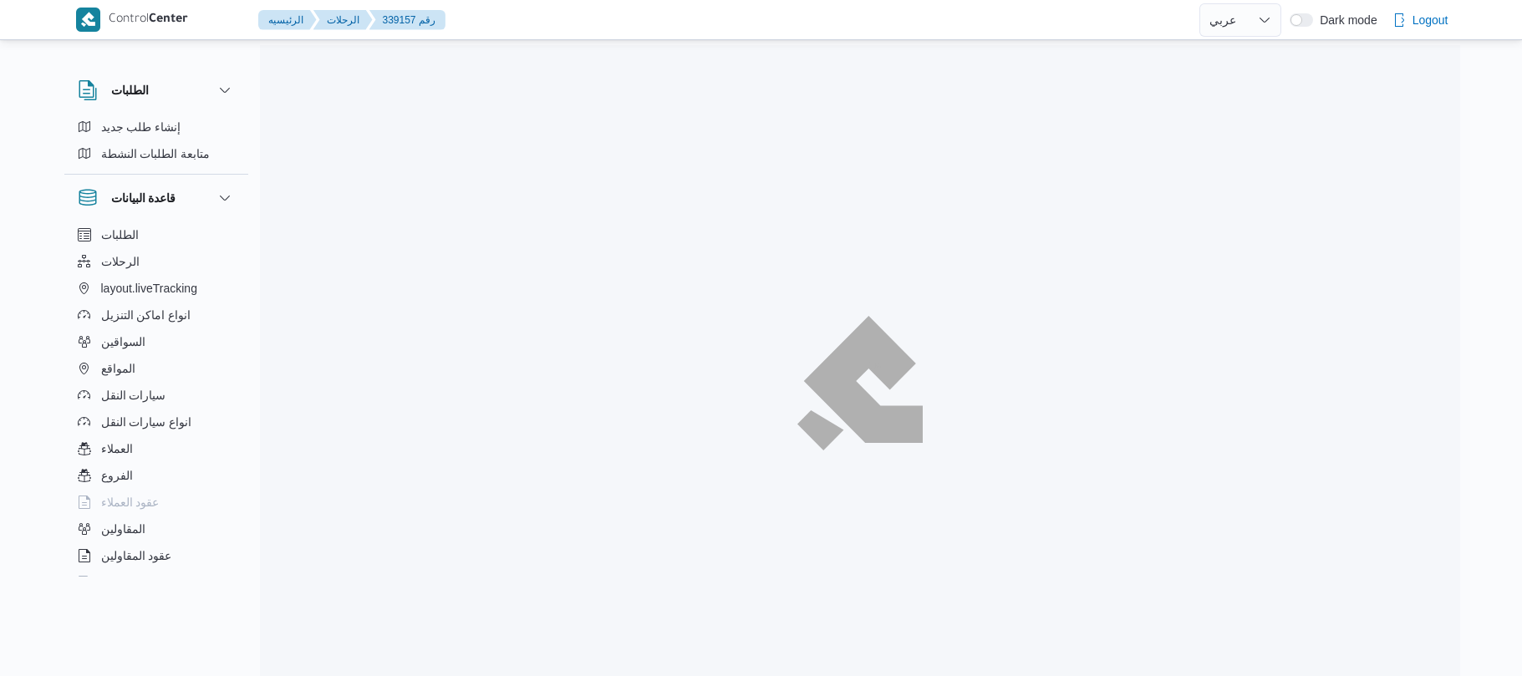
select select "ar"
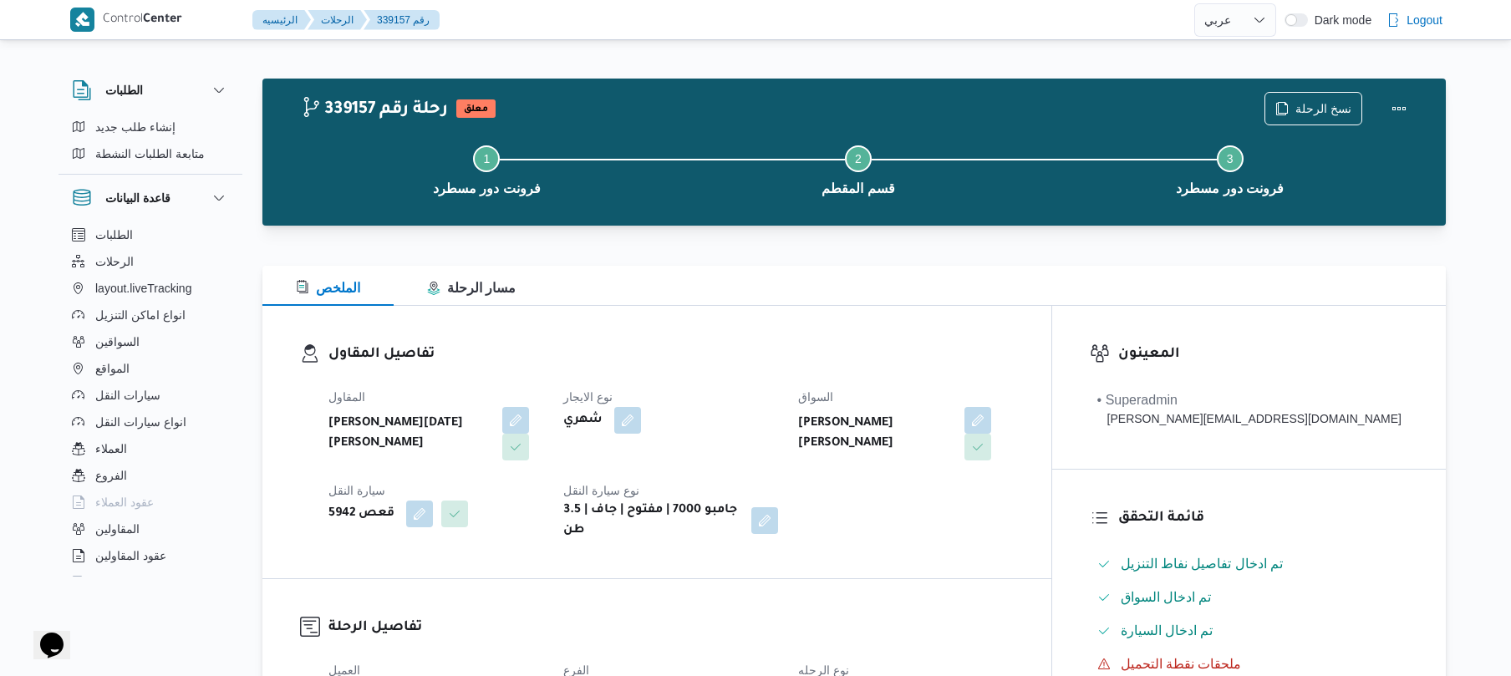
click at [867, 332] on div "تفاصيل المقاول المقاول [PERSON_NAME][DATE] [PERSON_NAME] نوع الايجار شهري السوا…" at bounding box center [656, 442] width 789 height 273
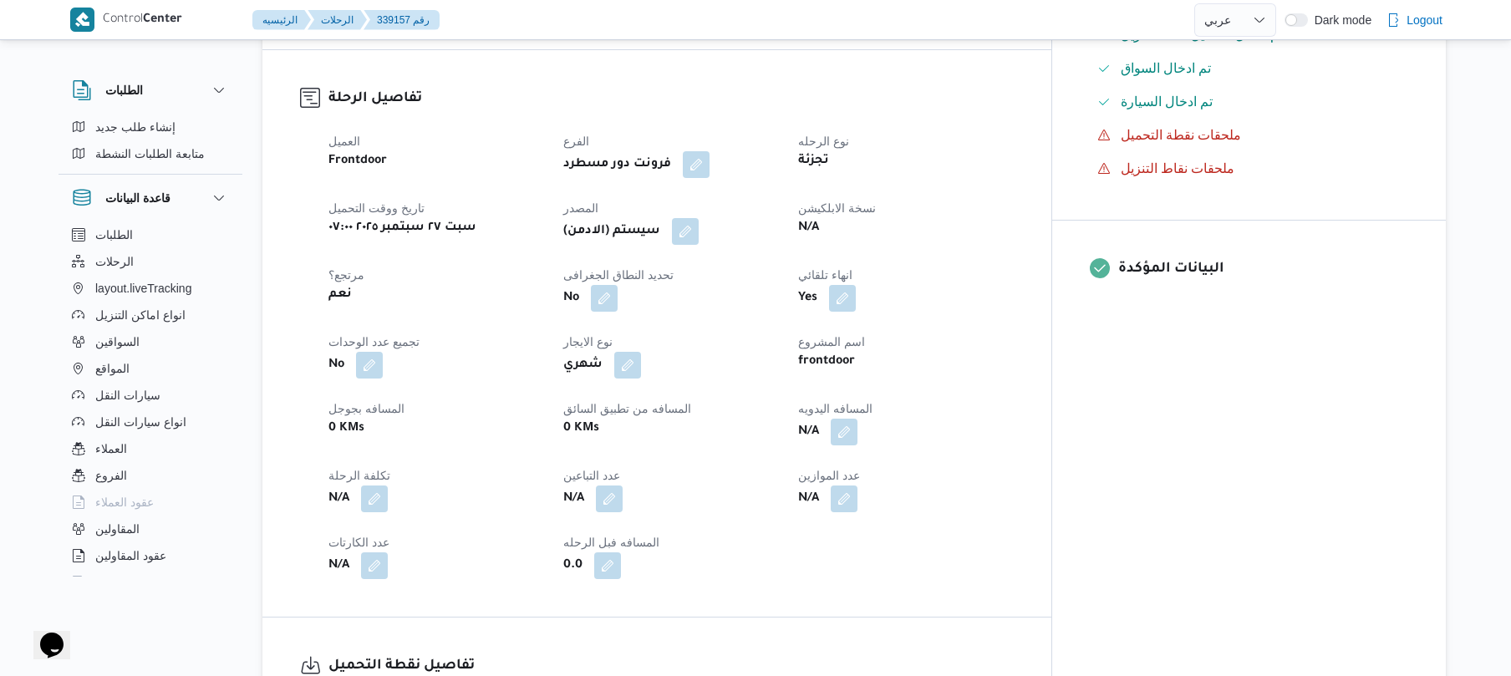
scroll to position [535, 0]
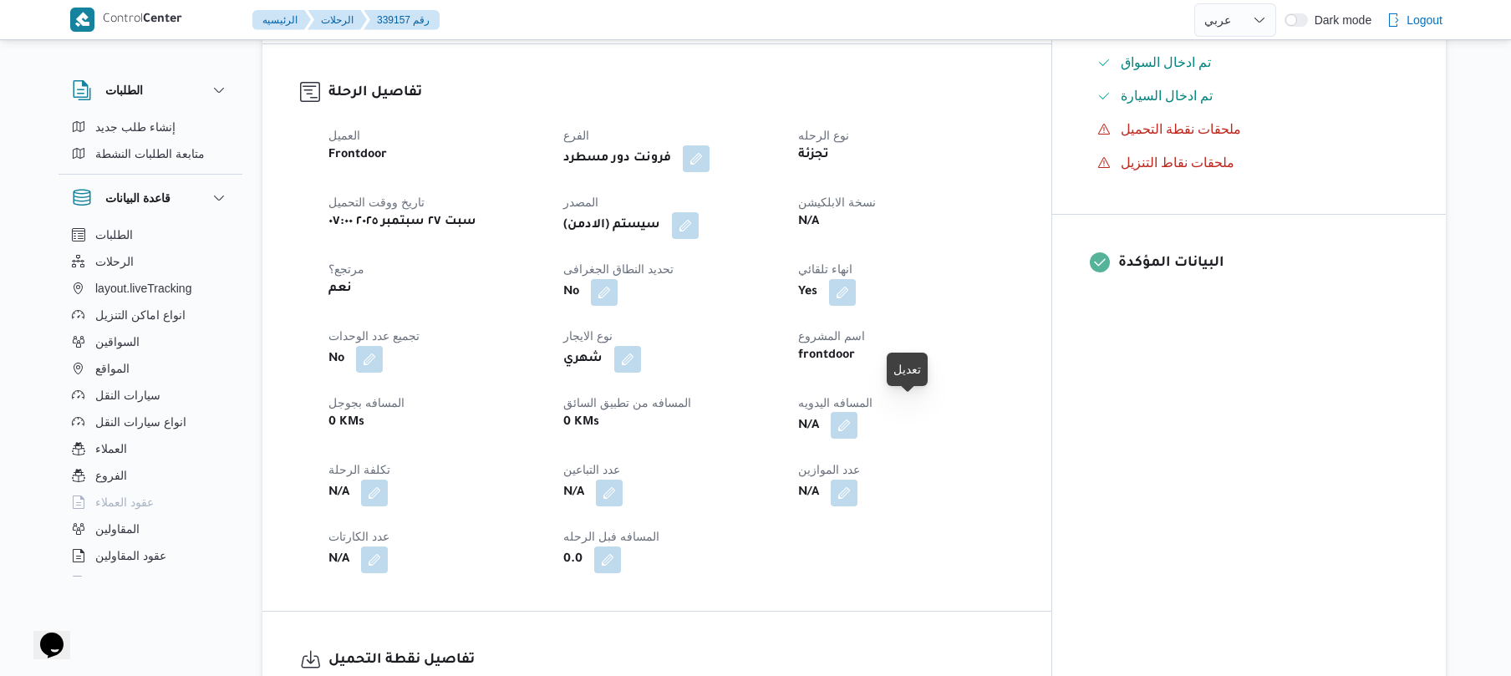
click at [858, 415] on button "button" at bounding box center [844, 425] width 27 height 27
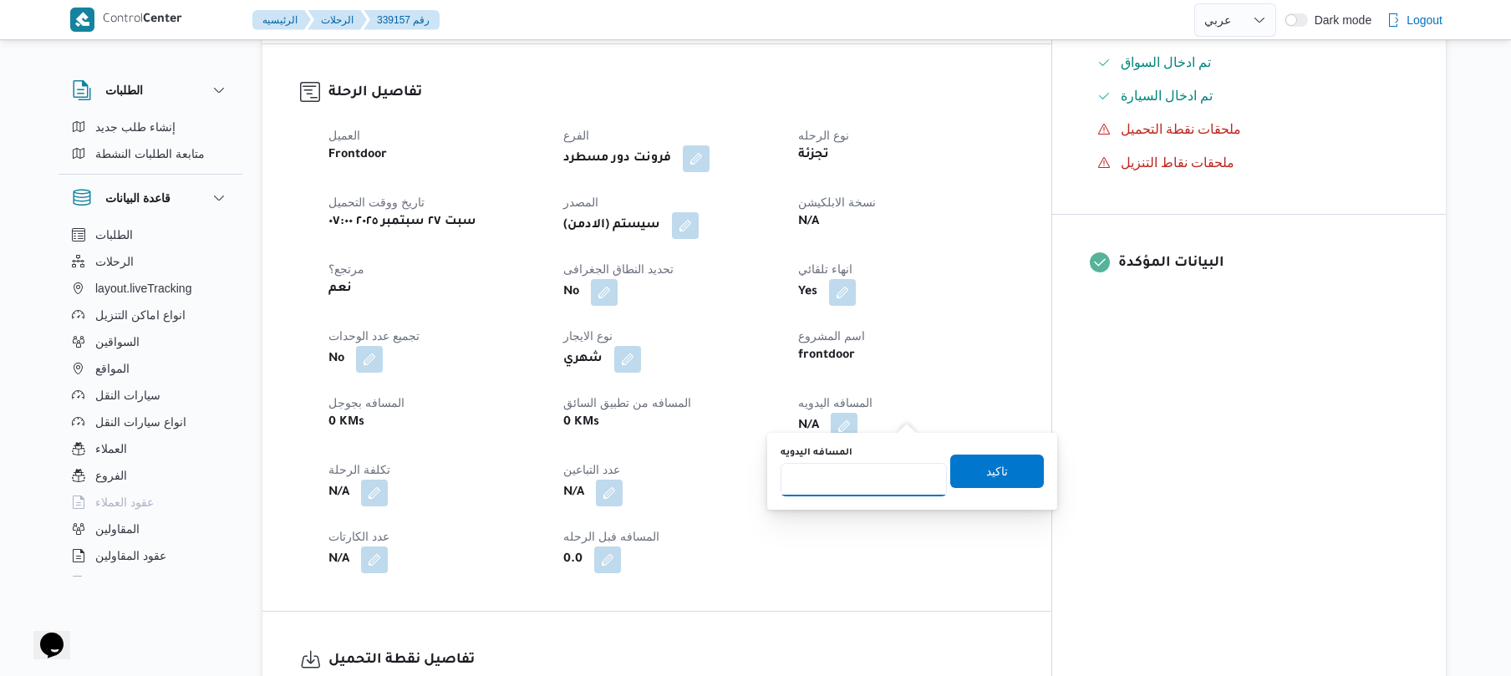
click at [870, 482] on input "المسافه اليدويه" at bounding box center [864, 479] width 166 height 33
type input "120"
click at [986, 471] on span "تاكيد" at bounding box center [997, 471] width 22 height 20
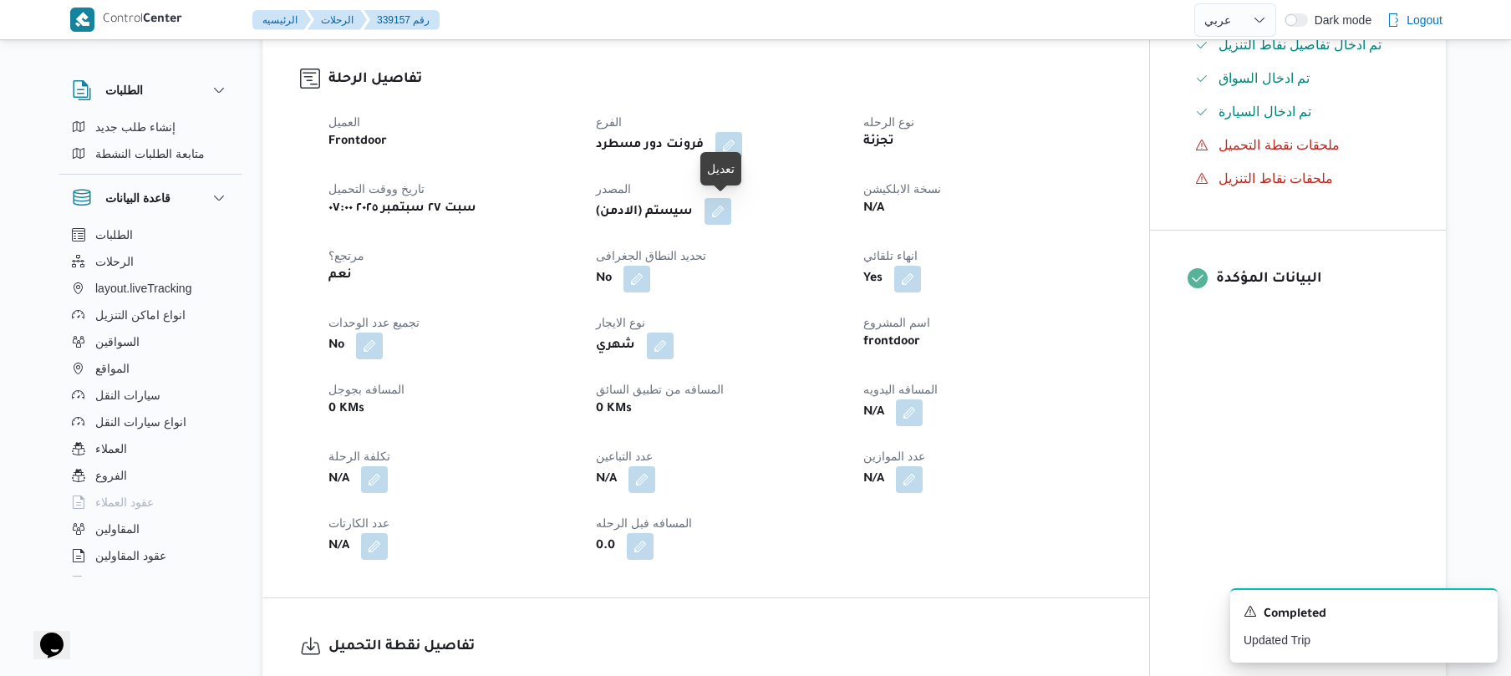
click at [717, 209] on button "button" at bounding box center [718, 211] width 27 height 27
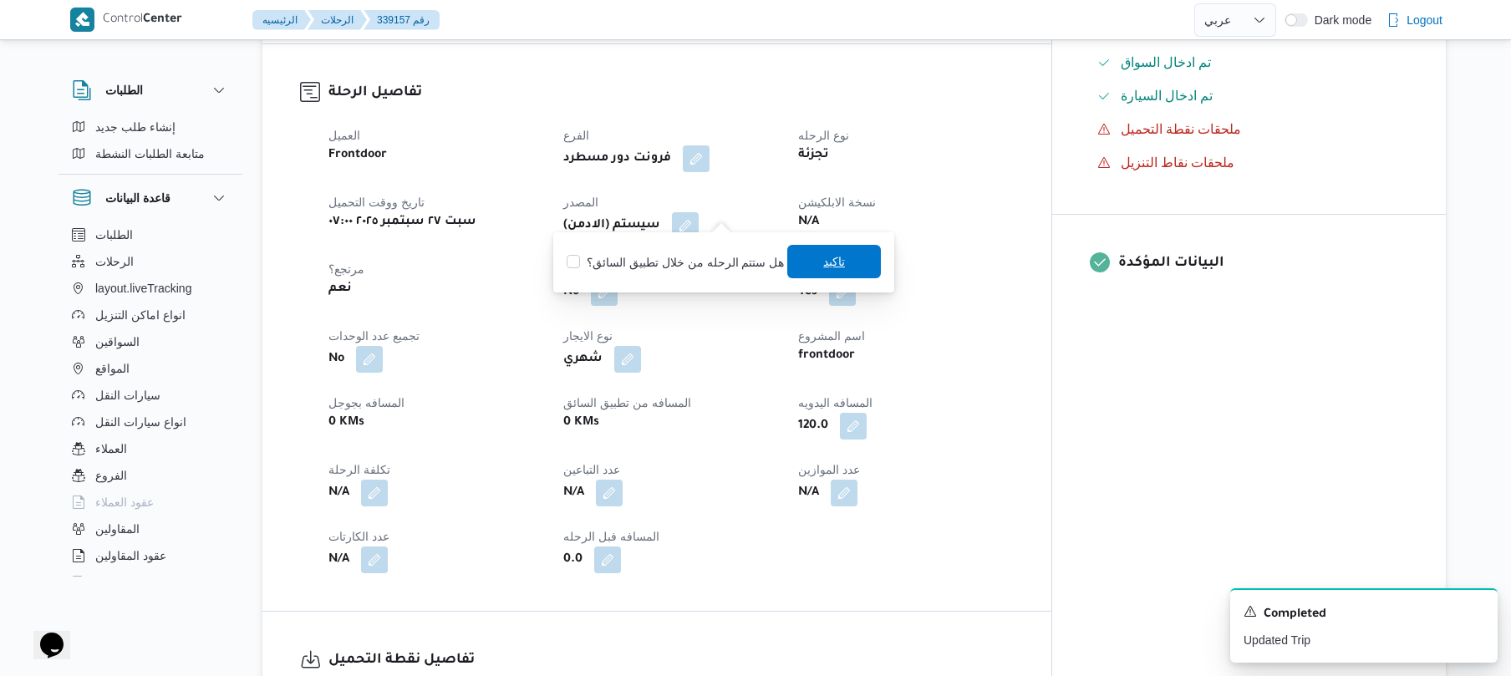
click at [813, 256] on span "تاكيد" at bounding box center [834, 261] width 94 height 33
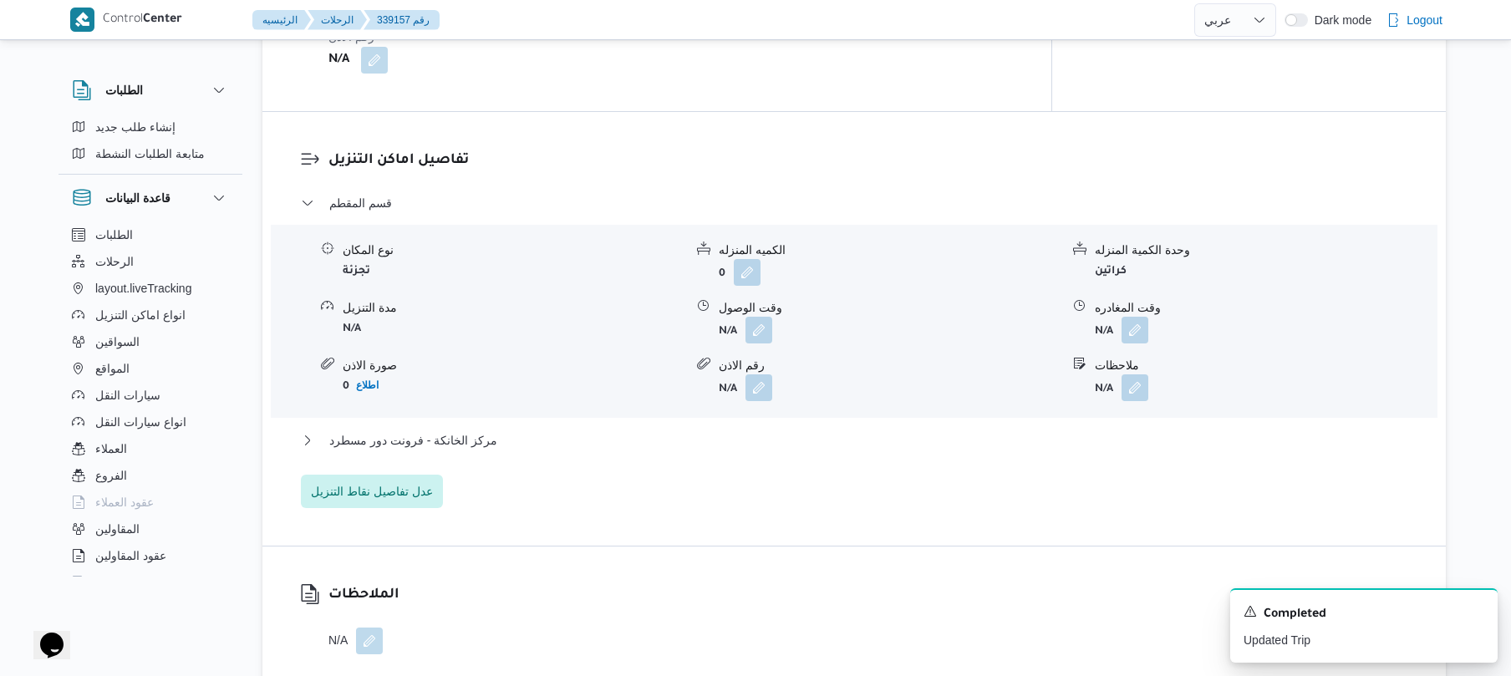
scroll to position [1338, 0]
click at [756, 318] on button "button" at bounding box center [759, 326] width 27 height 27
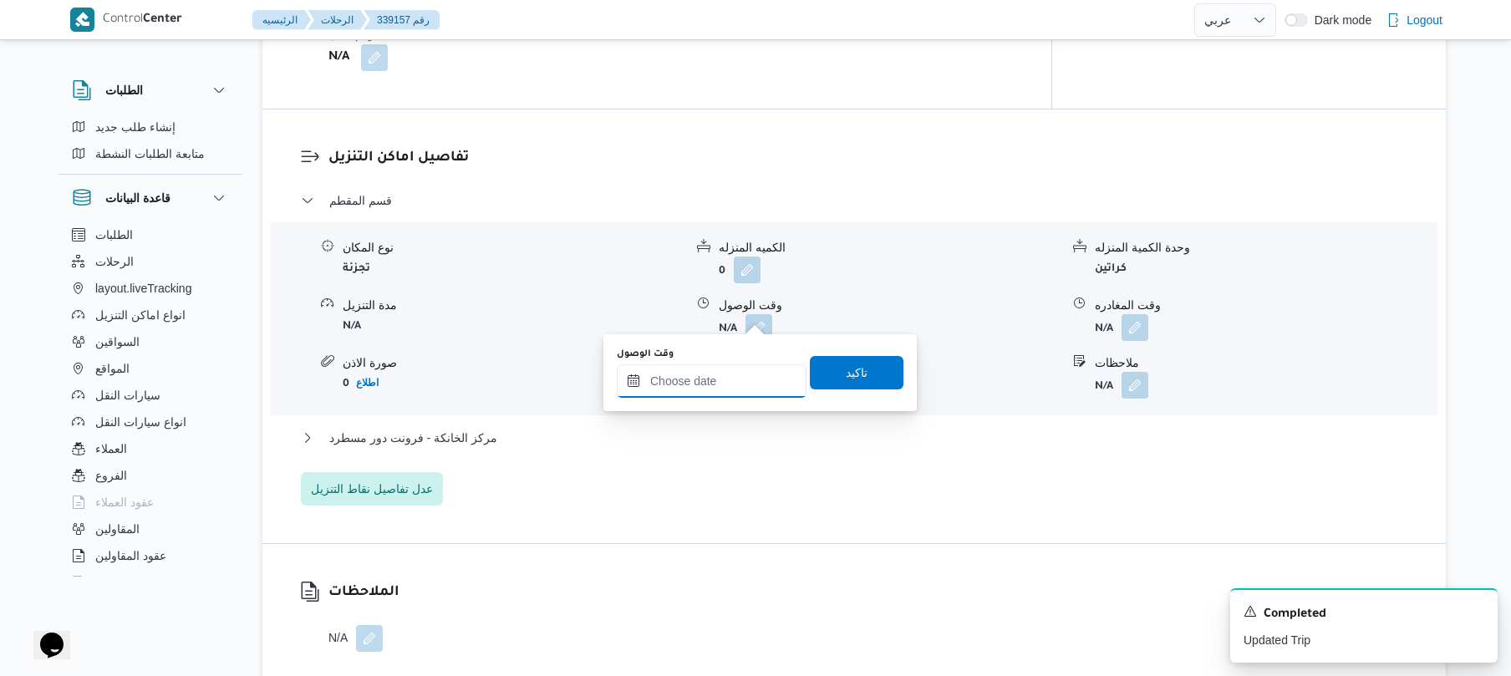
click at [711, 386] on input "وقت الوصول" at bounding box center [712, 380] width 190 height 33
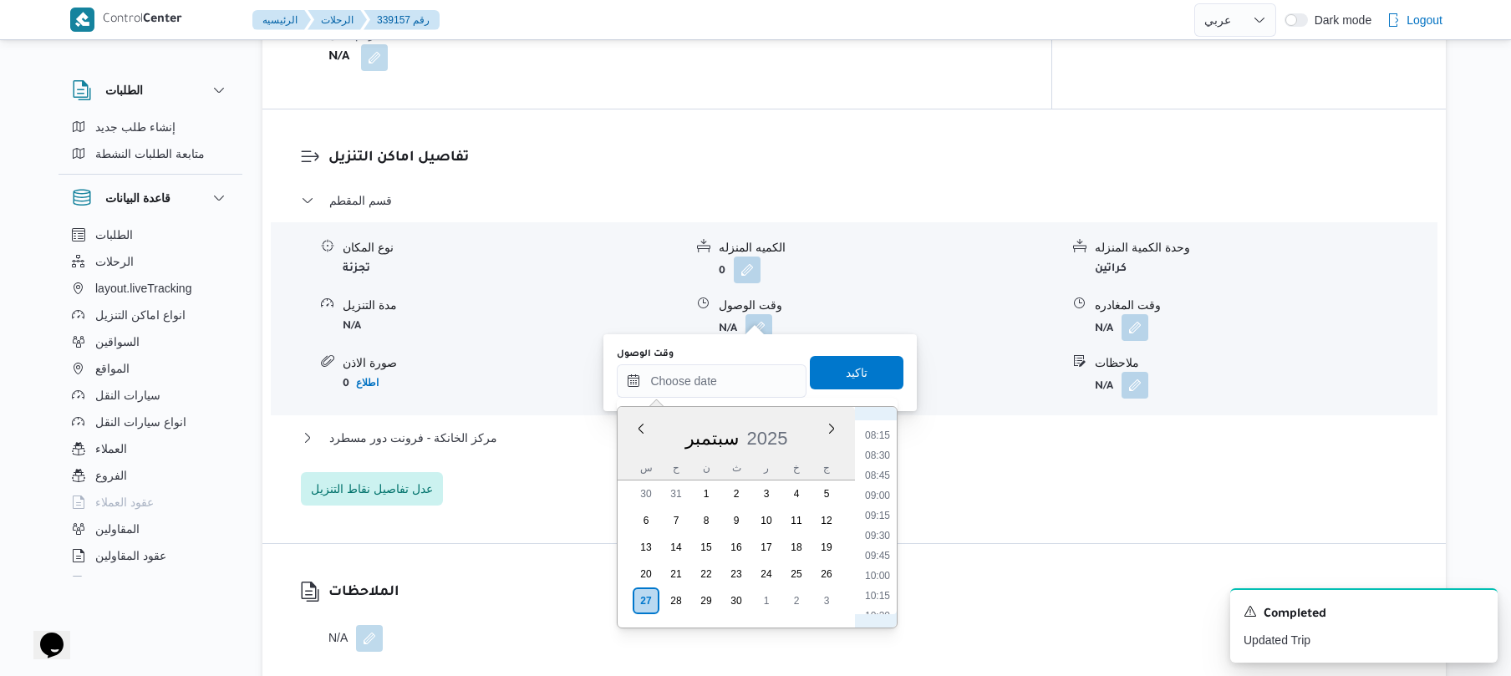
scroll to position [586, 0]
click at [881, 589] on li "09:15" at bounding box center [878, 585] width 38 height 17
type input "[DATE] ٠٩:١٥"
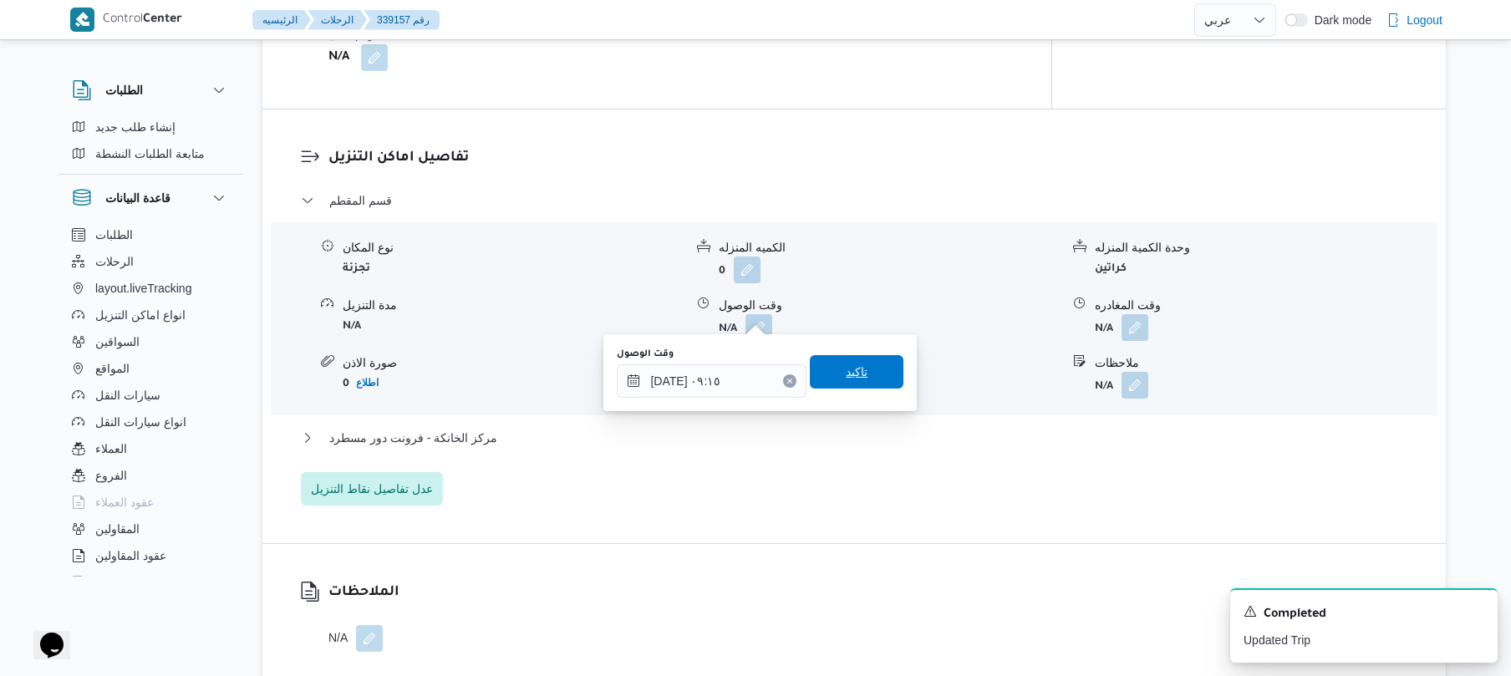
click at [857, 363] on span "تاكيد" at bounding box center [857, 372] width 22 height 20
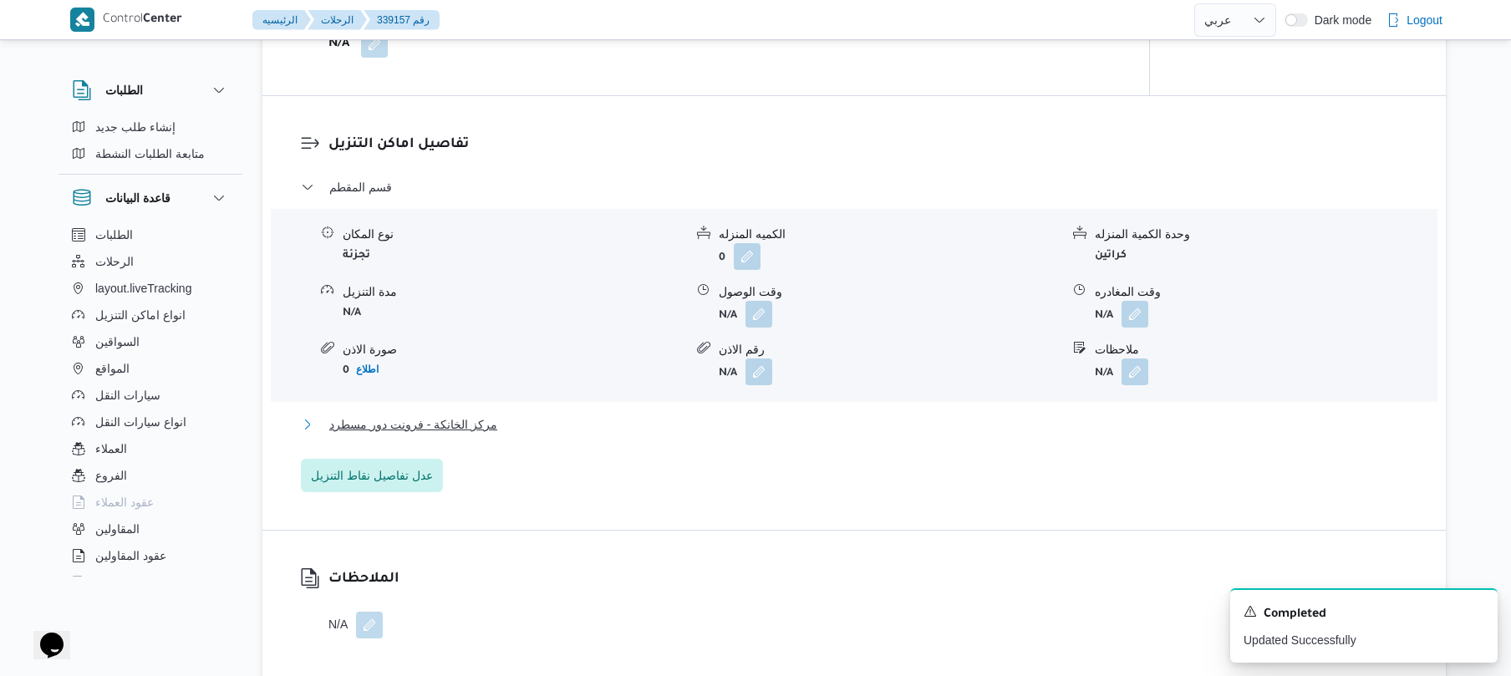
click at [784, 426] on button "مركز الخانكة - فرونت دور مسطرد" at bounding box center [855, 425] width 1108 height 20
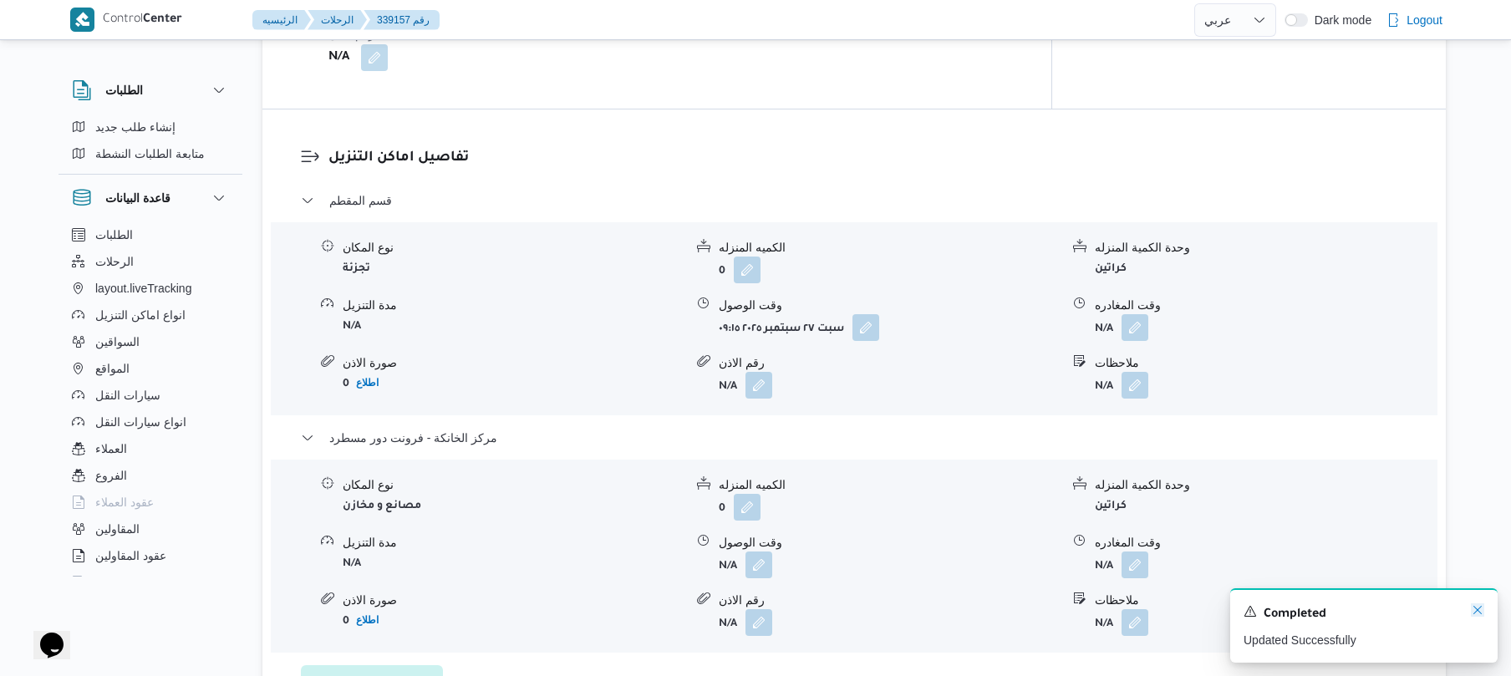
click at [1475, 612] on icon "Dismiss toast" at bounding box center [1477, 610] width 13 height 13
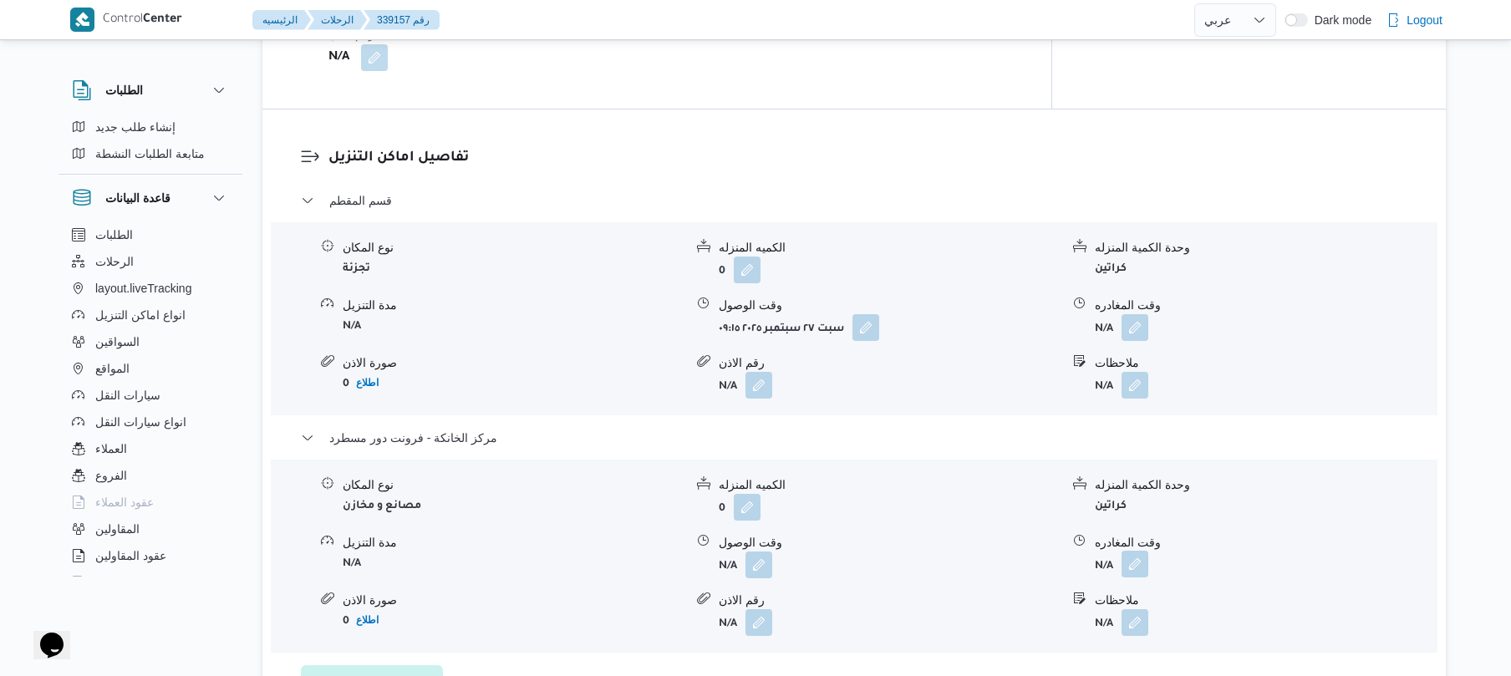
click at [1139, 551] on button "button" at bounding box center [1135, 564] width 27 height 27
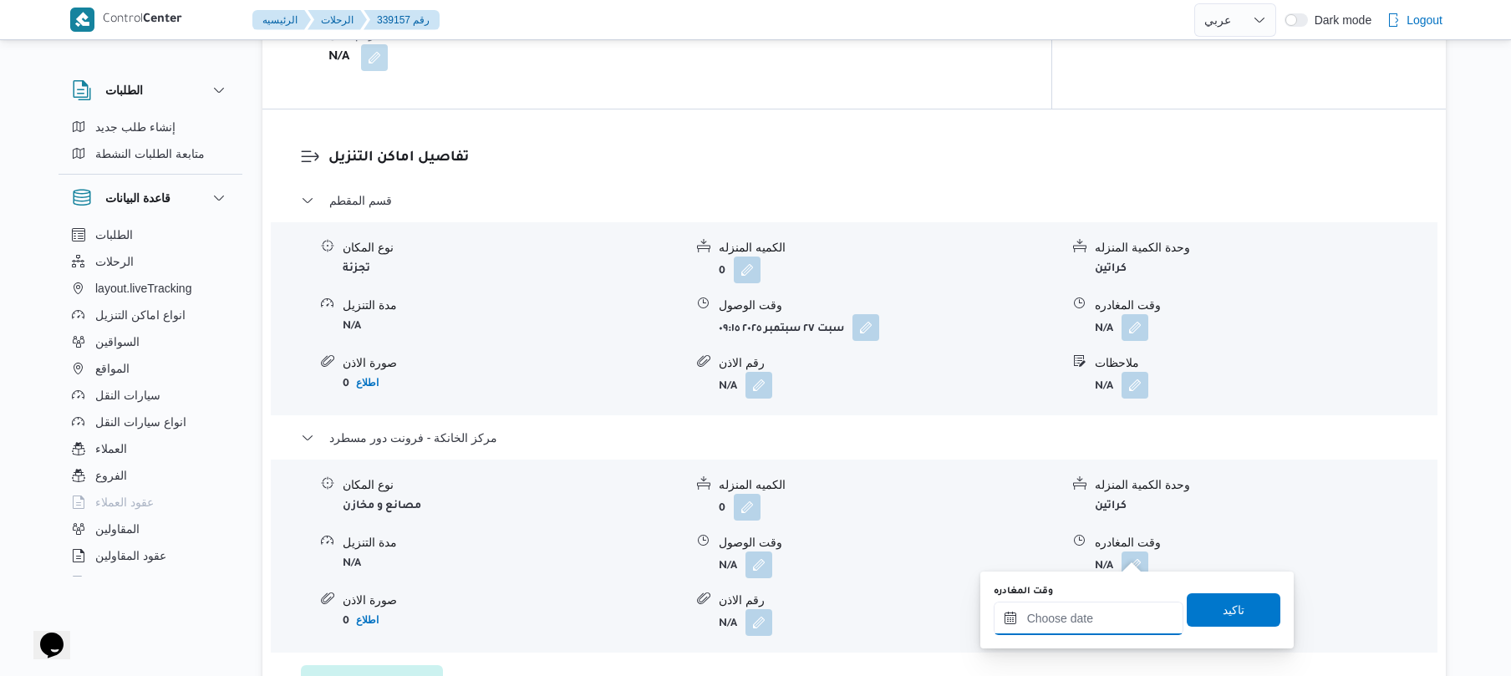
click at [1077, 615] on input "وقت المغادره" at bounding box center [1089, 618] width 190 height 33
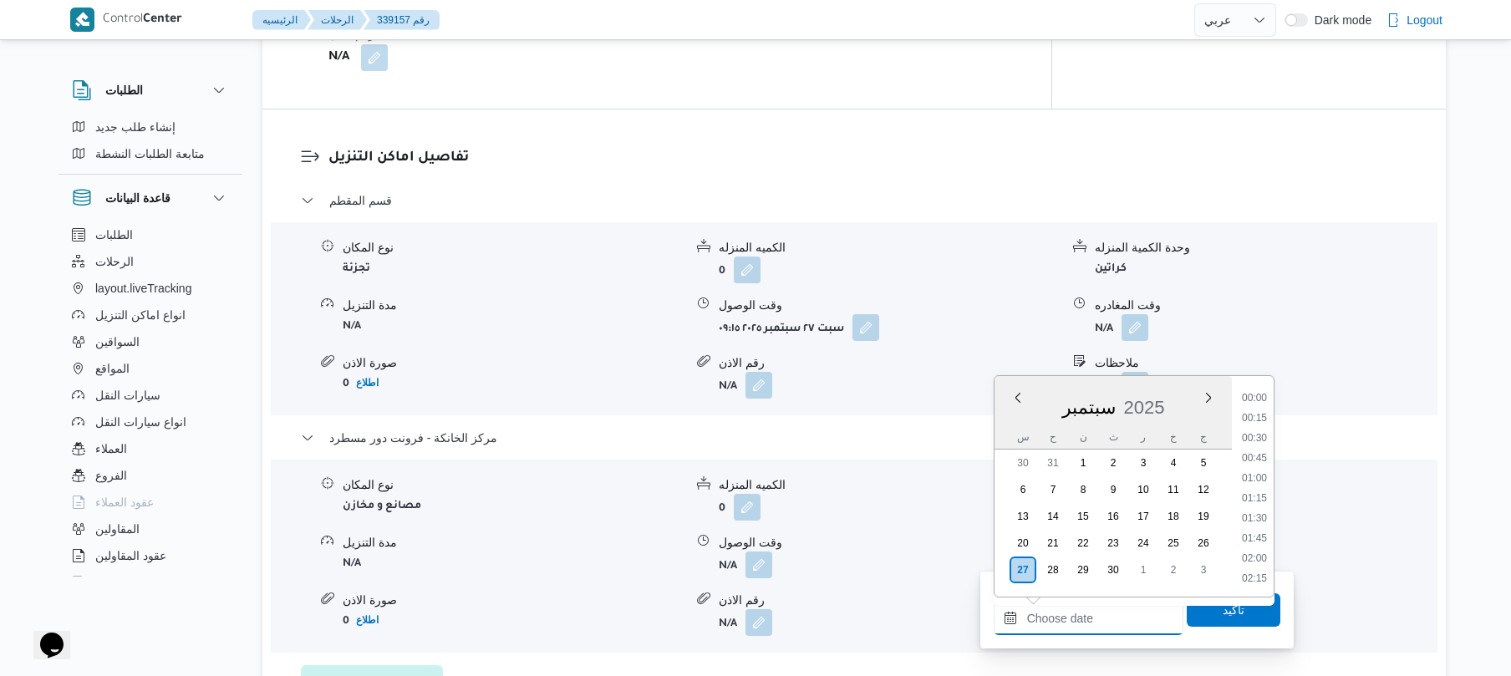
scroll to position [1405, 0]
click at [1258, 456] on li "18:15" at bounding box center [1255, 457] width 38 height 17
type input "[DATE] ١٨:١٥"
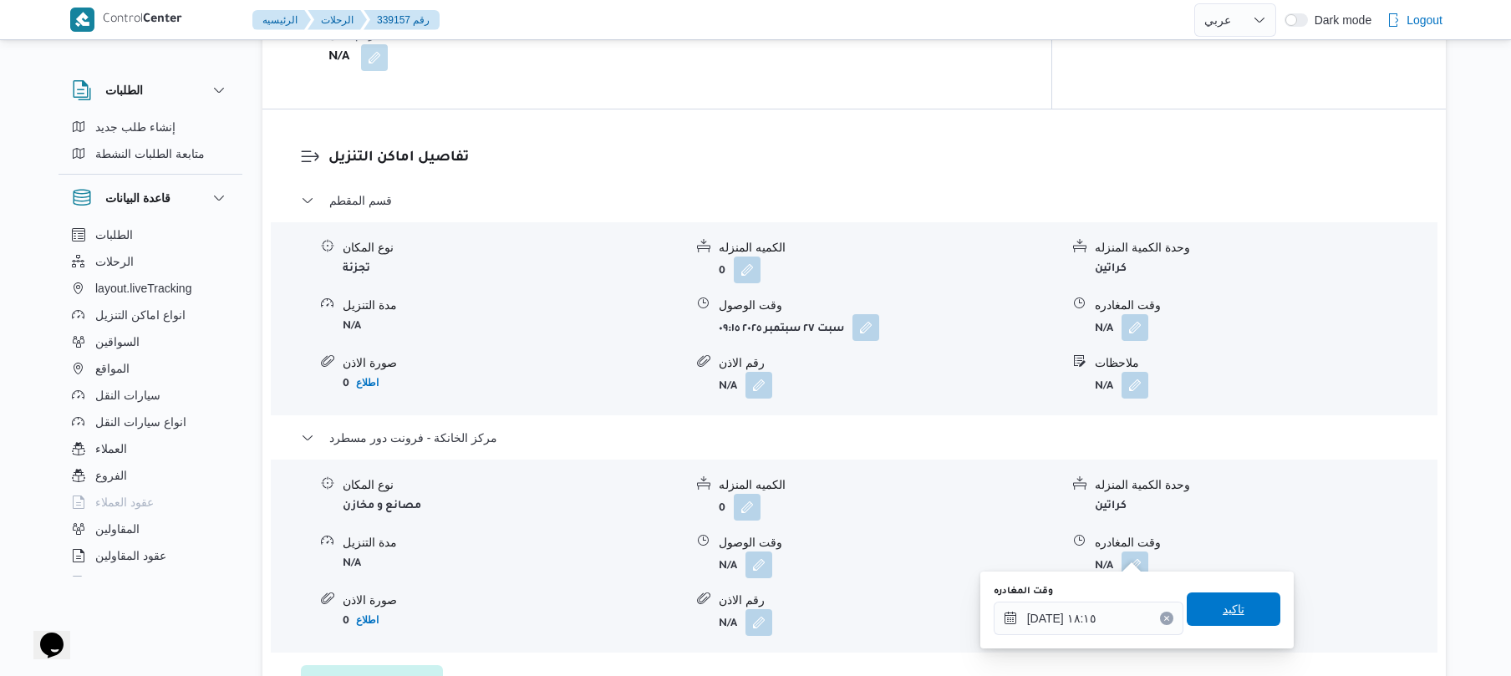
click at [1223, 602] on span "تاكيد" at bounding box center [1234, 609] width 22 height 20
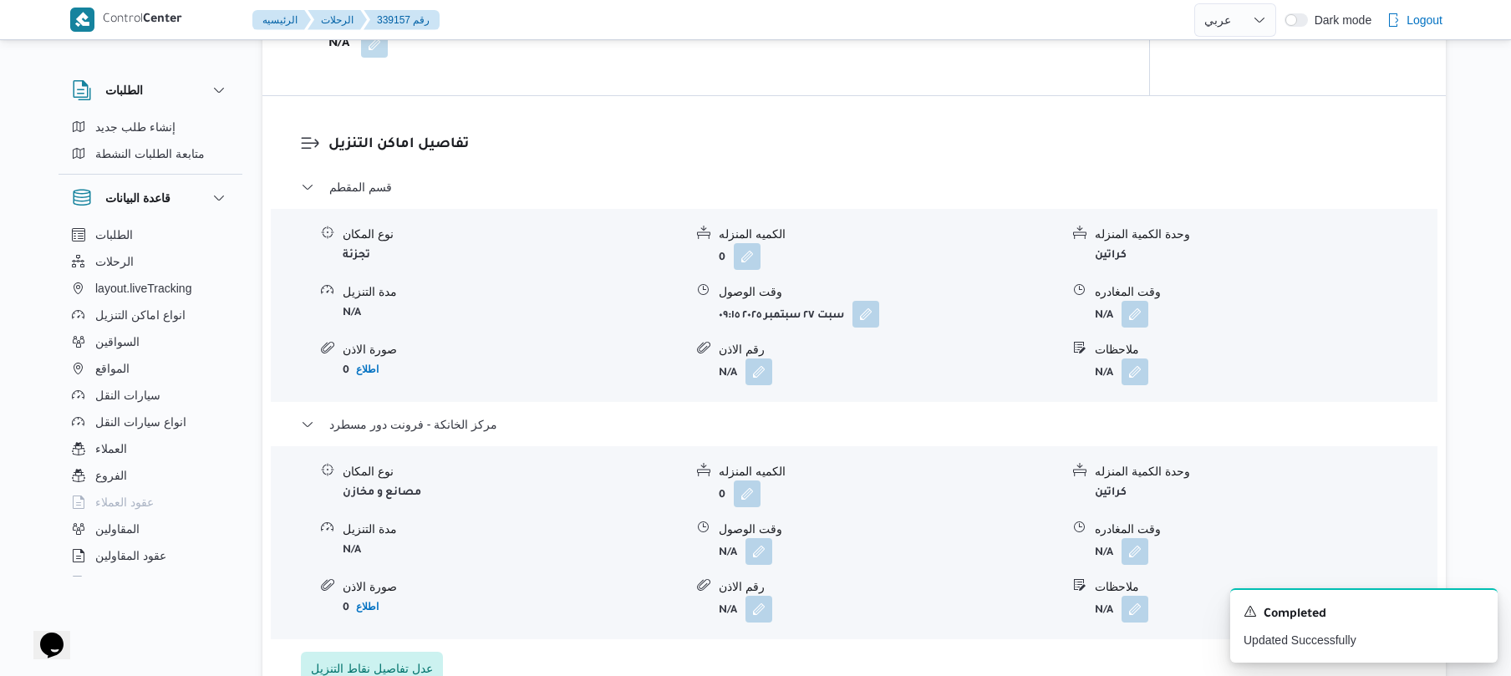
click at [744, 555] on span at bounding box center [754, 551] width 35 height 27
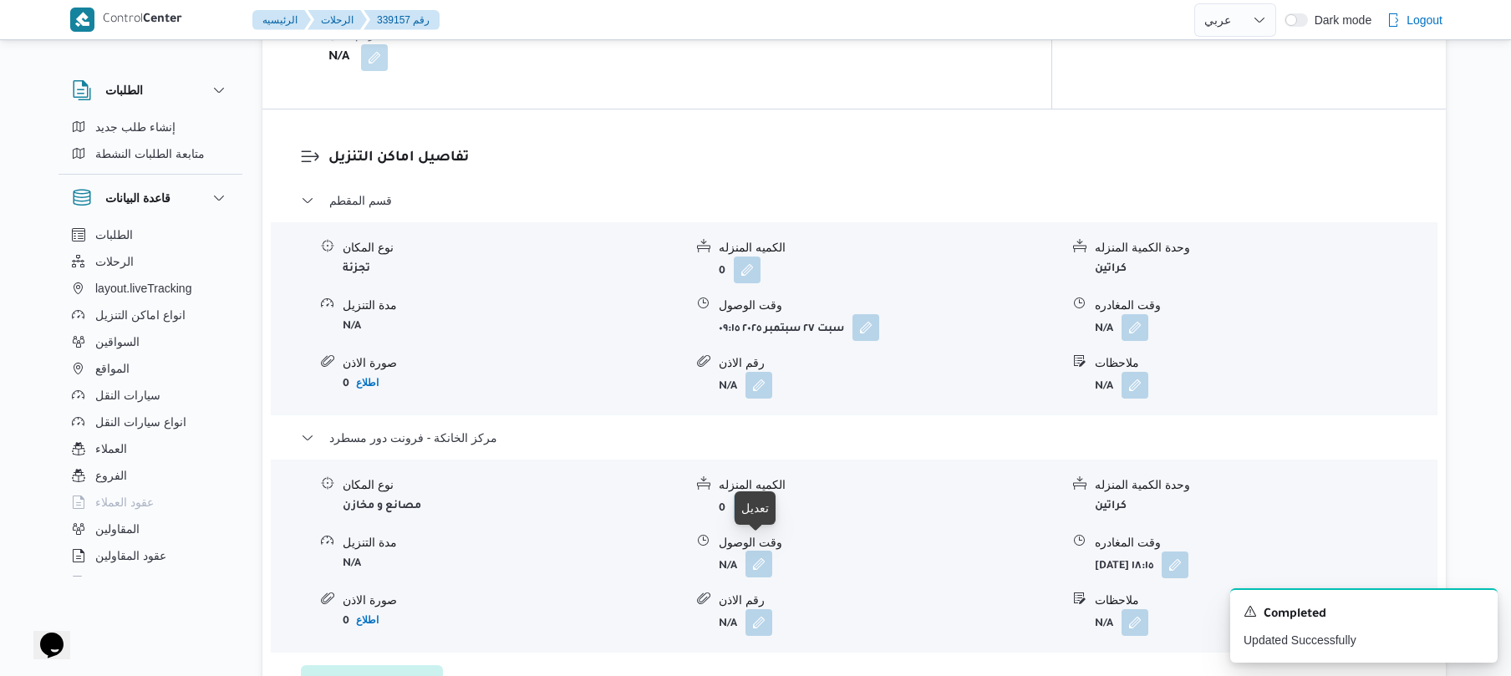
click at [762, 551] on button "button" at bounding box center [759, 564] width 27 height 27
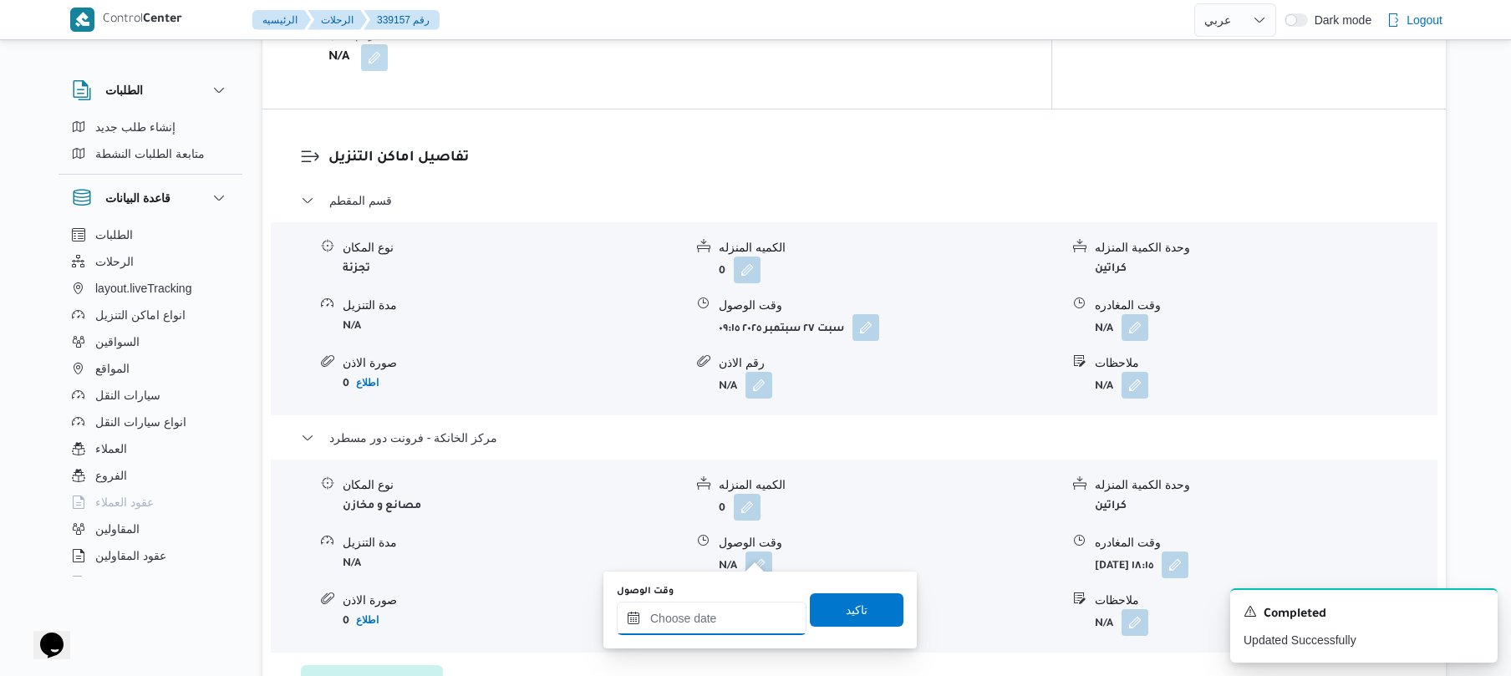
click at [741, 609] on input "وقت الوصول" at bounding box center [712, 618] width 190 height 33
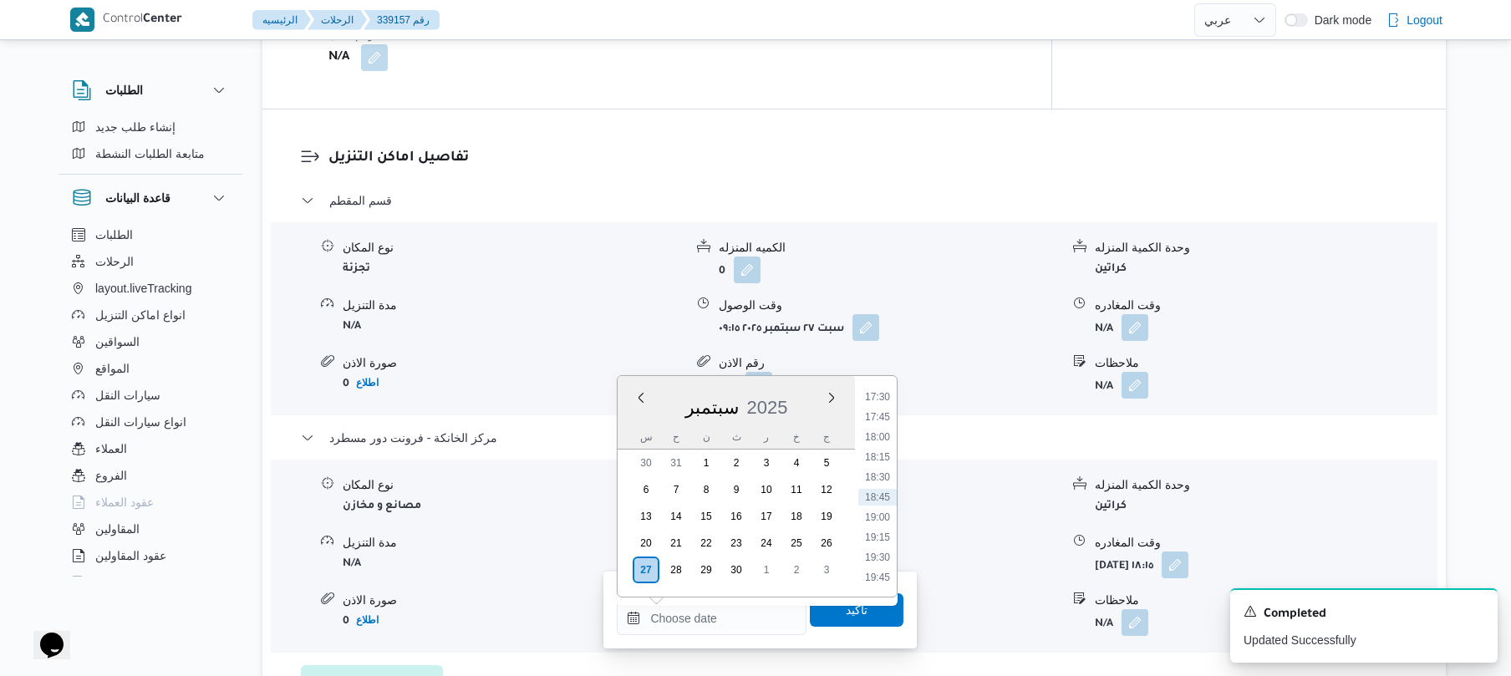
click at [884, 442] on li "18:00" at bounding box center [878, 437] width 38 height 17
type input "[DATE] ١٨:٠٠"
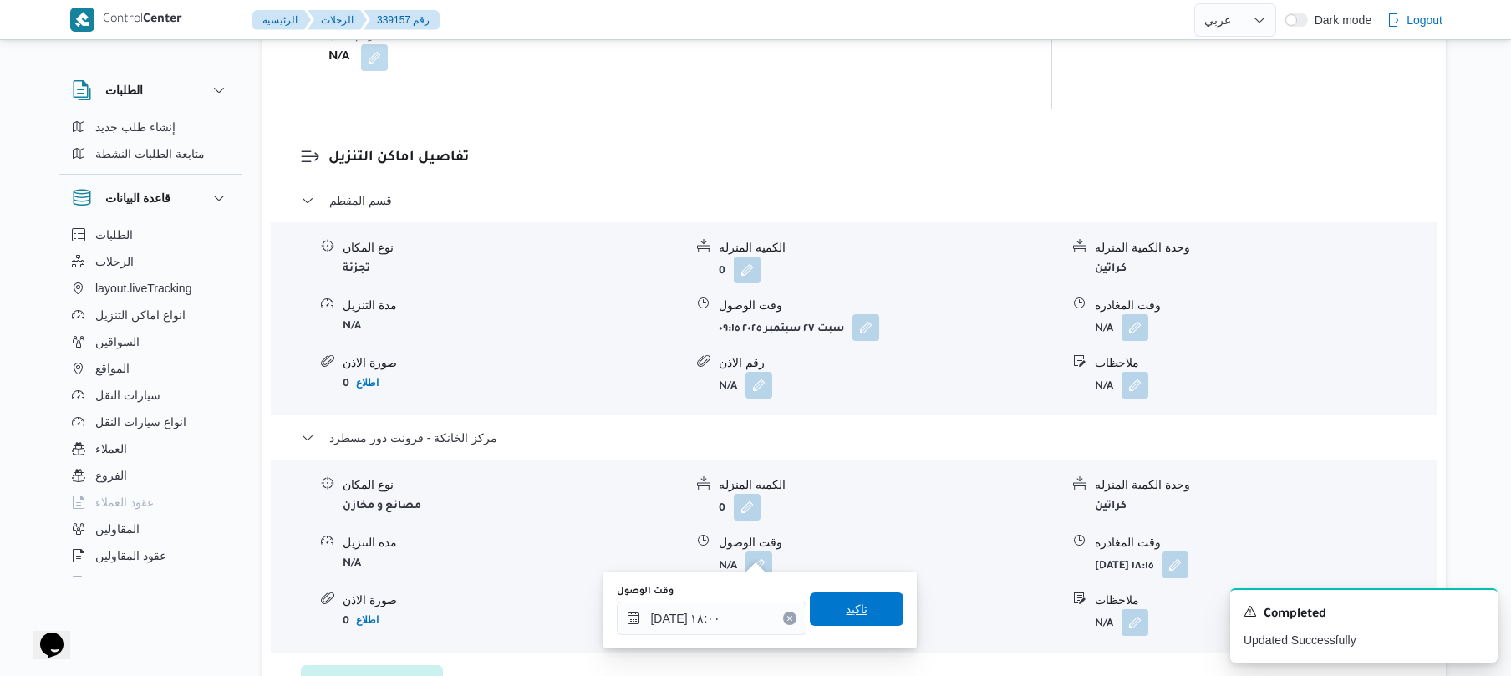
click at [846, 617] on span "تاكيد" at bounding box center [857, 609] width 22 height 20
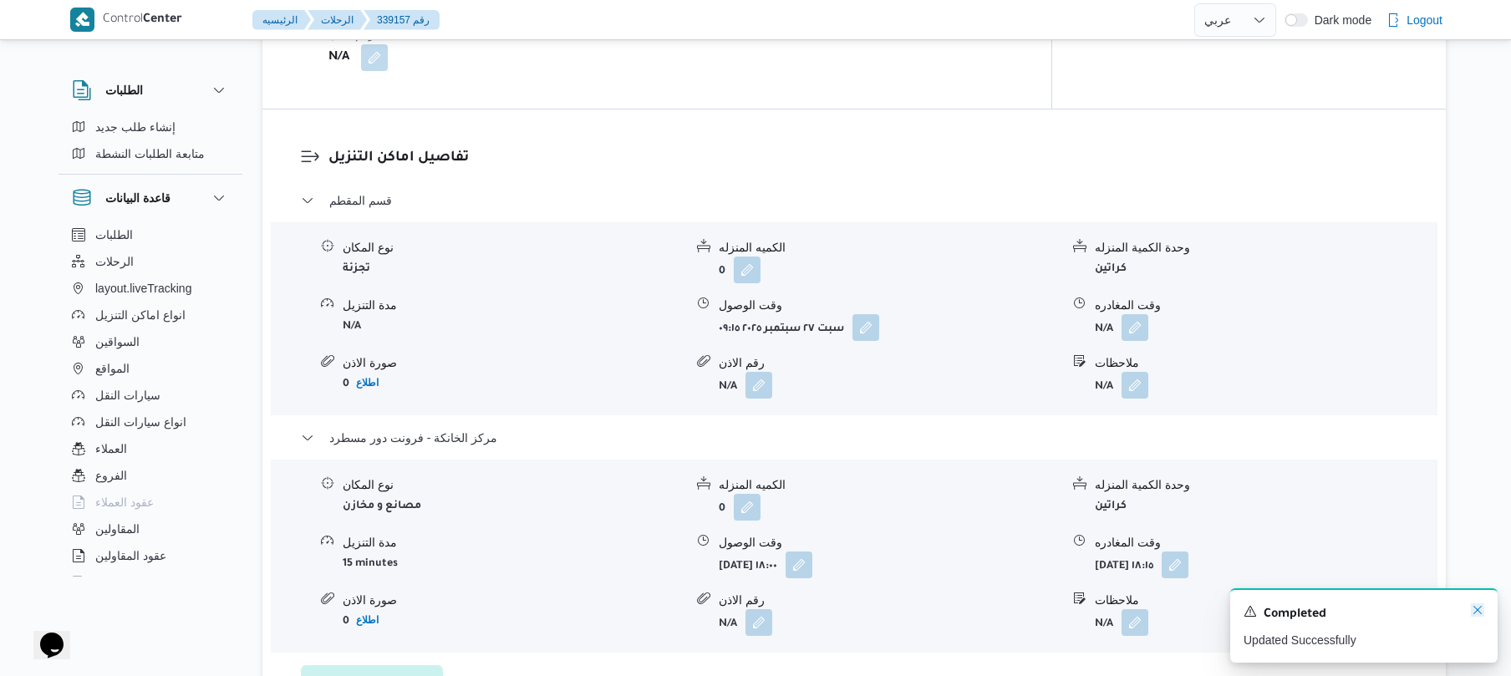
click at [1482, 612] on icon "Dismiss toast" at bounding box center [1477, 610] width 13 height 13
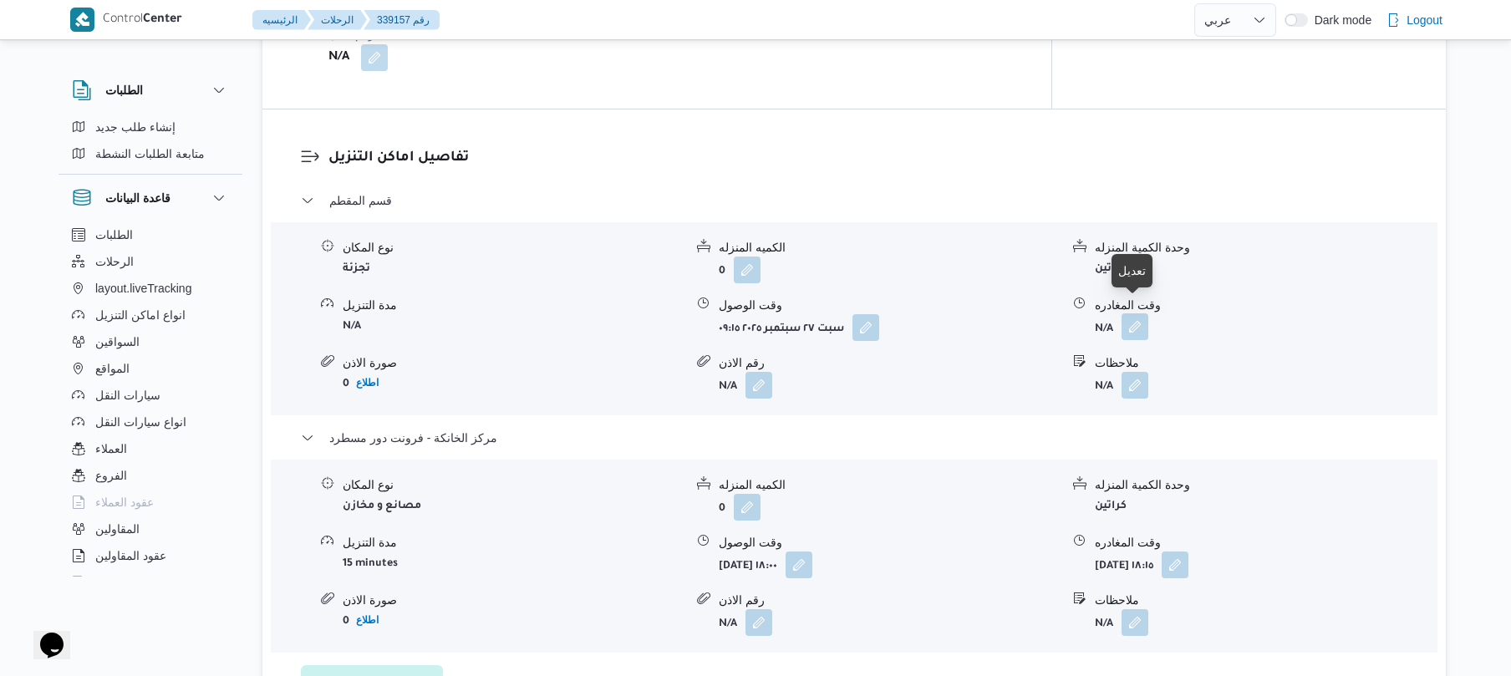
click at [1129, 324] on button "button" at bounding box center [1135, 326] width 27 height 27
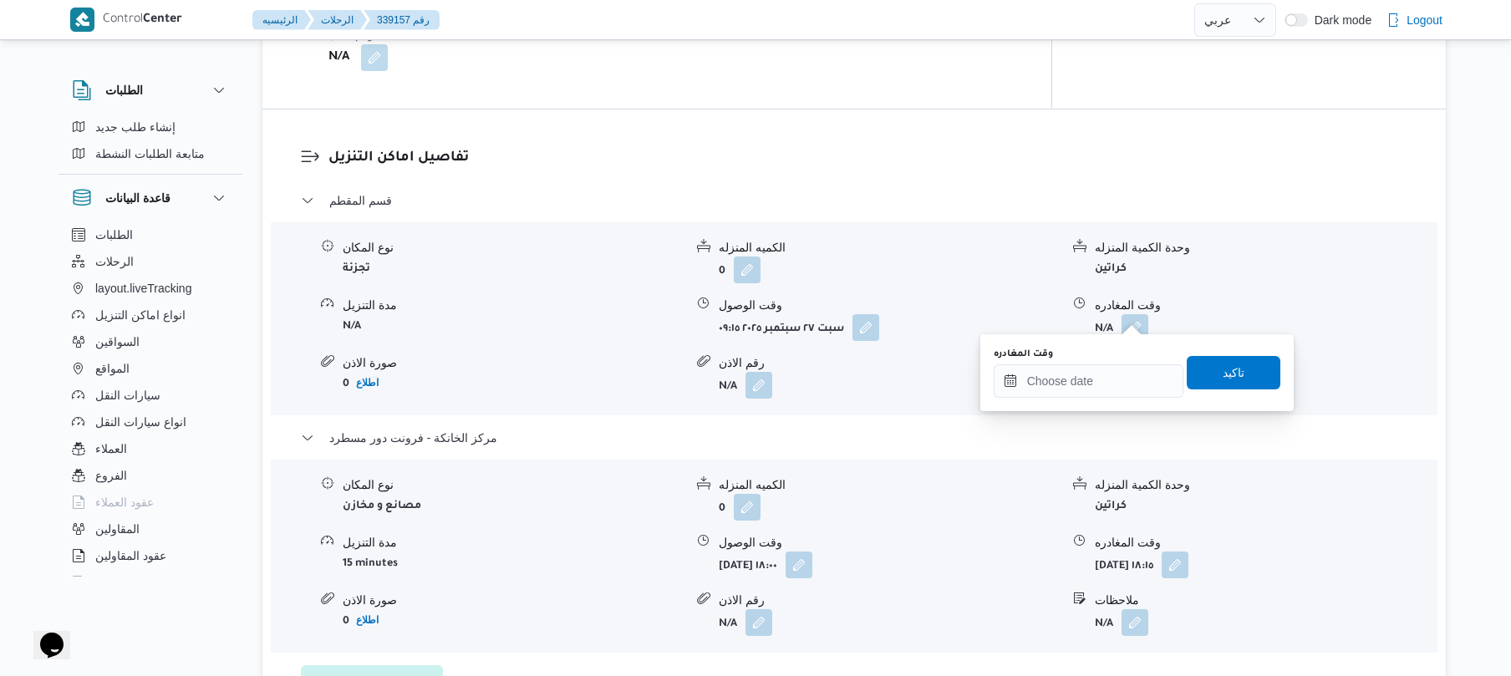
click at [1088, 400] on div "You are in a dialog. To close this dialog, hit escape. وقت المغادره تاكيد" at bounding box center [1137, 372] width 313 height 77
click at [1128, 383] on input "وقت المغادره" at bounding box center [1089, 380] width 190 height 33
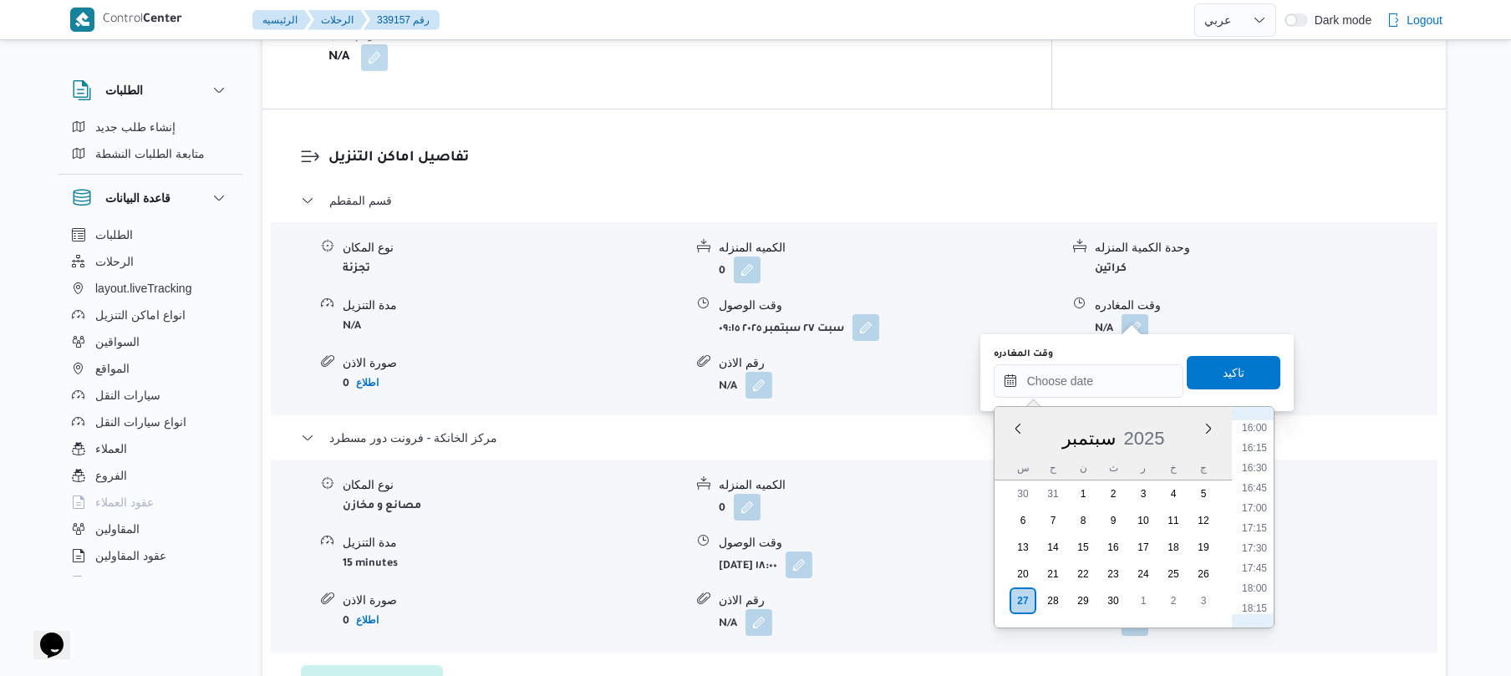
scroll to position [1241, 0]
click at [1257, 545] on li "17:00" at bounding box center [1255, 551] width 38 height 17
type input "[DATE] ١٧:٠٠"
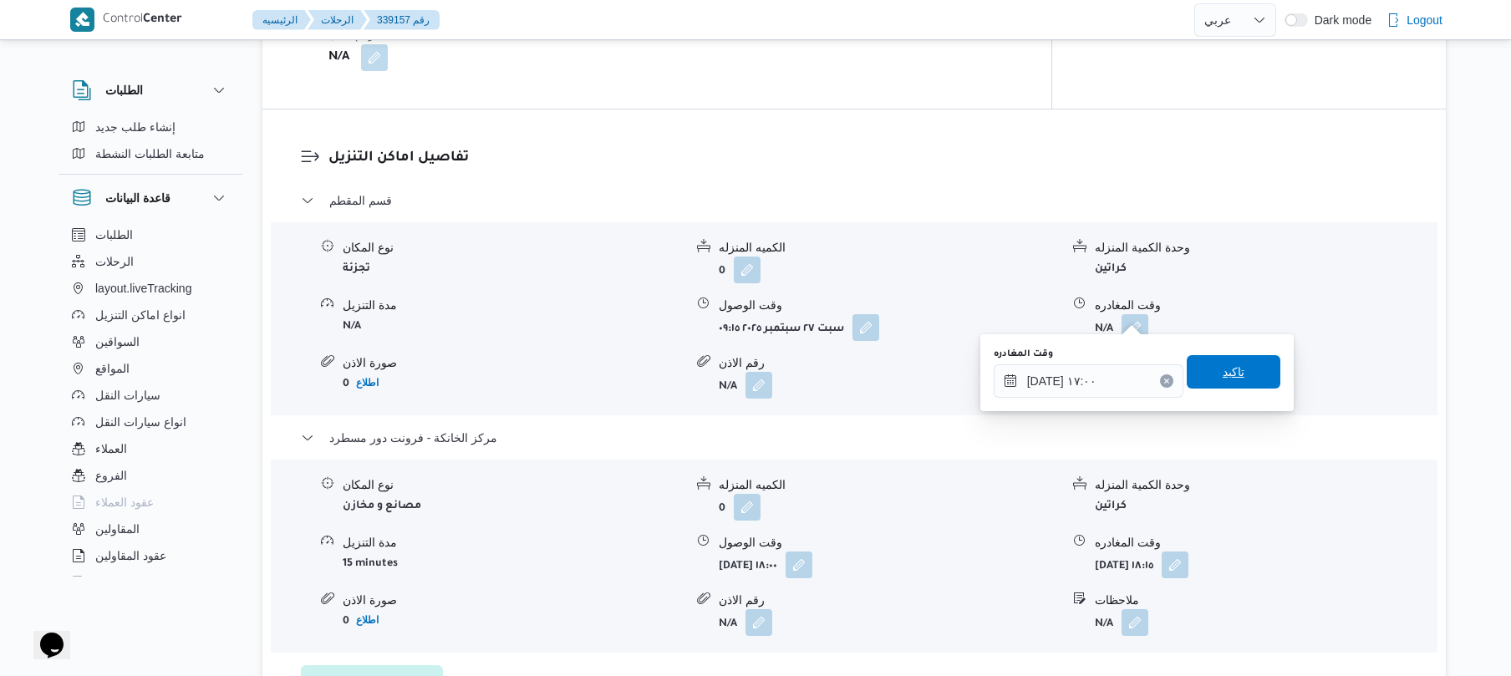
click at [1244, 382] on span "تاكيد" at bounding box center [1234, 371] width 94 height 33
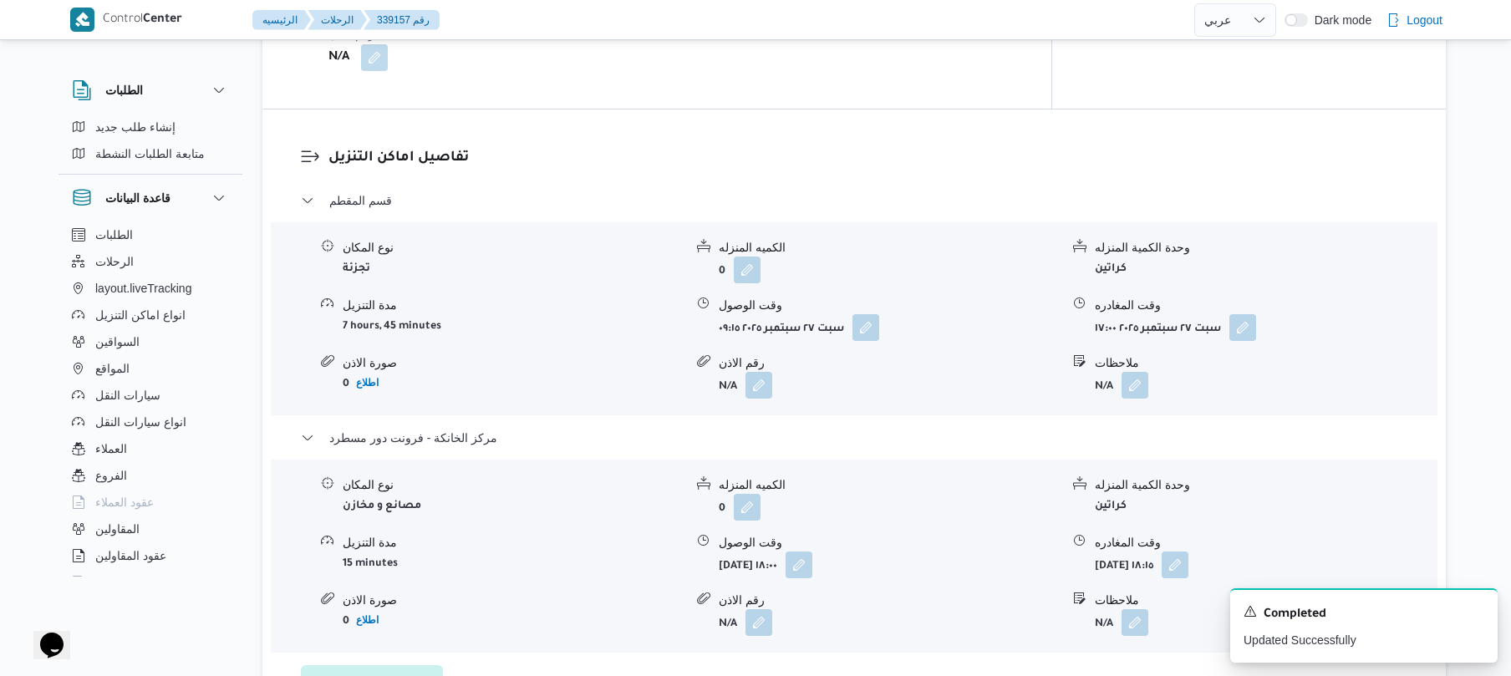
scroll to position [0, 0]
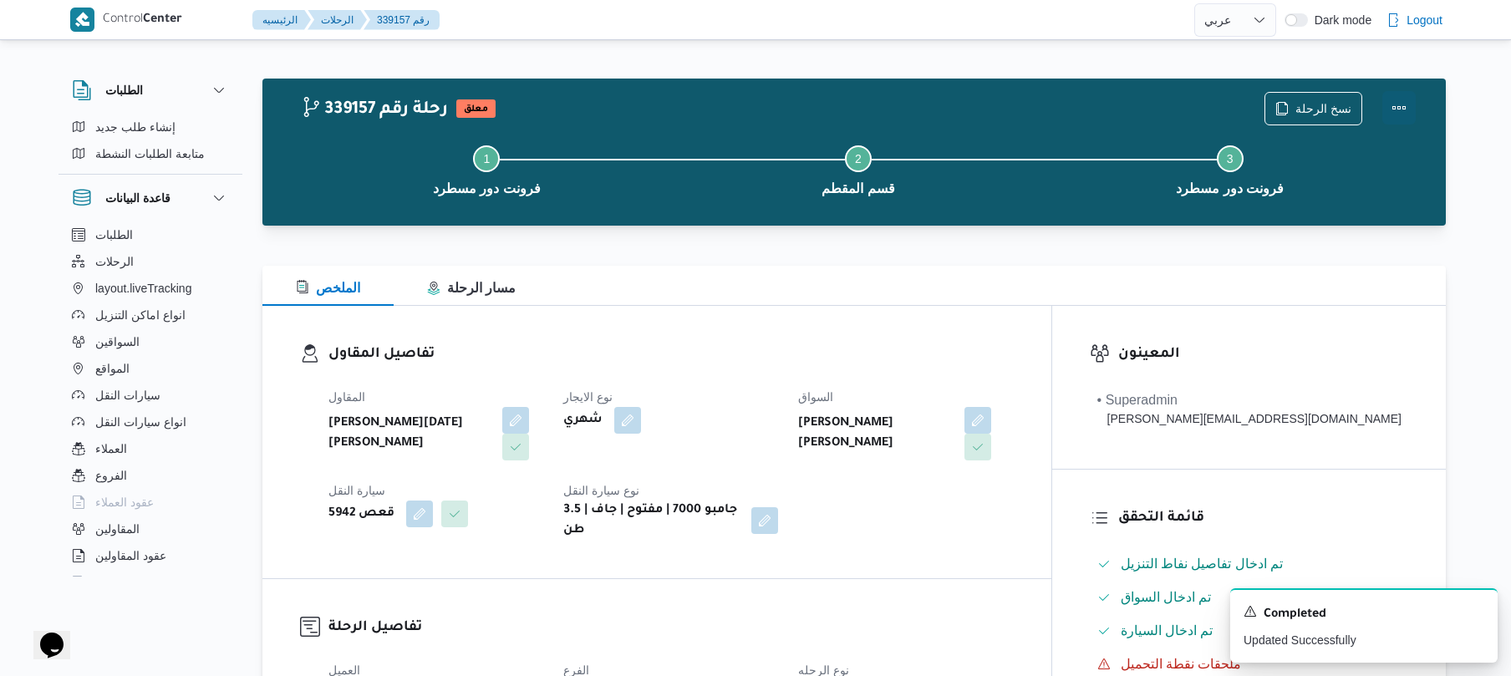
click at [1403, 95] on button "Actions" at bounding box center [1399, 107] width 33 height 33
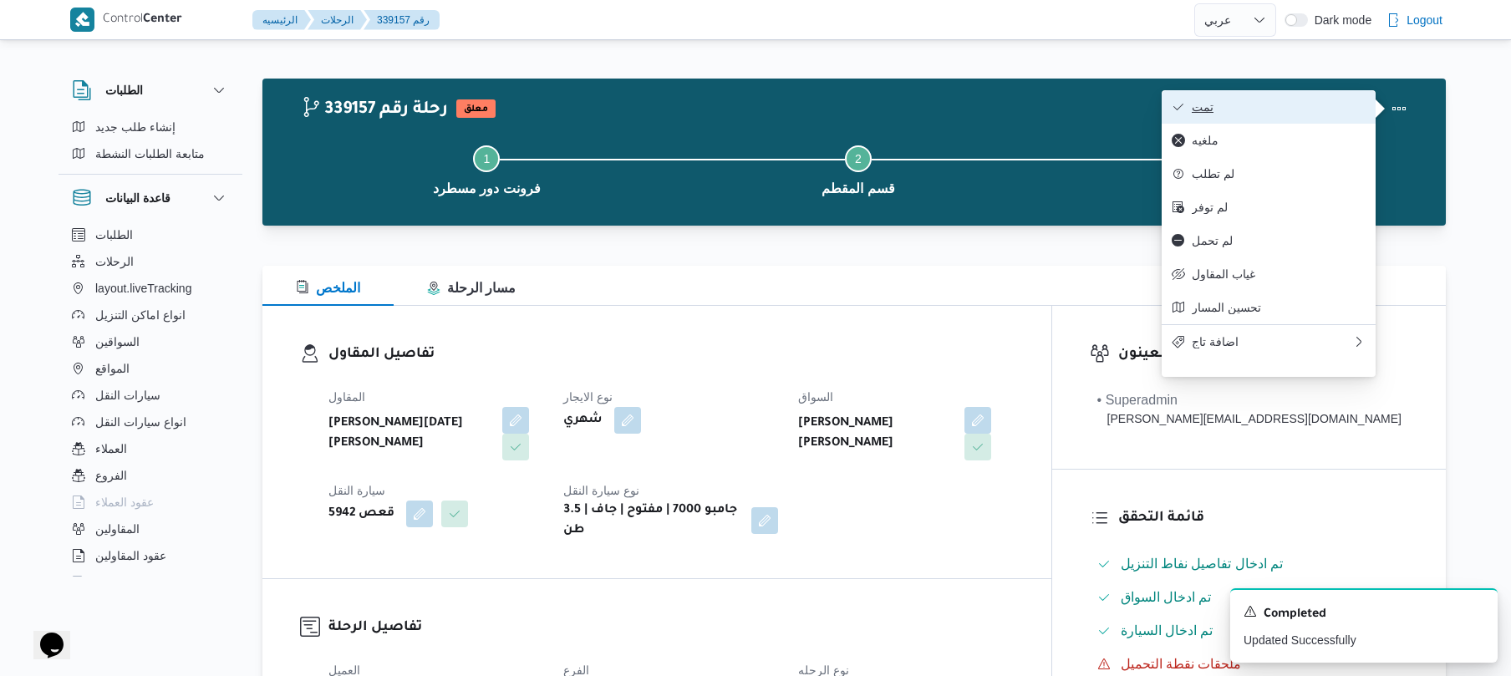
click at [1285, 112] on span "تمت" at bounding box center [1279, 106] width 174 height 13
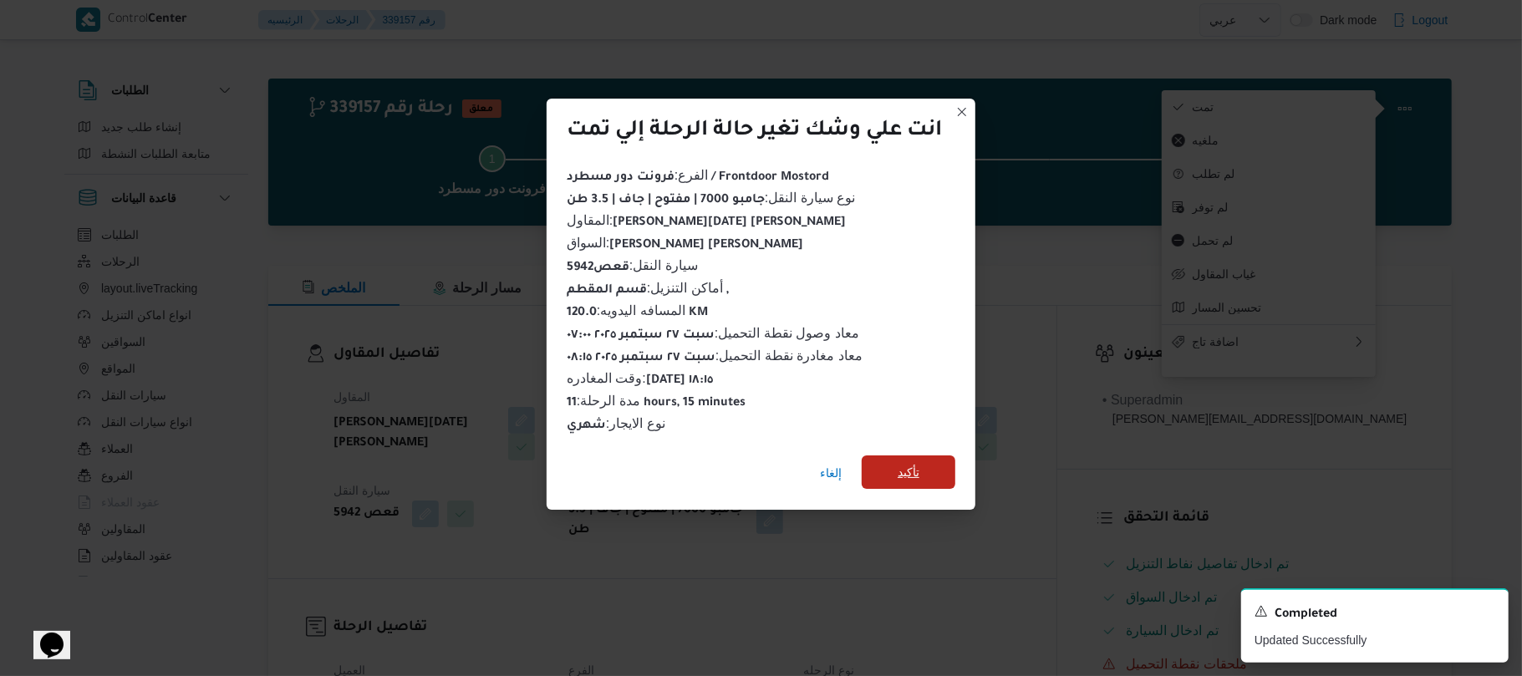
click at [920, 469] on span "تأكيد" at bounding box center [909, 472] width 22 height 20
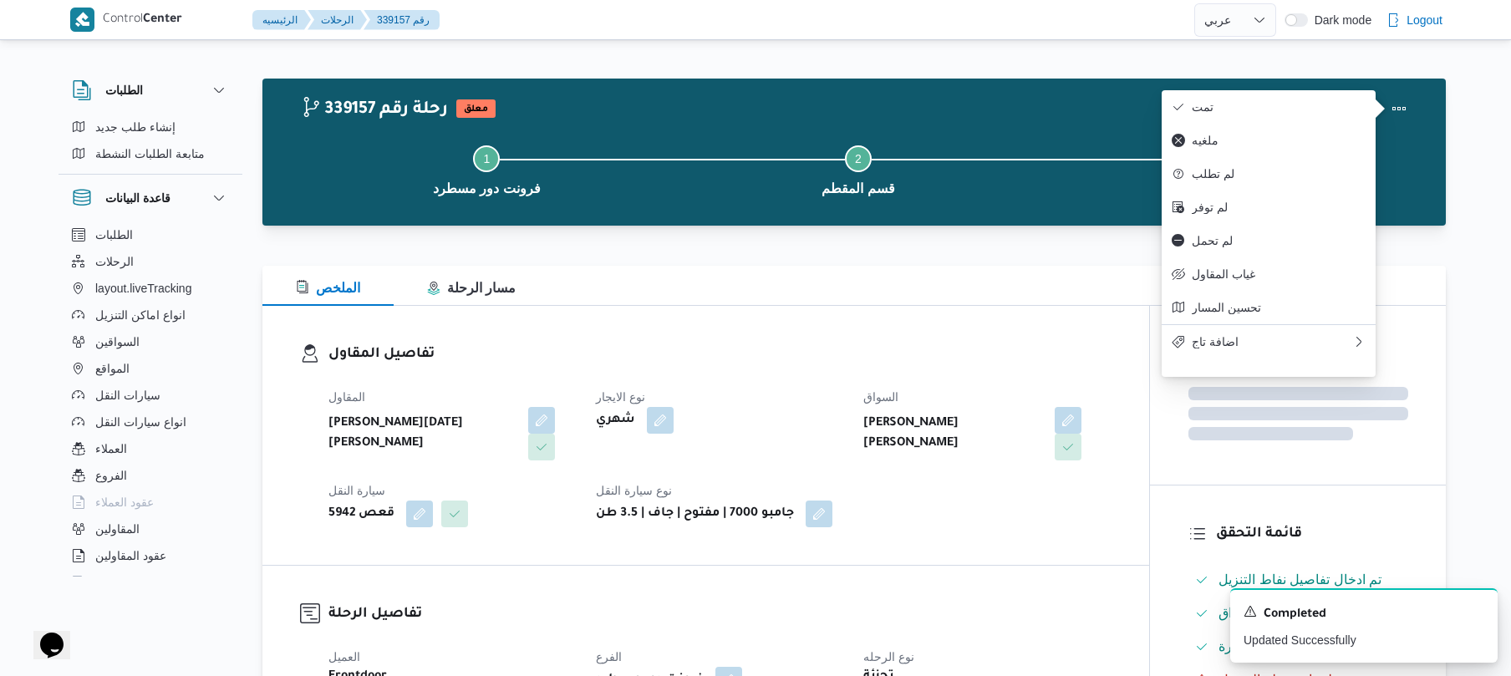
click at [945, 489] on div "المقاول [PERSON_NAME][DATE] [PERSON_NAME] نوع الايجار شهري السواق [PERSON_NAME]…" at bounding box center [719, 457] width 803 height 161
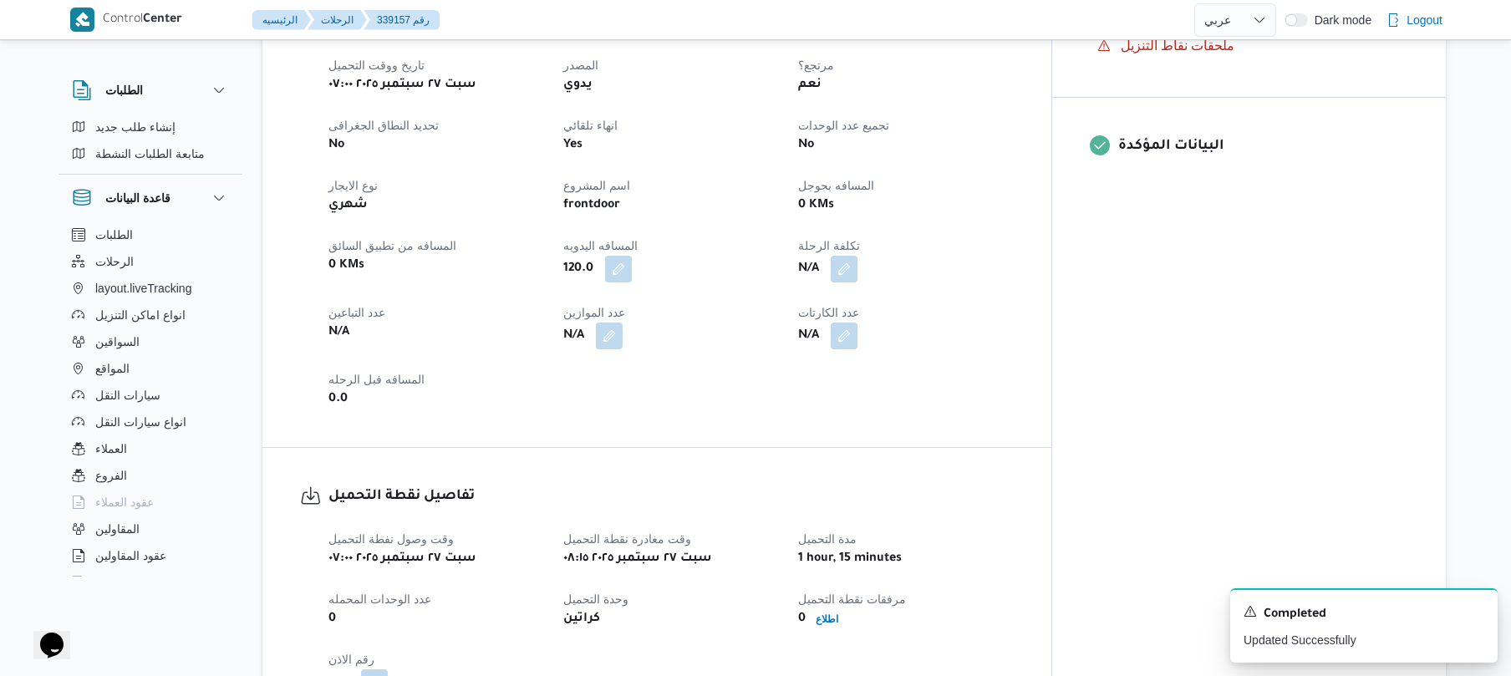
scroll to position [803, 0]
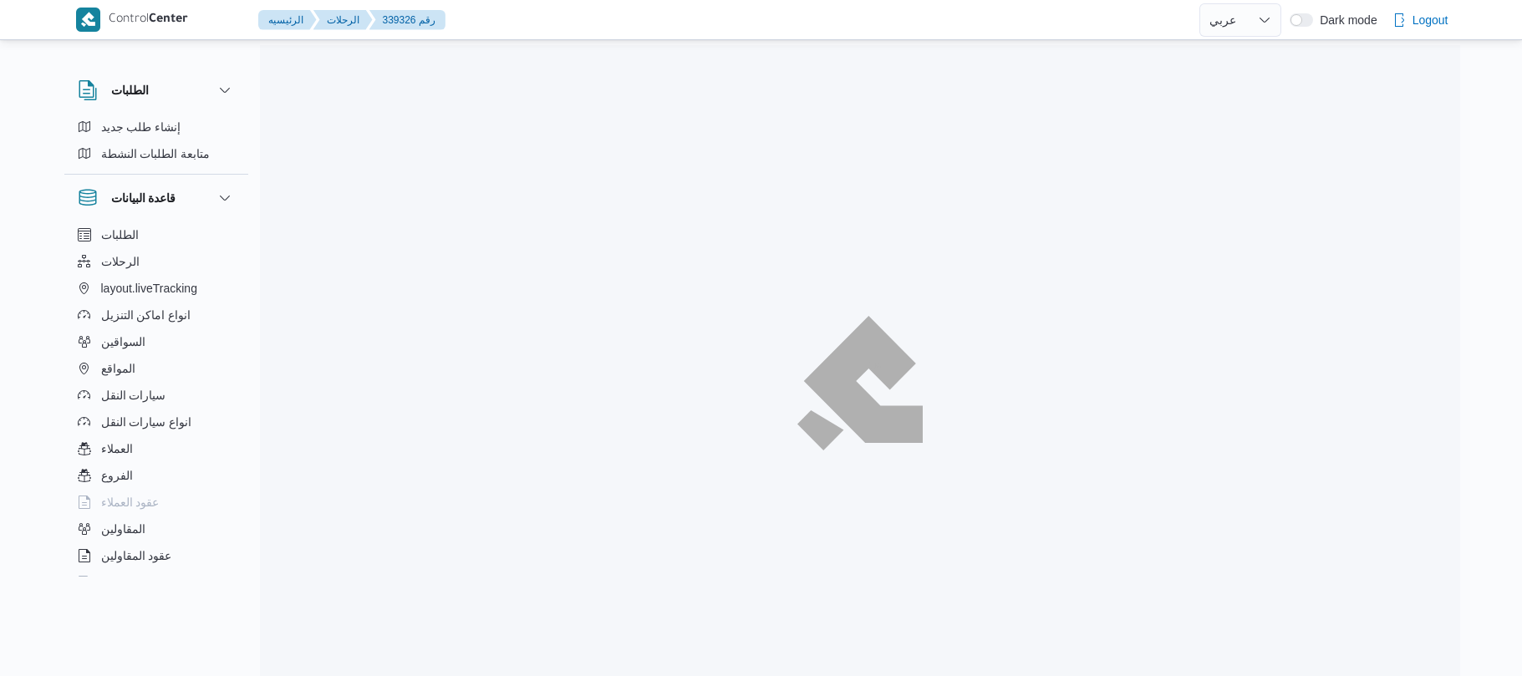
select select "ar"
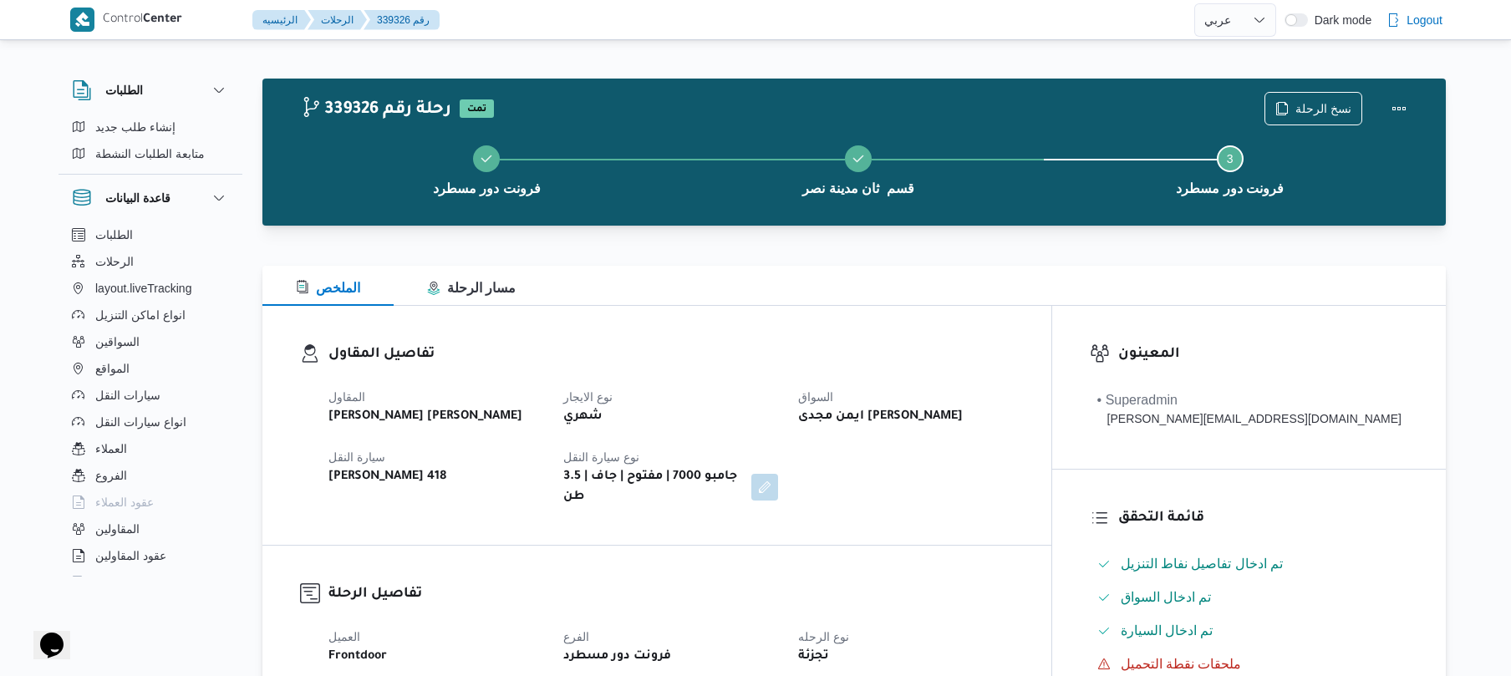
click at [778, 392] on dt "نوع الايجار" at bounding box center [670, 397] width 215 height 20
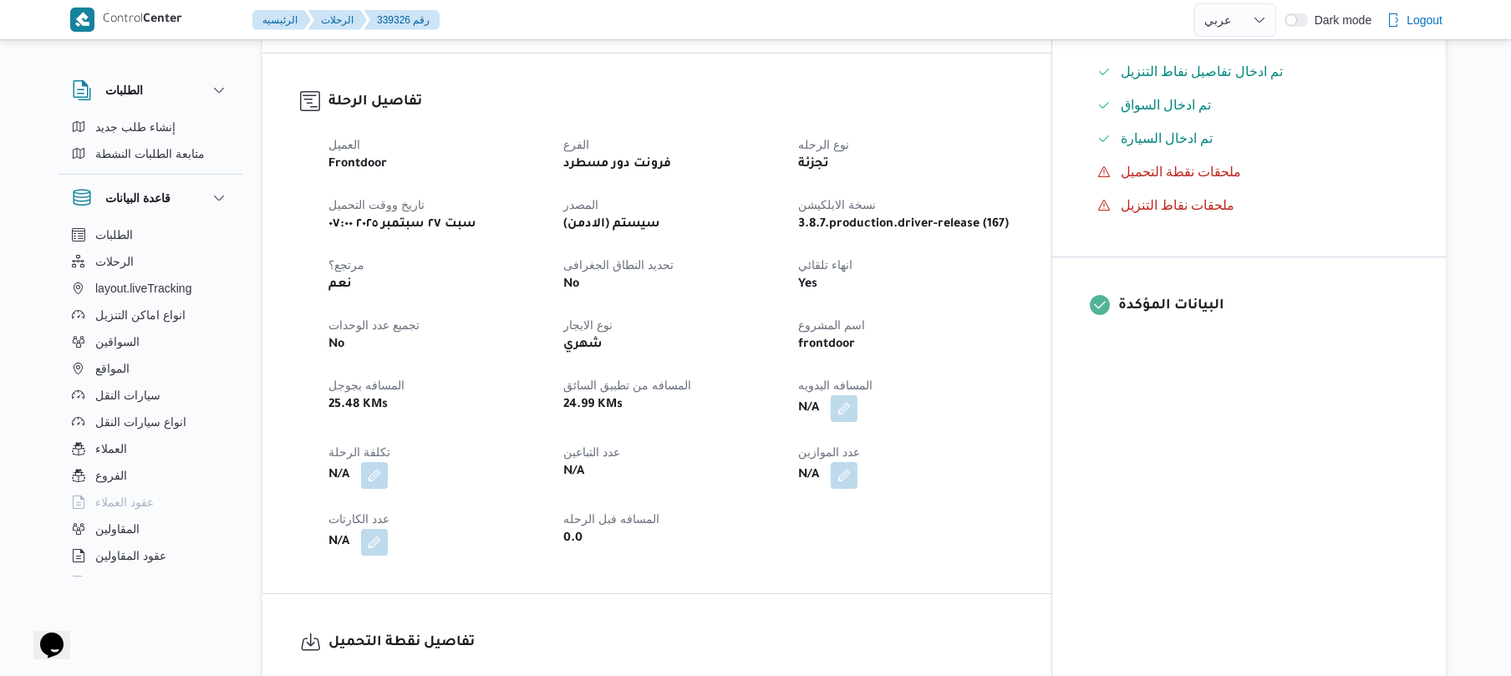
scroll to position [535, 0]
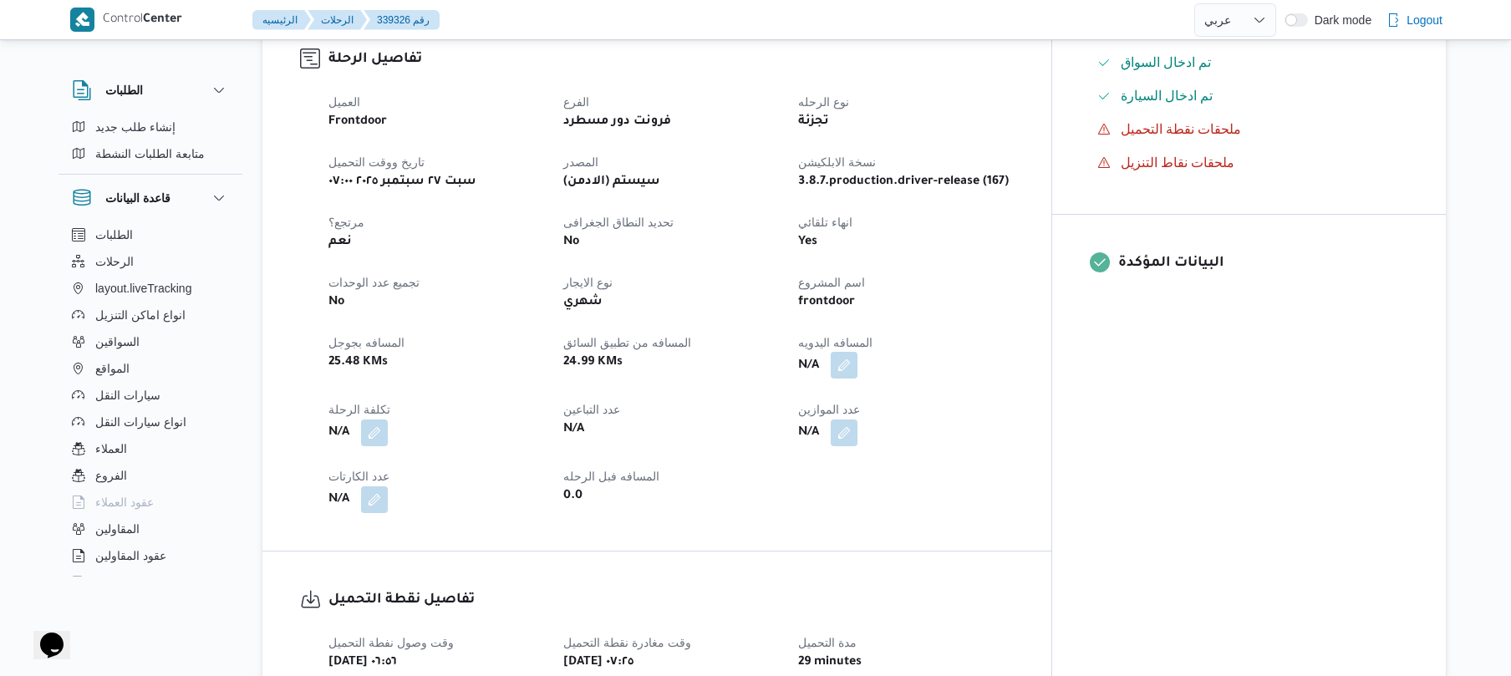
click at [858, 354] on button "button" at bounding box center [844, 365] width 27 height 27
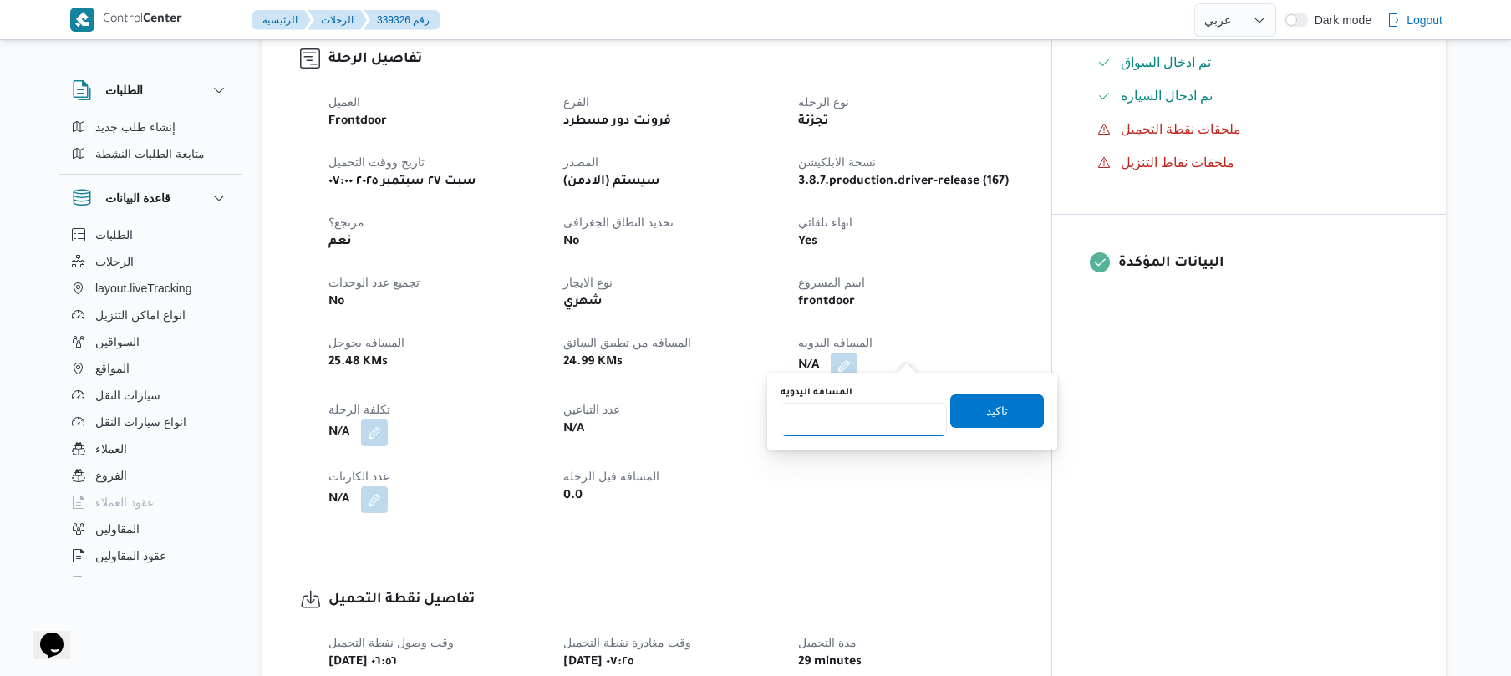
click at [864, 429] on input "المسافه اليدويه" at bounding box center [864, 419] width 166 height 33
type input "90"
click at [986, 401] on span "تاكيد" at bounding box center [997, 410] width 22 height 20
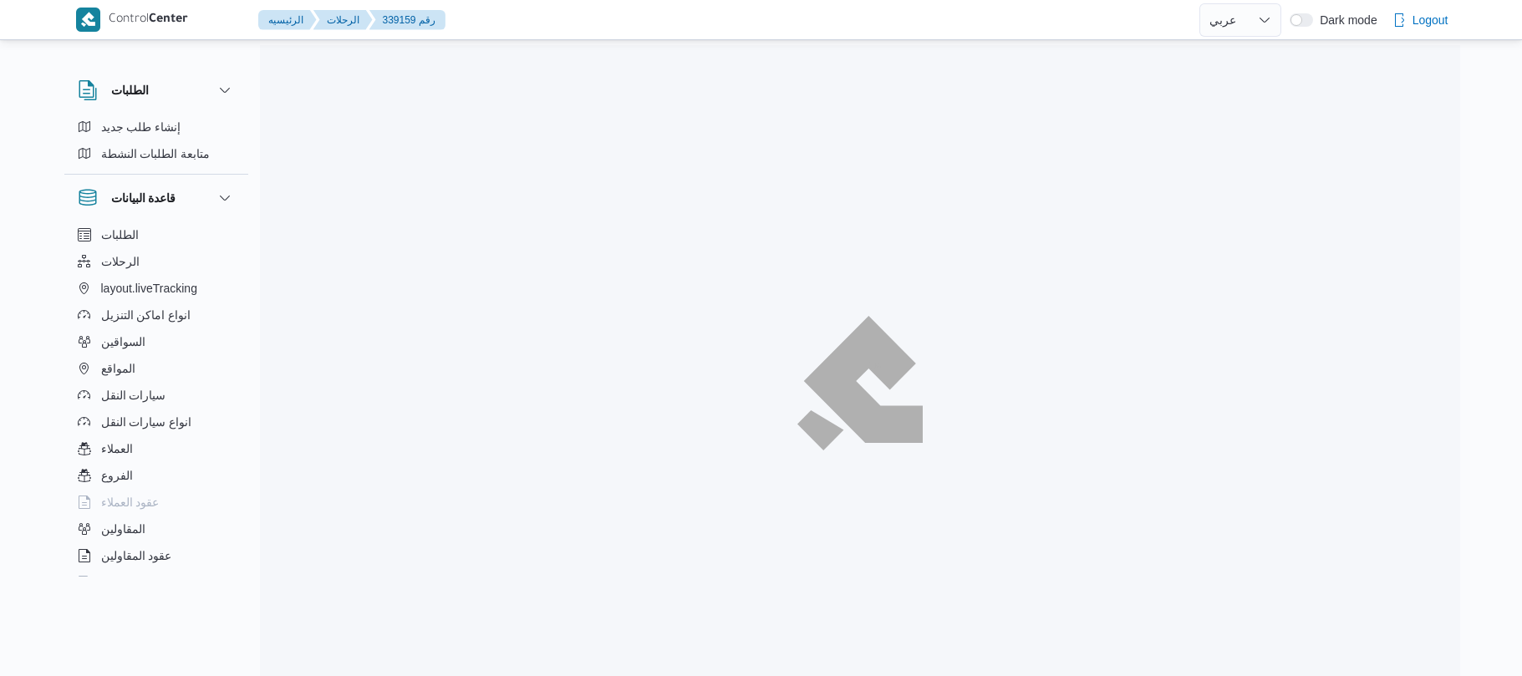
select select "ar"
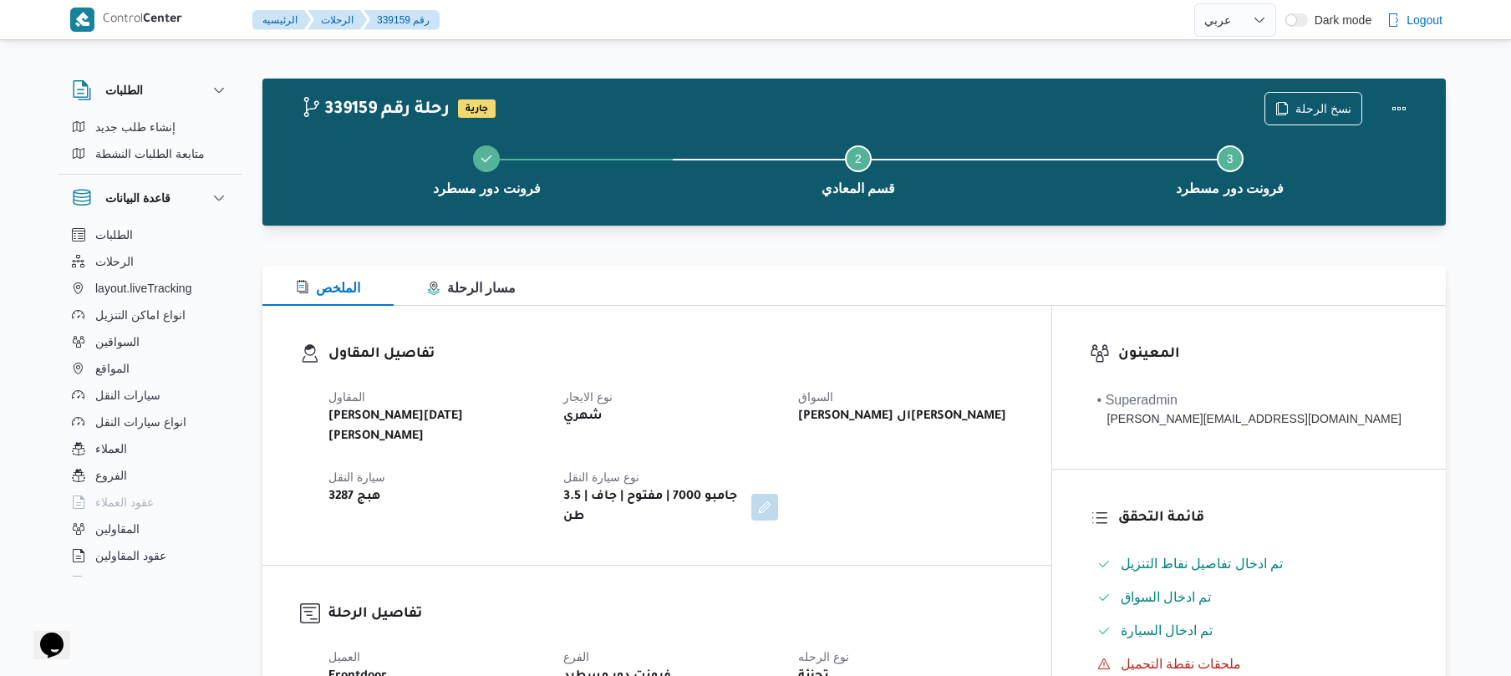
click at [901, 285] on div "الملخص مسار الرحلة" at bounding box center [854, 286] width 1184 height 40
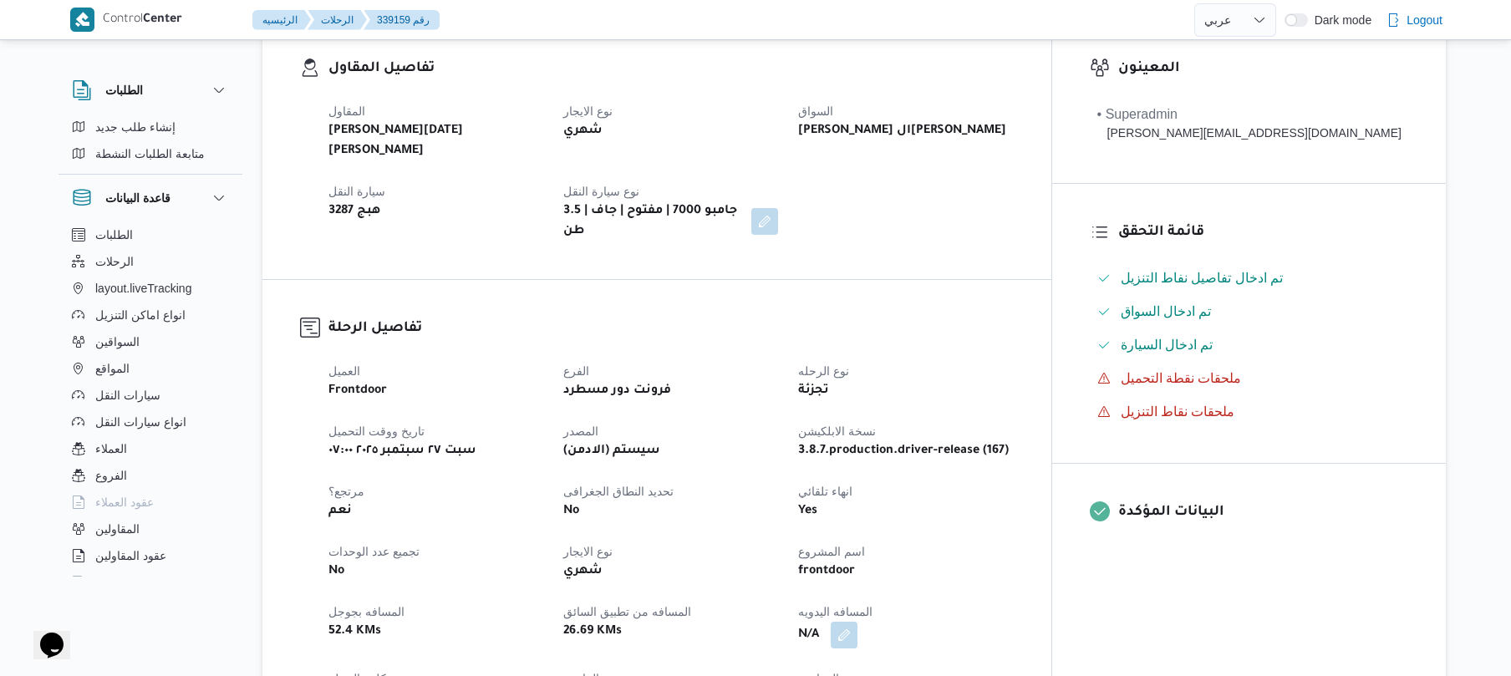
scroll to position [535, 0]
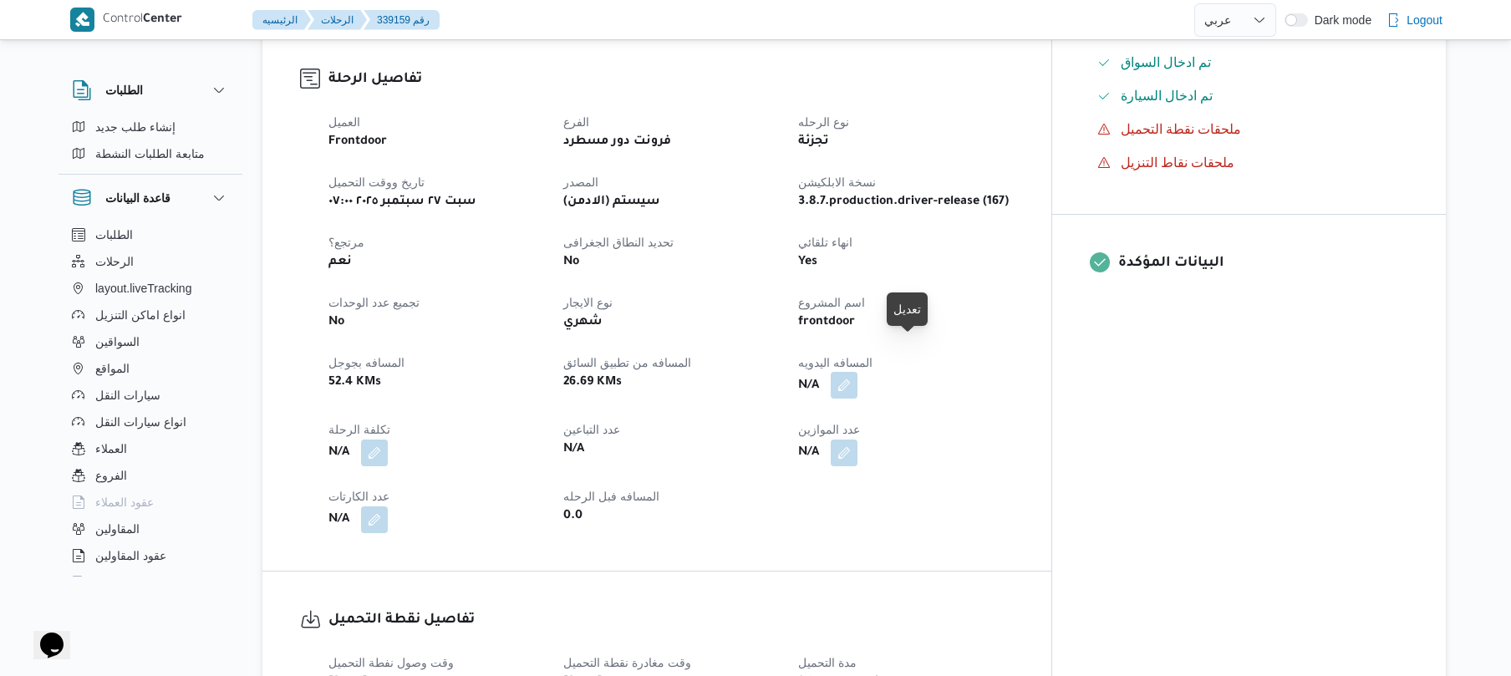
click at [858, 372] on button "button" at bounding box center [844, 385] width 27 height 27
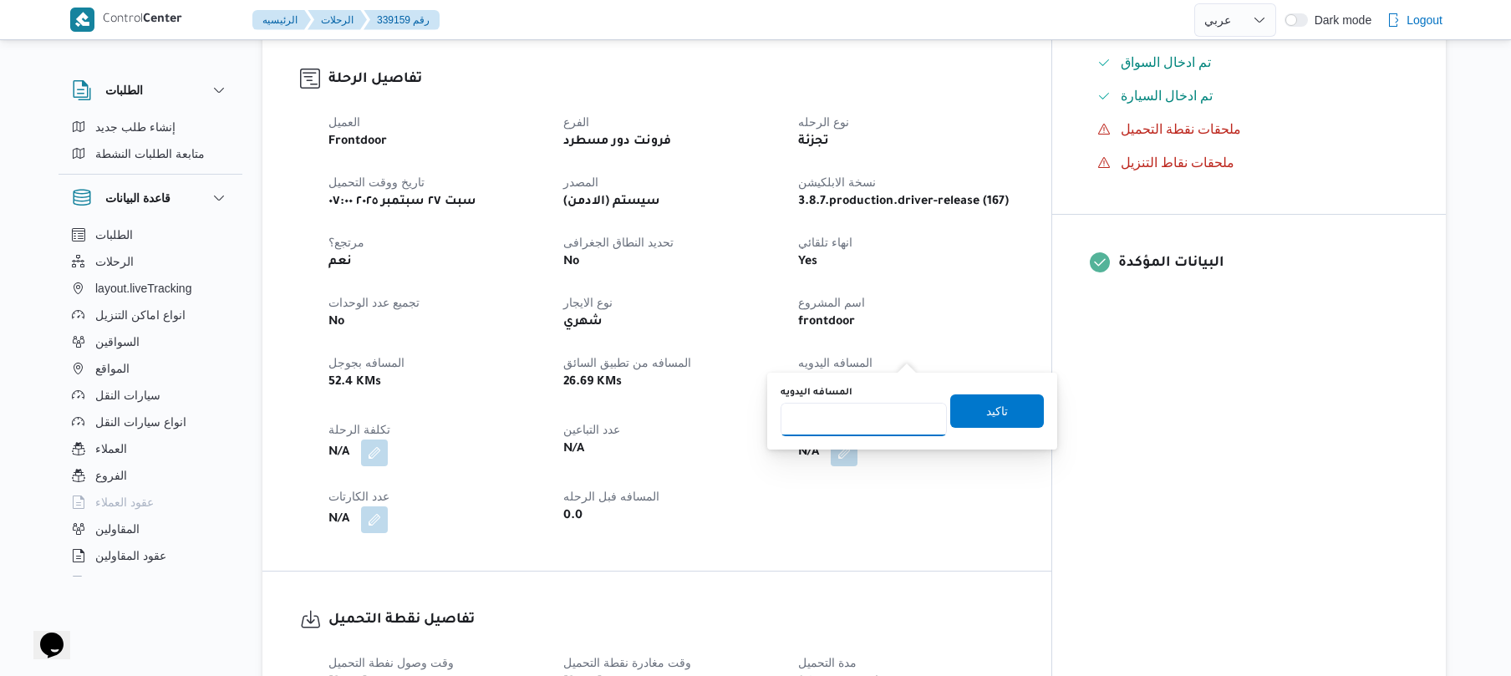
click at [861, 430] on input "المسافه اليدويه" at bounding box center [864, 419] width 166 height 33
type input "120"
click at [970, 412] on span "تاكيد" at bounding box center [997, 410] width 94 height 33
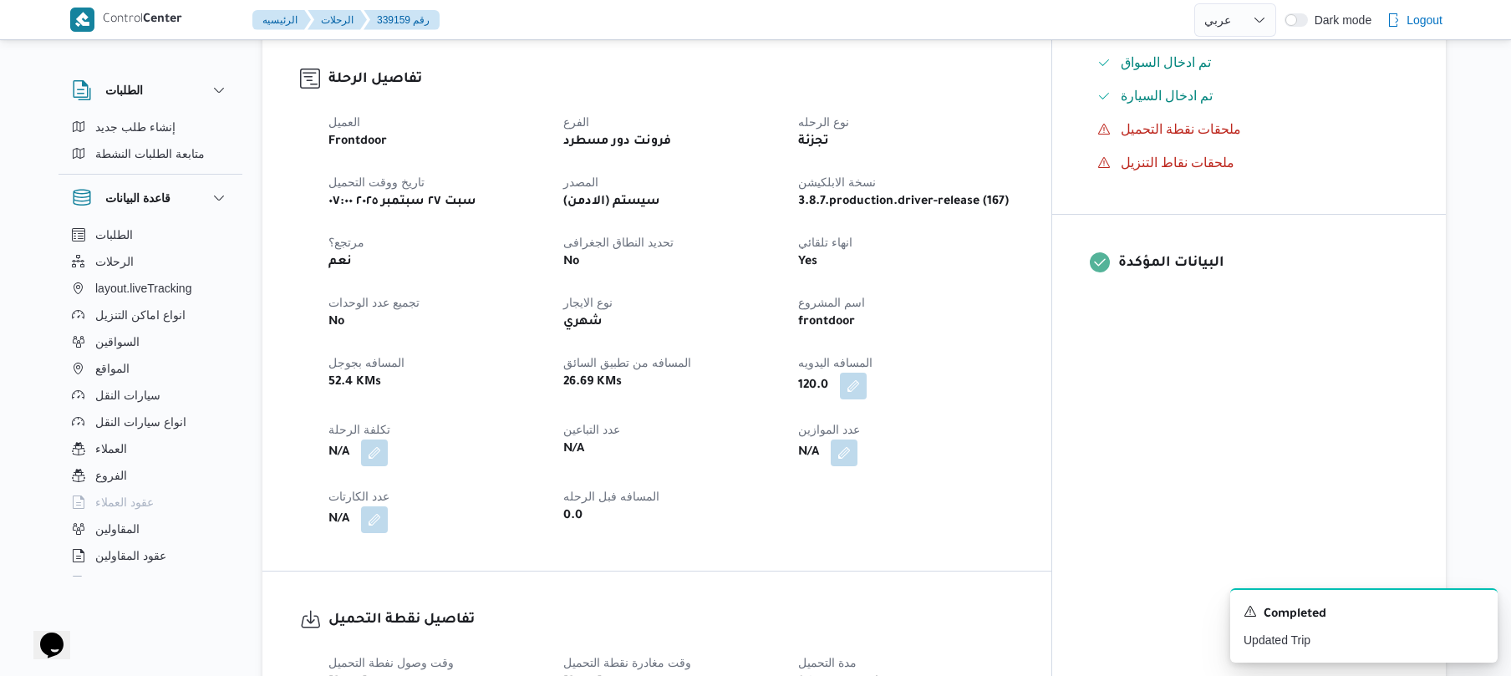
click at [990, 438] on div "N/A" at bounding box center [906, 453] width 218 height 30
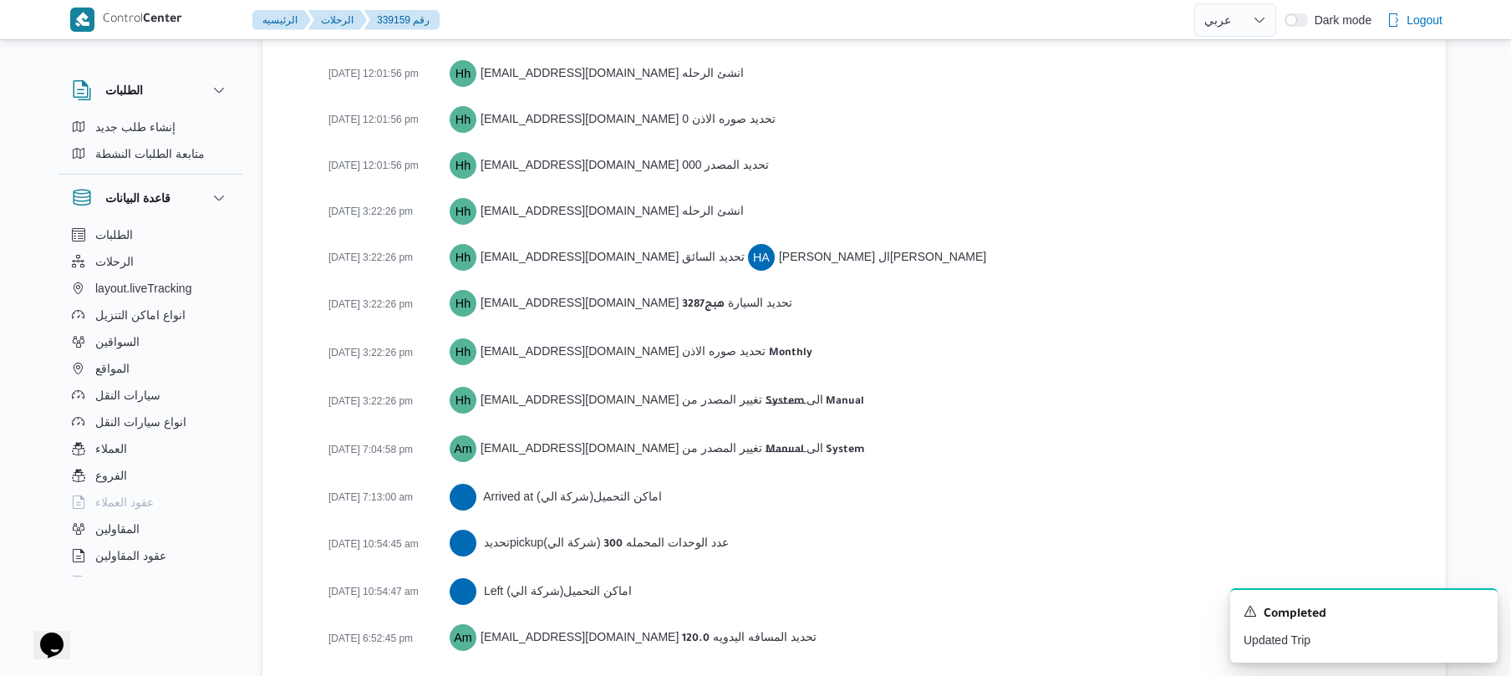
scroll to position [2351, 0]
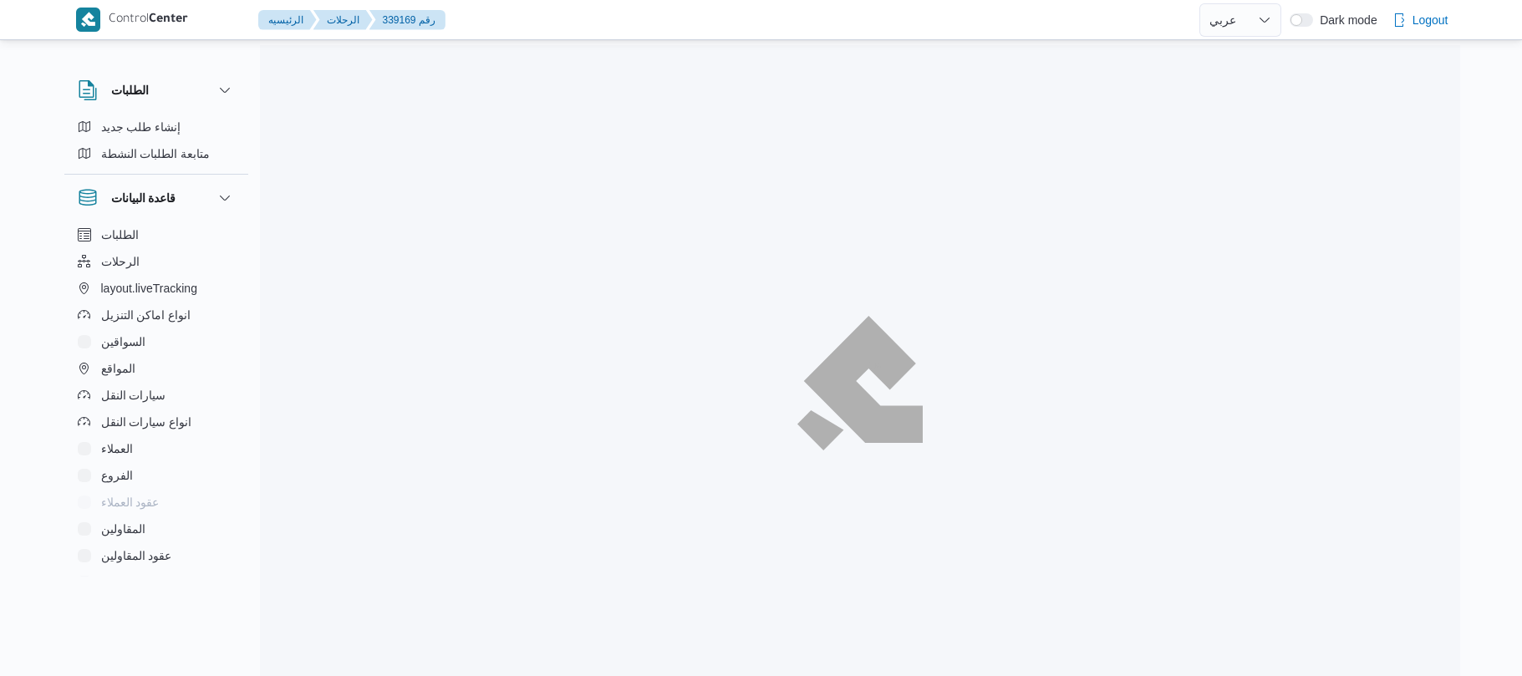
select select "ar"
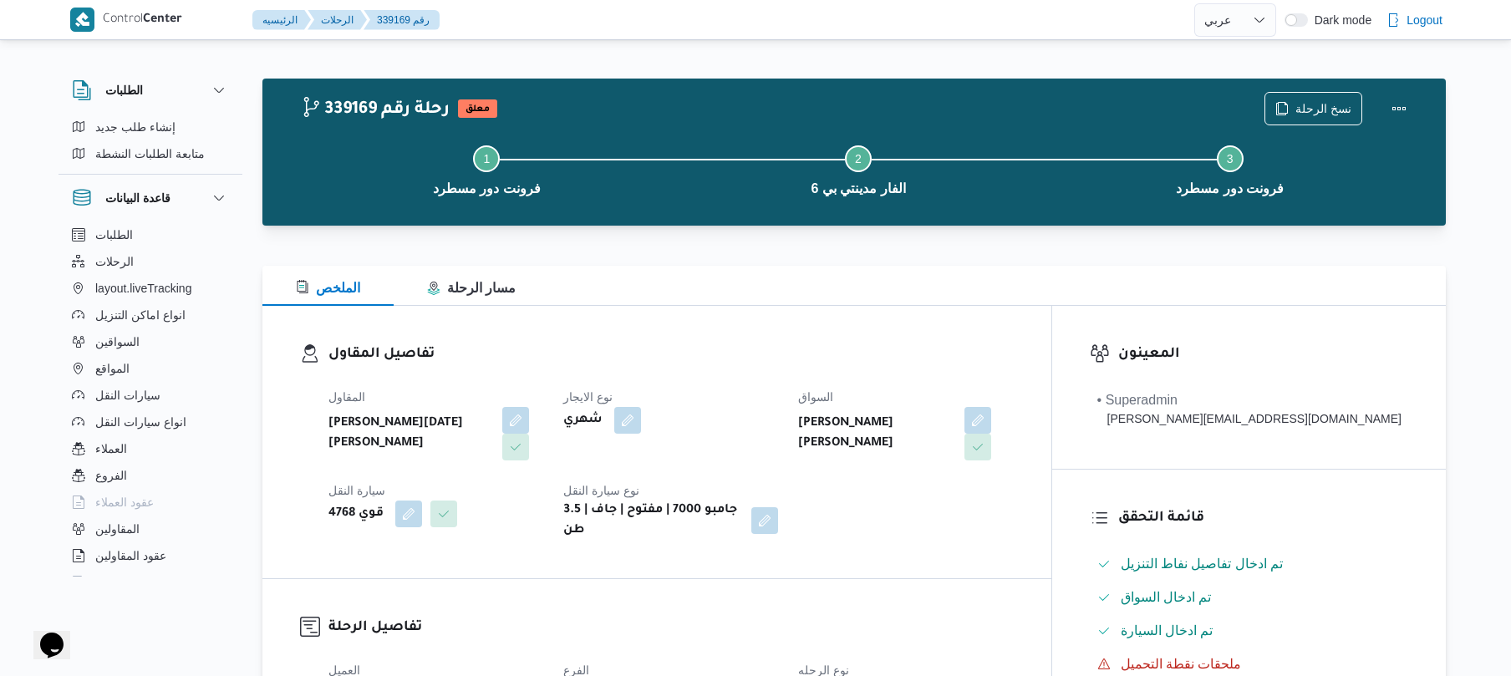
click at [874, 375] on dl "تفاصيل المقاول المقاول [PERSON_NAME][DATE] [PERSON_NAME] نوع الايجار شهري السوا…" at bounding box center [671, 442] width 685 height 197
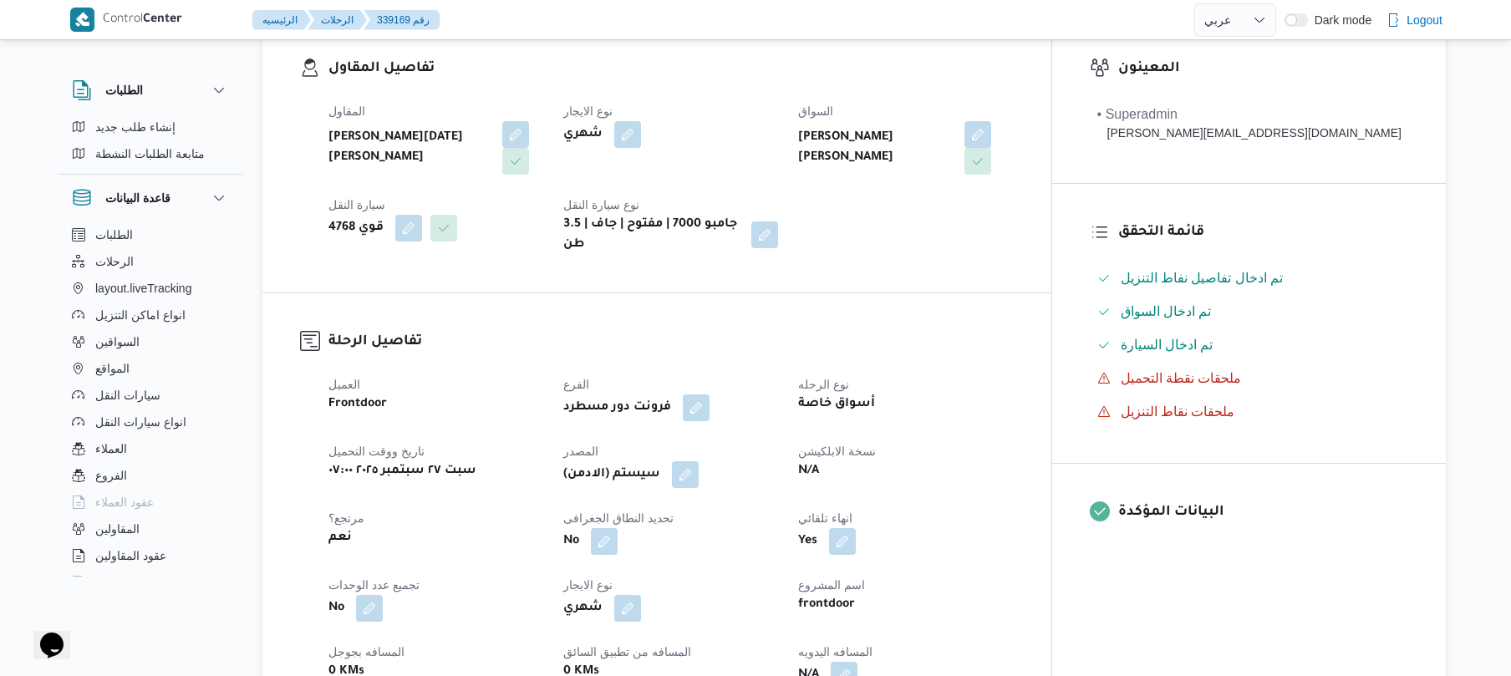
scroll to position [535, 0]
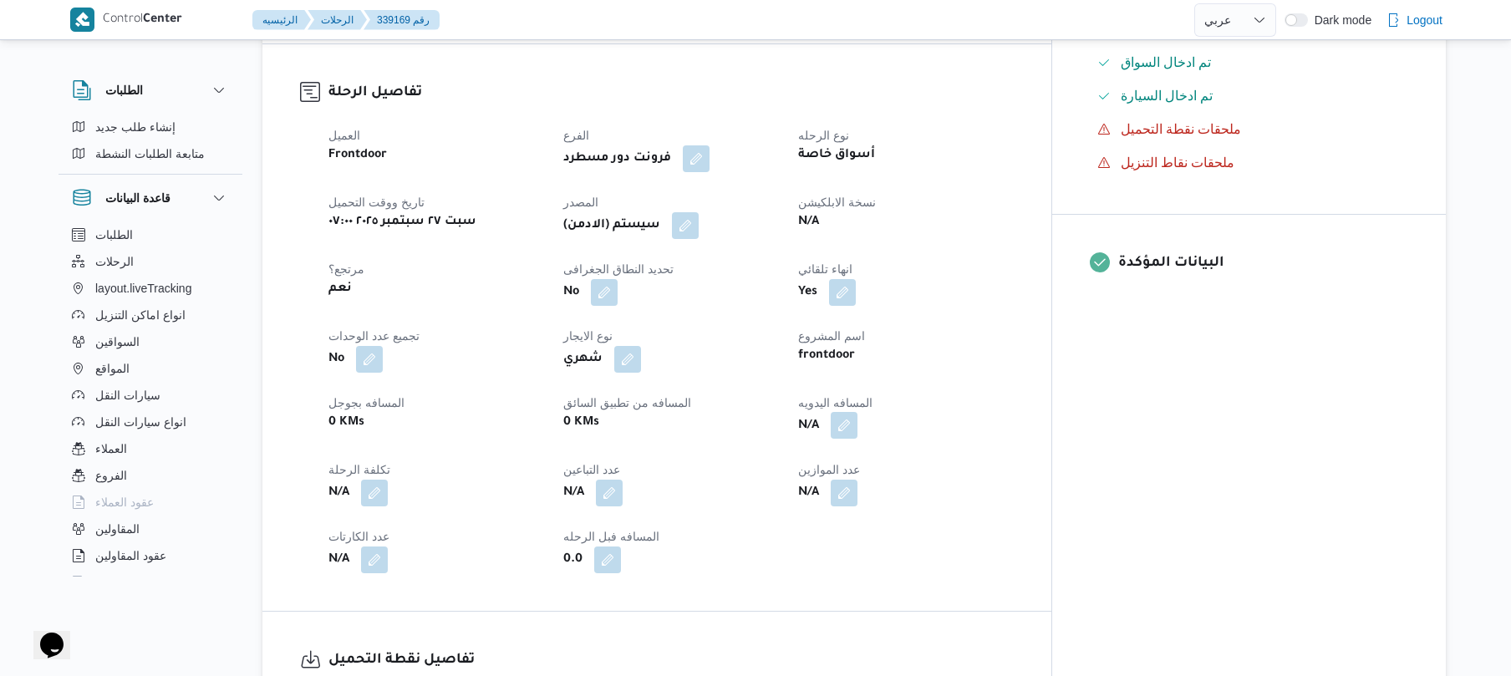
click at [858, 412] on button "button" at bounding box center [844, 425] width 27 height 27
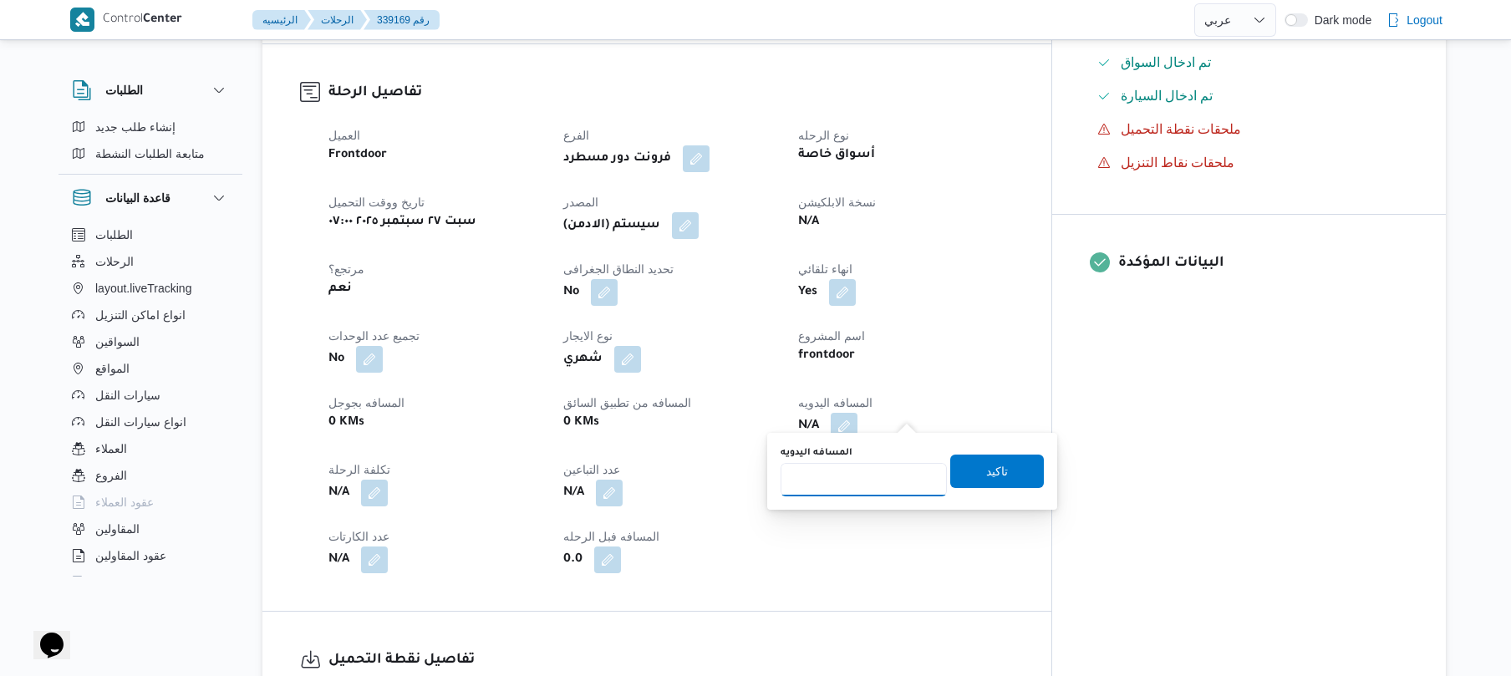
click at [867, 476] on input "المسافه اليدويه" at bounding box center [864, 479] width 166 height 33
type input "120"
click at [996, 469] on span "تاكيد" at bounding box center [997, 471] width 22 height 20
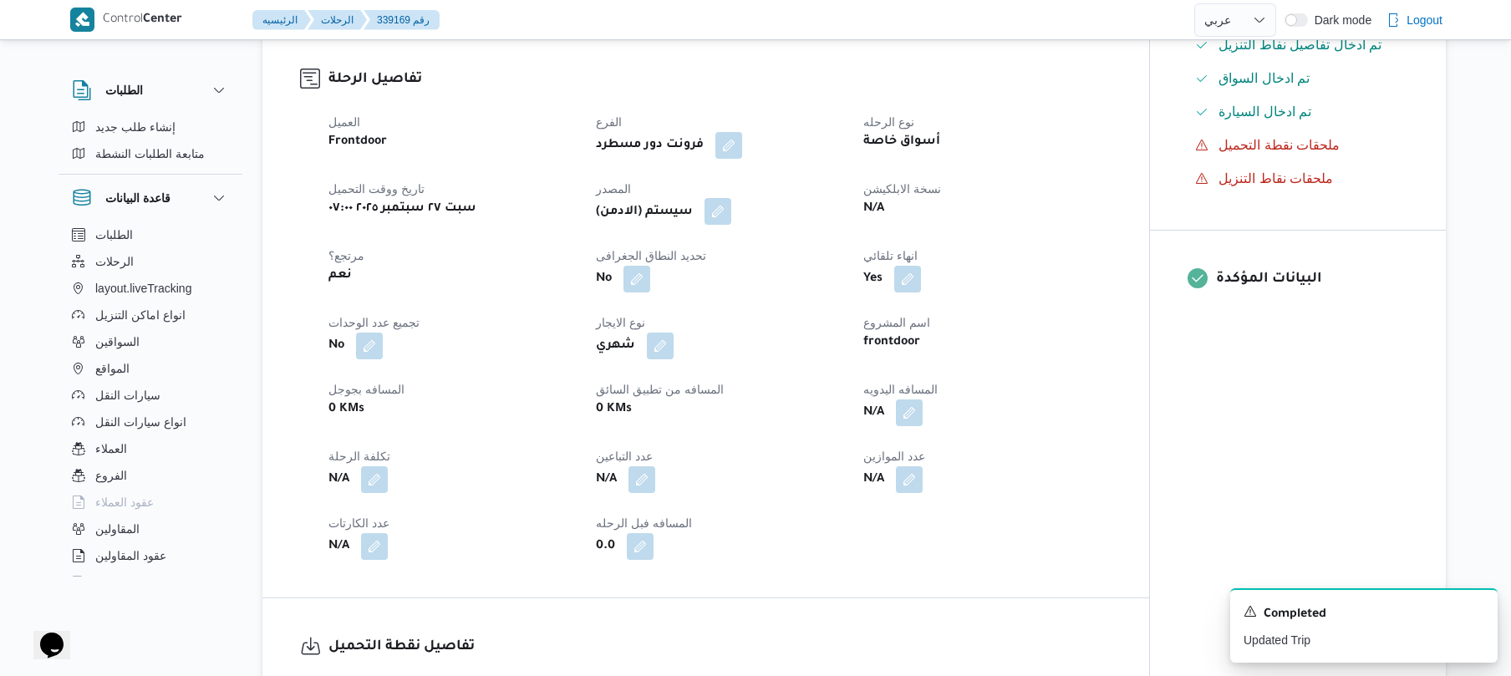
click at [727, 216] on button "button" at bounding box center [718, 211] width 27 height 27
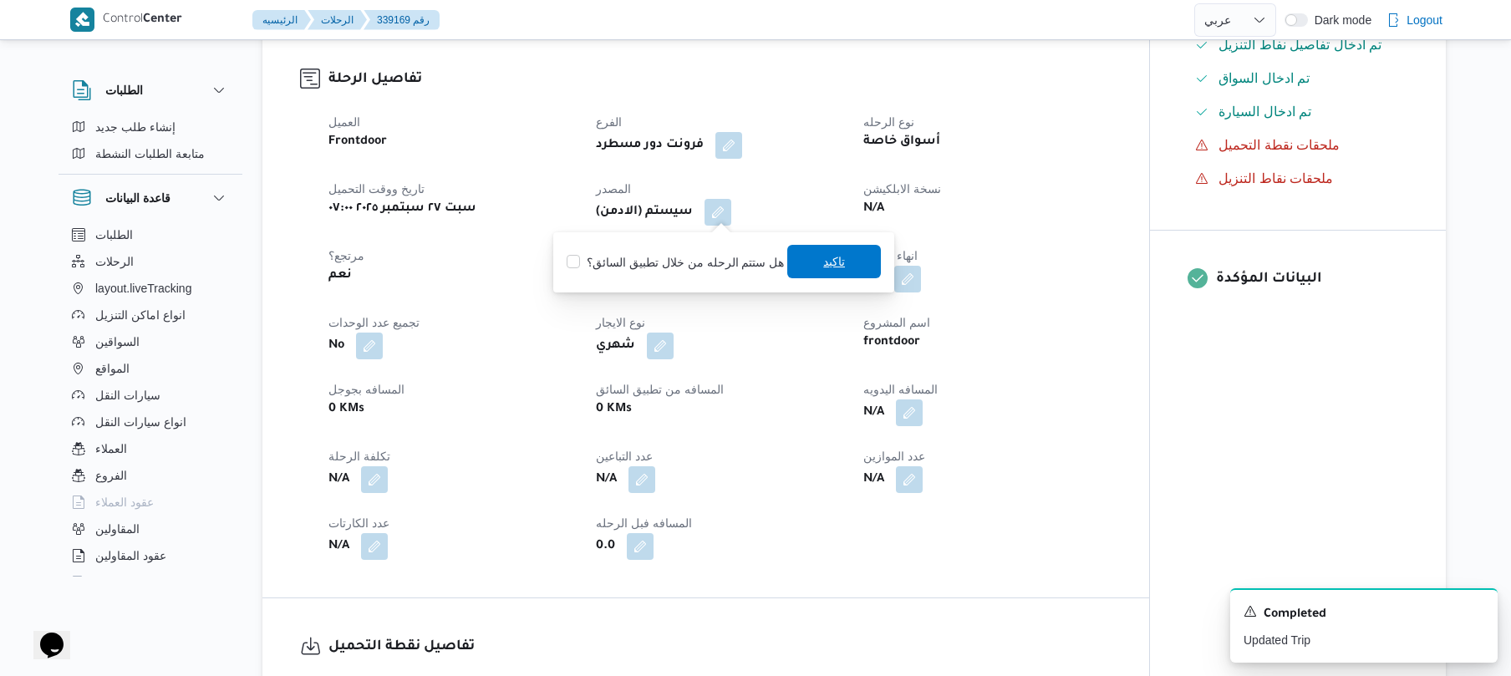
click at [846, 271] on span "تاكيد" at bounding box center [834, 261] width 94 height 33
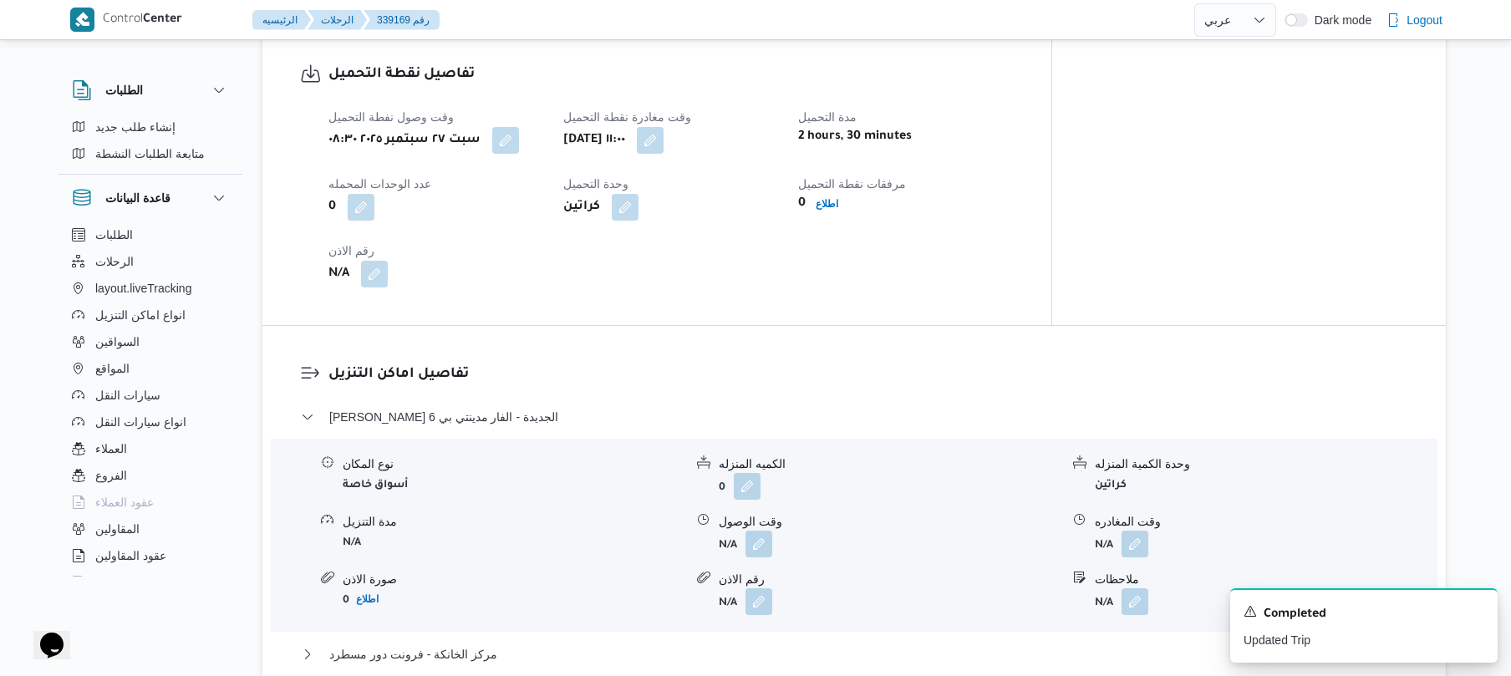
scroll to position [1185, 0]
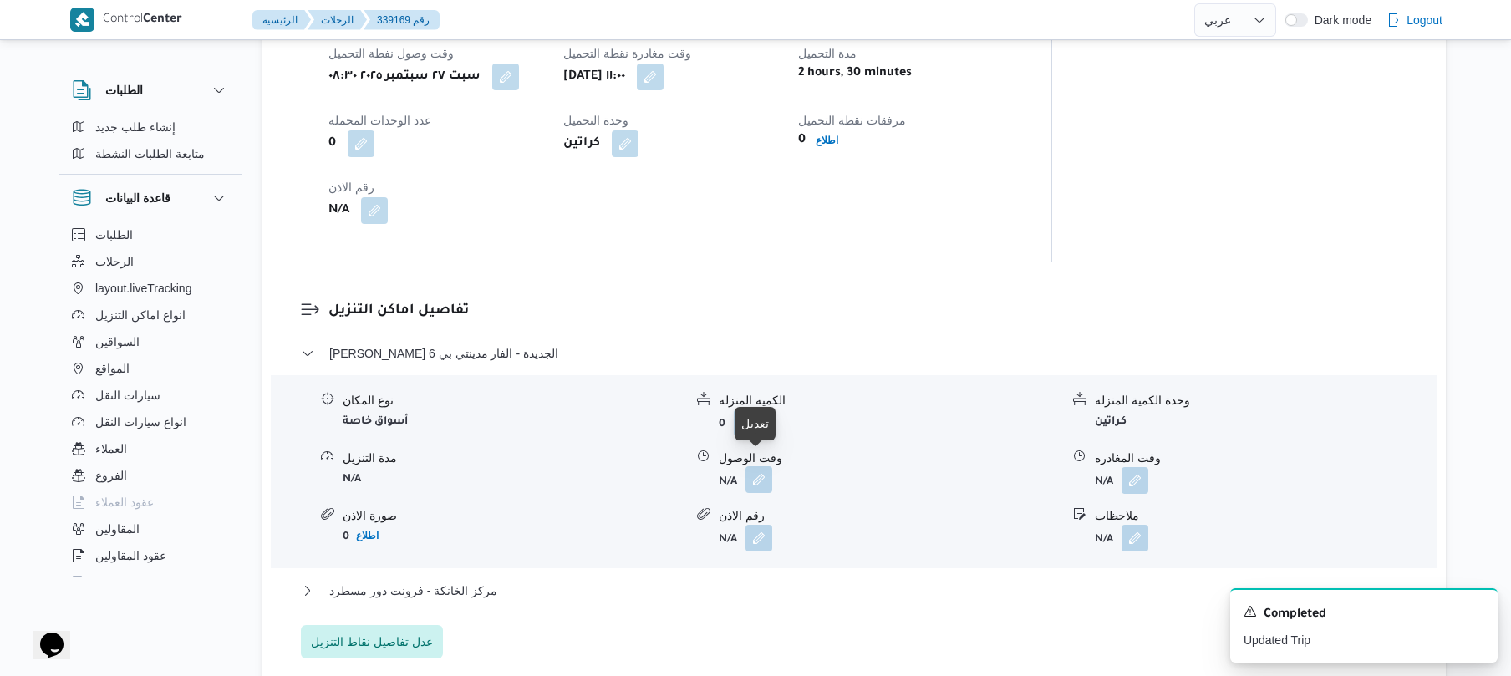
click at [753, 476] on button "button" at bounding box center [759, 479] width 27 height 27
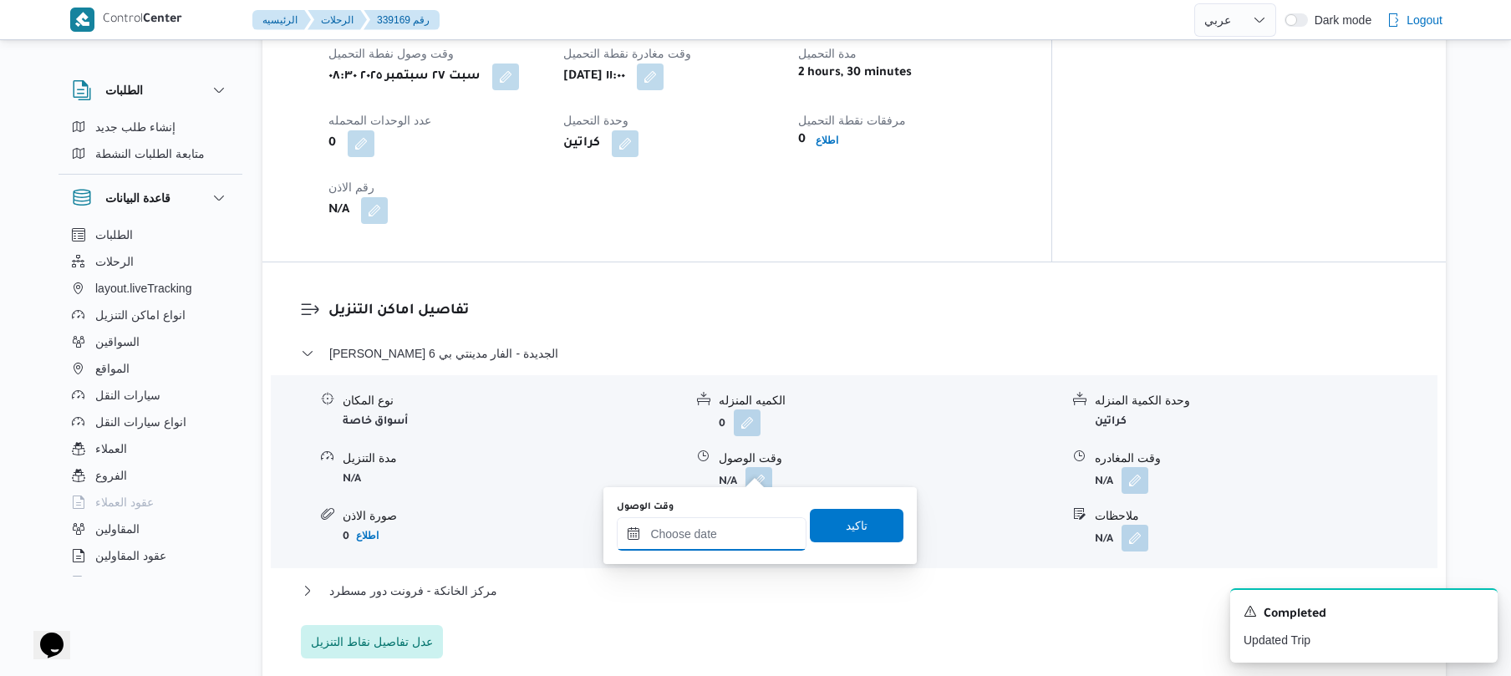
click at [694, 533] on input "وقت الوصول" at bounding box center [712, 533] width 190 height 33
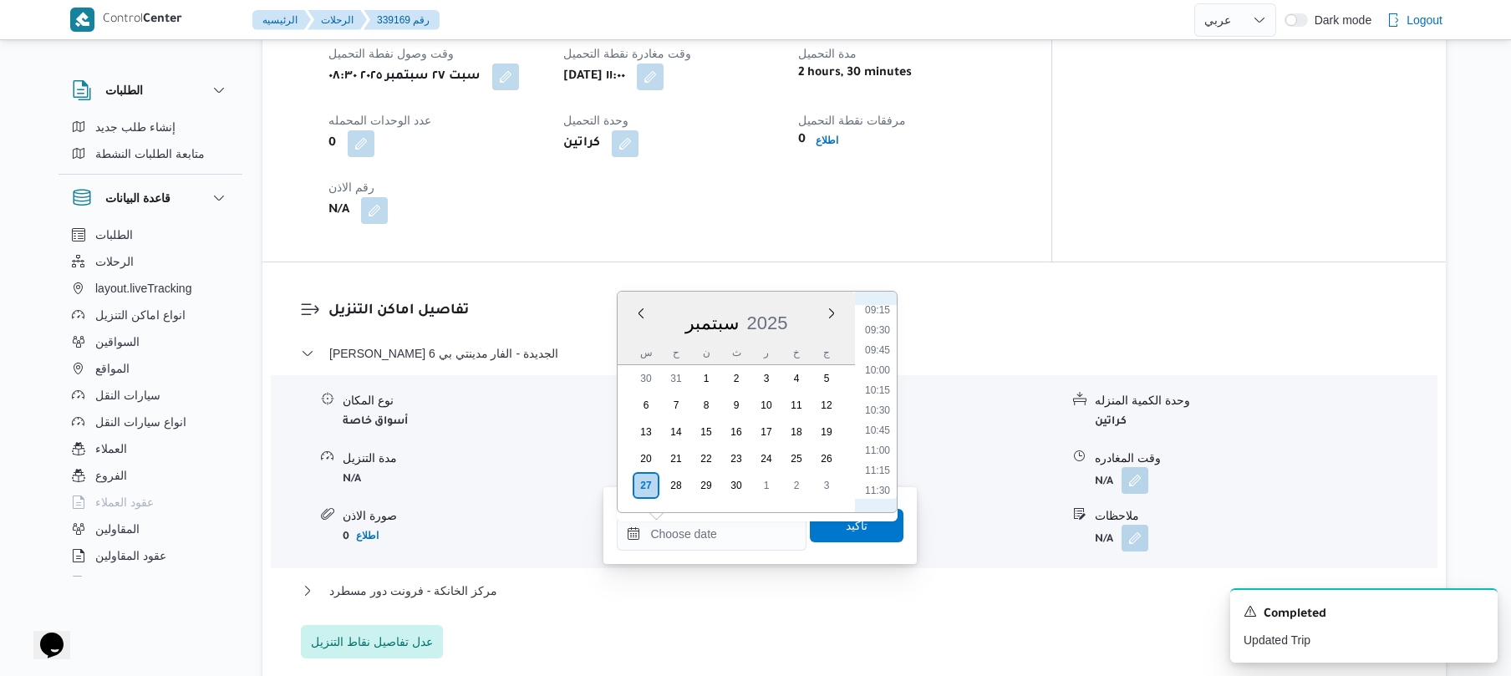
scroll to position [910, 0]
click at [884, 346] on li "11:45" at bounding box center [878, 346] width 38 height 17
type input "[DATE] ١١:٤٥"
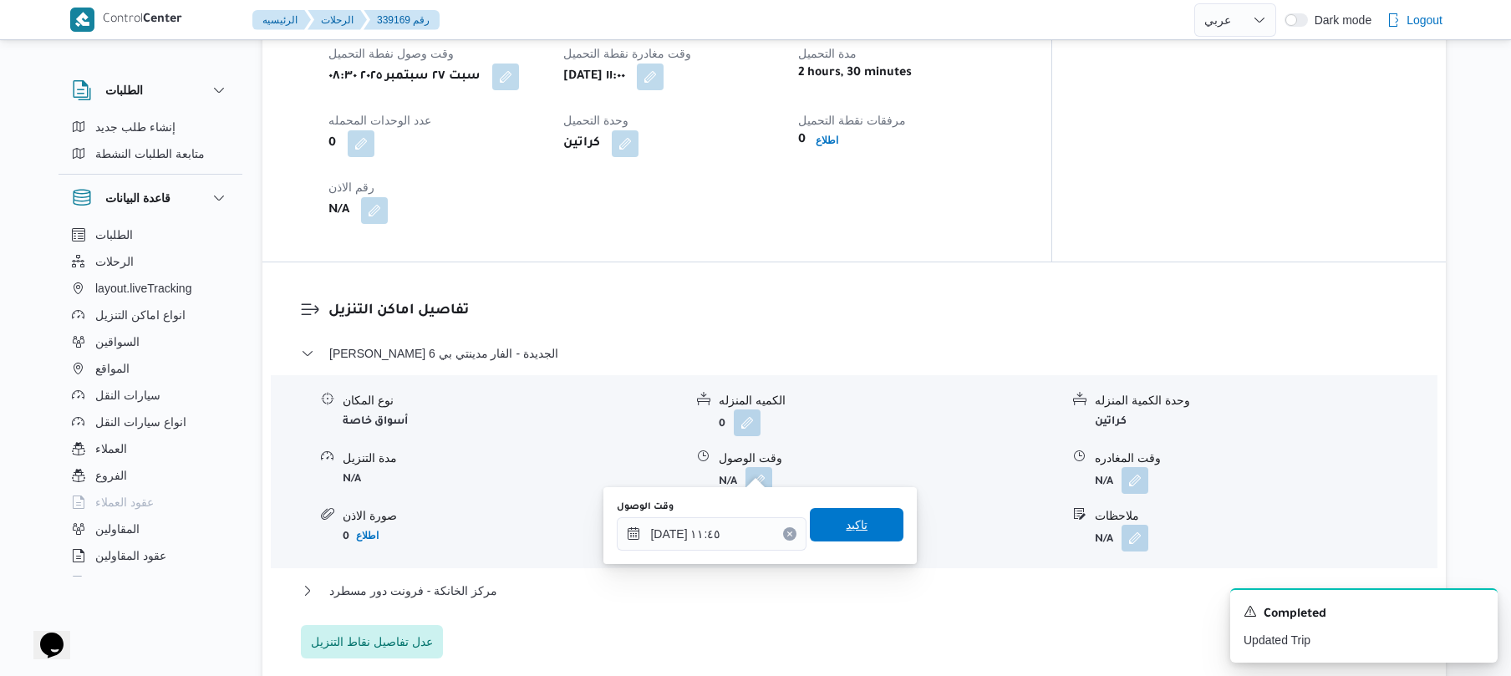
click at [846, 522] on span "تاكيد" at bounding box center [857, 525] width 22 height 20
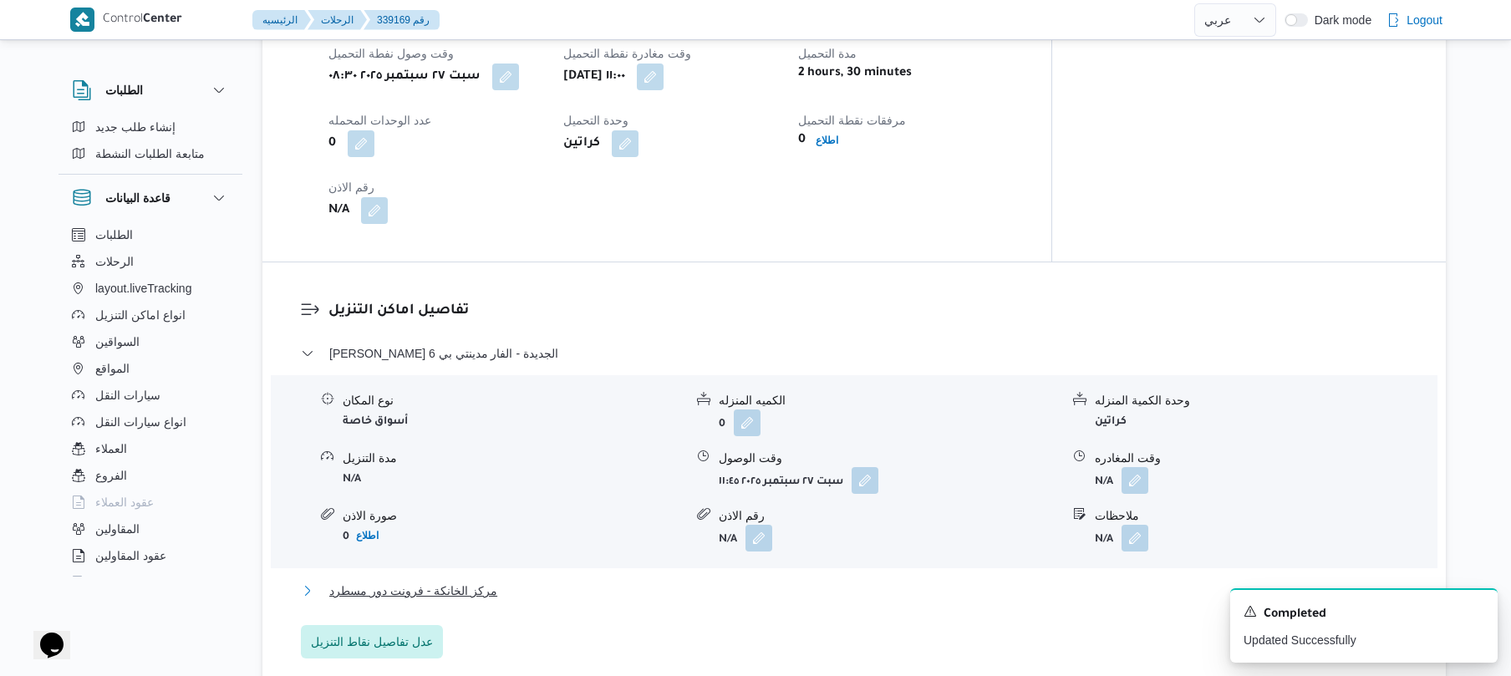
click at [861, 581] on button "مركز الخانكة - فرونت دور مسطرد" at bounding box center [855, 591] width 1108 height 20
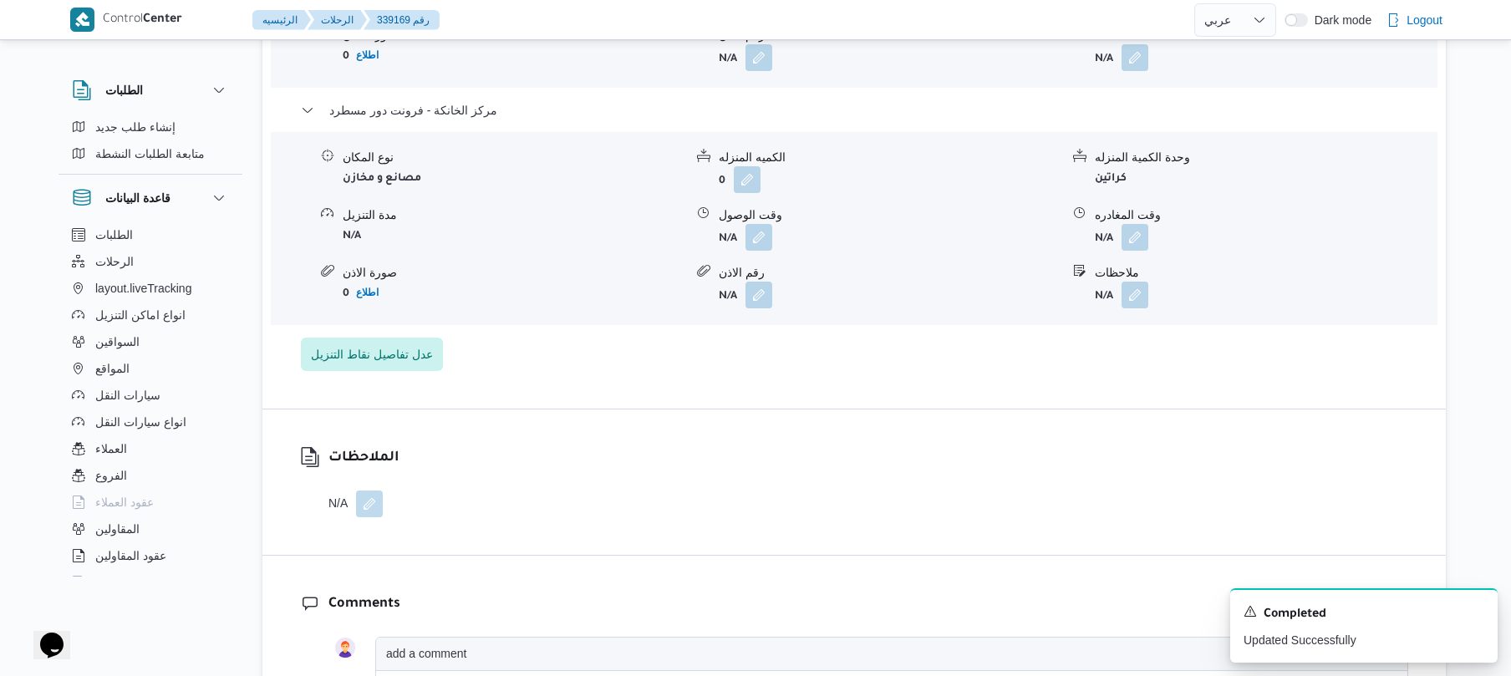
scroll to position [1675, 0]
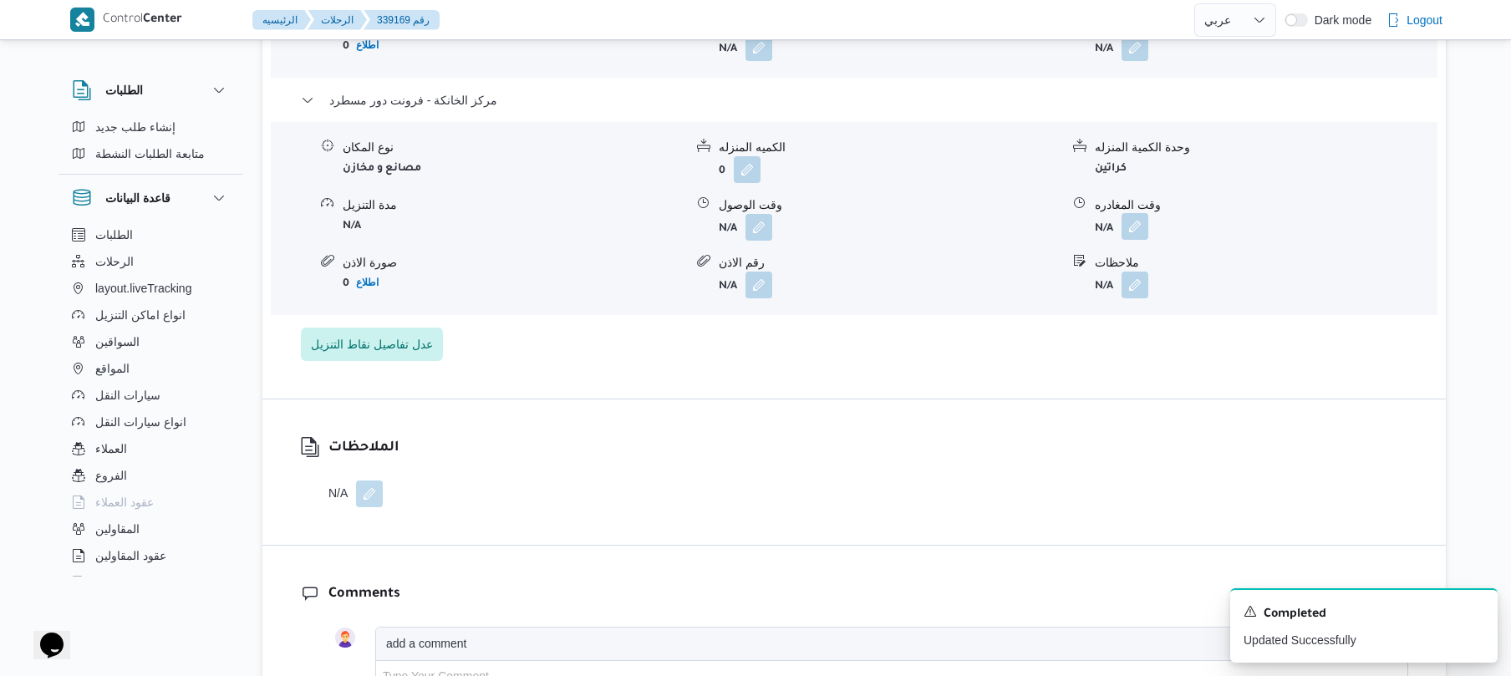
click at [1144, 215] on button "button" at bounding box center [1135, 226] width 27 height 27
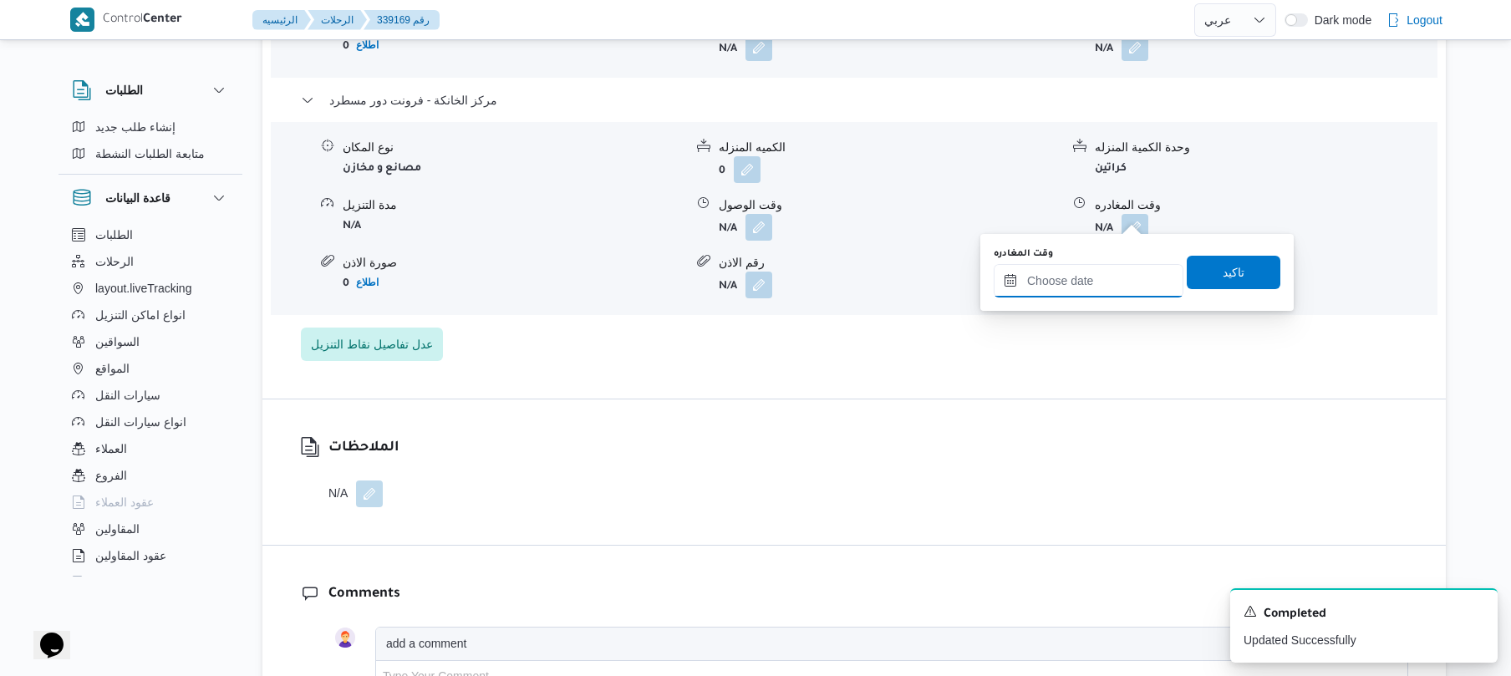
click at [1095, 268] on input "وقت المغادره" at bounding box center [1089, 280] width 190 height 33
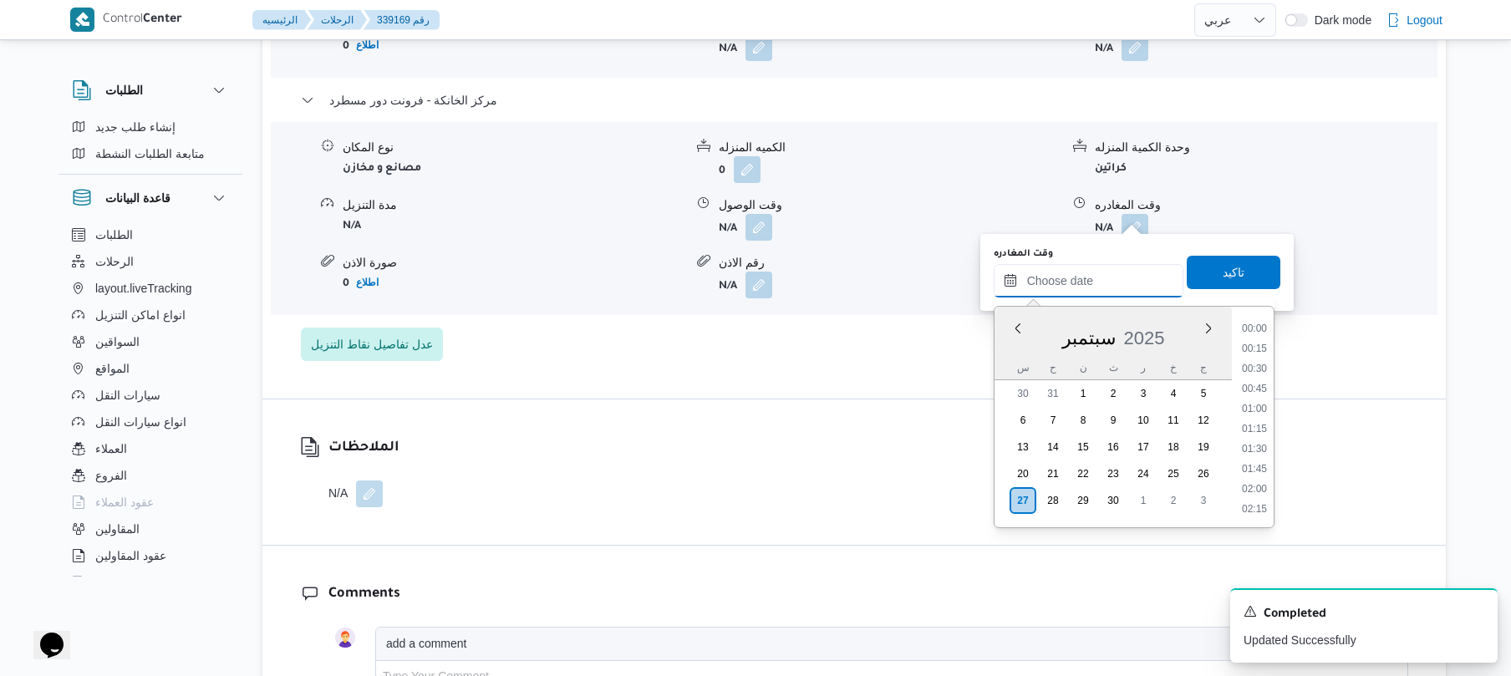
scroll to position [1405, 0]
click at [1258, 402] on li "18:30" at bounding box center [1255, 408] width 38 height 17
type input "٢٧/٠٩/٢٠٢٥ ١٨:٣٠"
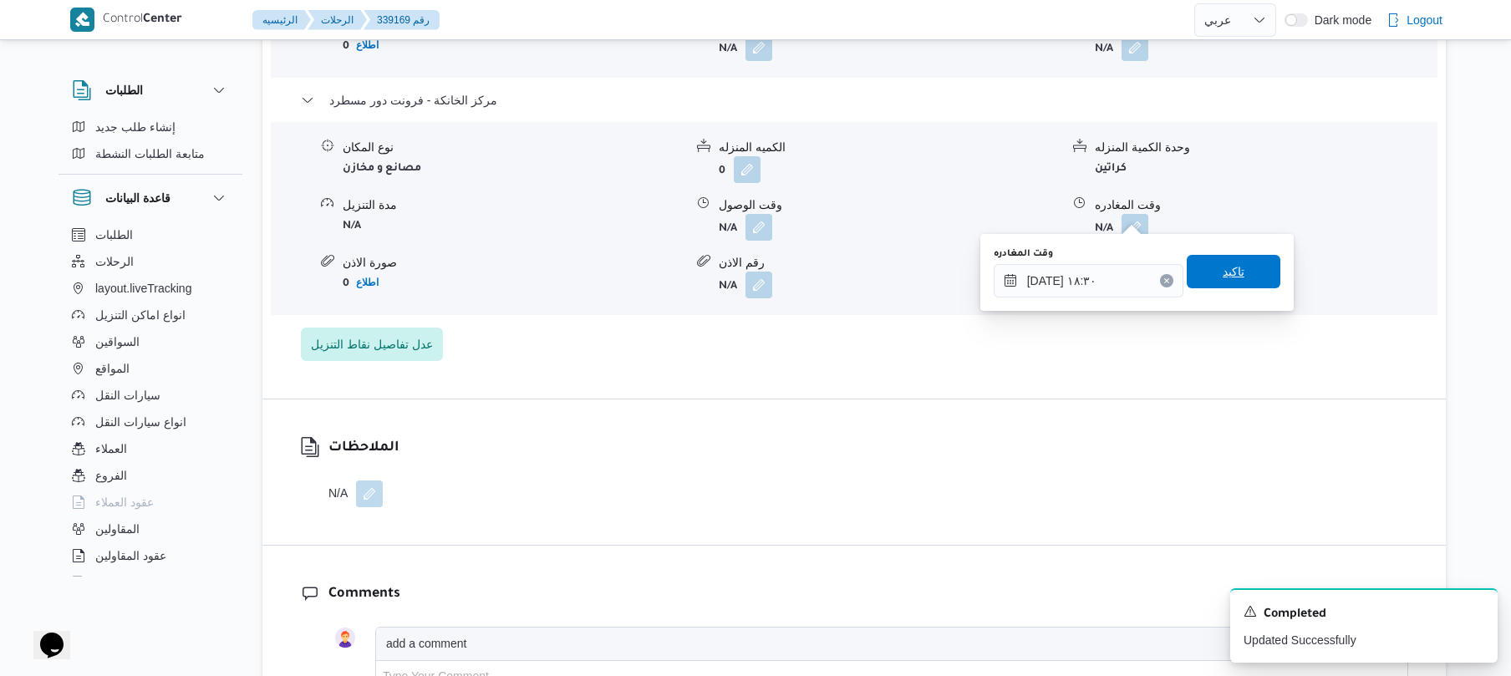
click at [1245, 275] on span "تاكيد" at bounding box center [1234, 271] width 94 height 33
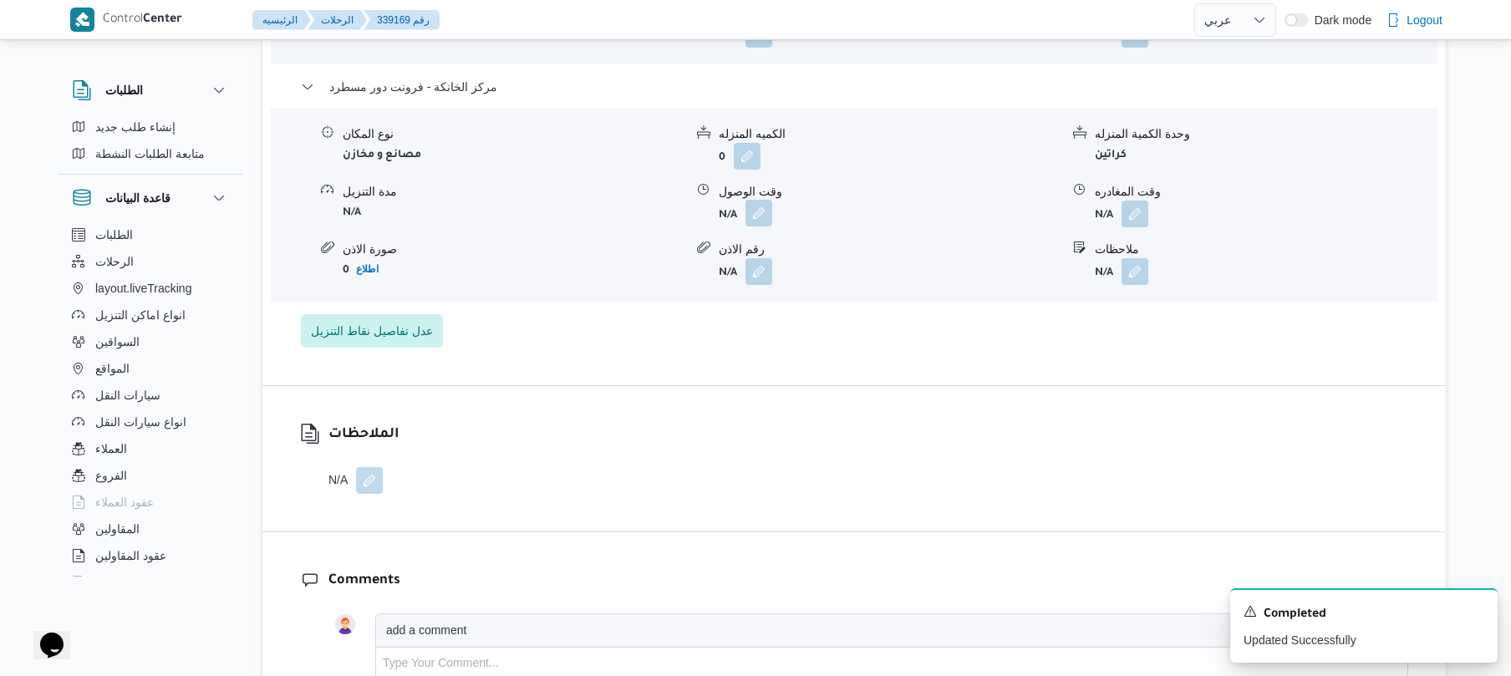
click at [762, 211] on button "button" at bounding box center [759, 213] width 27 height 27
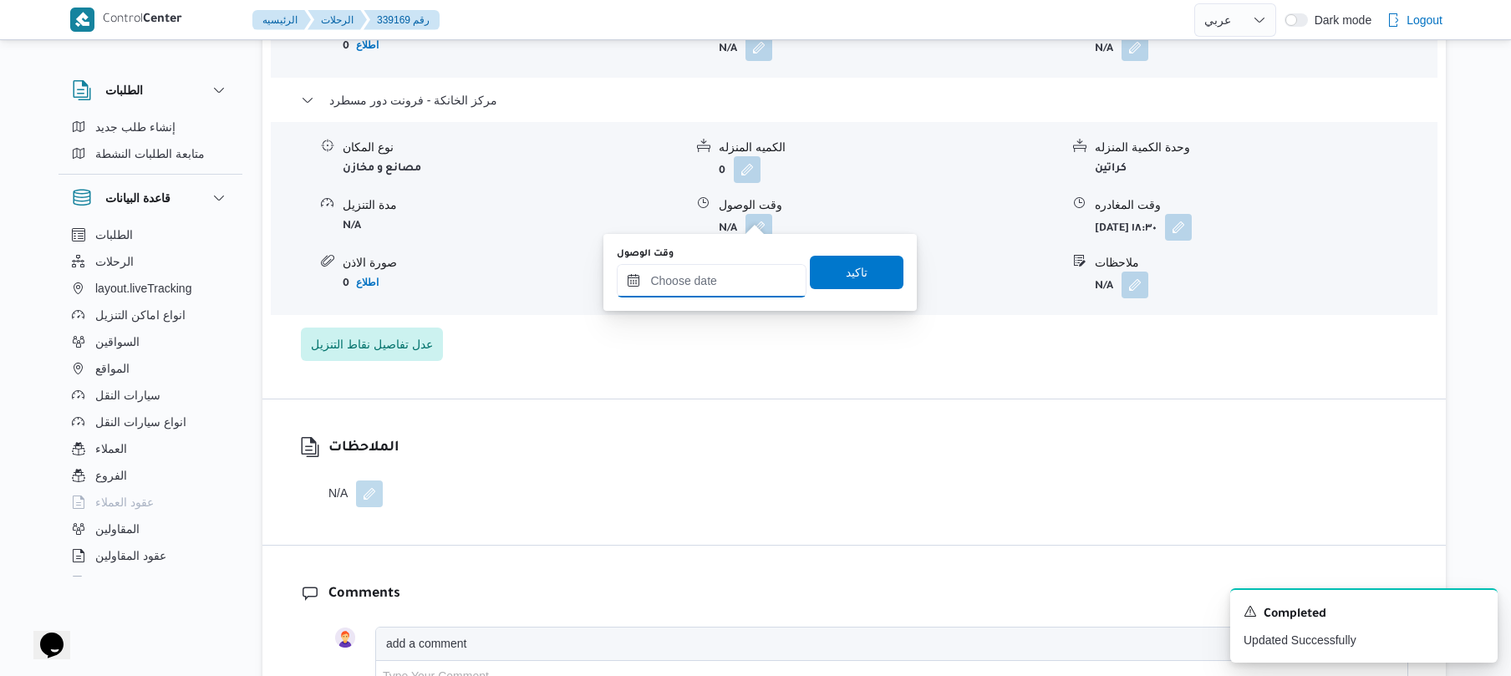
click at [741, 282] on input "وقت الوصول" at bounding box center [712, 280] width 190 height 33
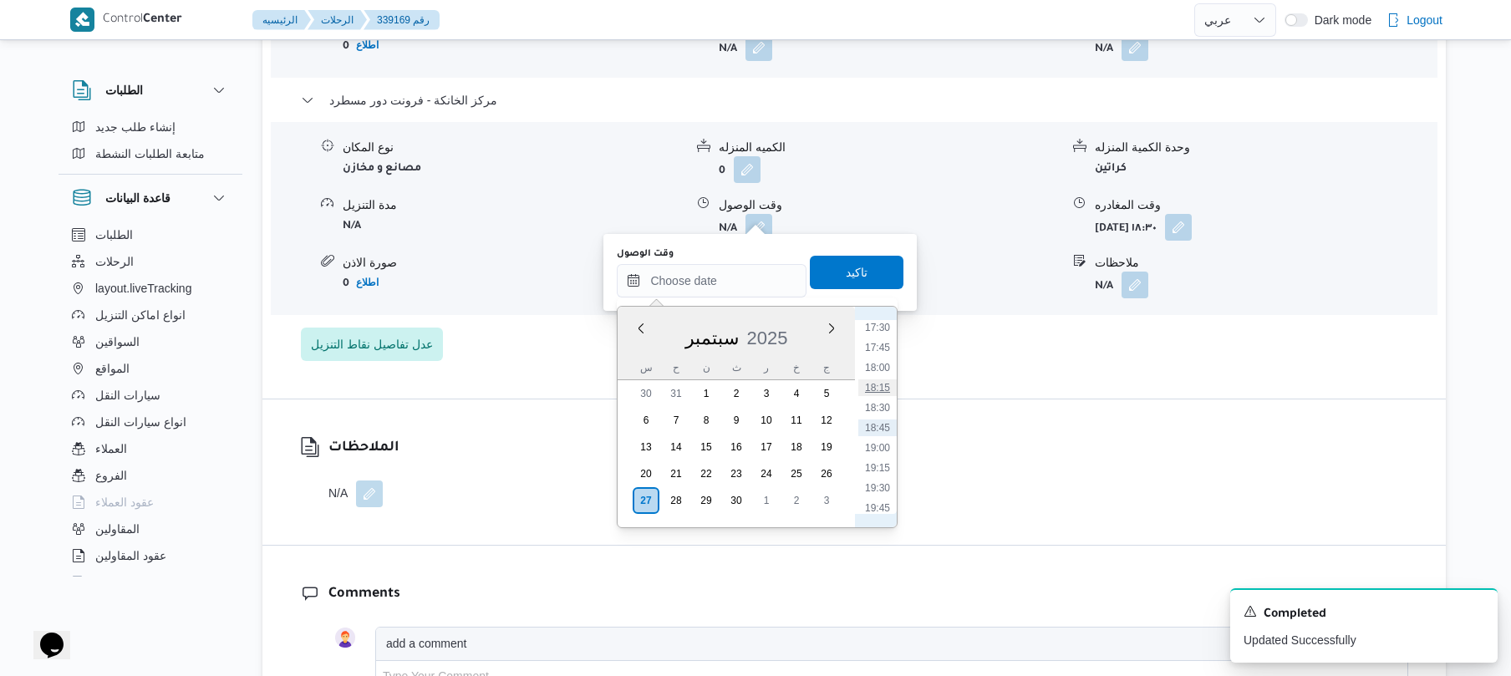
click at [884, 385] on li "18:15" at bounding box center [878, 388] width 38 height 17
type input "٢٧/٠٩/٢٠٢٥ ١٨:١٥"
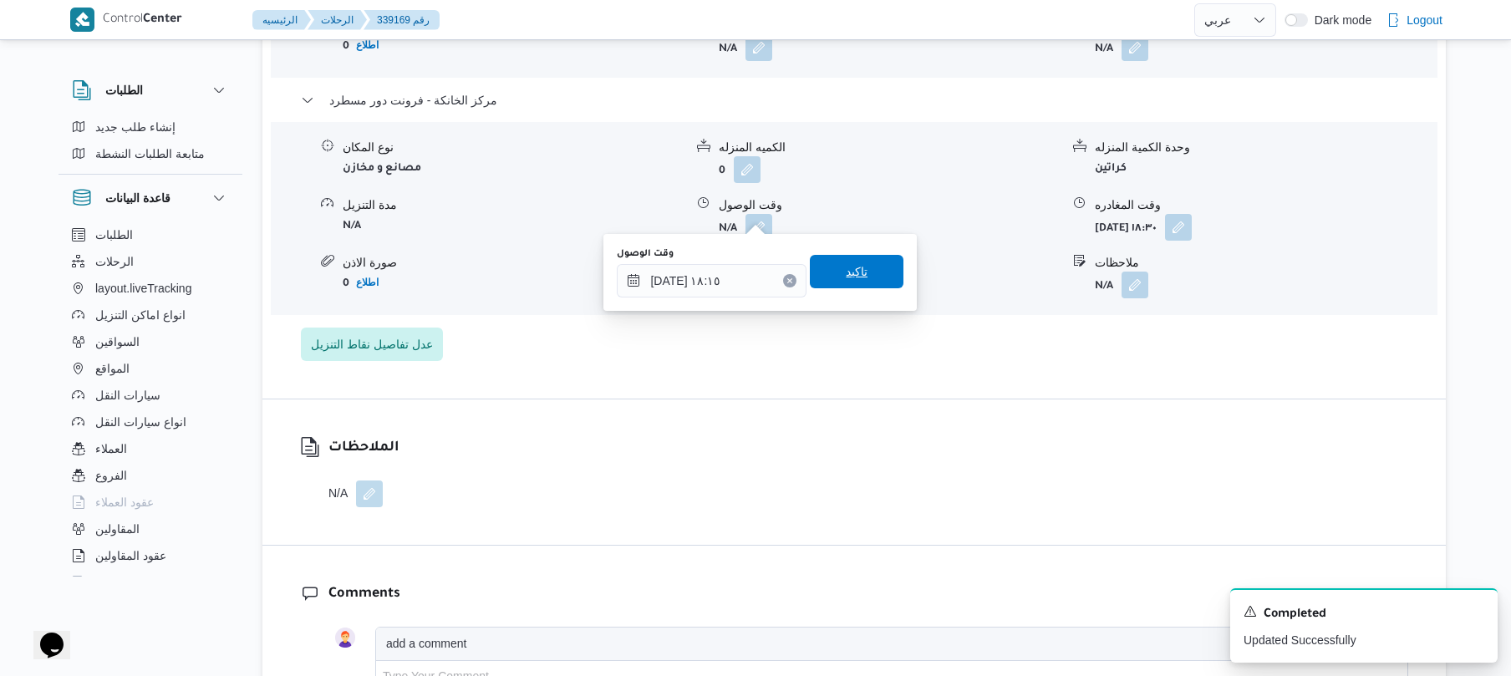
click at [867, 281] on span "تاكيد" at bounding box center [857, 271] width 94 height 33
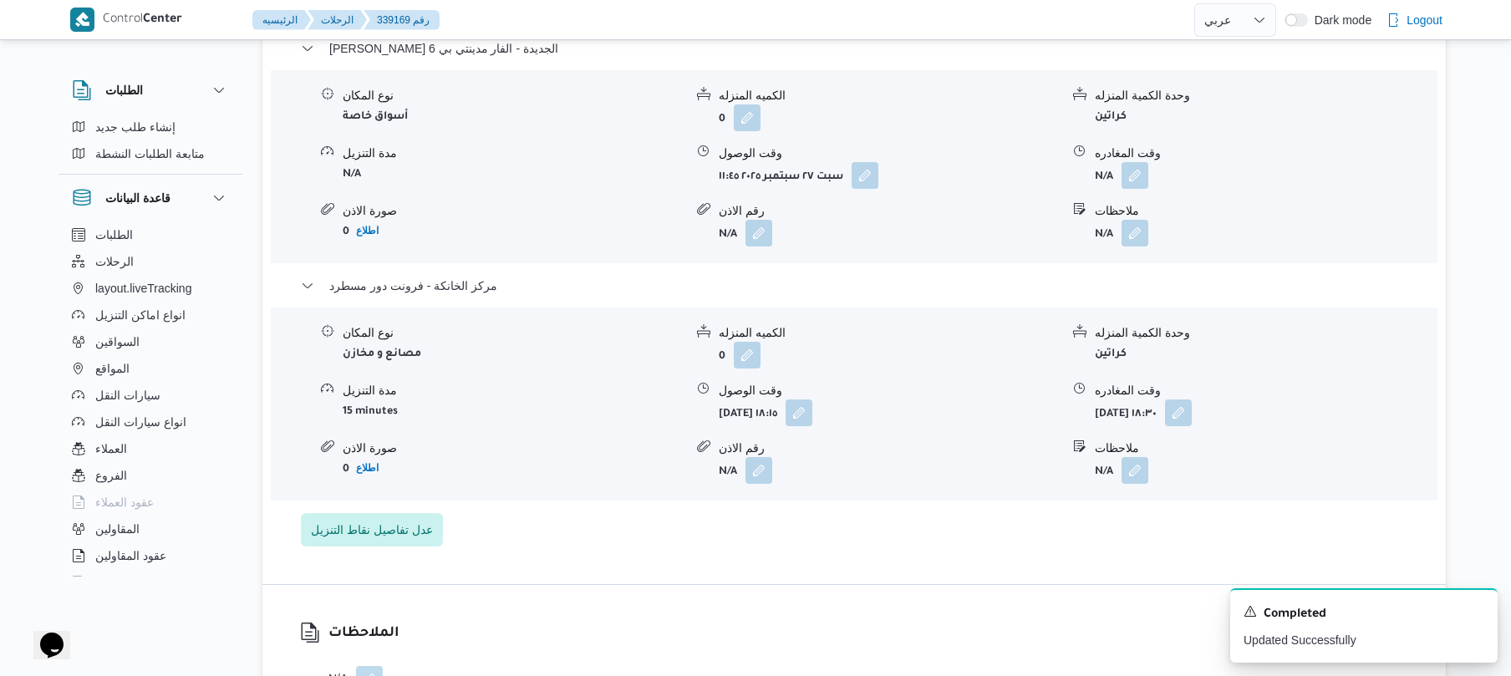
scroll to position [1542, 0]
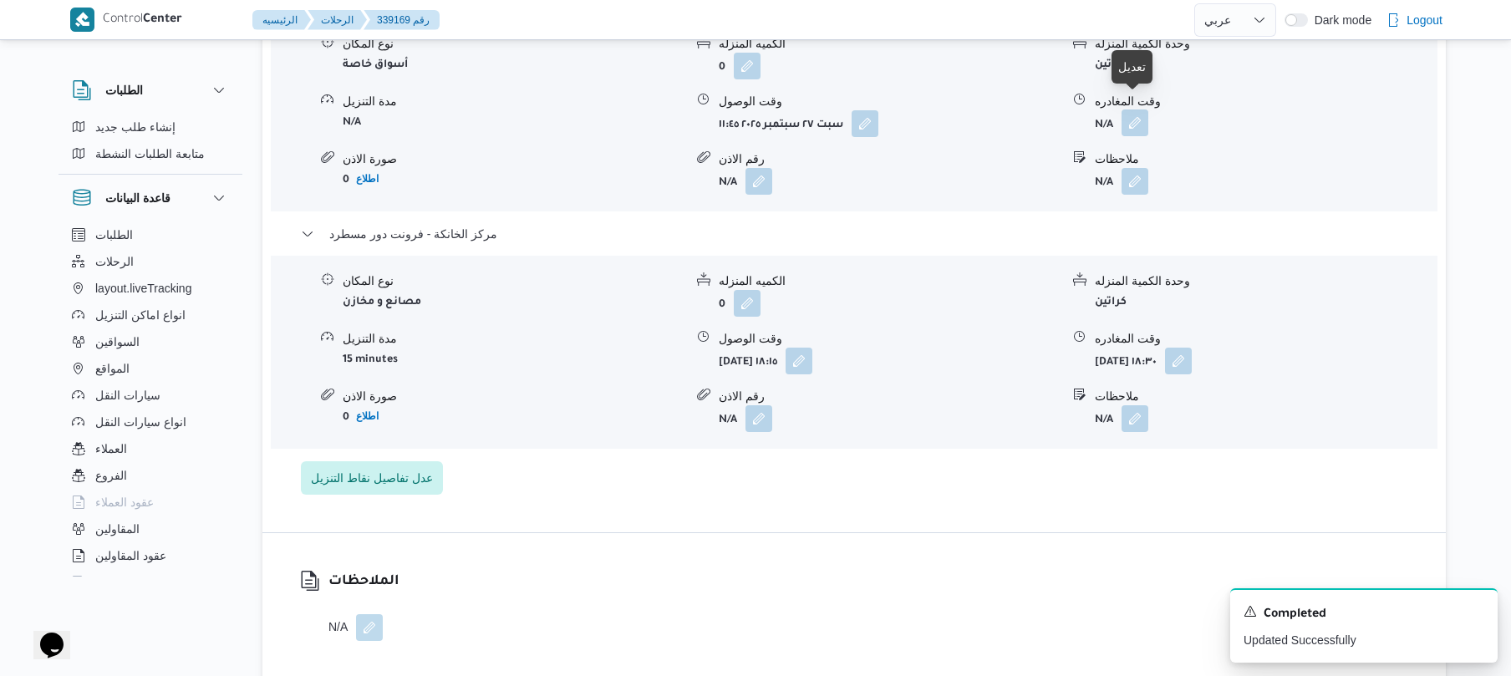
click at [1140, 119] on button "button" at bounding box center [1135, 123] width 27 height 27
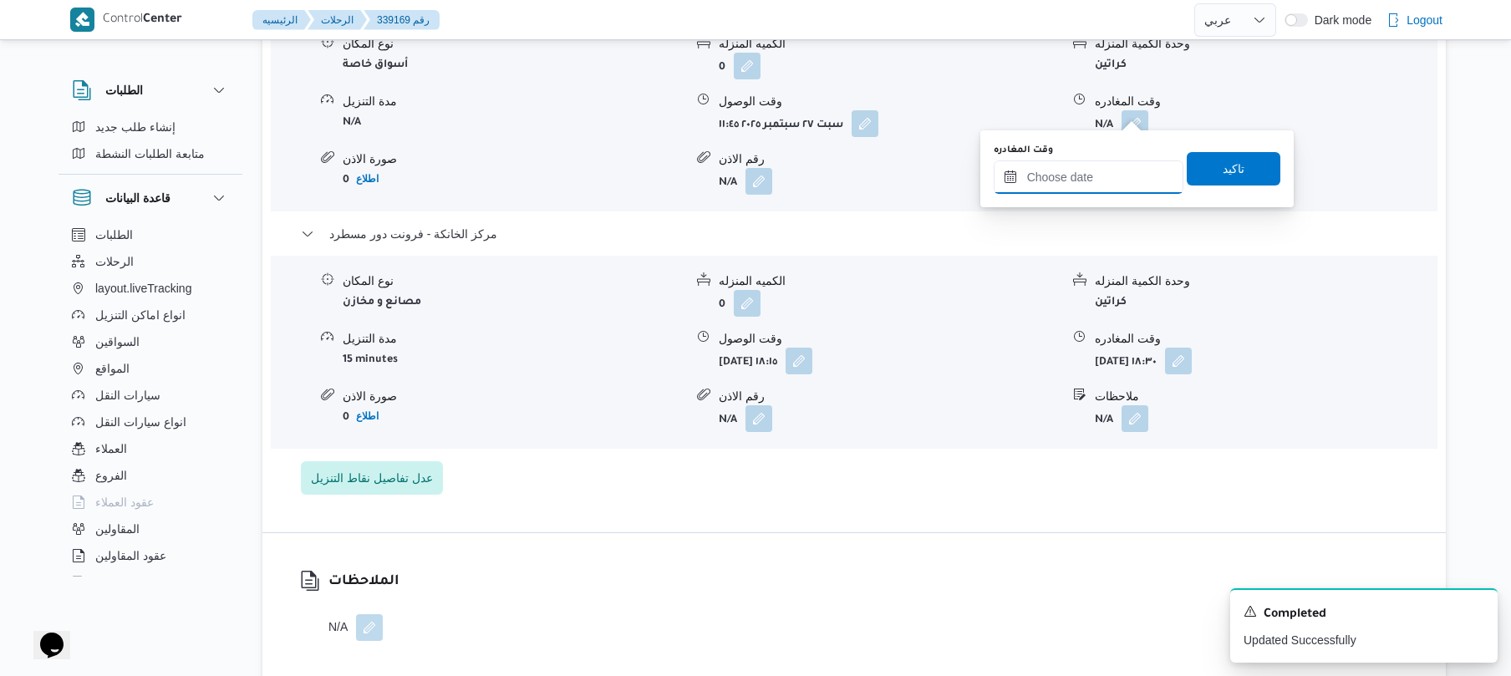
click at [1070, 172] on input "وقت المغادره" at bounding box center [1089, 177] width 190 height 33
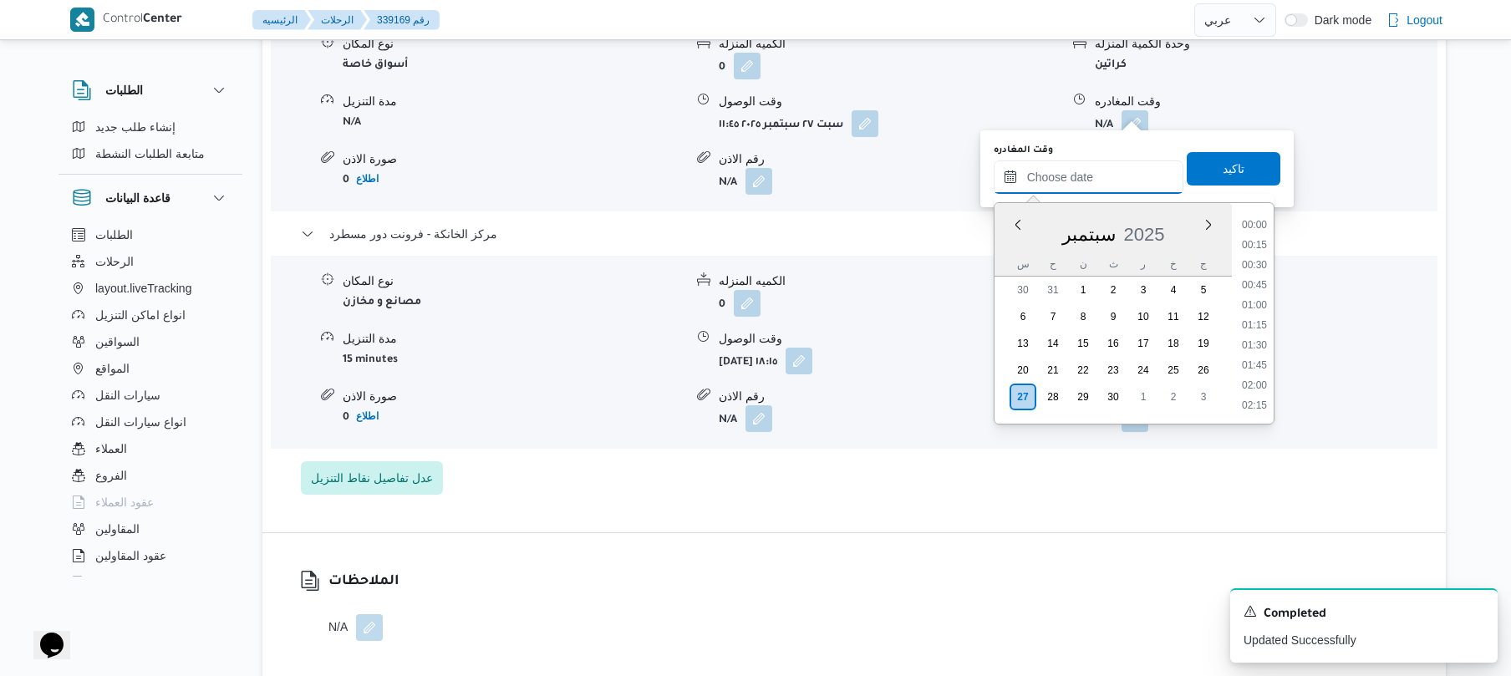
scroll to position [1405, 0]
click at [1259, 225] on li "17:30" at bounding box center [1255, 224] width 38 height 17
type input "[DATE] ١٧:٣٠"
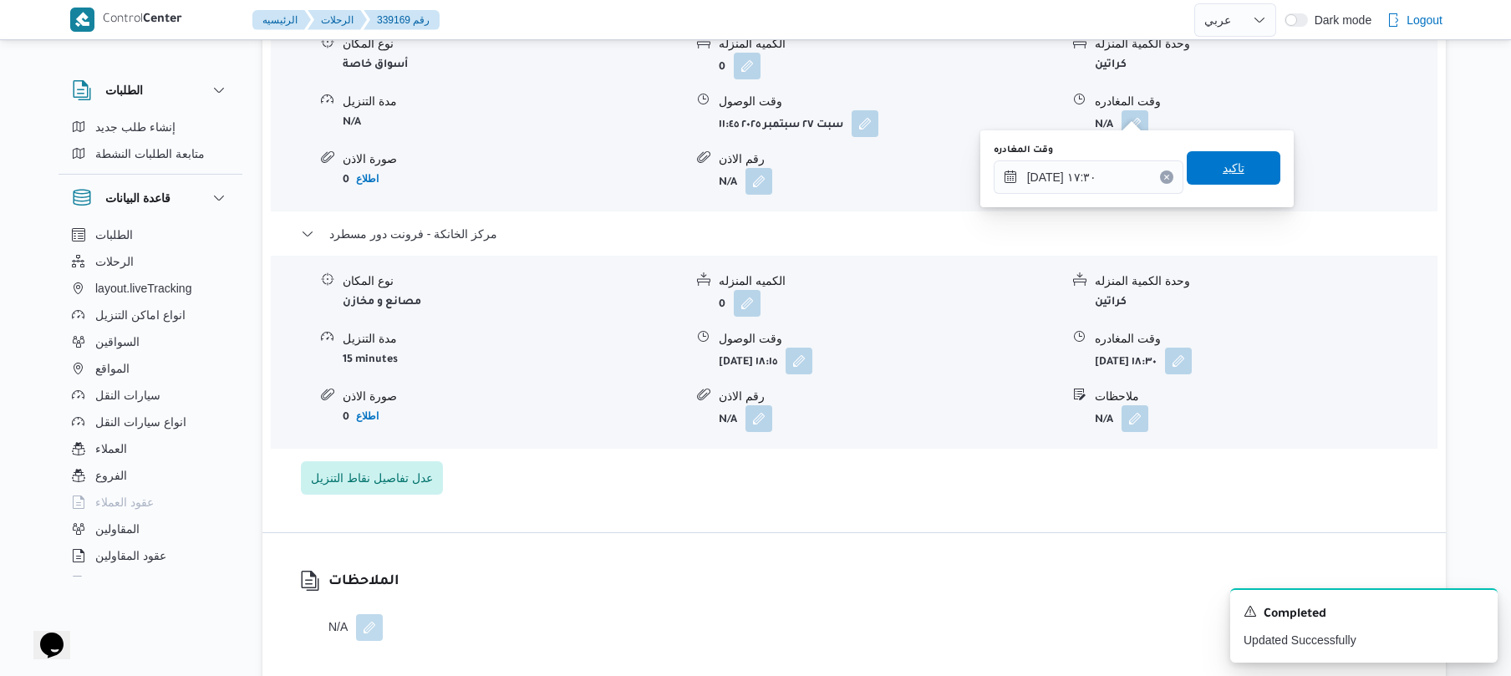
click at [1245, 161] on span "تاكيد" at bounding box center [1234, 167] width 94 height 33
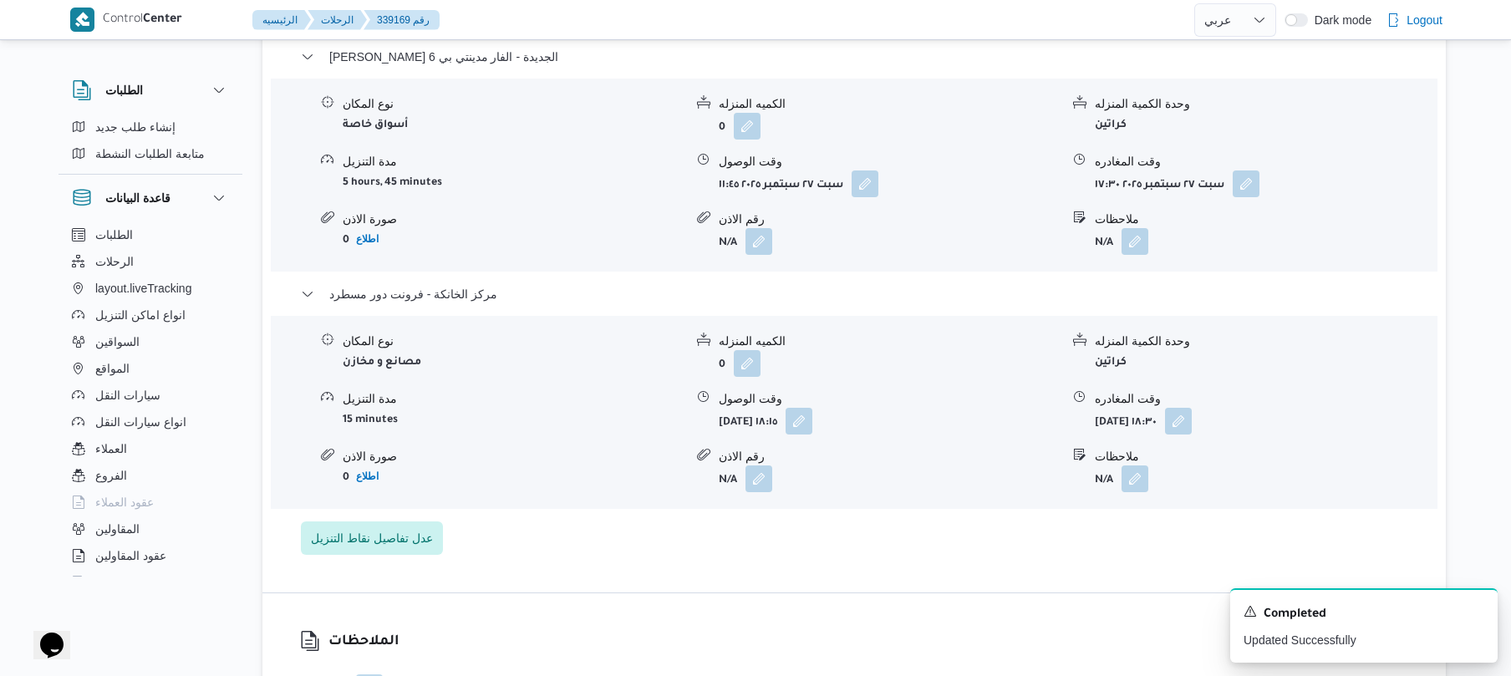
scroll to position [0, 0]
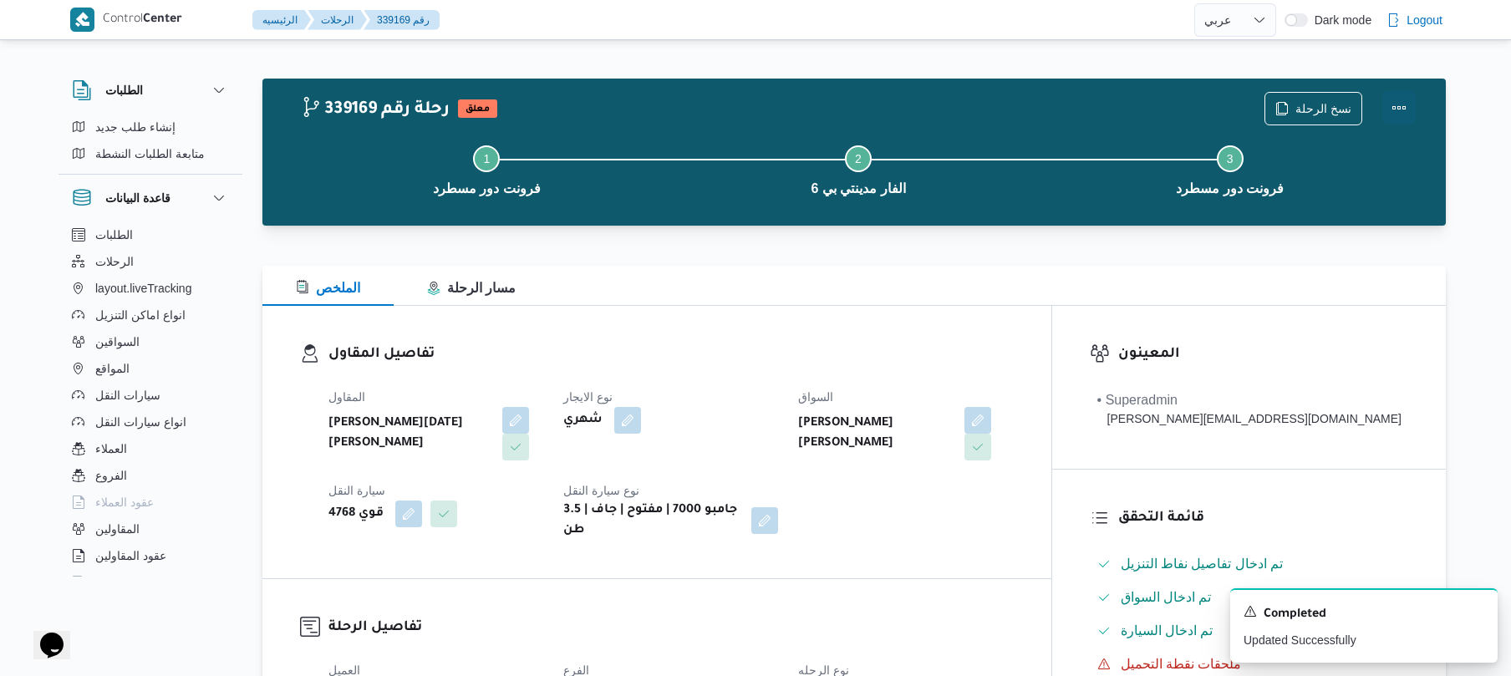
click at [1404, 112] on button "Actions" at bounding box center [1399, 107] width 33 height 33
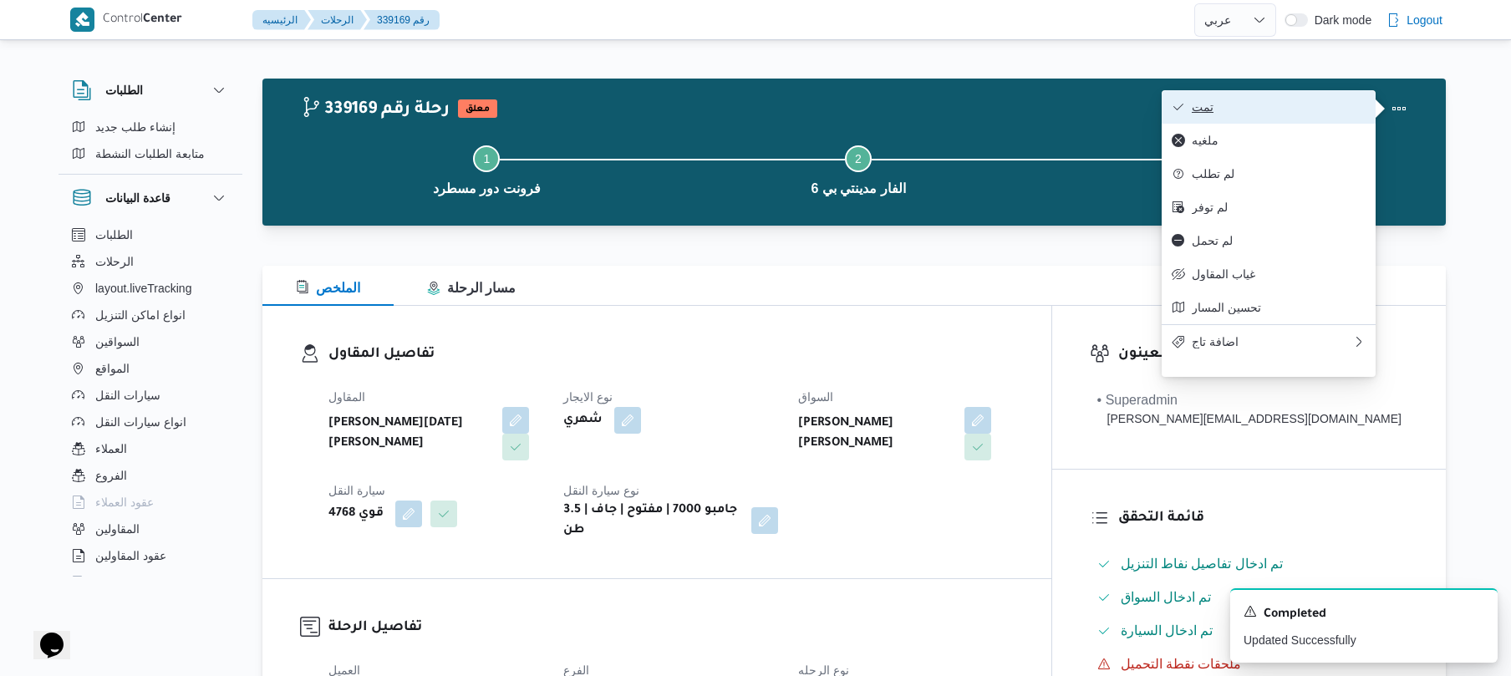
click at [1274, 122] on button "تمت" at bounding box center [1269, 106] width 214 height 33
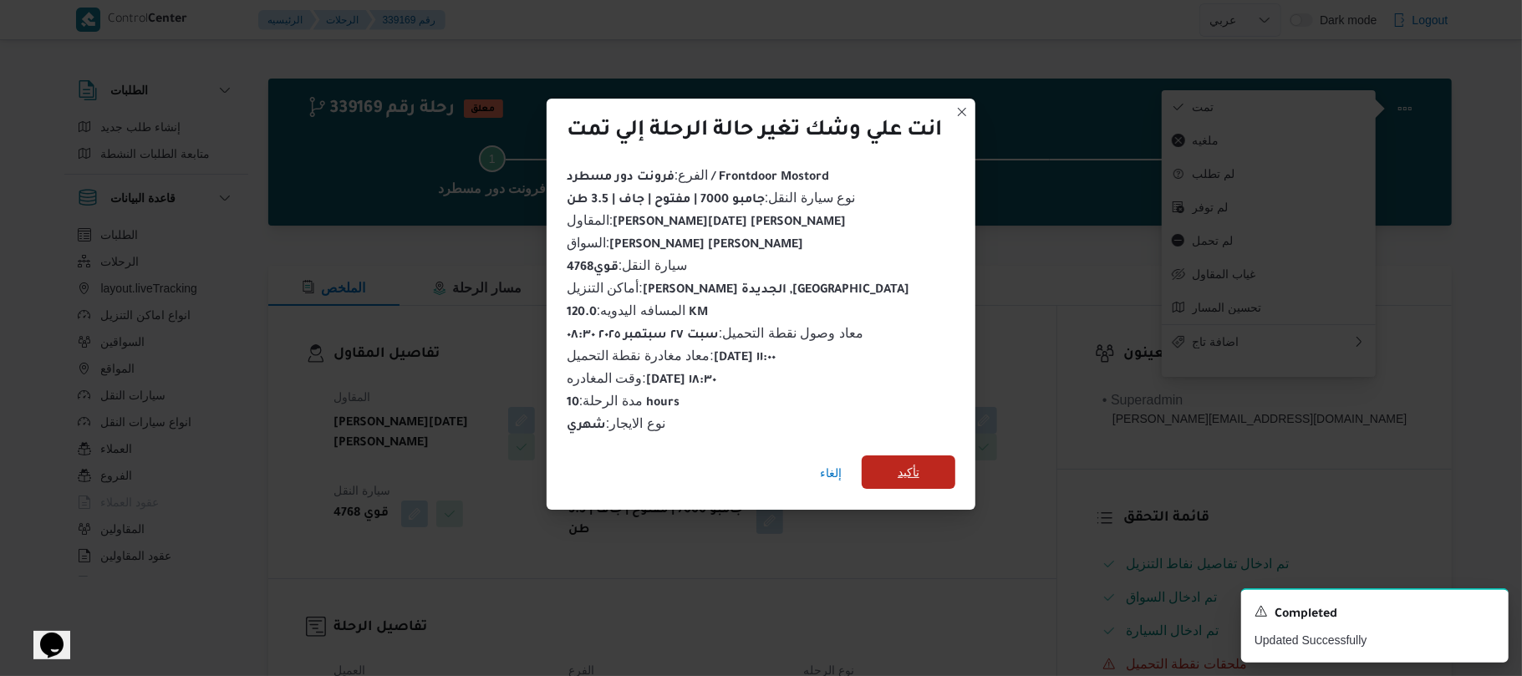
click at [905, 462] on span "تأكيد" at bounding box center [909, 472] width 22 height 20
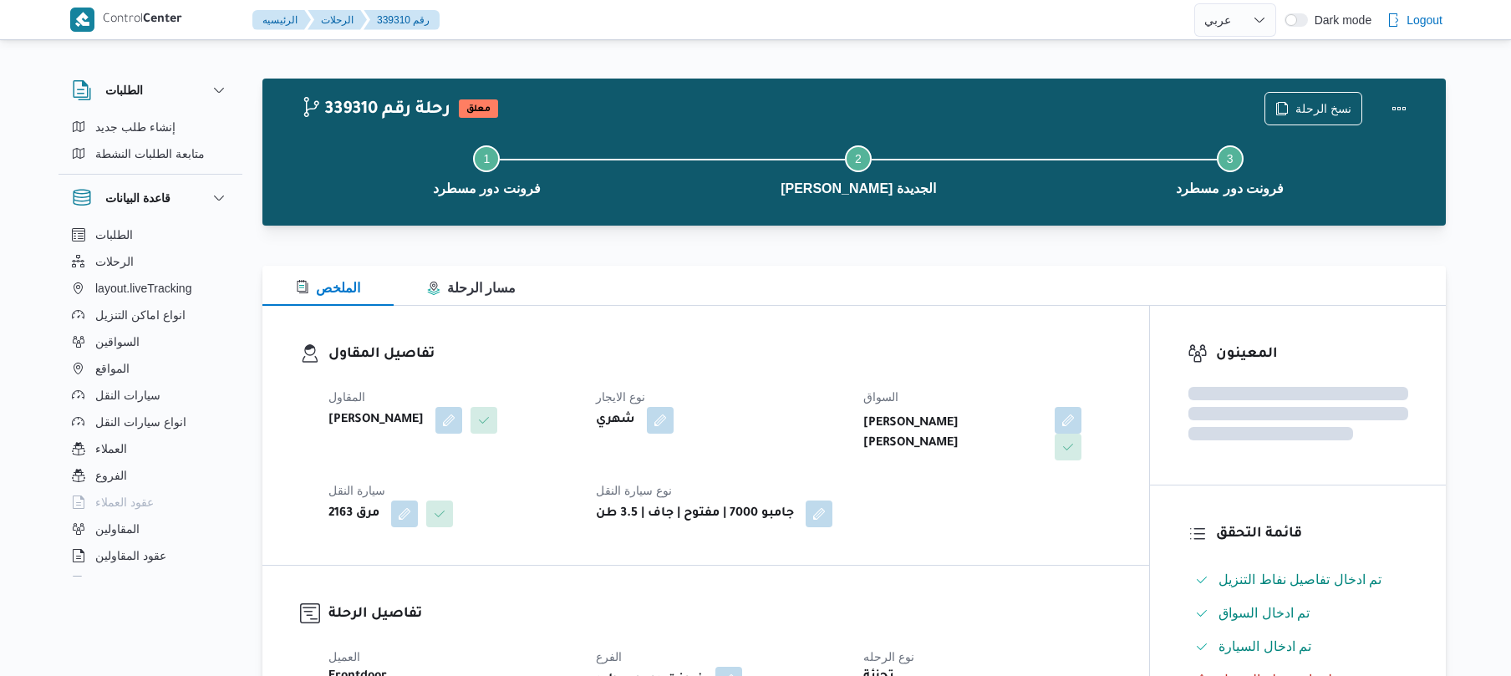
select select "ar"
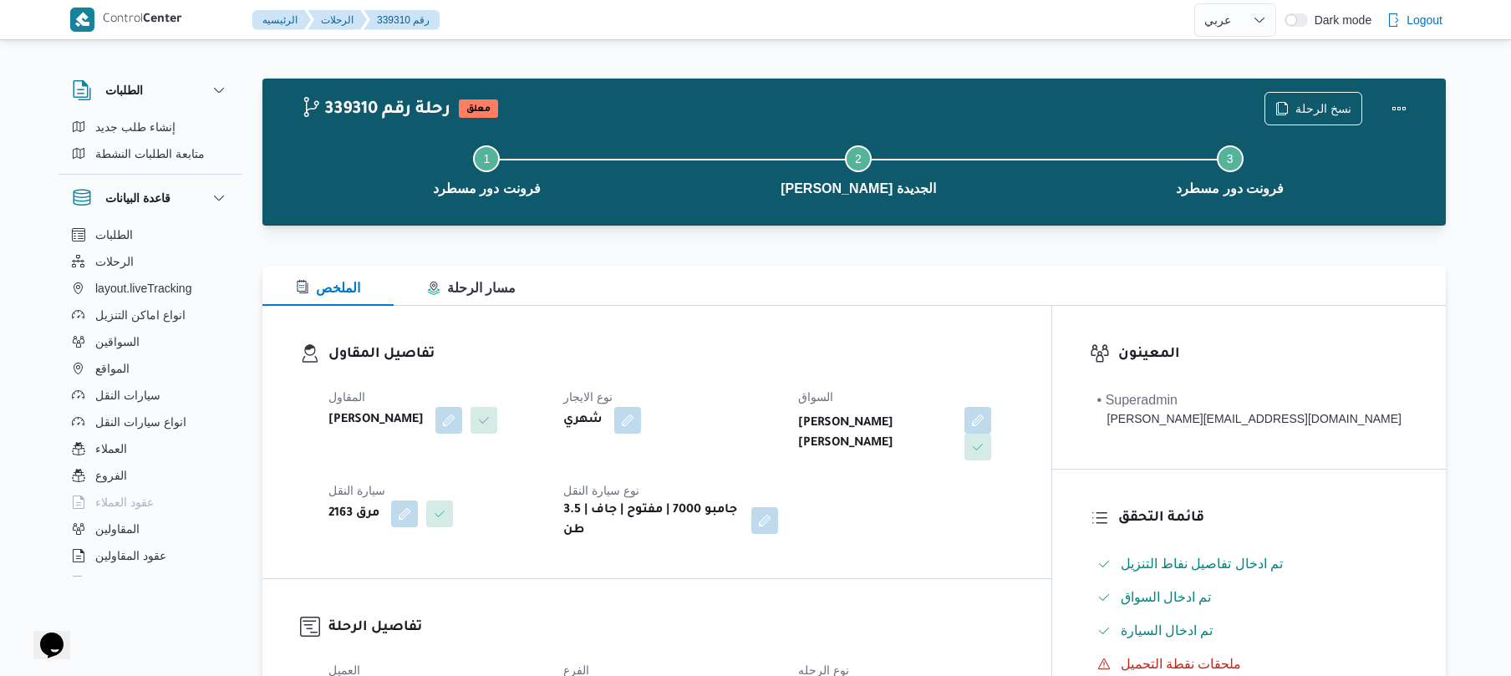
click at [1075, 298] on div "الملخص مسار الرحلة" at bounding box center [854, 286] width 1184 height 40
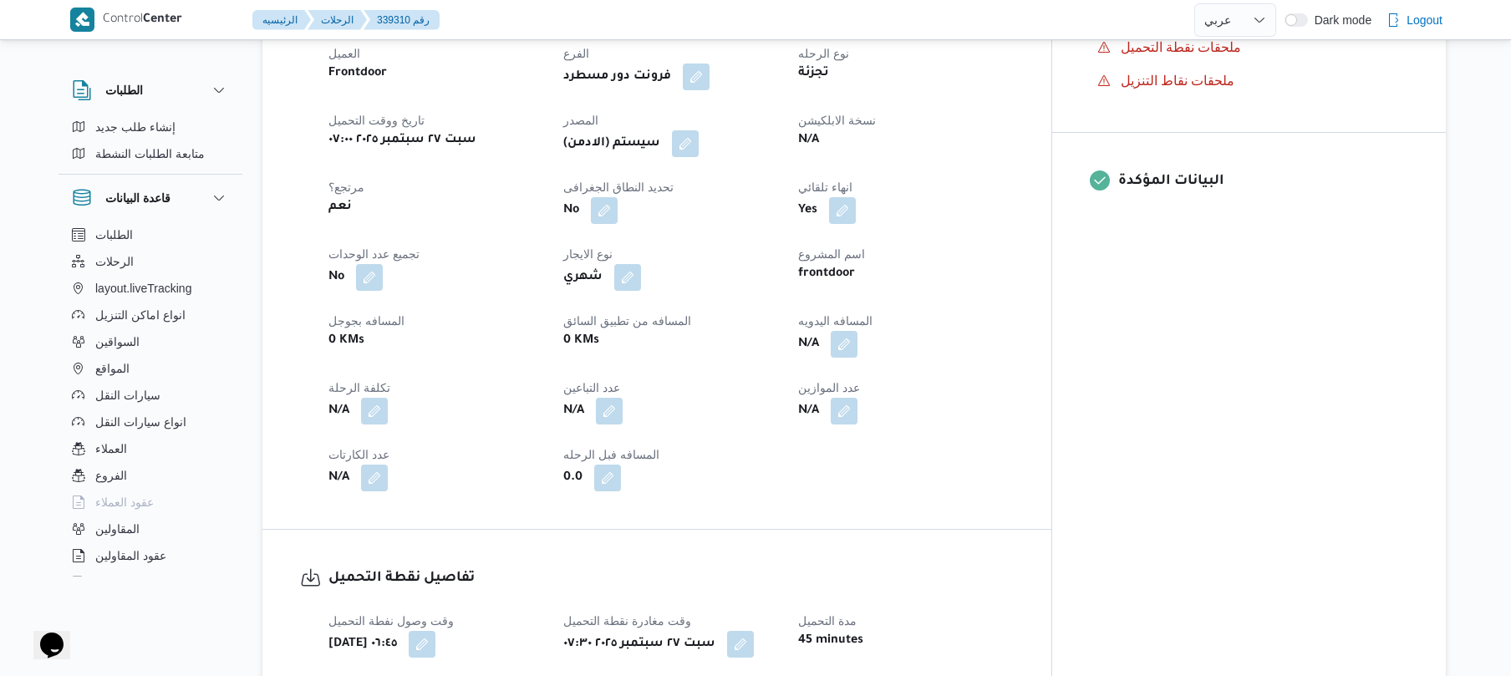
scroll to position [624, 0]
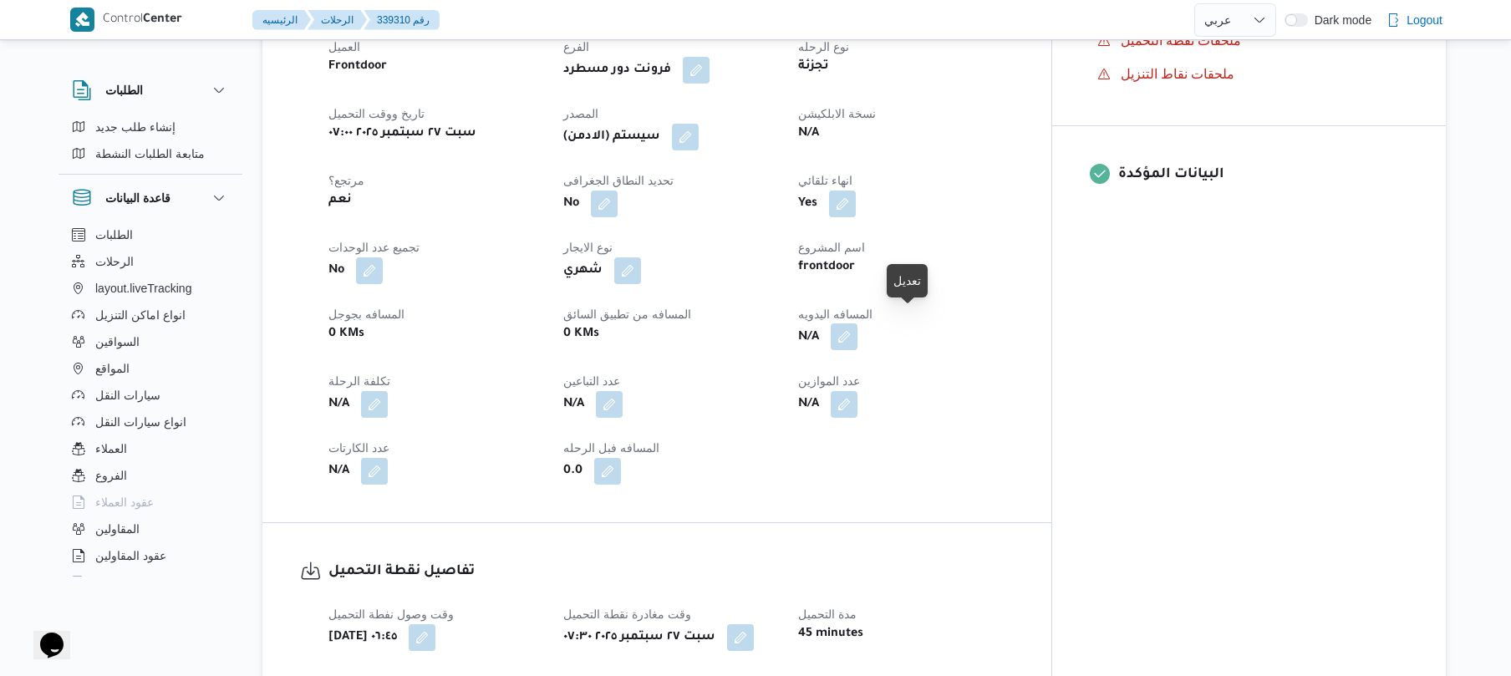
click at [858, 329] on button "button" at bounding box center [844, 337] width 27 height 27
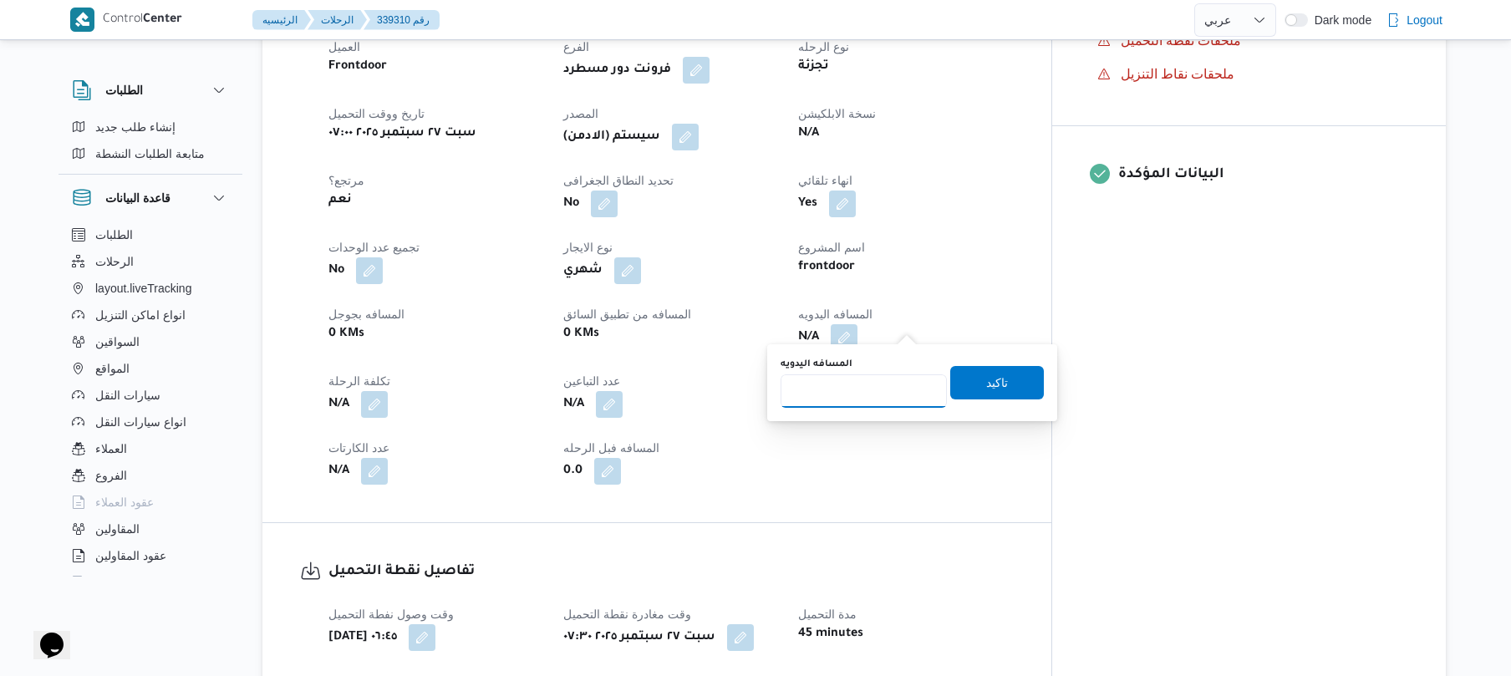
click at [874, 383] on input "المسافه اليدويه" at bounding box center [864, 391] width 166 height 33
type input "120"
click at [991, 388] on span "تاكيد" at bounding box center [997, 383] width 22 height 20
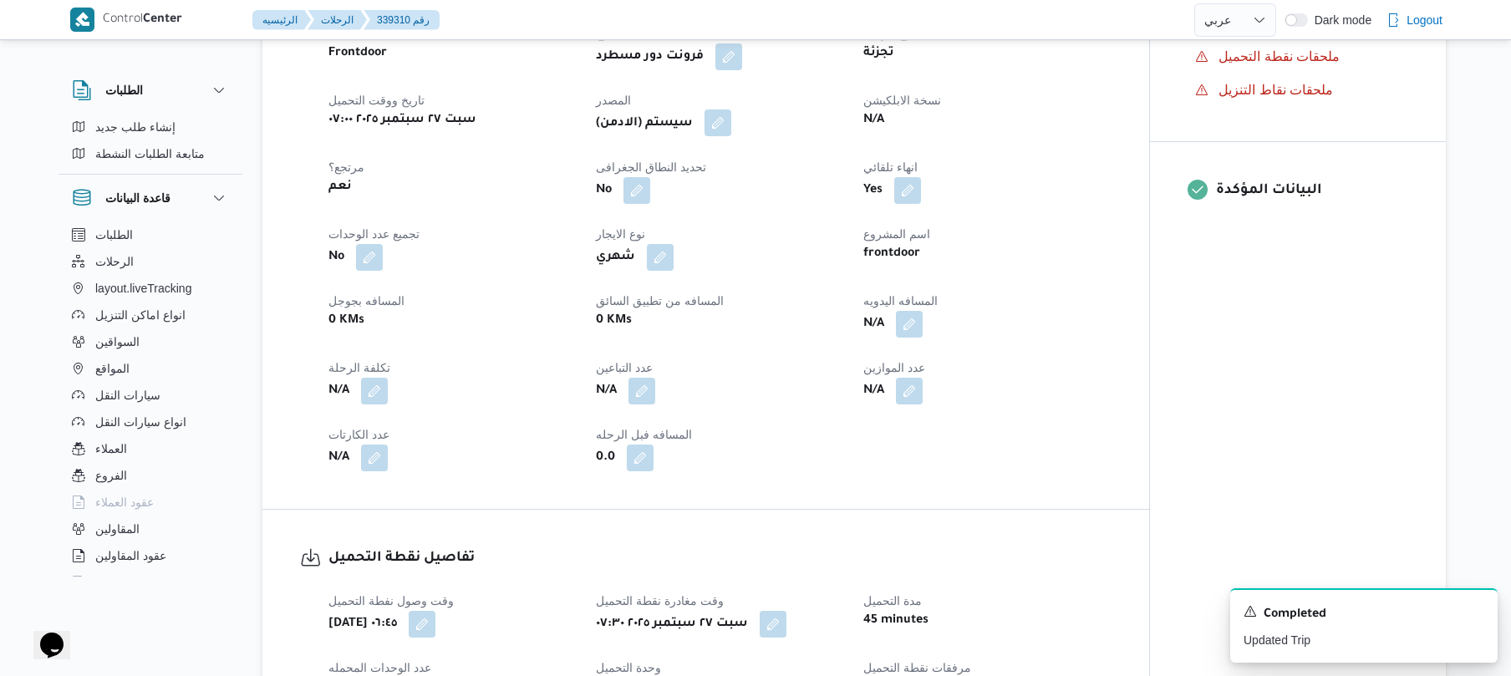
click at [731, 119] on button "button" at bounding box center [718, 123] width 27 height 27
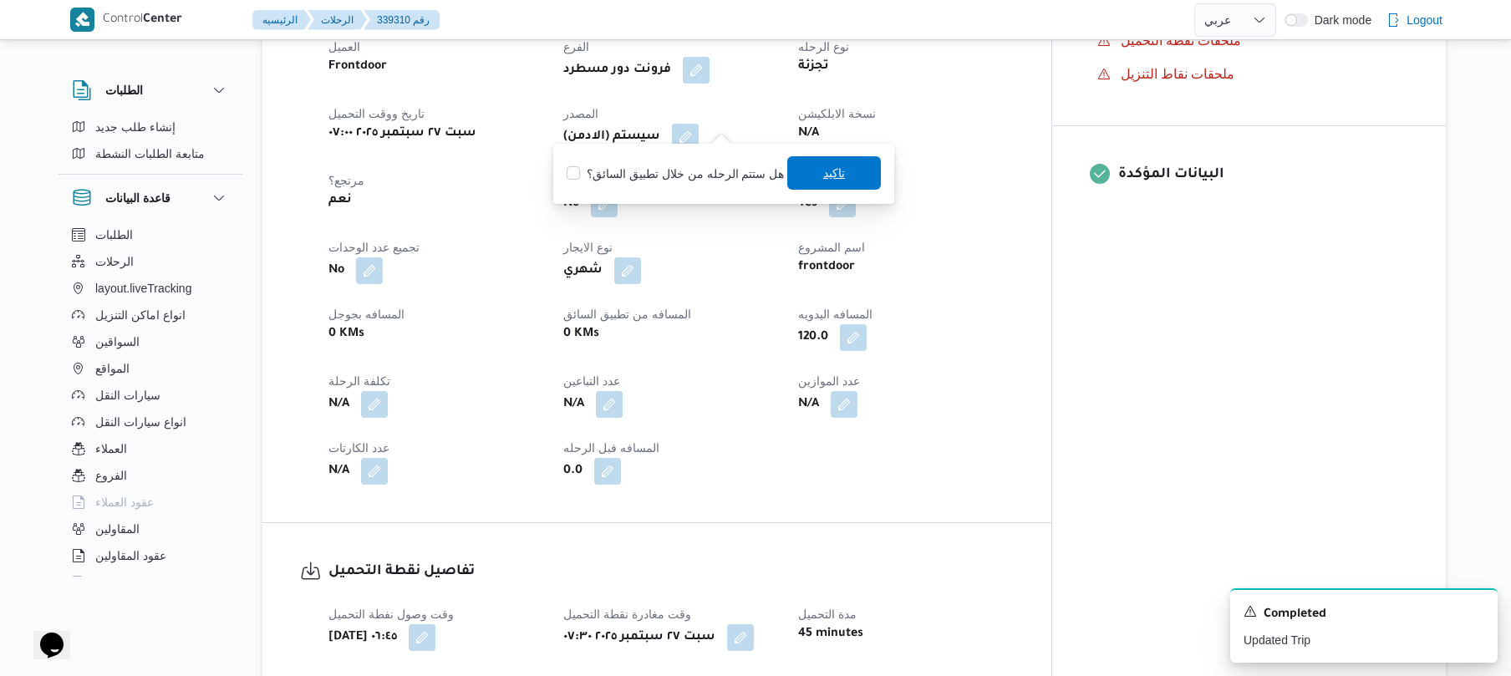
click at [831, 165] on span "تاكيد" at bounding box center [834, 173] width 22 height 20
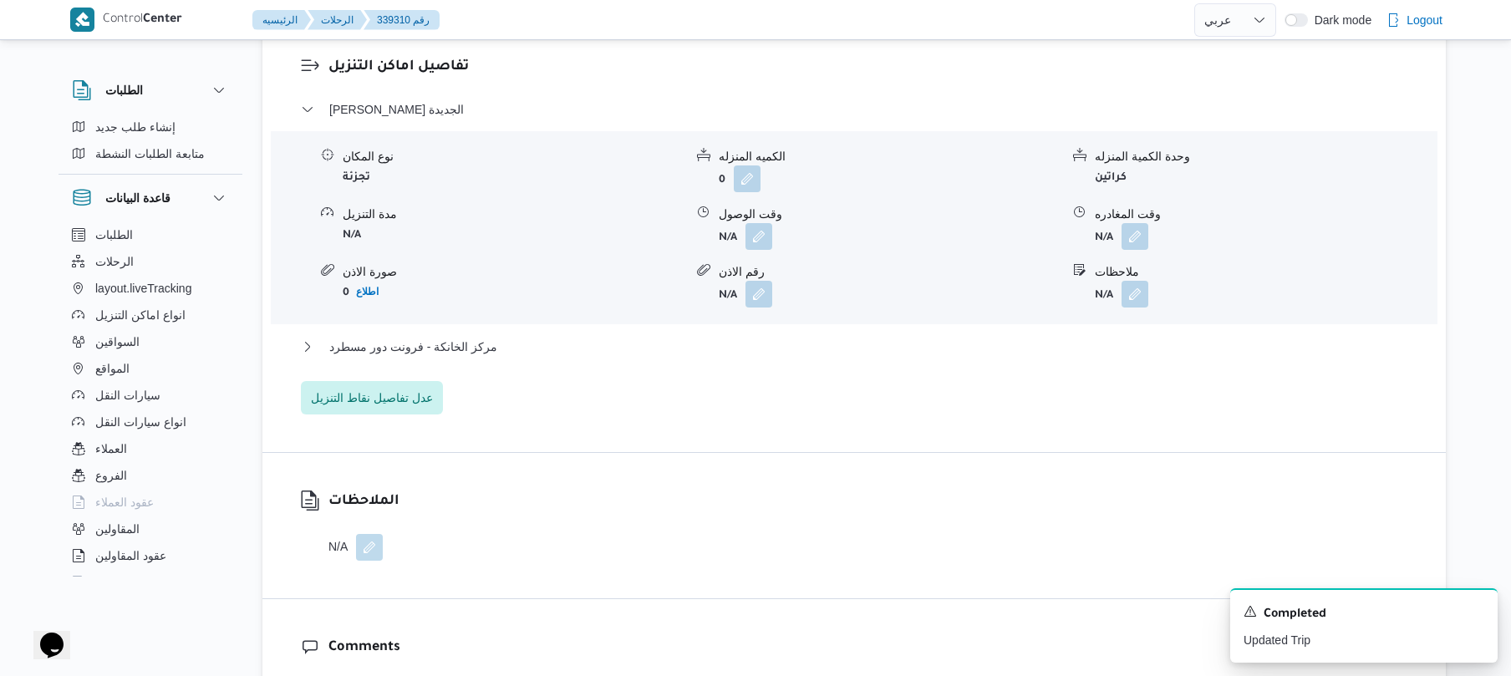
scroll to position [1426, 0]
click at [759, 227] on button "button" at bounding box center [759, 238] width 27 height 27
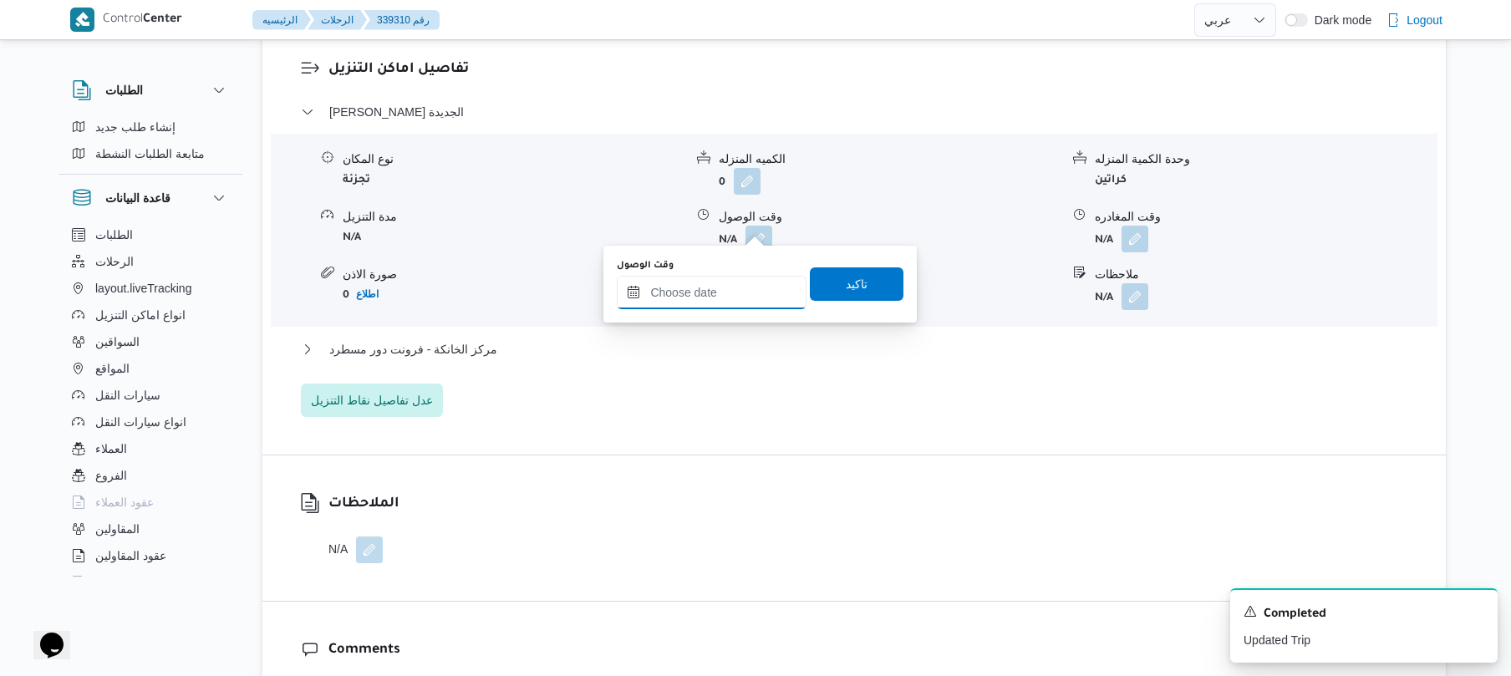
click at [703, 292] on input "وقت الوصول" at bounding box center [712, 292] width 190 height 33
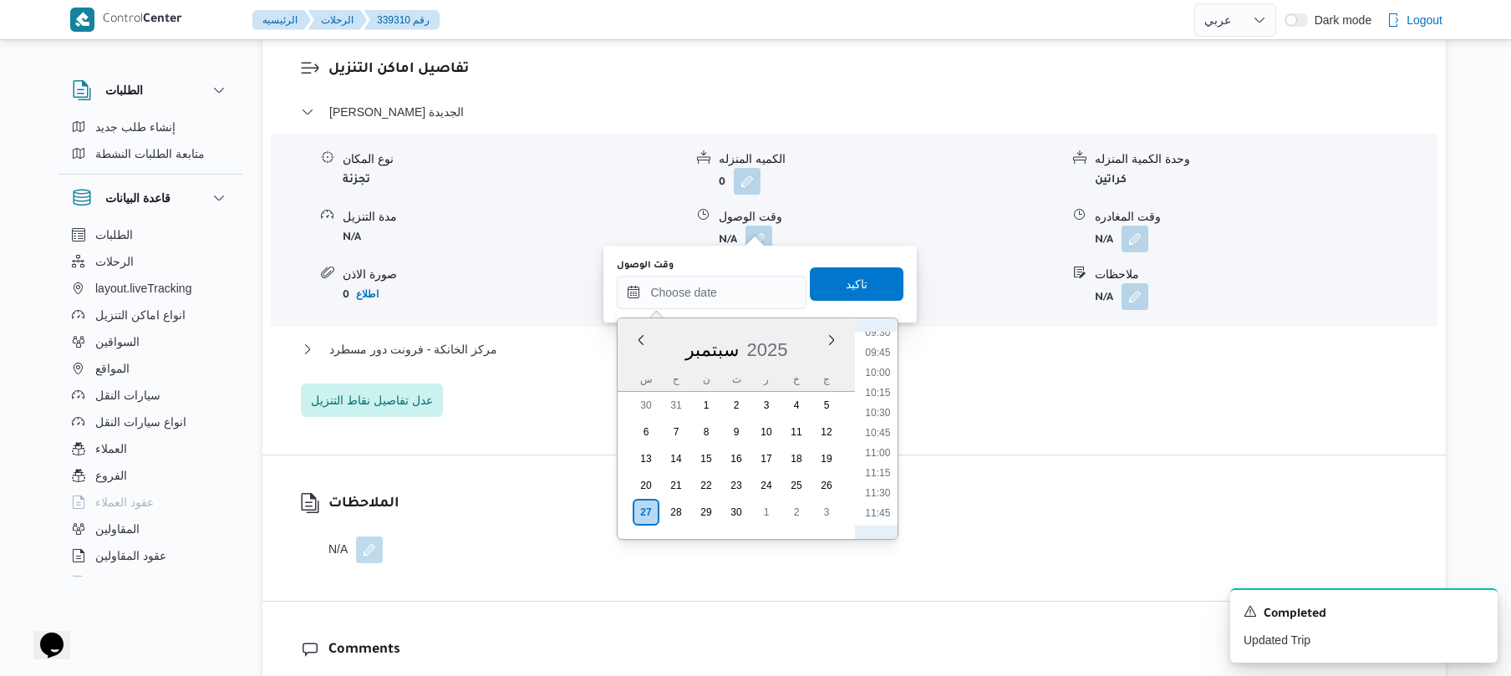
scroll to position [606, 0]
click at [883, 396] on li "08:15" at bounding box center [878, 396] width 38 height 17
type input "٢٧/٠٩/٢٠٢٥ ٠٨:١٥"
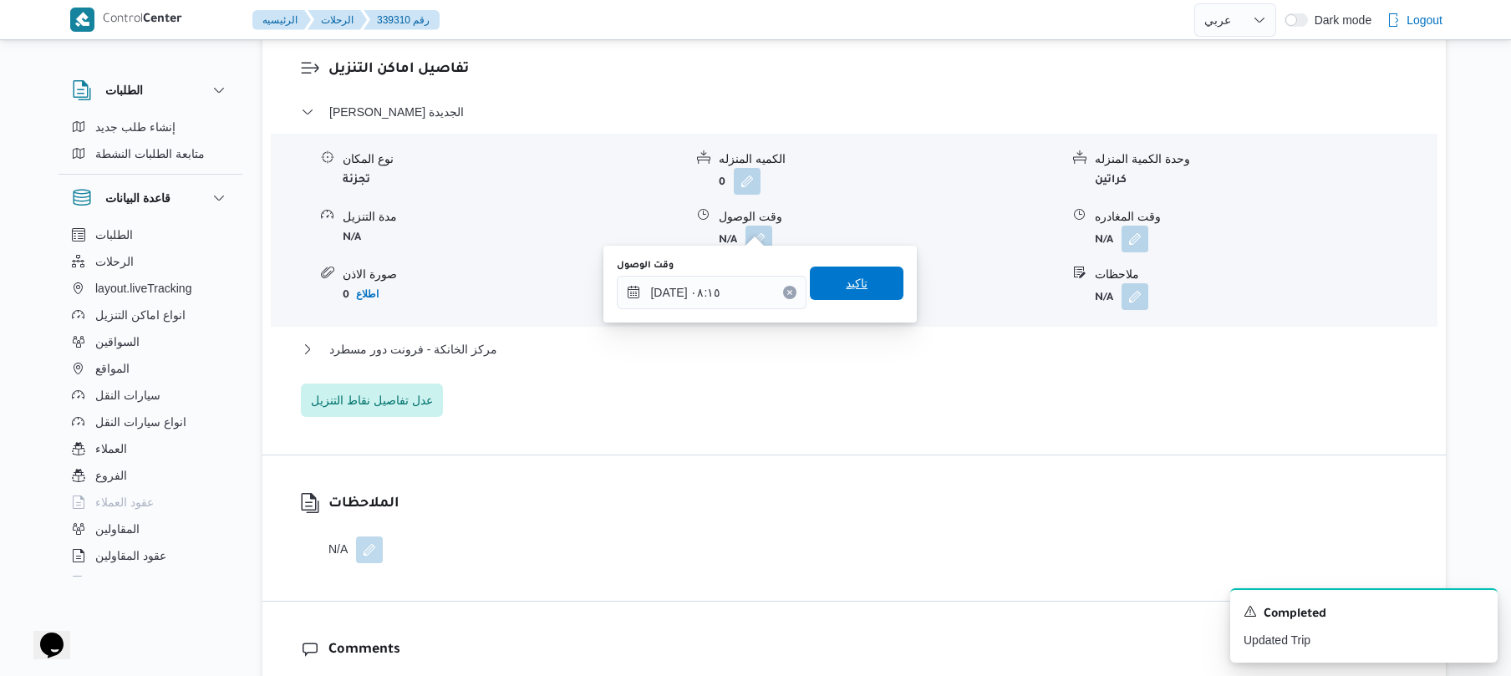
click at [853, 288] on span "تاكيد" at bounding box center [857, 283] width 22 height 20
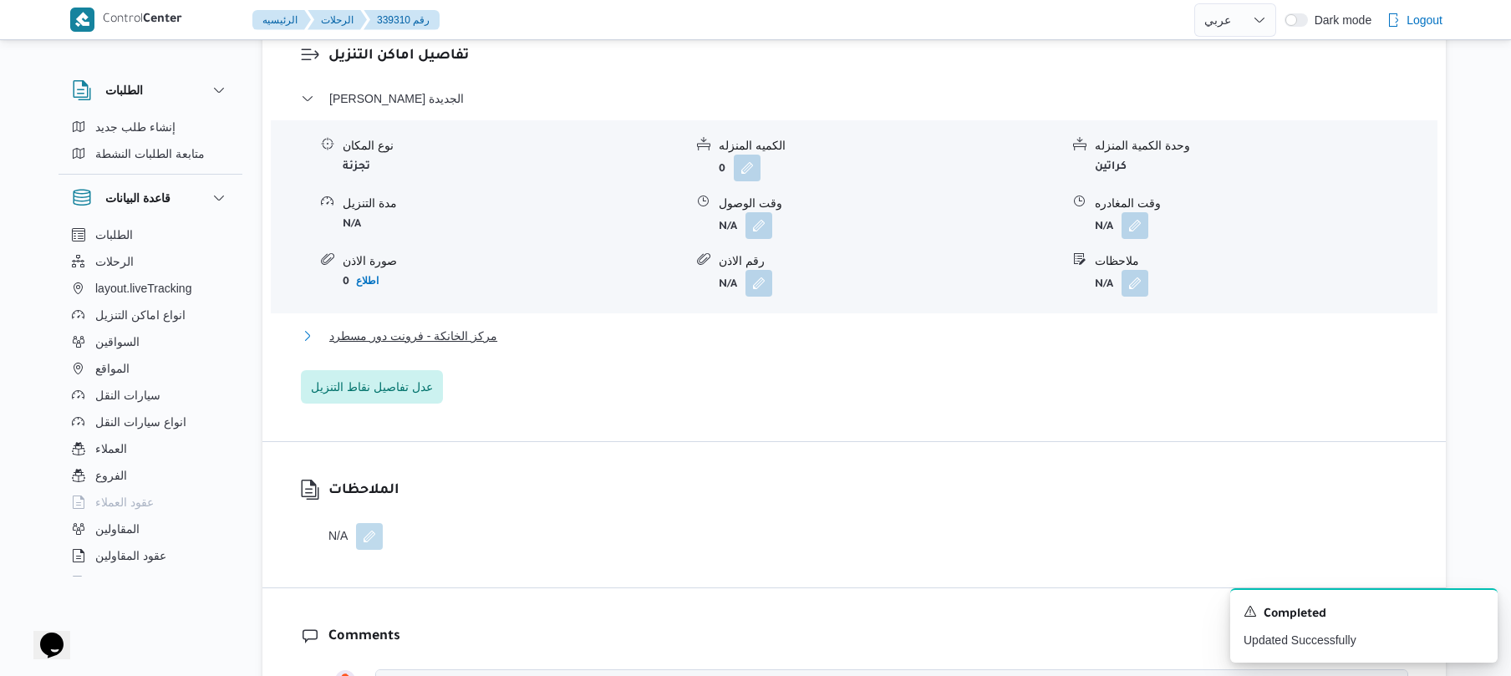
click at [798, 332] on button "مركز الخانكة - فرونت دور مسطرد" at bounding box center [855, 336] width 1108 height 20
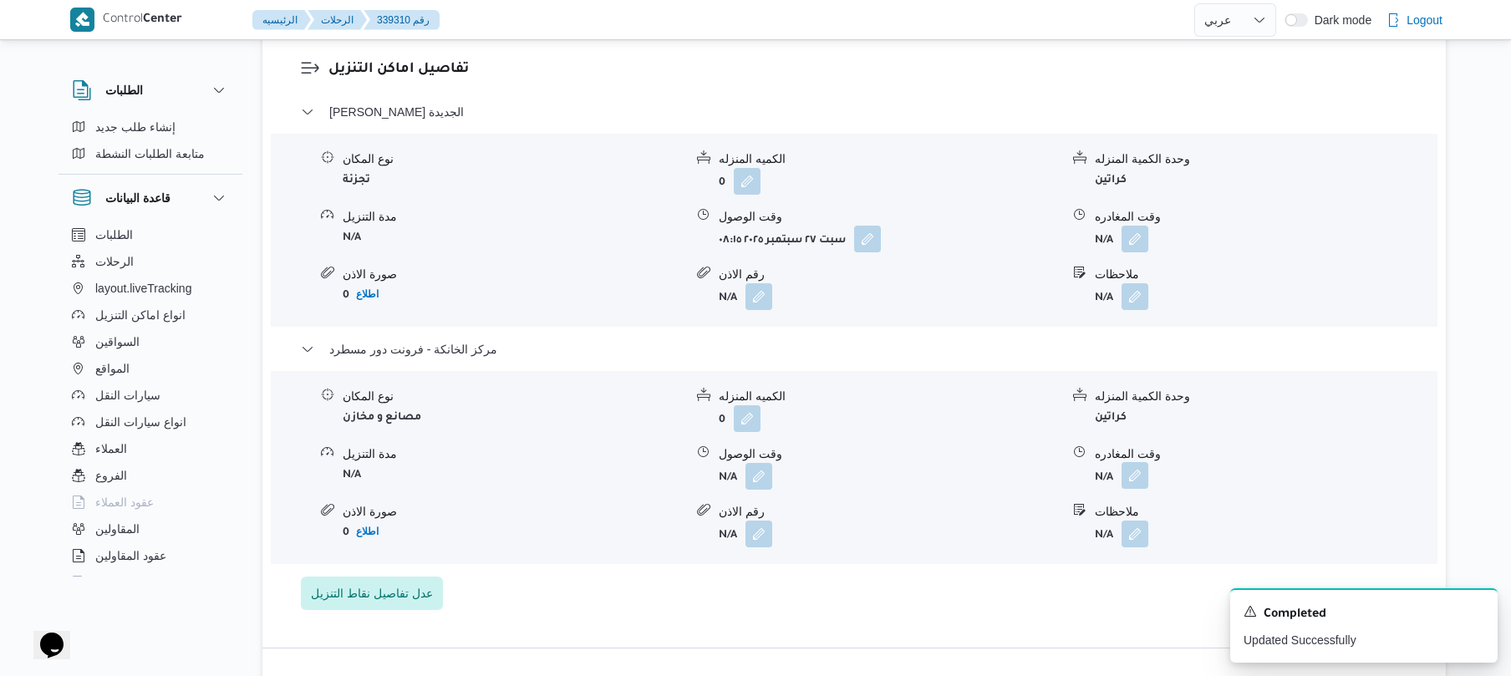
click at [1139, 462] on button "button" at bounding box center [1135, 475] width 27 height 27
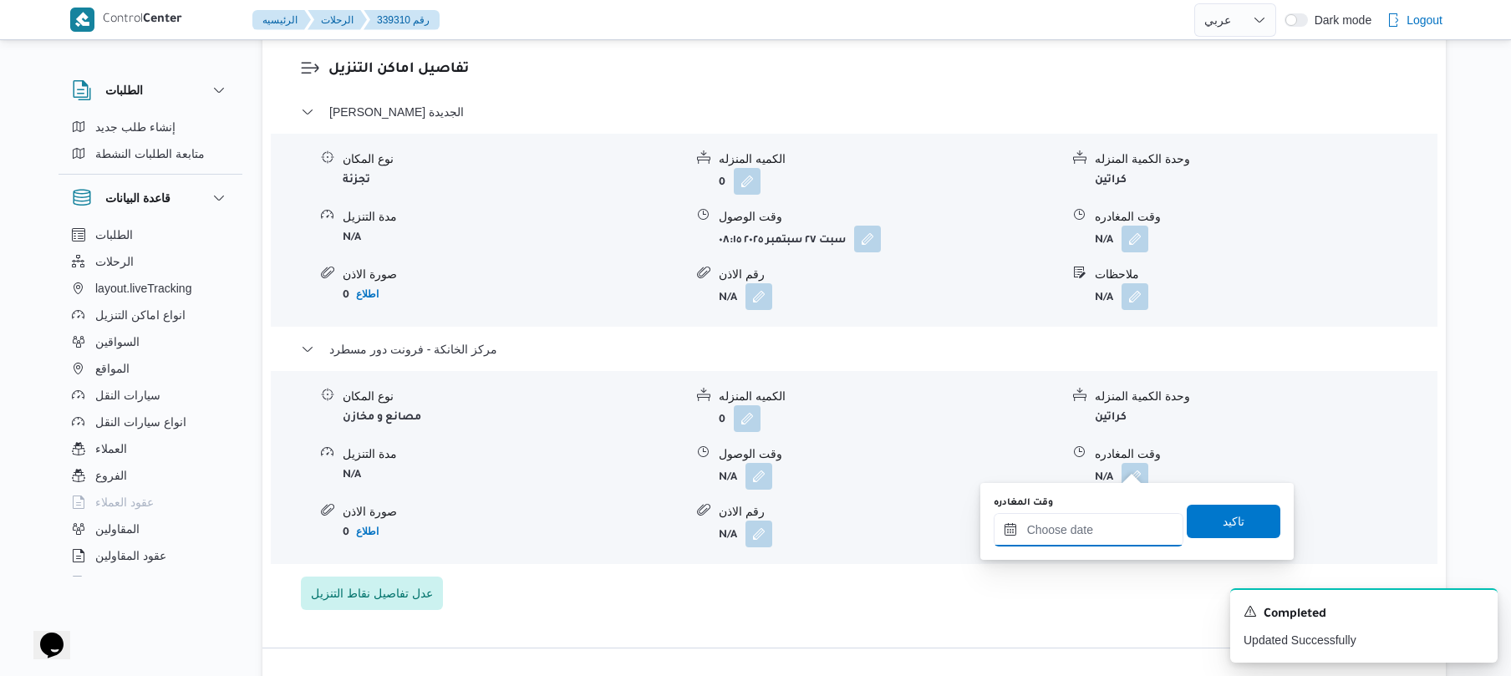
click at [1095, 520] on input "وقت المغادره" at bounding box center [1089, 529] width 190 height 33
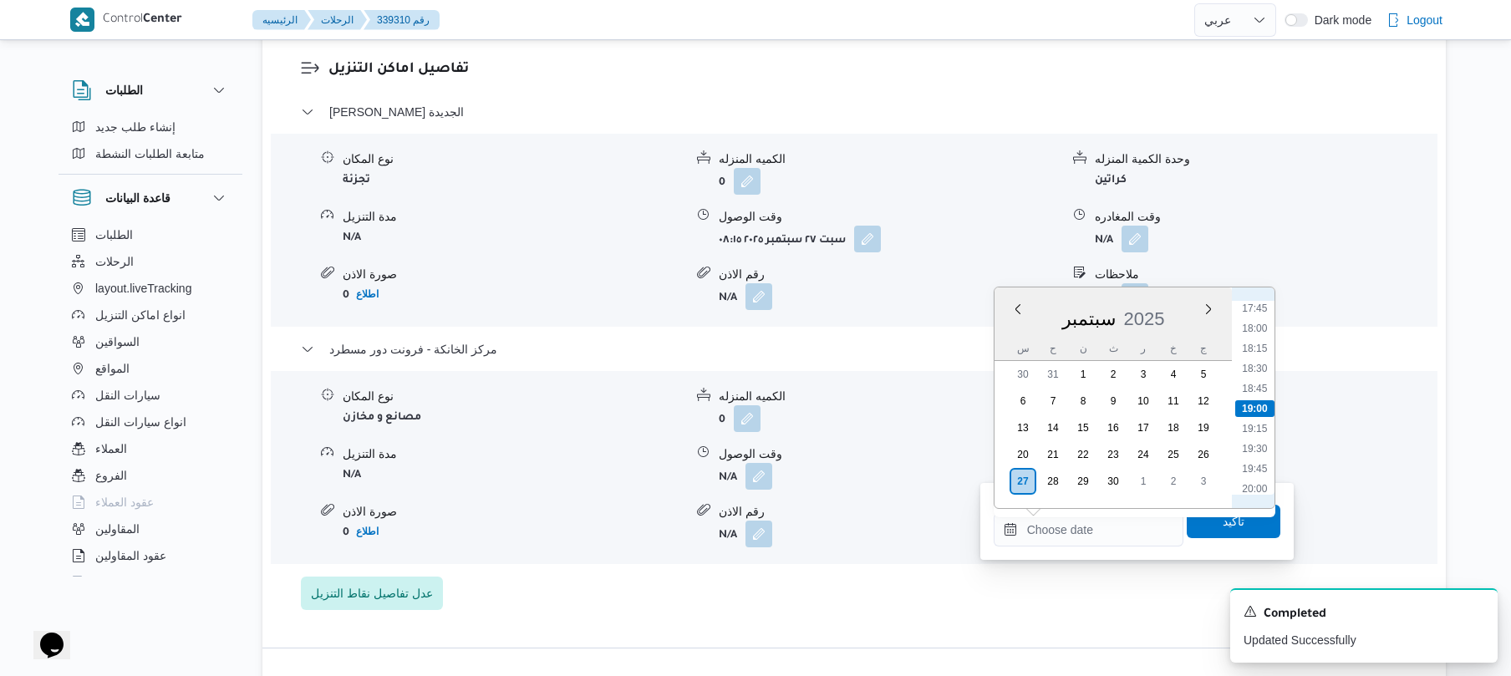
scroll to position [1261, 0]
click at [1248, 462] on ul "00:00 00:15 00:30 00:45 01:00 01:15 01:30 01:45 02:00 02:15 02:30 02:45 03:00 0…" at bounding box center [1255, 398] width 39 height 194
click at [1254, 456] on li "17:30" at bounding box center [1255, 453] width 38 height 17
type input "٢٧/٠٩/٢٠٢٥ ١٧:٣٠"
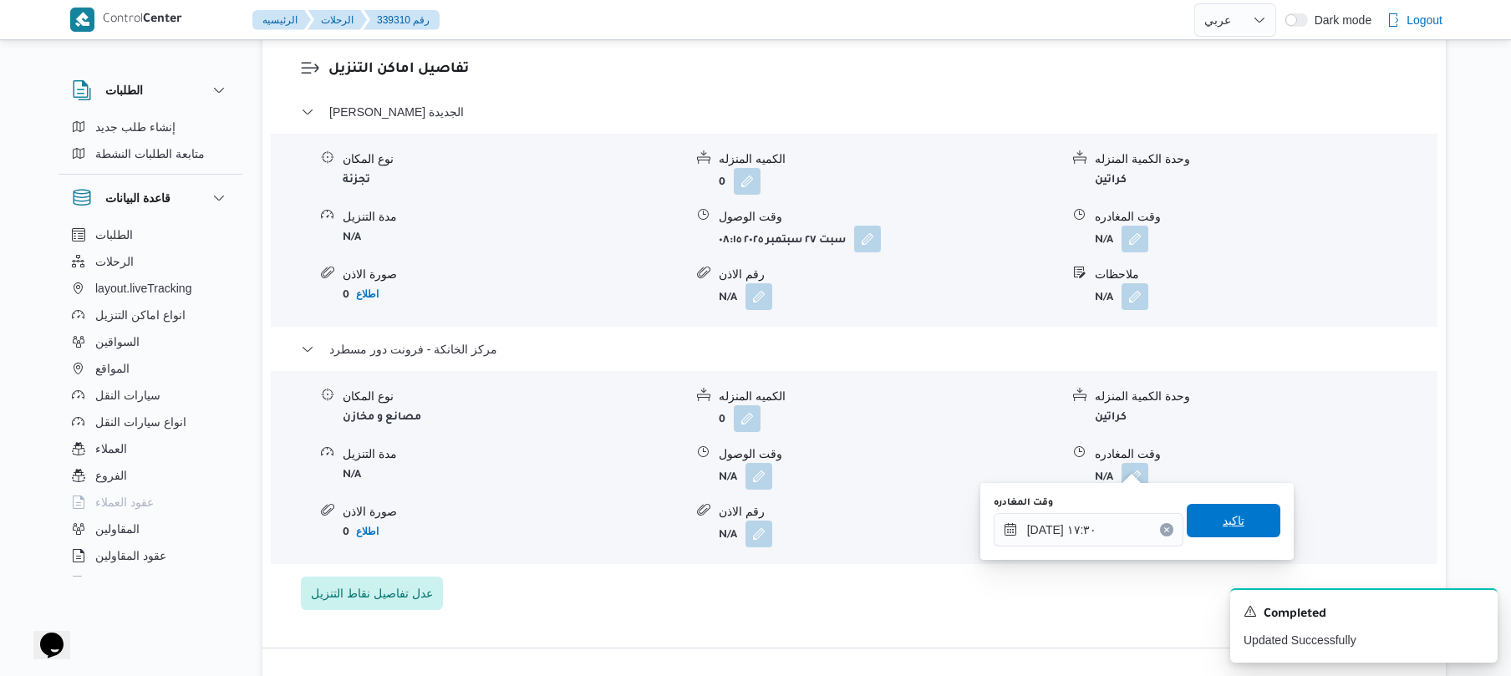
click at [1223, 519] on span "تاكيد" at bounding box center [1234, 521] width 22 height 20
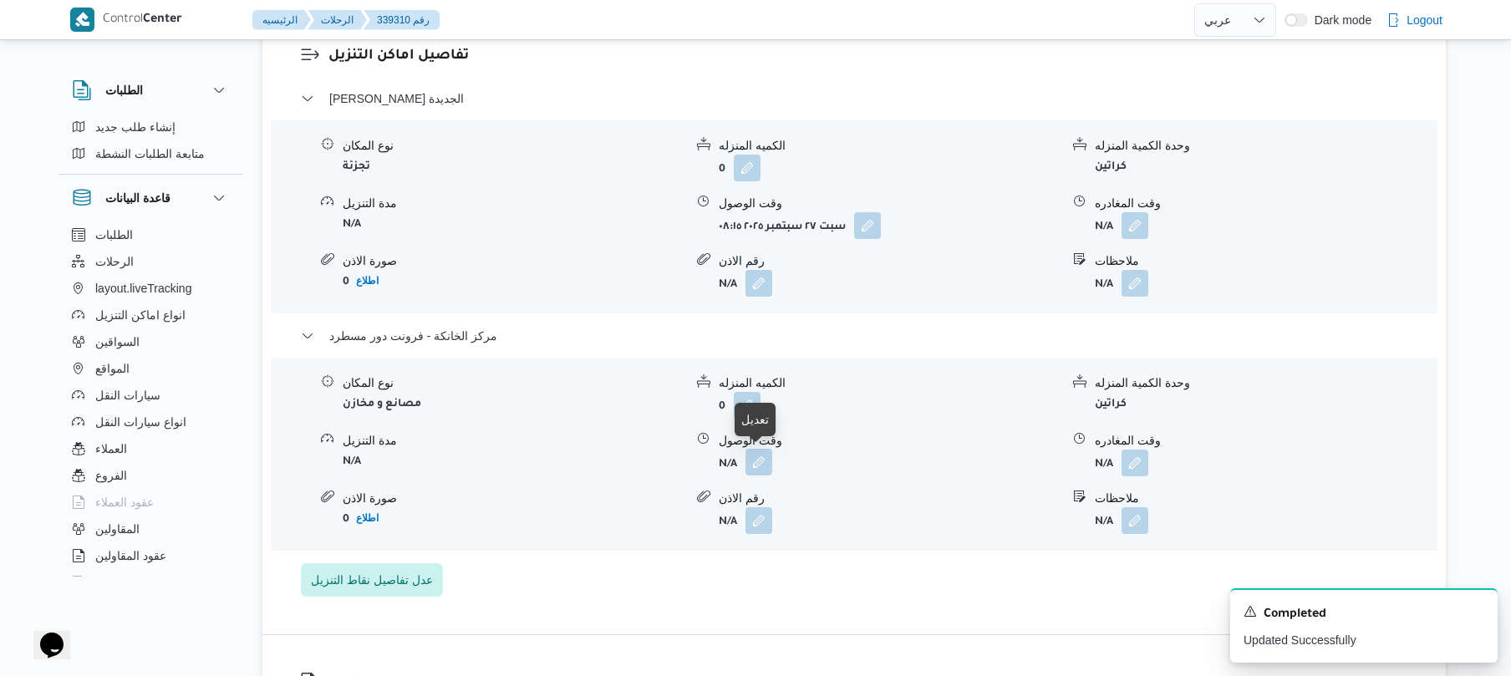
click at [759, 470] on button "button" at bounding box center [759, 462] width 27 height 27
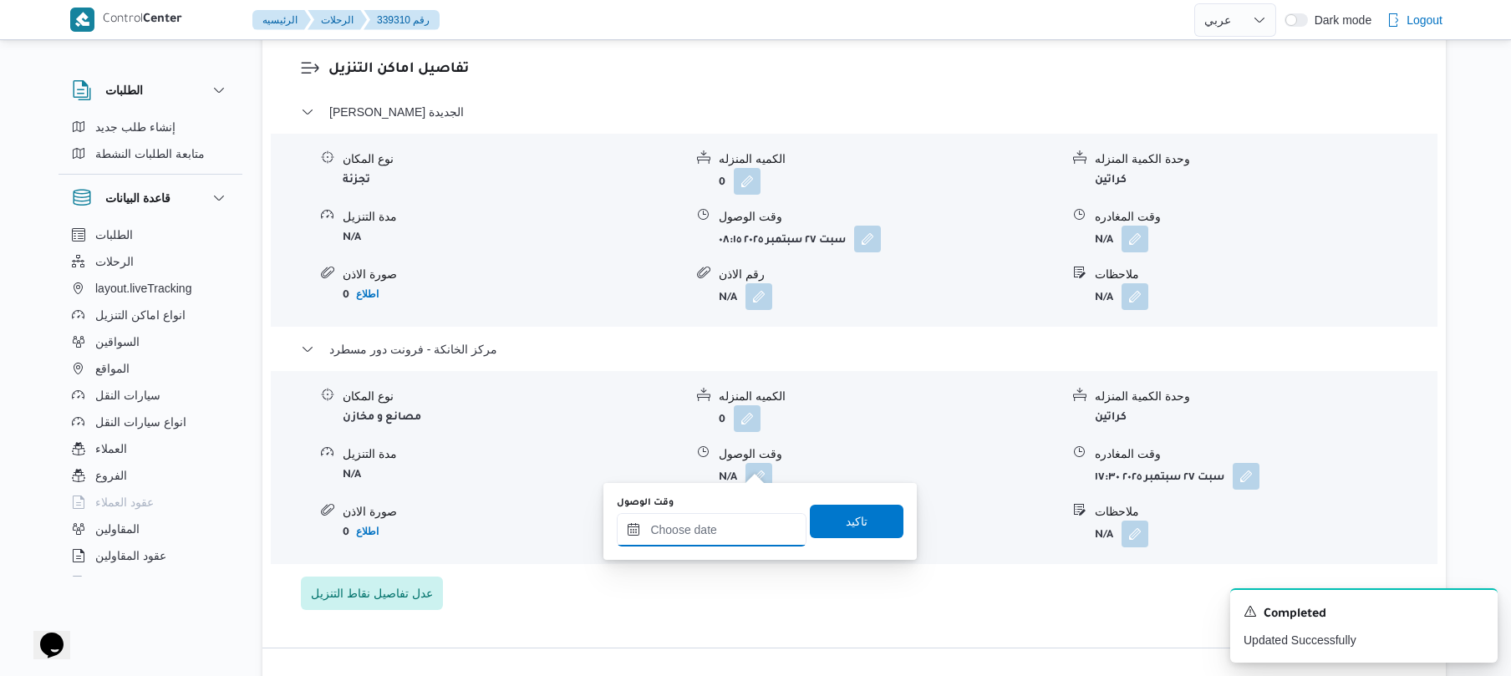
click at [727, 518] on input "وقت الوصول" at bounding box center [712, 529] width 190 height 33
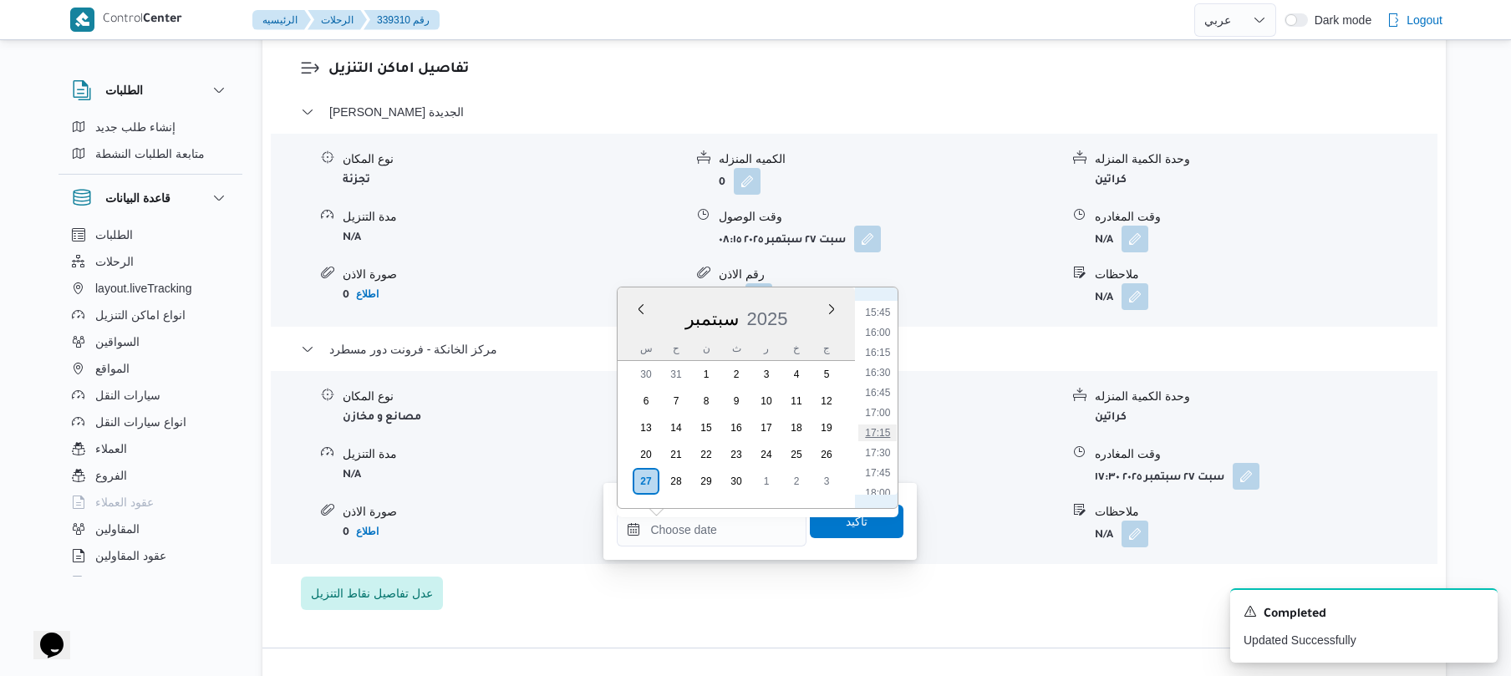
click at [881, 435] on li "17:15" at bounding box center [878, 433] width 38 height 17
type input "٢٧/٠٩/٢٠٢٥ ١٧:١٥"
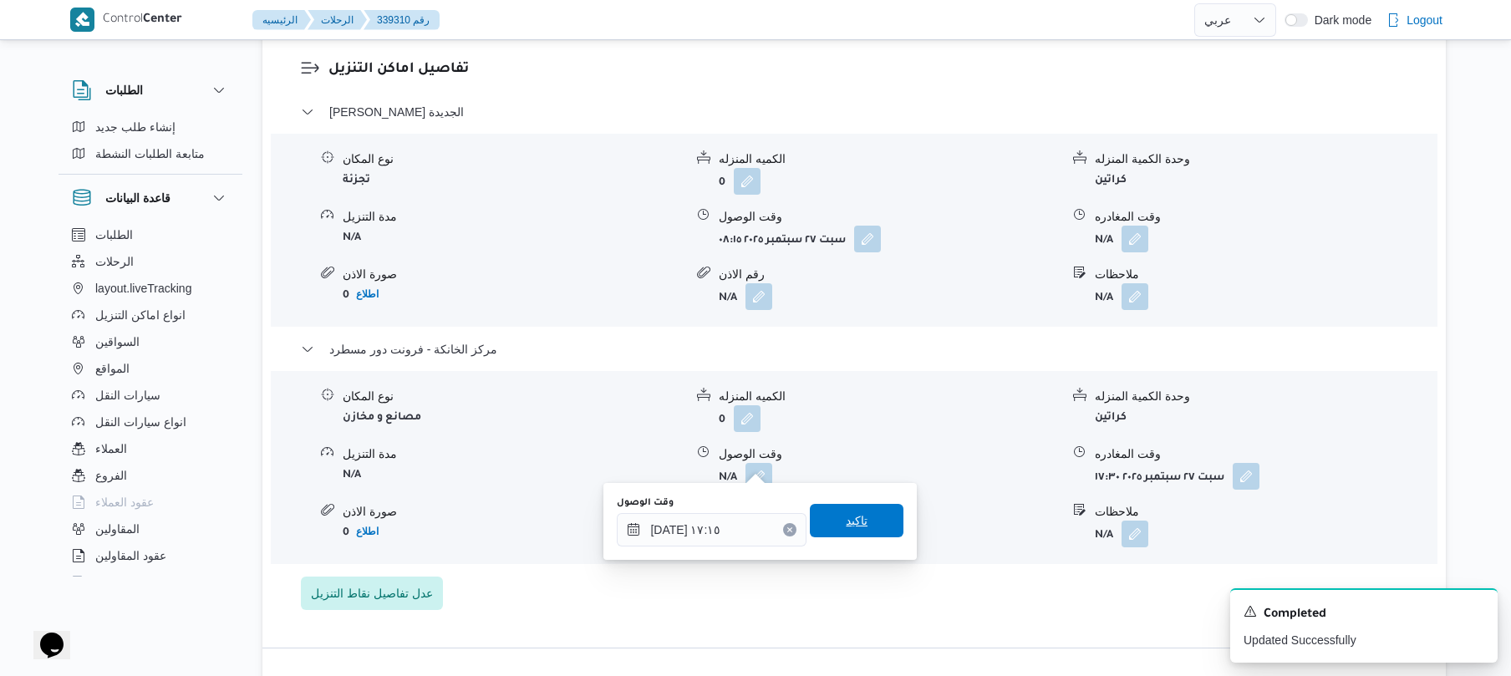
click at [864, 512] on span "تاكيد" at bounding box center [857, 520] width 94 height 33
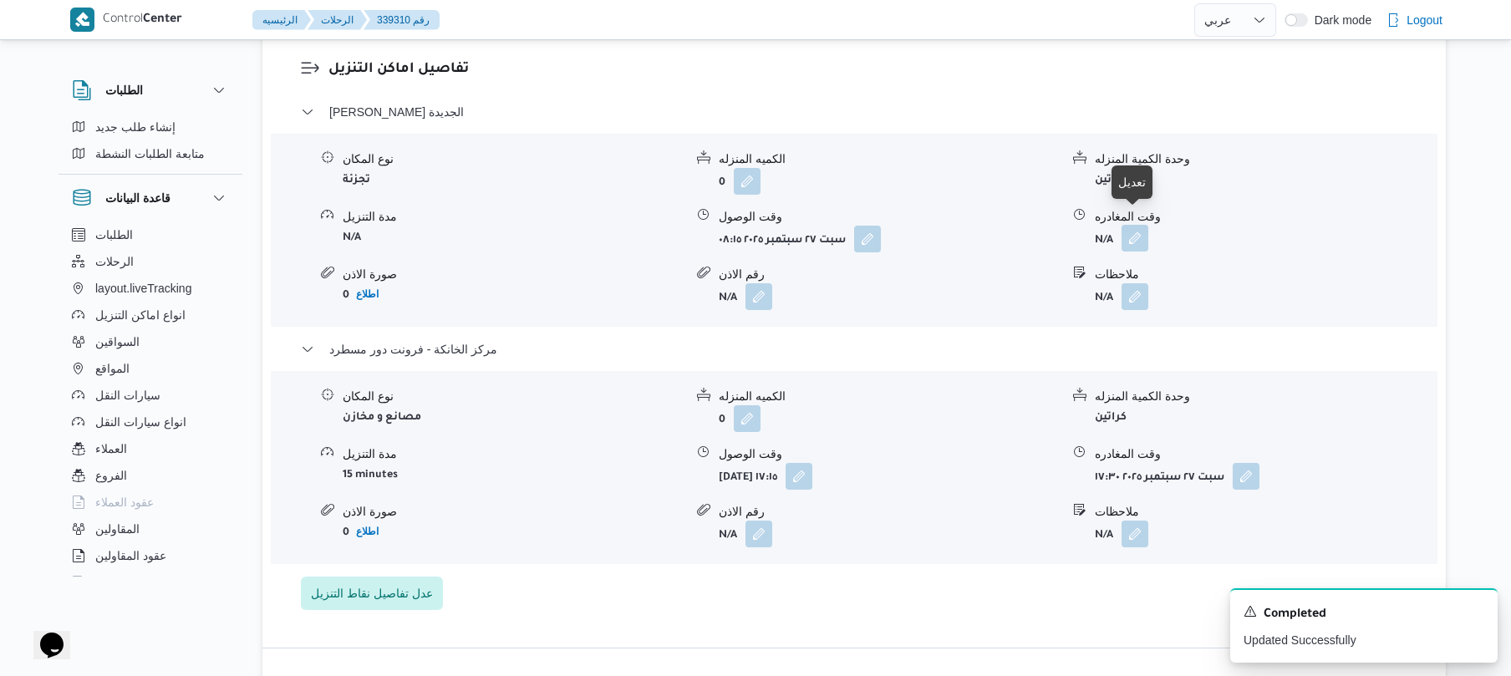
click at [1144, 225] on button "button" at bounding box center [1135, 238] width 27 height 27
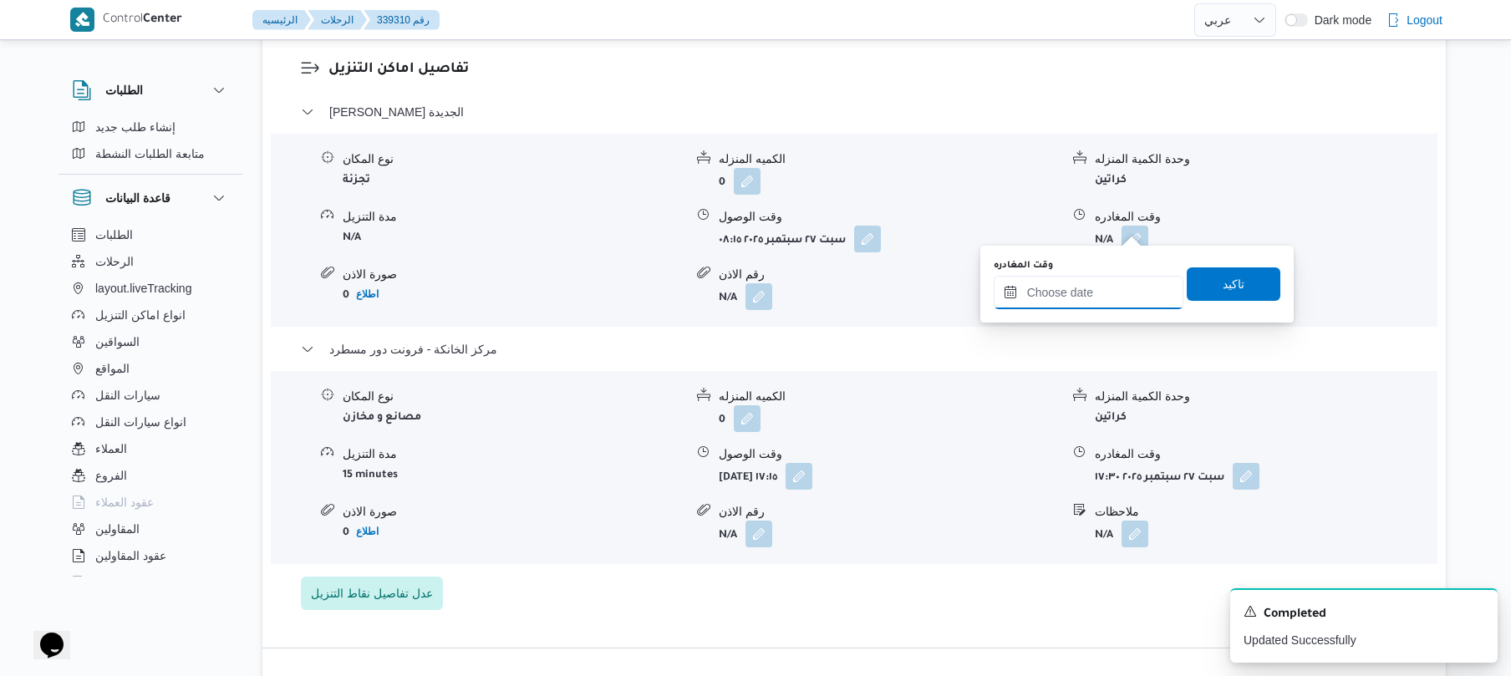
click at [1071, 295] on input "وقت المغادره" at bounding box center [1089, 292] width 190 height 33
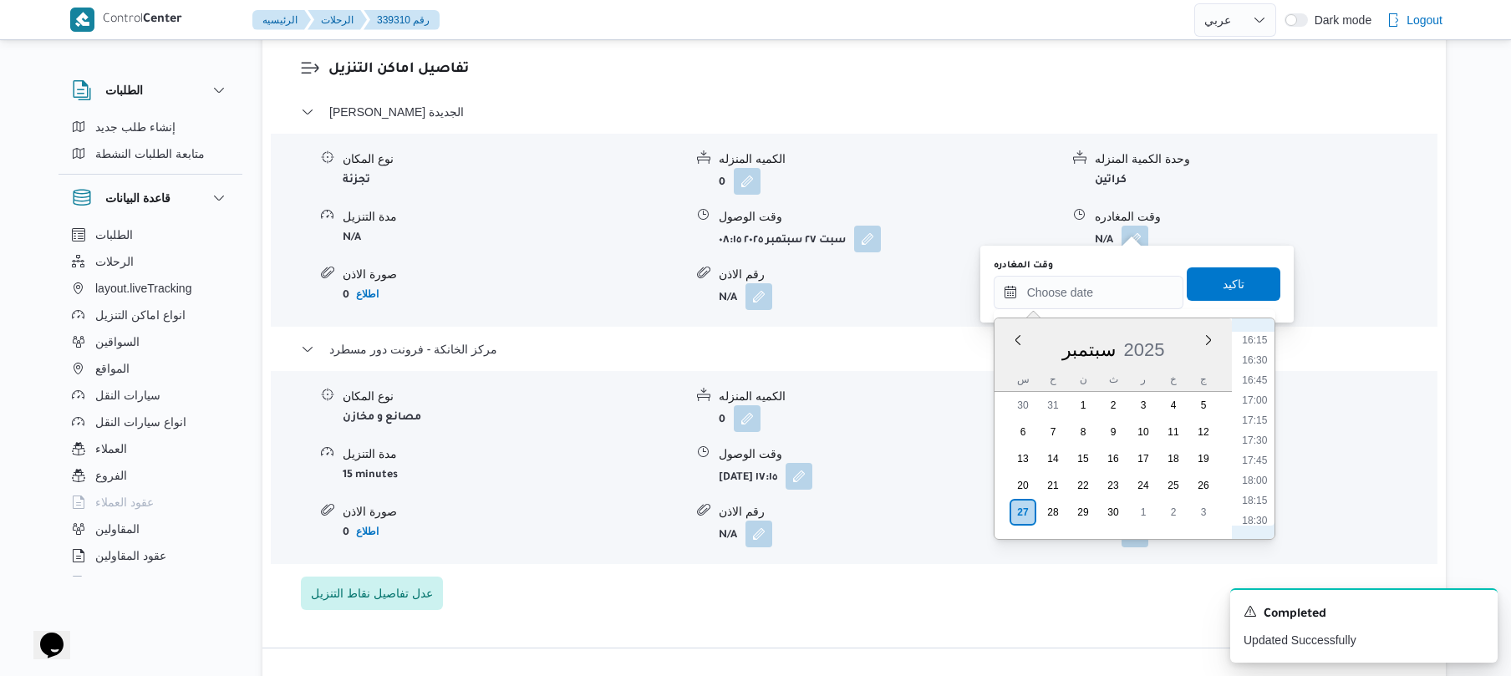
scroll to position [1261, 0]
click at [1262, 401] on li "16:30" at bounding box center [1255, 403] width 38 height 17
type input "٢٧/٠٩/٢٠٢٥ ١٦:٣٠"
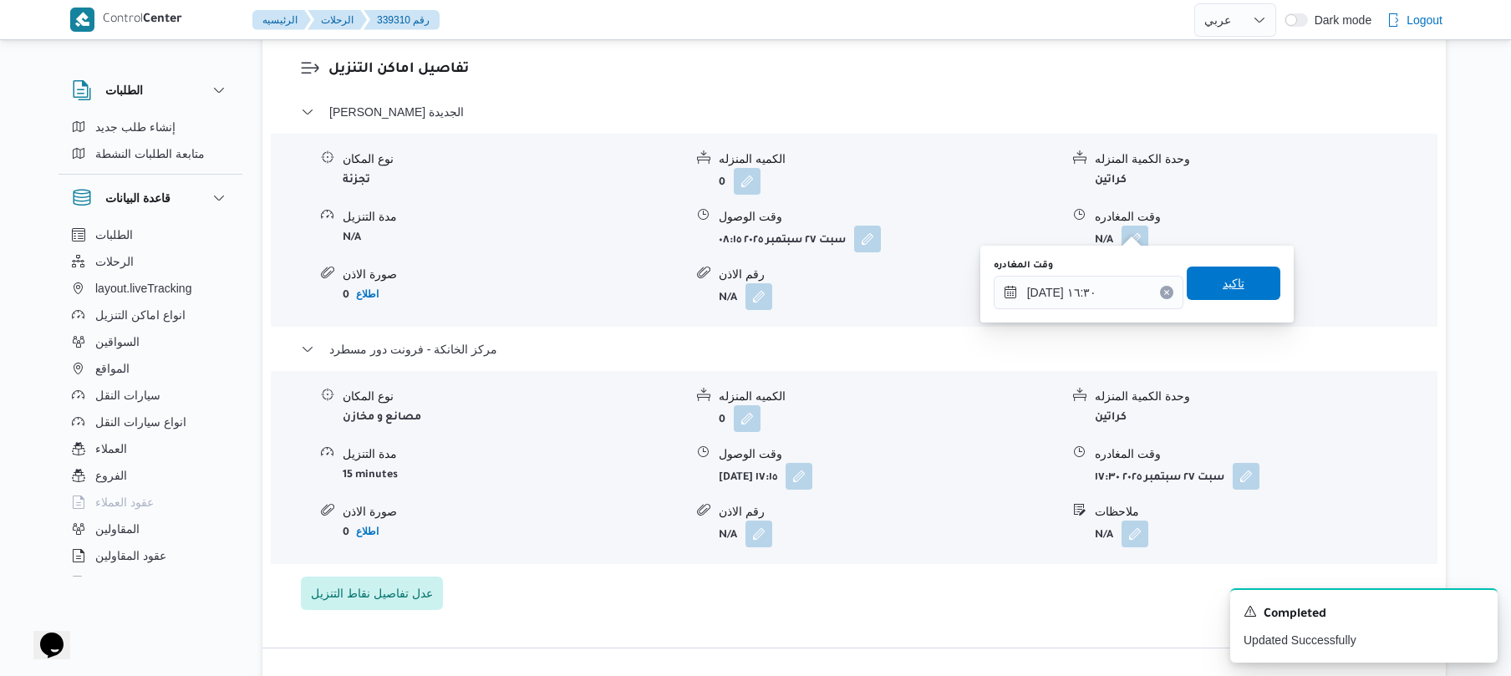
click at [1239, 286] on span "تاكيد" at bounding box center [1234, 283] width 94 height 33
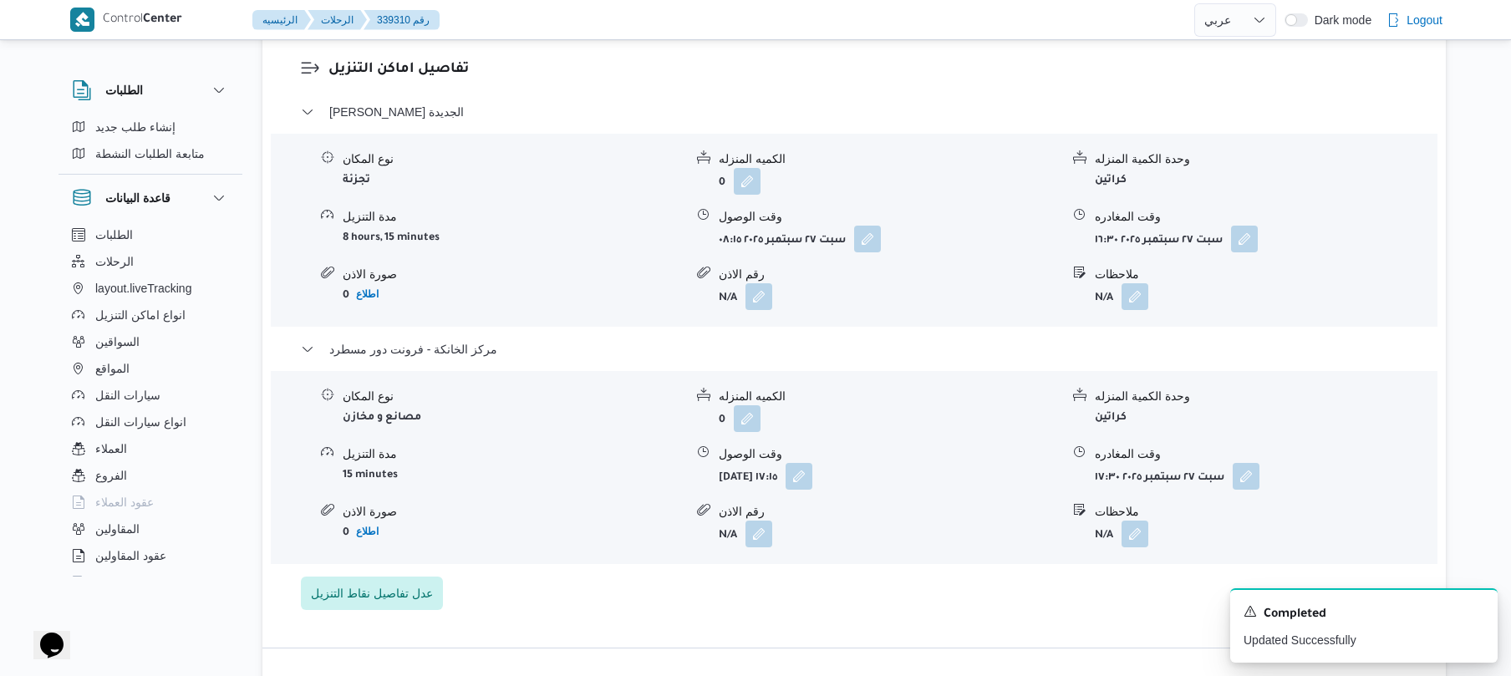
scroll to position [0, 0]
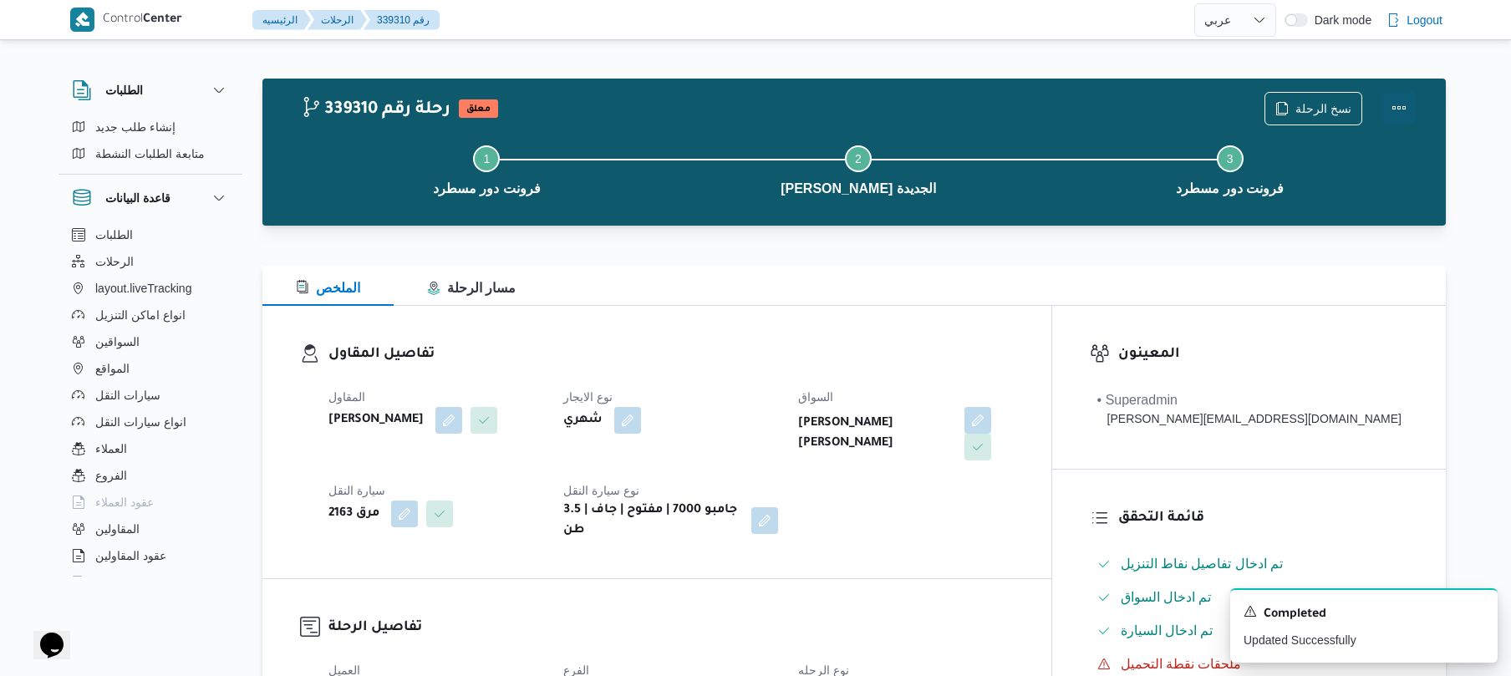
click at [1405, 105] on button "Actions" at bounding box center [1399, 107] width 33 height 33
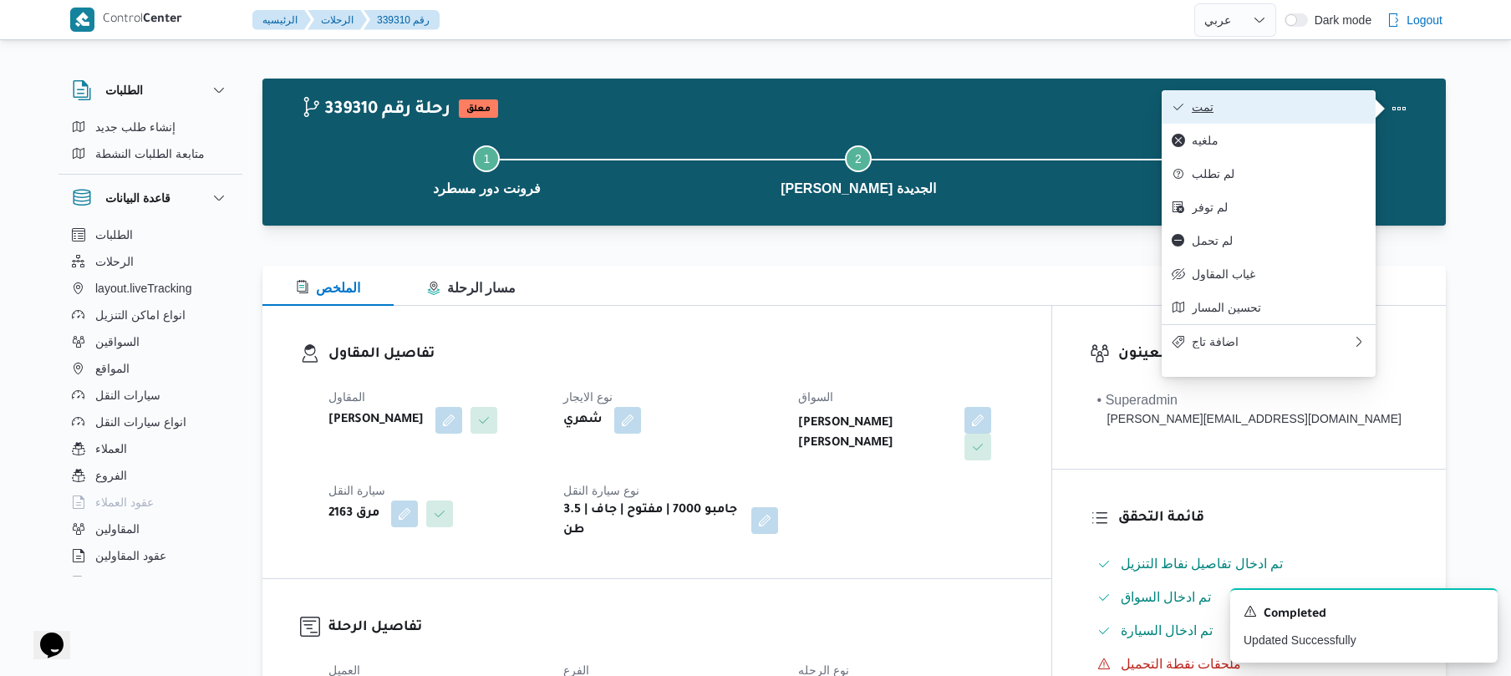
click at [1324, 110] on span "تمت" at bounding box center [1279, 106] width 174 height 13
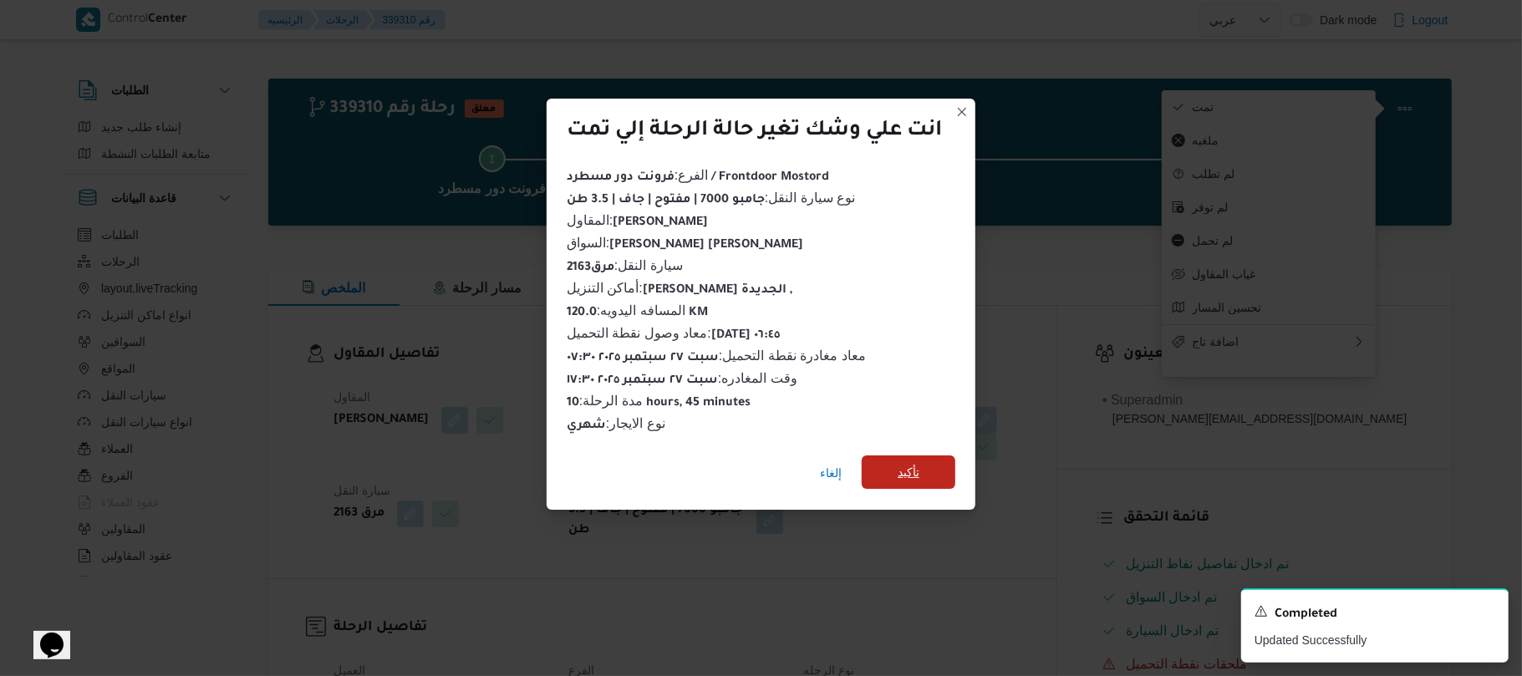
click at [930, 475] on span "تأكيد" at bounding box center [909, 472] width 94 height 33
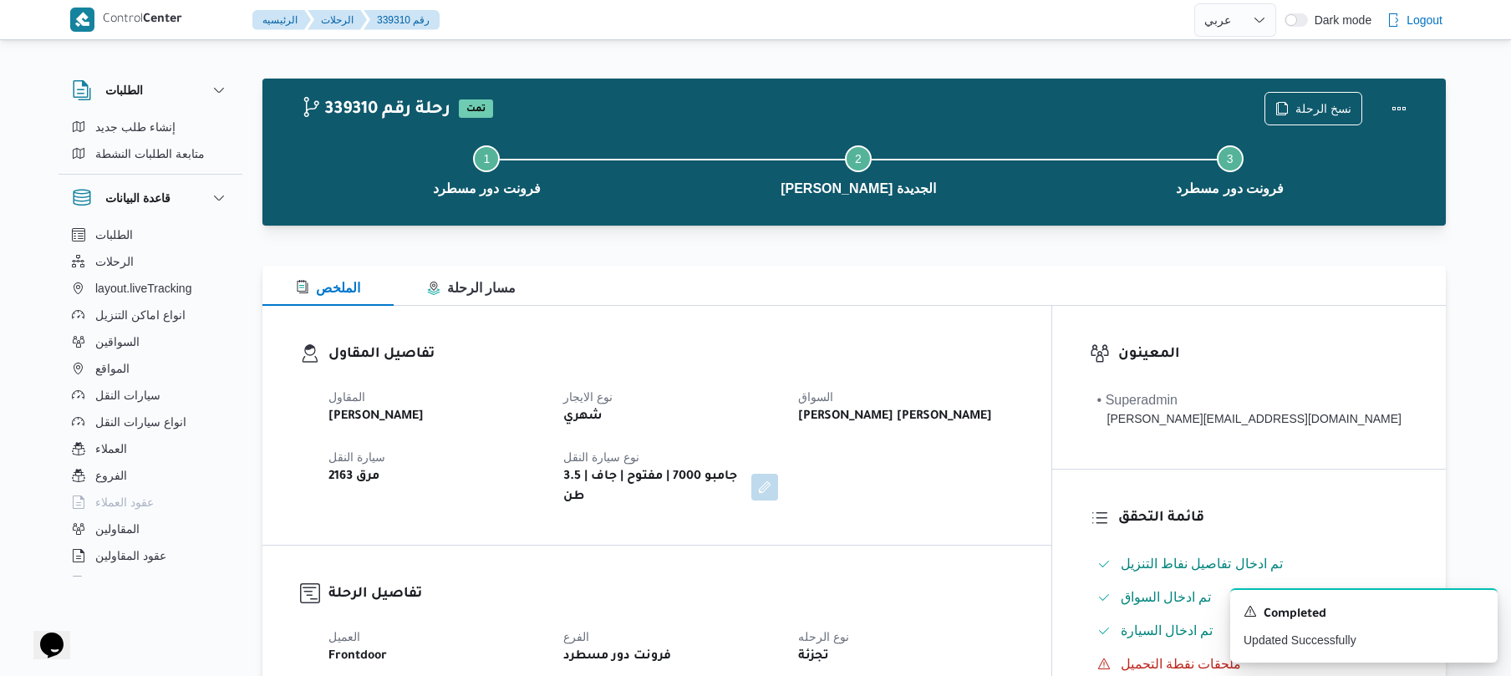
click at [938, 476] on div "المقاول محمد صلاح عبداللطيف الشريف نوع الايجار شهري السواق تامر جمال كريم محمد …" at bounding box center [671, 447] width 706 height 140
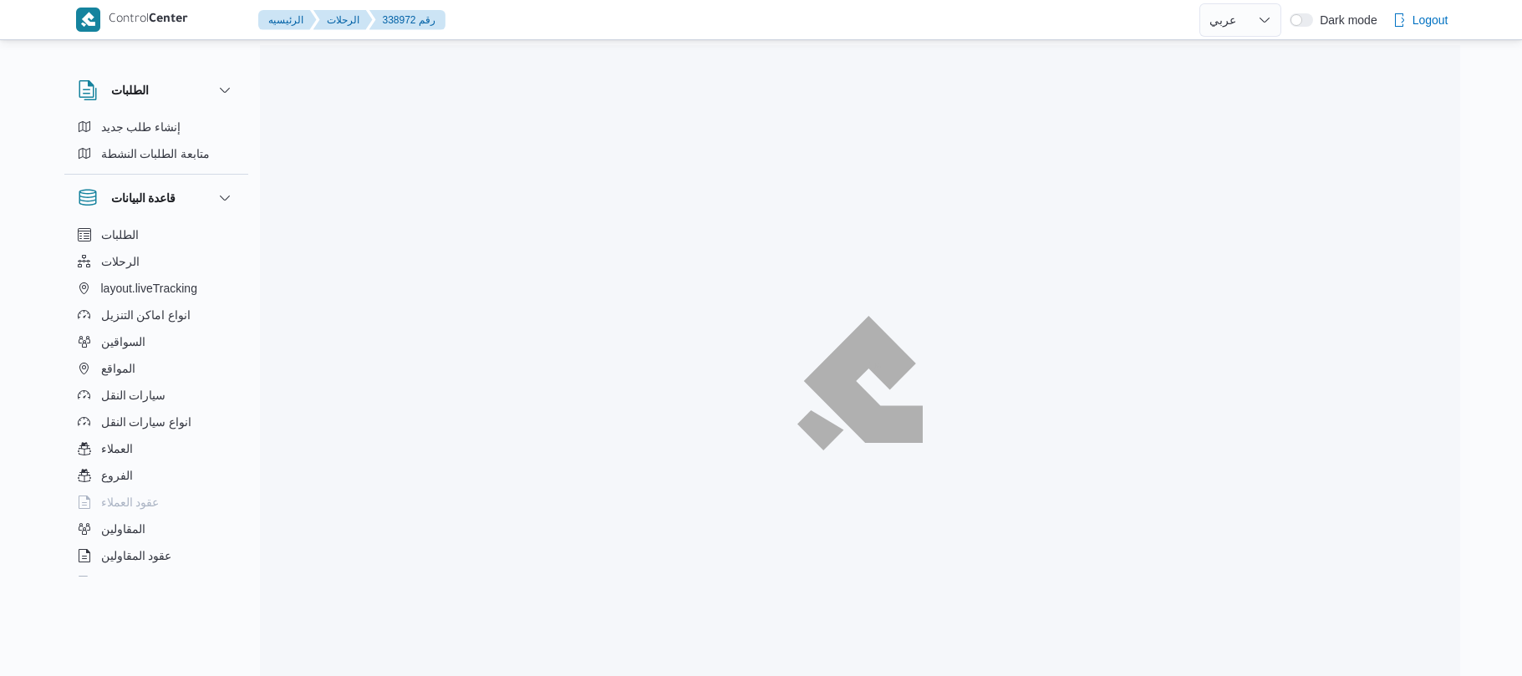
select select "ar"
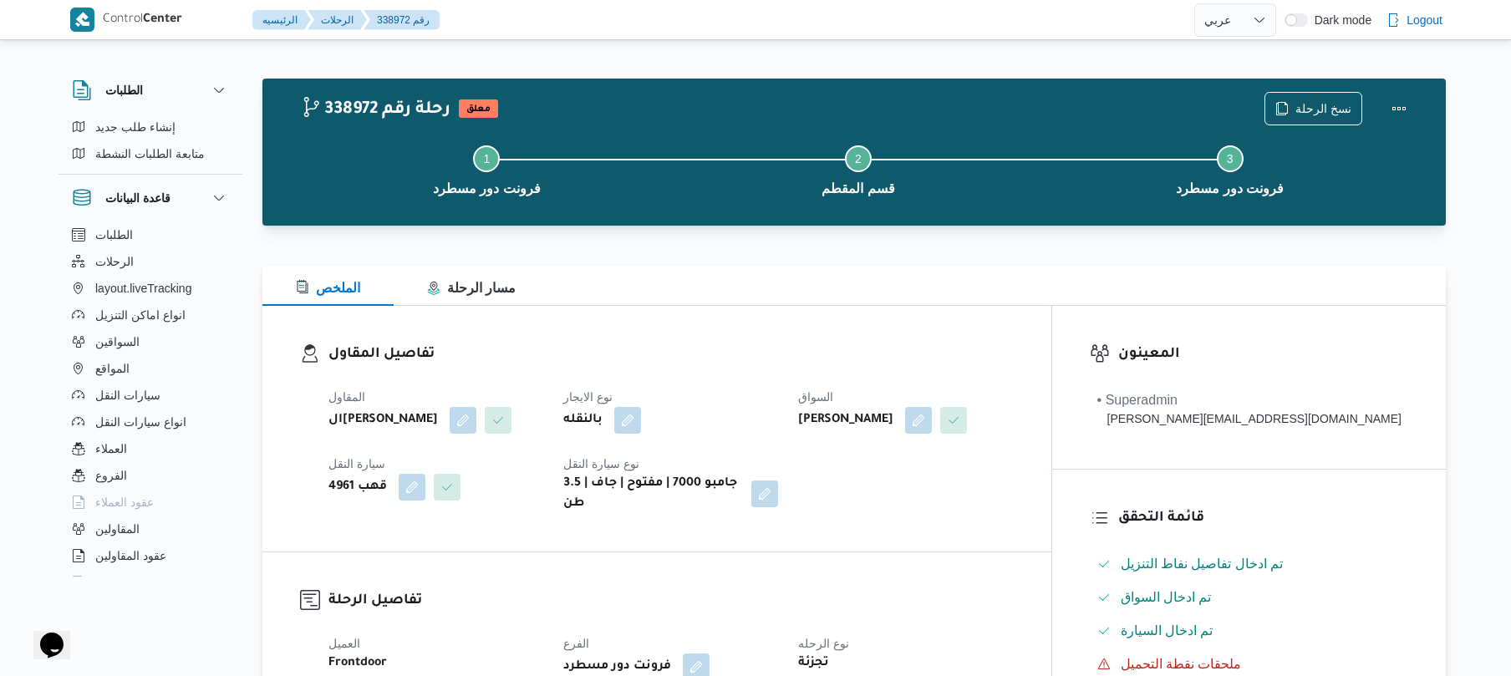
click at [774, 349] on h3 "تفاصيل المقاول" at bounding box center [671, 355] width 685 height 23
click at [780, 278] on div "الملخص مسار الرحلة" at bounding box center [854, 286] width 1184 height 40
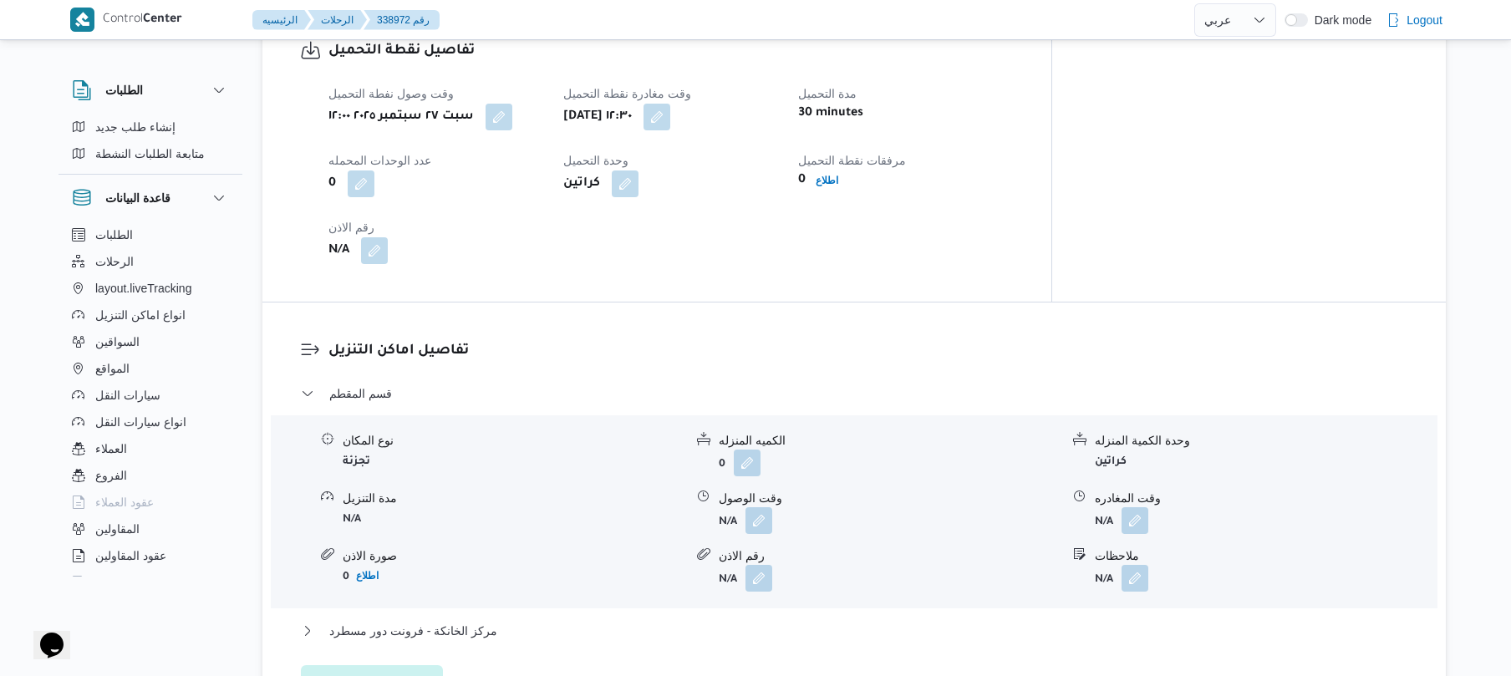
scroll to position [1114, 0]
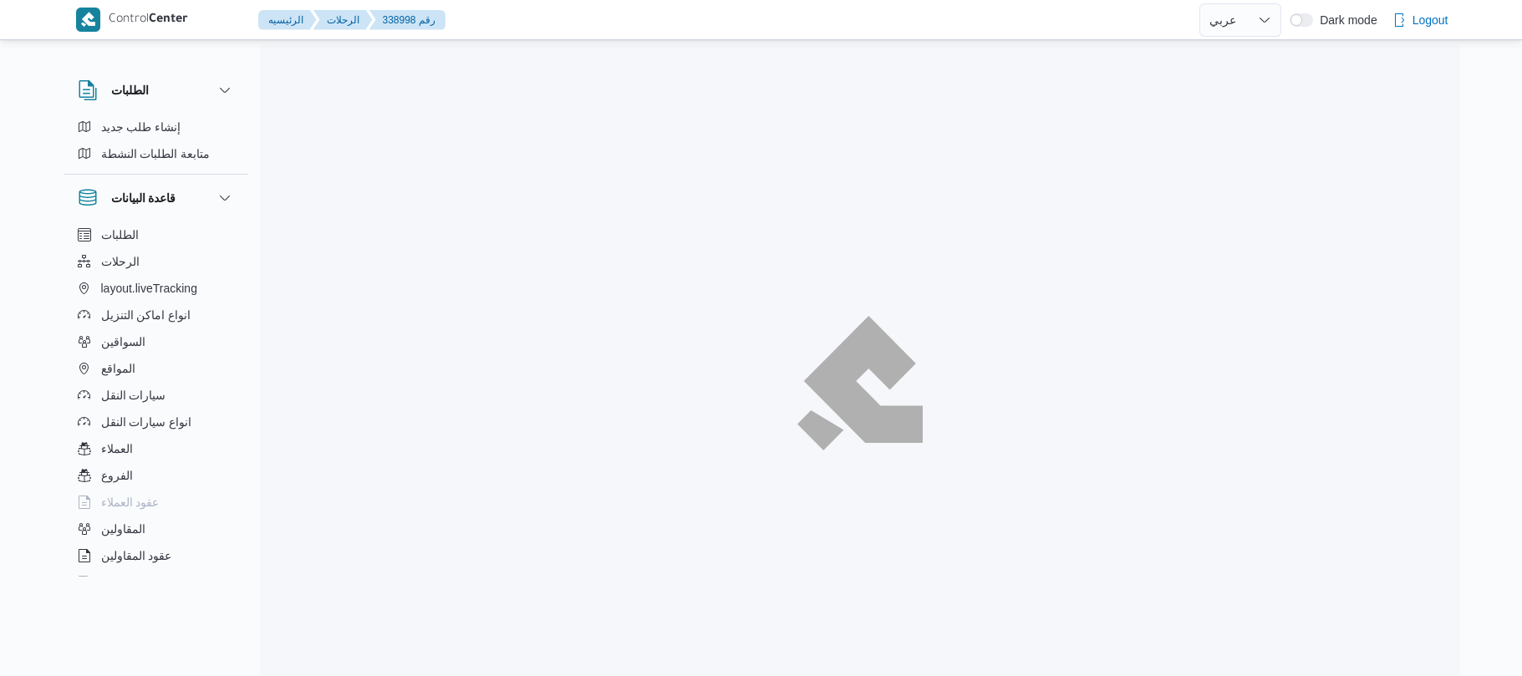
select select "ar"
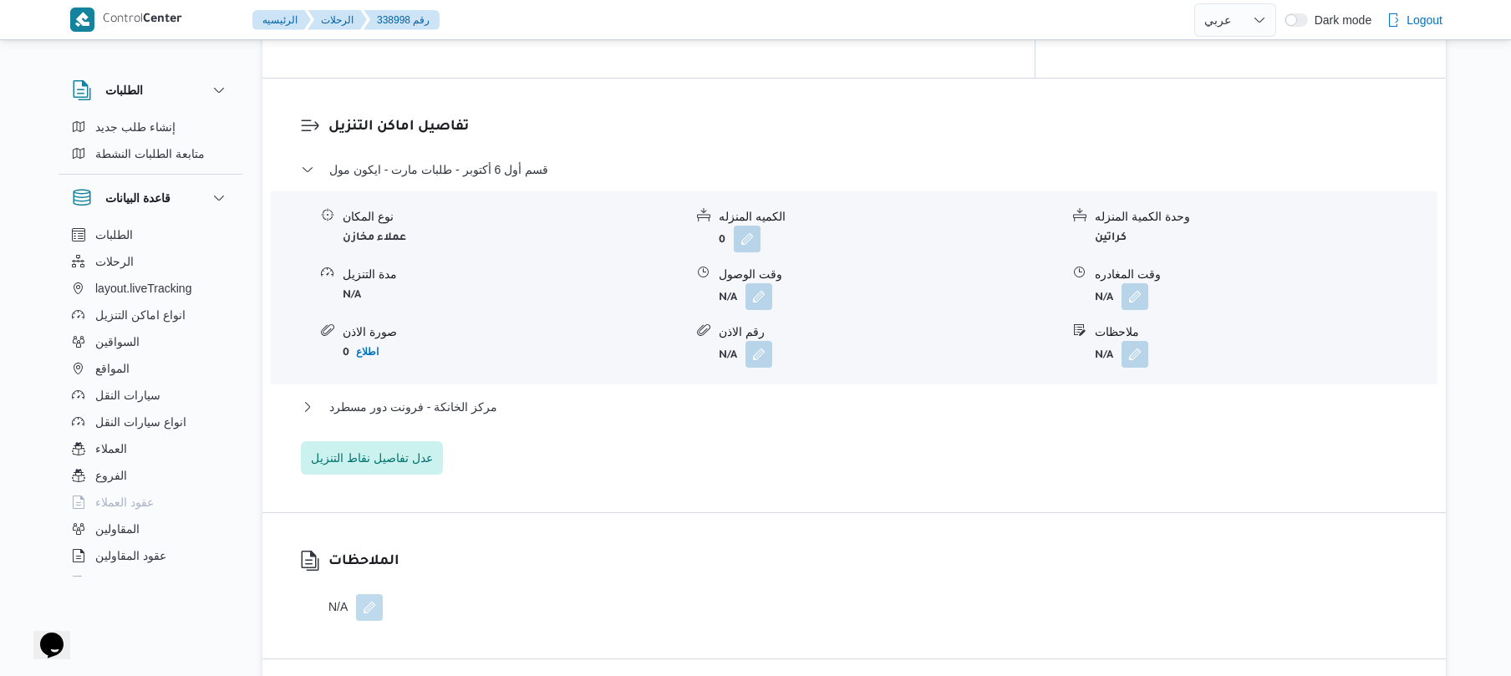
scroll to position [1371, 0]
click at [787, 395] on button "مركز الخانكة - فرونت دور مسطرد" at bounding box center [855, 405] width 1108 height 20
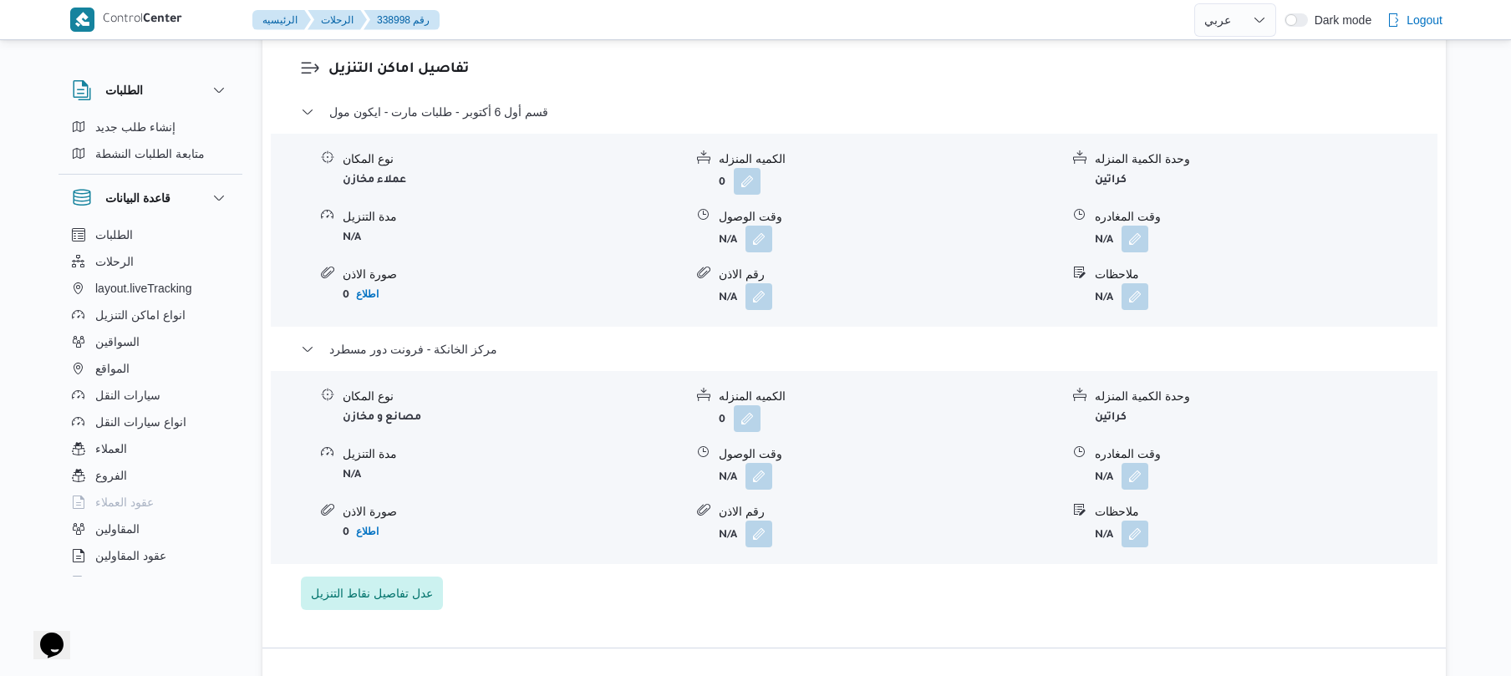
scroll to position [1429, 0]
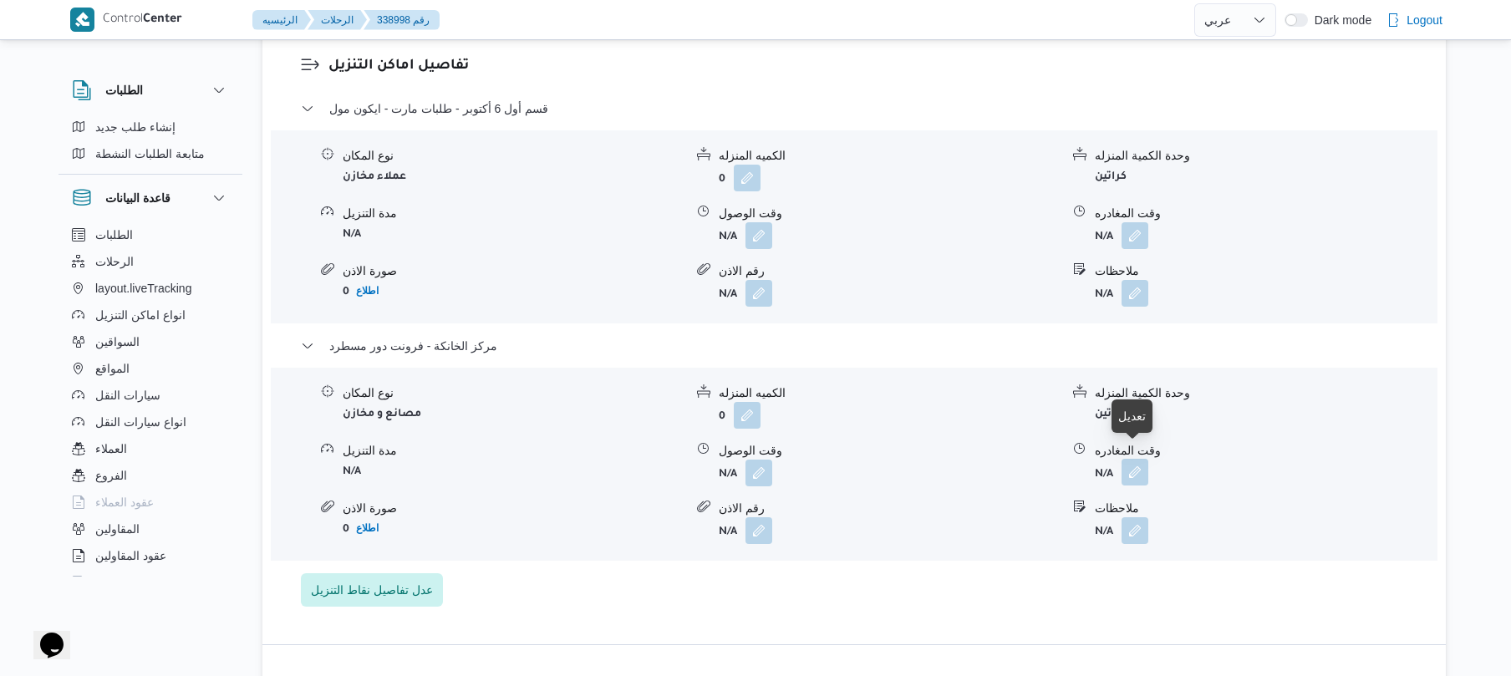
click at [1131, 460] on button "button" at bounding box center [1135, 472] width 27 height 27
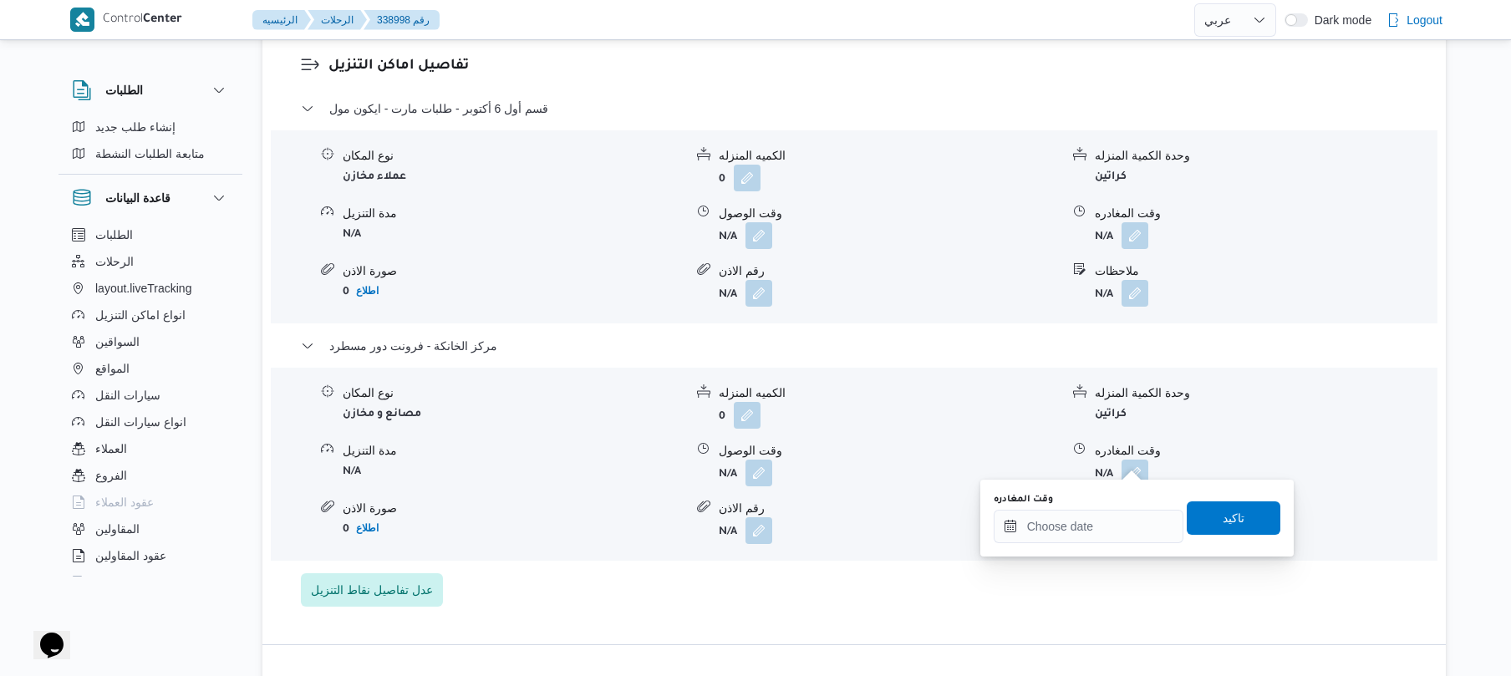
click at [1012, 280] on form "N/A" at bounding box center [889, 293] width 341 height 27
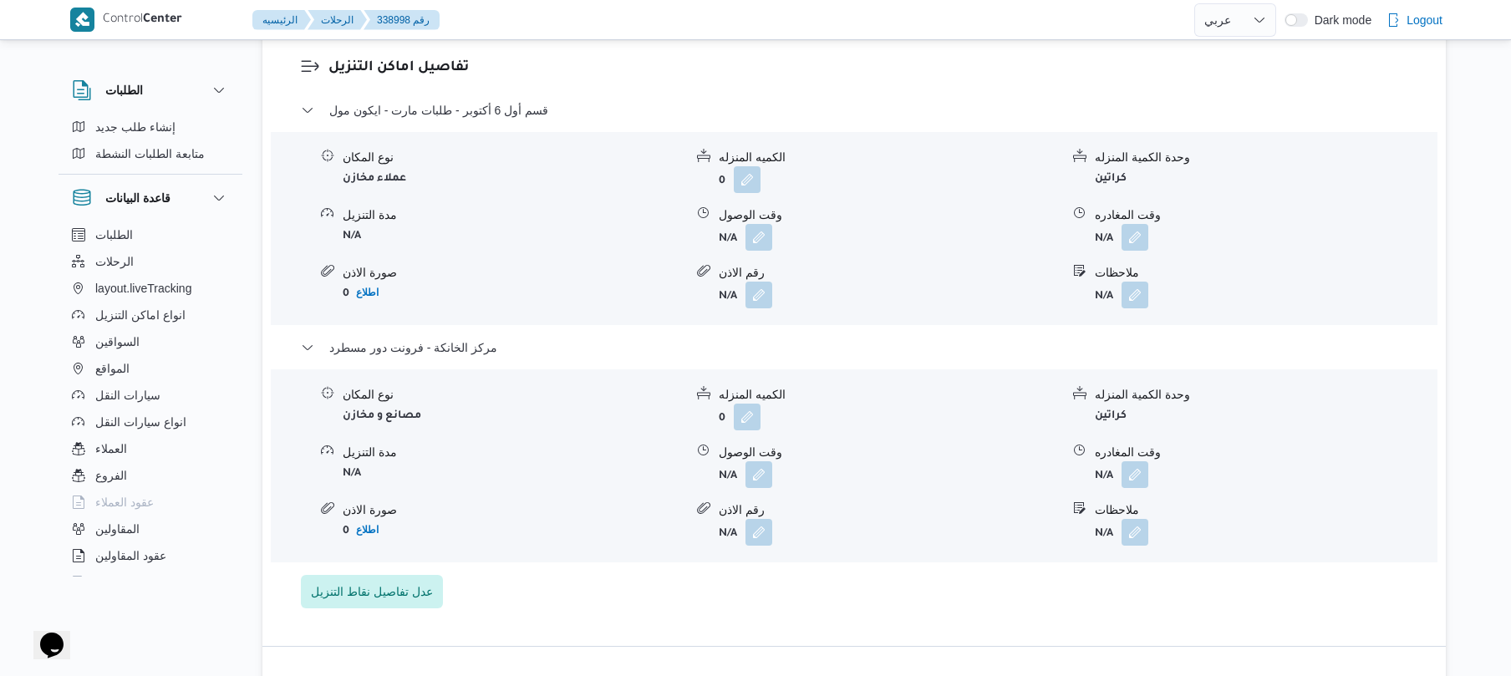
scroll to position [1475, 0]
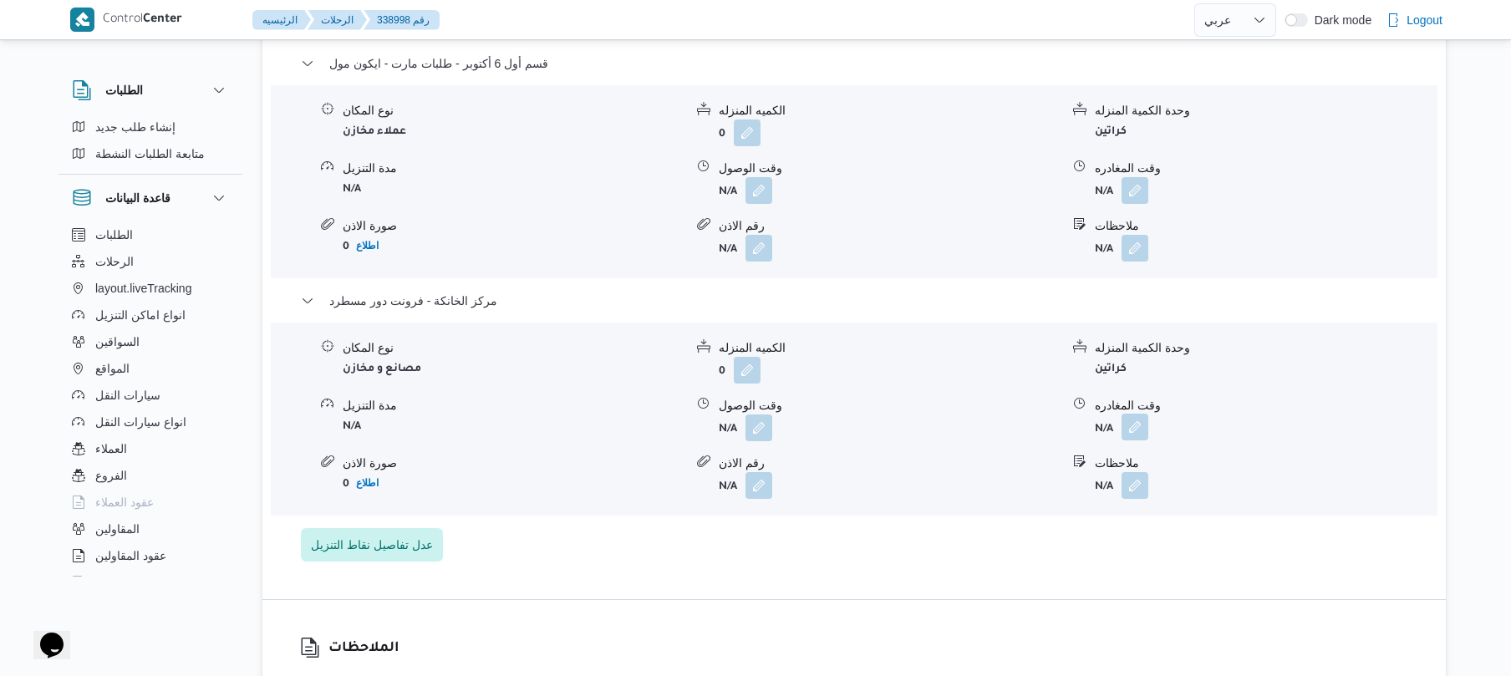
click at [1140, 414] on button "button" at bounding box center [1135, 427] width 27 height 27
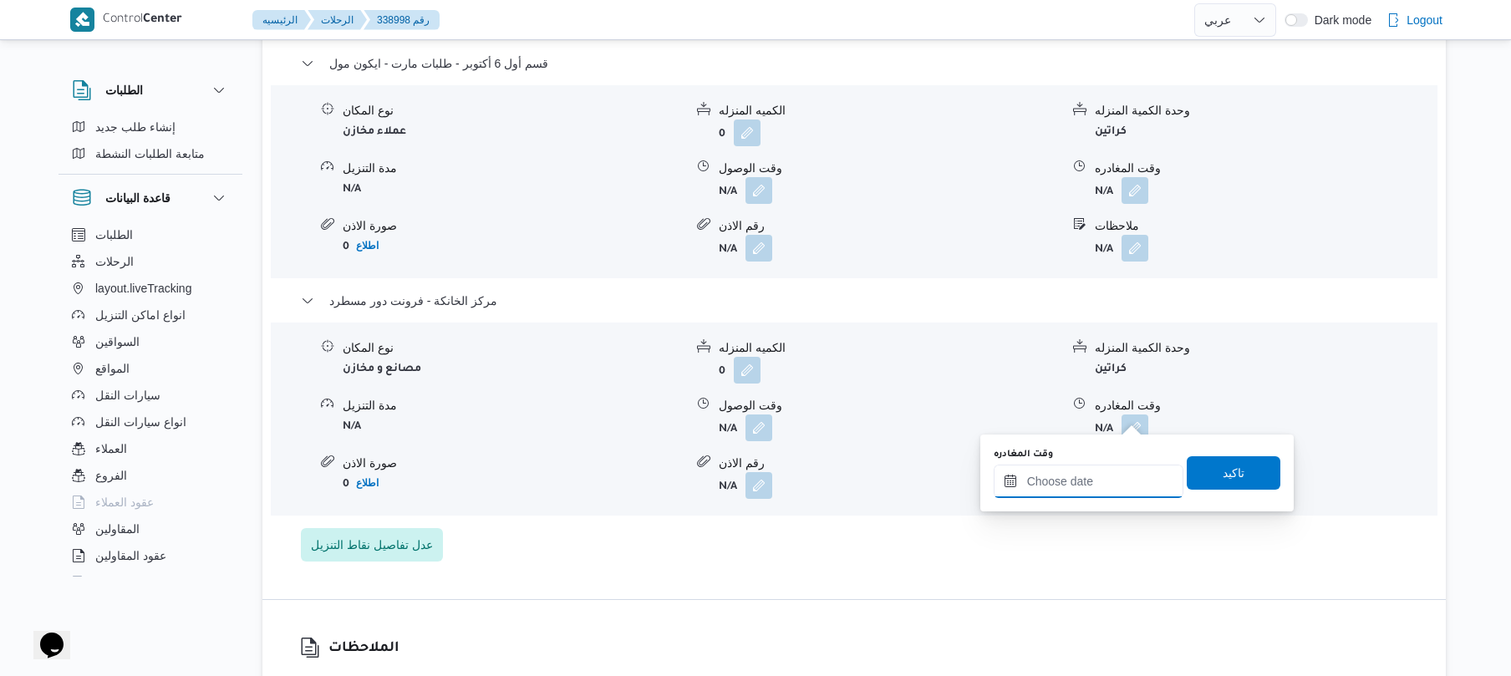
click at [1057, 487] on input "وقت المغادره" at bounding box center [1089, 481] width 190 height 33
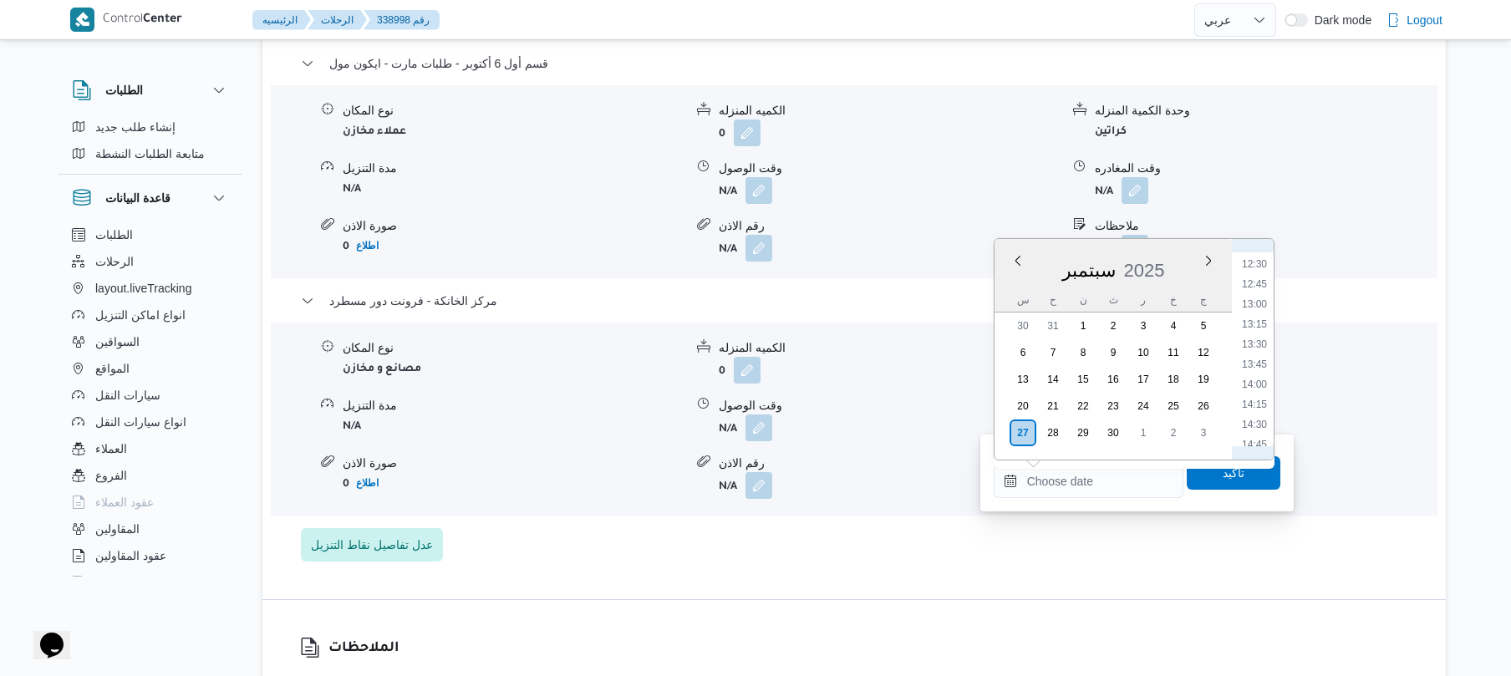
scroll to position [930, 0]
click at [1258, 292] on li "12:00" at bounding box center [1255, 293] width 38 height 17
type input "[DATE] ١٢:٠٠"
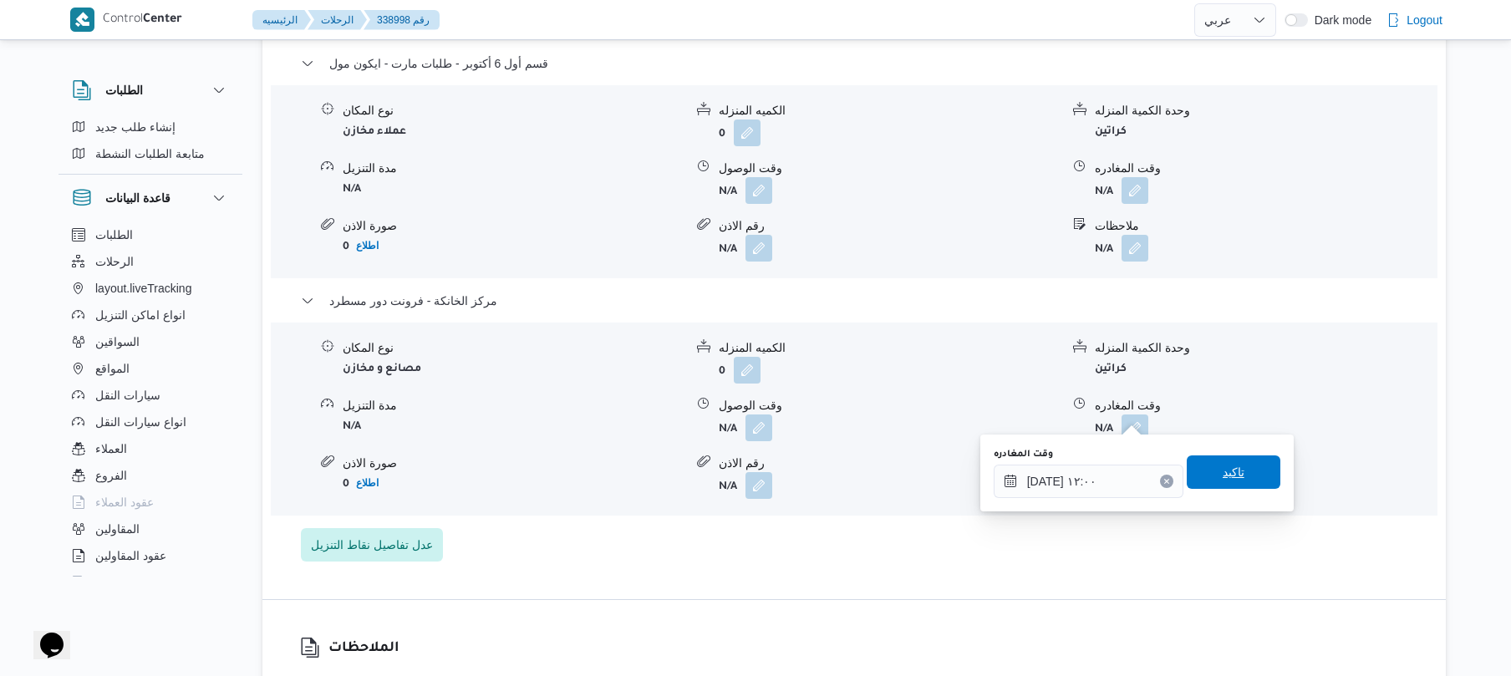
click at [1202, 480] on span "تاكيد" at bounding box center [1234, 472] width 94 height 33
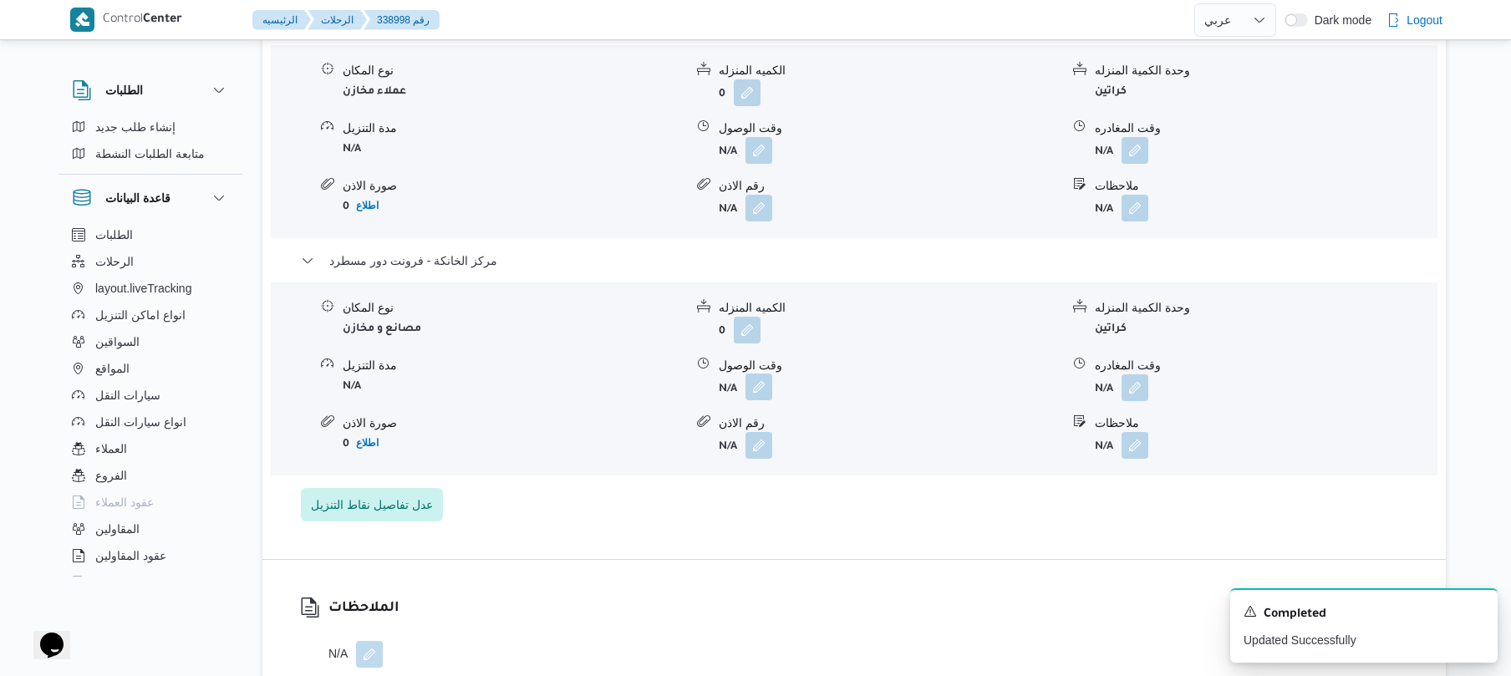
click at [757, 400] on button "button" at bounding box center [759, 387] width 27 height 27
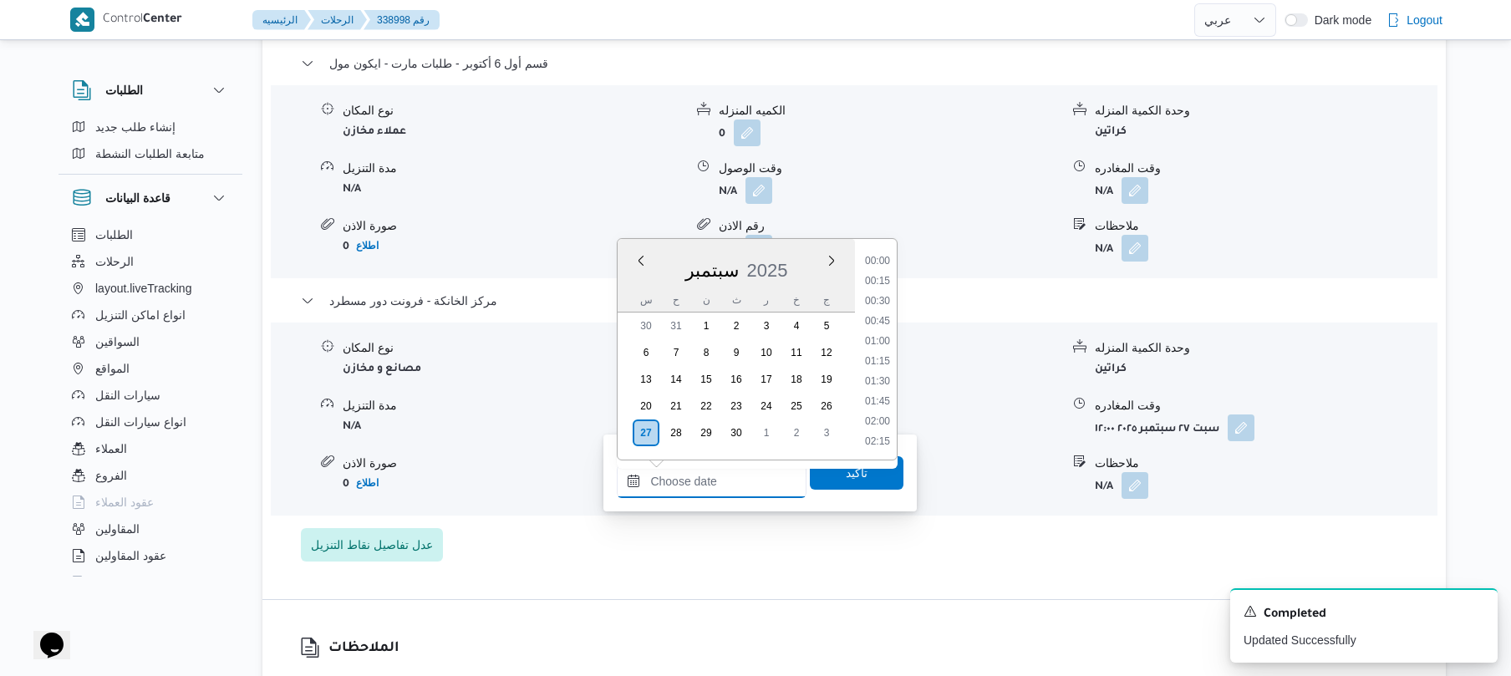
click at [741, 487] on input "وقت الوصول" at bounding box center [712, 481] width 190 height 33
click at [871, 438] on li "11:45" at bounding box center [878, 438] width 38 height 17
type input "[DATE] ١١:٤٥"
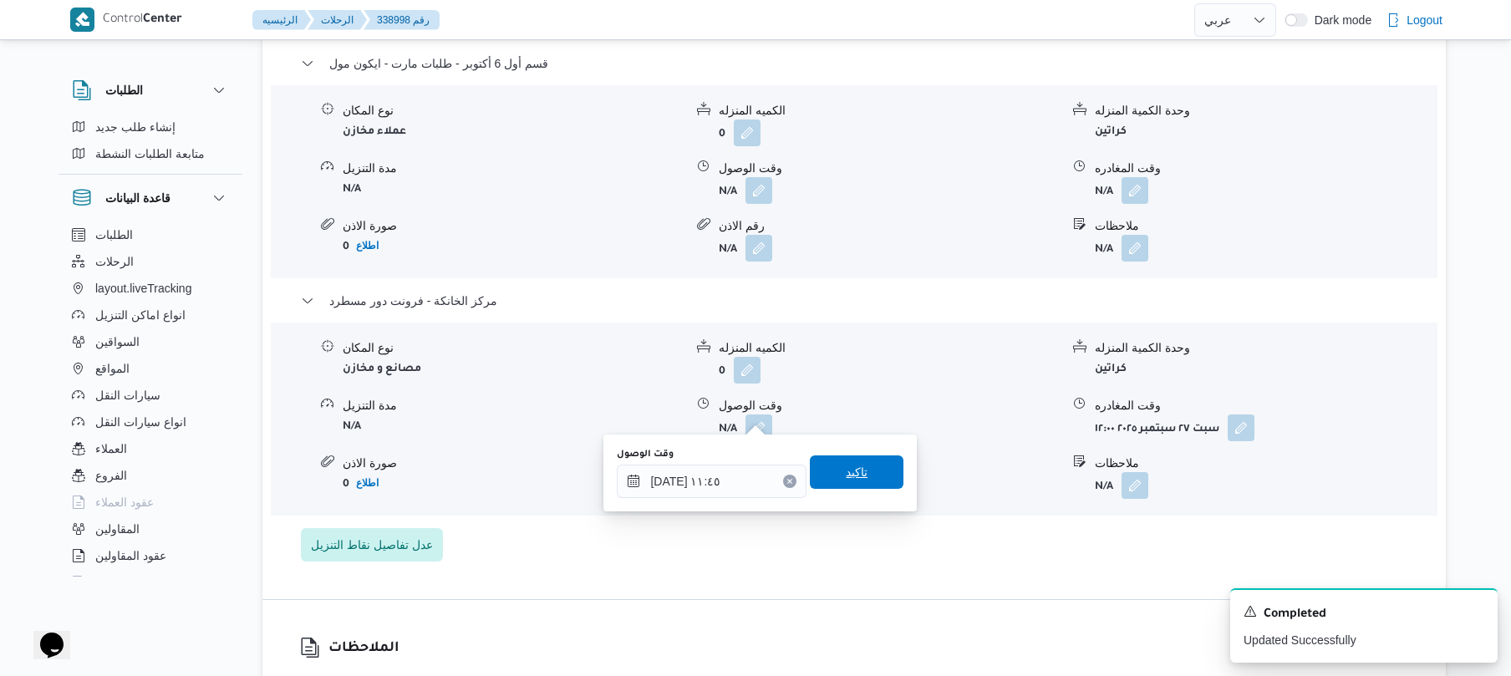
click at [851, 476] on span "تاكيد" at bounding box center [857, 472] width 22 height 20
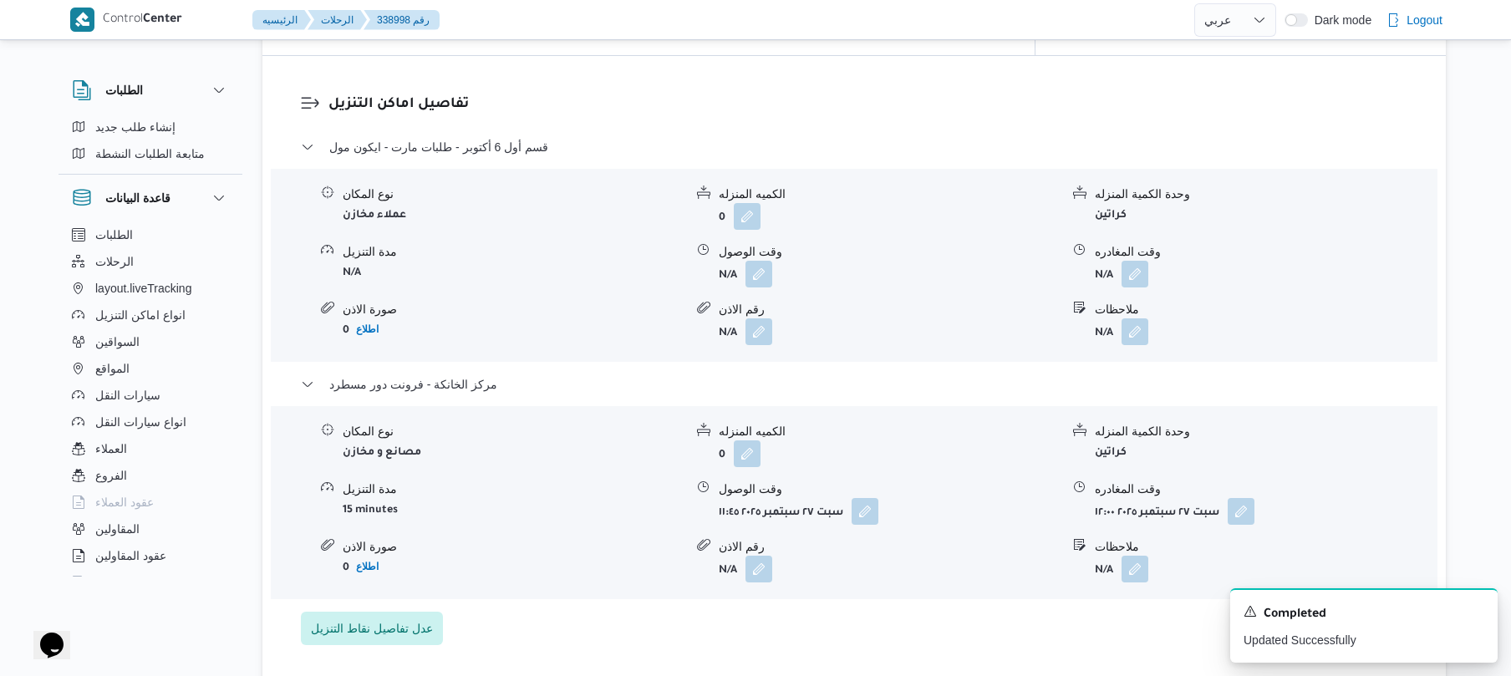
scroll to position [1385, 0]
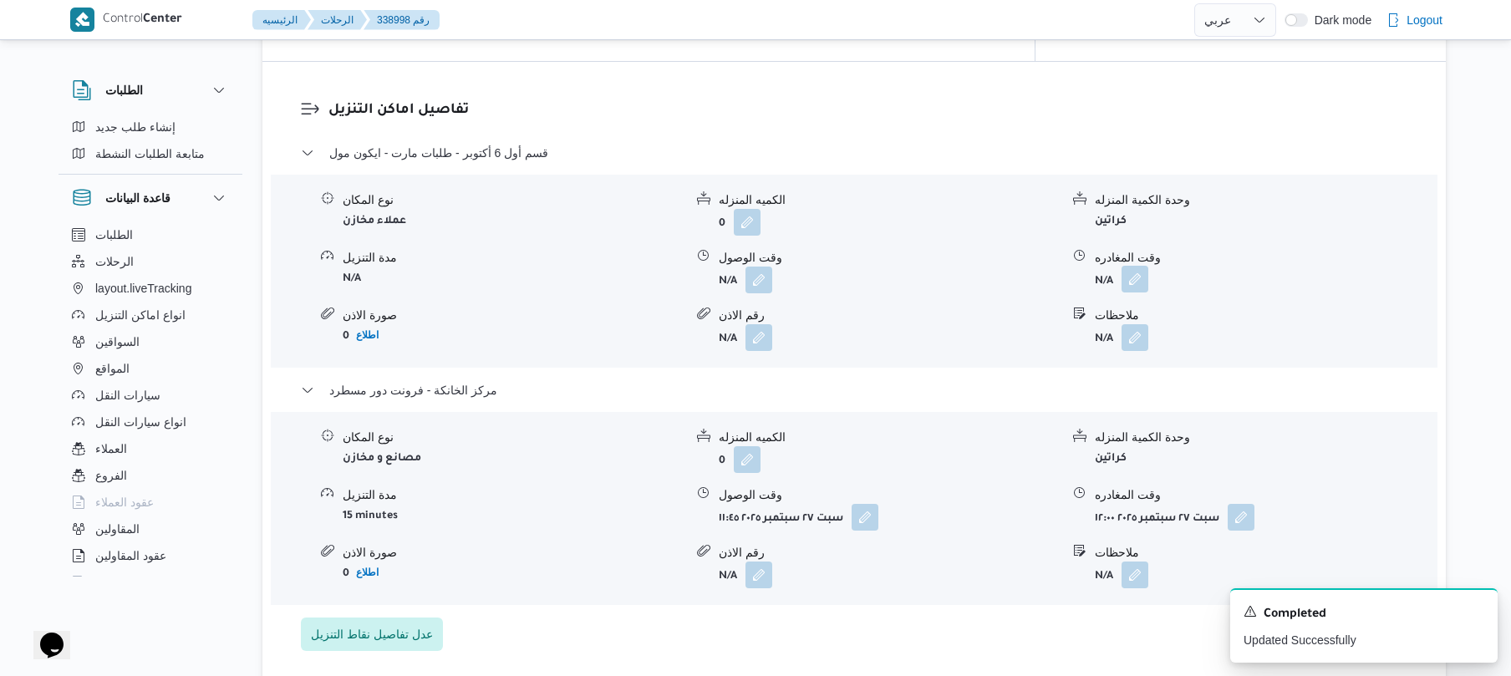
click at [1129, 269] on button "button" at bounding box center [1135, 279] width 27 height 27
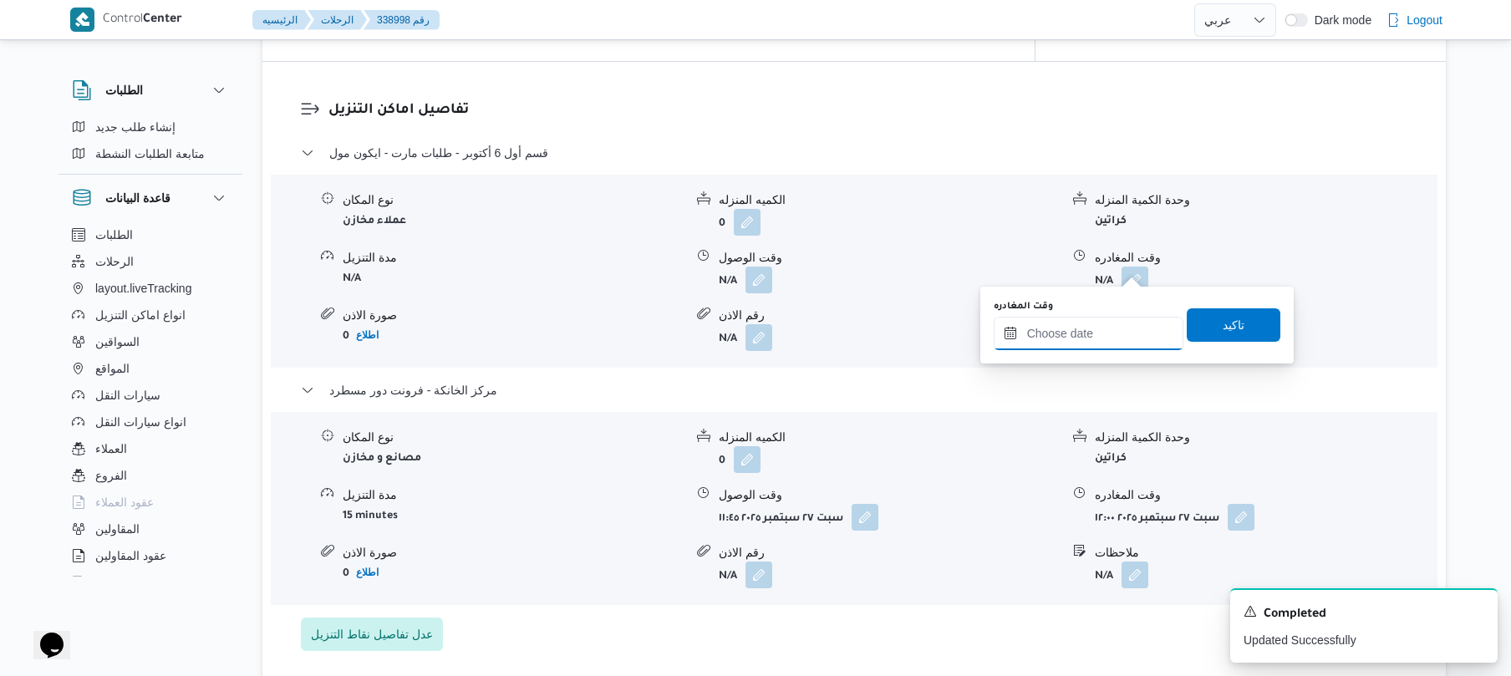
click at [1080, 335] on input "وقت المغادره" at bounding box center [1089, 333] width 190 height 33
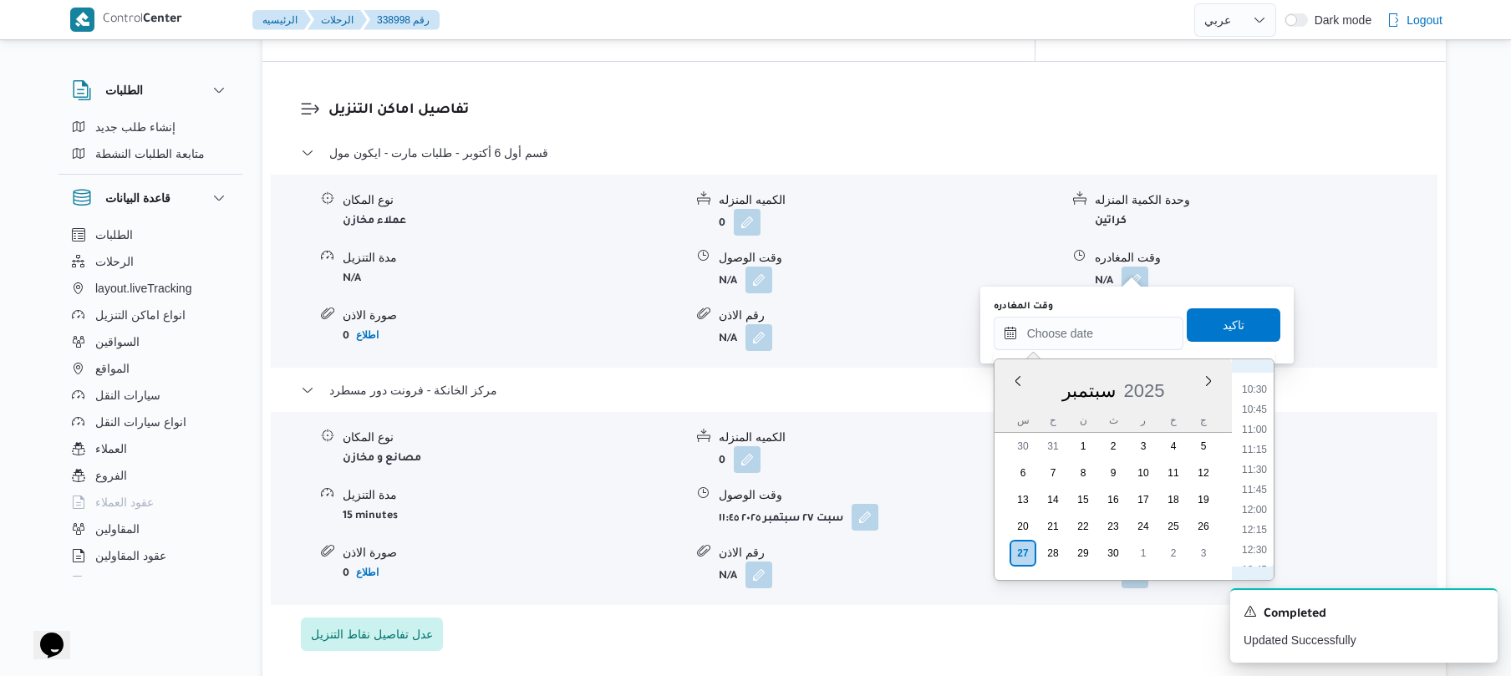
scroll to position [770, 0]
click at [1254, 497] on li "11:00" at bounding box center [1255, 494] width 38 height 17
type input "[DATE] ١١:٠٠"
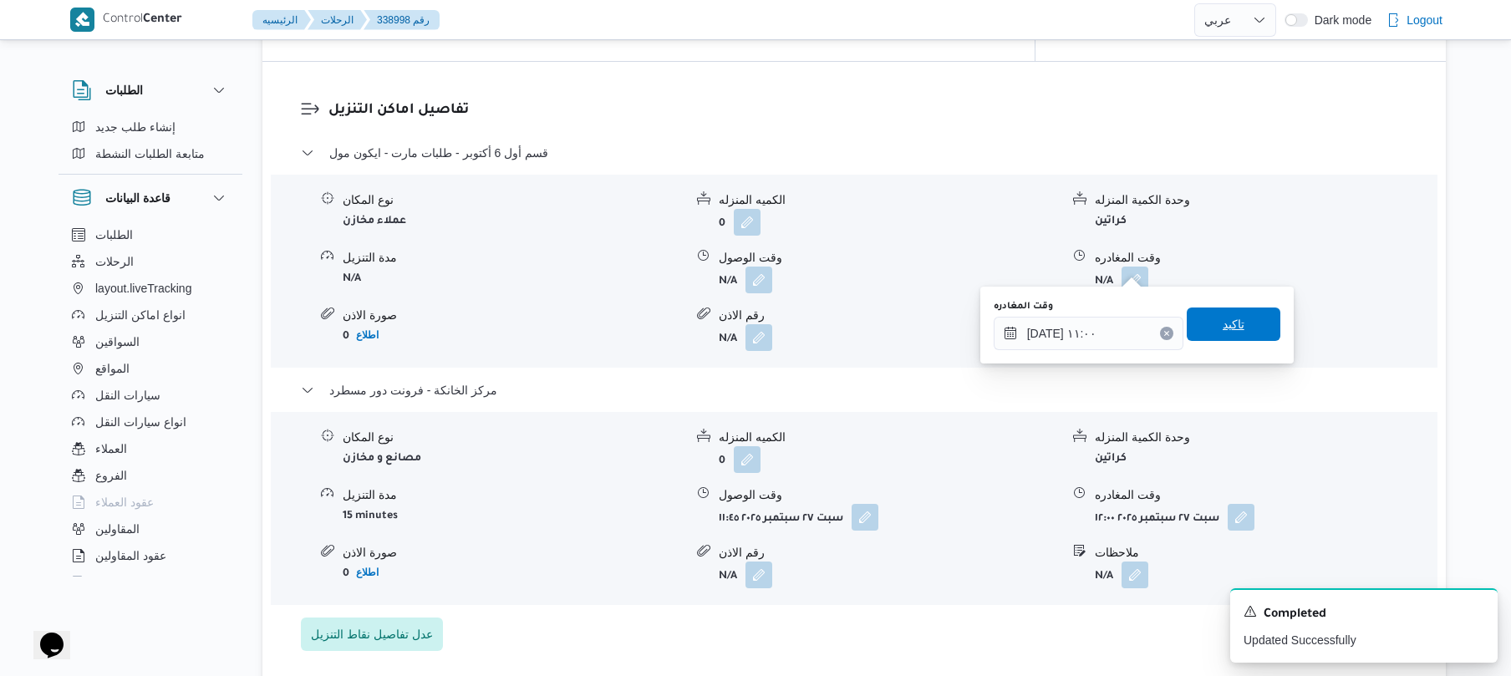
click at [1237, 323] on span "تاكيد" at bounding box center [1234, 324] width 94 height 33
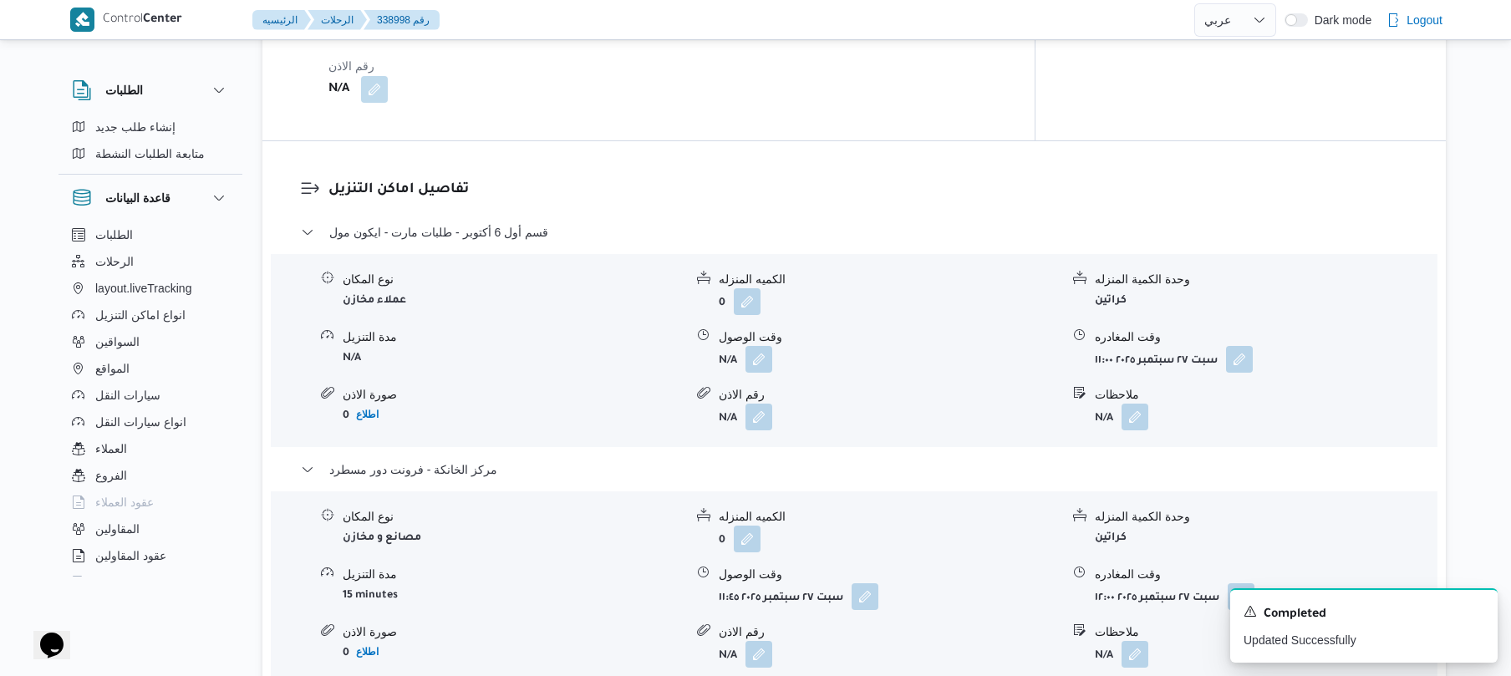
scroll to position [1341, 0]
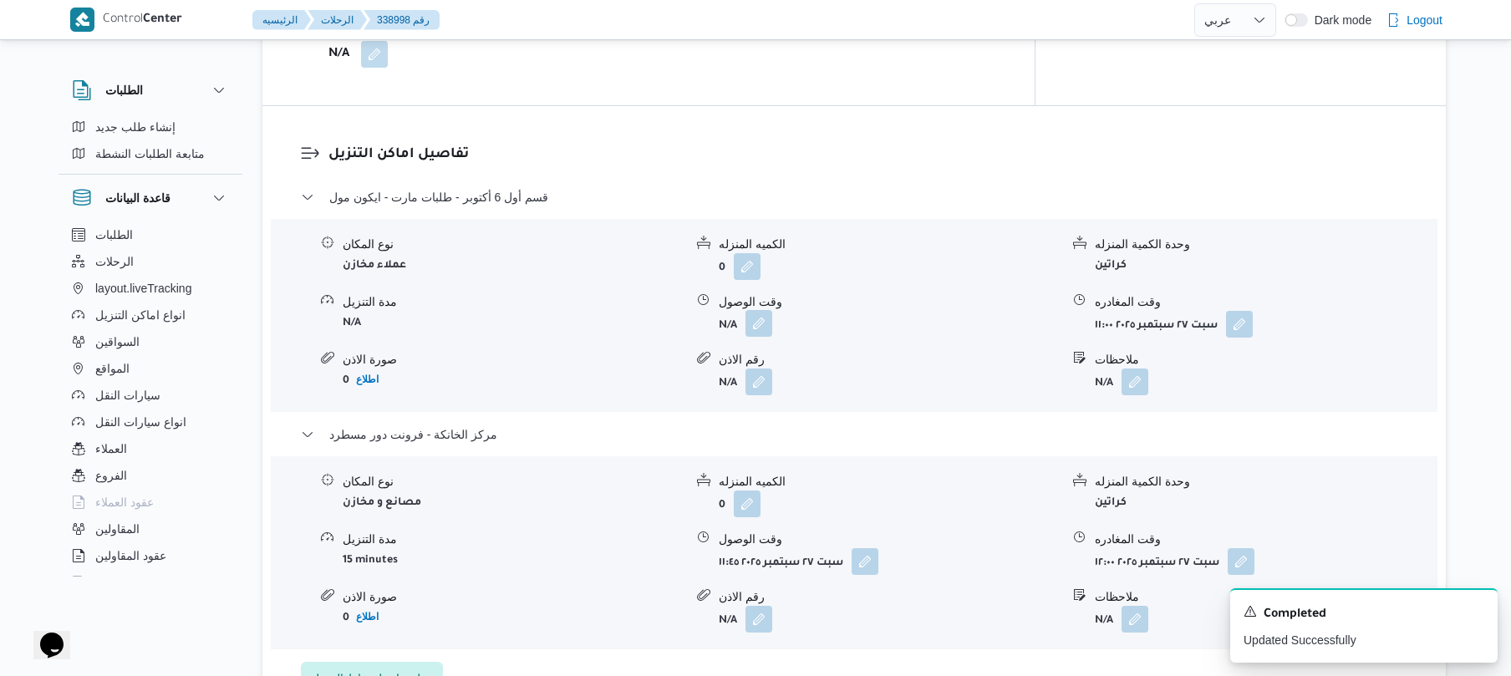
click at [754, 315] on button "button" at bounding box center [759, 323] width 27 height 27
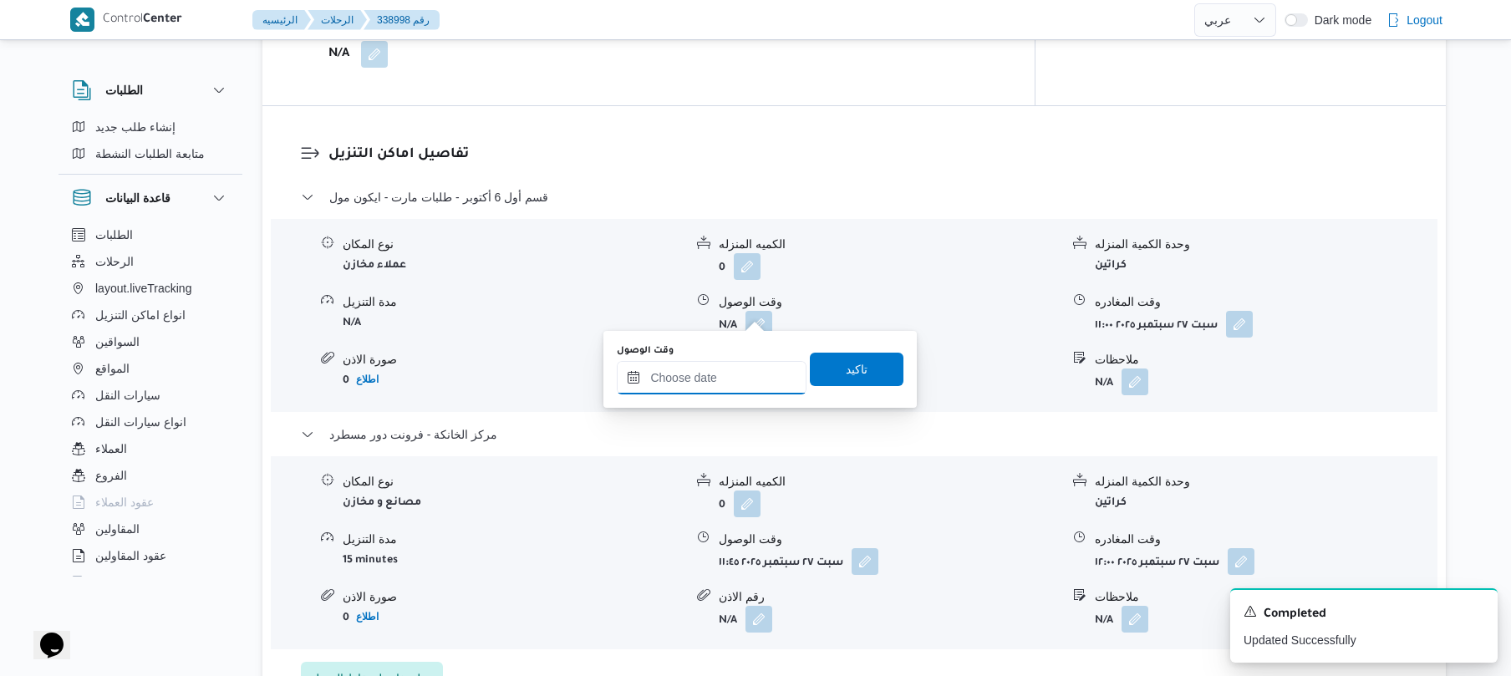
click at [721, 379] on input "وقت الوصول" at bounding box center [712, 377] width 190 height 33
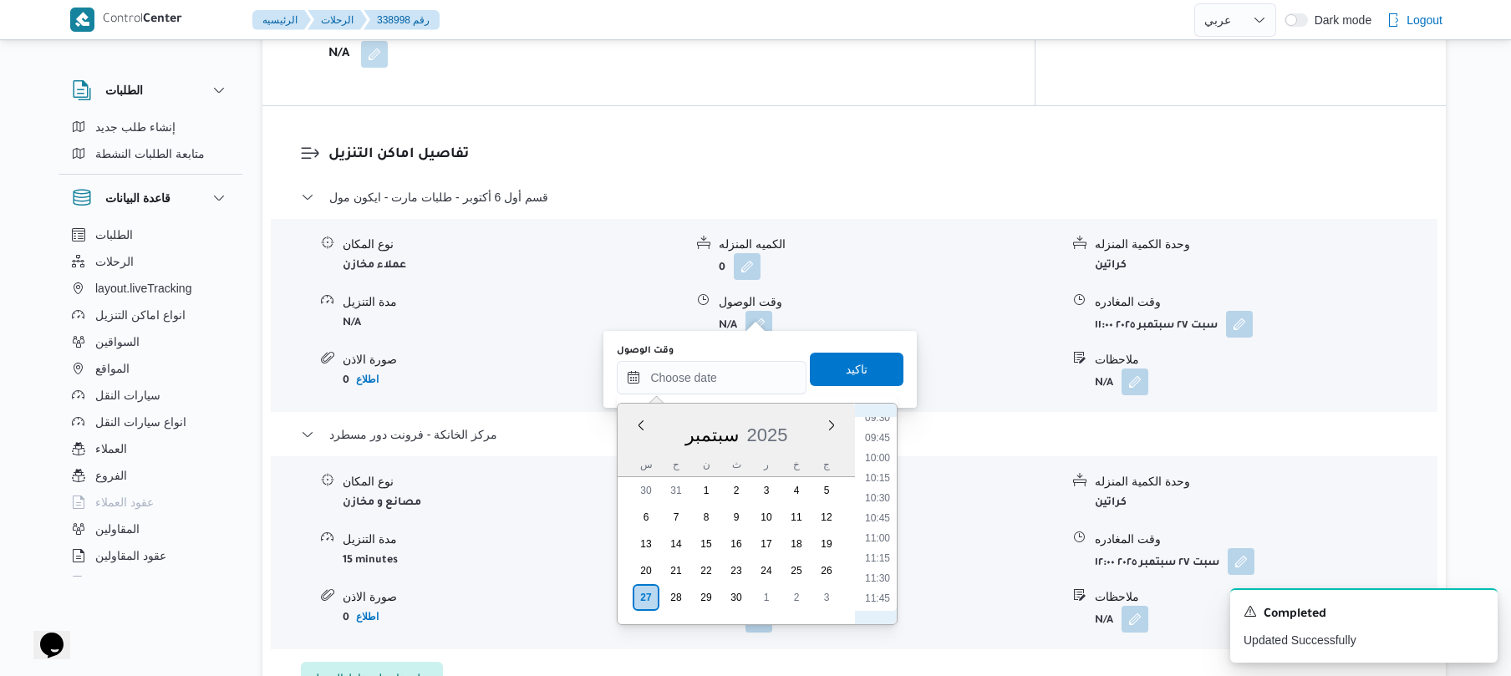
scroll to position [606, 0]
click at [878, 543] on li "09:00" at bounding box center [878, 541] width 38 height 17
type input "[DATE] ٠٩:٠٠"
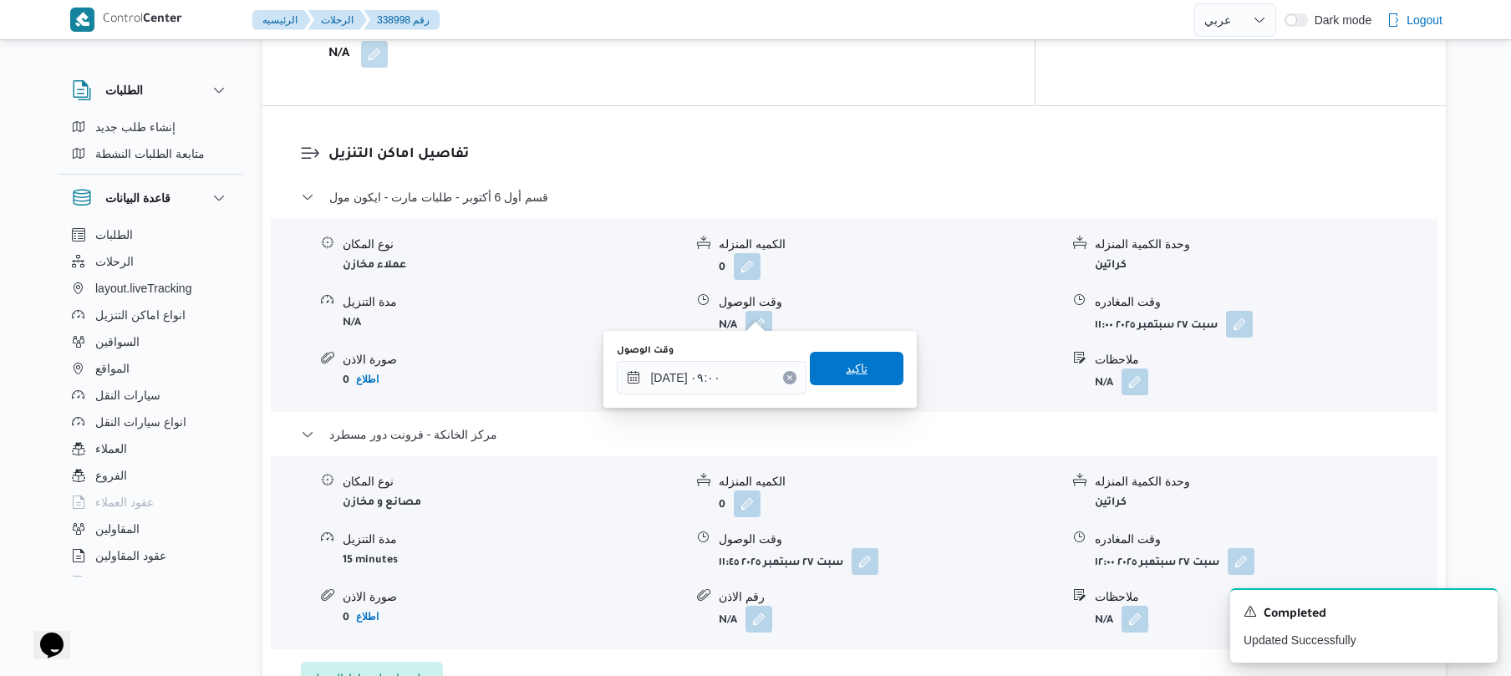
click at [856, 365] on span "تاكيد" at bounding box center [857, 369] width 22 height 20
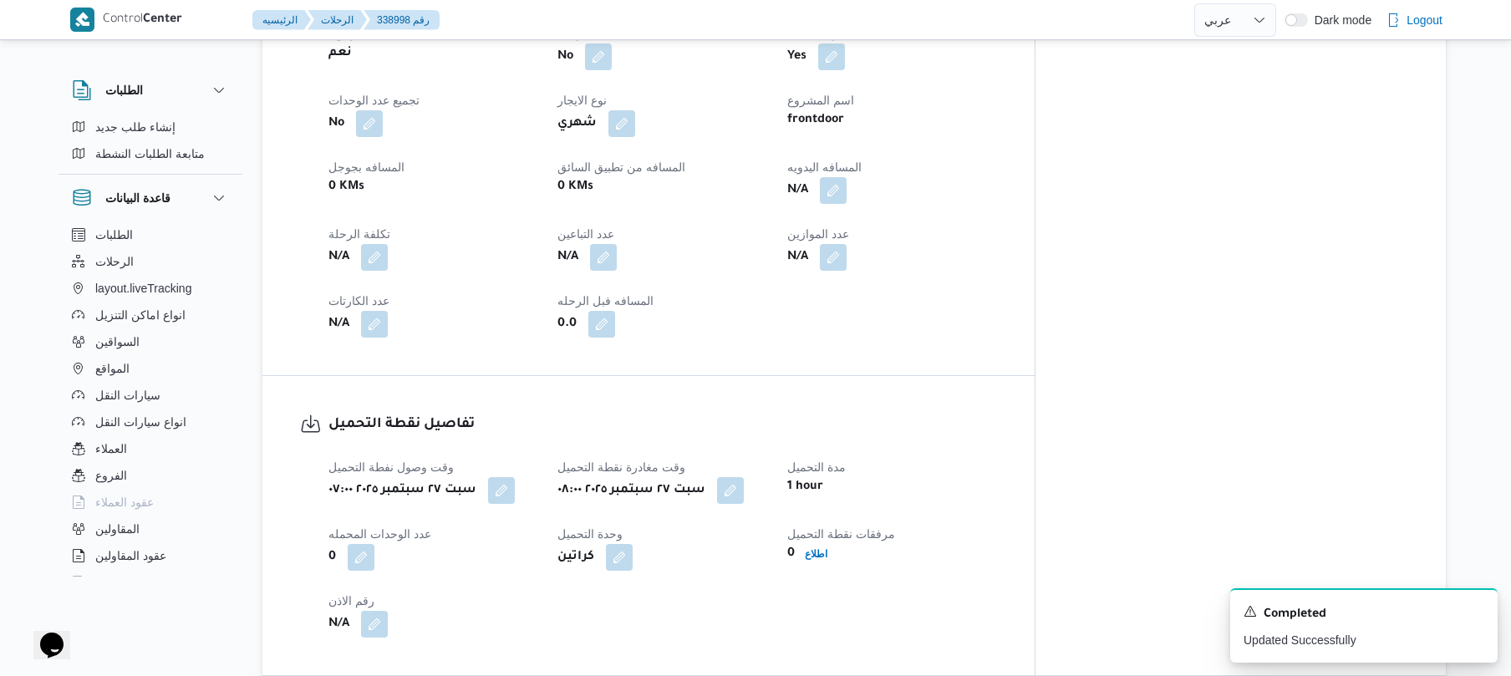
scroll to position [794, 0]
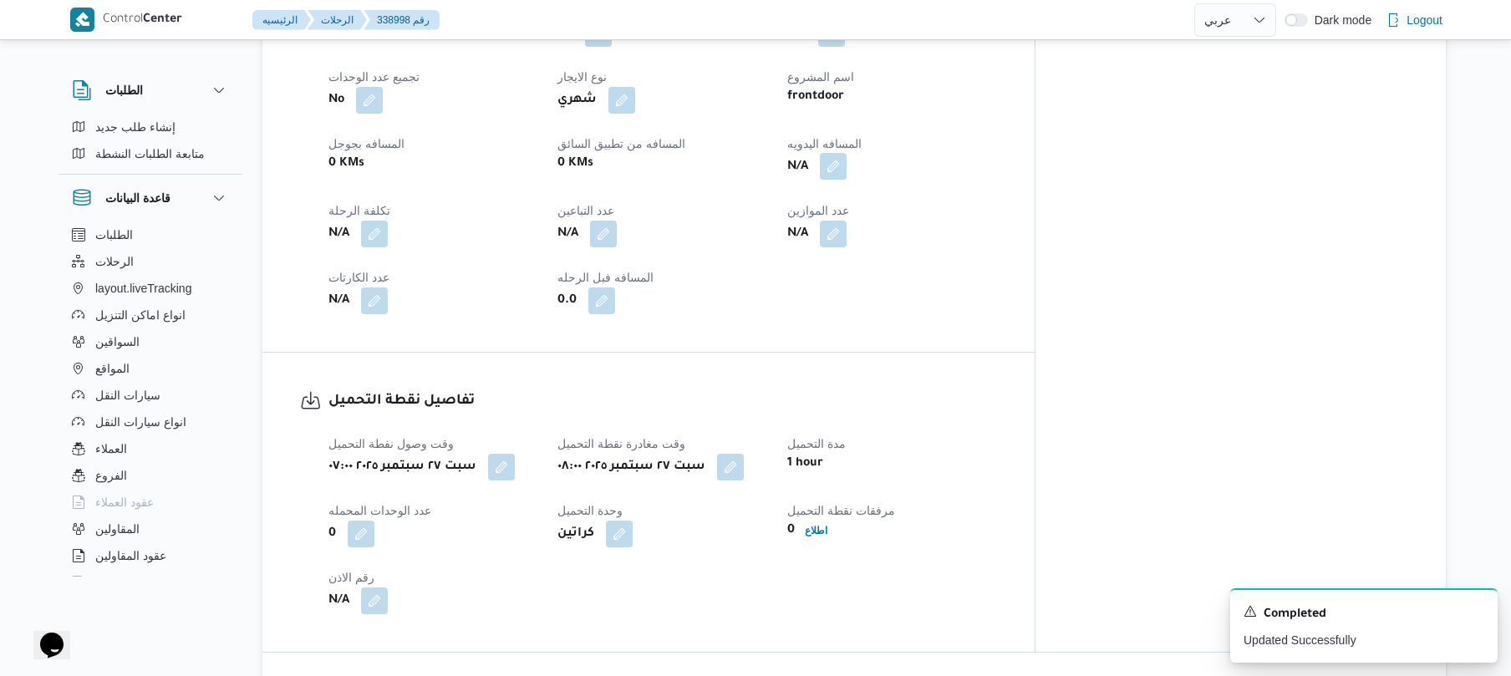
click at [847, 158] on button "button" at bounding box center [833, 166] width 27 height 27
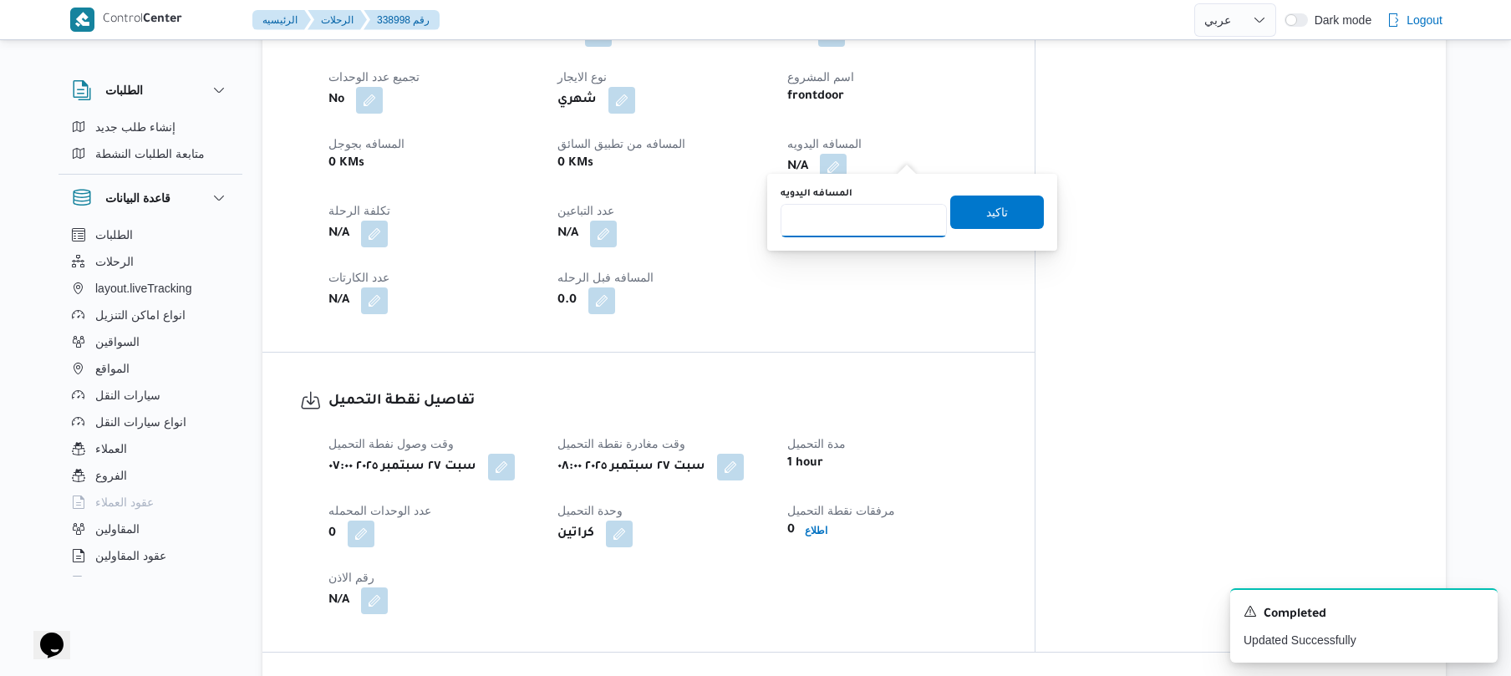
click at [893, 217] on input "المسافه اليدويه" at bounding box center [864, 220] width 166 height 33
type input "120"
click at [961, 209] on span "تاكيد" at bounding box center [997, 211] width 94 height 33
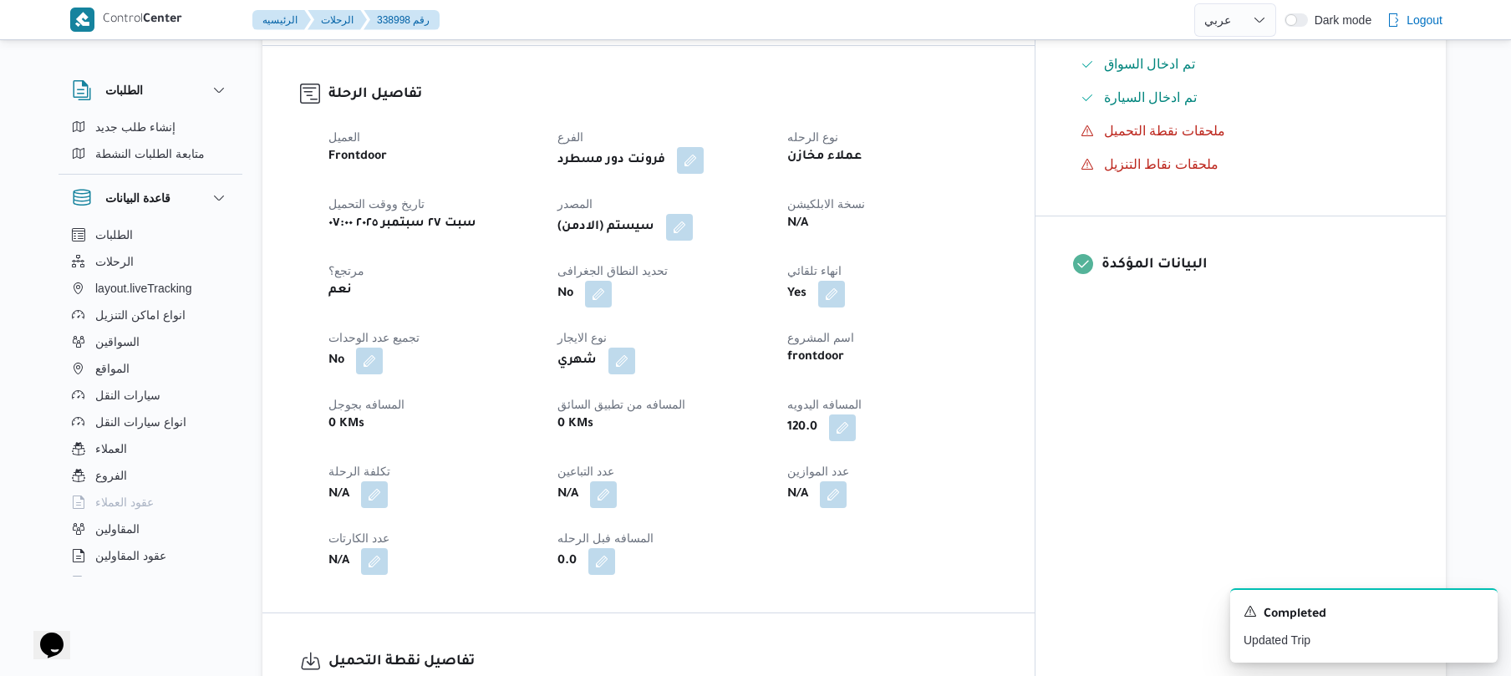
scroll to position [482, 0]
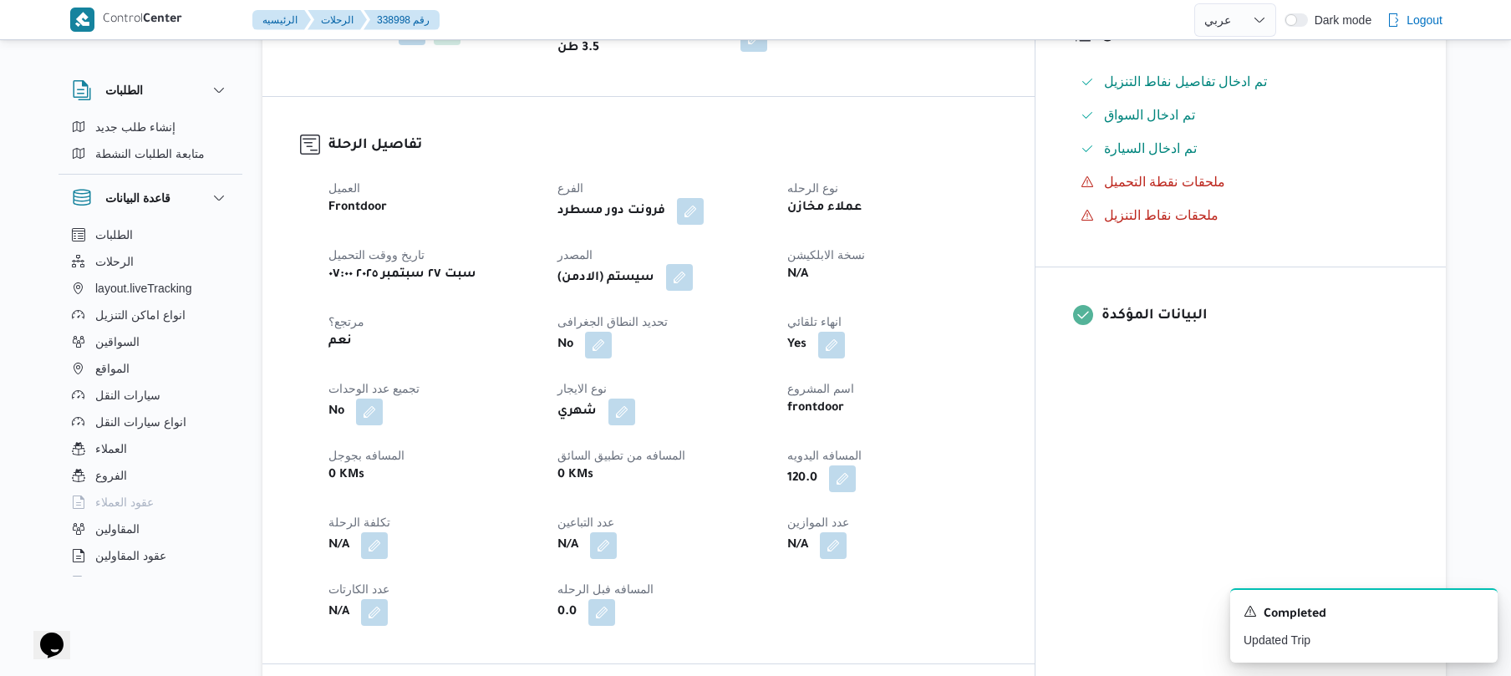
click at [693, 265] on button "button" at bounding box center [679, 277] width 27 height 27
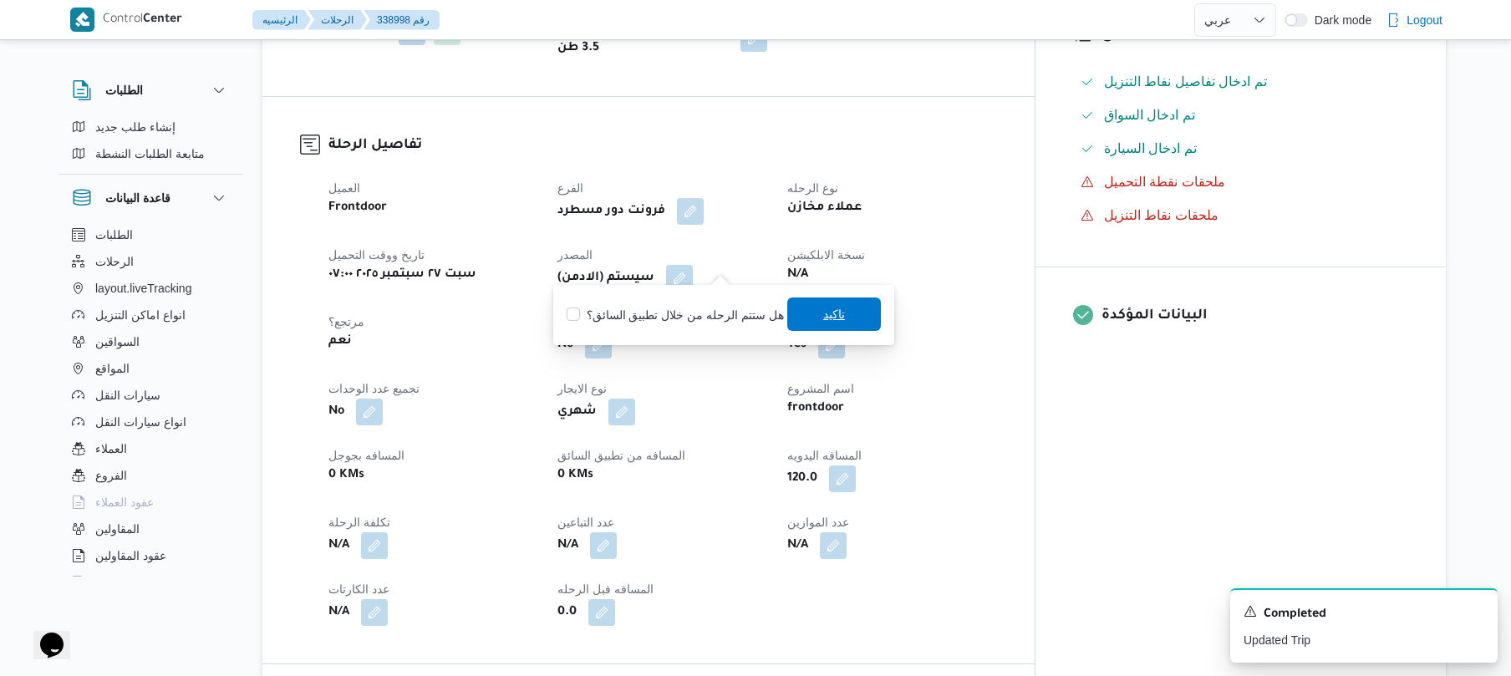
click at [810, 314] on span "تاكيد" at bounding box center [834, 314] width 94 height 33
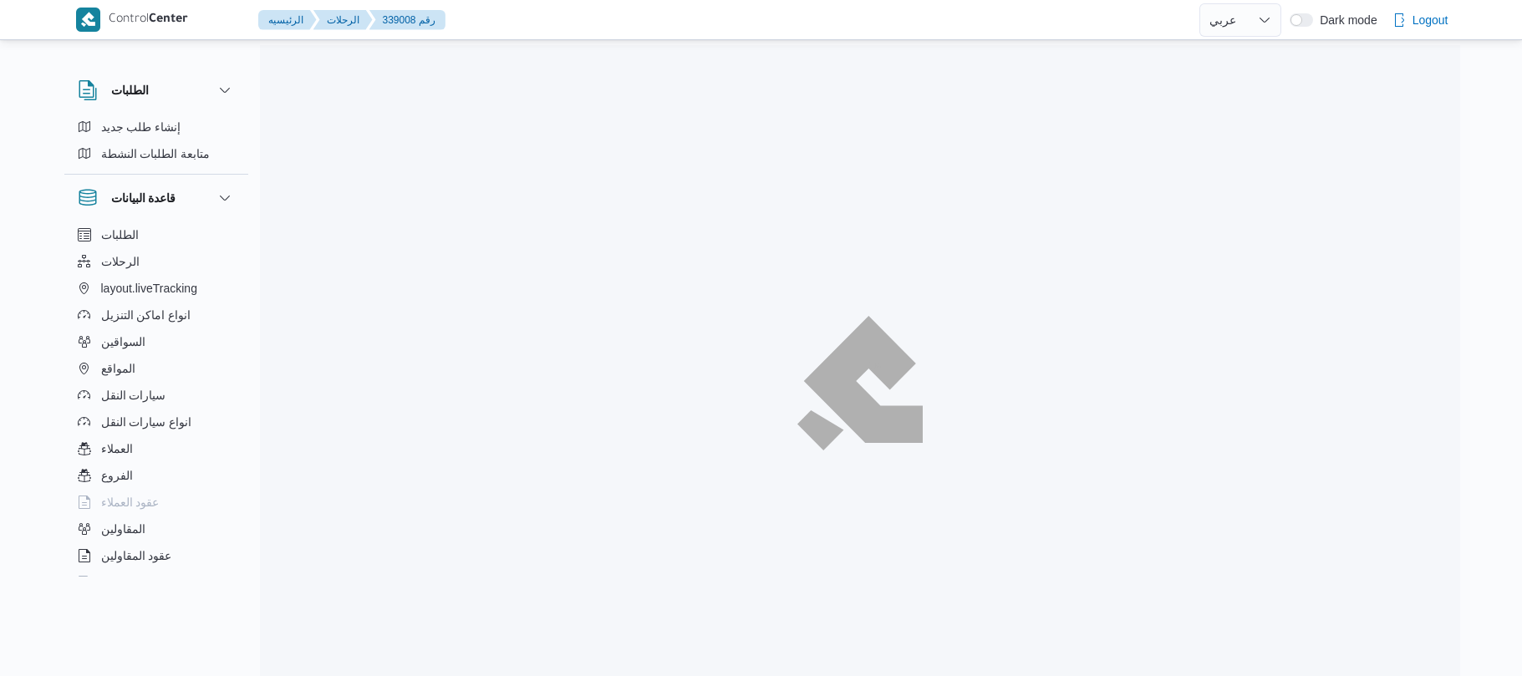
select select "ar"
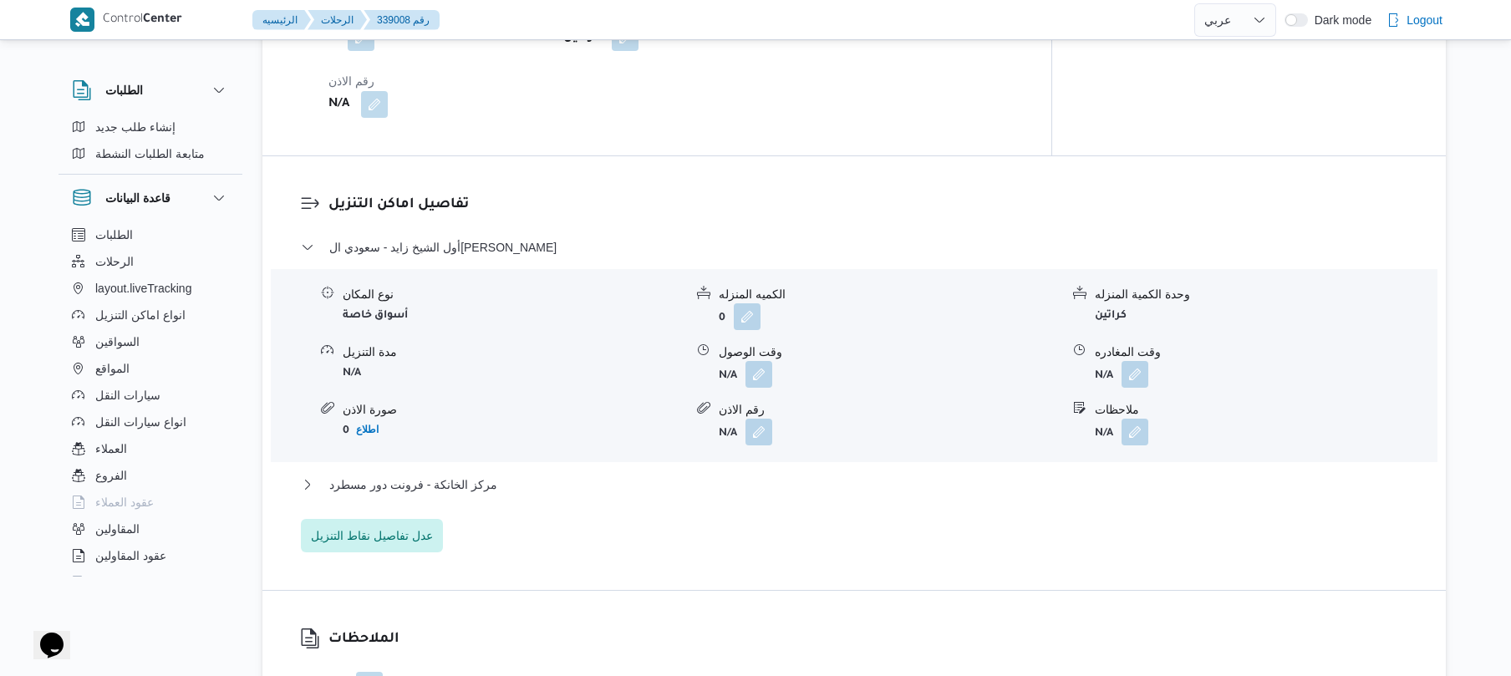
scroll to position [1338, 0]
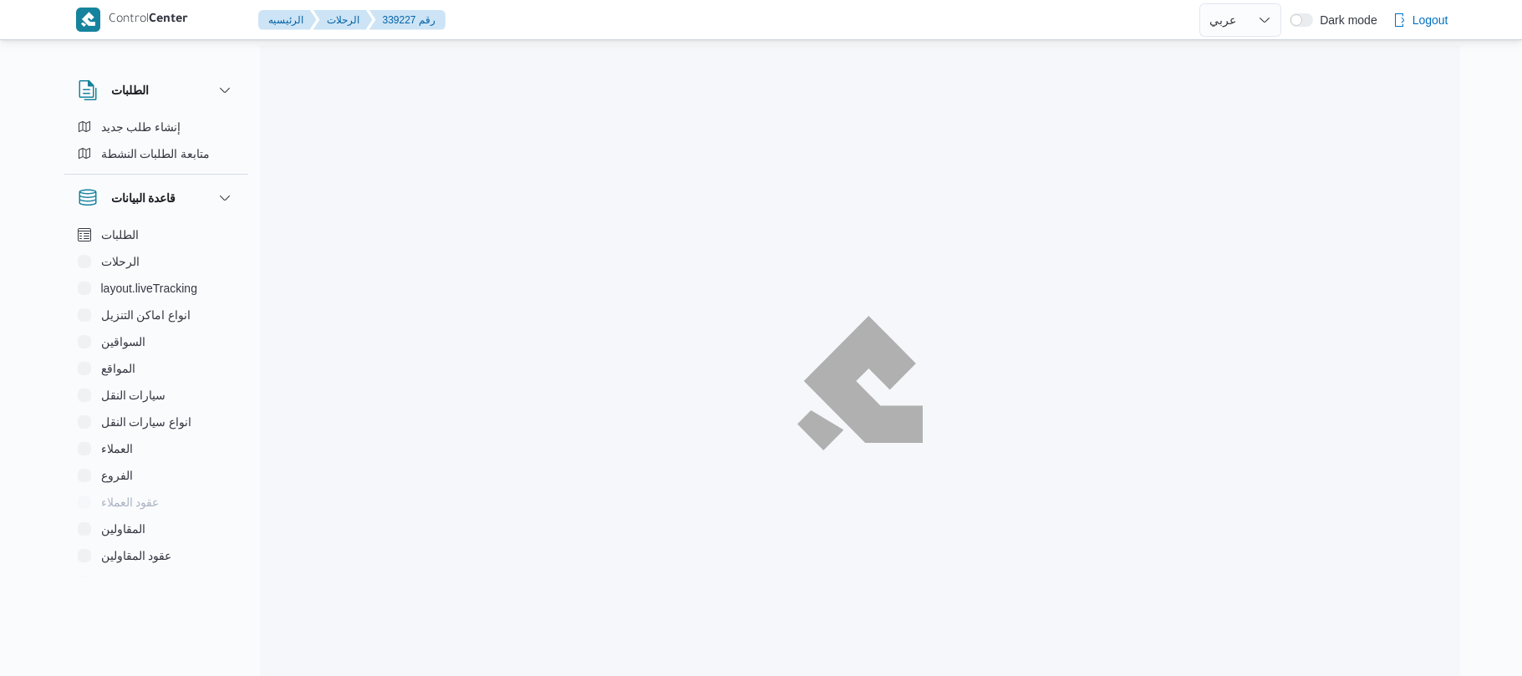
select select "ar"
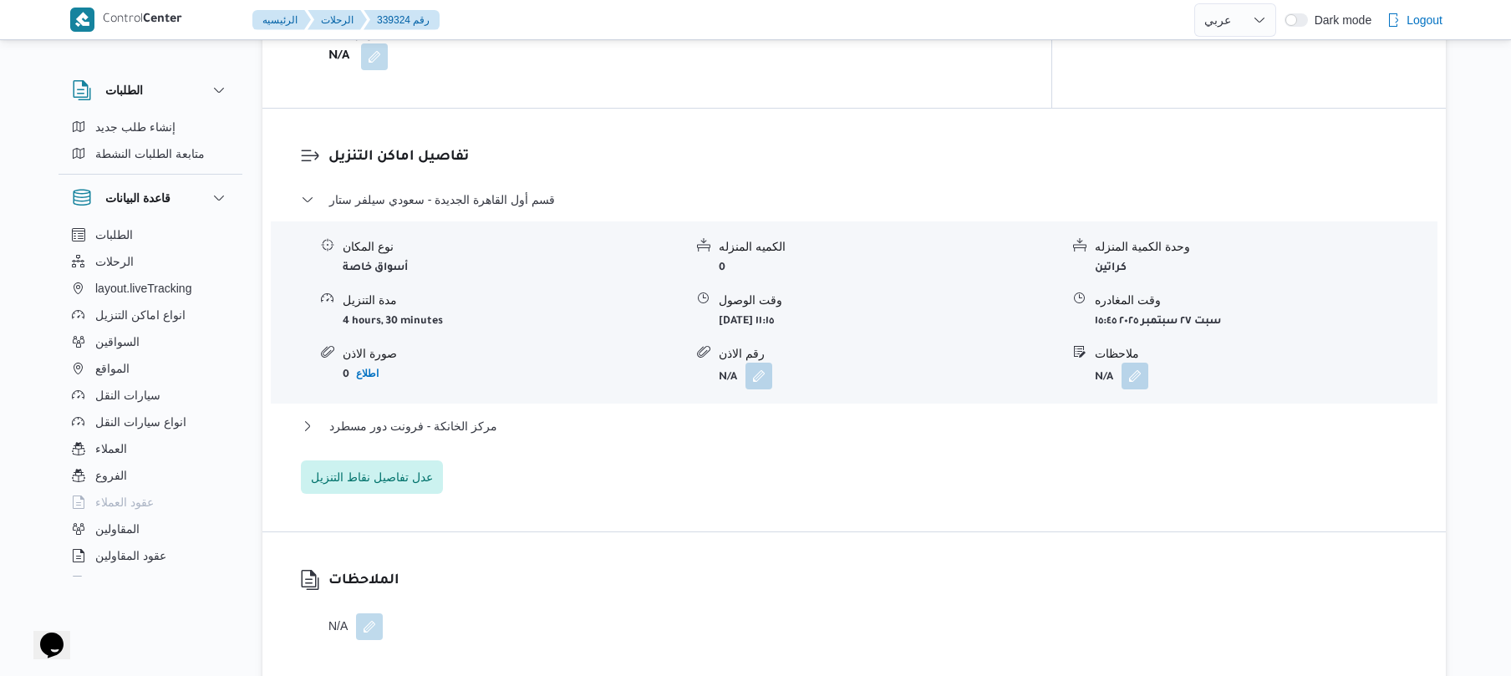
scroll to position [1297, 0]
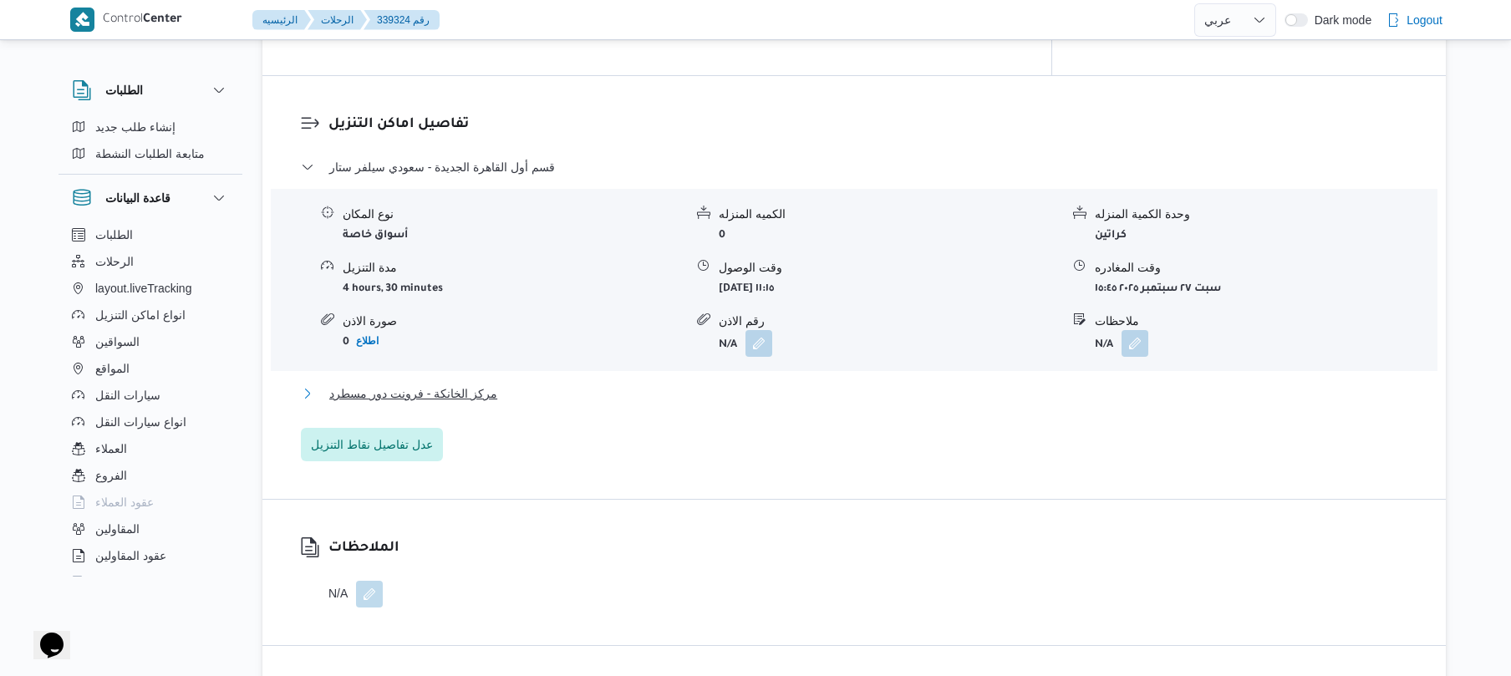
click at [616, 386] on button "مركز الخانكة - فرونت دور مسطرد" at bounding box center [855, 394] width 1108 height 20
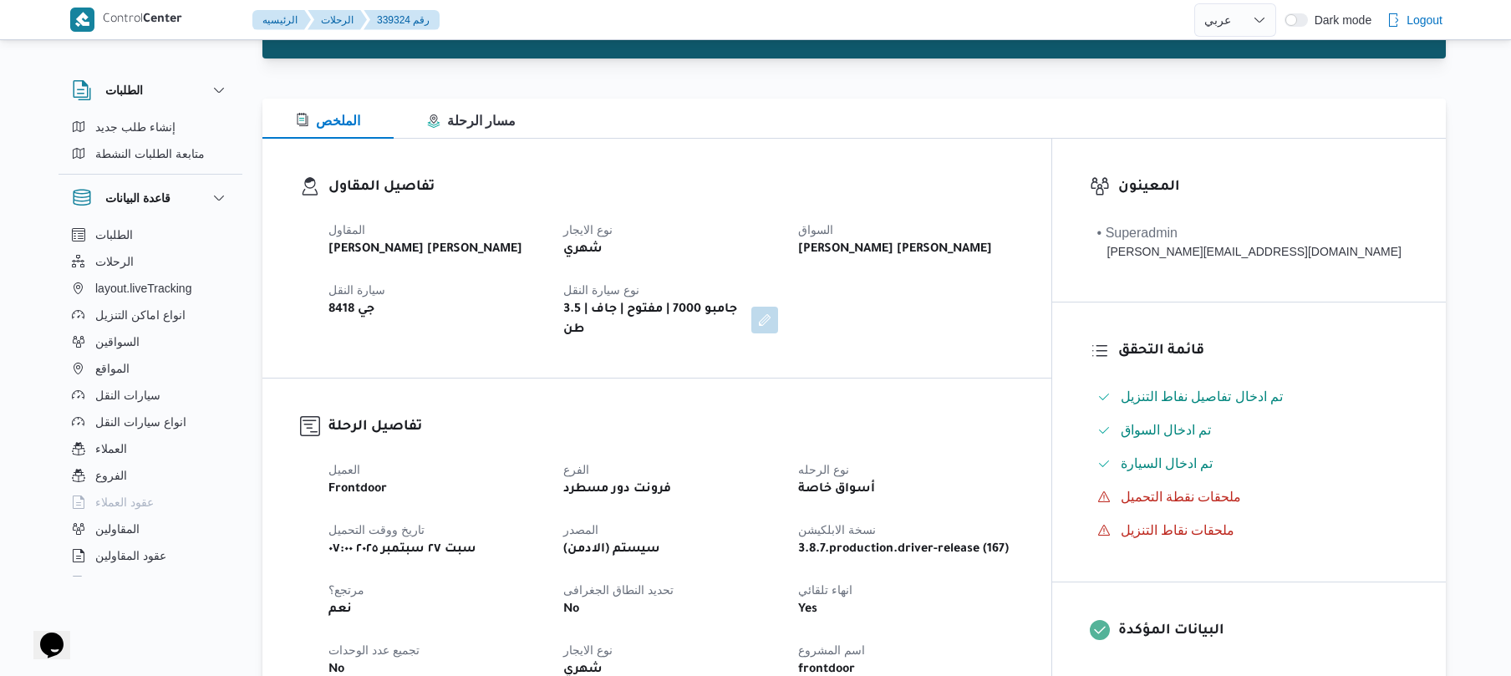
scroll to position [171, 0]
